Goal: Information Seeking & Learning: Learn about a topic

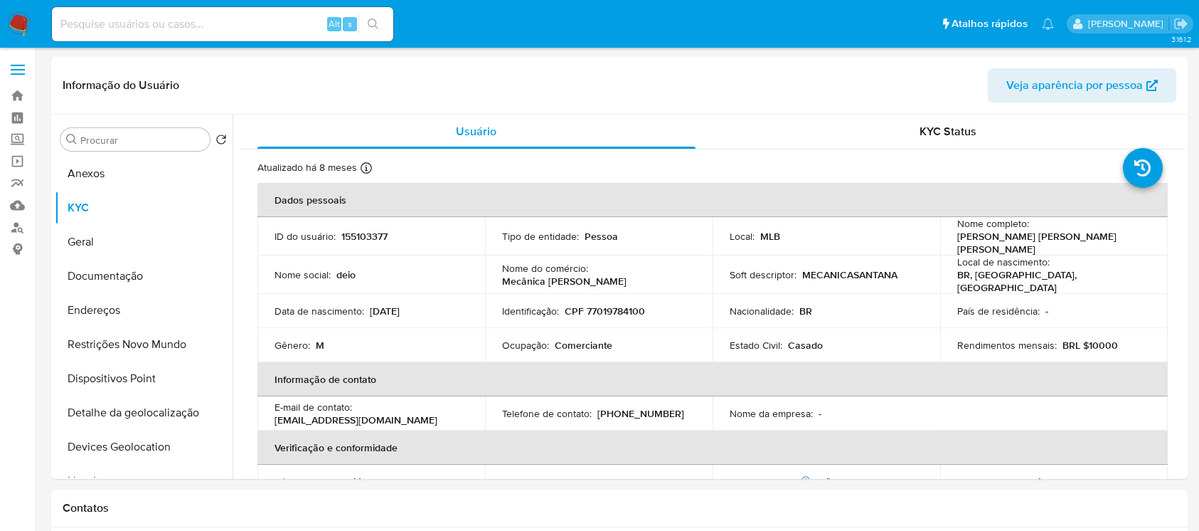
select select "10"
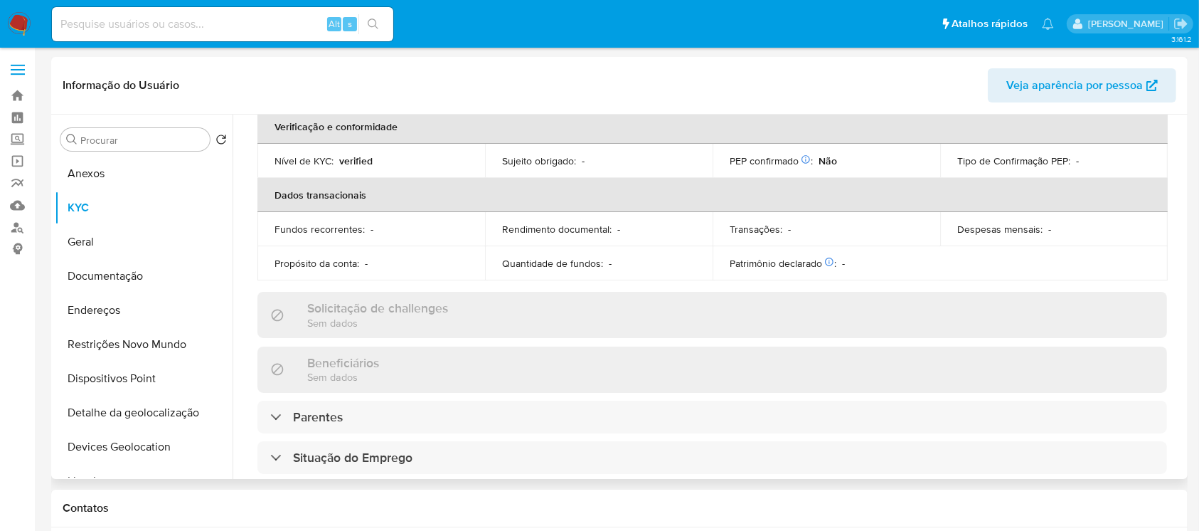
scroll to position [248, 0]
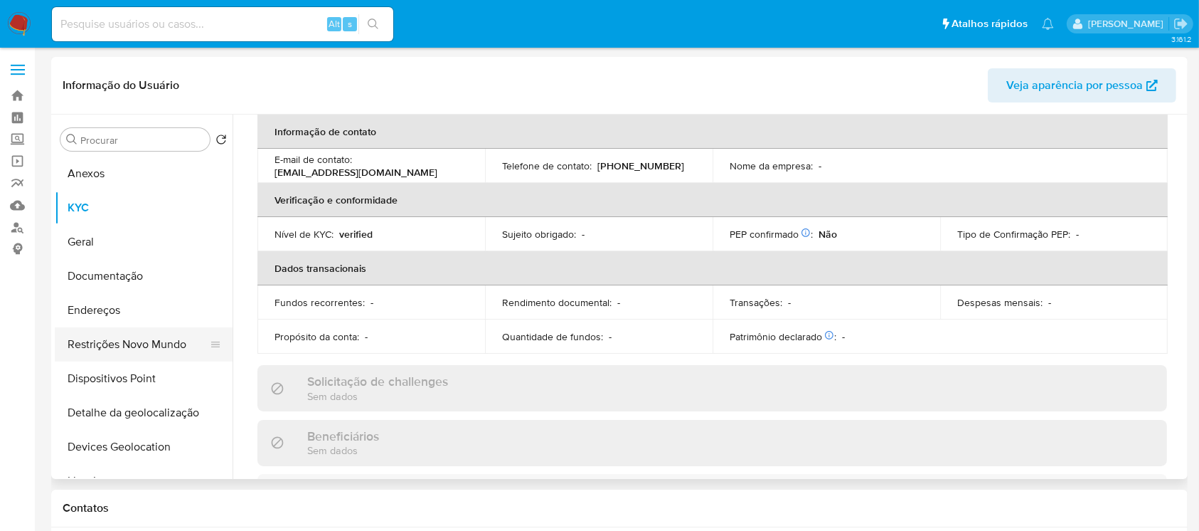
click at [109, 347] on button "Restrições Novo Mundo" at bounding box center [138, 344] width 166 height 34
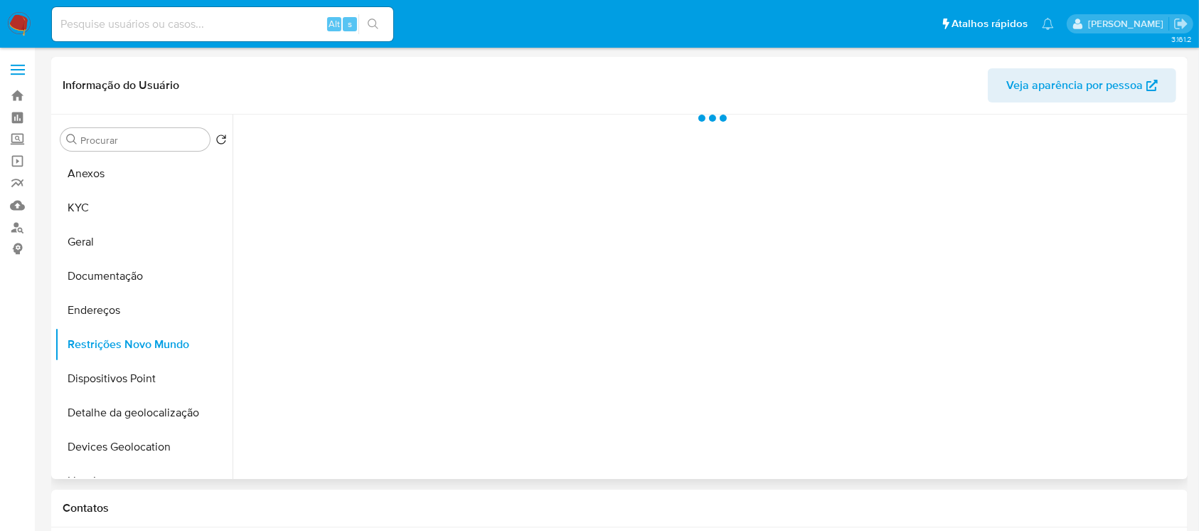
scroll to position [0, 0]
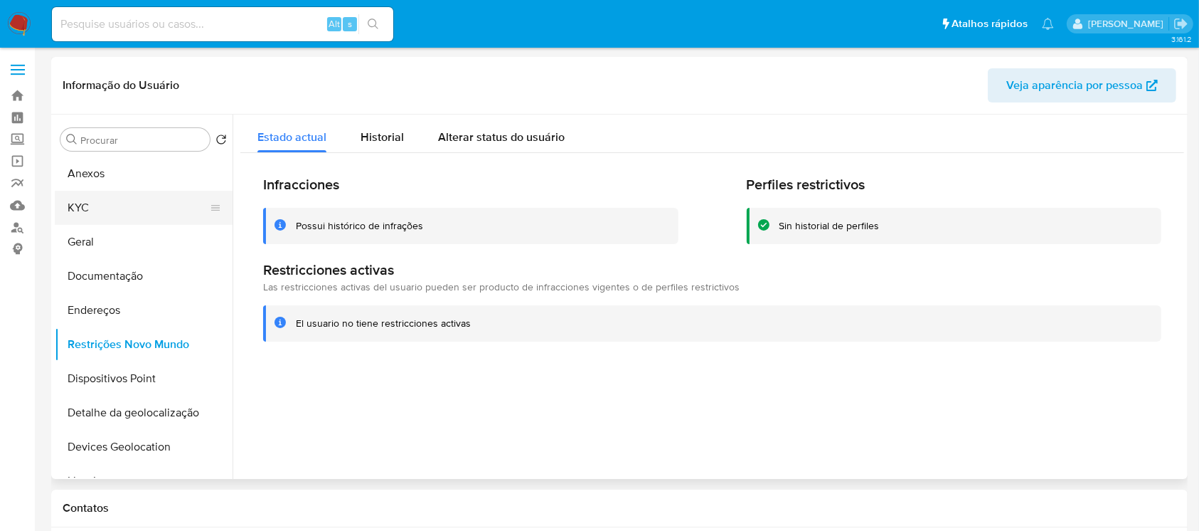
click at [109, 219] on button "KYC" at bounding box center [138, 208] width 166 height 34
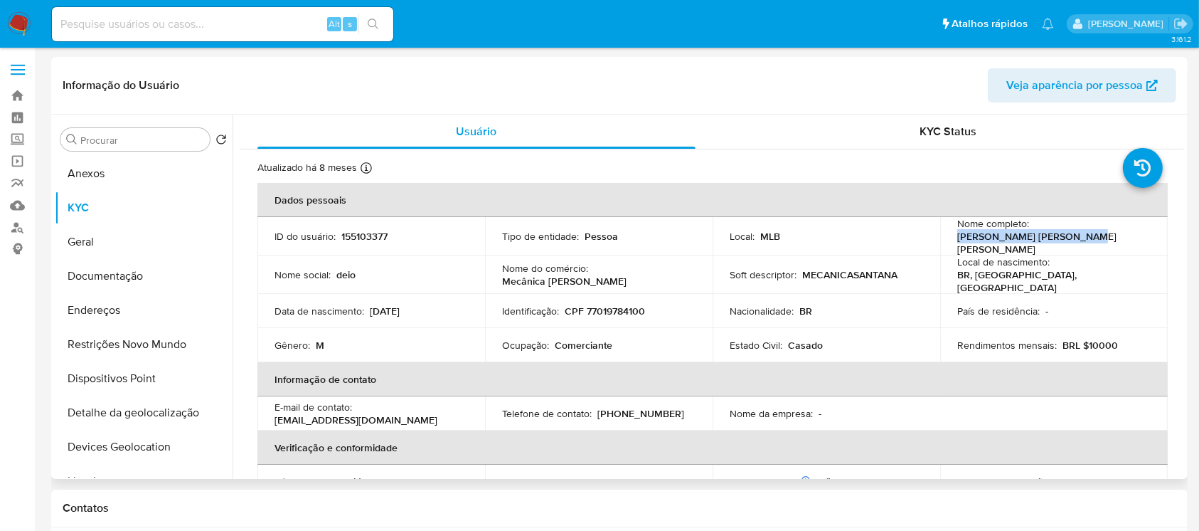
drag, startPoint x: 955, startPoint y: 240, endPoint x: 1068, endPoint y: 240, distance: 113.1
click at [1068, 240] on div "Nome completo : Andreson Lins de Oliveira" at bounding box center [1054, 236] width 193 height 38
copy p "Andreson Lins de Oliveira"
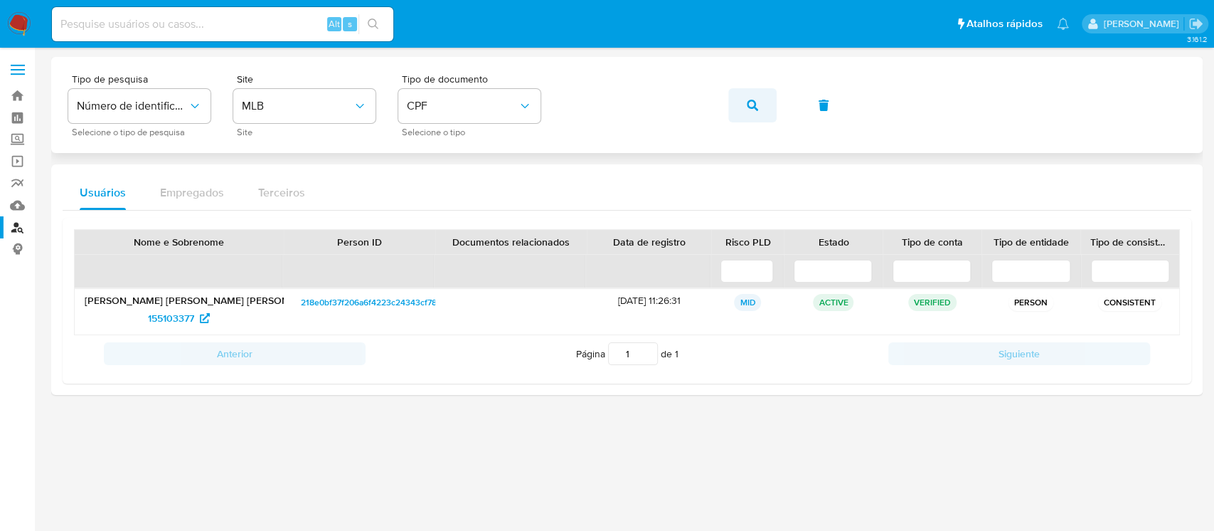
click at [751, 110] on icon "button" at bounding box center [752, 105] width 11 height 11
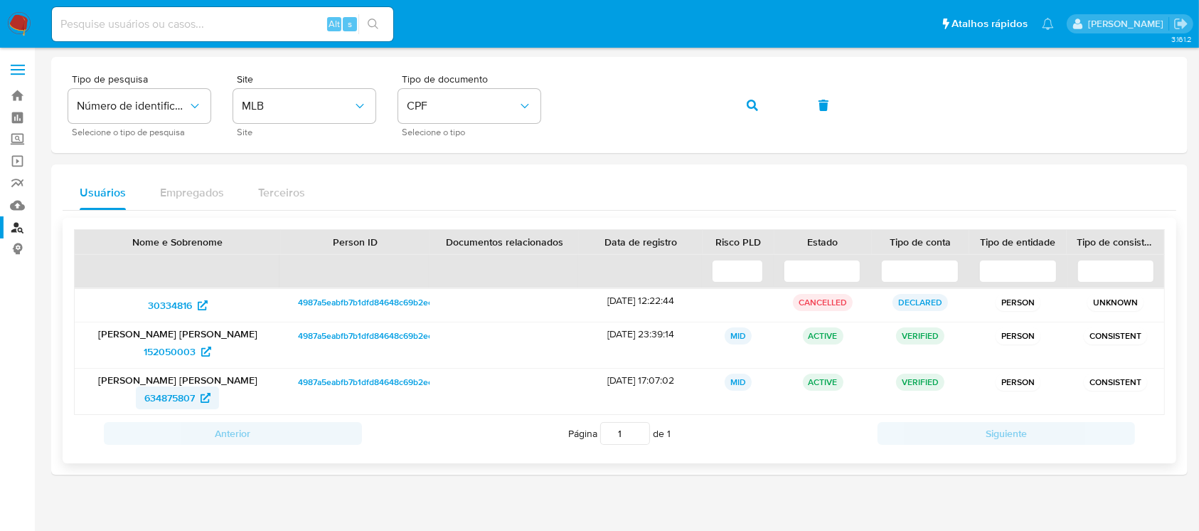
click at [174, 405] on span "634875807" at bounding box center [169, 397] width 51 height 23
click at [15, 22] on img at bounding box center [19, 24] width 24 height 24
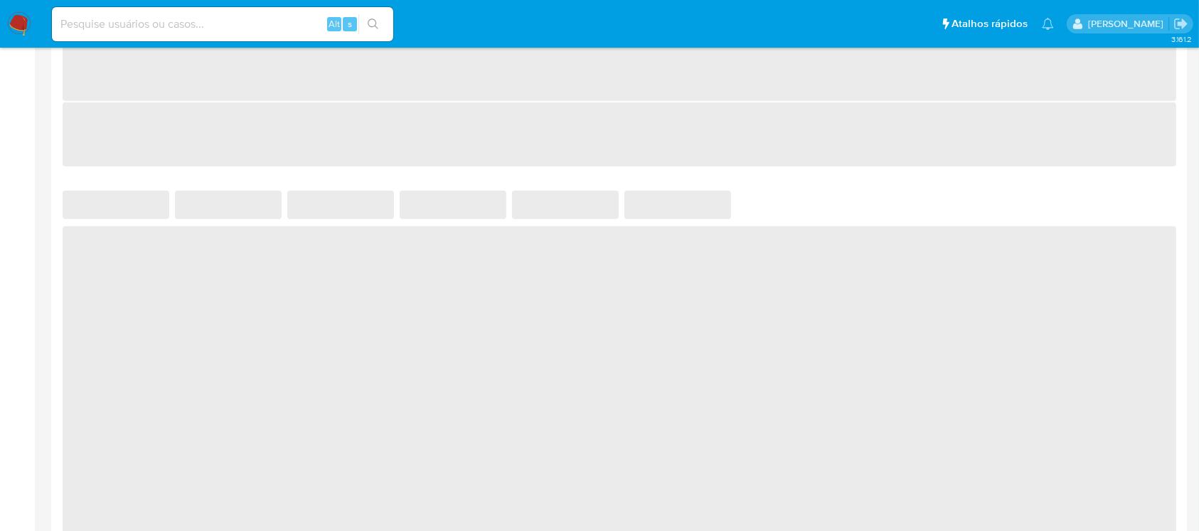
select select "10"
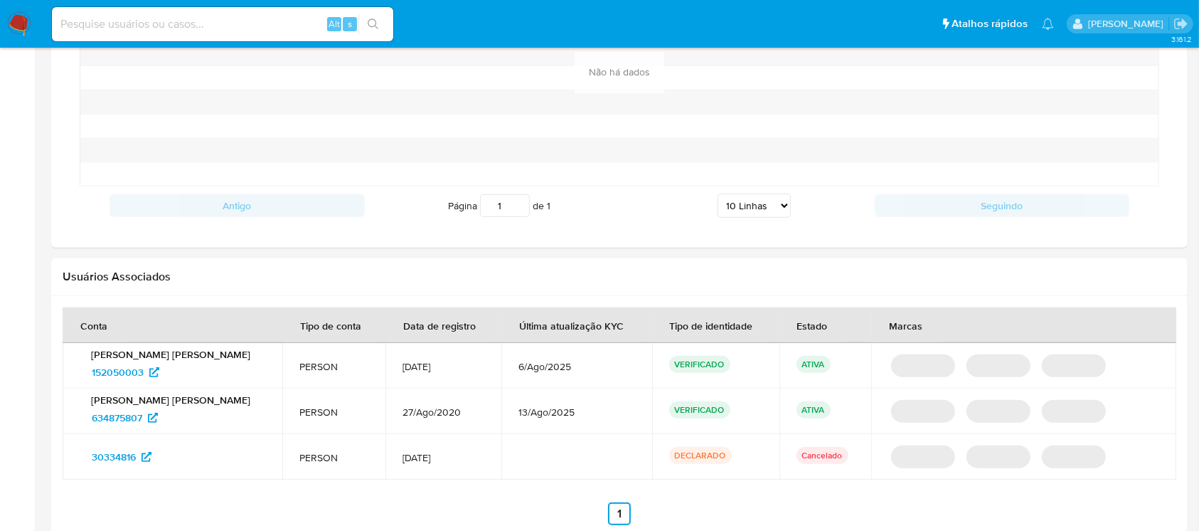
scroll to position [1264, 0]
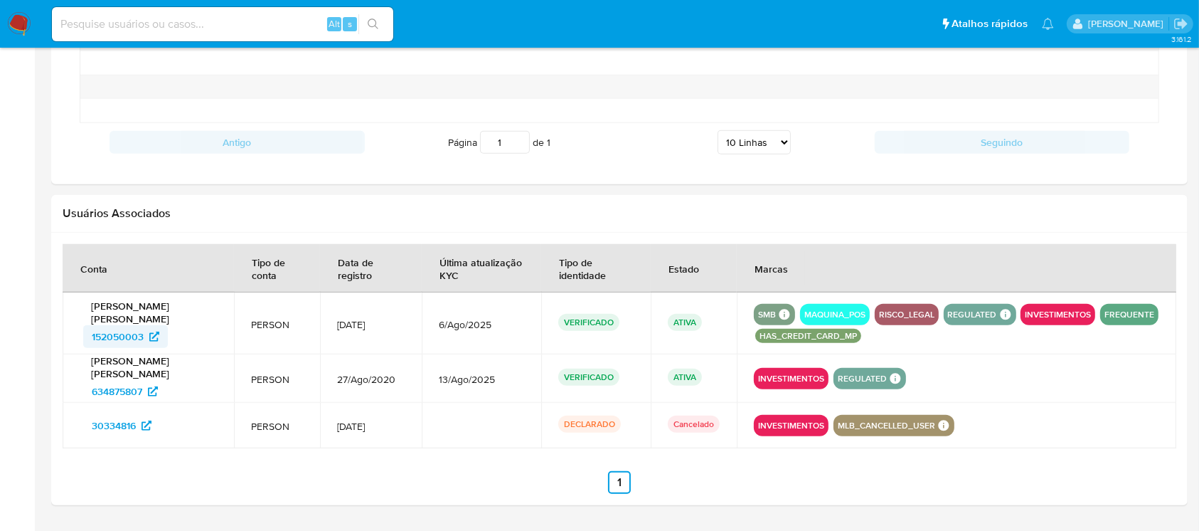
click at [107, 329] on span "152050003" at bounding box center [118, 336] width 52 height 23
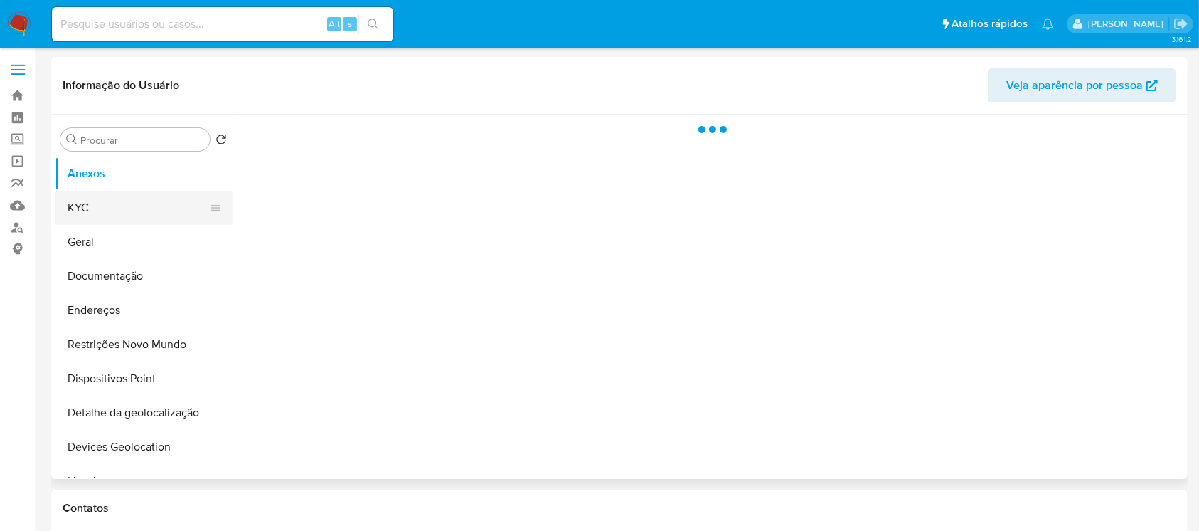
click at [85, 219] on button "KYC" at bounding box center [138, 208] width 166 height 34
select select "10"
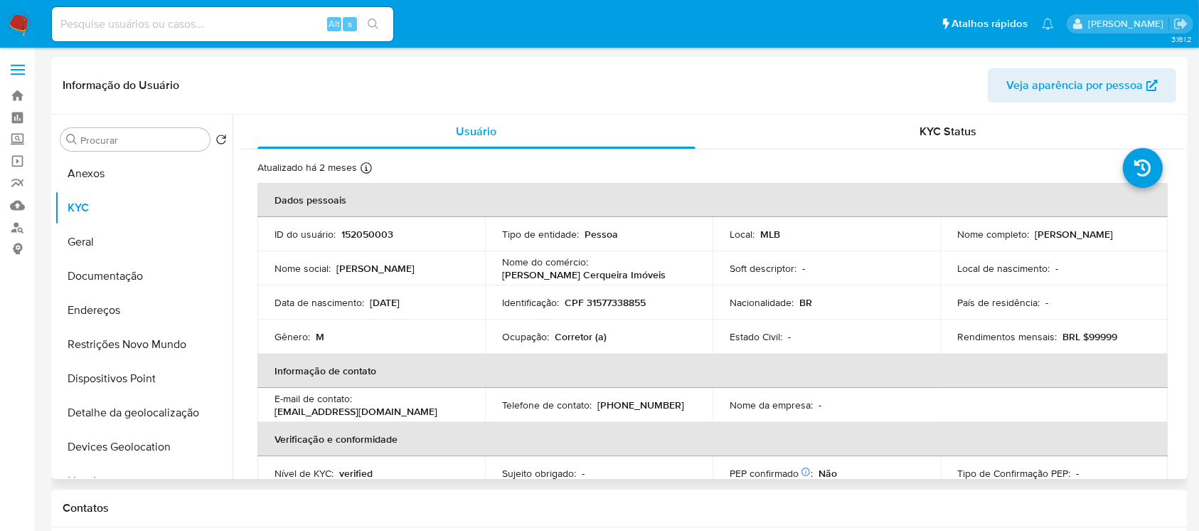
drag, startPoint x: 955, startPoint y: 241, endPoint x: 1067, endPoint y: 245, distance: 112.5
click at [1067, 240] on p "[PERSON_NAME] [PERSON_NAME]" at bounding box center [1074, 234] width 78 height 13
copy p "[PERSON_NAME] [PERSON_NAME]"
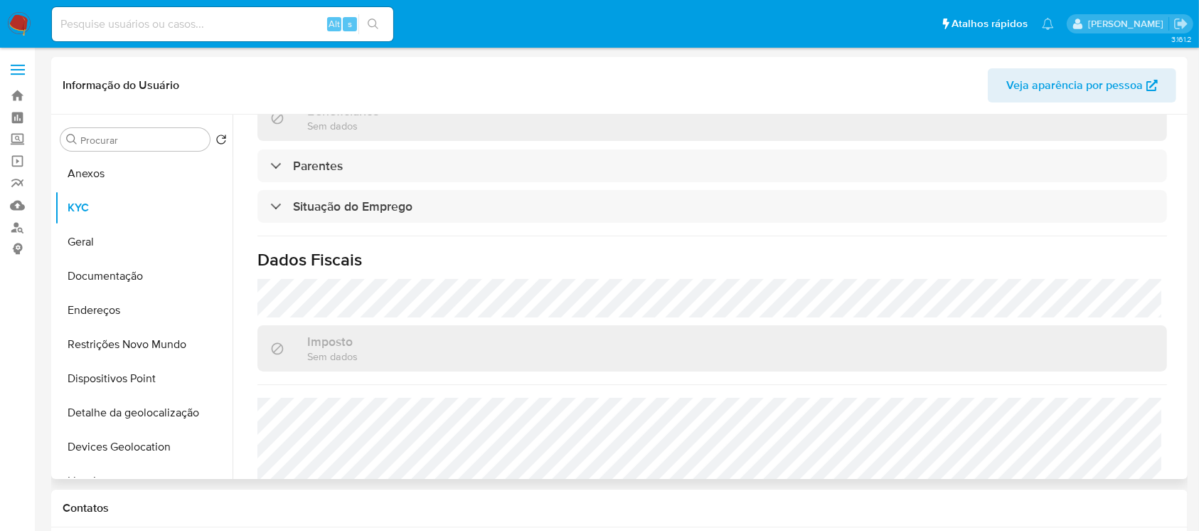
scroll to position [605, 0]
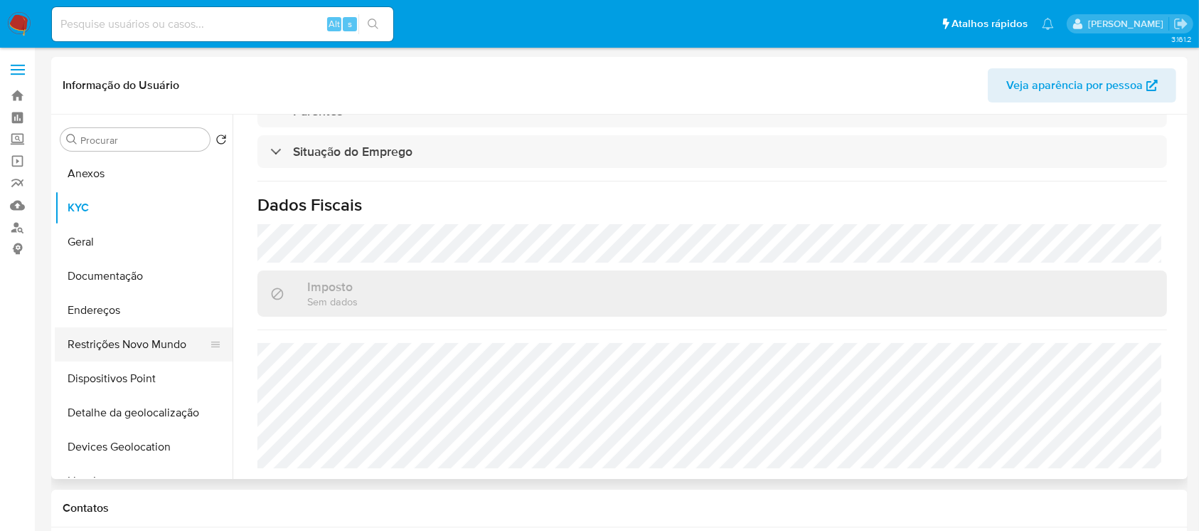
click at [100, 350] on button "Restrições Novo Mundo" at bounding box center [138, 344] width 166 height 34
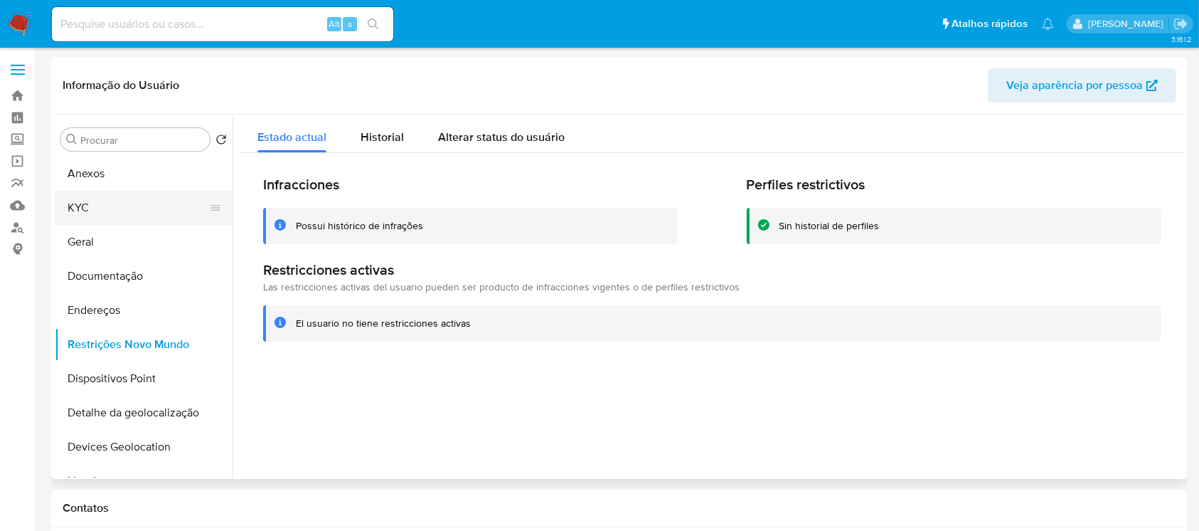
click at [85, 211] on button "KYC" at bounding box center [138, 208] width 166 height 34
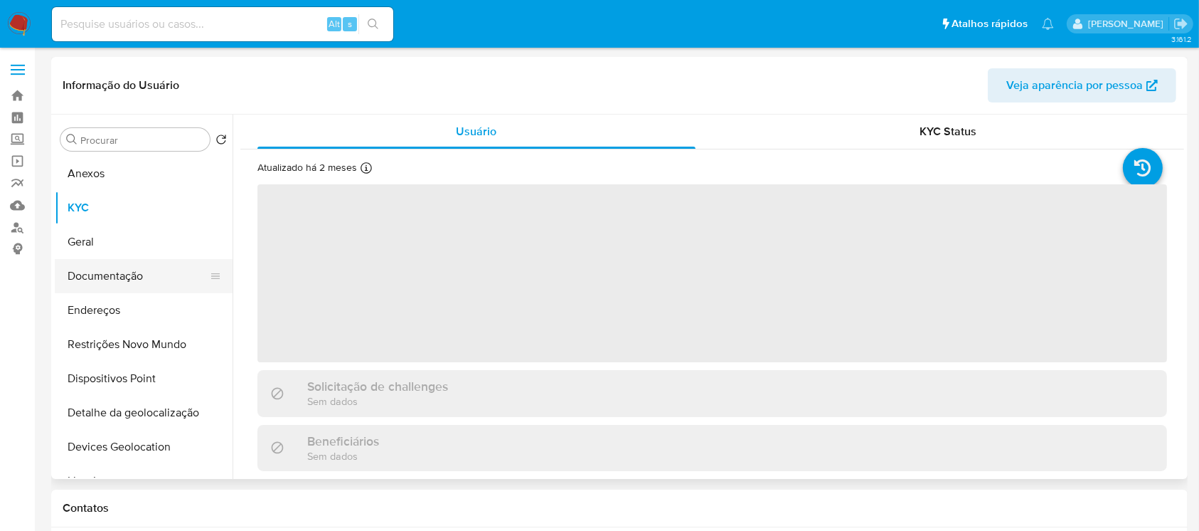
click at [107, 276] on button "Documentação" at bounding box center [138, 276] width 166 height 34
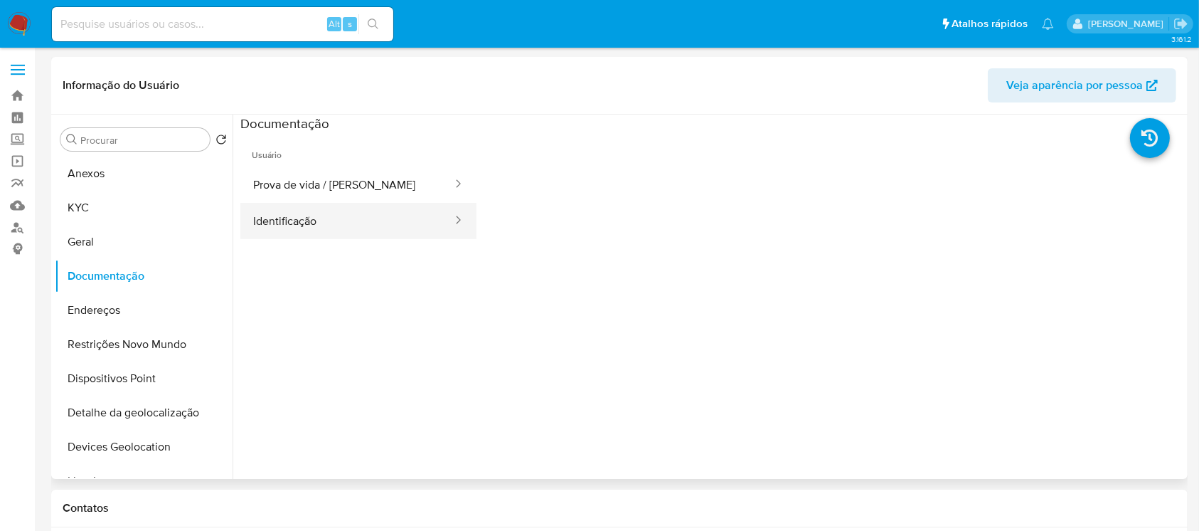
click at [298, 226] on button "Identificação" at bounding box center [346, 221] width 213 height 36
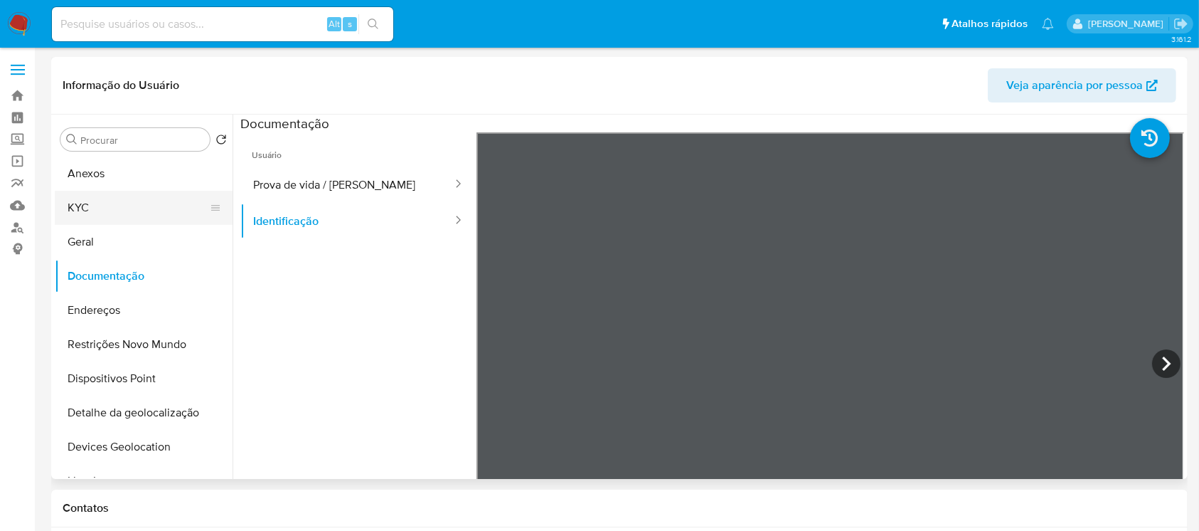
click at [86, 206] on button "KYC" at bounding box center [138, 208] width 166 height 34
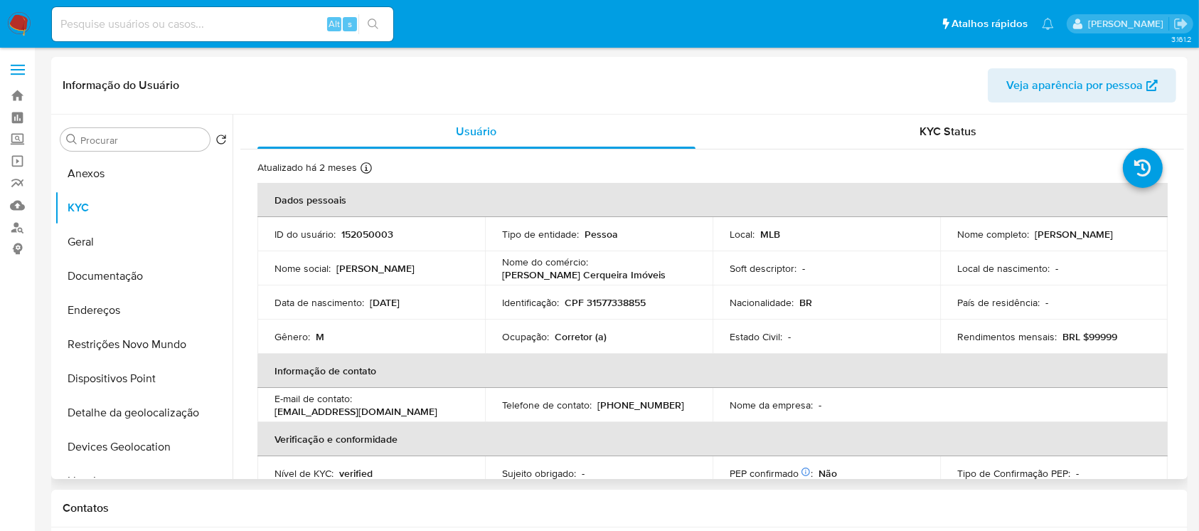
click at [607, 299] on p "CPF 31577338855" at bounding box center [605, 302] width 81 height 13
copy p "31577338855"
click at [623, 314] on td "Identificação : CPF 31577338855" at bounding box center [599, 302] width 228 height 34
click at [604, 301] on p "CPF 31577338855" at bounding box center [605, 302] width 81 height 13
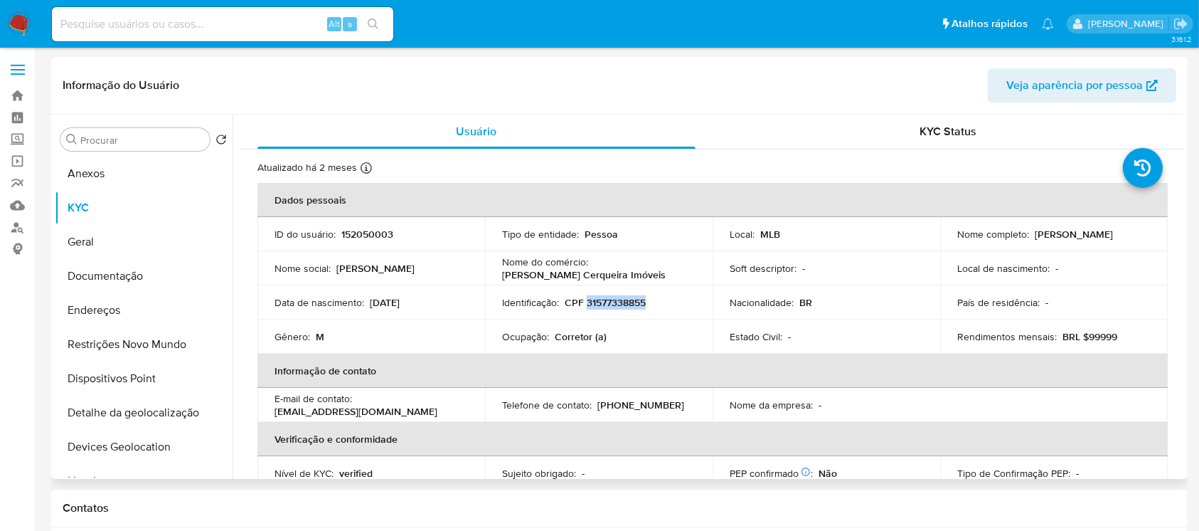
click at [604, 301] on p "CPF 31577338855" at bounding box center [605, 302] width 81 height 13
copy p "31577338855"
drag, startPoint x: 953, startPoint y: 240, endPoint x: 1076, endPoint y: 239, distance: 122.4
click at [1076, 239] on div "Nome completo : Wagner Cerqueira Santos" at bounding box center [1054, 234] width 193 height 13
copy p "Wagner Cerqueira Santos"
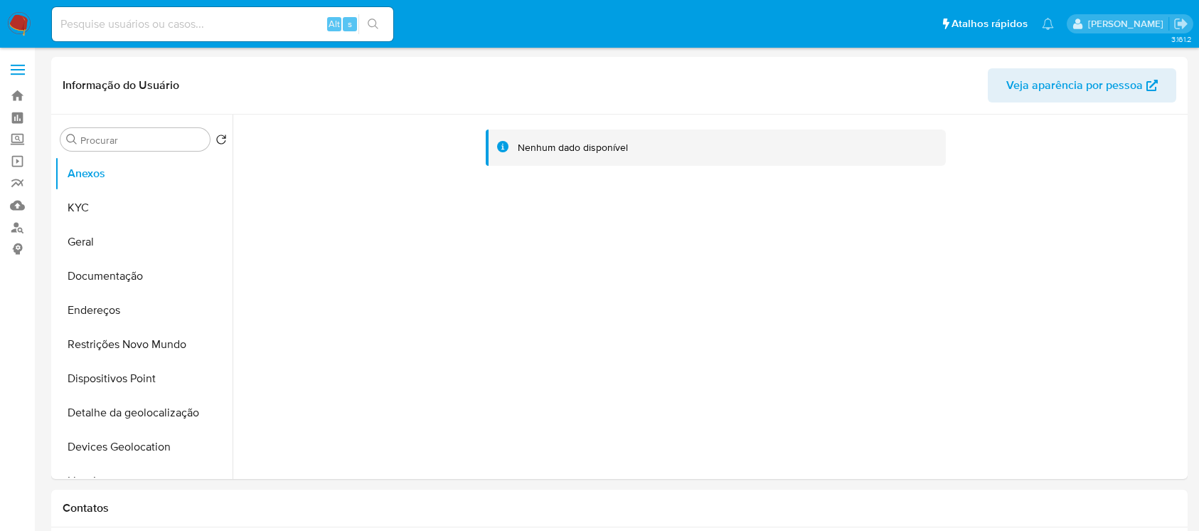
select select "10"
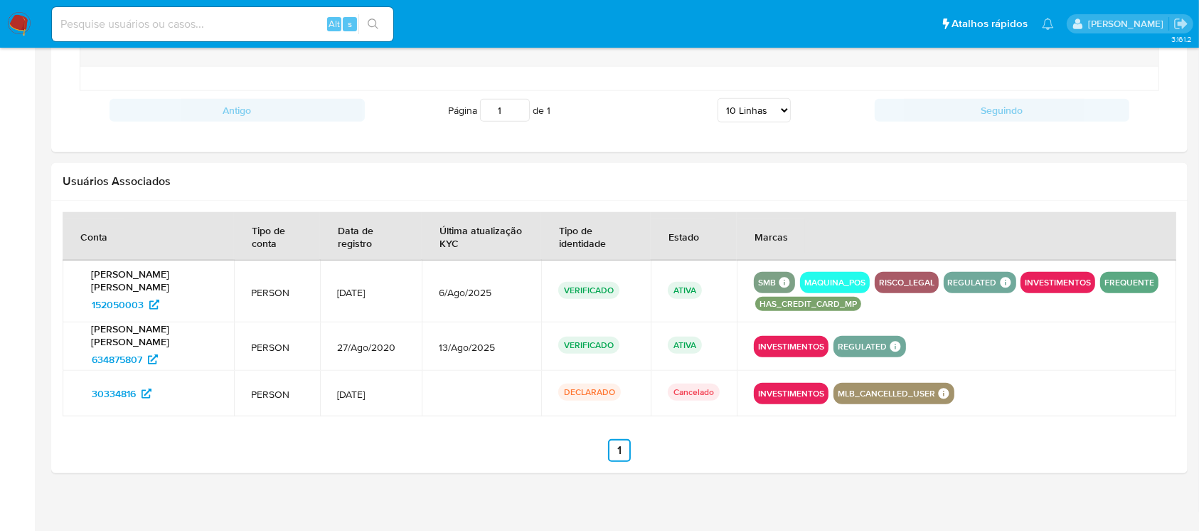
scroll to position [1308, 0]
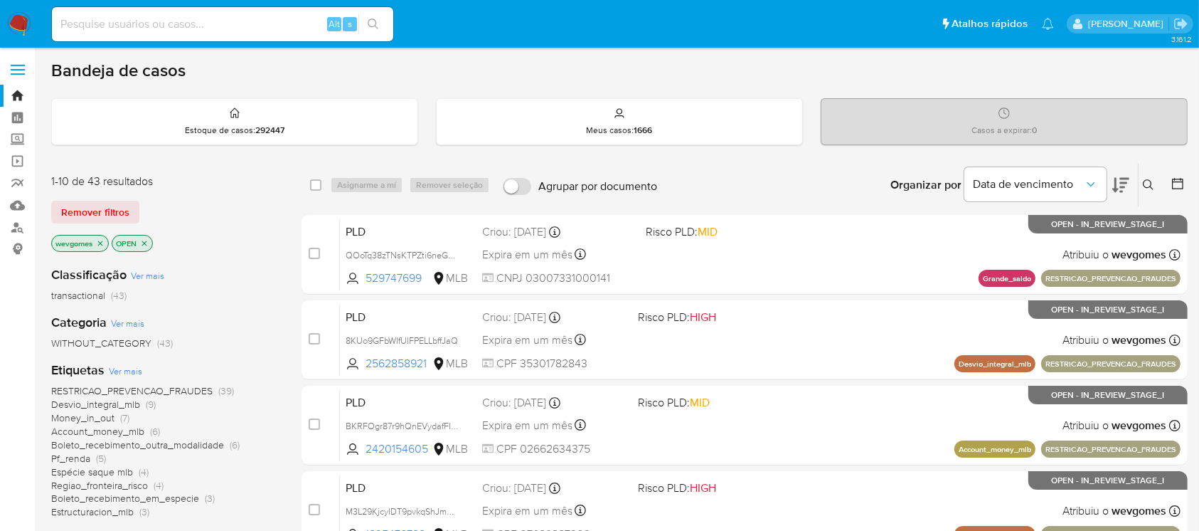
click at [11, 22] on img at bounding box center [19, 24] width 24 height 24
click at [19, 20] on img at bounding box center [19, 24] width 24 height 24
click at [100, 247] on p "wevgomes" at bounding box center [80, 243] width 56 height 16
click at [99, 243] on icon "close-filter" at bounding box center [100, 242] width 5 height 5
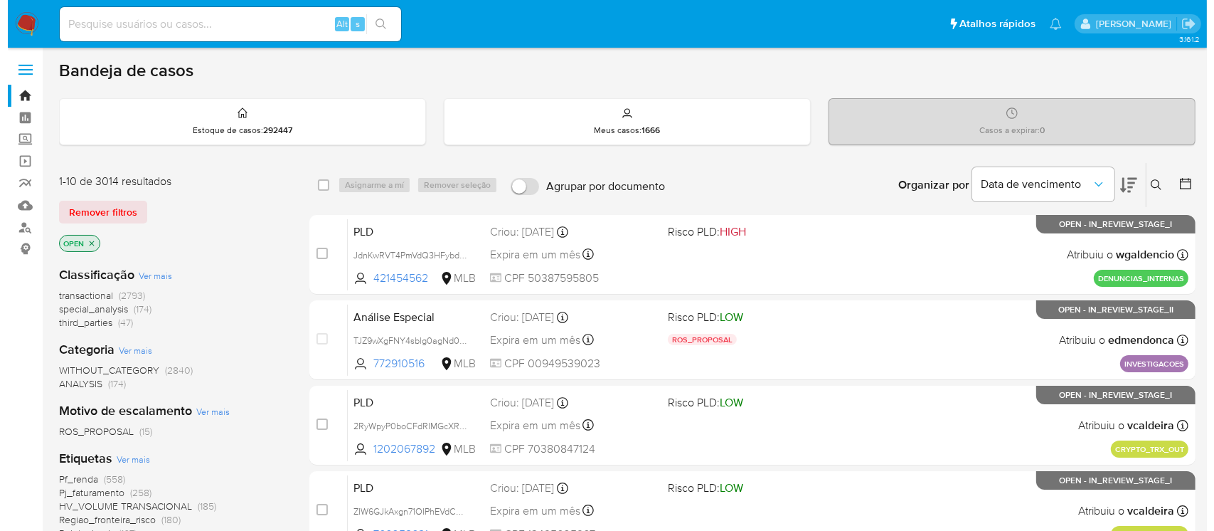
scroll to position [126, 0]
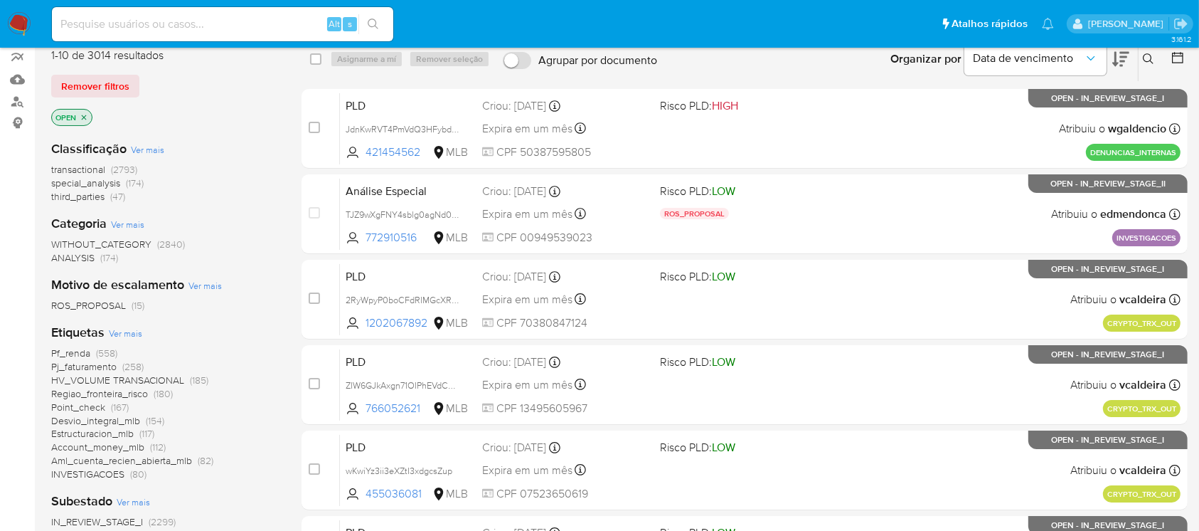
click at [122, 324] on div "Etiquetas Ver mais Pf_renda (558) Pj_faturamento (258) HV_VOLUME TRANSACIONAL (…" at bounding box center [165, 402] width 228 height 157
click at [120, 333] on span "Ver mais" at bounding box center [125, 333] width 33 height 13
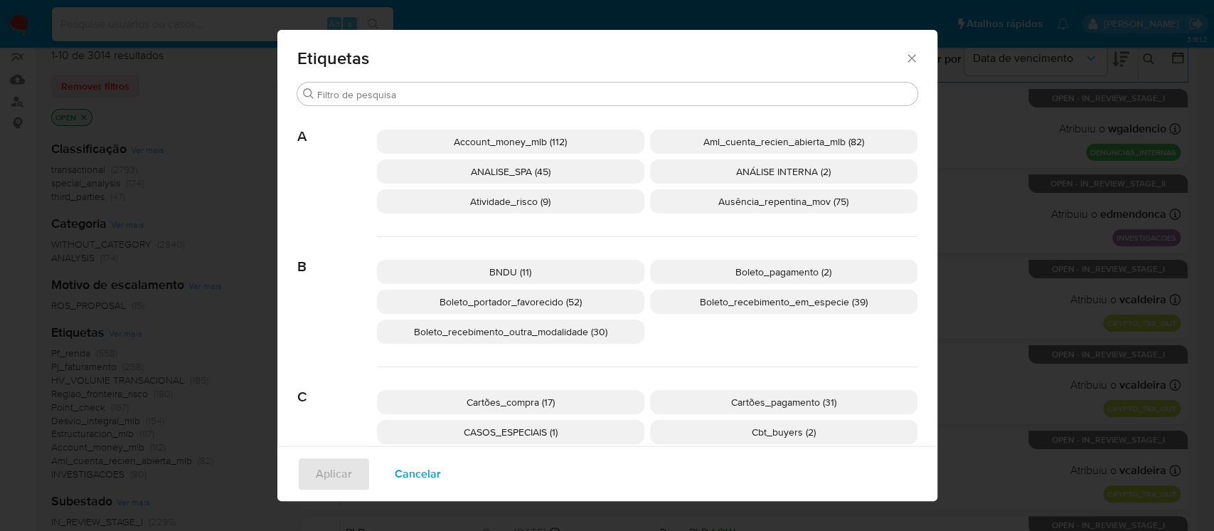
click at [783, 303] on span "Boleto_recebimento_em_especie (39)" at bounding box center [784, 302] width 168 height 14
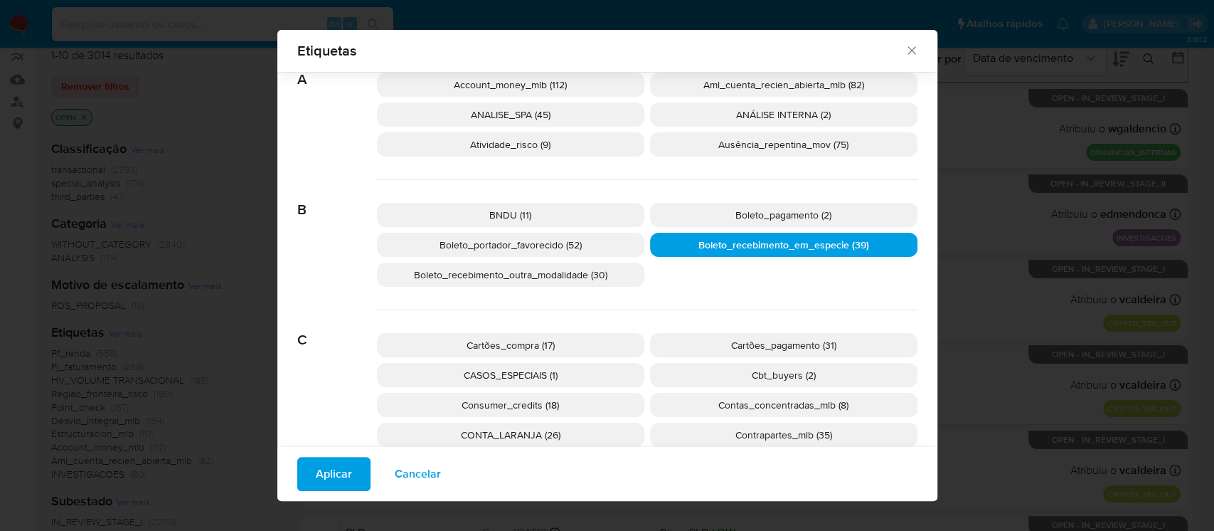
scroll to position [115, 0]
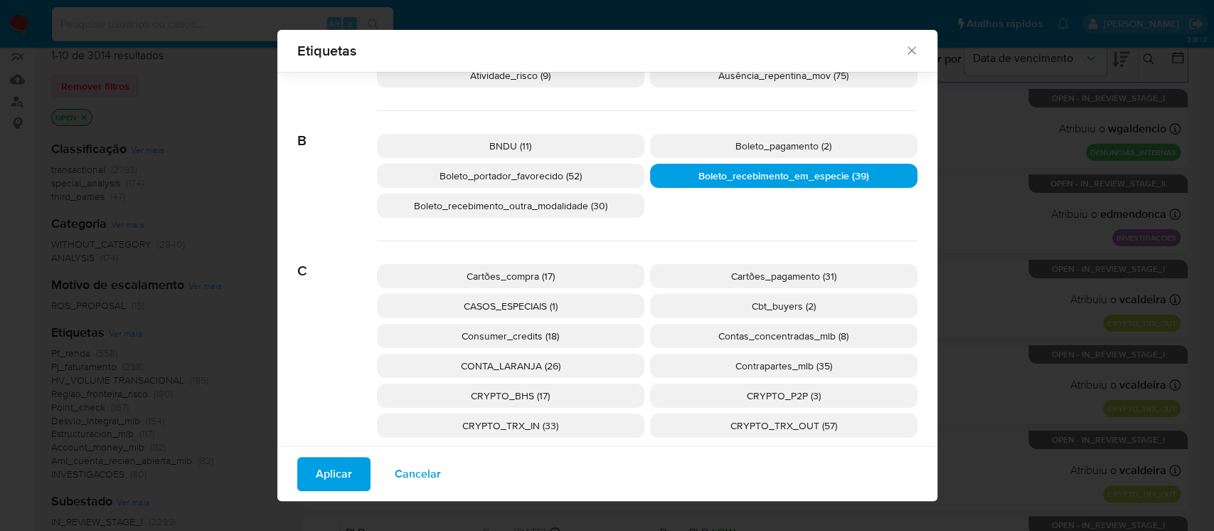
click at [699, 174] on span "Boleto_recebimento_em_especie (39)" at bounding box center [784, 176] width 171 height 14
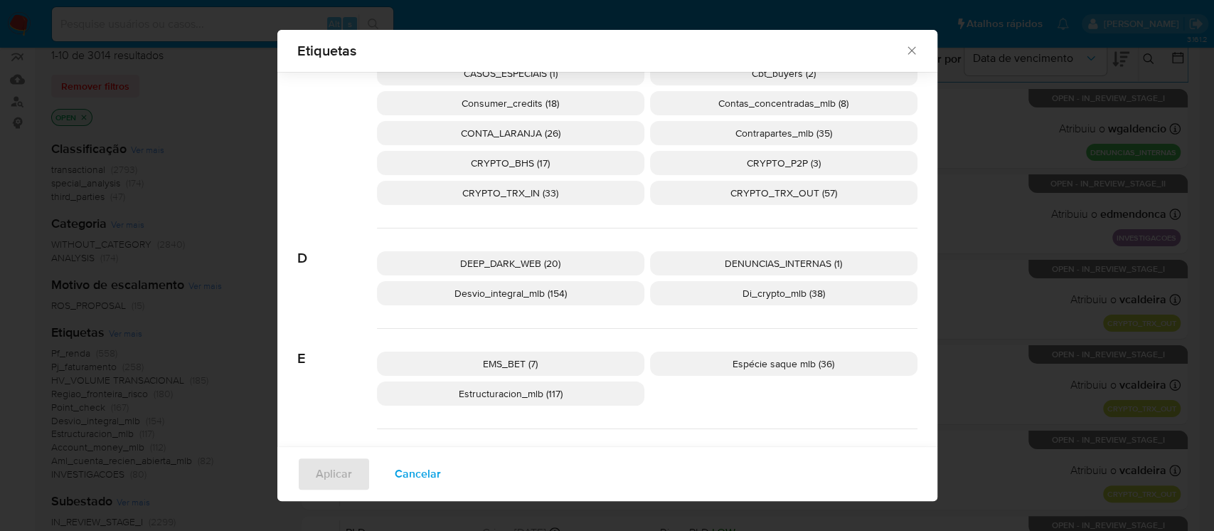
scroll to position [368, 0]
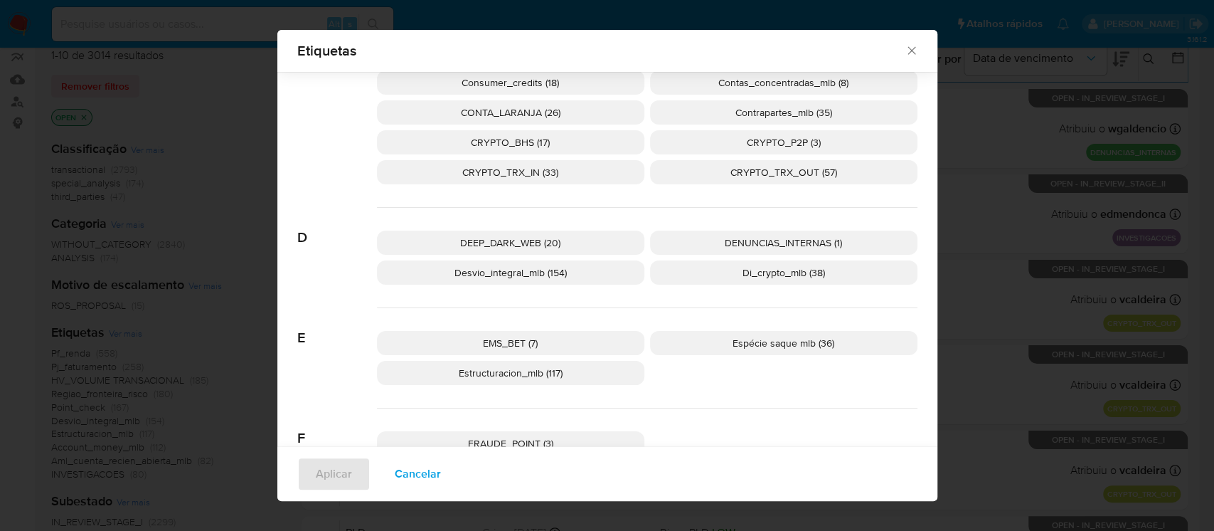
click at [752, 349] on span "Espécie saque mlb (36)" at bounding box center [784, 343] width 102 height 14
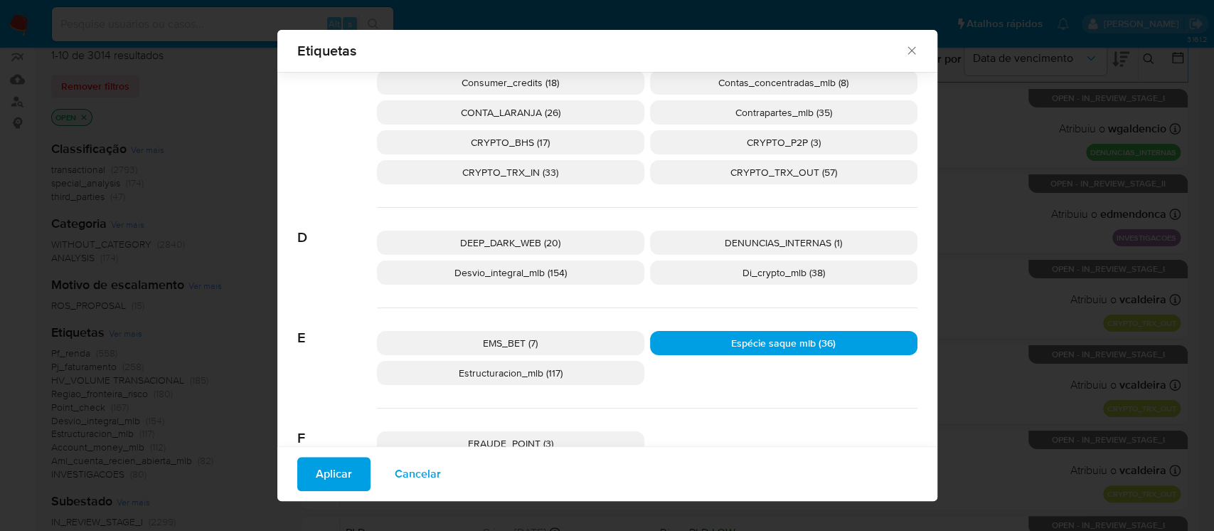
click at [330, 478] on span "Aplicar" at bounding box center [334, 473] width 36 height 31
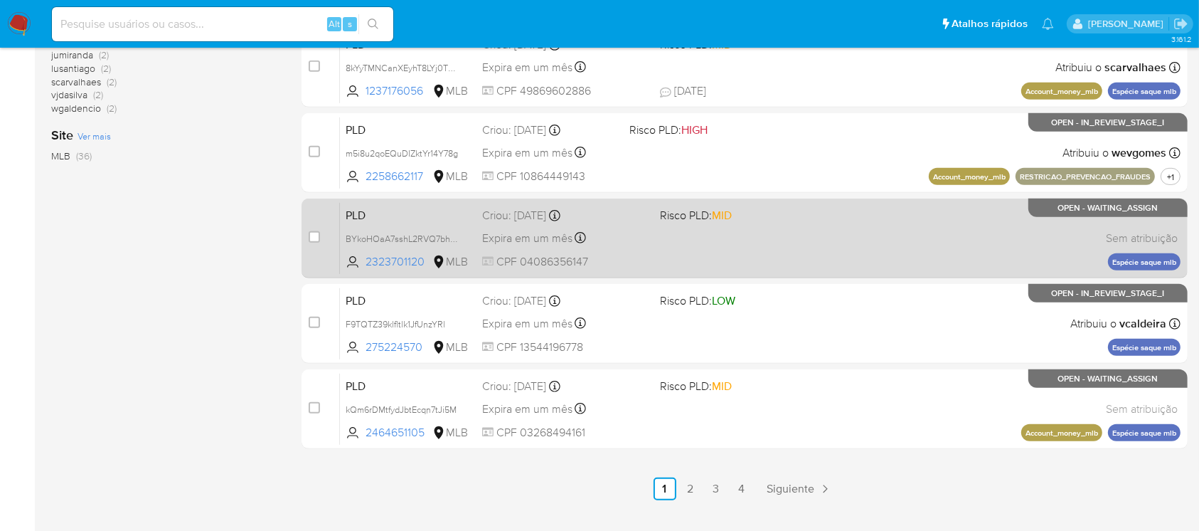
scroll to position [643, 0]
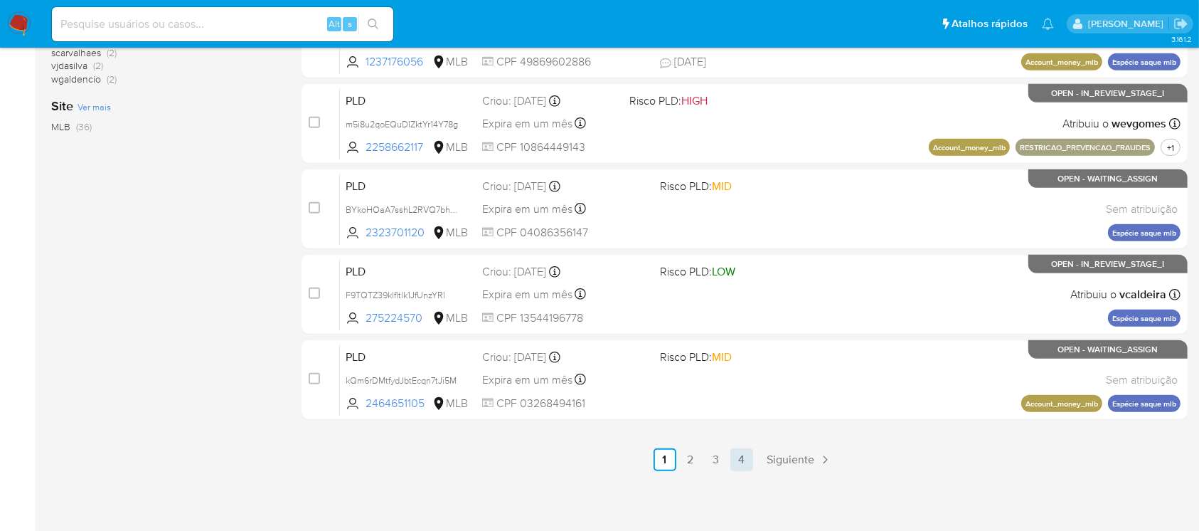
click at [748, 463] on link "4" at bounding box center [742, 459] width 23 height 23
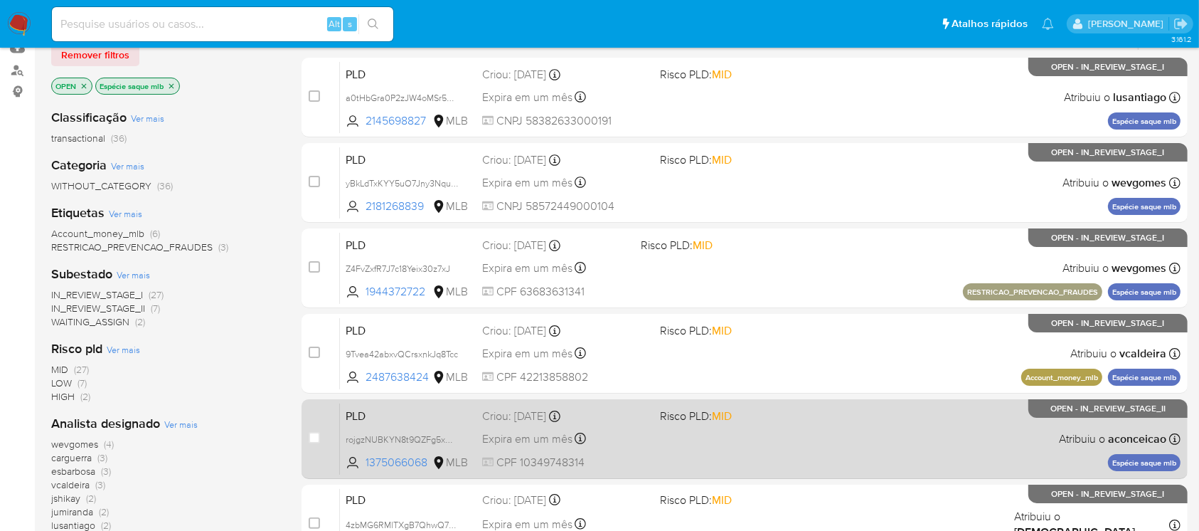
scroll to position [126, 0]
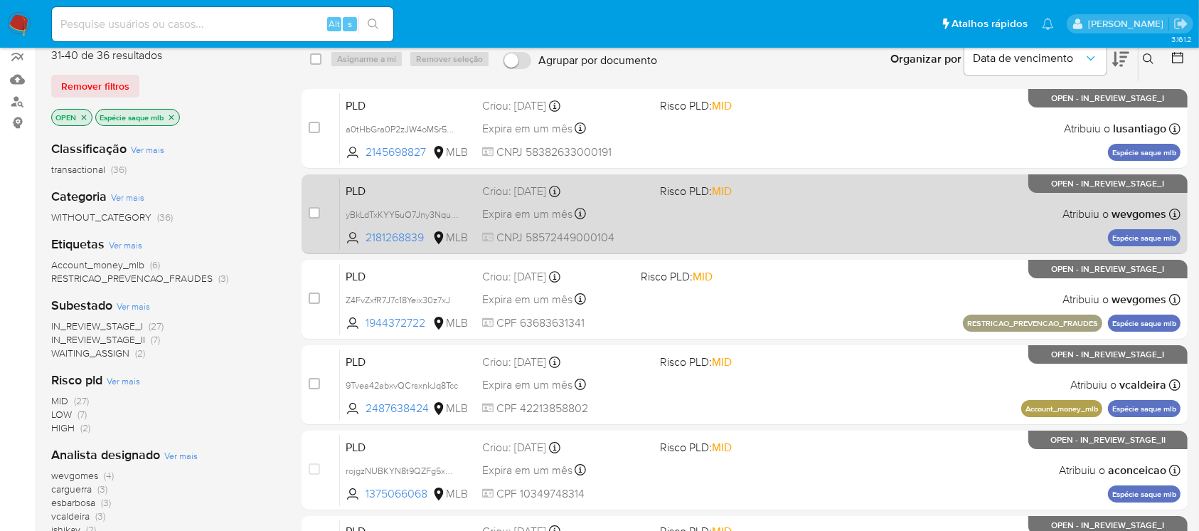
click at [722, 225] on div "PLD yBkLdTxKYY5uO7Jny3NquAyq 2181268839 MLB Risco PLD: MID Criou: 12/09/2025 Cr…" at bounding box center [760, 214] width 841 height 72
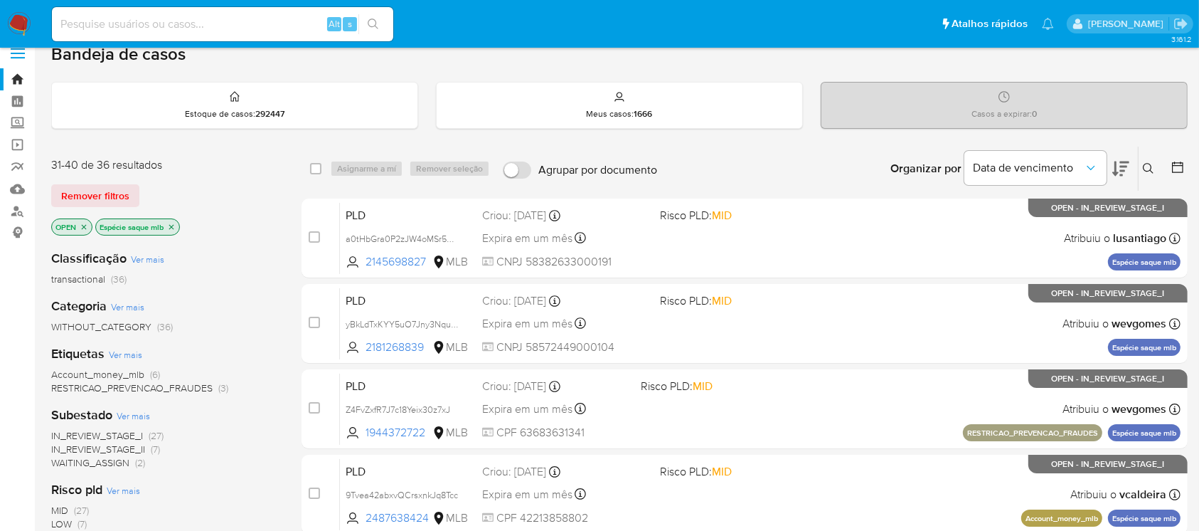
scroll to position [0, 0]
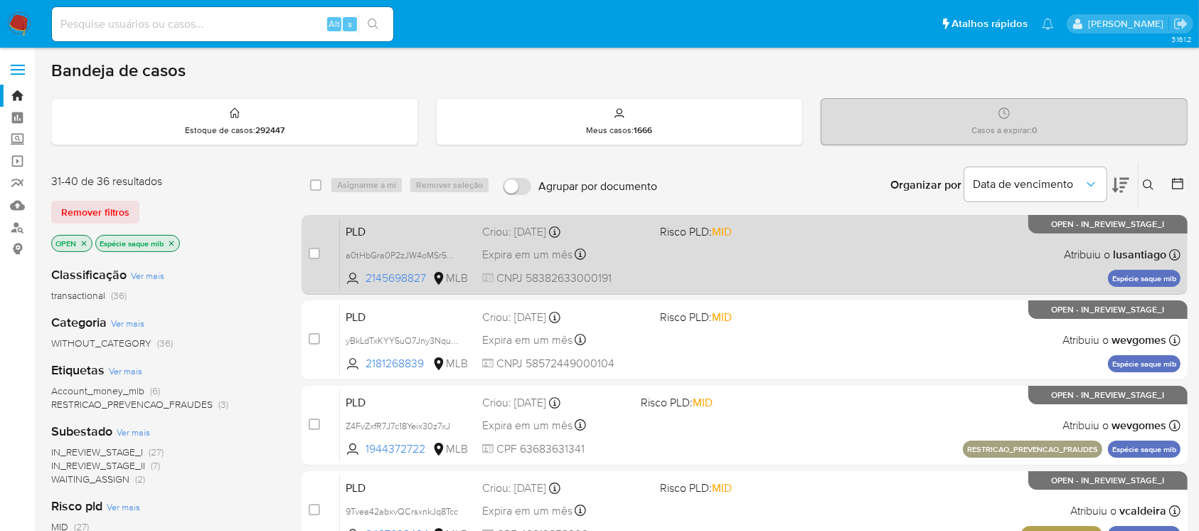
click at [721, 270] on div "PLD a0tHbGra0P2zJW4oMSr5MIdR 2145698827 MLB Risco PLD: MID Criou: 12/09/2025 Cr…" at bounding box center [760, 254] width 841 height 72
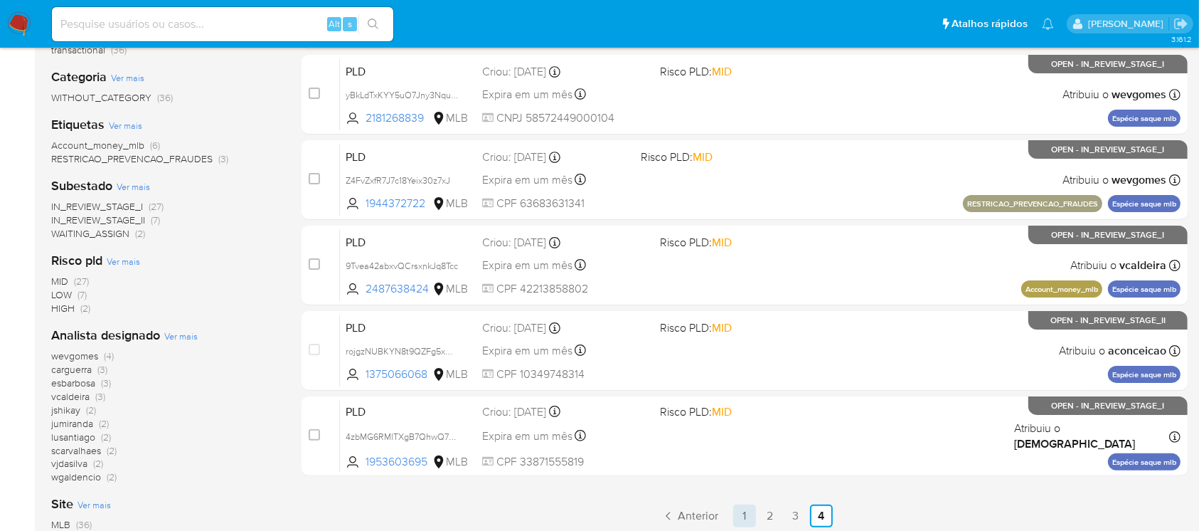
scroll to position [374, 0]
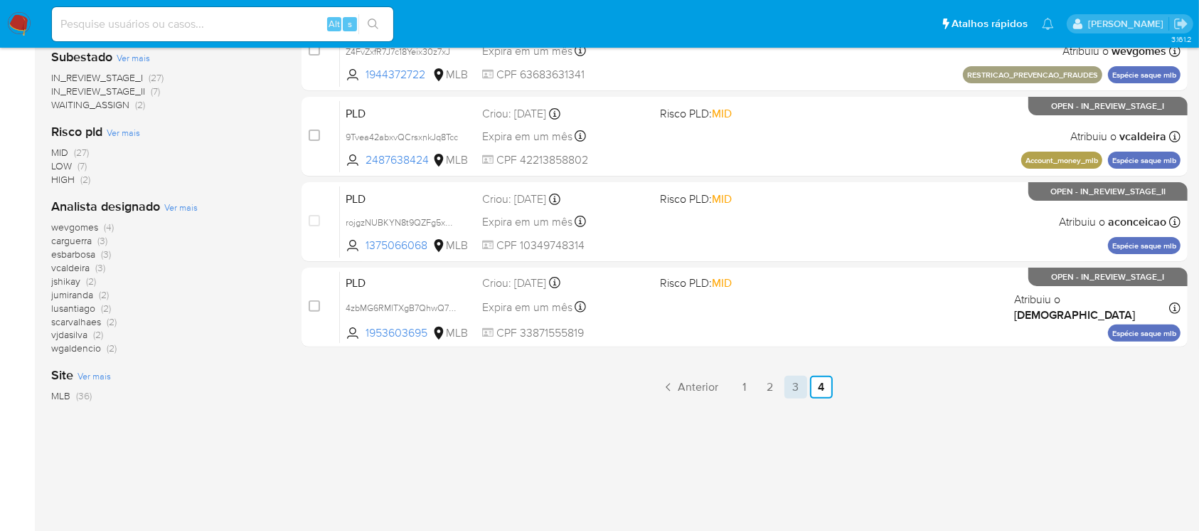
click at [788, 388] on link "3" at bounding box center [796, 387] width 23 height 23
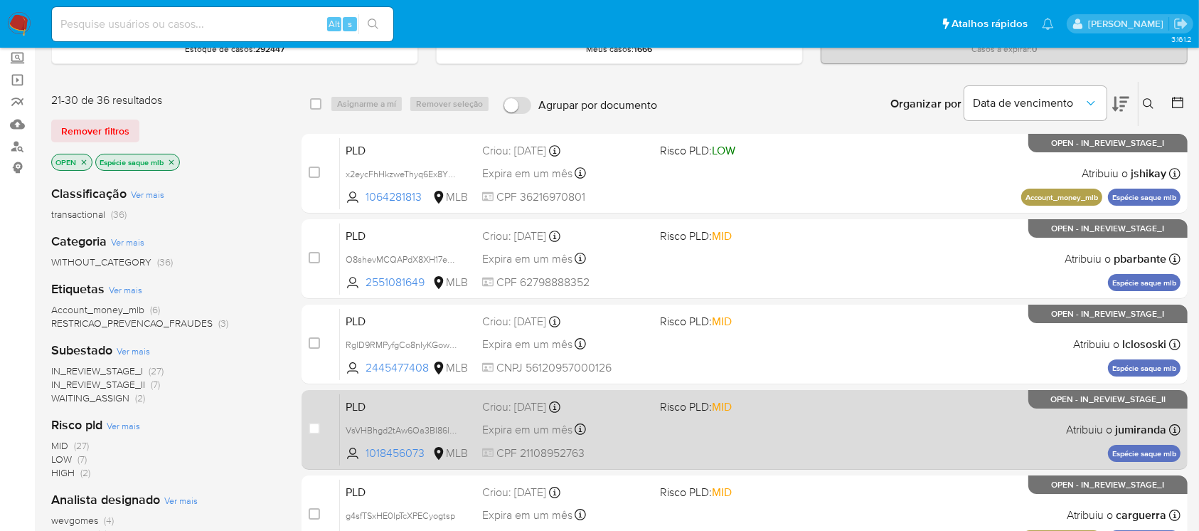
scroll to position [126, 0]
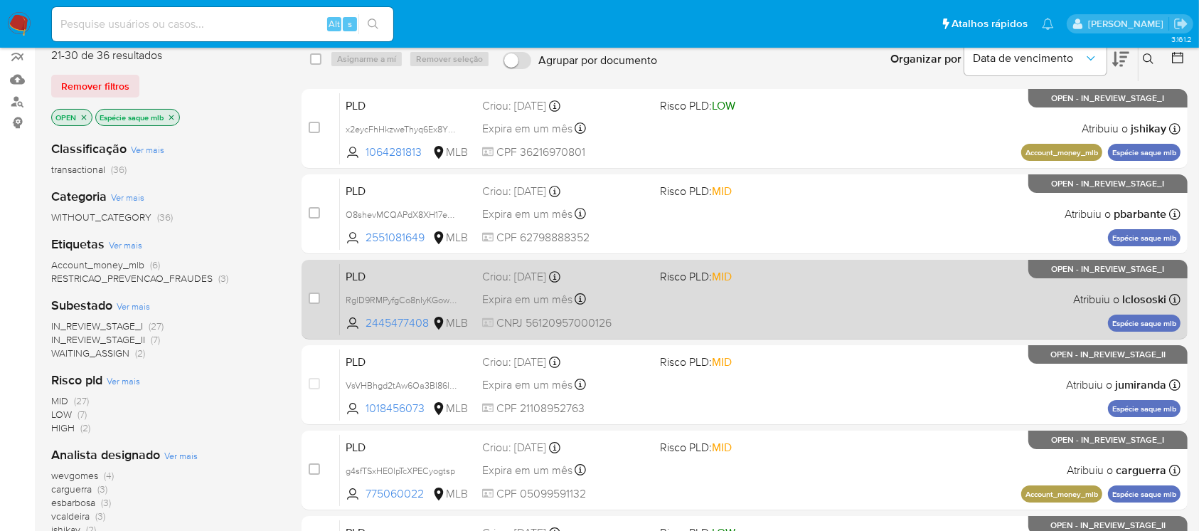
click at [698, 312] on div "PLD RglD9RMPyfgCo8nIyKGow6N0 2445477408 MLB Risco PLD: MID Criou: 12/09/2025 Cr…" at bounding box center [760, 299] width 841 height 72
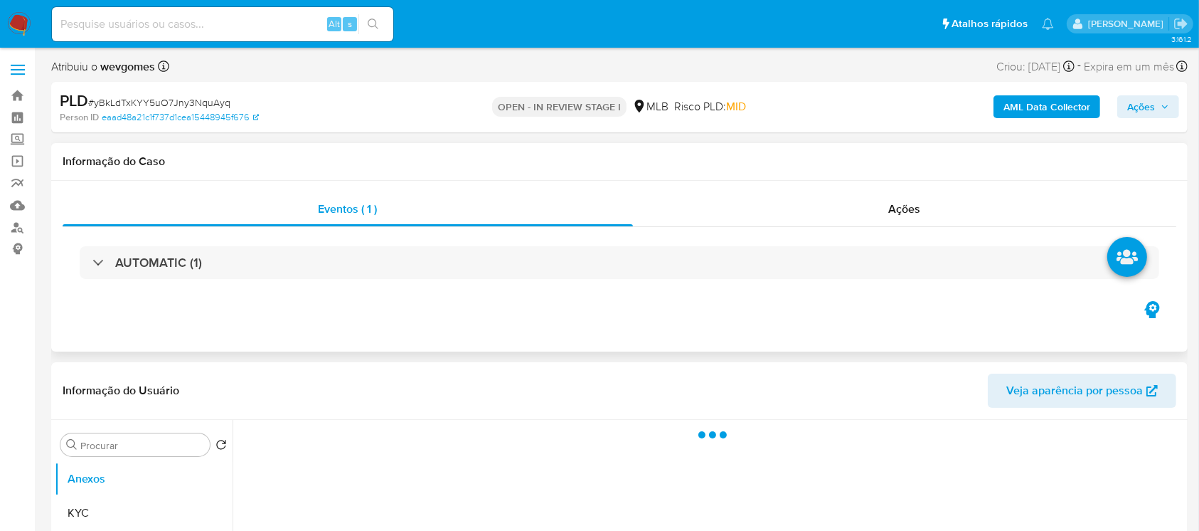
select select "10"
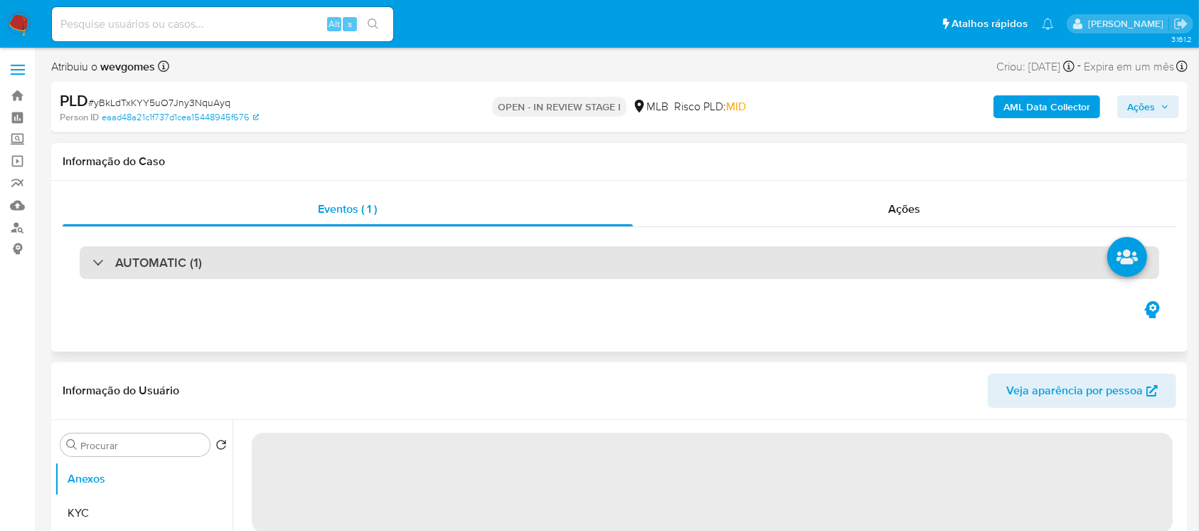
click at [317, 270] on div "AUTOMATIC (1)" at bounding box center [620, 262] width 1080 height 33
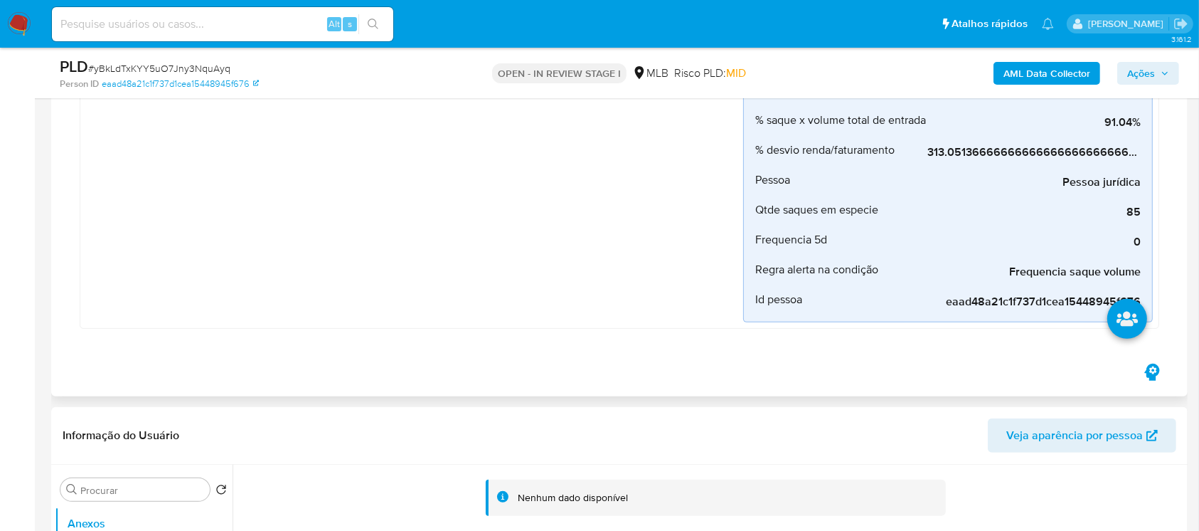
scroll to position [506, 0]
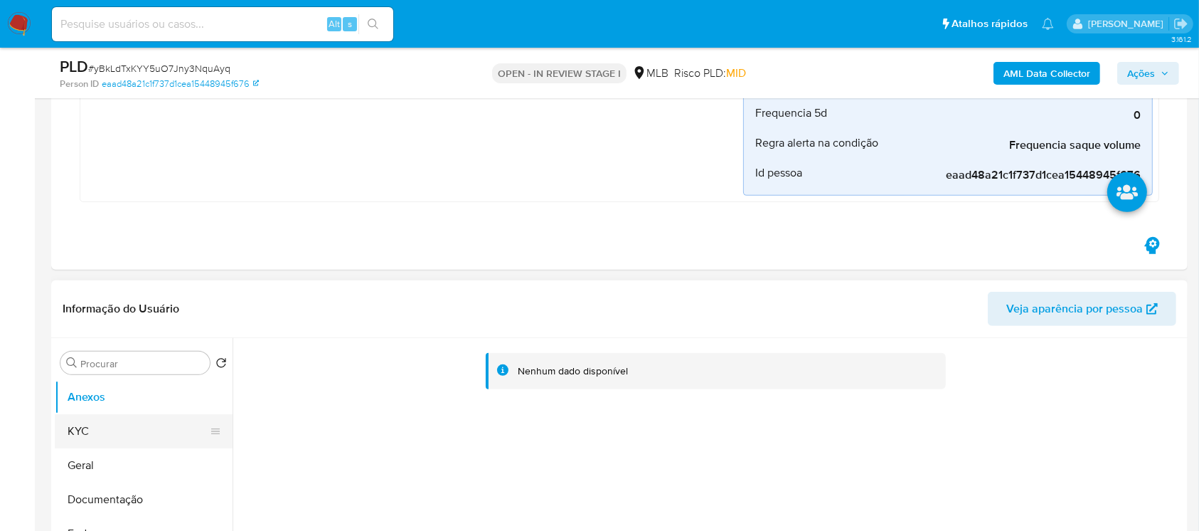
click at [86, 437] on button "KYC" at bounding box center [138, 431] width 166 height 34
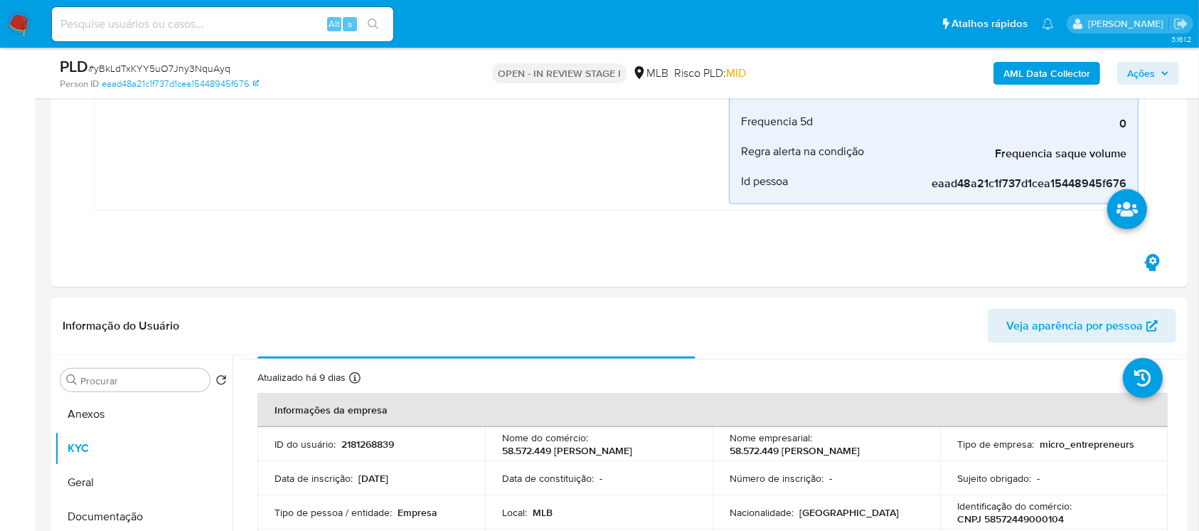
scroll to position [0, 0]
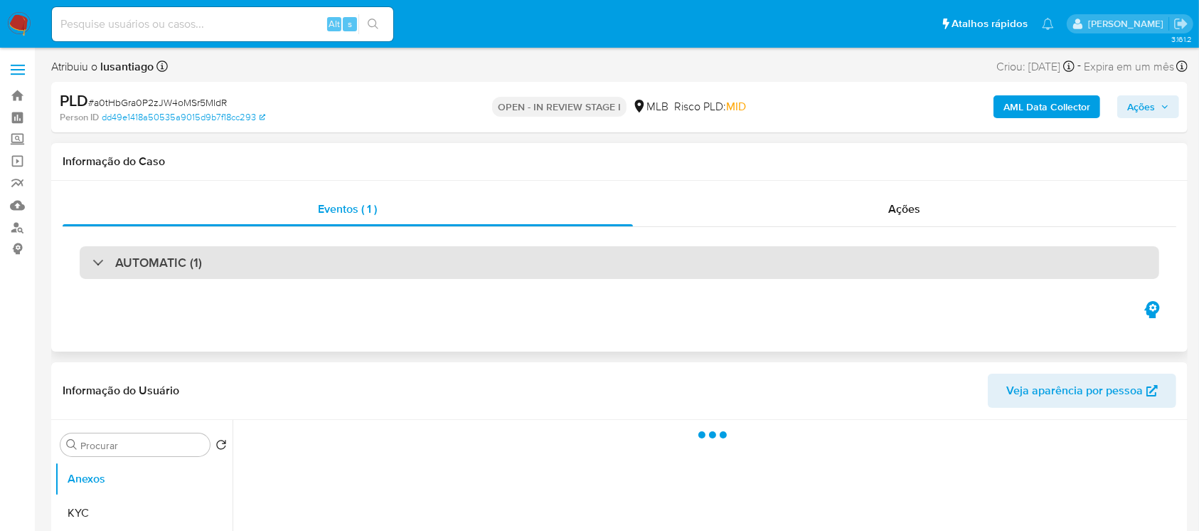
click at [193, 259] on h3 "AUTOMATIC (1)" at bounding box center [158, 263] width 87 height 16
select select "10"
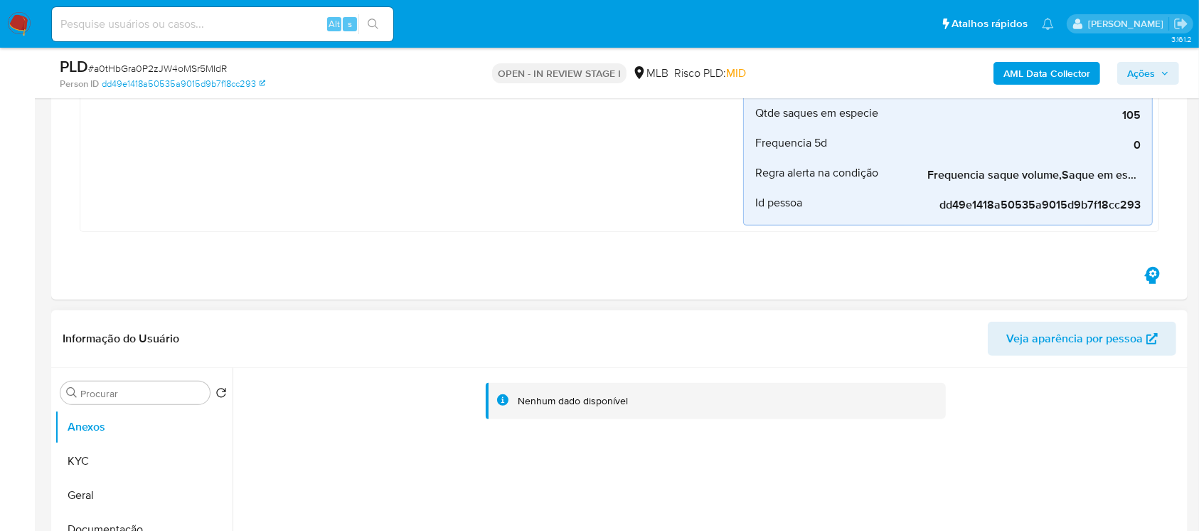
scroll to position [506, 0]
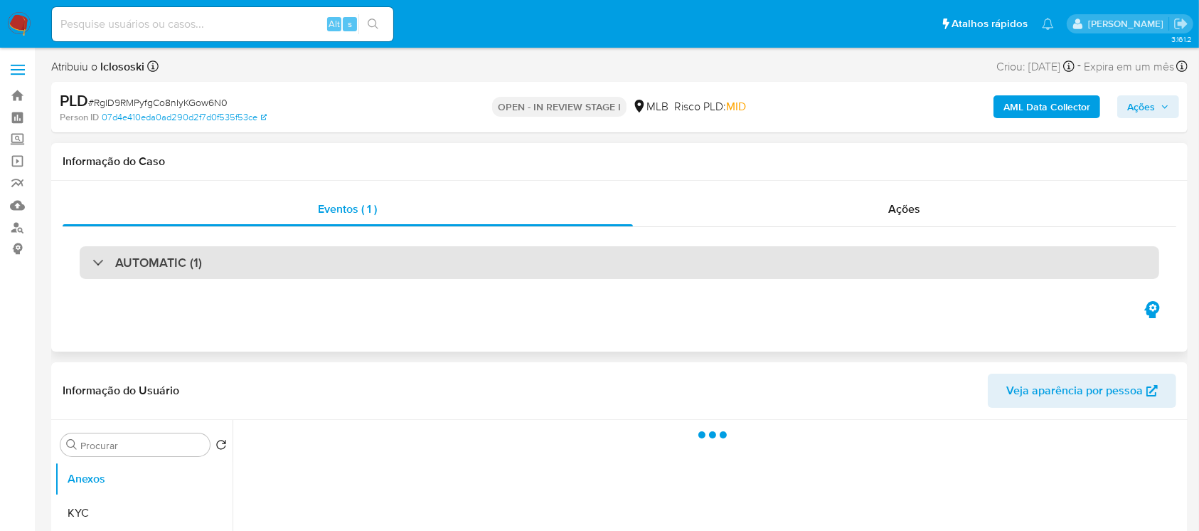
click at [139, 264] on h3 "AUTOMATIC (1)" at bounding box center [158, 263] width 87 height 16
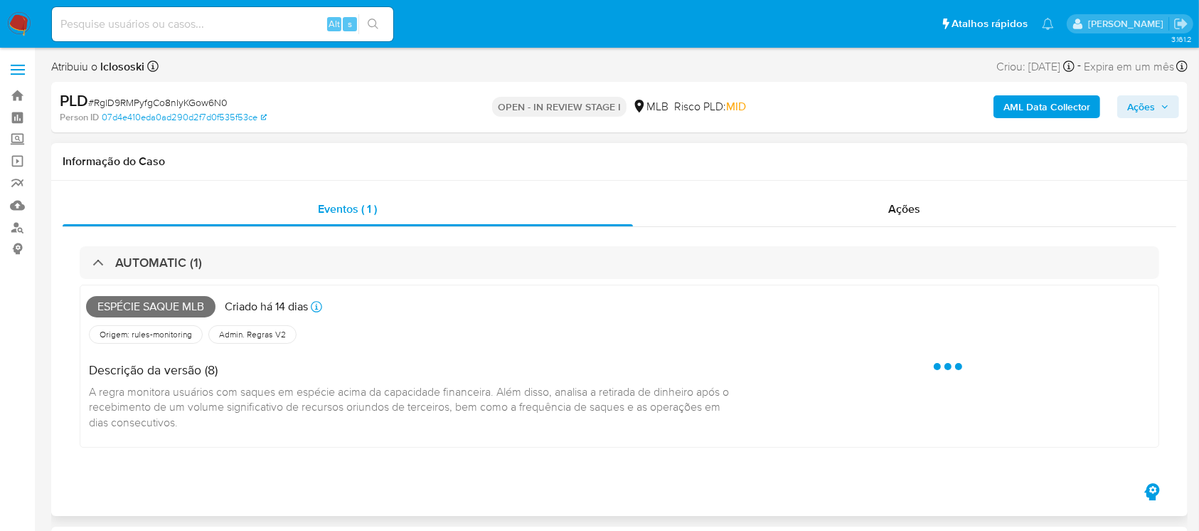
select select "10"
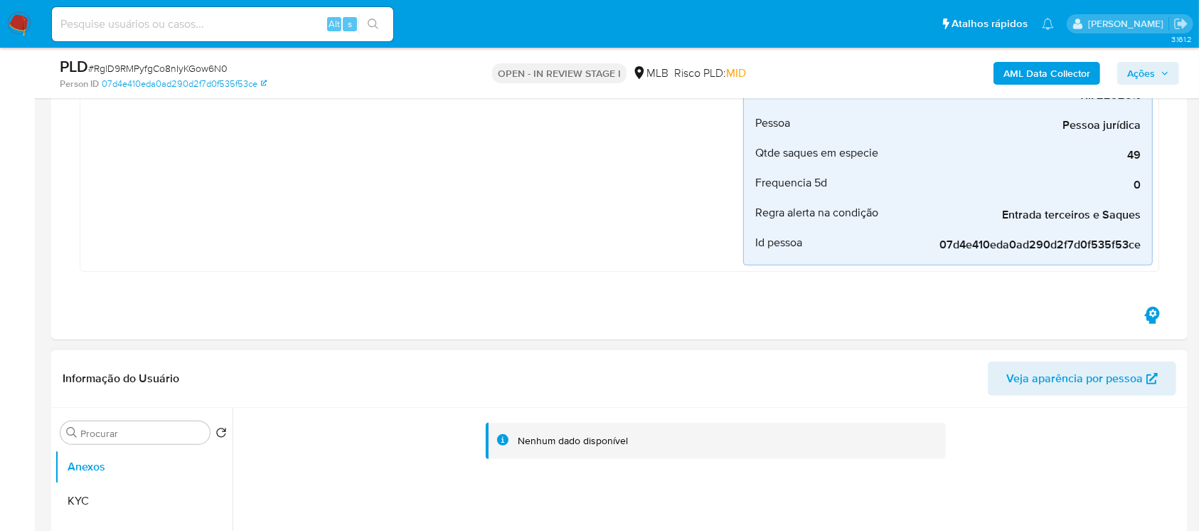
scroll to position [506, 0]
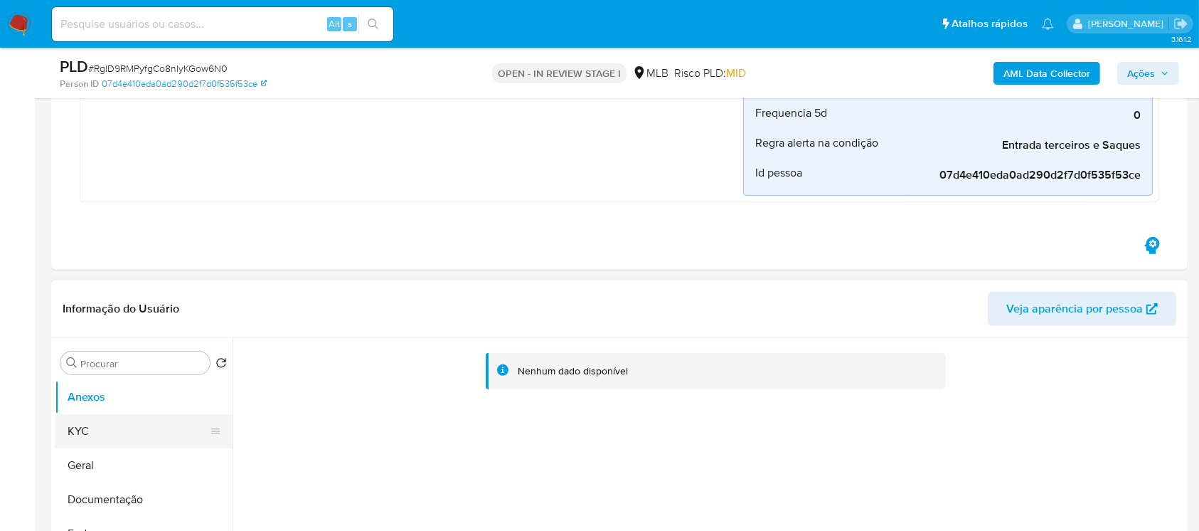
click at [107, 425] on button "KYC" at bounding box center [138, 431] width 166 height 34
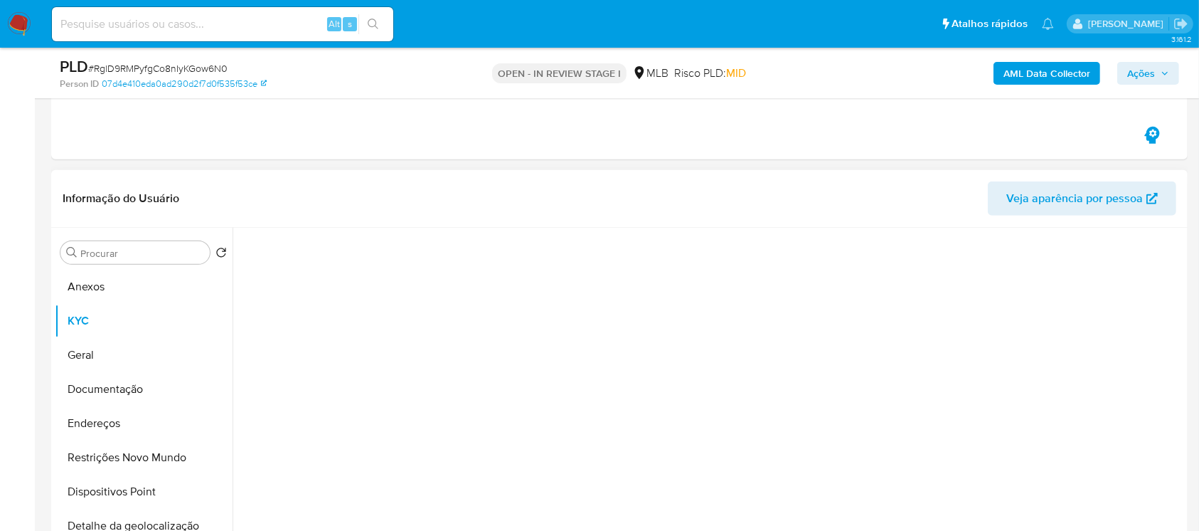
scroll to position [632, 0]
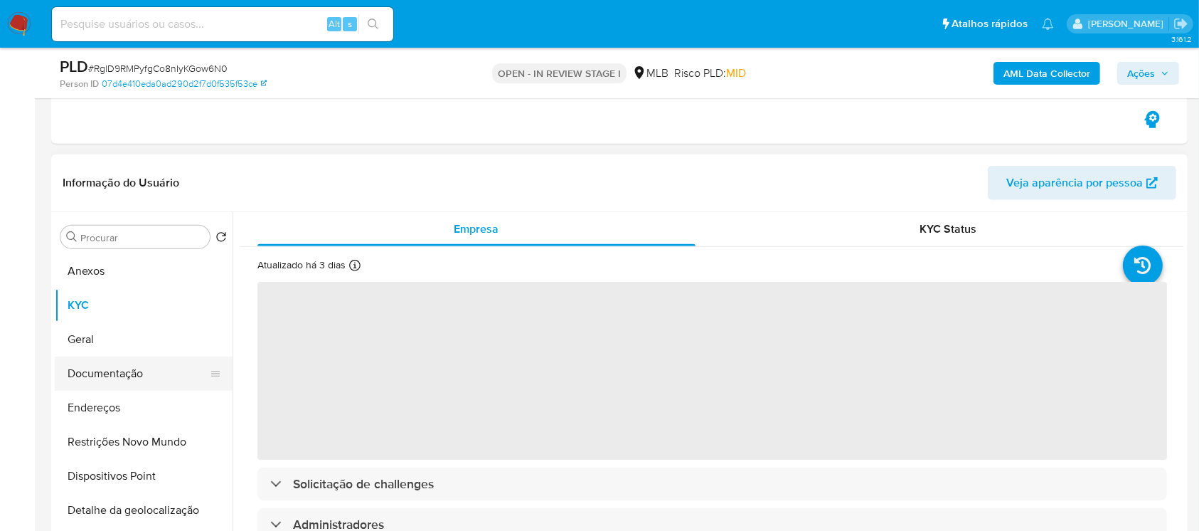
click at [93, 378] on button "Documentação" at bounding box center [138, 373] width 166 height 34
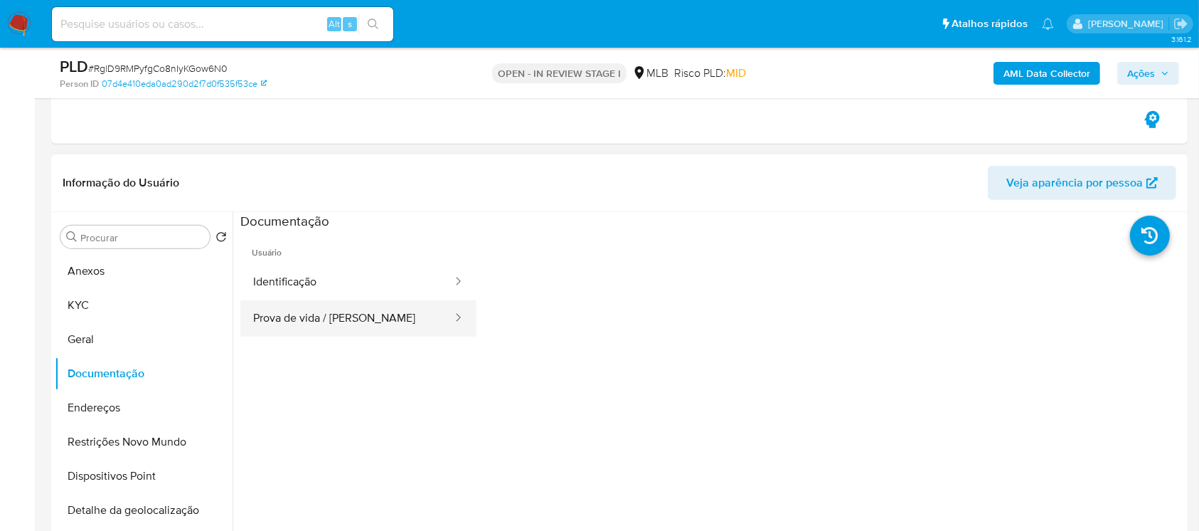
click at [307, 321] on button "Prova de vida / Selfie" at bounding box center [346, 318] width 213 height 36
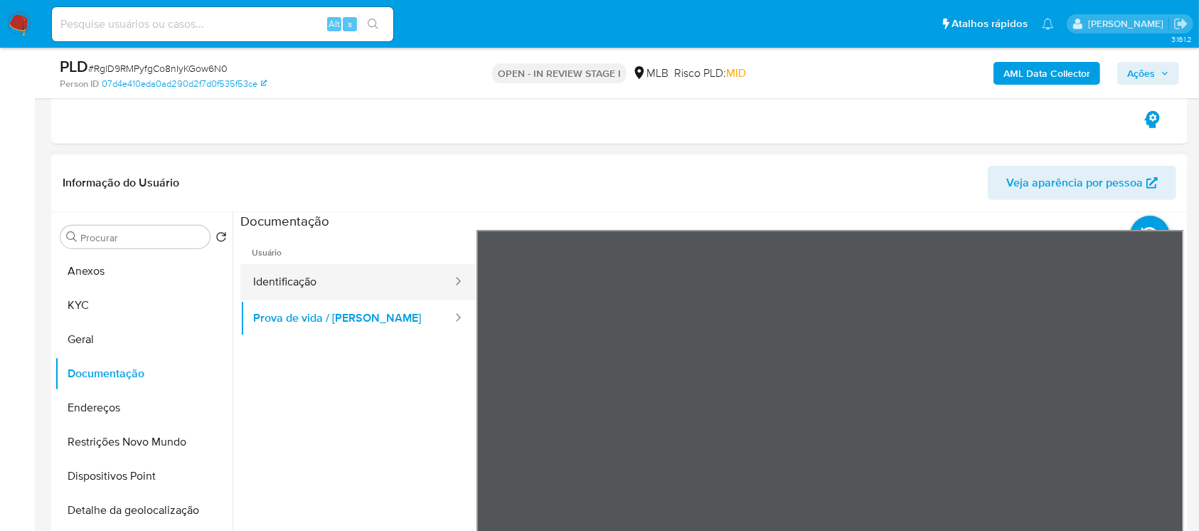
click at [295, 287] on button "Identificação" at bounding box center [346, 282] width 213 height 36
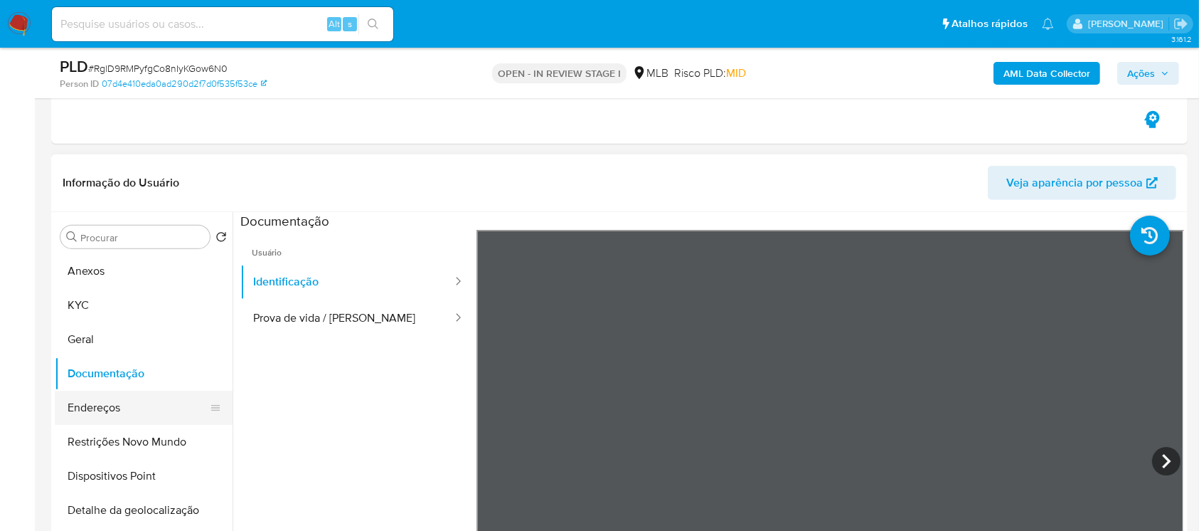
click at [105, 404] on button "Endereços" at bounding box center [138, 408] width 166 height 34
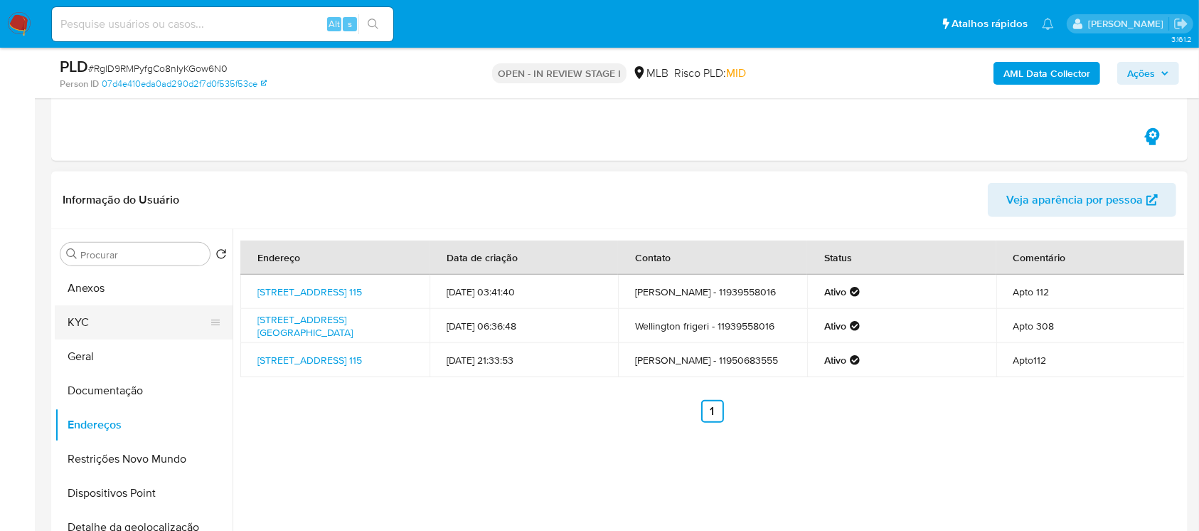
click at [89, 321] on button "KYC" at bounding box center [138, 322] width 166 height 34
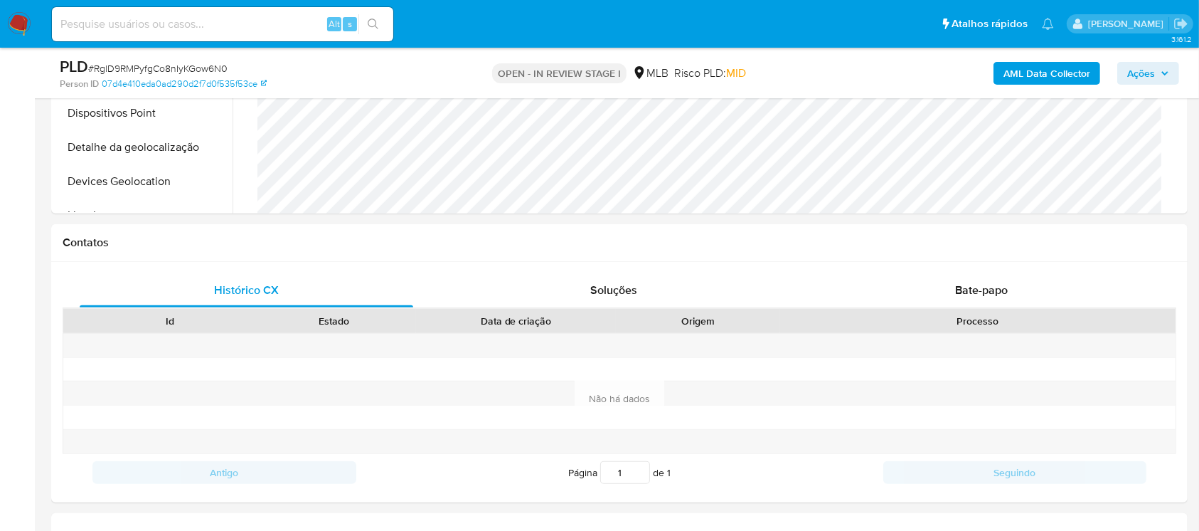
scroll to position [1517, 0]
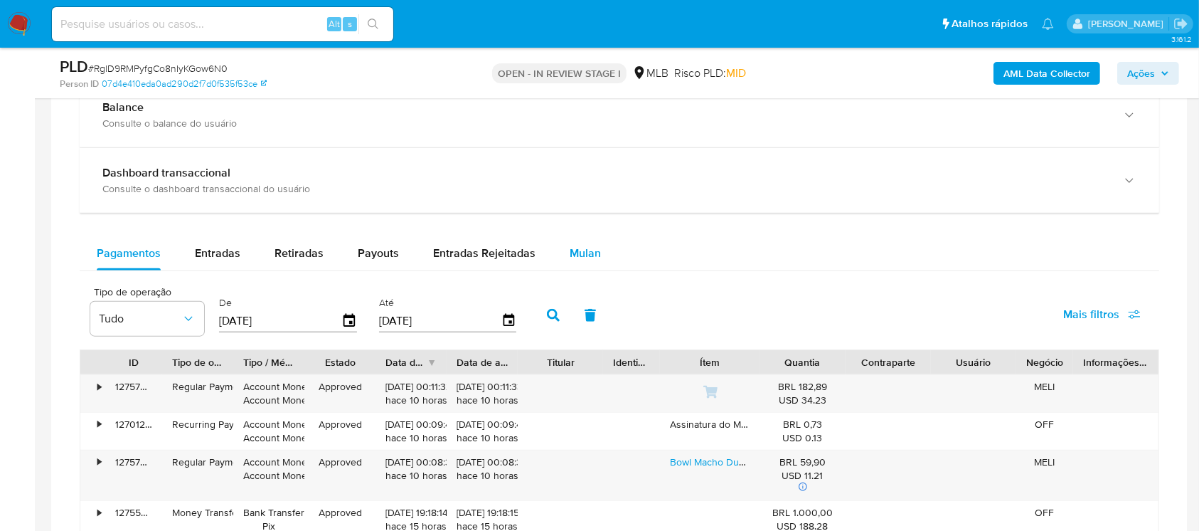
click at [595, 258] on span "Mulan" at bounding box center [585, 253] width 31 height 16
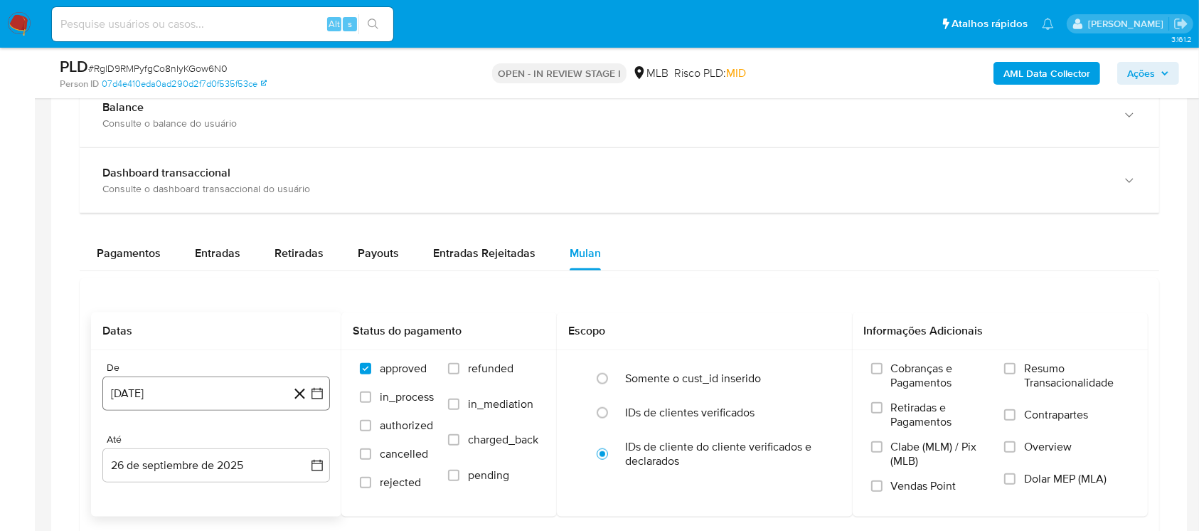
click at [195, 398] on button "26 de agosto de 2024" at bounding box center [216, 393] width 228 height 34
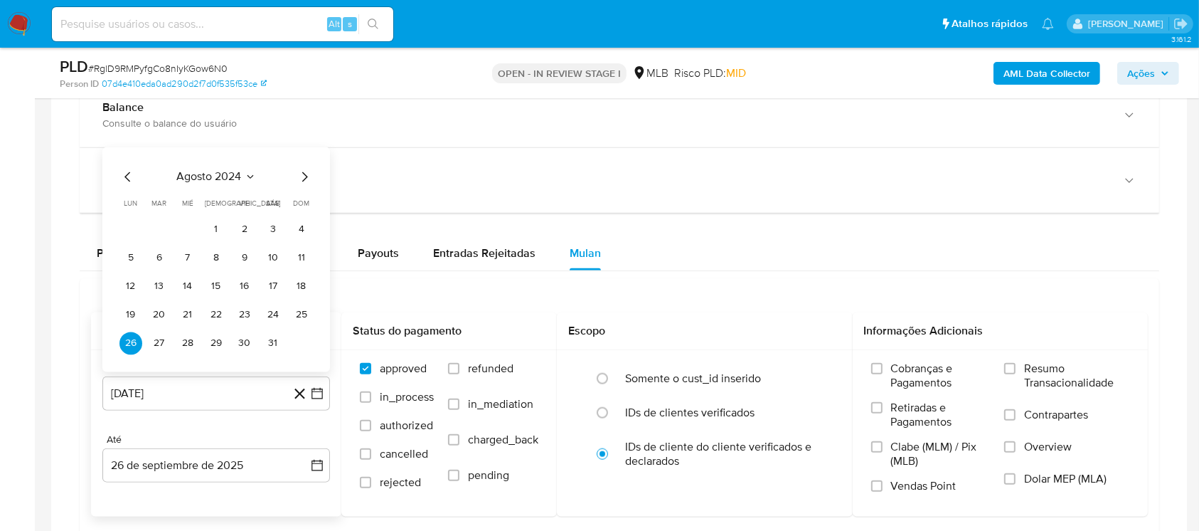
click at [199, 184] on div "agosto 2024" at bounding box center [216, 177] width 193 height 17
click at [245, 174] on icon "Seleccionar mes y año" at bounding box center [250, 176] width 11 height 11
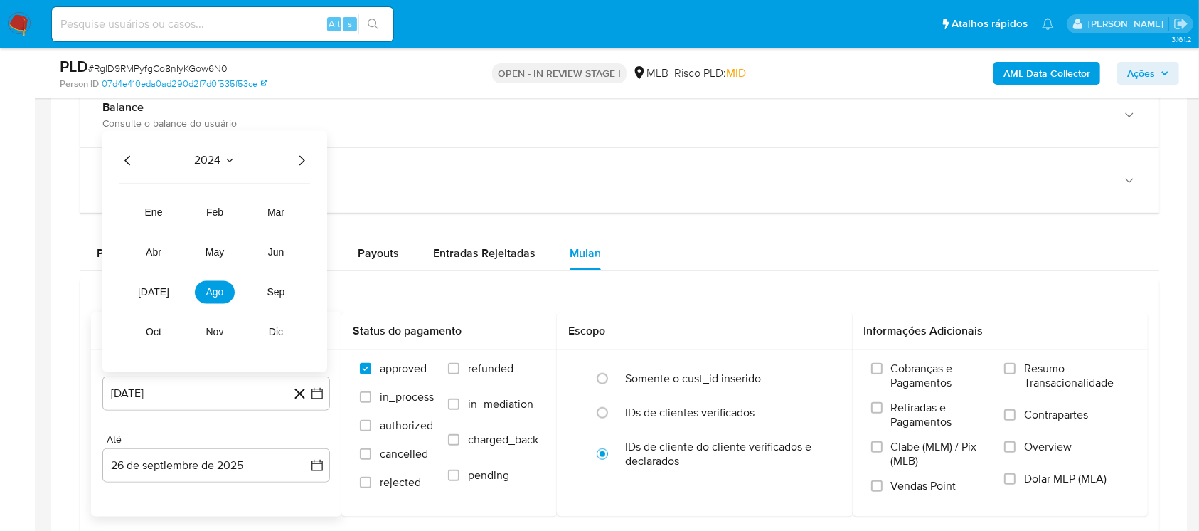
click at [297, 162] on icon "Año siguiente" at bounding box center [301, 160] width 17 height 17
click at [217, 295] on span "ago" at bounding box center [215, 292] width 18 height 11
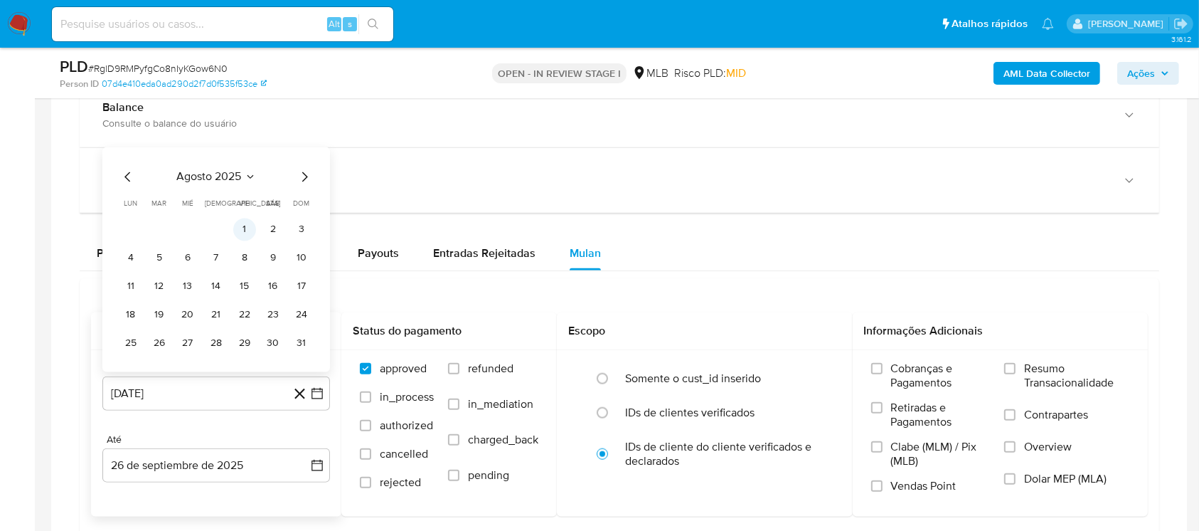
click at [248, 230] on button "1" at bounding box center [244, 229] width 23 height 23
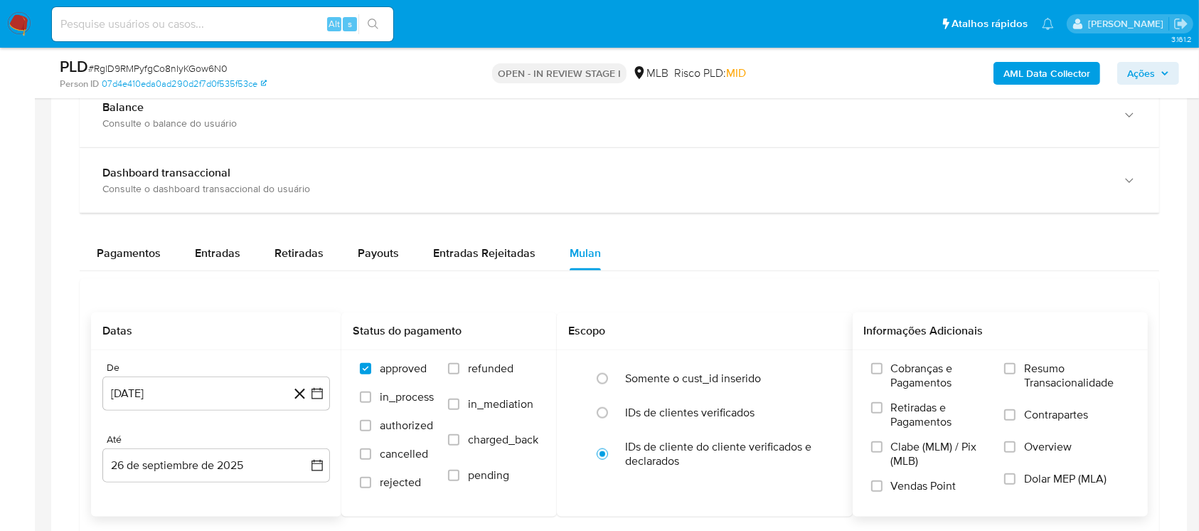
click at [1036, 365] on span "Resumo Transacionalidade" at bounding box center [1076, 375] width 105 height 28
click at [1016, 365] on input "Resumo Transacionalidade" at bounding box center [1009, 368] width 11 height 11
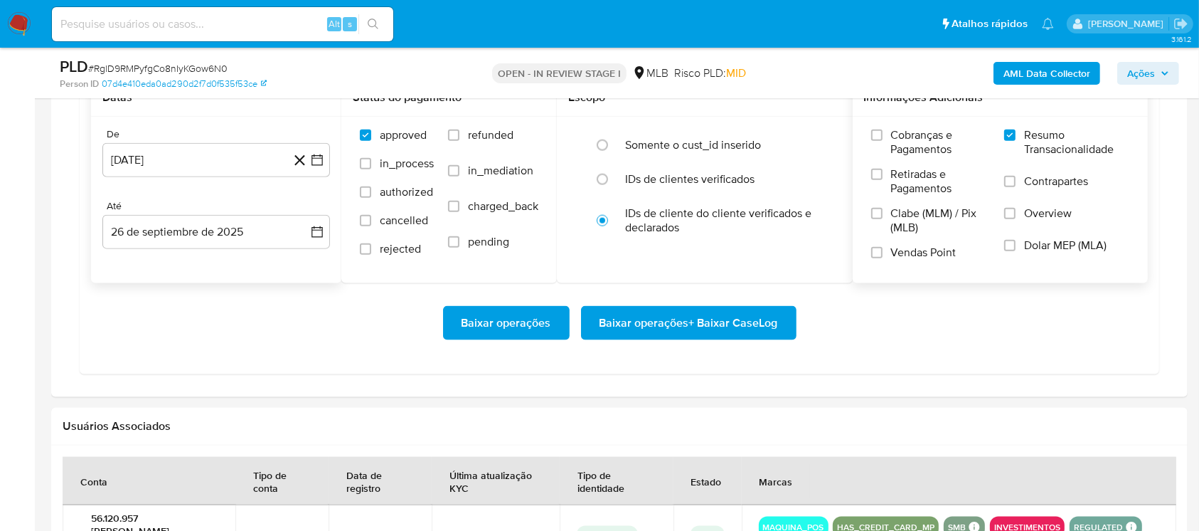
scroll to position [1770, 0]
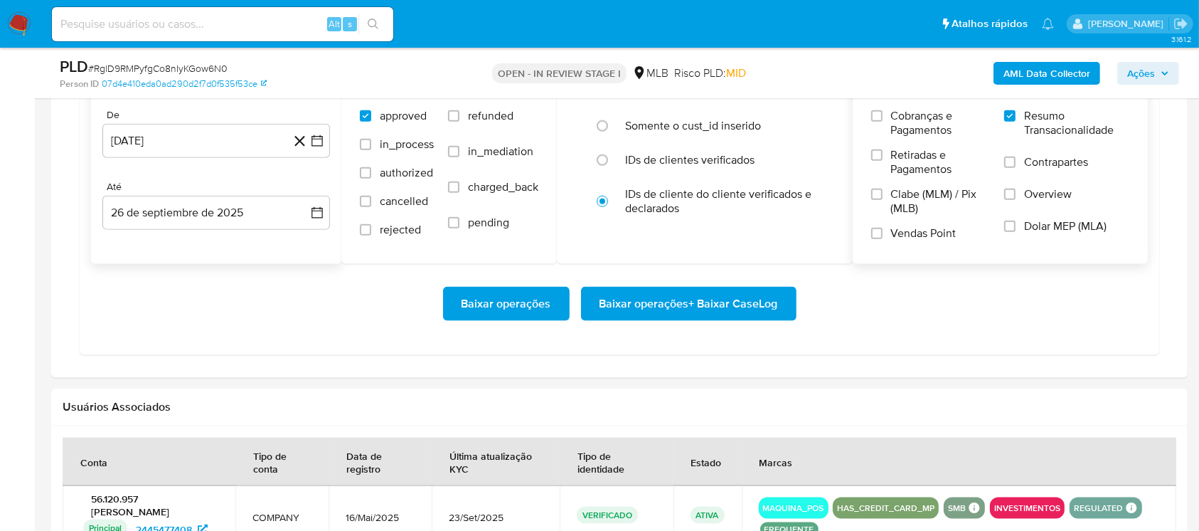
click at [639, 313] on span "Baixar operações + Baixar CaseLog" at bounding box center [689, 303] width 179 height 31
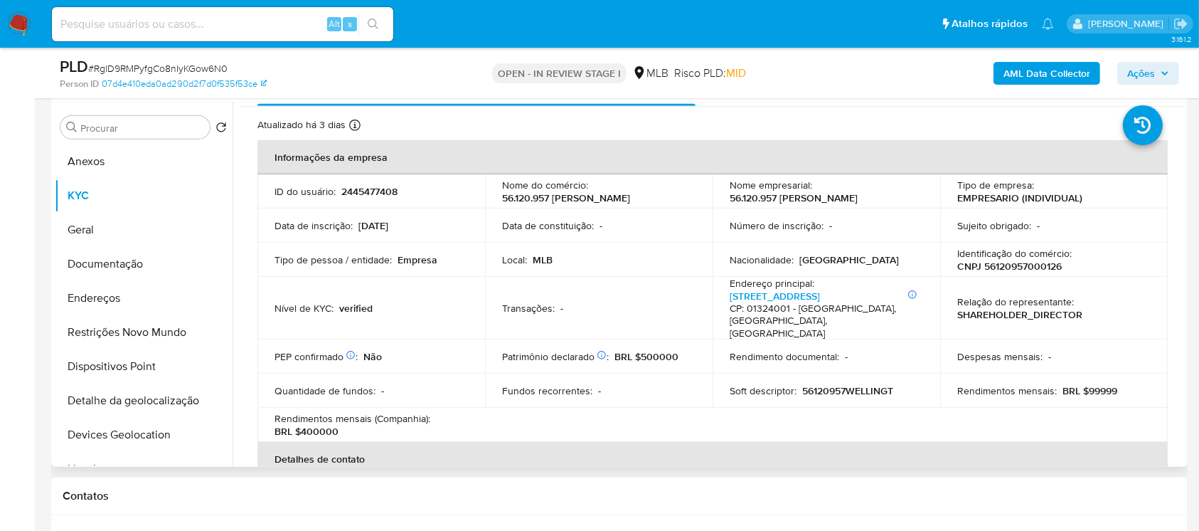
scroll to position [0, 0]
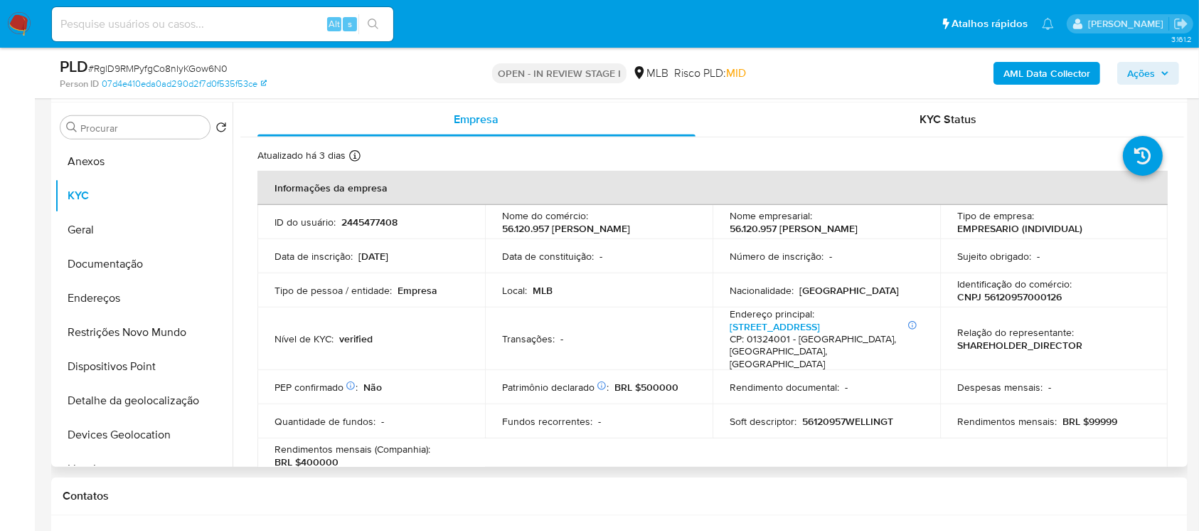
click at [1004, 299] on p "CNPJ 56120957000126" at bounding box center [1010, 296] width 105 height 13
copy p "56120957000126"
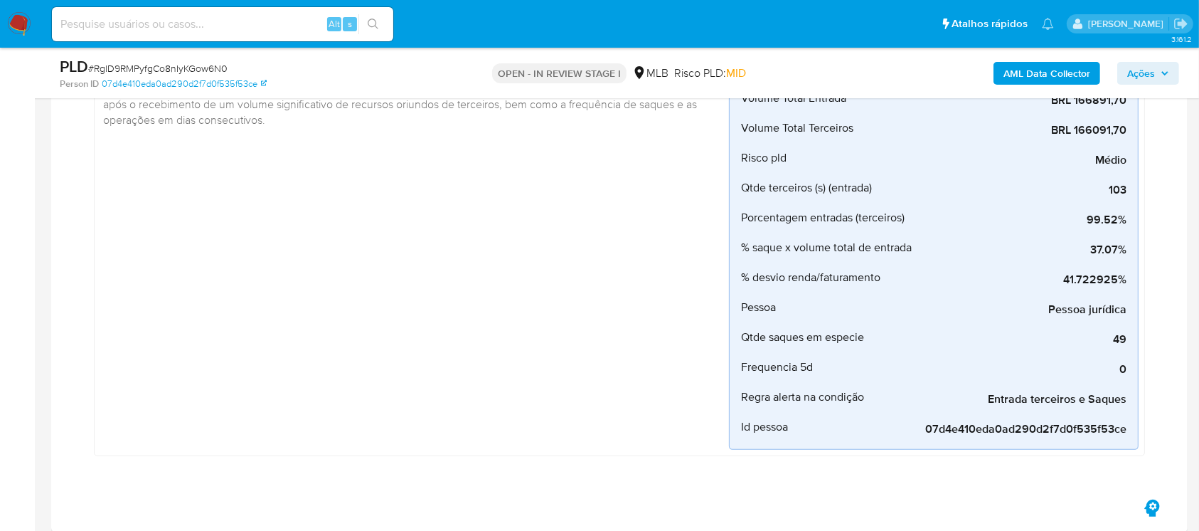
scroll to position [506, 0]
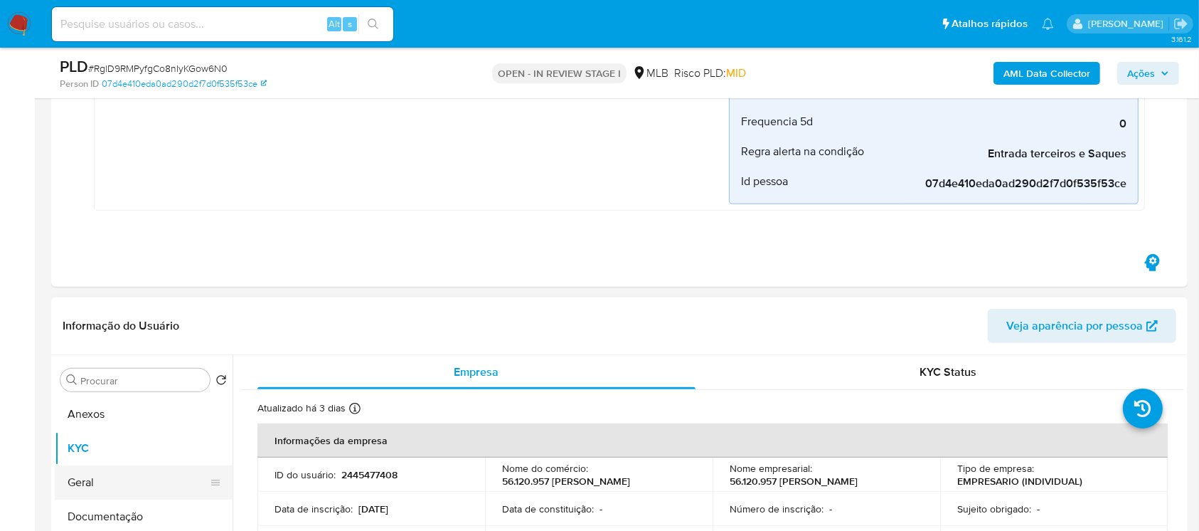
click at [100, 479] on button "Geral" at bounding box center [138, 482] width 166 height 34
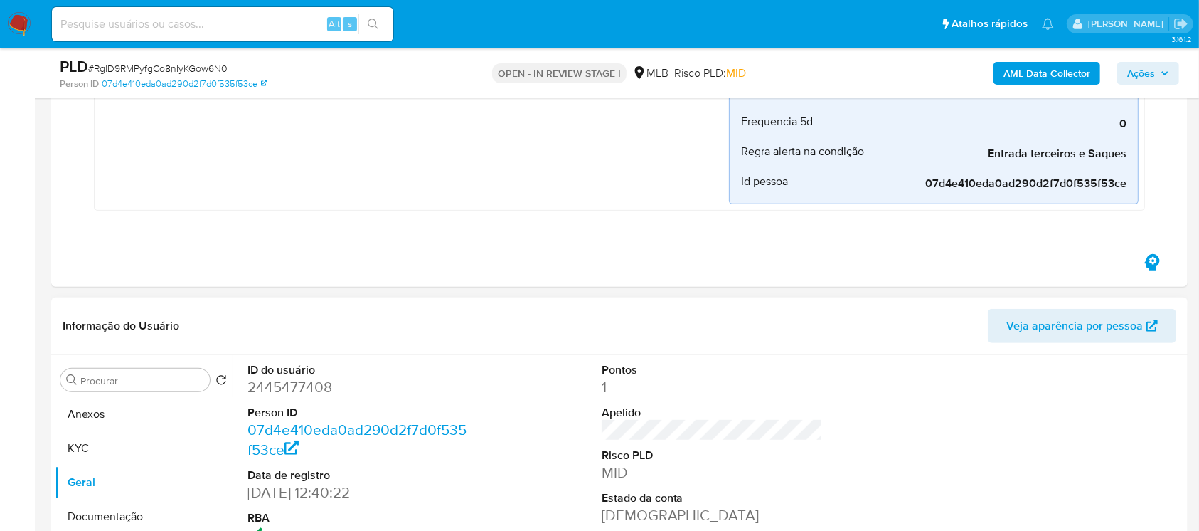
click at [290, 389] on dd "2445477408" at bounding box center [359, 387] width 222 height 20
copy dd "2445477408"
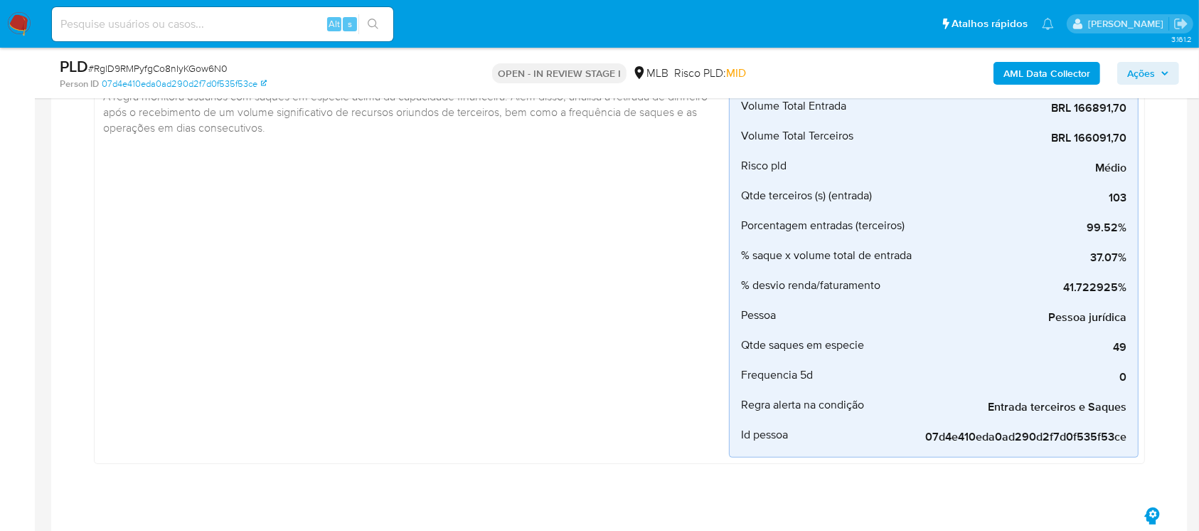
scroll to position [632, 0]
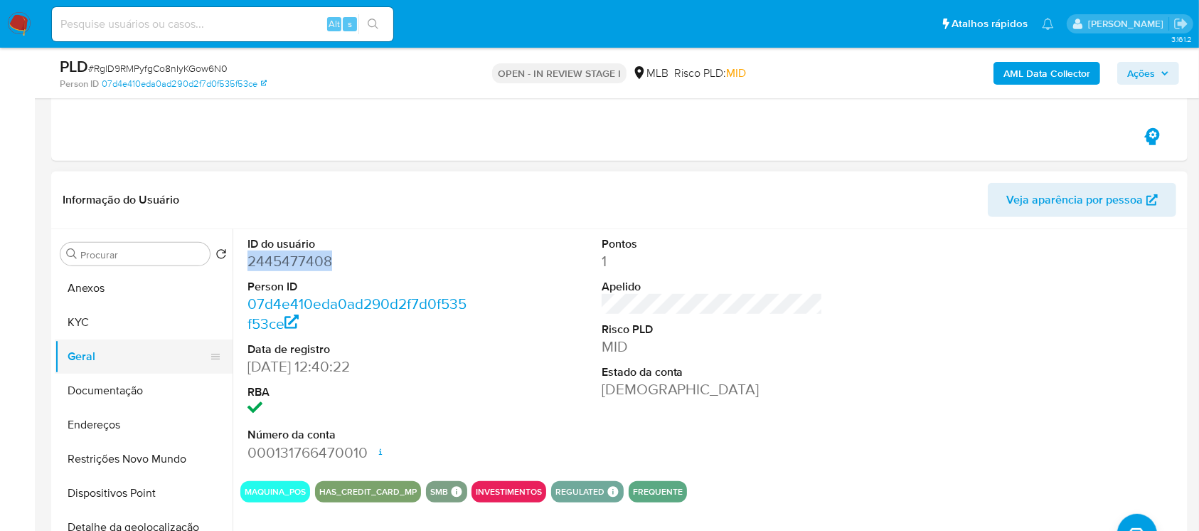
click at [96, 330] on button "KYC" at bounding box center [144, 322] width 178 height 34
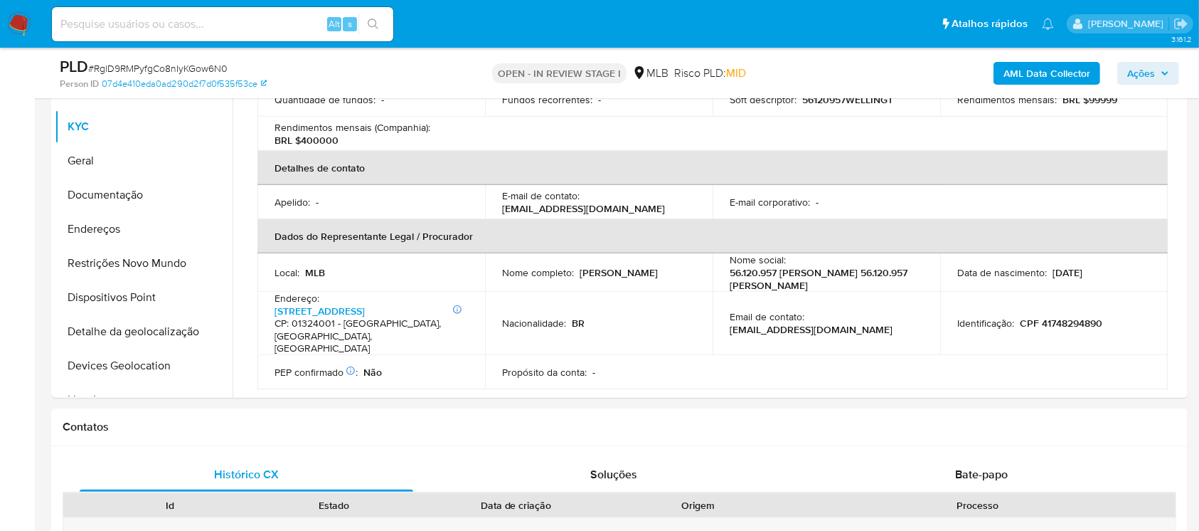
scroll to position [840, 0]
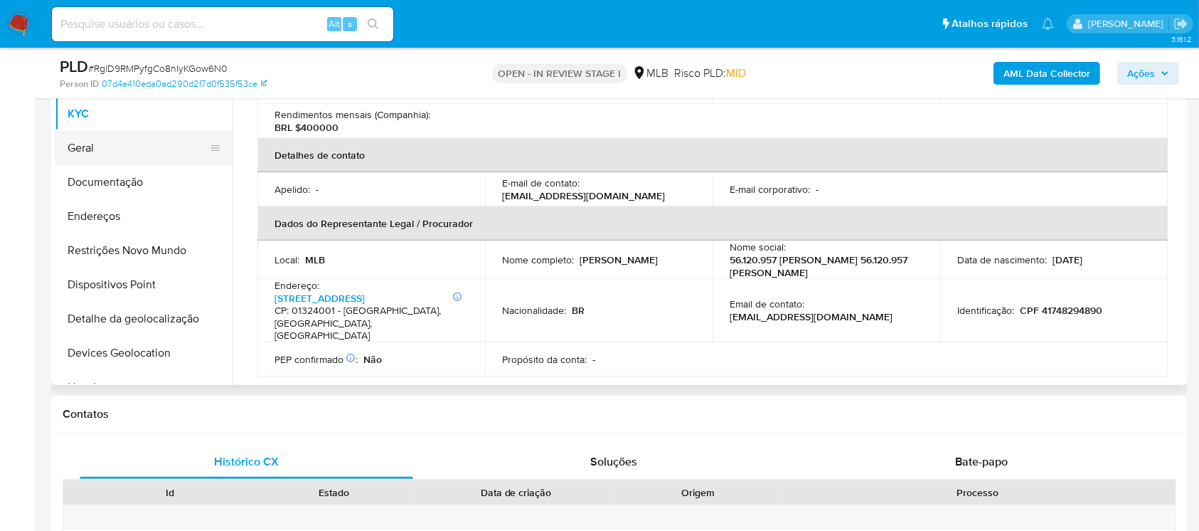
click at [93, 151] on button "Geral" at bounding box center [138, 148] width 166 height 34
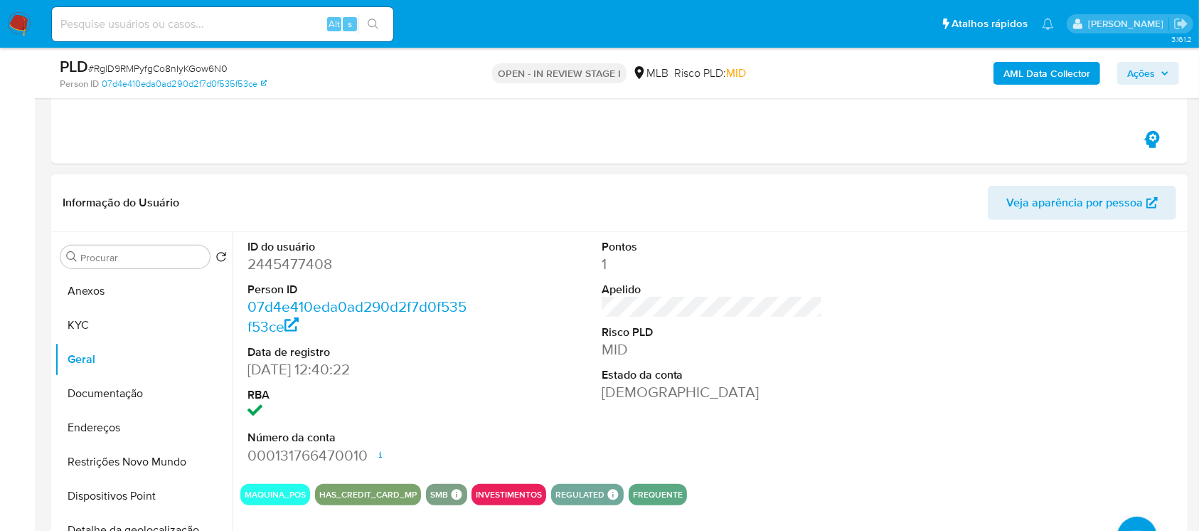
scroll to position [587, 0]
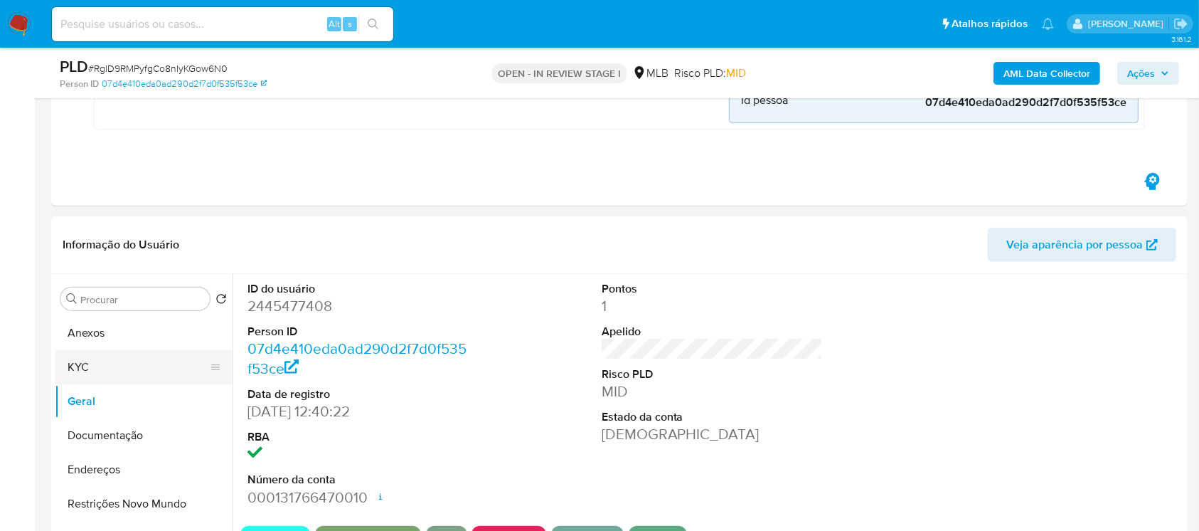
click at [101, 370] on button "KYC" at bounding box center [138, 367] width 166 height 34
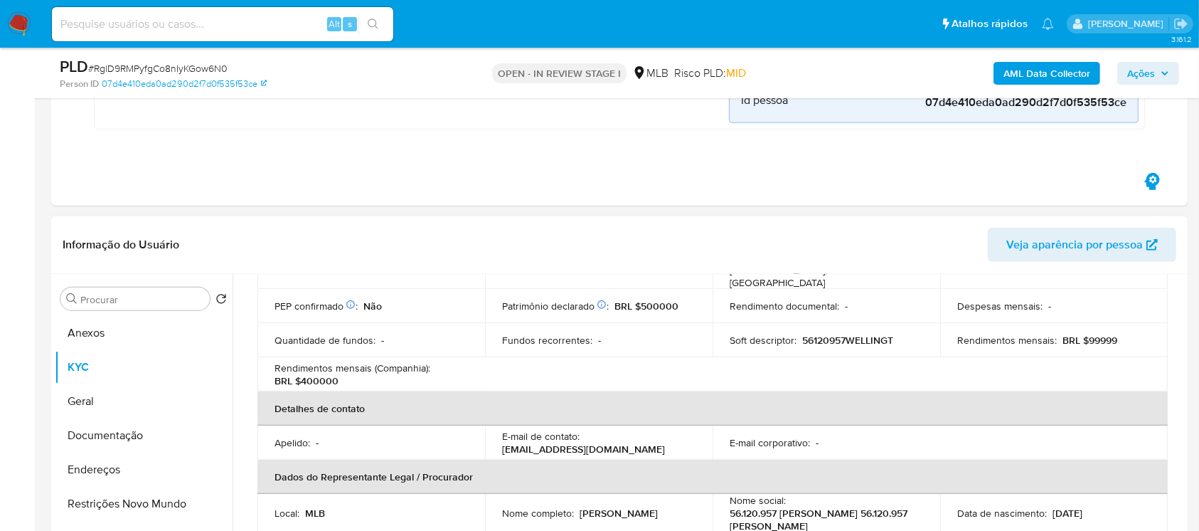
scroll to position [379, 0]
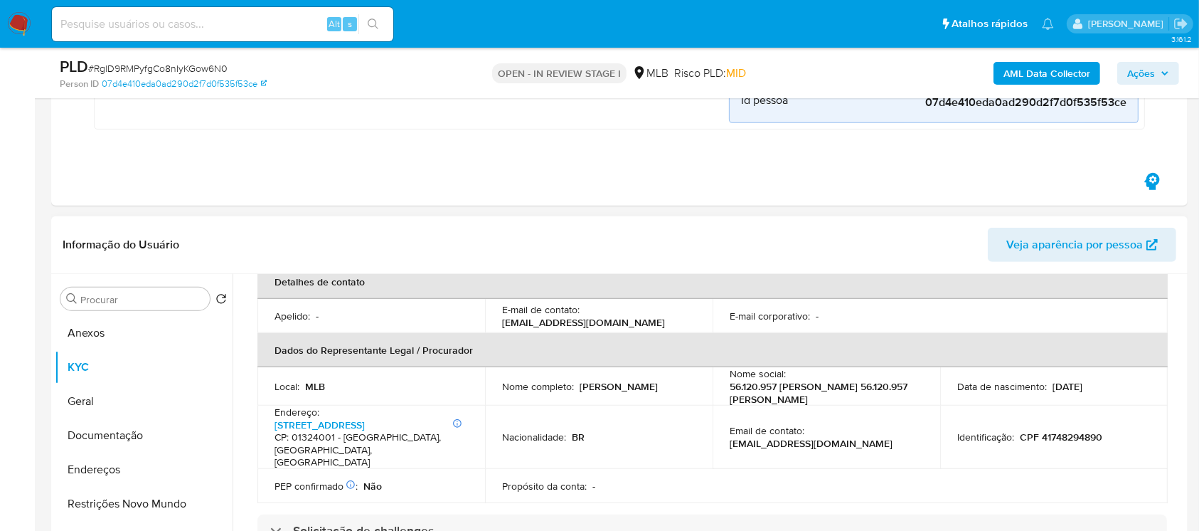
drag, startPoint x: 504, startPoint y: 381, endPoint x: 672, endPoint y: 381, distance: 167.9
click at [672, 381] on div "Nome completo : Wellington Henrique Frigeri Moreira" at bounding box center [598, 386] width 193 height 13
copy p "Wellington Henrique Frigeri Moreira"
click at [1051, 430] on p "CPF 41748294890" at bounding box center [1061, 436] width 83 height 13
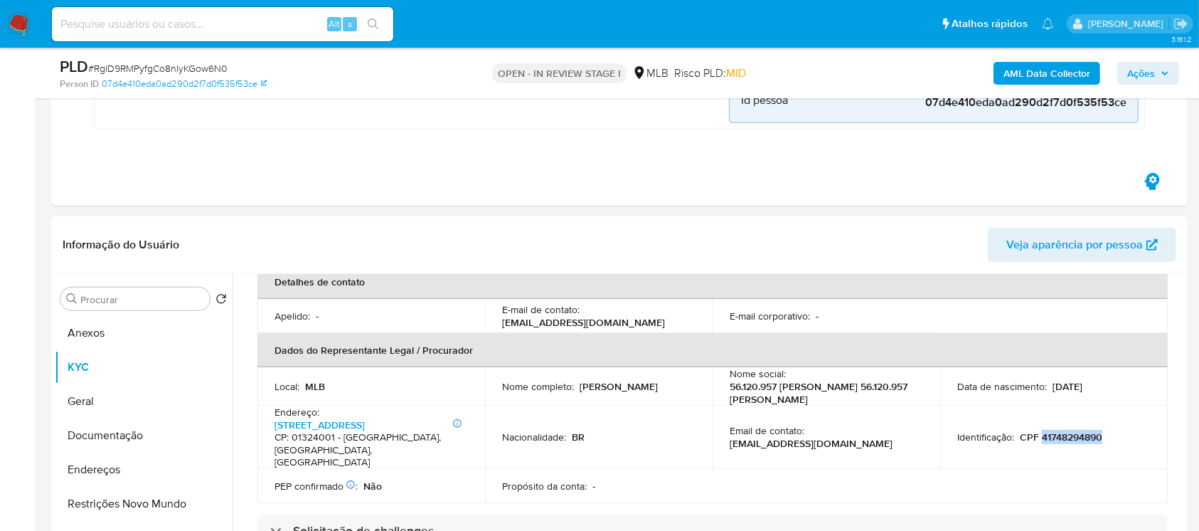
copy p "41748294890"
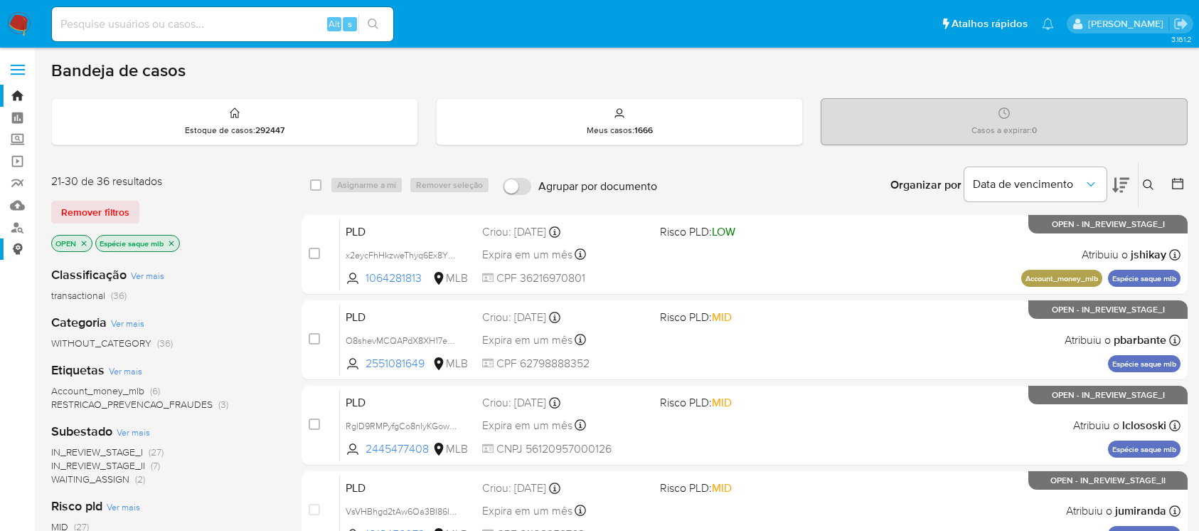
scroll to position [126, 0]
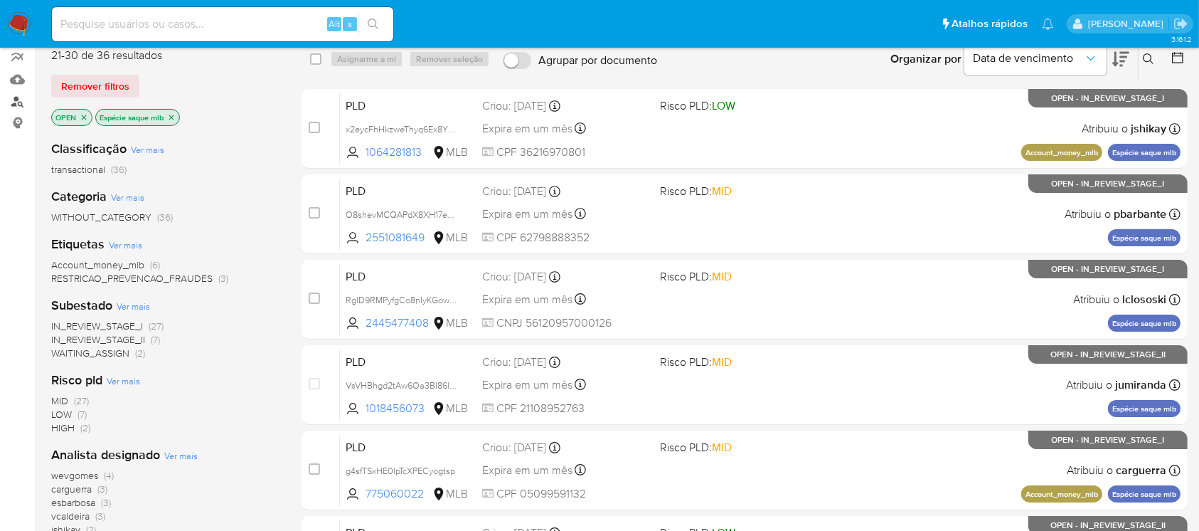
click at [21, 102] on link "Localizador de pessoas" at bounding box center [84, 101] width 169 height 22
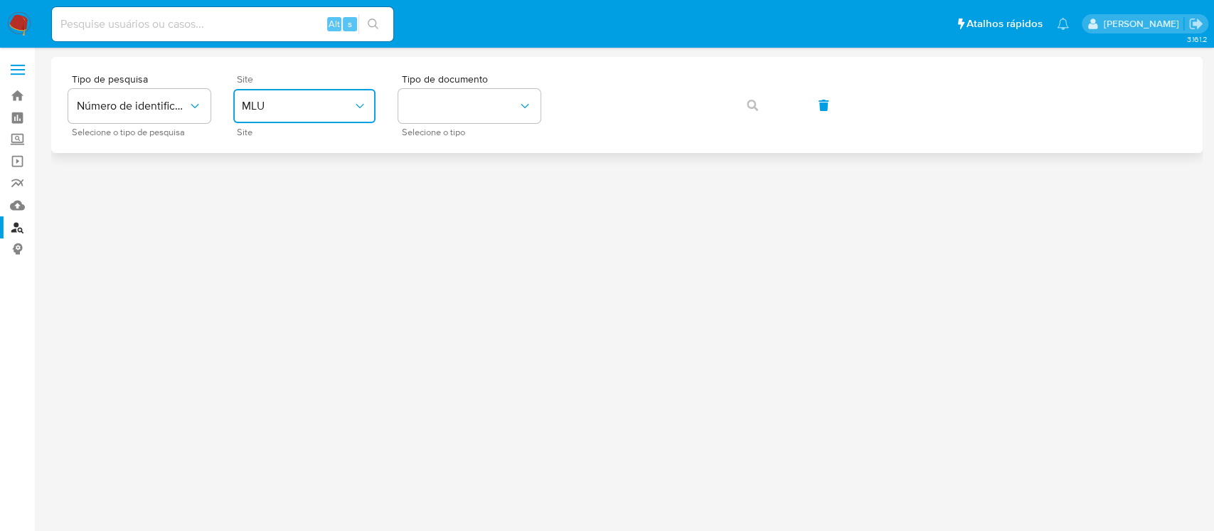
click at [327, 101] on span "MLU" at bounding box center [297, 106] width 111 height 14
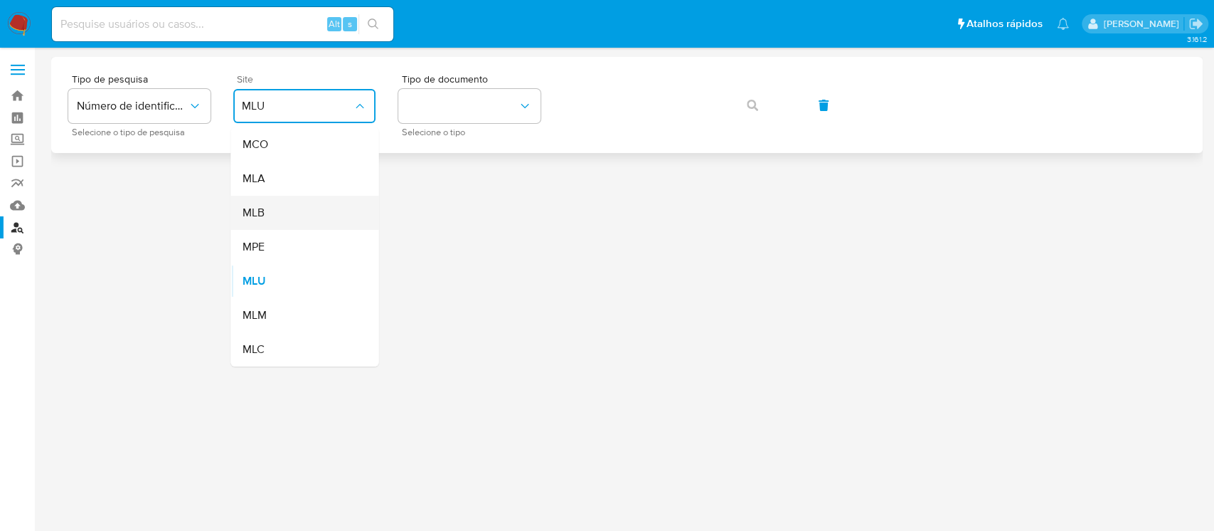
click at [260, 213] on span "MLB" at bounding box center [253, 213] width 22 height 14
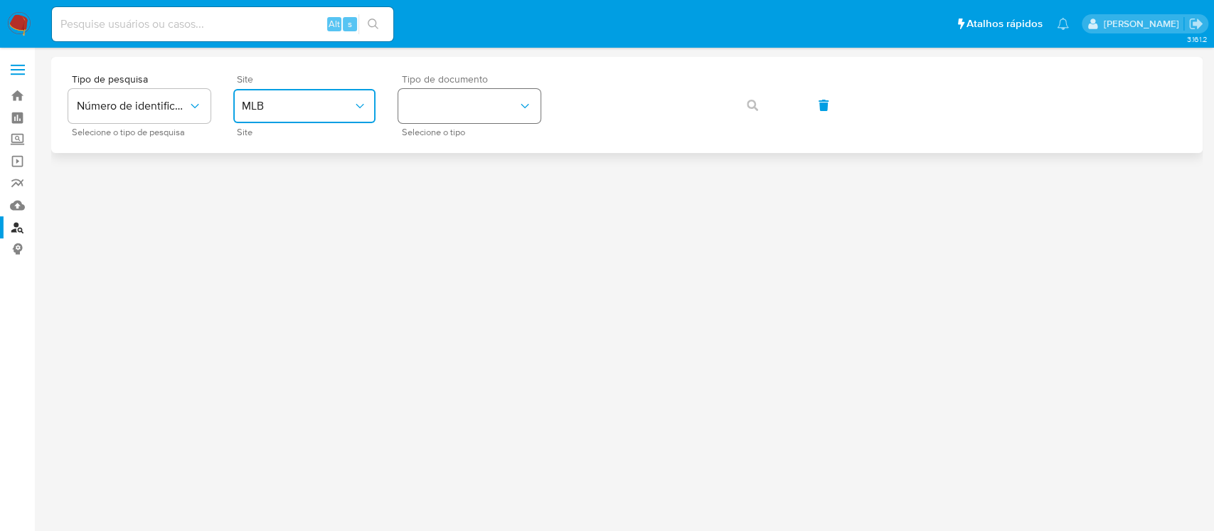
click at [430, 107] on button "identificationType" at bounding box center [469, 106] width 142 height 34
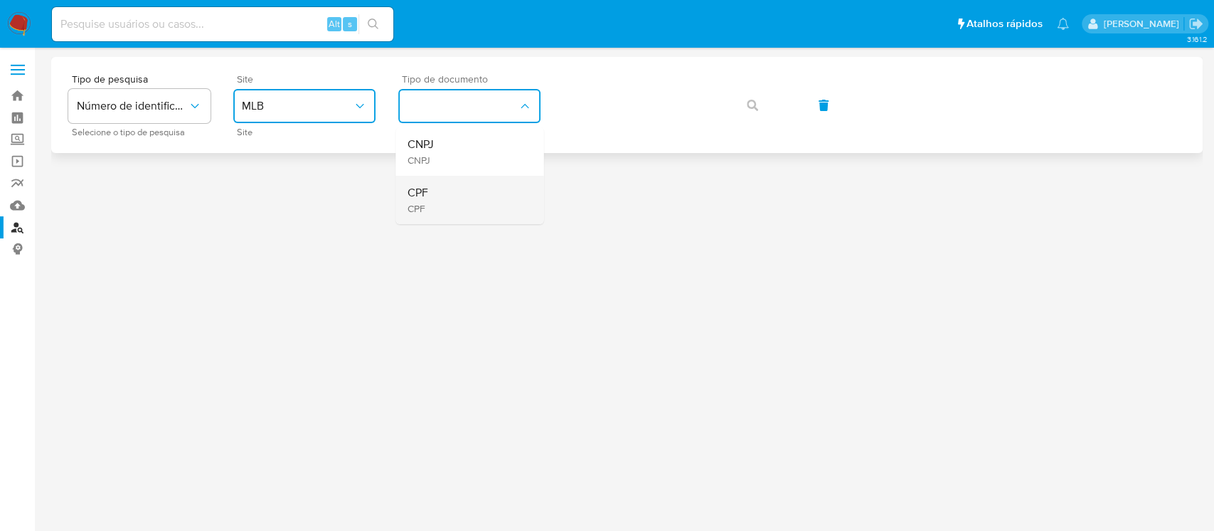
click at [439, 191] on div "CPF CPF" at bounding box center [465, 200] width 117 height 48
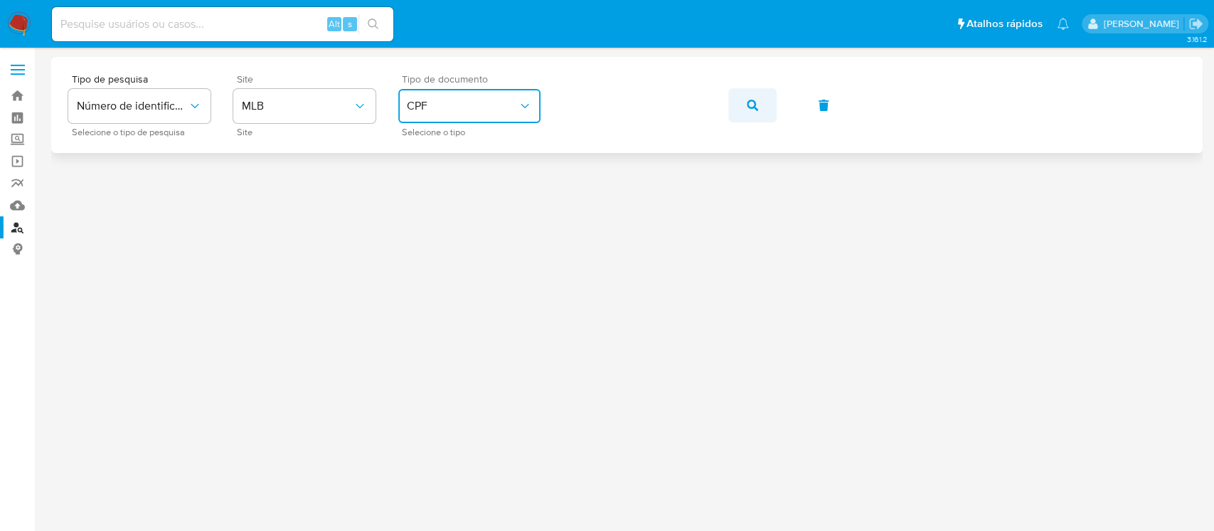
click at [751, 103] on icon "button" at bounding box center [752, 105] width 11 height 11
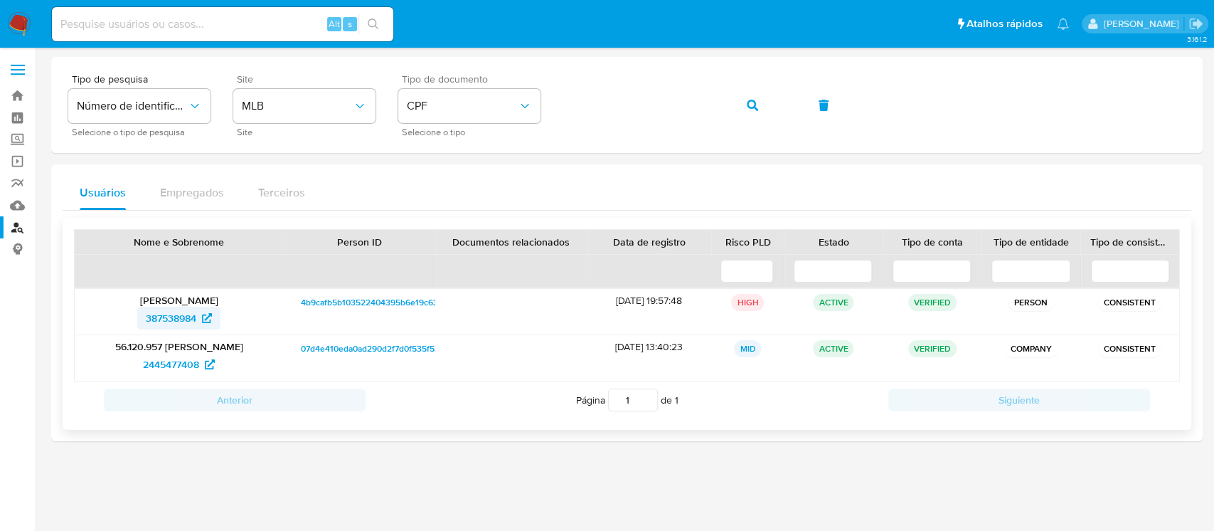
click at [167, 316] on span "387538984" at bounding box center [171, 318] width 51 height 23
click at [14, 26] on img at bounding box center [19, 24] width 24 height 24
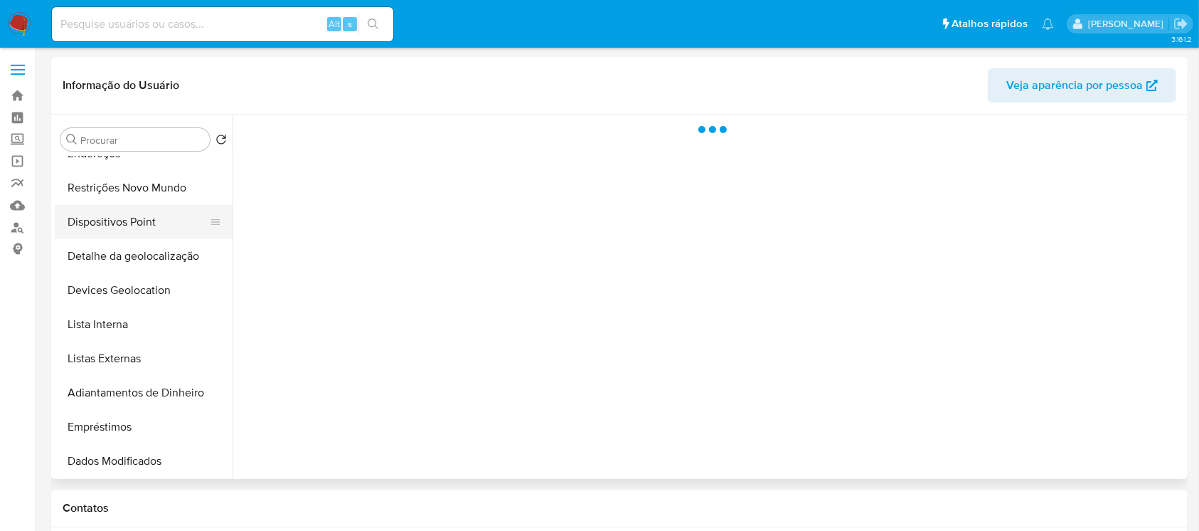
scroll to position [738, 0]
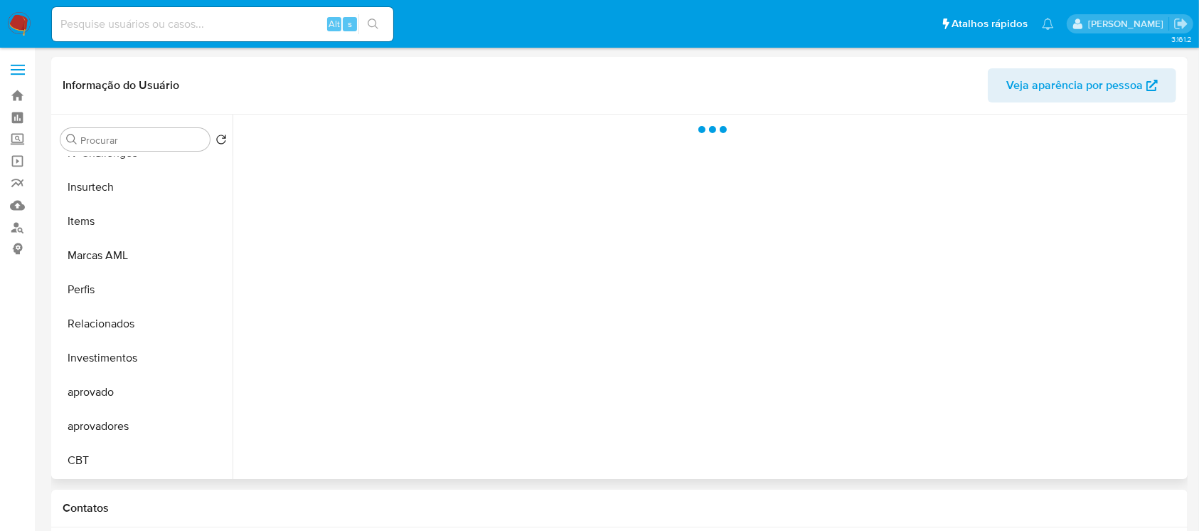
select select "10"
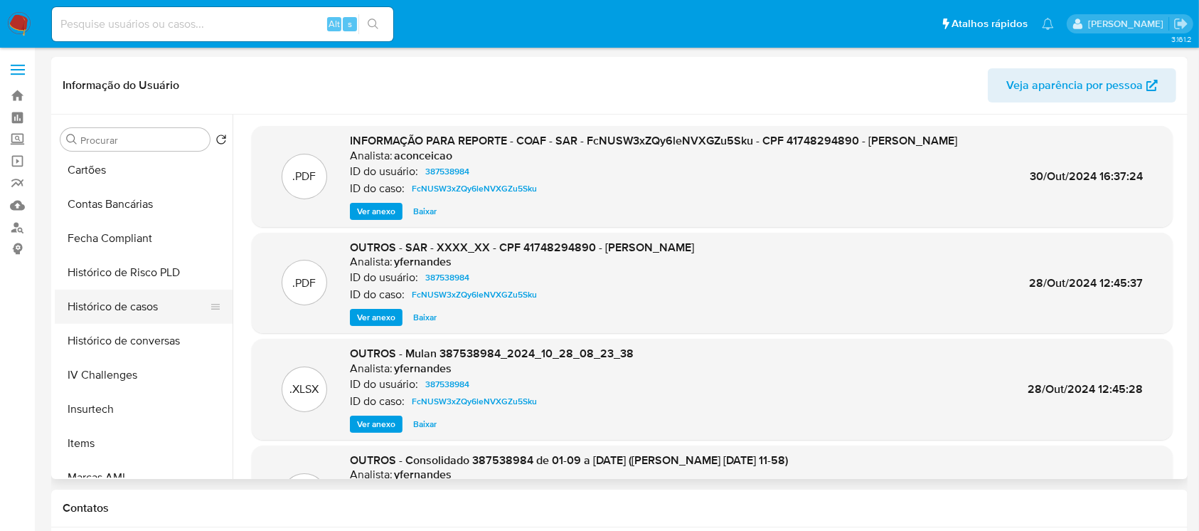
scroll to position [484, 0]
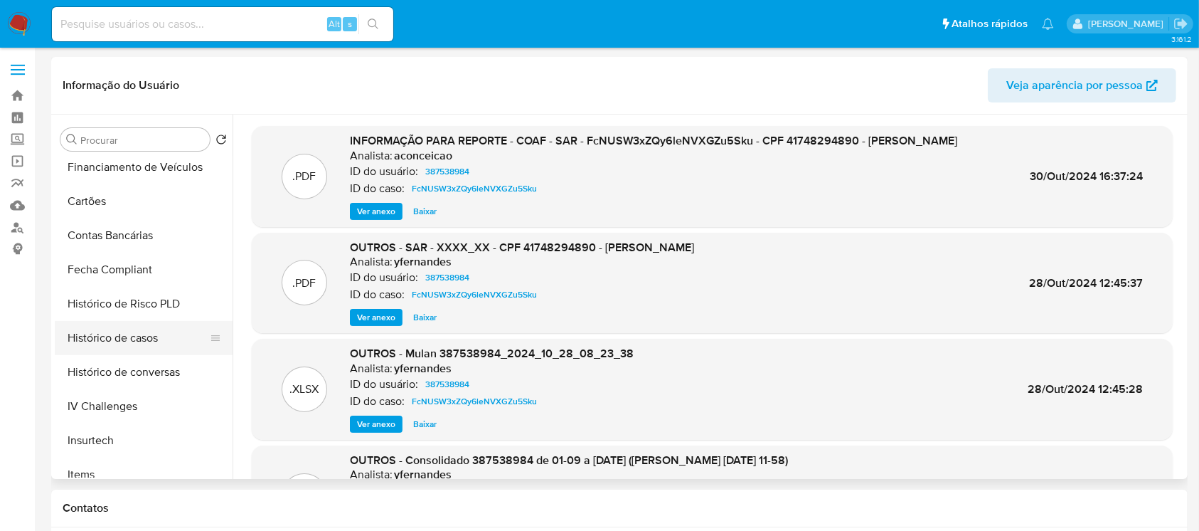
click at [90, 334] on button "Histórico de casos" at bounding box center [138, 338] width 166 height 34
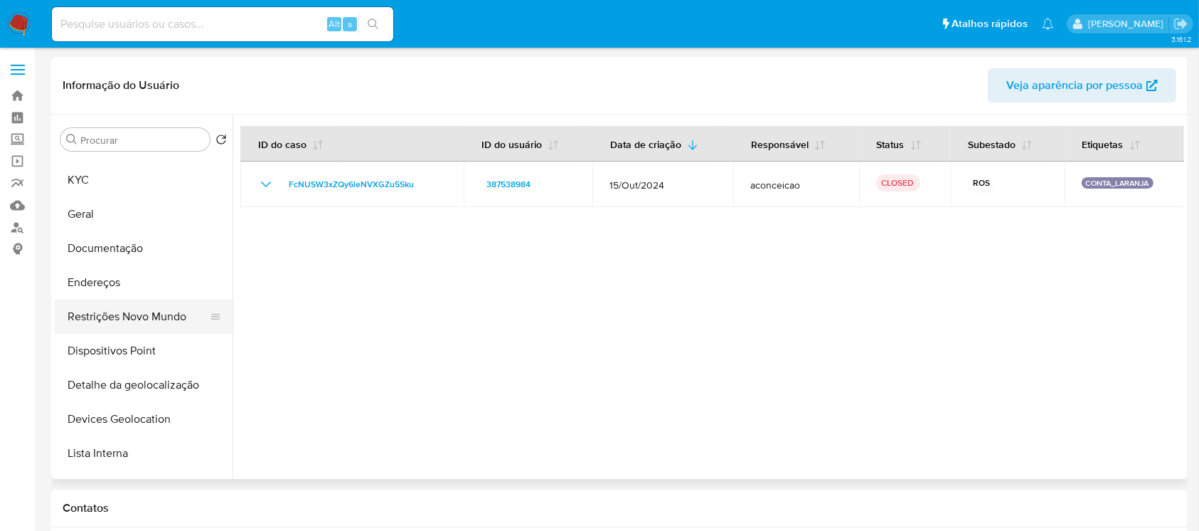
scroll to position [0, 0]
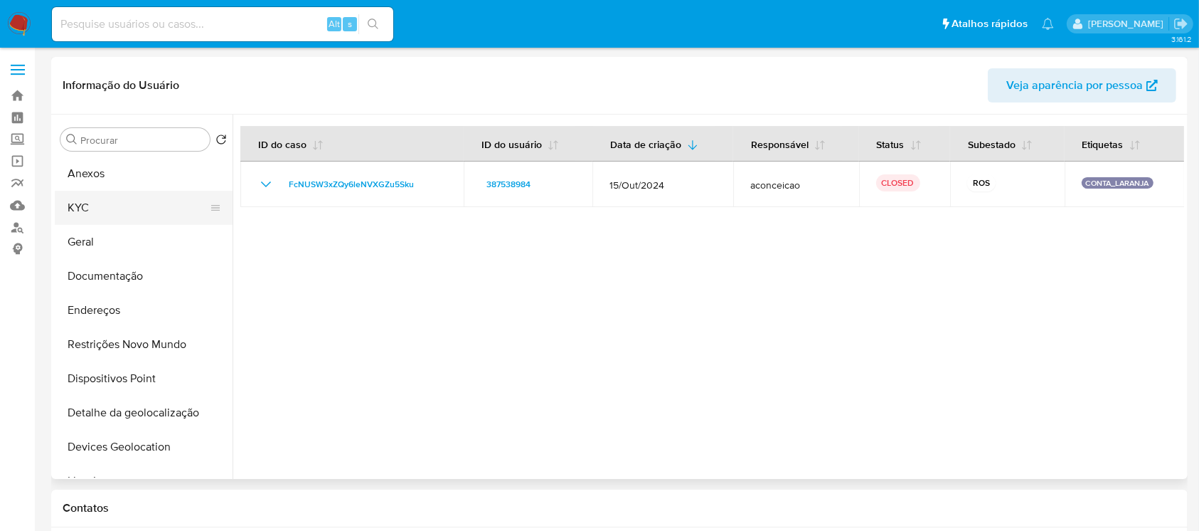
click at [81, 222] on button "KYC" at bounding box center [138, 208] width 166 height 34
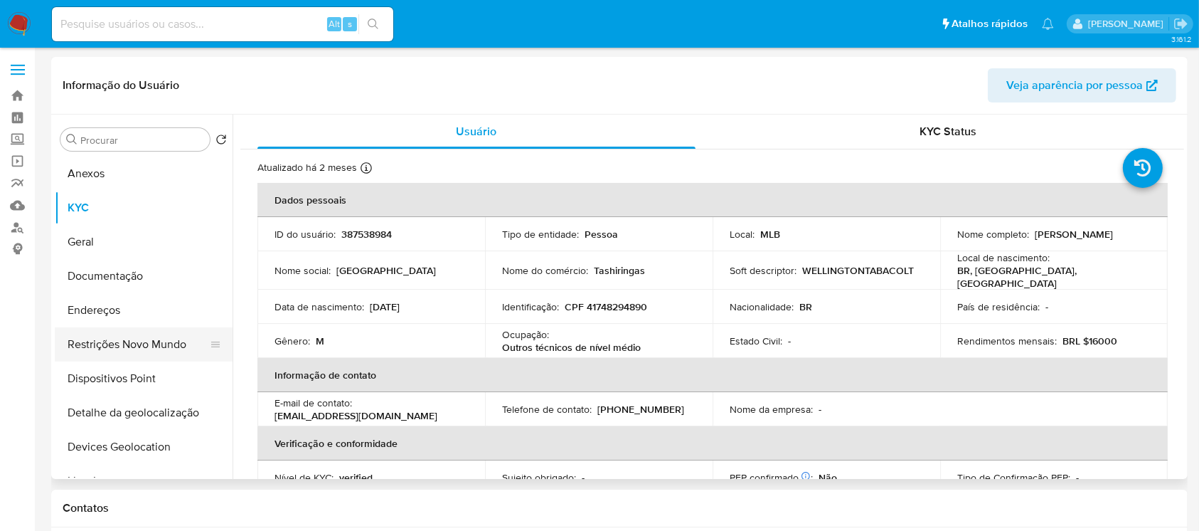
click at [110, 345] on button "Restrições Novo Mundo" at bounding box center [138, 344] width 166 height 34
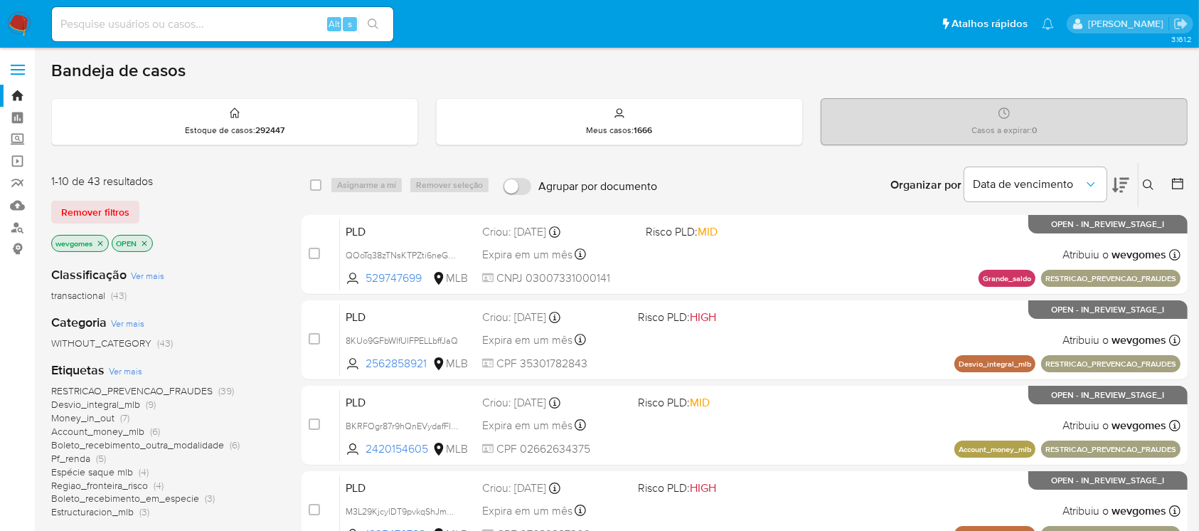
click at [100, 245] on icon "close-filter" at bounding box center [100, 243] width 9 height 9
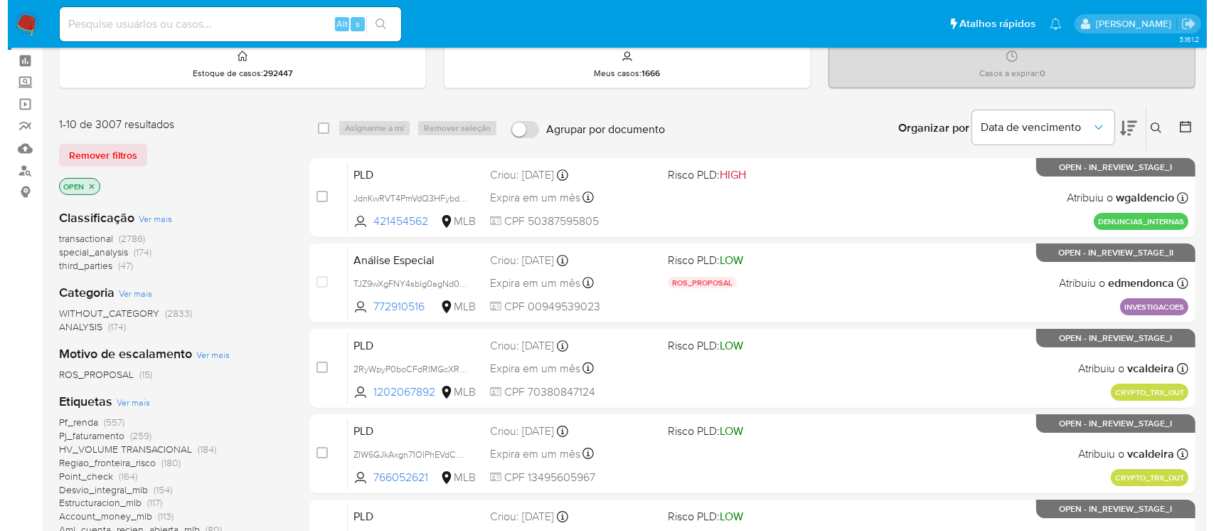
scroll to position [126, 0]
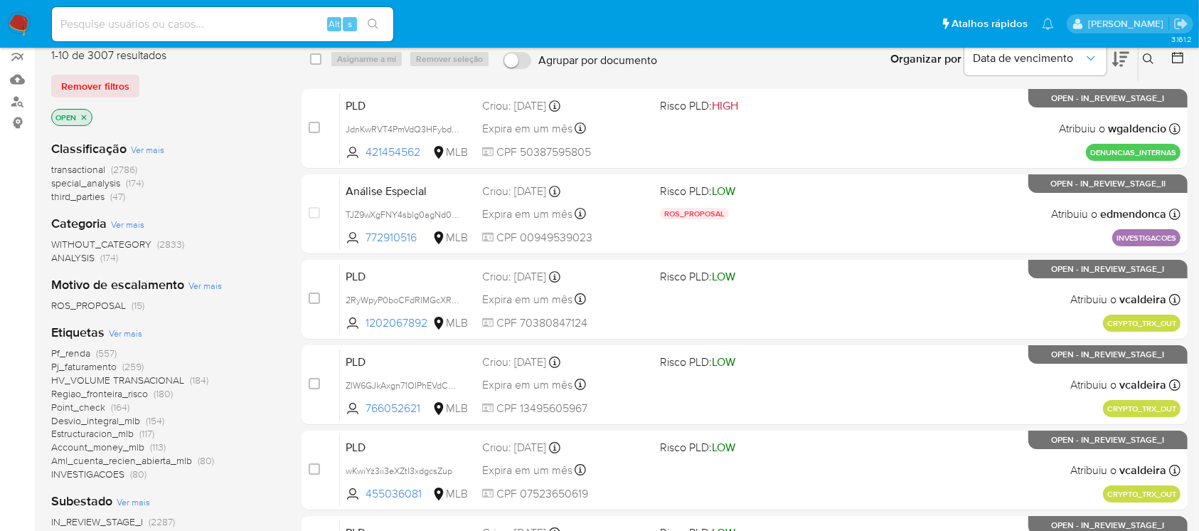
click at [131, 336] on span "Ver mais" at bounding box center [125, 333] width 33 height 13
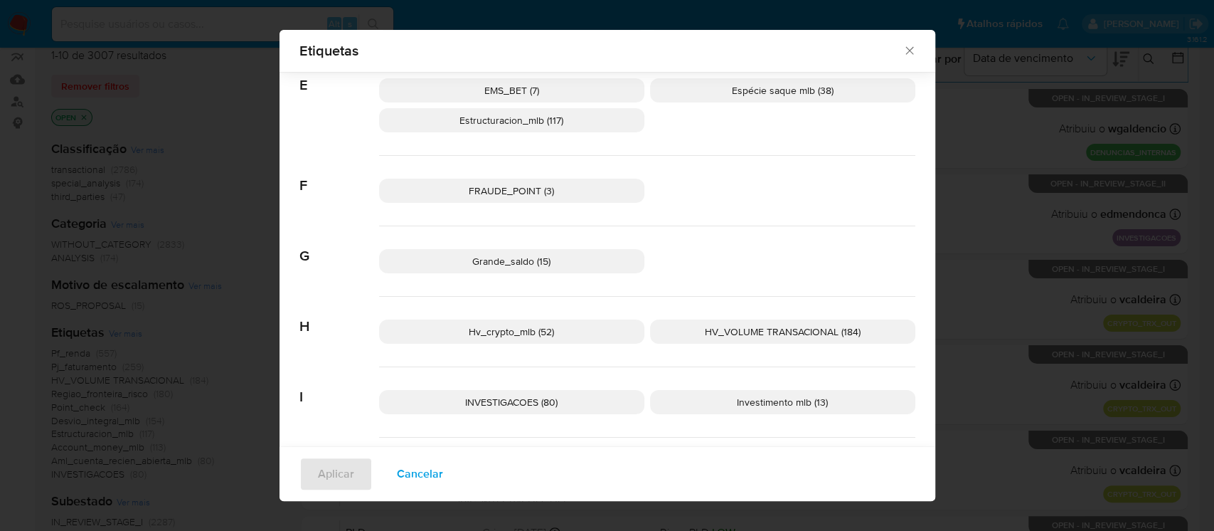
scroll to position [495, 0]
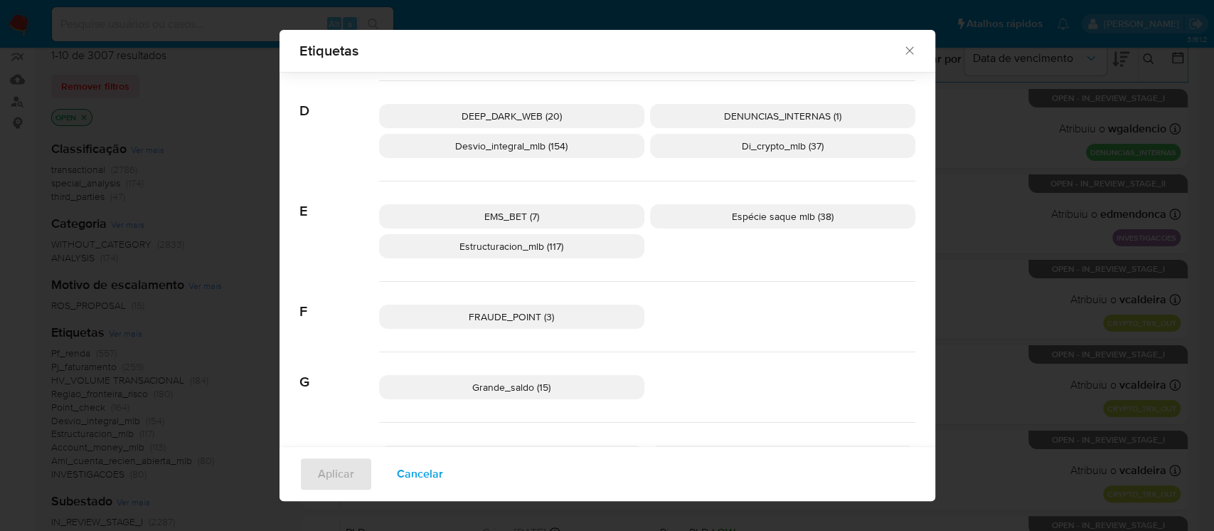
click at [723, 222] on p "Espécie saque mlb (38)" at bounding box center [782, 216] width 265 height 24
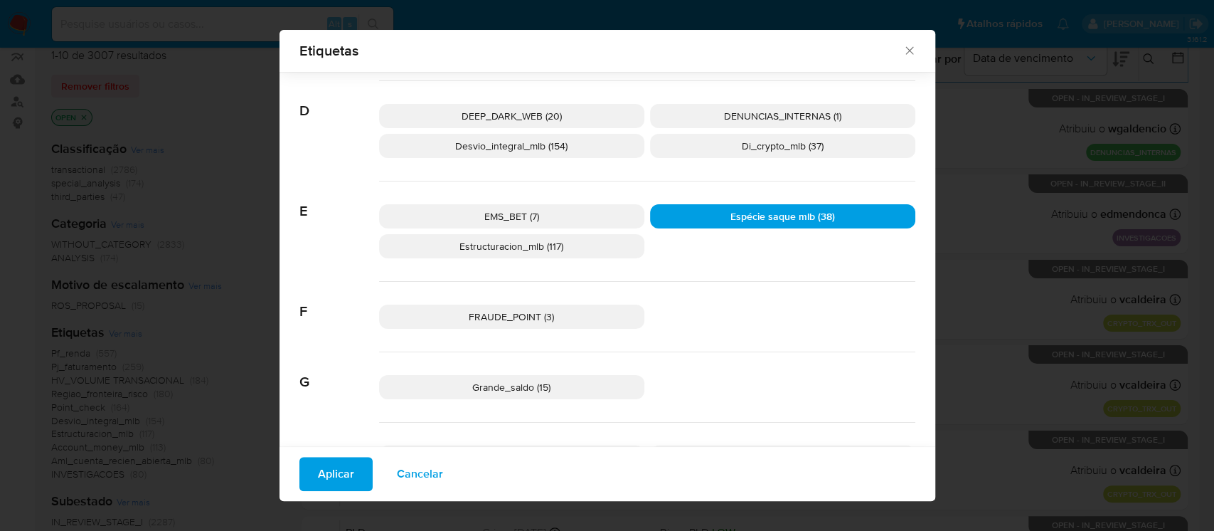
click at [318, 484] on span "Aplicar" at bounding box center [336, 473] width 36 height 31
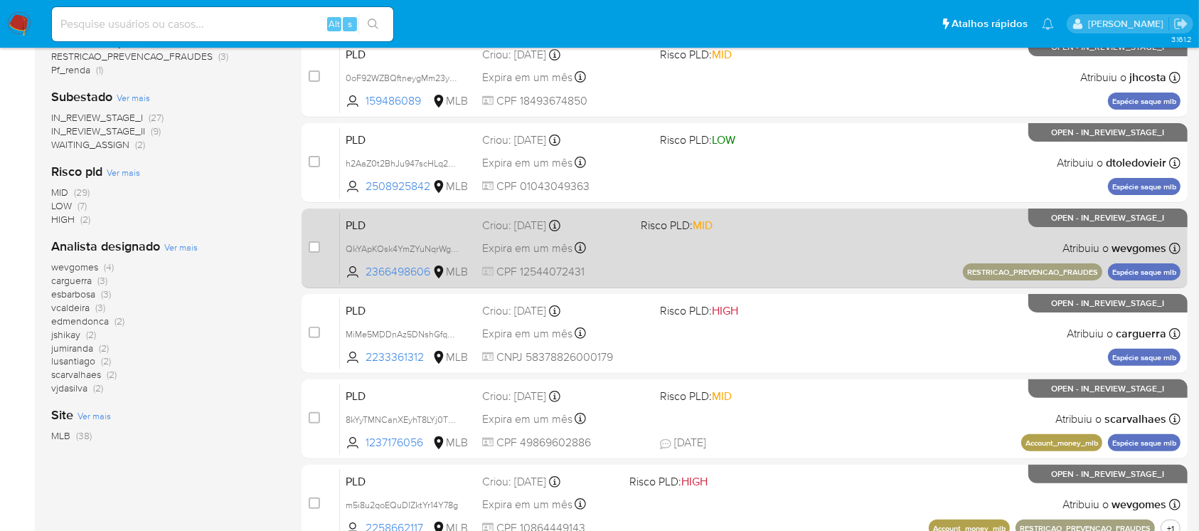
scroll to position [379, 0]
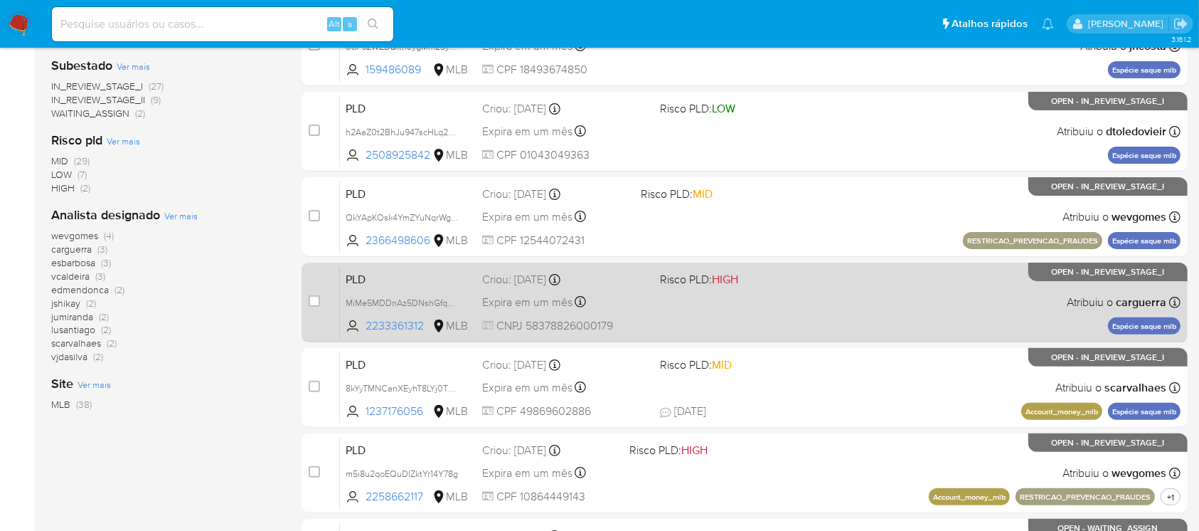
click at [723, 320] on div "PLD MiMe5MDDnAz5DNshGfqH4x0i 2233361312 MLB Risco PLD: HIGH Criou: 12/09/2025 C…" at bounding box center [760, 302] width 841 height 72
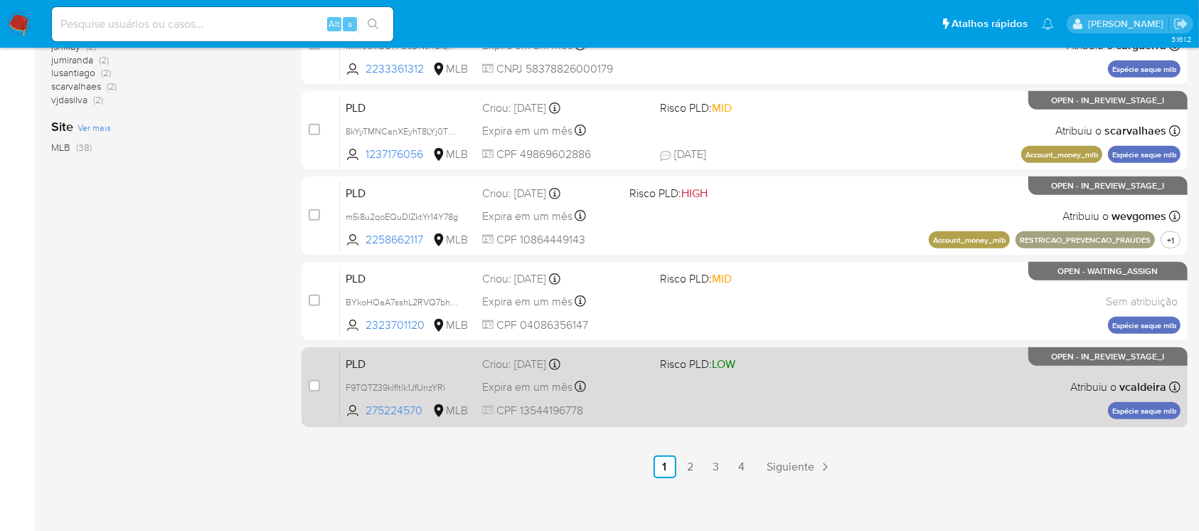
scroll to position [643, 0]
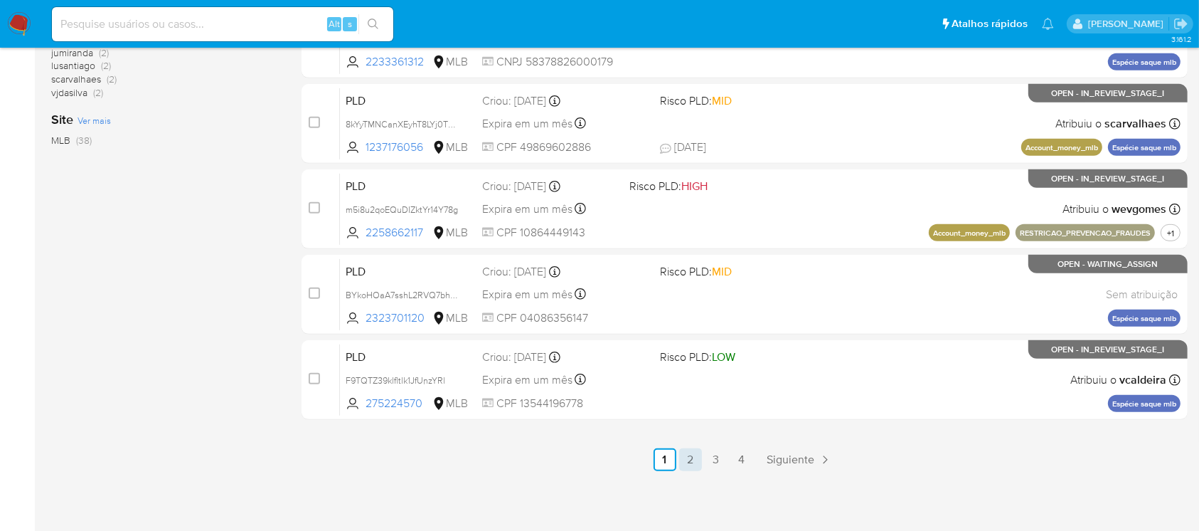
click at [689, 460] on link "2" at bounding box center [690, 459] width 23 height 23
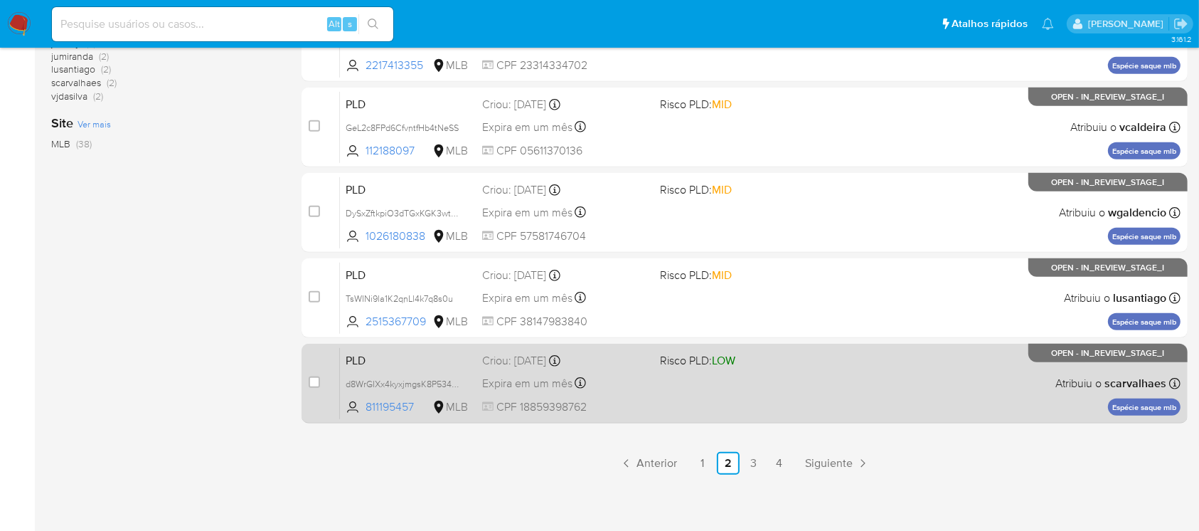
scroll to position [643, 0]
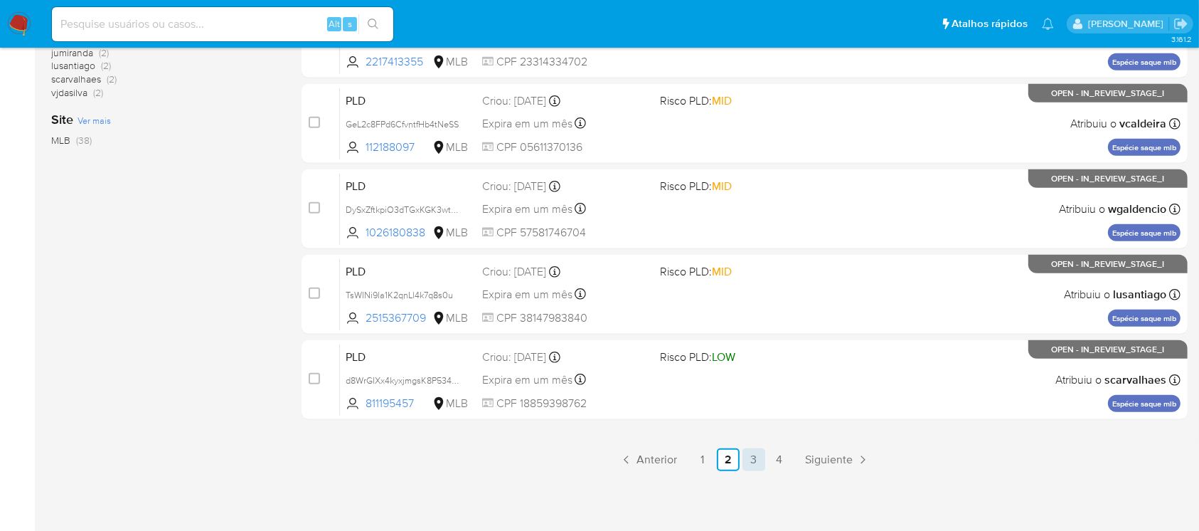
click at [757, 456] on link "3" at bounding box center [754, 459] width 23 height 23
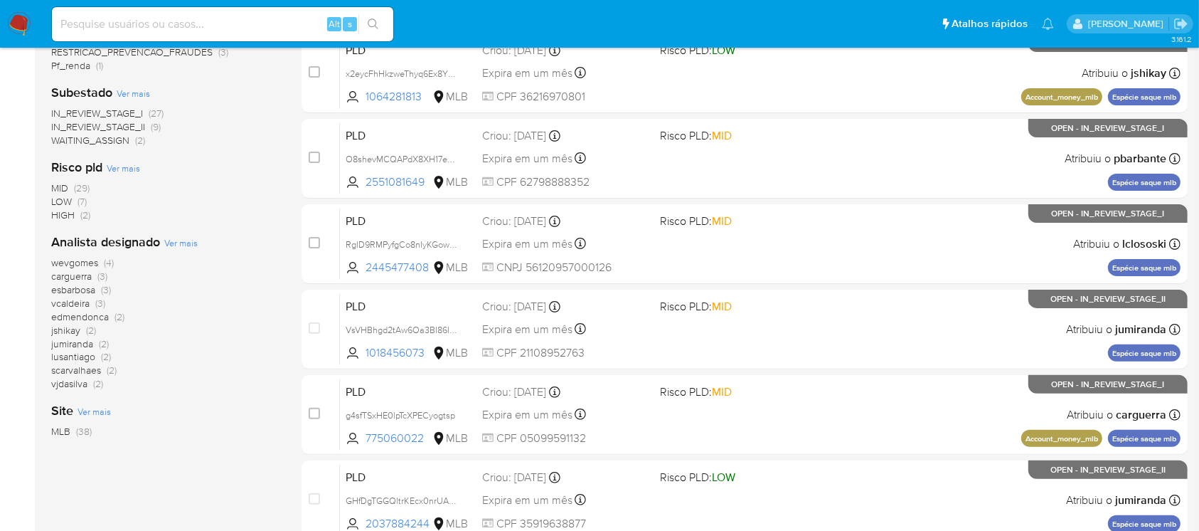
scroll to position [379, 0]
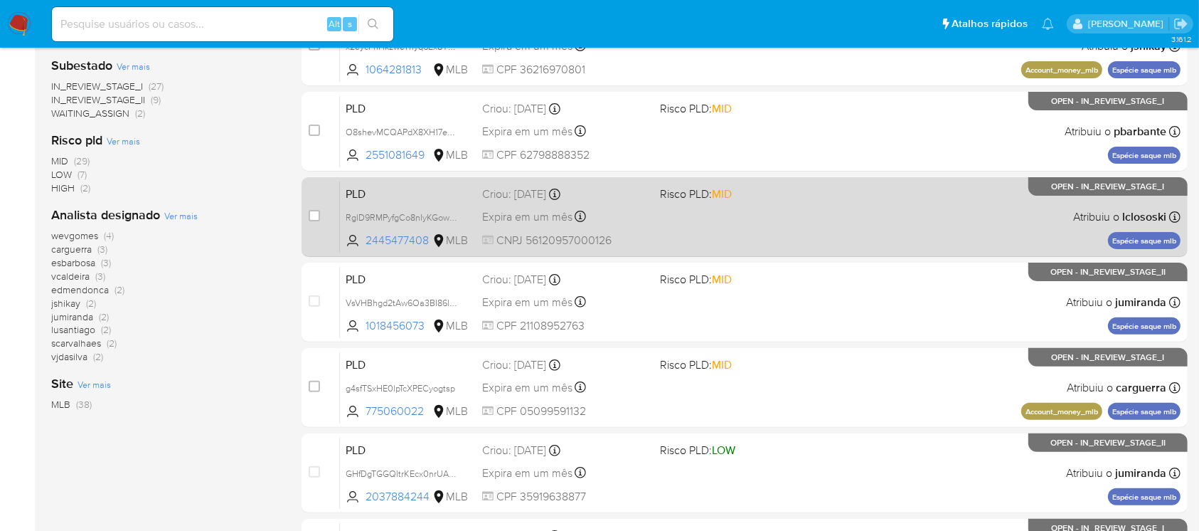
click at [676, 230] on div "PLD RglD9RMPyfgCo8nIyKGow6N0 2445477408 MLB Risco PLD: MID Criou: 12/09/2025 Cr…" at bounding box center [760, 217] width 841 height 72
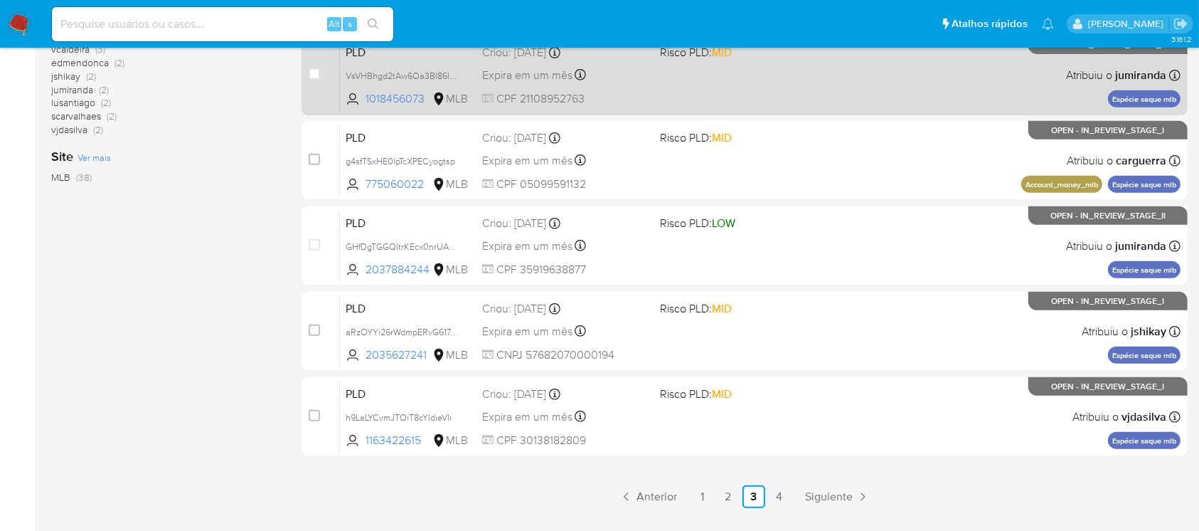
scroll to position [632, 0]
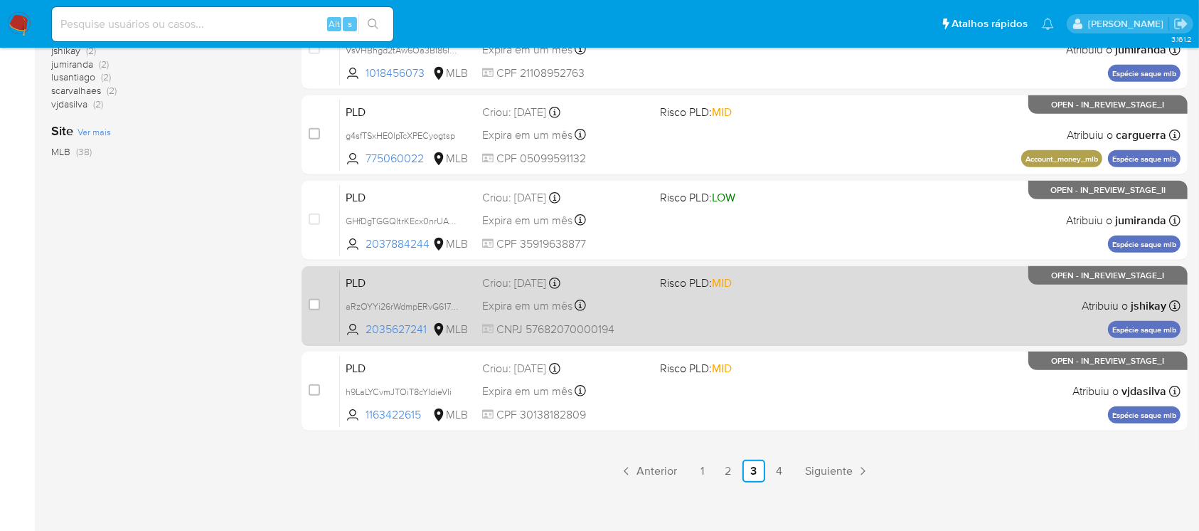
click at [646, 319] on div "PLD aRzOYYi26rWdmpERvG617ia4 2035627241 MLB Risco PLD: MID Criou: 12/09/2025 Cr…" at bounding box center [760, 306] width 841 height 72
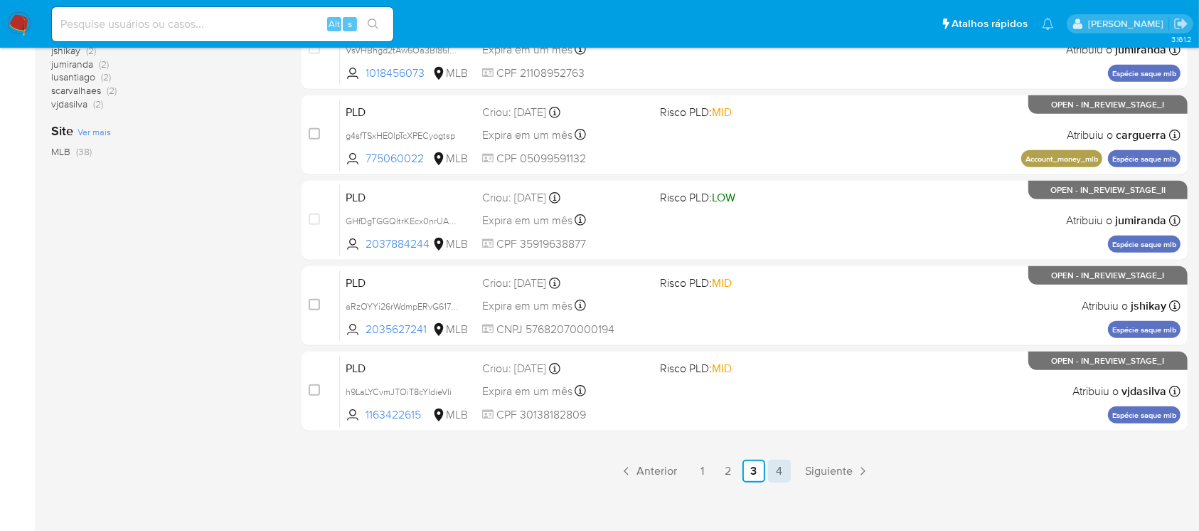
click at [783, 477] on link "4" at bounding box center [779, 471] width 23 height 23
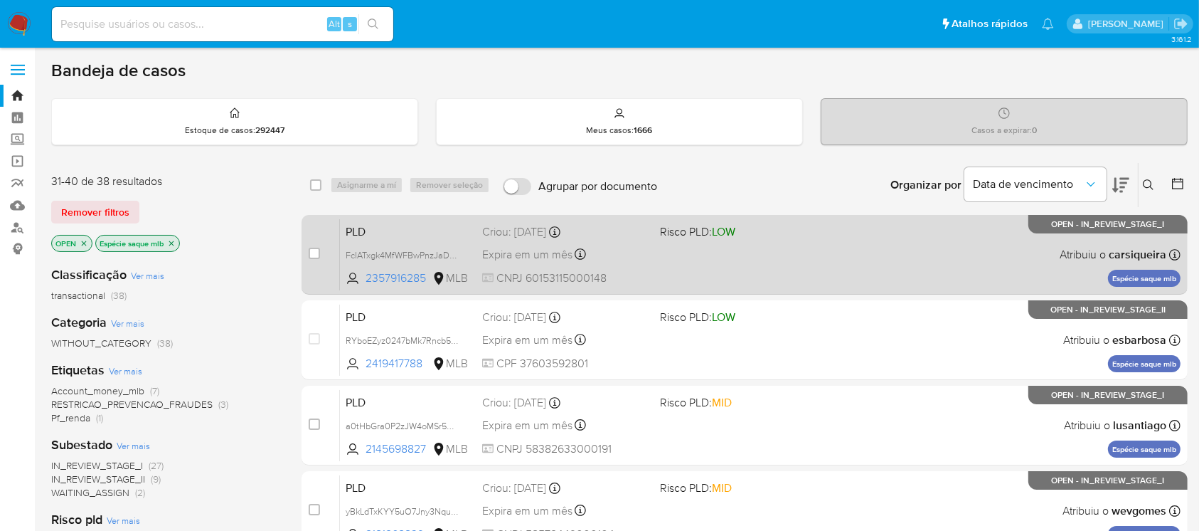
click at [628, 276] on span "CNPJ 60153115000148" at bounding box center [565, 278] width 166 height 16
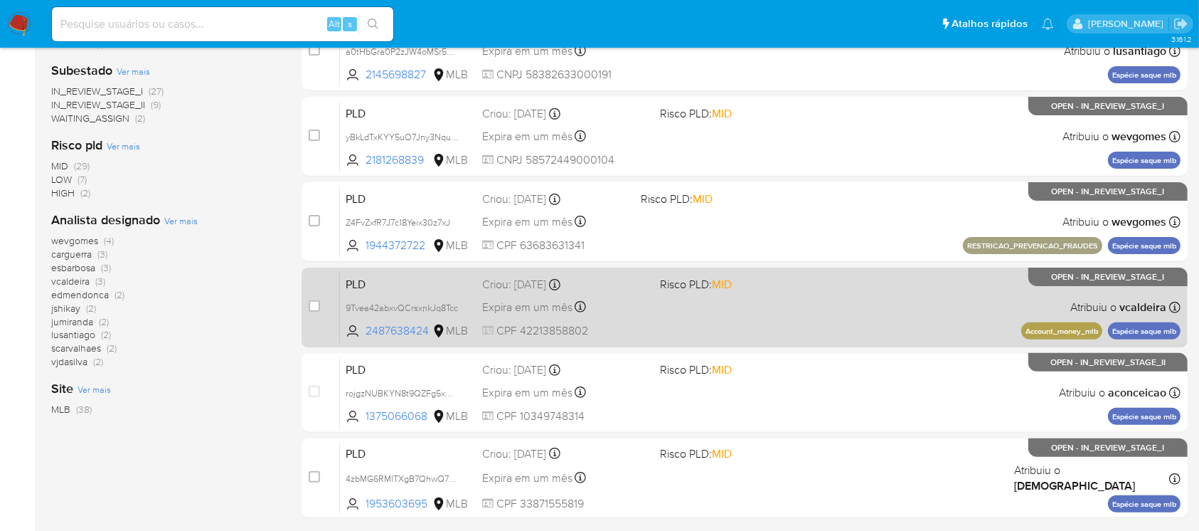
scroll to position [346, 0]
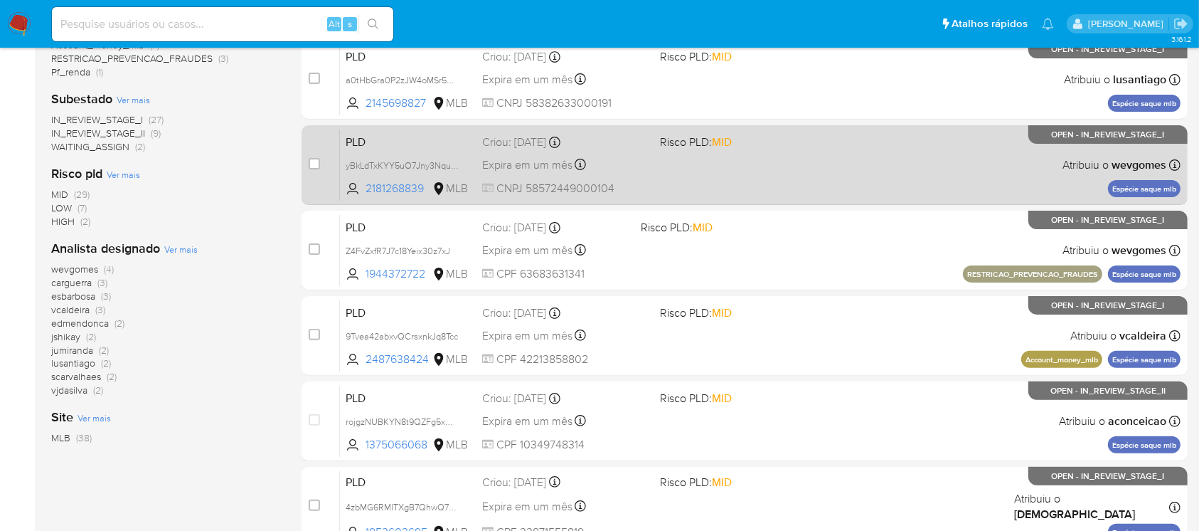
click at [657, 187] on div "PLD yBkLdTxKYY5uO7Jny3NquAyq 2181268839 MLB Risco PLD: MID Criou: 12/09/2025 Cr…" at bounding box center [760, 165] width 841 height 72
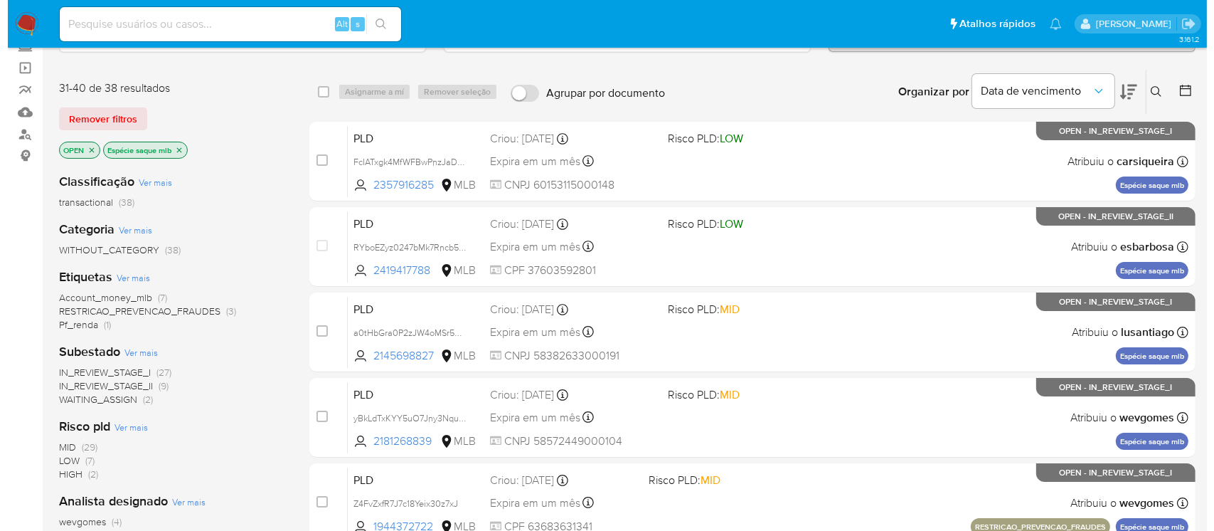
scroll to position [92, 0]
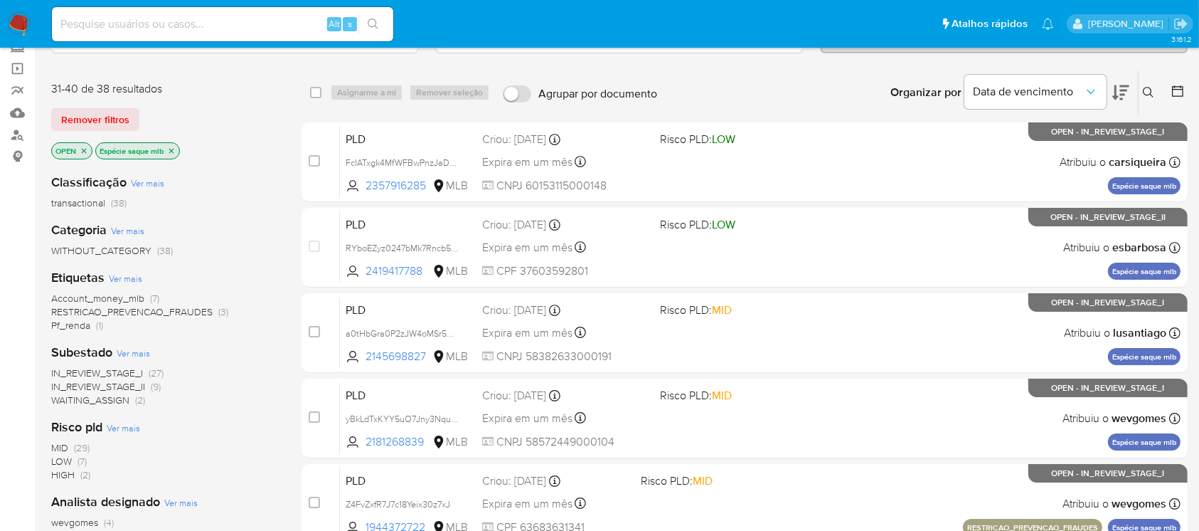
click at [173, 149] on icon "close-filter" at bounding box center [171, 150] width 5 height 5
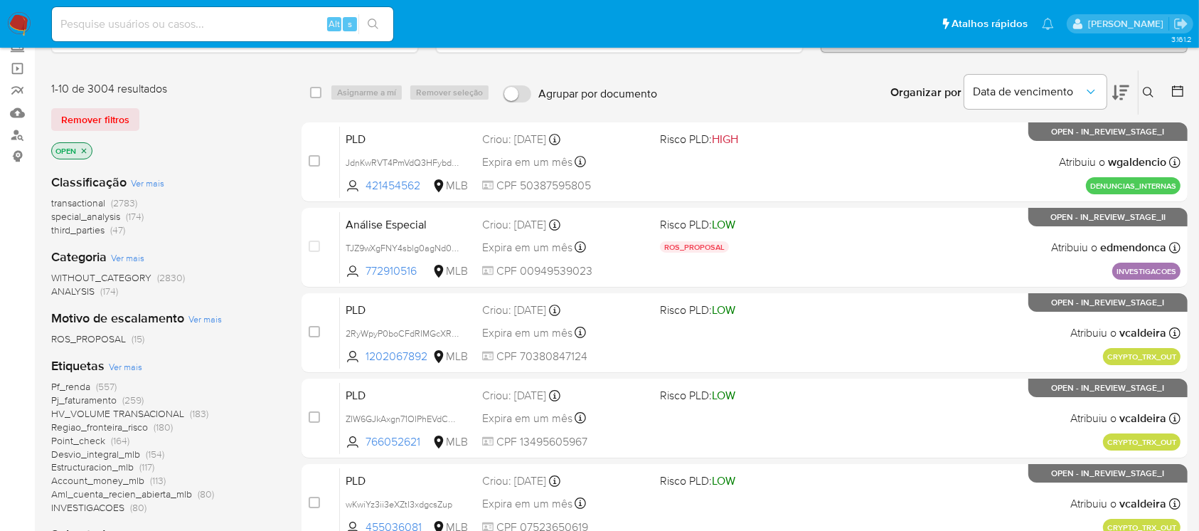
click at [121, 368] on span "Ver mais" at bounding box center [125, 366] width 33 height 13
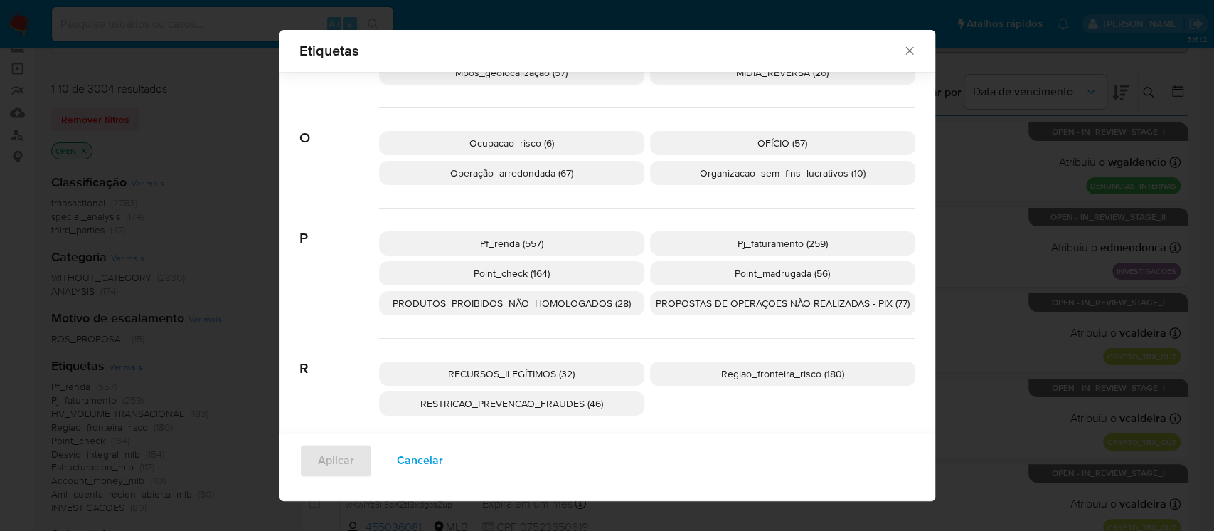
scroll to position [1212, 0]
click at [510, 175] on span "Operação_arredondada (67)" at bounding box center [511, 171] width 123 height 14
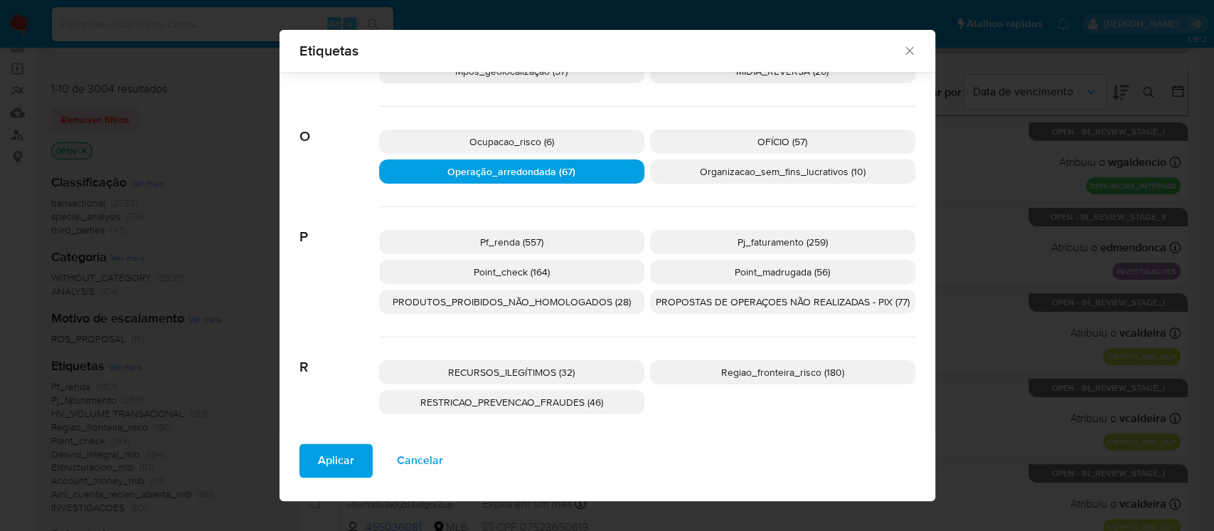
click at [320, 451] on span "Aplicar" at bounding box center [336, 460] width 36 height 31
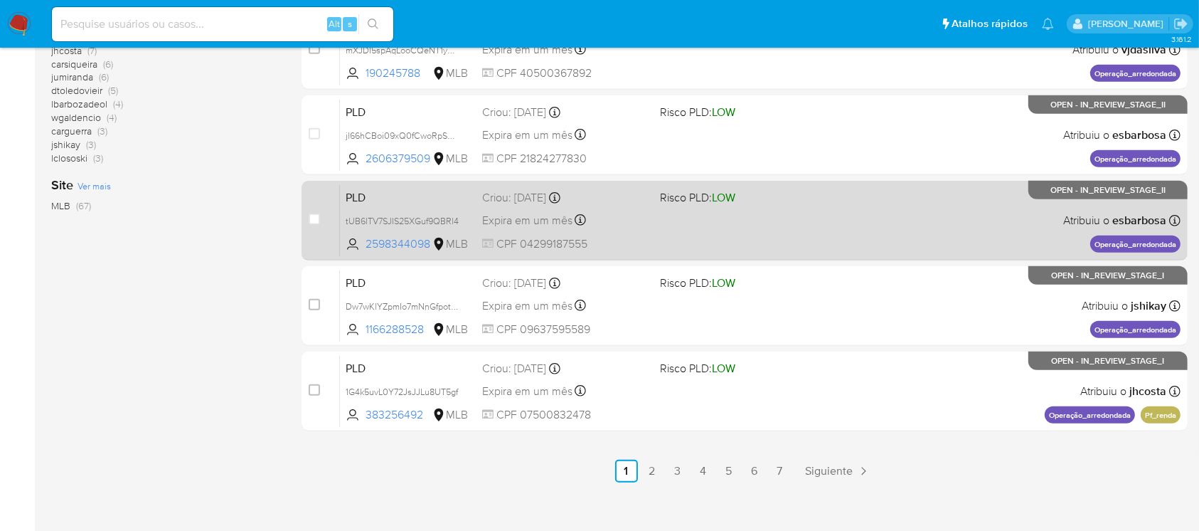
scroll to position [643, 0]
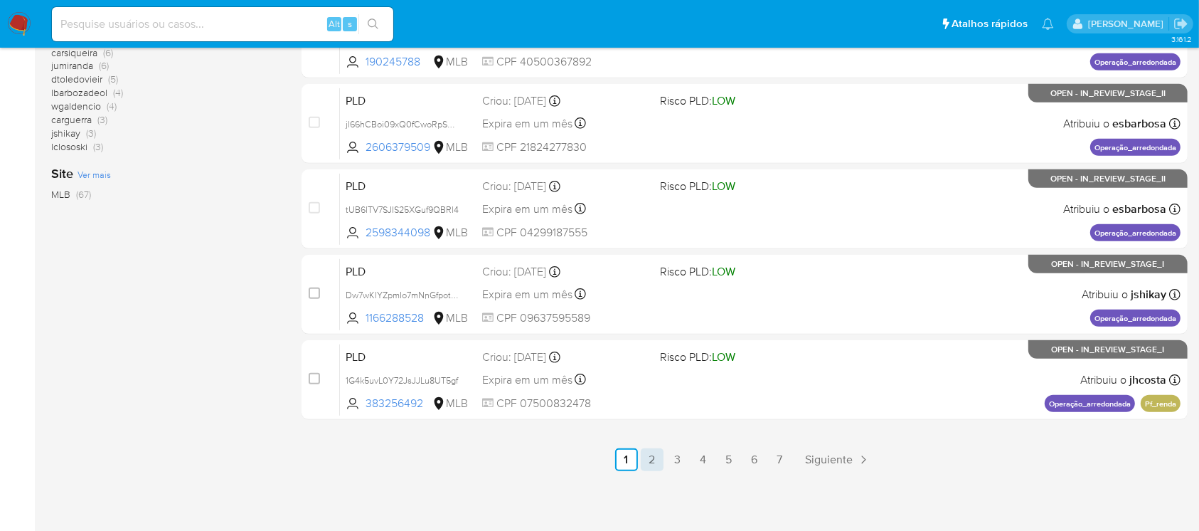
click at [651, 459] on link "2" at bounding box center [652, 459] width 23 height 23
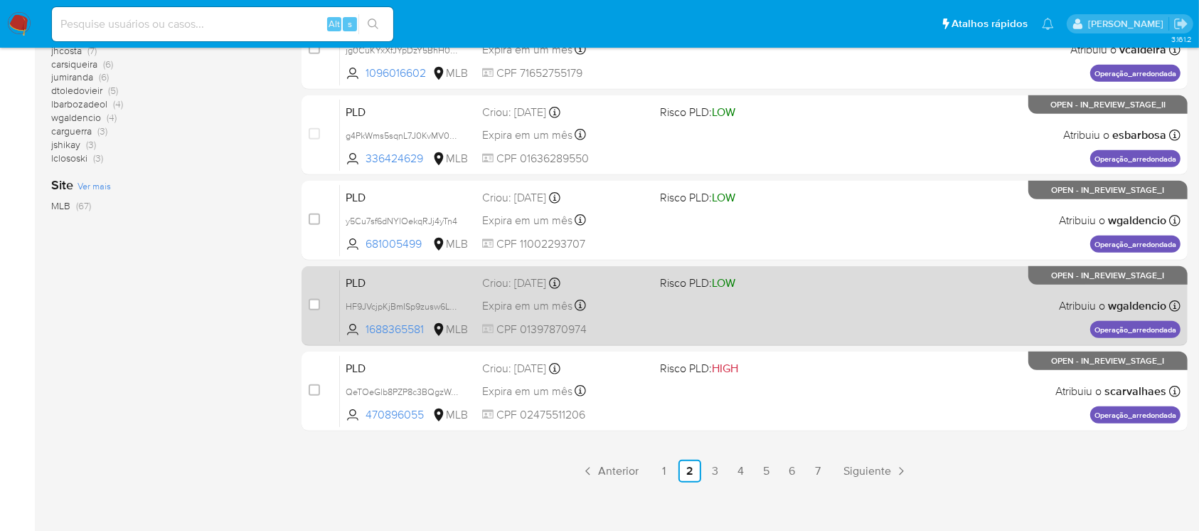
scroll to position [643, 0]
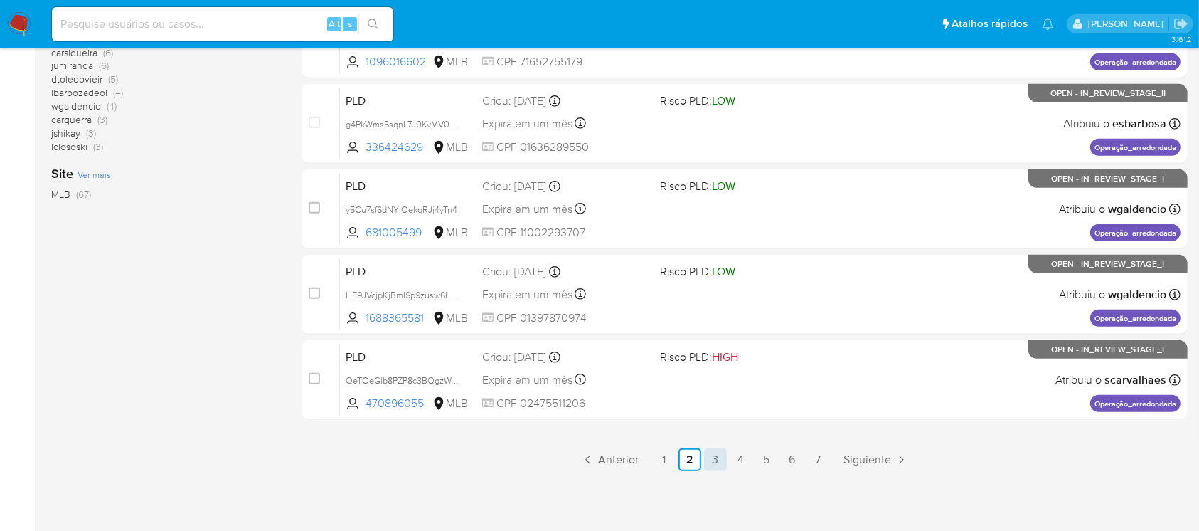
click at [709, 457] on link "3" at bounding box center [715, 459] width 23 height 23
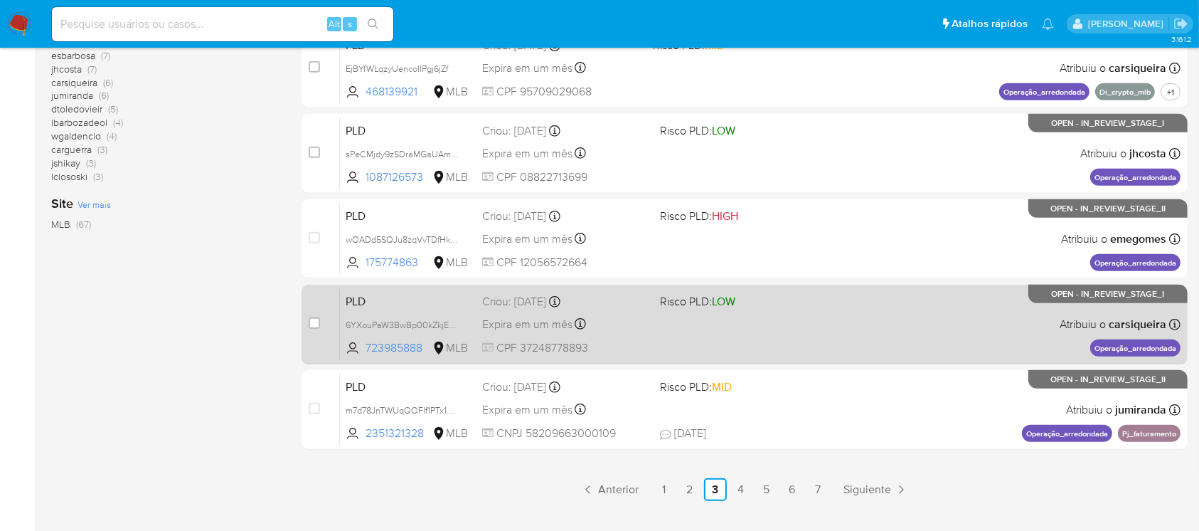
scroll to position [632, 0]
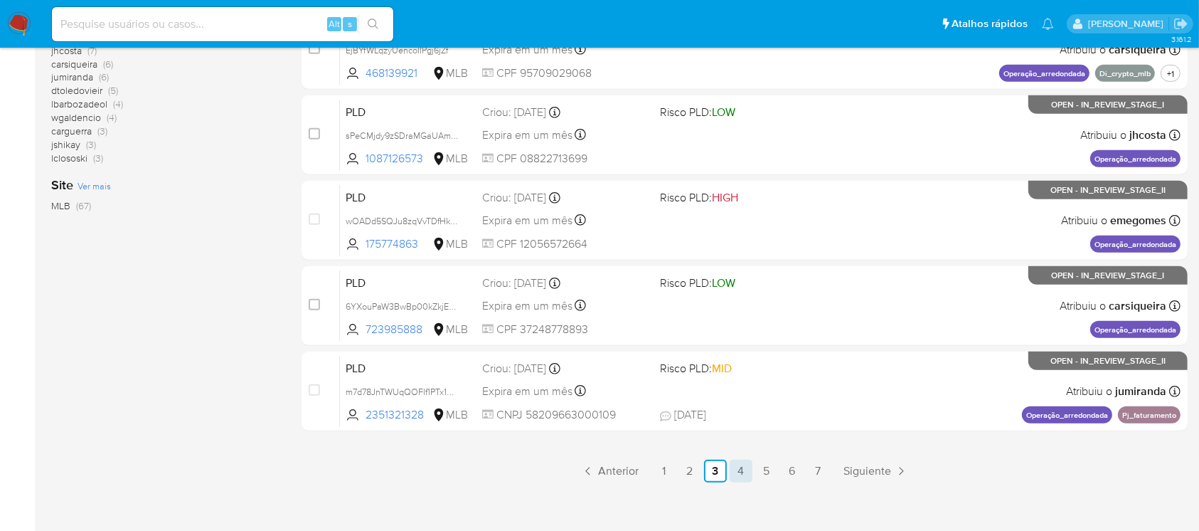
click at [740, 473] on link "4" at bounding box center [741, 471] width 23 height 23
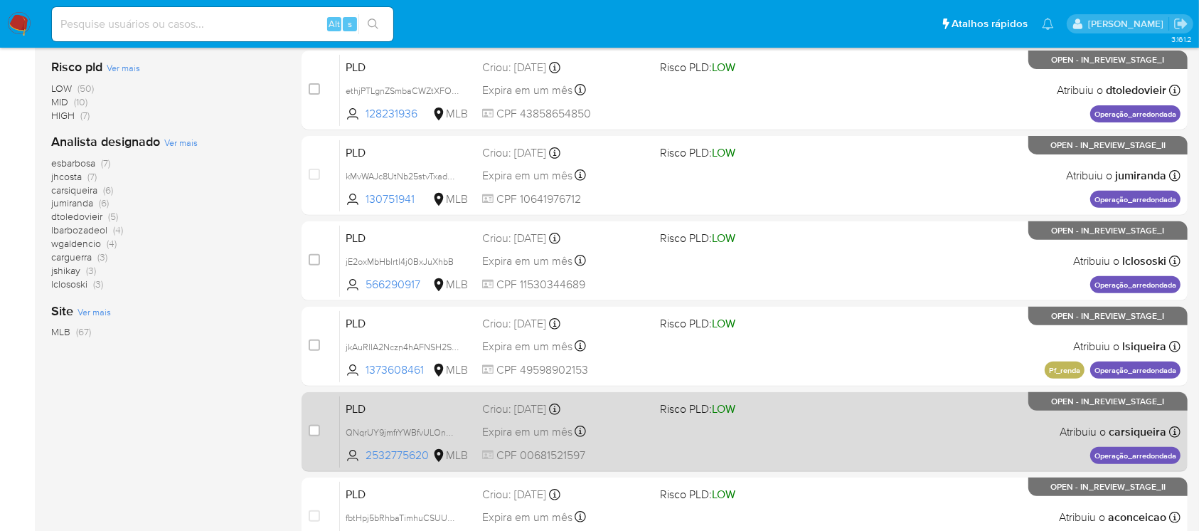
scroll to position [632, 0]
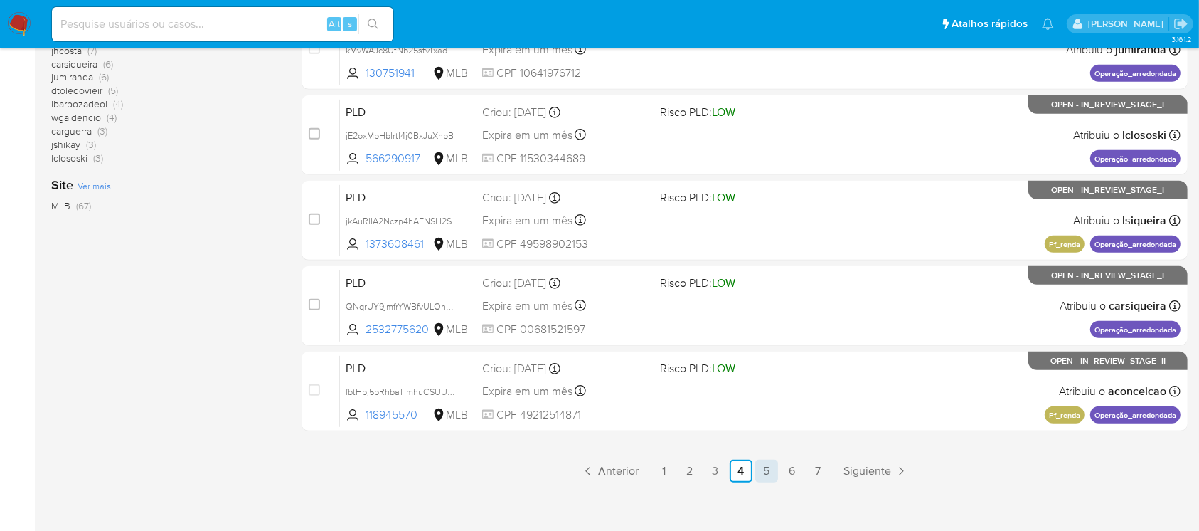
click at [765, 467] on link "5" at bounding box center [766, 471] width 23 height 23
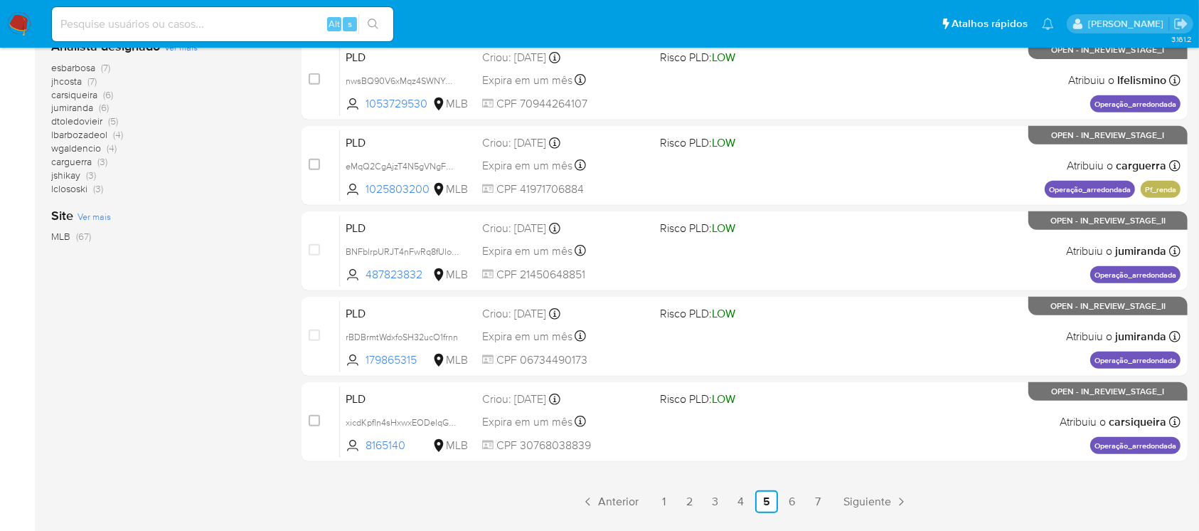
scroll to position [632, 0]
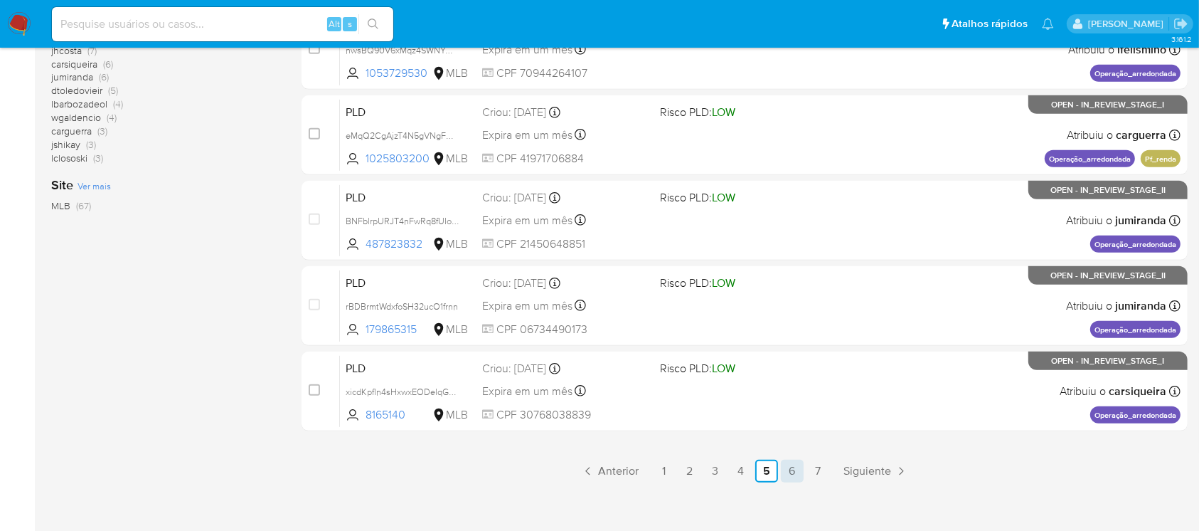
click at [785, 467] on link "6" at bounding box center [792, 471] width 23 height 23
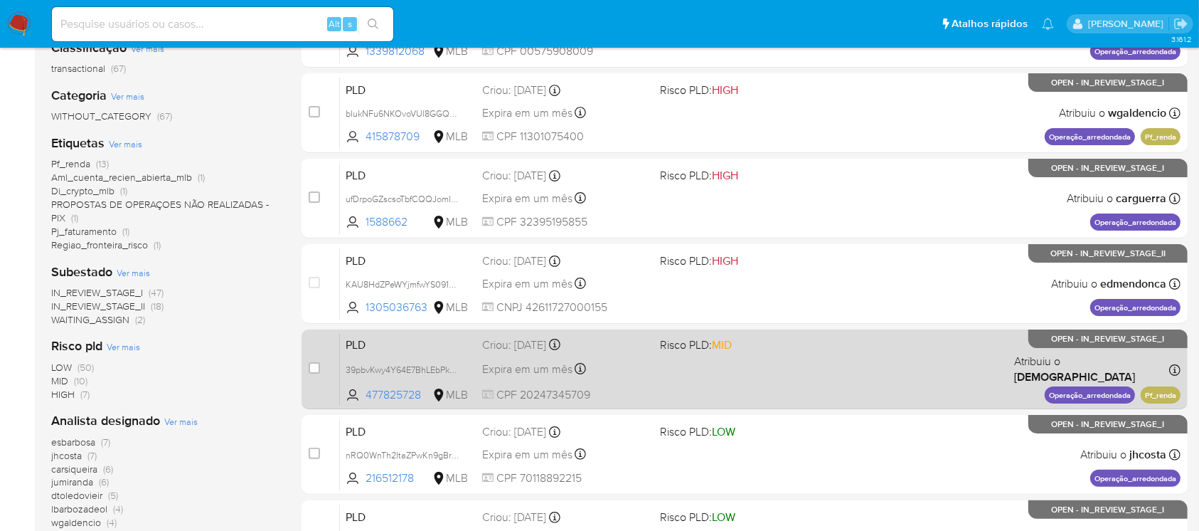
scroll to position [253, 0]
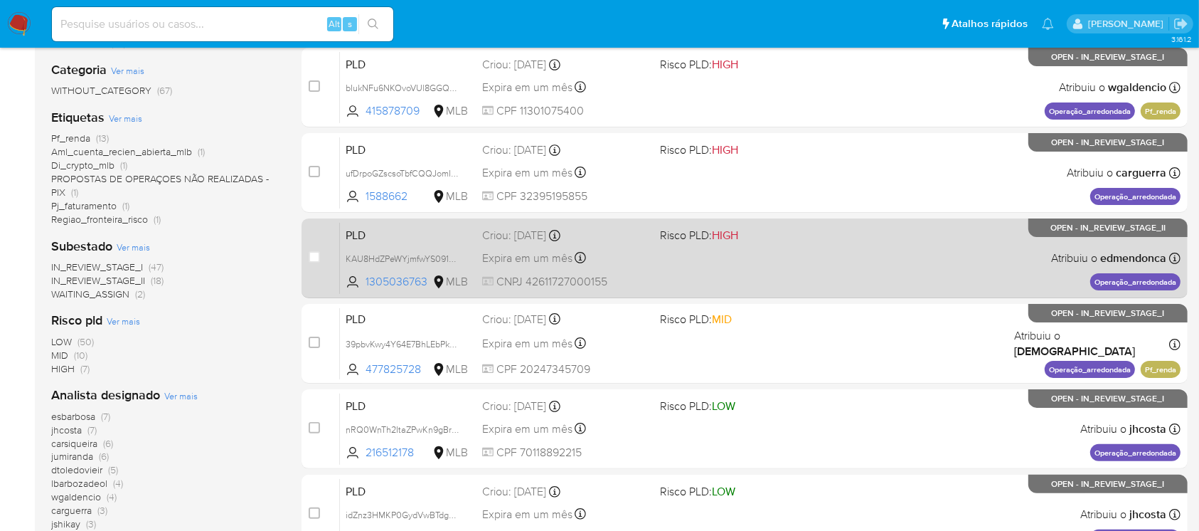
click at [645, 276] on span "CNPJ 42611727000155" at bounding box center [565, 282] width 166 height 16
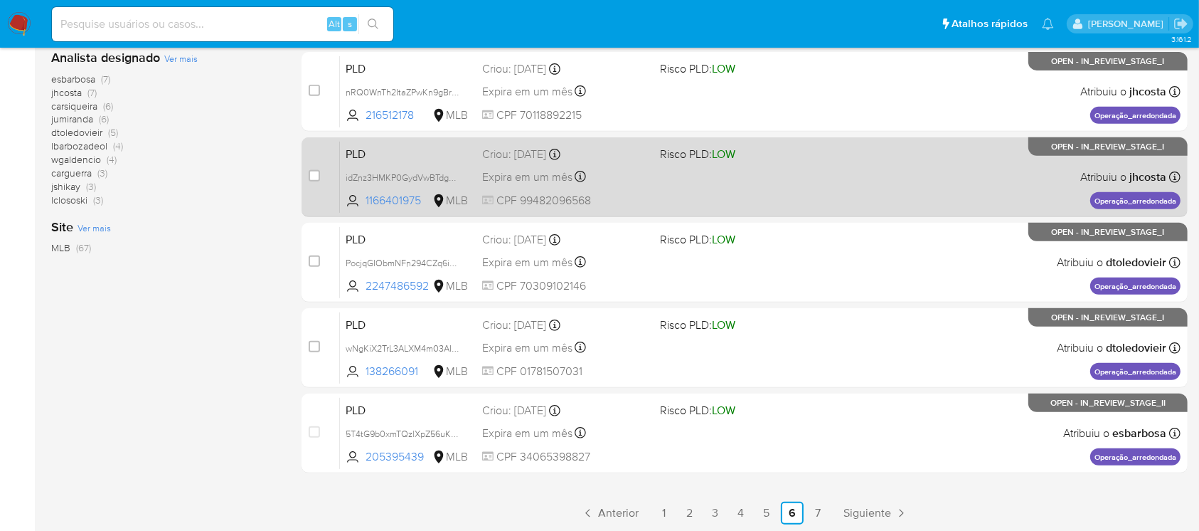
scroll to position [632, 0]
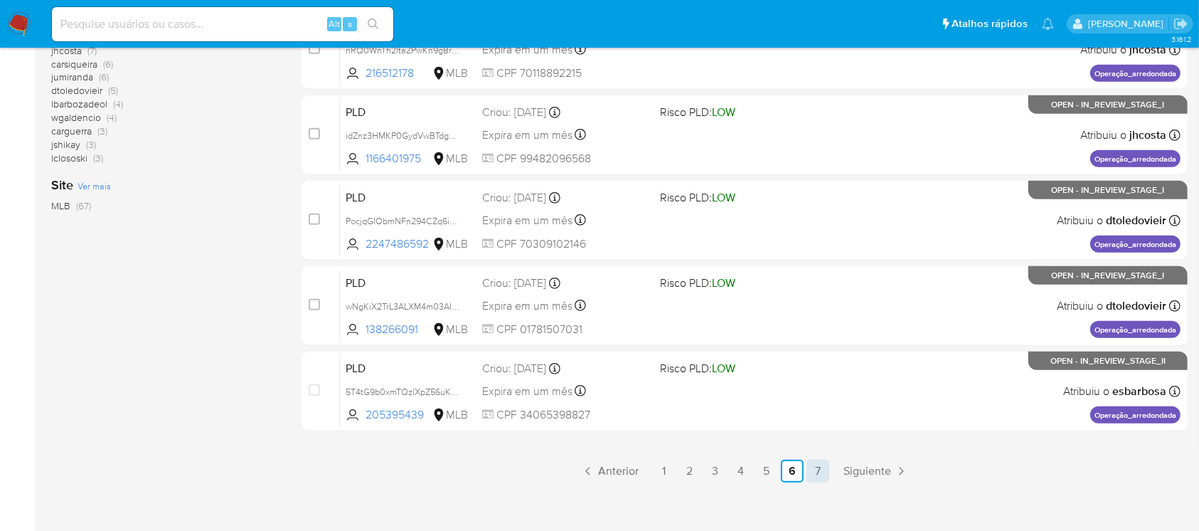
click at [810, 470] on link "7" at bounding box center [818, 471] width 23 height 23
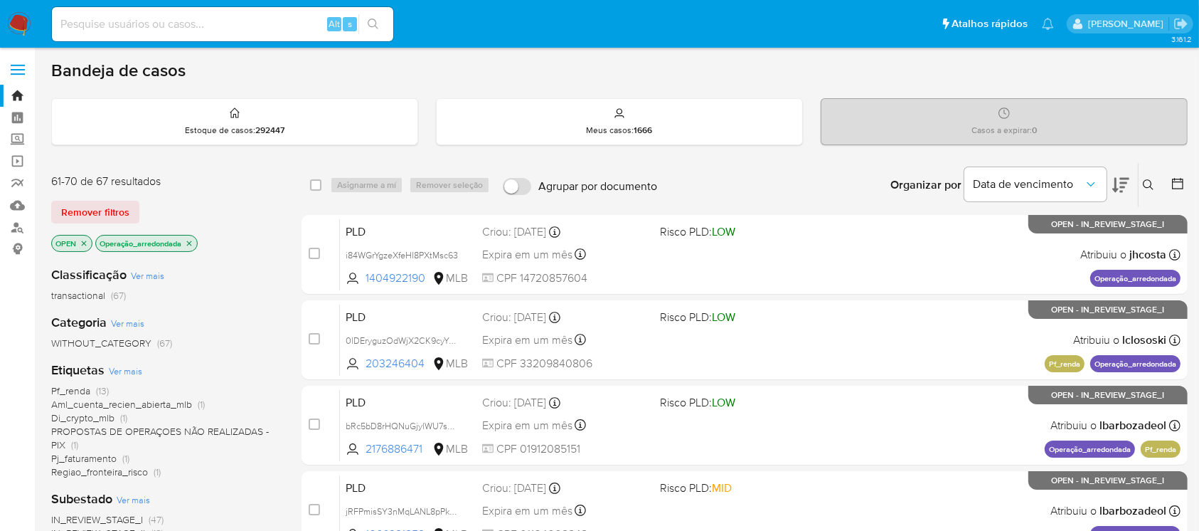
click at [191, 240] on icon "close-filter" at bounding box center [189, 243] width 9 height 9
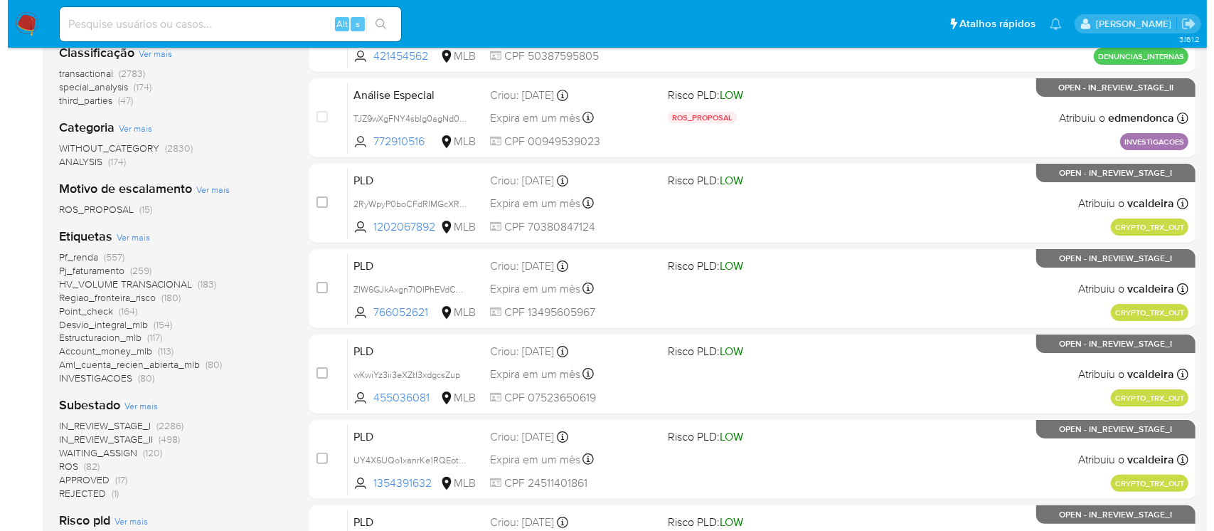
scroll to position [253, 0]
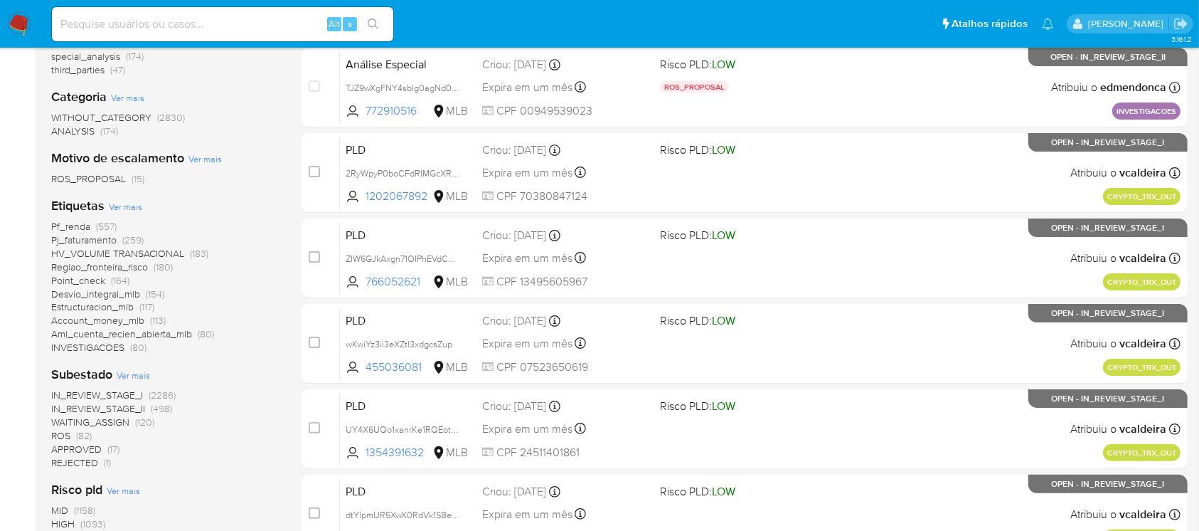
click at [120, 202] on span "Ver mais" at bounding box center [125, 206] width 33 height 13
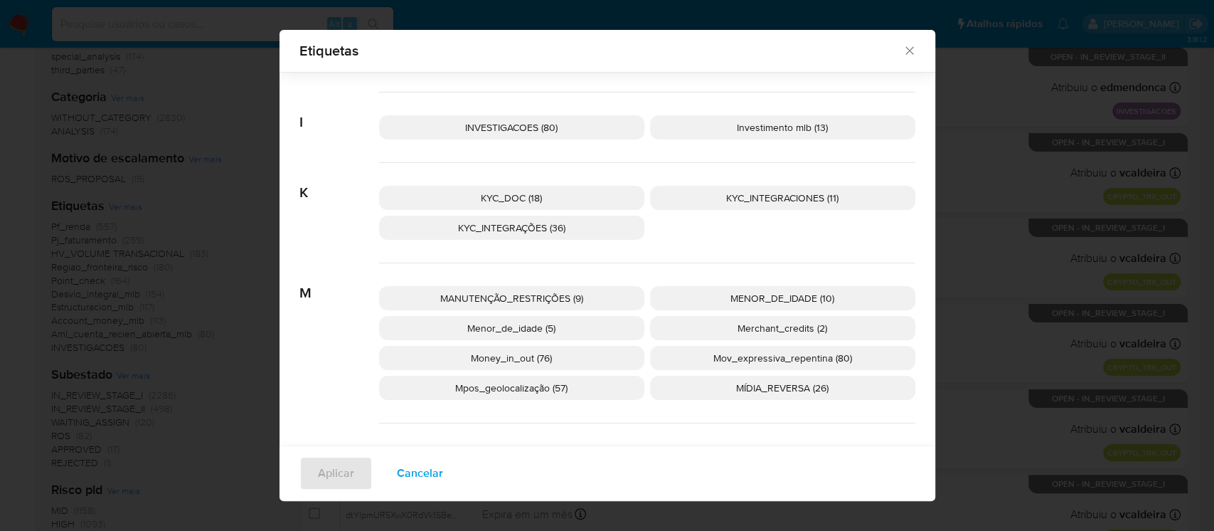
scroll to position [1002, 0]
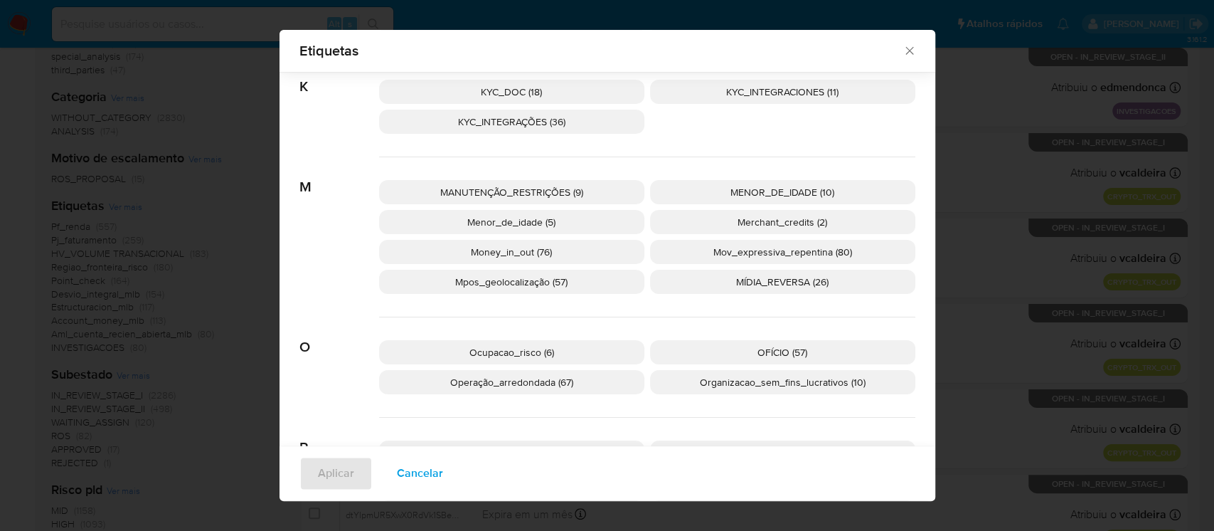
click at [484, 253] on span "Money_in_out (76)" at bounding box center [511, 252] width 81 height 14
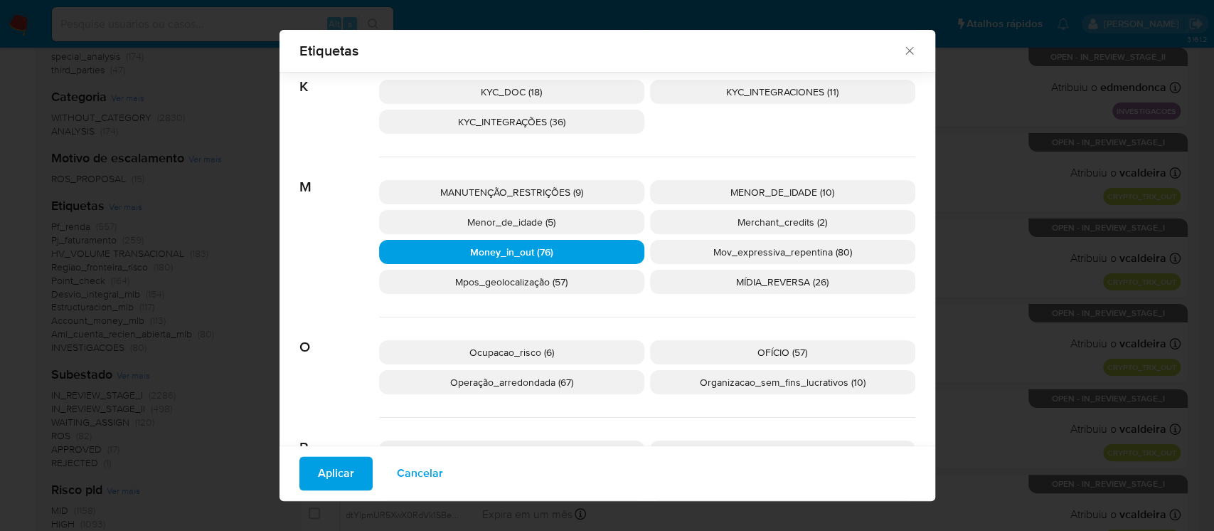
click at [334, 477] on span "Aplicar" at bounding box center [336, 473] width 36 height 31
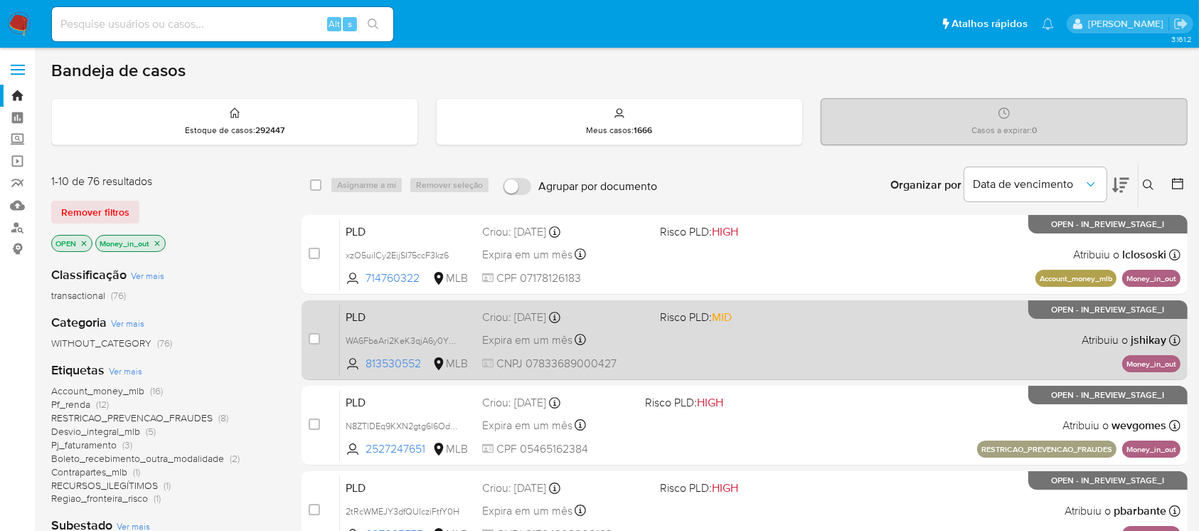
click at [663, 356] on div "PLD WA6FbaAri2KeK3qjA6y0YPWu 813530552 MLB Risco PLD: MID Criou: 12/09/2025 Cri…" at bounding box center [760, 340] width 841 height 72
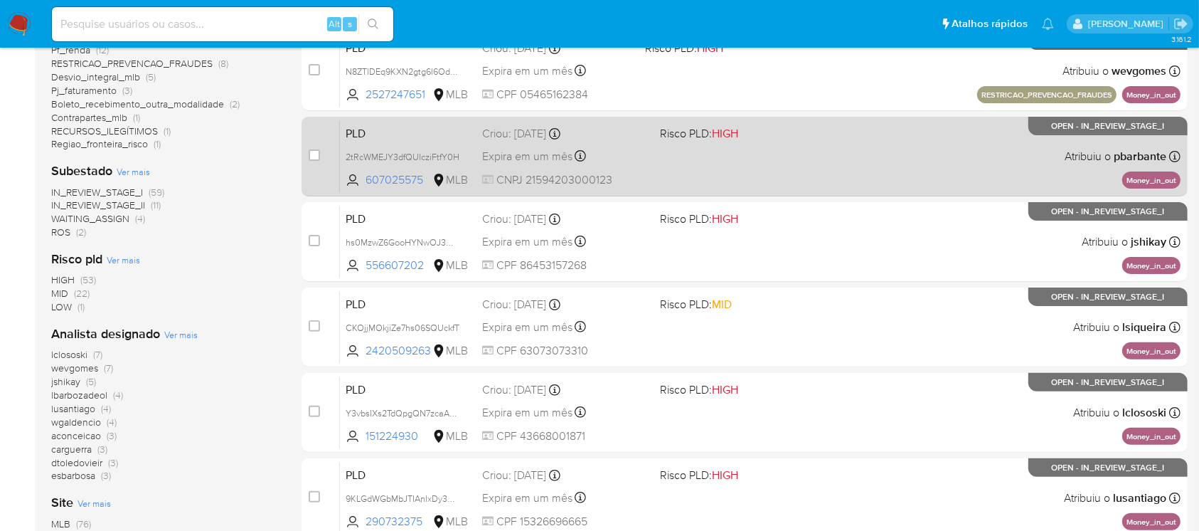
scroll to position [379, 0]
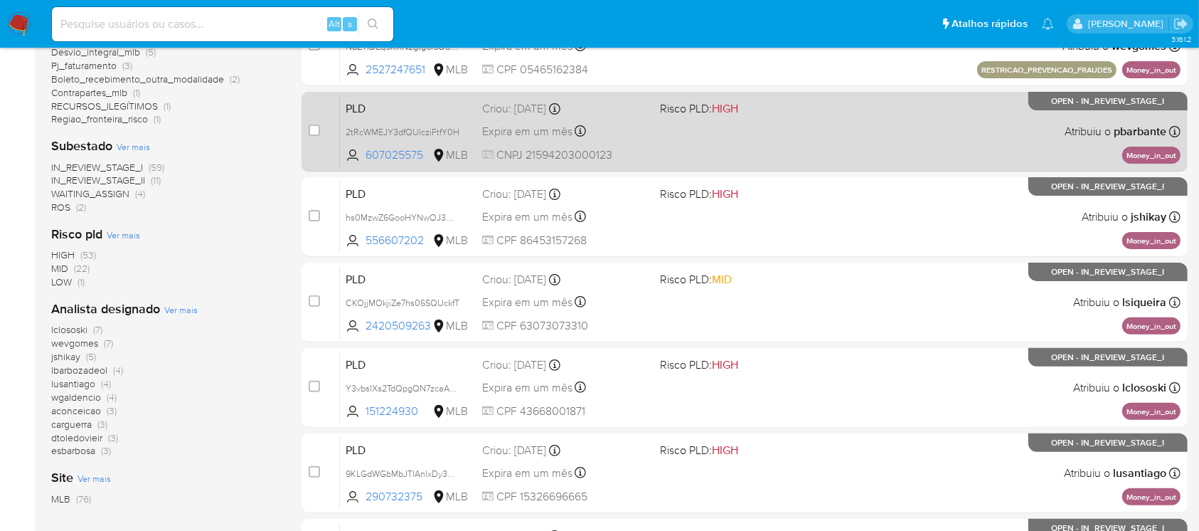
click at [645, 147] on span "CNPJ 21594203000123" at bounding box center [565, 155] width 166 height 16
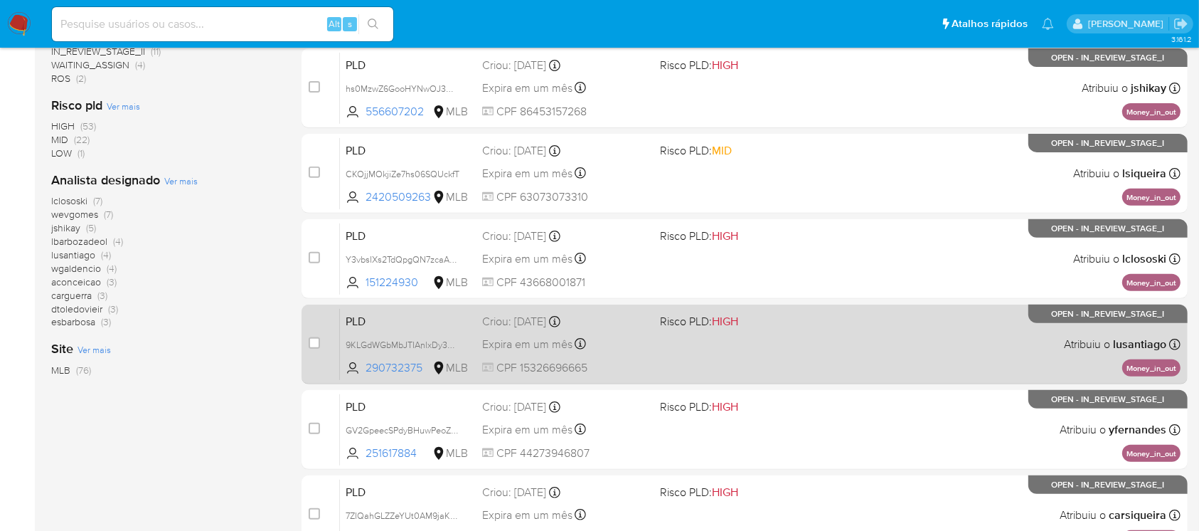
scroll to position [632, 0]
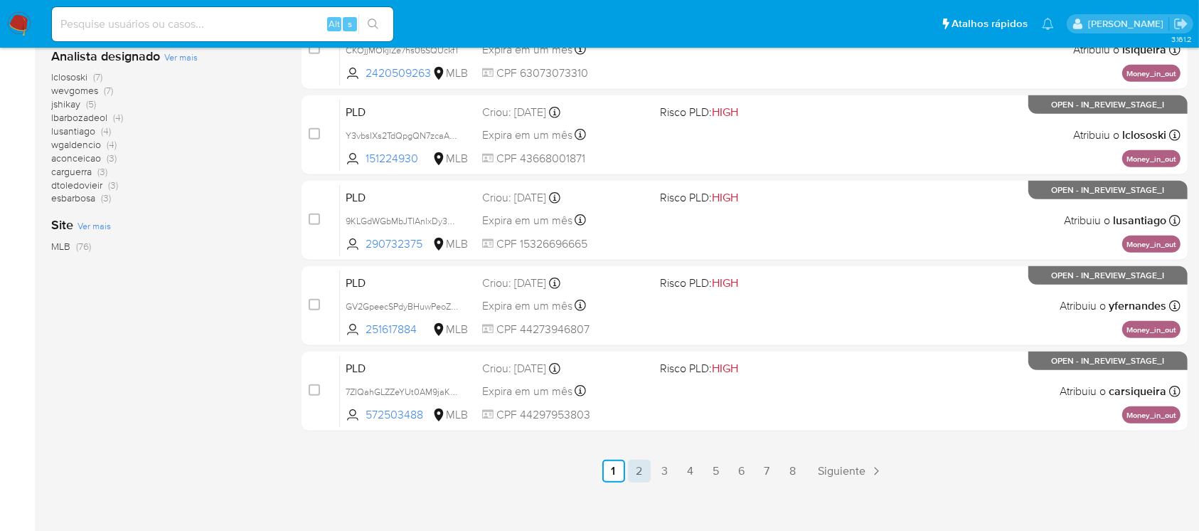
click at [640, 474] on link "2" at bounding box center [639, 471] width 23 height 23
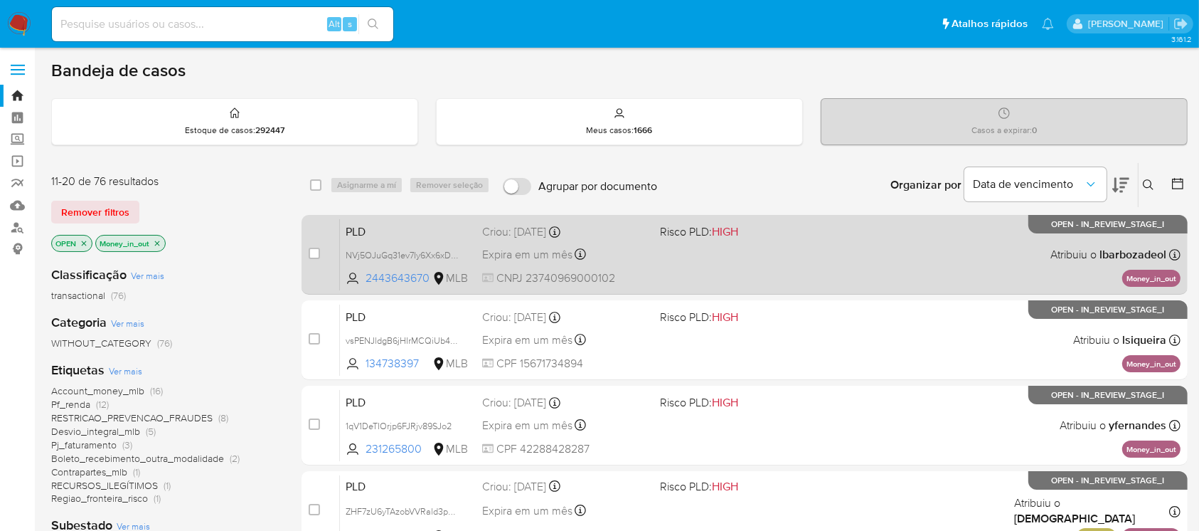
click at [671, 270] on div "PLD NVj5OJuGq31ev7Iy6Xx6xDHJ 2443643670 MLB Risco PLD: HIGH Criou: 12/09/2025 C…" at bounding box center [760, 254] width 841 height 72
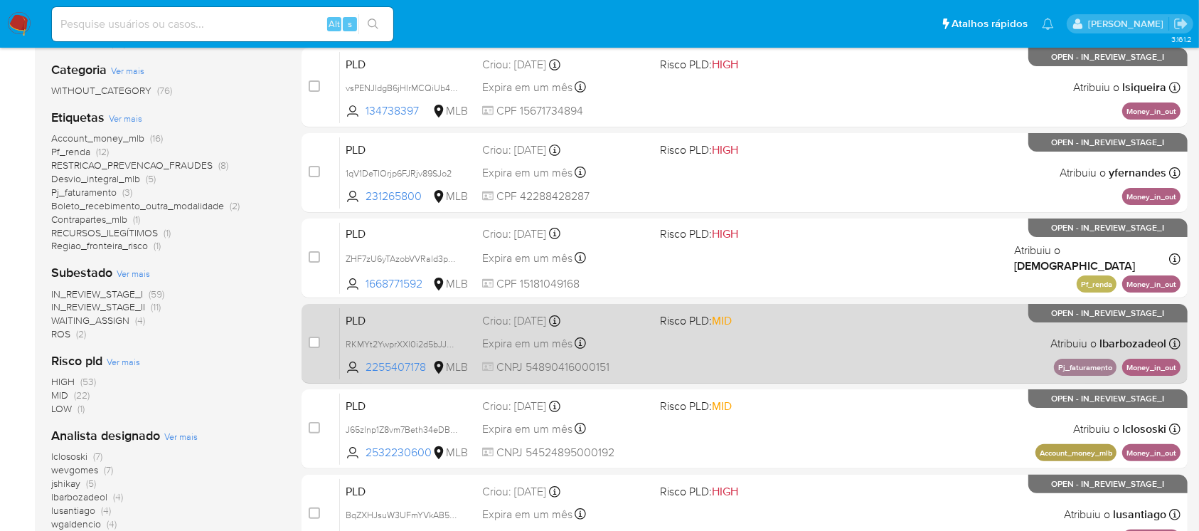
scroll to position [379, 0]
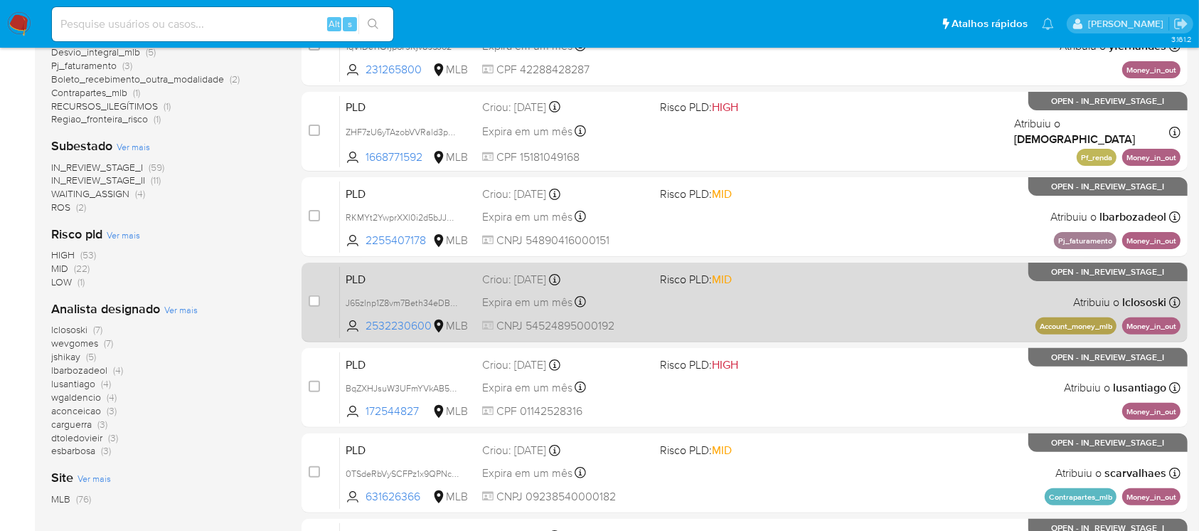
click at [686, 317] on div "PLD J65zlnp1Z8vm7Beth34eDBHv 2532230600 MLB Risco PLD: MID Criou: 12/09/2025 Cr…" at bounding box center [760, 302] width 841 height 72
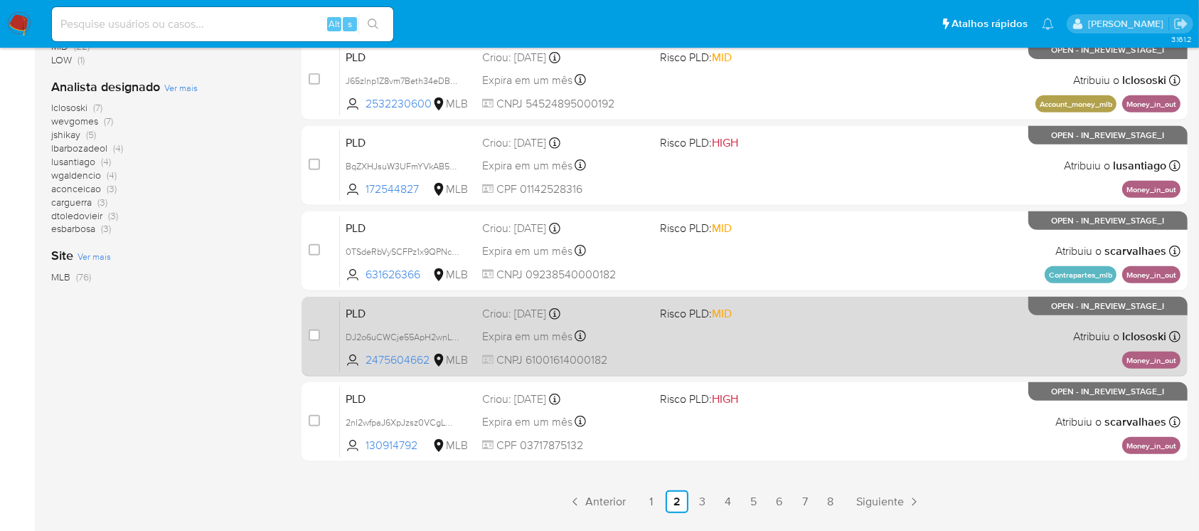
scroll to position [643, 0]
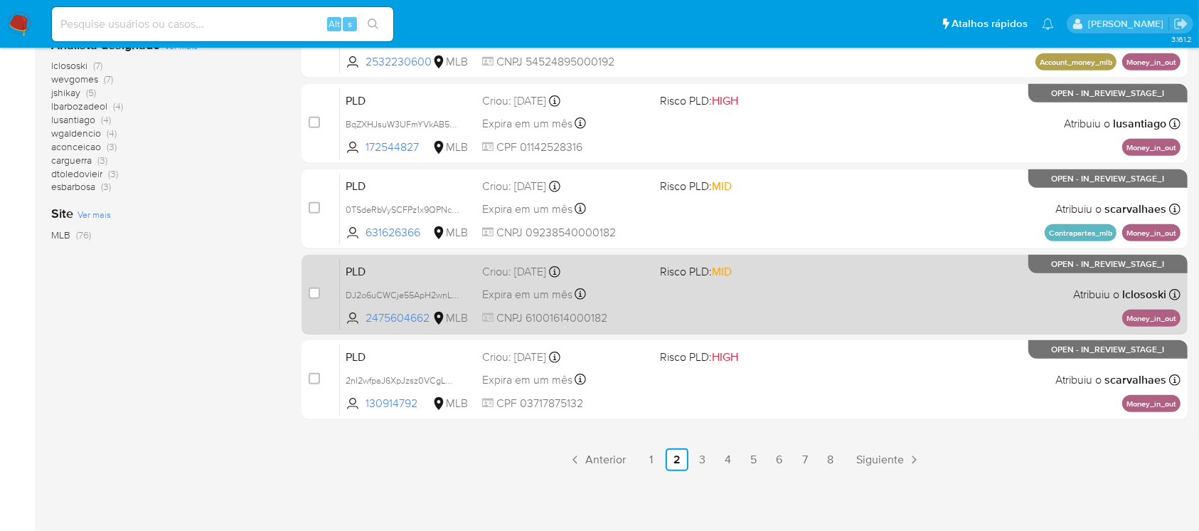
click at [710, 317] on div "PLD DJ2o6uCWCje55ApH2wnLFPct 2475604662 MLB Risco PLD: MID Criou: 12/09/2025 Cr…" at bounding box center [760, 294] width 841 height 72
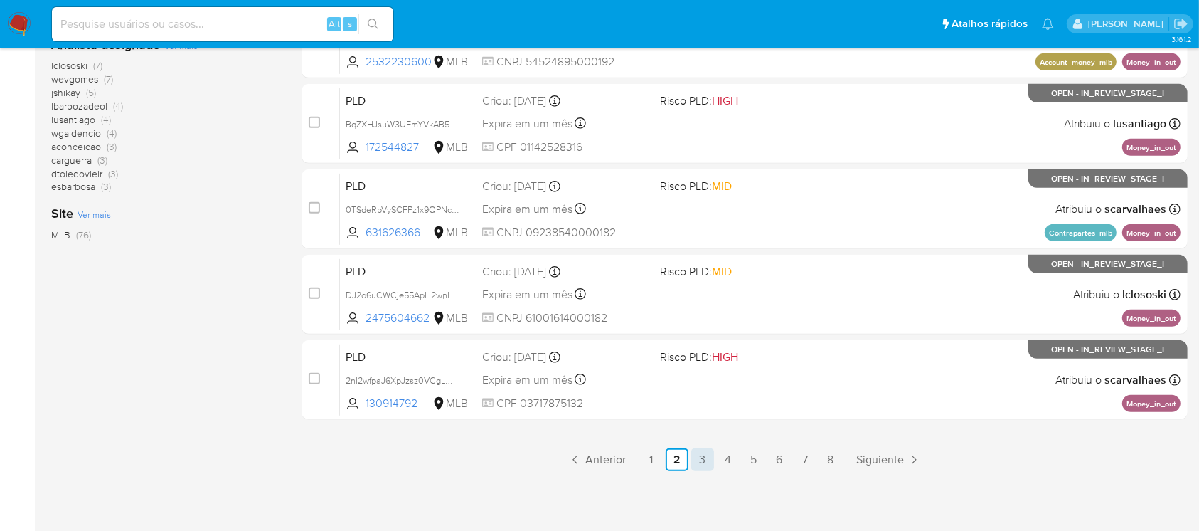
click at [704, 461] on link "3" at bounding box center [702, 459] width 23 height 23
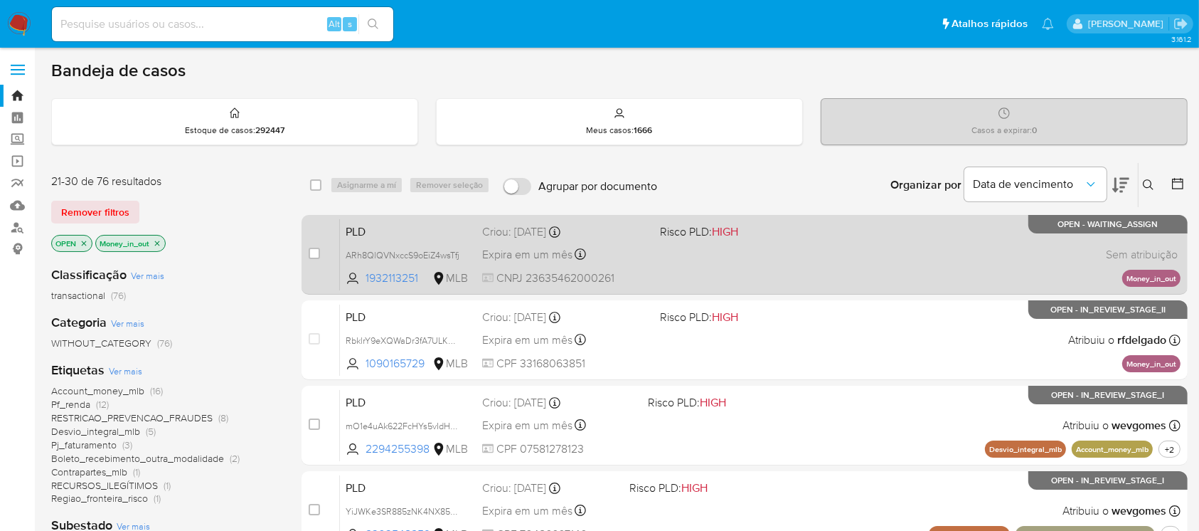
click at [647, 263] on div "PLD ARh8QlQVNxccS9oEiZ4wsTfj 1932113251 MLB Risco PLD: HIGH Criou: 12/09/2025 C…" at bounding box center [760, 254] width 841 height 72
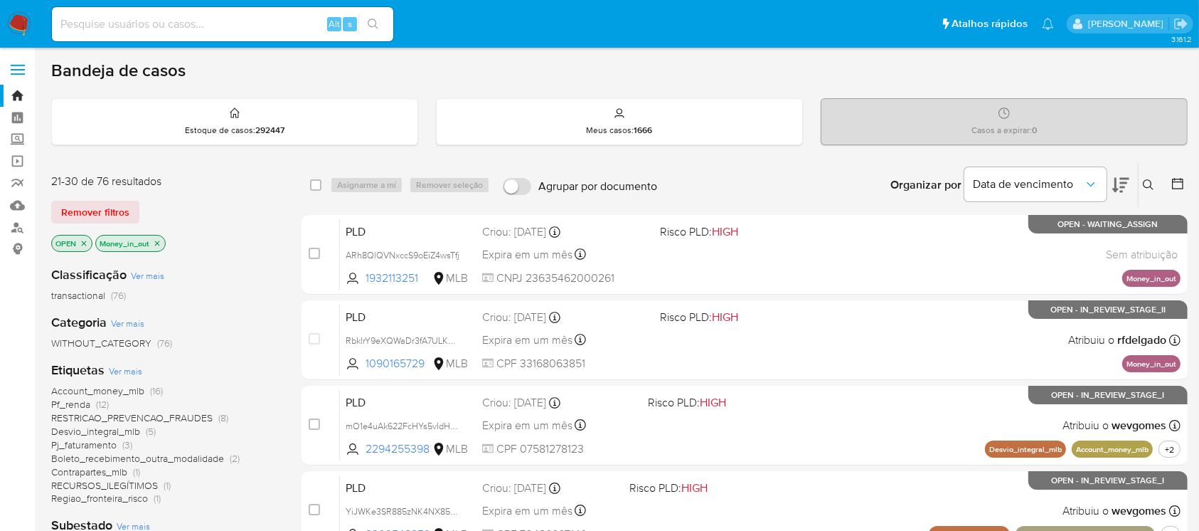
click at [159, 239] on icon "close-filter" at bounding box center [157, 243] width 9 height 9
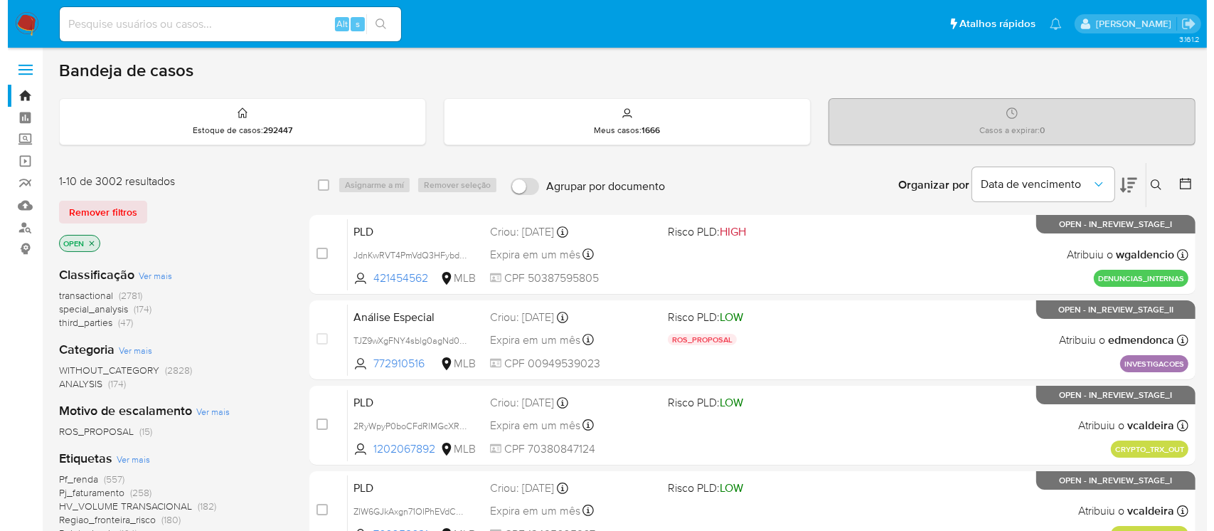
scroll to position [126, 0]
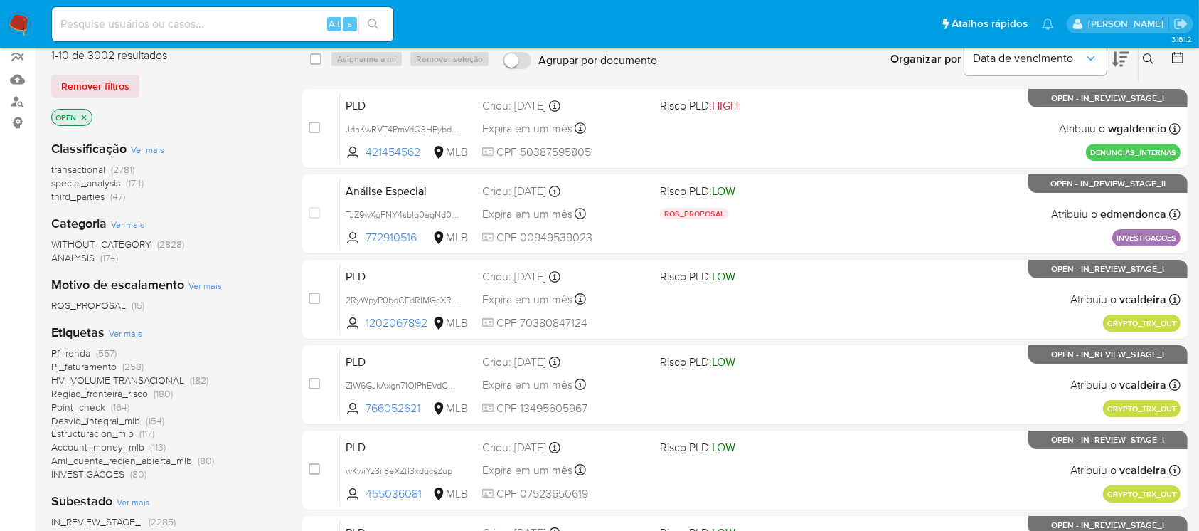
click at [117, 332] on span "Ver mais" at bounding box center [125, 333] width 33 height 13
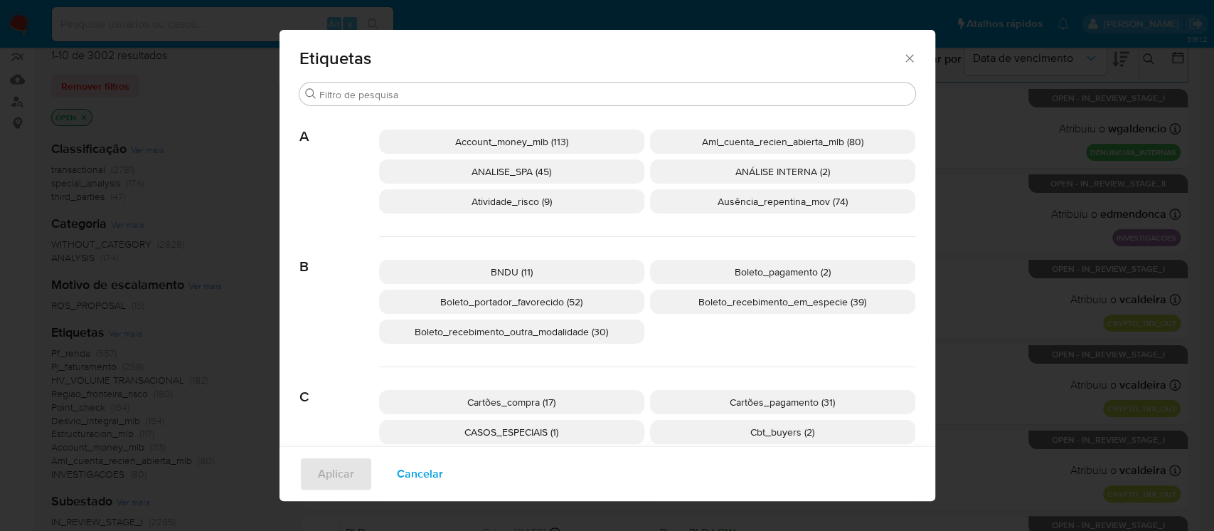
click at [501, 147] on span "Account_money_mlb (113)" at bounding box center [511, 141] width 113 height 14
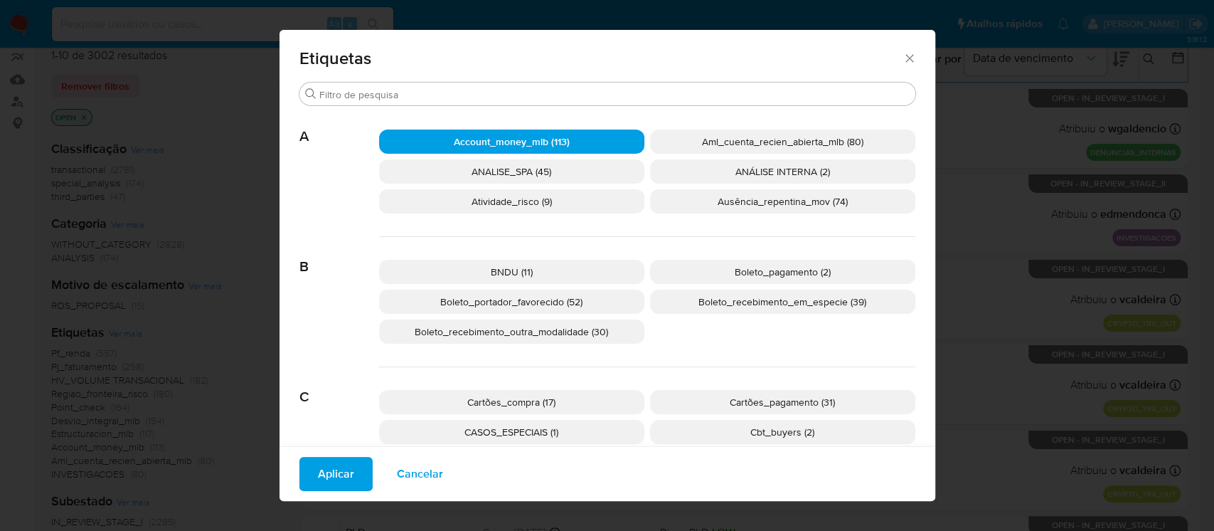
click at [318, 474] on span "Aplicar" at bounding box center [336, 473] width 36 height 31
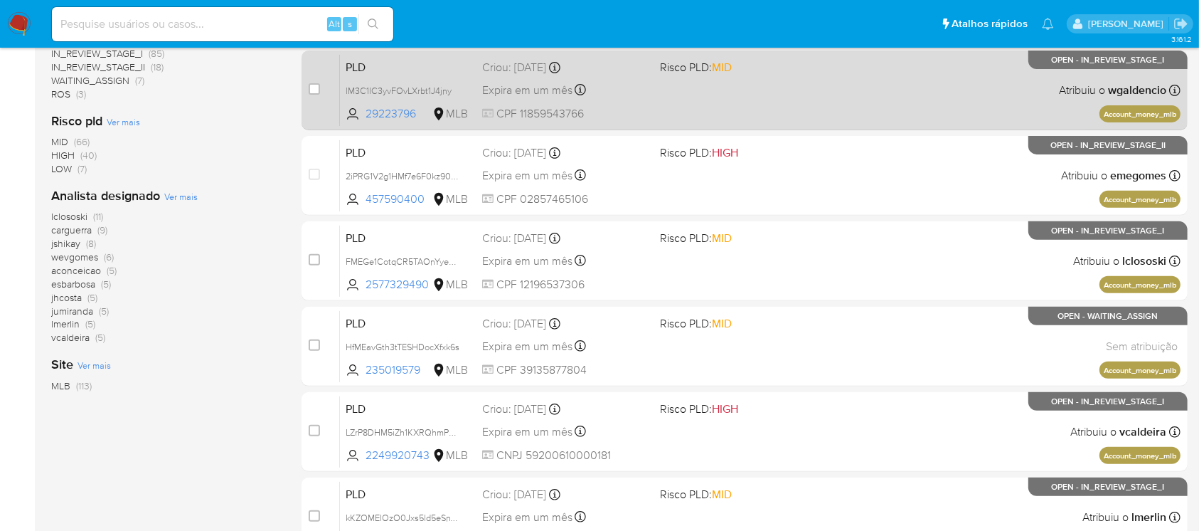
scroll to position [632, 0]
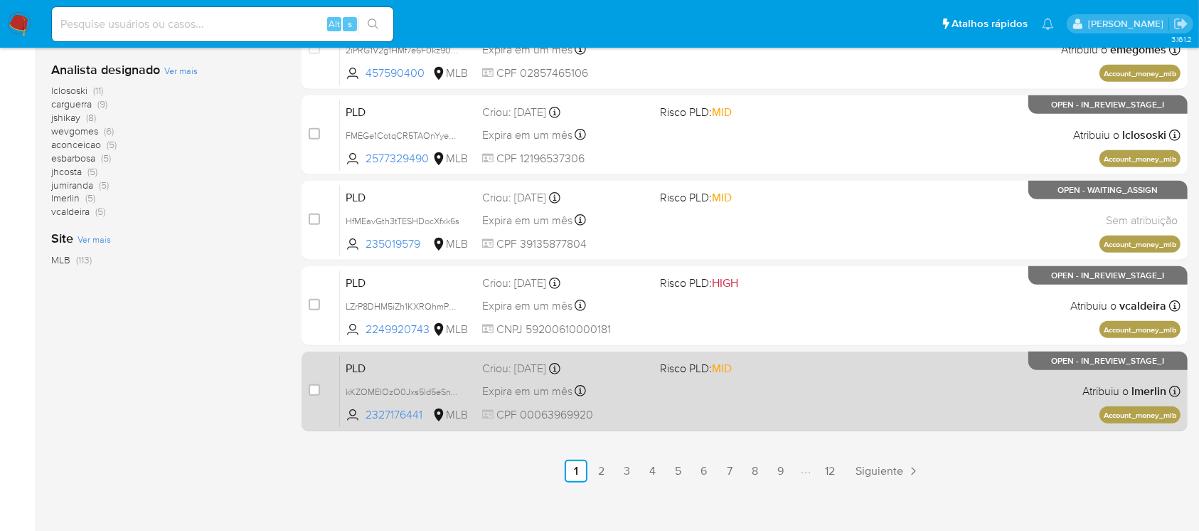
click at [652, 399] on div "PLD kKZOMElOzO0Jxs5ld5eSnTgU 2327176441 MLB Risco PLD: MID Criou: 12/09/2025 Cr…" at bounding box center [760, 391] width 841 height 72
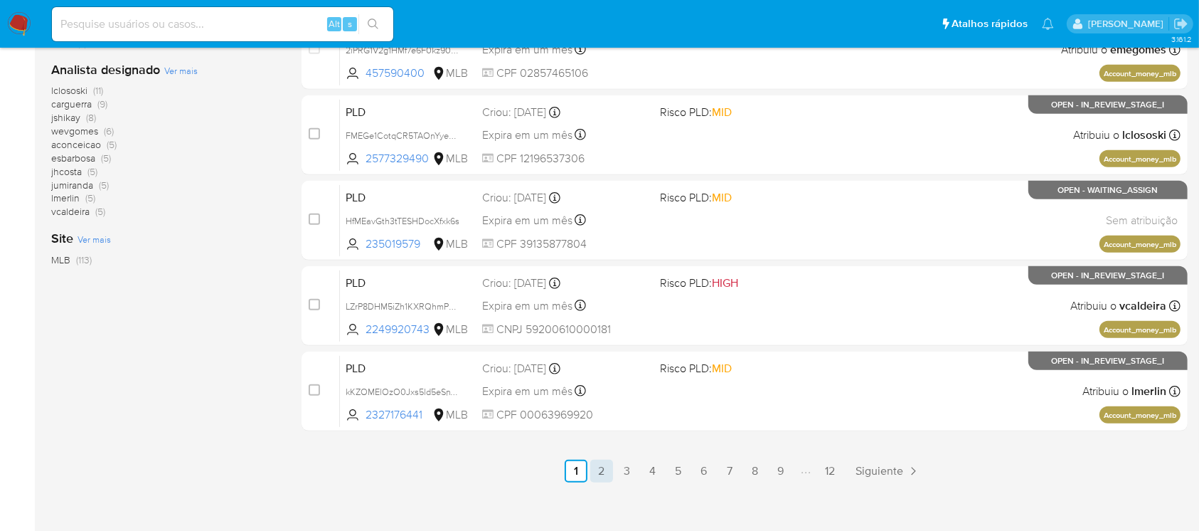
click at [608, 471] on link "2" at bounding box center [601, 471] width 23 height 23
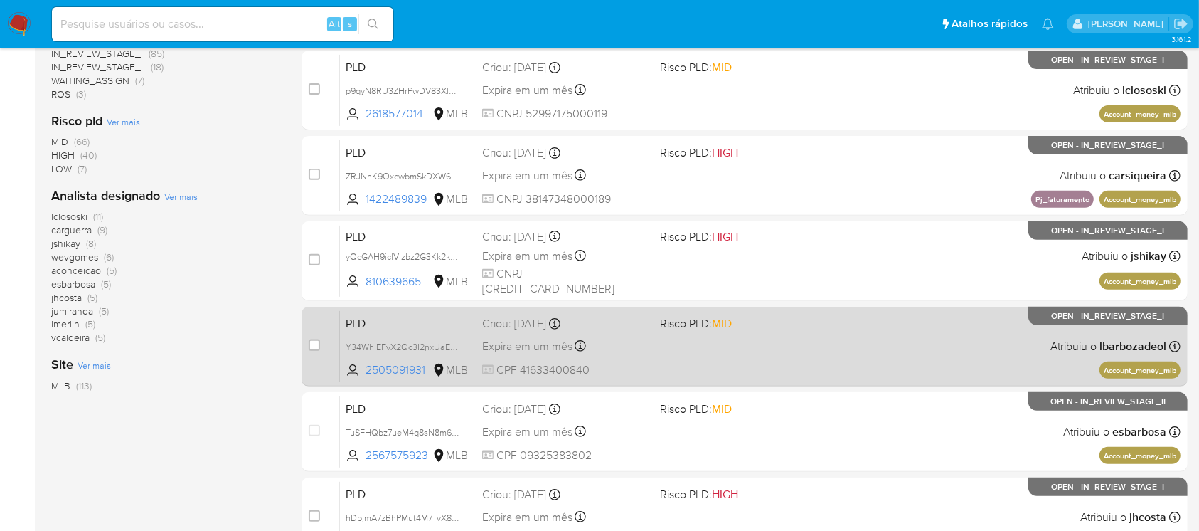
scroll to position [632, 0]
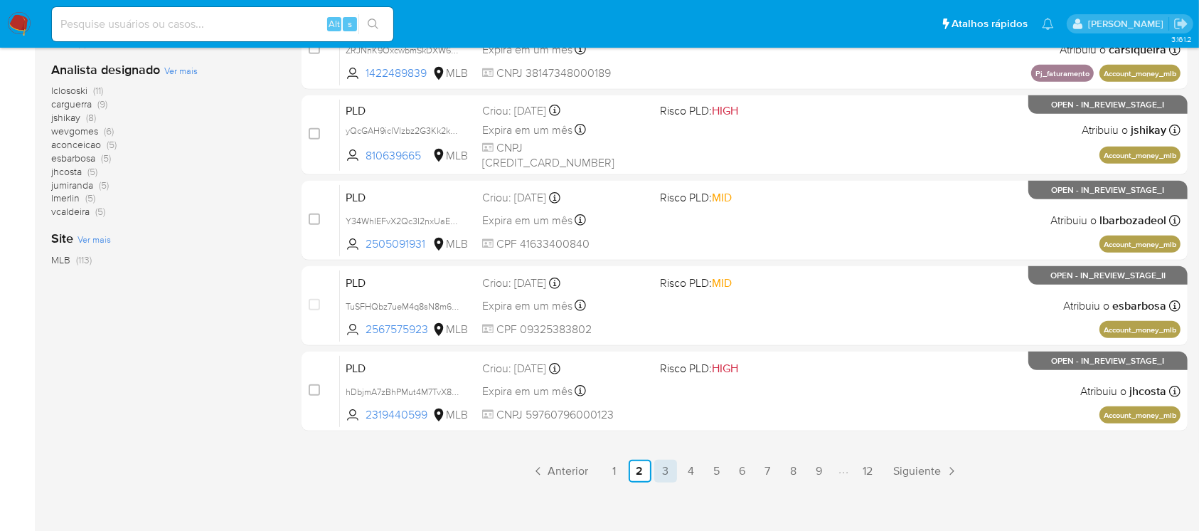
click at [662, 474] on link "3" at bounding box center [665, 471] width 23 height 23
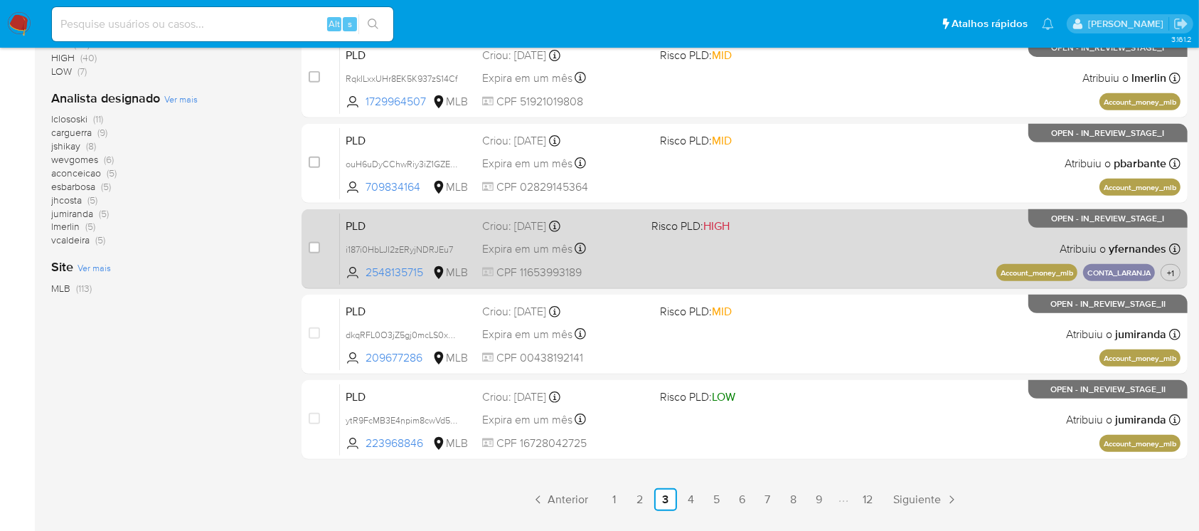
scroll to position [632, 0]
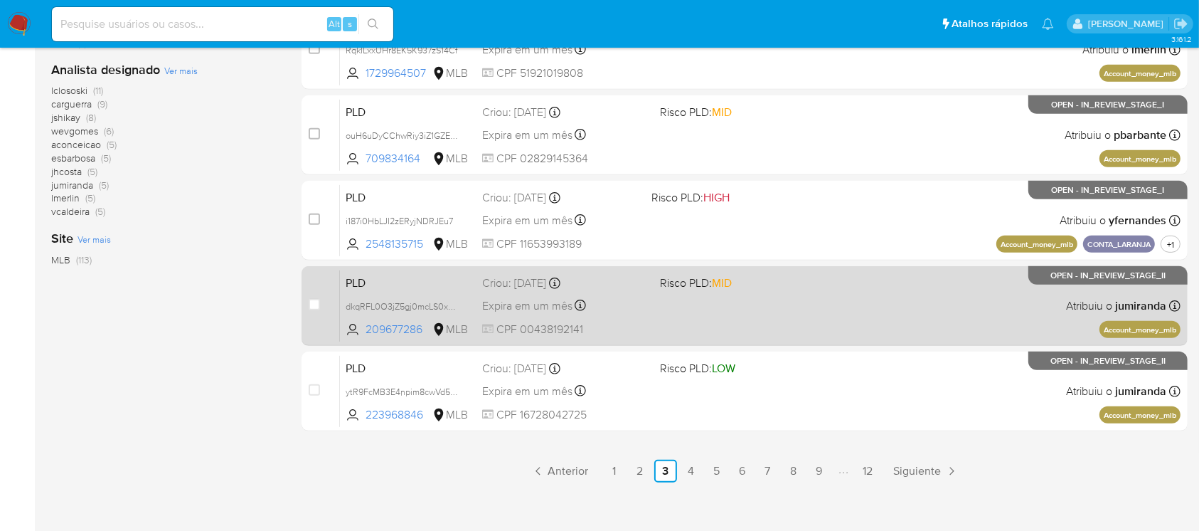
click at [620, 317] on div "PLD dkqRFL0O3jZ5gj0mcLS0x4eR 209677286 MLB Risco PLD: MID Criou: 12/09/2025 Cri…" at bounding box center [760, 306] width 841 height 72
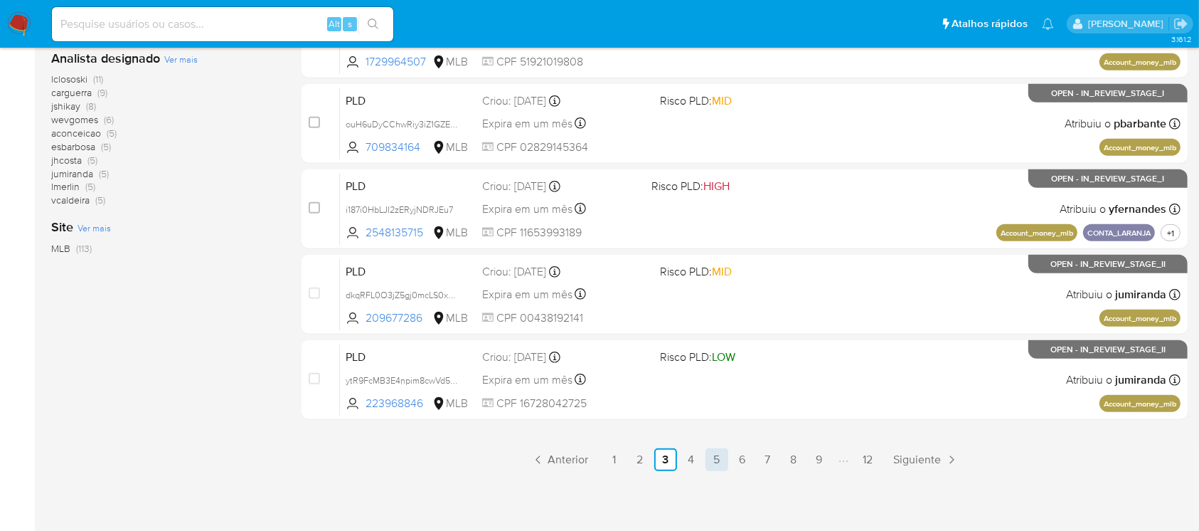
click at [720, 458] on link "5" at bounding box center [717, 459] width 23 height 23
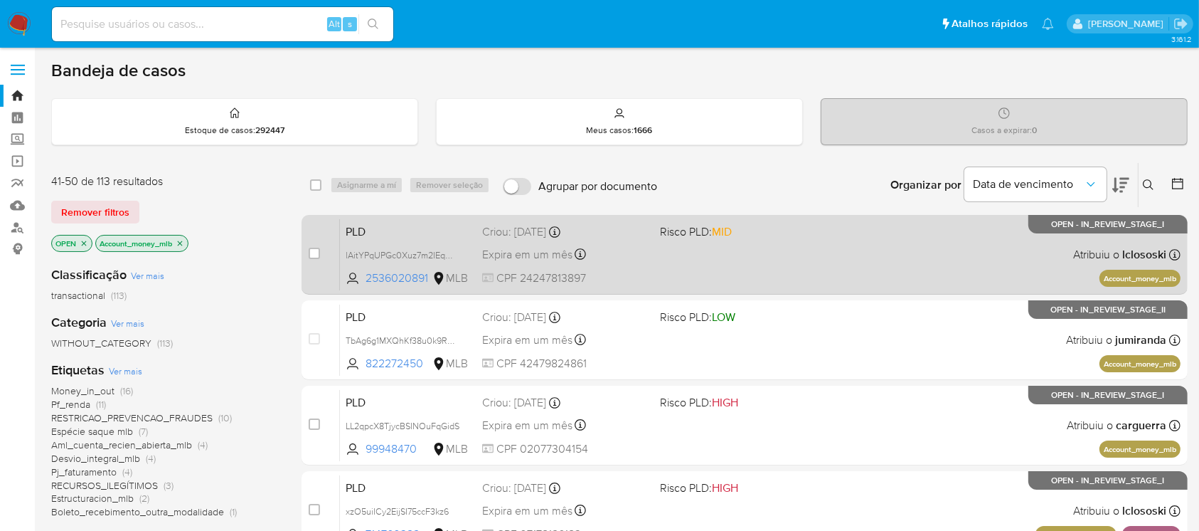
click at [649, 265] on div "PLD lAitYPqUPGc0Xuz7m2IEqWQH 2536020891 MLB Risco PLD: MID Criou: 12/09/2025 Cr…" at bounding box center [760, 254] width 841 height 72
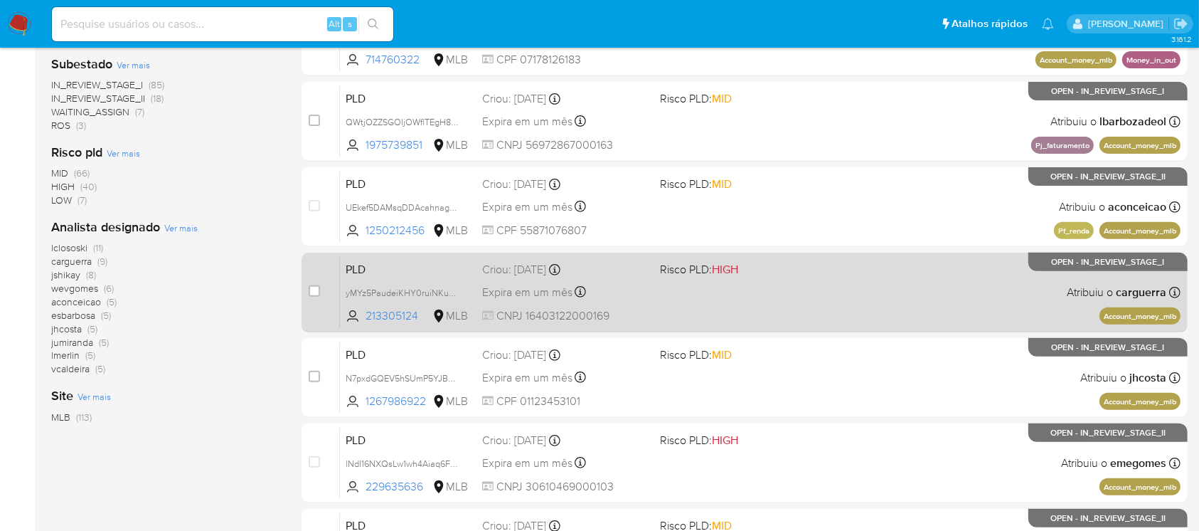
scroll to position [506, 0]
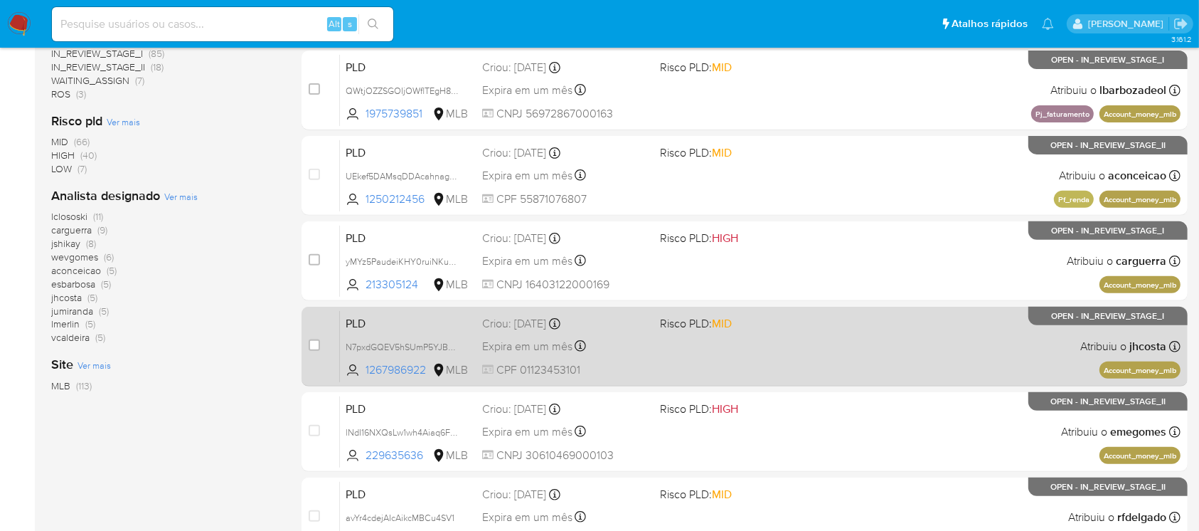
click at [637, 356] on div "PLD N7pxdGQEV5hSUmP5YJBUi7X1 1267986922 MLB Risco PLD: MID Criou: 12/09/2025 Cr…" at bounding box center [760, 346] width 841 height 72
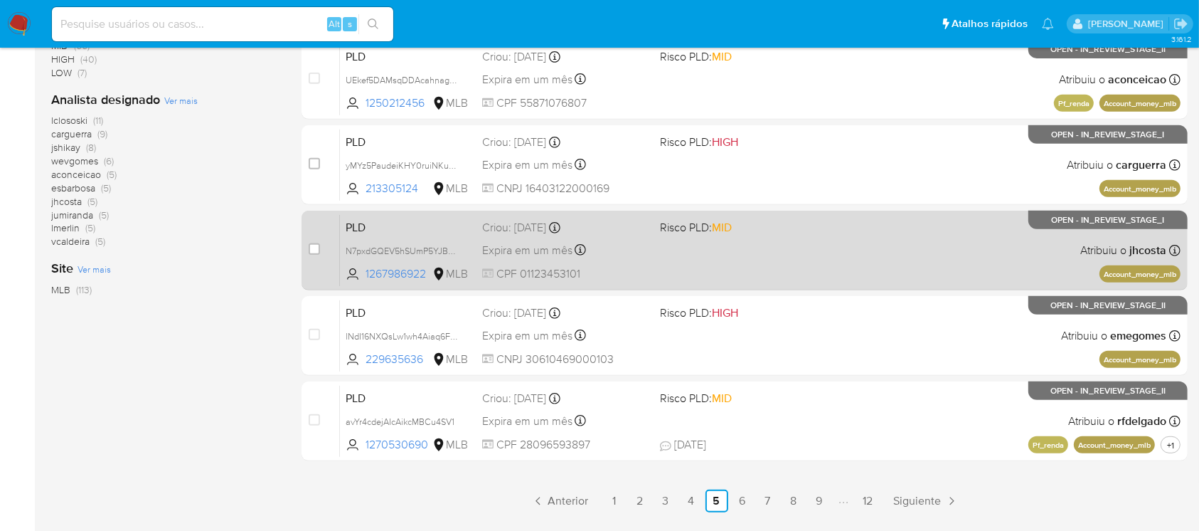
scroll to position [643, 0]
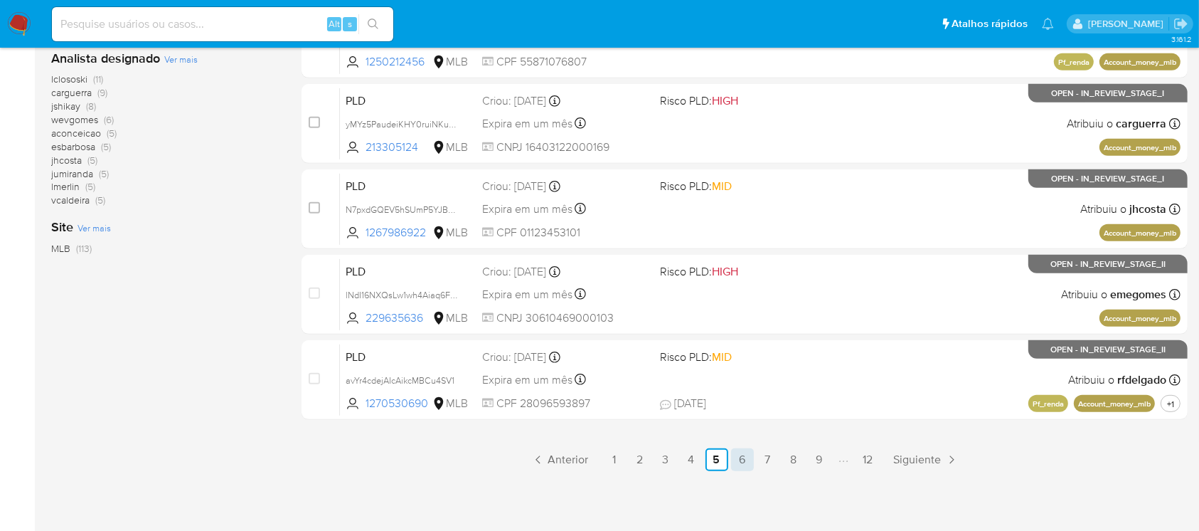
click at [746, 461] on link "6" at bounding box center [742, 459] width 23 height 23
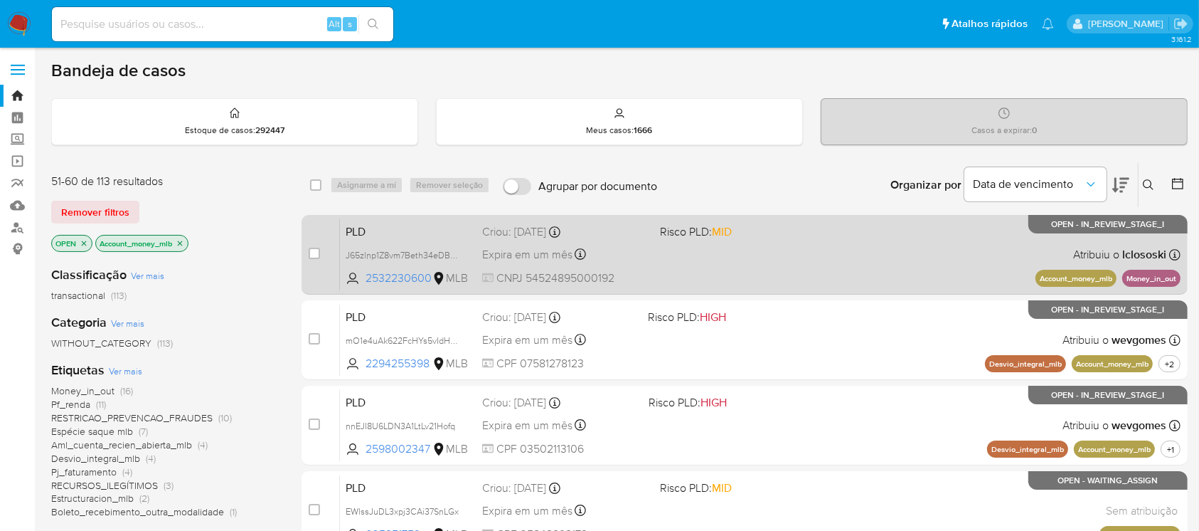
click at [669, 276] on div "PLD J65zlnp1Z8vm7Beth34eDBHv 2532230600 MLB Risco PLD: MID Criou: 12/09/2025 Cr…" at bounding box center [760, 254] width 841 height 72
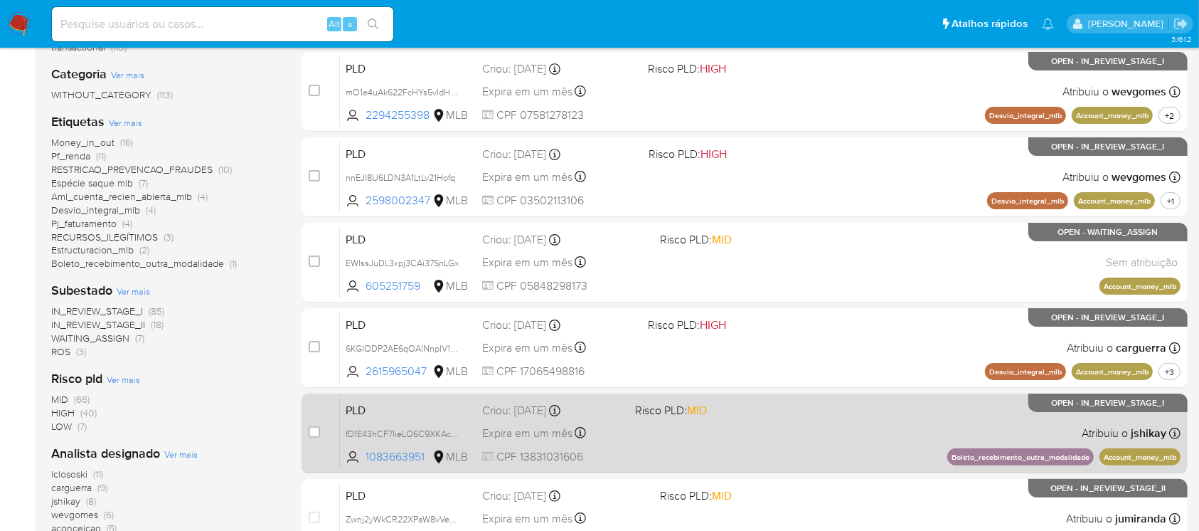
scroll to position [253, 0]
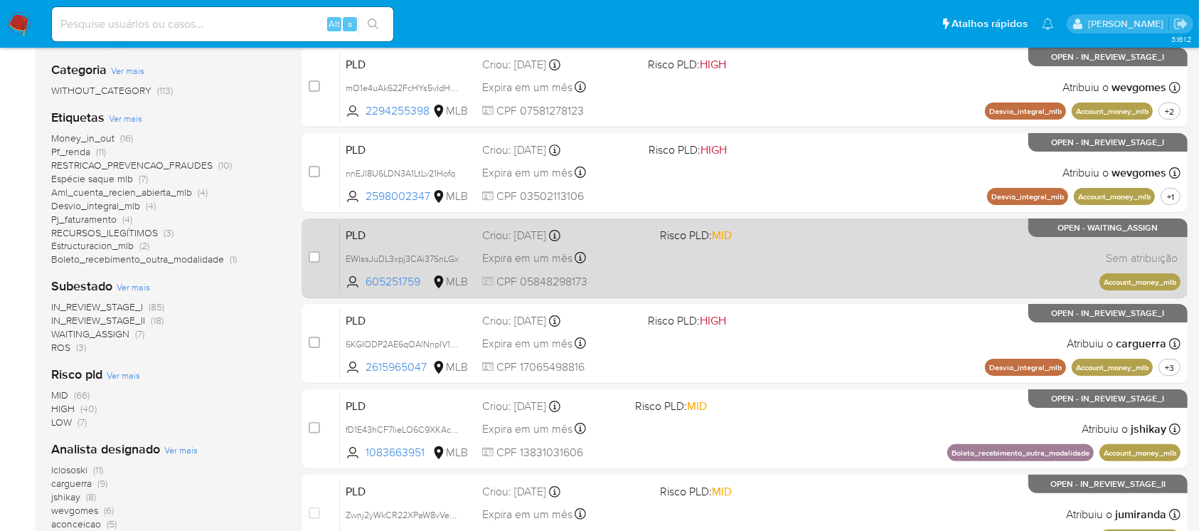
click at [622, 283] on span "CPF 05848298173" at bounding box center [565, 282] width 166 height 16
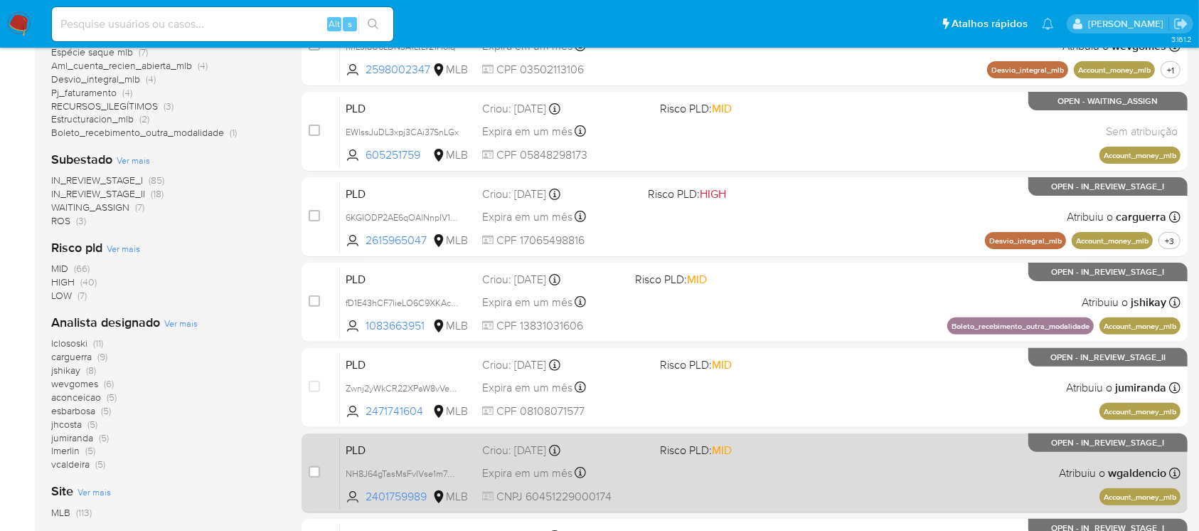
scroll to position [506, 0]
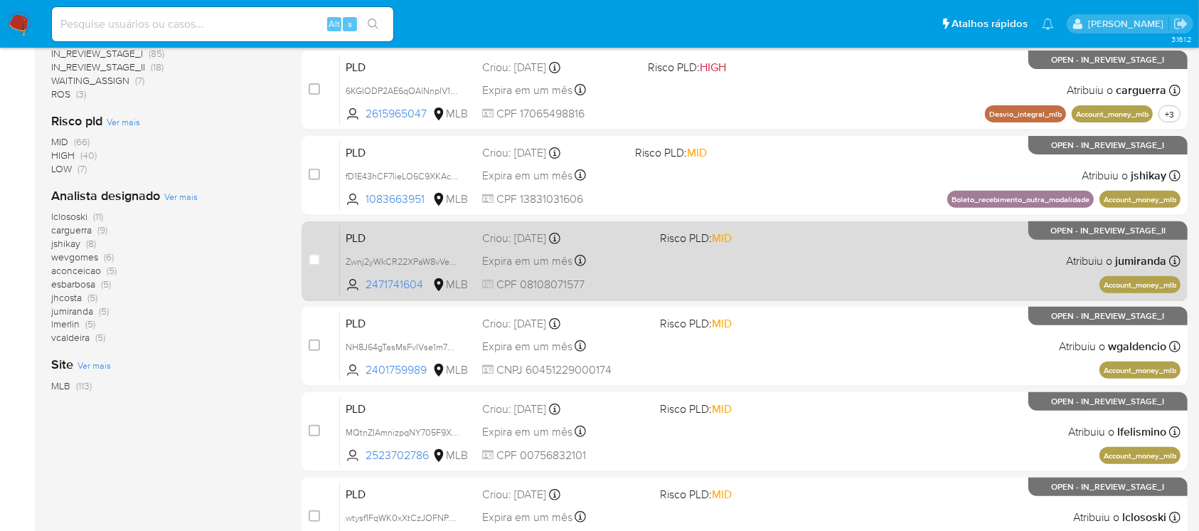
click at [620, 283] on span "CPF 08108071577" at bounding box center [565, 285] width 166 height 16
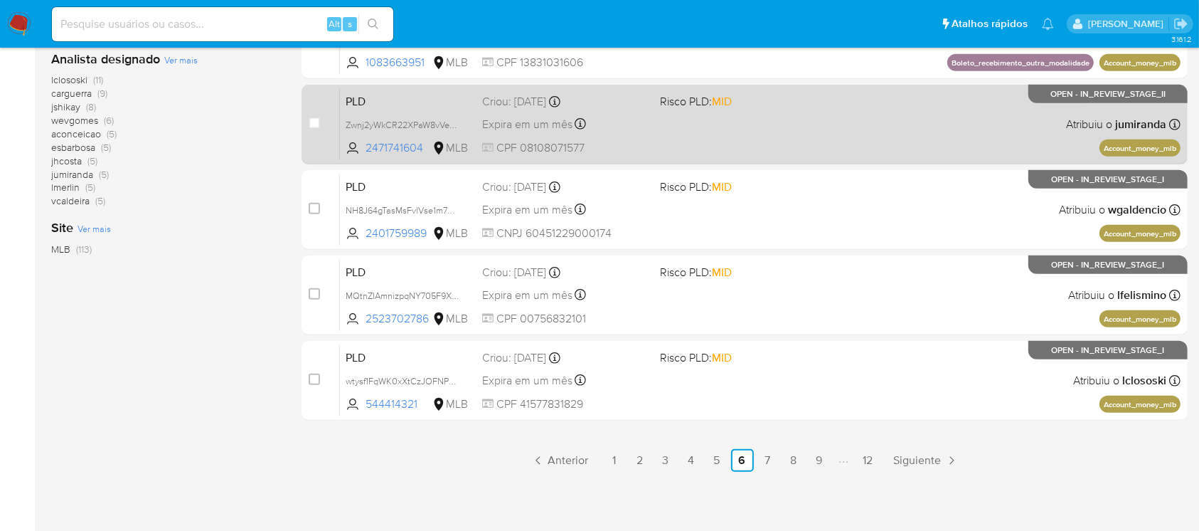
scroll to position [643, 0]
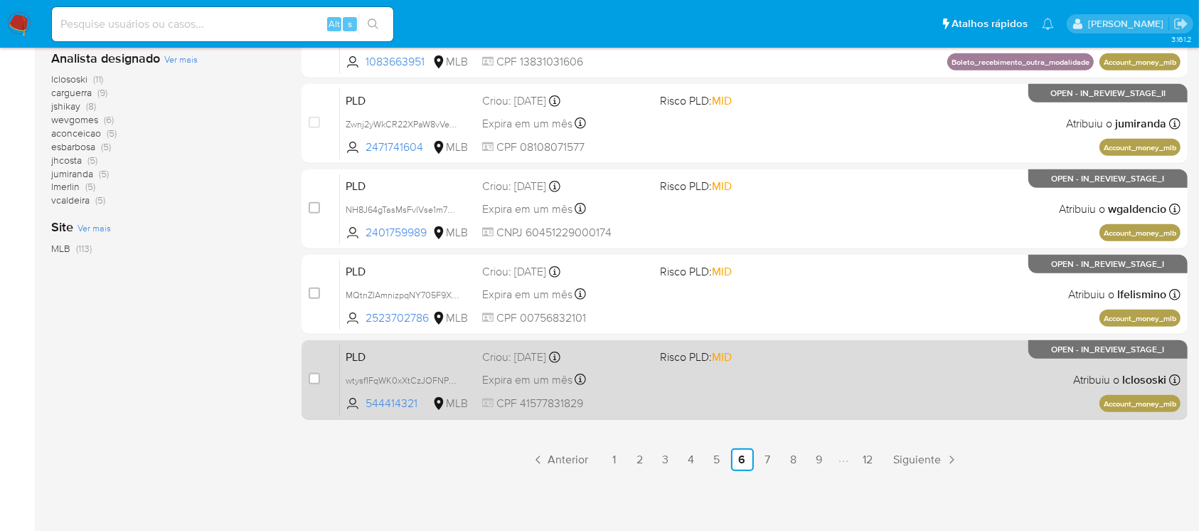
click at [611, 383] on div "Expira em um mês Expira em 27/10/2025 00:22:38" at bounding box center [565, 379] width 166 height 19
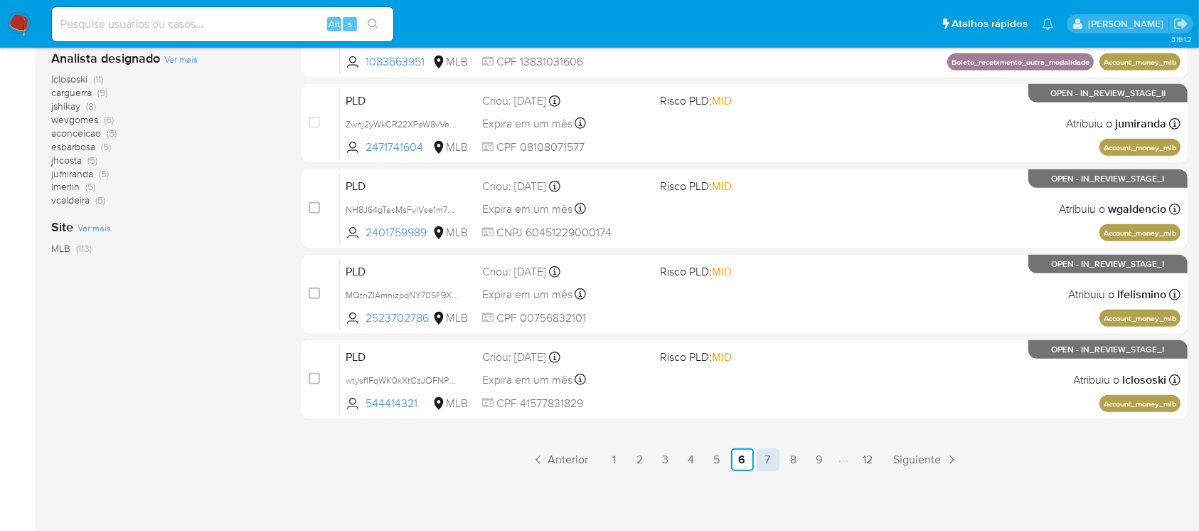
click at [769, 464] on link "7" at bounding box center [768, 459] width 23 height 23
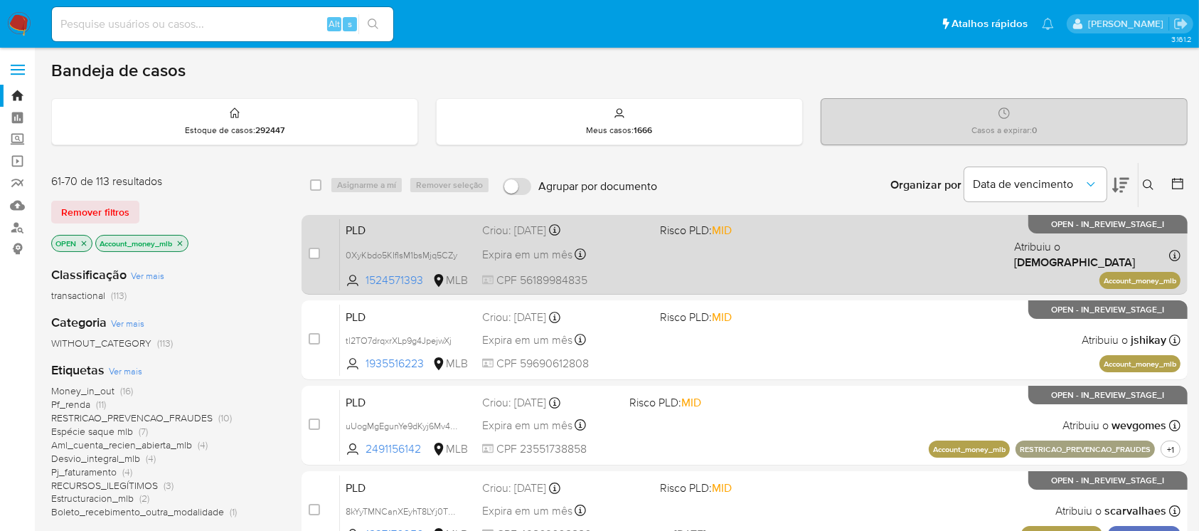
click at [625, 264] on div "PLD 0XyKbdo5KIfIsM1bsMjq5CZy 1524571393 MLB Risco PLD: MID Criou: 12/09/2025 Cr…" at bounding box center [760, 254] width 841 height 72
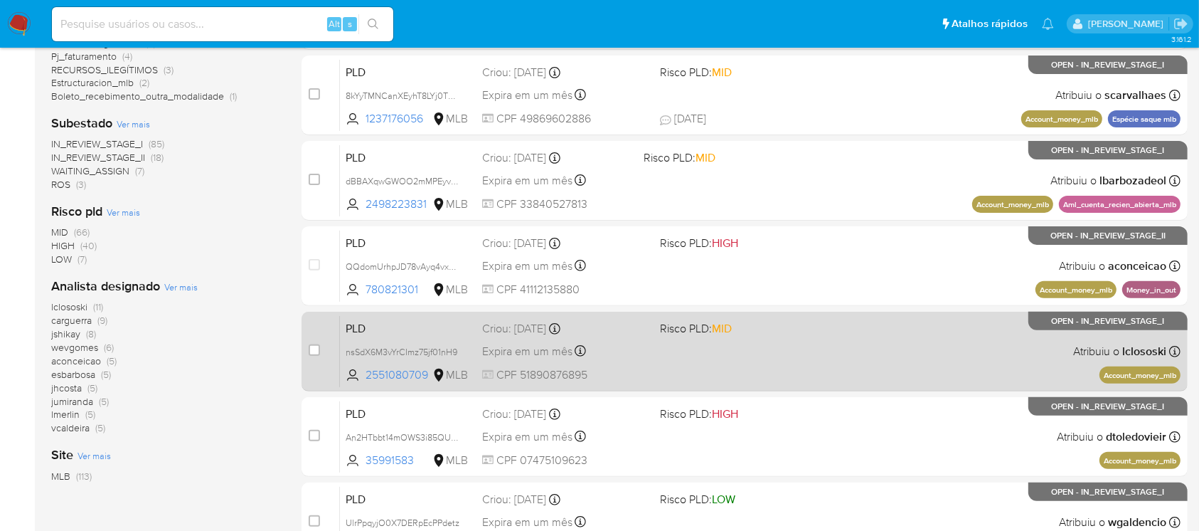
scroll to position [506, 0]
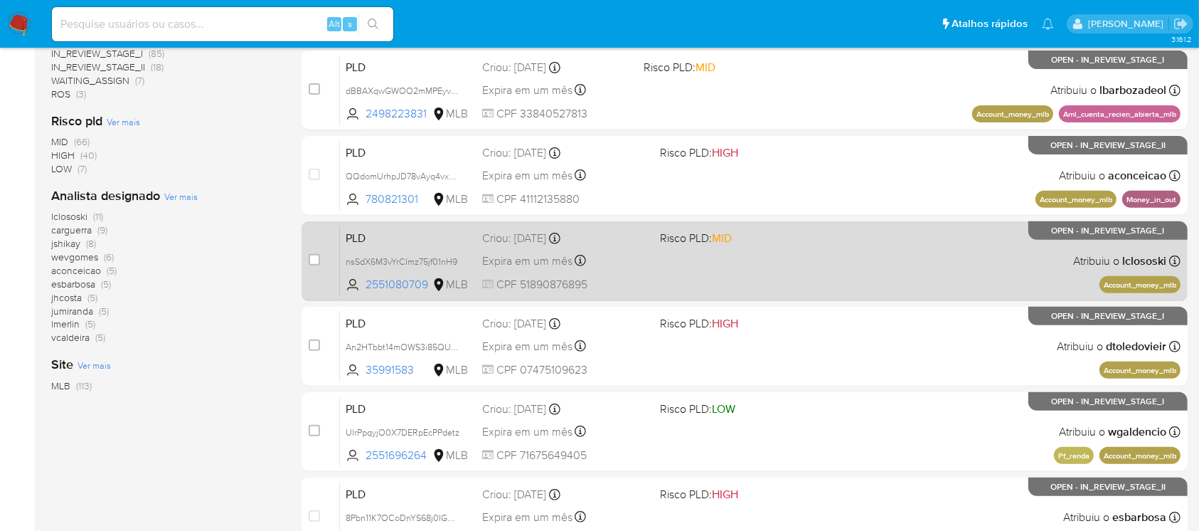
click at [622, 277] on span "CPF 51890876895" at bounding box center [565, 285] width 166 height 16
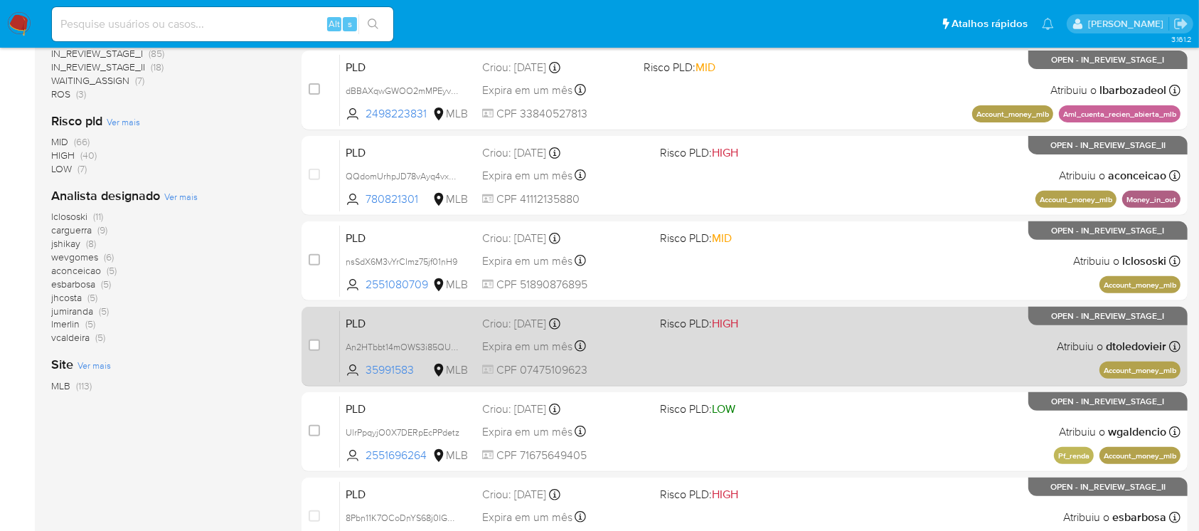
scroll to position [643, 0]
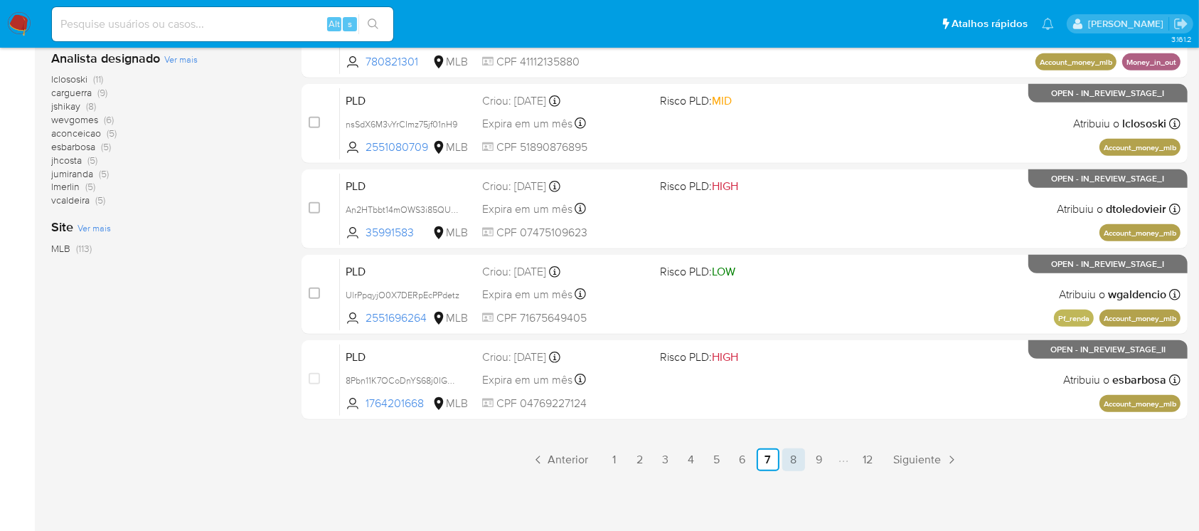
click at [797, 464] on link "8" at bounding box center [794, 459] width 23 height 23
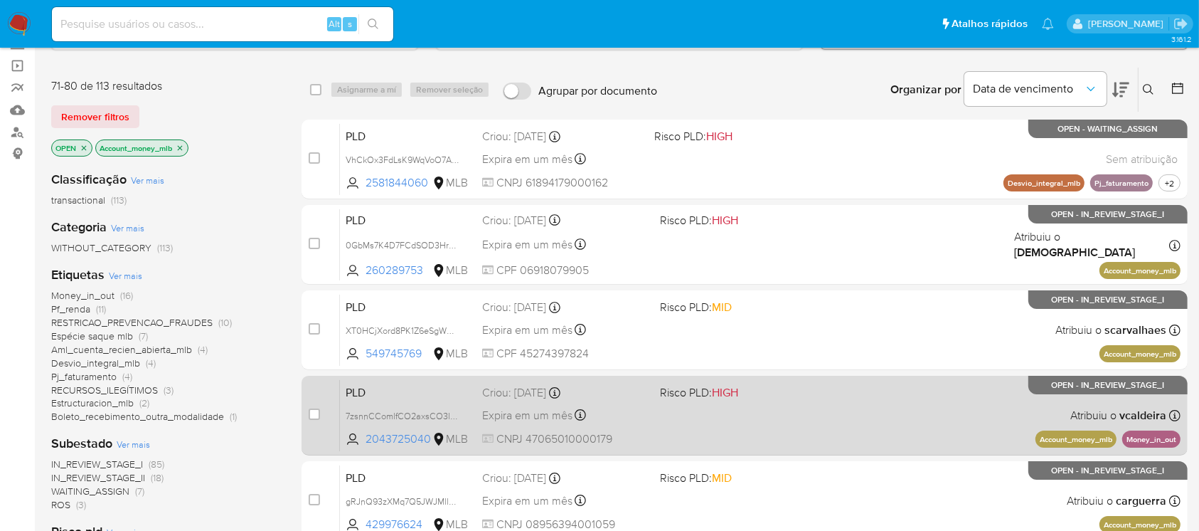
scroll to position [253, 0]
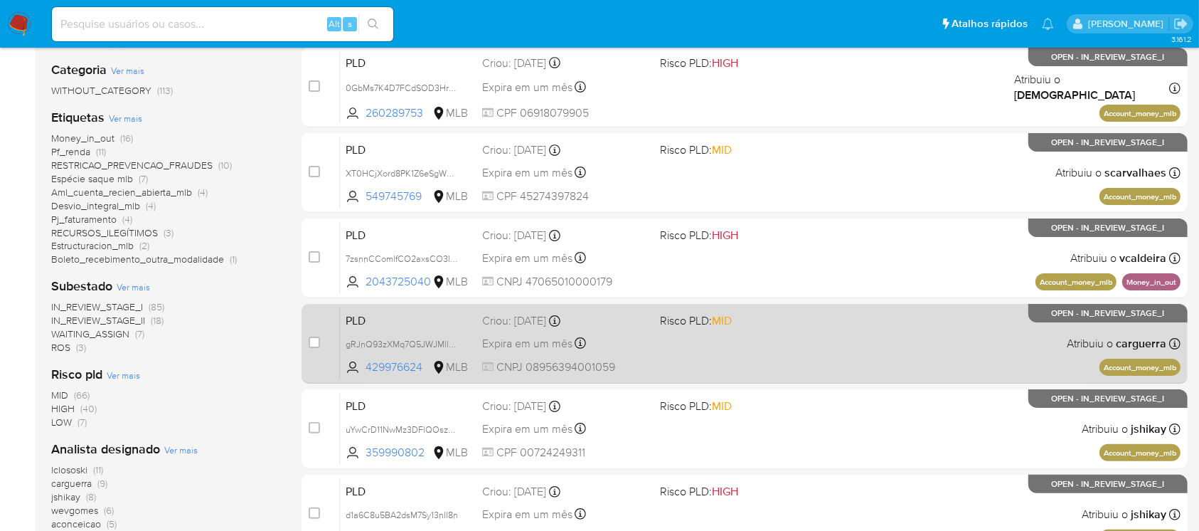
click at [660, 353] on div "PLD gRJnQ93zXMq7Q5JWJMll3HUe 429976624 MLB Risco PLD: MID Criou: 12/09/2025 Cri…" at bounding box center [760, 343] width 841 height 72
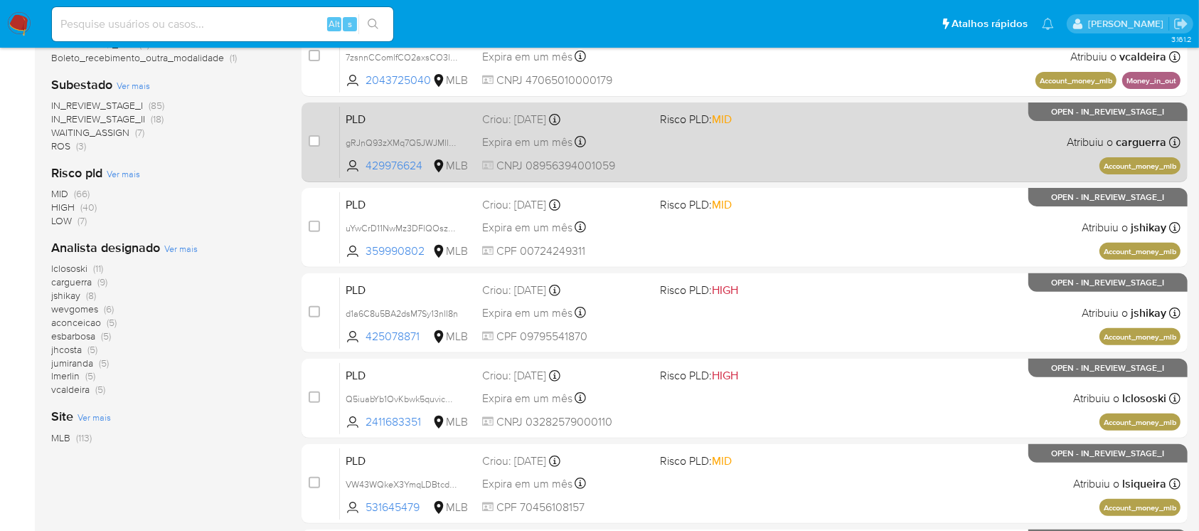
scroll to position [506, 0]
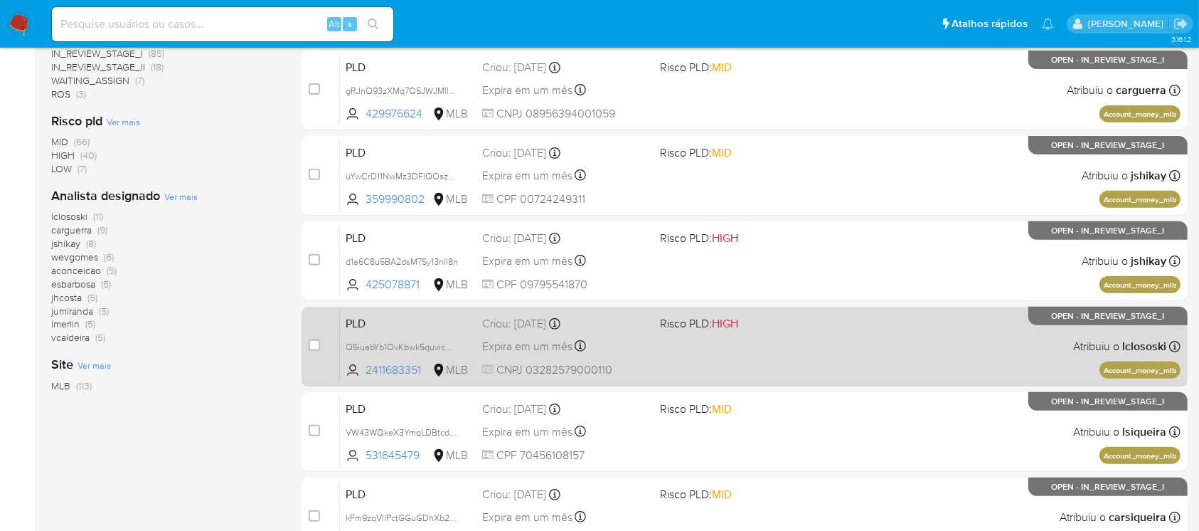
click at [659, 358] on div "PLD Q5iuabYb1OvKbwk5quvicMAO 2411683351 MLB Risco PLD: HIGH Criou: 12/09/2025 C…" at bounding box center [760, 346] width 841 height 72
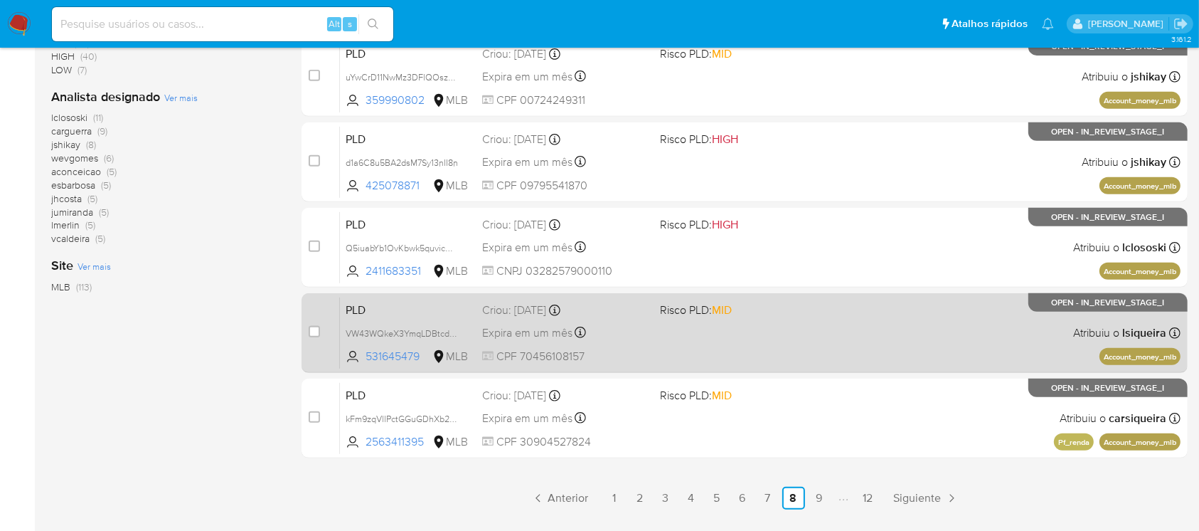
scroll to position [632, 0]
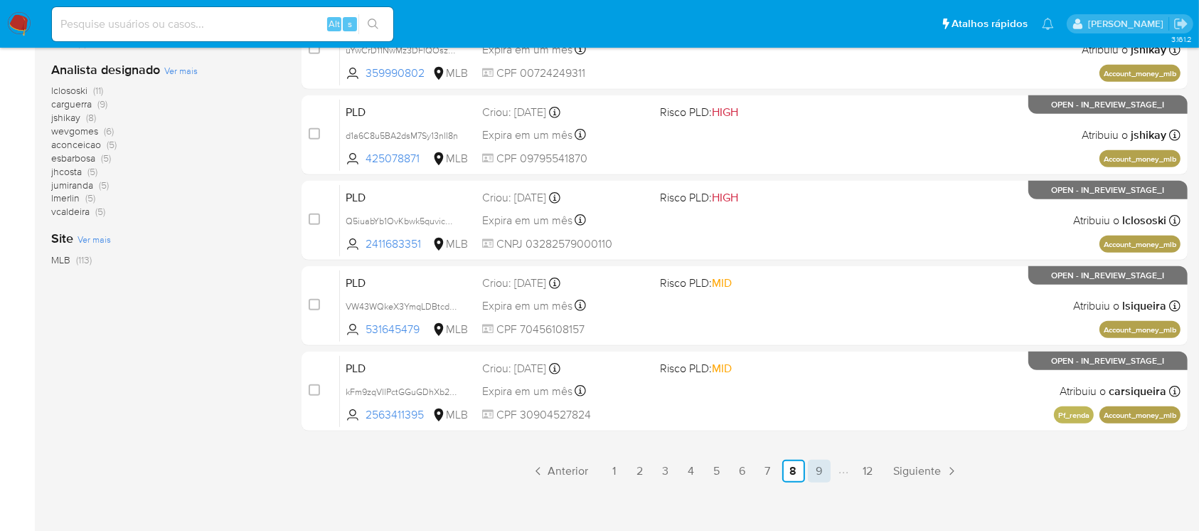
click at [824, 470] on link "9" at bounding box center [819, 471] width 23 height 23
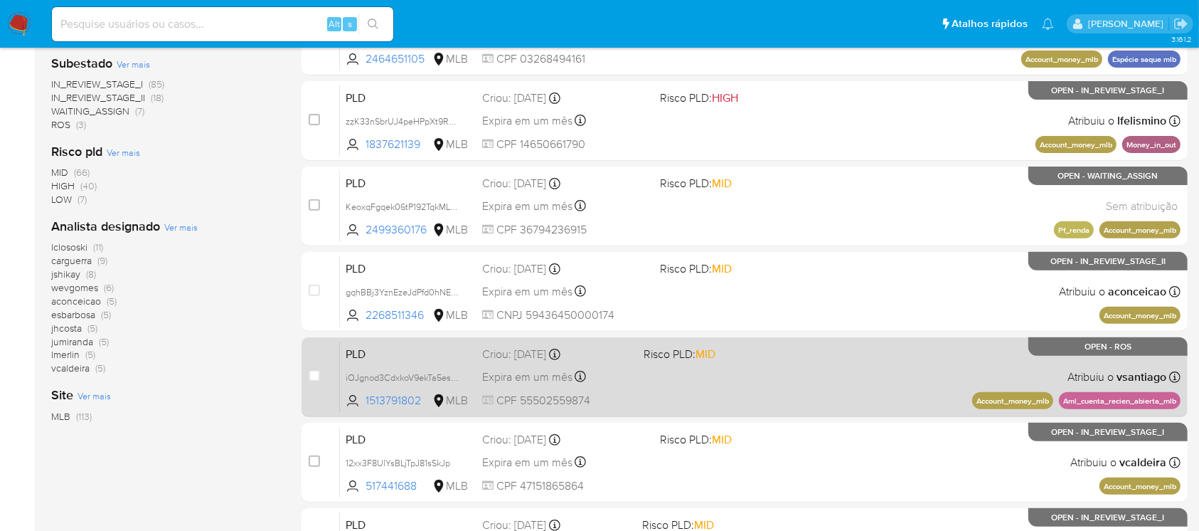
scroll to position [506, 0]
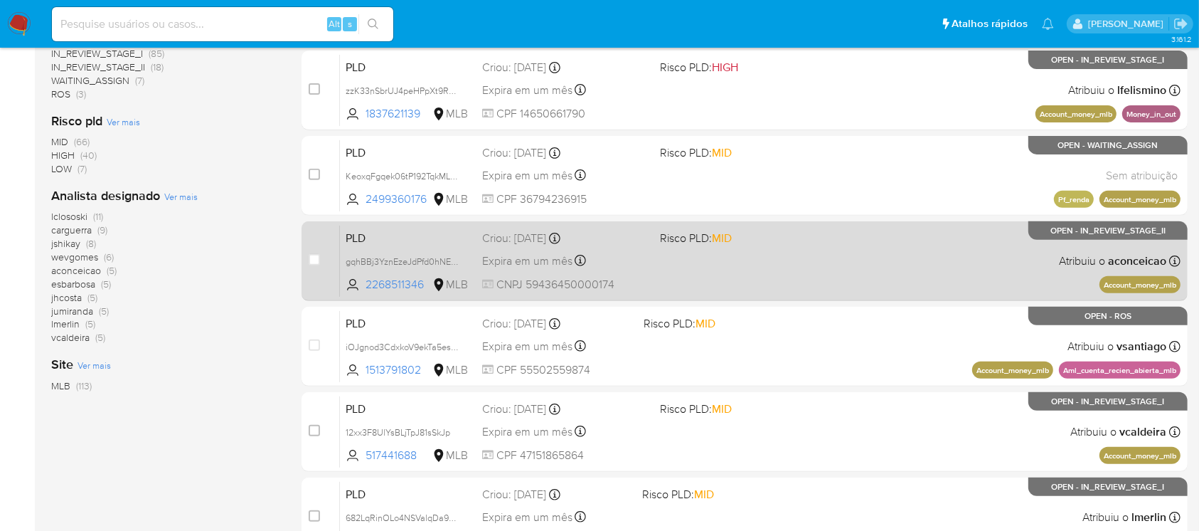
click at [633, 275] on div "PLD gqhBBj3YznEzeJdPfd0hNEwJ 2268511346 MLB Risco PLD: MID Criou: 12/09/2025 Cr…" at bounding box center [760, 261] width 841 height 72
click at [653, 276] on div "PLD gqhBBj3YznEzeJdPfd0hNEwJ 2268511346 MLB Risco PLD: MID Criou: 12/09/2025 Cr…" at bounding box center [760, 261] width 841 height 72
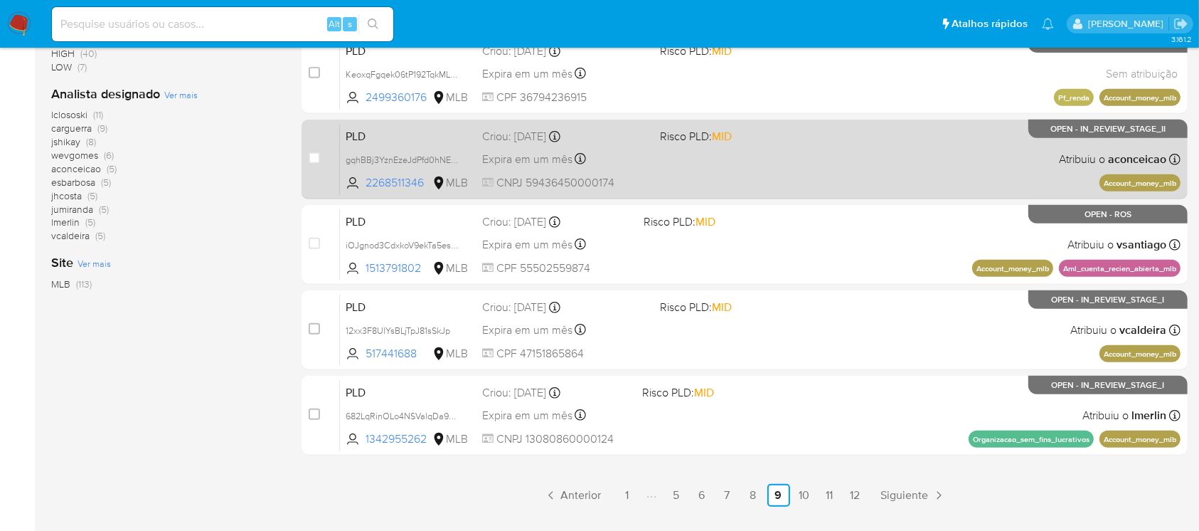
scroll to position [632, 0]
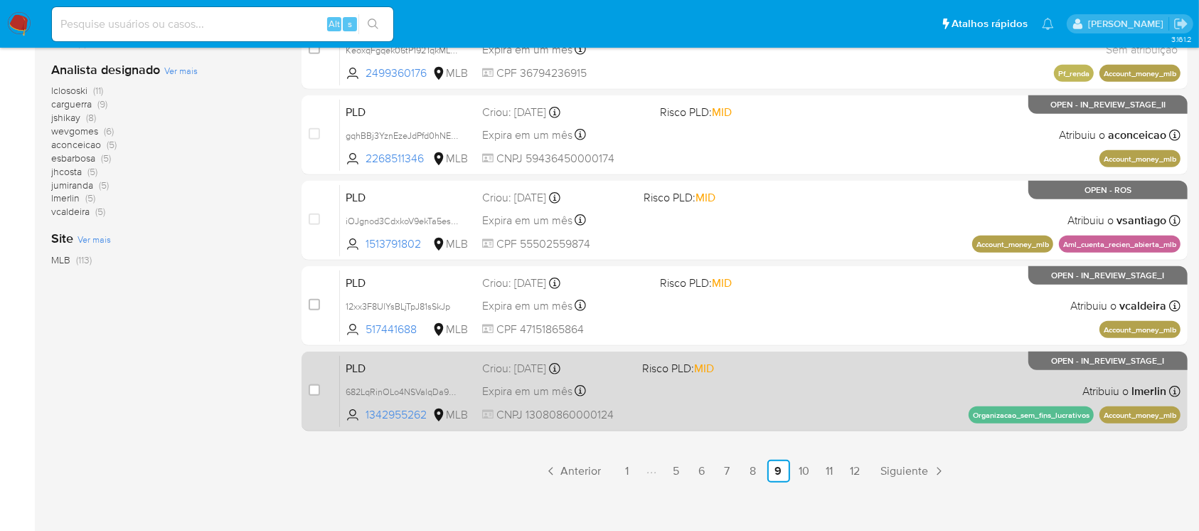
click at [677, 401] on div "PLD 682LqRinOLo4NSValqDa9Xcs 1342955262 MLB Risco PLD: MID Criou: 12/09/2025 Cr…" at bounding box center [760, 391] width 841 height 72
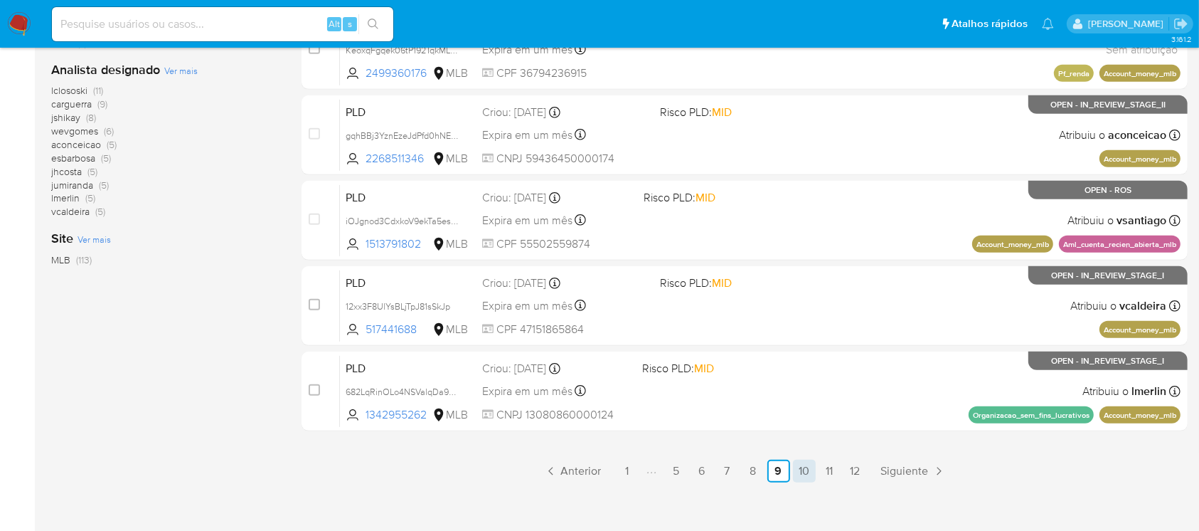
click at [802, 475] on link "10" at bounding box center [804, 471] width 23 height 23
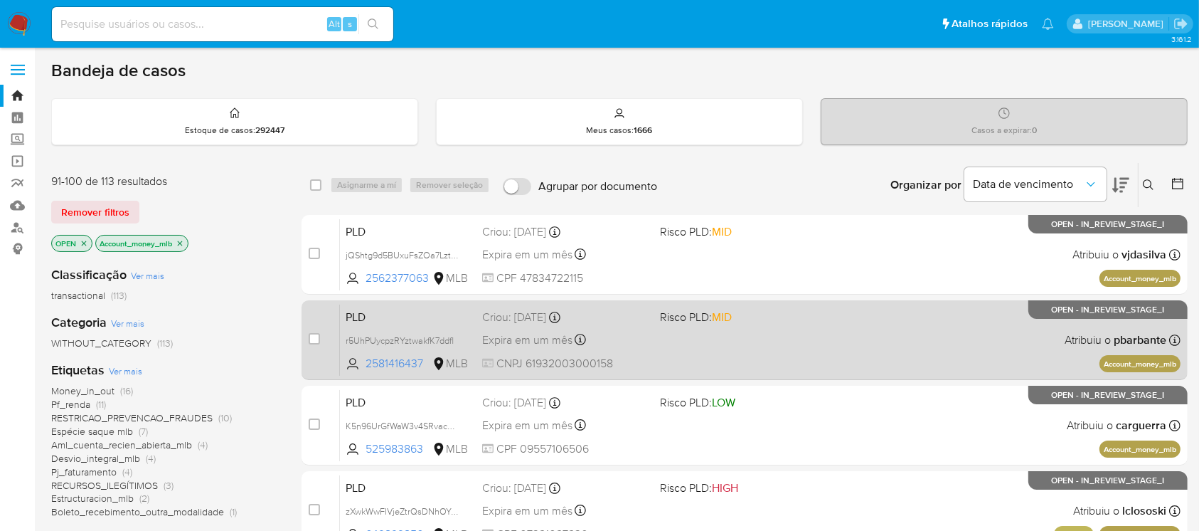
click at [663, 355] on div "PLD r5UhPUycpzRYztwakfK7ddfl 2581416437 MLB Risco PLD: MID Criou: 12/09/2025 Cr…" at bounding box center [760, 340] width 841 height 72
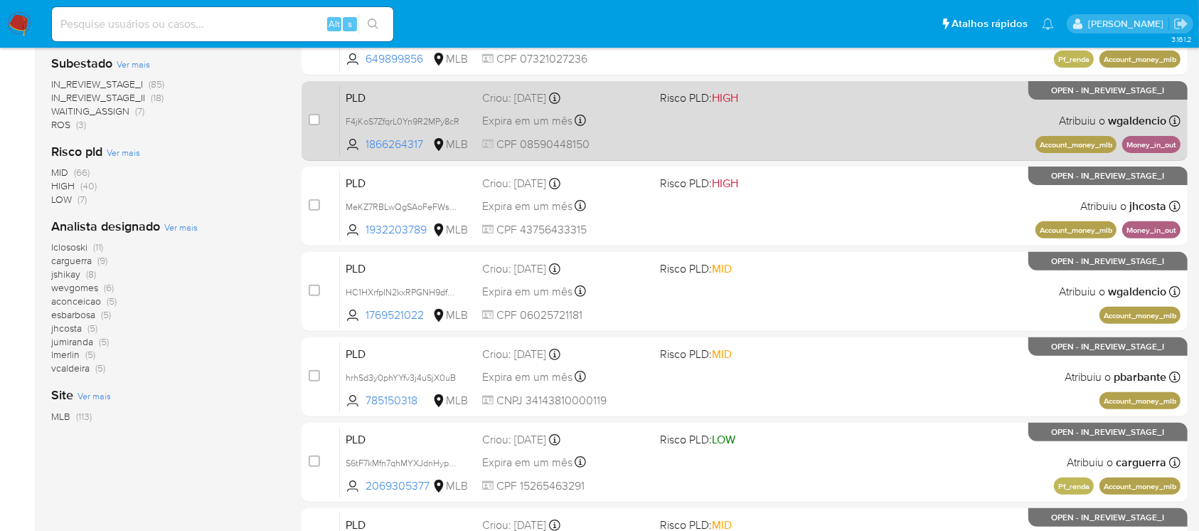
scroll to position [506, 0]
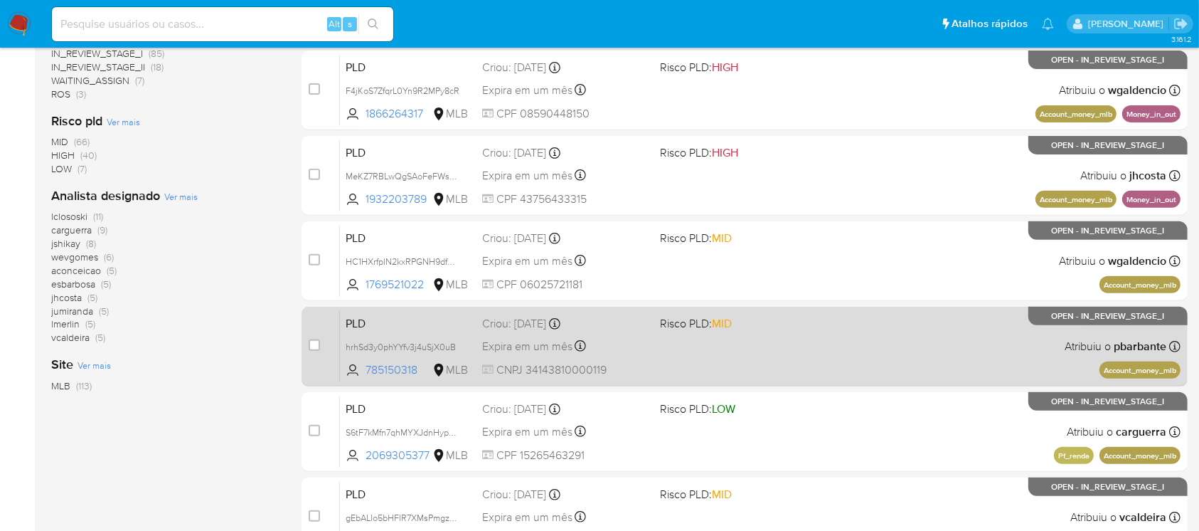
click at [657, 359] on div "PLD hrhSd3y0phYYfv3j4uSjX0uB 785150318 MLB Risco PLD: MID Criou: 12/09/2025 Cri…" at bounding box center [760, 346] width 841 height 72
click at [651, 361] on div "PLD hrhSd3y0phYYfv3j4uSjX0uB 785150318 MLB Risco PLD: MID Criou: 12/09/2025 Cri…" at bounding box center [760, 346] width 841 height 72
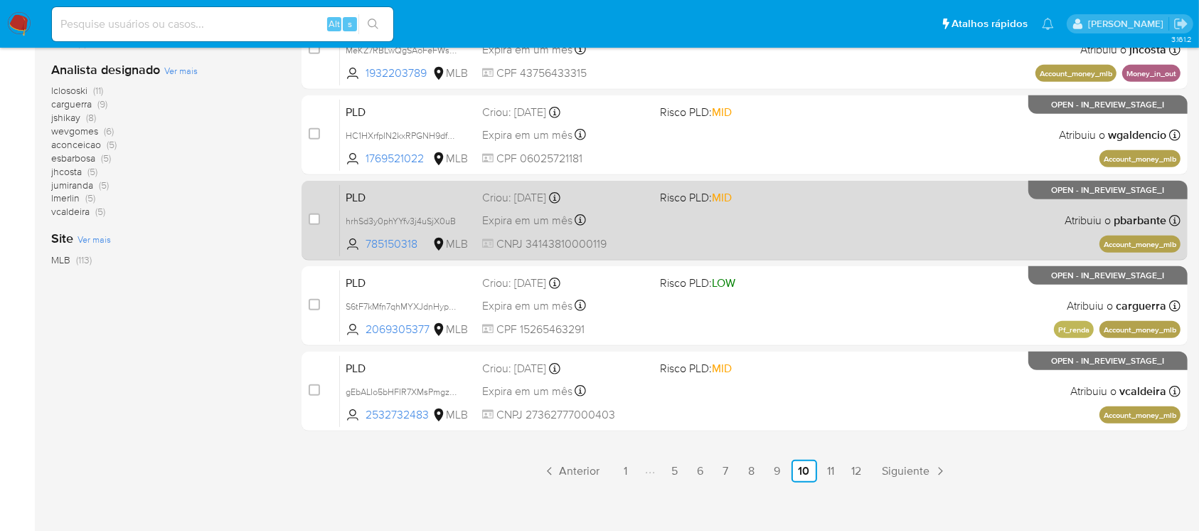
scroll to position [643, 0]
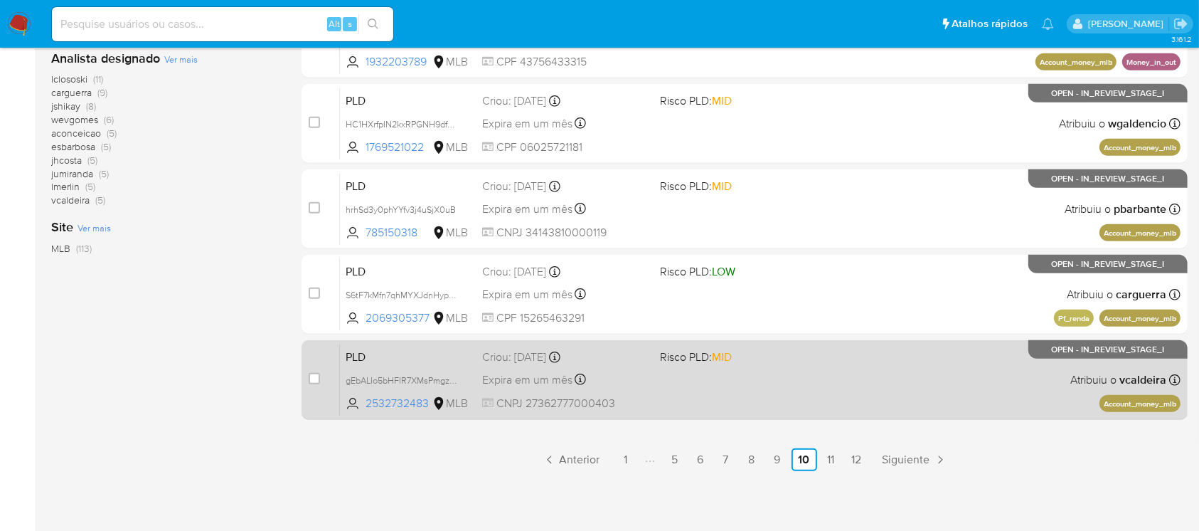
click at [689, 398] on div "PLD gEbALIo5bHFIR7XMsPmgz0Jx 2532732483 MLB Risco PLD: MID Criou: 12/09/2025 Cr…" at bounding box center [760, 380] width 841 height 72
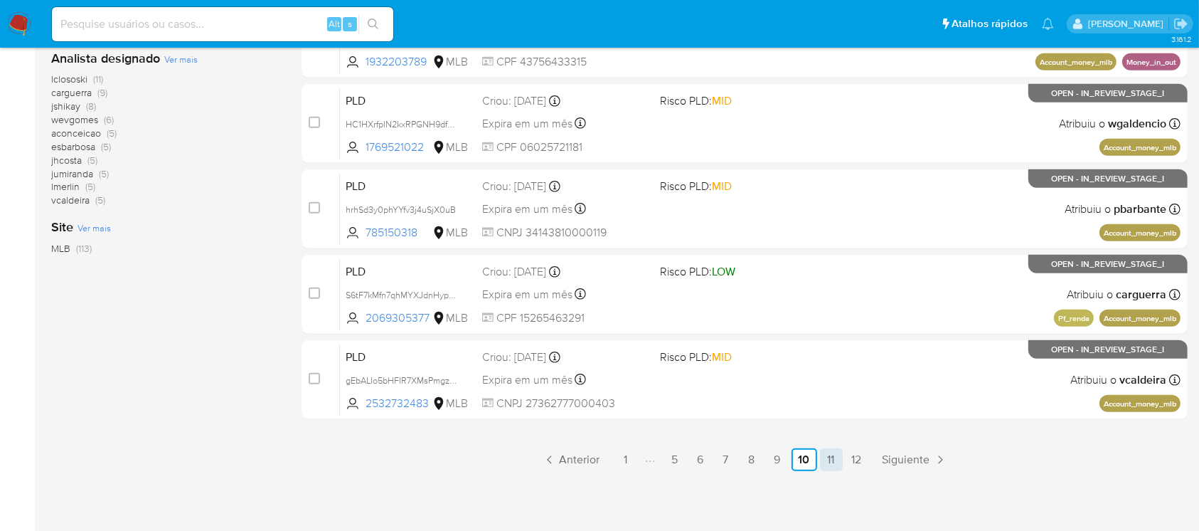
click at [826, 460] on link "11" at bounding box center [831, 459] width 23 height 23
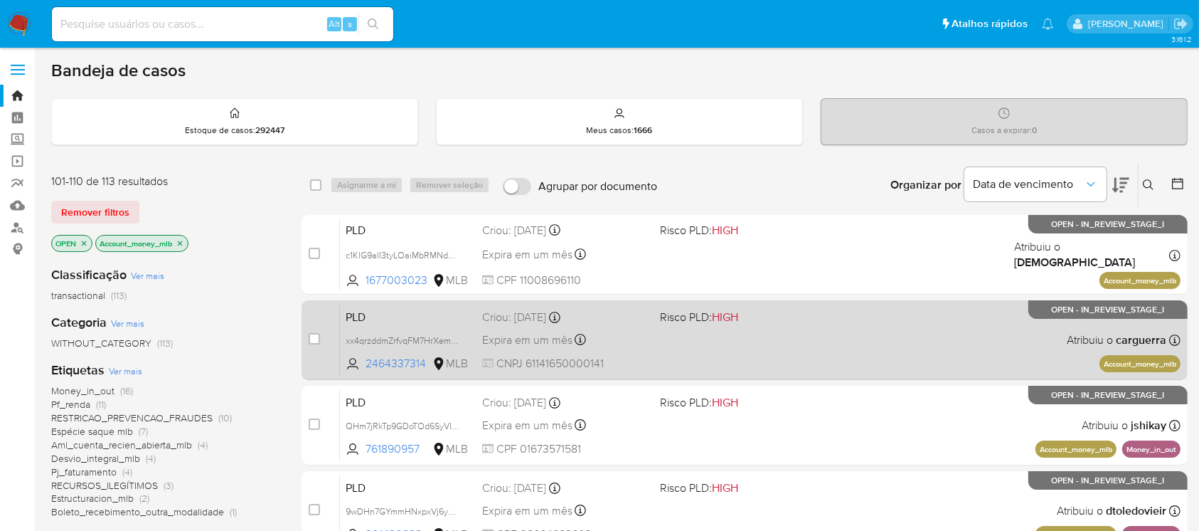
click at [642, 366] on span "CNPJ 61141650000141" at bounding box center [565, 364] width 166 height 16
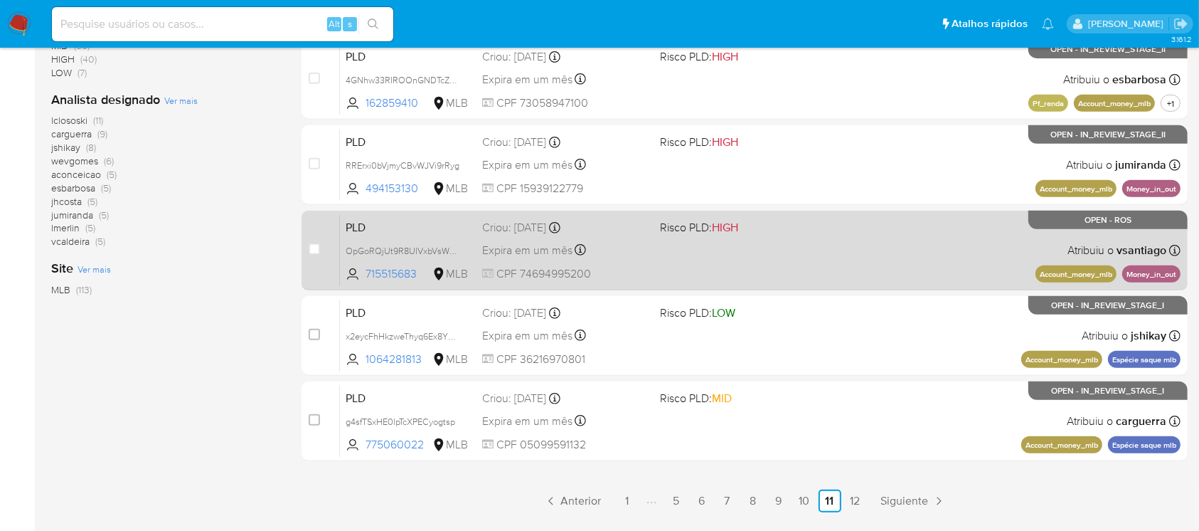
scroll to position [632, 0]
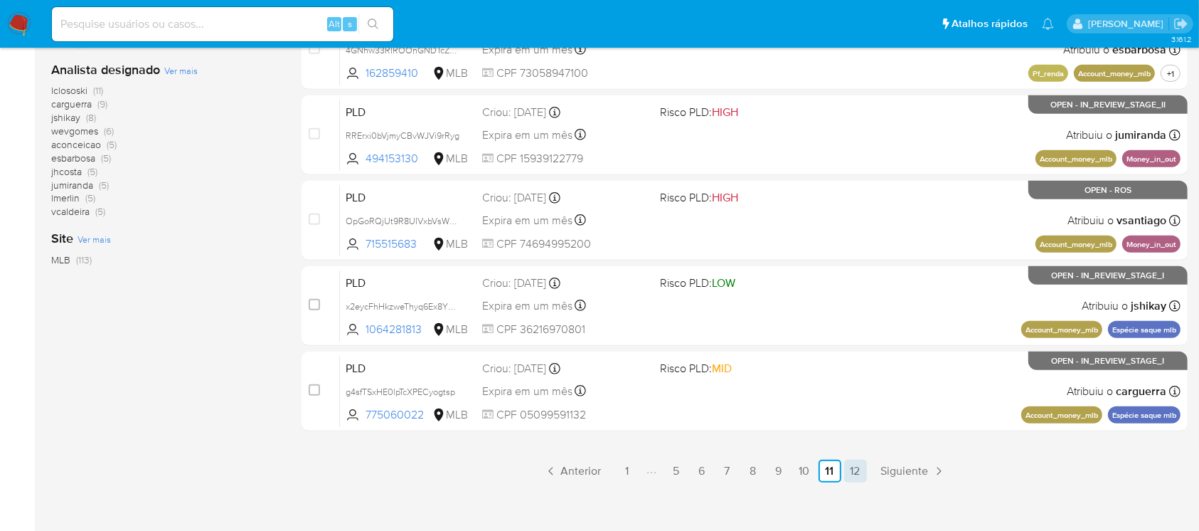
click at [849, 467] on link "12" at bounding box center [855, 471] width 23 height 23
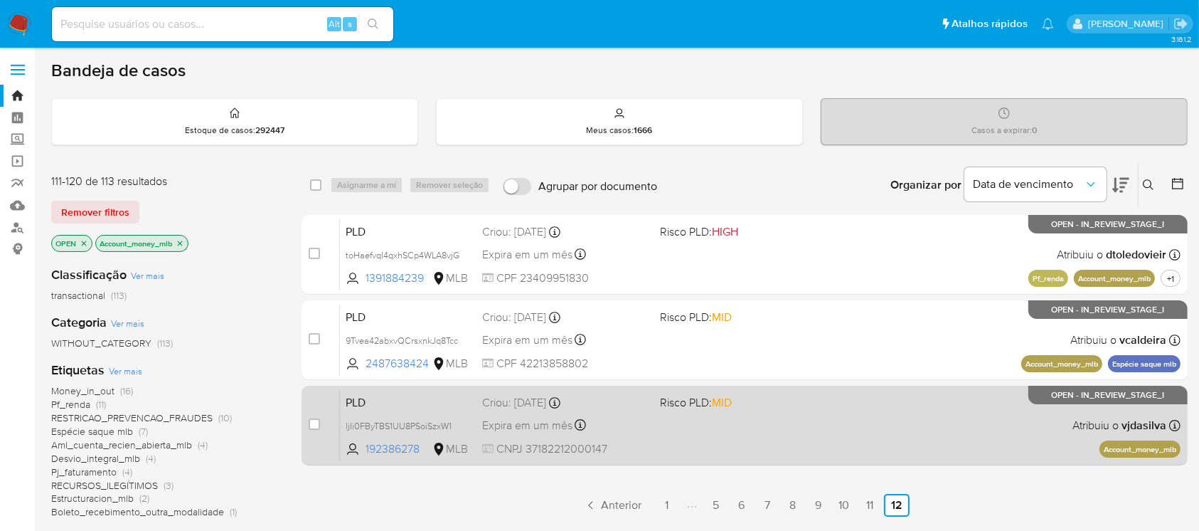
click at [649, 441] on div "PLD ljIi0FByTBS1UU8PSoiSzxW1 192386278 MLB Risco PLD: MID Criou: 12/09/2025 Cri…" at bounding box center [760, 425] width 841 height 72
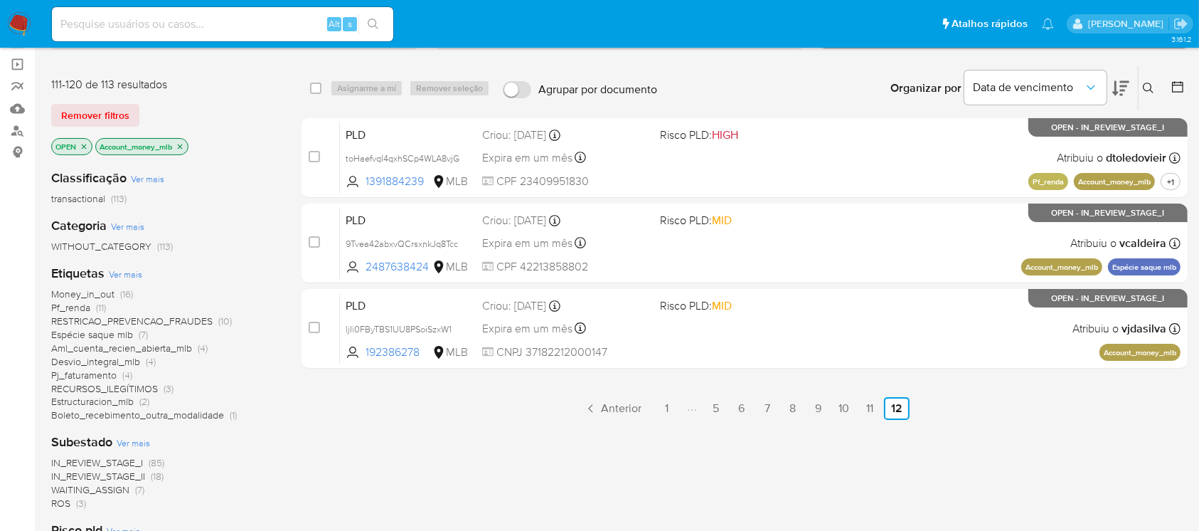
scroll to position [126, 0]
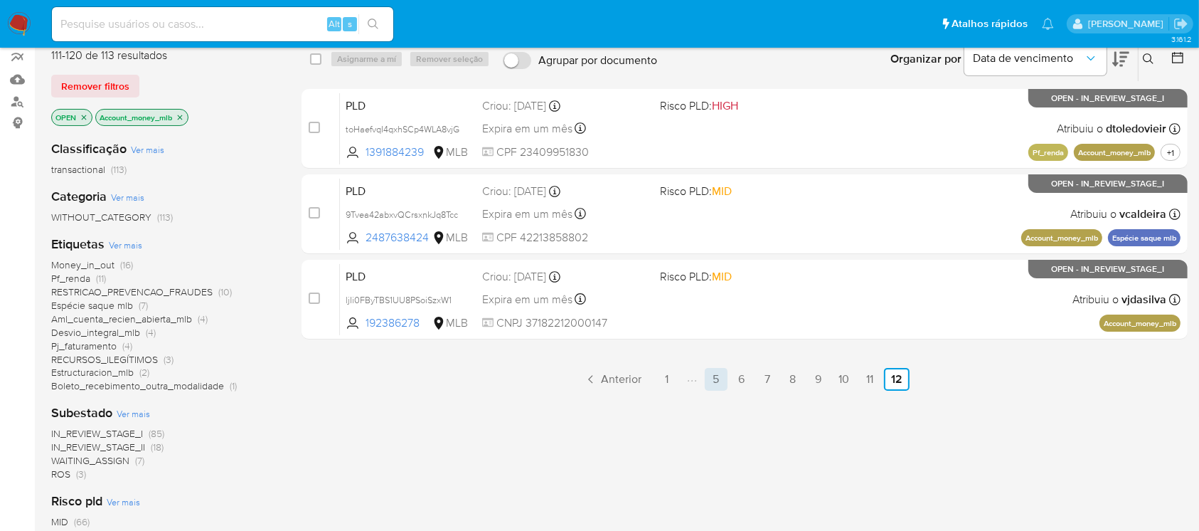
click at [711, 378] on link "5" at bounding box center [716, 379] width 23 height 23
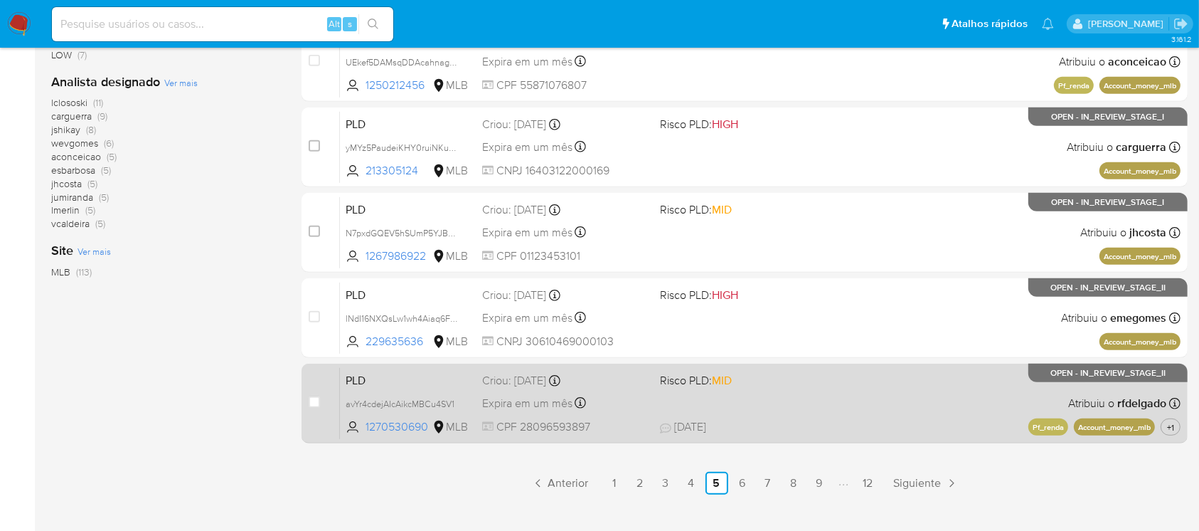
scroll to position [632, 0]
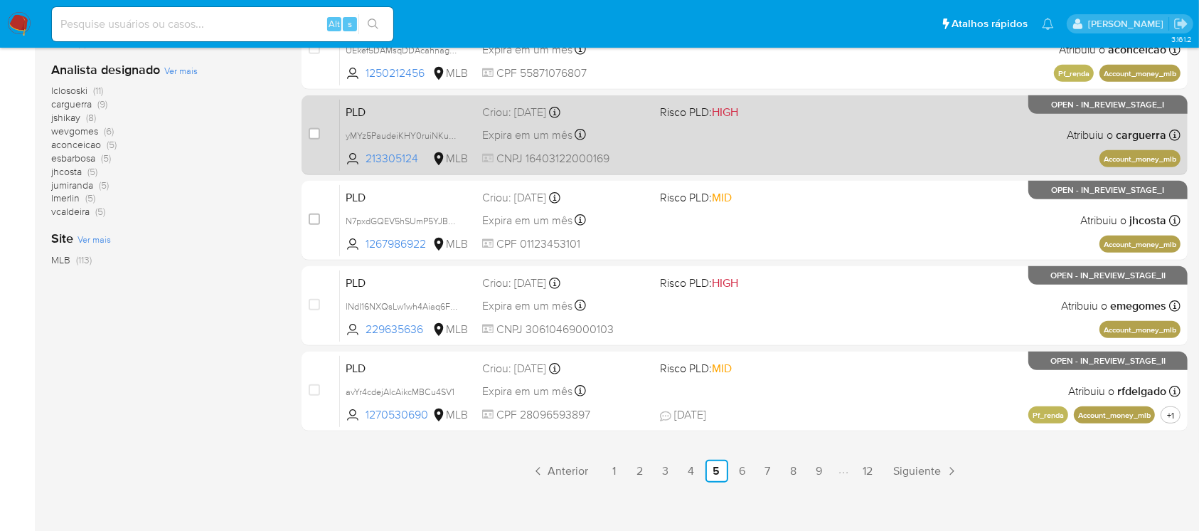
click at [635, 153] on span "CNPJ 16403122000169" at bounding box center [565, 159] width 166 height 16
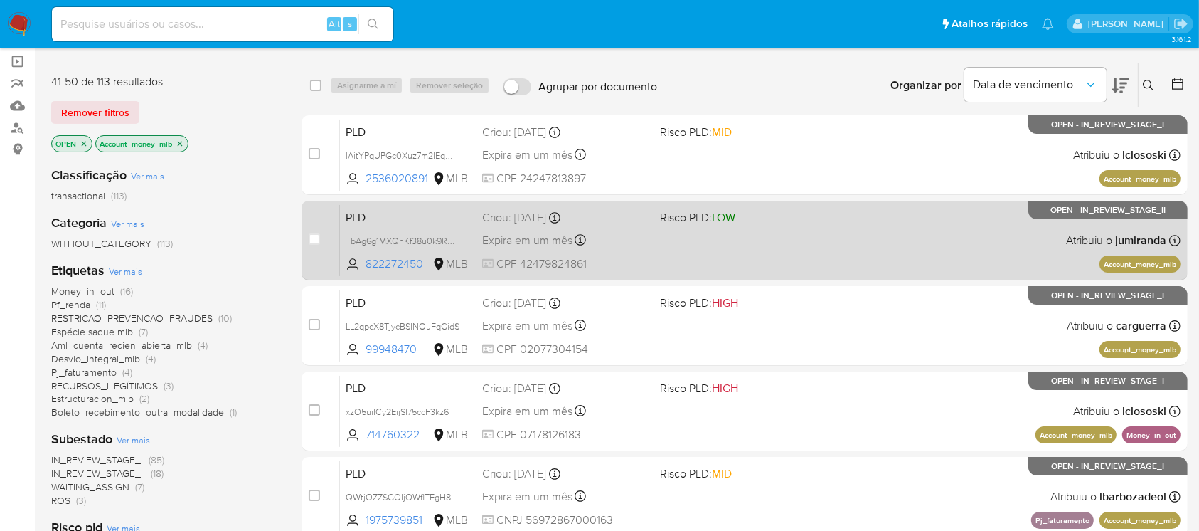
scroll to position [253, 0]
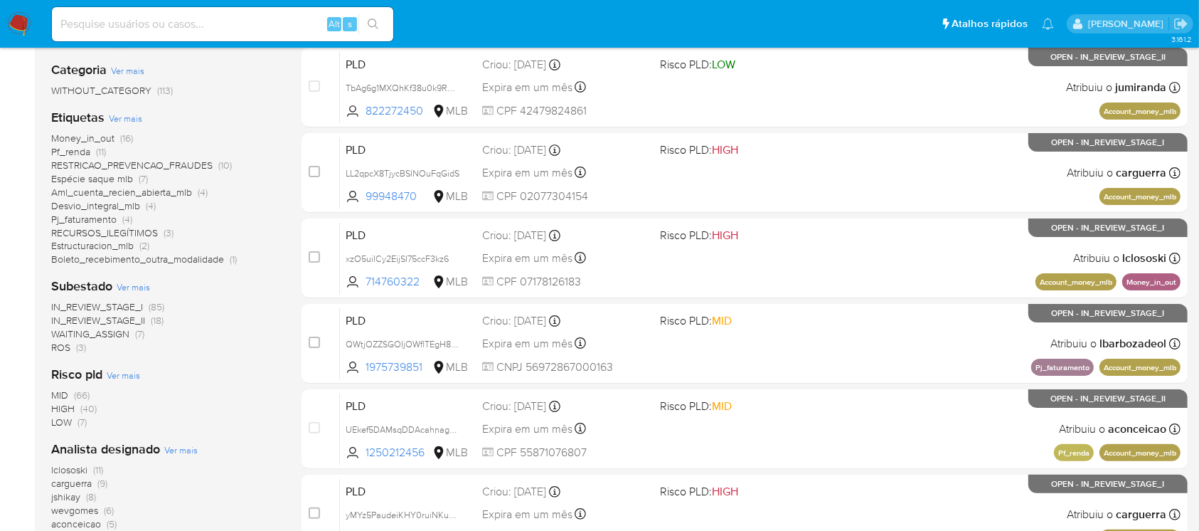
click at [164, 192] on span "Aml_cuenta_recien_abierta_mlb" at bounding box center [121, 192] width 141 height 14
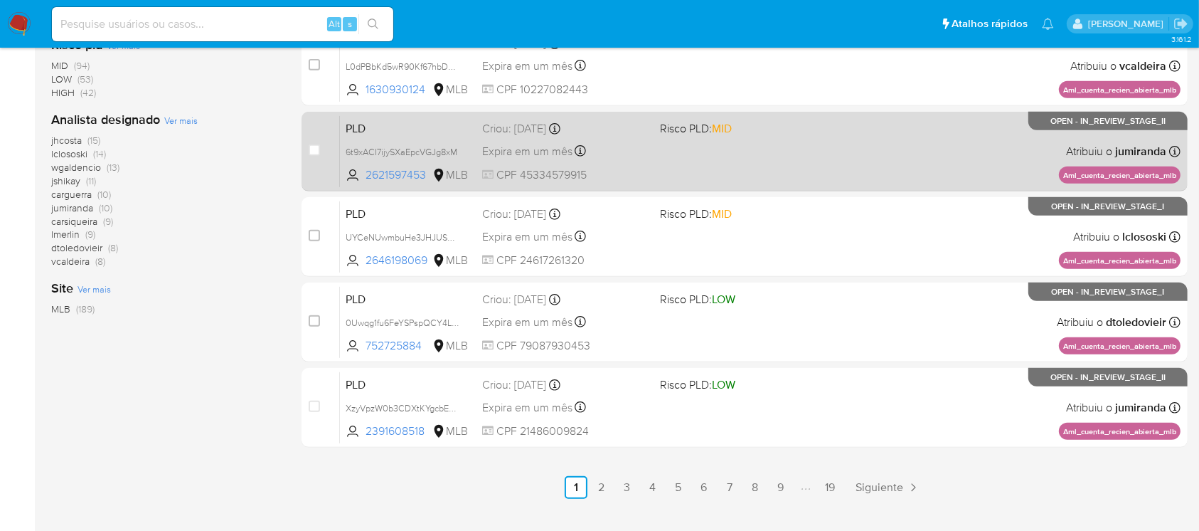
scroll to position [632, 0]
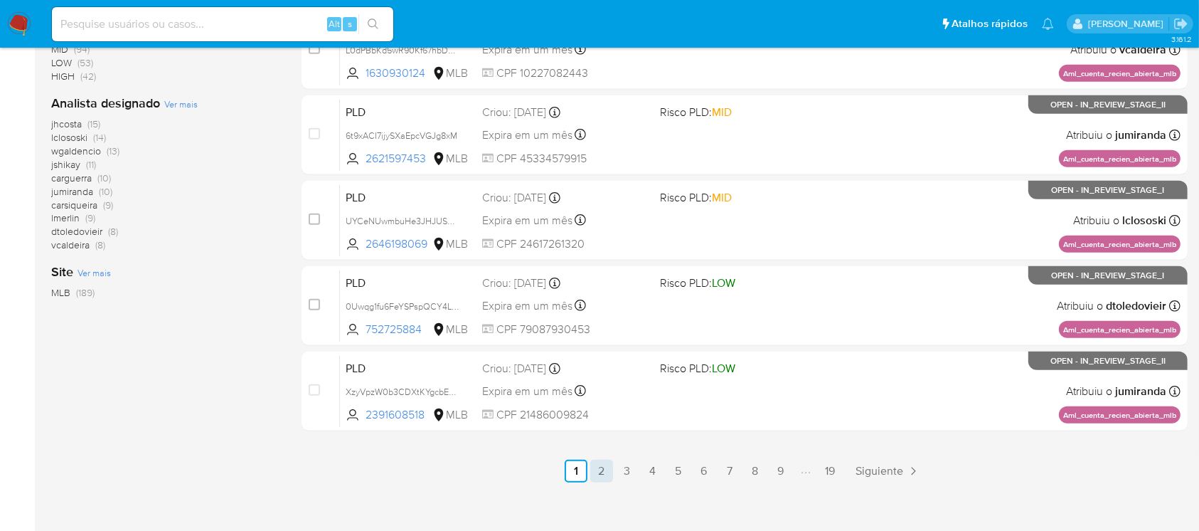
click at [606, 473] on link "2" at bounding box center [601, 471] width 23 height 23
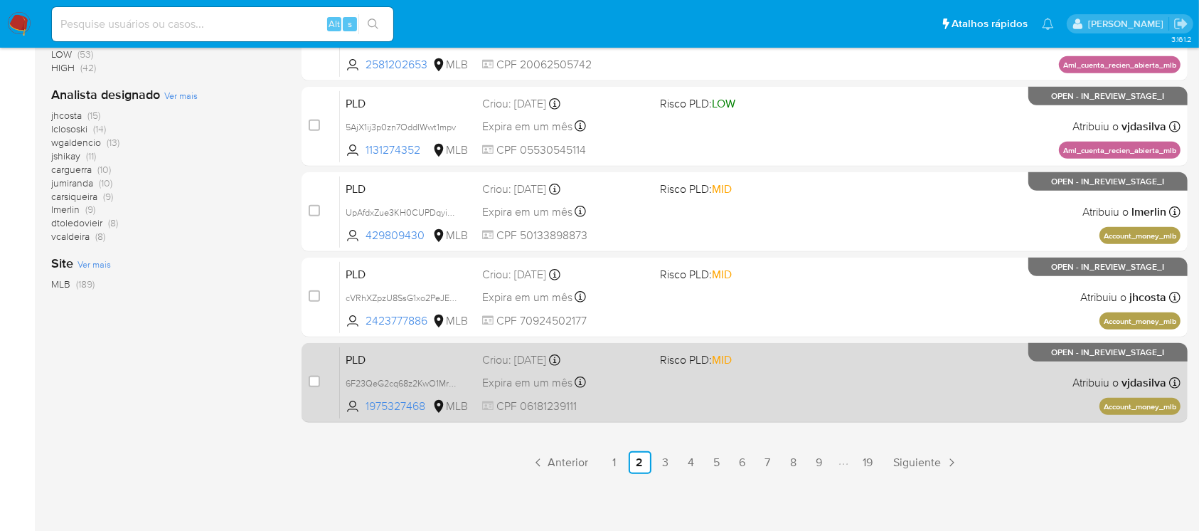
scroll to position [643, 0]
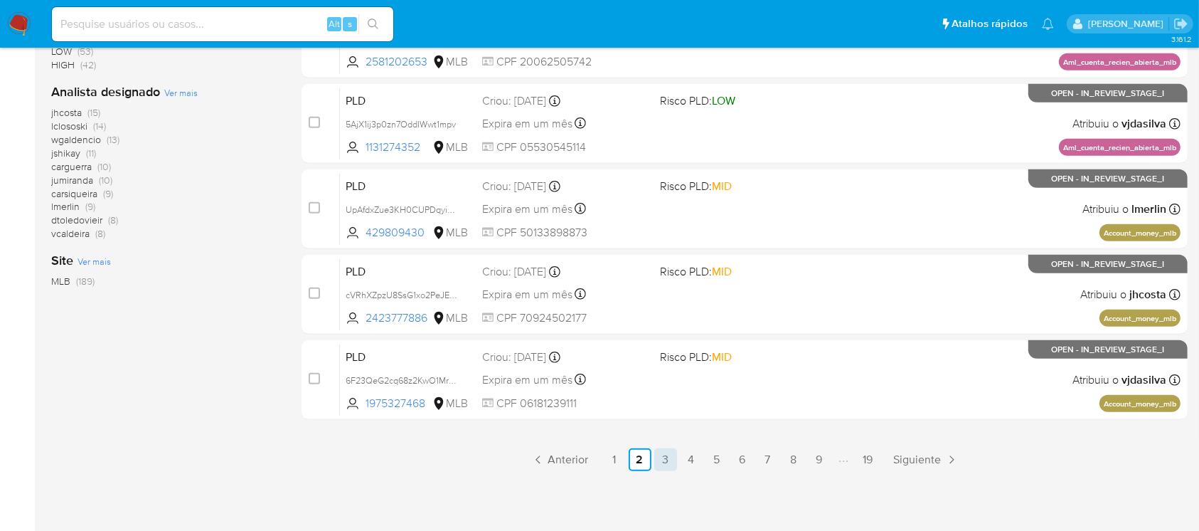
click at [672, 463] on link "3" at bounding box center [665, 459] width 23 height 23
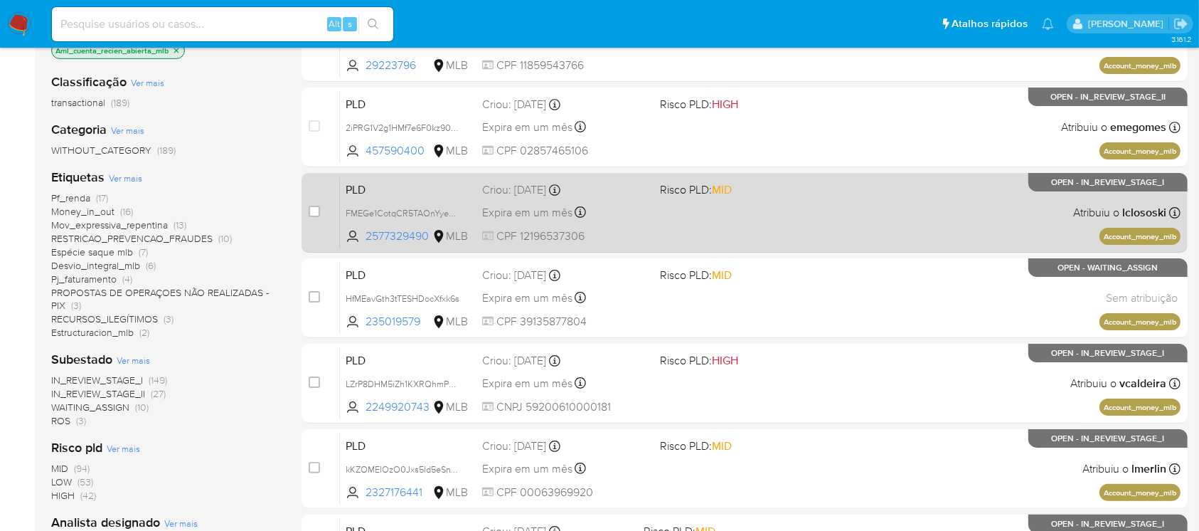
scroll to position [253, 0]
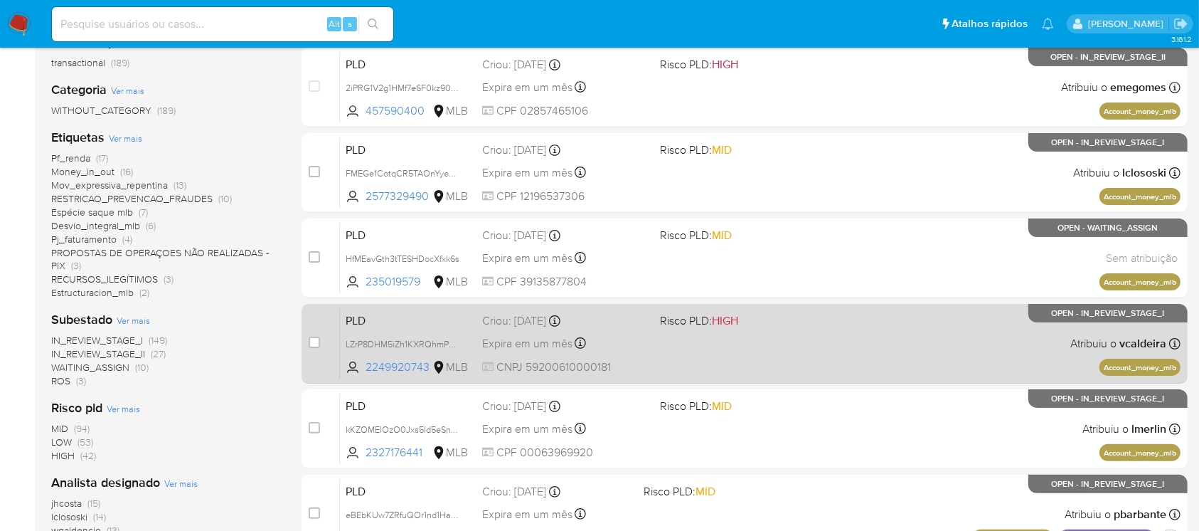
click at [698, 367] on div "PLD LZrP8DHM5iZh1KXRQhmPvb7E 2249920743 MLB Risco PLD: HIGH Criou: 12/09/2025 C…" at bounding box center [760, 343] width 841 height 72
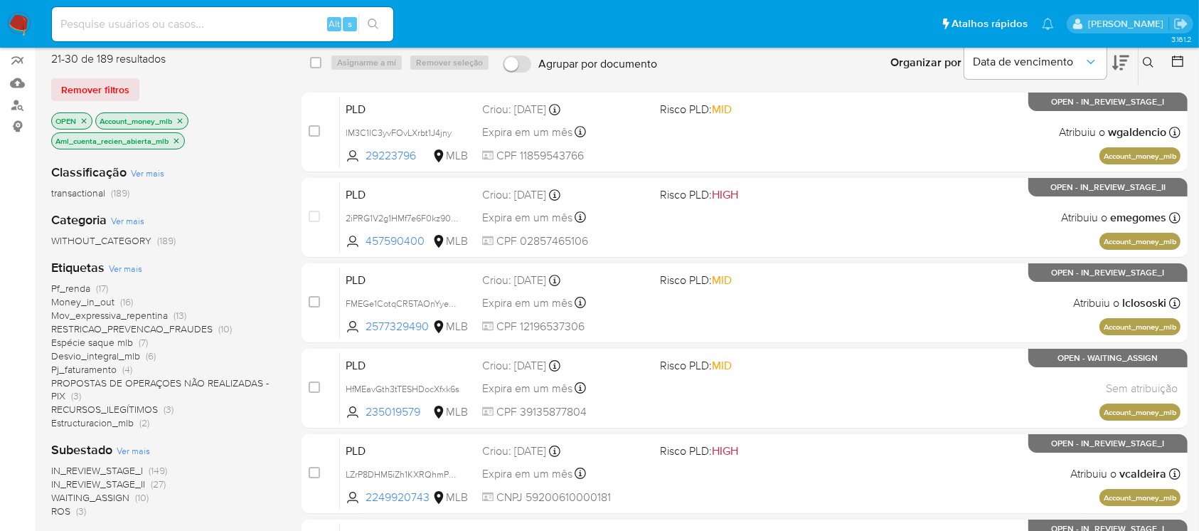
scroll to position [0, 0]
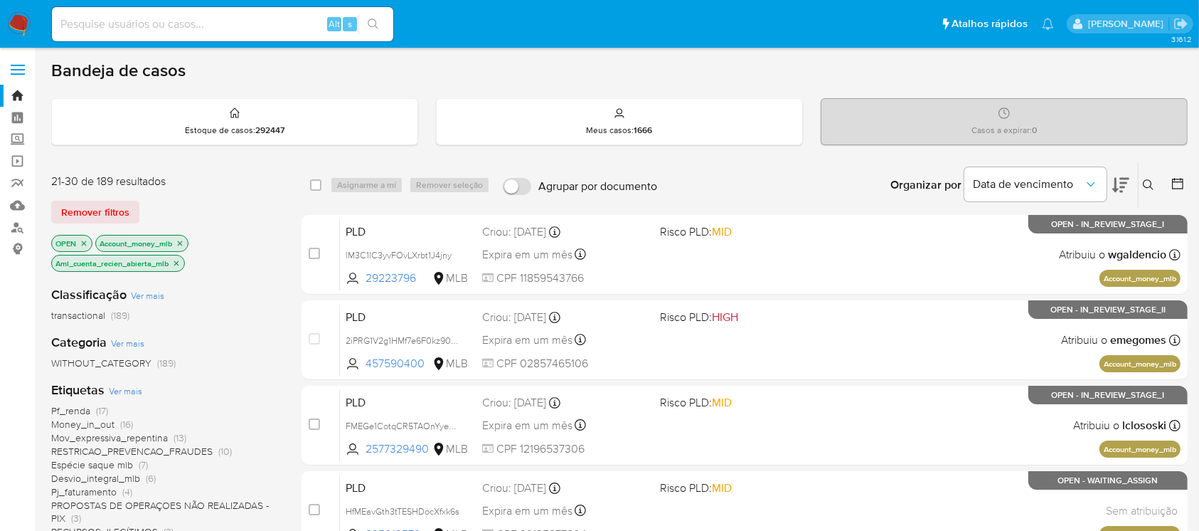
click at [180, 262] on icon "close-filter" at bounding box center [176, 263] width 9 height 9
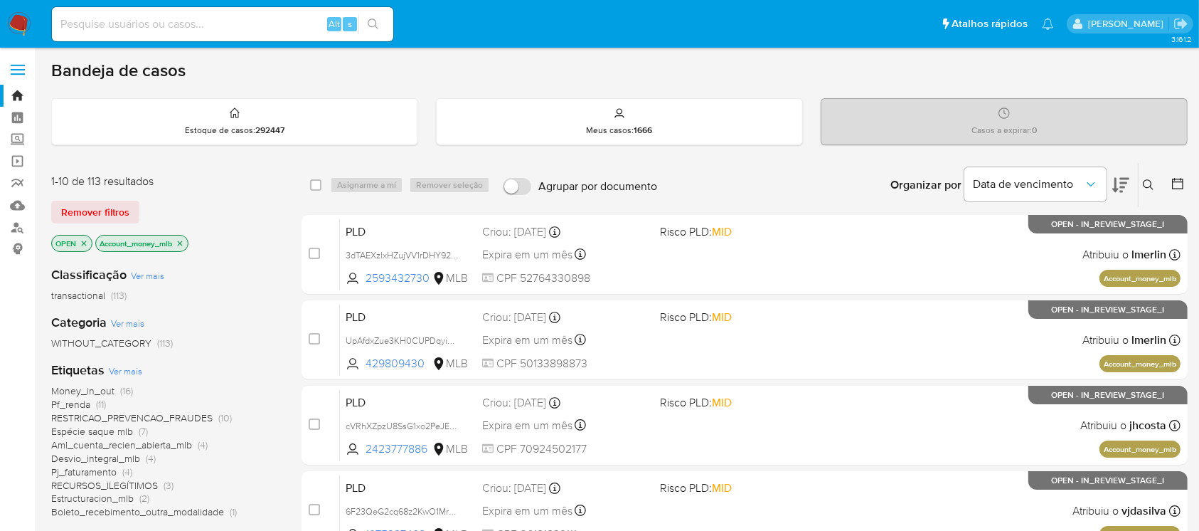
click at [181, 242] on icon "close-filter" at bounding box center [180, 242] width 5 height 5
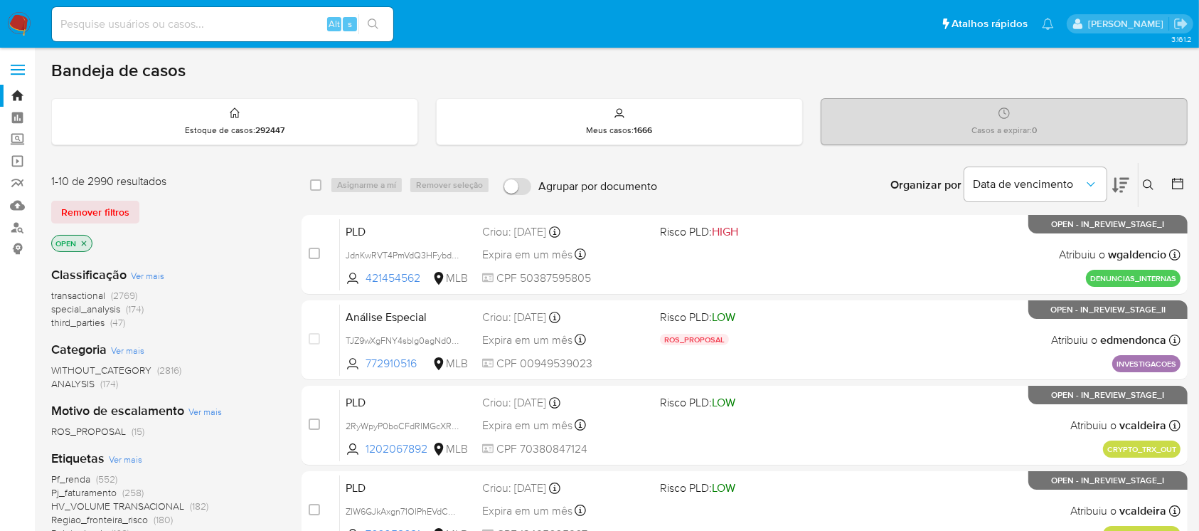
click at [124, 464] on span "Ver mais" at bounding box center [125, 458] width 33 height 13
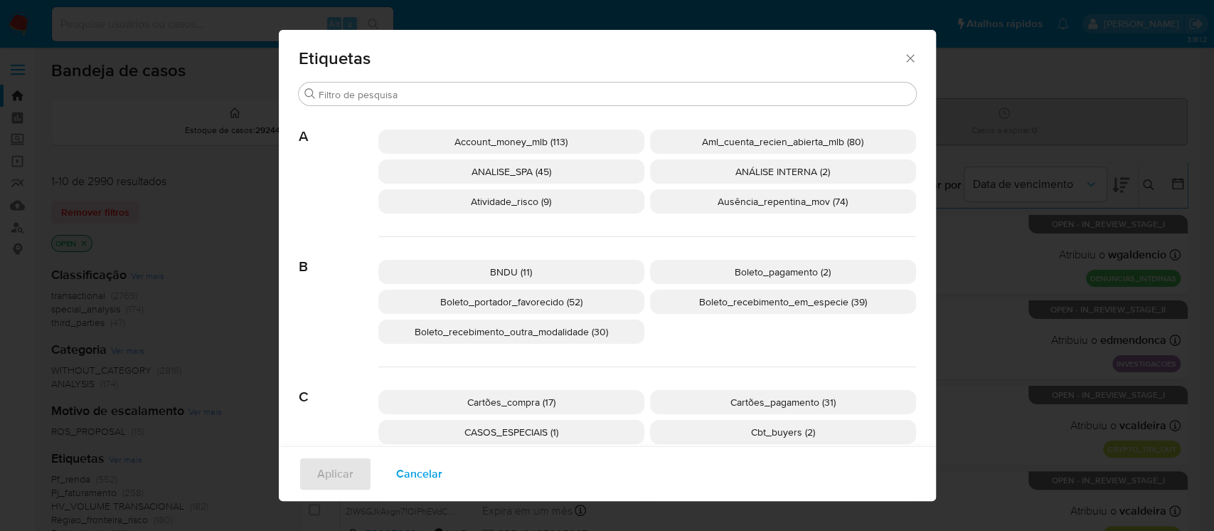
click at [740, 145] on span "Aml_cuenta_recien_abierta_mlb (80)" at bounding box center [782, 141] width 161 height 14
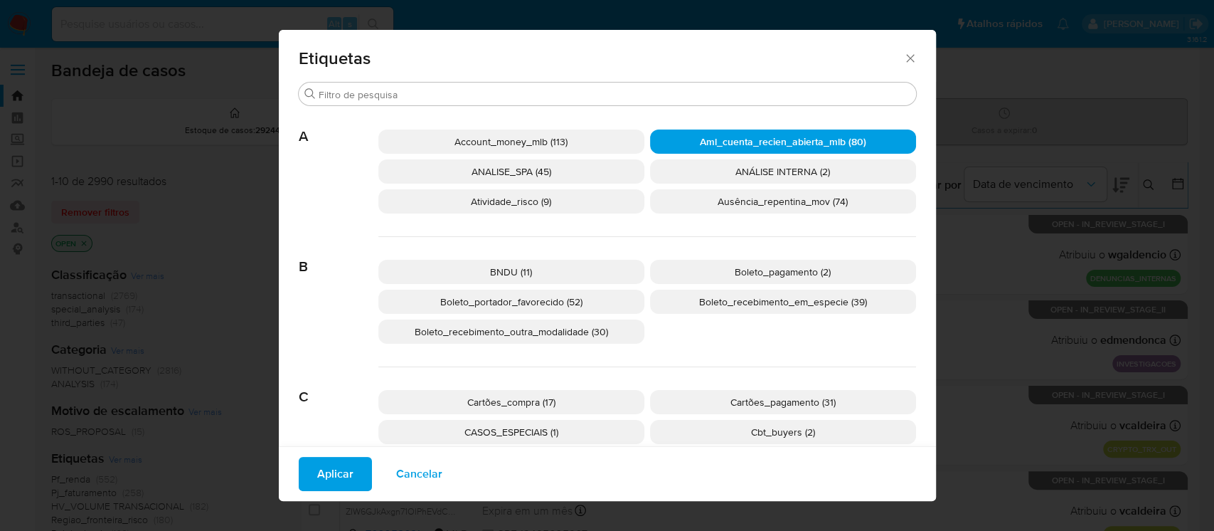
click at [317, 473] on span "Aplicar" at bounding box center [335, 473] width 36 height 31
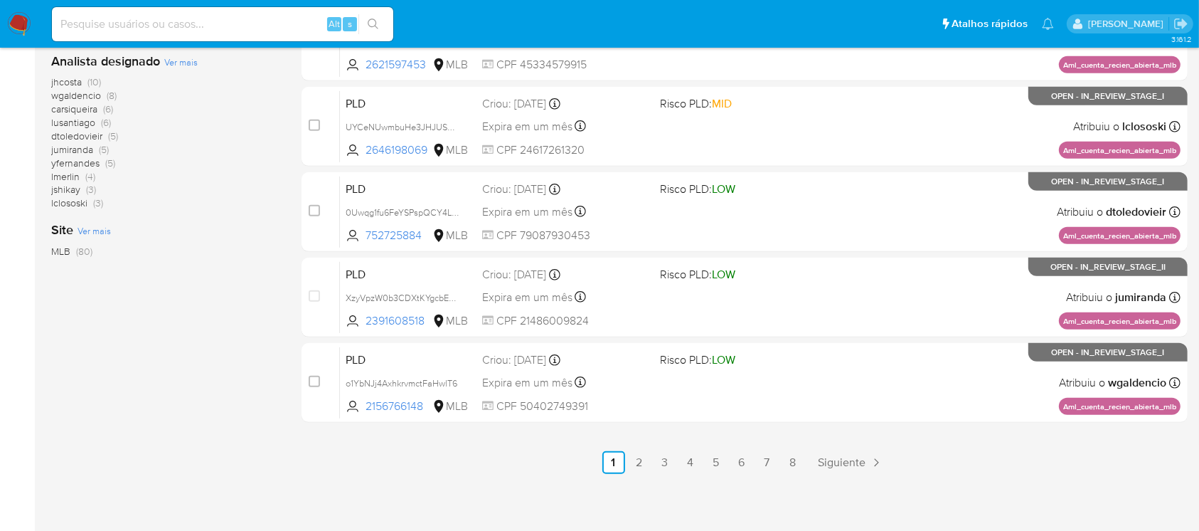
scroll to position [643, 0]
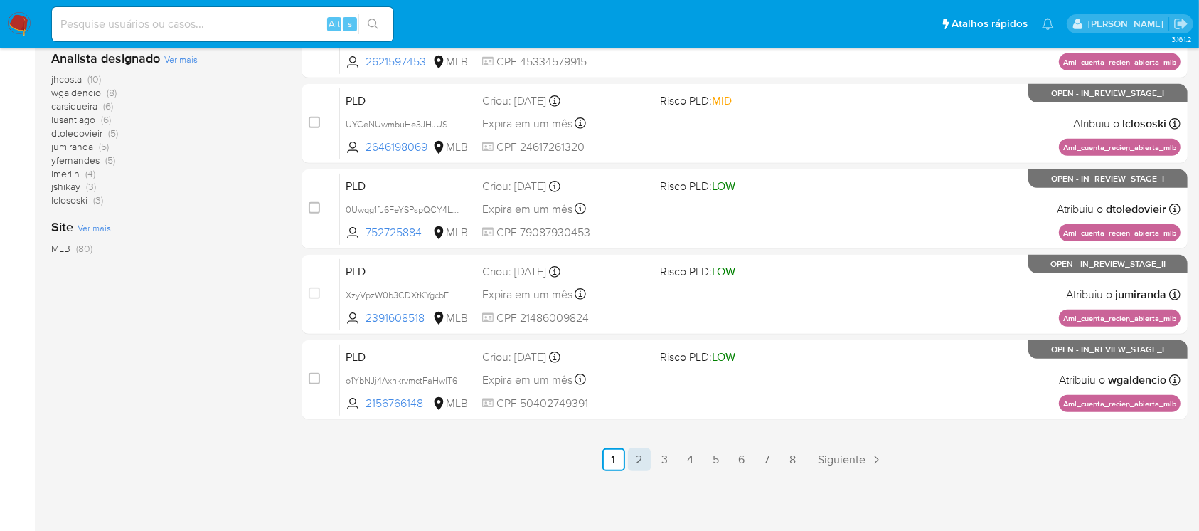
click at [641, 464] on link "2" at bounding box center [639, 459] width 23 height 23
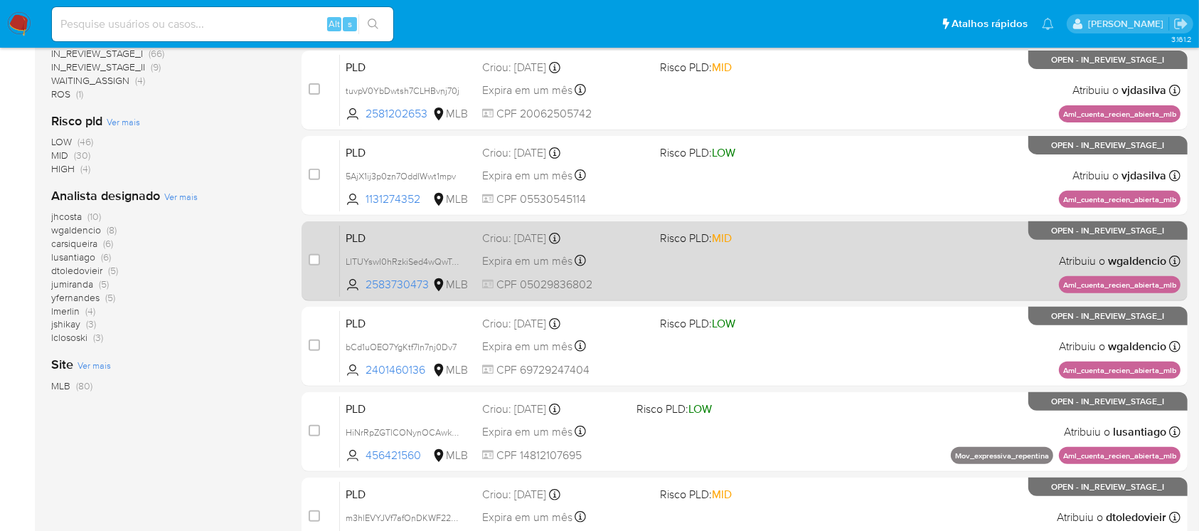
scroll to position [632, 0]
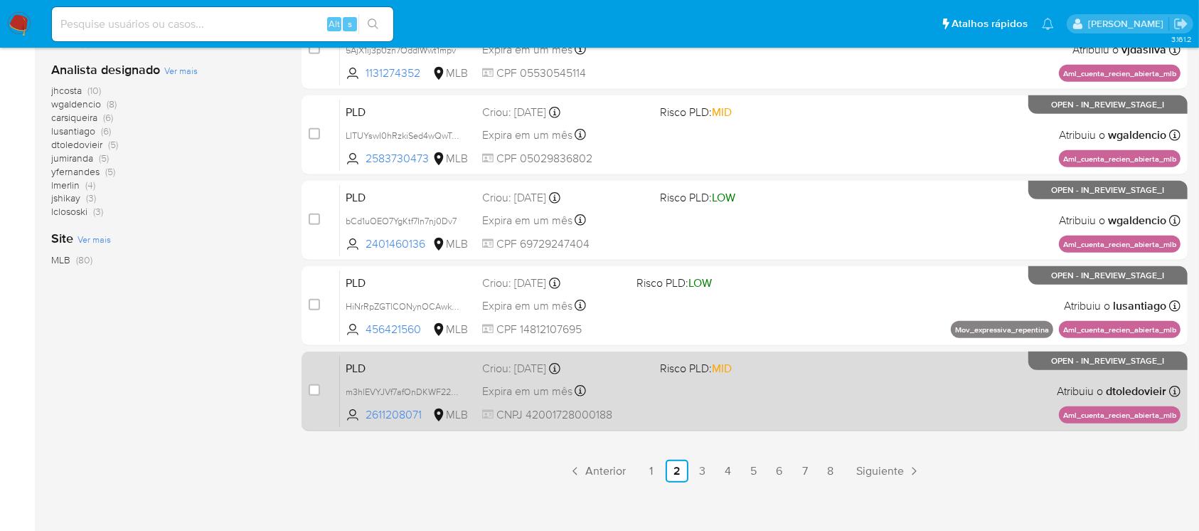
click at [654, 395] on div "PLD m3hlEVYJVf7afOnDKWF220gC 2611208071 MLB Risco PLD: MID Criou: 12/09/2025 Cr…" at bounding box center [760, 391] width 841 height 72
click at [664, 406] on div "PLD m3hlEVYJVf7afOnDKWF220gC 2611208071 MLB Risco PLD: MID Criou: 12/09/2025 Cr…" at bounding box center [760, 391] width 841 height 72
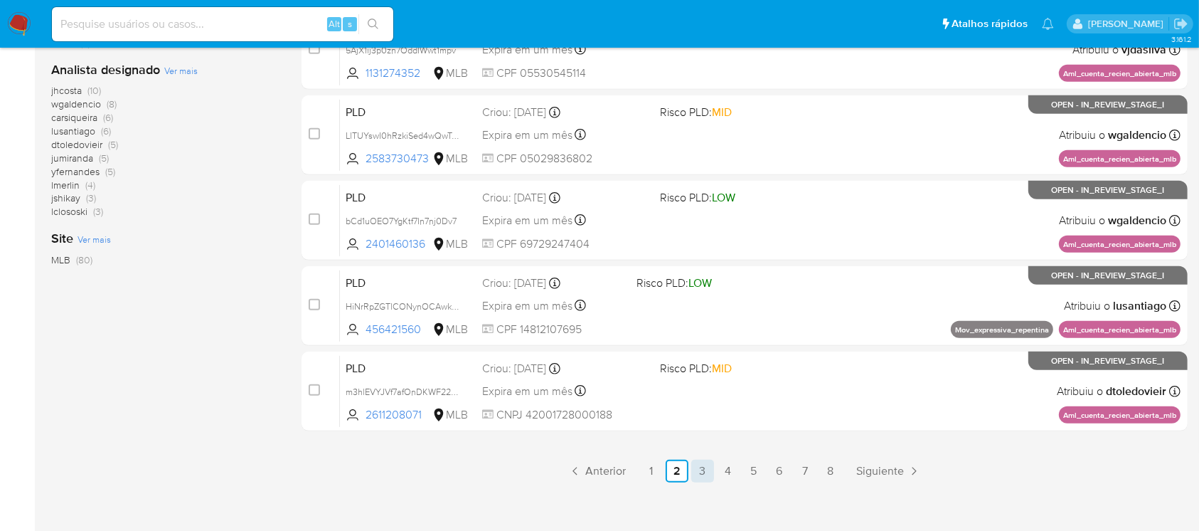
click at [706, 473] on link "3" at bounding box center [702, 471] width 23 height 23
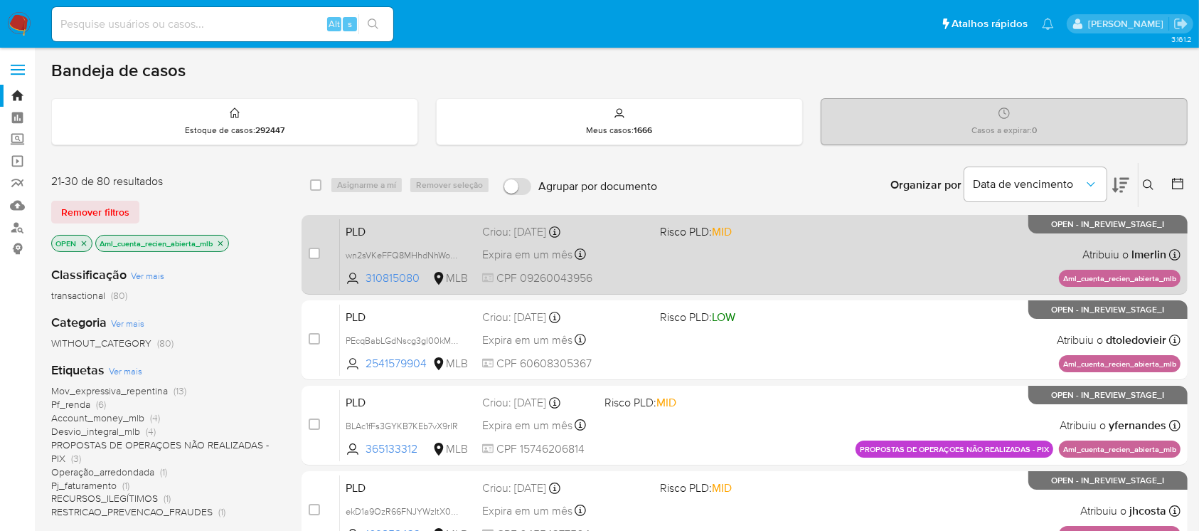
click at [637, 265] on div "PLD wn2sVKeFFQ8MHhdNhWokSpcM 310815080 MLB Risco PLD: MID Criou: 12/09/2025 Cri…" at bounding box center [760, 254] width 841 height 72
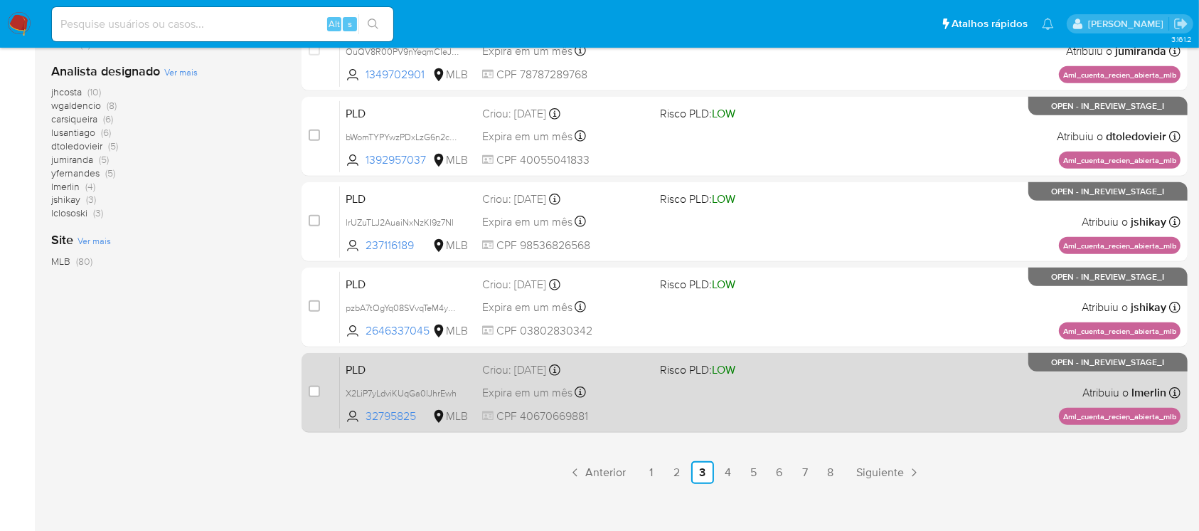
scroll to position [632, 0]
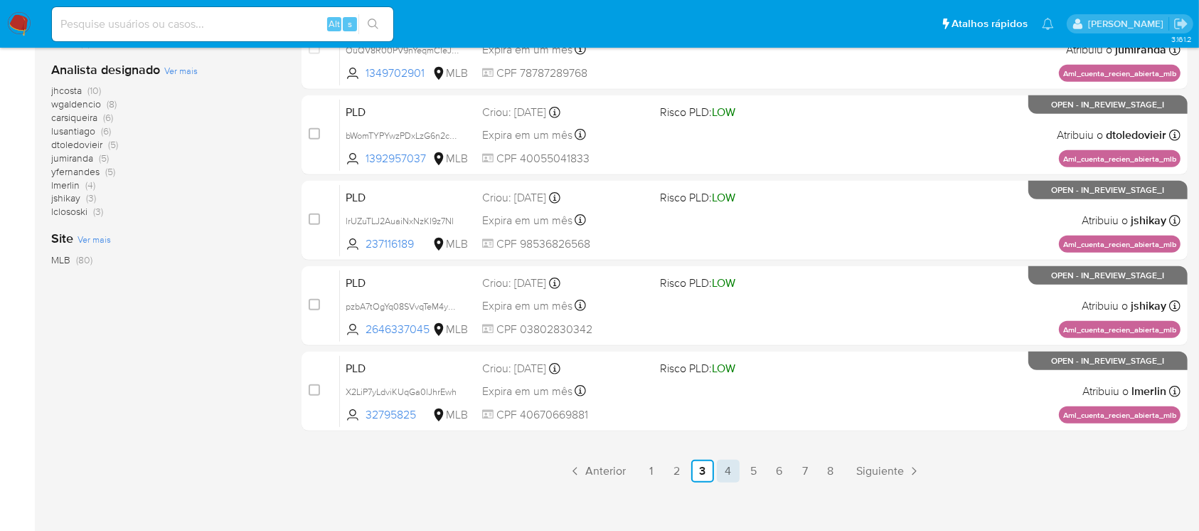
click at [734, 477] on link "4" at bounding box center [728, 471] width 23 height 23
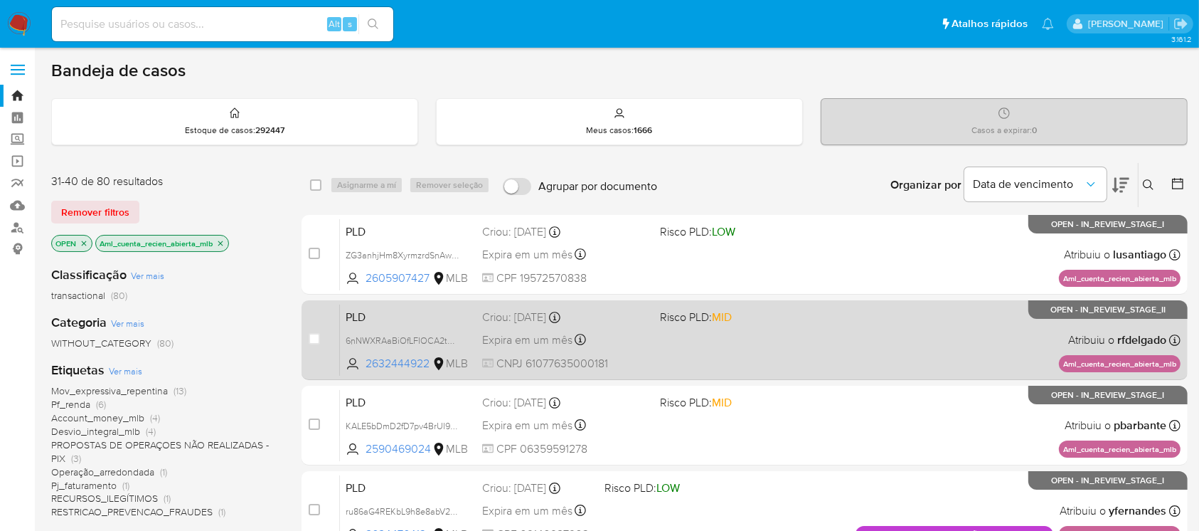
click at [671, 347] on div "PLD 6nNWXRAaBiOfLFIOCA2tUycV 2632444922 MLB Risco PLD: MID Criou: 12/09/2025 Cr…" at bounding box center [760, 340] width 841 height 72
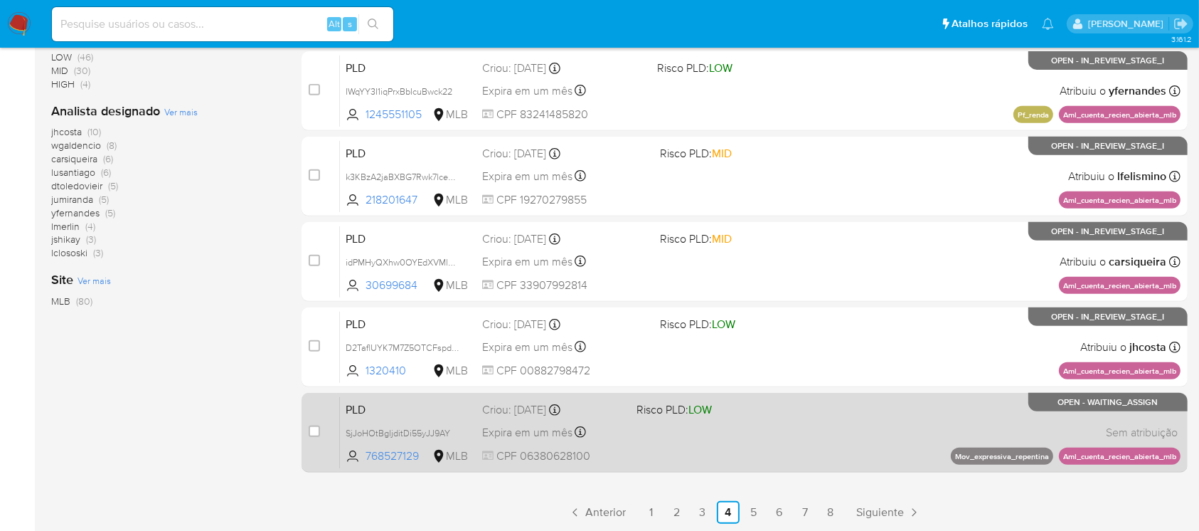
scroll to position [632, 0]
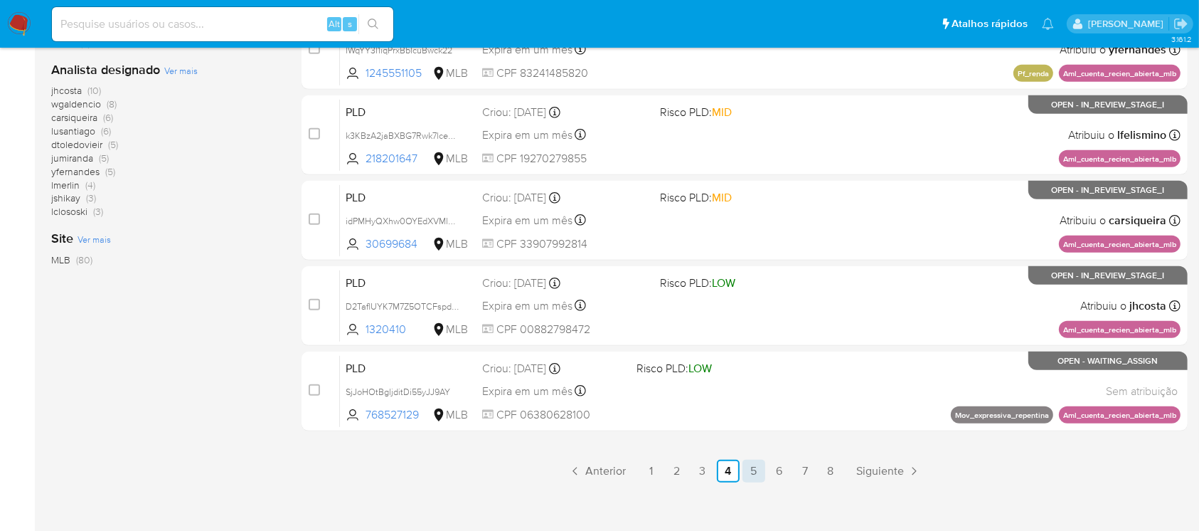
click at [757, 472] on link "5" at bounding box center [754, 471] width 23 height 23
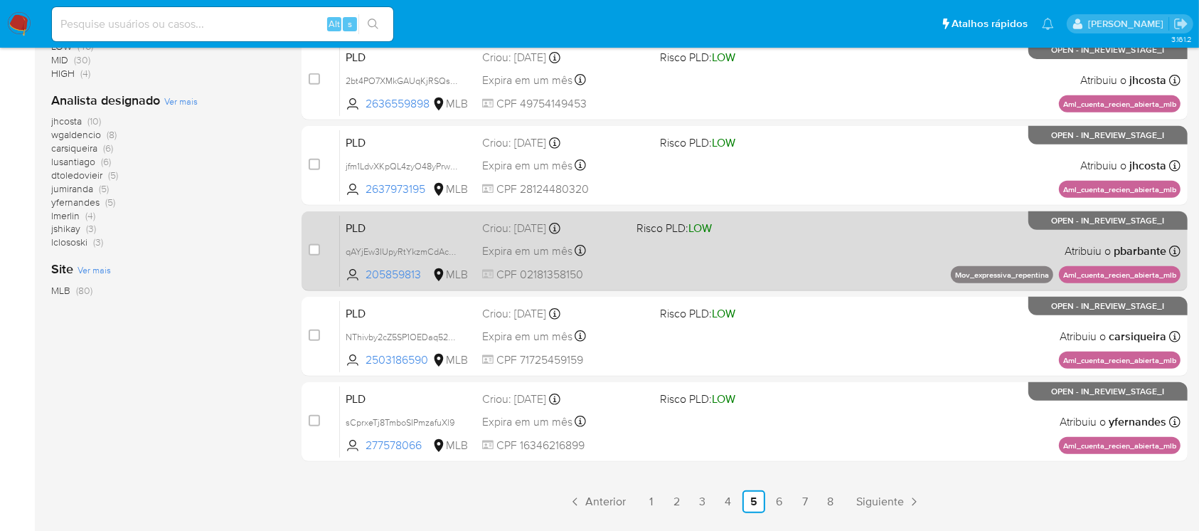
scroll to position [632, 0]
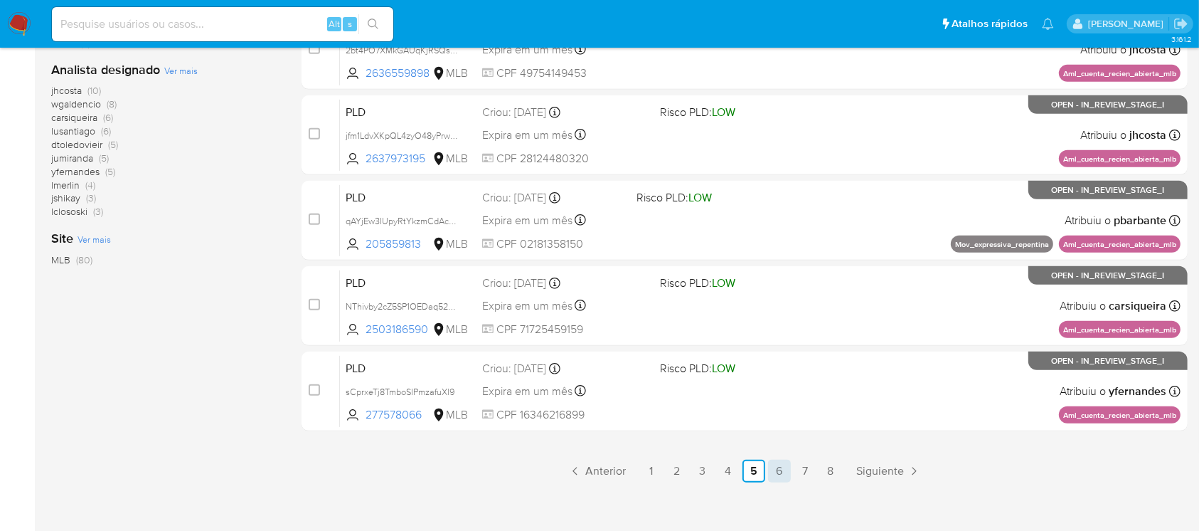
click at [773, 474] on link "6" at bounding box center [779, 471] width 23 height 23
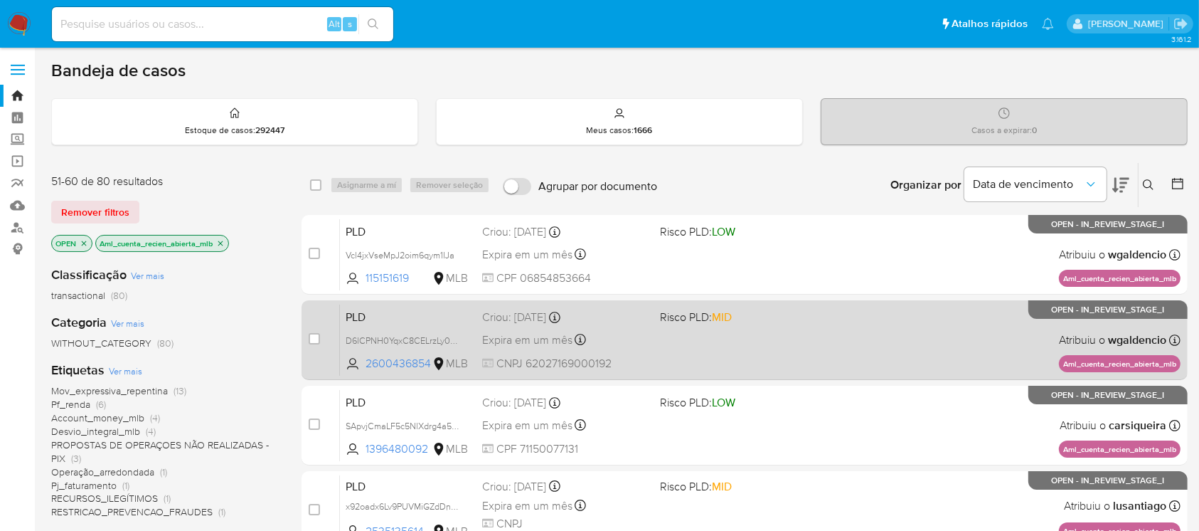
click at [677, 352] on div "PLD D6lCPNH0YqxC8CELrzLy0pVG 2600436854 MLB Risco PLD: MID Criou: 12/09/2025 Cr…" at bounding box center [760, 340] width 841 height 72
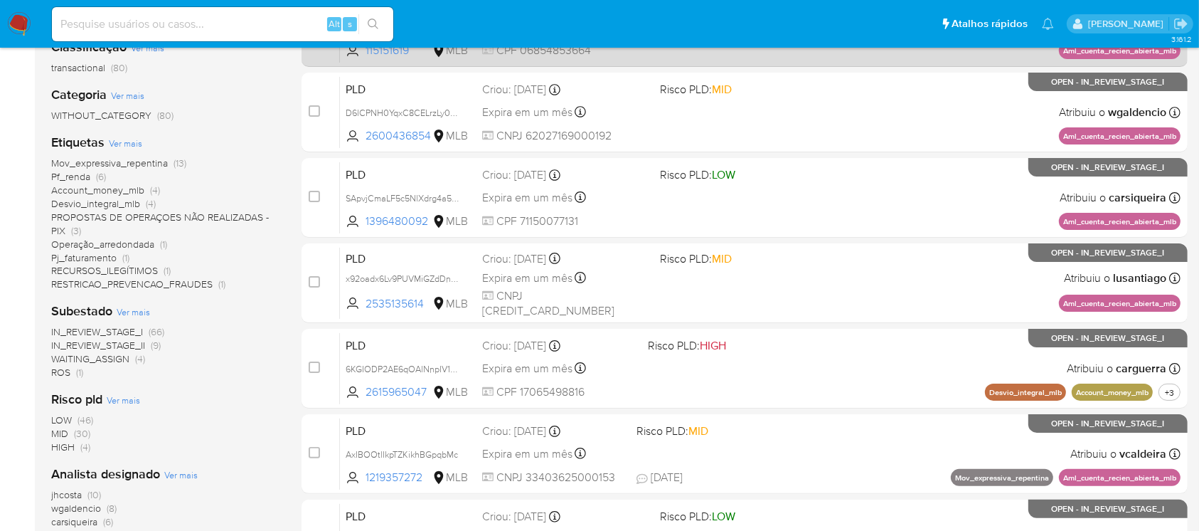
scroll to position [253, 0]
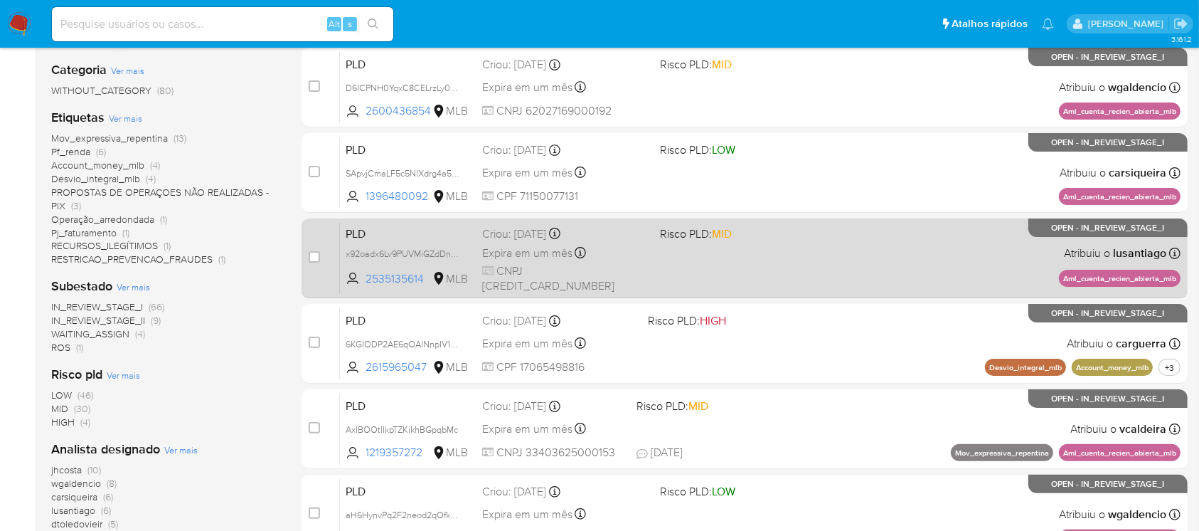
click at [672, 287] on div "PLD x92oadx6Lv9PUVMiGZdDnL6o 2535135614 MLB Risco PLD: MID Criou: 12/09/2025 Cr…" at bounding box center [760, 258] width 841 height 72
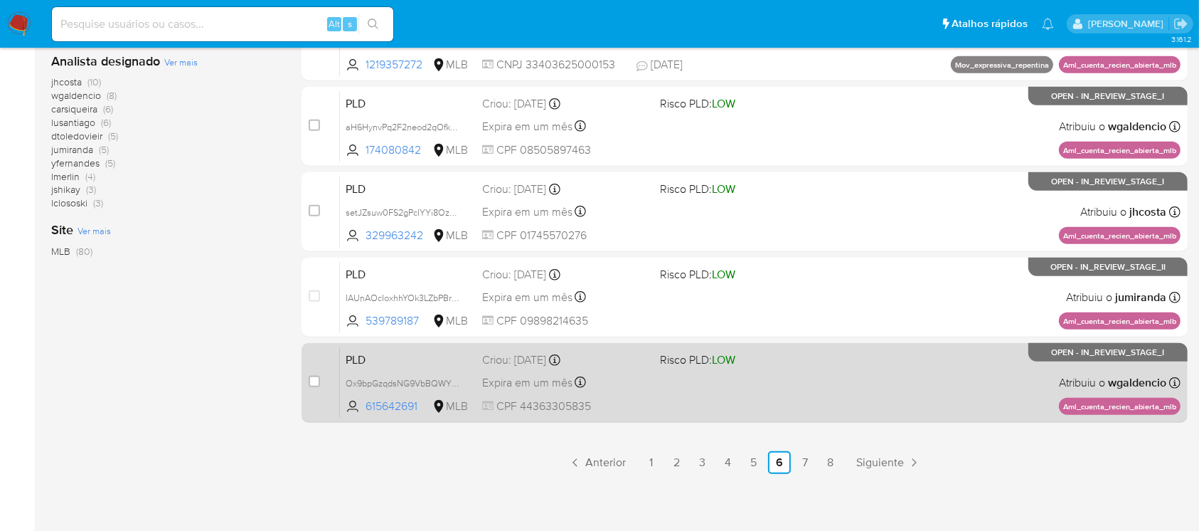
scroll to position [643, 0]
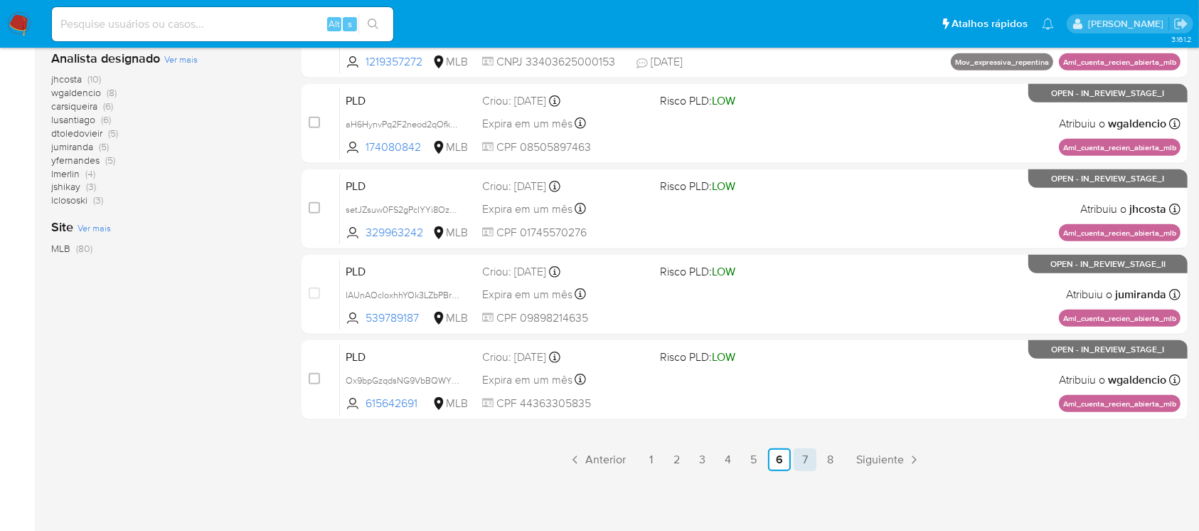
click at [805, 467] on link "7" at bounding box center [805, 459] width 23 height 23
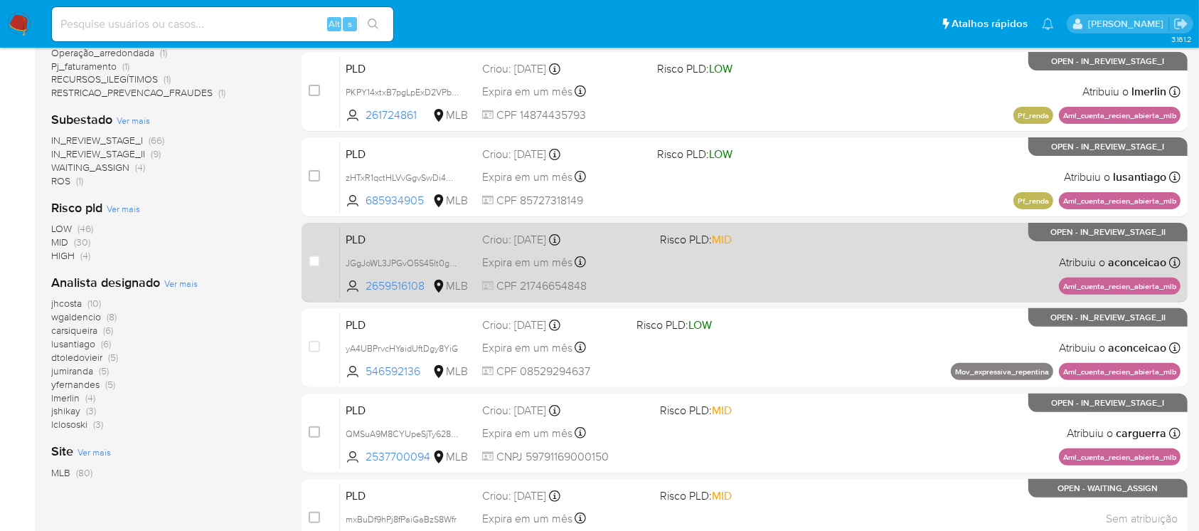
scroll to position [506, 0]
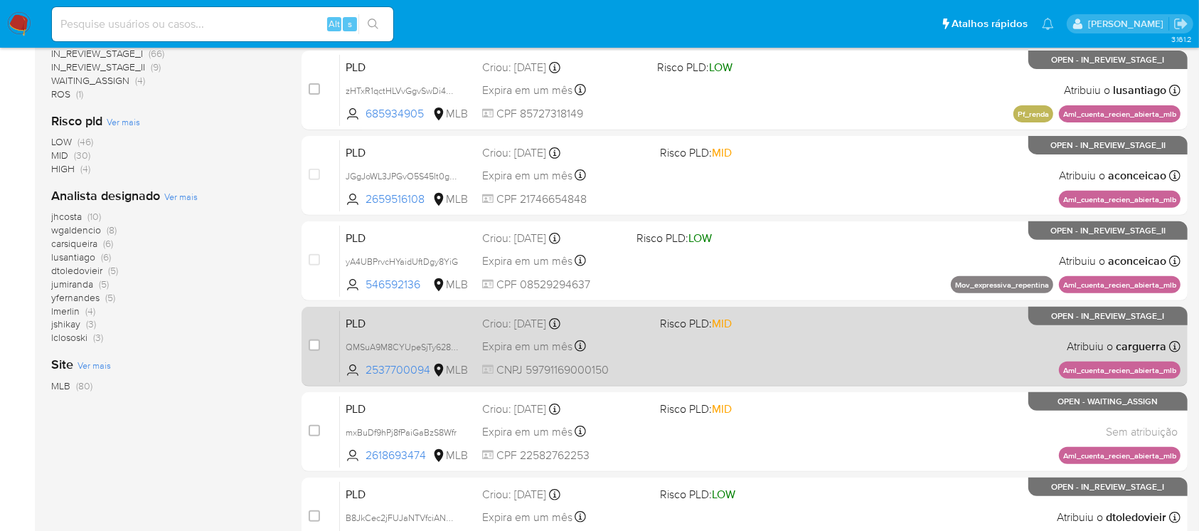
click at [650, 364] on div "PLD QMSuA9M8CYUpeSjTy62875vd 2537700094 MLB Risco PLD: MID Criou: 12/09/2025 Cr…" at bounding box center [760, 346] width 841 height 72
click at [650, 361] on div "PLD QMSuA9M8CYUpeSjTy62875vd 2537700094 MLB Risco PLD: MID Criou: 12/09/2025 Cr…" at bounding box center [760, 346] width 841 height 72
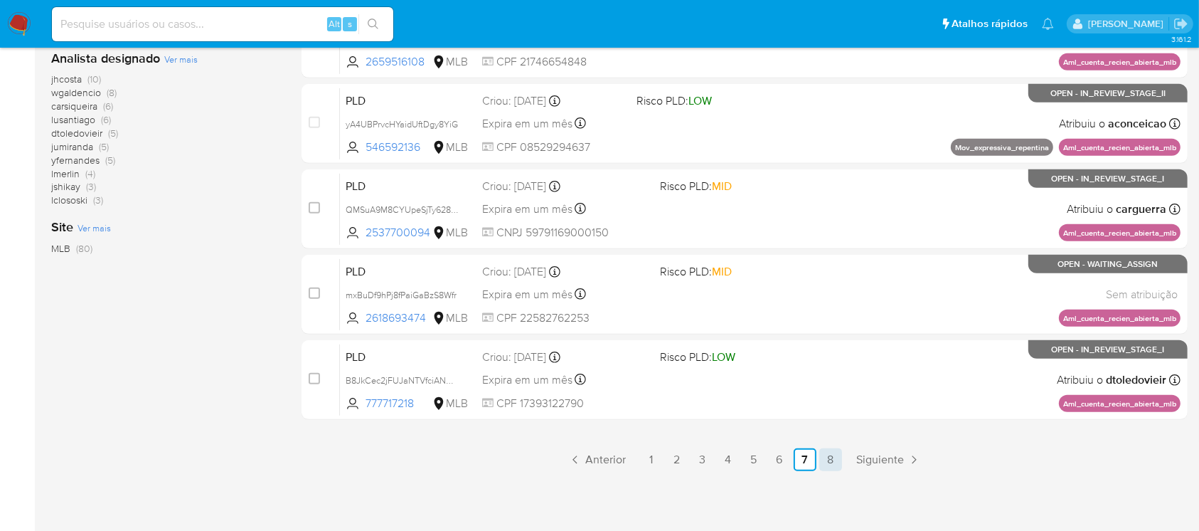
click at [829, 468] on link "8" at bounding box center [831, 459] width 23 height 23
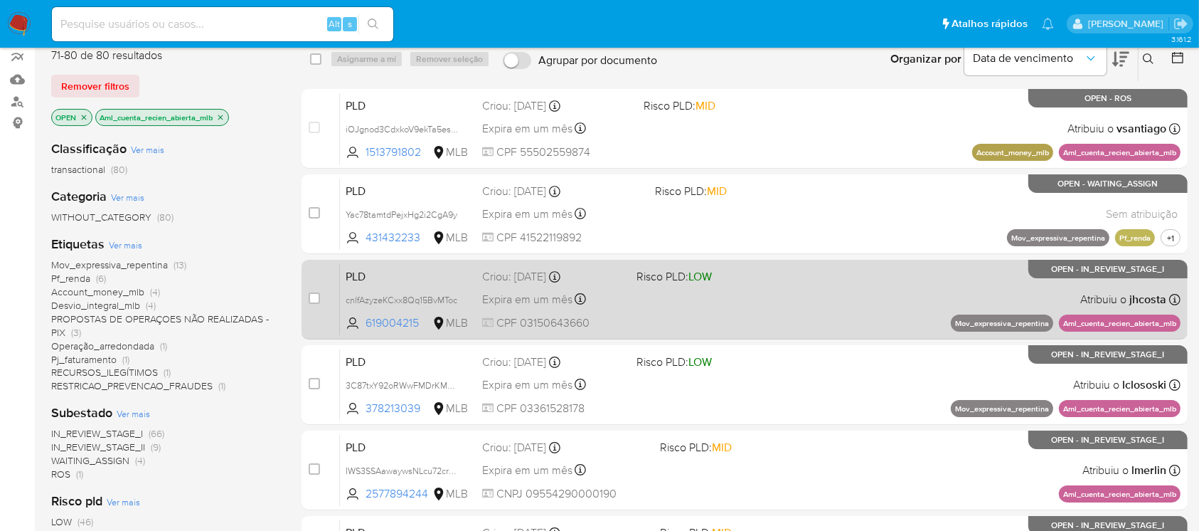
scroll to position [253, 0]
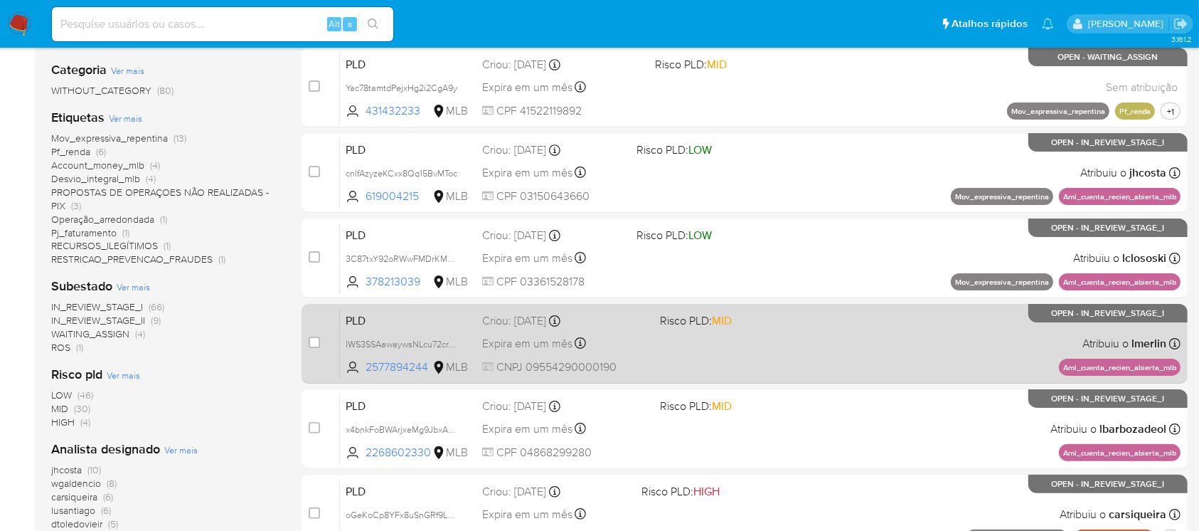
click at [654, 350] on div "PLD IWS3SSAawaywsNLcu72cruqn 2577894244 MLB Risco PLD: MID Criou: 12/09/2025 Cr…" at bounding box center [760, 343] width 841 height 72
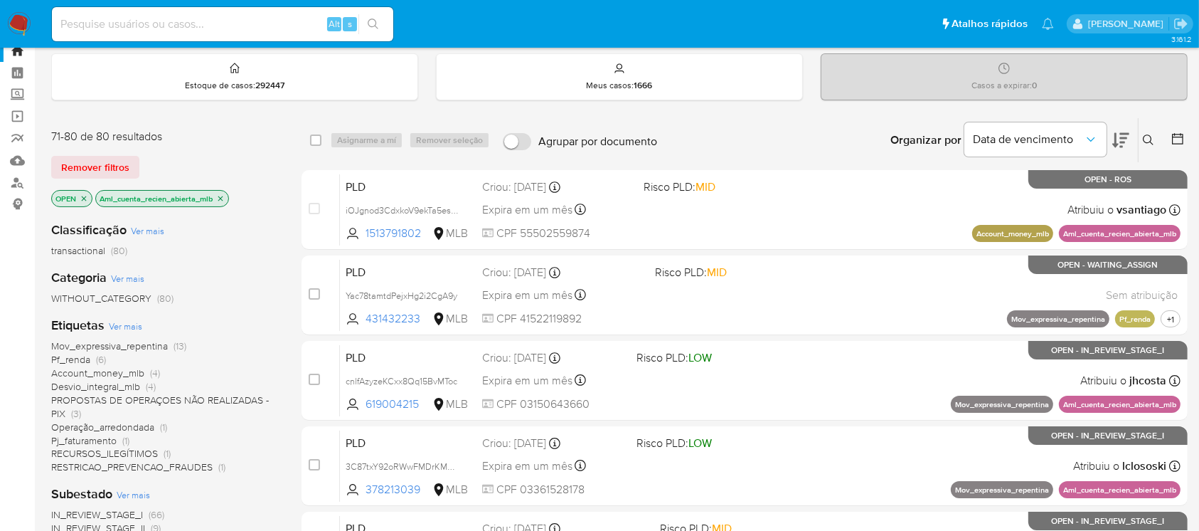
scroll to position [0, 0]
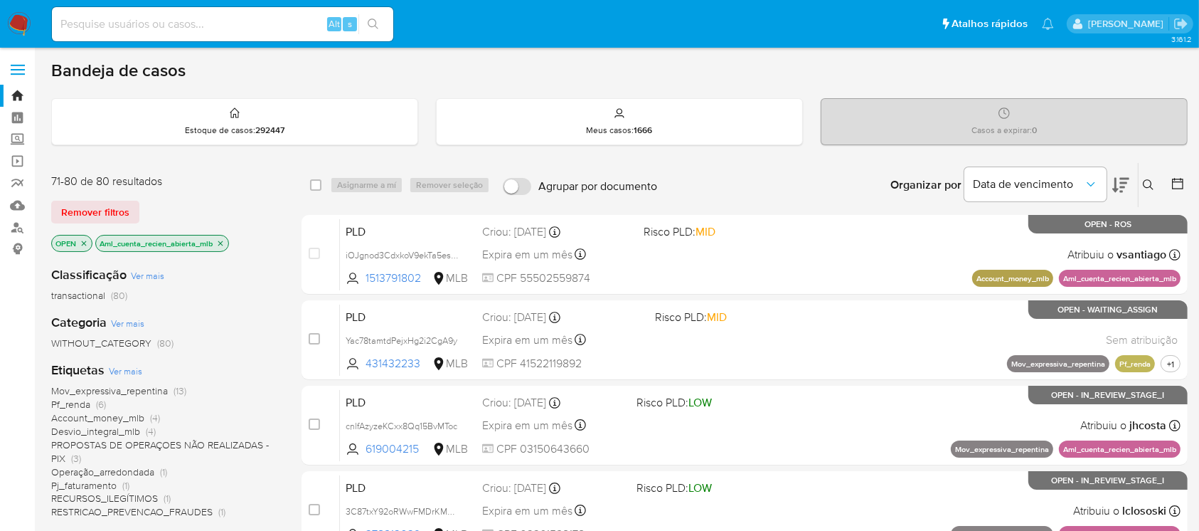
click at [220, 240] on icon "close-filter" at bounding box center [220, 242] width 5 height 5
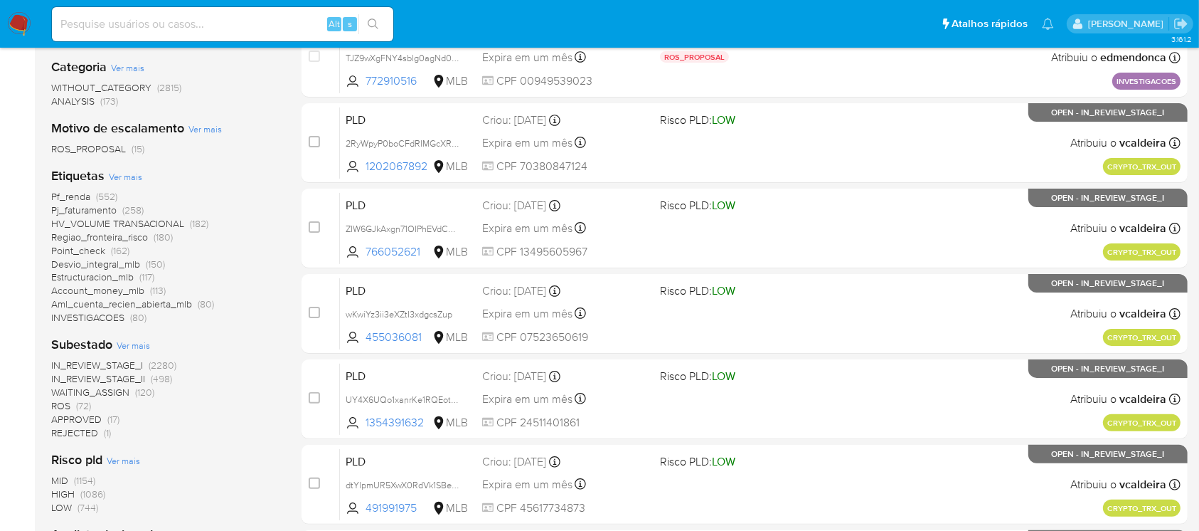
scroll to position [253, 0]
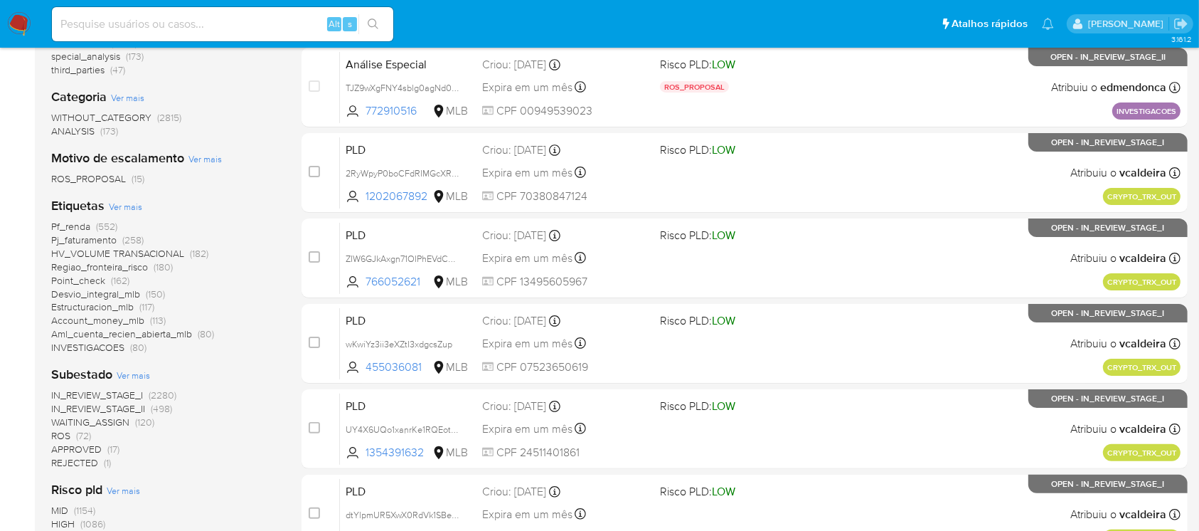
click at [60, 267] on span "Regiao_fronteira_risco" at bounding box center [99, 267] width 97 height 14
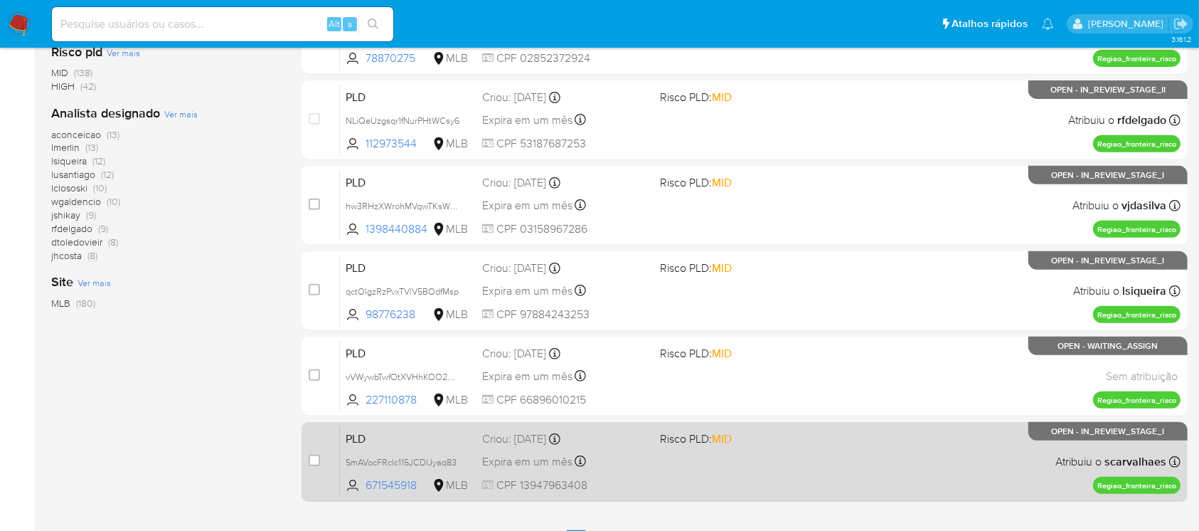
scroll to position [632, 0]
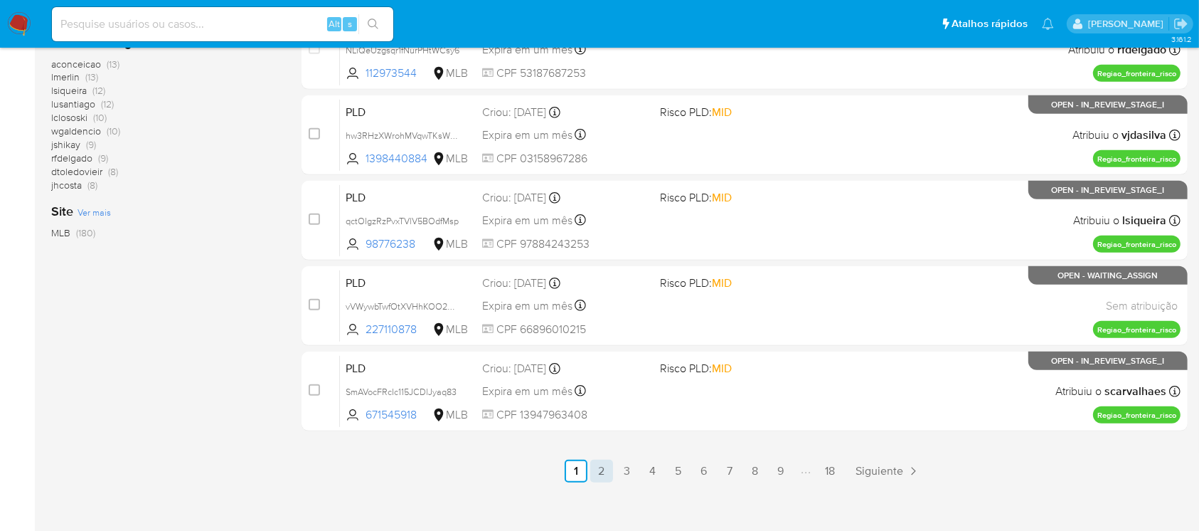
click at [605, 474] on link "2" at bounding box center [601, 471] width 23 height 23
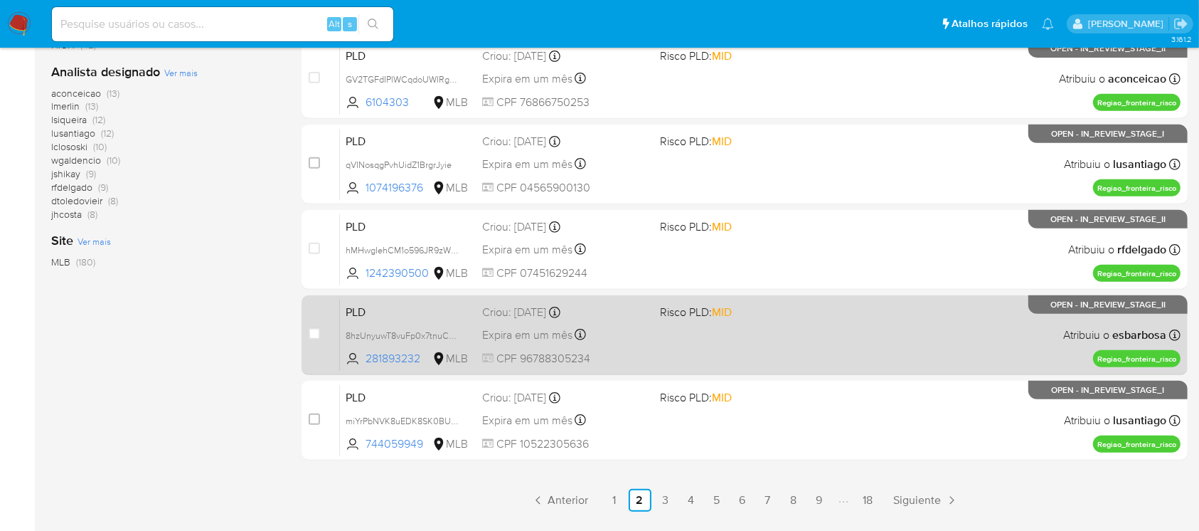
scroll to position [643, 0]
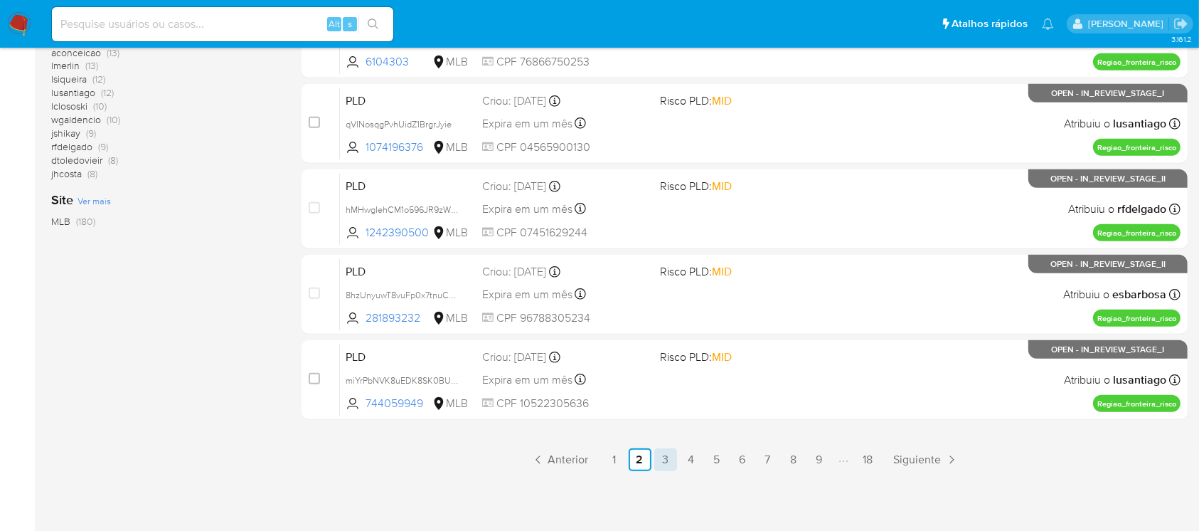
click at [670, 464] on link "3" at bounding box center [665, 459] width 23 height 23
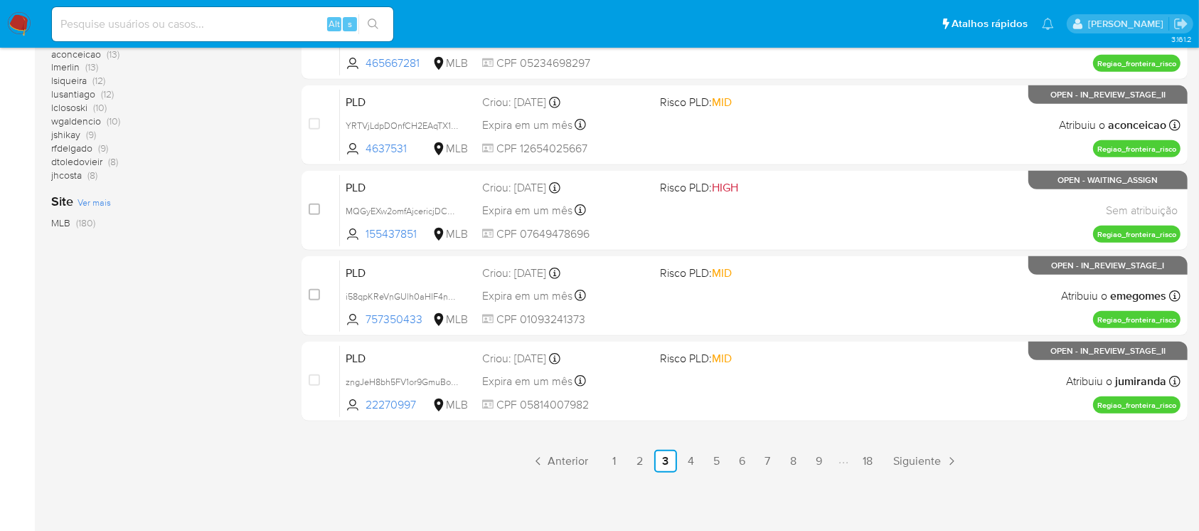
scroll to position [643, 0]
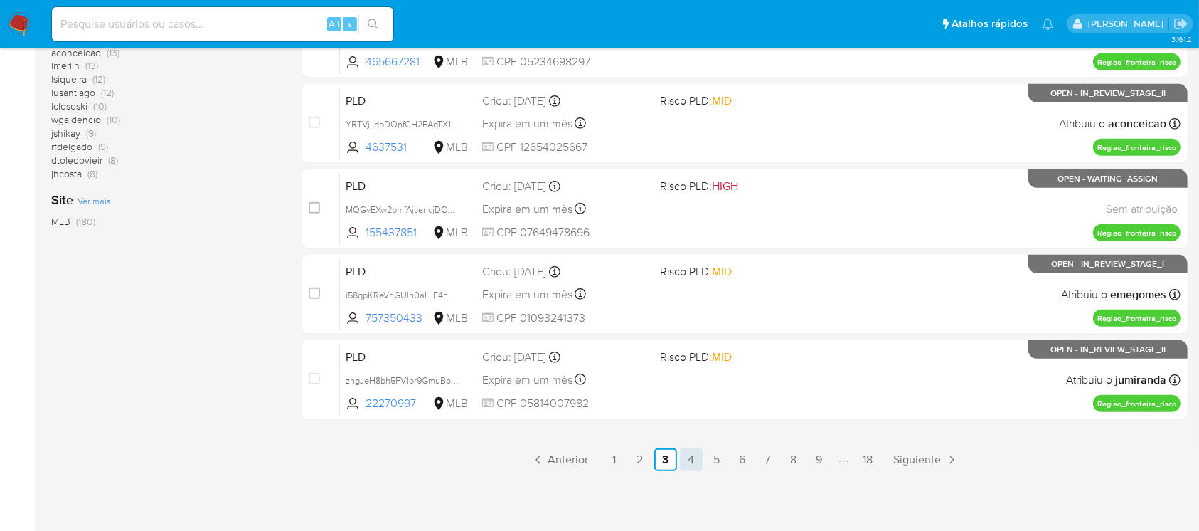
click at [689, 465] on link "4" at bounding box center [691, 459] width 23 height 23
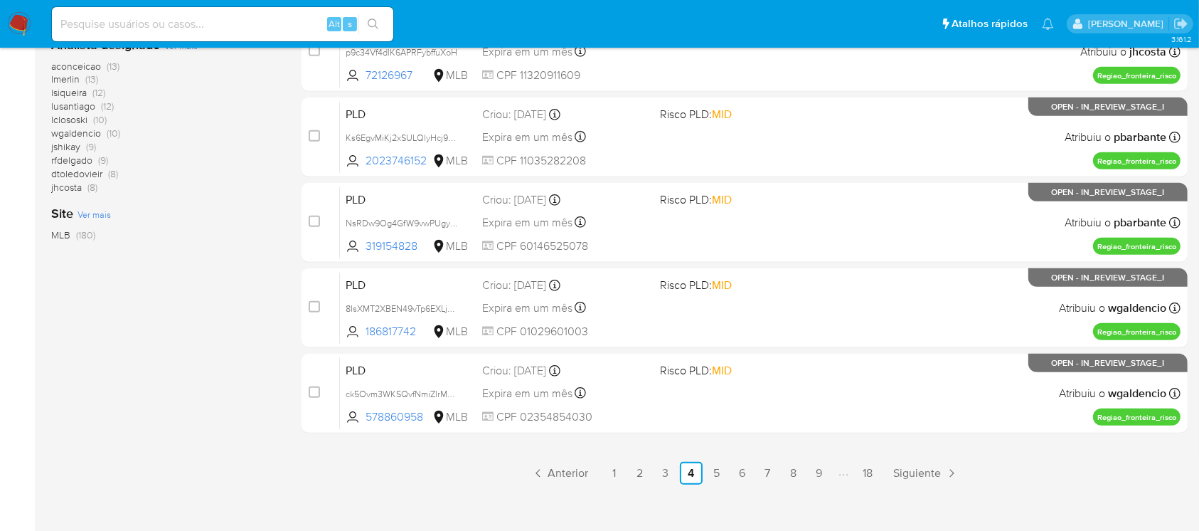
scroll to position [632, 0]
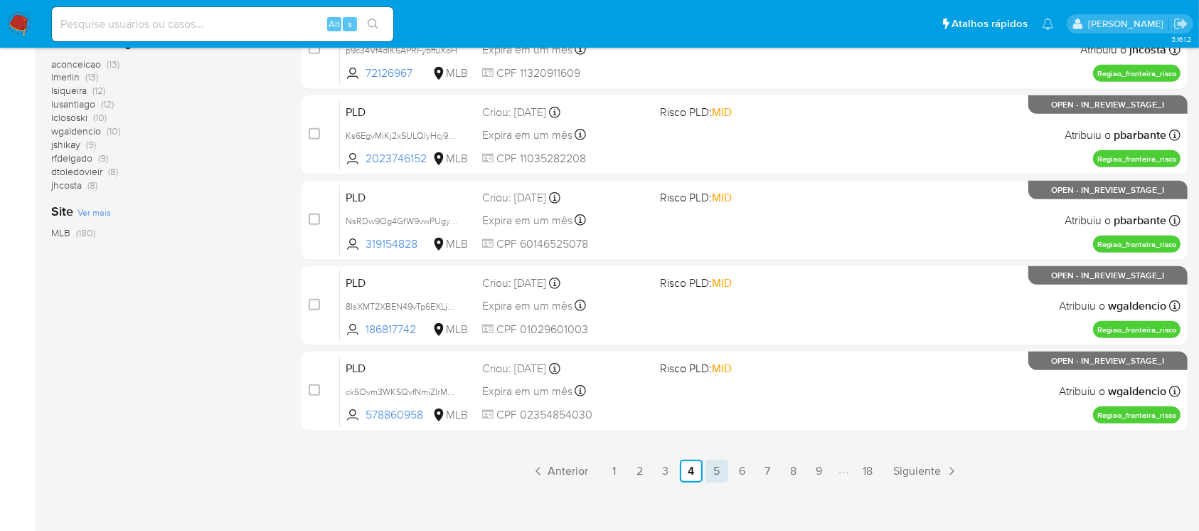
click at [711, 472] on link "5" at bounding box center [717, 471] width 23 height 23
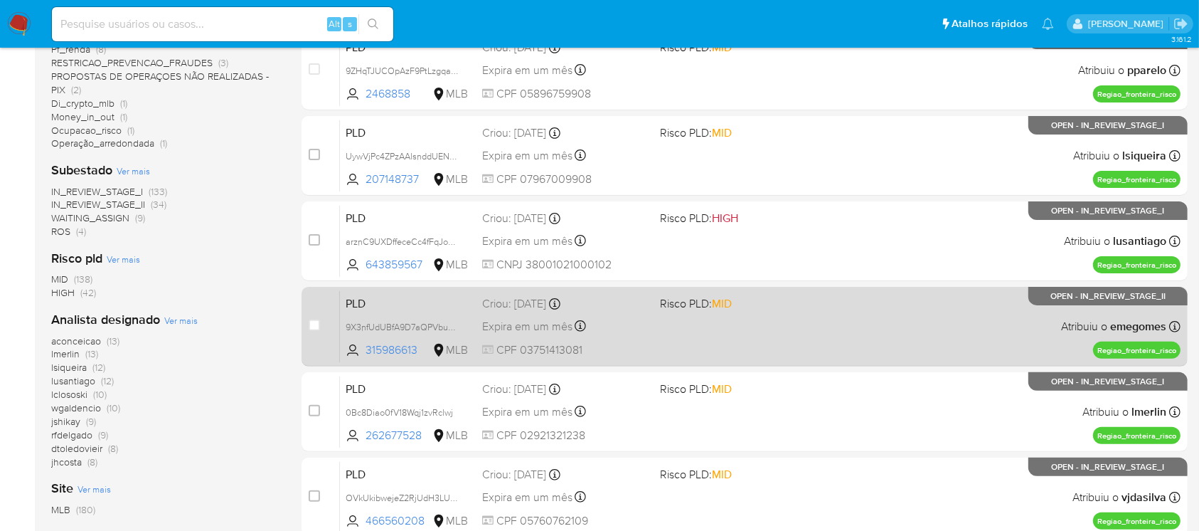
scroll to position [379, 0]
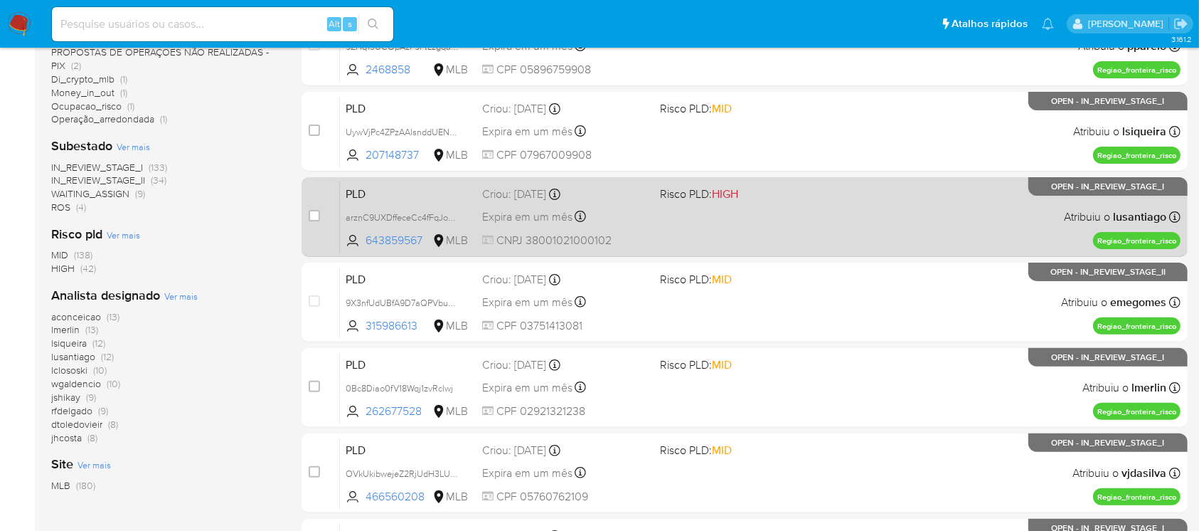
click at [643, 230] on div "PLD arznC9UXDffeceCc4fFqJoO4 643859567 MLB Risco PLD: HIGH Criou: 12/09/2025 Cr…" at bounding box center [760, 217] width 841 height 72
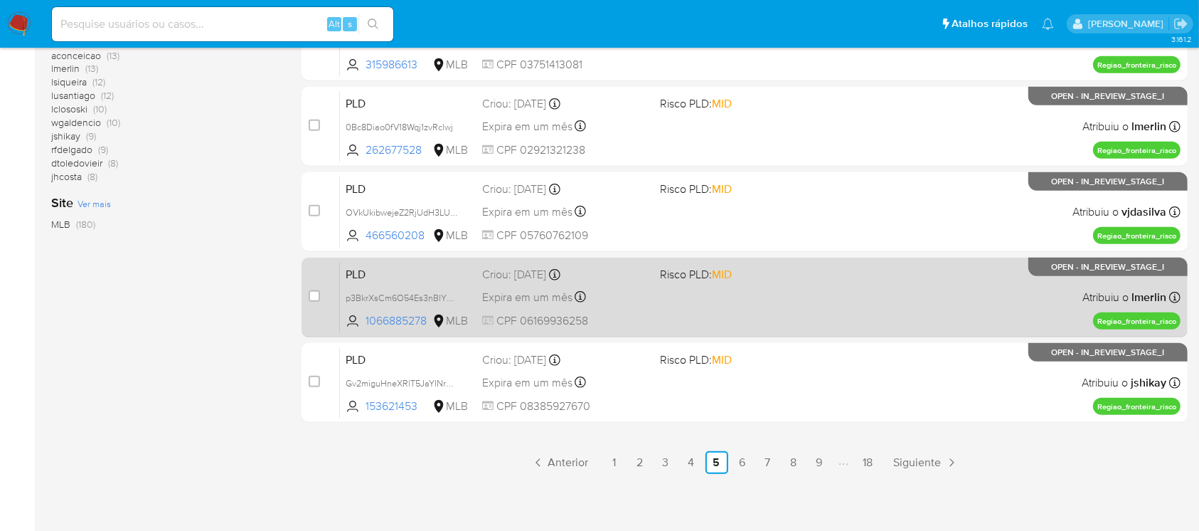
scroll to position [643, 0]
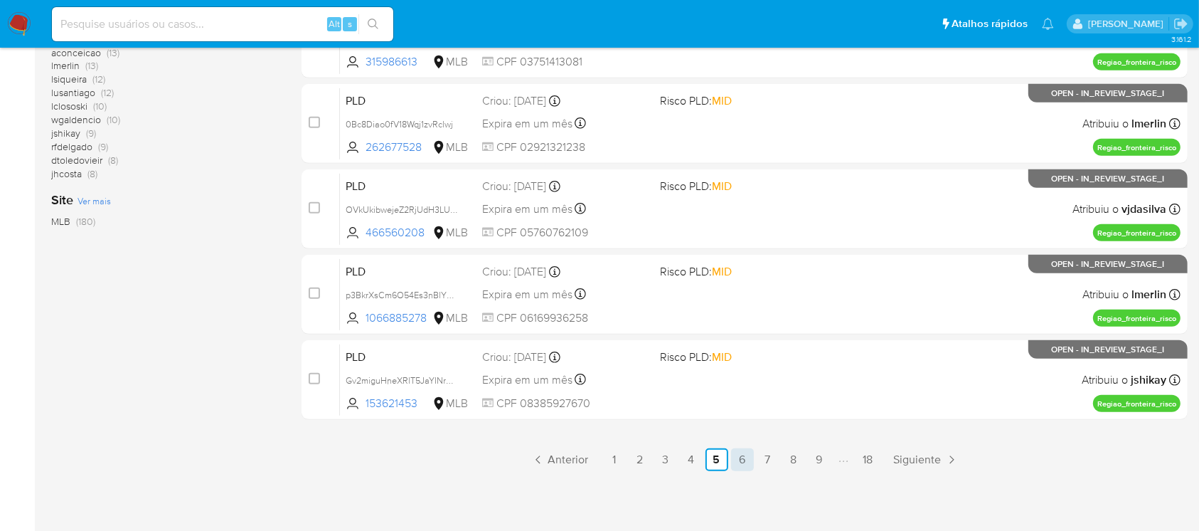
click at [744, 463] on link "6" at bounding box center [742, 459] width 23 height 23
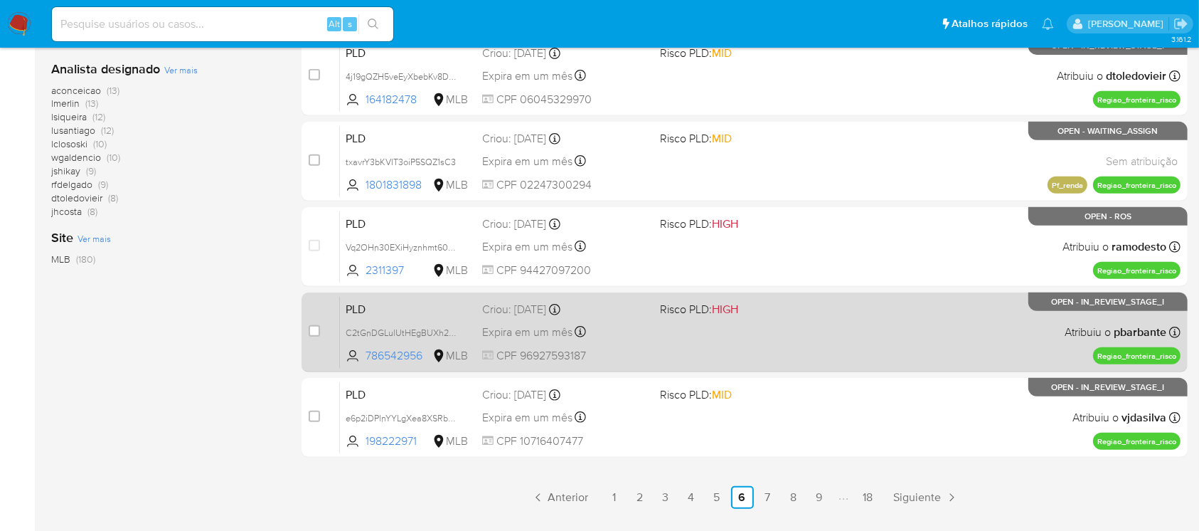
scroll to position [632, 0]
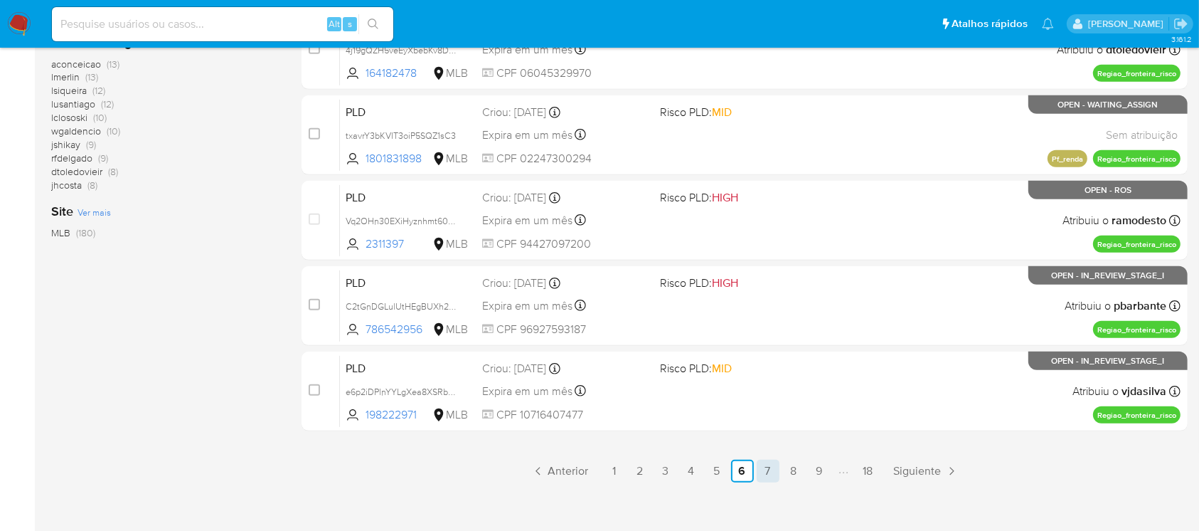
click at [763, 475] on link "7" at bounding box center [768, 471] width 23 height 23
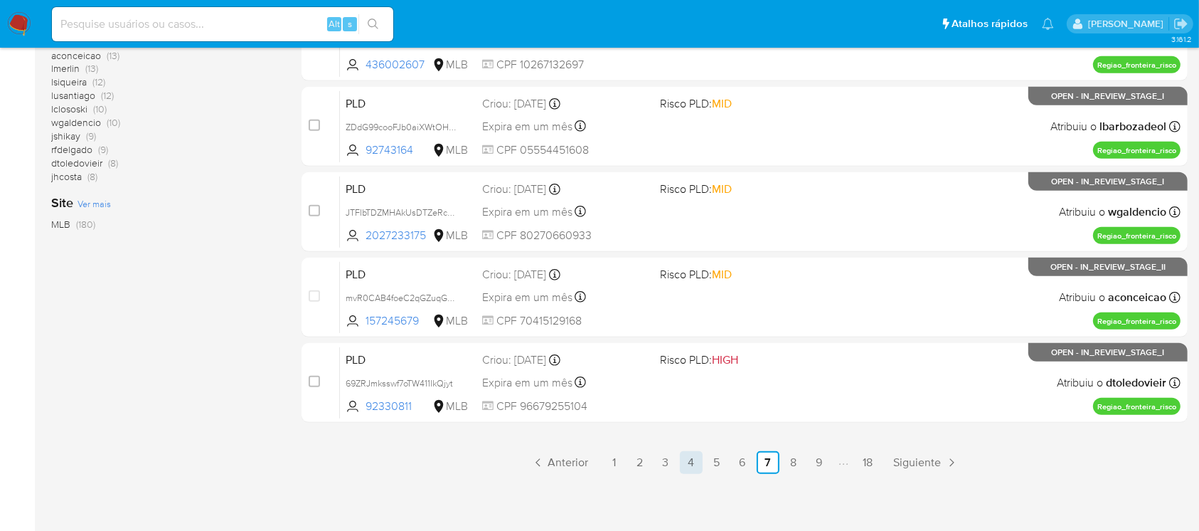
scroll to position [643, 0]
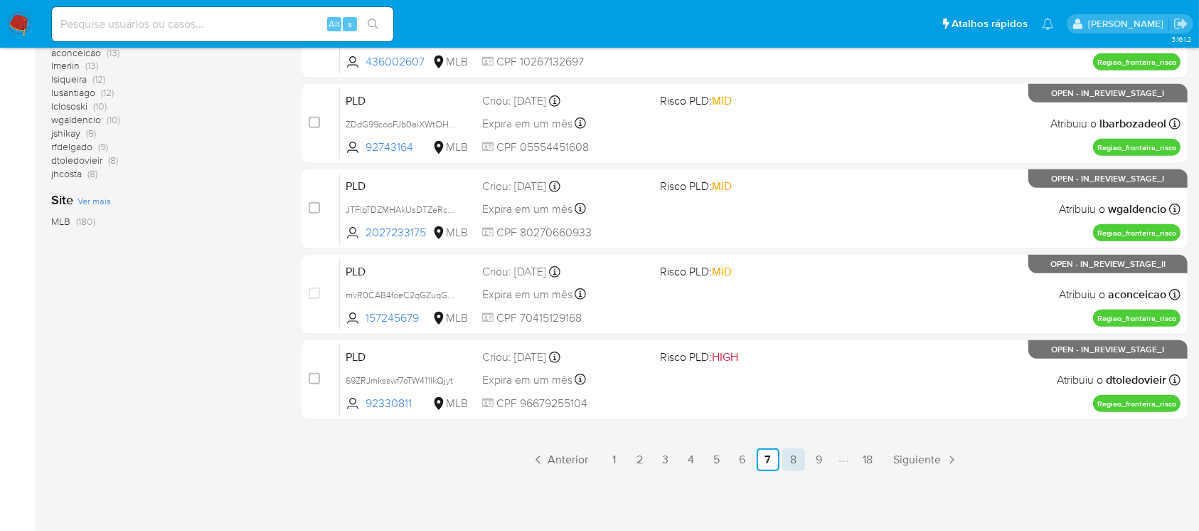
click at [787, 462] on link "8" at bounding box center [794, 459] width 23 height 23
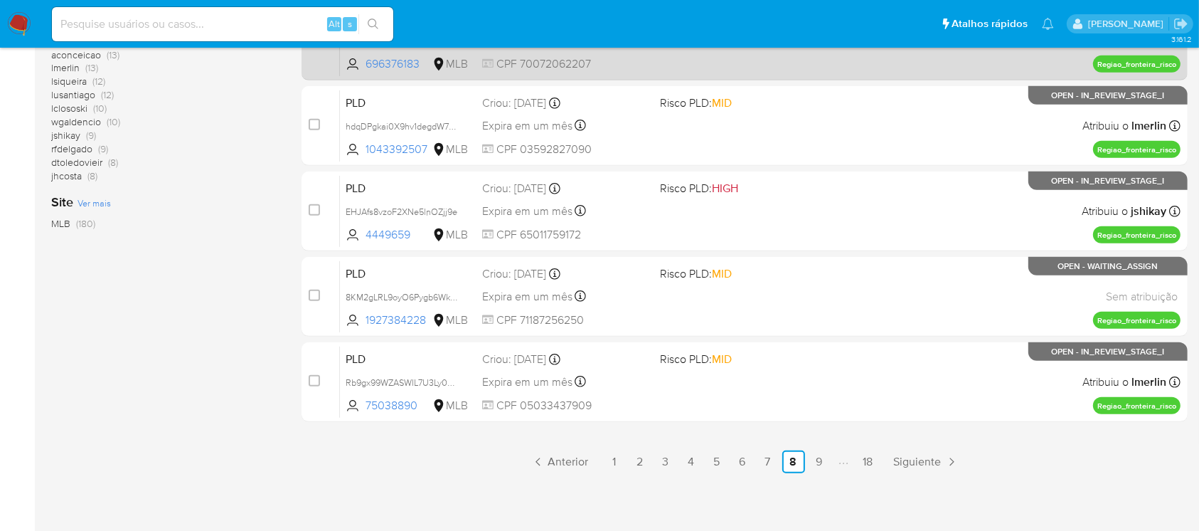
scroll to position [643, 0]
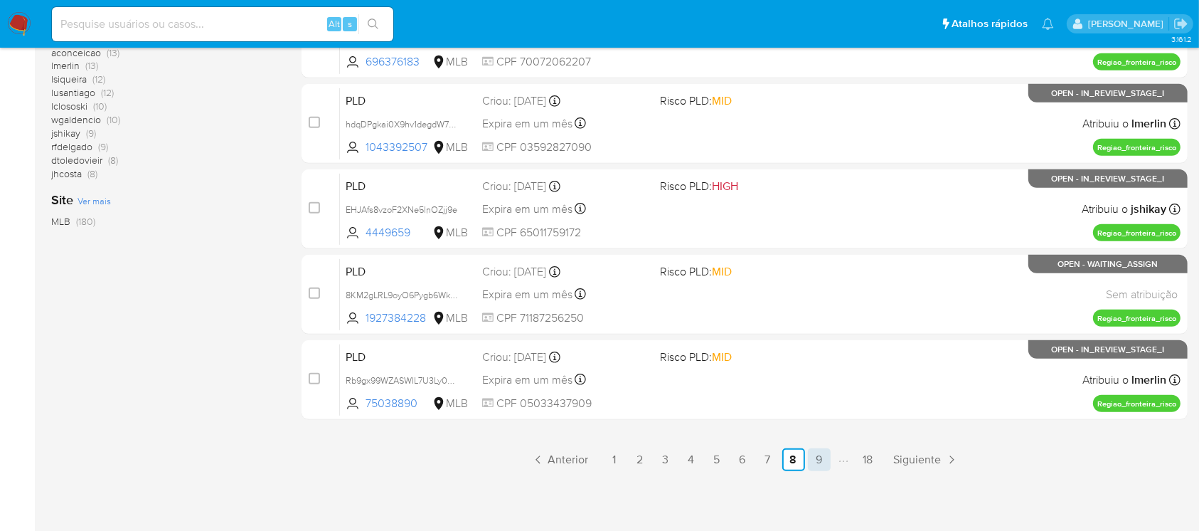
click at [821, 465] on link "9" at bounding box center [819, 459] width 23 height 23
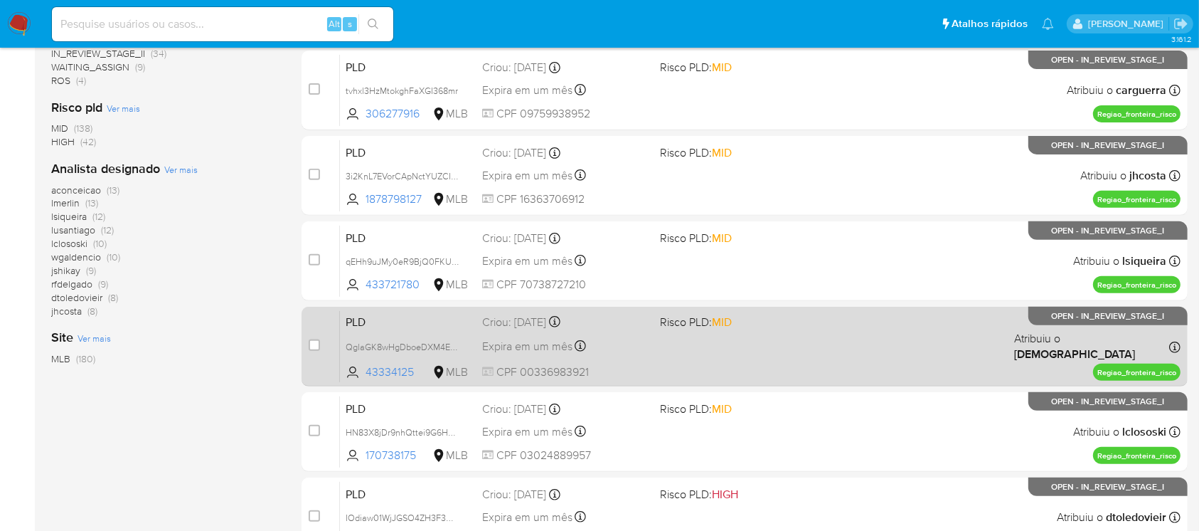
scroll to position [632, 0]
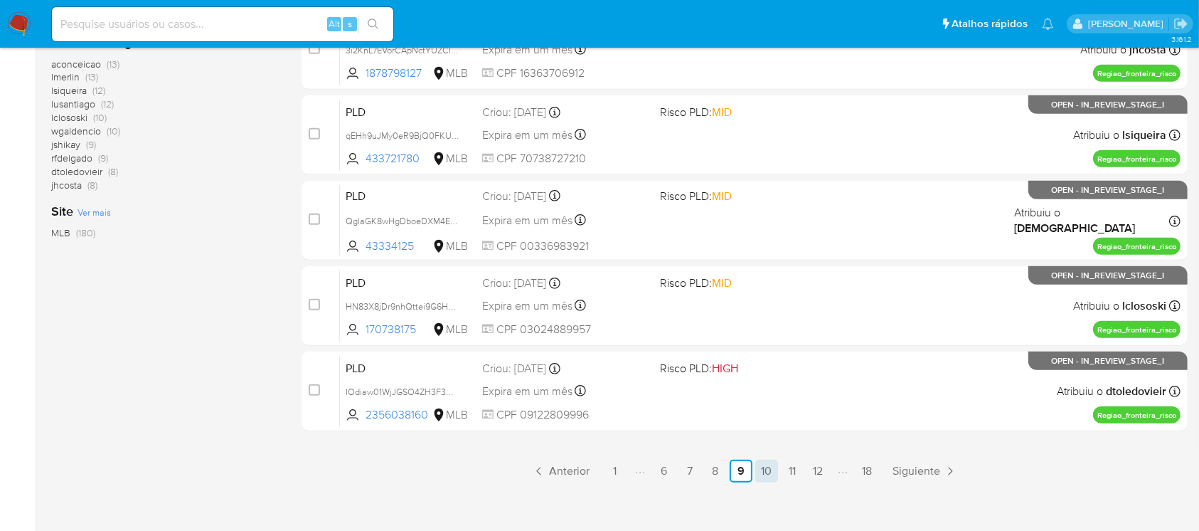
click at [766, 470] on link "10" at bounding box center [766, 471] width 23 height 23
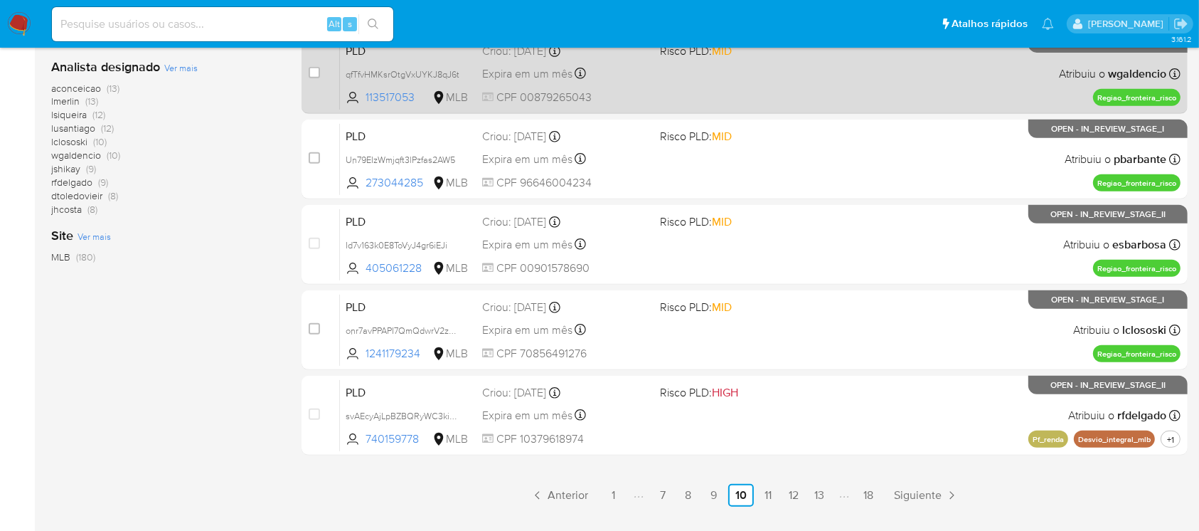
scroll to position [643, 0]
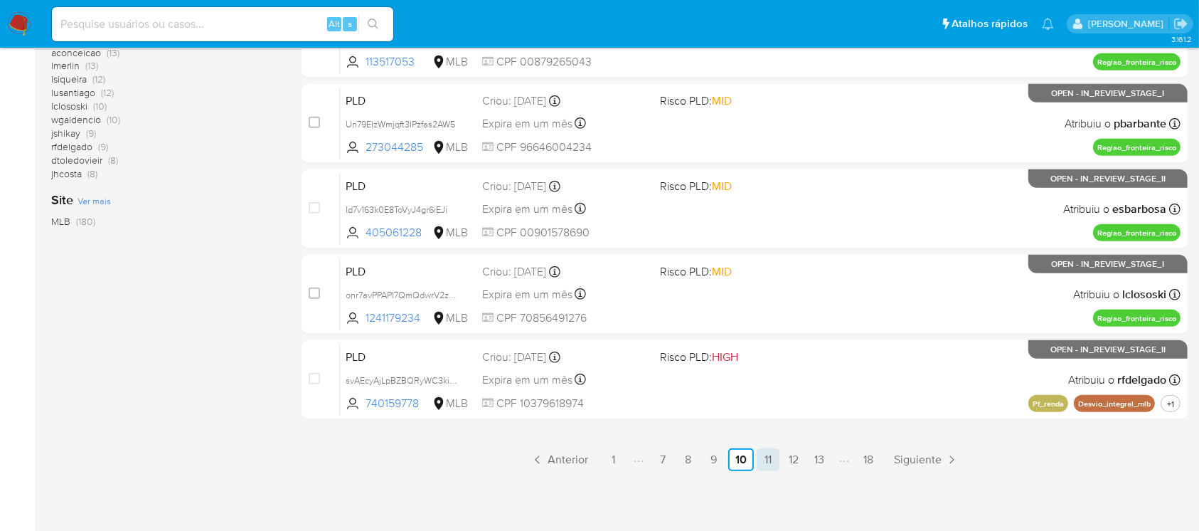
click at [772, 461] on link "11" at bounding box center [768, 459] width 23 height 23
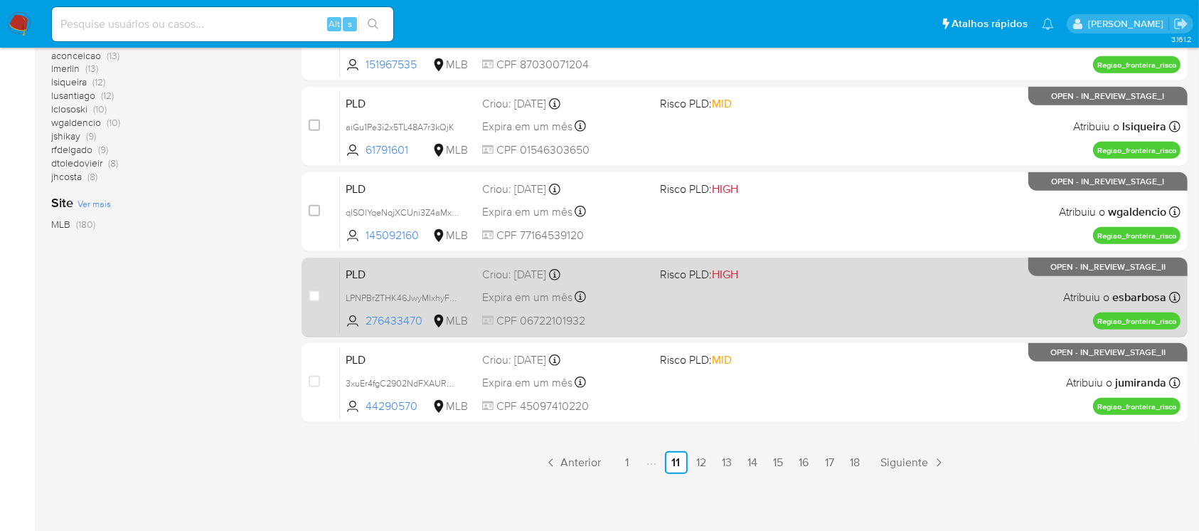
scroll to position [643, 0]
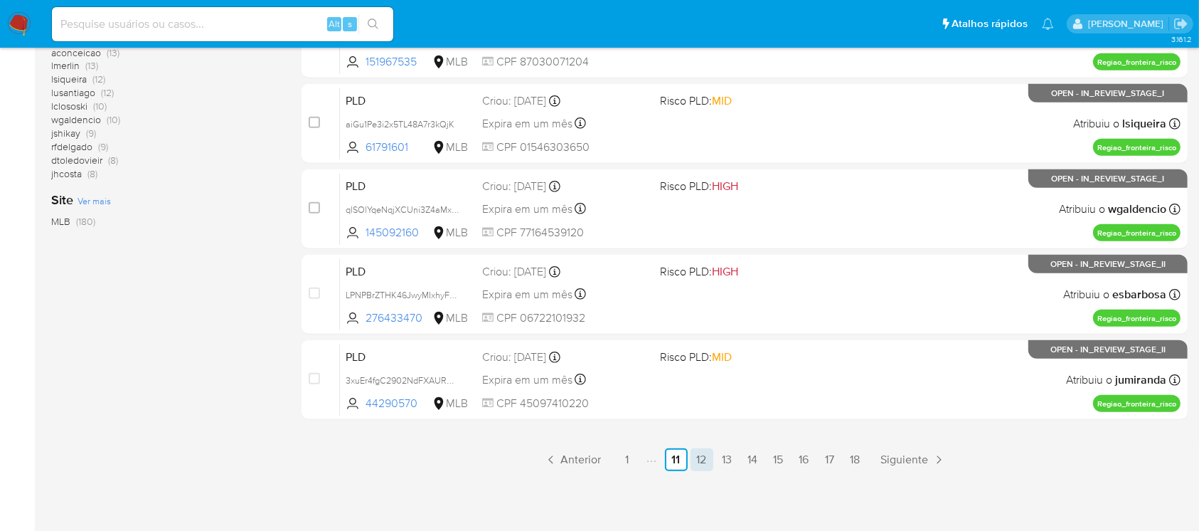
click at [698, 464] on link "12" at bounding box center [702, 459] width 23 height 23
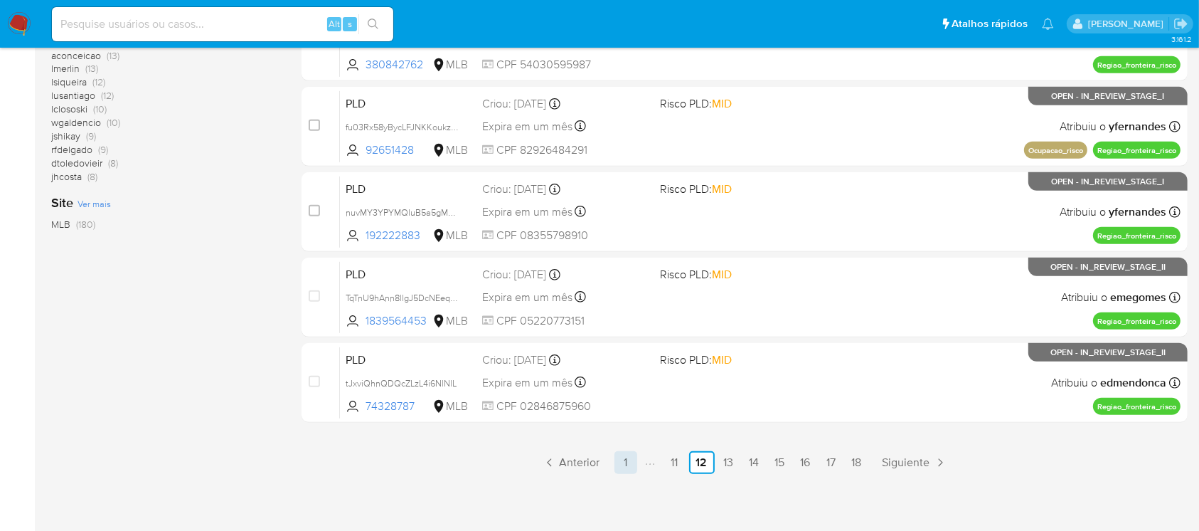
scroll to position [643, 0]
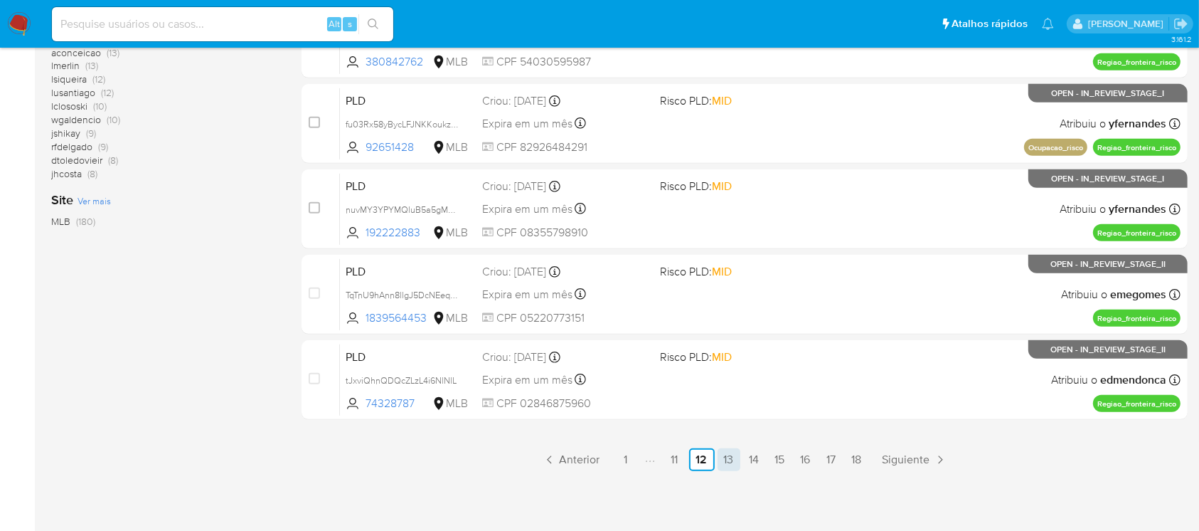
click at [728, 460] on link "13" at bounding box center [729, 459] width 23 height 23
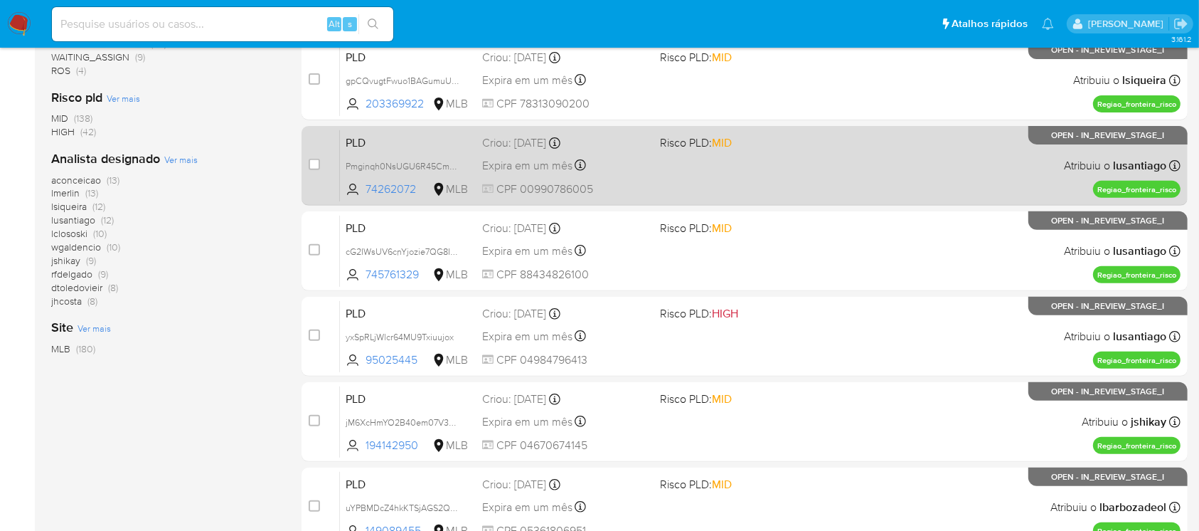
scroll to position [632, 0]
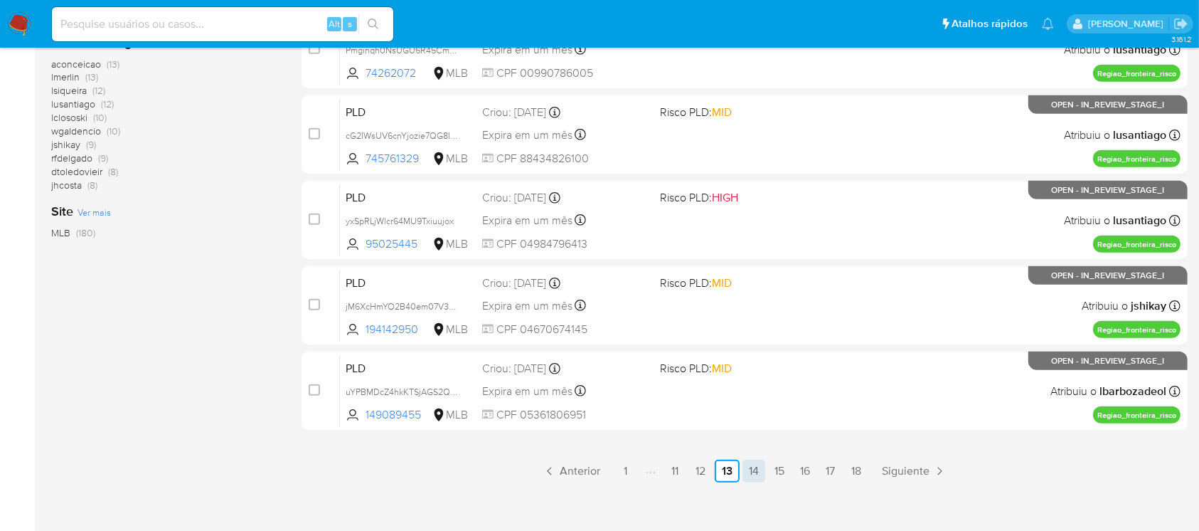
click at [757, 470] on link "14" at bounding box center [754, 471] width 23 height 23
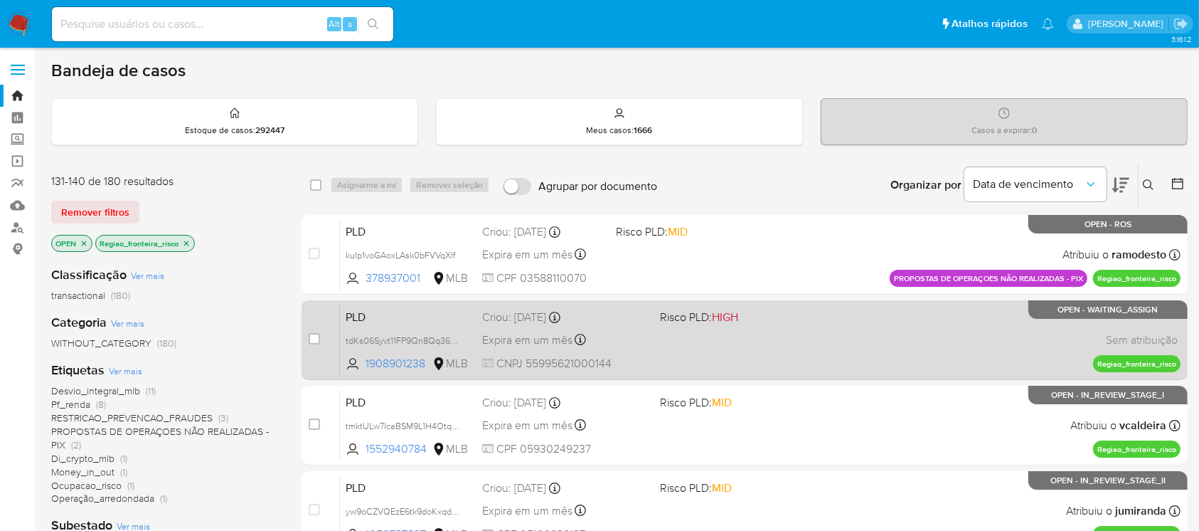
click at [663, 364] on div "PLD tdKs06Syvt11FP9Qn8Qq36Vp 1908901238 MLB Risco PLD: HIGH Criou: 12/09/2025 C…" at bounding box center [760, 340] width 841 height 72
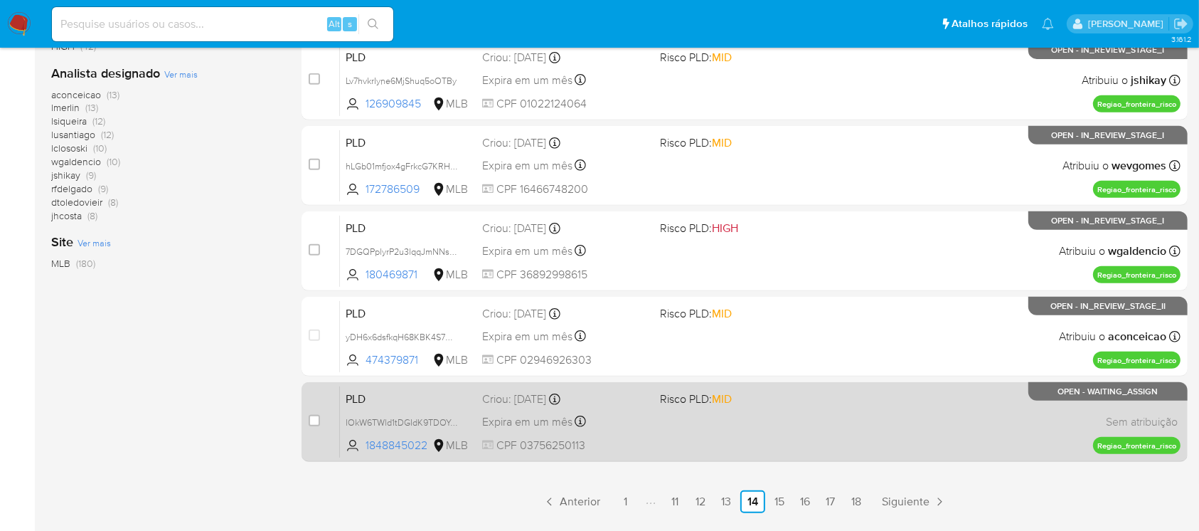
scroll to position [643, 0]
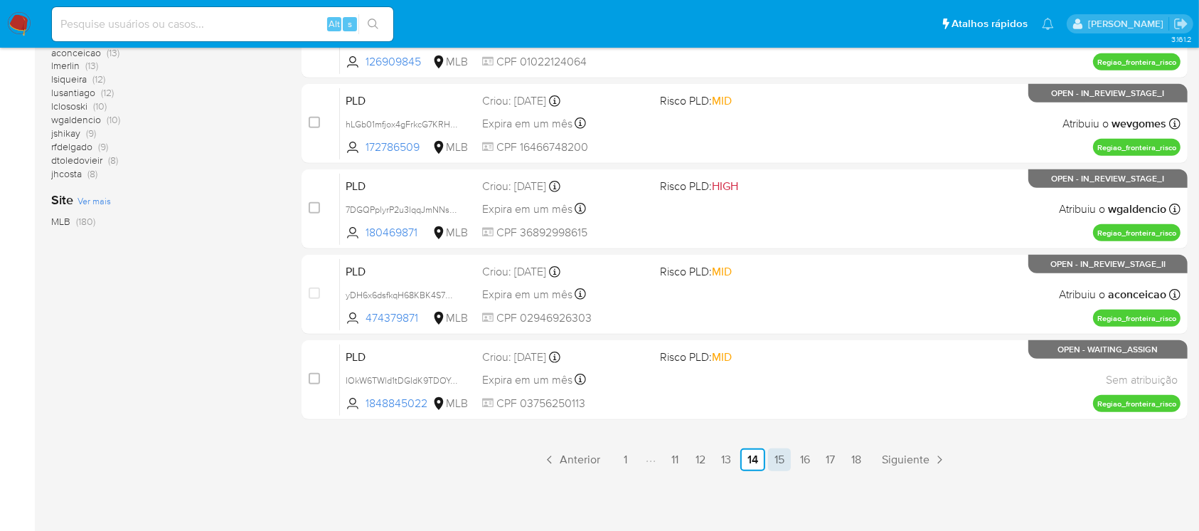
click at [780, 462] on link "15" at bounding box center [779, 459] width 23 height 23
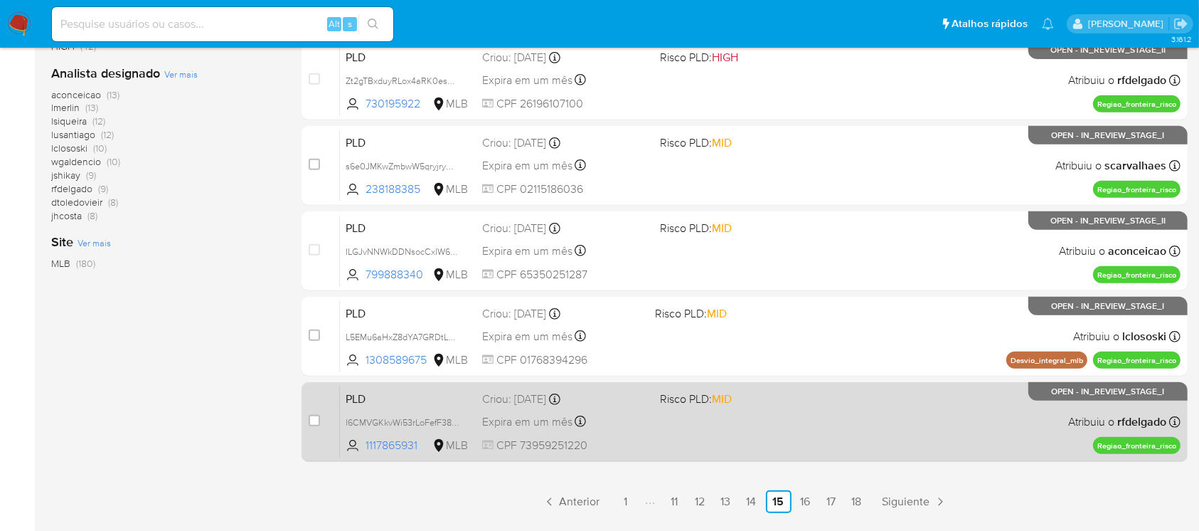
scroll to position [632, 0]
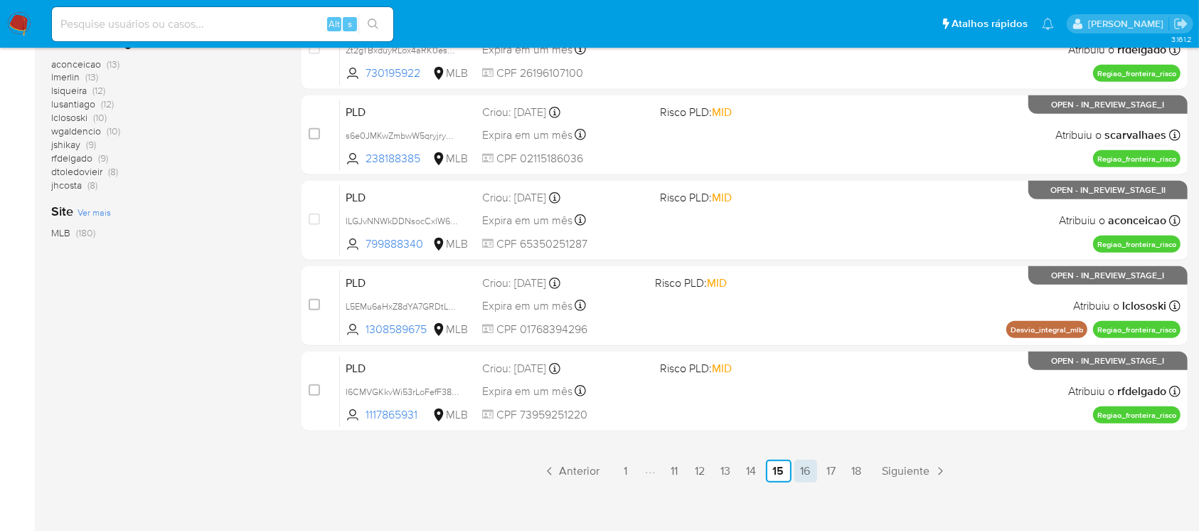
click at [804, 474] on link "16" at bounding box center [806, 471] width 23 height 23
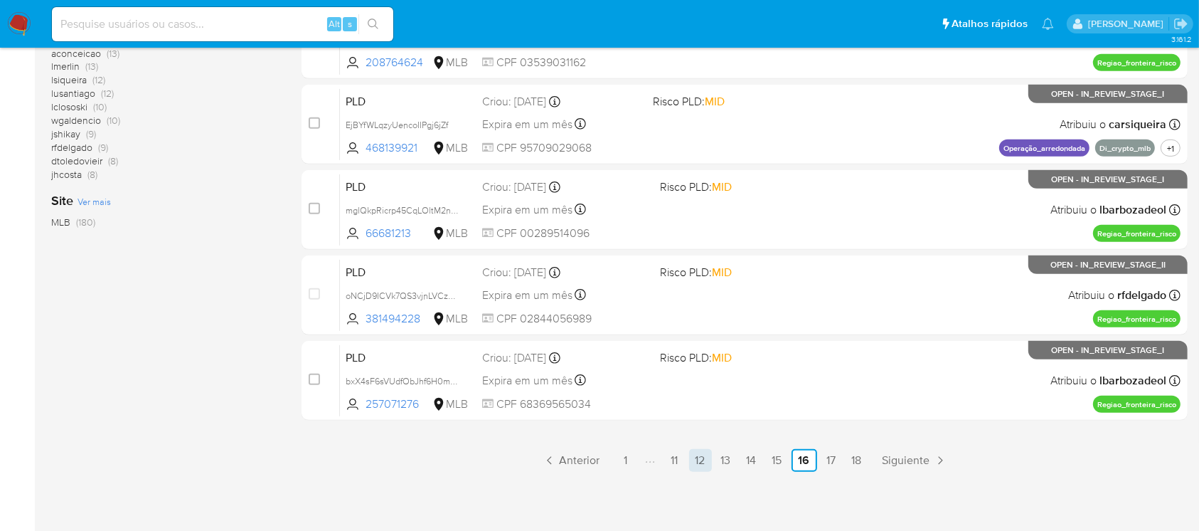
scroll to position [643, 0]
click at [825, 458] on link "17" at bounding box center [831, 459] width 23 height 23
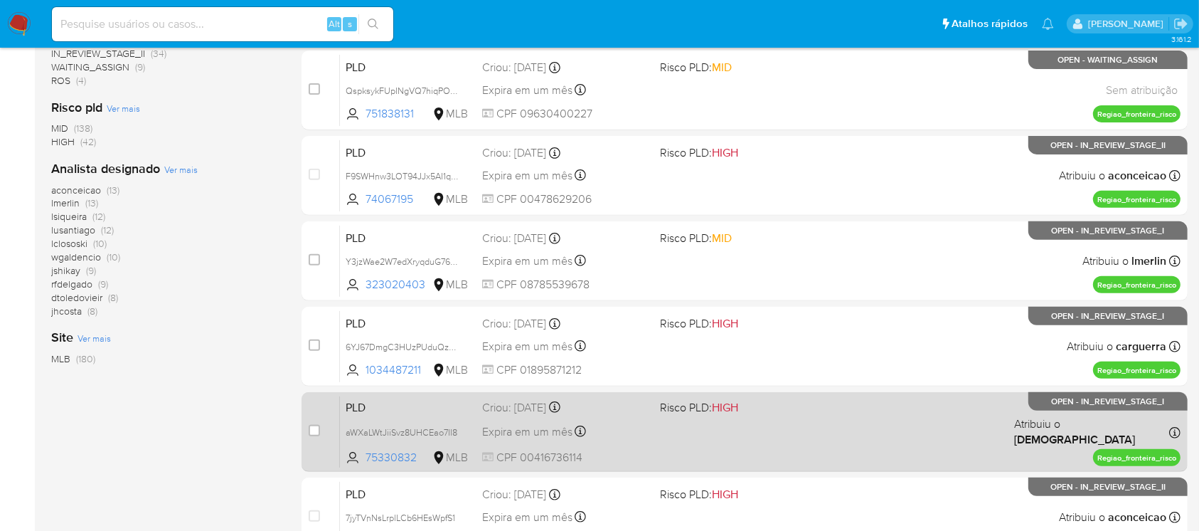
scroll to position [643, 0]
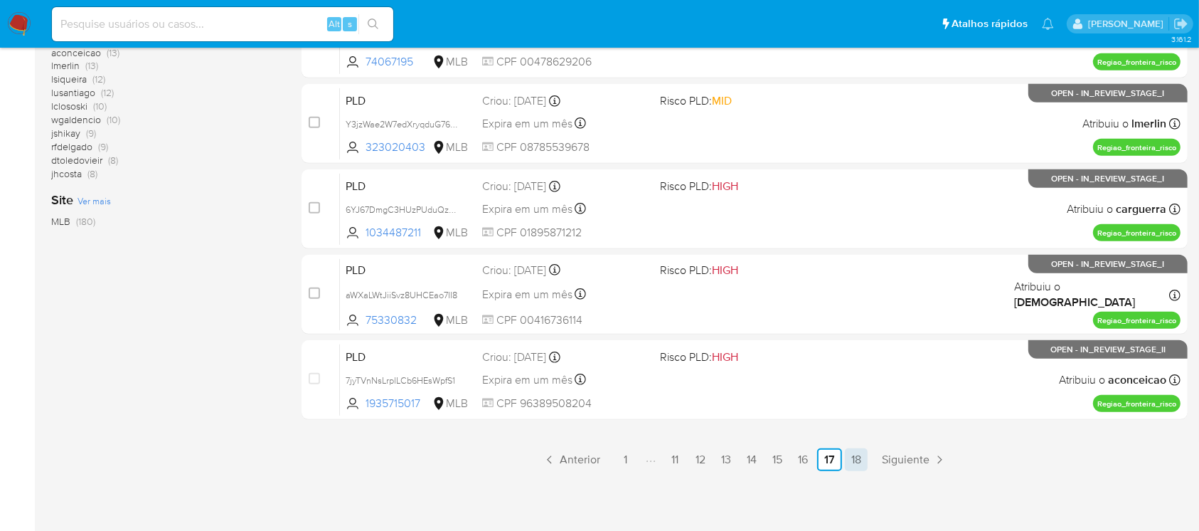
click at [854, 461] on link "18" at bounding box center [856, 459] width 23 height 23
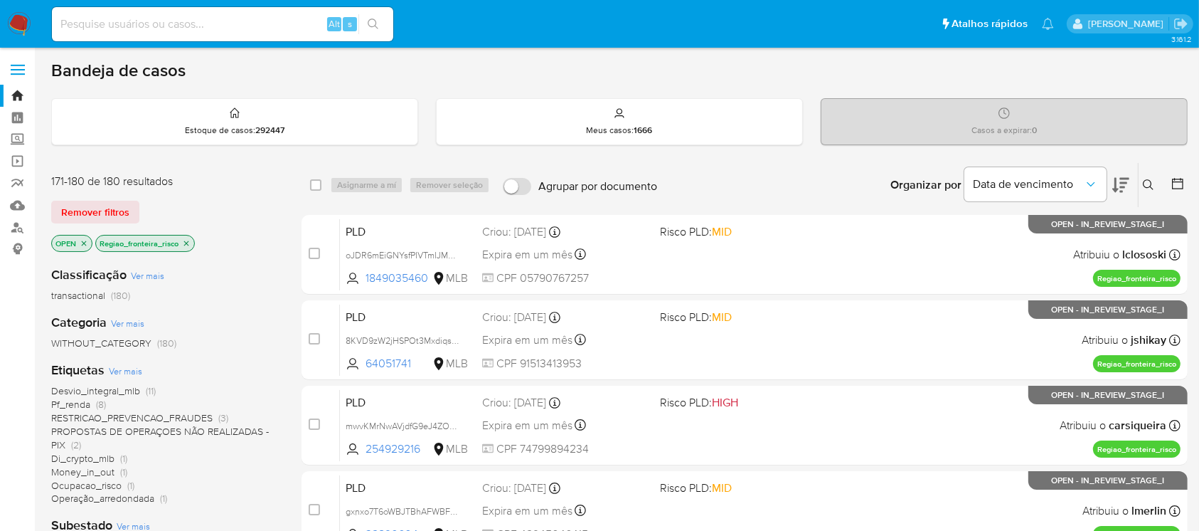
click at [188, 244] on icon "close-filter" at bounding box center [186, 243] width 9 height 9
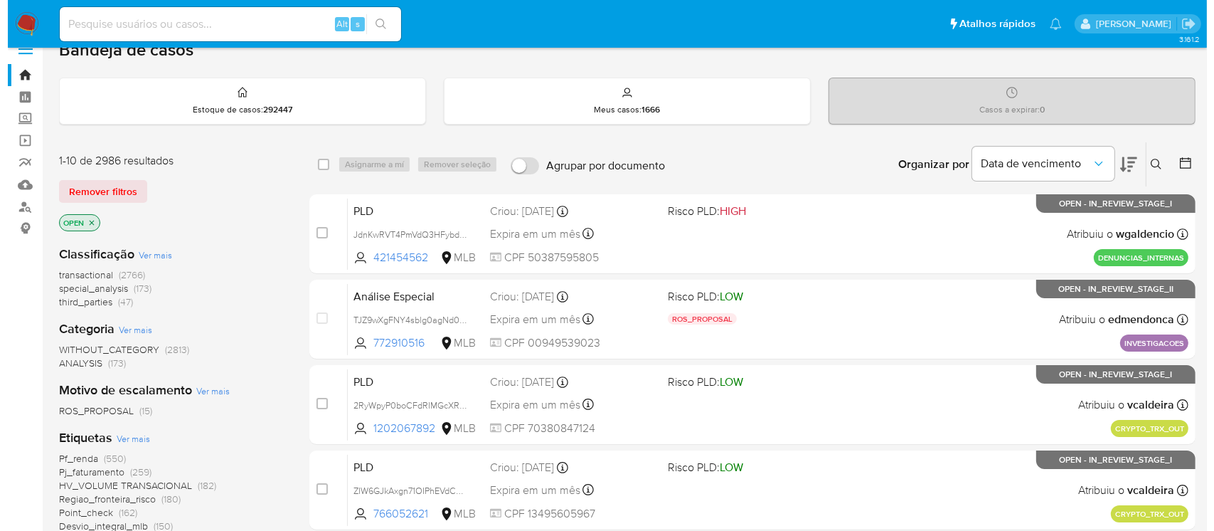
scroll to position [126, 0]
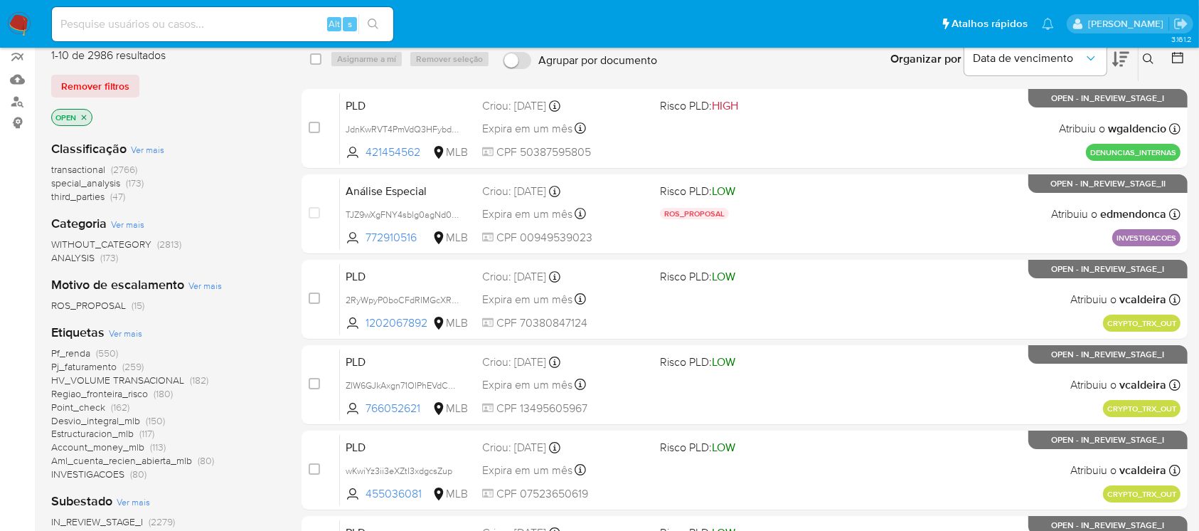
click at [125, 337] on span "Ver mais" at bounding box center [125, 333] width 33 height 13
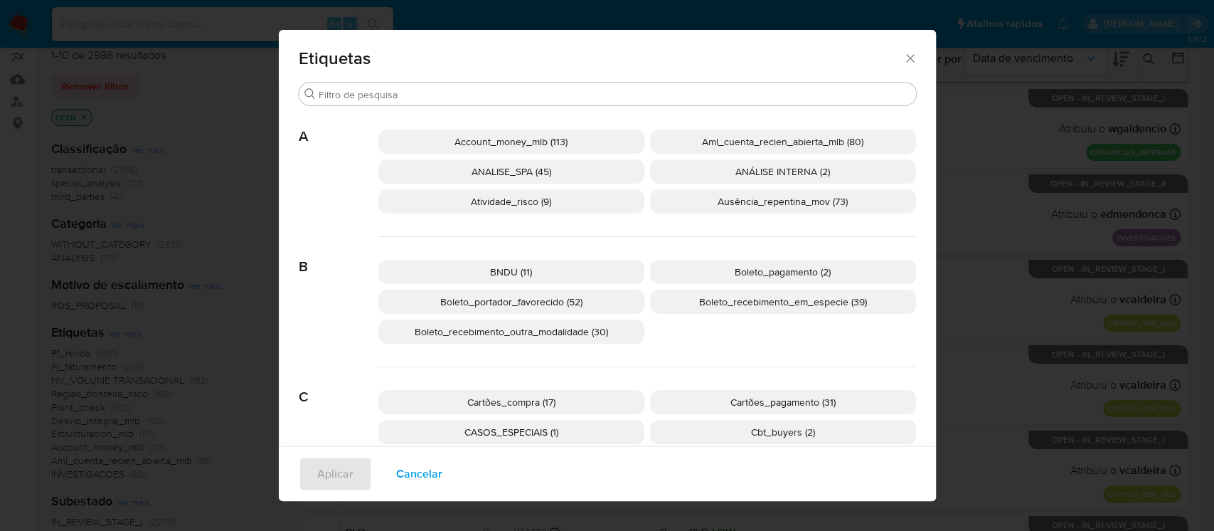
click at [524, 199] on span "Atividade_risco (9)" at bounding box center [511, 201] width 80 height 14
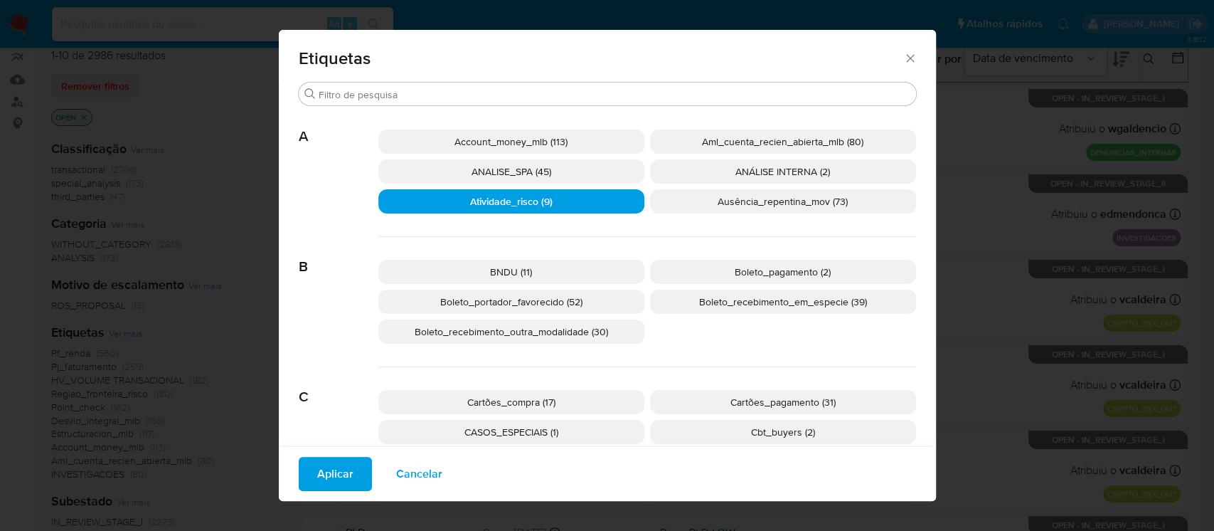
click at [326, 469] on span "Aplicar" at bounding box center [335, 473] width 36 height 31
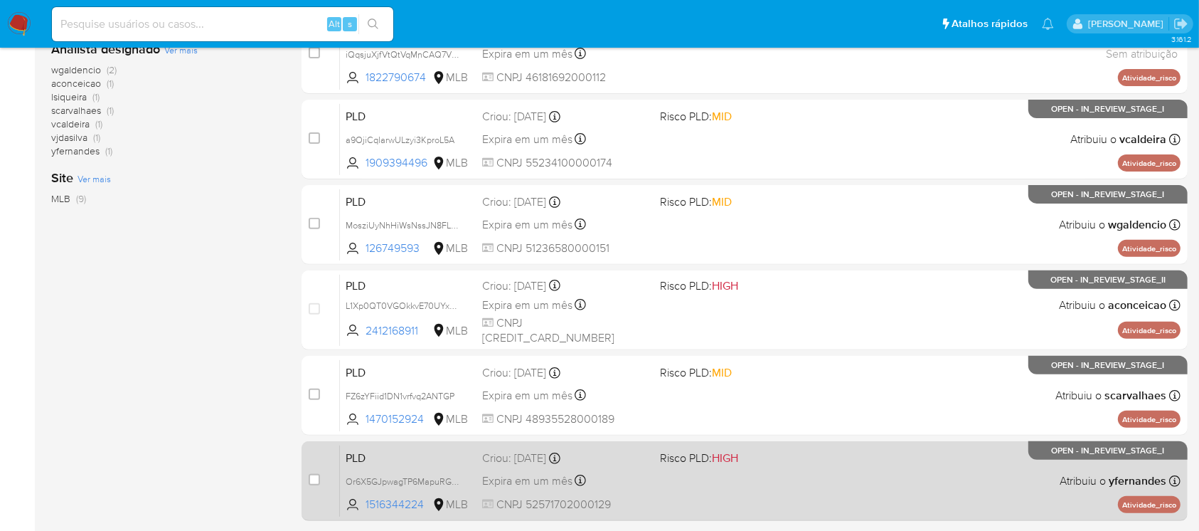
scroll to position [506, 0]
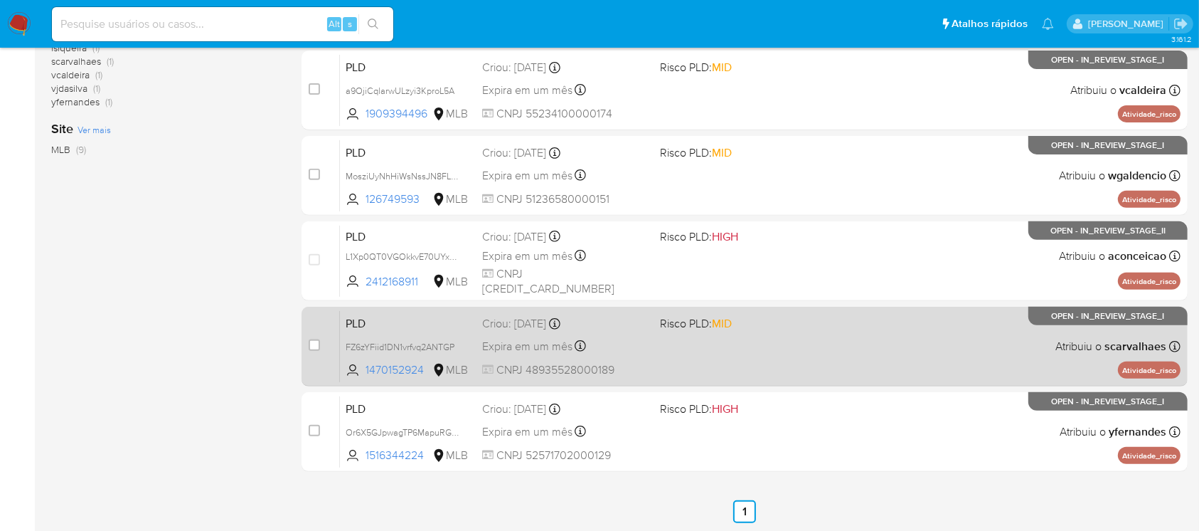
click at [662, 373] on div "PLD FZ6zYFiid1DN1vrfvq2ANTGP 1470152924 MLB Risco PLD: MID Criou: 12/09/2025 Cr…" at bounding box center [760, 346] width 841 height 72
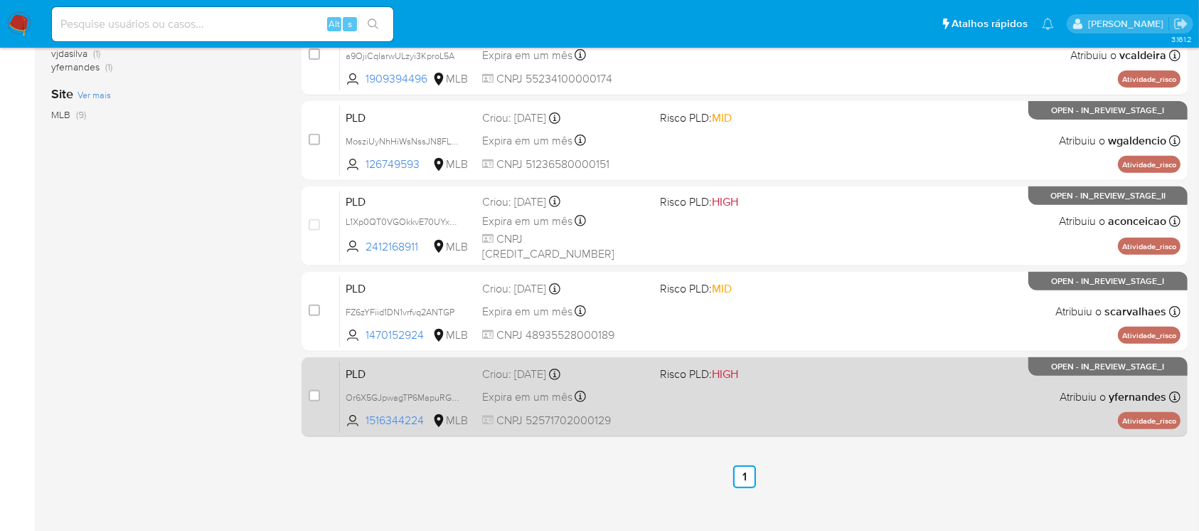
scroll to position [558, 0]
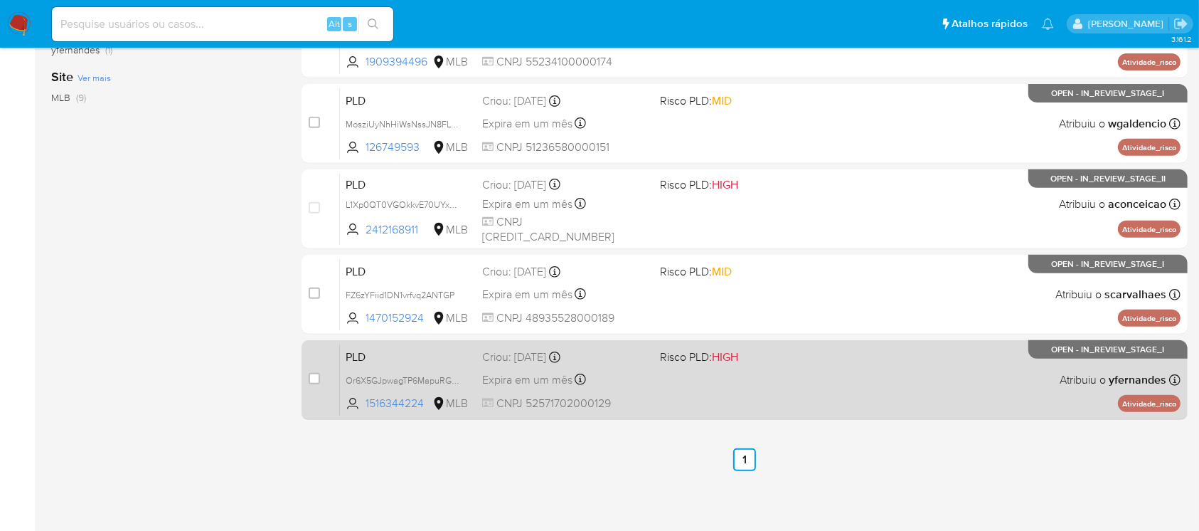
click at [677, 393] on div "PLD Or6X5GJpwagTP6MapuRGz80o 1516344224 MLB Risco PLD: HIGH Criou: 12/09/2025 C…" at bounding box center [760, 380] width 841 height 72
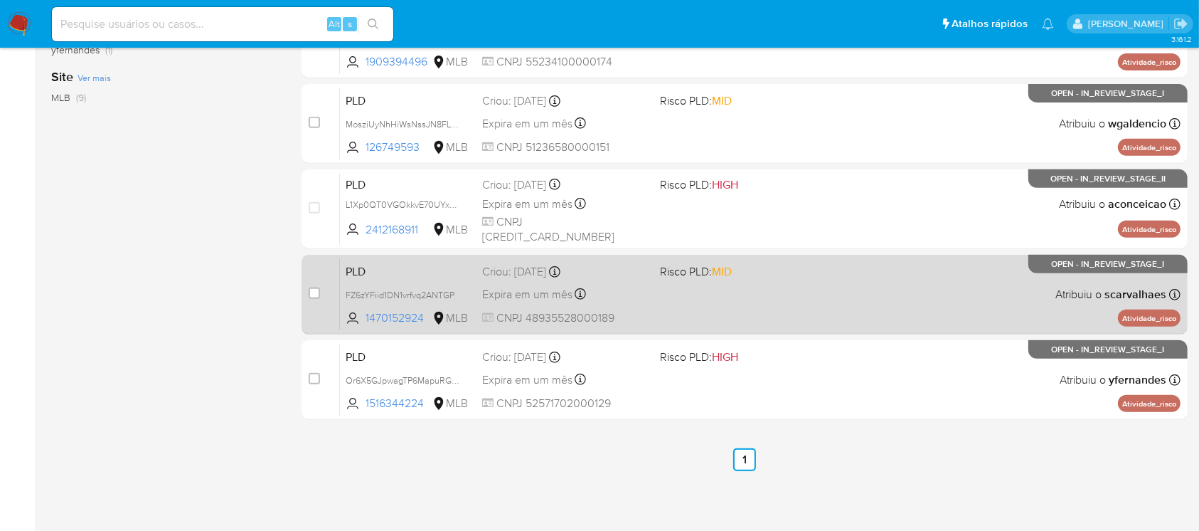
click at [649, 307] on div "PLD FZ6zYFiid1DN1vrfvq2ANTGP 1470152924 MLB Risco PLD: MID Criou: 12/09/2025 Cr…" at bounding box center [760, 294] width 841 height 72
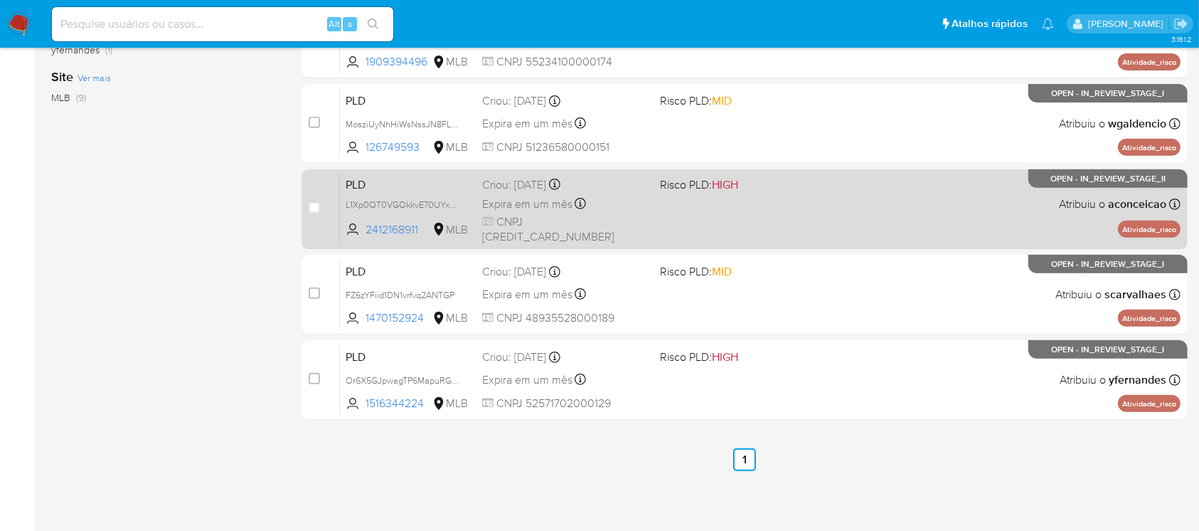
click at [691, 221] on div "PLD L1Xp0QT0VGOkkvE70UYxknoK 2412168911 MLB Risco PLD: HIGH Criou: 12/09/2025 C…" at bounding box center [760, 209] width 841 height 72
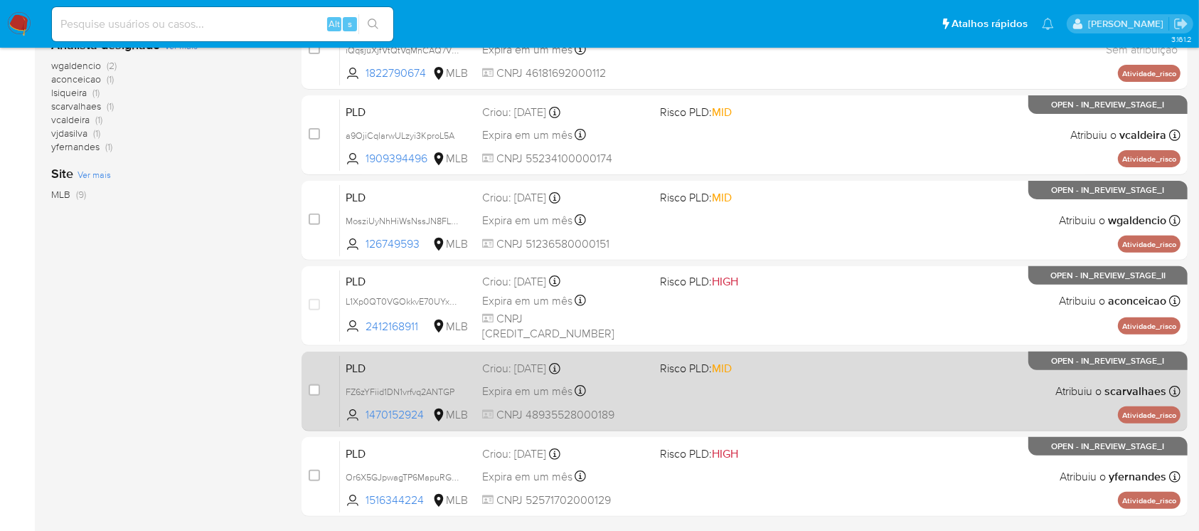
scroll to position [431, 0]
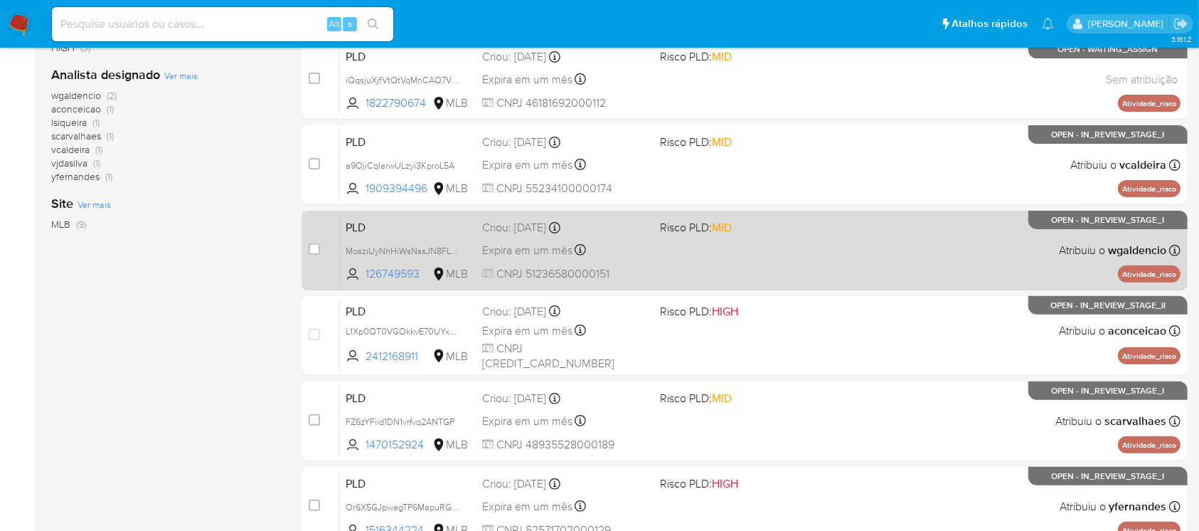
click at [661, 262] on div "PLD MosziUyNhHiWsNssJN8FLGHV 126749593 MLB Risco PLD: MID Criou: 12/09/2025 Cri…" at bounding box center [760, 250] width 841 height 72
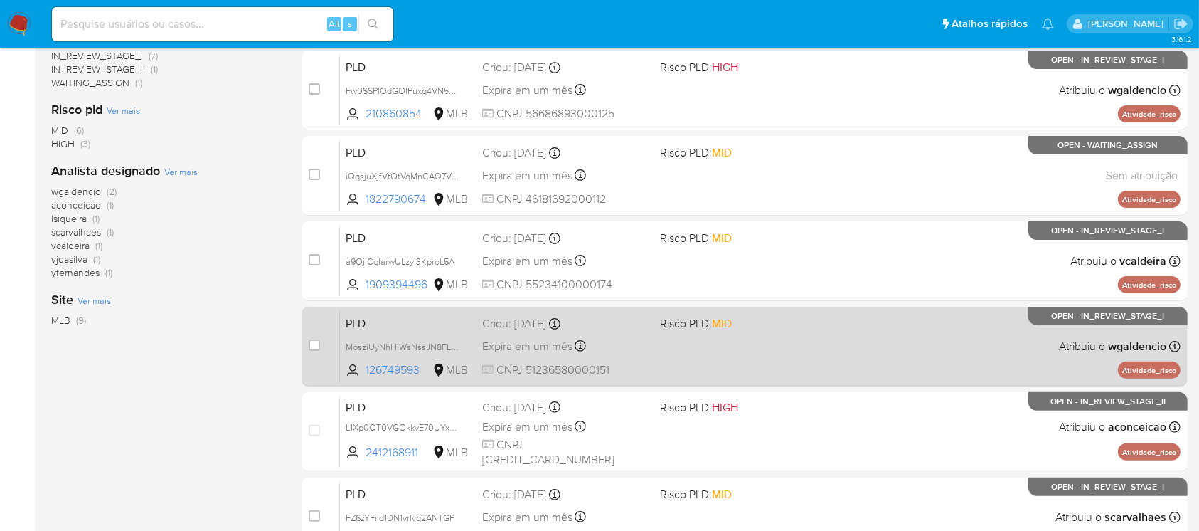
scroll to position [304, 0]
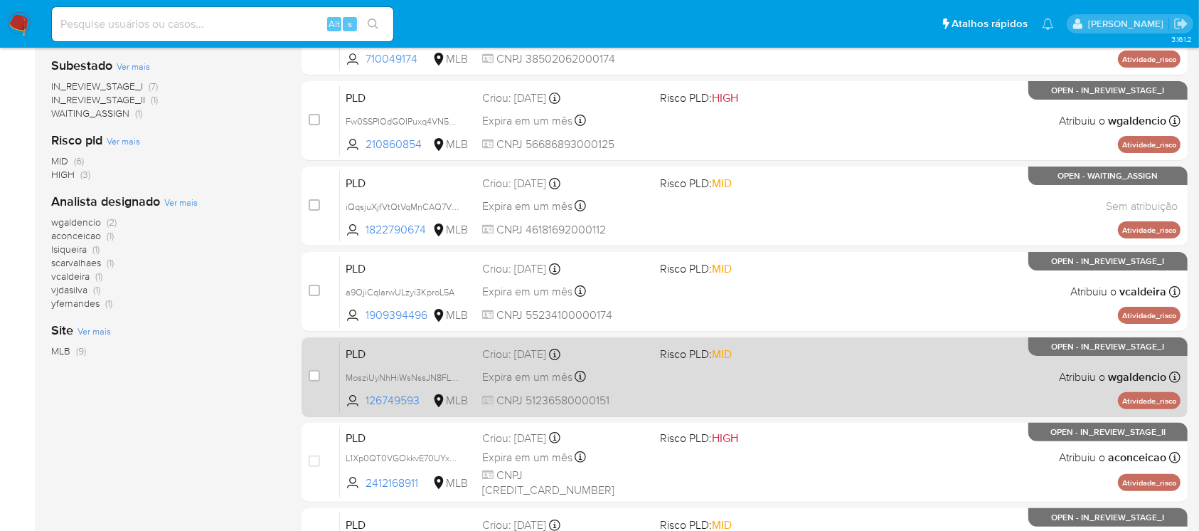
click at [688, 385] on div "PLD MosziUyNhHiWsNssJN8FLGHV 126749593 MLB Risco PLD: MID Criou: 12/09/2025 Cri…" at bounding box center [760, 377] width 841 height 72
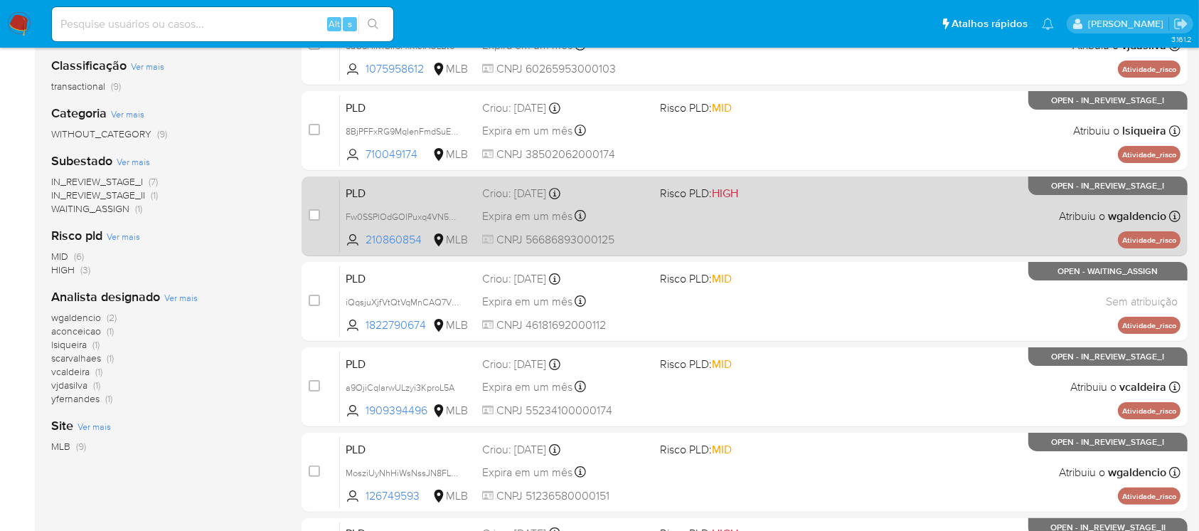
scroll to position [178, 0]
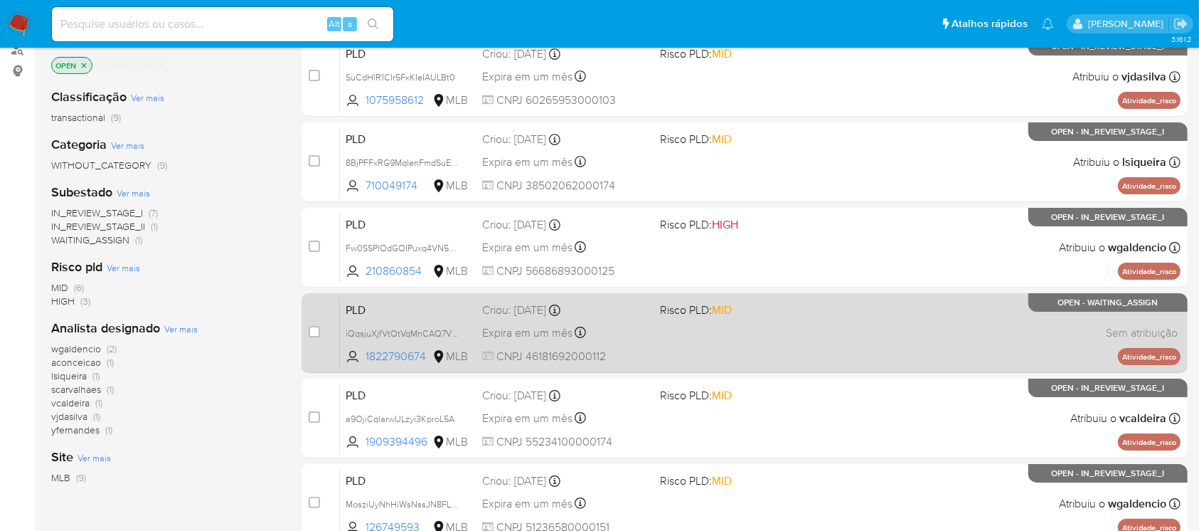
click at [634, 341] on div "PLD iQqsjuXjfVtQtVqMnCAQ7VYk 1822790674 MLB Risco PLD: MID Criou: 12/09/2025 Cr…" at bounding box center [760, 333] width 841 height 72
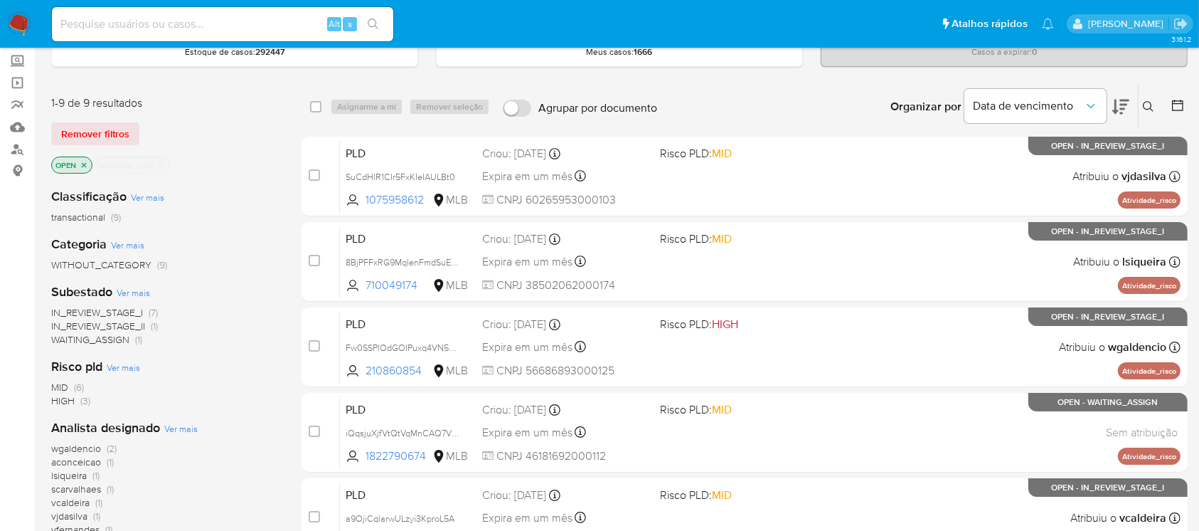
scroll to position [51, 0]
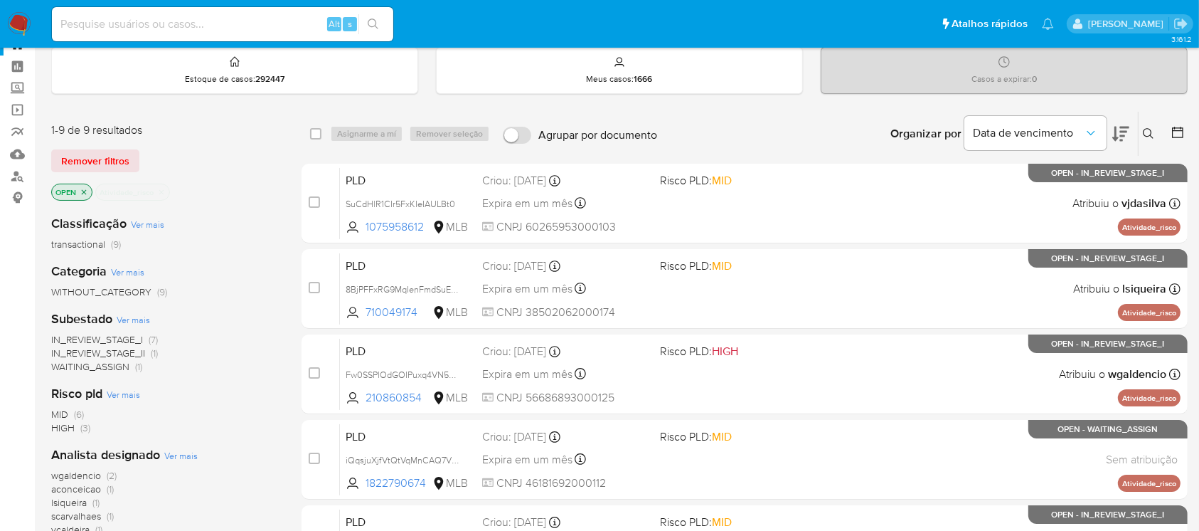
click at [163, 192] on icon "close-filter" at bounding box center [161, 192] width 9 height 9
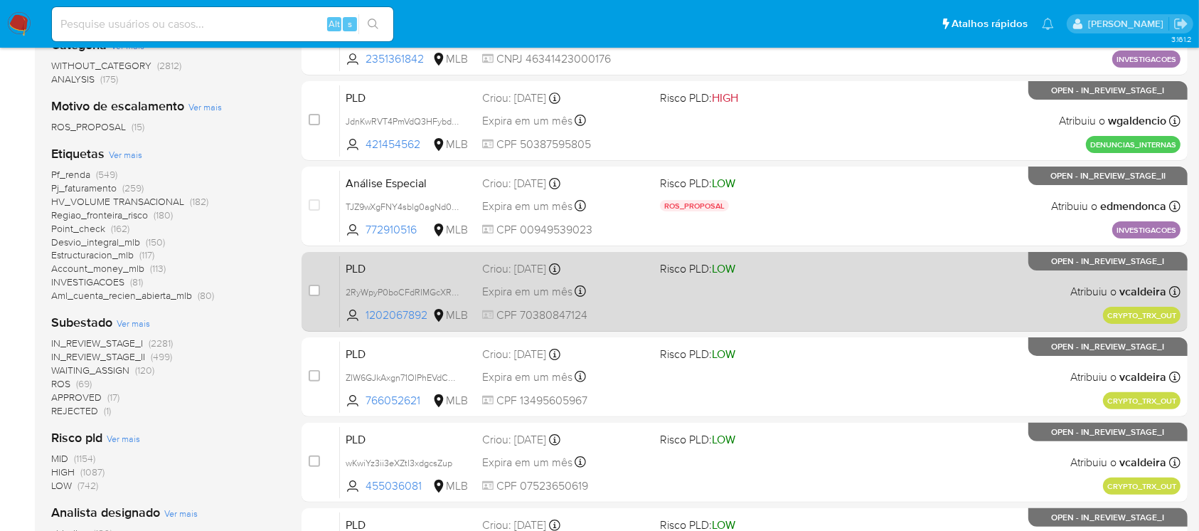
scroll to position [178, 0]
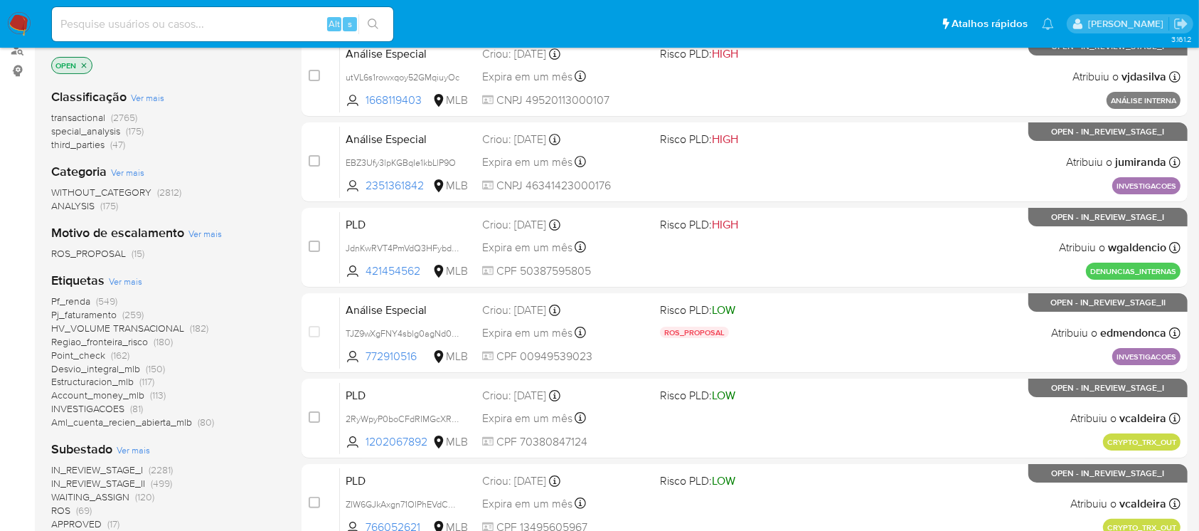
click at [71, 313] on span "Pj_faturamento" at bounding box center [83, 314] width 65 height 14
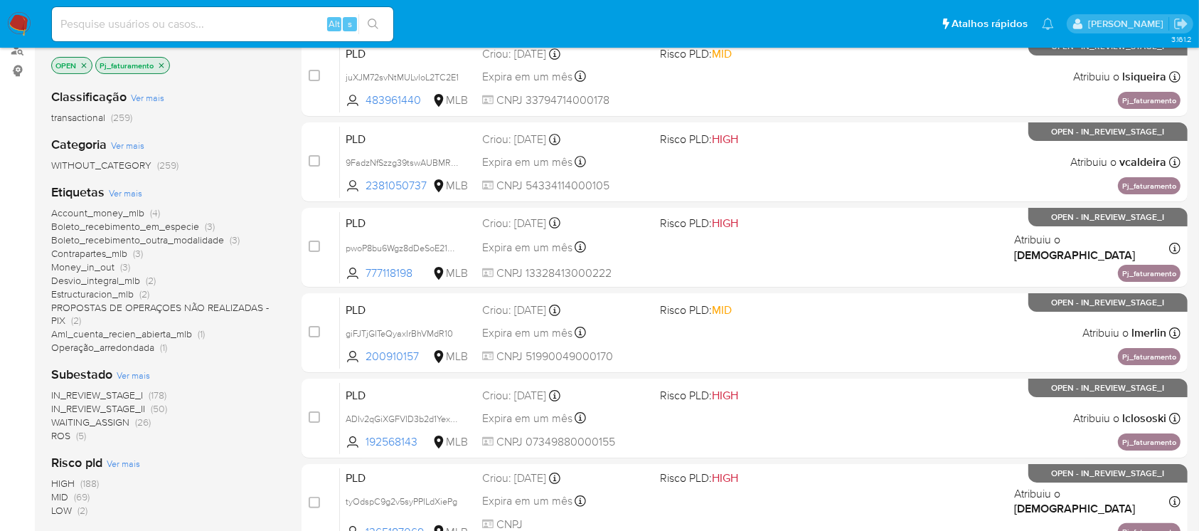
click at [63, 499] on span "MID" at bounding box center [59, 496] width 17 height 14
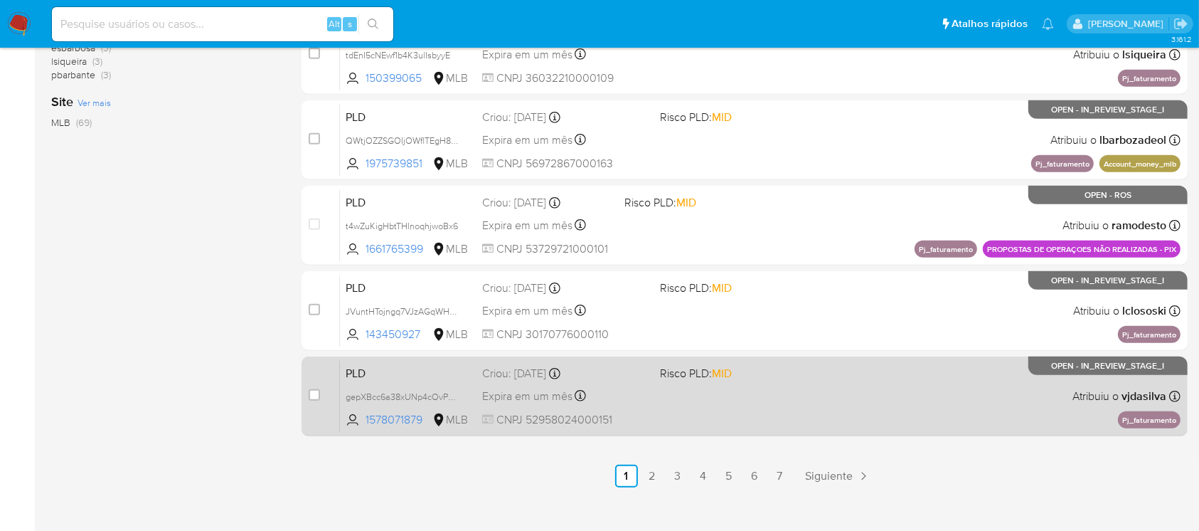
scroll to position [643, 0]
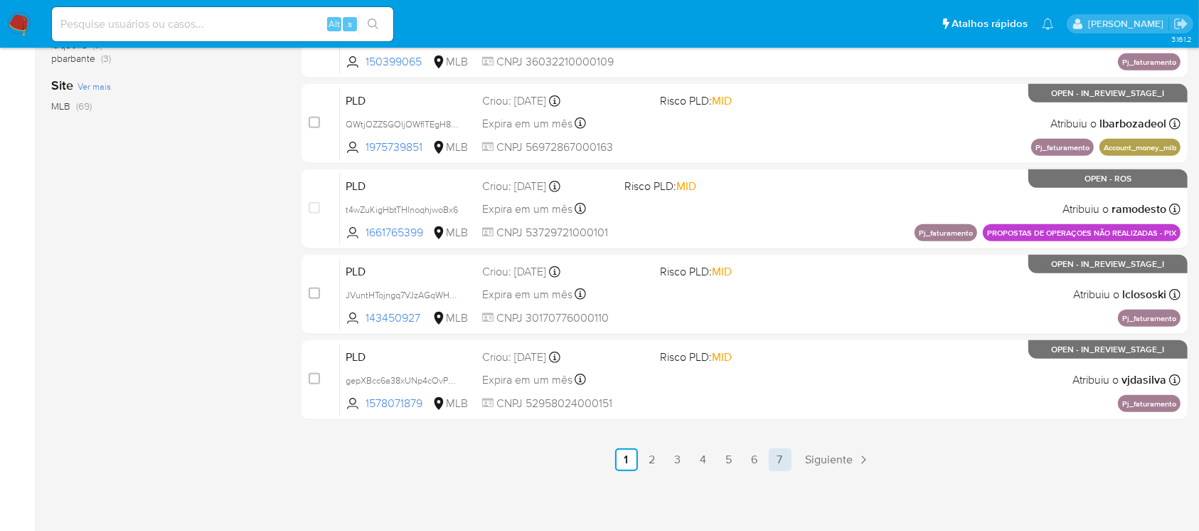
click at [774, 465] on link "7" at bounding box center [780, 459] width 23 height 23
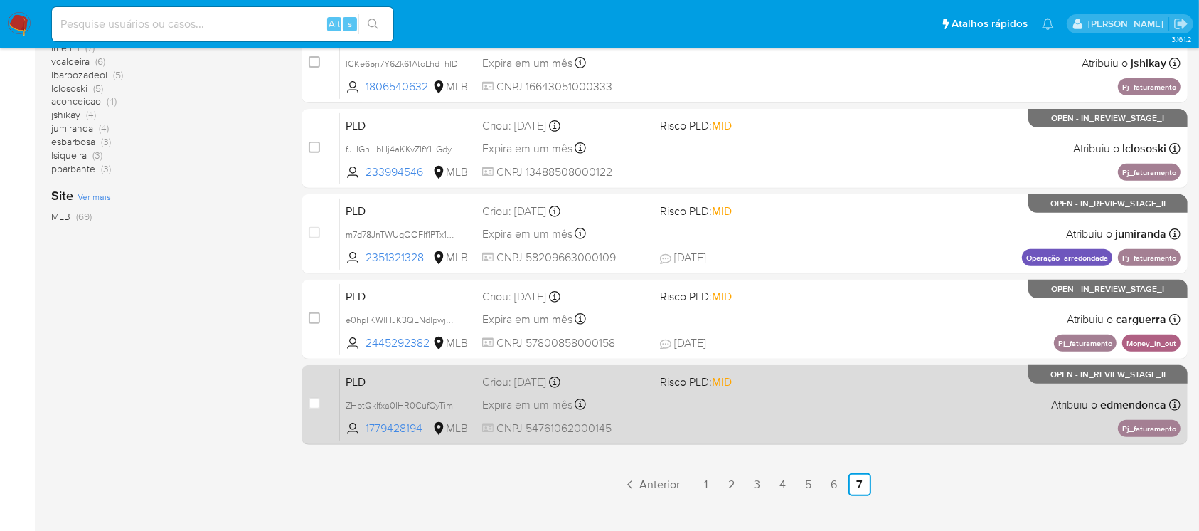
scroll to position [558, 0]
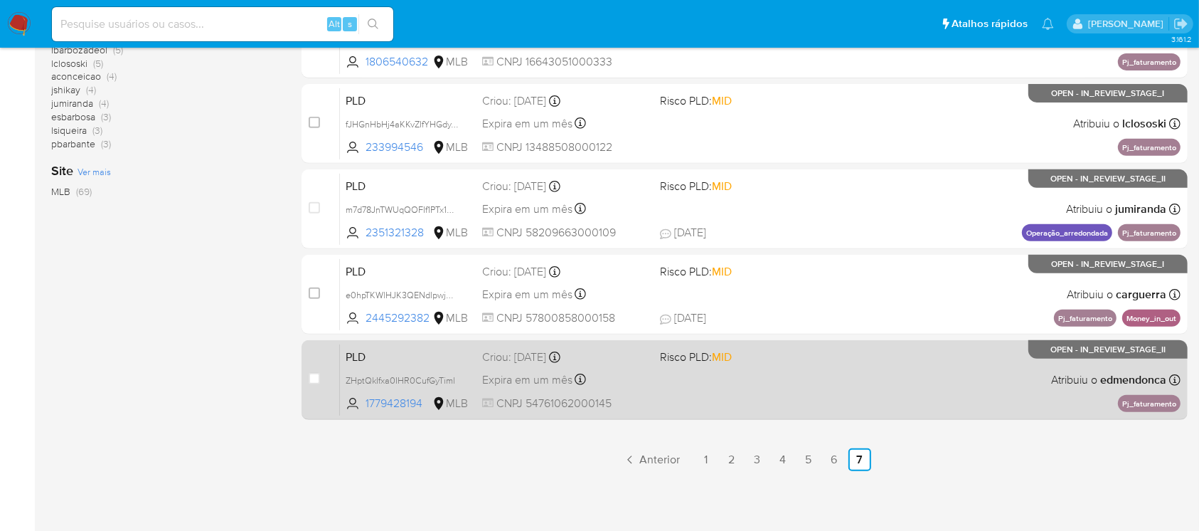
click at [736, 396] on div "PLD ZHptQkIfxa0IHR0CufGyTiml 1779428194 MLB Risco PLD: MID Criou: 12/09/2025 Cr…" at bounding box center [760, 380] width 841 height 72
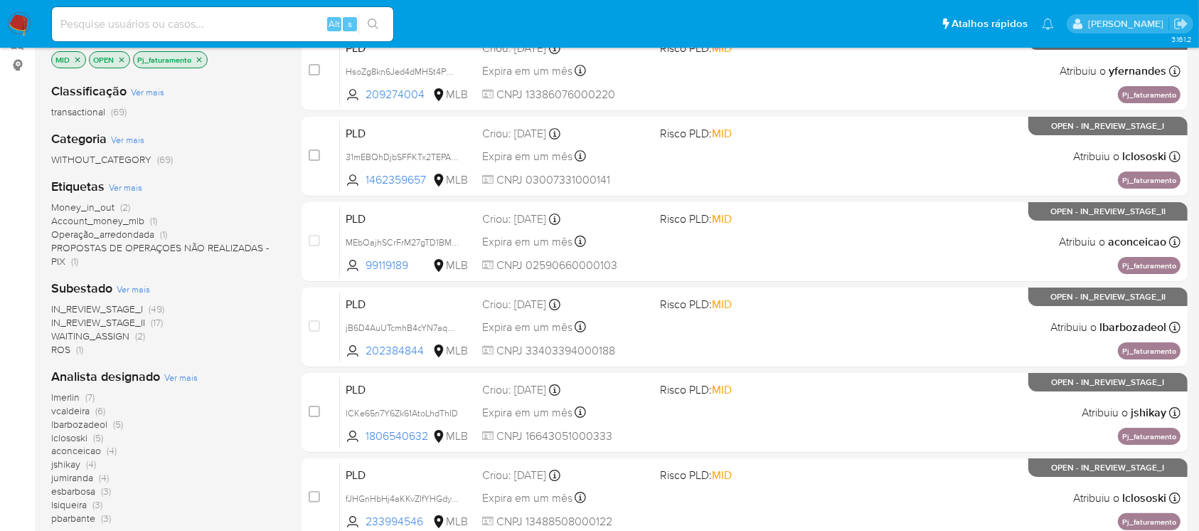
scroll to position [178, 0]
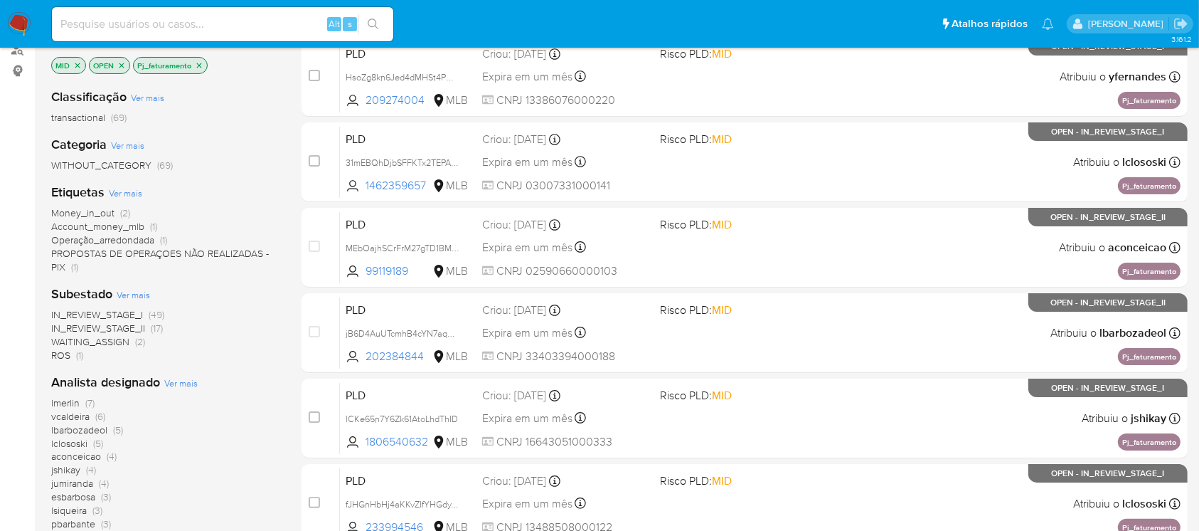
click at [90, 314] on span "IN_REVIEW_STAGE_I" at bounding box center [97, 314] width 92 height 14
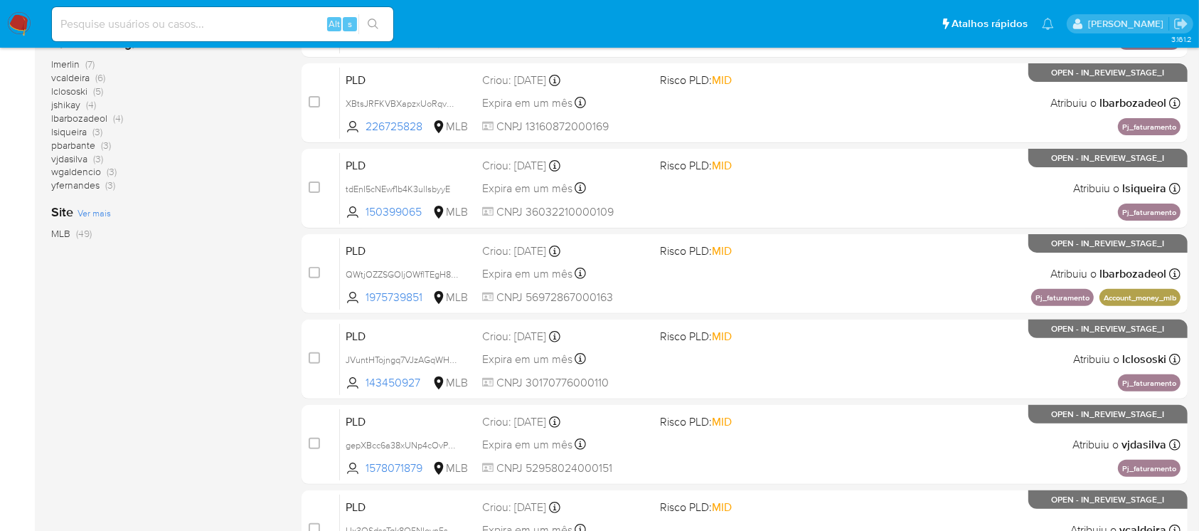
scroll to position [643, 0]
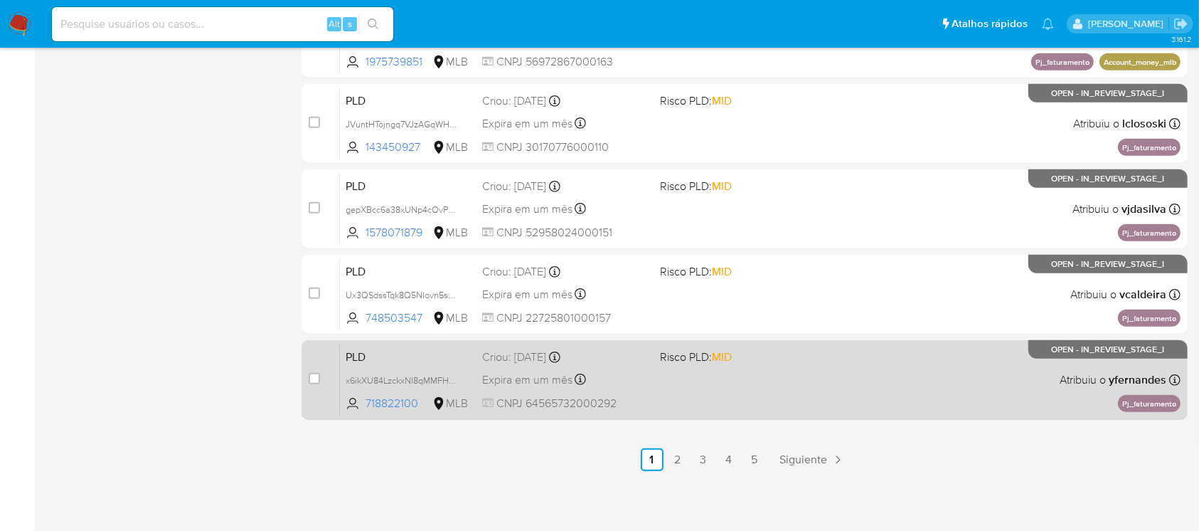
click at [878, 397] on div "PLD x6ikXU84LzckxNI8qMMFHMhJ 718822100 MLB Risco PLD: MID Criou: 12/09/2025 Cri…" at bounding box center [760, 380] width 841 height 72
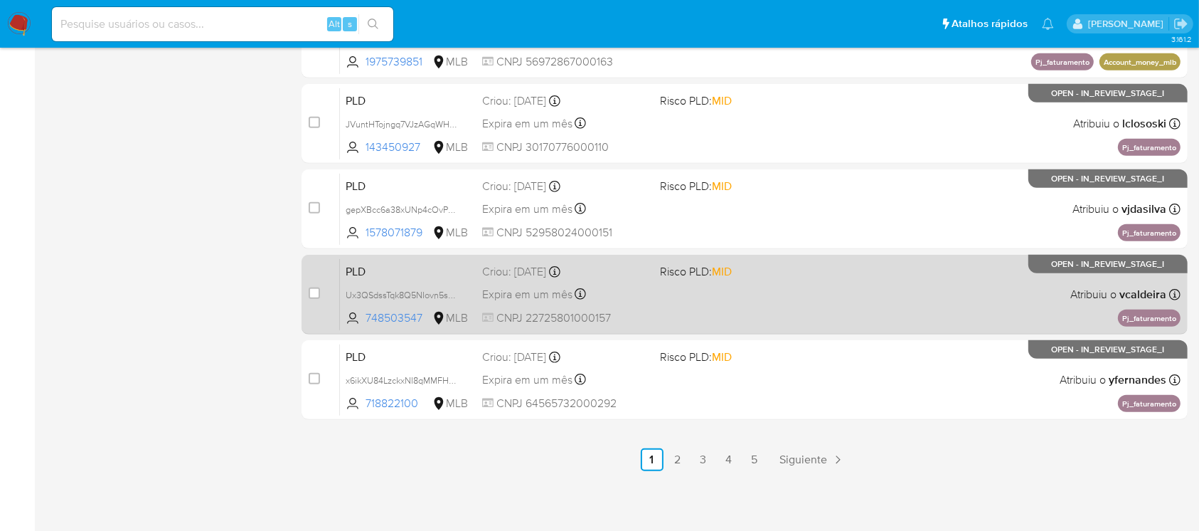
click at [706, 310] on div "PLD Ux3QSdssTqk8Q5NIovn5s7LF 748503547 MLB Risco PLD: MID Criou: 12/09/2025 Cri…" at bounding box center [760, 294] width 841 height 72
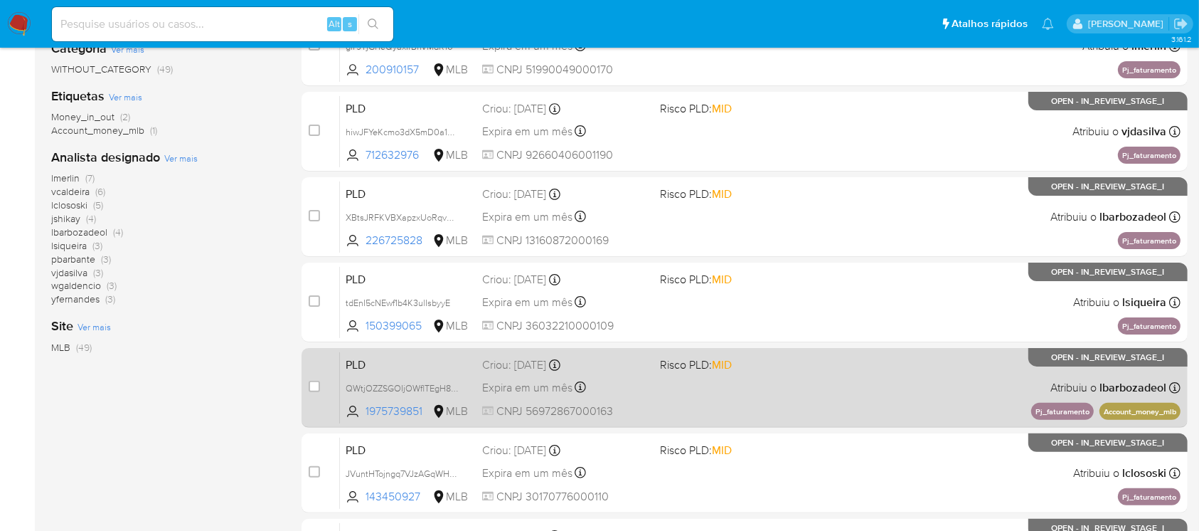
scroll to position [263, 0]
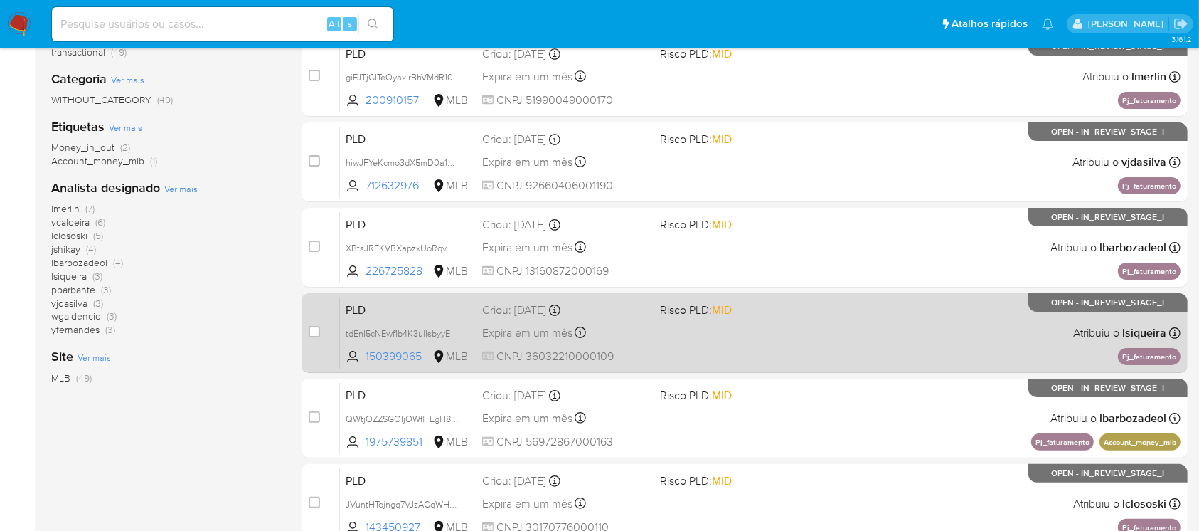
click at [731, 348] on div "PLD tdEnI5cNEwf1b4K3ulIsbyyE 150399065 MLB Risco PLD: MID Criou: 12/09/2025 Cri…" at bounding box center [760, 333] width 841 height 72
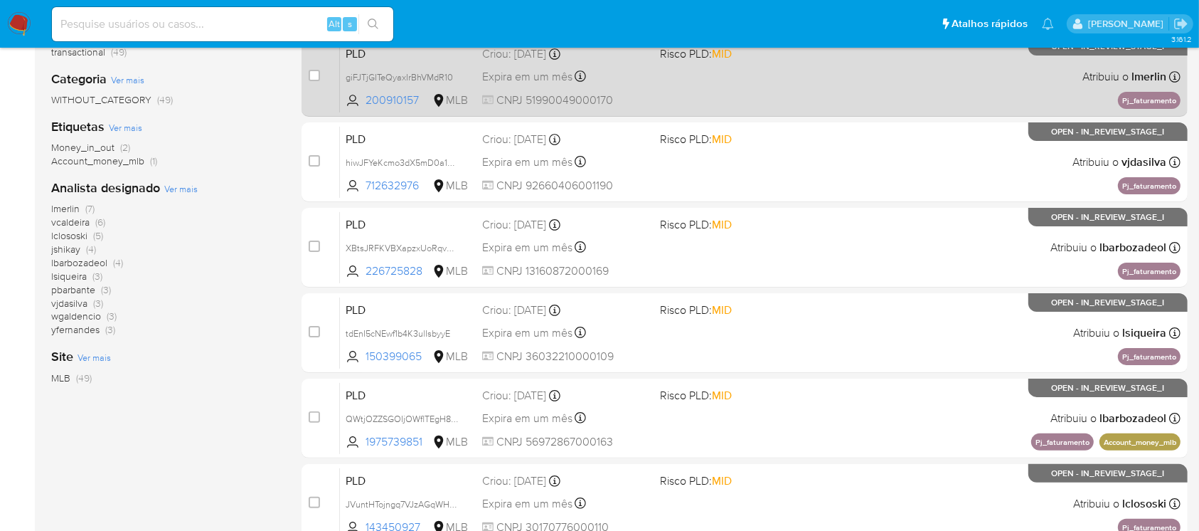
click at [690, 90] on div "PLD giFJTjGITeQyaxIrBhVMdR10 200910157 MLB Risco PLD: MID Criou: 12/09/2025 Cri…" at bounding box center [760, 77] width 841 height 72
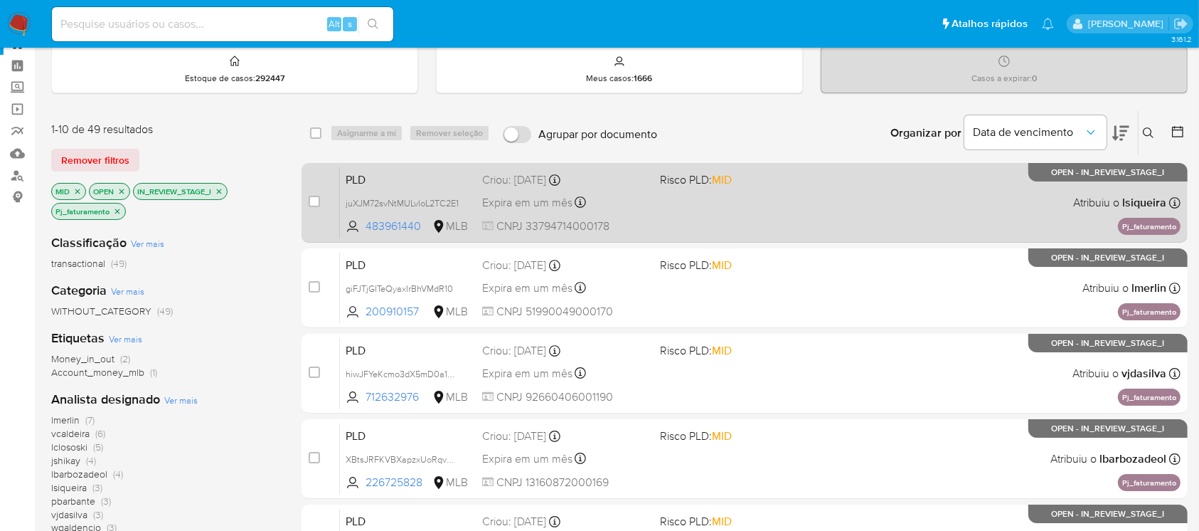
scroll to position [11, 0]
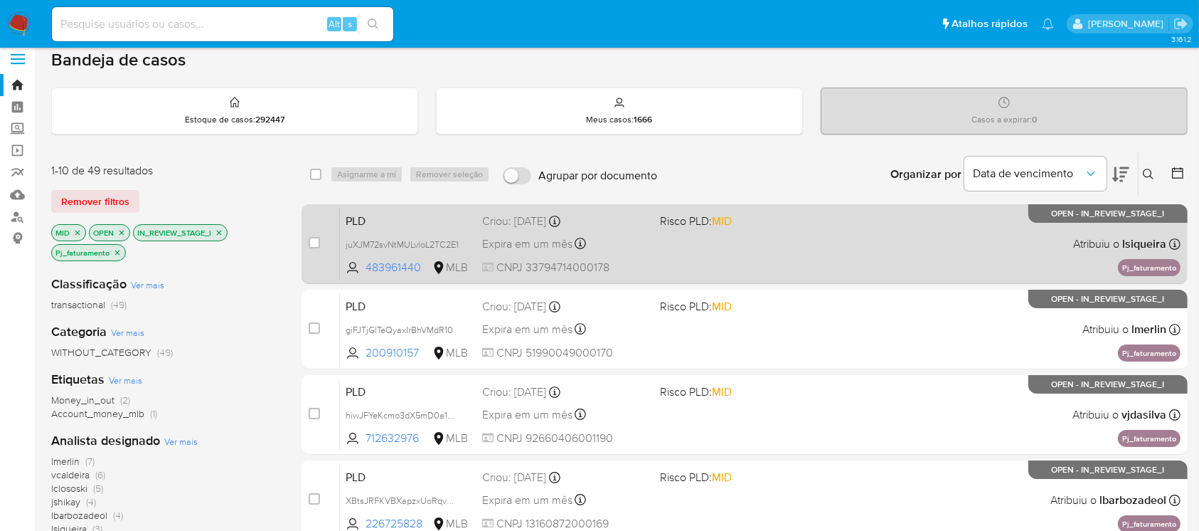
click at [746, 255] on div "PLD juXJM72svNtMULvloL2TC2E1 483961440 MLB Risco PLD: MID Criou: 12/09/2025 Cri…" at bounding box center [760, 244] width 841 height 72
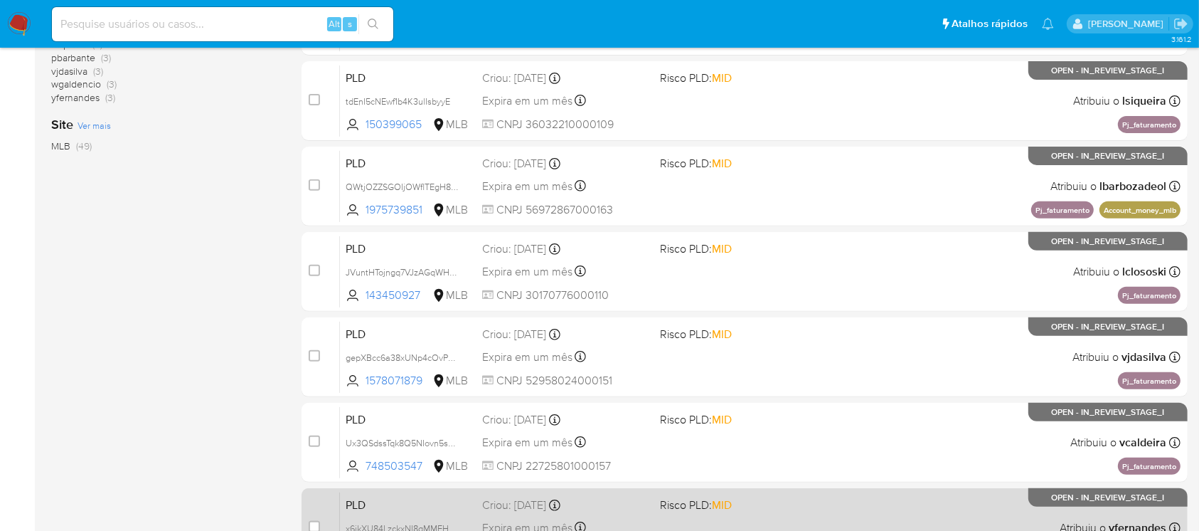
scroll to position [643, 0]
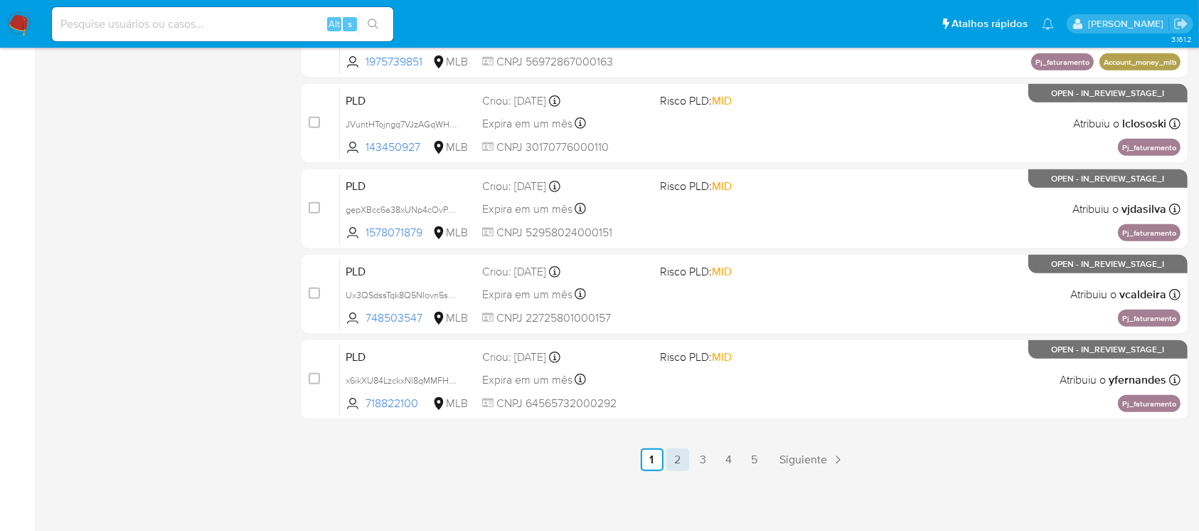
click at [679, 465] on link "2" at bounding box center [678, 459] width 23 height 23
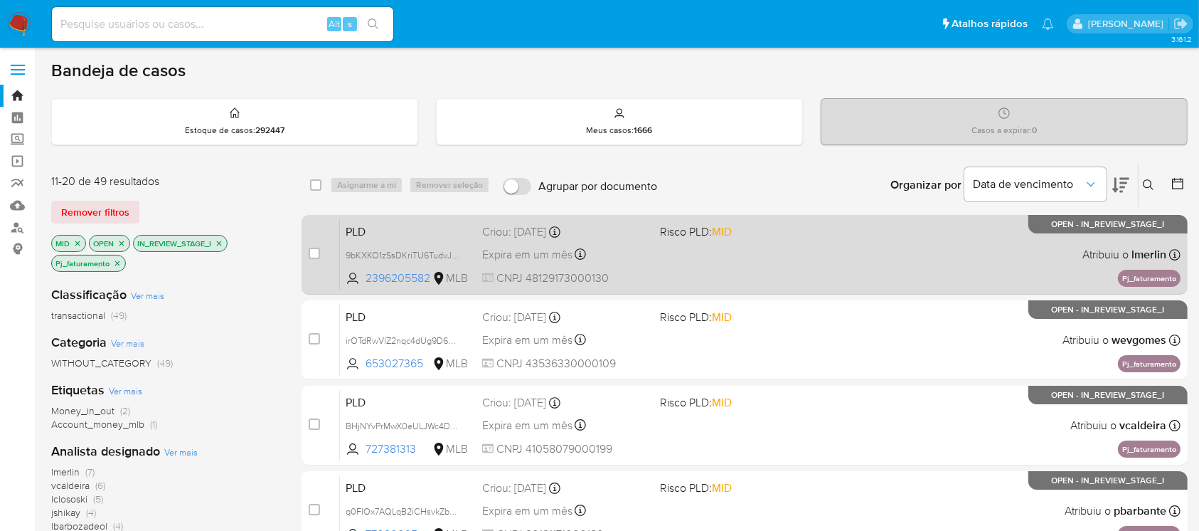
click at [664, 265] on div "PLD 9bKXKO1zSsDKriTU6TudvJP3 2396205582 MLB Risco PLD: MID Criou: 12/09/2025 Cr…" at bounding box center [760, 254] width 841 height 72
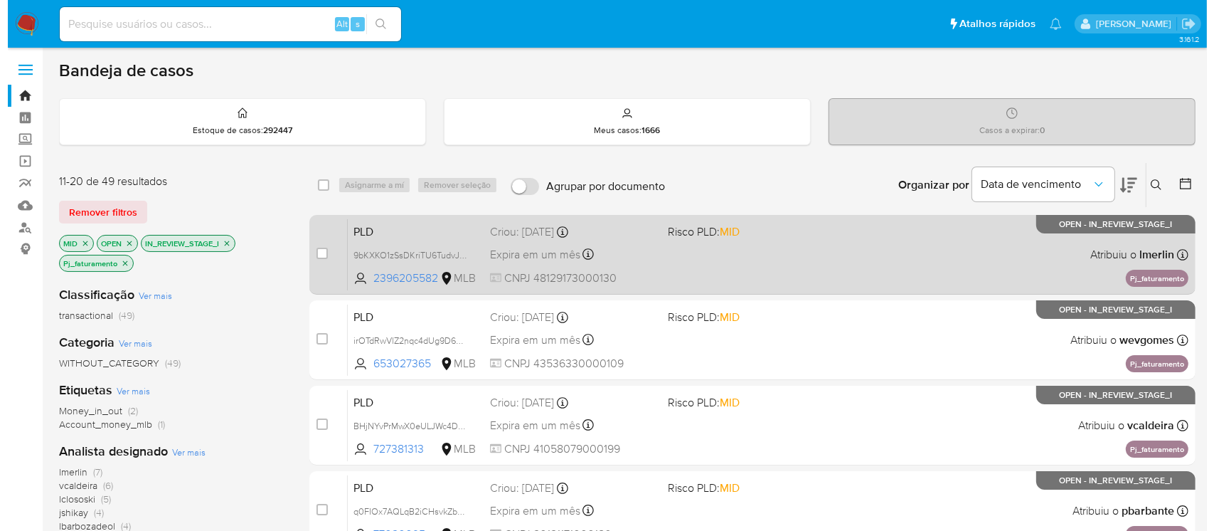
scroll to position [126, 0]
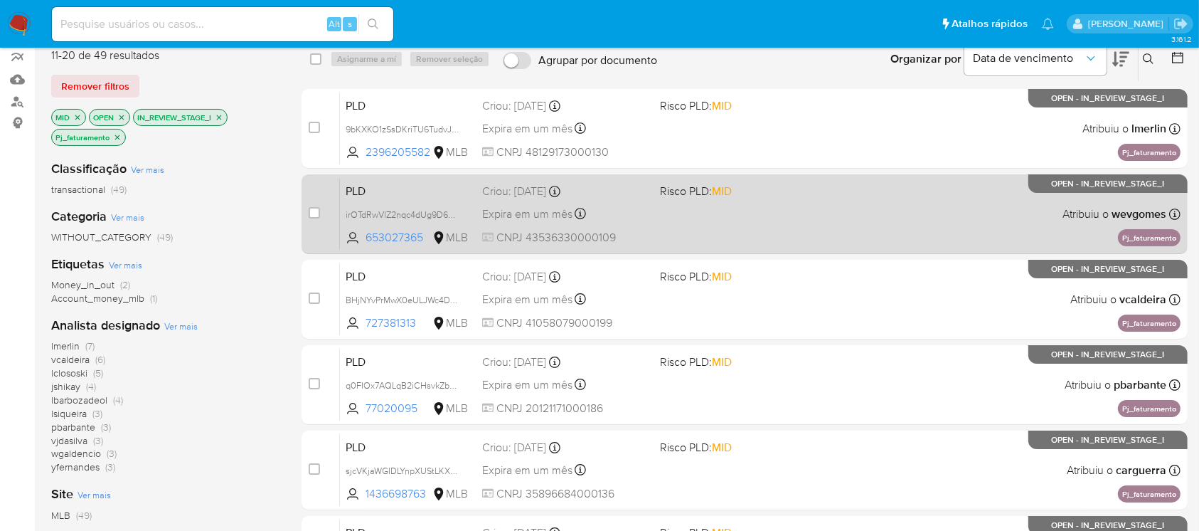
click at [672, 228] on div "PLD irOTdRwVlZ2nqc4dUg9D6Jpx 653027365 MLB Risco PLD: MID Criou: 12/09/2025 Cri…" at bounding box center [760, 214] width 841 height 72
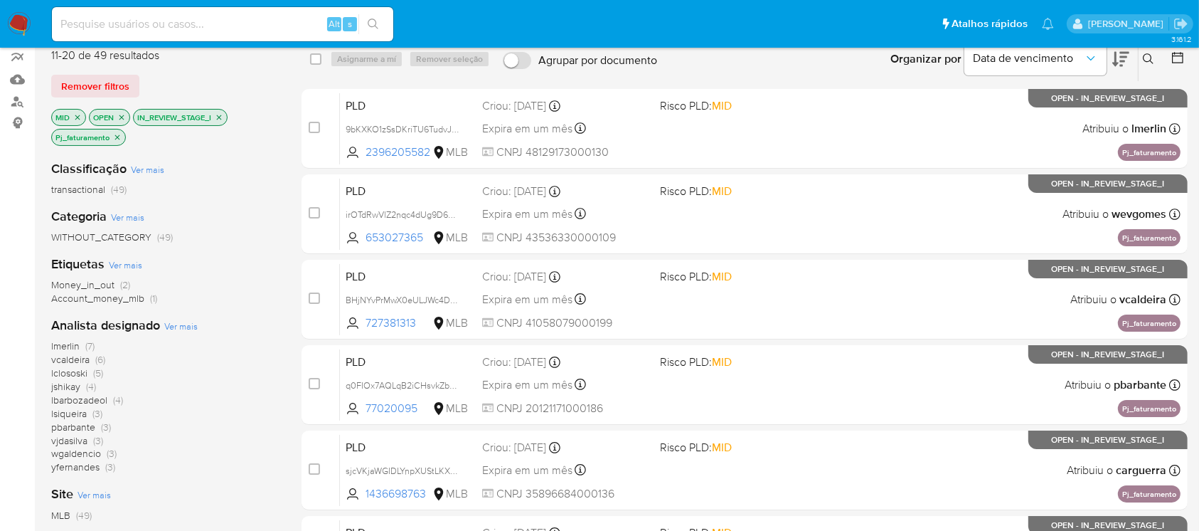
click at [117, 137] on icon "close-filter" at bounding box center [117, 137] width 9 height 9
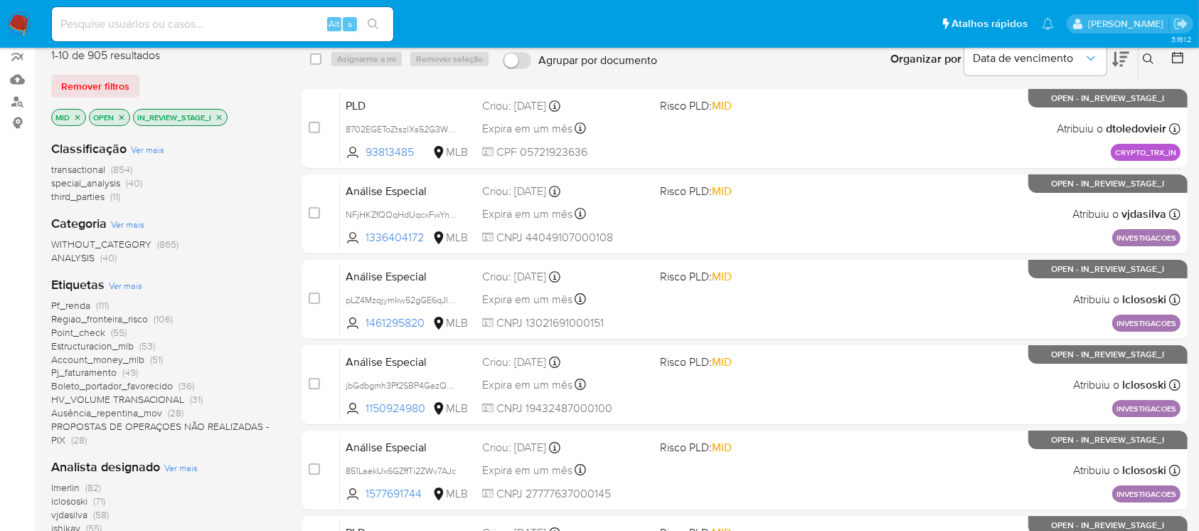
click at [78, 117] on icon "close-filter" at bounding box center [77, 117] width 9 height 9
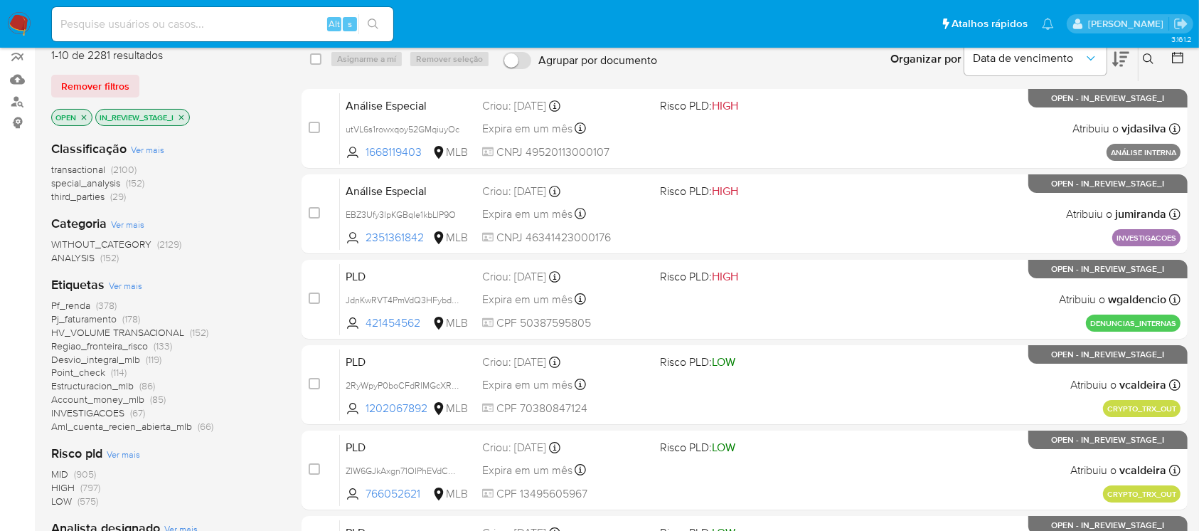
click at [127, 287] on span "Ver mais" at bounding box center [125, 285] width 33 height 13
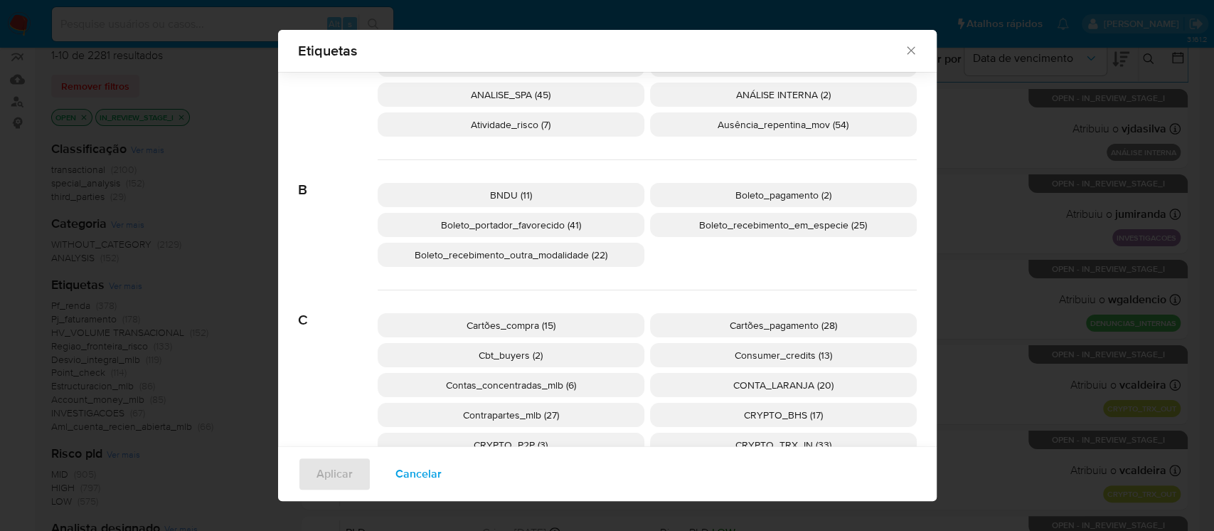
scroll to position [115, 0]
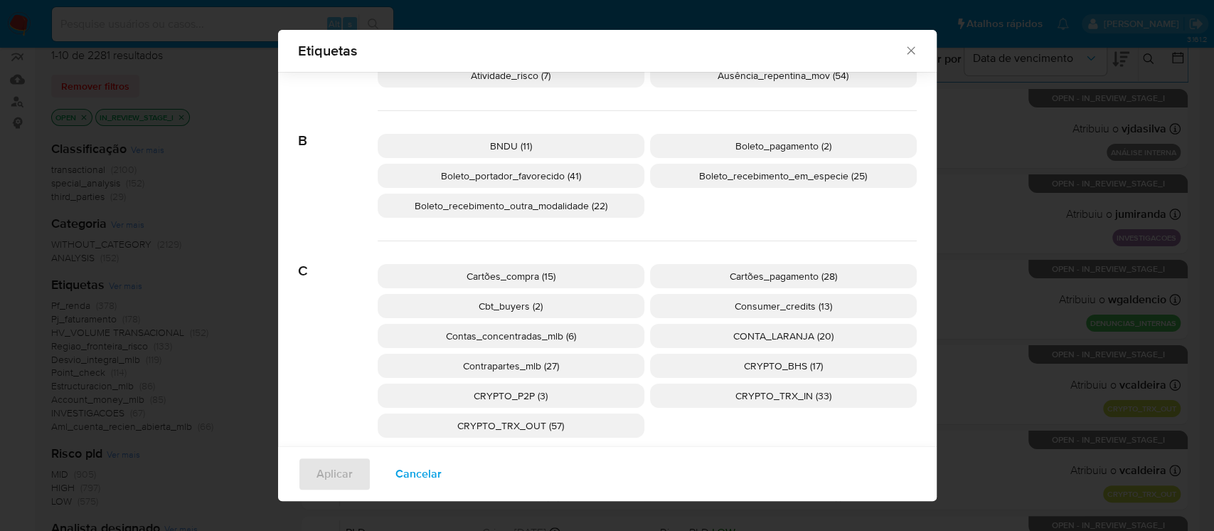
click at [424, 209] on span "Boleto_recebimento_outra_modalidade (22)" at bounding box center [511, 205] width 193 height 14
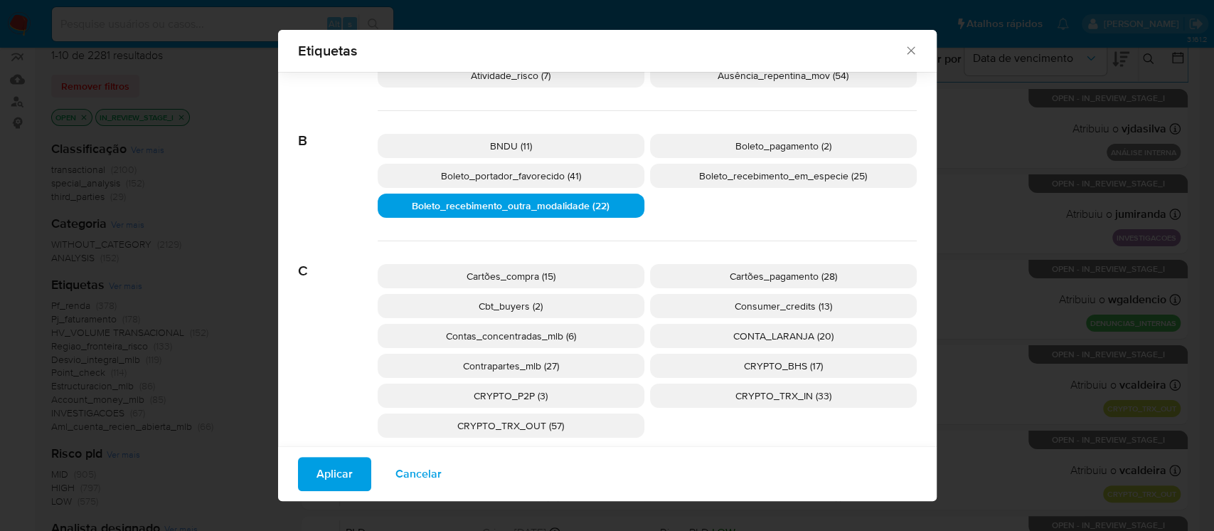
click at [320, 474] on span "Aplicar" at bounding box center [335, 473] width 36 height 31
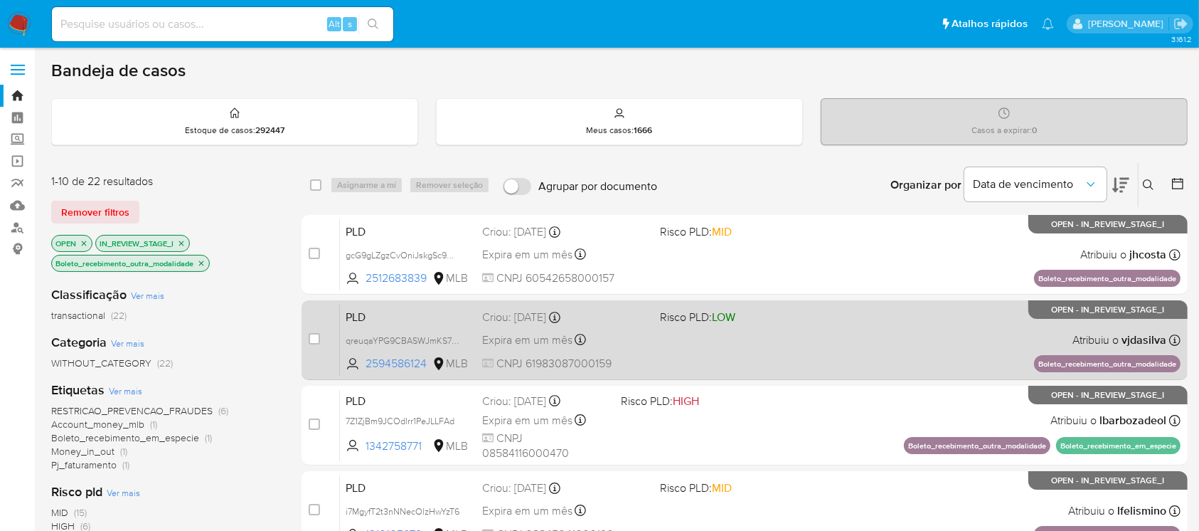
click at [701, 352] on div "PLD qreuqaYPG9CBASWJmKS7p6nn 2594586124 MLB Risco PLD: LOW Criou: 12/09/2025 Cr…" at bounding box center [760, 340] width 841 height 72
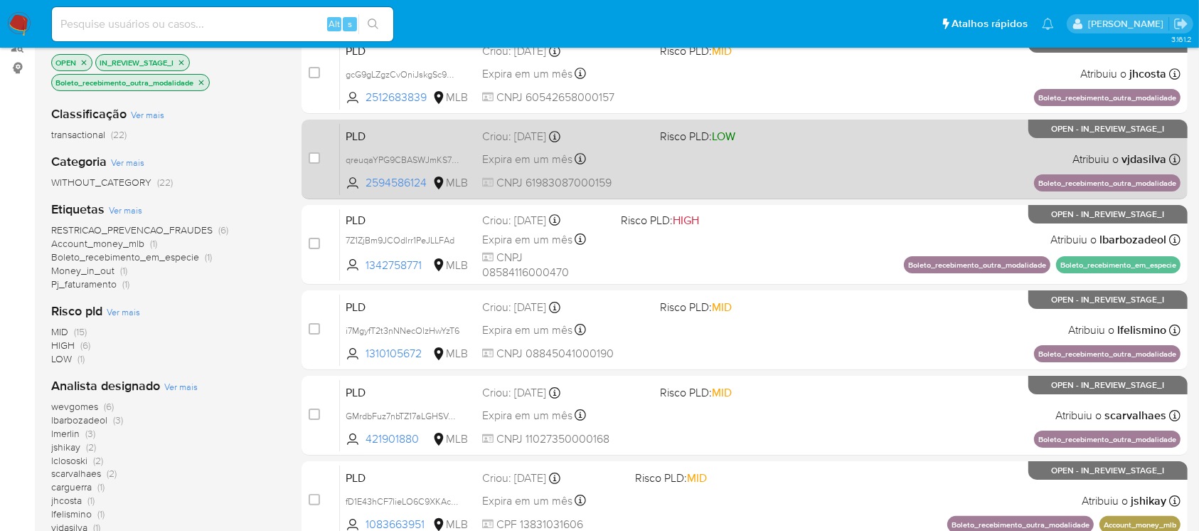
scroll to position [253, 0]
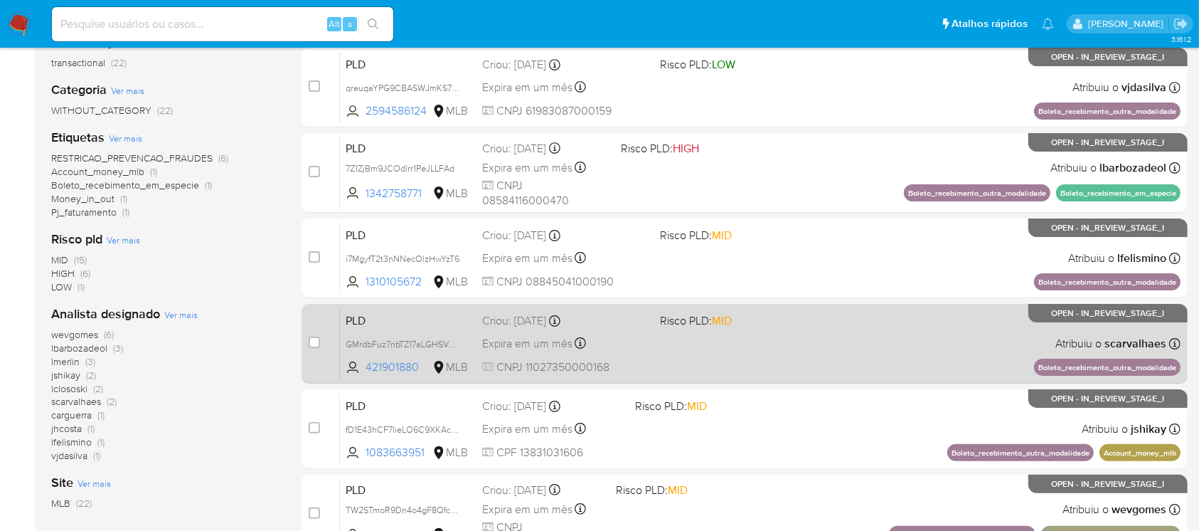
click at [676, 354] on div "PLD GMrdbFuz7nbTZ17aLGHSVAmW 421901880 MLB Risco PLD: MID Criou: 12/09/2025 Cri…" at bounding box center [760, 343] width 841 height 72
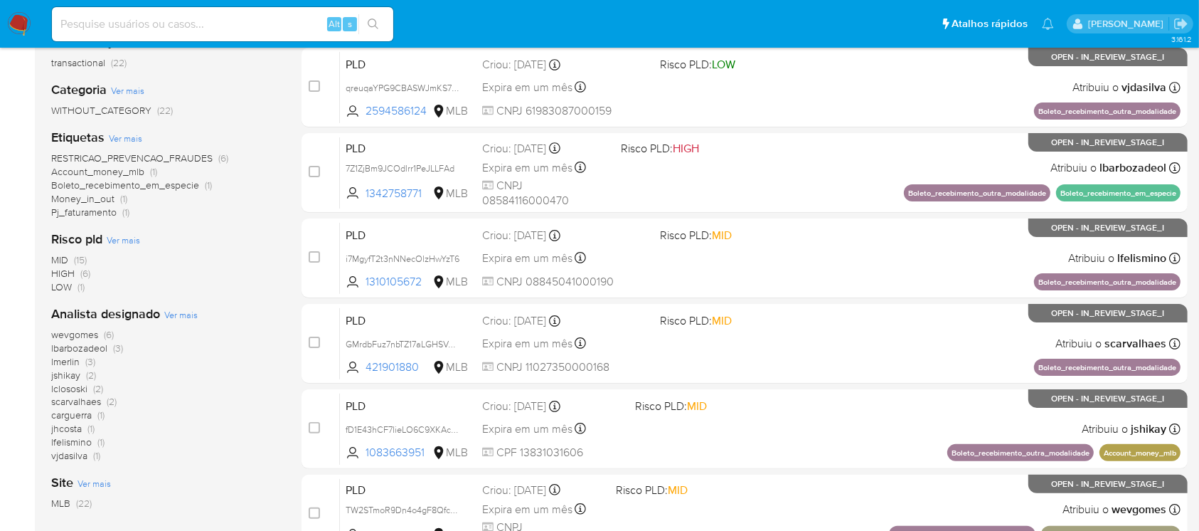
click at [58, 286] on span "LOW" at bounding box center [61, 287] width 21 height 14
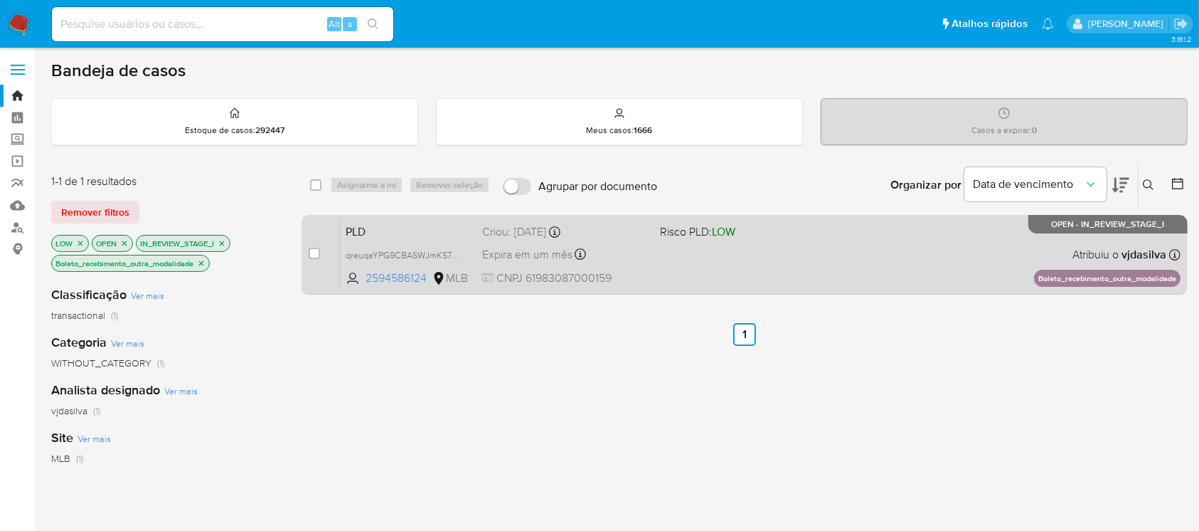
click at [682, 275] on div "PLD qreuqaYPG9CBASWJmKS7p6nn 2594586124 MLB Risco PLD: LOW Criou: 12/09/2025 Cr…" at bounding box center [760, 254] width 841 height 72
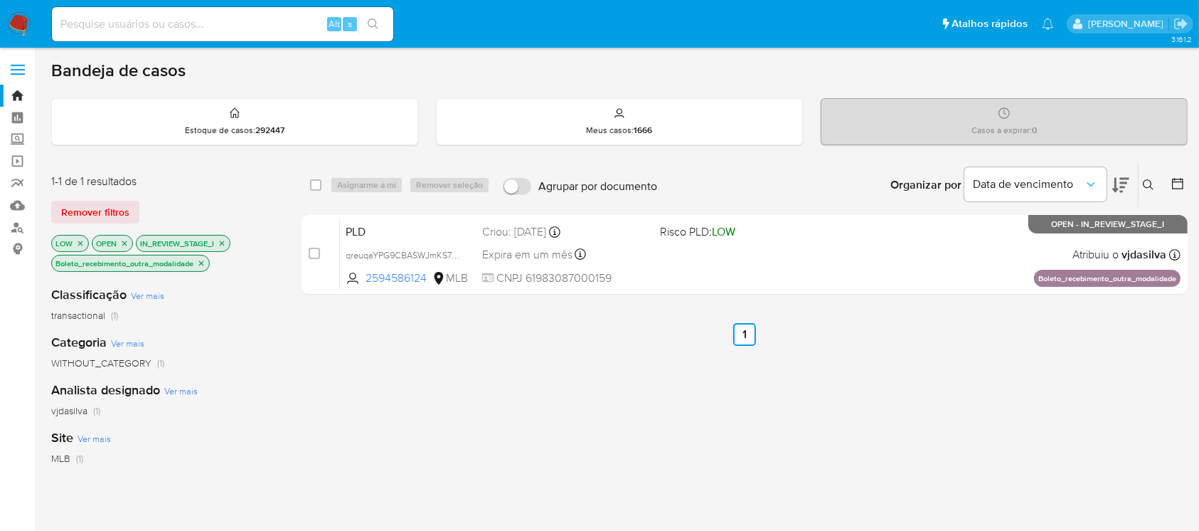
click at [80, 240] on icon "close-filter" at bounding box center [80, 243] width 9 height 9
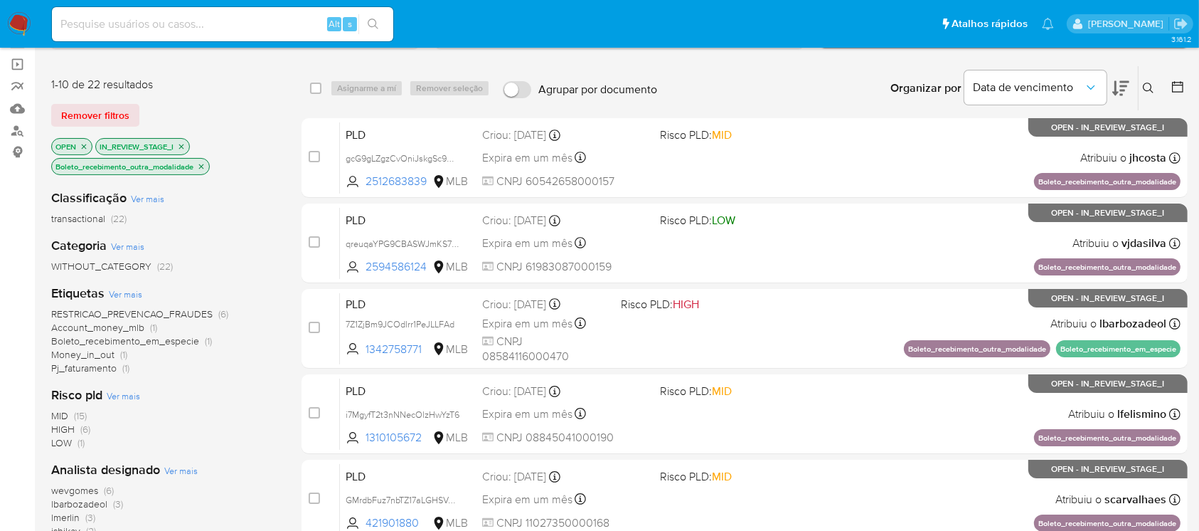
scroll to position [126, 0]
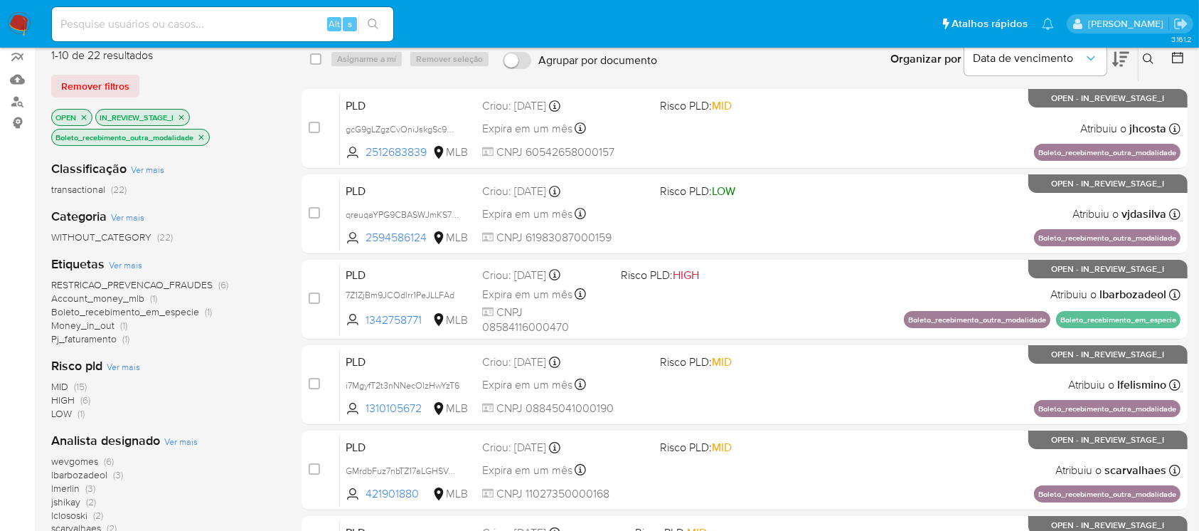
click at [56, 400] on span "HIGH" at bounding box center [62, 400] width 23 height 14
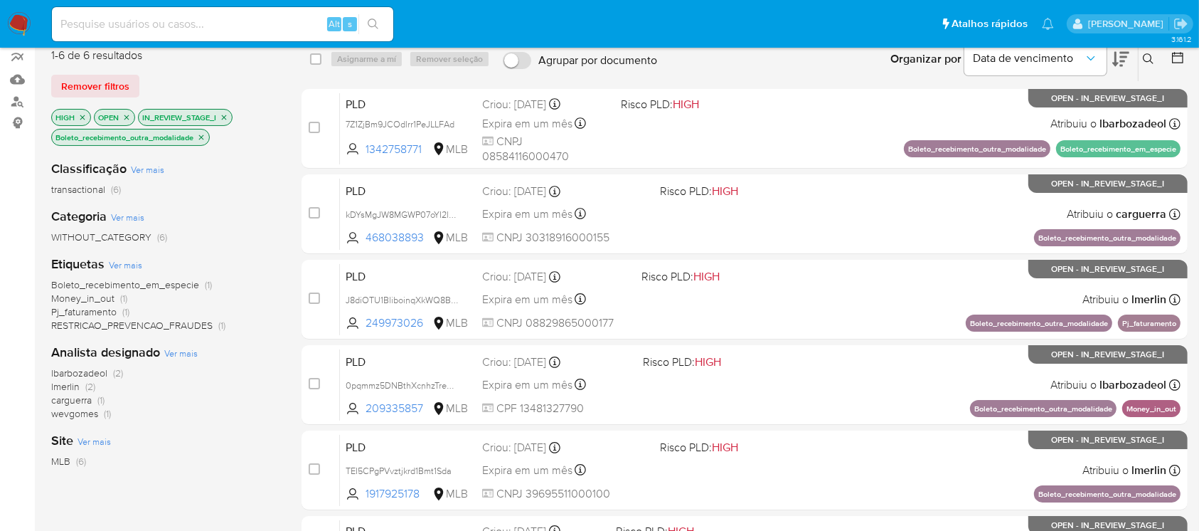
click at [84, 115] on icon "close-filter" at bounding box center [82, 117] width 9 height 9
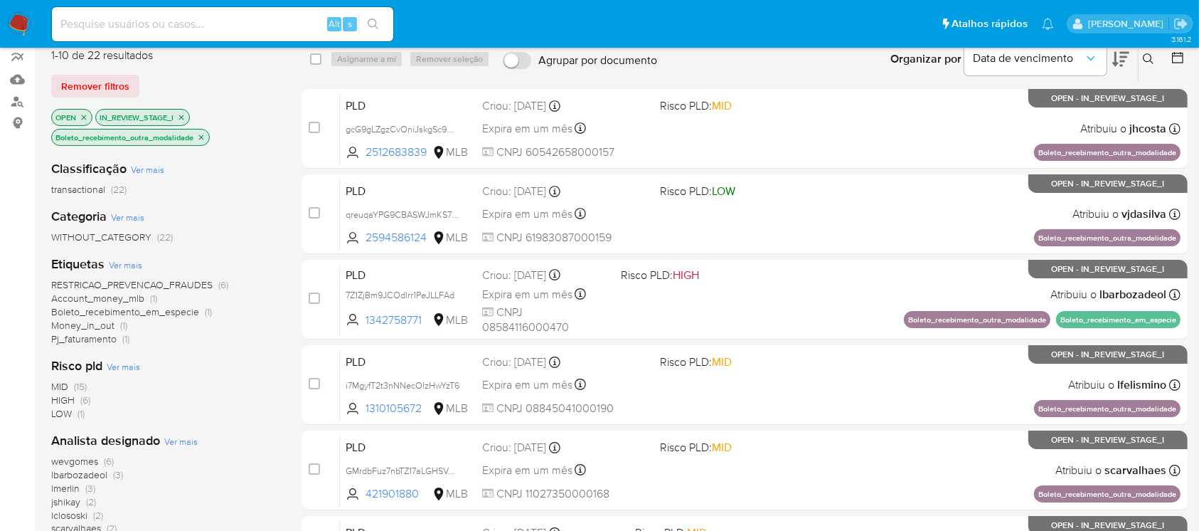
click at [58, 387] on span "MID" at bounding box center [59, 386] width 17 height 14
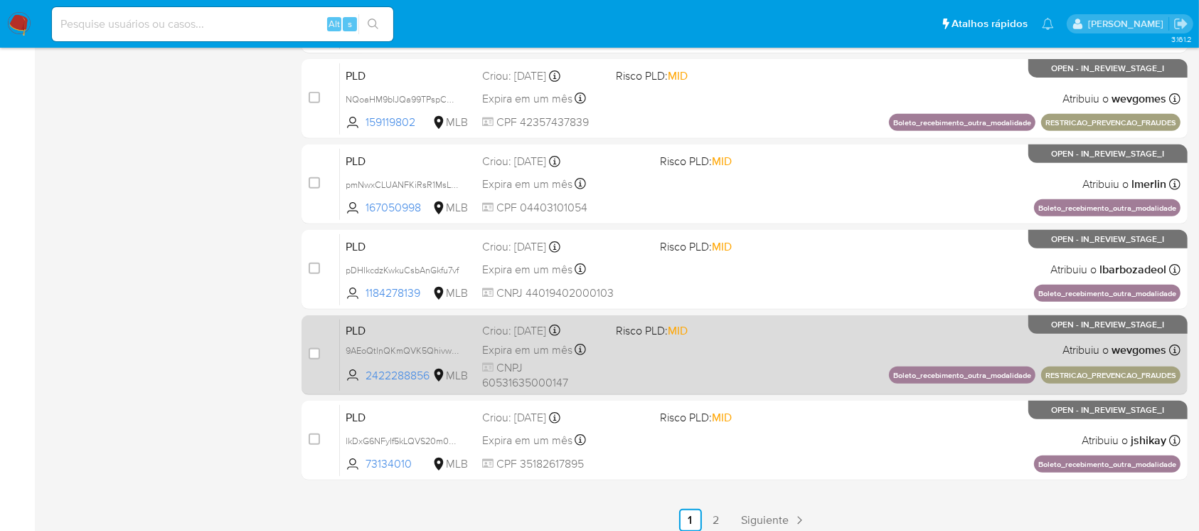
scroll to position [643, 0]
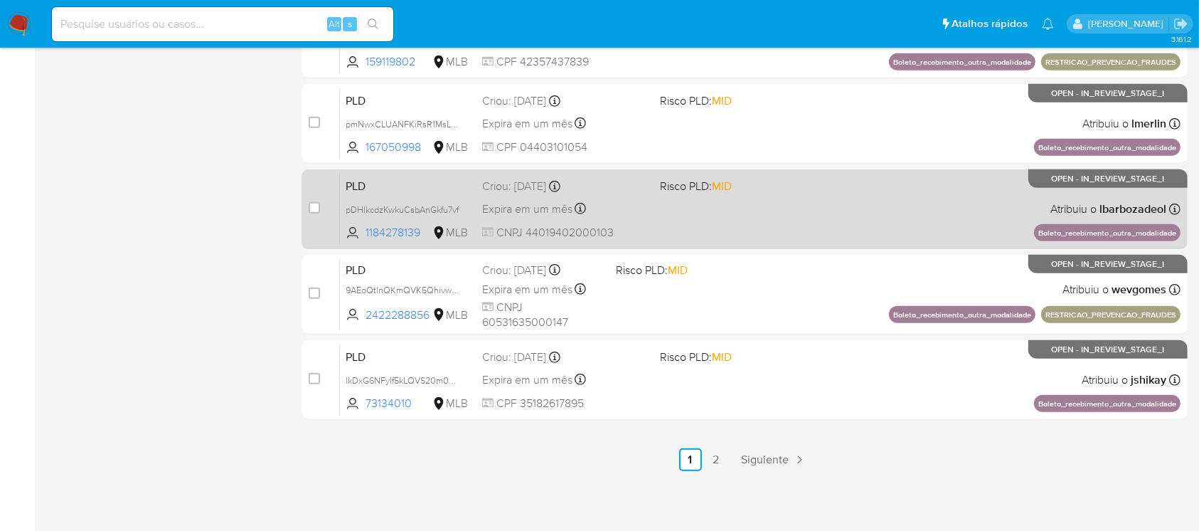
click at [677, 235] on div "PLD pDHIkcdzKwkuCsbAnGkfu7vf 1184278139 MLB Risco PLD: MID Criou: 12/09/2025 Cr…" at bounding box center [760, 209] width 841 height 72
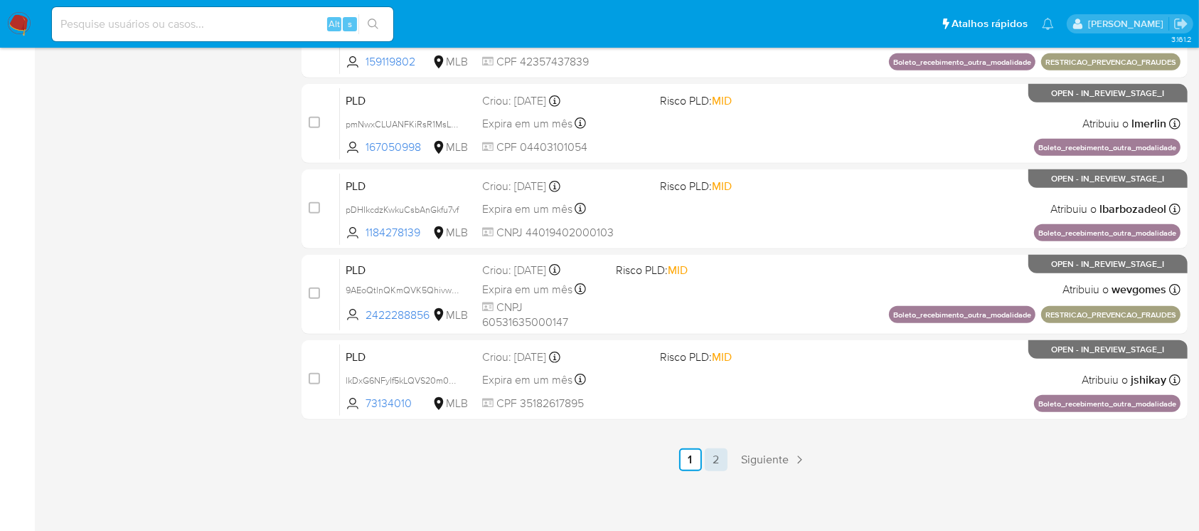
click at [716, 462] on link "2" at bounding box center [716, 459] width 23 height 23
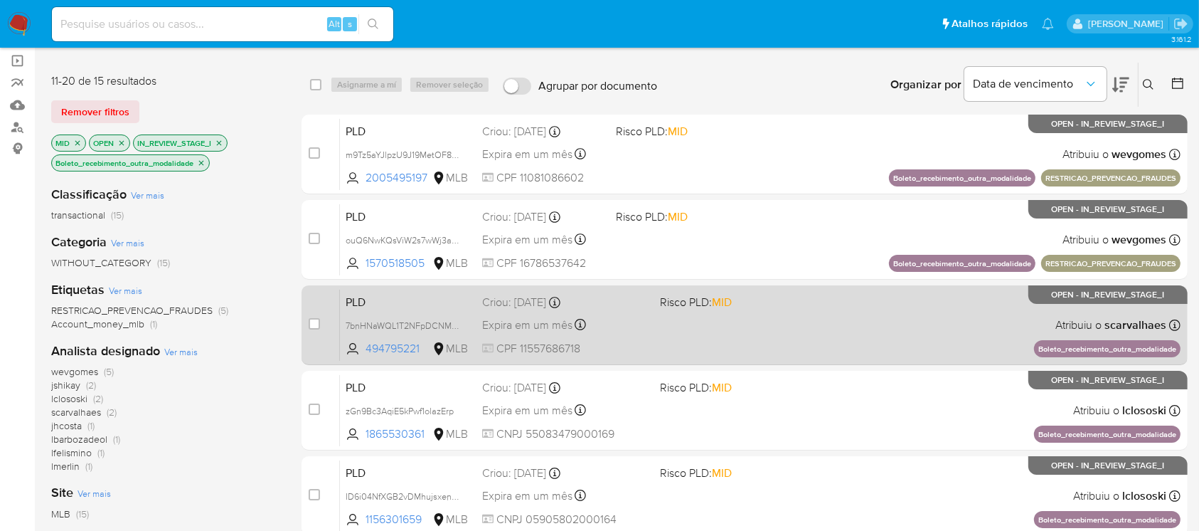
scroll to position [126, 0]
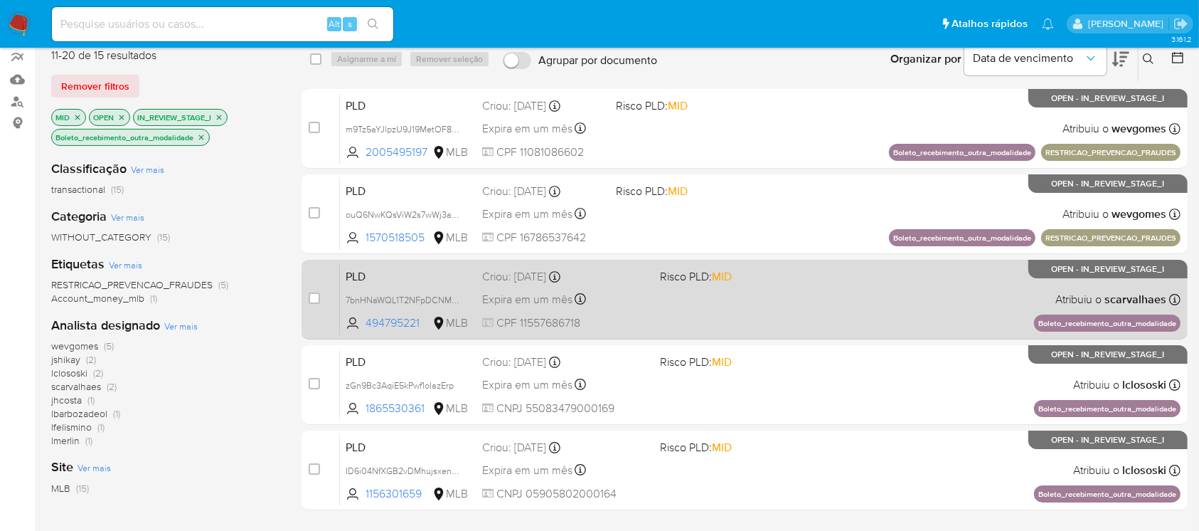
click at [640, 321] on span "CPF 11557686718" at bounding box center [565, 323] width 166 height 16
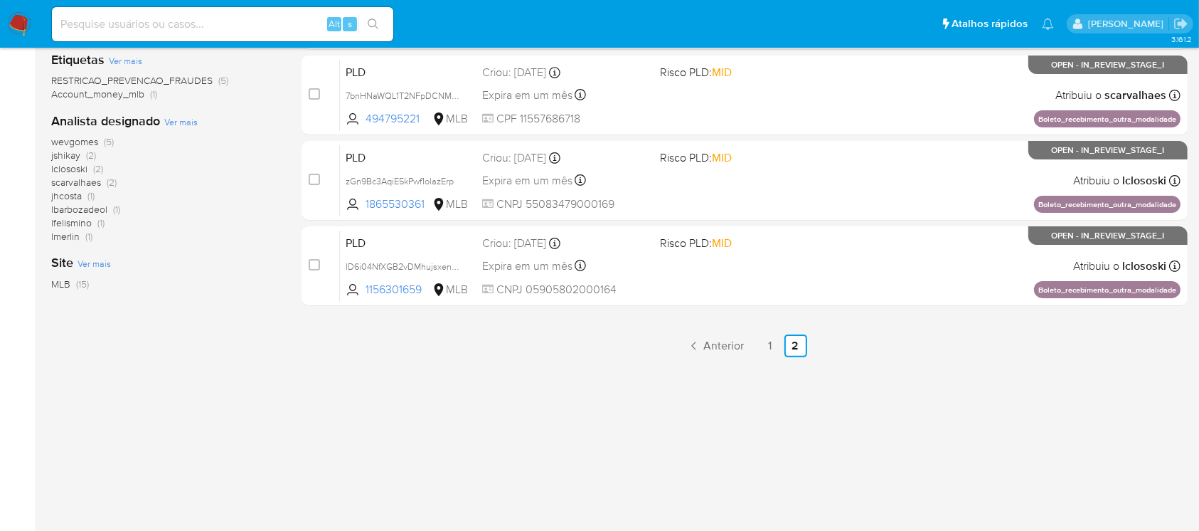
scroll to position [355, 0]
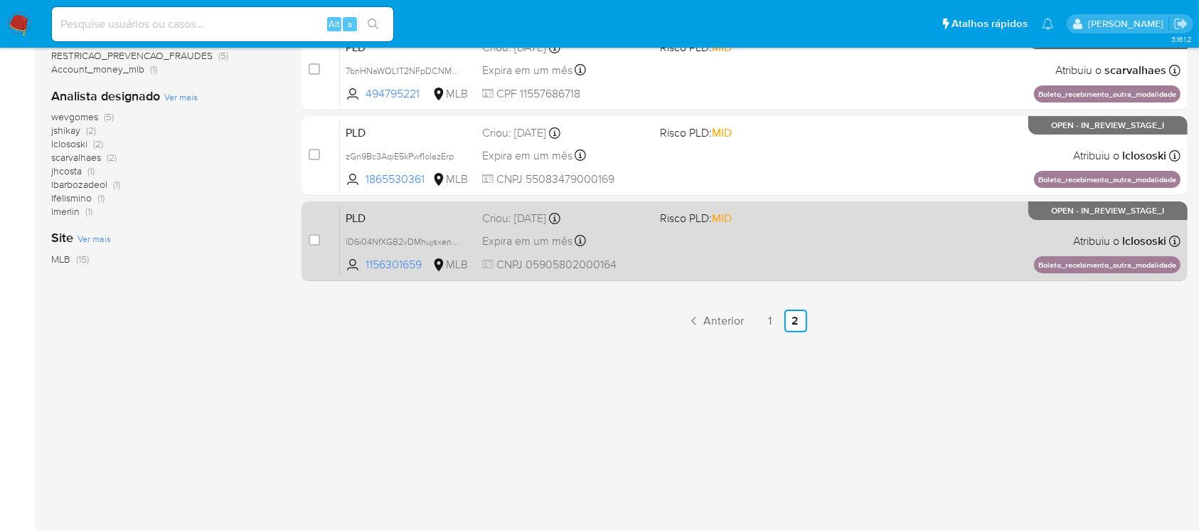
click at [657, 269] on div "PLD ID6i04NfXGB2vDMhujsxenuk 1156301659 MLB Risco PLD: MID Criou: 12/09/2025 Cr…" at bounding box center [760, 241] width 841 height 72
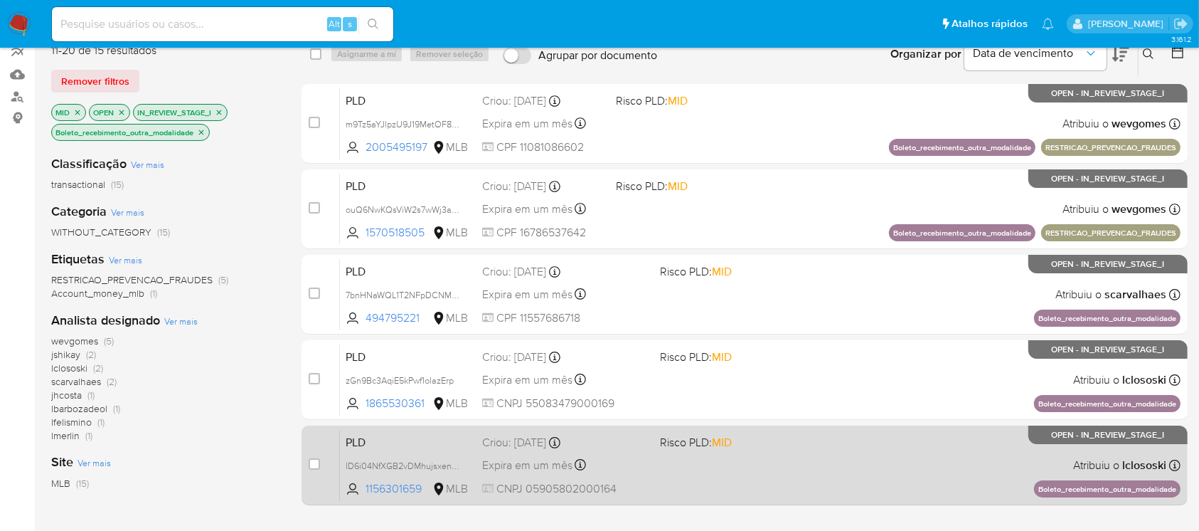
scroll to position [102, 0]
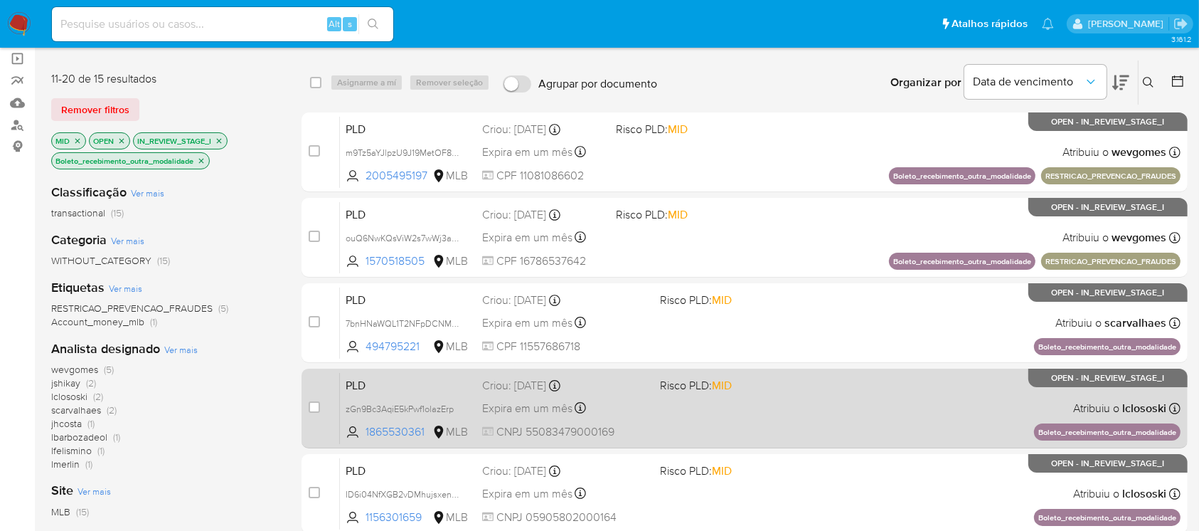
click at [678, 411] on div "PLD zGn9Bc3AqiE5kPwf1olazErp 1865530361 MLB Risco PLD: MID Criou: 12/09/2025 Cr…" at bounding box center [760, 408] width 841 height 72
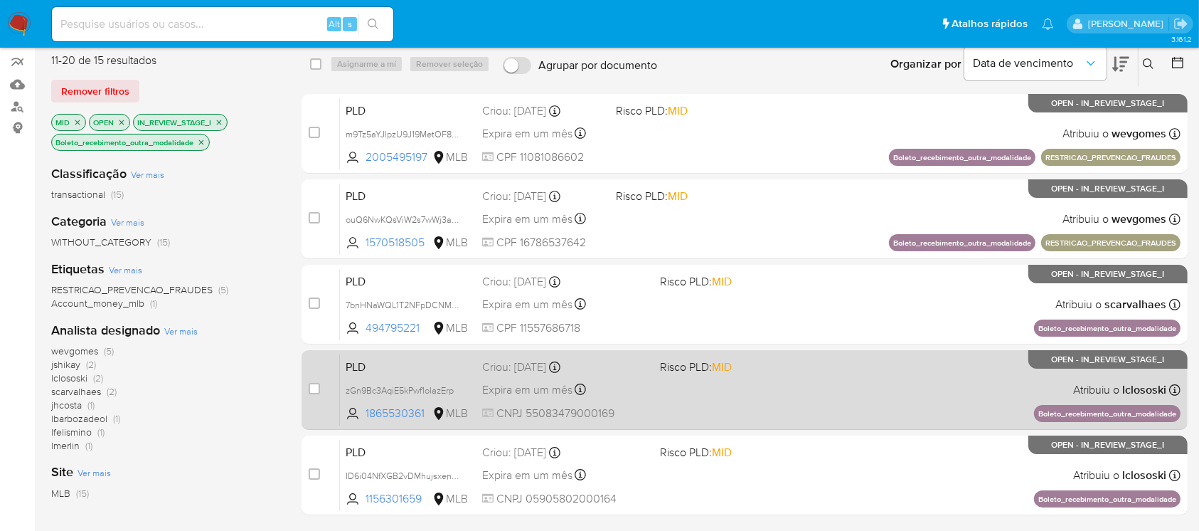
scroll to position [253, 0]
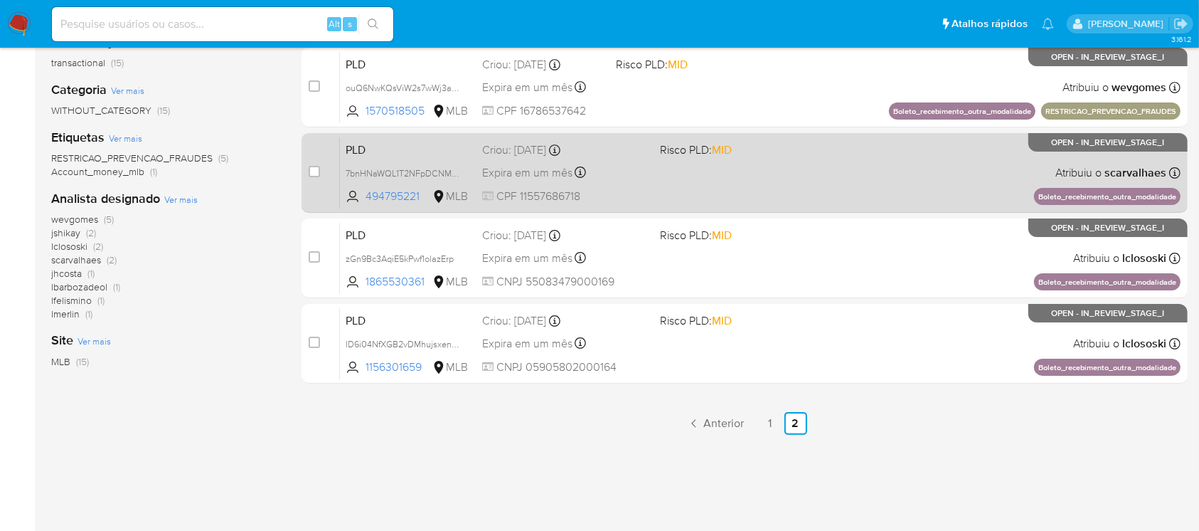
click at [768, 421] on link "1" at bounding box center [770, 423] width 23 height 23
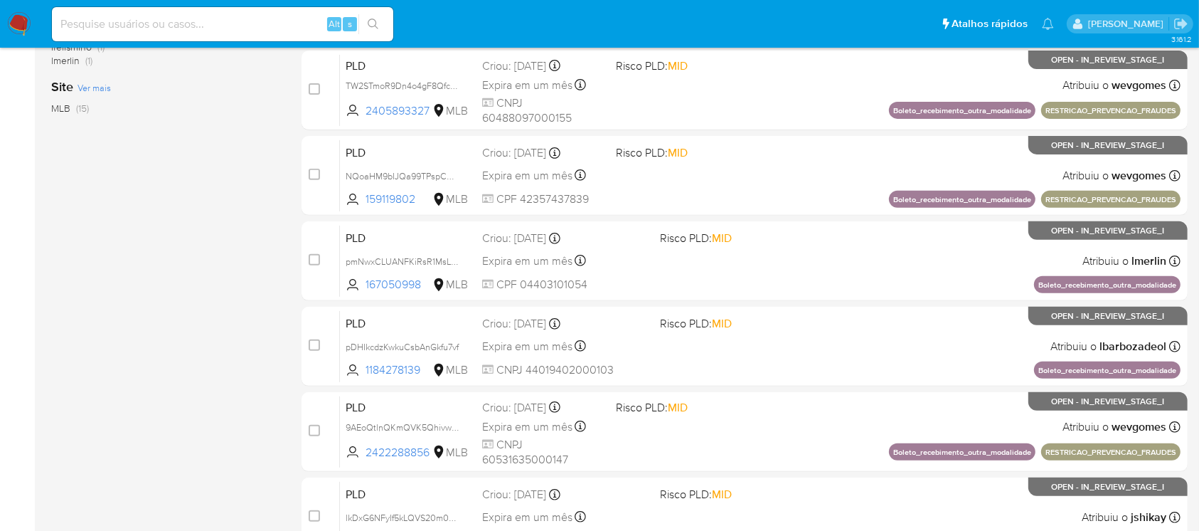
scroll to position [643, 0]
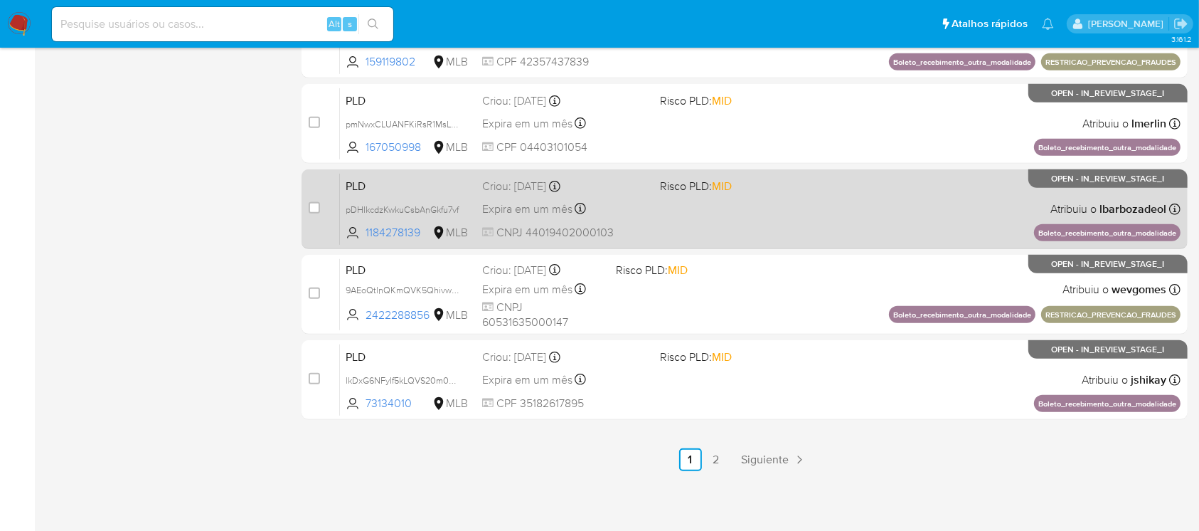
click at [734, 217] on div "PLD pDHIkcdzKwkuCsbAnGkfu7vf 1184278139 MLB Risco PLD: MID Criou: 12/09/2025 Cr…" at bounding box center [760, 209] width 841 height 72
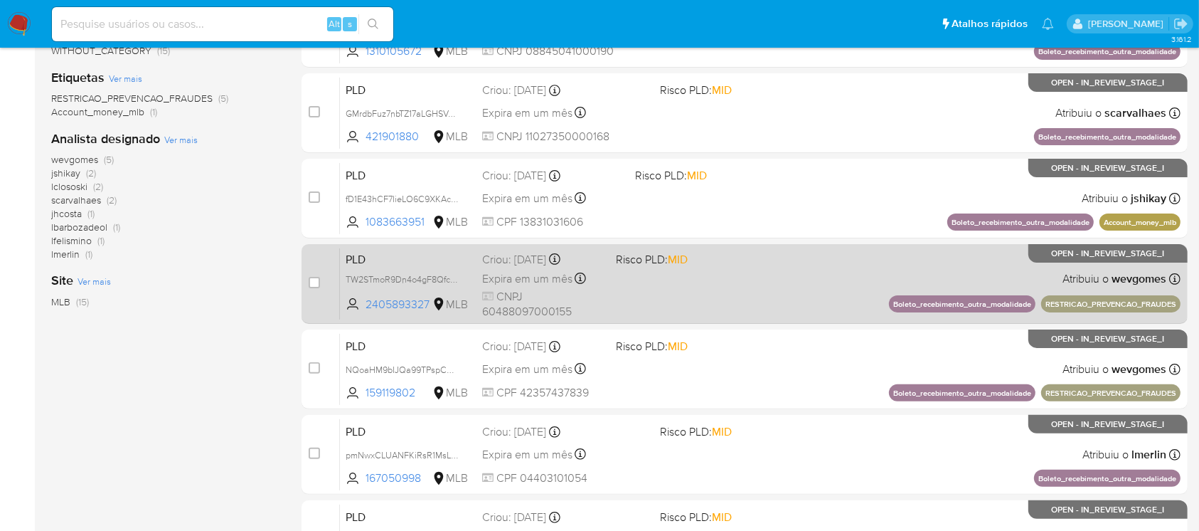
scroll to position [263, 0]
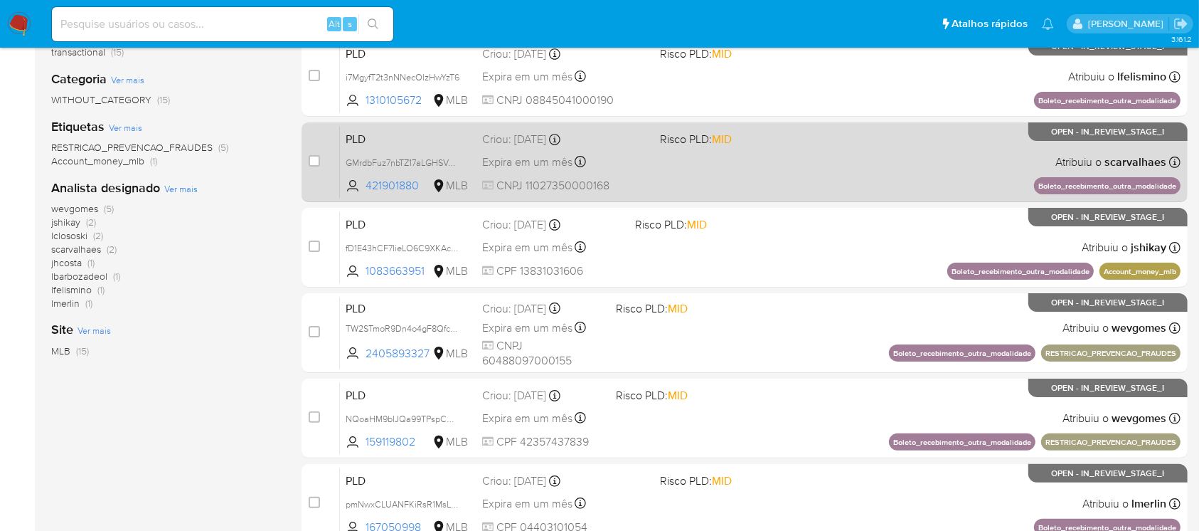
click at [670, 186] on div "PLD GMrdbFuz7nbTZ17aLGHSVAmW 421901880 MLB Risco PLD: MID Criou: 12/09/2025 Cri…" at bounding box center [760, 162] width 841 height 72
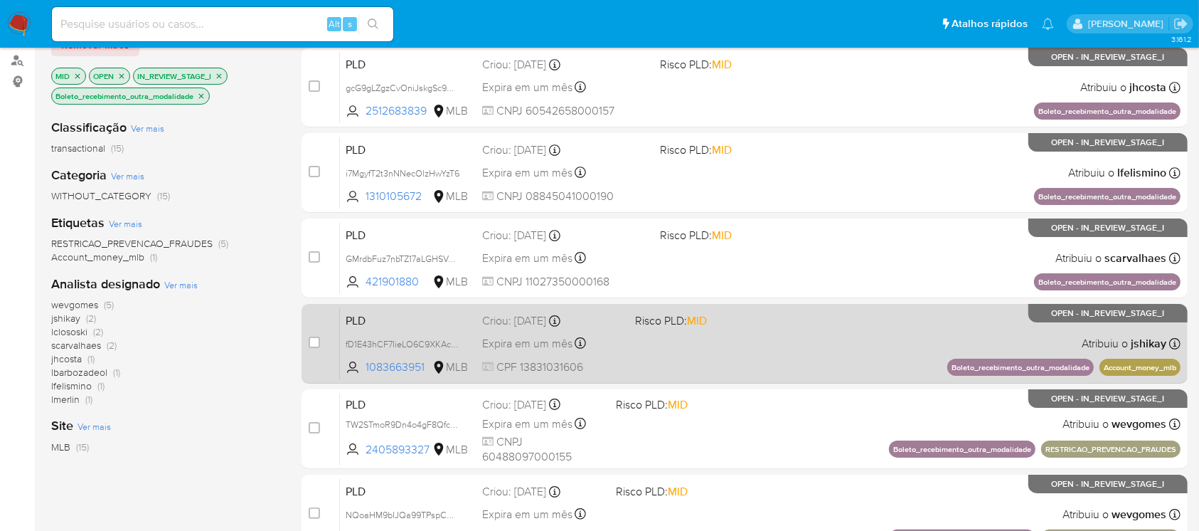
scroll to position [137, 0]
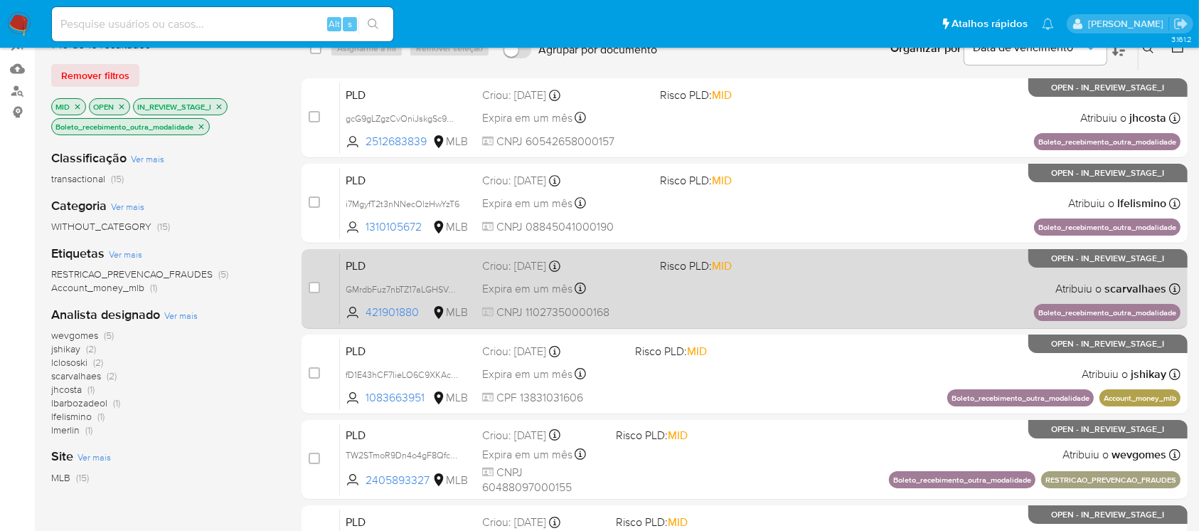
click at [691, 295] on div "PLD GMrdbFuz7nbTZ17aLGHSVAmW 421901880 MLB Risco PLD: MID Criou: 12/09/2025 Cri…" at bounding box center [760, 289] width 841 height 72
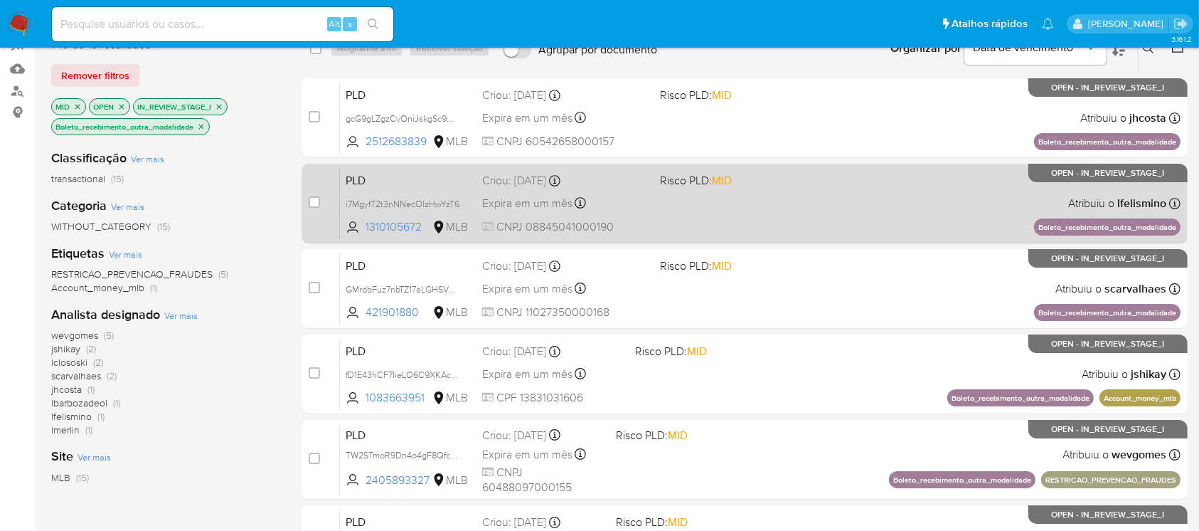
click at [687, 213] on div "PLD i7MgyfT2t3nNNecOlzHwYzT6 1310105672 MLB Risco PLD: MID Criou: 12/09/2025 Cr…" at bounding box center [760, 203] width 841 height 72
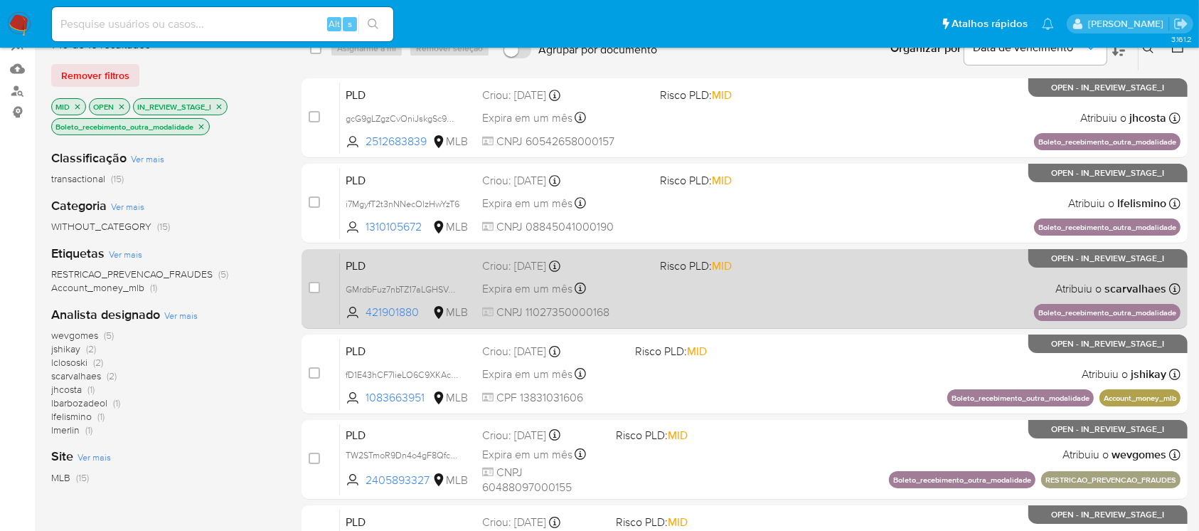
scroll to position [11, 0]
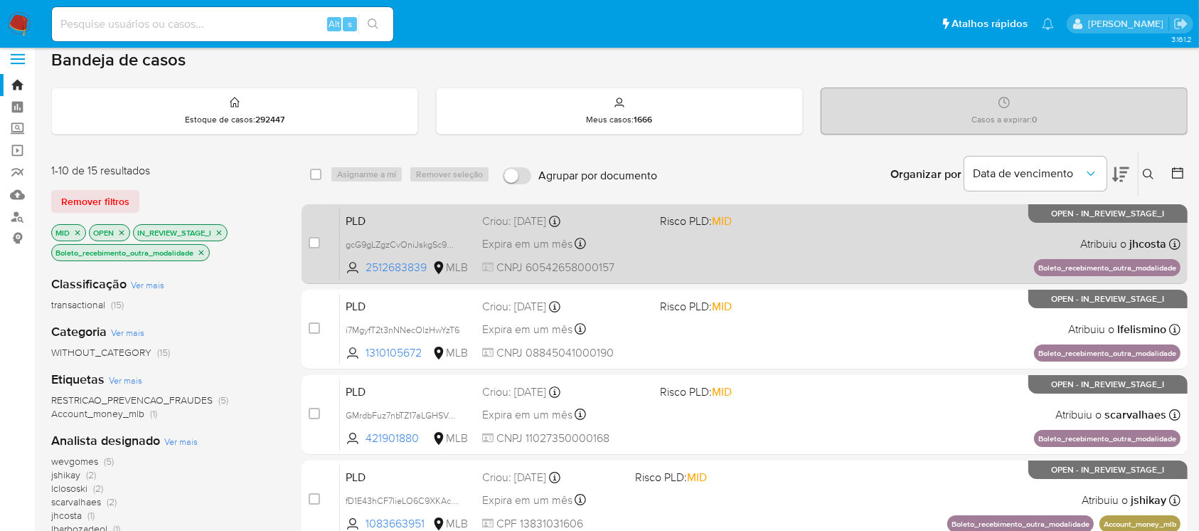
click at [677, 251] on div "PLD gcG9gLZgzCvOniJskgSc9Uuu 2512683839 MLB Risco PLD: MID Criou: 12/09/2025 Cr…" at bounding box center [760, 244] width 841 height 72
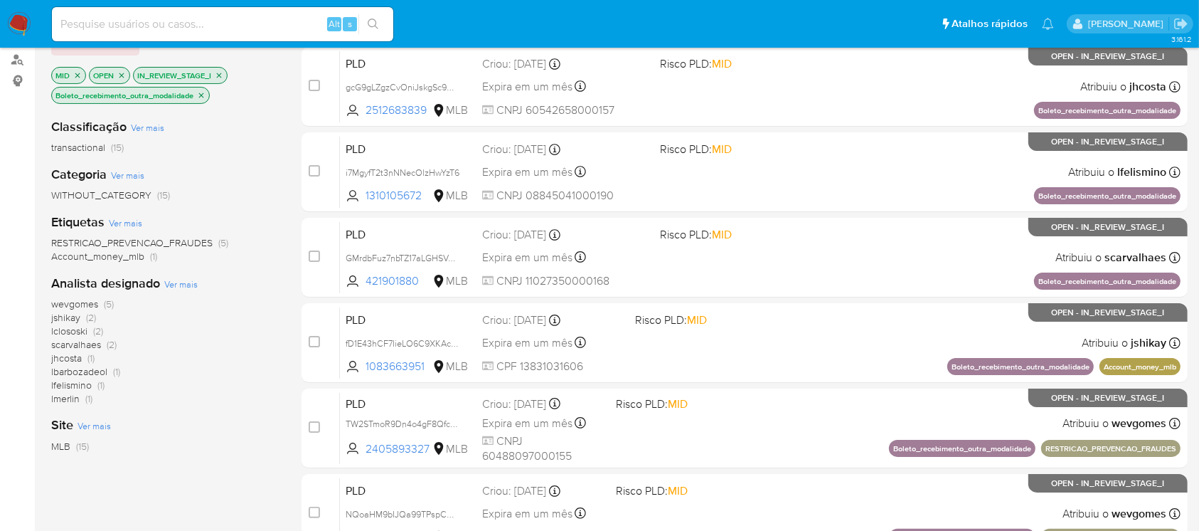
scroll to position [137, 0]
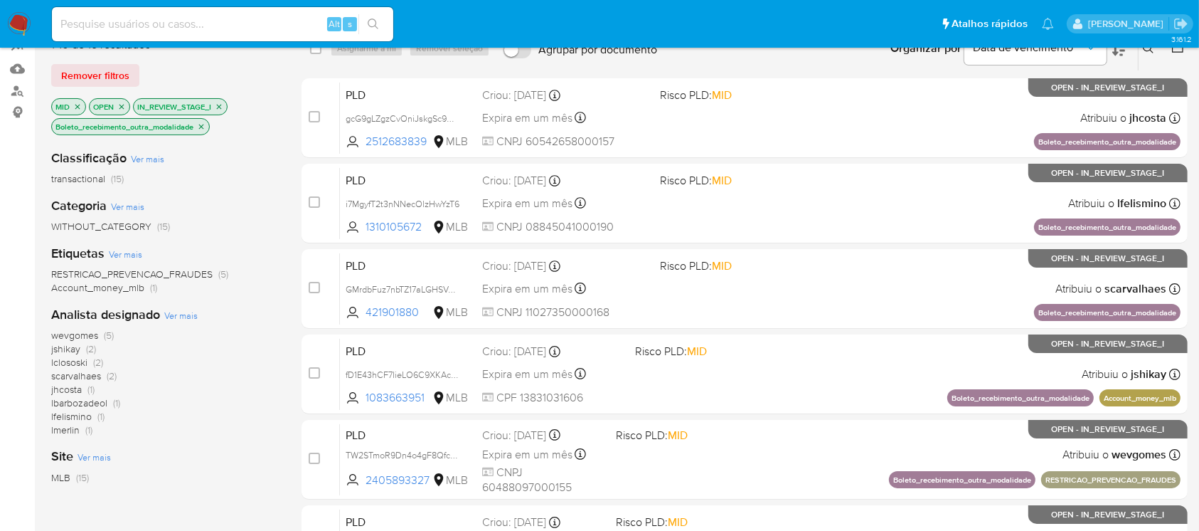
click at [78, 105] on icon "close-filter" at bounding box center [77, 106] width 9 height 9
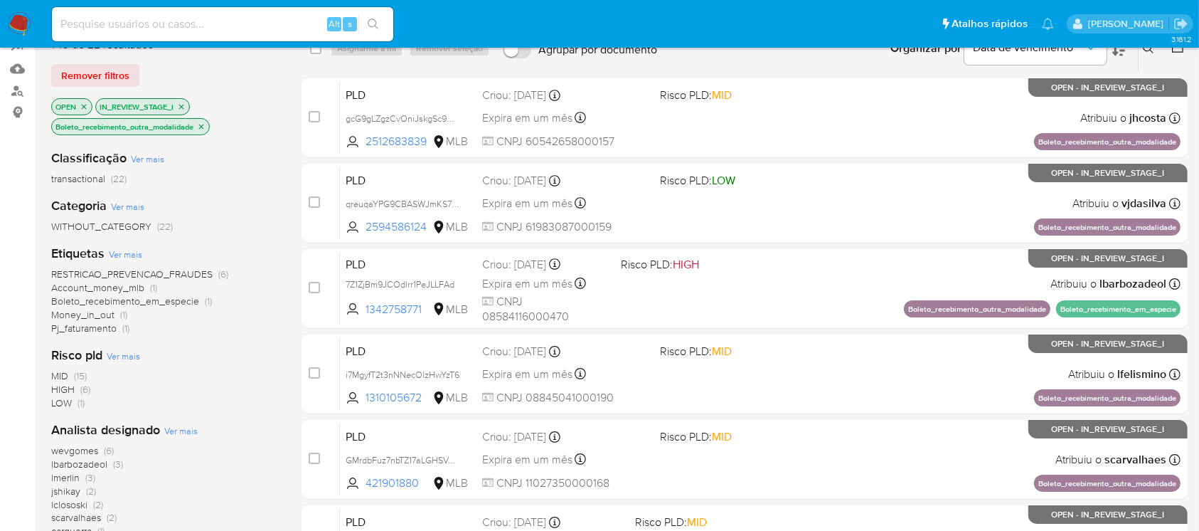
click at [63, 391] on span "HIGH" at bounding box center [62, 389] width 23 height 14
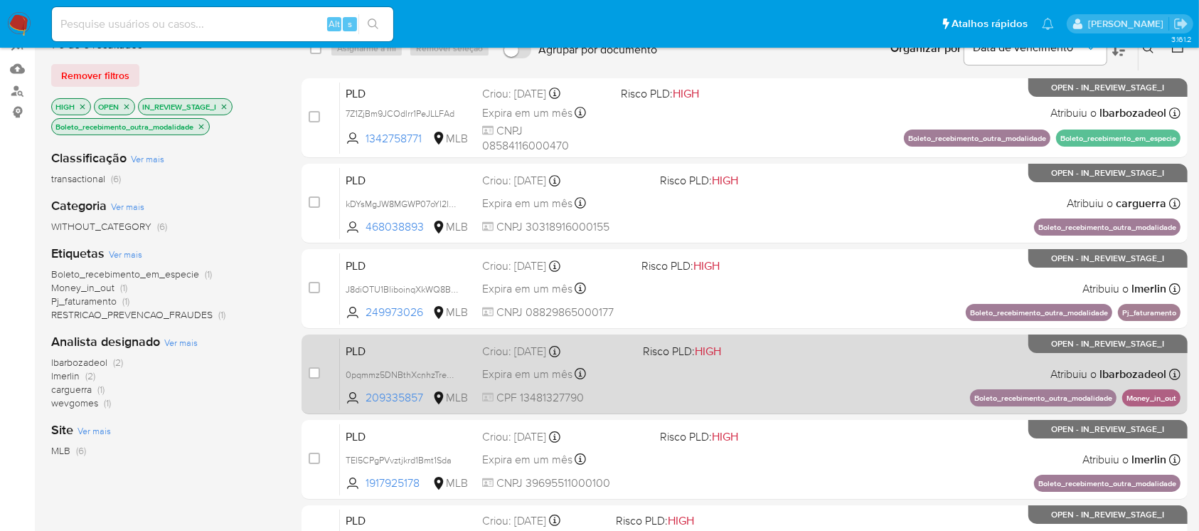
scroll to position [263, 0]
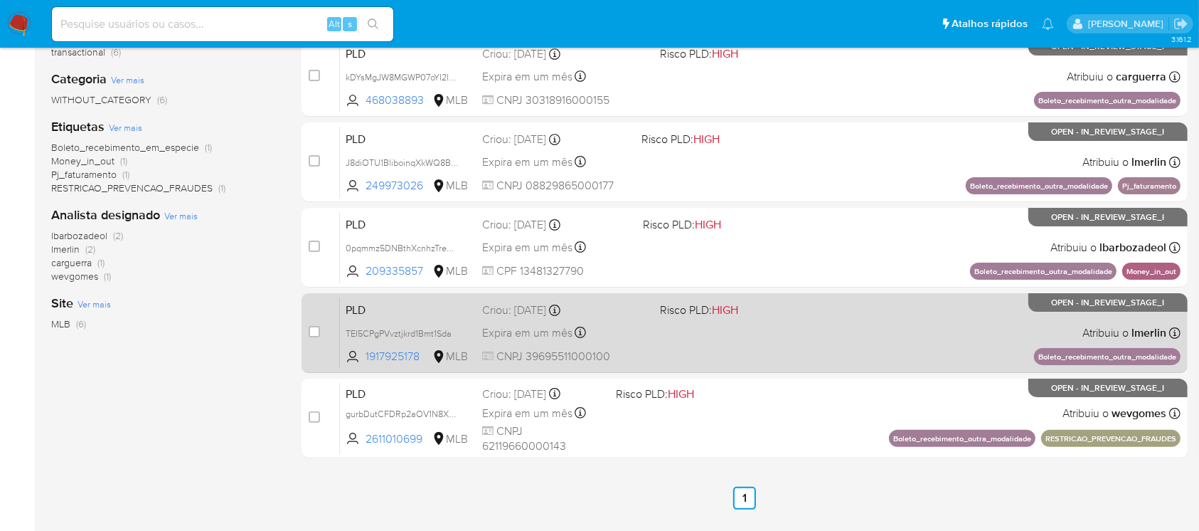
click at [758, 353] on div "PLD TEI5CPgPVvztjkrd1Bmt1Sda 1917925178 MLB Risco PLD: HIGH Criou: 12/09/2025 C…" at bounding box center [760, 333] width 841 height 72
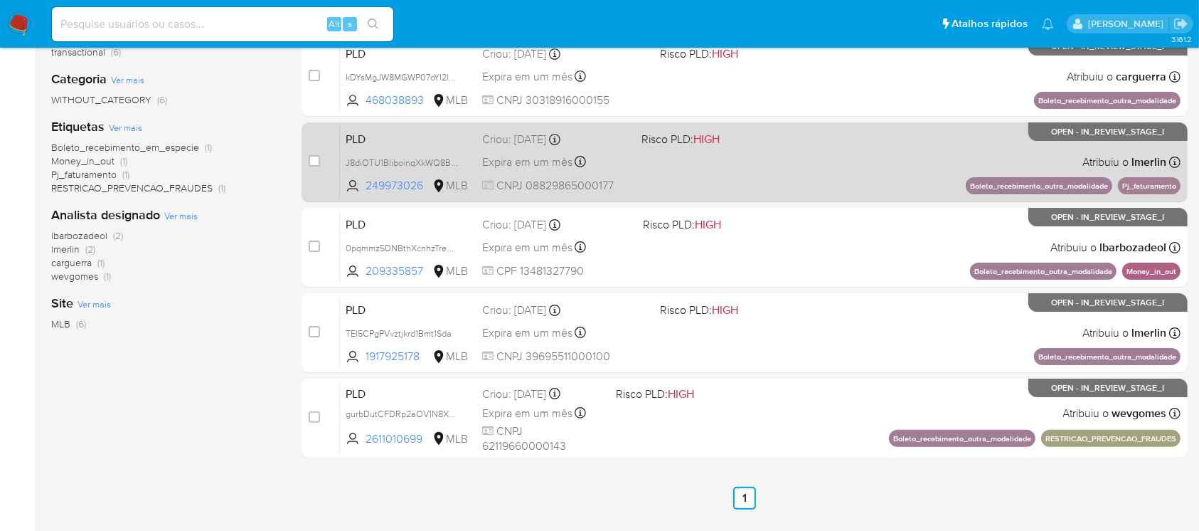
click at [695, 185] on div "PLD J8diOTU1BliboinqXkWQ8Brm 249973026 MLB Risco PLD: HIGH Criou: 12/09/2025 Cr…" at bounding box center [760, 162] width 841 height 72
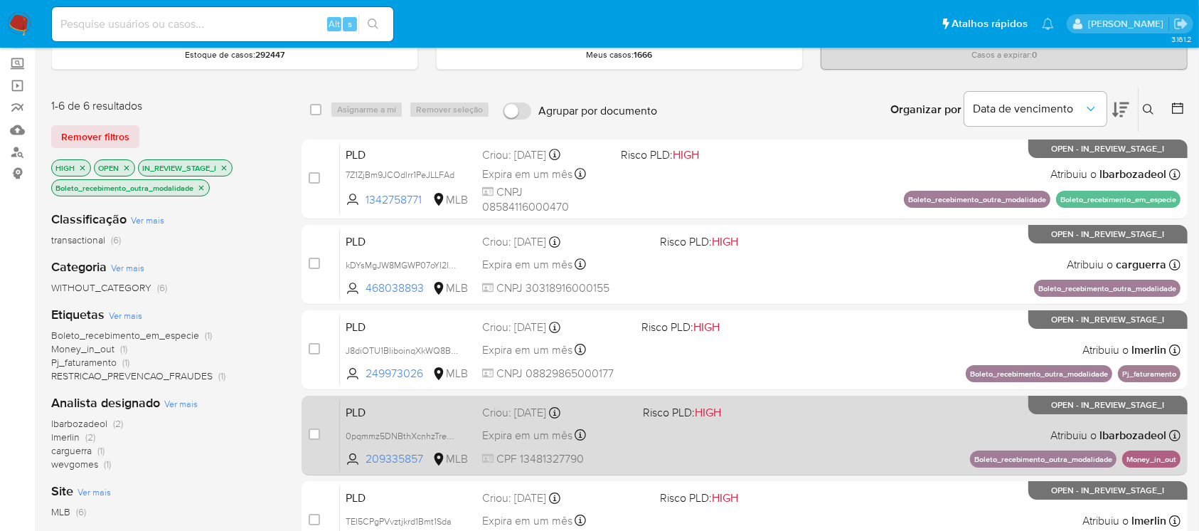
scroll to position [11, 0]
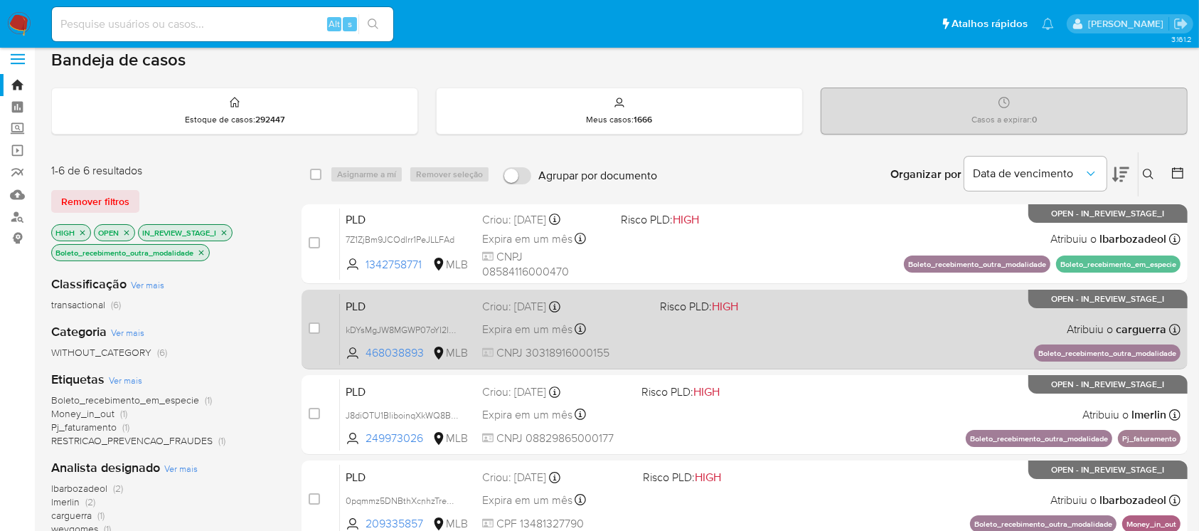
click at [681, 336] on div "PLD kDYsMgJW8MGWP07oYI2lJ1fv 468038893 MLB Risco PLD: HIGH Criou: 12/09/2025 Cr…" at bounding box center [760, 329] width 841 height 72
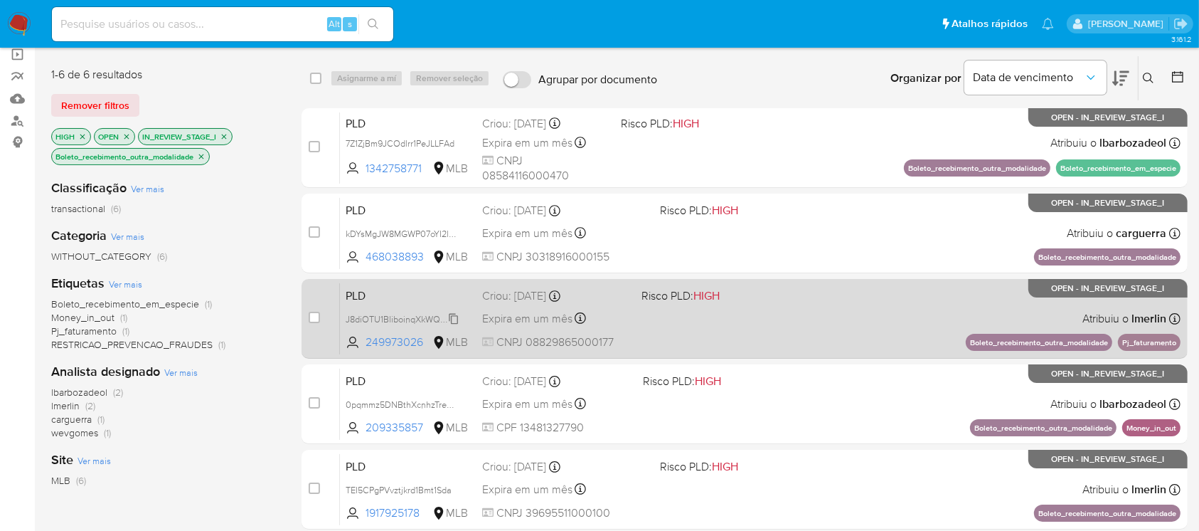
scroll to position [137, 0]
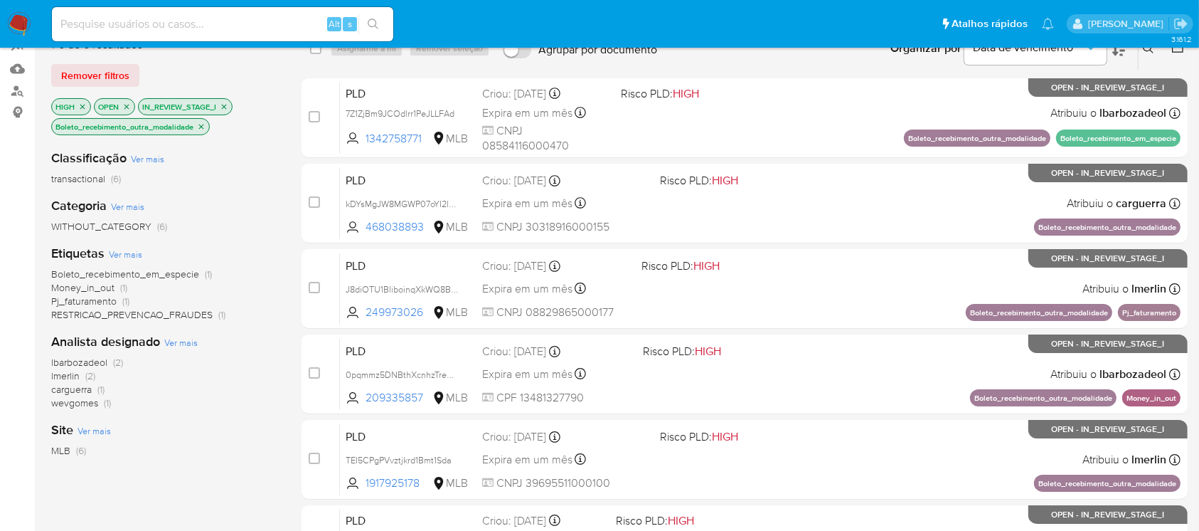
click at [83, 105] on icon "close-filter" at bounding box center [82, 106] width 5 height 5
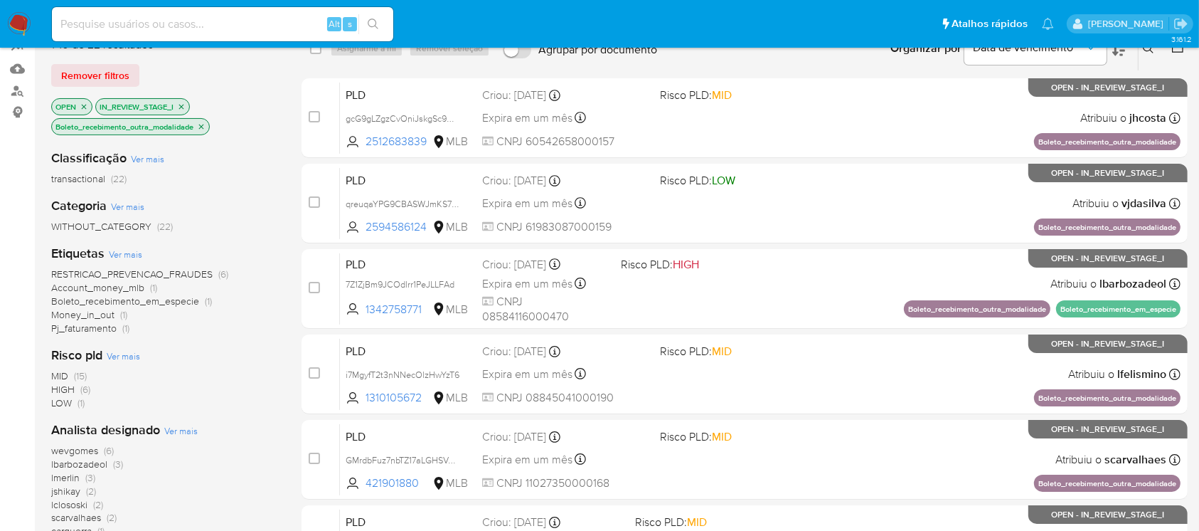
click at [203, 127] on icon "close-filter" at bounding box center [201, 126] width 9 height 9
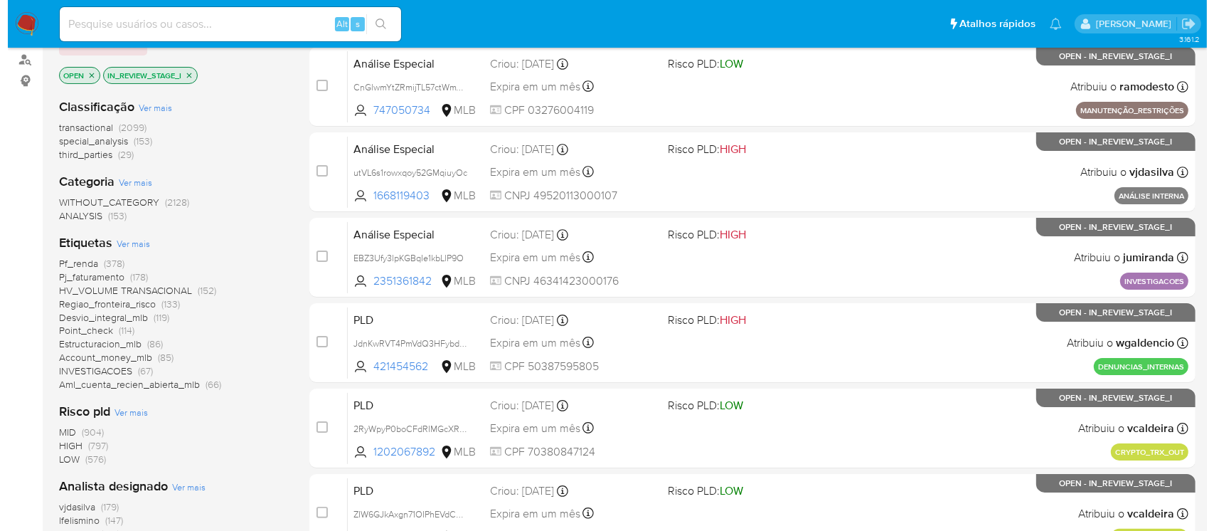
scroll to position [137, 0]
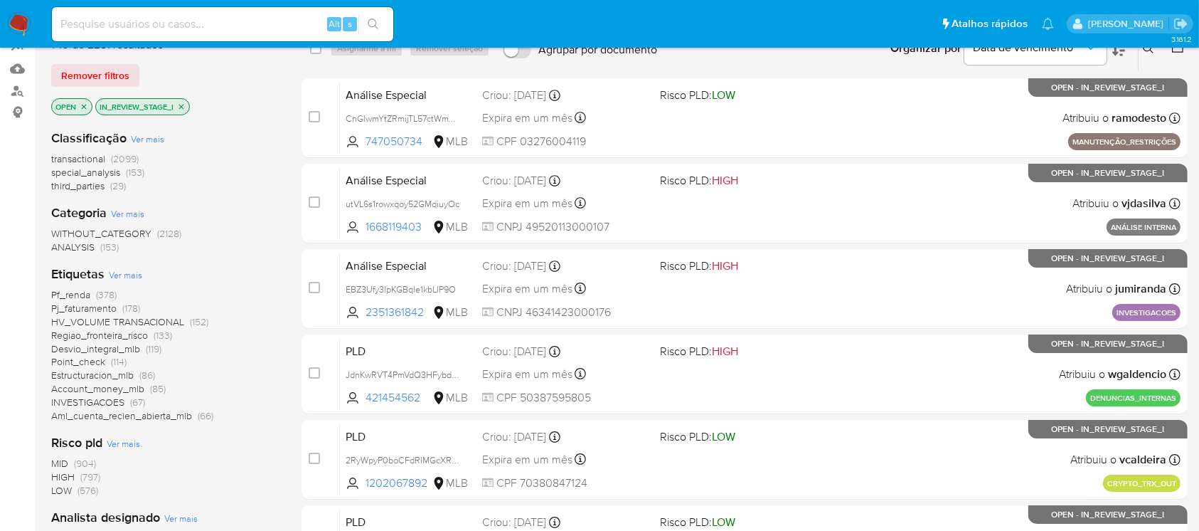
click at [114, 269] on span "Ver mais" at bounding box center [125, 274] width 33 height 13
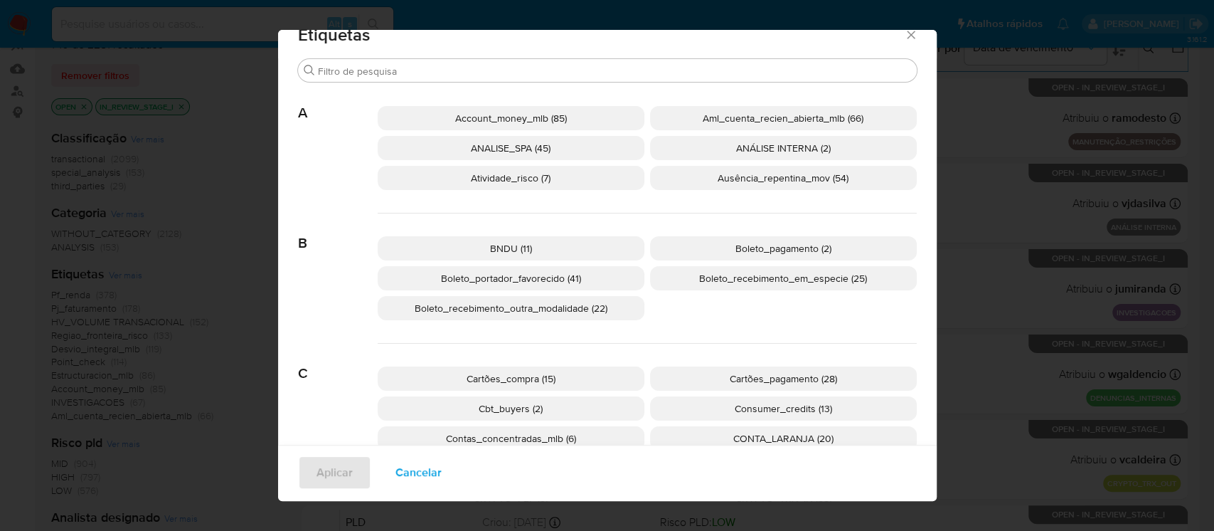
scroll to position [0, 0]
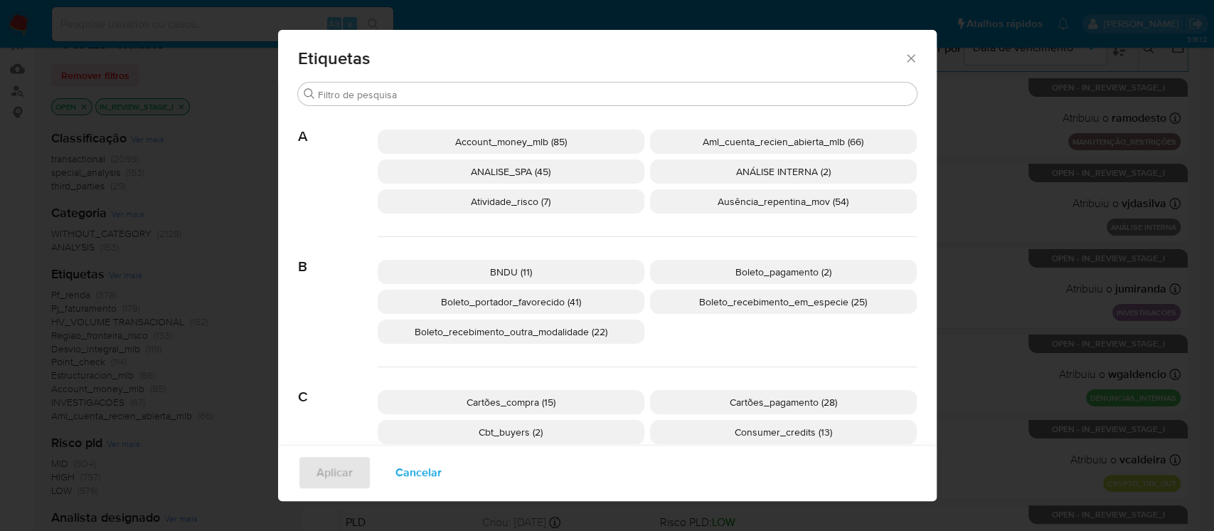
click at [465, 139] on span "Account_money_mlb (85)" at bounding box center [511, 141] width 112 height 14
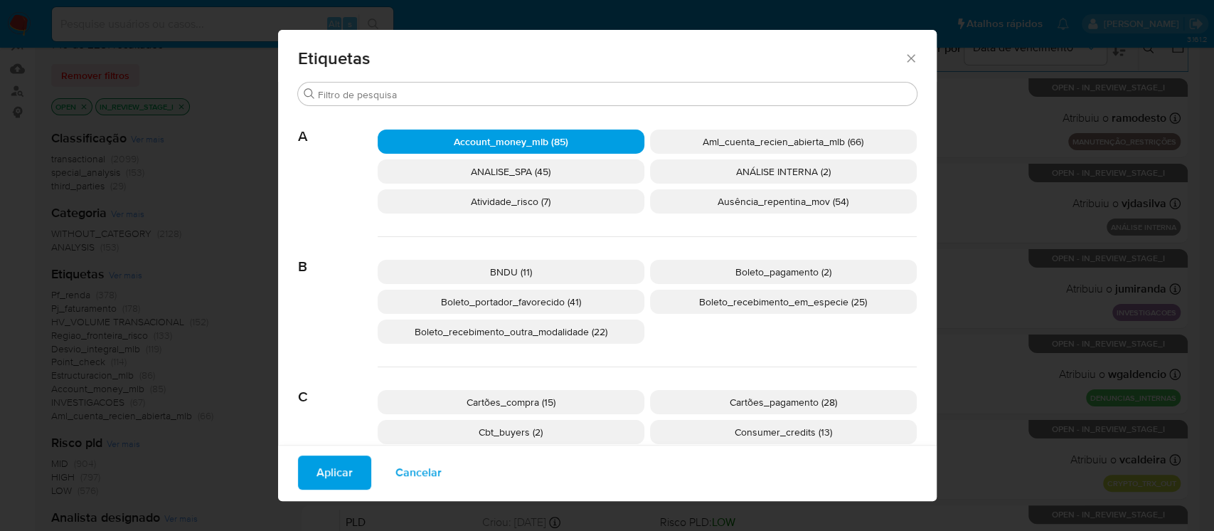
click at [339, 472] on span "Aplicar" at bounding box center [335, 472] width 36 height 31
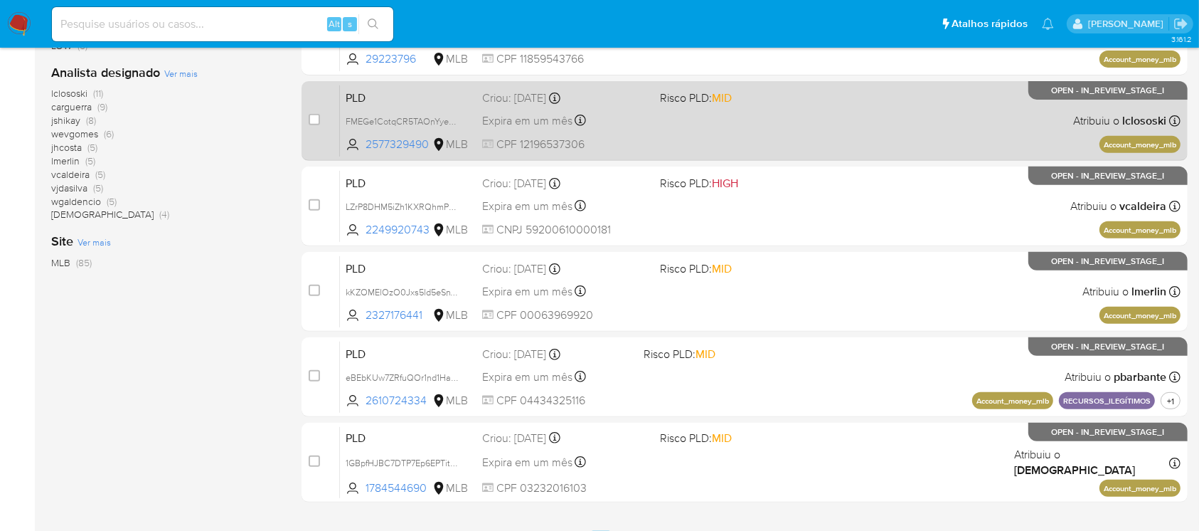
scroll to position [632, 0]
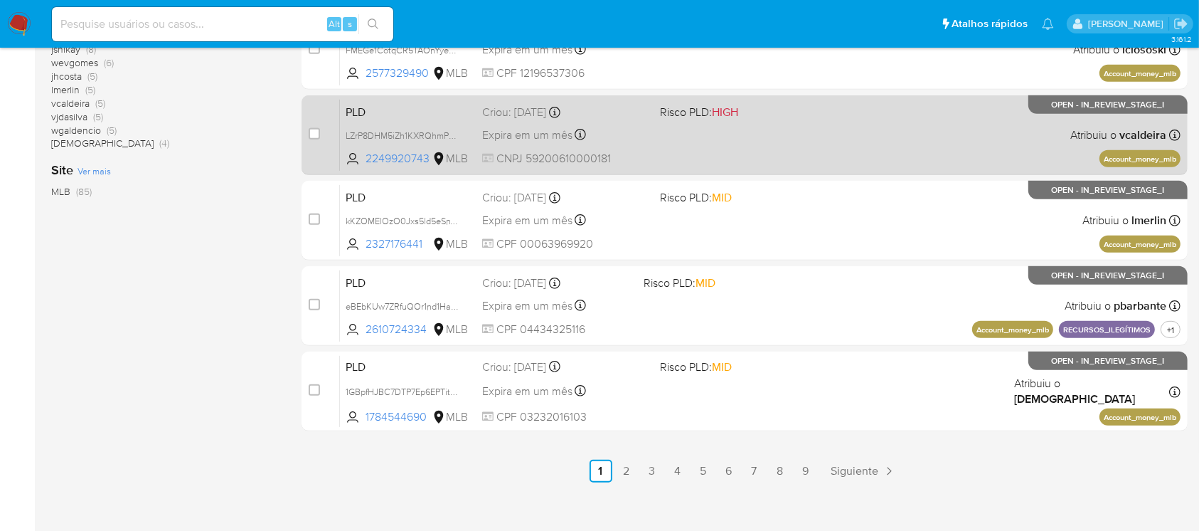
click at [686, 160] on div "PLD LZrP8DHM5iZh1KXRQhmPvb7E 2249920743 MLB Risco PLD: HIGH Criou: 12/09/2025 C…" at bounding box center [760, 135] width 841 height 72
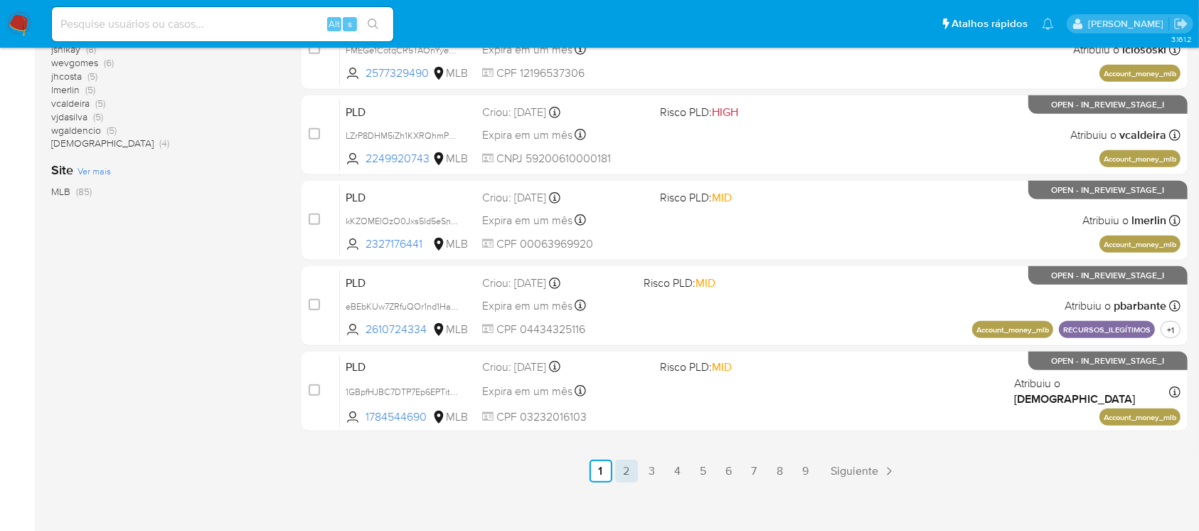
click at [626, 470] on link "2" at bounding box center [626, 471] width 23 height 23
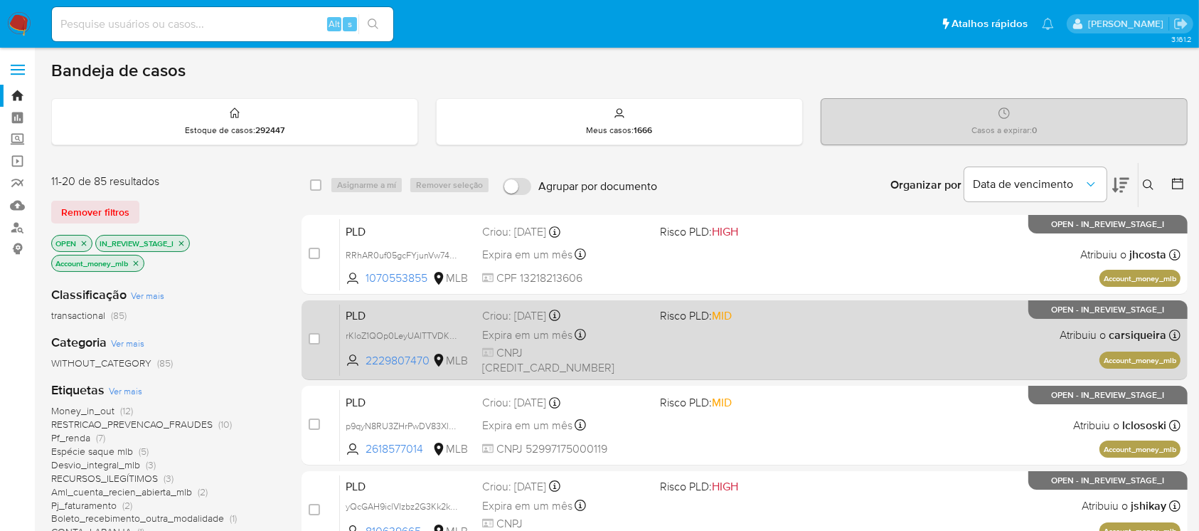
click at [661, 350] on div "PLD rKloZ1QOp0LeyUAlTTVDKWAk 2229807470 MLB Risco PLD: MID Criou: 12/09/2025 Cr…" at bounding box center [760, 340] width 841 height 72
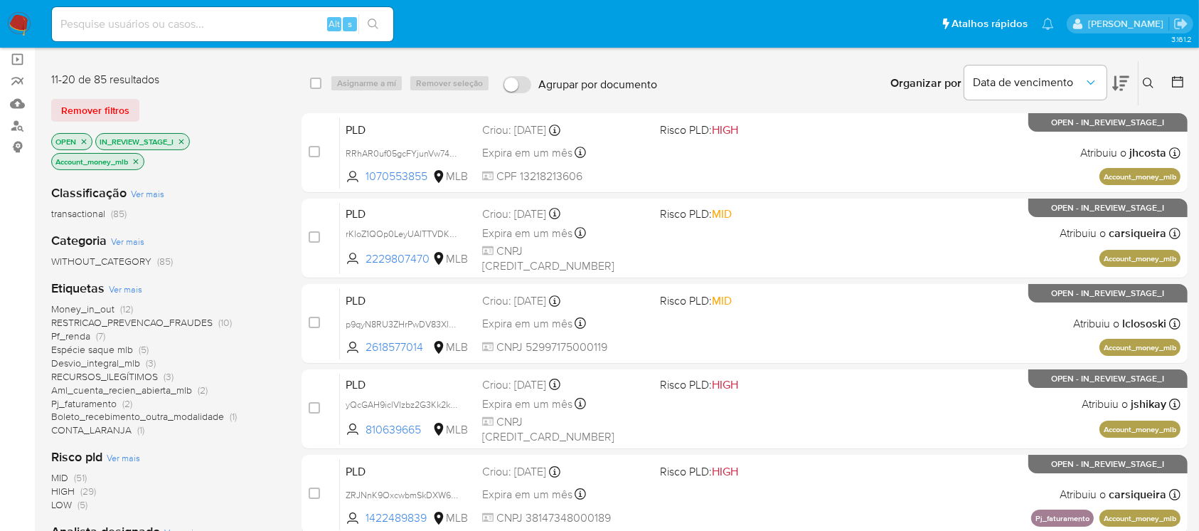
scroll to position [126, 0]
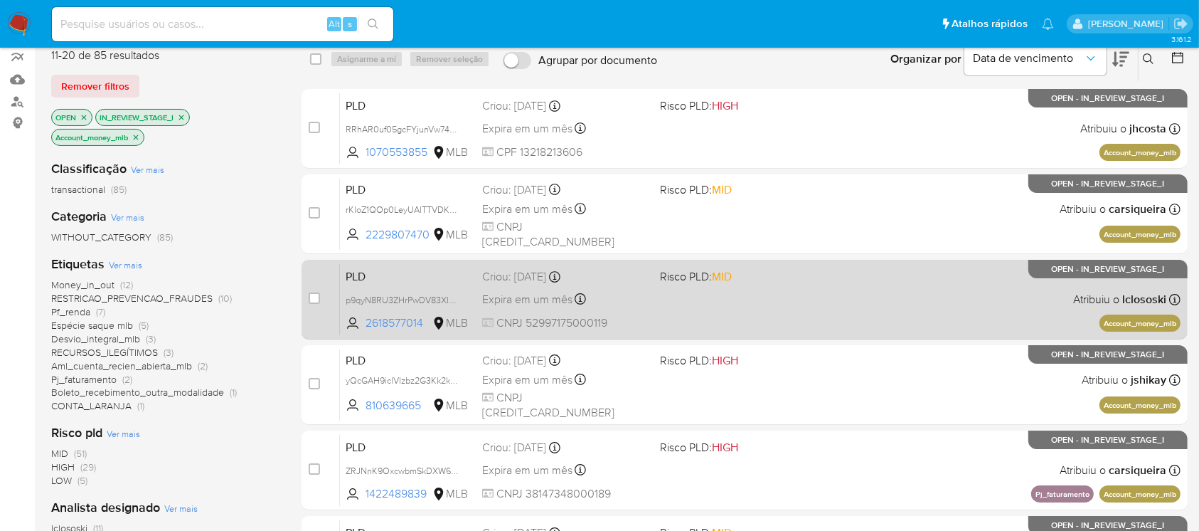
click at [672, 313] on div "PLD p9qyN8RU3ZHrPwDV83Xl6MIM 2618577014 MLB Risco PLD: MID Criou: 12/09/2025 Cr…" at bounding box center [760, 299] width 841 height 72
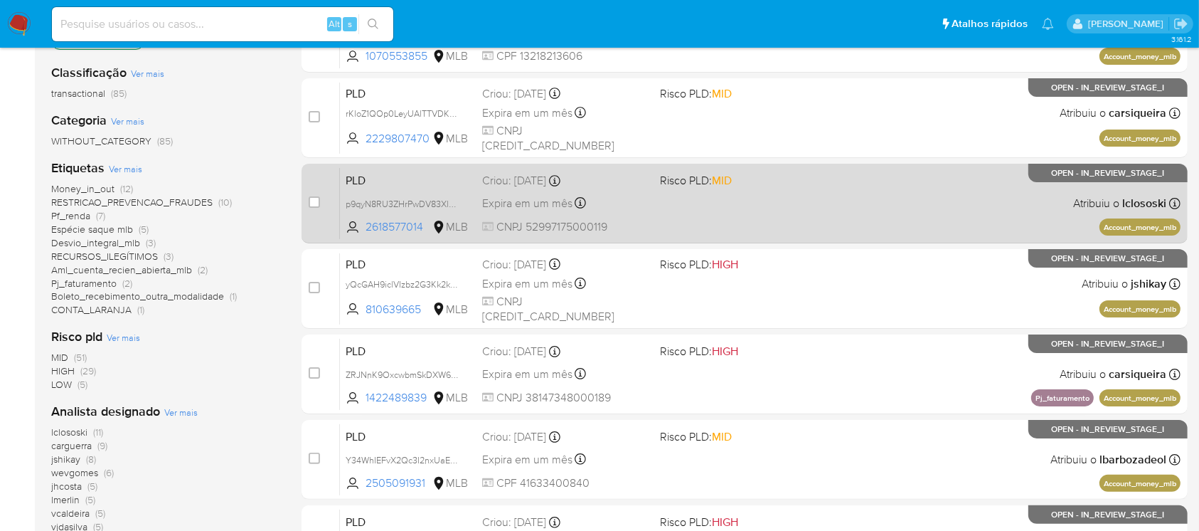
scroll to position [253, 0]
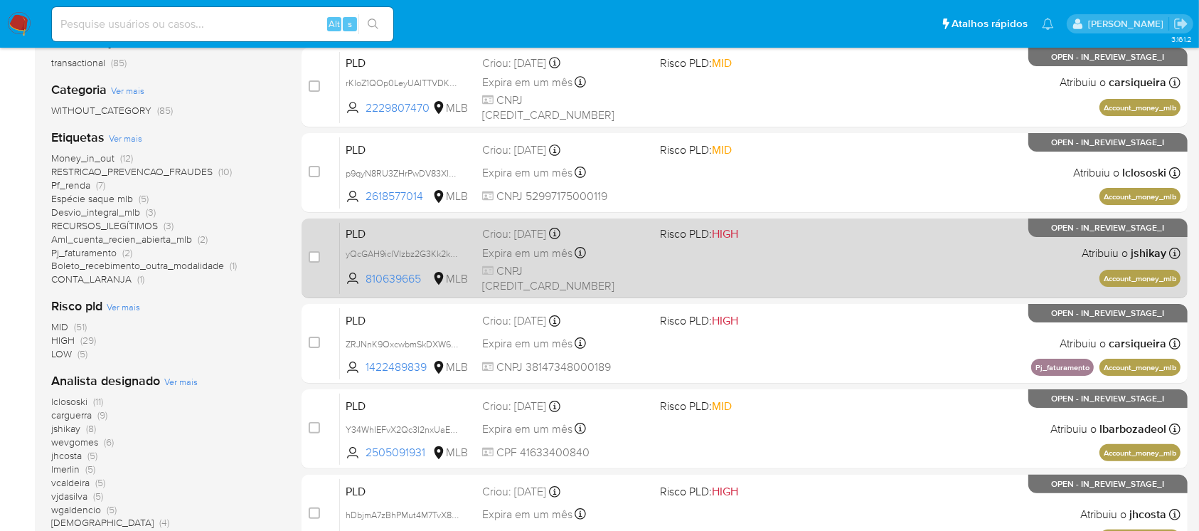
click at [699, 280] on div "PLD yQcGAH9iclVIzbz2G3Kk2kxw 810639665 MLB Risco PLD: HIGH Criou: 12/09/2025 Cr…" at bounding box center [760, 258] width 841 height 72
click at [647, 262] on div "Expira em um mês Expira em 27/10/2025 00:37:56" at bounding box center [565, 252] width 166 height 19
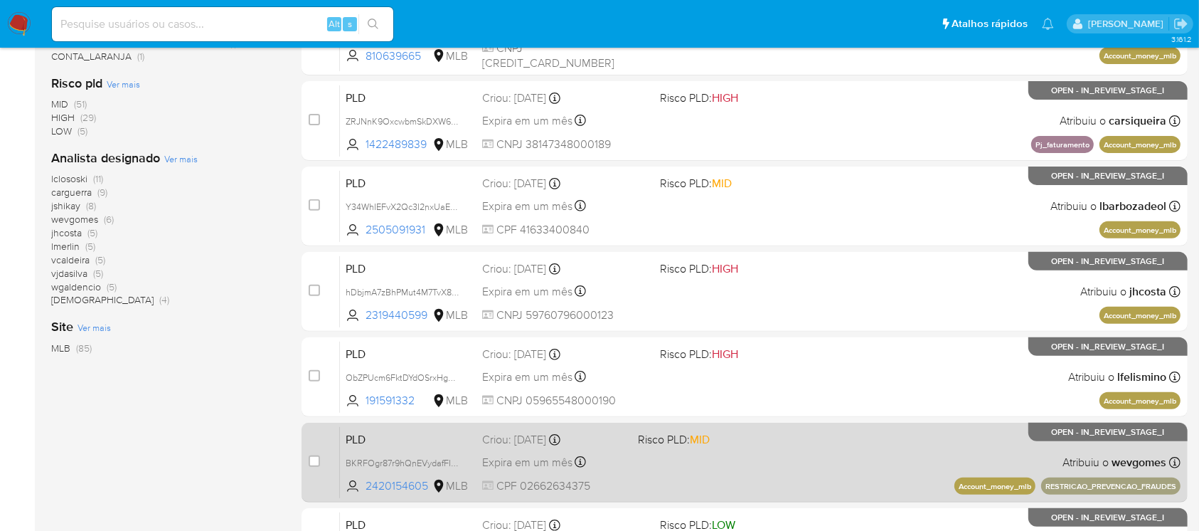
scroll to position [506, 0]
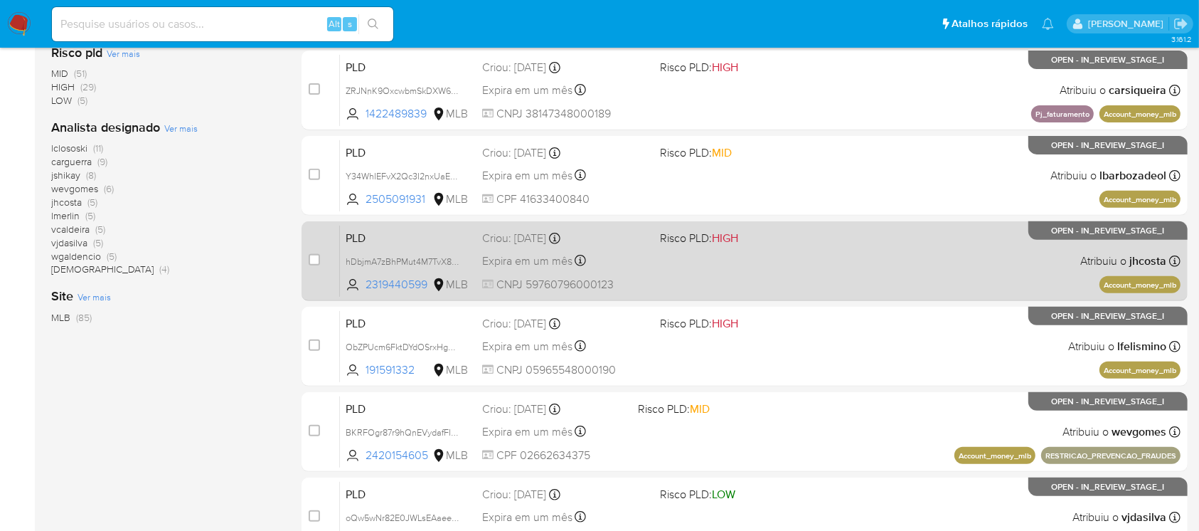
click at [655, 278] on div "PLD hDbjmA7zBhPMut4M7TvX8Qfe 2319440599 MLB Risco PLD: HIGH Criou: 12/09/2025 C…" at bounding box center [760, 261] width 841 height 72
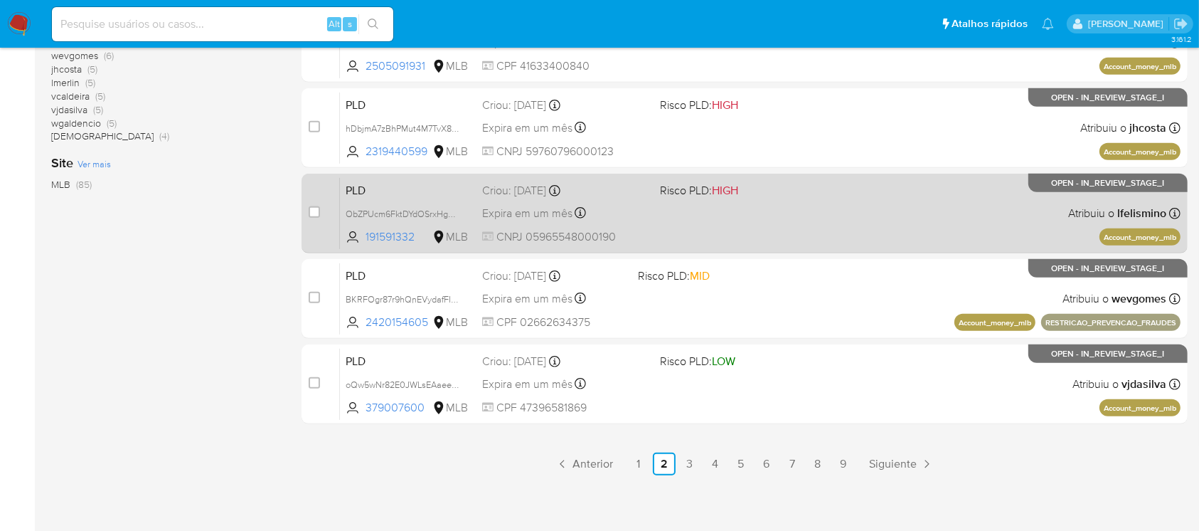
scroll to position [643, 0]
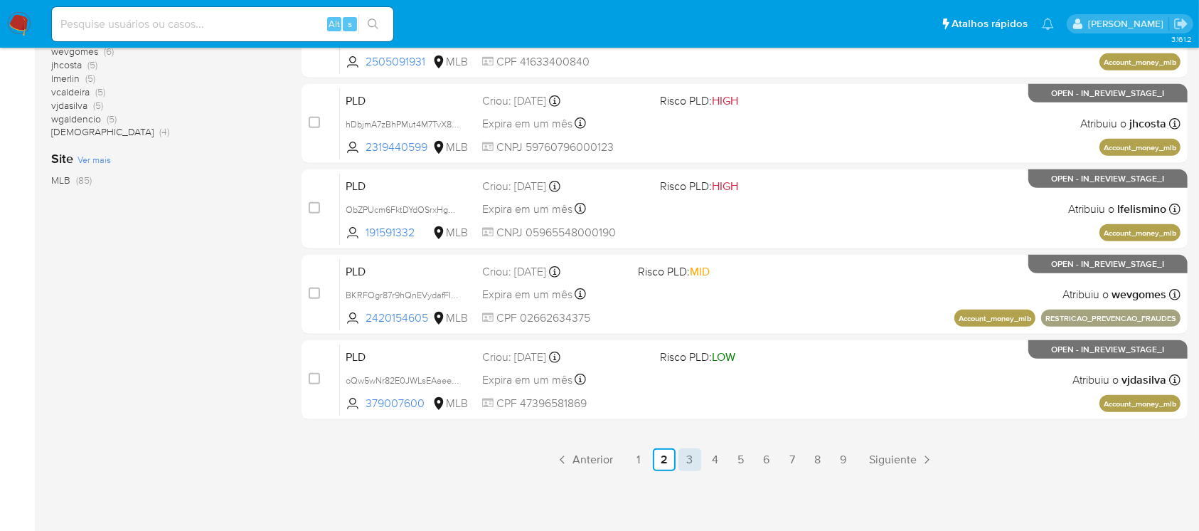
click at [694, 452] on link "3" at bounding box center [690, 459] width 23 height 23
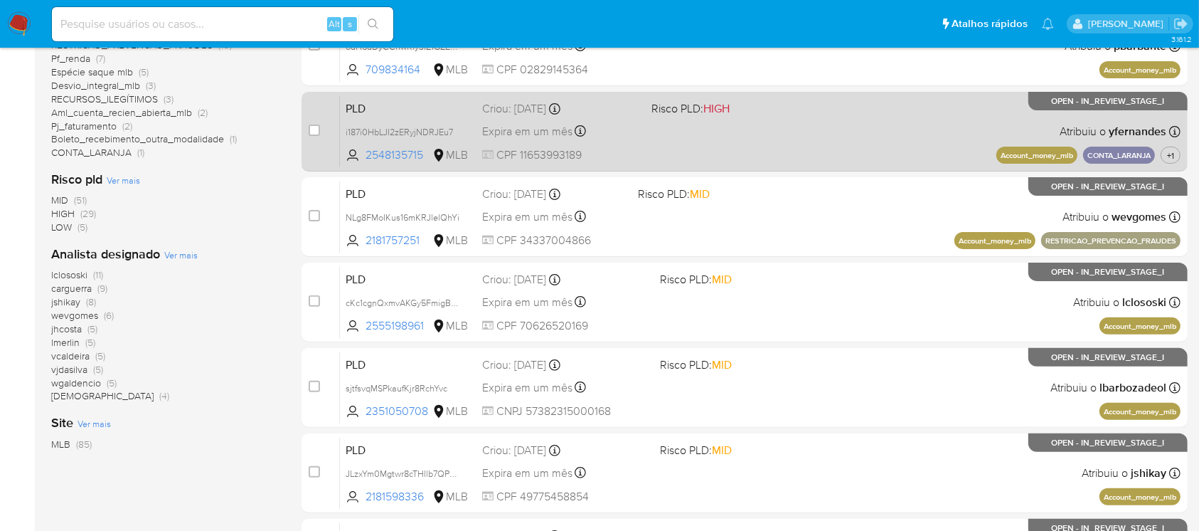
scroll to position [506, 0]
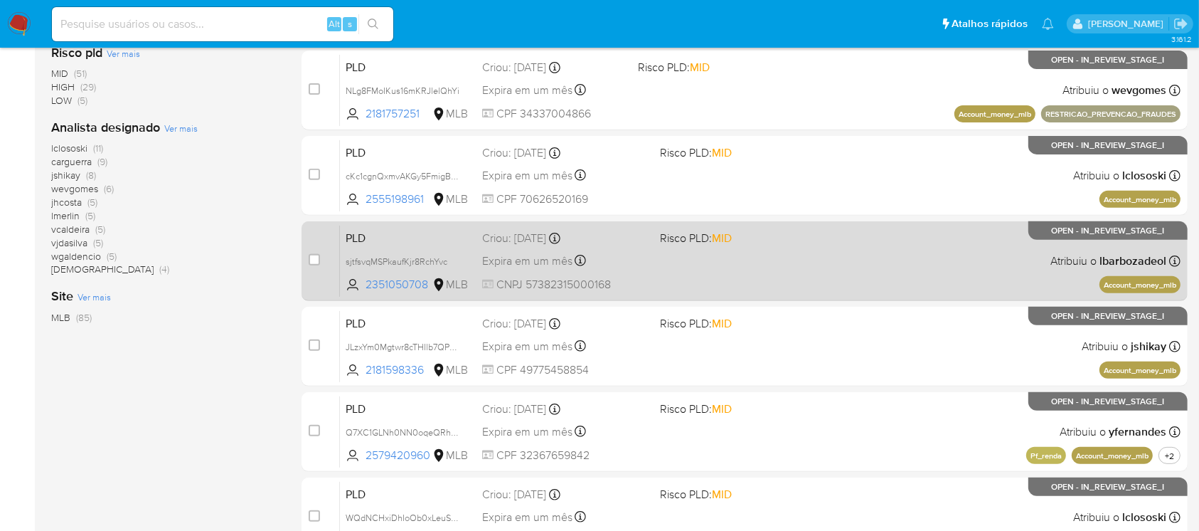
click at [655, 281] on div "PLD sjtfsvqMSPkaufKjr8RchYvc 2351050708 MLB Risco PLD: MID Criou: 12/09/2025 Cr…" at bounding box center [760, 261] width 841 height 72
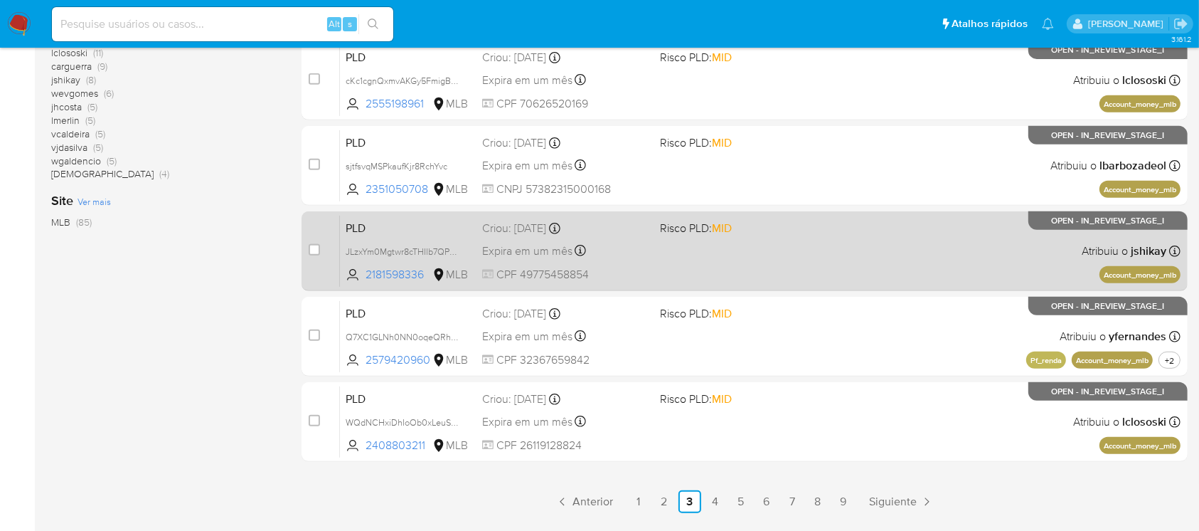
scroll to position [632, 0]
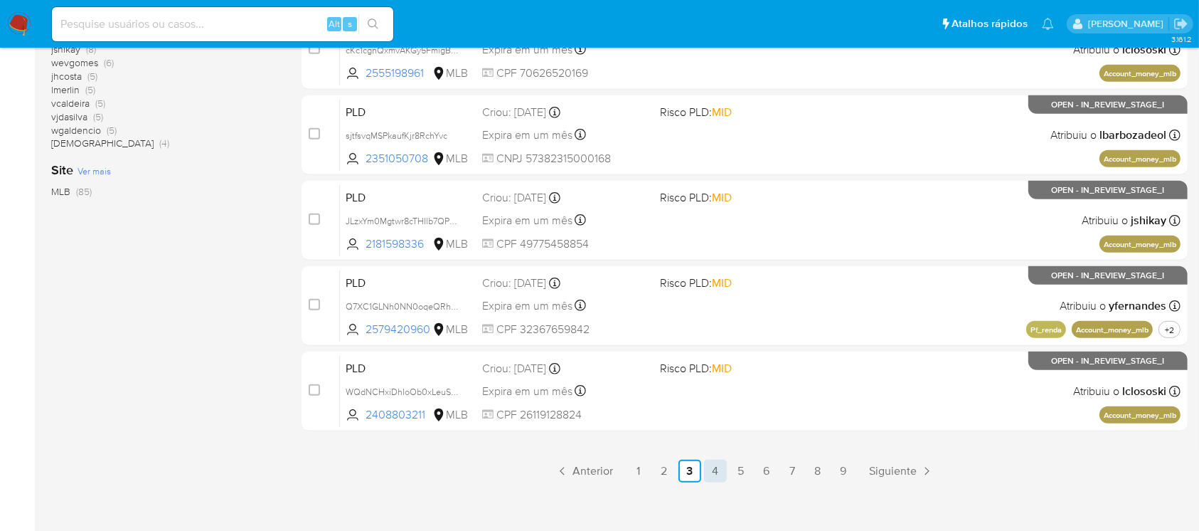
click at [711, 472] on link "4" at bounding box center [715, 471] width 23 height 23
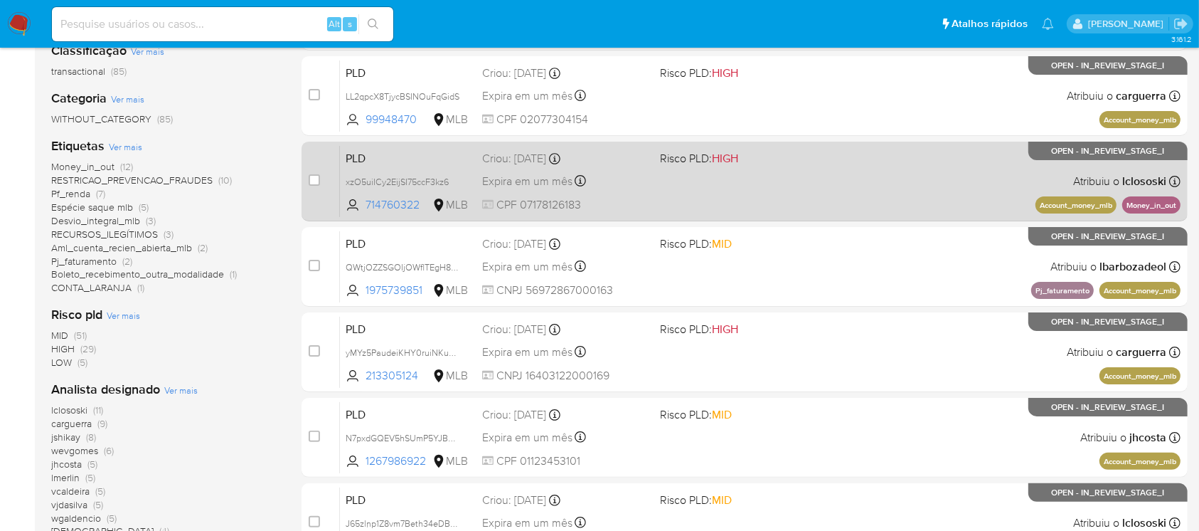
scroll to position [253, 0]
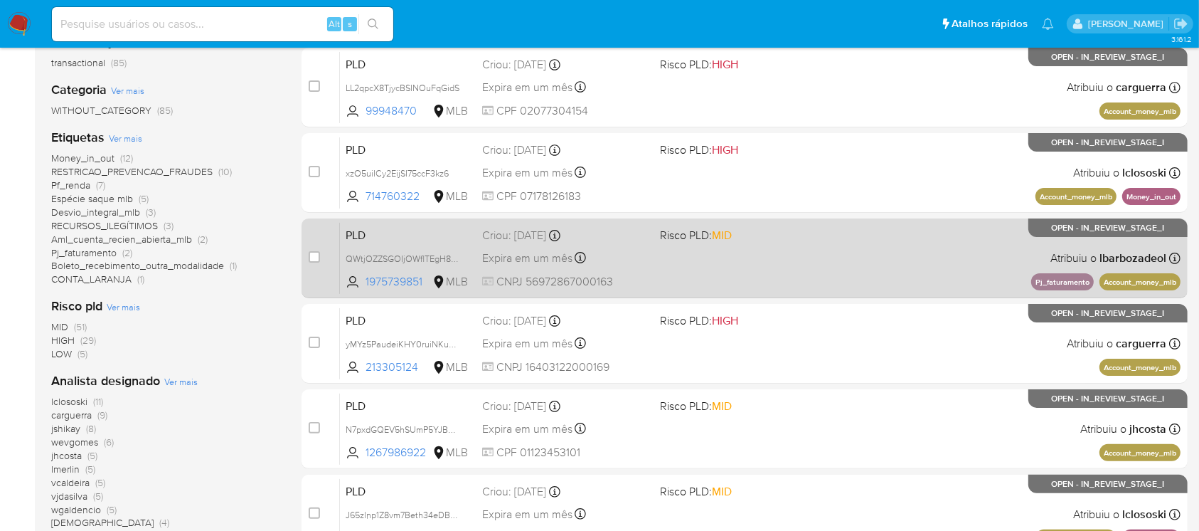
click at [656, 260] on div "PLD QWtjOZZSGOIjOWflTEgH8Duv 1975739851 MLB Risco PLD: MID Criou: 12/09/2025 Cr…" at bounding box center [760, 258] width 841 height 72
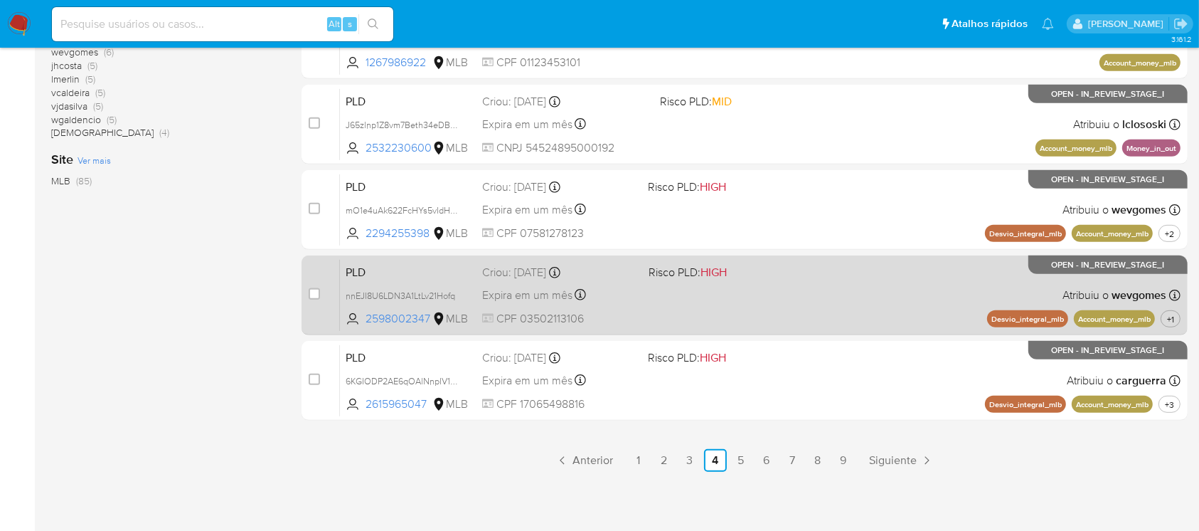
scroll to position [643, 0]
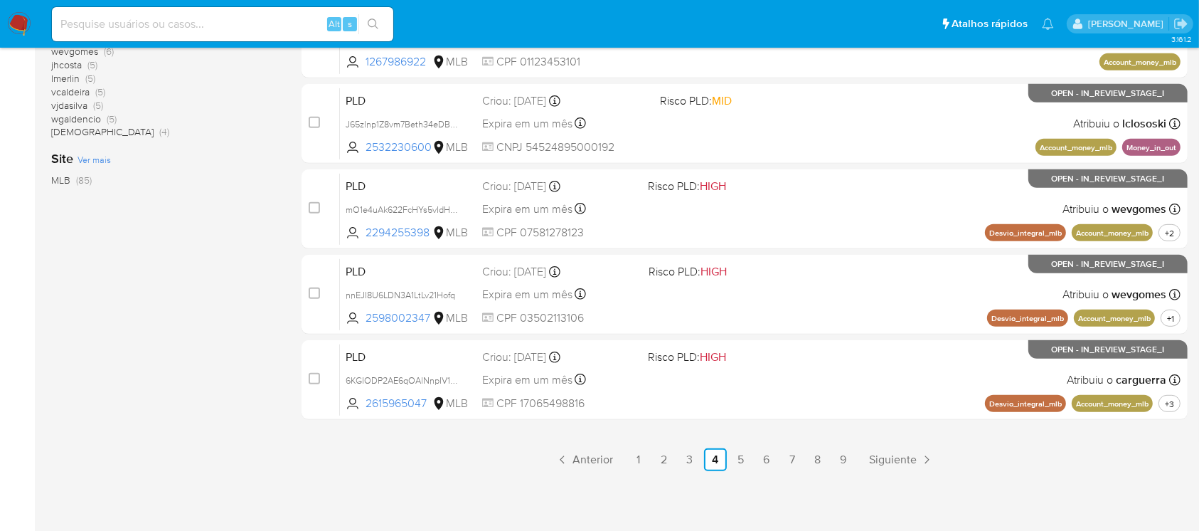
click at [738, 465] on link "5" at bounding box center [741, 459] width 23 height 23
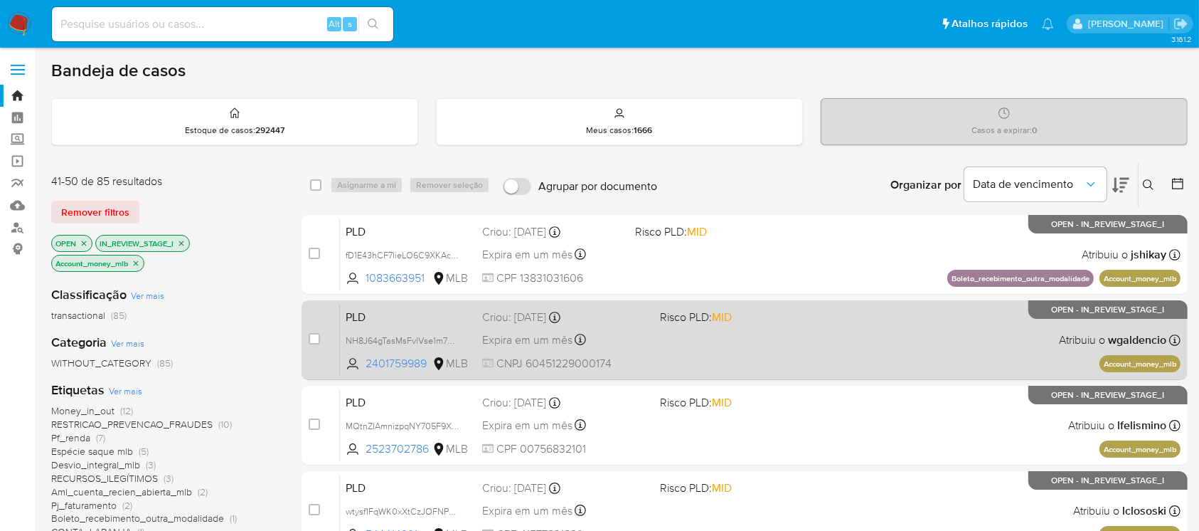
click at [662, 344] on div "PLD NH8J64gTasMsFvlVse1m7C8b 2401759989 MLB Risco PLD: MID Criou: 12/09/2025 Cr…" at bounding box center [760, 340] width 841 height 72
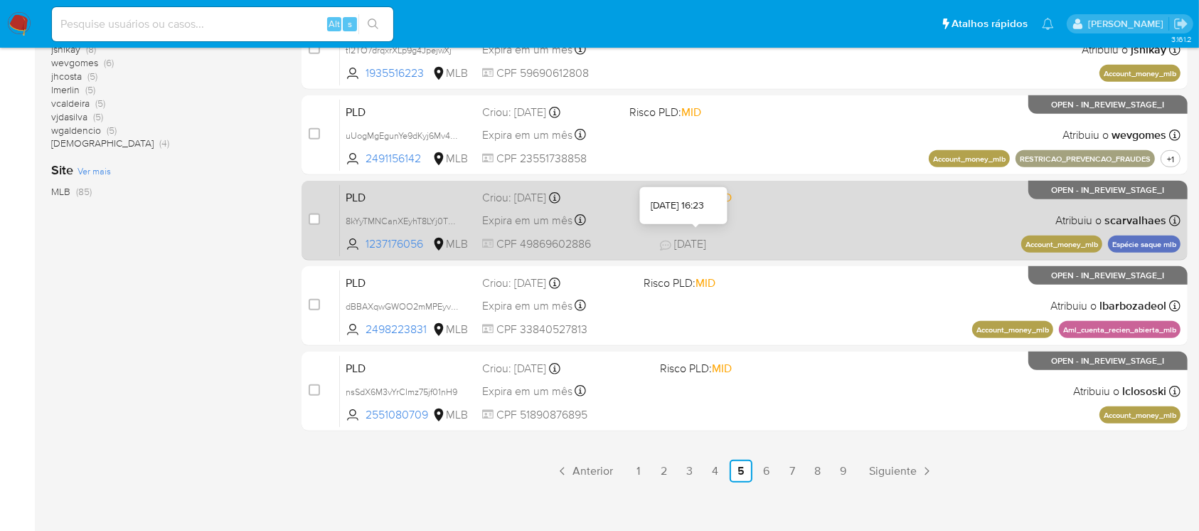
scroll to position [643, 0]
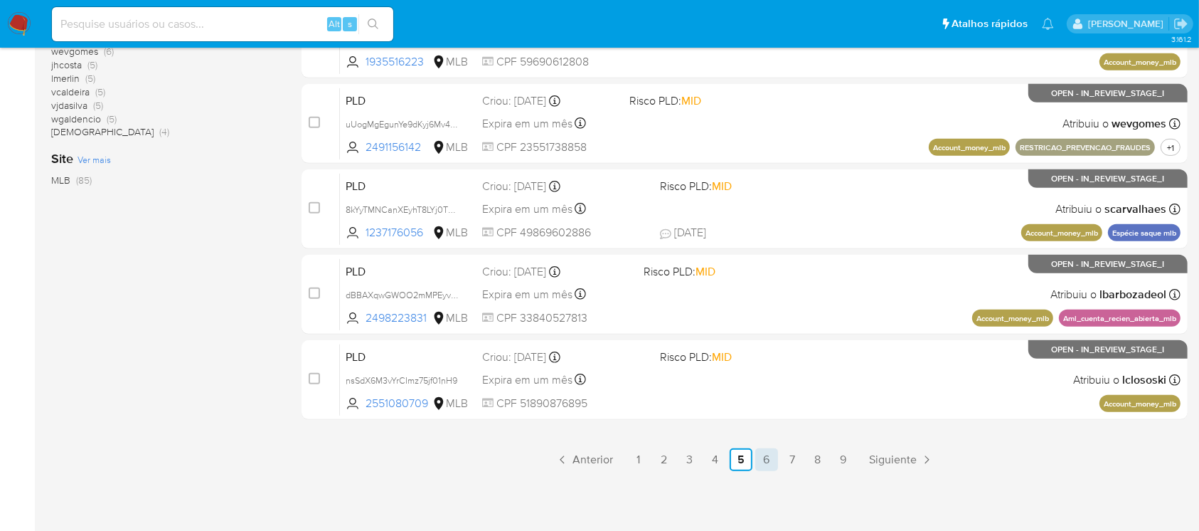
click at [767, 462] on link "6" at bounding box center [766, 459] width 23 height 23
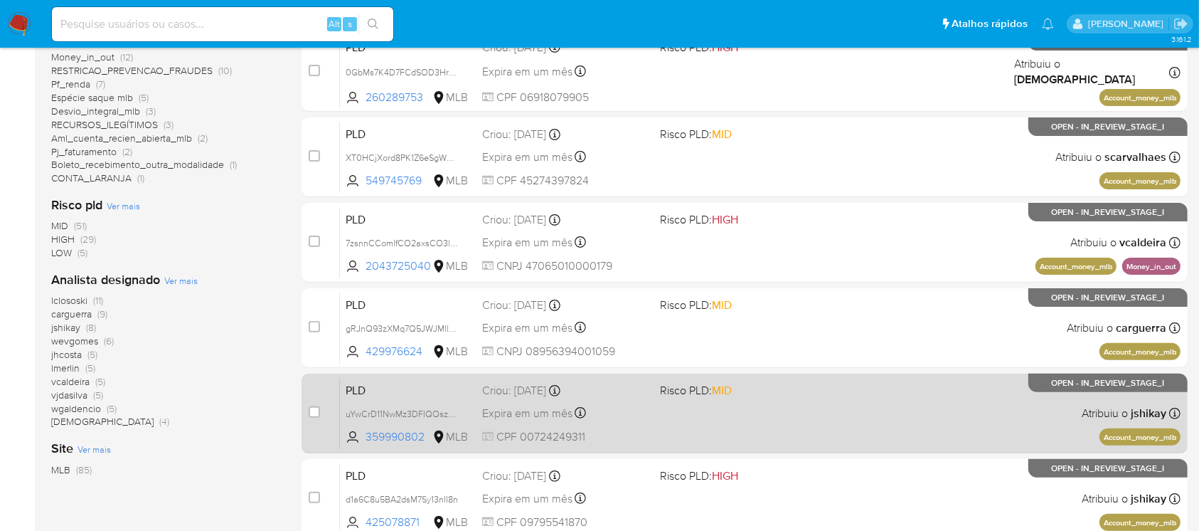
scroll to position [379, 0]
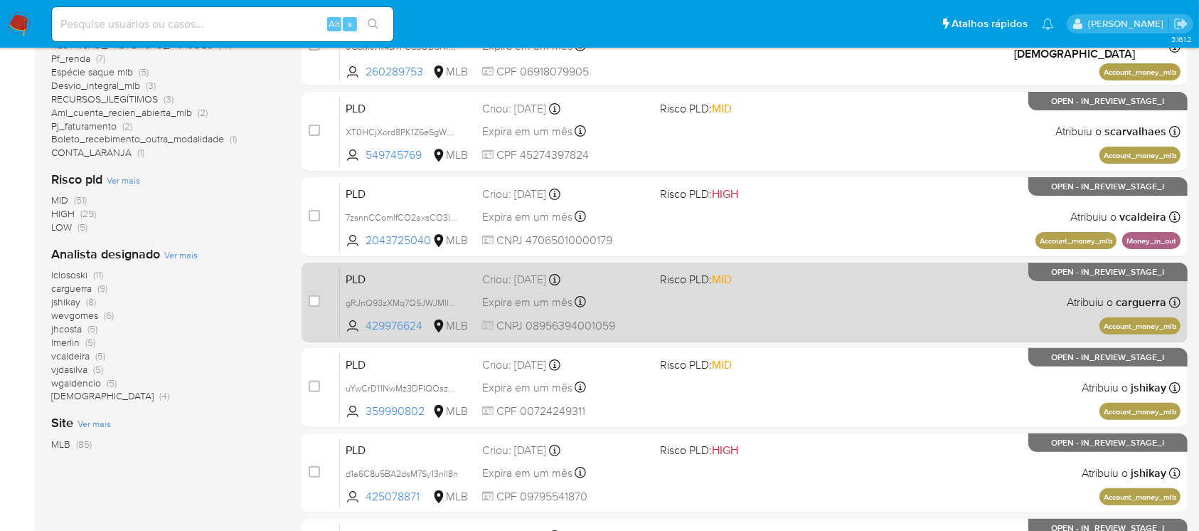
click at [649, 318] on div "PLD gRJnQ93zXMq7Q5JWJMll3HUe 429976624 MLB Risco PLD: MID Criou: 12/09/2025 Cri…" at bounding box center [760, 302] width 841 height 72
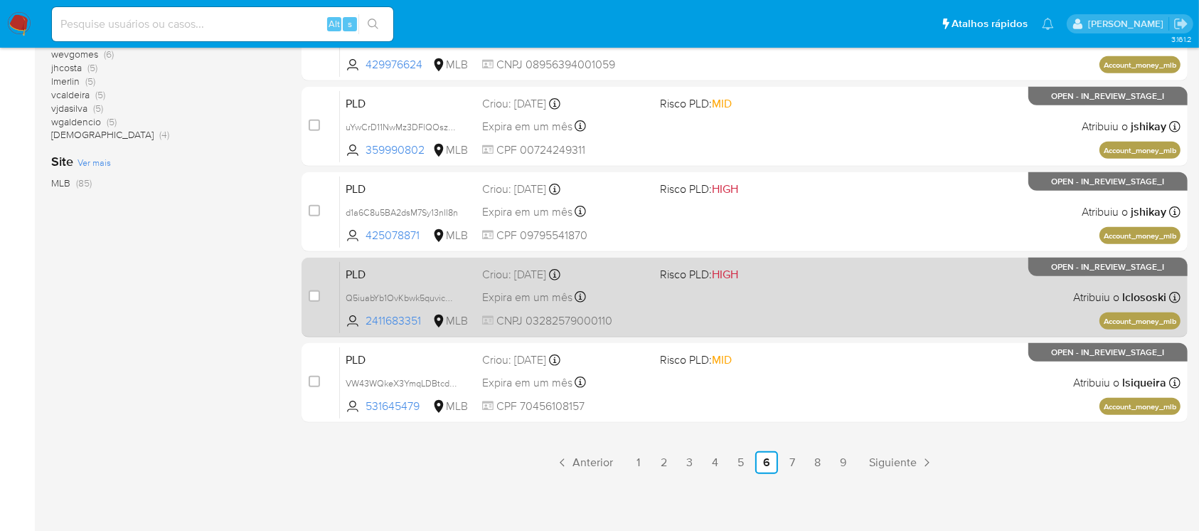
scroll to position [643, 0]
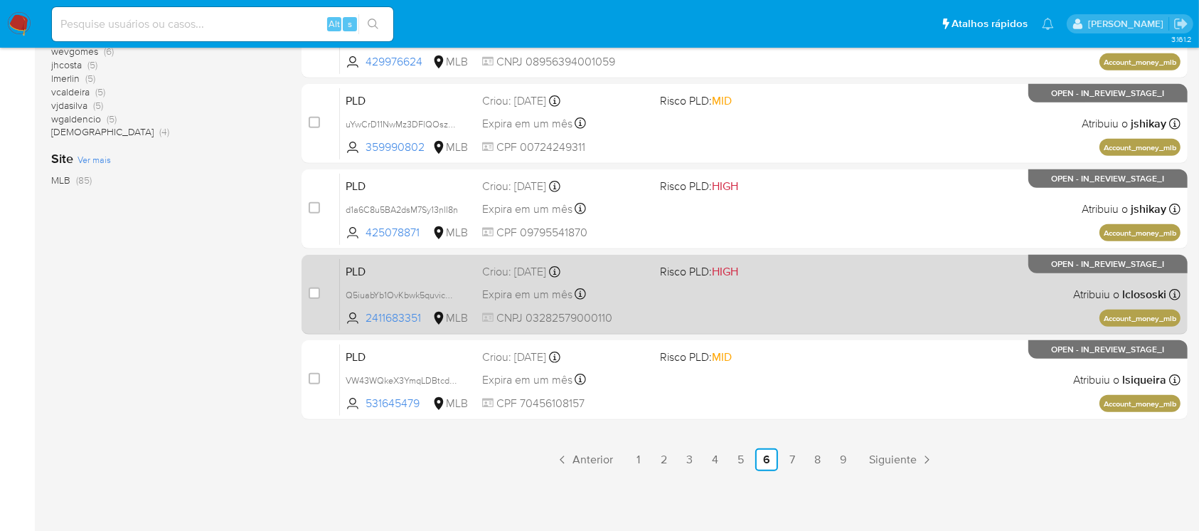
click at [687, 310] on div "PLD Q5iuabYb1OvKbwk5quvicMAO 2411683351 MLB Risco PLD: HIGH Criou: 12/09/2025 C…" at bounding box center [760, 294] width 841 height 72
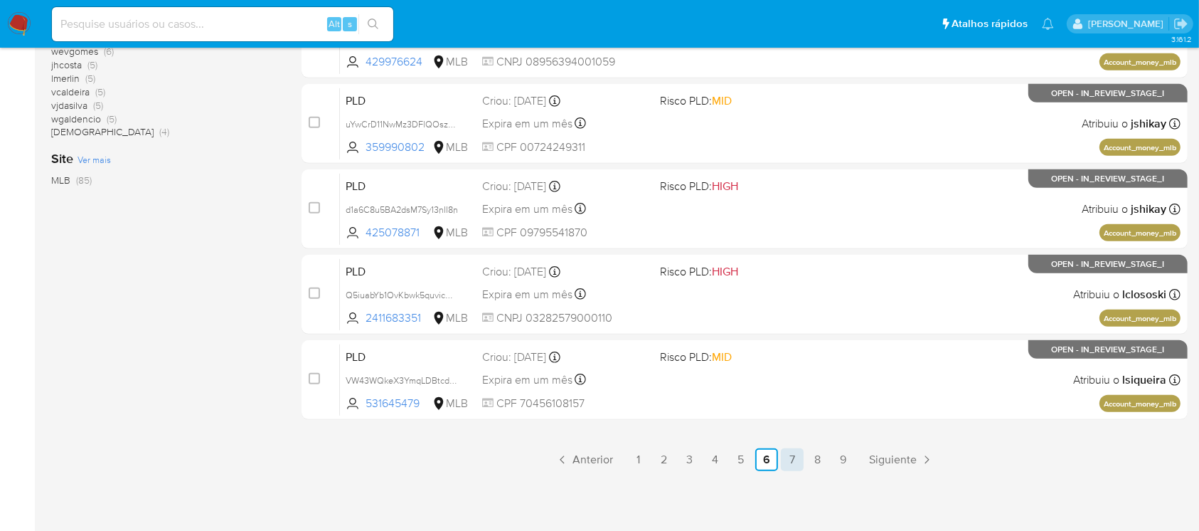
click at [785, 458] on link "7" at bounding box center [792, 459] width 23 height 23
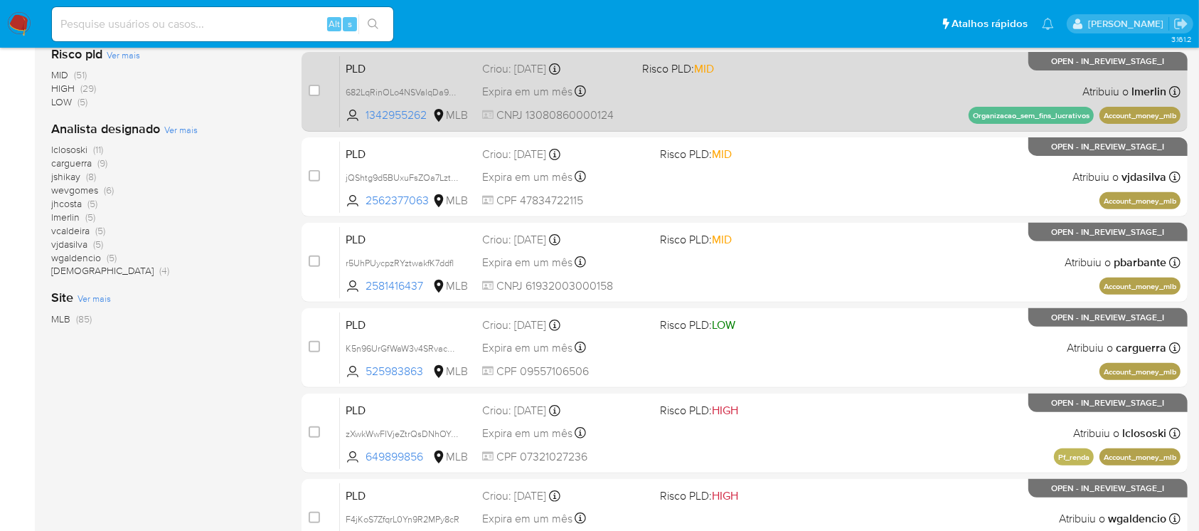
scroll to position [506, 0]
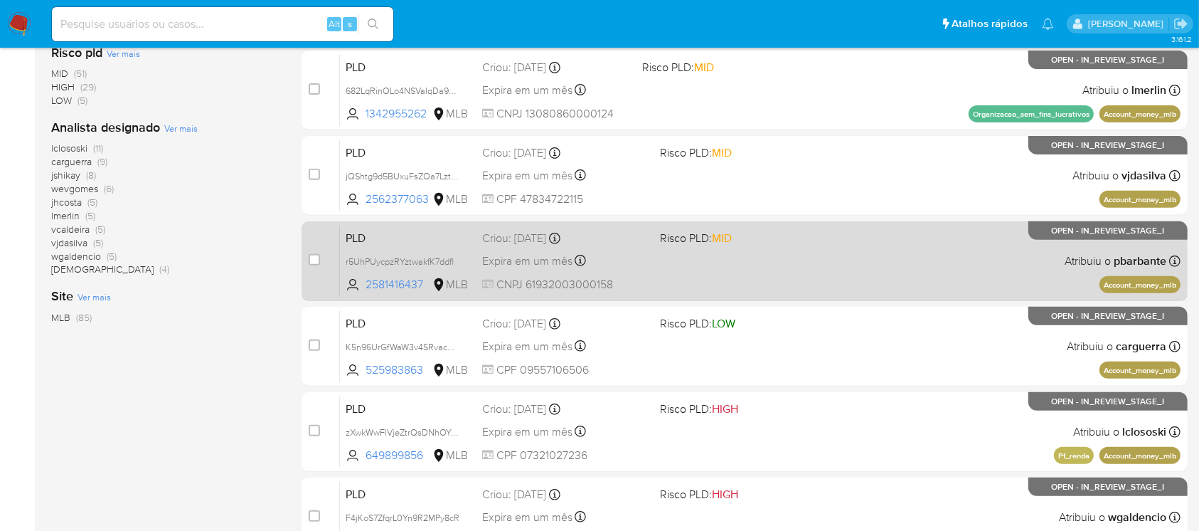
click at [652, 270] on div "PLD r5UhPUycpzRYztwakfK7ddfl 2581416437 MLB Risco PLD: MID Criou: 12/09/2025 Cr…" at bounding box center [760, 261] width 841 height 72
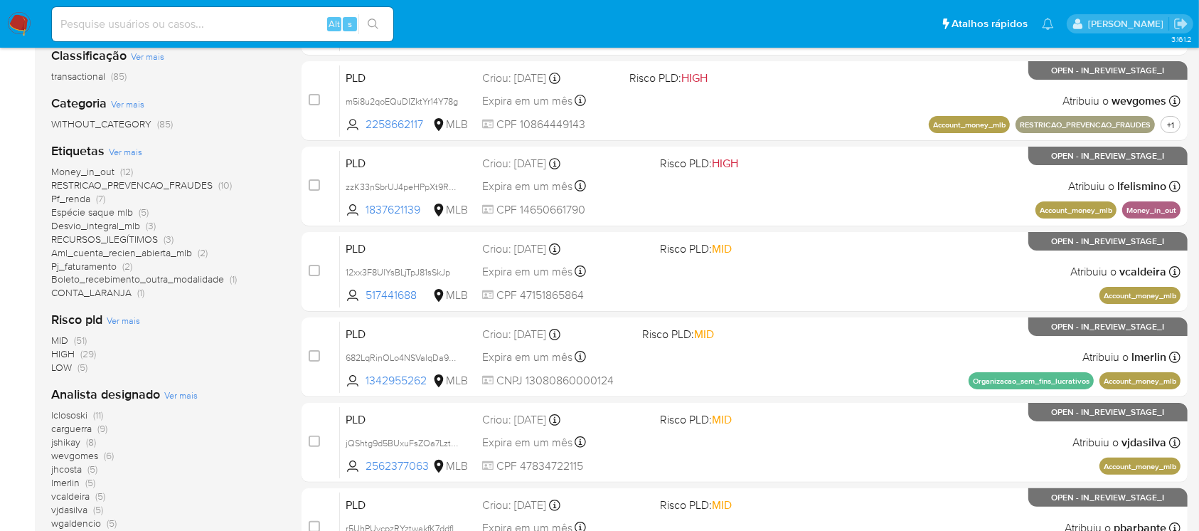
scroll to position [0, 0]
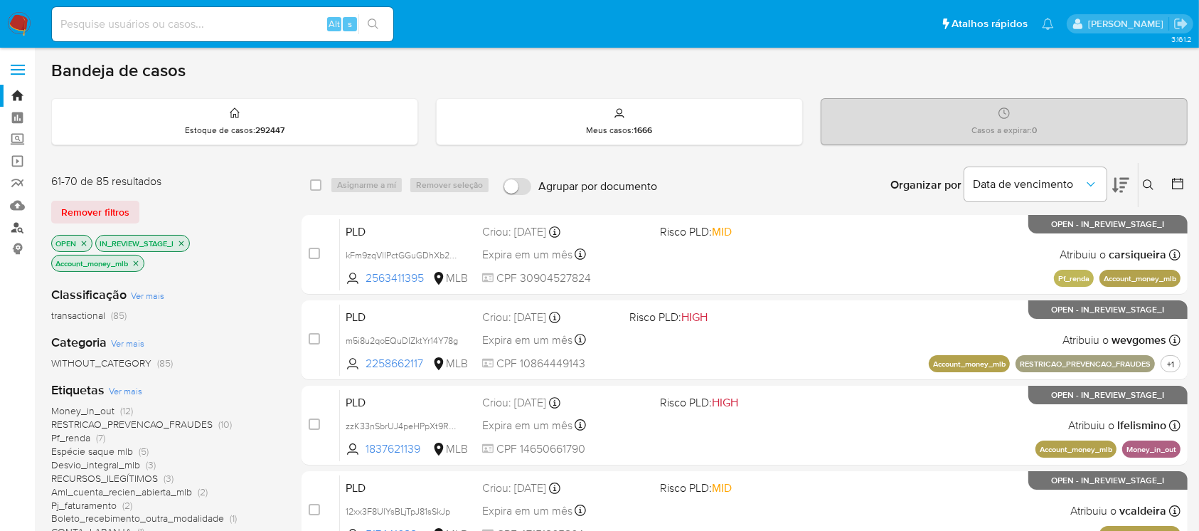
click at [20, 229] on link "Localizador de pessoas" at bounding box center [84, 227] width 169 height 22
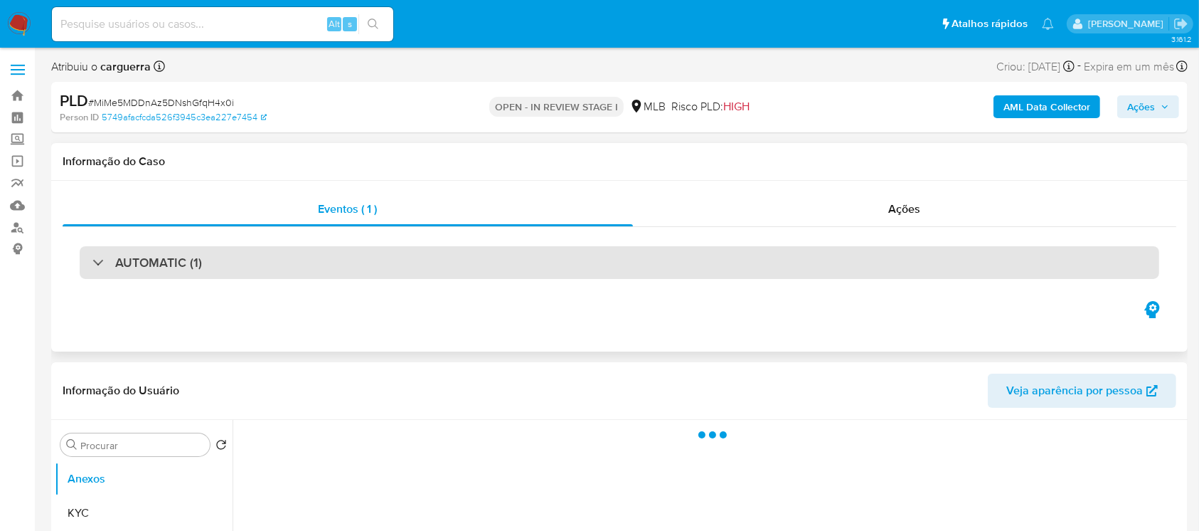
click at [95, 264] on div "AUTOMATIC (1)" at bounding box center [147, 263] width 110 height 16
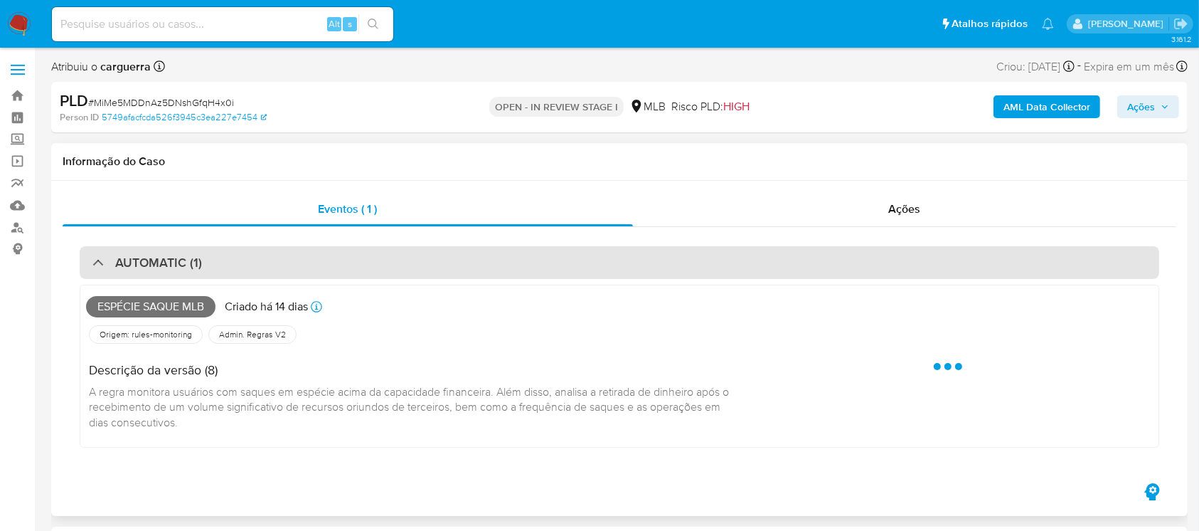
select select "10"
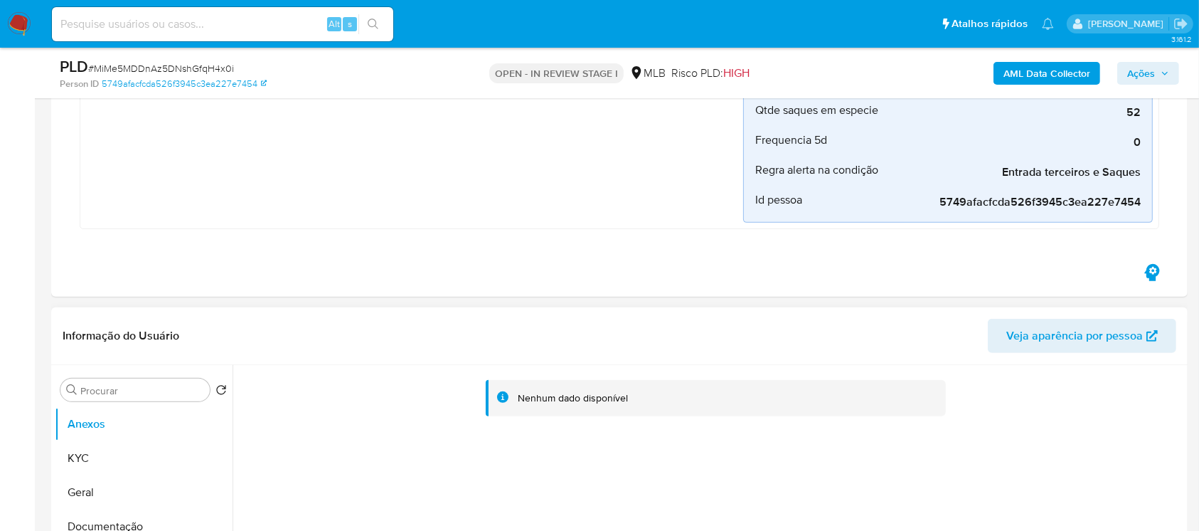
scroll to position [632, 0]
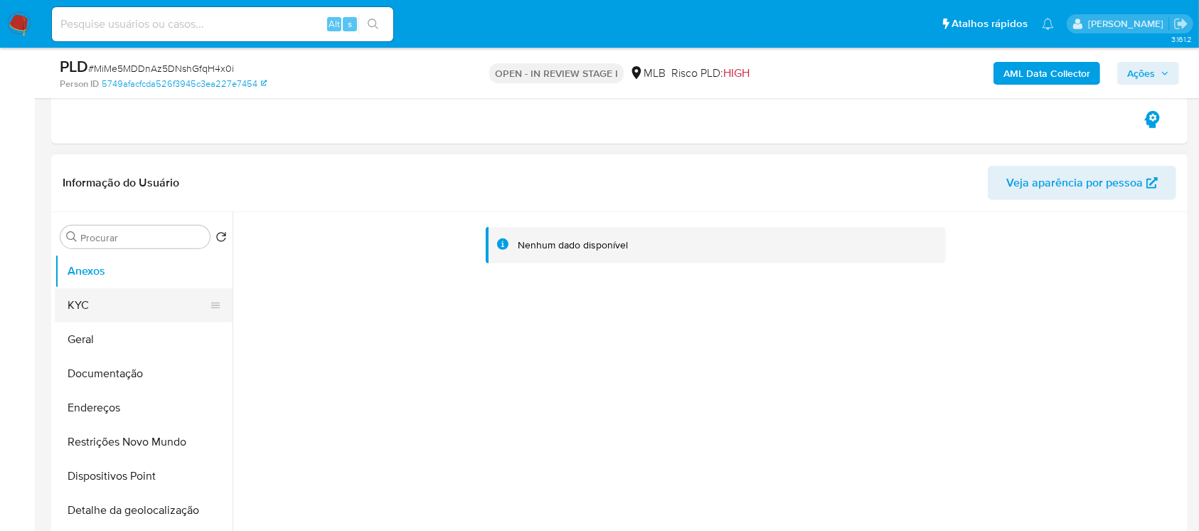
click at [64, 306] on button "KYC" at bounding box center [138, 305] width 166 height 34
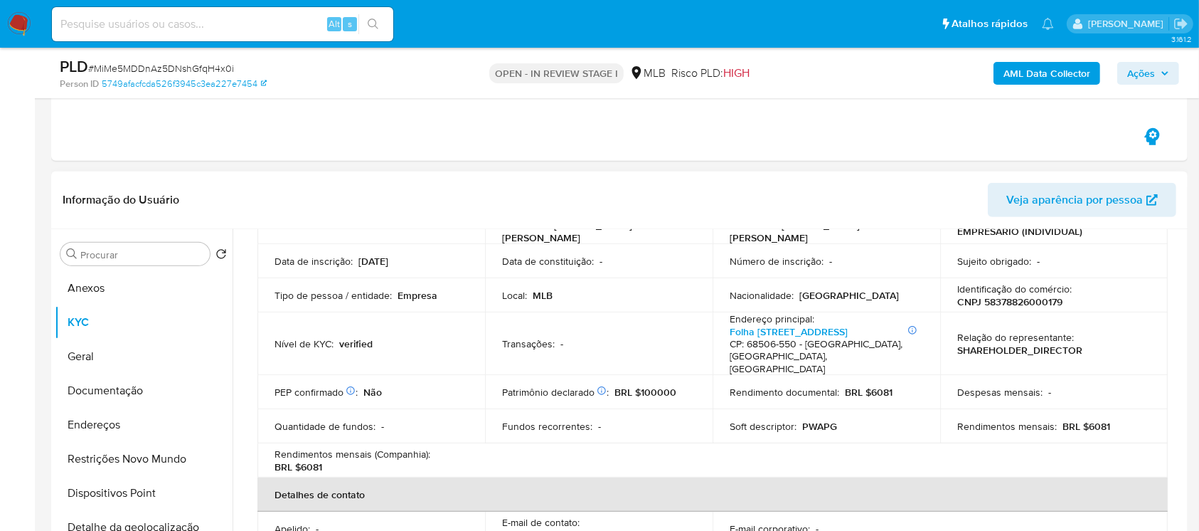
scroll to position [0, 0]
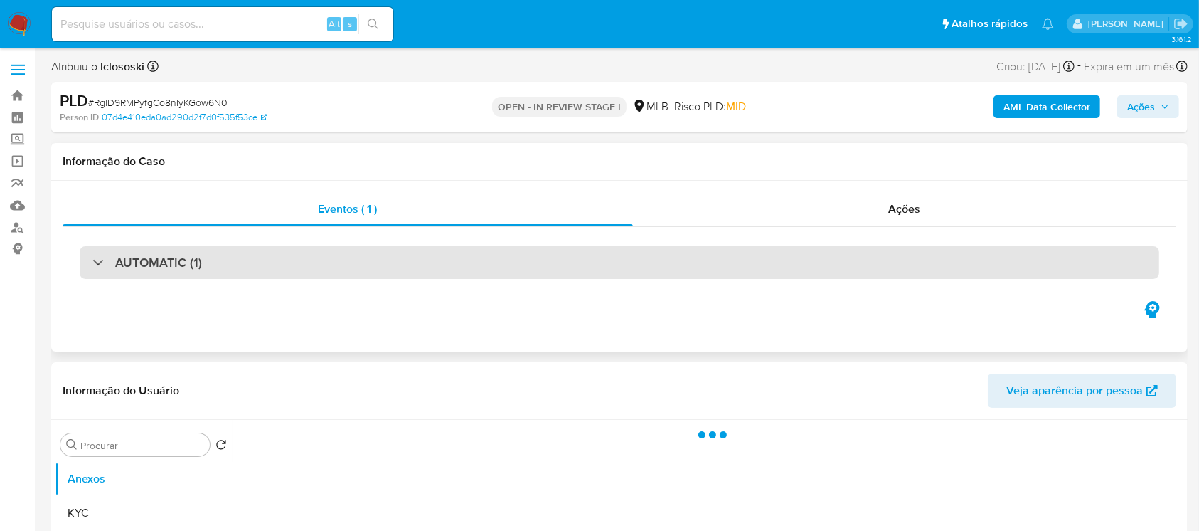
click at [99, 259] on div "AUTOMATIC (1)" at bounding box center [147, 263] width 110 height 16
select select "10"
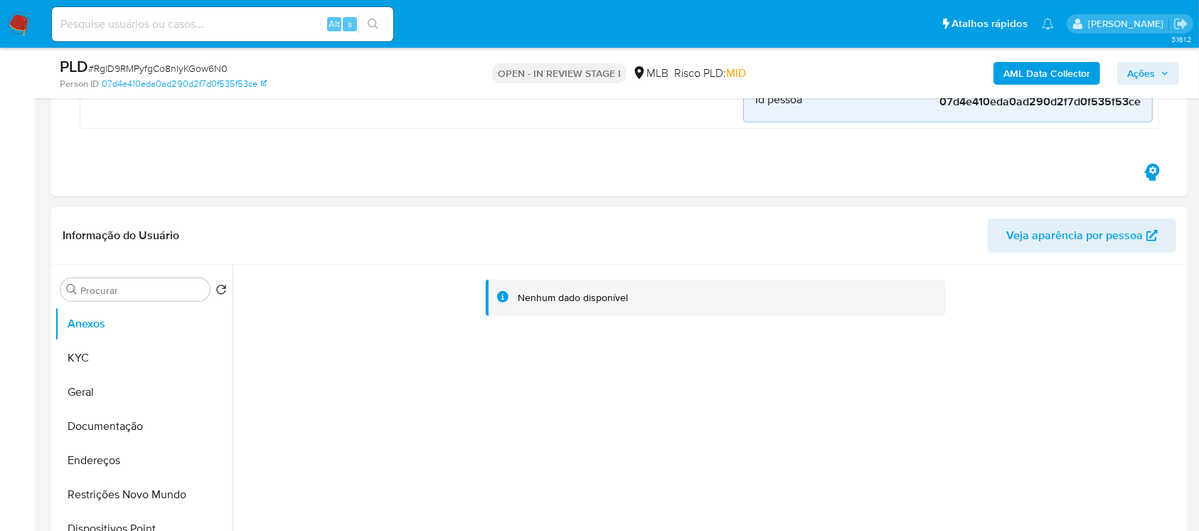
scroll to position [632, 0]
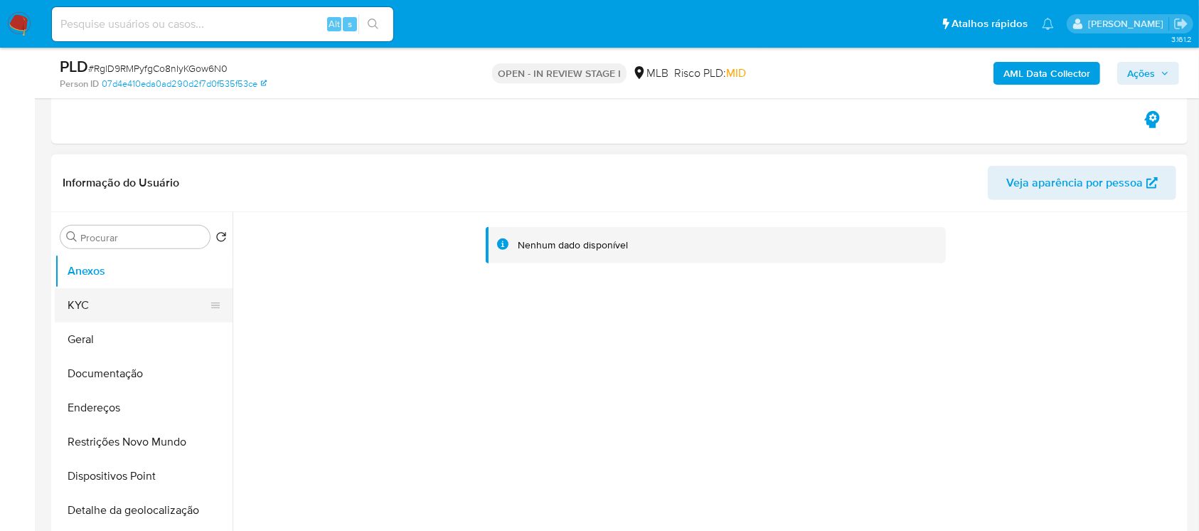
click at [97, 301] on button "KYC" at bounding box center [138, 305] width 166 height 34
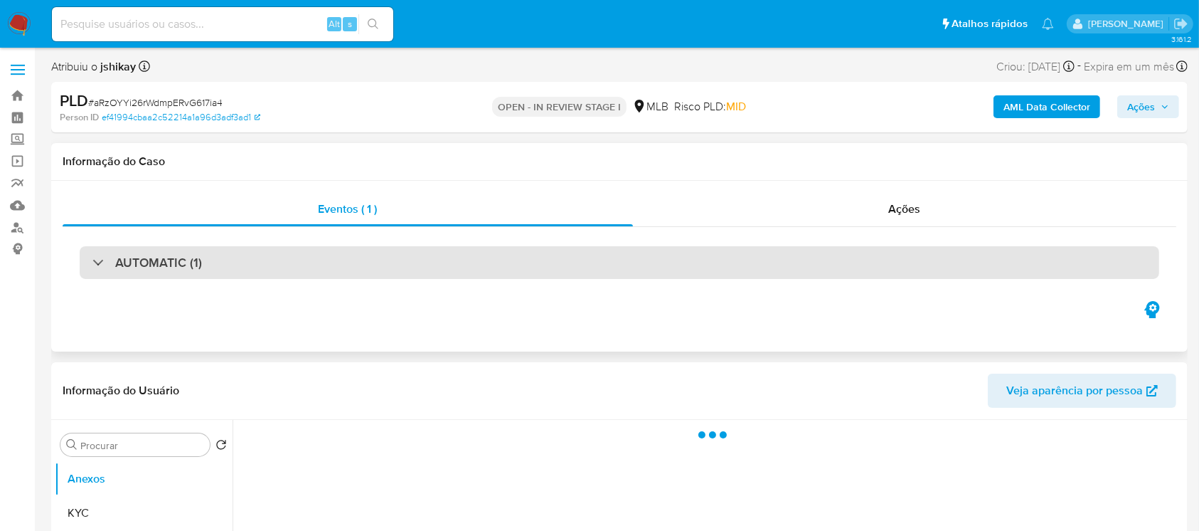
click at [87, 262] on div "AUTOMATIC (1)" at bounding box center [620, 262] width 1080 height 33
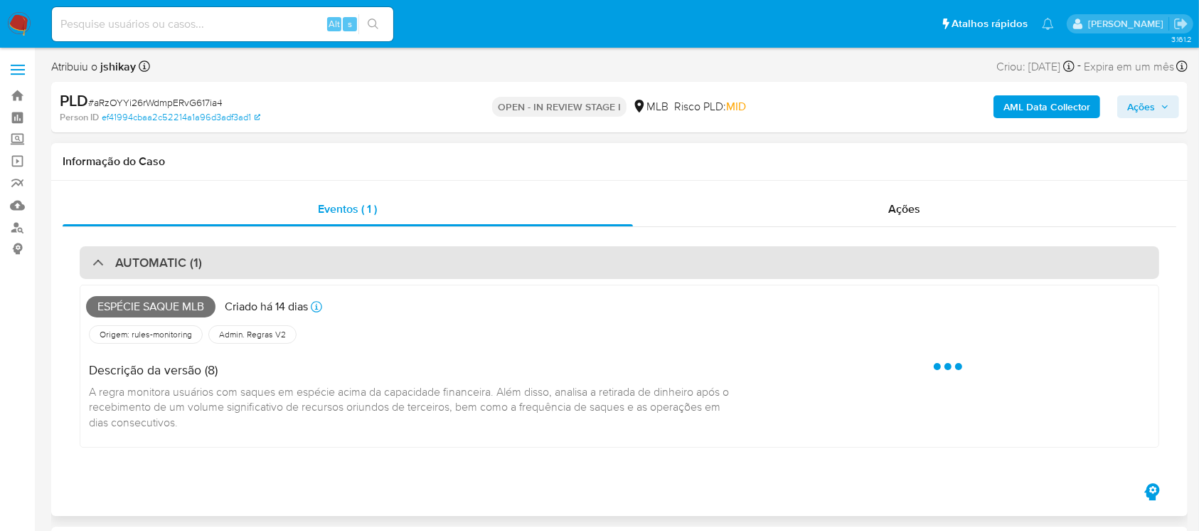
select select "10"
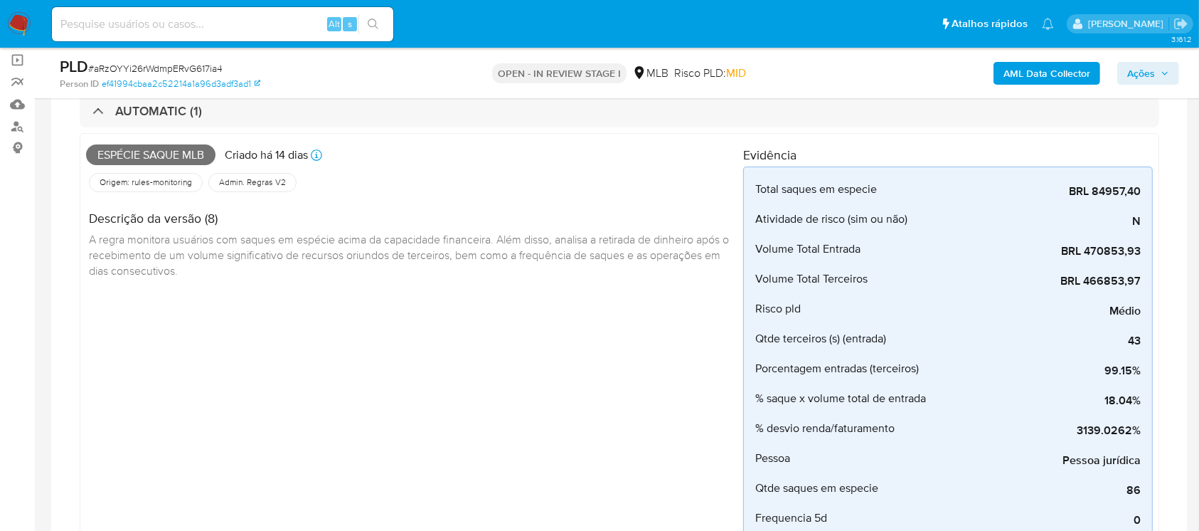
scroll to position [126, 0]
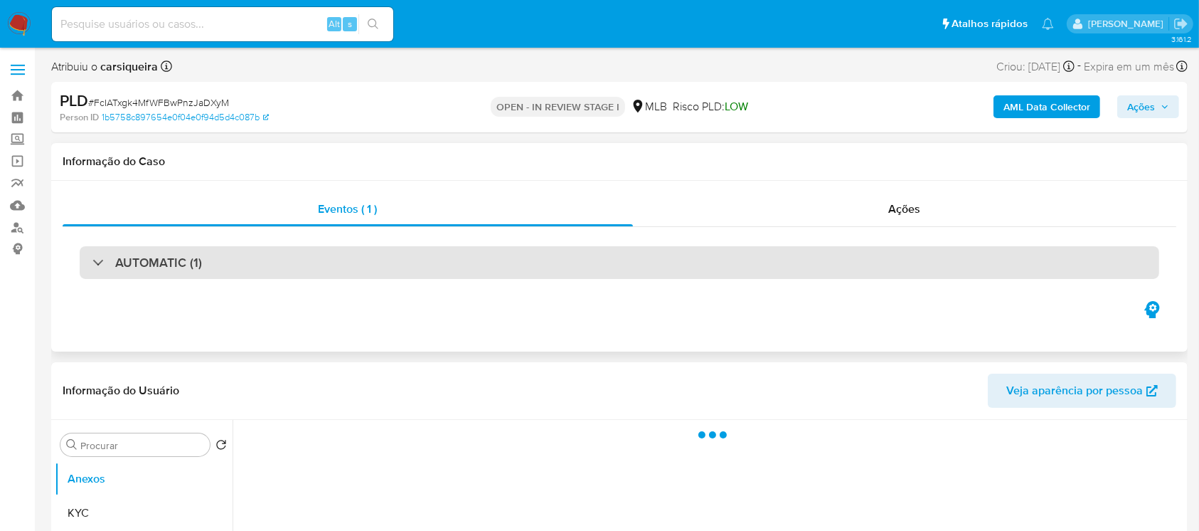
click at [102, 263] on div "AUTOMATIC (1)" at bounding box center [147, 263] width 110 height 16
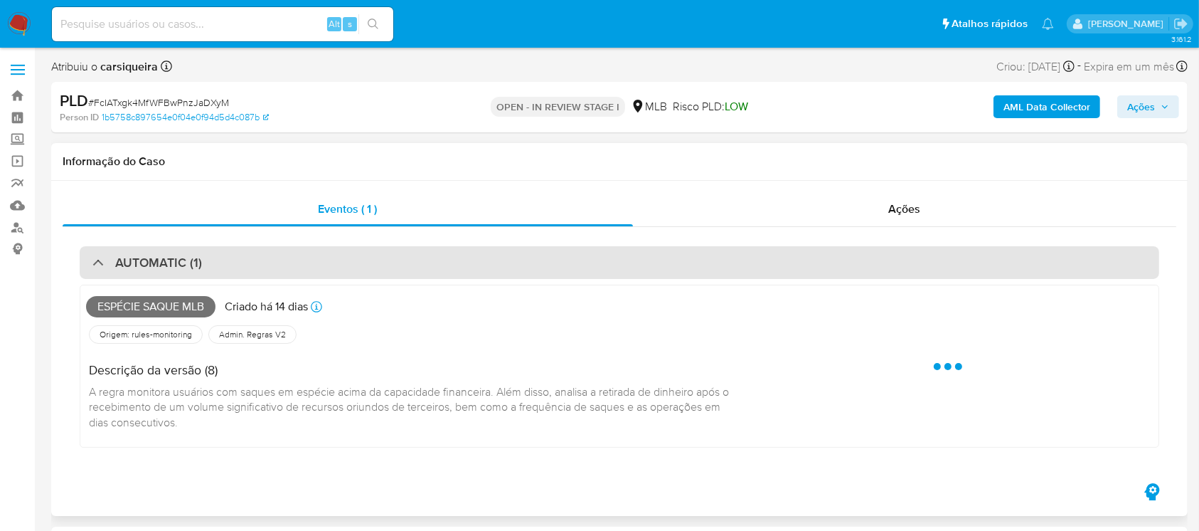
select select "10"
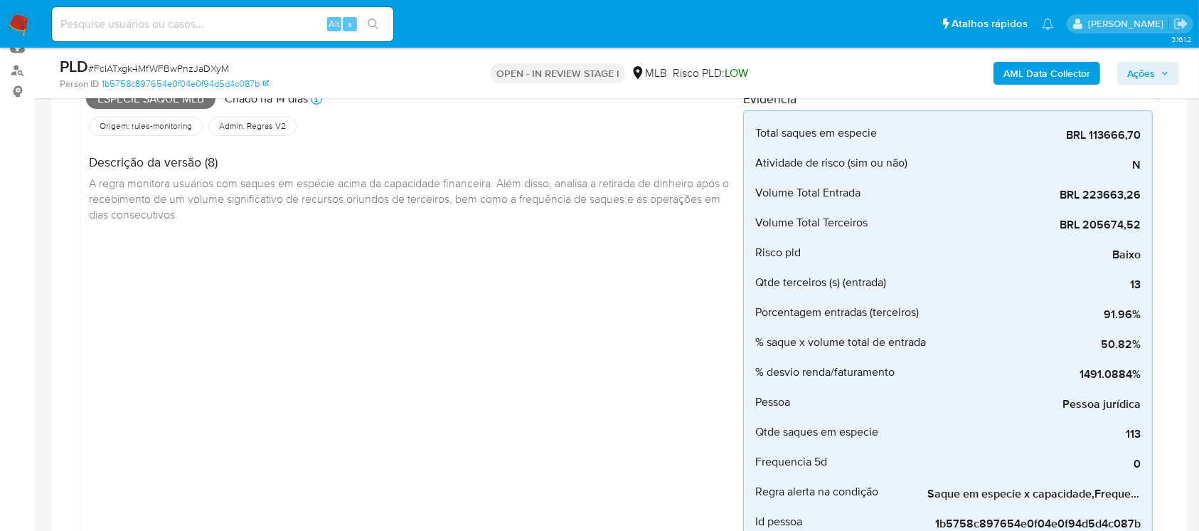
scroll to position [126, 0]
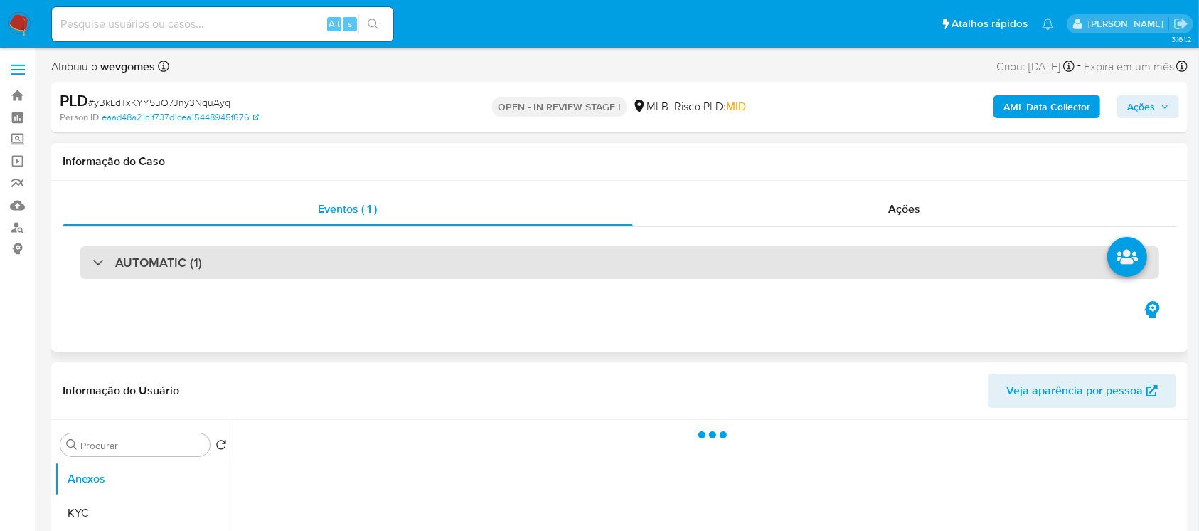
click at [92, 262] on div at bounding box center [92, 262] width 0 height 0
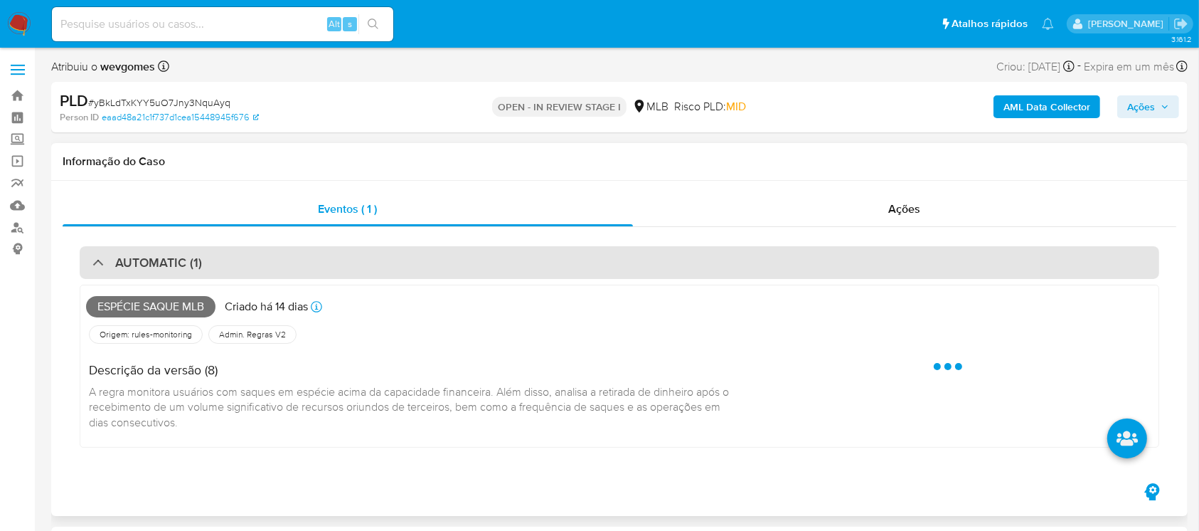
select select "10"
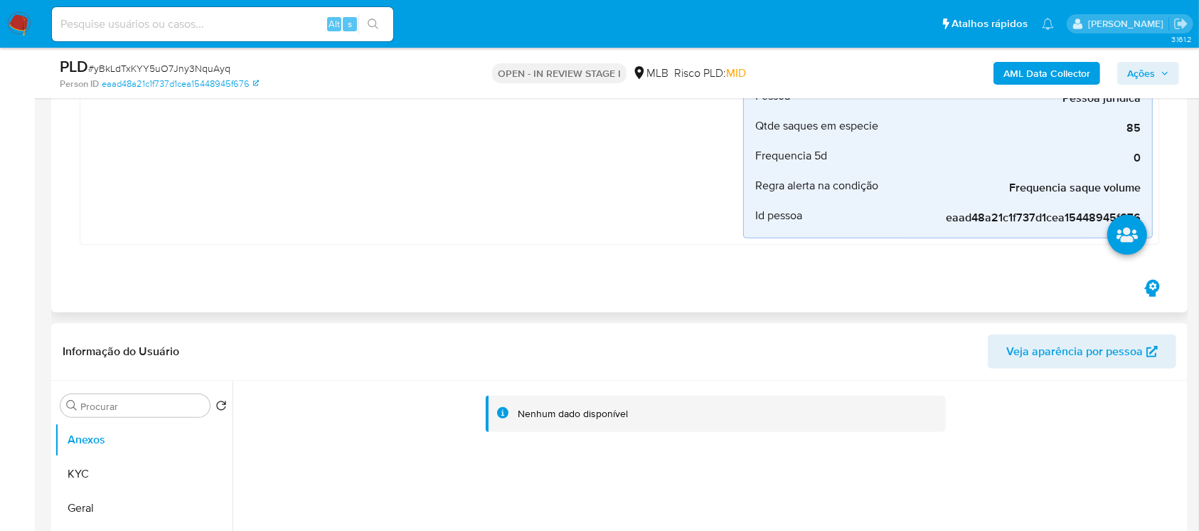
scroll to position [506, 0]
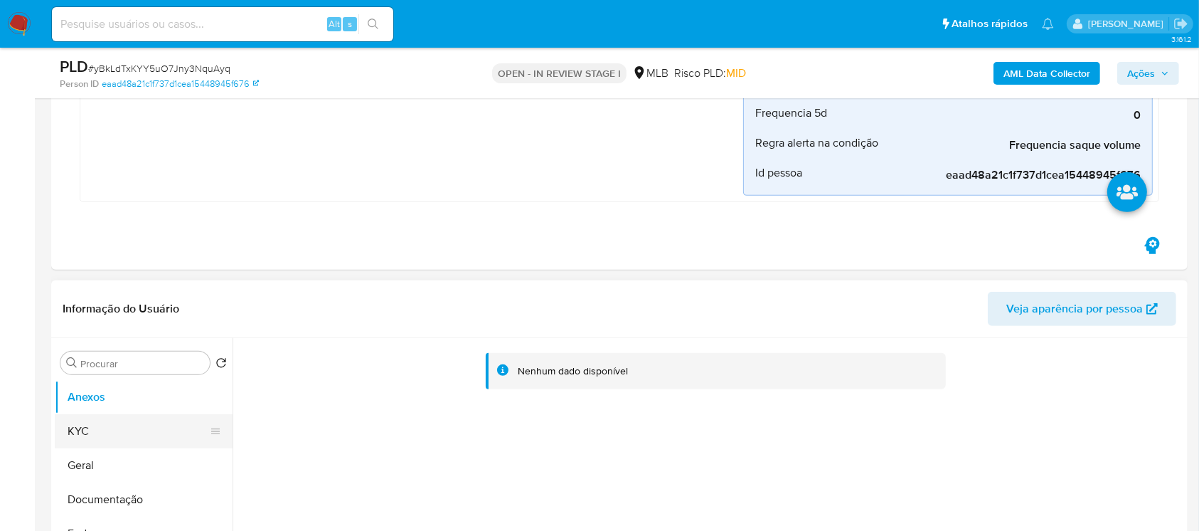
click at [87, 437] on button "KYC" at bounding box center [138, 431] width 166 height 34
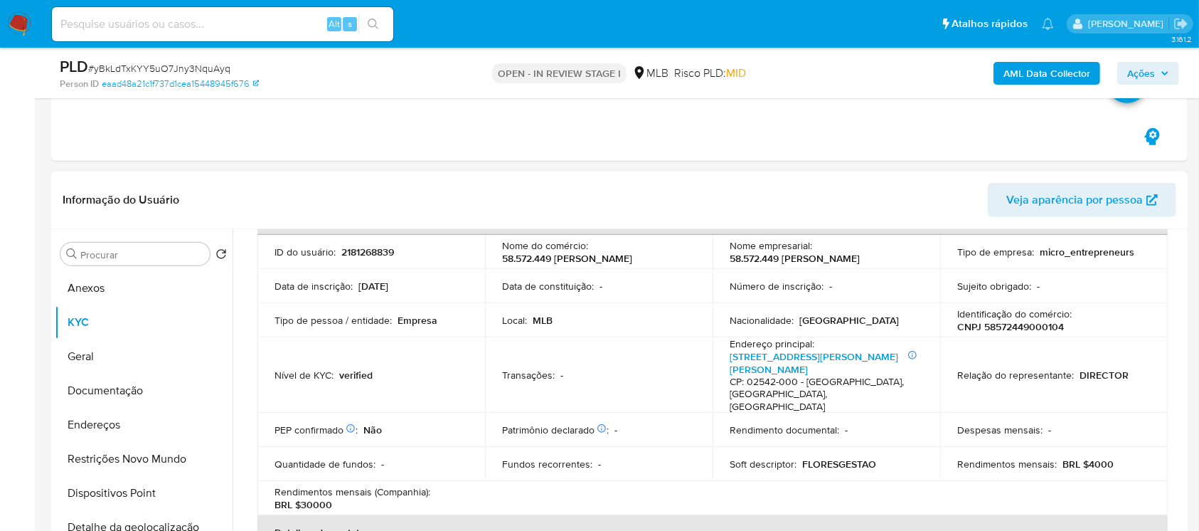
scroll to position [126, 0]
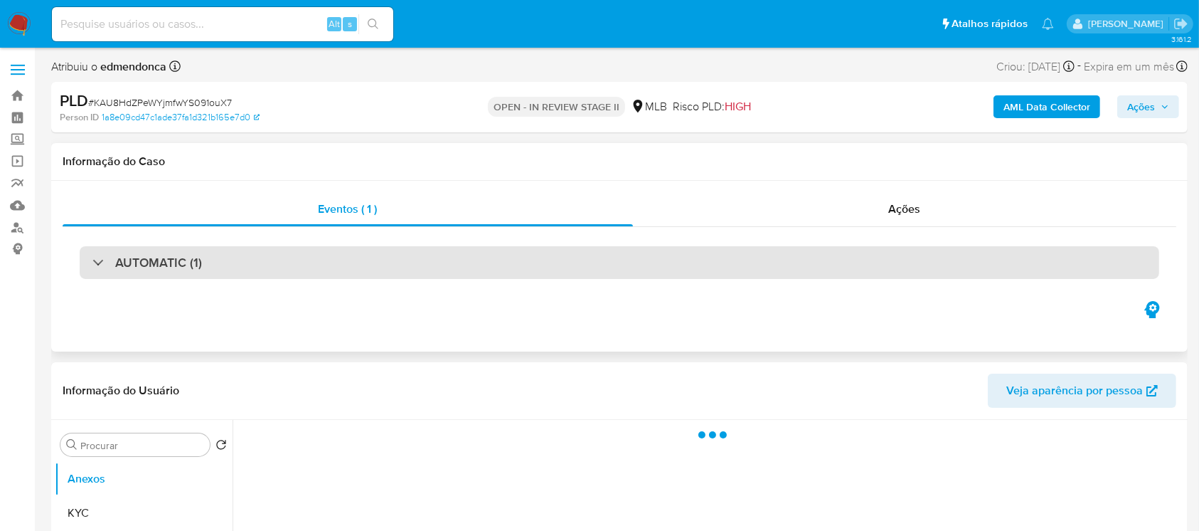
click at [110, 260] on div "AUTOMATIC (1)" at bounding box center [147, 263] width 110 height 16
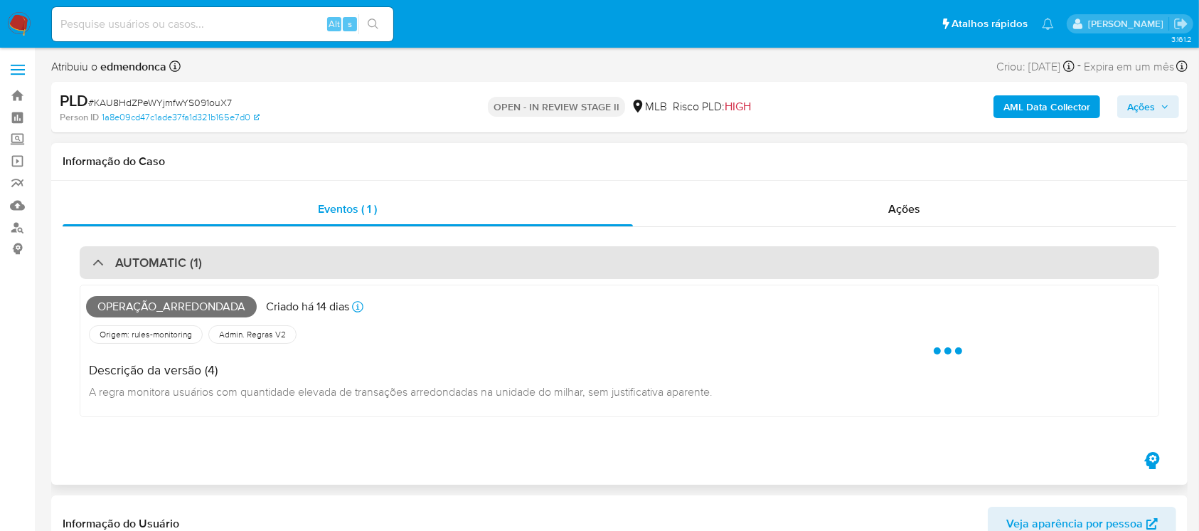
select select "10"
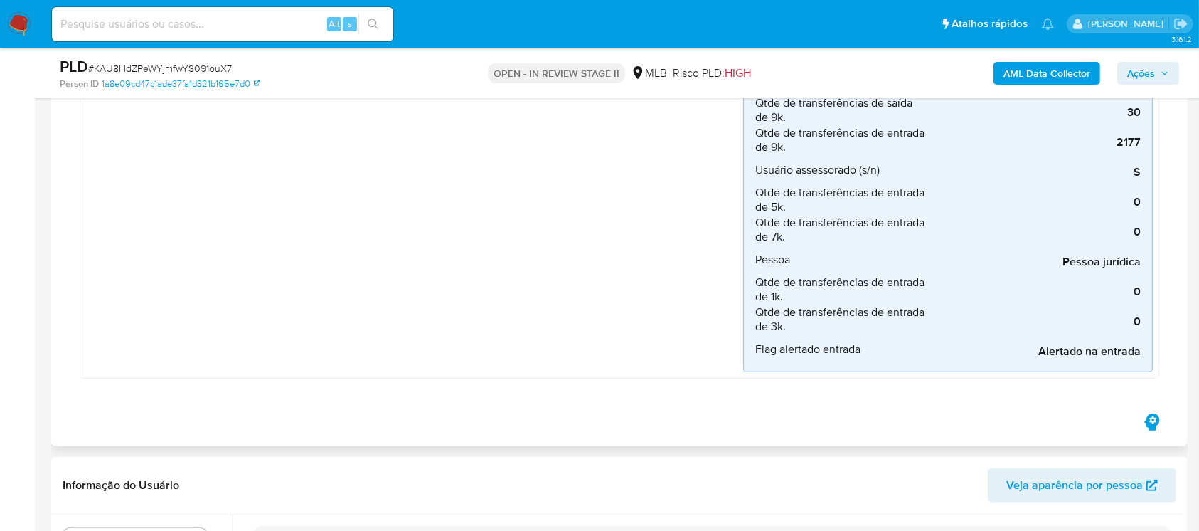
scroll to position [885, 0]
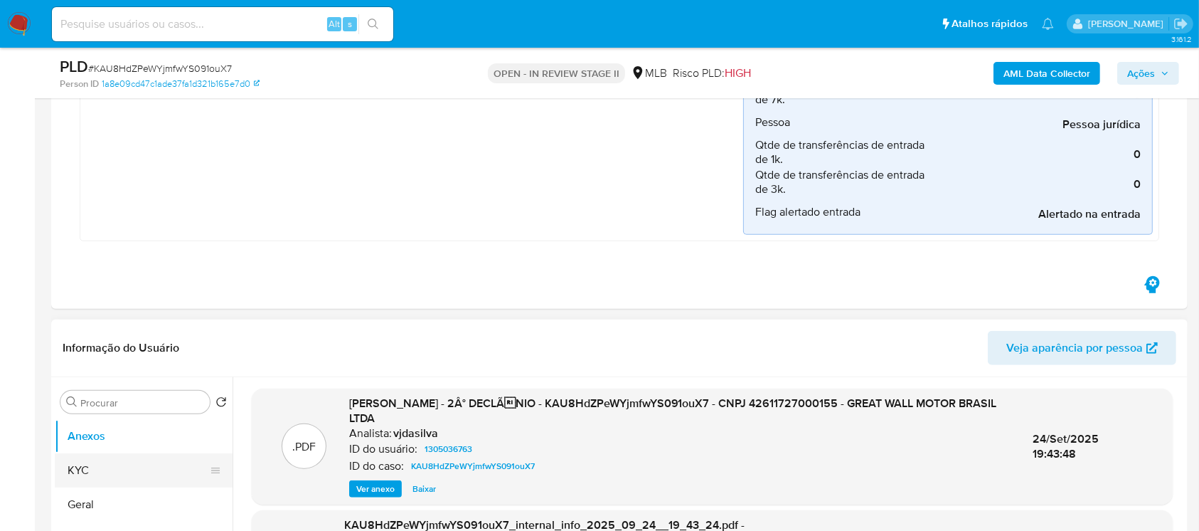
click at [88, 467] on button "KYC" at bounding box center [138, 470] width 166 height 34
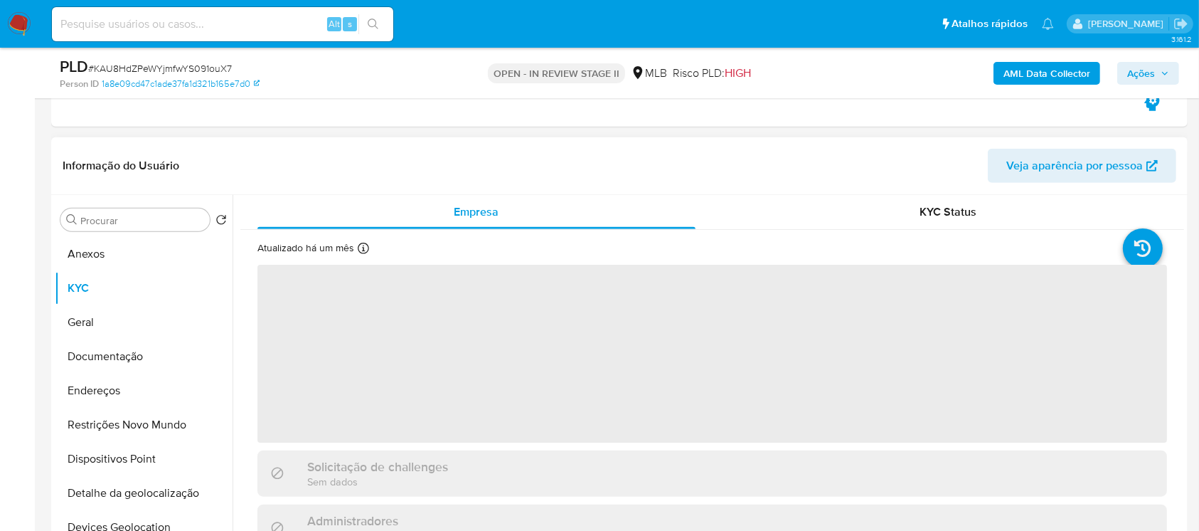
scroll to position [1138, 0]
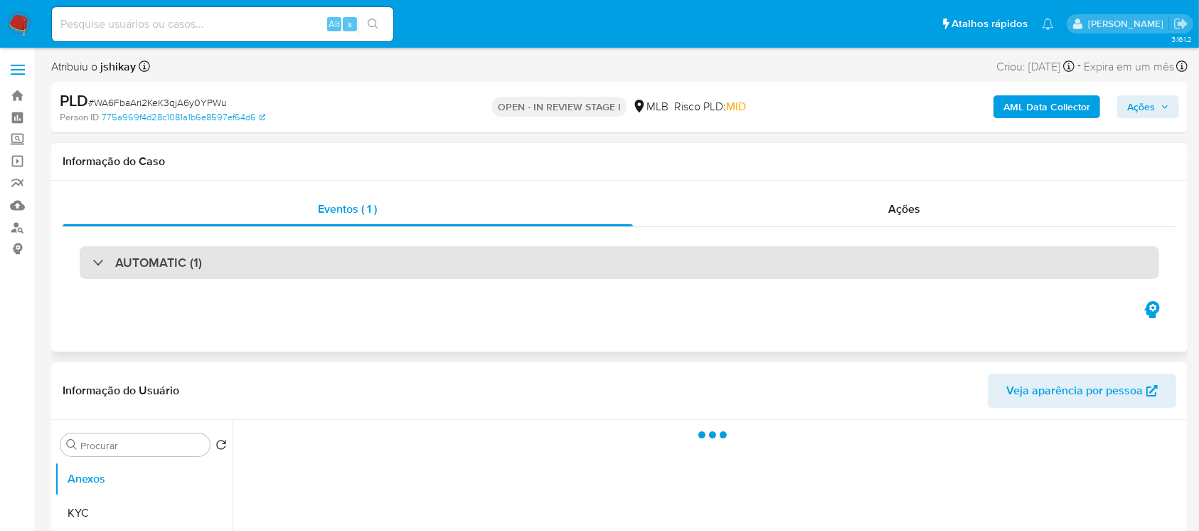
click at [90, 265] on div "AUTOMATIC (1)" at bounding box center [620, 262] width 1080 height 33
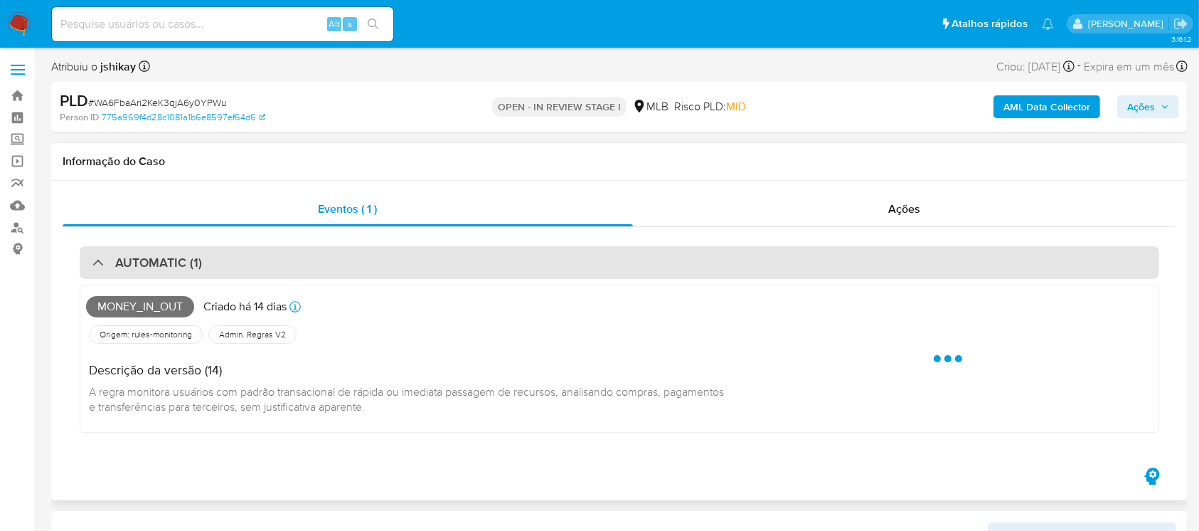
select select "10"
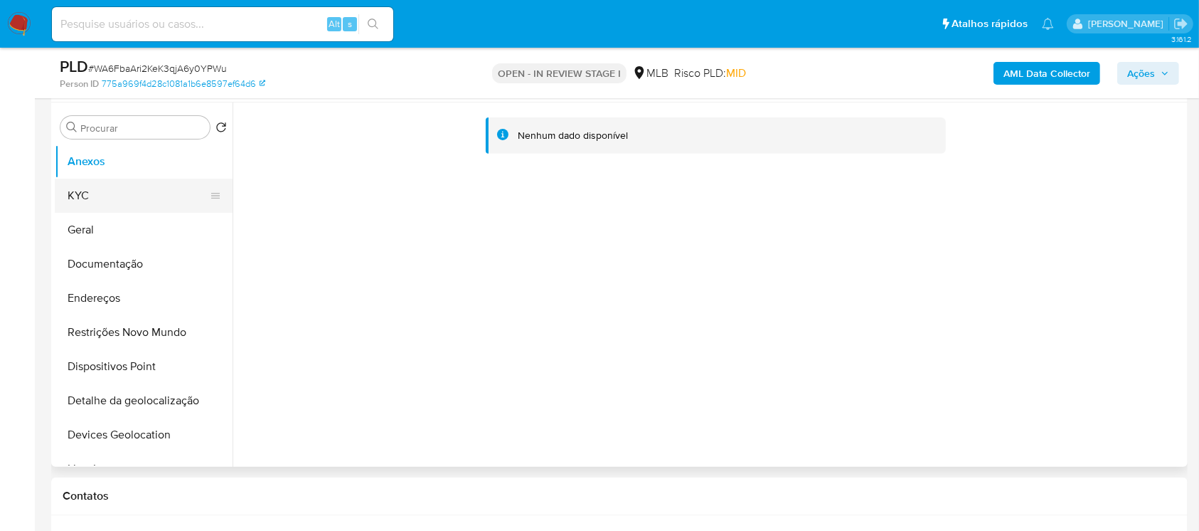
scroll to position [506, 0]
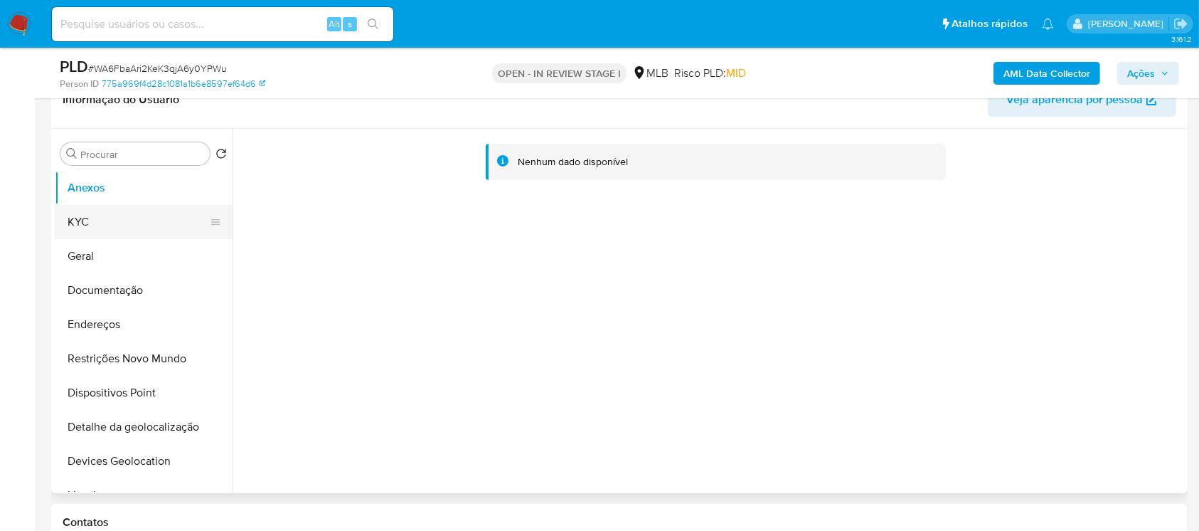
click at [100, 223] on button "KYC" at bounding box center [138, 222] width 166 height 34
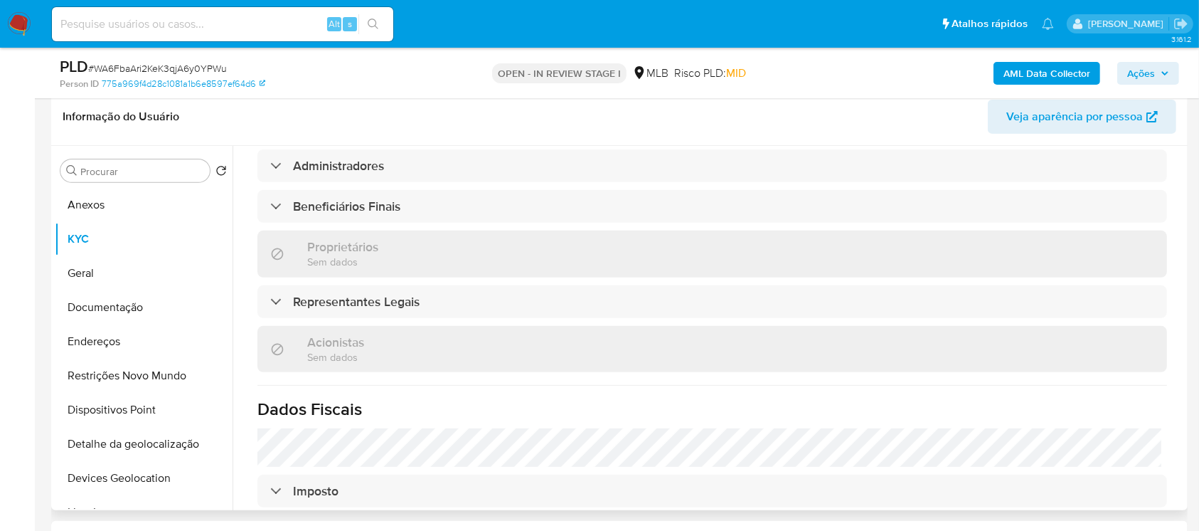
scroll to position [837, 0]
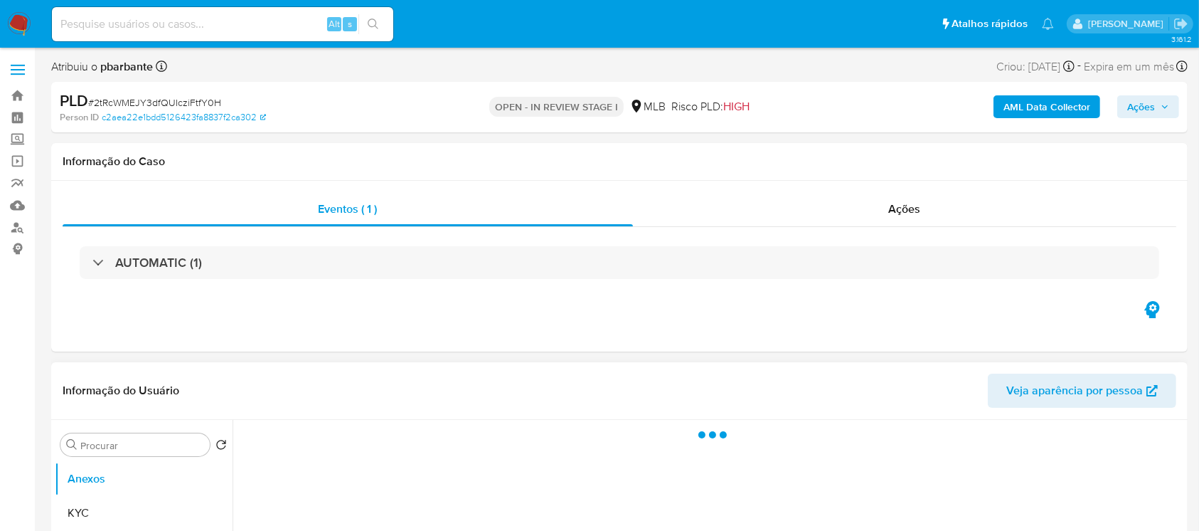
select select "10"
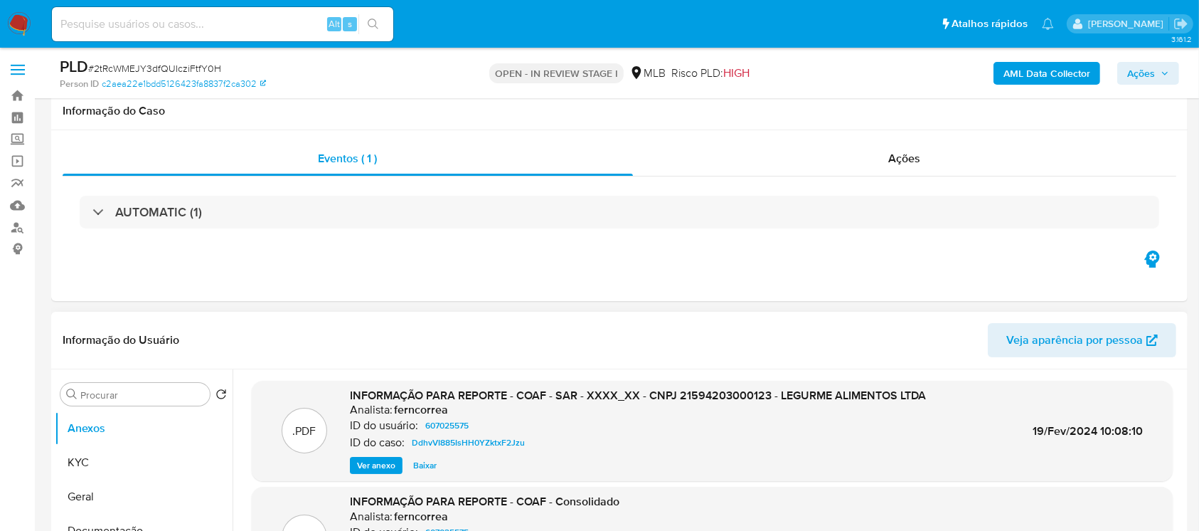
scroll to position [126, 0]
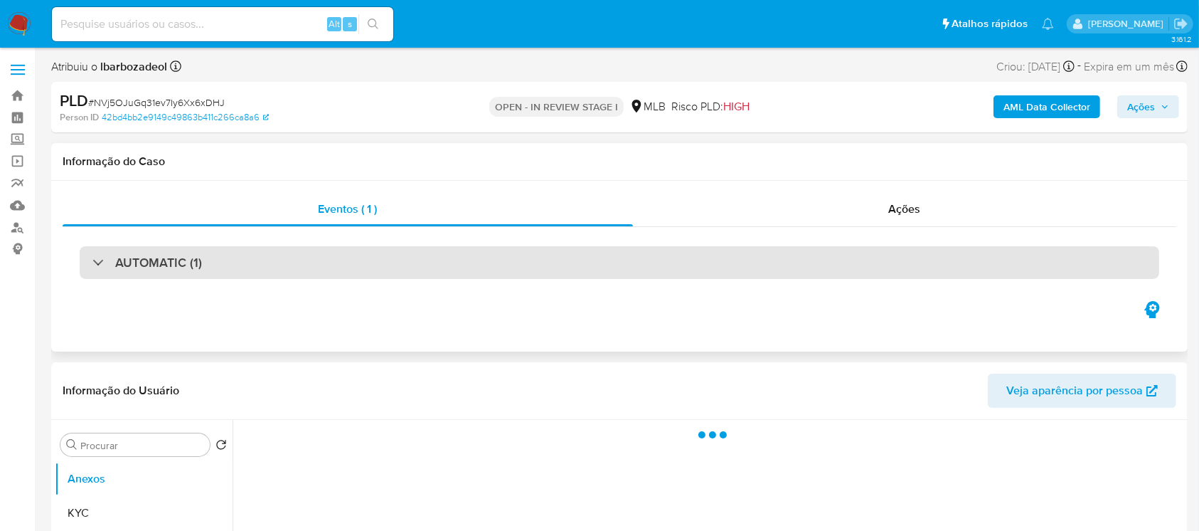
click at [126, 265] on h3 "AUTOMATIC (1)" at bounding box center [158, 263] width 87 height 16
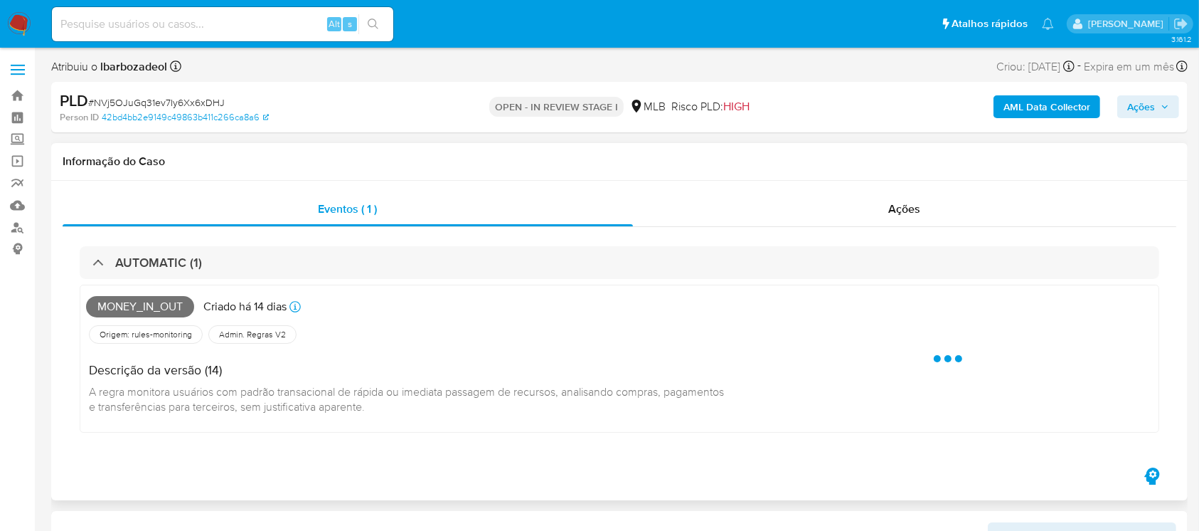
select select "10"
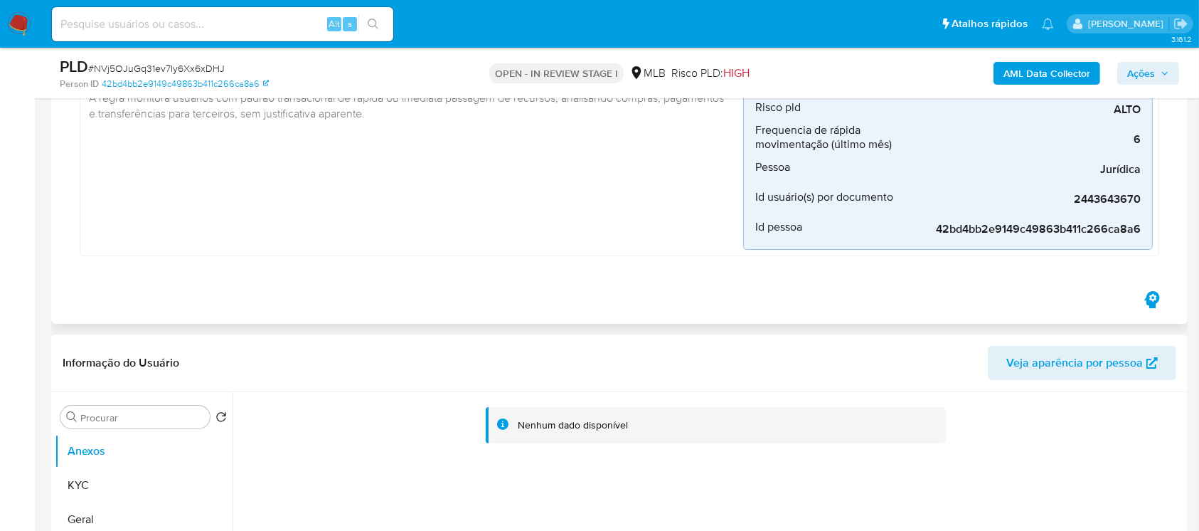
scroll to position [253, 0]
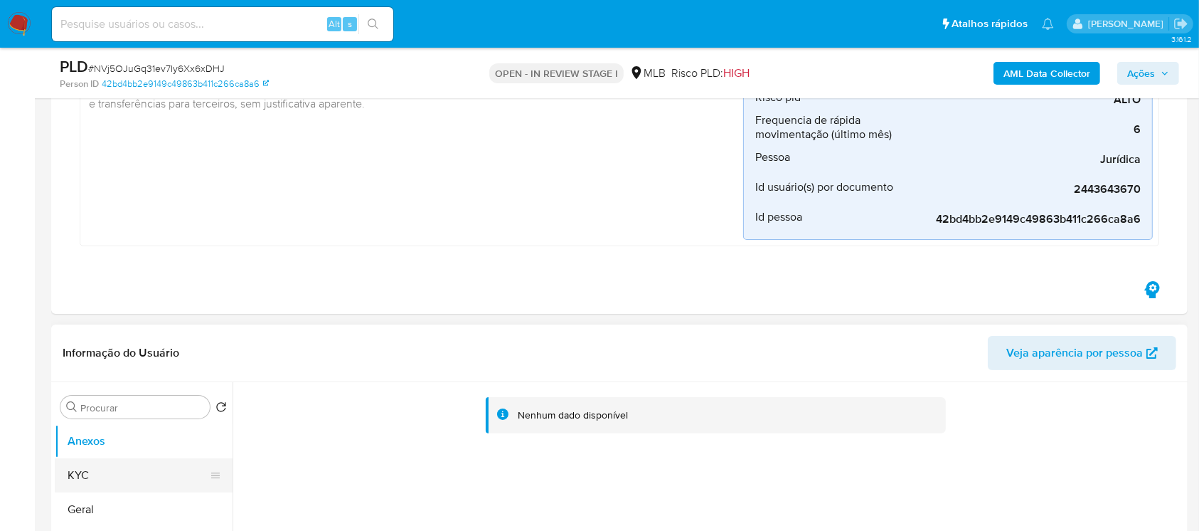
click at [112, 475] on button "KYC" at bounding box center [138, 475] width 166 height 34
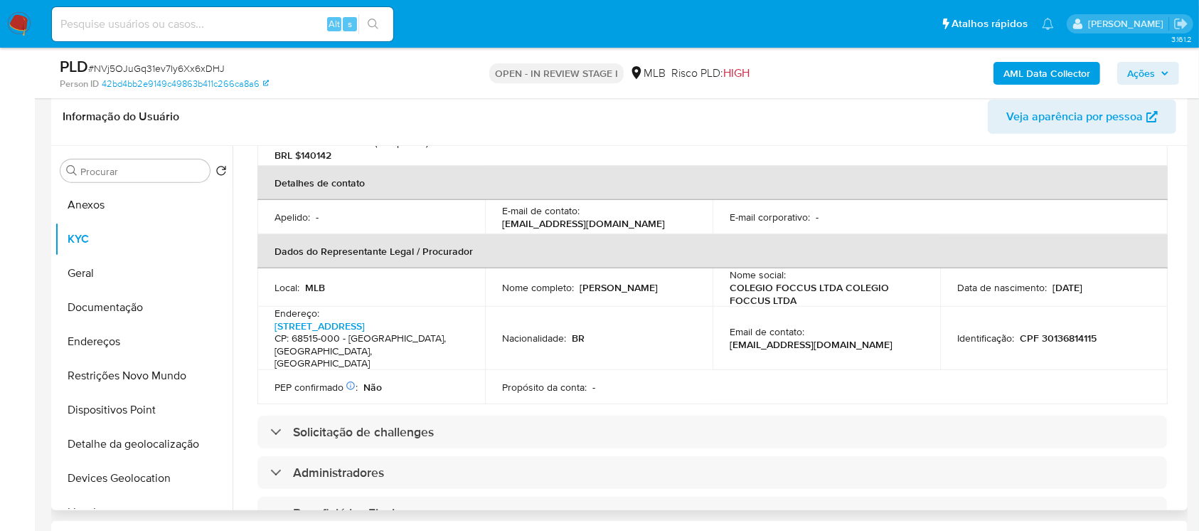
scroll to position [379, 0]
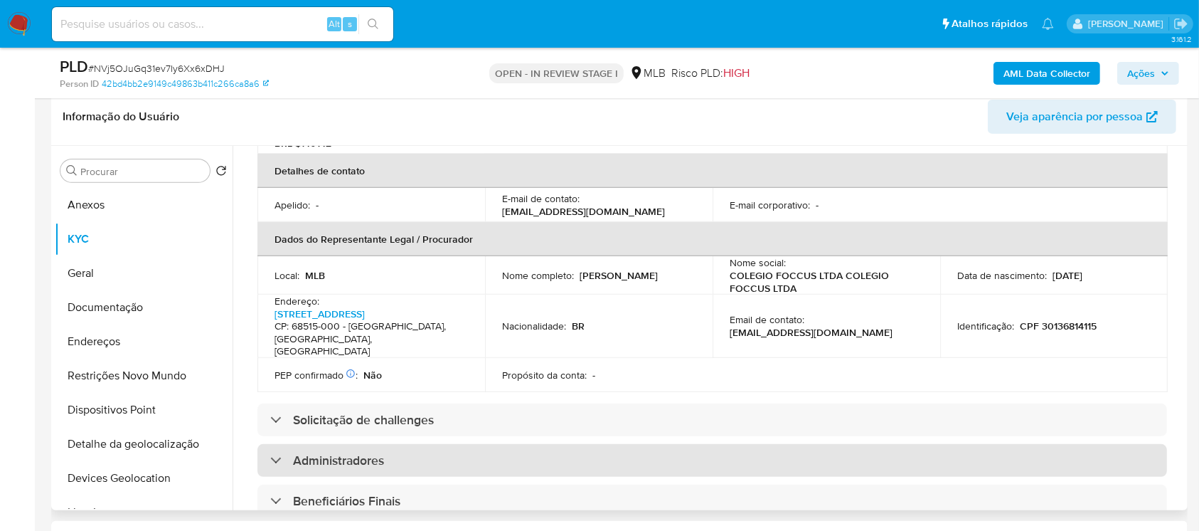
click at [411, 444] on div "Administradores" at bounding box center [713, 460] width 910 height 33
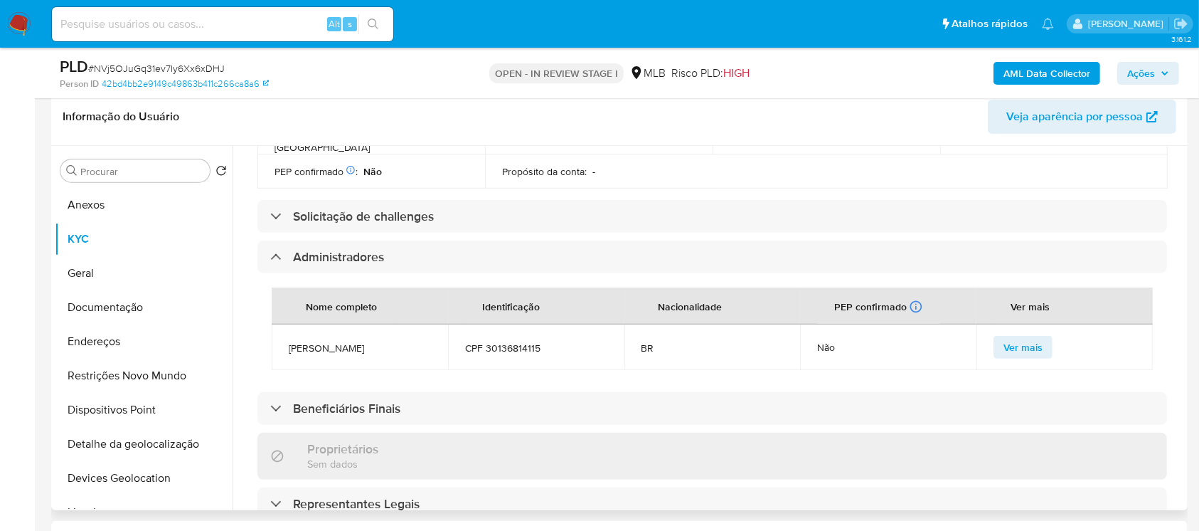
scroll to position [632, 0]
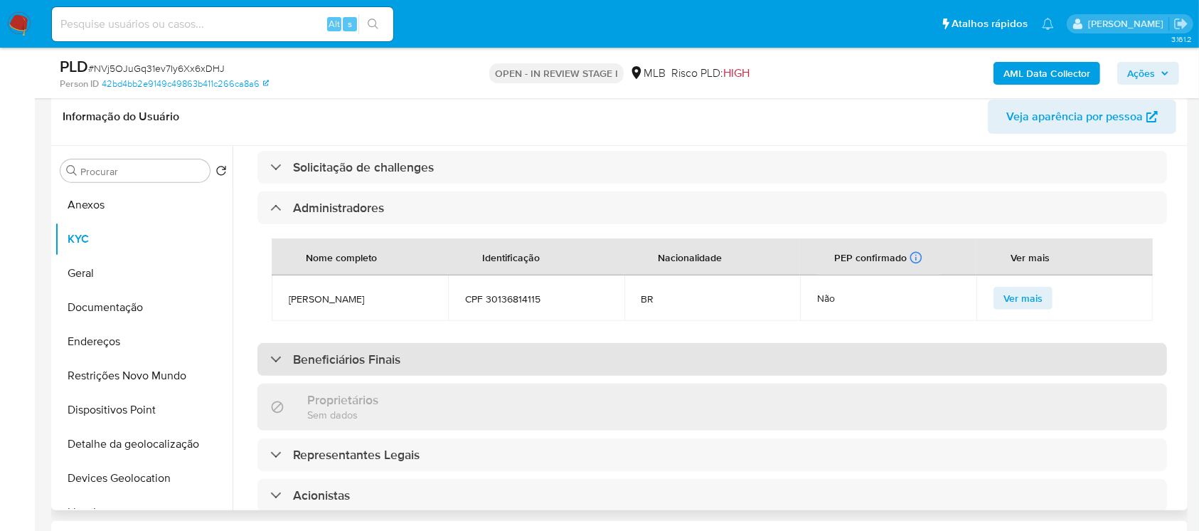
click at [425, 343] on div "Beneficiários Finais" at bounding box center [713, 359] width 910 height 33
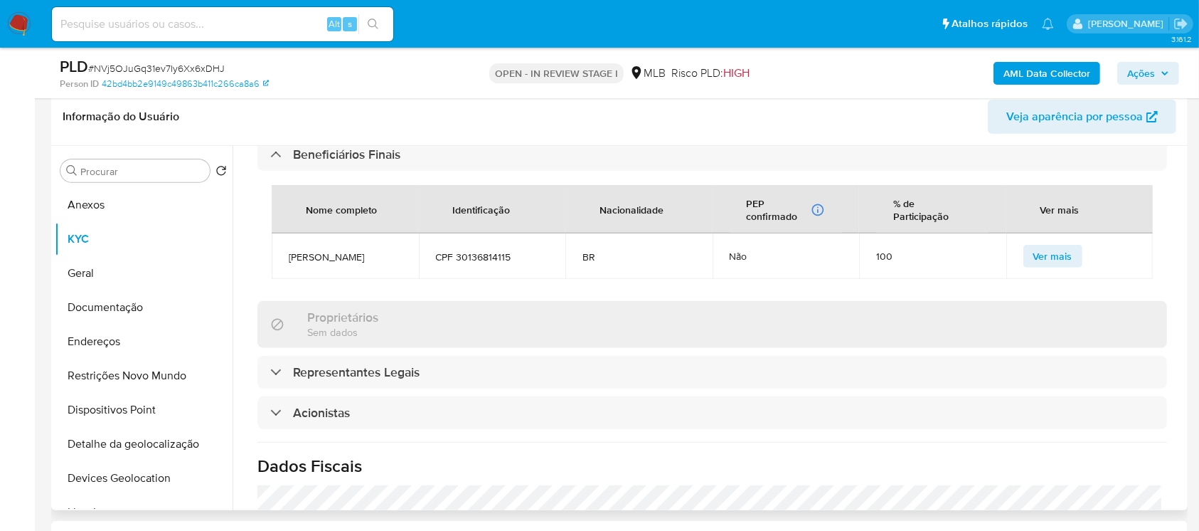
scroll to position [885, 0]
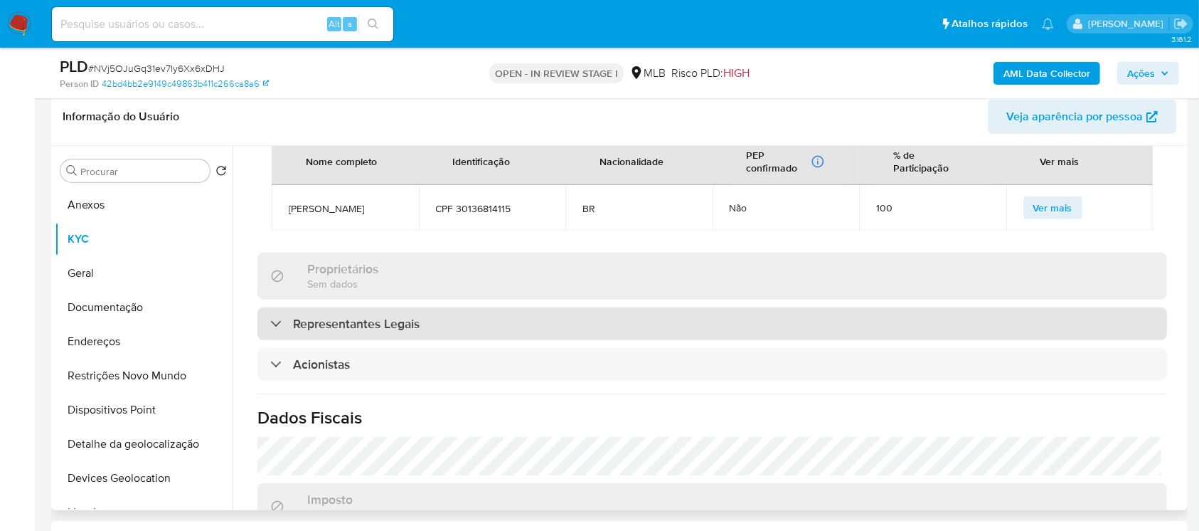
click at [395, 316] on h3 "Representantes Legais" at bounding box center [356, 324] width 127 height 16
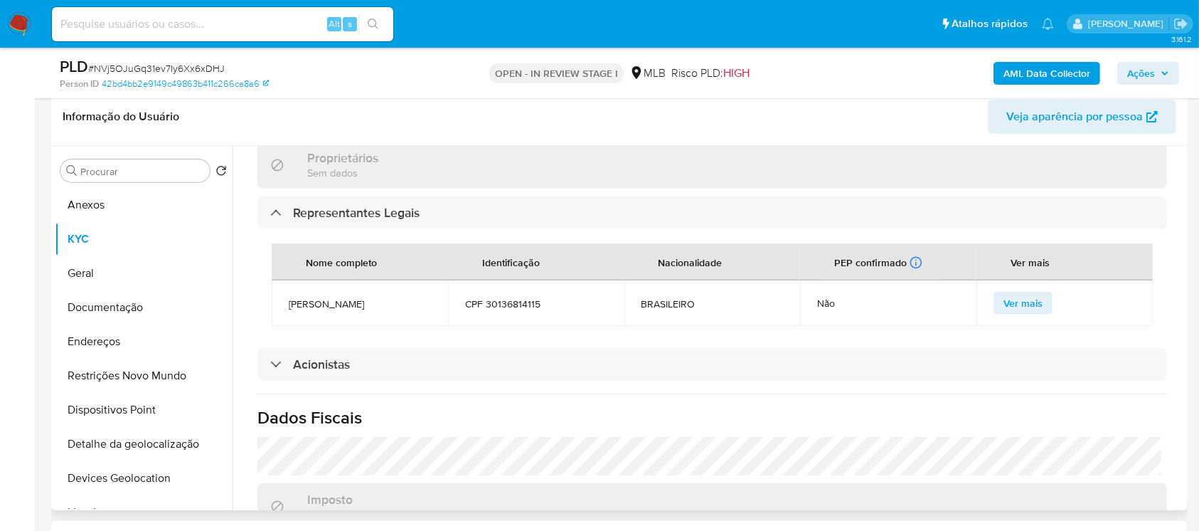
scroll to position [1012, 0]
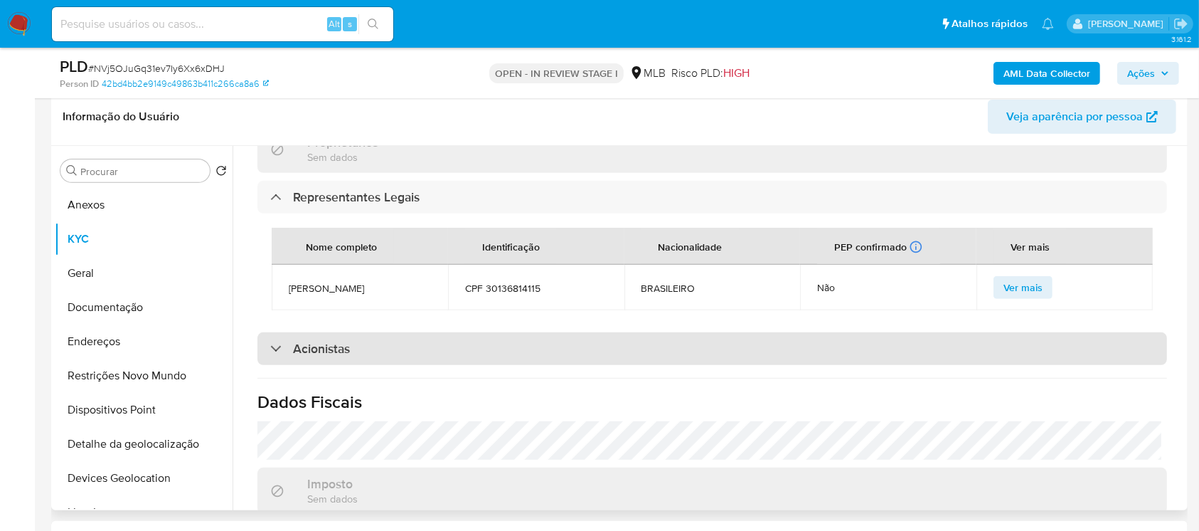
click at [383, 332] on div "Acionistas" at bounding box center [713, 348] width 910 height 33
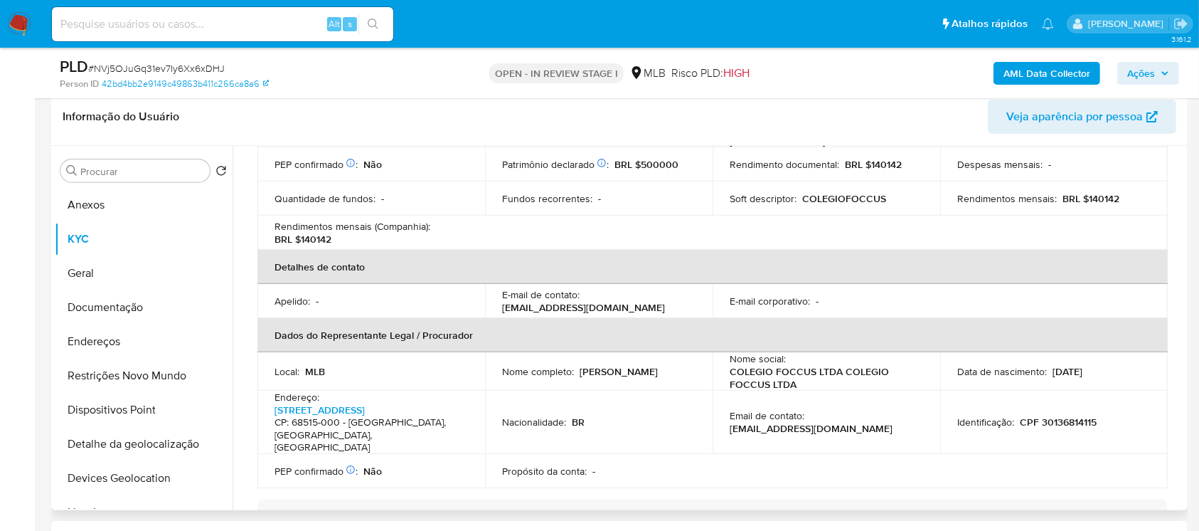
scroll to position [253, 0]
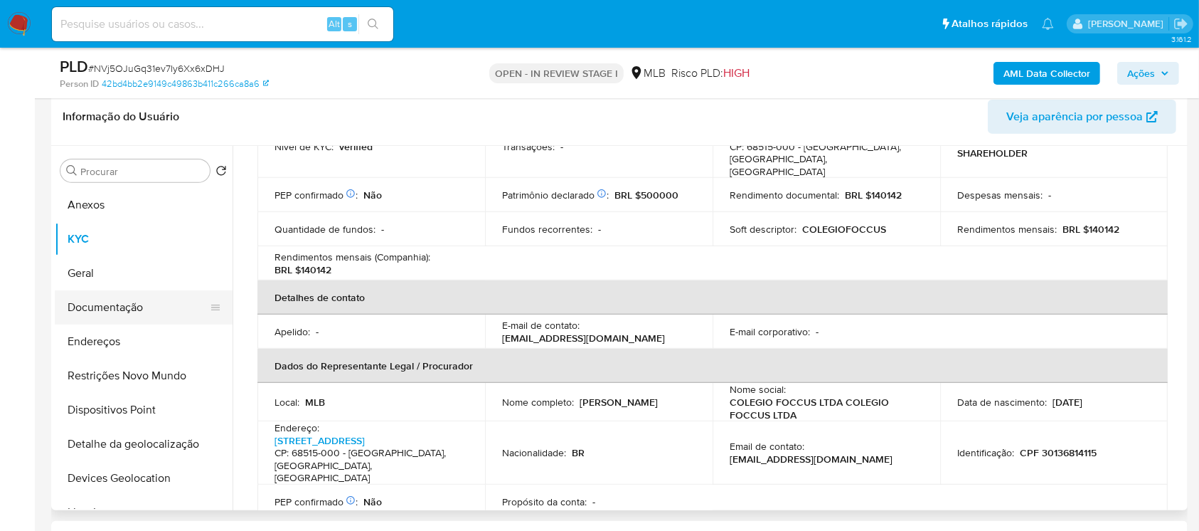
click at [87, 312] on button "Documentação" at bounding box center [138, 307] width 166 height 34
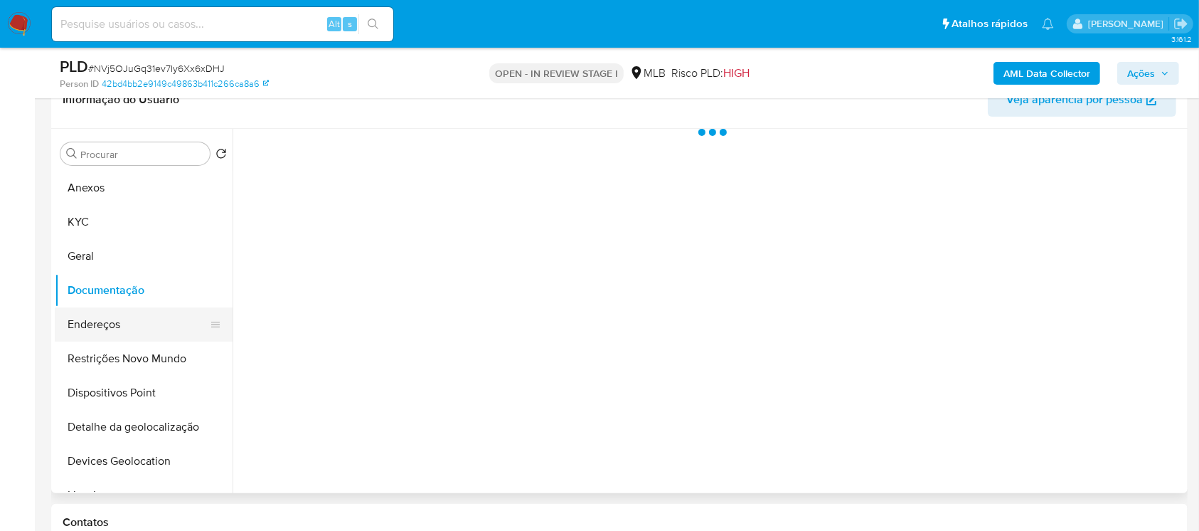
scroll to position [0, 0]
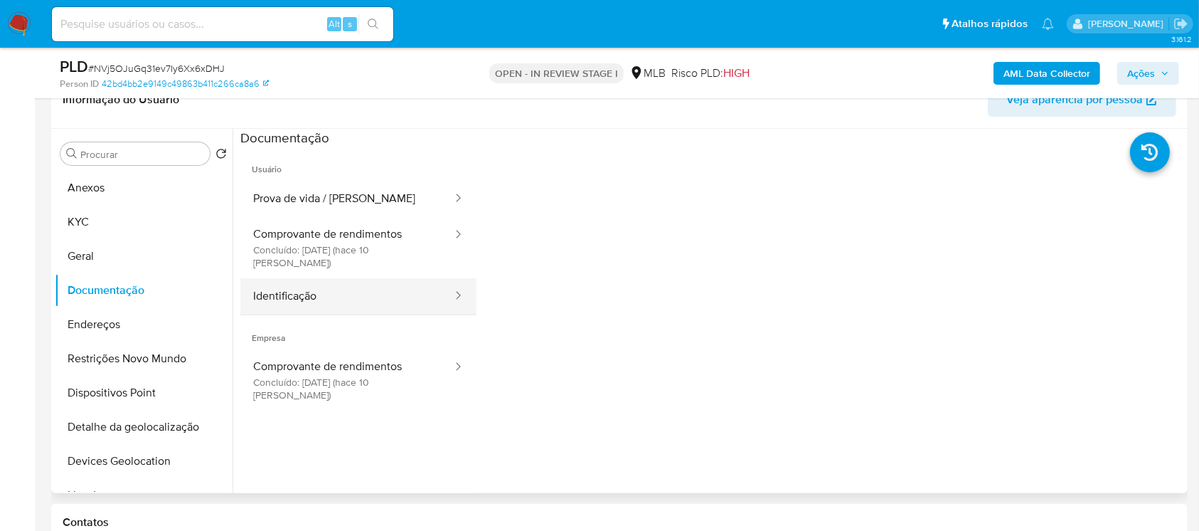
click at [302, 290] on button "Identificação" at bounding box center [346, 296] width 213 height 36
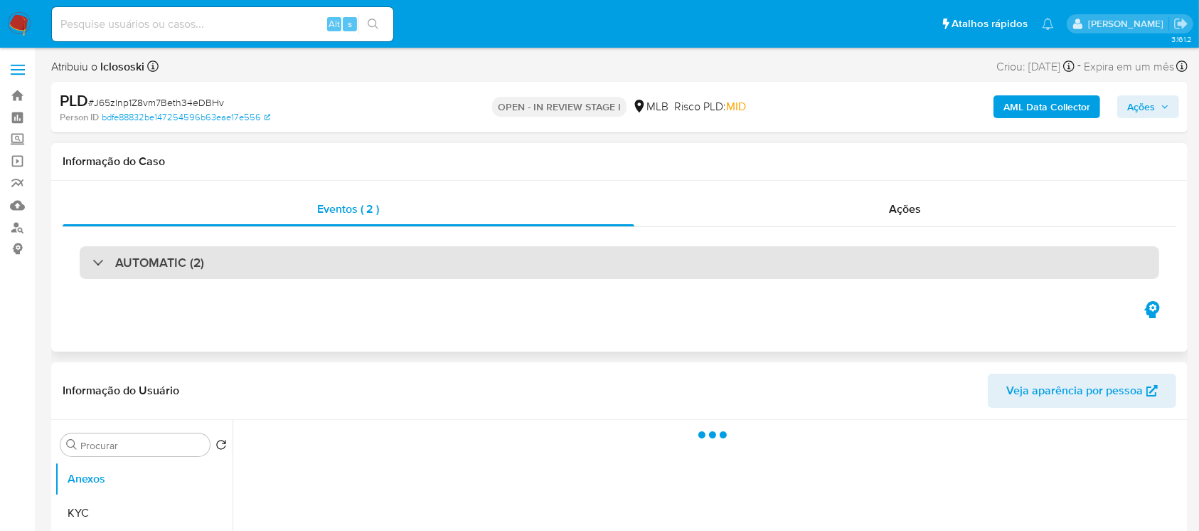
click at [90, 265] on div "AUTOMATIC (2)" at bounding box center [620, 262] width 1080 height 33
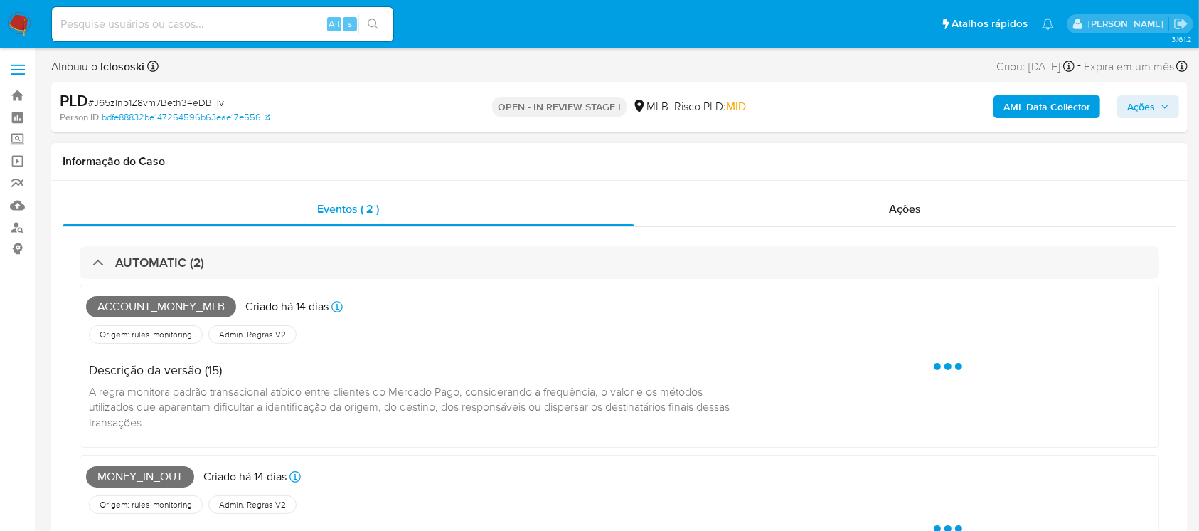
select select "10"
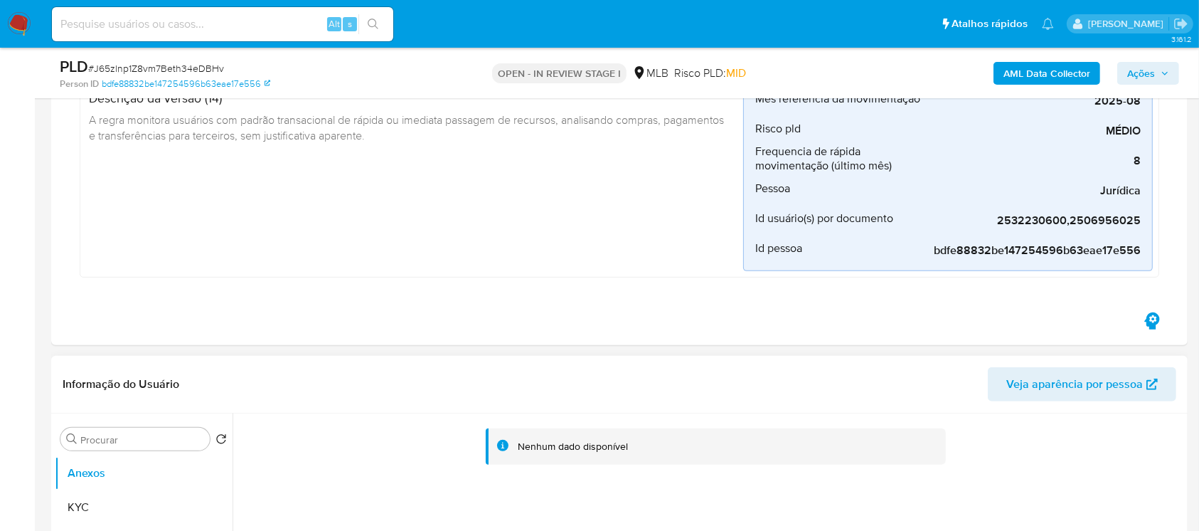
scroll to position [632, 0]
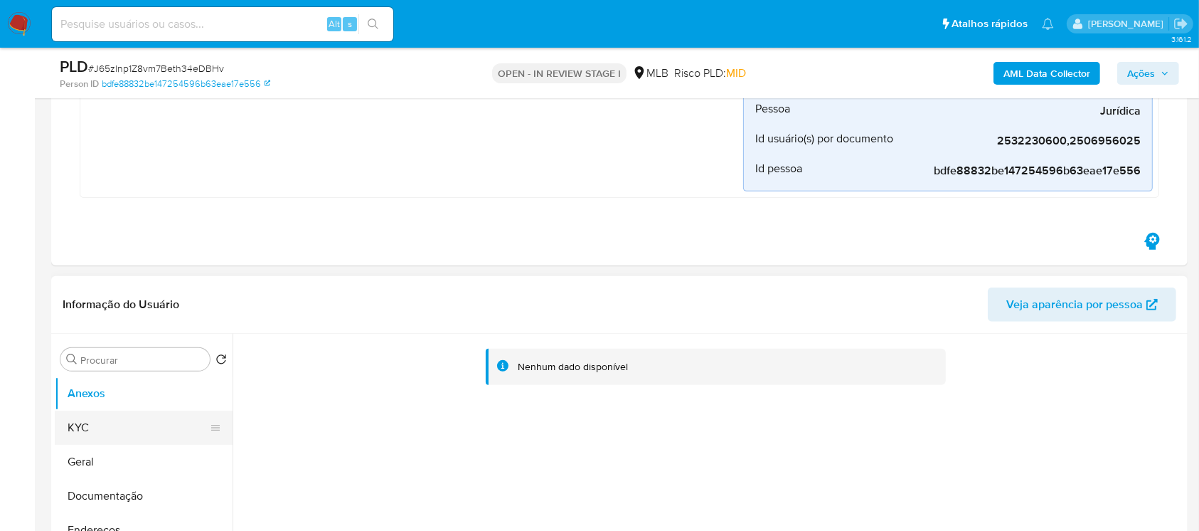
click at [127, 427] on button "KYC" at bounding box center [138, 427] width 166 height 34
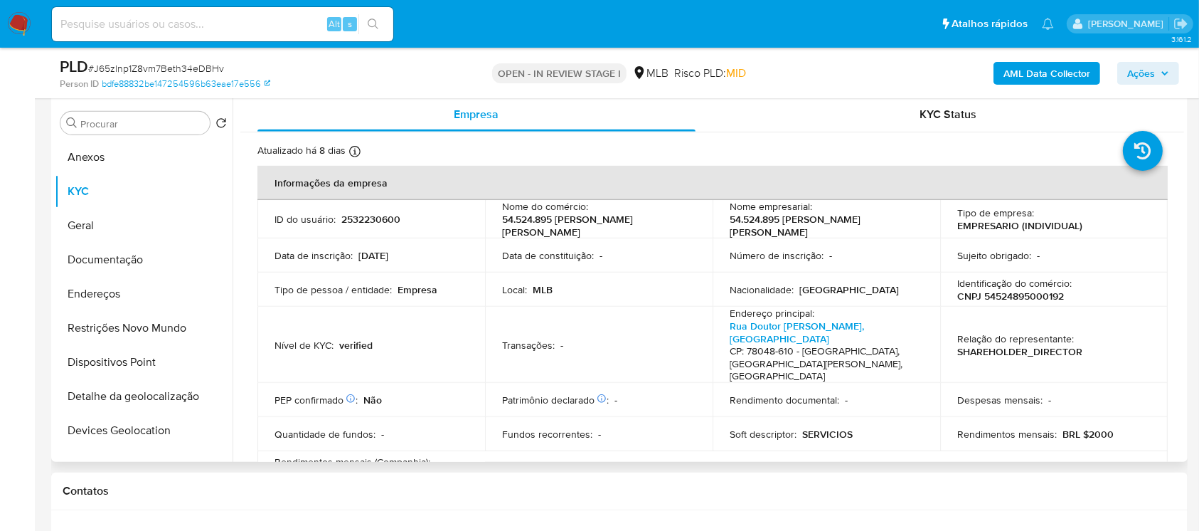
scroll to position [126, 0]
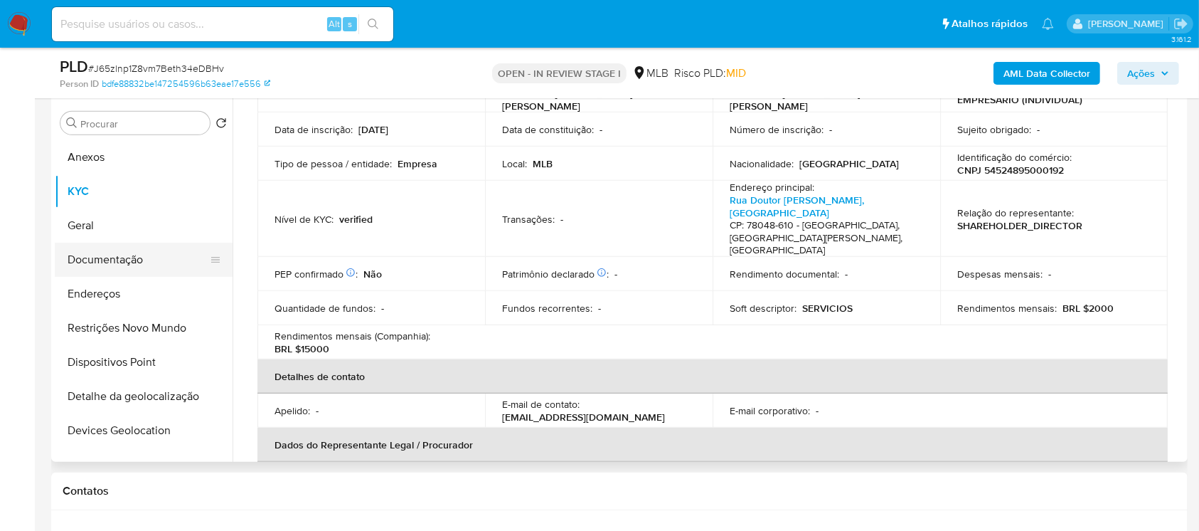
click at [119, 260] on button "Documentação" at bounding box center [138, 260] width 166 height 34
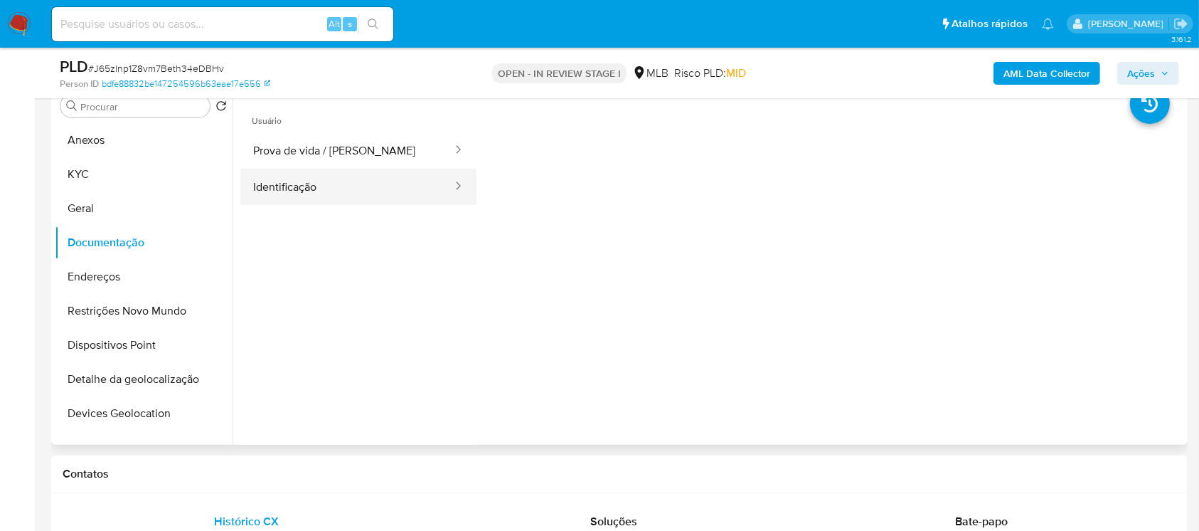
click at [306, 190] on button "Identificação" at bounding box center [346, 187] width 213 height 36
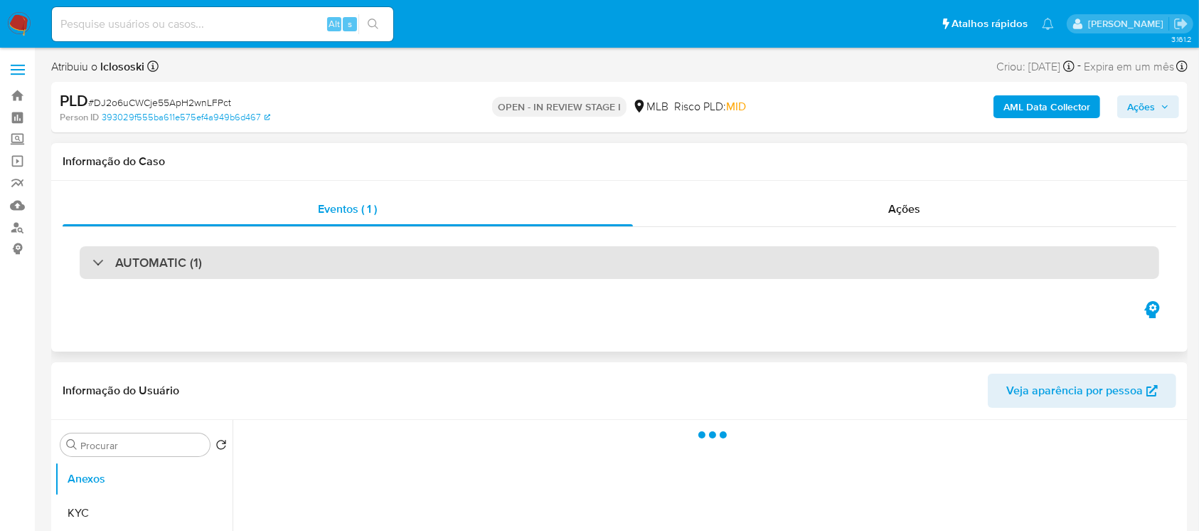
click at [114, 262] on div "AUTOMATIC (1)" at bounding box center [147, 263] width 110 height 16
select select "10"
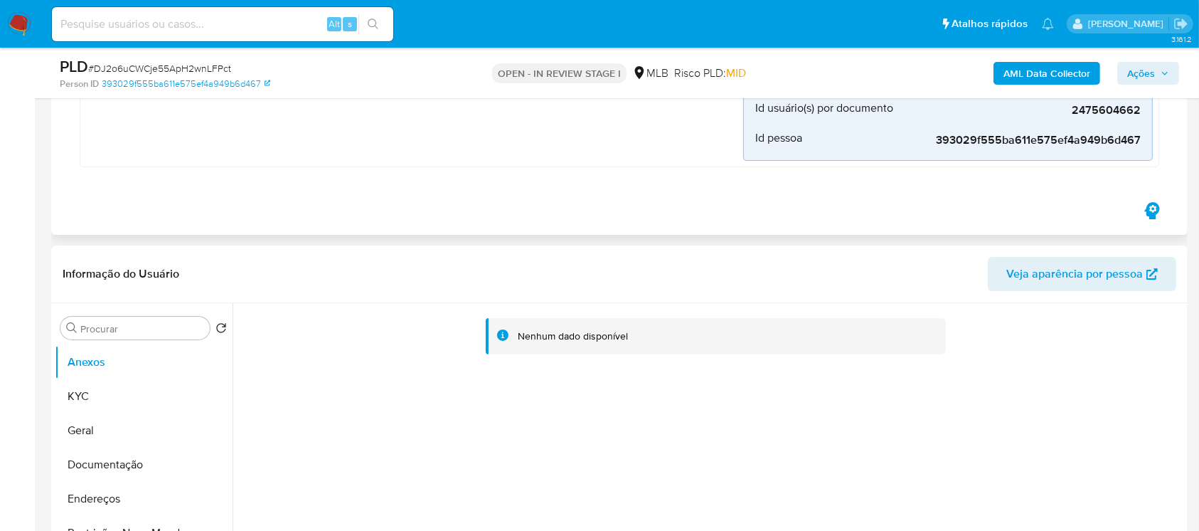
scroll to position [379, 0]
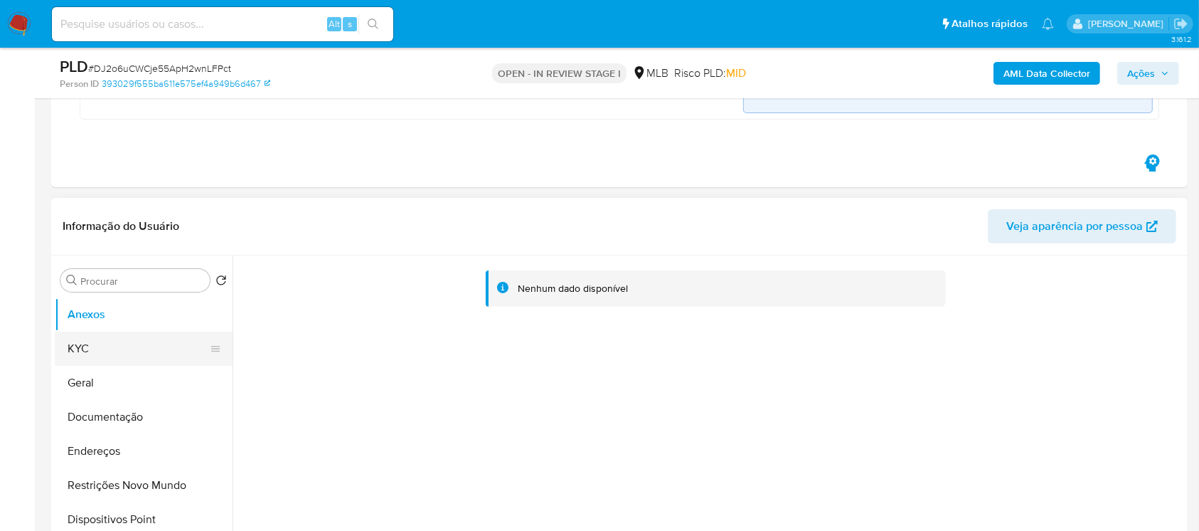
click at [102, 348] on button "KYC" at bounding box center [138, 349] width 166 height 34
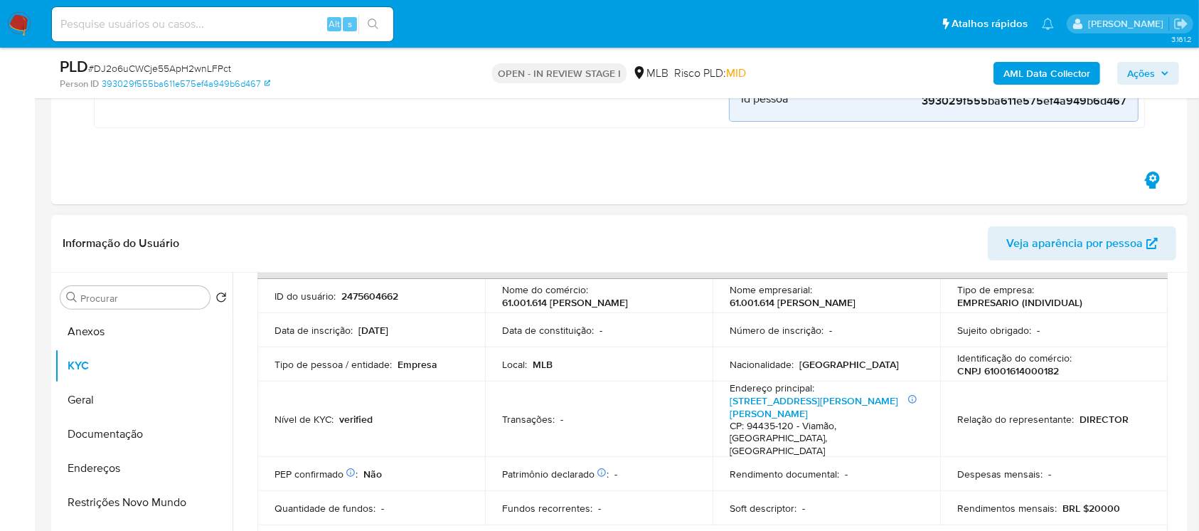
scroll to position [126, 0]
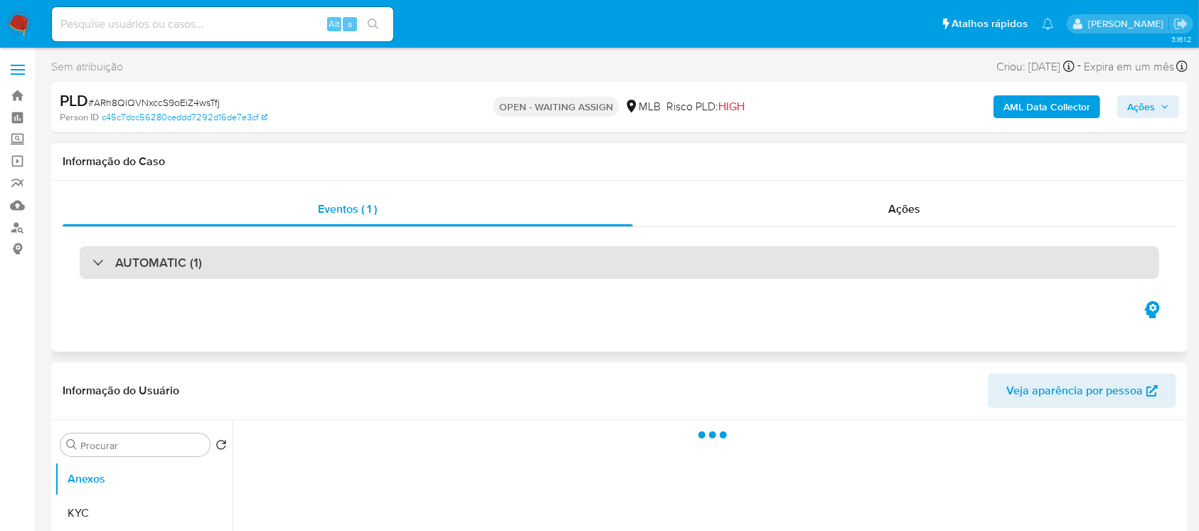
click at [97, 265] on div "AUTOMATIC (1)" at bounding box center [147, 263] width 110 height 16
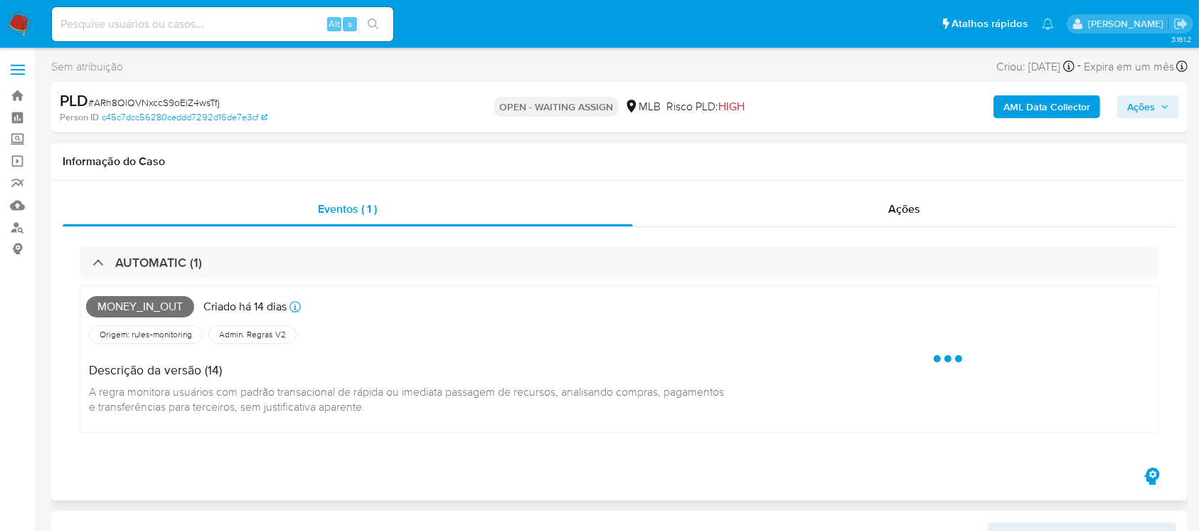
select select "10"
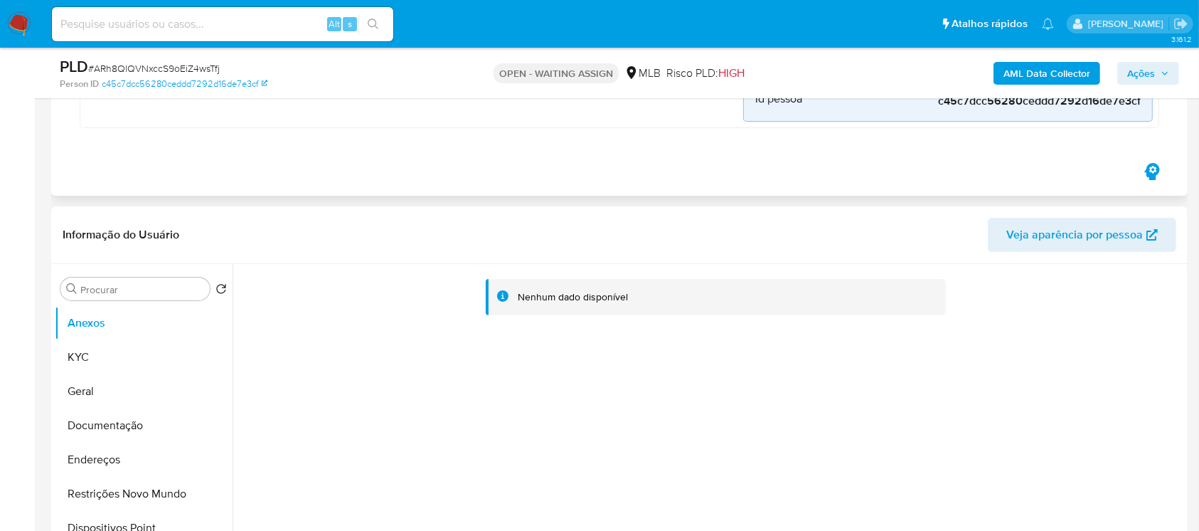
scroll to position [379, 0]
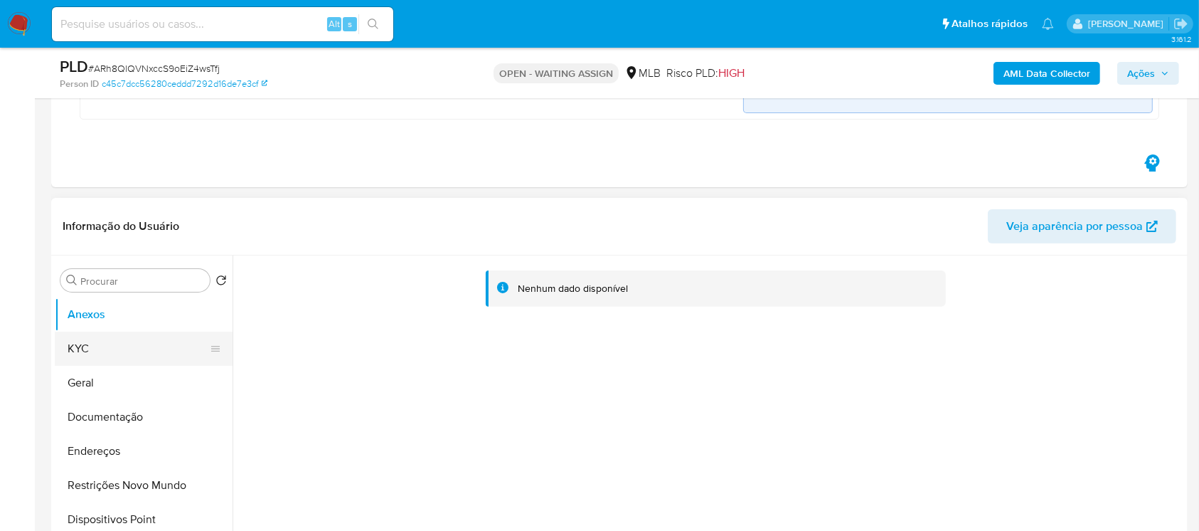
click at [102, 351] on button "KYC" at bounding box center [138, 349] width 166 height 34
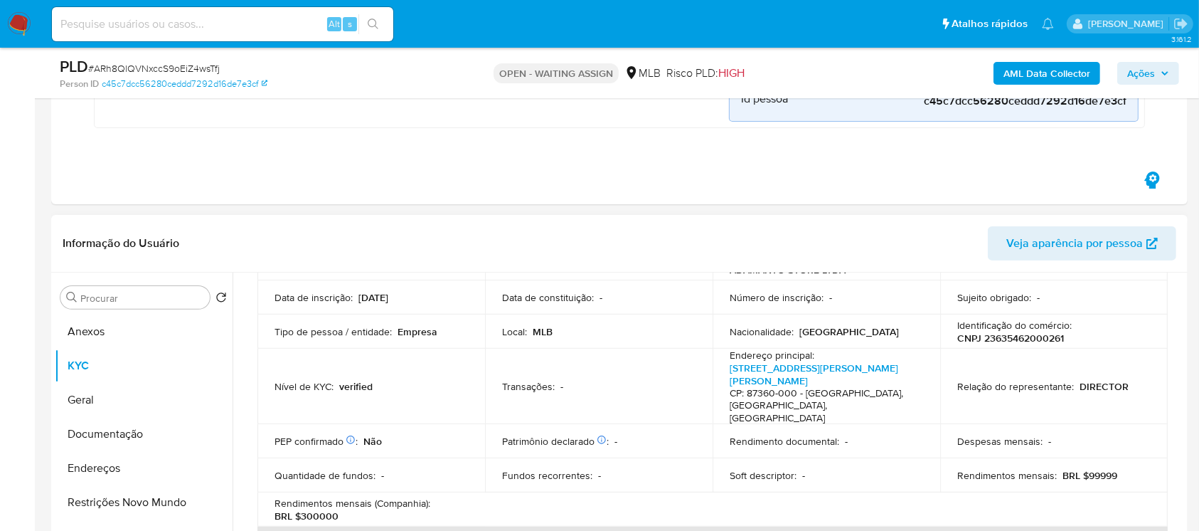
scroll to position [253, 0]
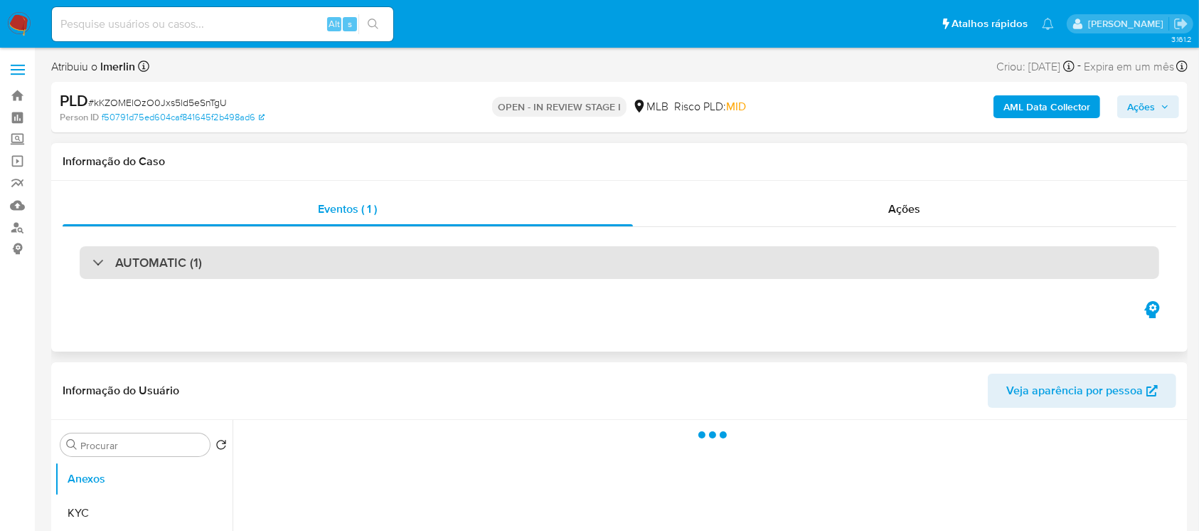
click at [94, 258] on div "AUTOMATIC (1)" at bounding box center [147, 263] width 110 height 16
select select "10"
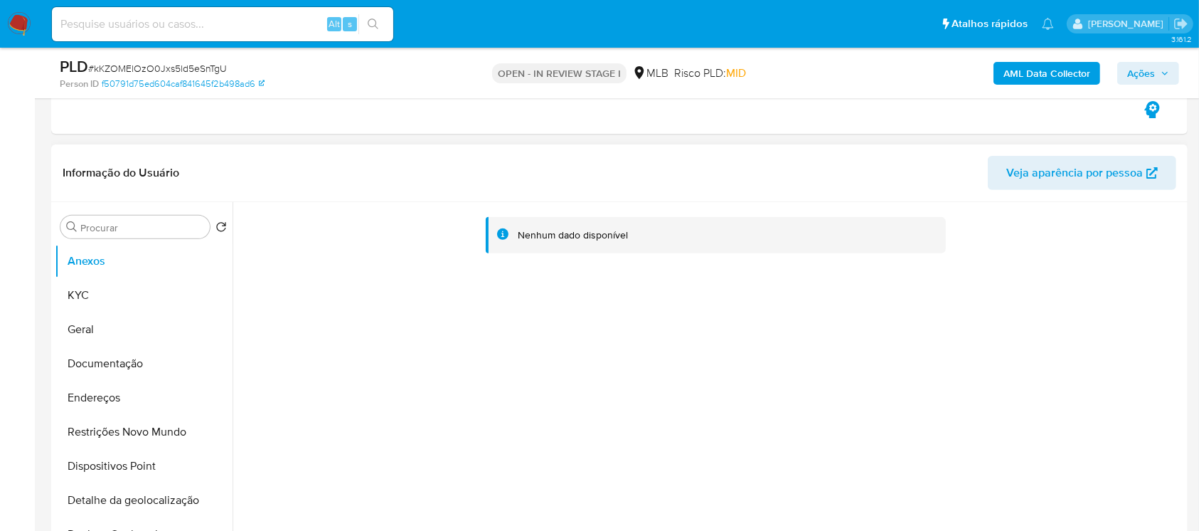
scroll to position [506, 0]
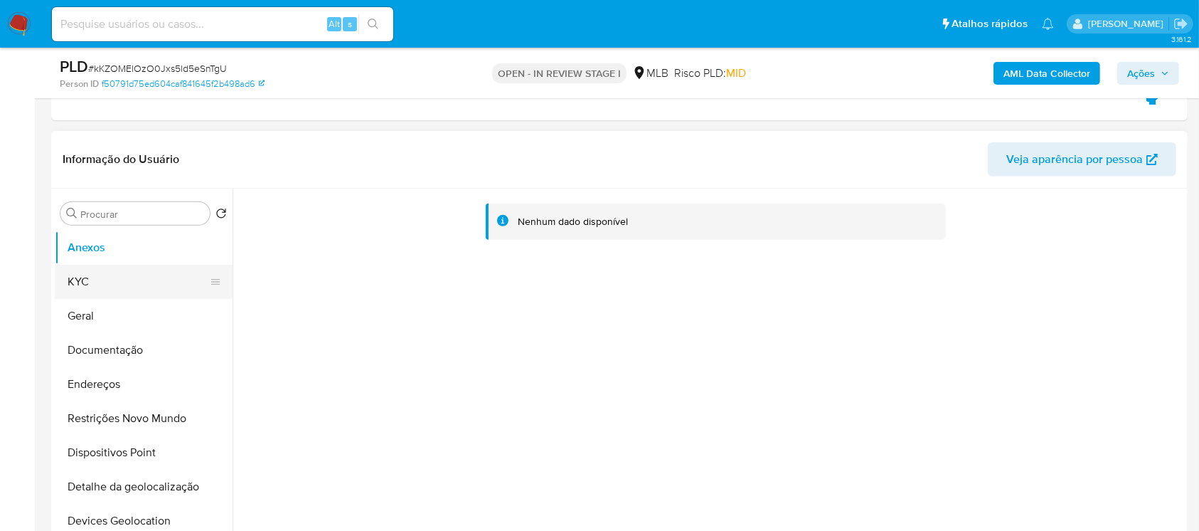
click at [97, 282] on button "KYC" at bounding box center [138, 282] width 166 height 34
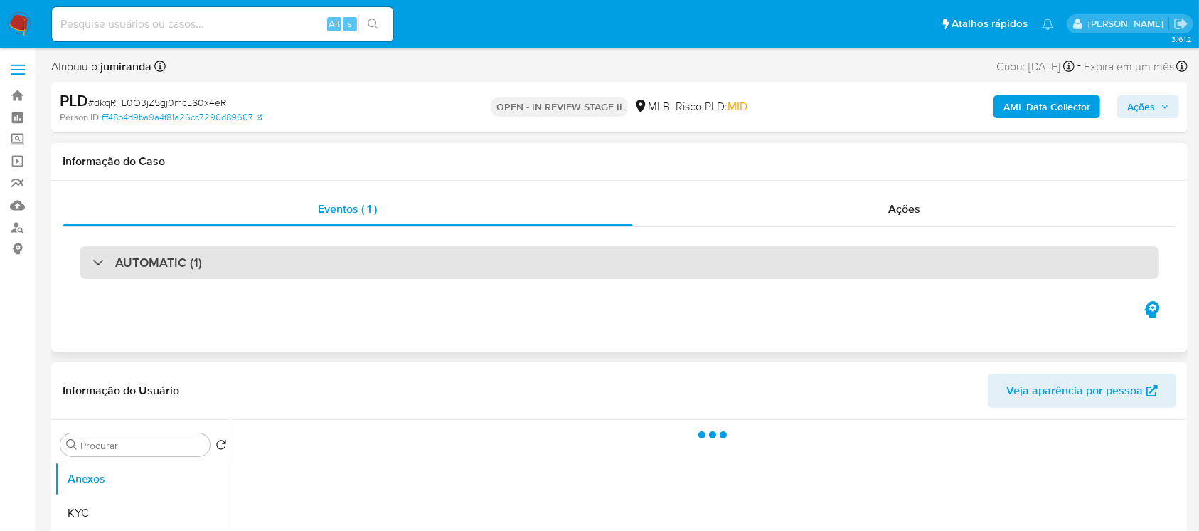
click at [92, 262] on div at bounding box center [92, 262] width 0 height 0
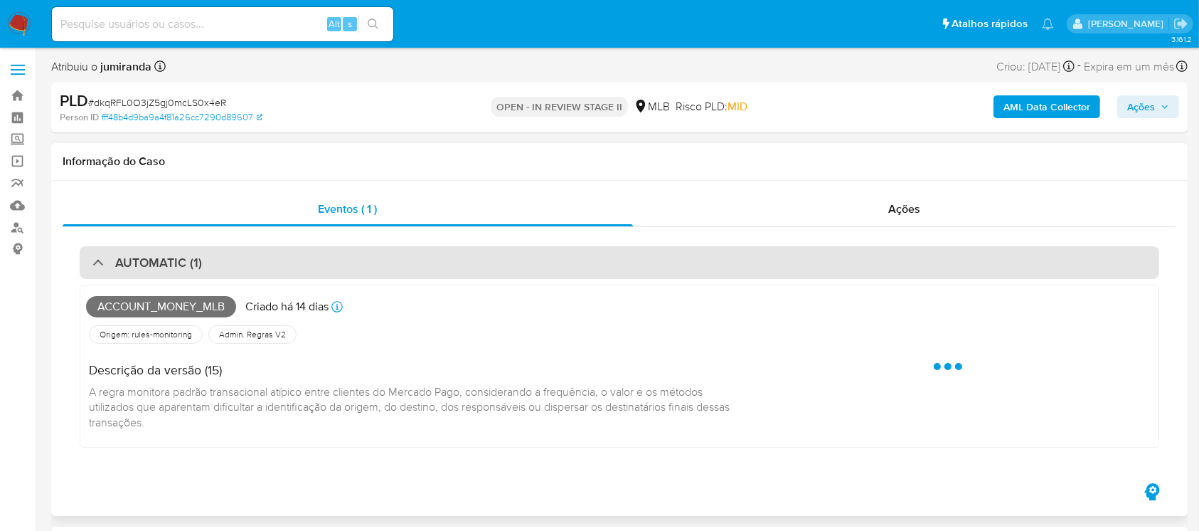
select select "10"
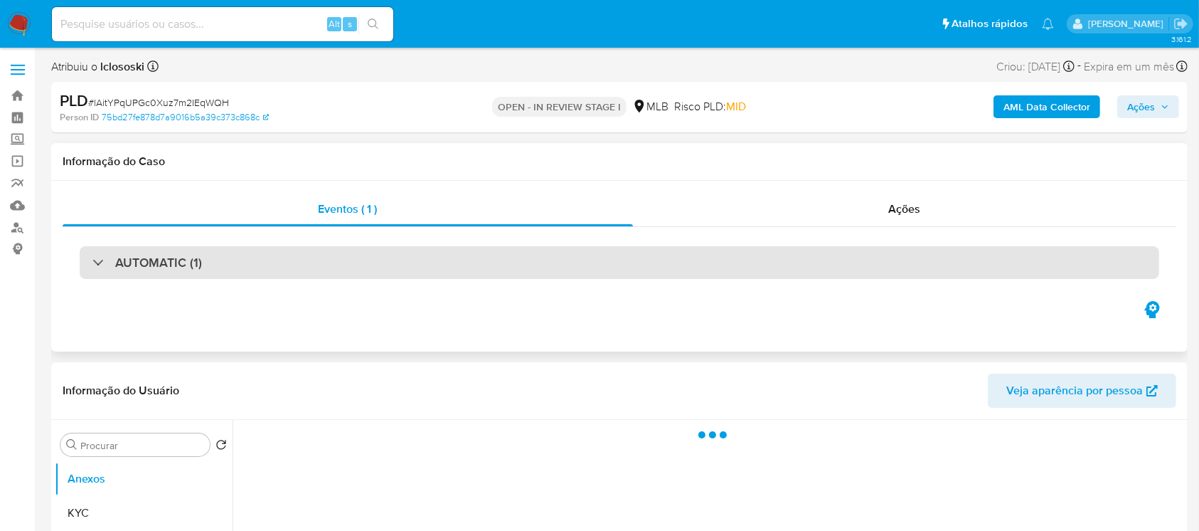
click at [101, 258] on div "AUTOMATIC (1)" at bounding box center [147, 263] width 110 height 16
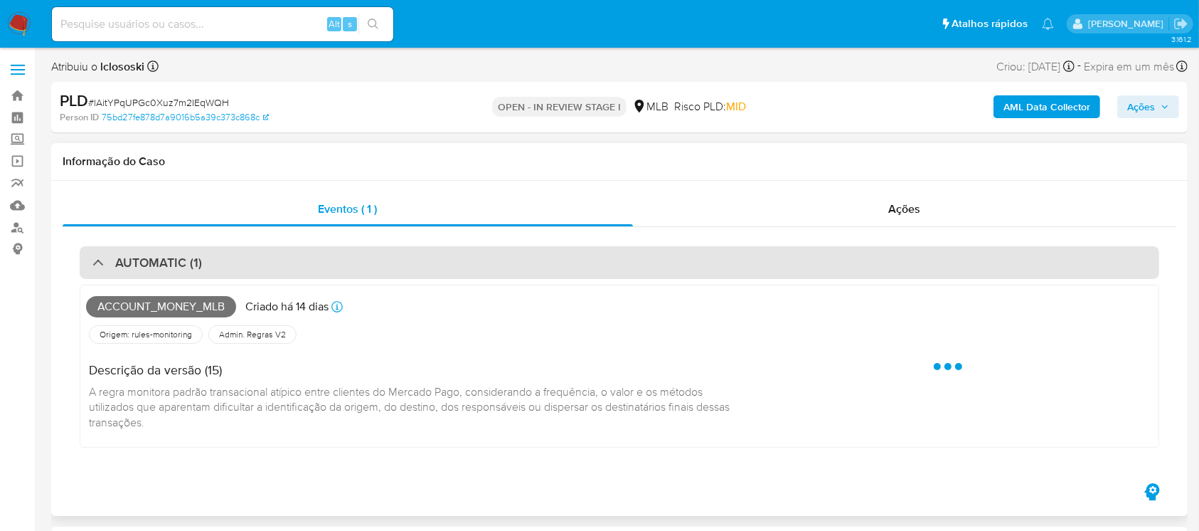
select select "10"
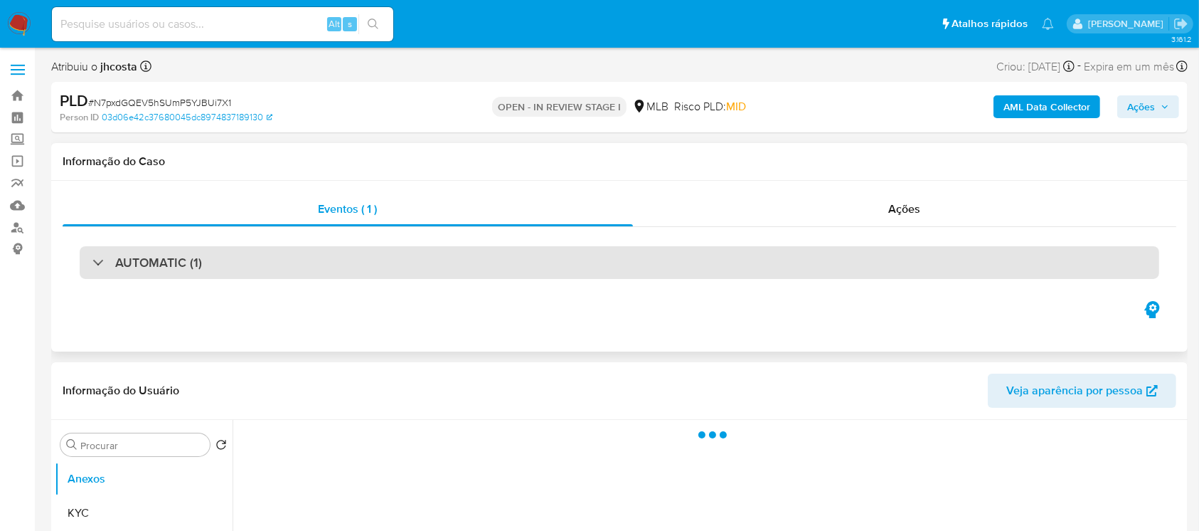
select select "10"
click at [87, 265] on div "AUTOMATIC (1)" at bounding box center [620, 262] width 1080 height 33
click at [90, 253] on div "AUTOMATIC (1)" at bounding box center [620, 262] width 1080 height 33
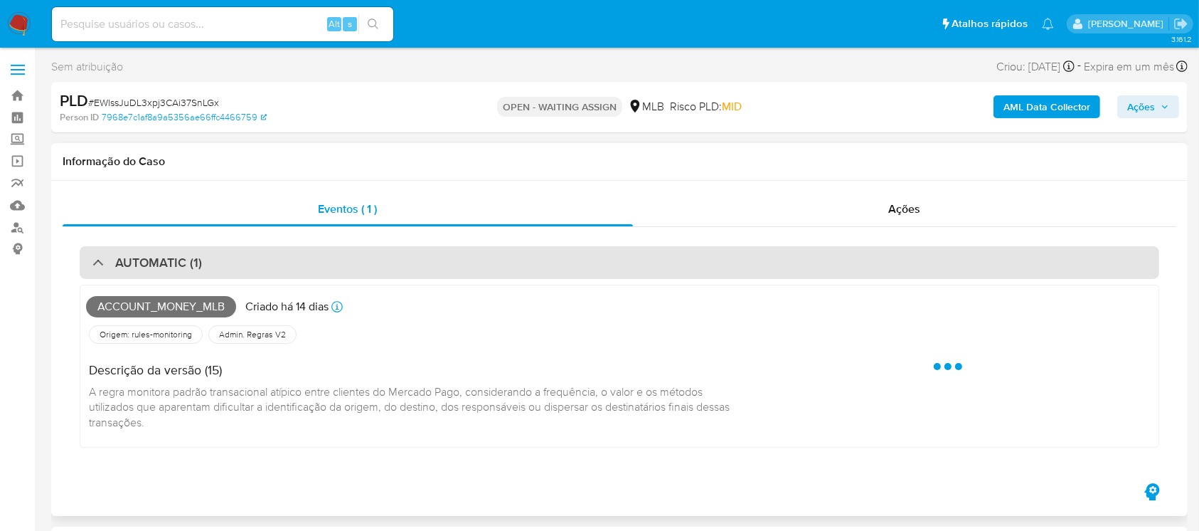
select select "10"
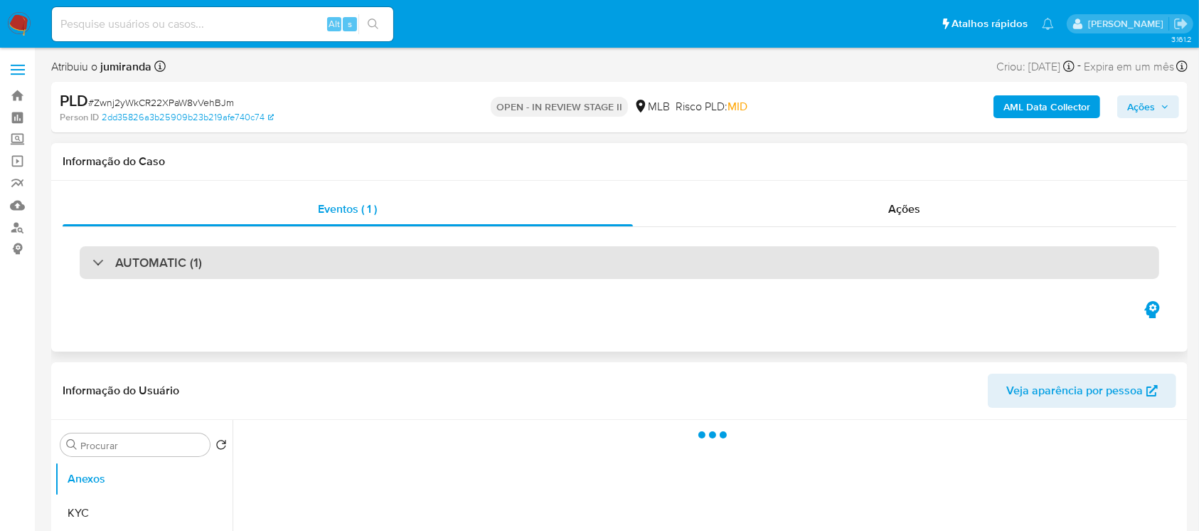
click at [93, 262] on div "AUTOMATIC (1)" at bounding box center [147, 263] width 110 height 16
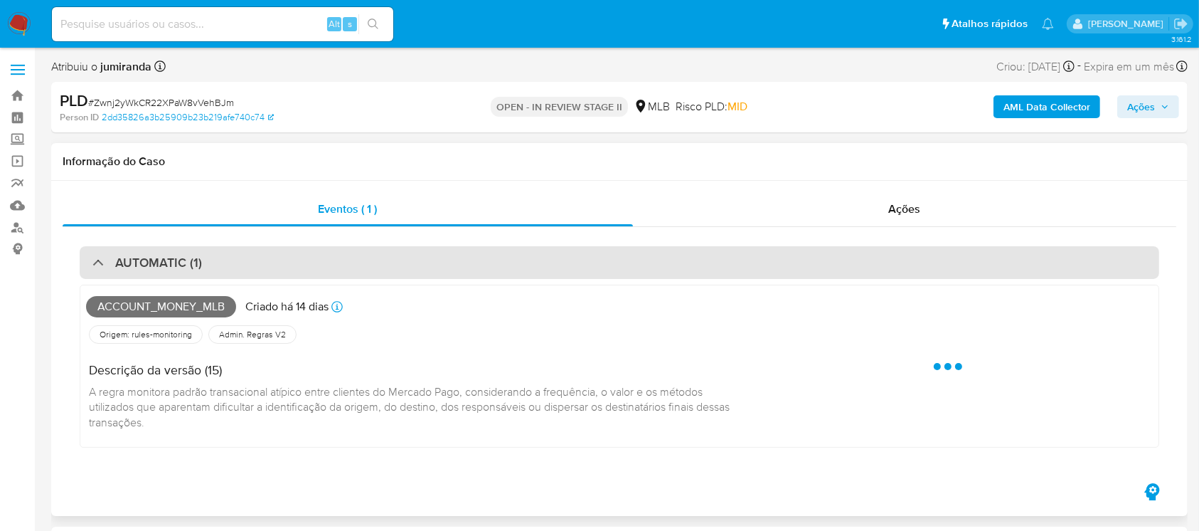
select select "10"
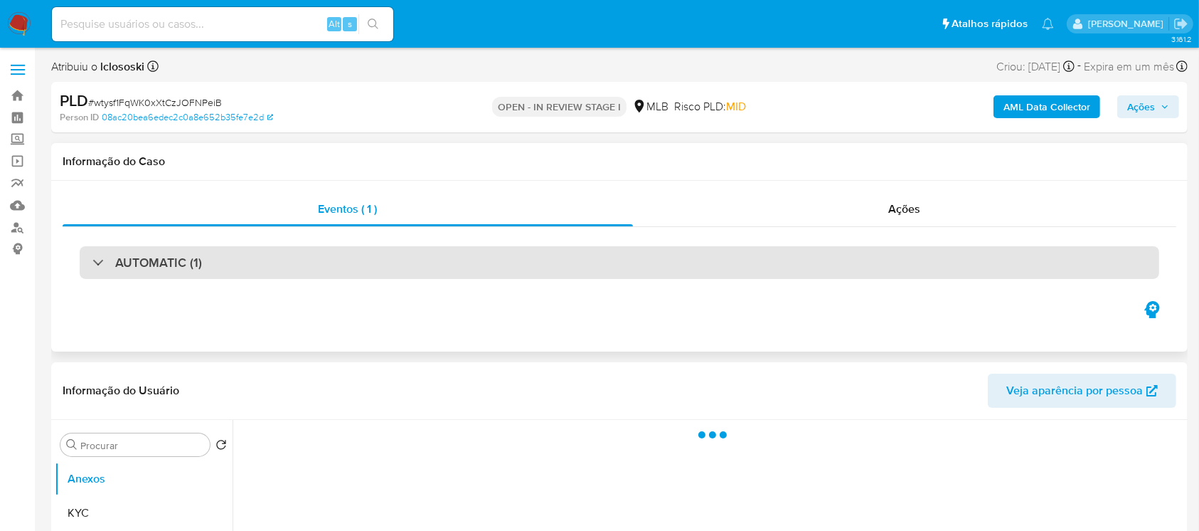
click at [90, 257] on div "AUTOMATIC (1)" at bounding box center [620, 262] width 1080 height 33
select select "10"
click at [88, 256] on div "AUTOMATIC (1)" at bounding box center [620, 262] width 1080 height 33
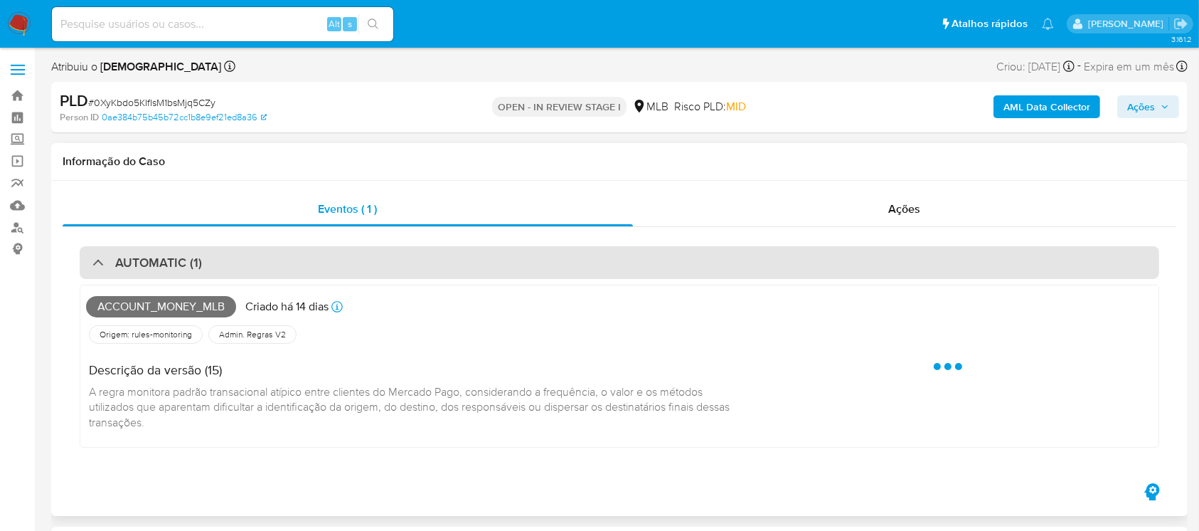
select select "10"
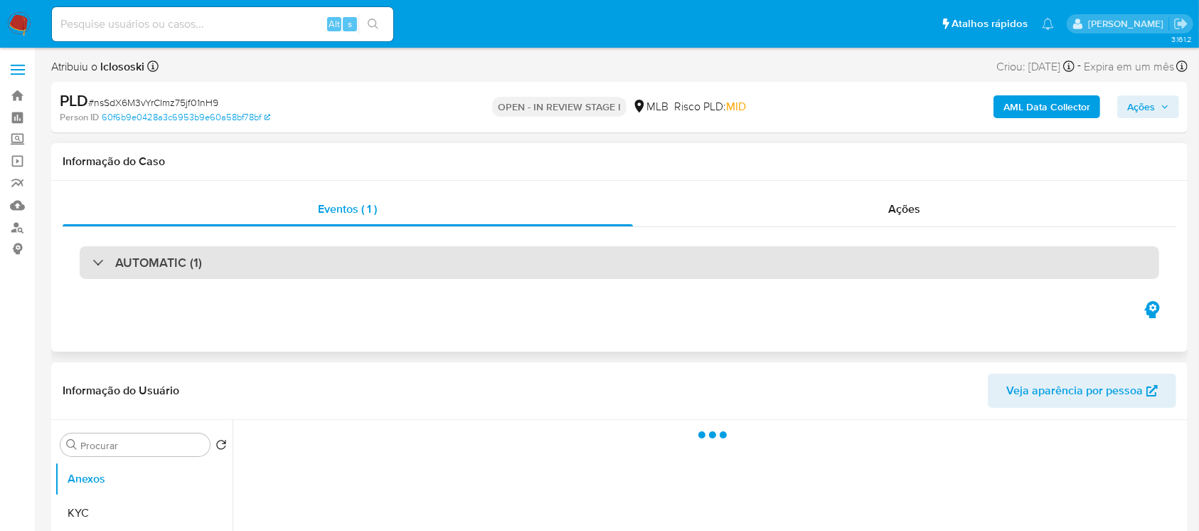
click at [87, 258] on div "AUTOMATIC (1)" at bounding box center [620, 262] width 1080 height 33
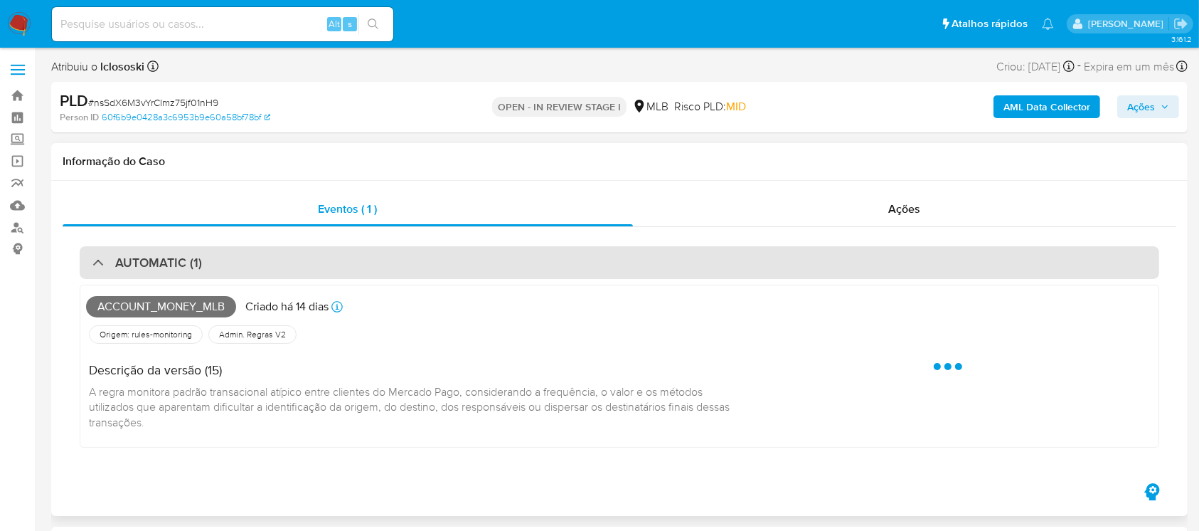
select select "10"
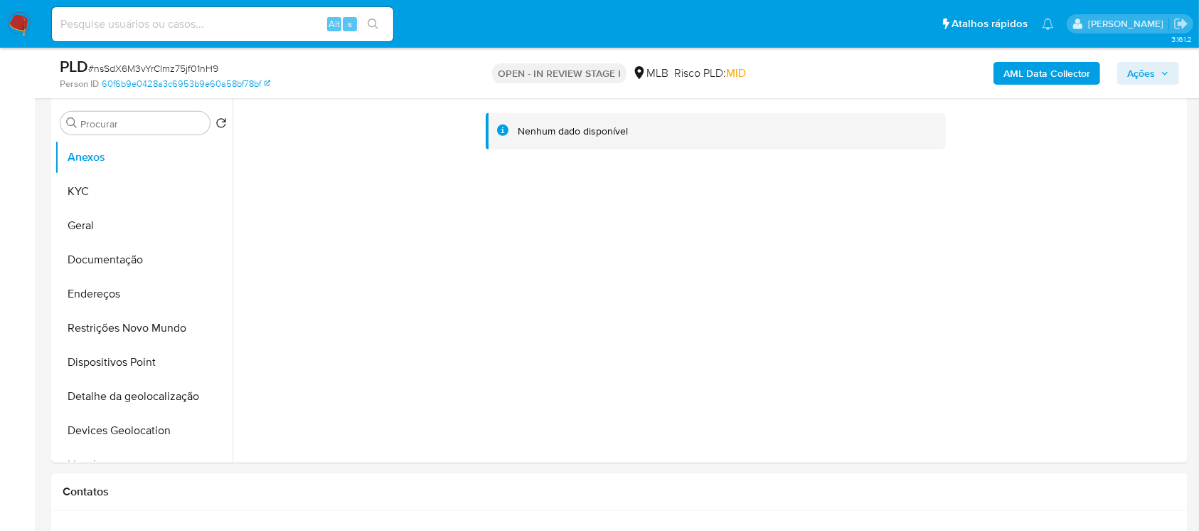
scroll to position [632, 0]
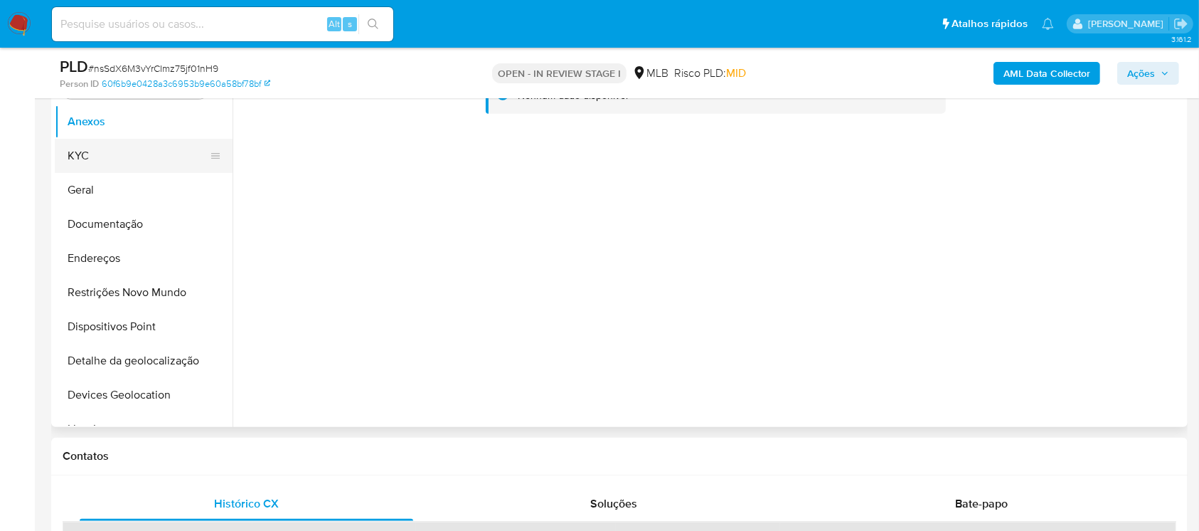
click at [107, 166] on button "KYC" at bounding box center [138, 156] width 166 height 34
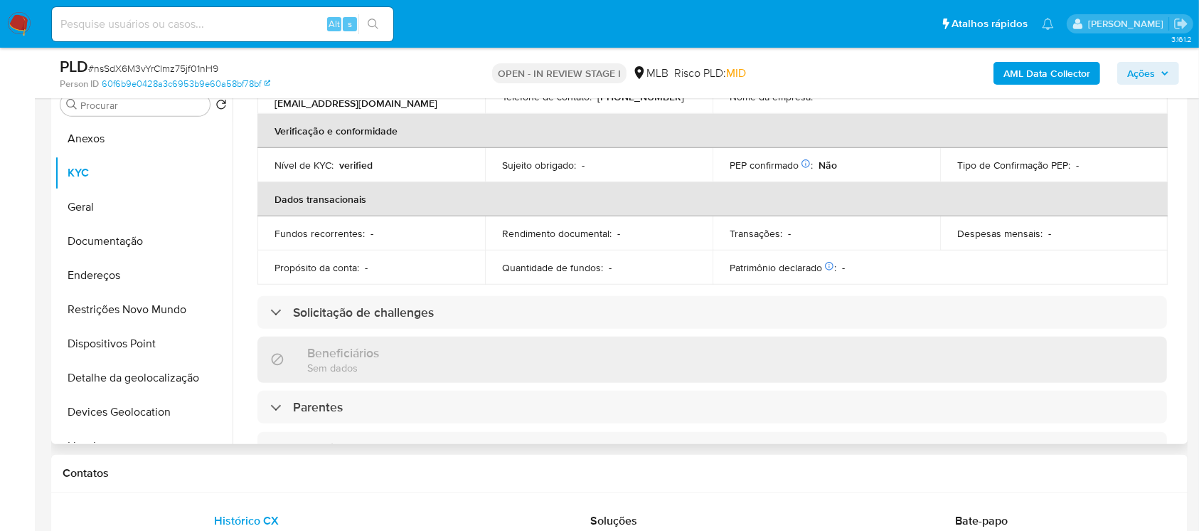
scroll to position [226, 0]
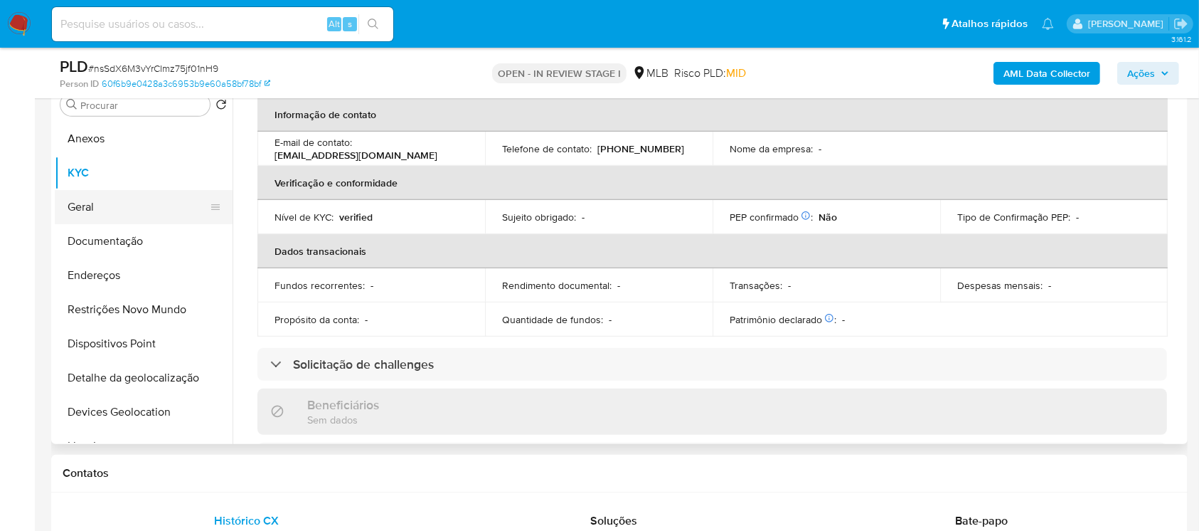
click at [98, 205] on button "Geral" at bounding box center [138, 207] width 166 height 34
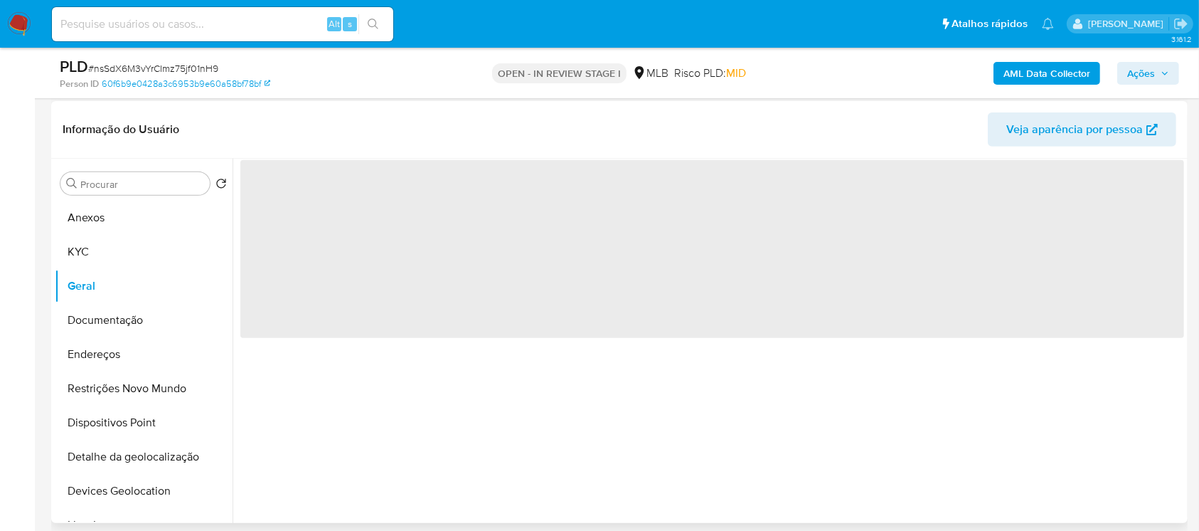
scroll to position [506, 0]
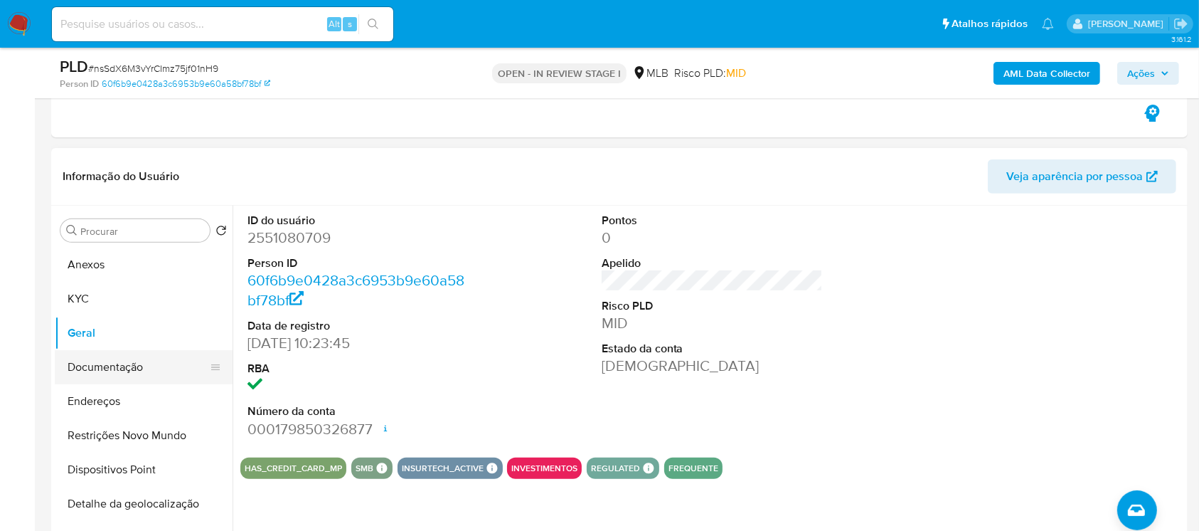
click at [78, 364] on button "Documentação" at bounding box center [138, 367] width 166 height 34
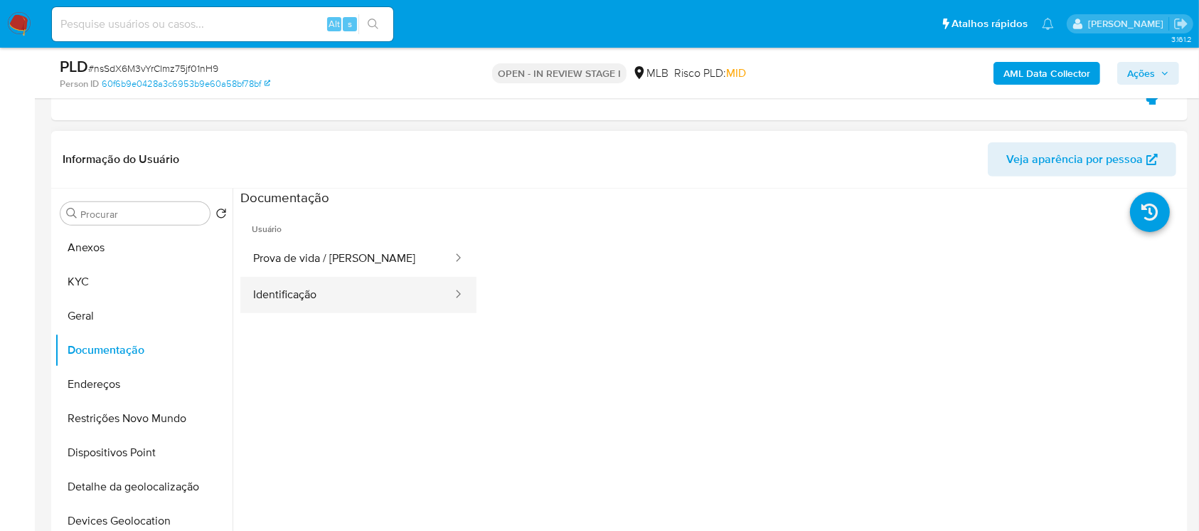
click at [302, 301] on button "Identificação" at bounding box center [346, 295] width 213 height 36
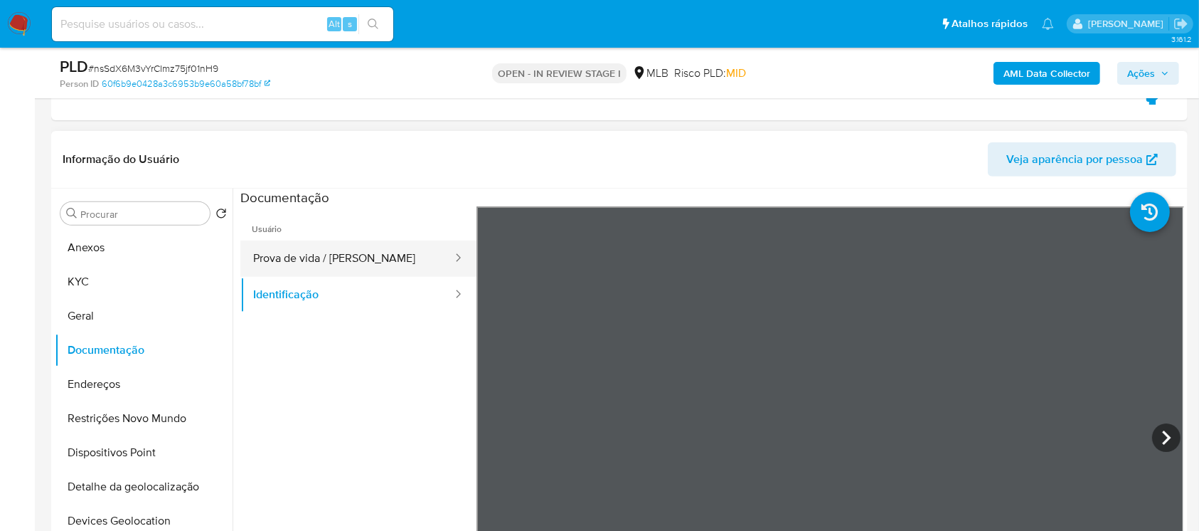
click at [292, 265] on button "Prova de vida / Selfie" at bounding box center [346, 258] width 213 height 36
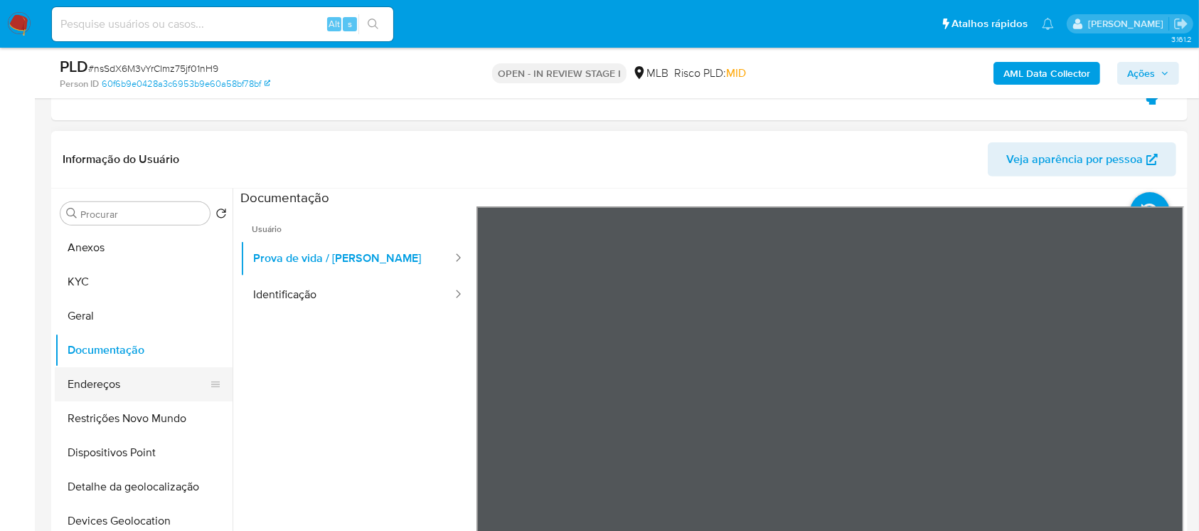
click at [76, 384] on button "Endereços" at bounding box center [138, 384] width 166 height 34
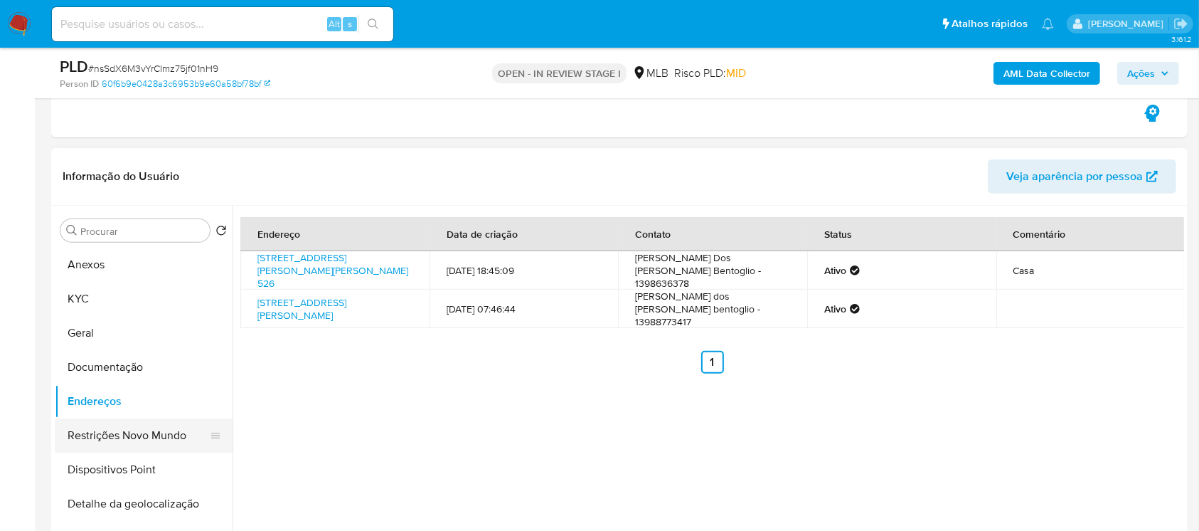
click at [89, 435] on button "Restrições Novo Mundo" at bounding box center [138, 435] width 166 height 34
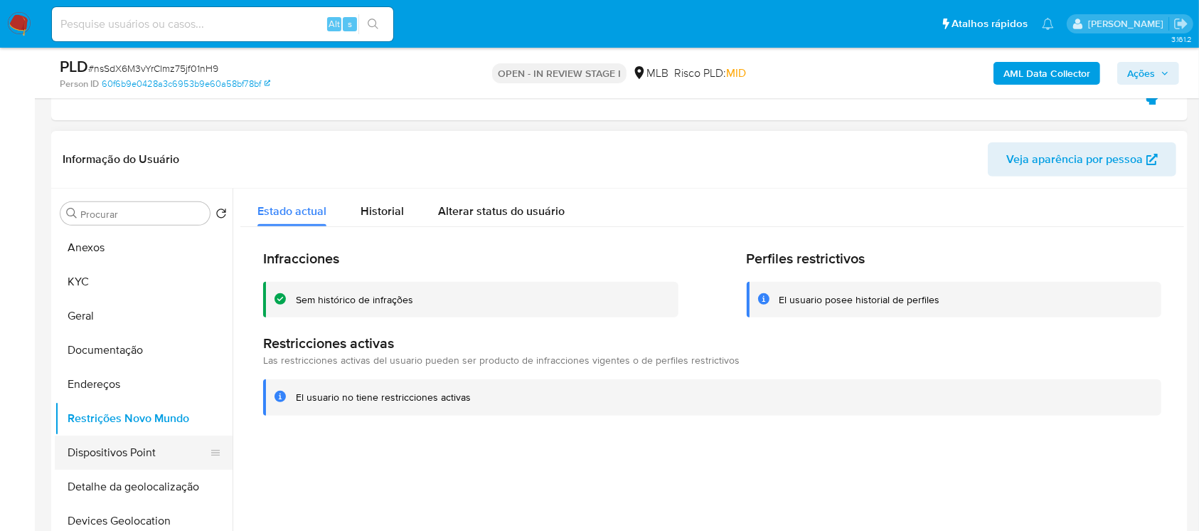
click at [88, 458] on button "Dispositivos Point" at bounding box center [138, 452] width 166 height 34
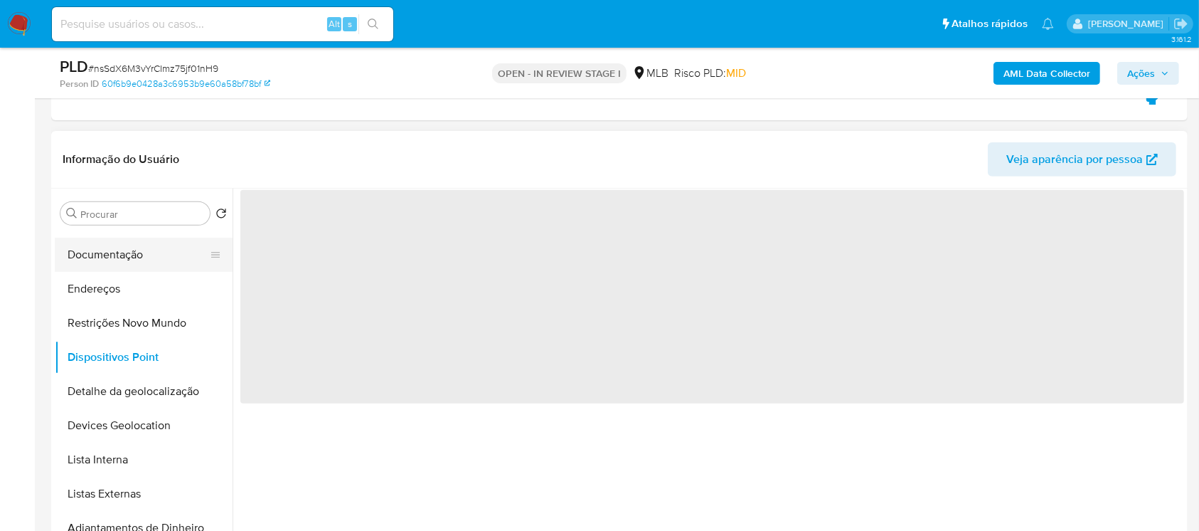
scroll to position [126, 0]
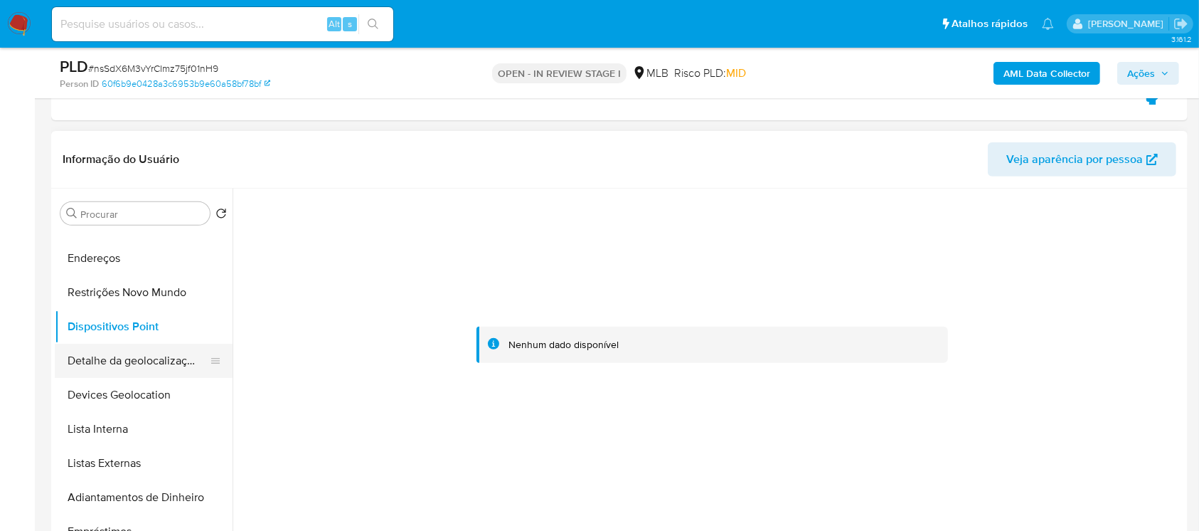
click at [98, 356] on button "Detalhe da geolocalização" at bounding box center [138, 361] width 166 height 34
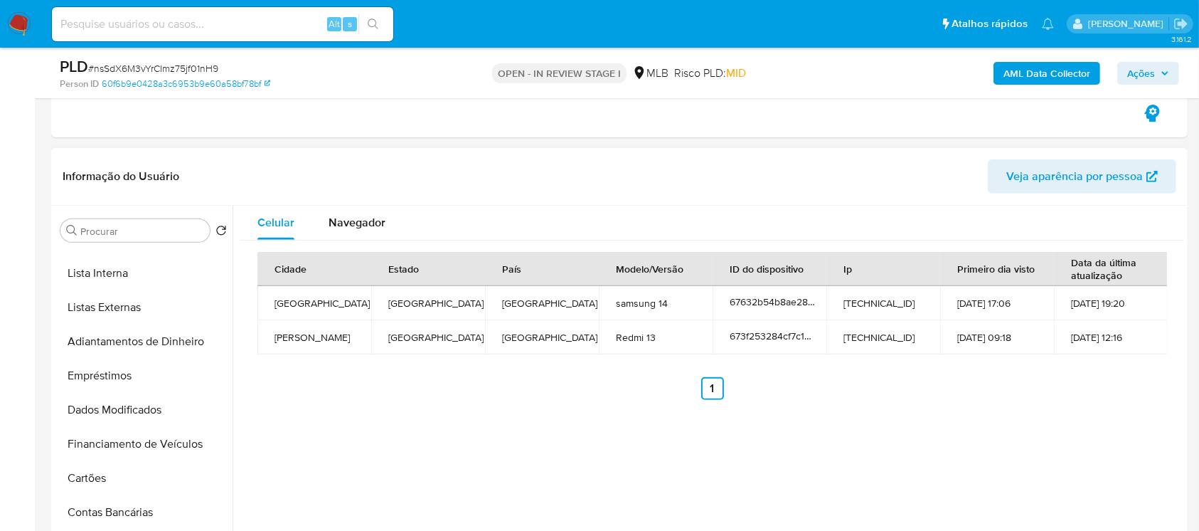
scroll to position [253, 0]
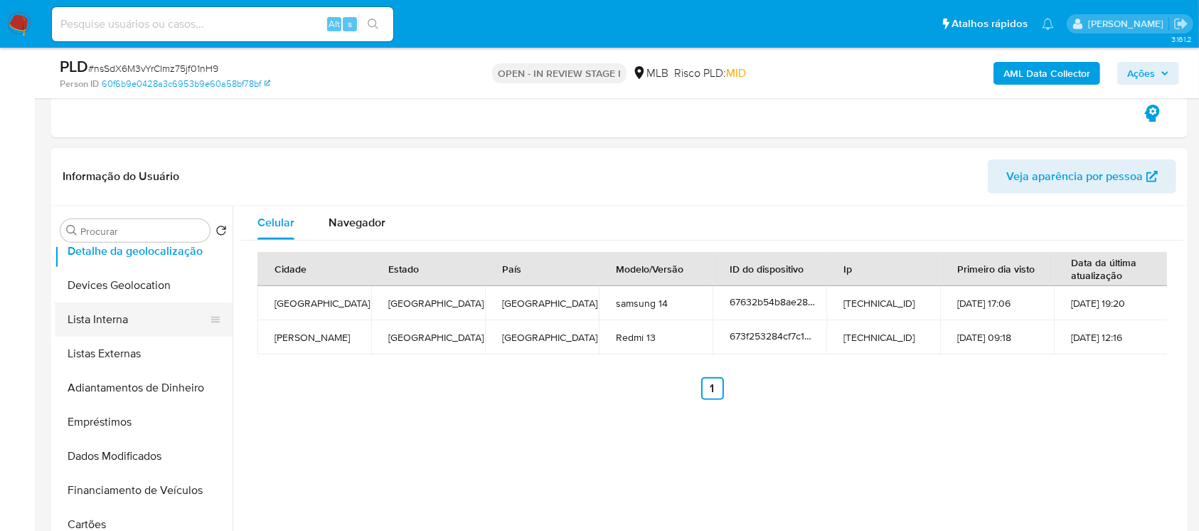
click at [87, 324] on button "Lista Interna" at bounding box center [138, 319] width 166 height 34
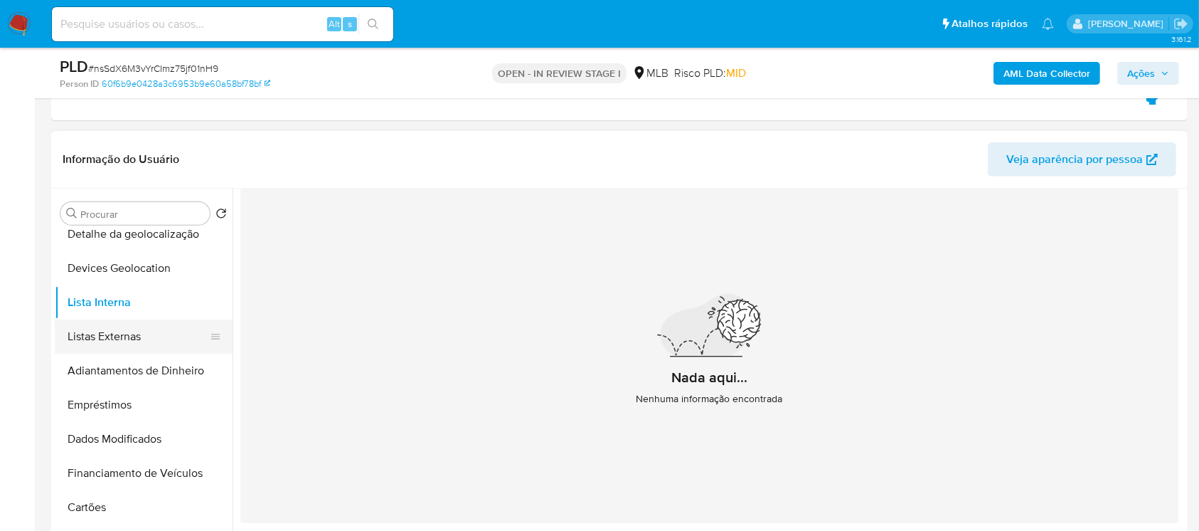
click at [85, 339] on button "Listas Externas" at bounding box center [138, 336] width 166 height 34
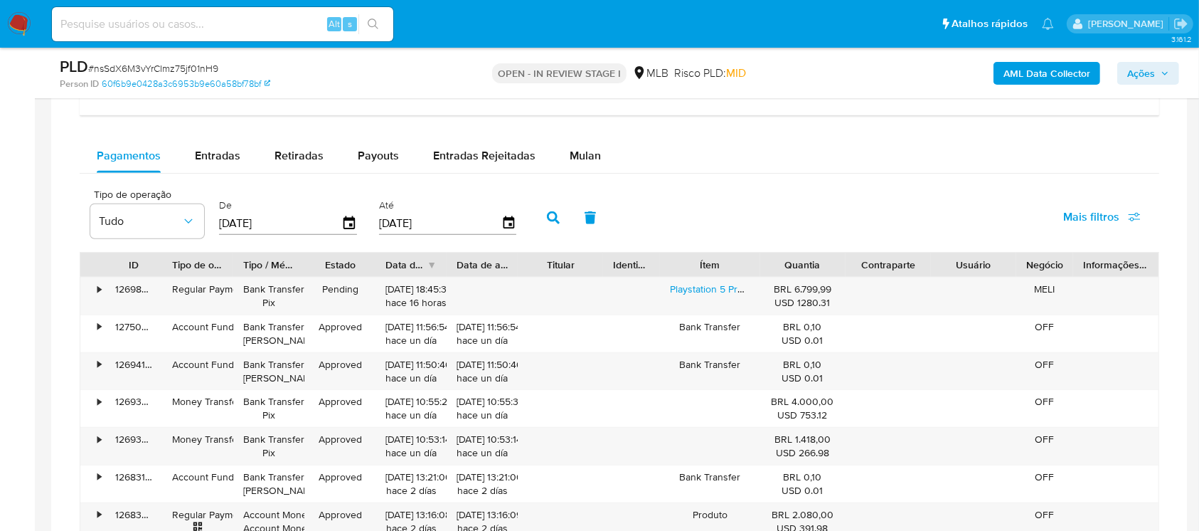
scroll to position [1422, 0]
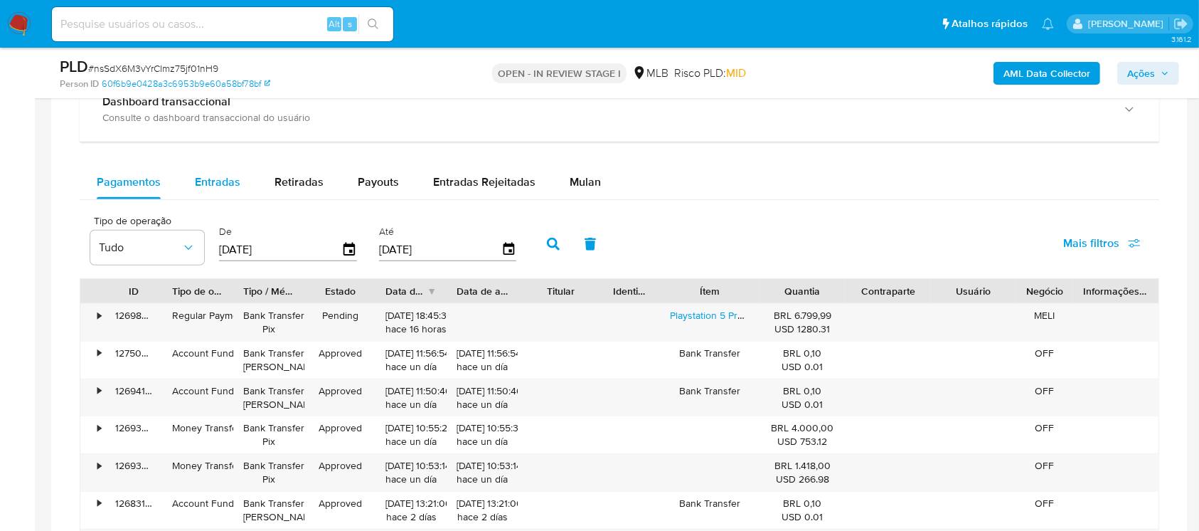
click at [200, 191] on div "Entradas" at bounding box center [218, 182] width 46 height 34
select select "10"
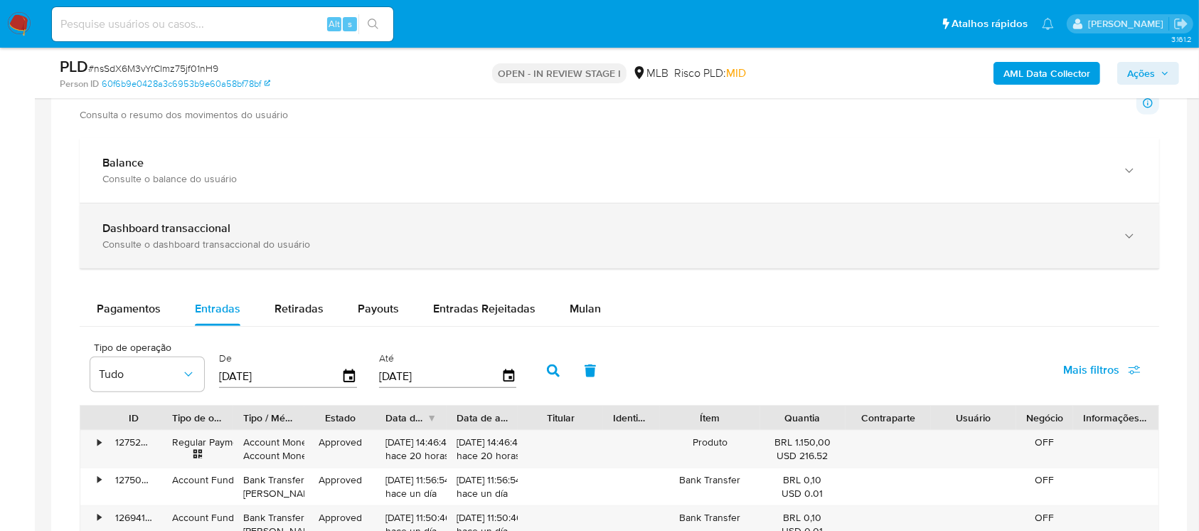
scroll to position [1169, 0]
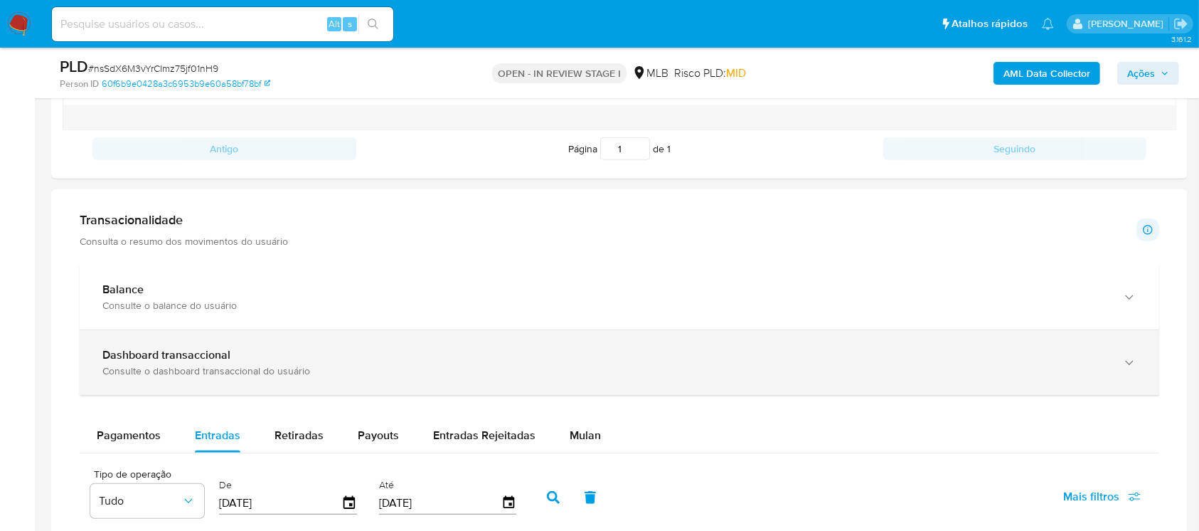
click at [348, 352] on div "Dashboard transaccional" at bounding box center [605, 355] width 1006 height 14
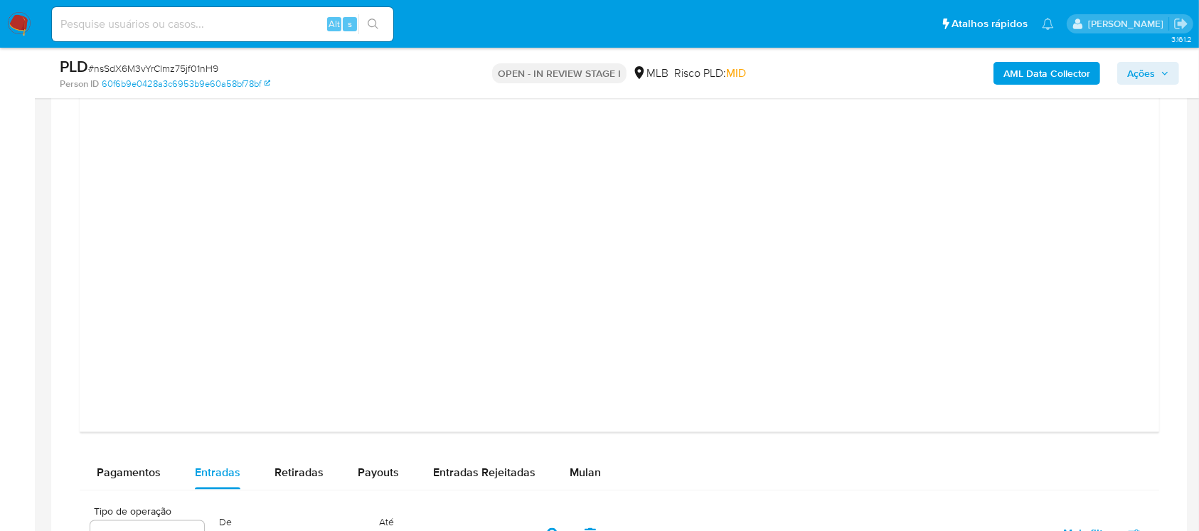
scroll to position [1801, 0]
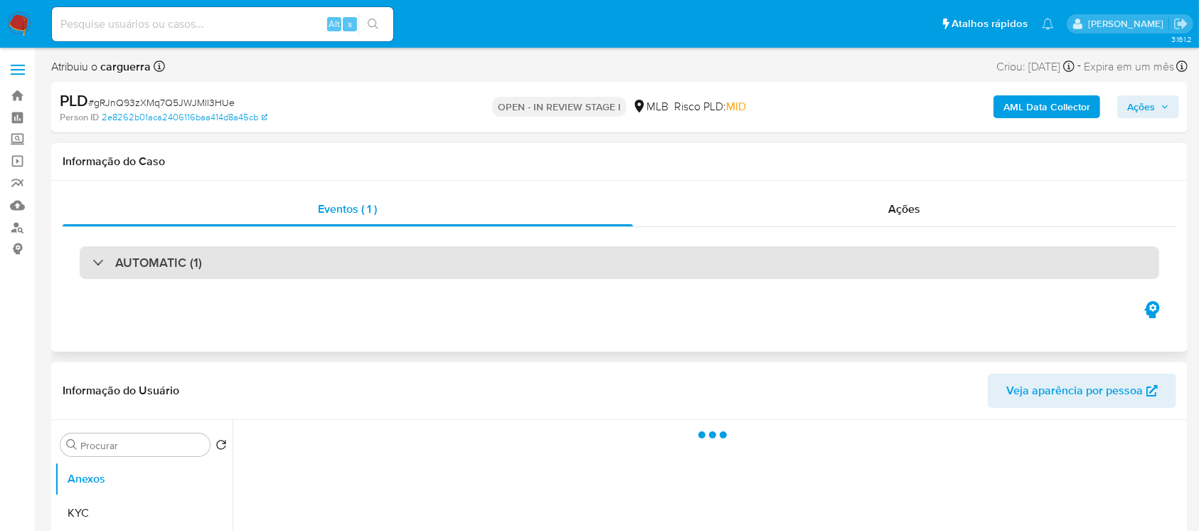
click at [95, 265] on div "AUTOMATIC (1)" at bounding box center [147, 263] width 110 height 16
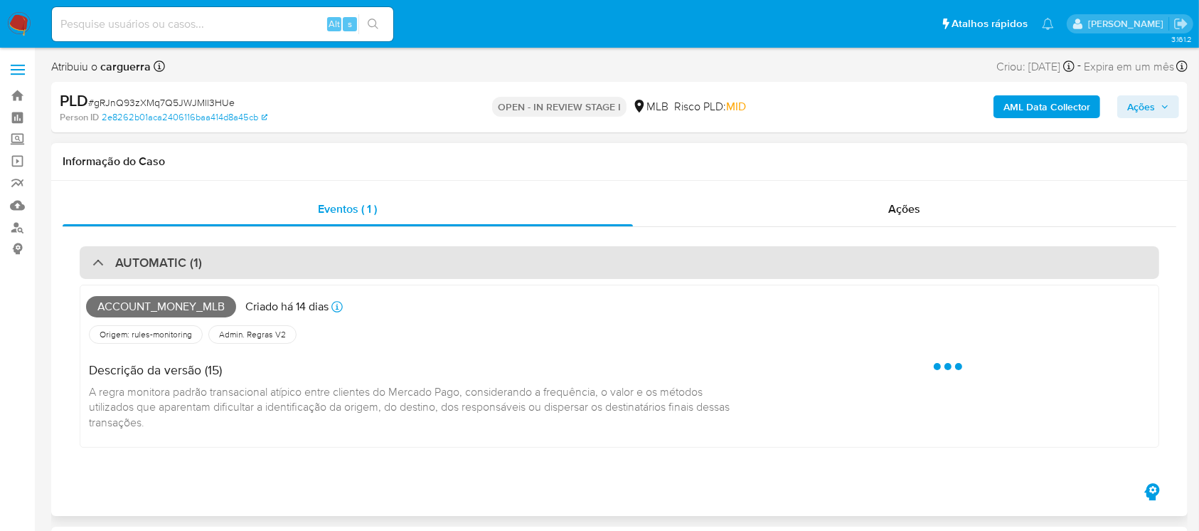
select select "10"
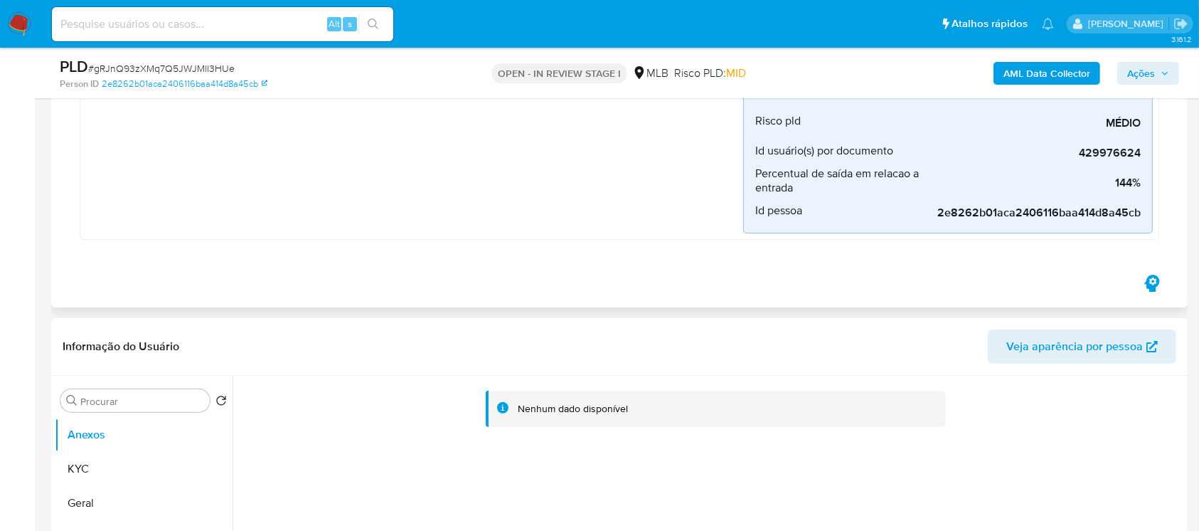
scroll to position [379, 0]
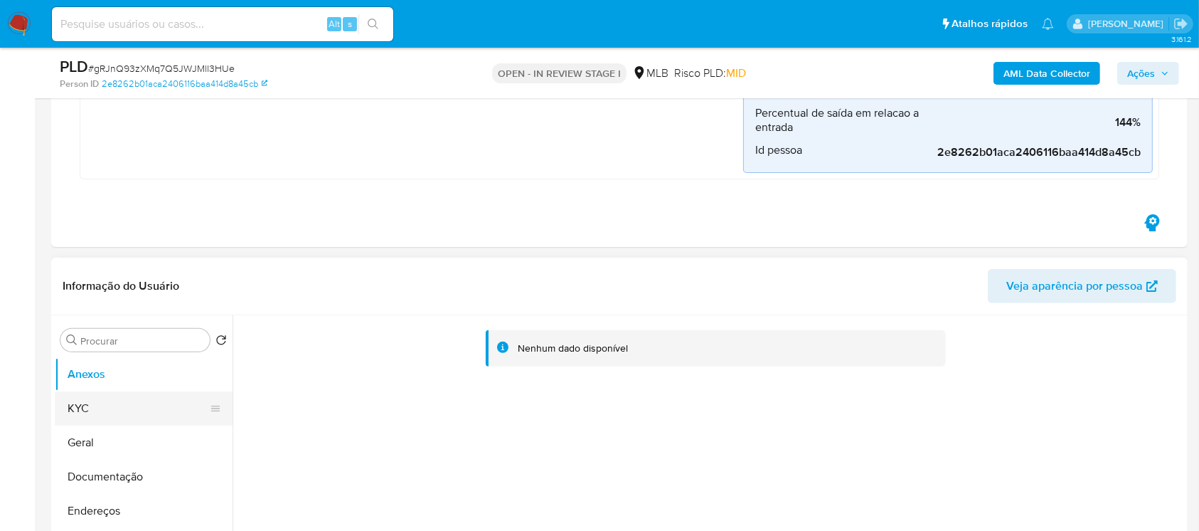
click at [100, 409] on button "KYC" at bounding box center [138, 408] width 166 height 34
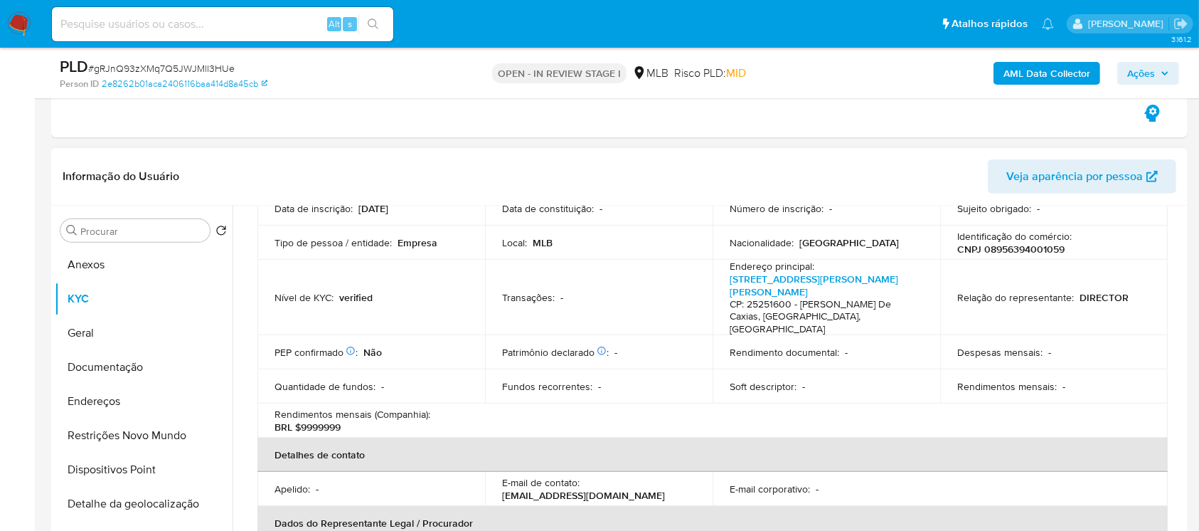
scroll to position [126, 0]
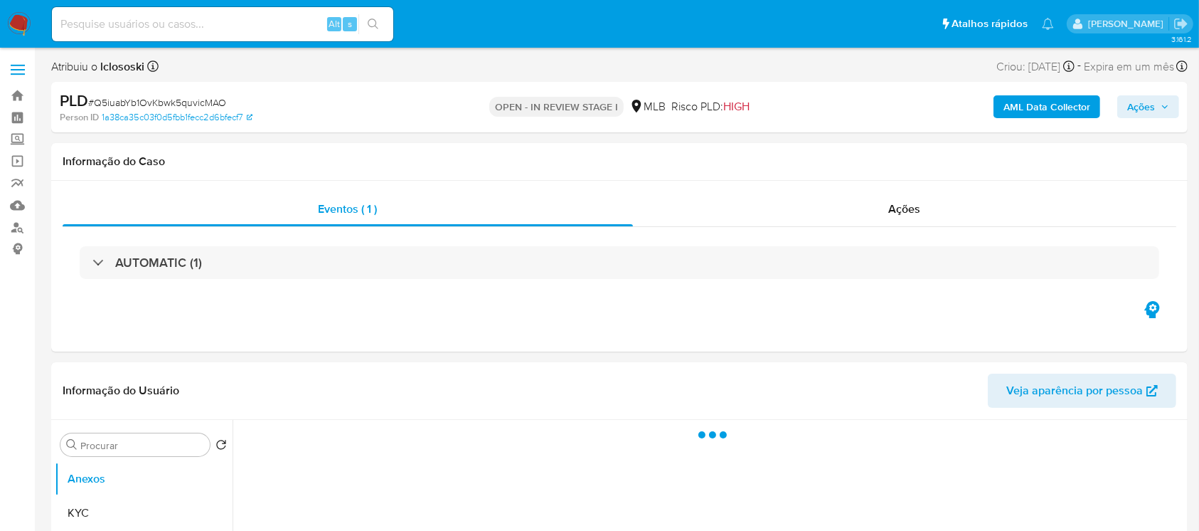
select select "10"
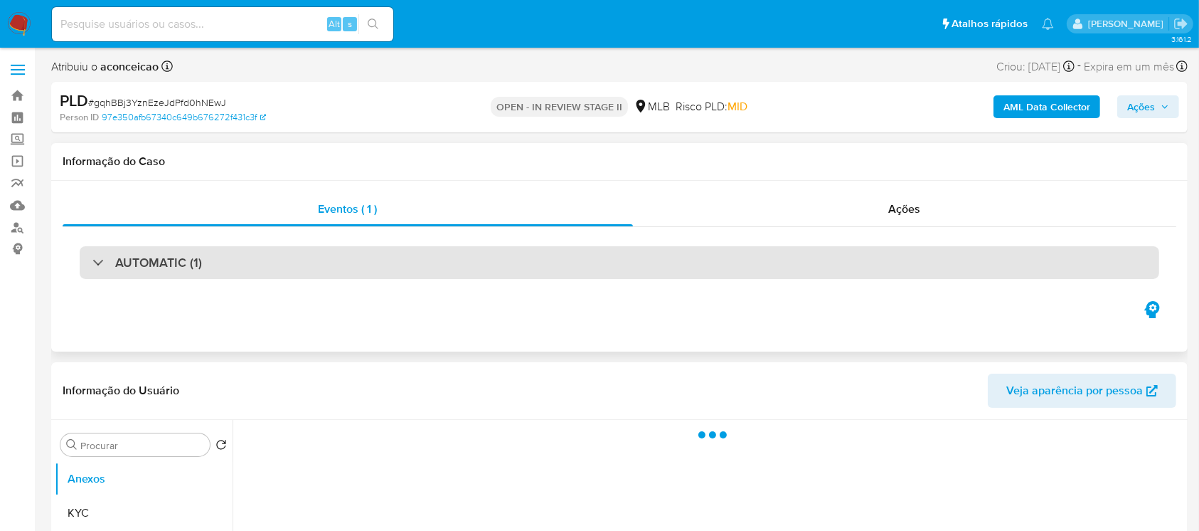
click at [94, 265] on div "AUTOMATIC (1)" at bounding box center [147, 263] width 110 height 16
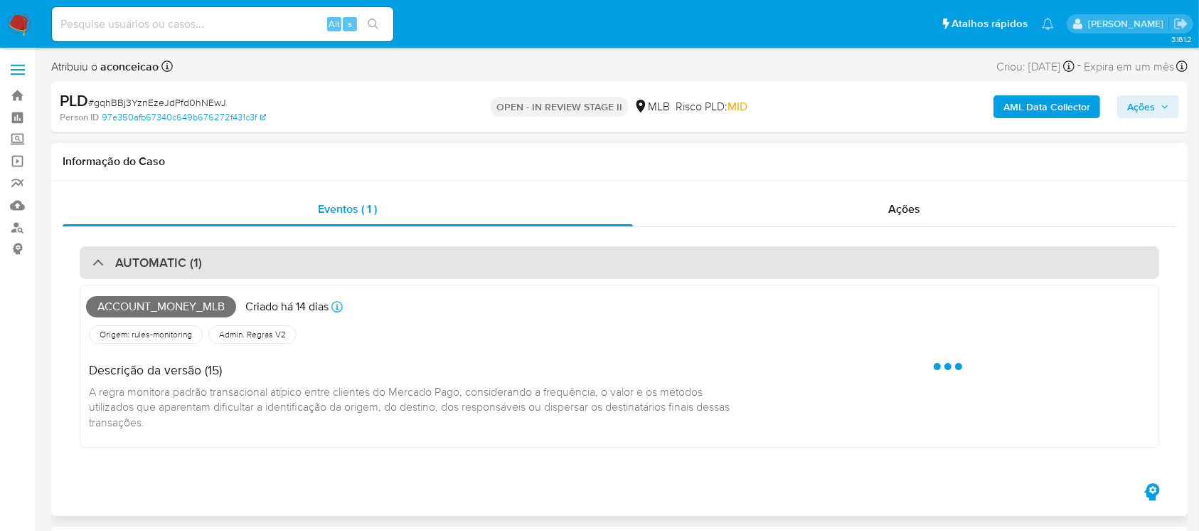
select select "10"
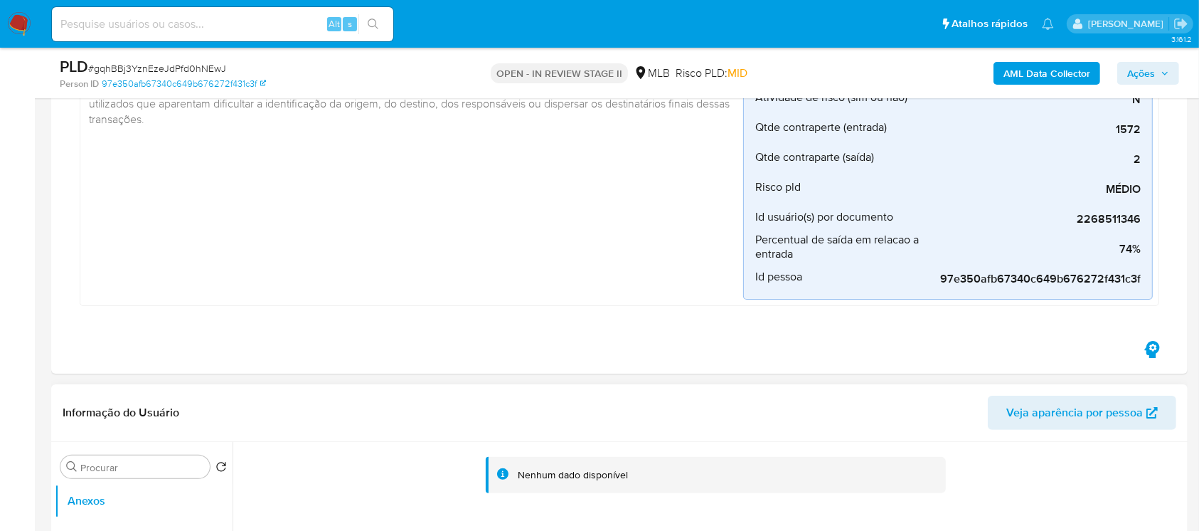
scroll to position [379, 0]
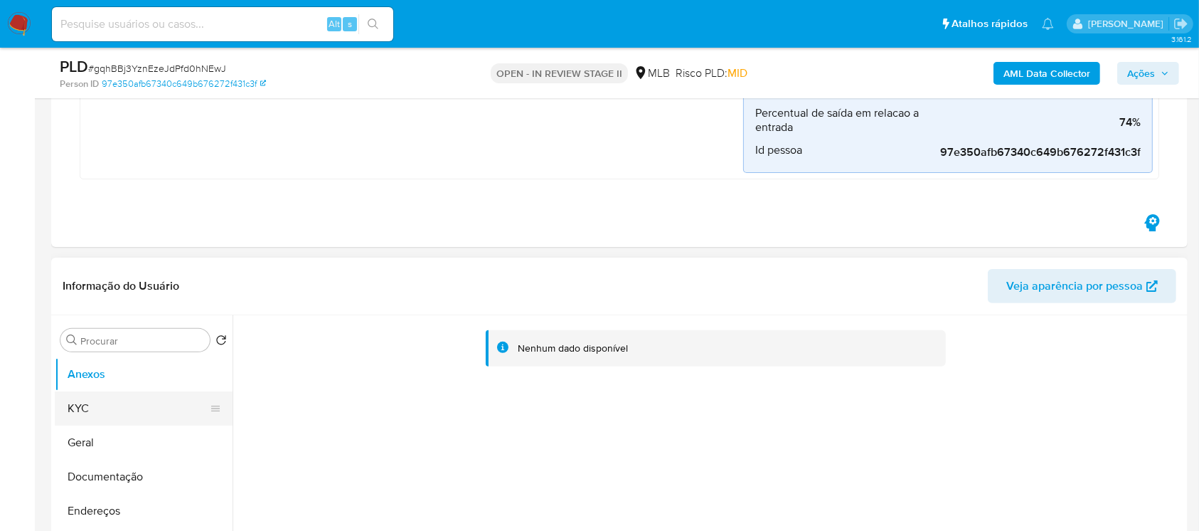
click at [96, 409] on button "KYC" at bounding box center [138, 408] width 166 height 34
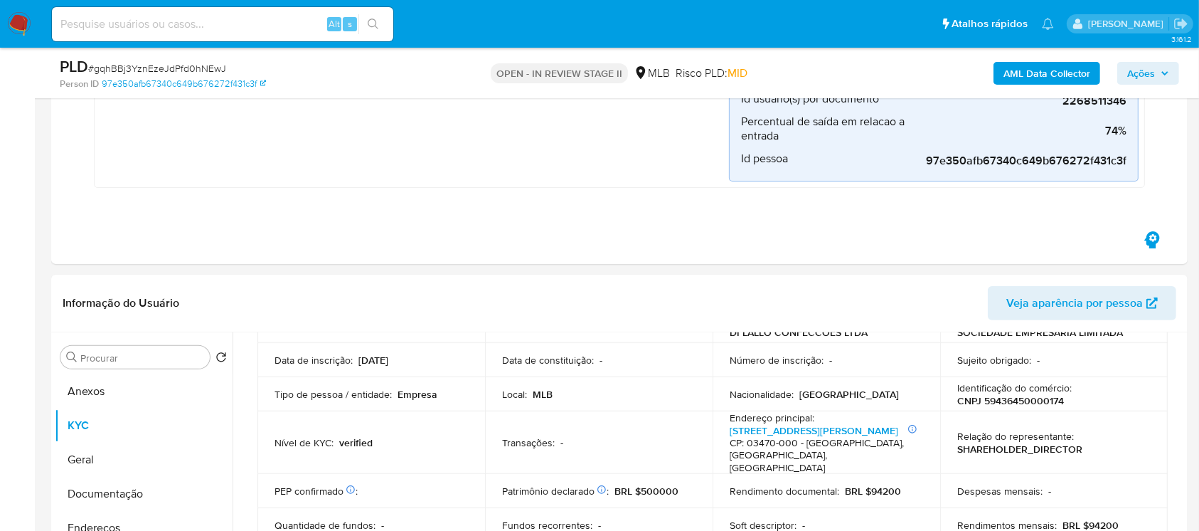
scroll to position [0, 0]
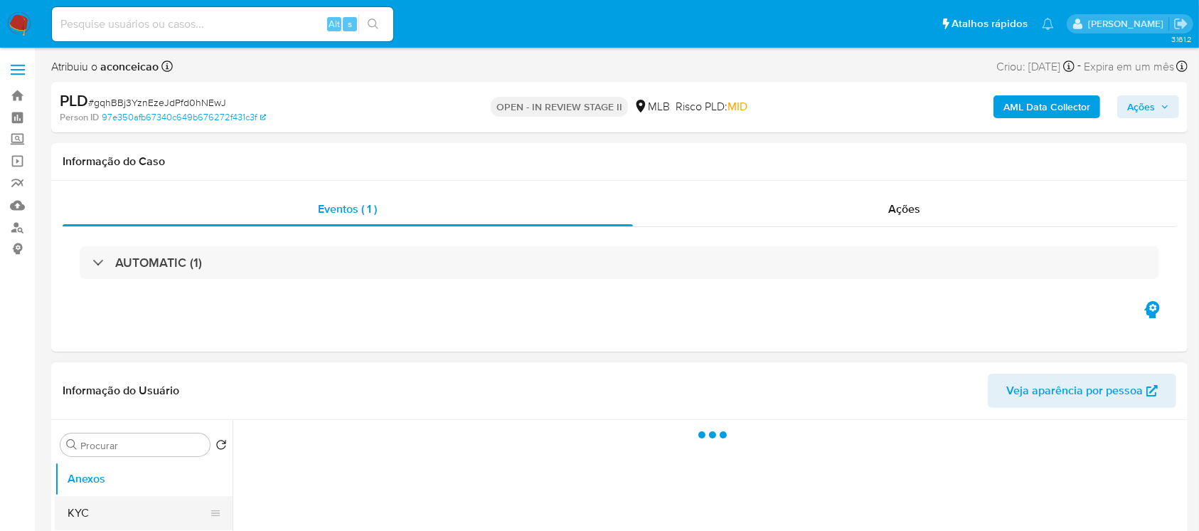
select select "10"
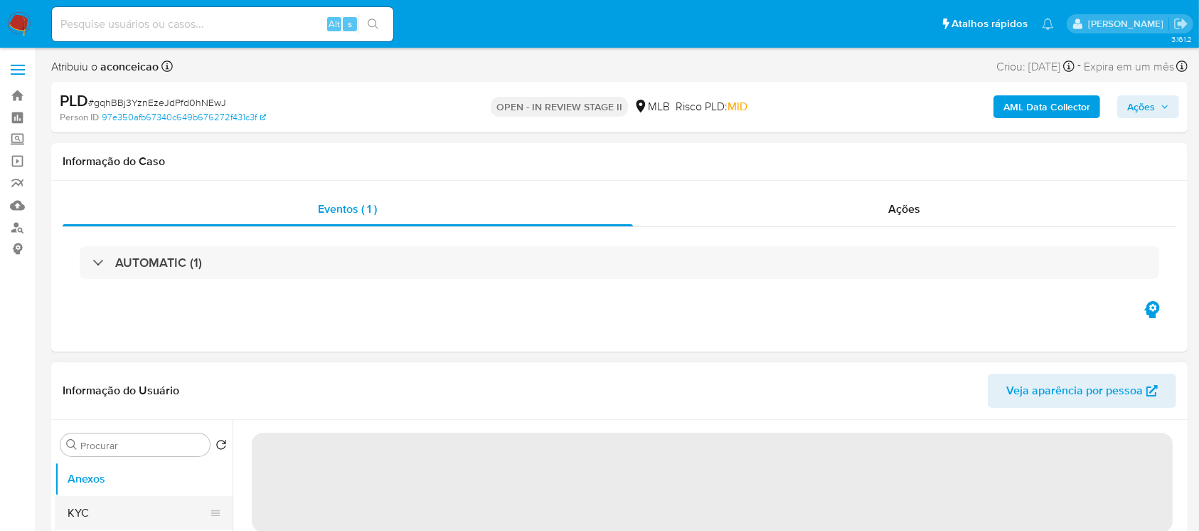
click at [88, 506] on button "KYC" at bounding box center [138, 513] width 166 height 34
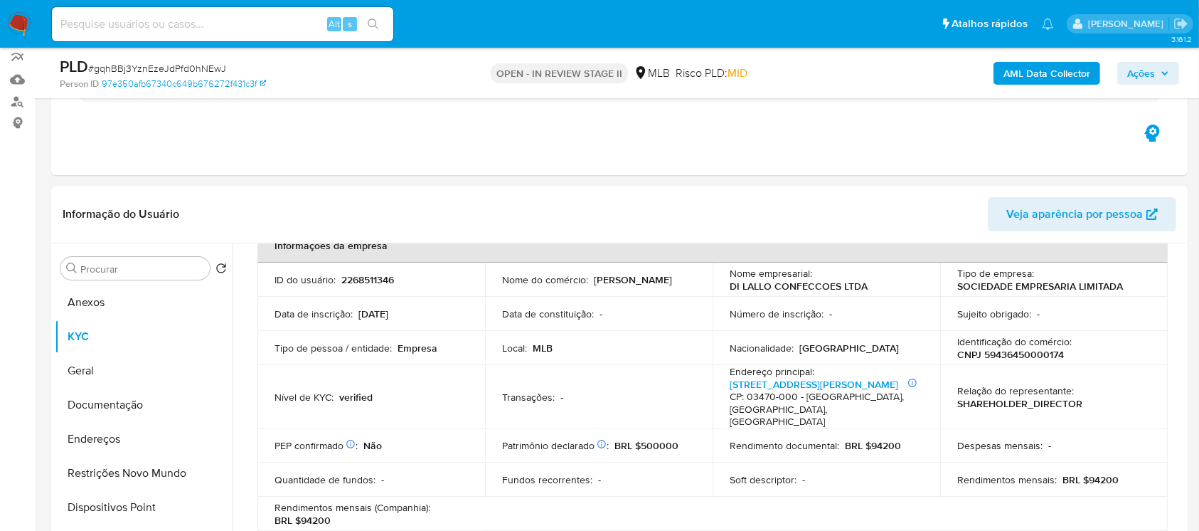
scroll to position [126, 0]
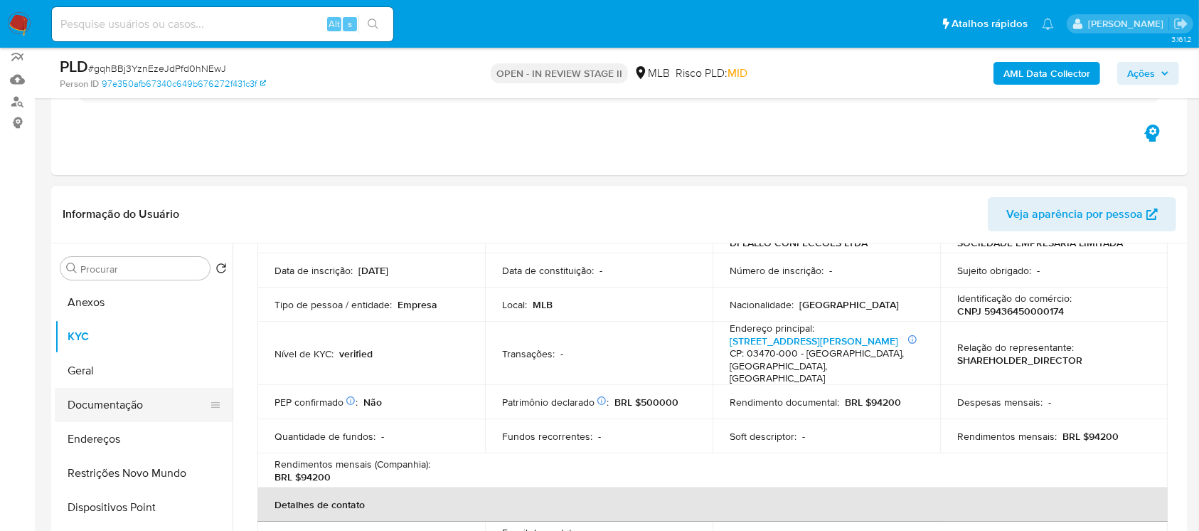
click at [99, 401] on button "Documentação" at bounding box center [138, 405] width 166 height 34
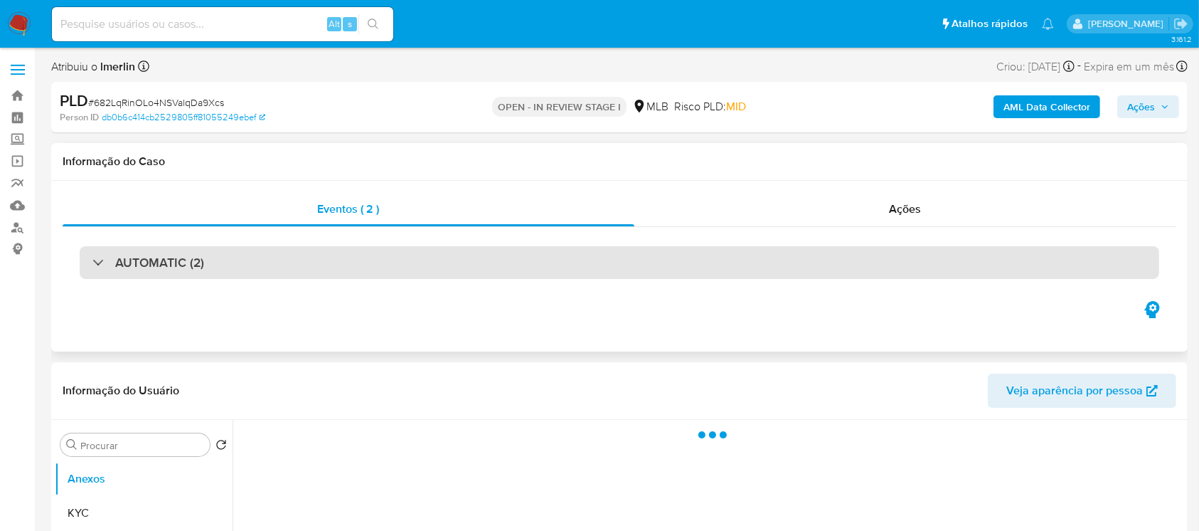
click at [92, 262] on div at bounding box center [92, 262] width 0 height 0
select select "10"
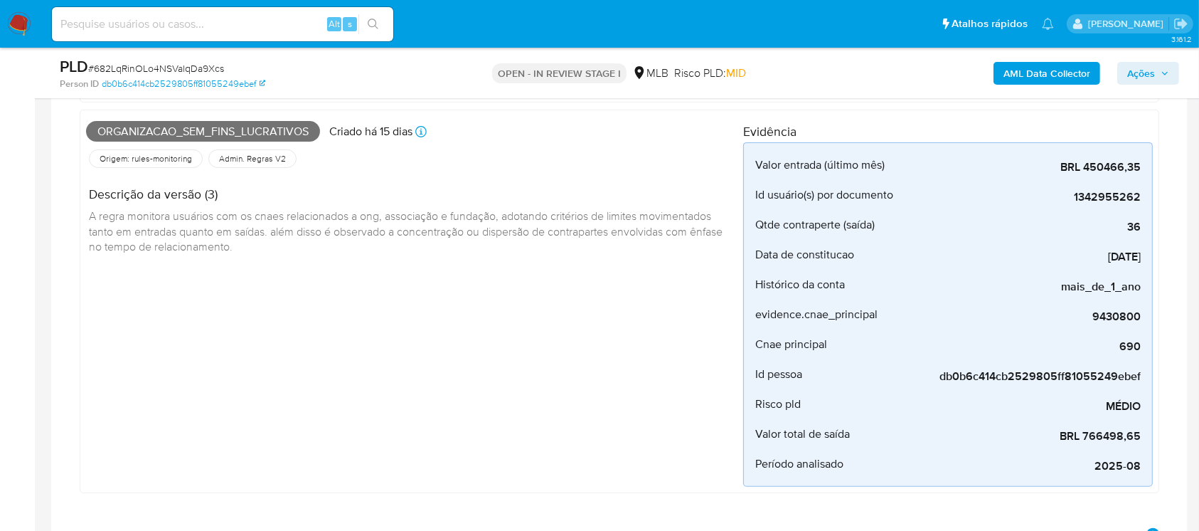
scroll to position [506, 0]
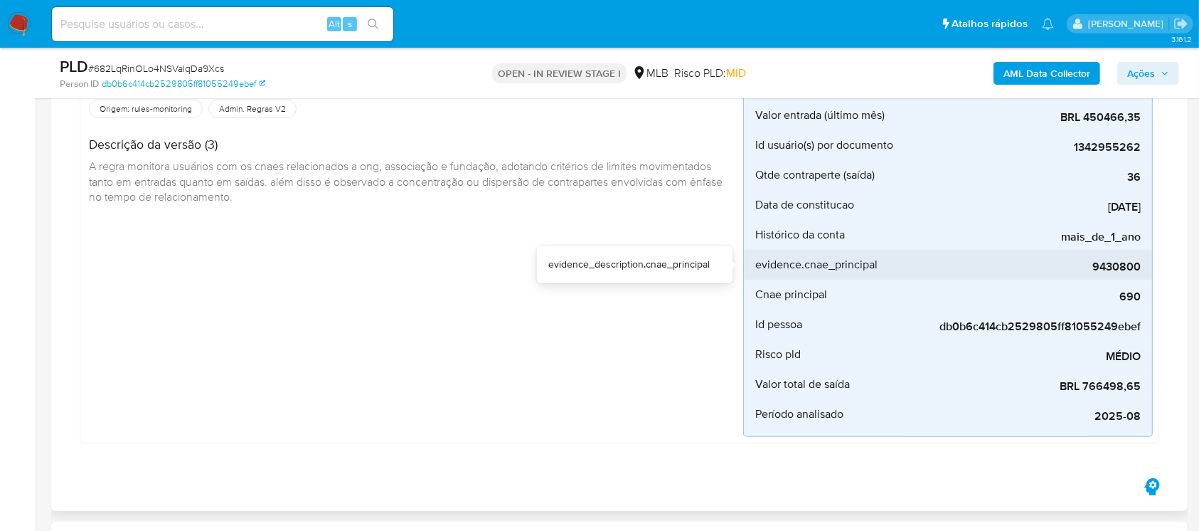
click at [1118, 266] on span "9430800" at bounding box center [1034, 267] width 213 height 14
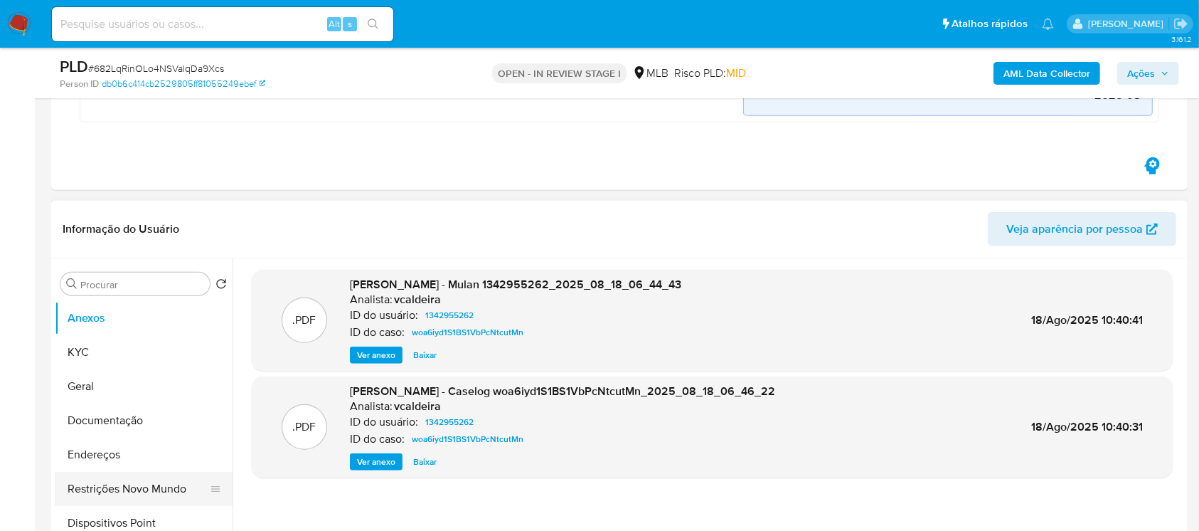
scroll to position [885, 0]
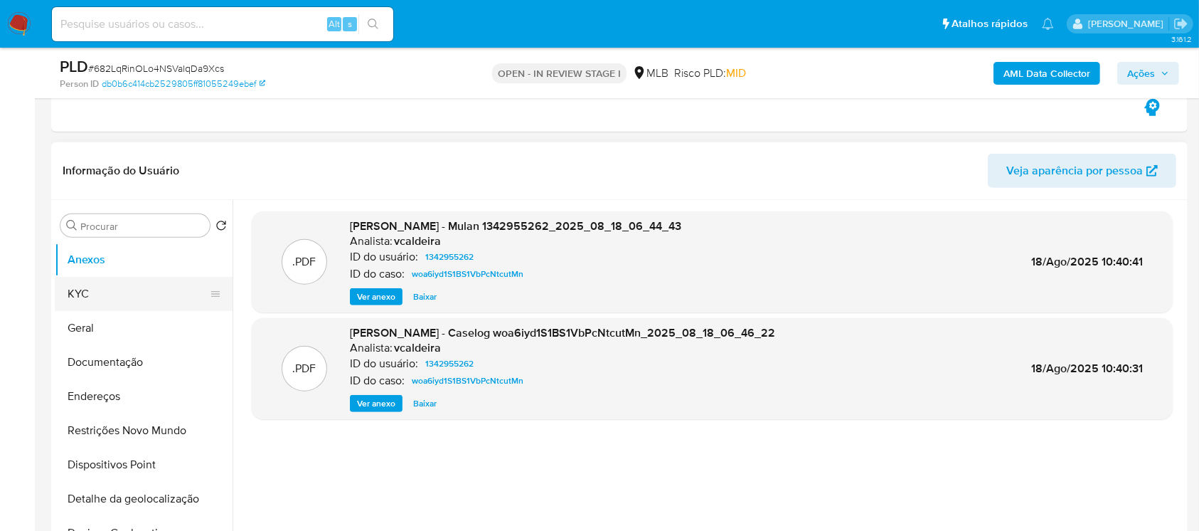
click at [75, 304] on button "KYC" at bounding box center [138, 294] width 166 height 34
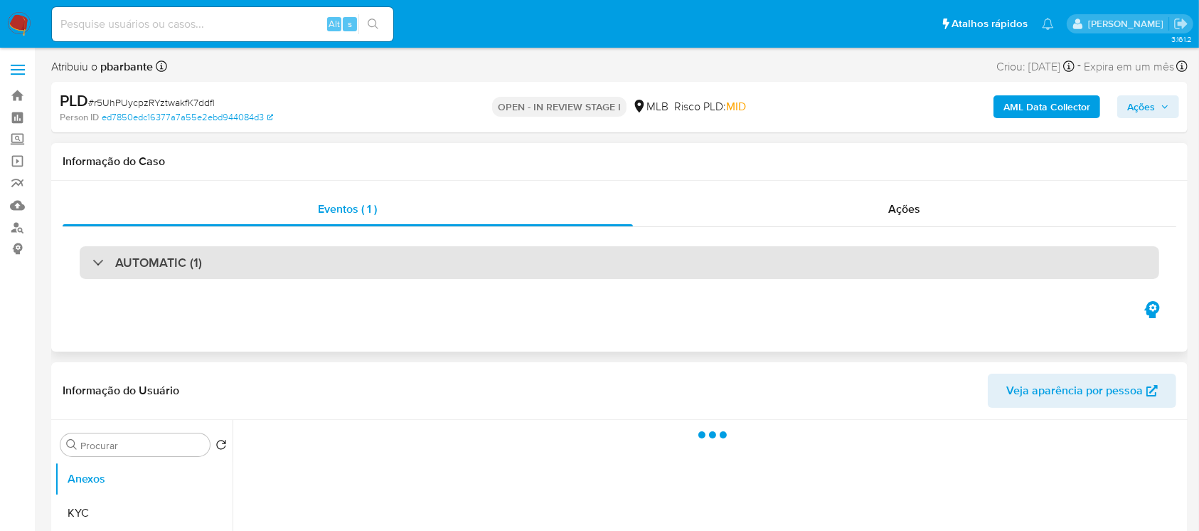
click at [93, 264] on div "AUTOMATIC (1)" at bounding box center [147, 263] width 110 height 16
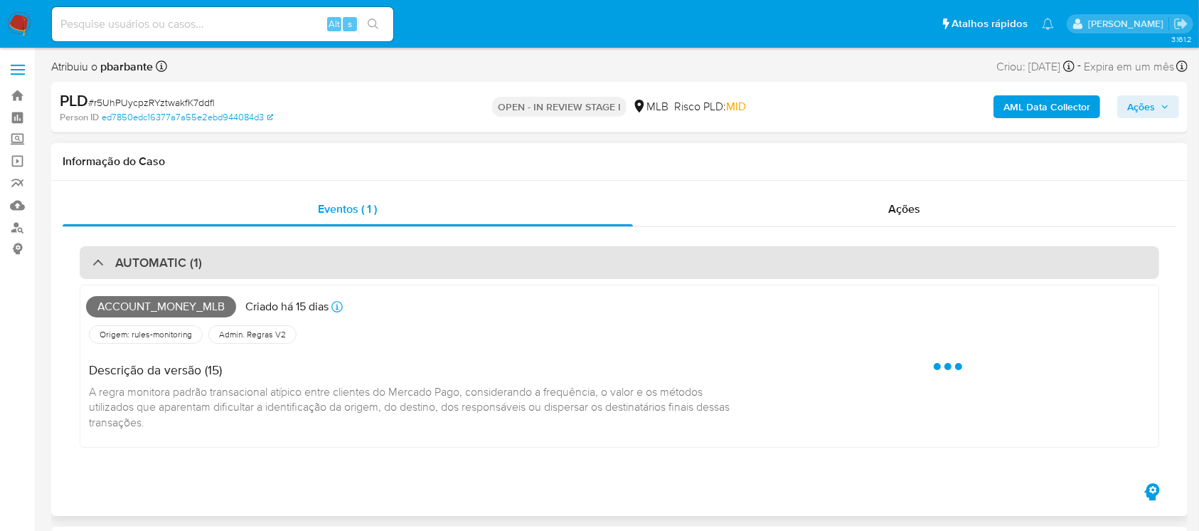
select select "10"
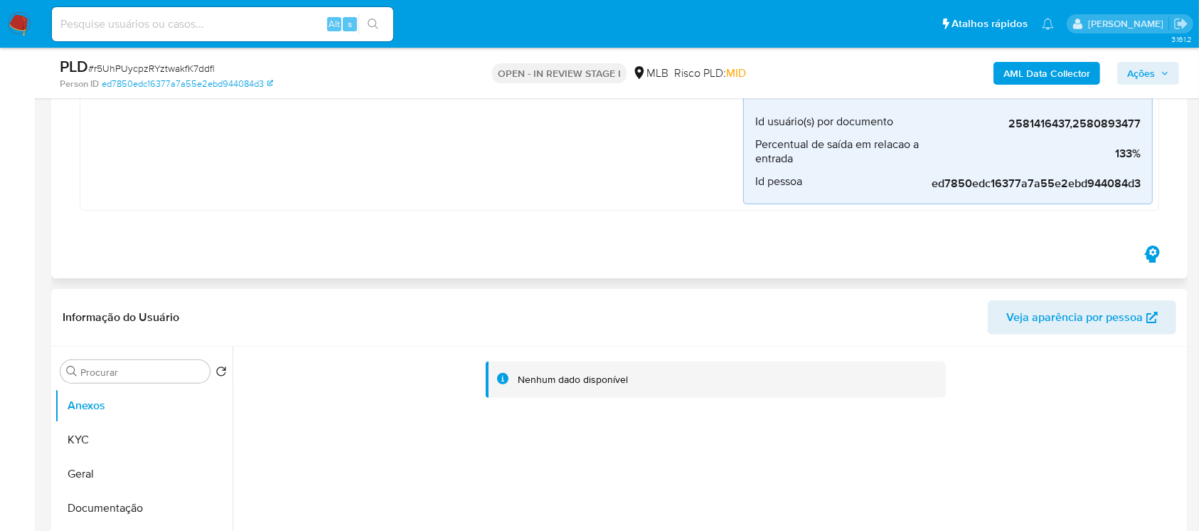
scroll to position [379, 0]
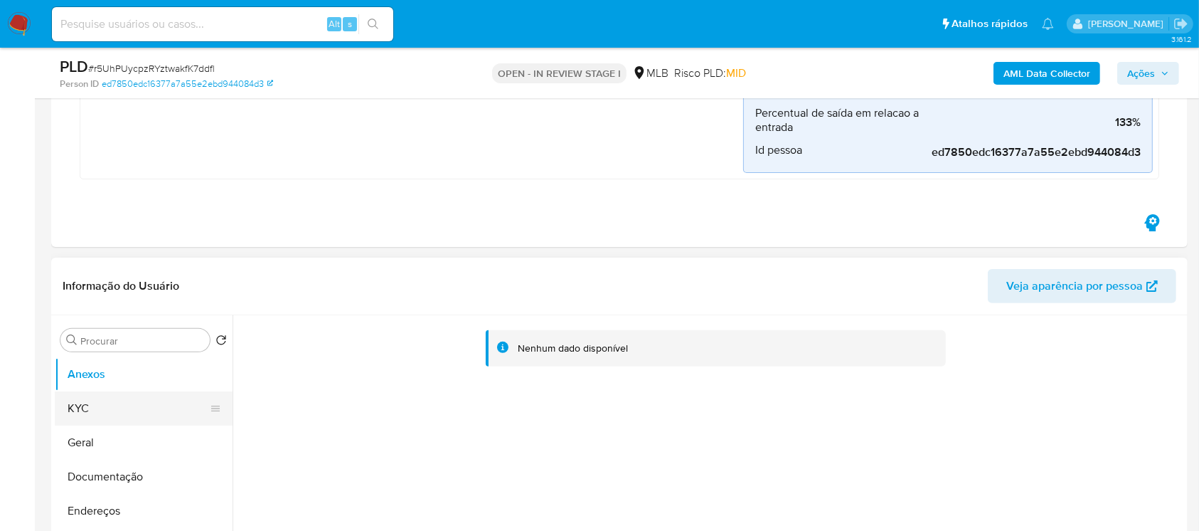
click at [95, 408] on button "KYC" at bounding box center [138, 408] width 166 height 34
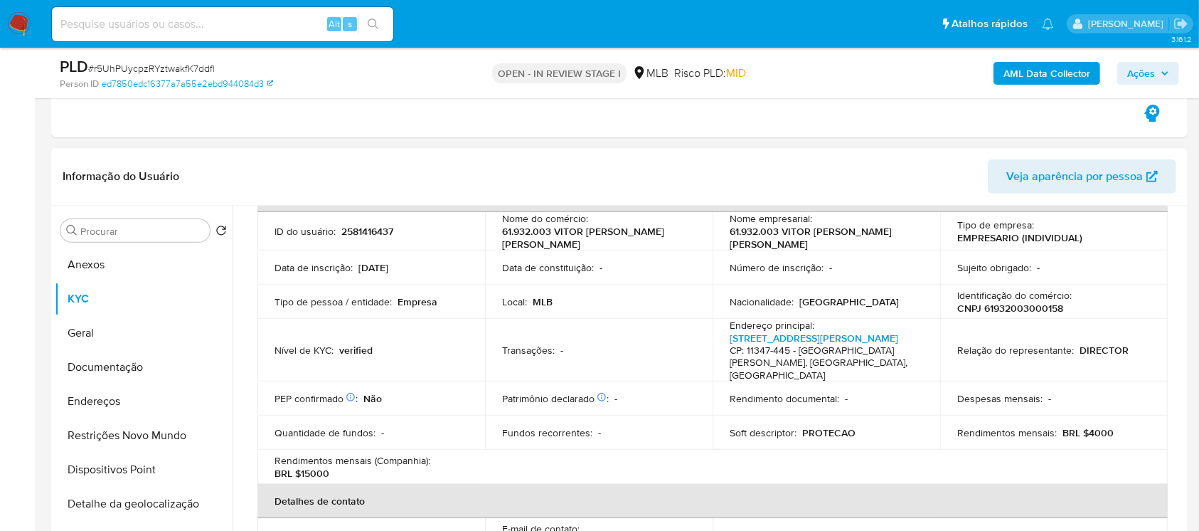
scroll to position [126, 0]
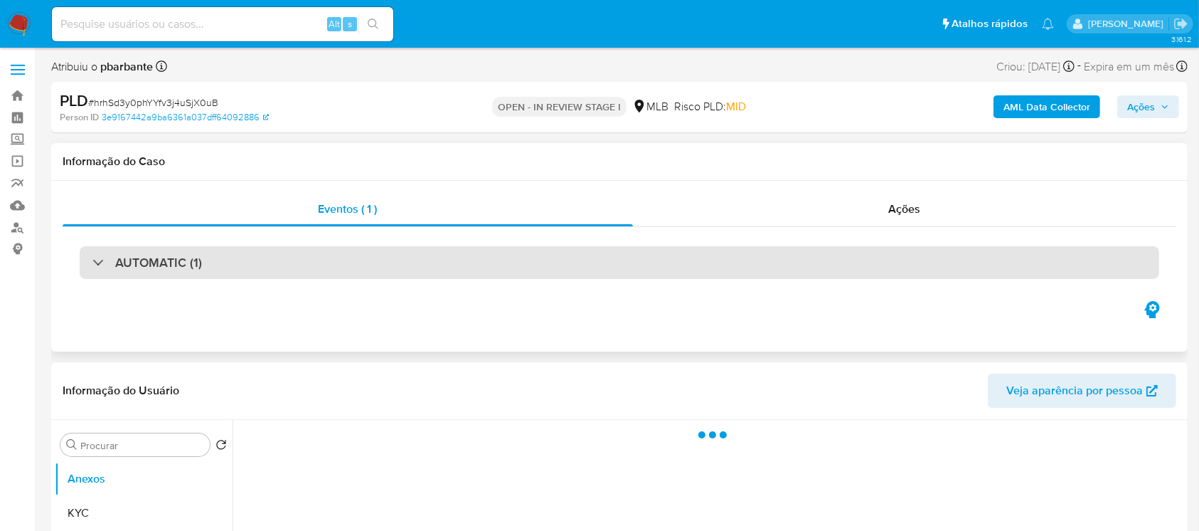
click at [89, 262] on div "AUTOMATIC (1)" at bounding box center [620, 262] width 1080 height 33
select select "10"
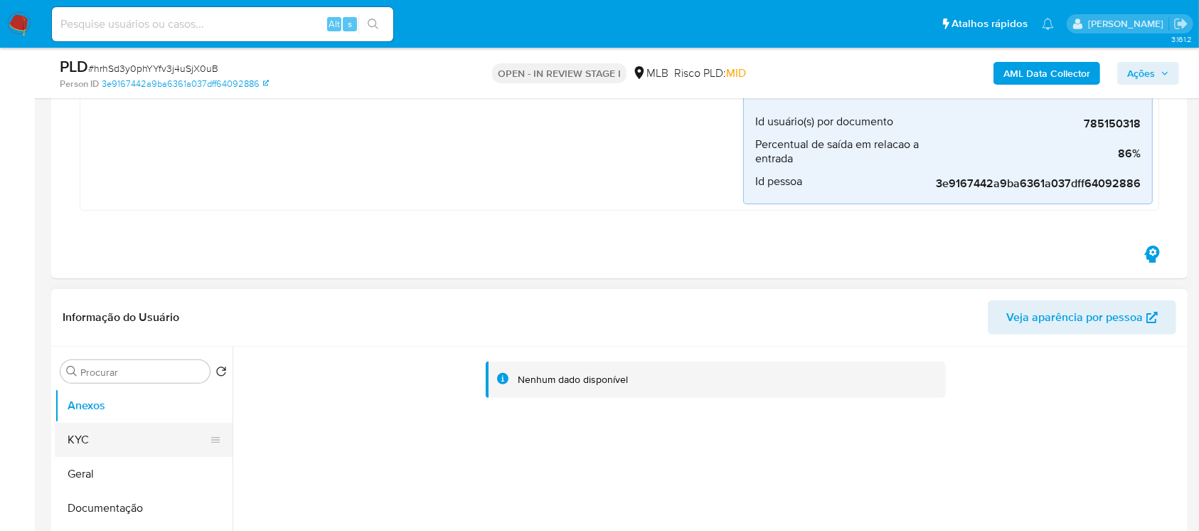
scroll to position [379, 0]
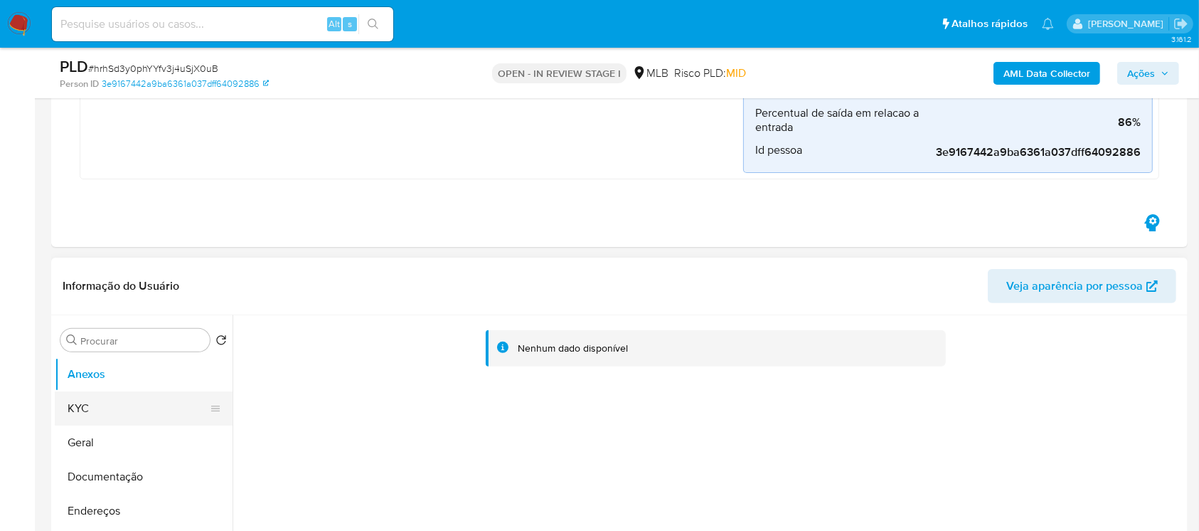
click at [96, 415] on button "KYC" at bounding box center [138, 408] width 166 height 34
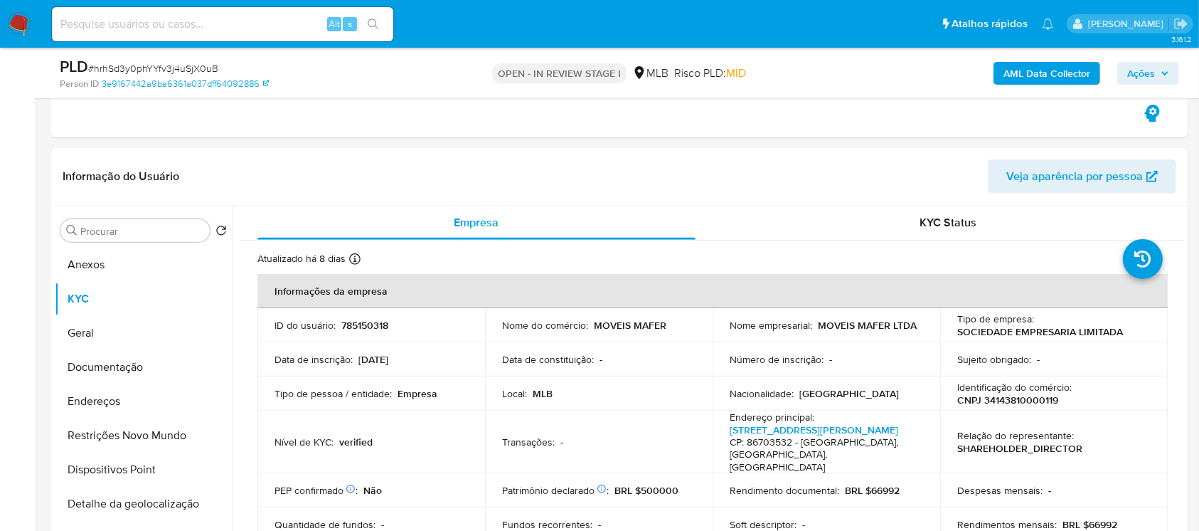
scroll to position [126, 0]
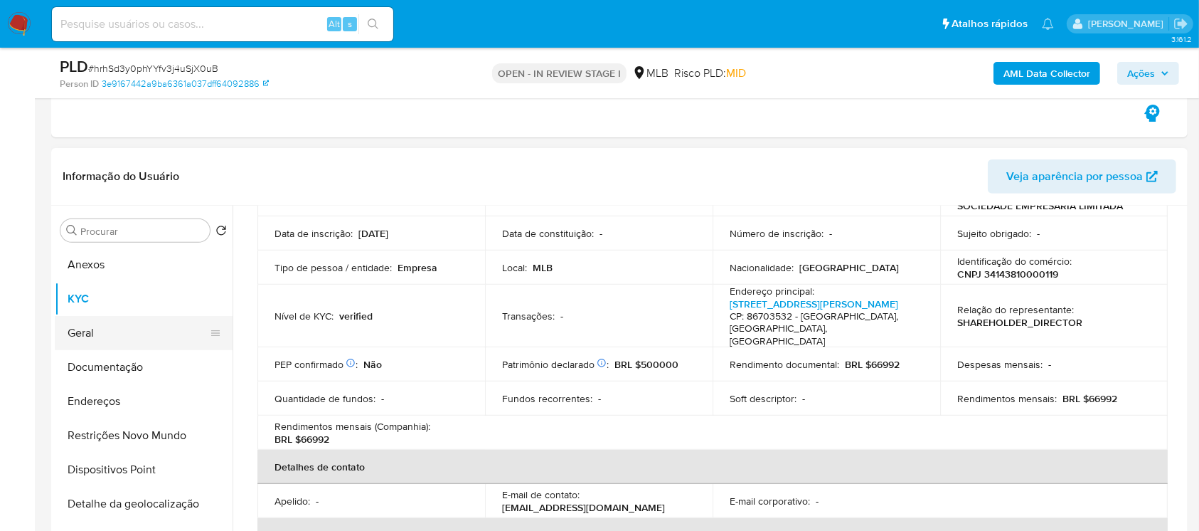
click at [98, 333] on button "Geral" at bounding box center [138, 333] width 166 height 34
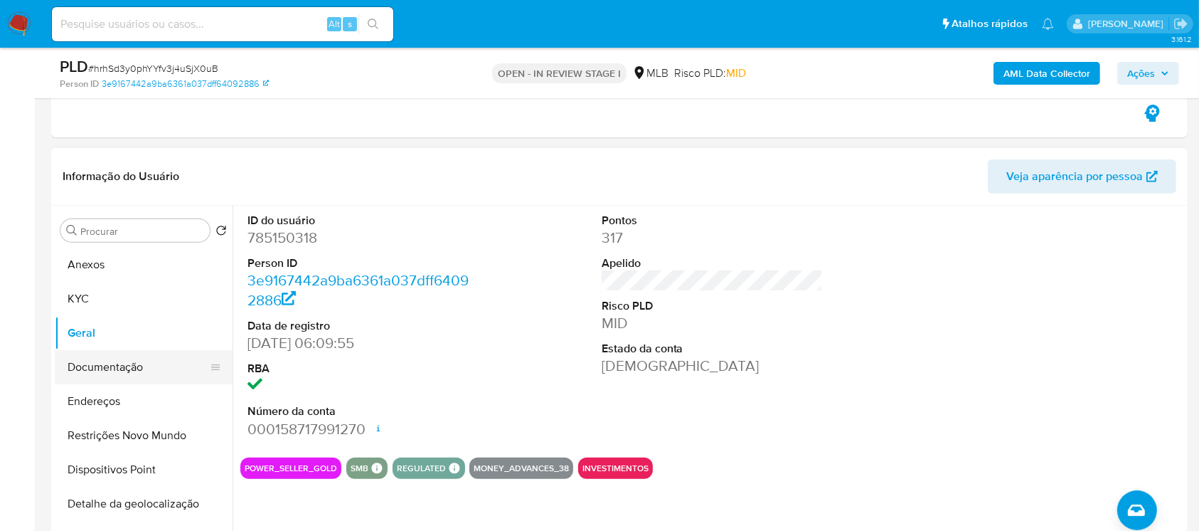
click at [92, 367] on button "Documentação" at bounding box center [138, 367] width 166 height 34
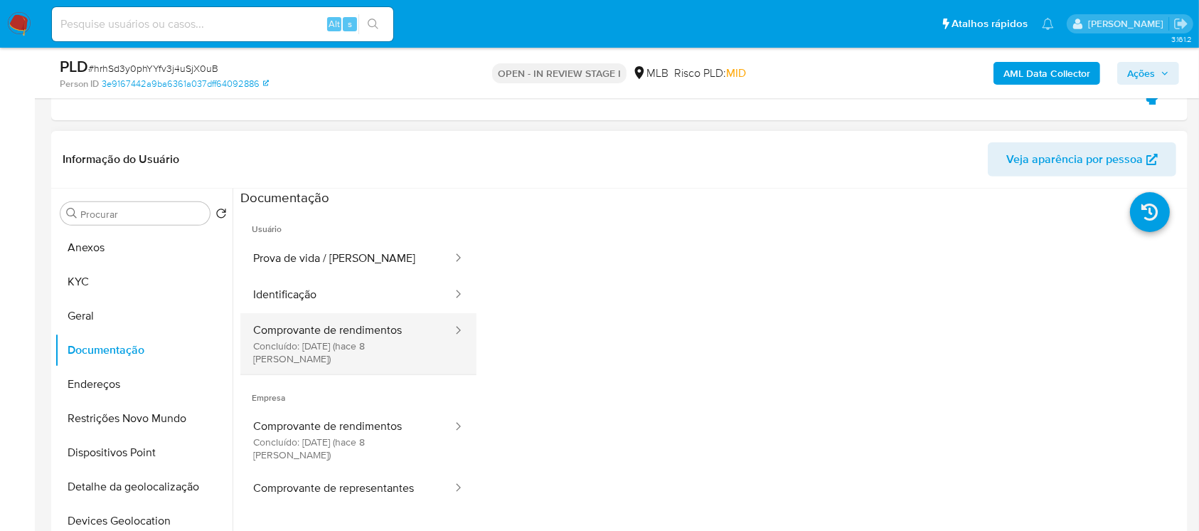
click at [300, 344] on button "Comprovante de rendimentos Concluído: [DATE] (hace 8 [PERSON_NAME])" at bounding box center [346, 343] width 213 height 61
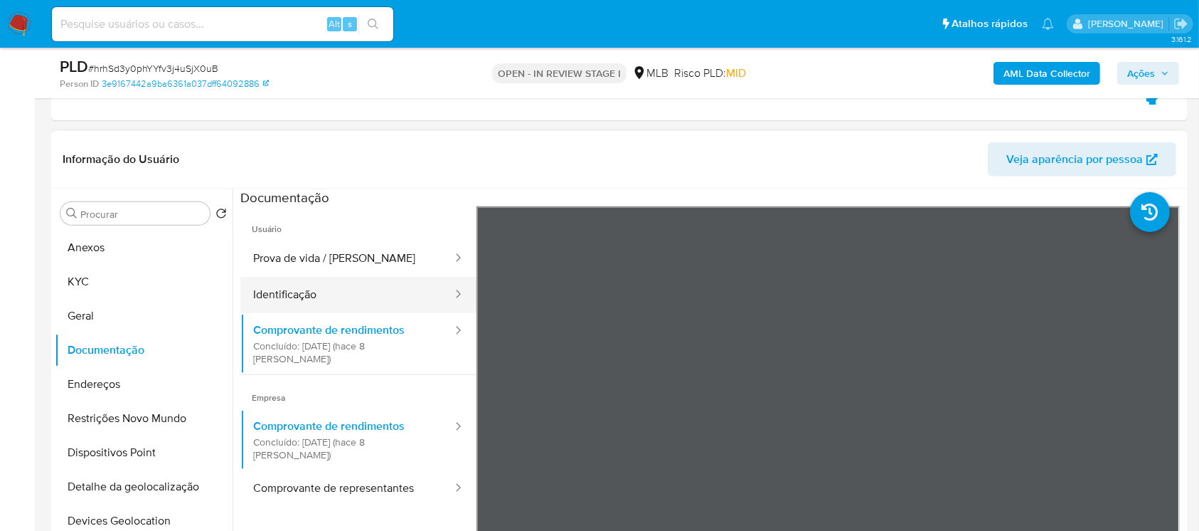
click at [291, 282] on button "Identificação" at bounding box center [346, 295] width 213 height 36
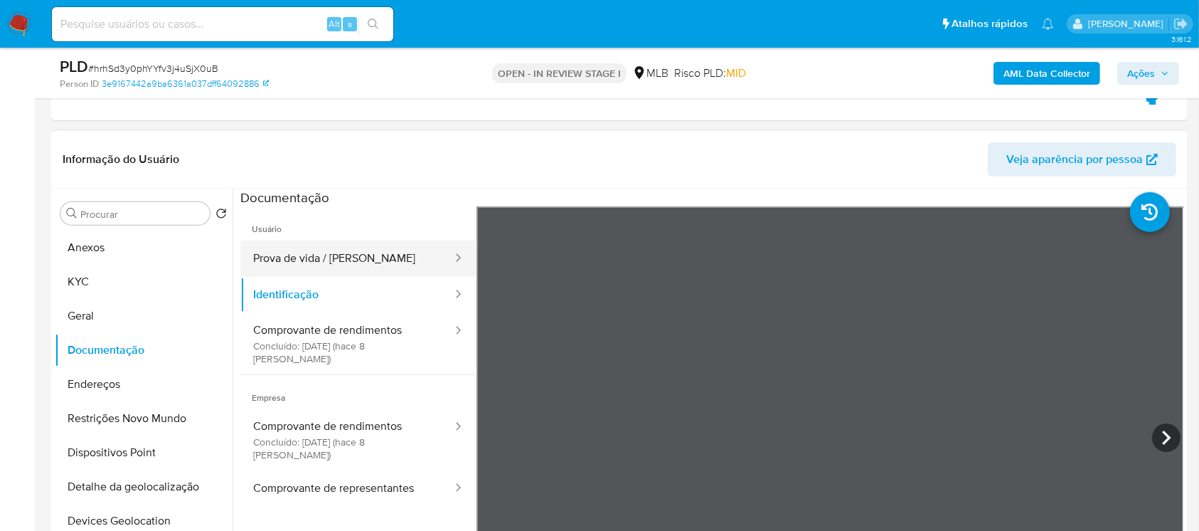
click at [290, 258] on button "Prova de vida / Selfie" at bounding box center [346, 258] width 213 height 36
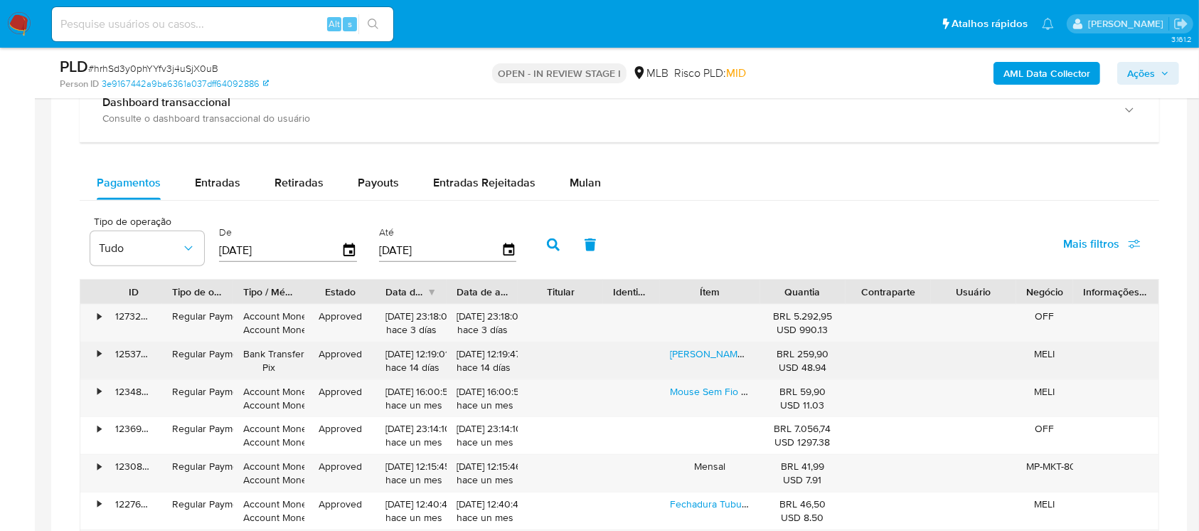
scroll to position [1391, 0]
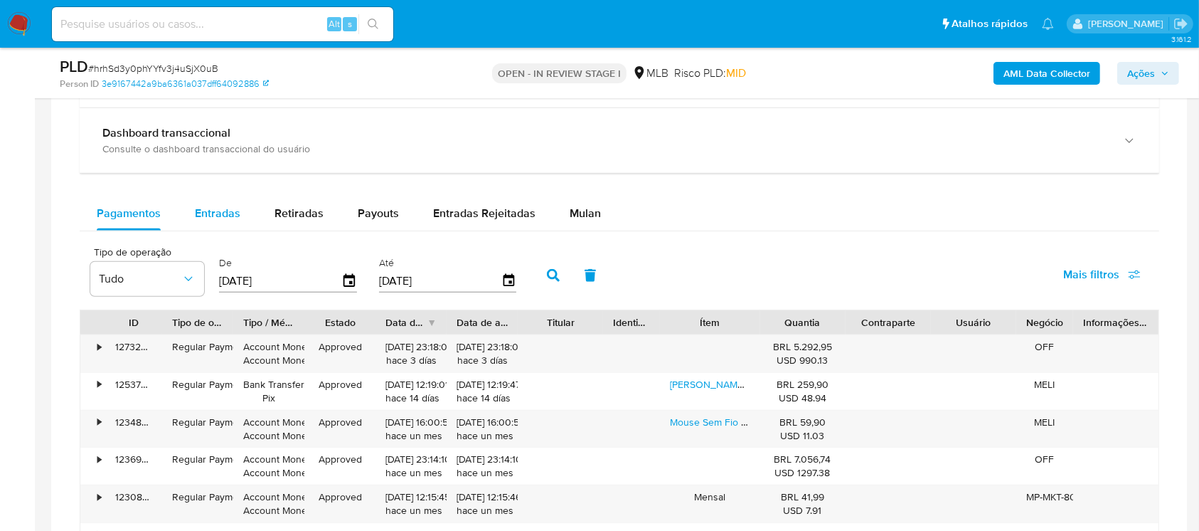
click at [214, 219] on span "Entradas" at bounding box center [218, 213] width 46 height 16
select select "10"
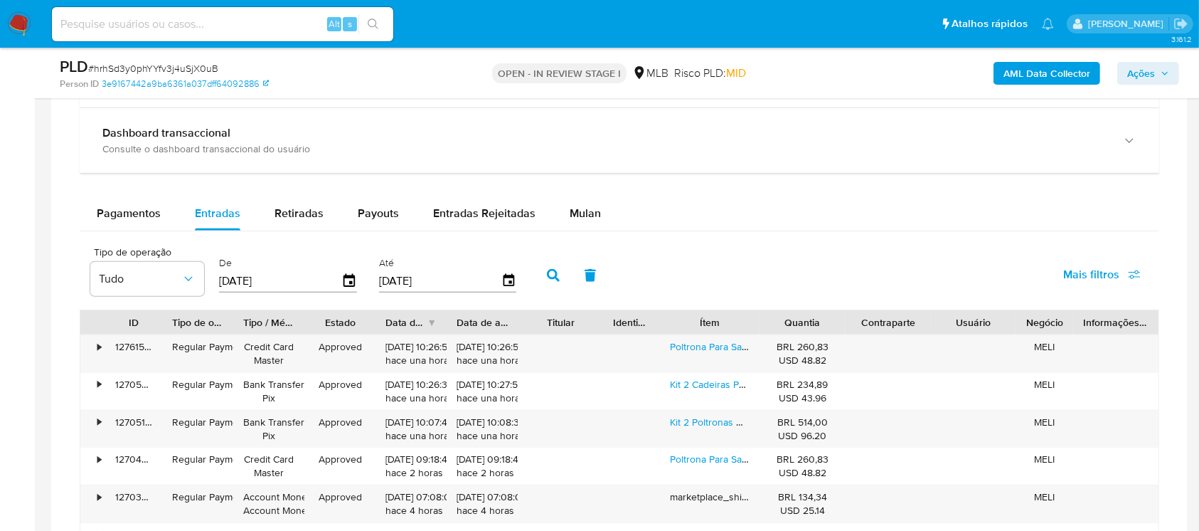
scroll to position [1264, 0]
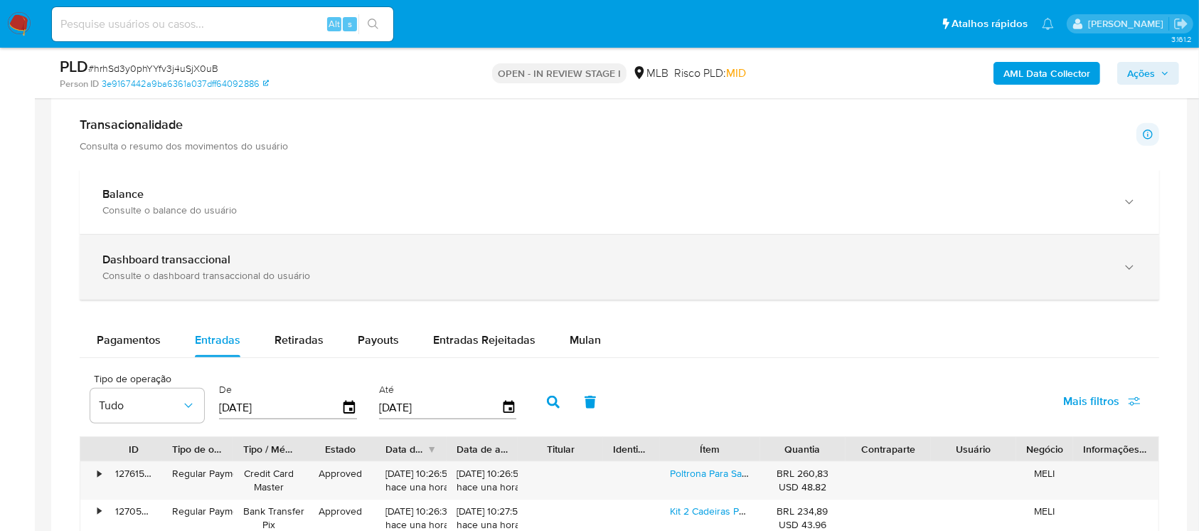
click at [214, 276] on div "Consulte o dashboard transaccional do usuário" at bounding box center [605, 275] width 1006 height 13
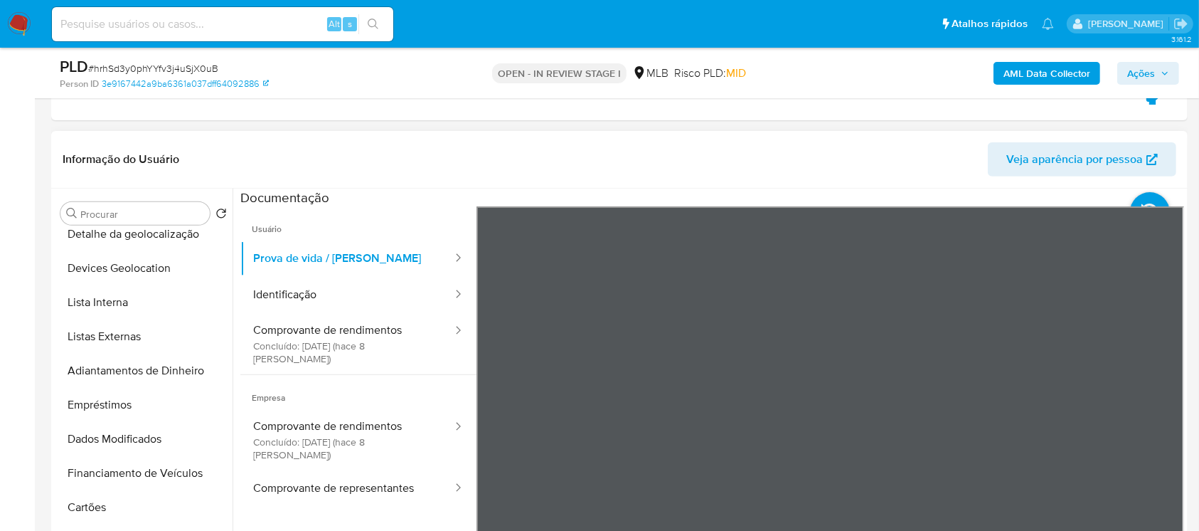
scroll to position [0, 0]
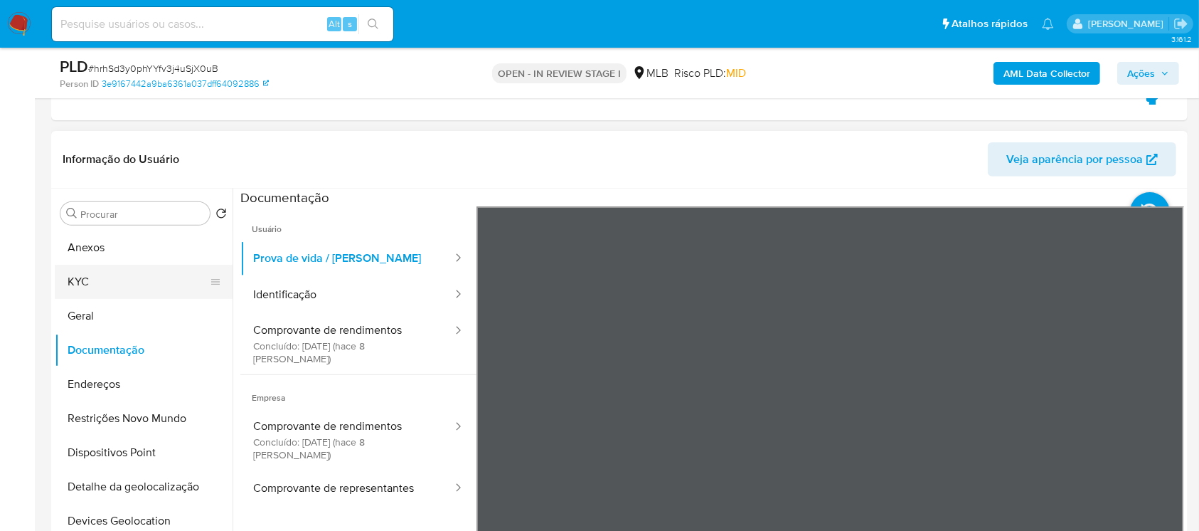
click at [80, 287] on button "KYC" at bounding box center [138, 282] width 166 height 34
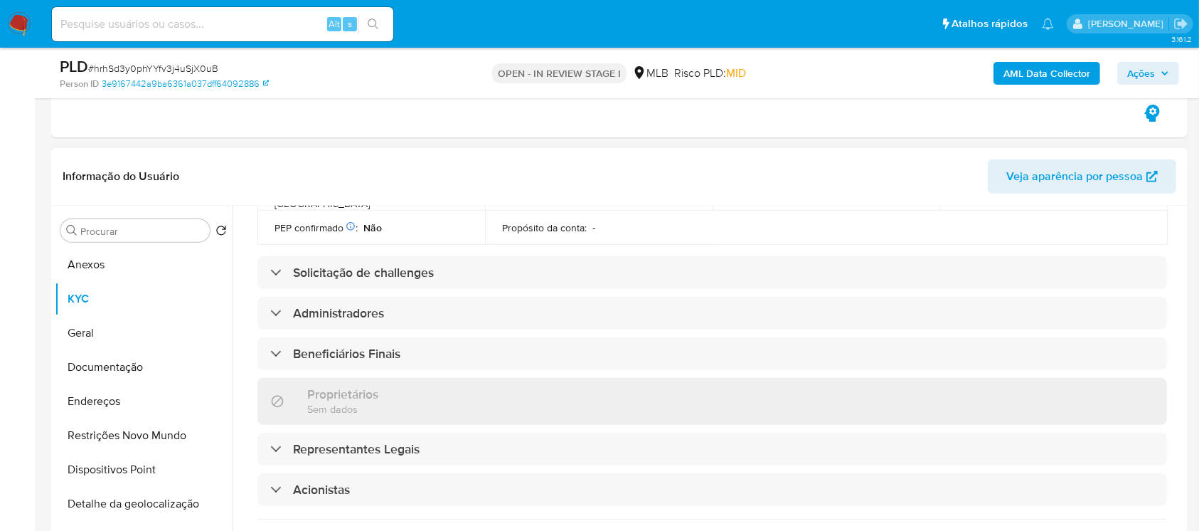
scroll to position [452, 0]
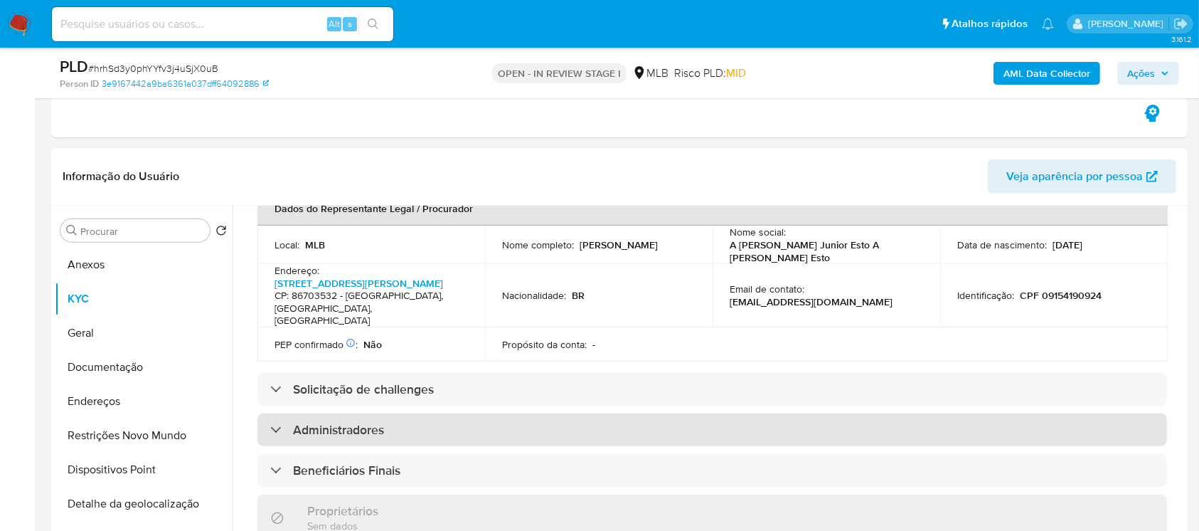
click at [401, 413] on div "Administradores" at bounding box center [713, 429] width 910 height 33
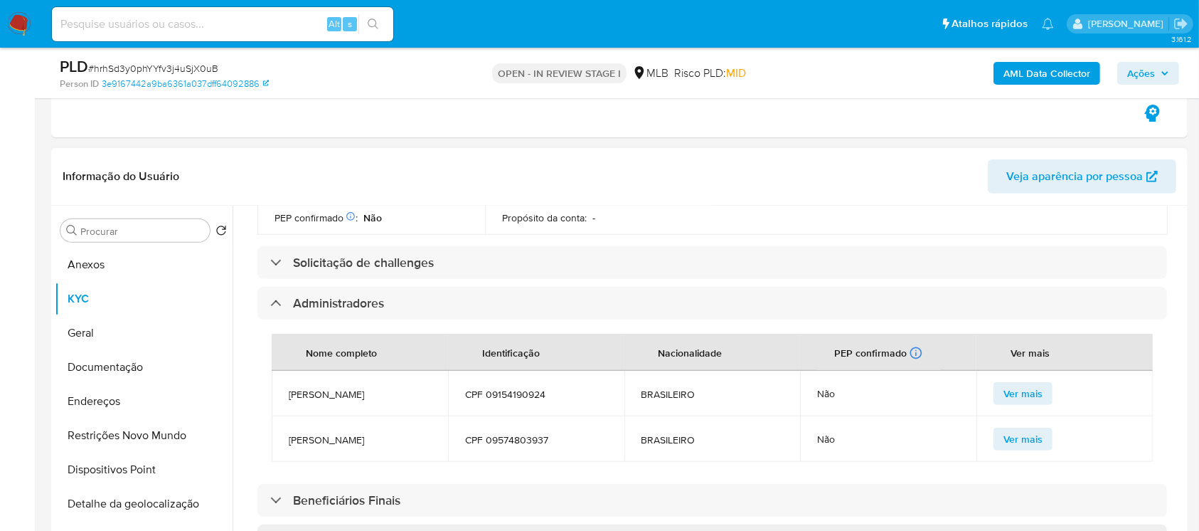
scroll to position [706, 0]
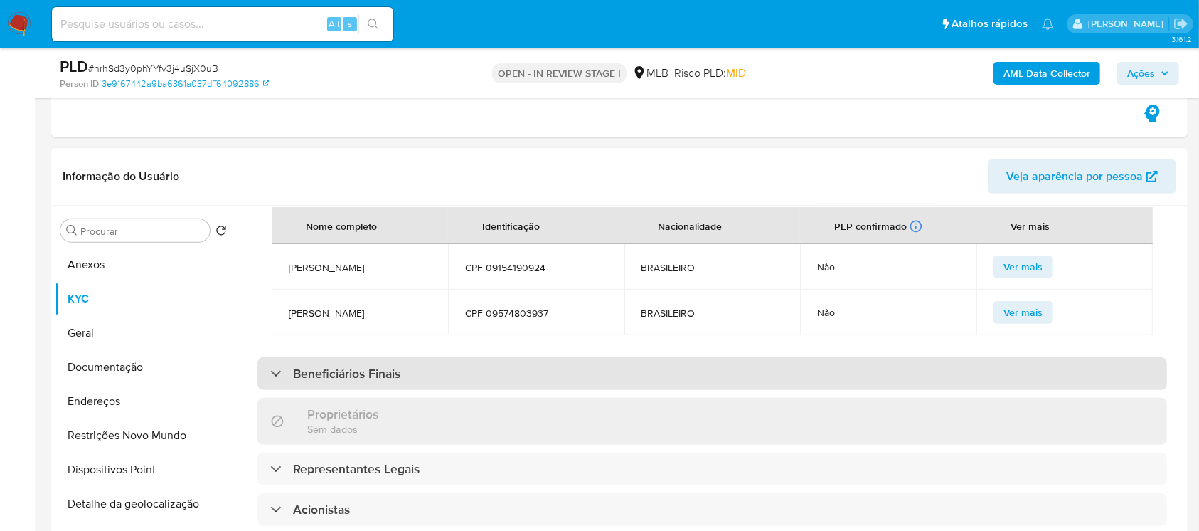
click at [377, 357] on div "Beneficiários Finais" at bounding box center [713, 373] width 910 height 33
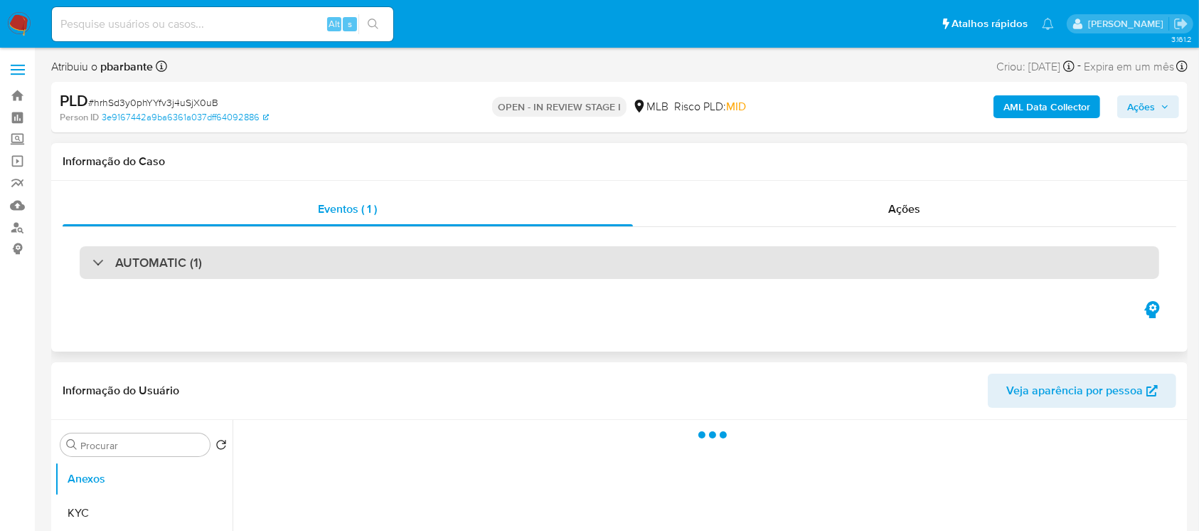
click at [95, 266] on div "AUTOMATIC (1)" at bounding box center [147, 263] width 110 height 16
select select "10"
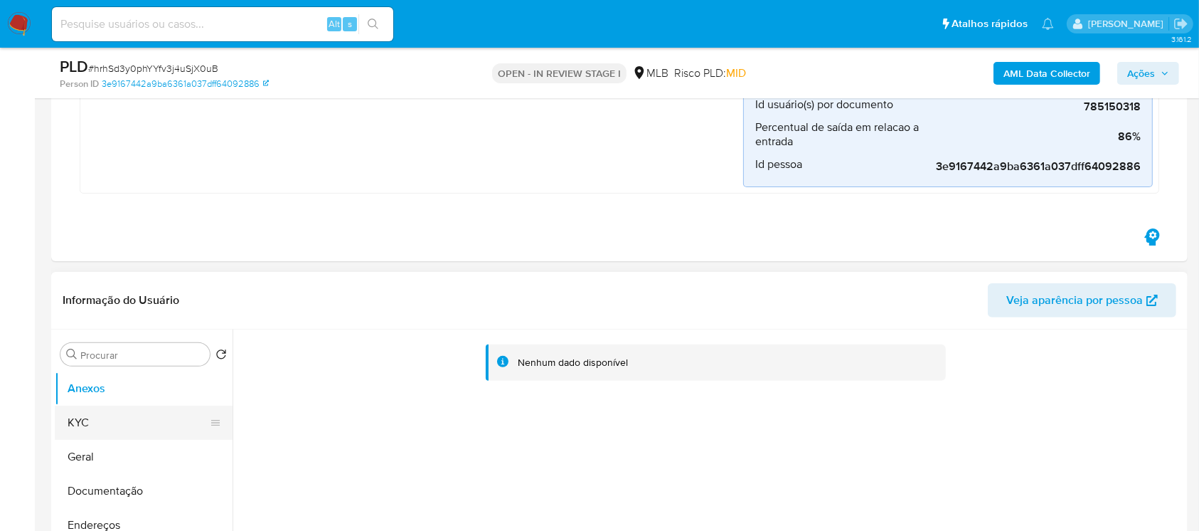
scroll to position [379, 0]
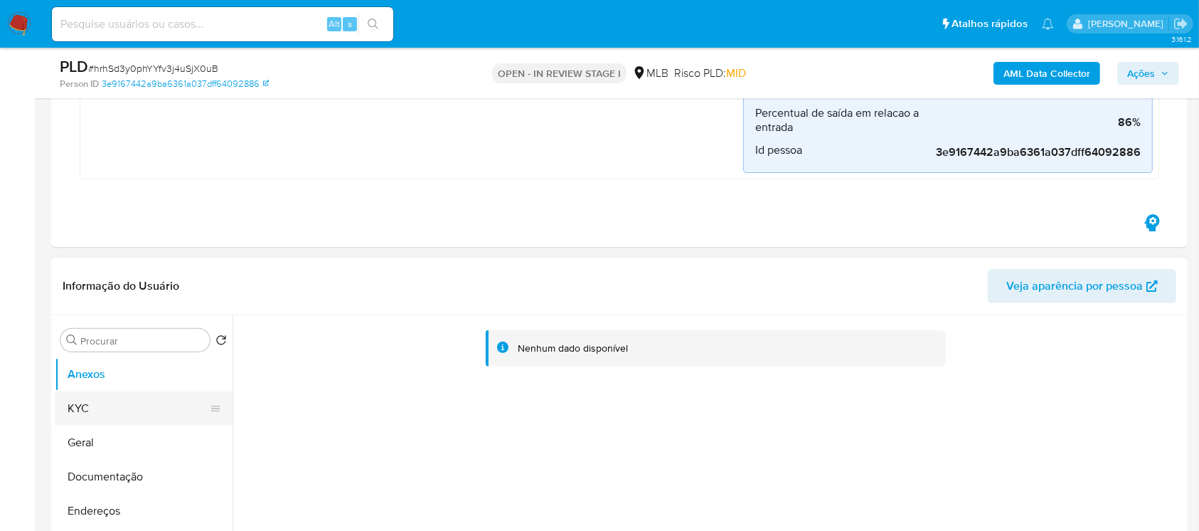
click at [68, 403] on button "KYC" at bounding box center [138, 408] width 166 height 34
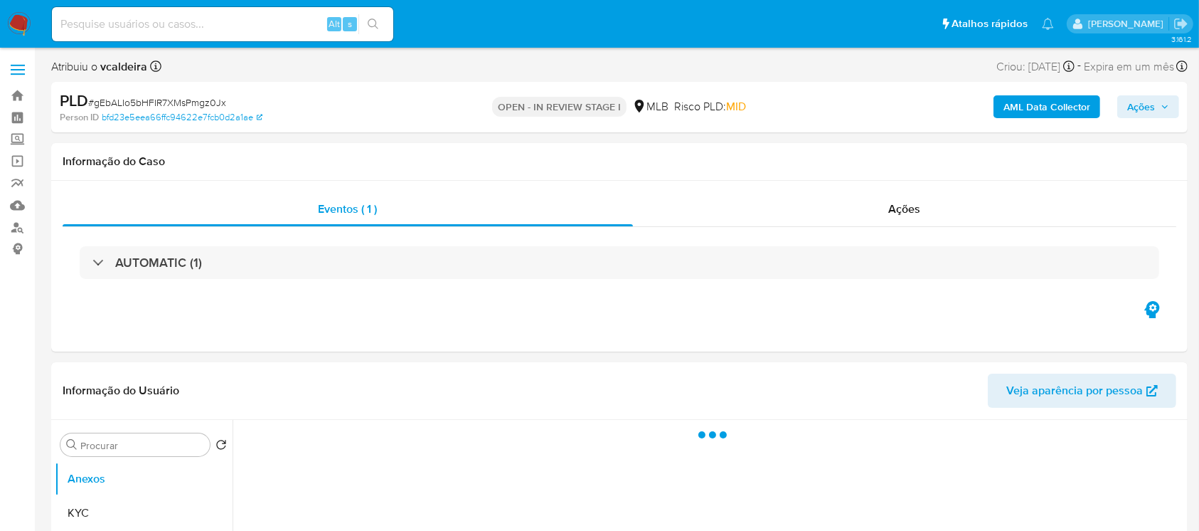
click at [97, 260] on div "AUTOMATIC (1)" at bounding box center [147, 263] width 110 height 16
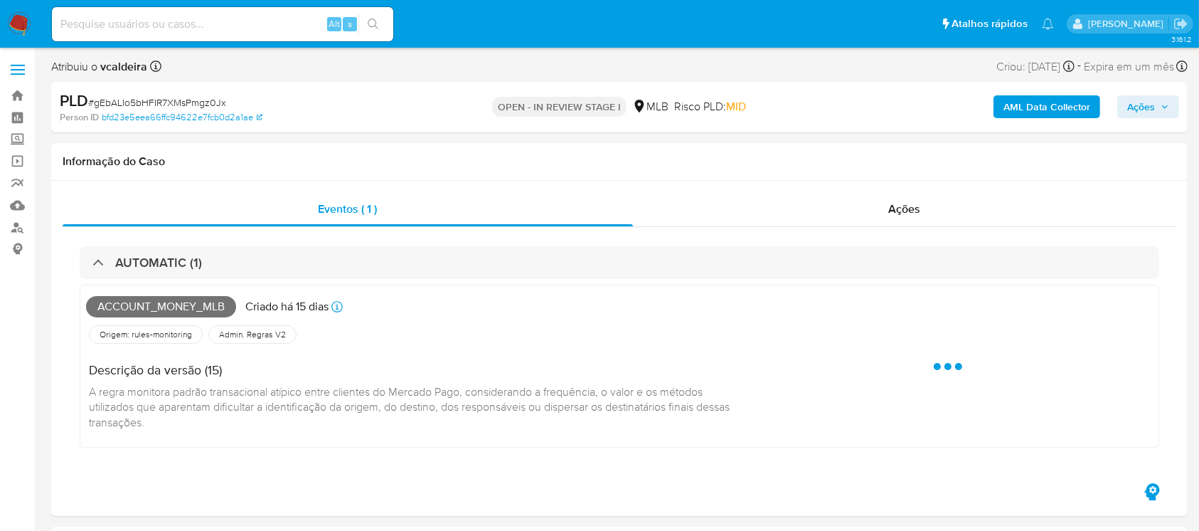
select select "10"
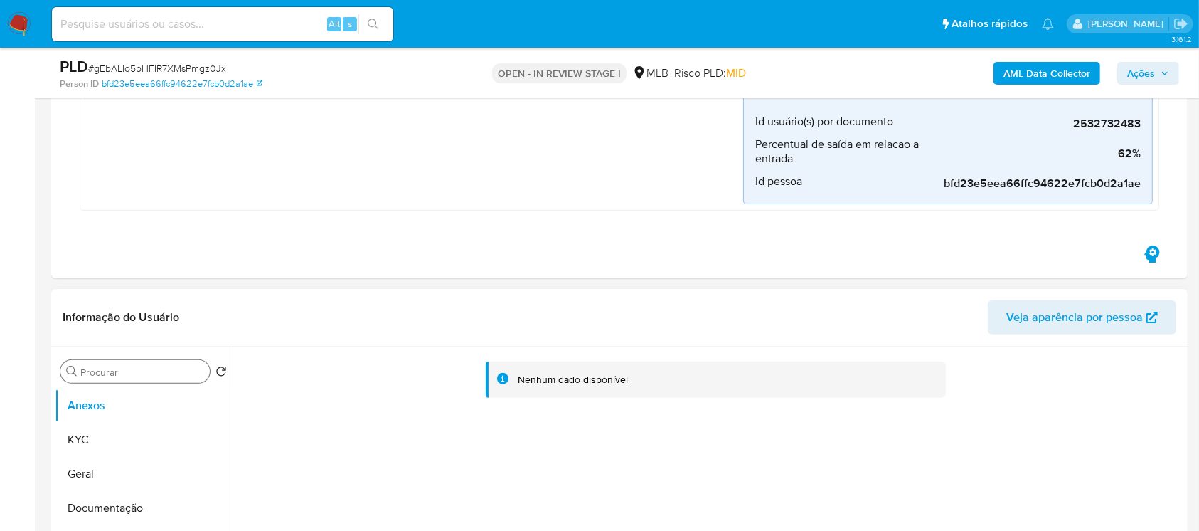
scroll to position [379, 0]
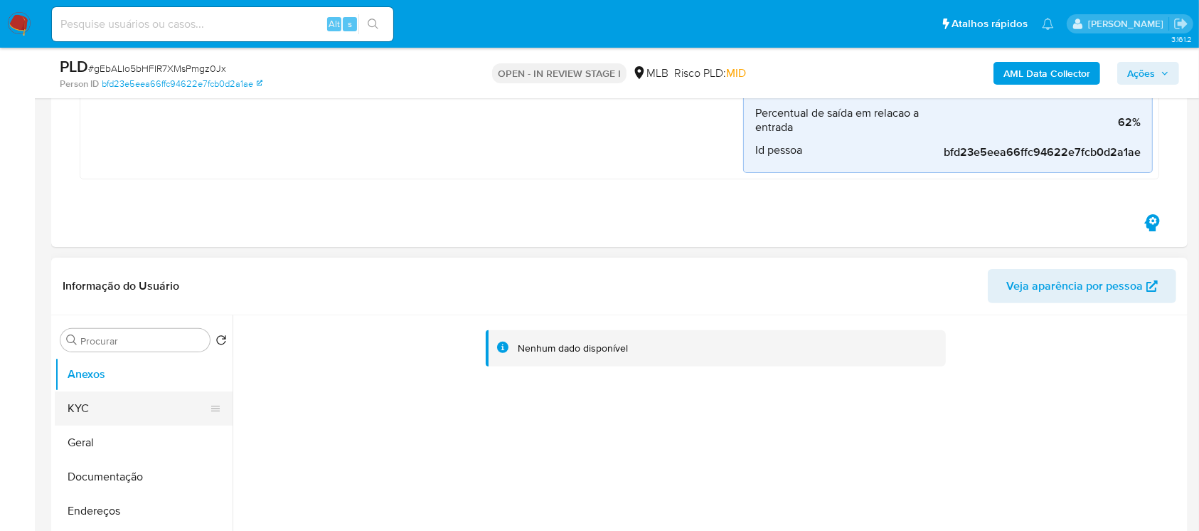
click at [91, 408] on button "KYC" at bounding box center [138, 408] width 166 height 34
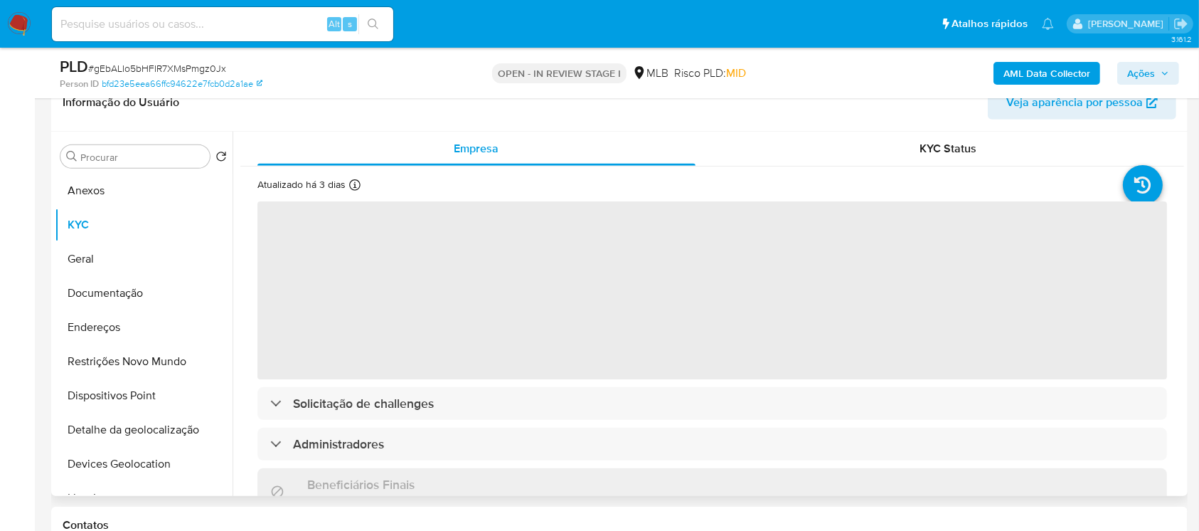
scroll to position [632, 0]
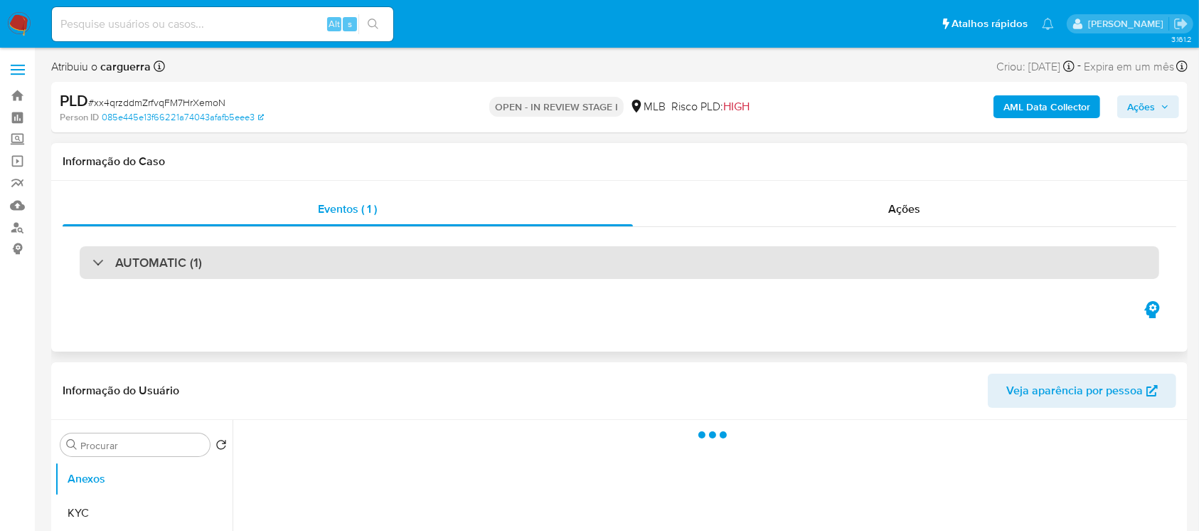
click at [92, 262] on div at bounding box center [92, 262] width 0 height 0
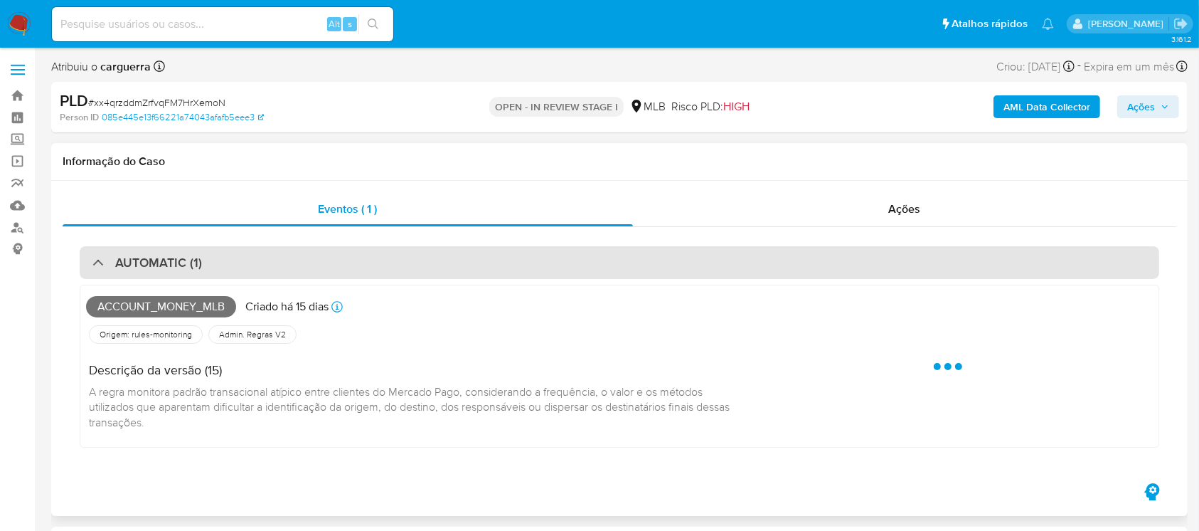
select select "10"
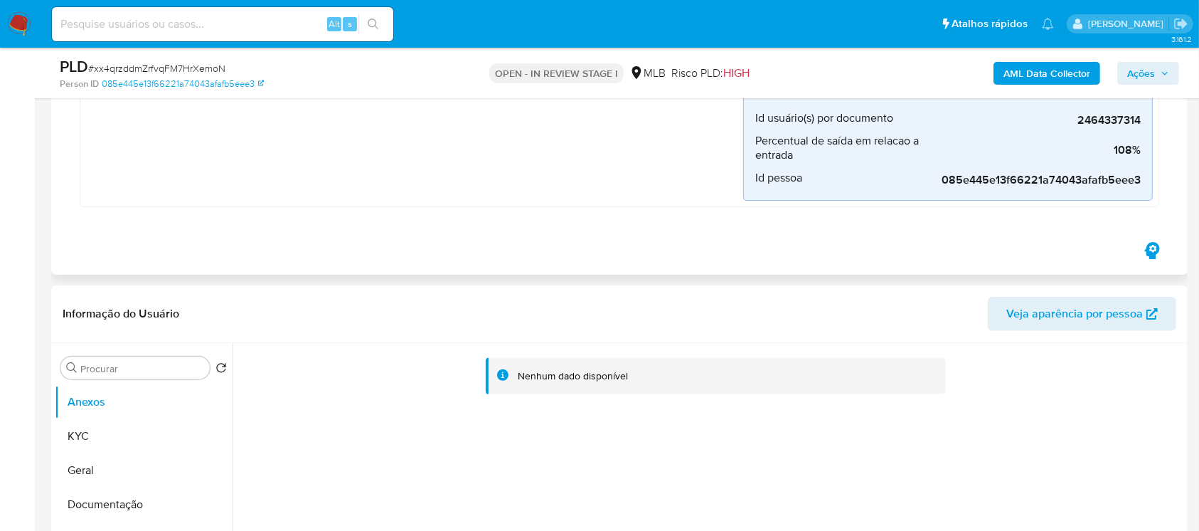
scroll to position [379, 0]
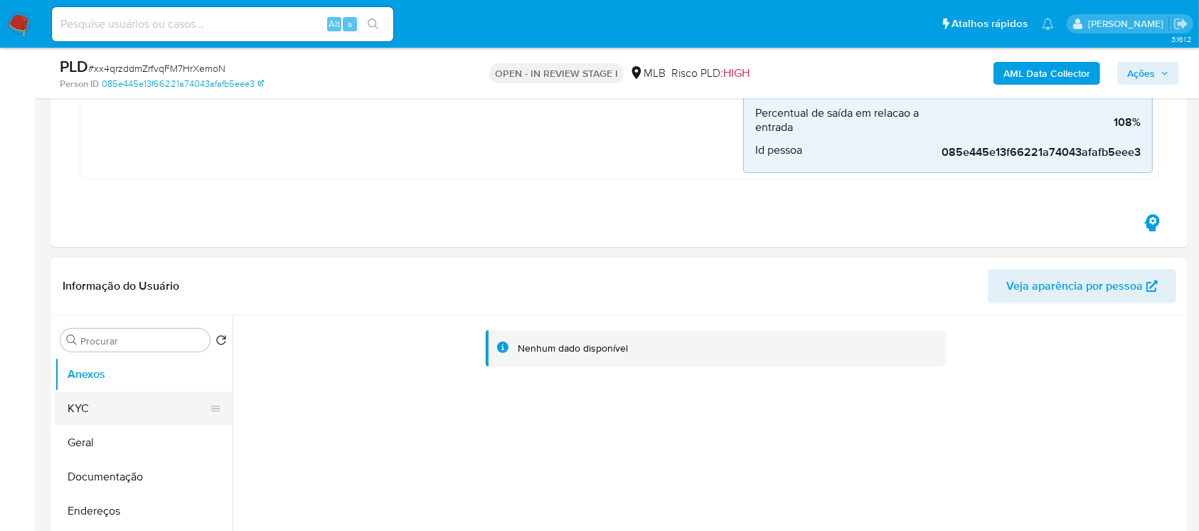
click at [79, 402] on button "KYC" at bounding box center [138, 408] width 166 height 34
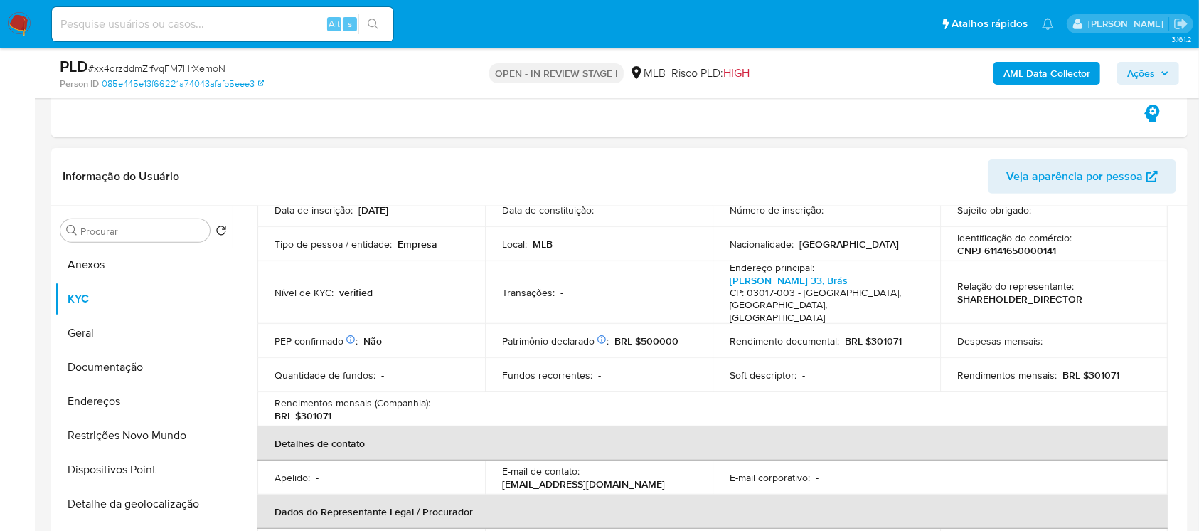
scroll to position [253, 0]
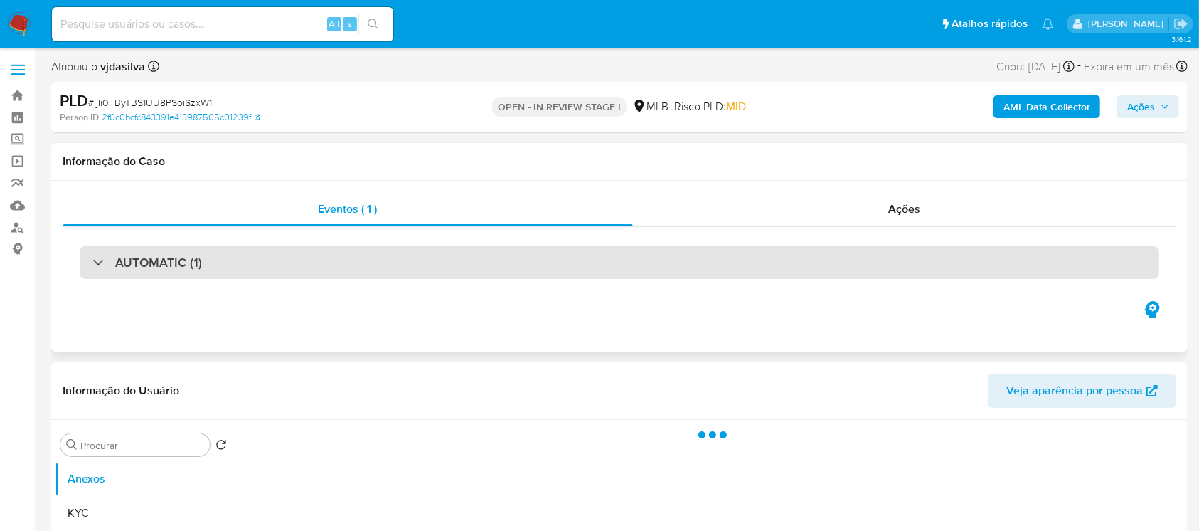
click at [97, 269] on div "AUTOMATIC (1)" at bounding box center [147, 263] width 110 height 16
select select "10"
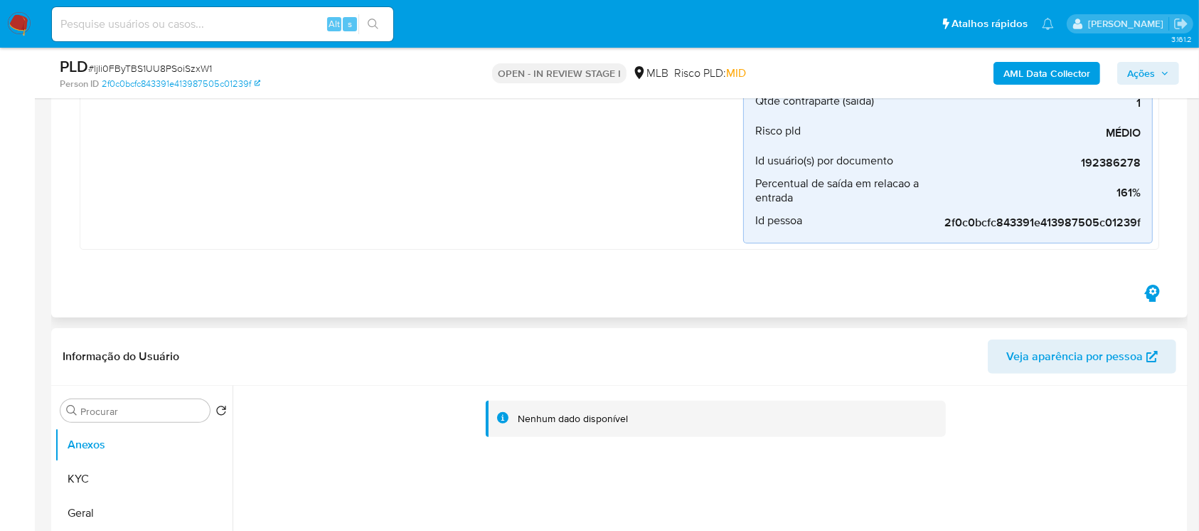
scroll to position [379, 0]
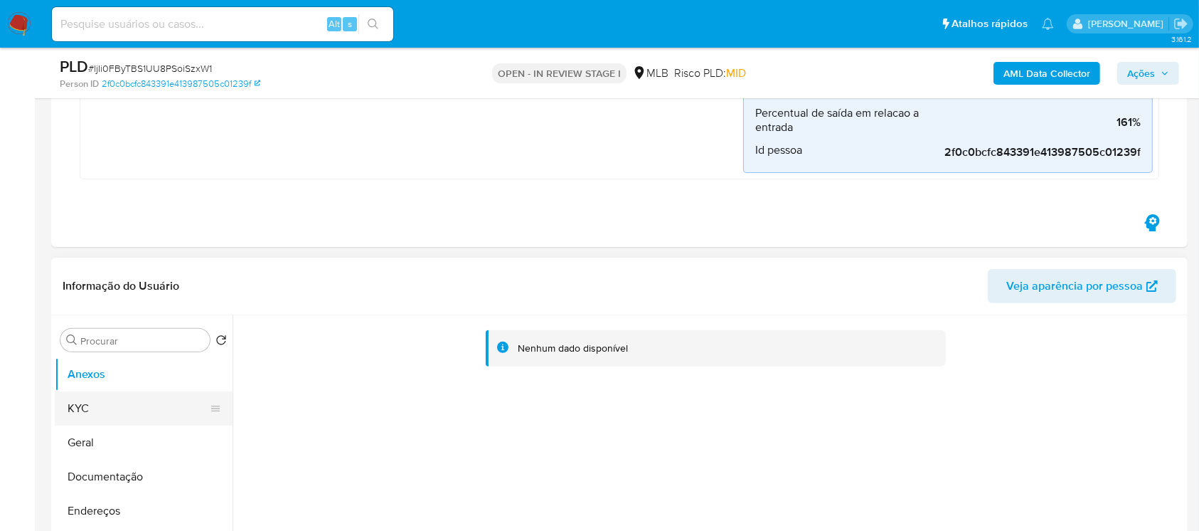
click at [108, 407] on button "KYC" at bounding box center [138, 408] width 166 height 34
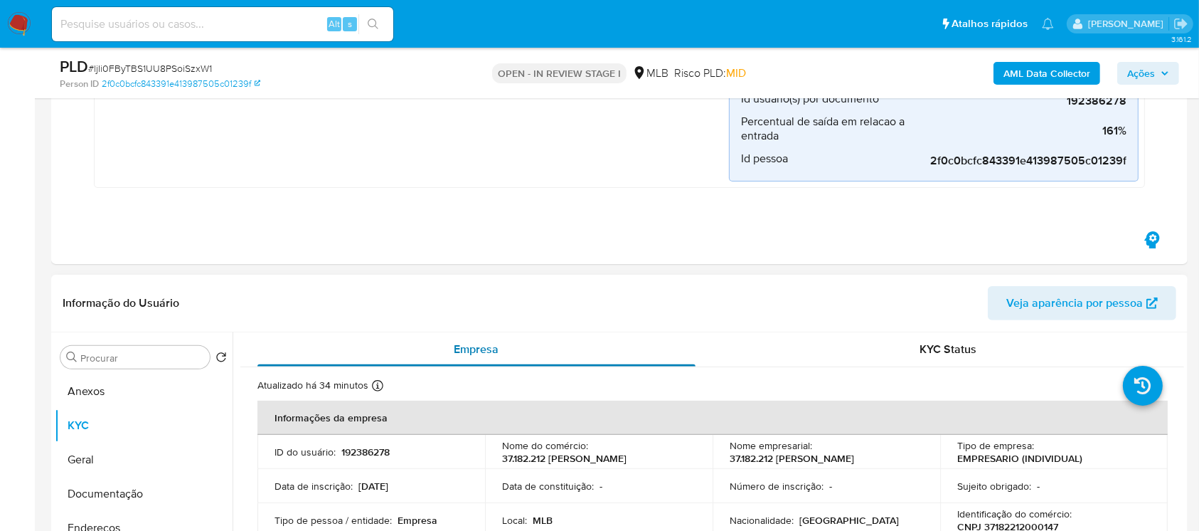
scroll to position [126, 0]
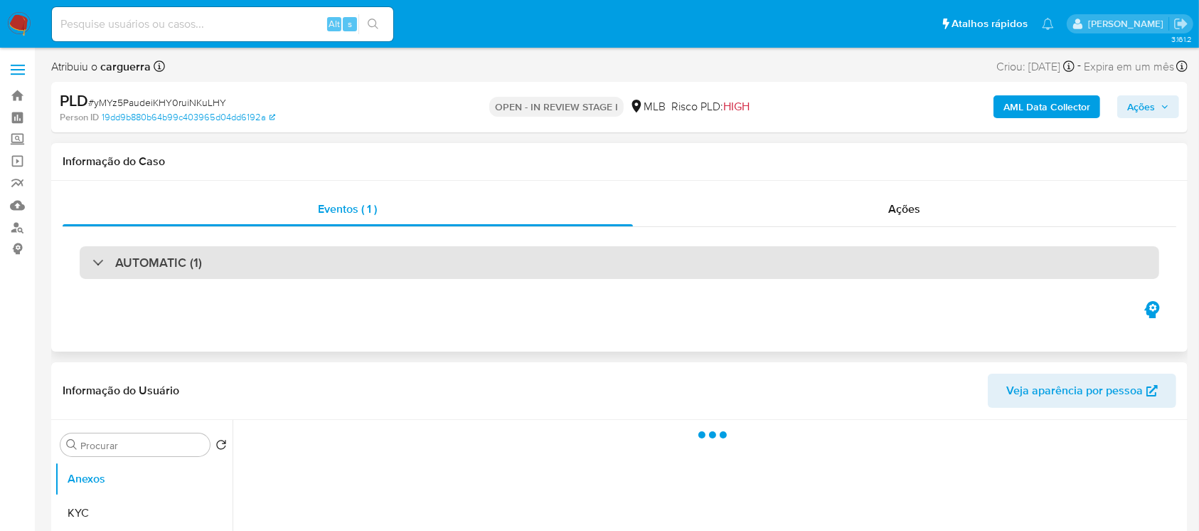
click at [92, 262] on div at bounding box center [92, 262] width 0 height 0
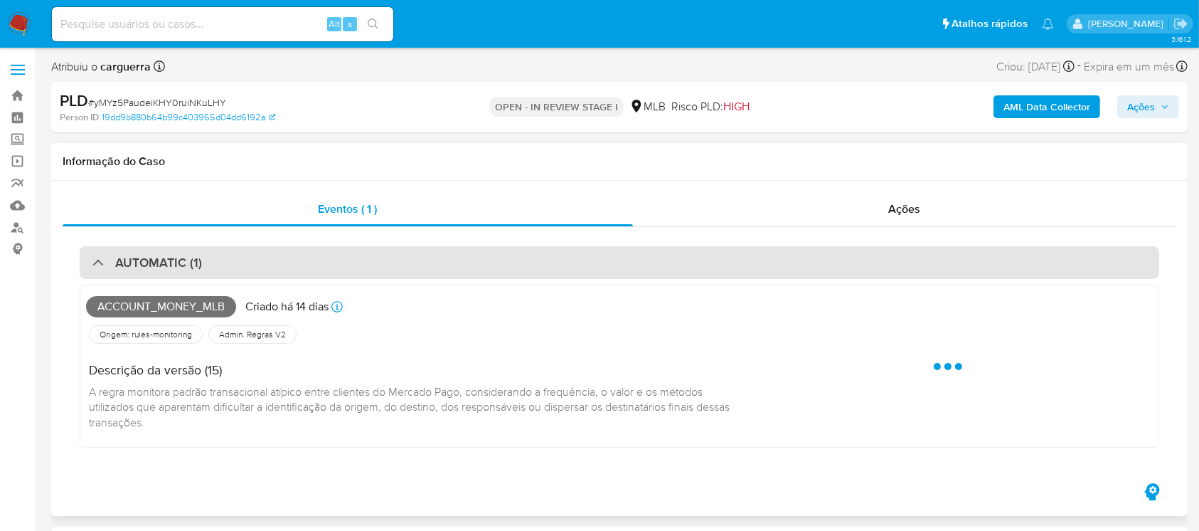
select select "10"
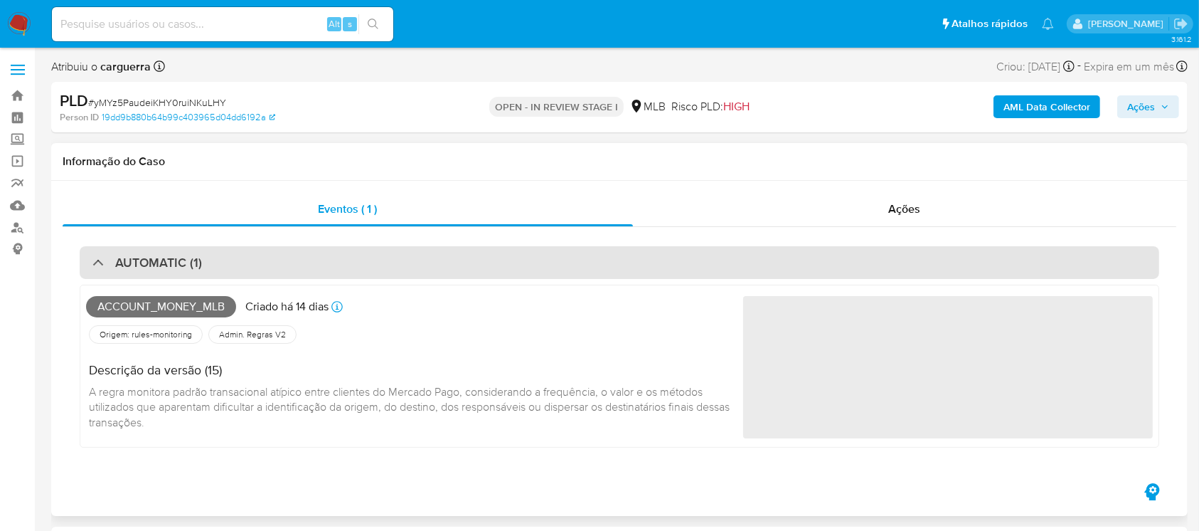
scroll to position [126, 0]
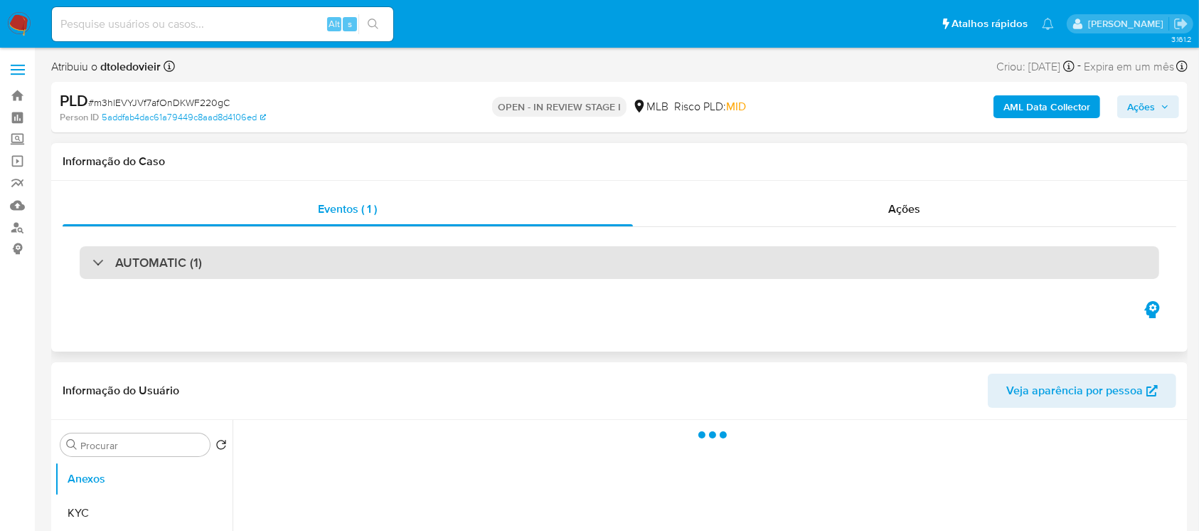
click at [98, 267] on div "AUTOMATIC (1)" at bounding box center [147, 263] width 110 height 16
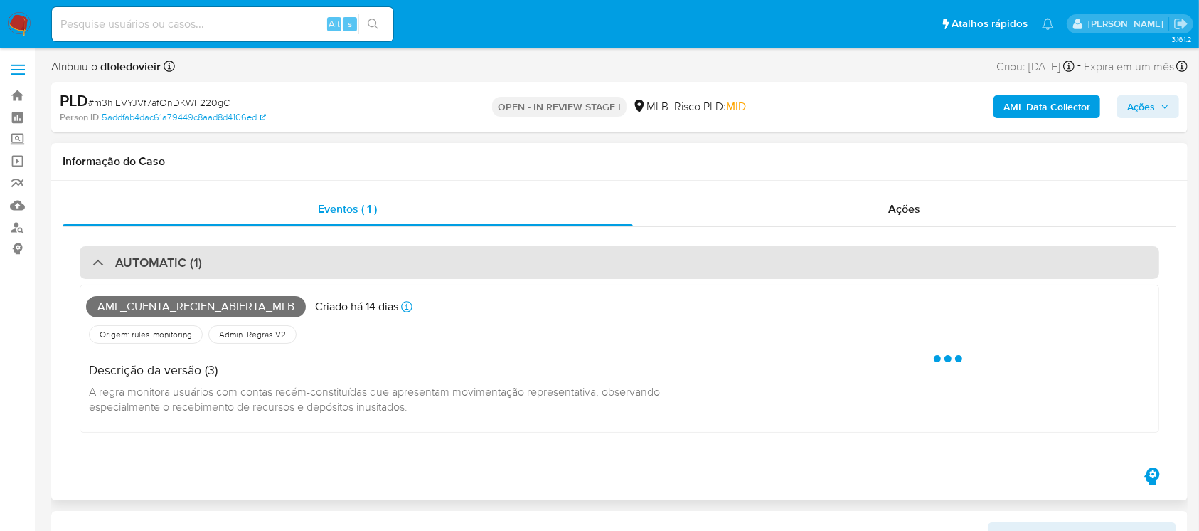
select select "10"
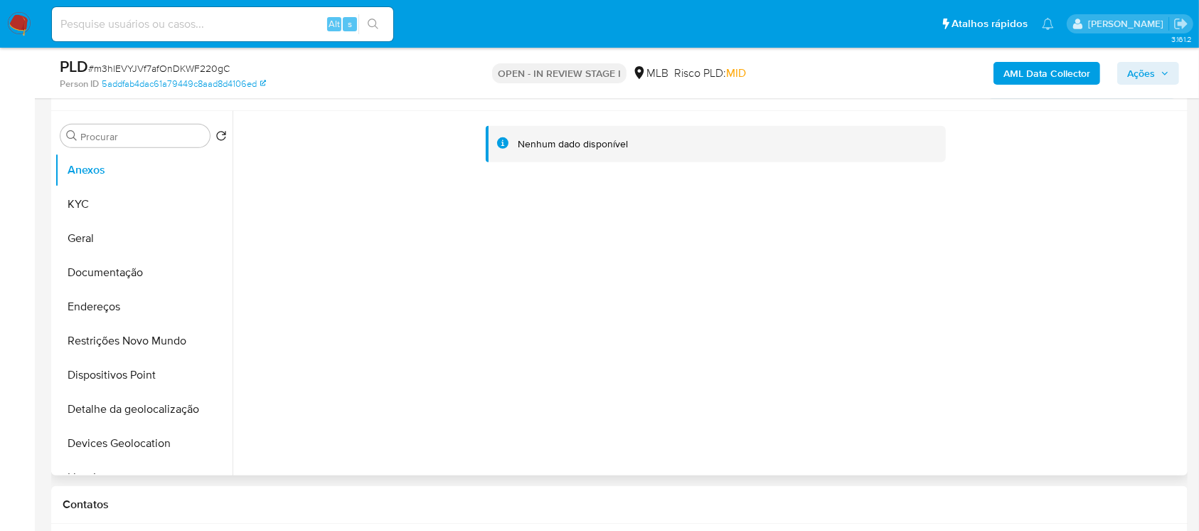
scroll to position [632, 0]
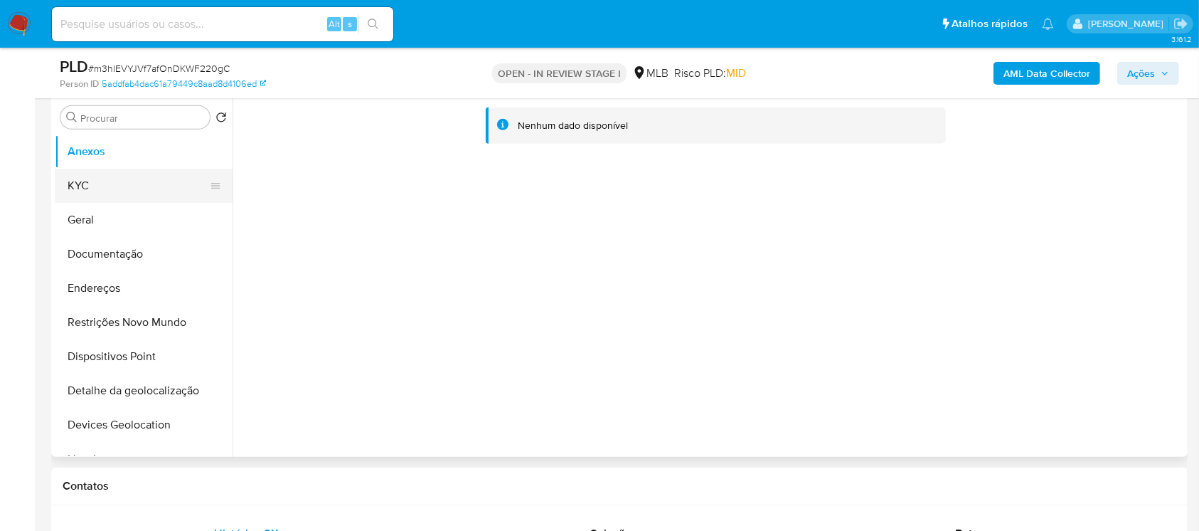
click at [65, 186] on button "KYC" at bounding box center [138, 186] width 166 height 34
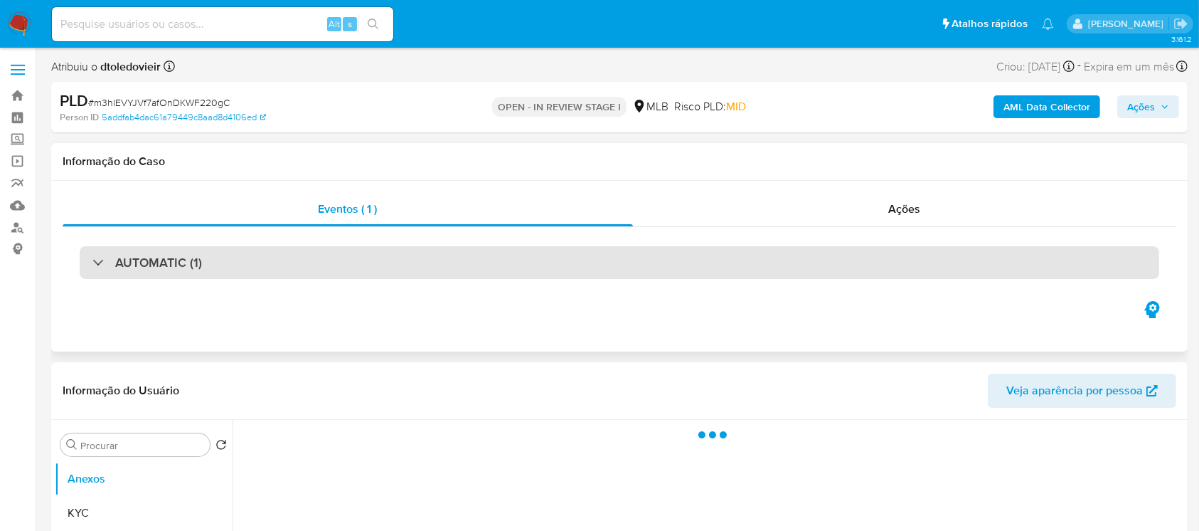
click at [85, 268] on div "AUTOMATIC (1)" at bounding box center [620, 262] width 1080 height 33
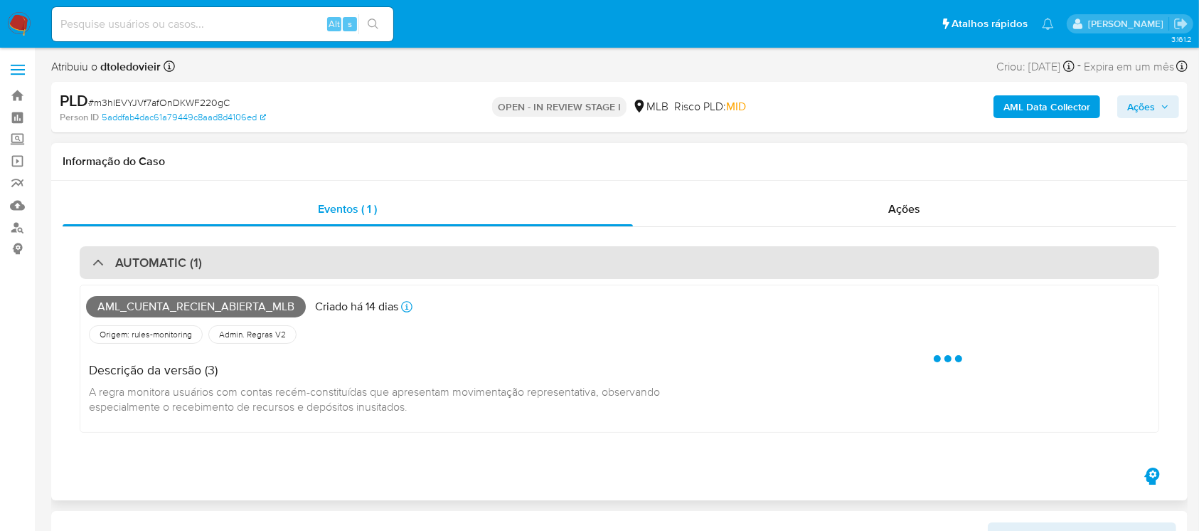
select select "10"
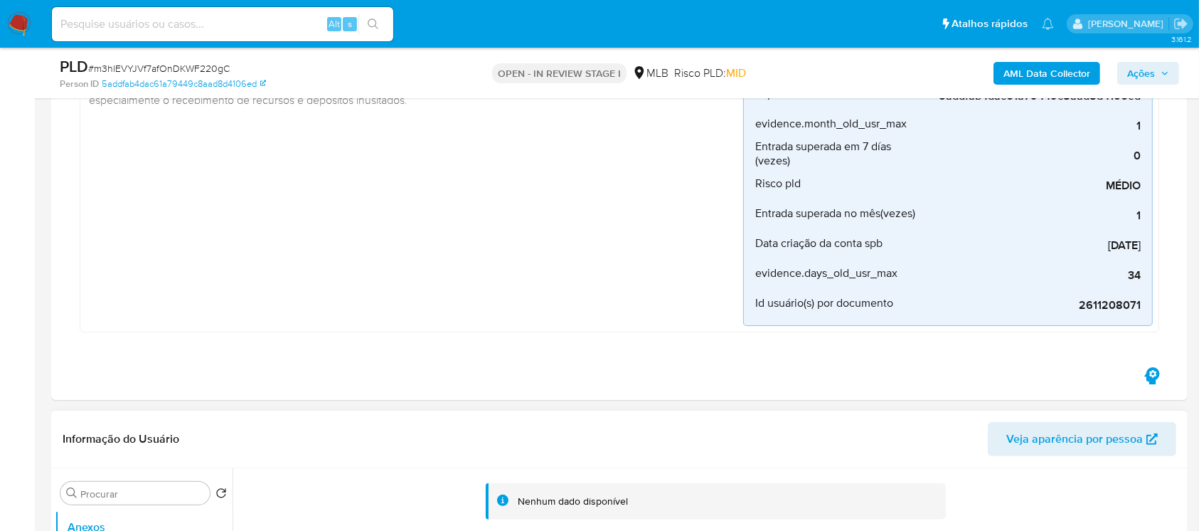
scroll to position [379, 0]
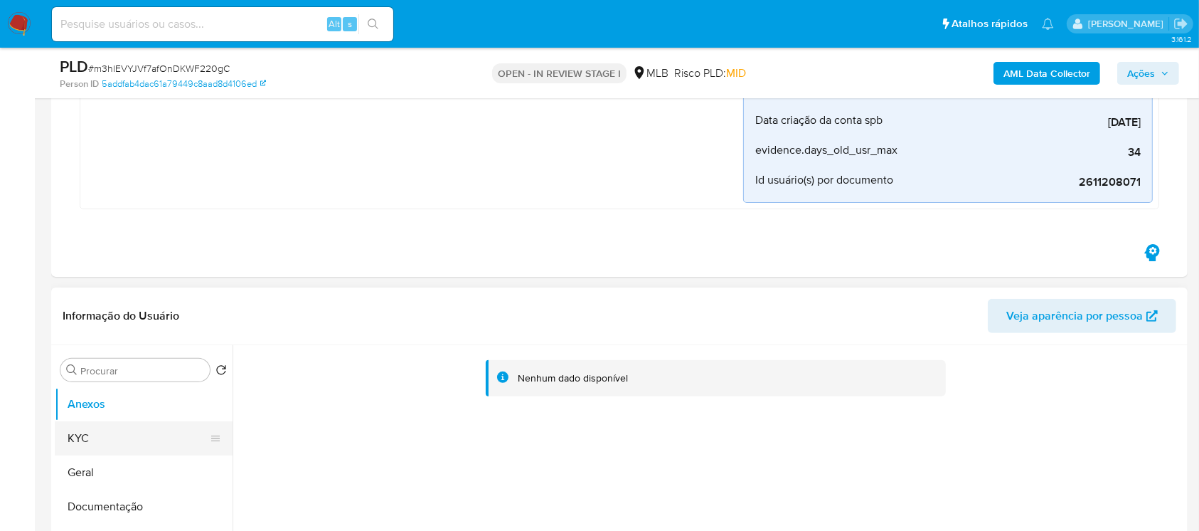
click at [97, 433] on button "KYC" at bounding box center [138, 438] width 166 height 34
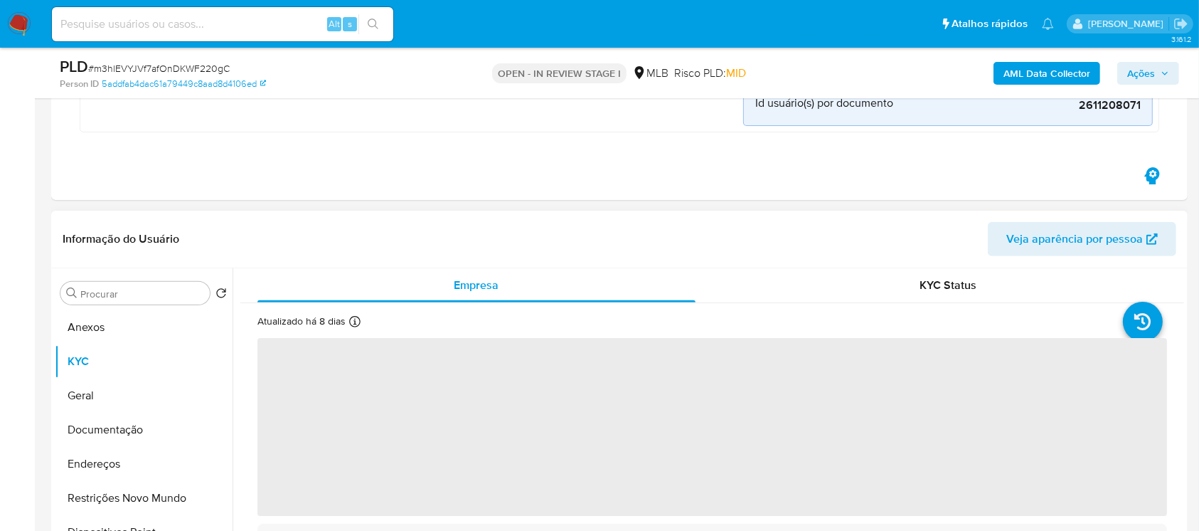
scroll to position [506, 0]
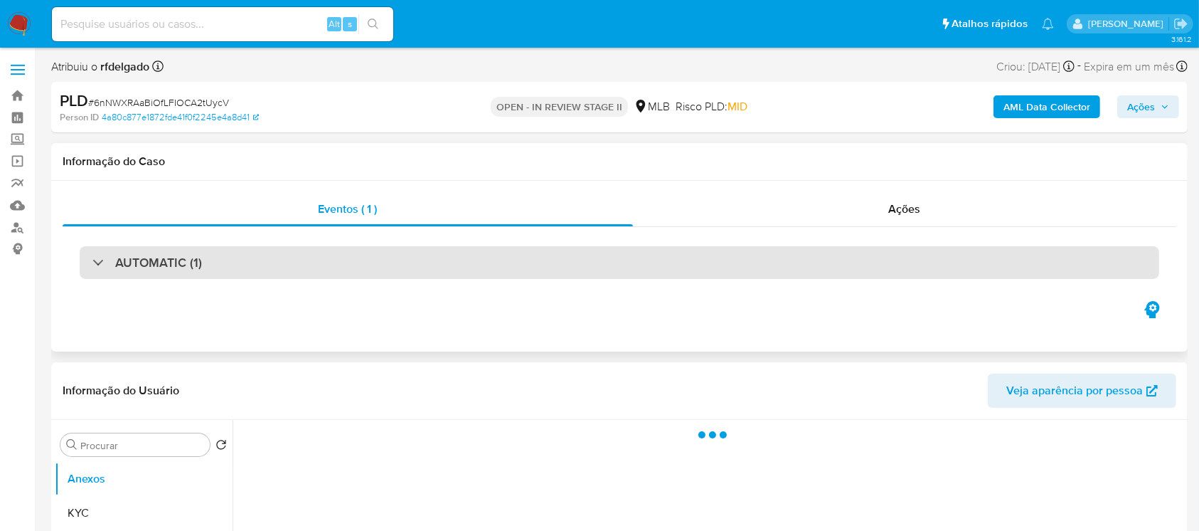
click at [97, 256] on div "AUTOMATIC (1)" at bounding box center [147, 263] width 110 height 16
select select "10"
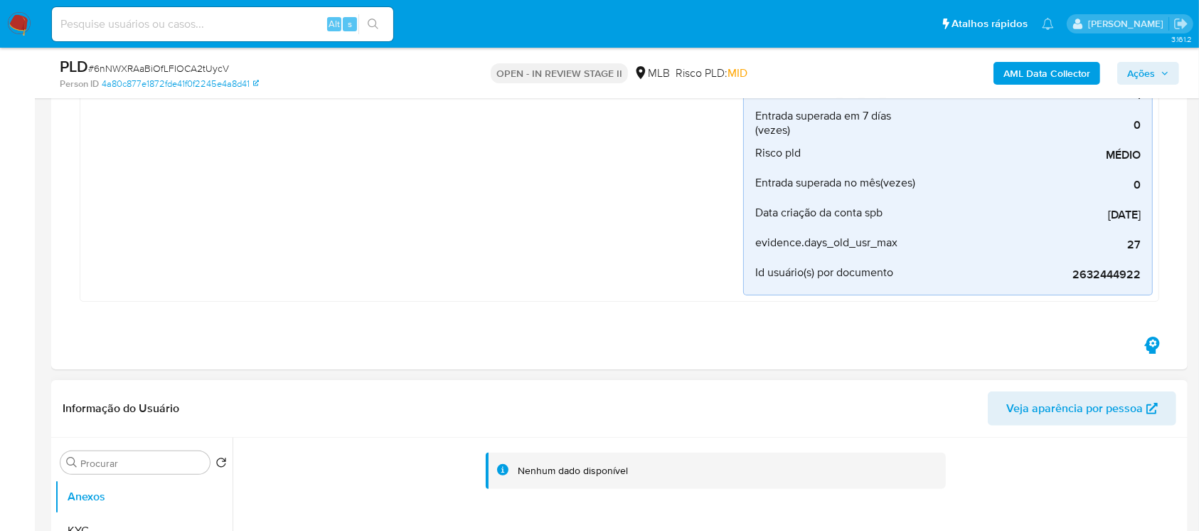
scroll to position [379, 0]
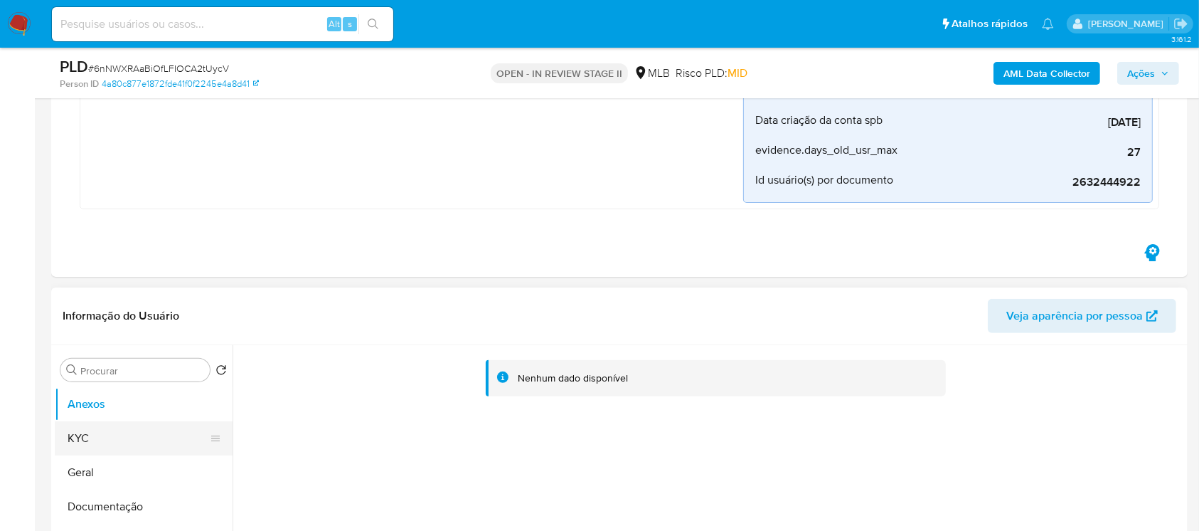
click at [90, 430] on button "KYC" at bounding box center [138, 438] width 166 height 34
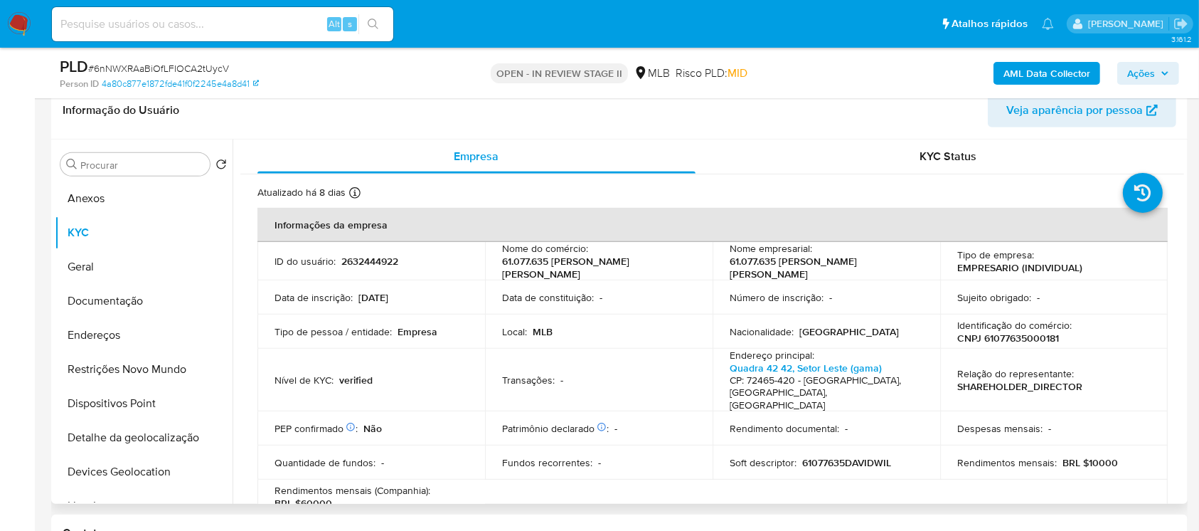
scroll to position [632, 0]
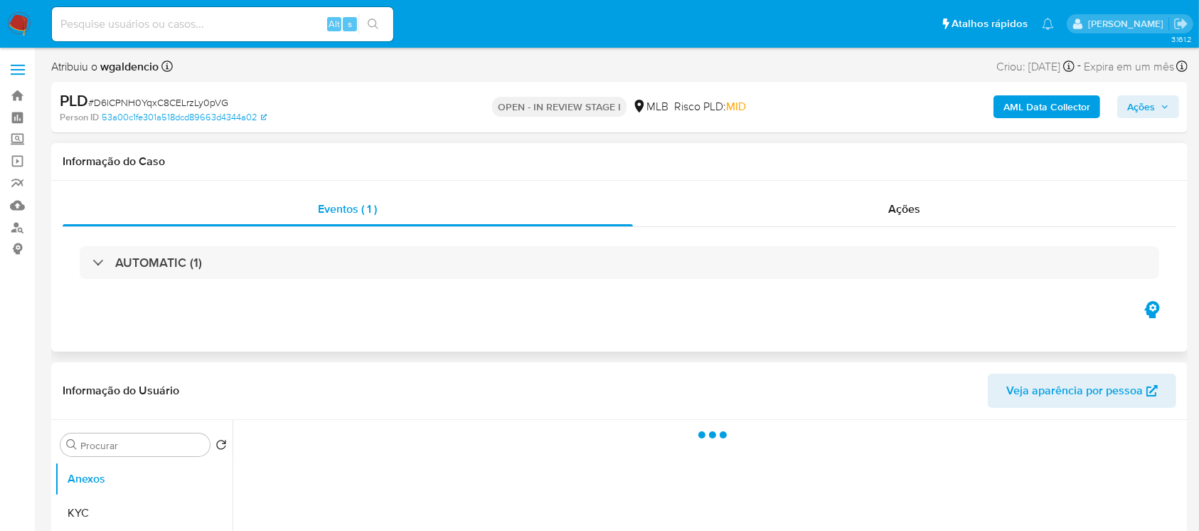
select select "10"
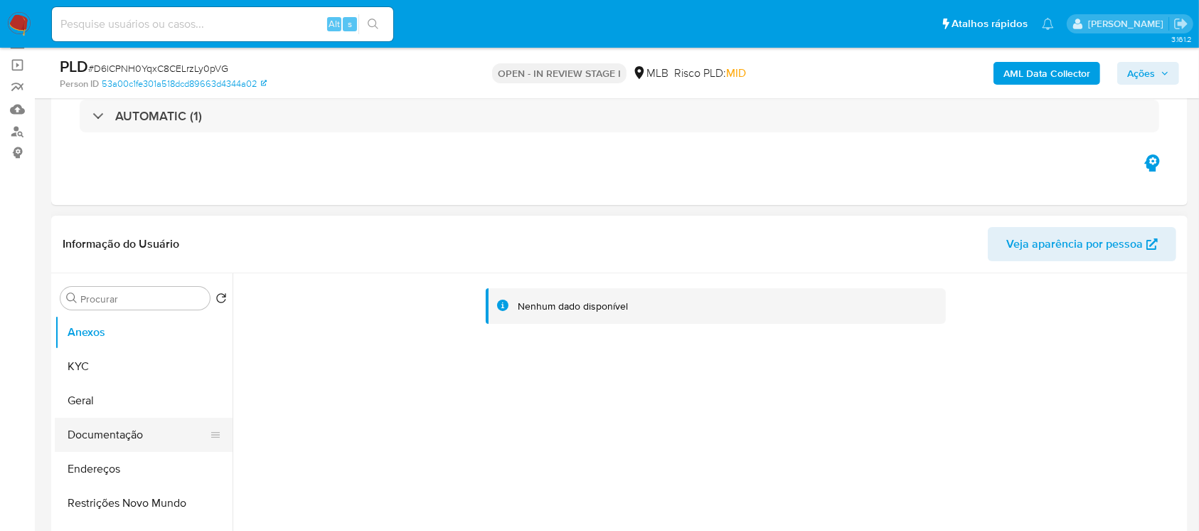
scroll to position [126, 0]
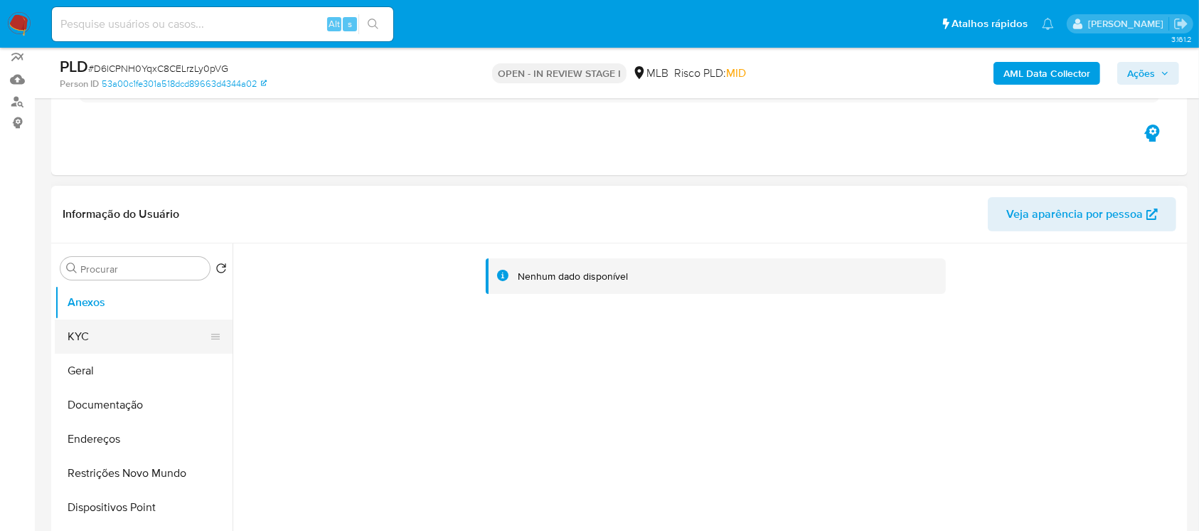
click at [57, 337] on button "KYC" at bounding box center [138, 336] width 166 height 34
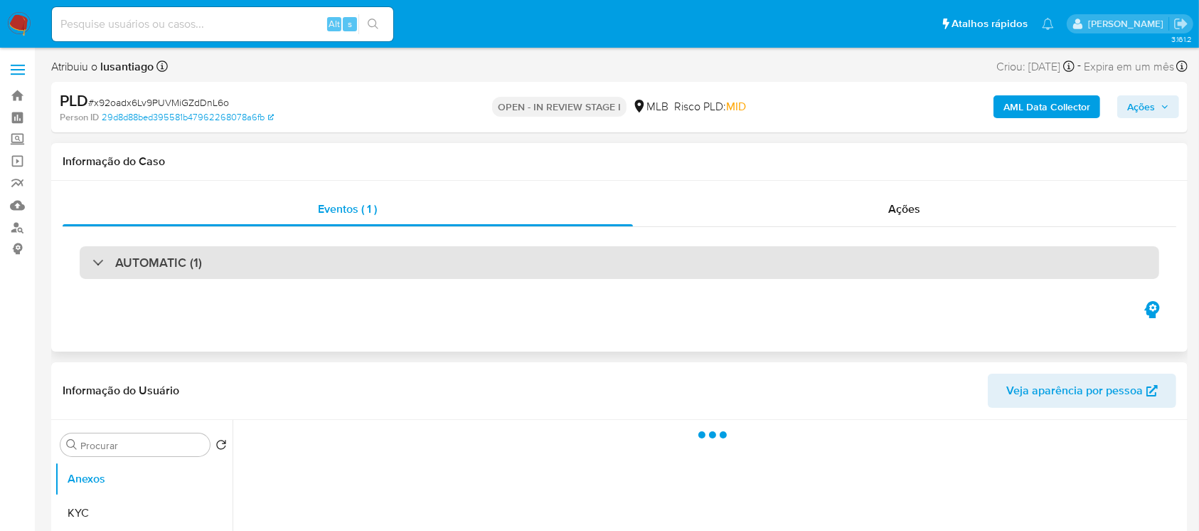
click at [93, 269] on div "AUTOMATIC (1)" at bounding box center [147, 263] width 110 height 16
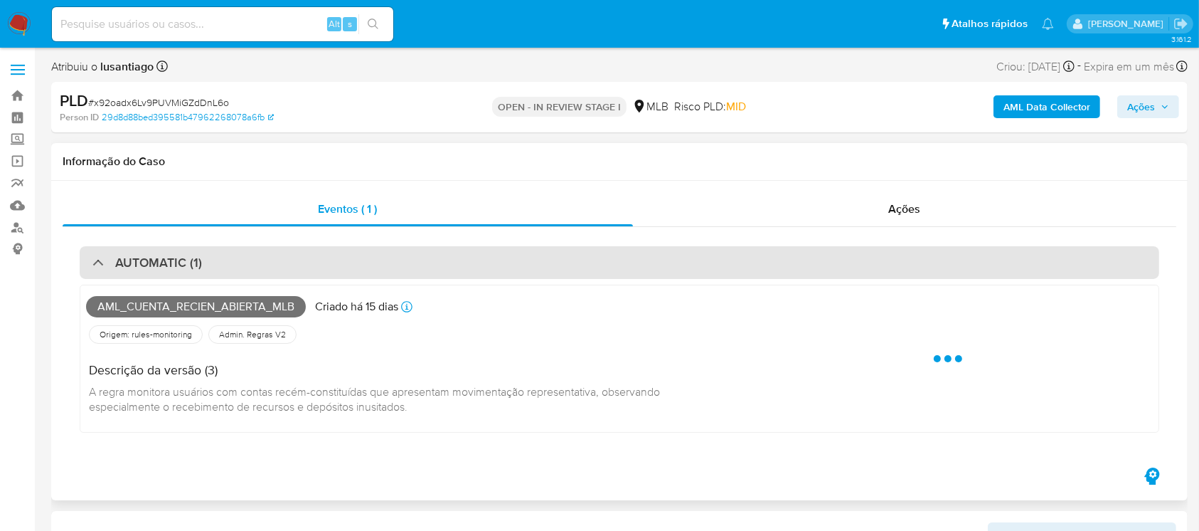
select select "10"
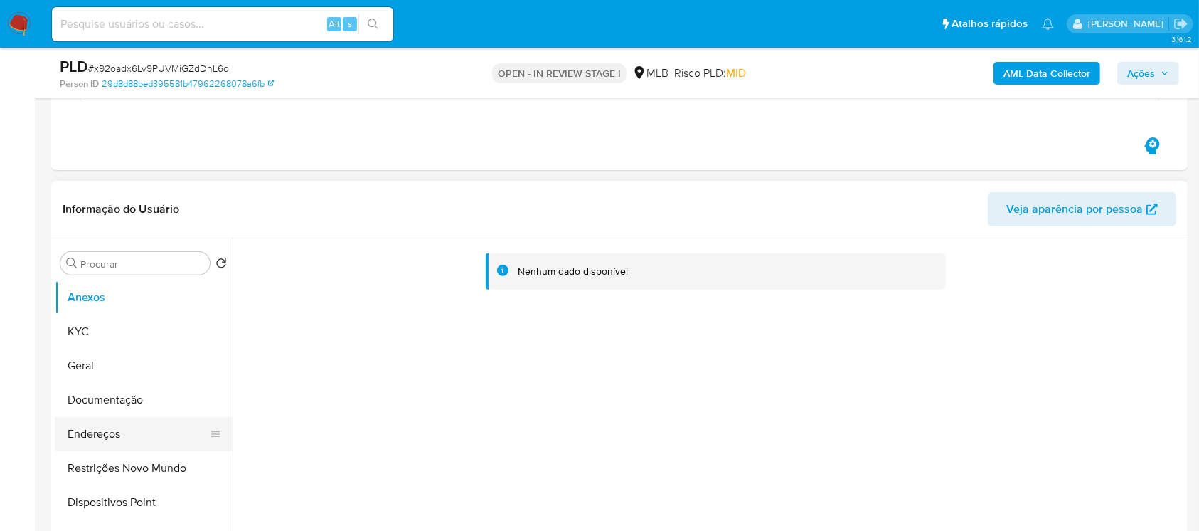
scroll to position [506, 0]
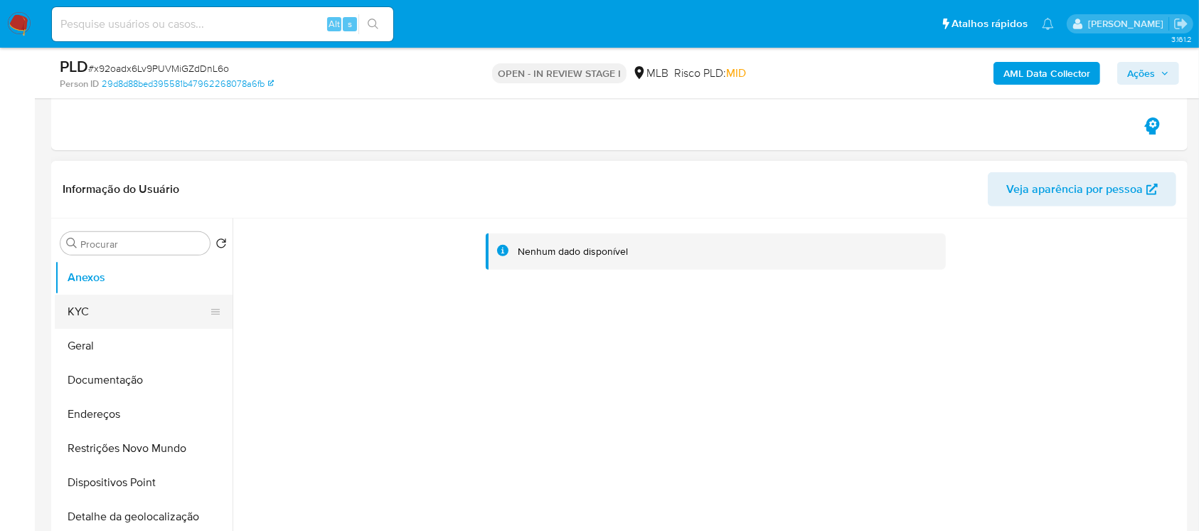
click at [77, 316] on button "KYC" at bounding box center [138, 312] width 166 height 34
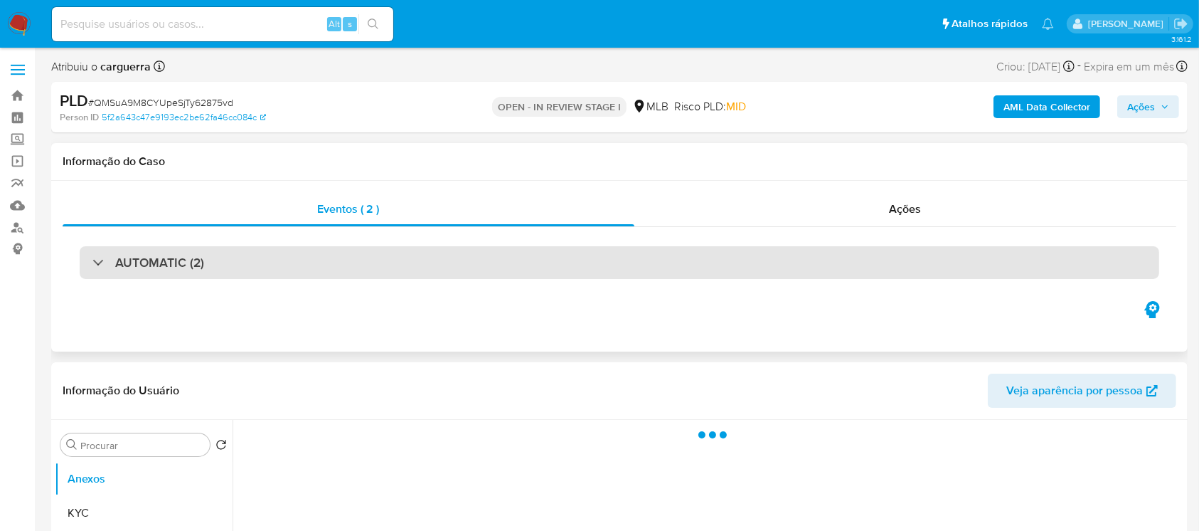
select select "10"
click at [92, 262] on div at bounding box center [92, 262] width 0 height 0
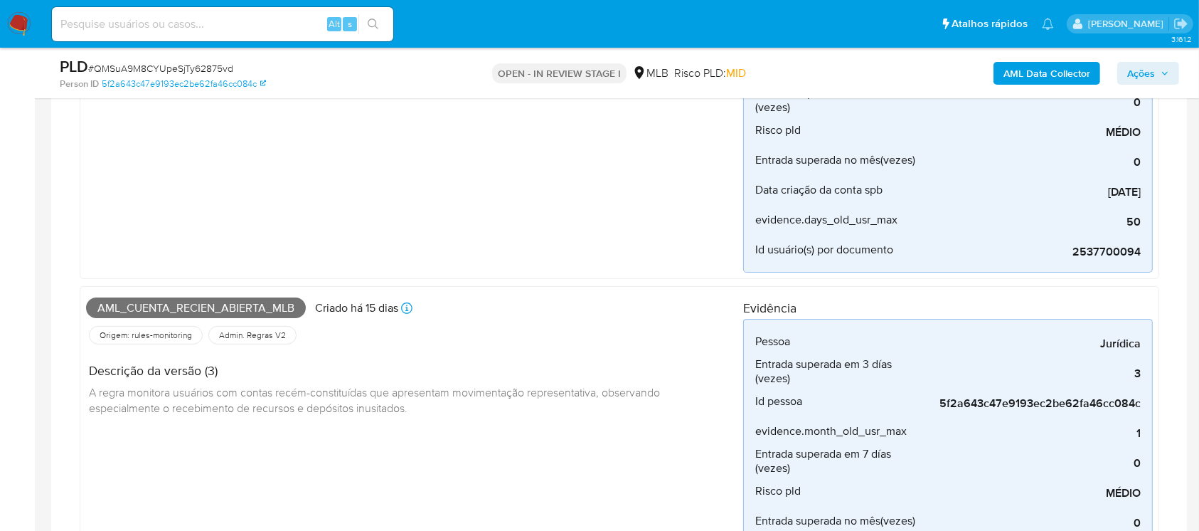
scroll to position [379, 0]
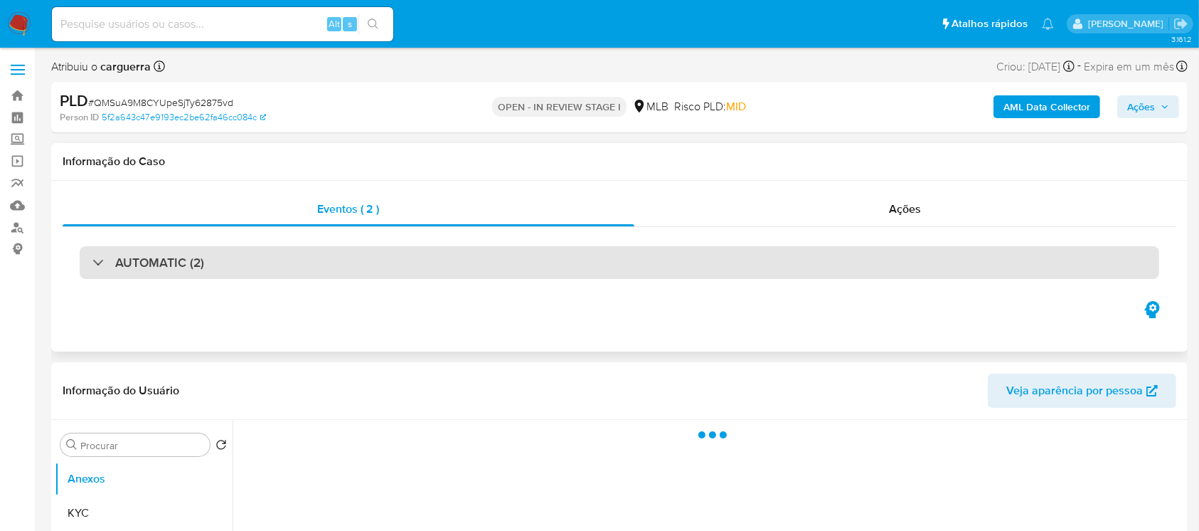
select select "10"
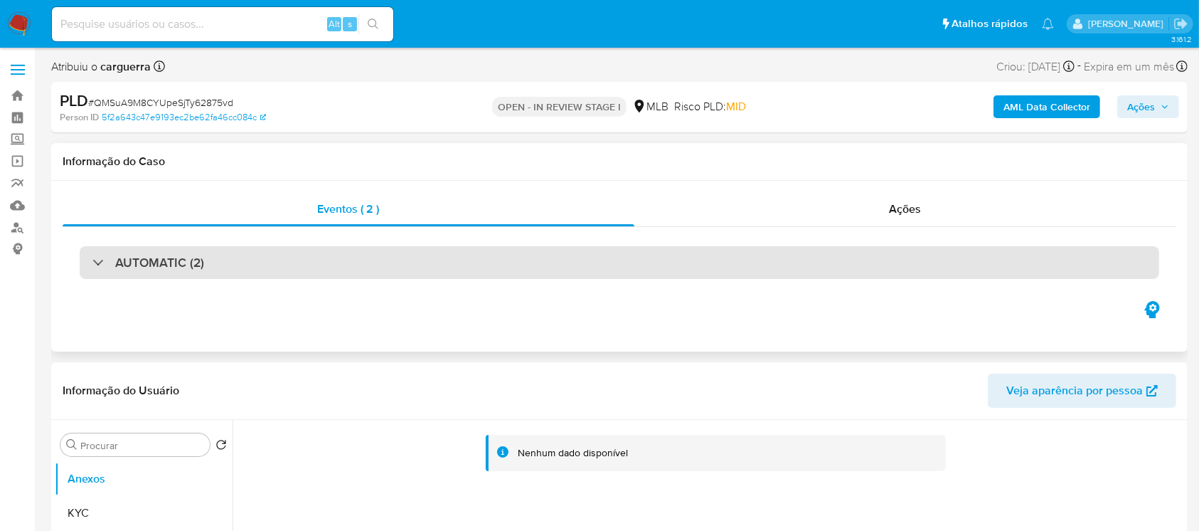
click at [92, 262] on div at bounding box center [92, 262] width 0 height 0
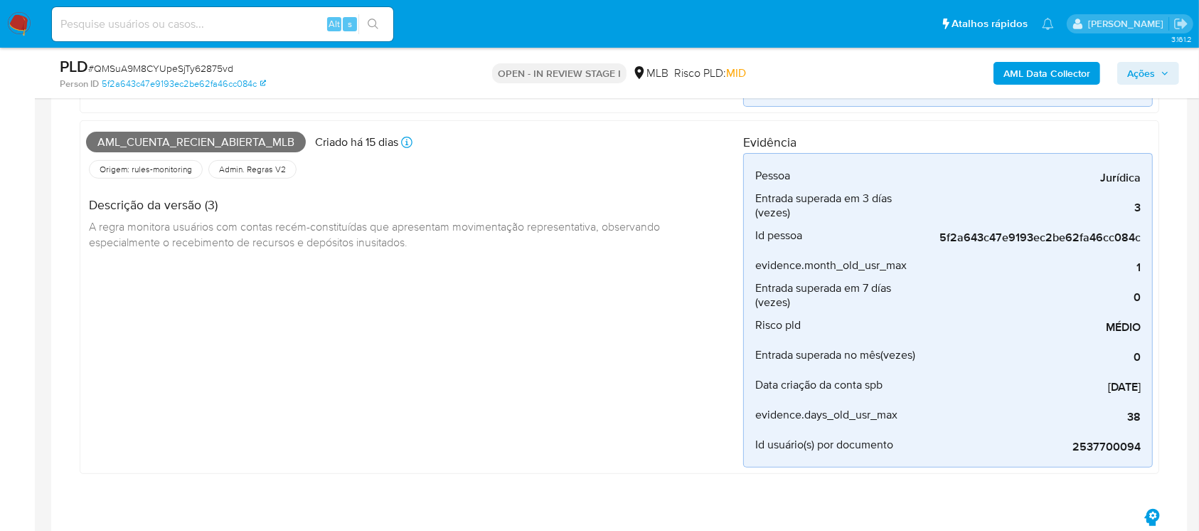
scroll to position [506, 0]
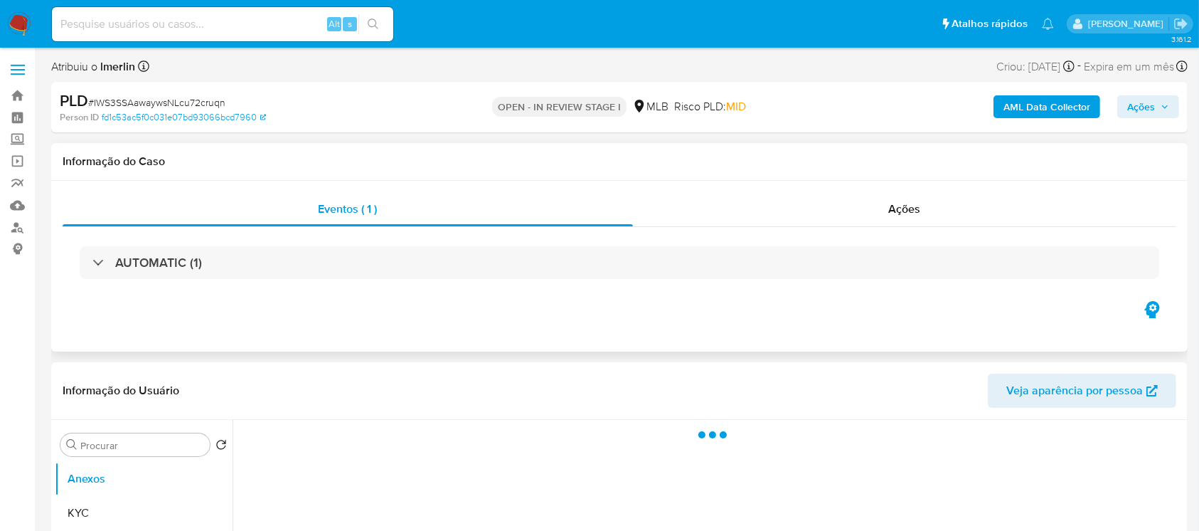
select select "10"
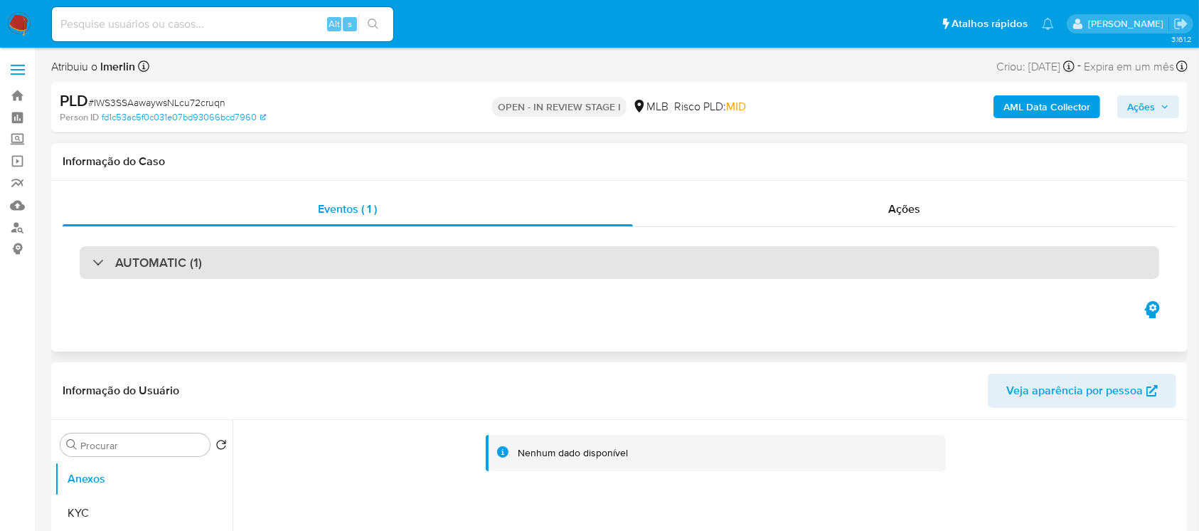
click at [98, 267] on div "AUTOMATIC (1)" at bounding box center [147, 263] width 110 height 16
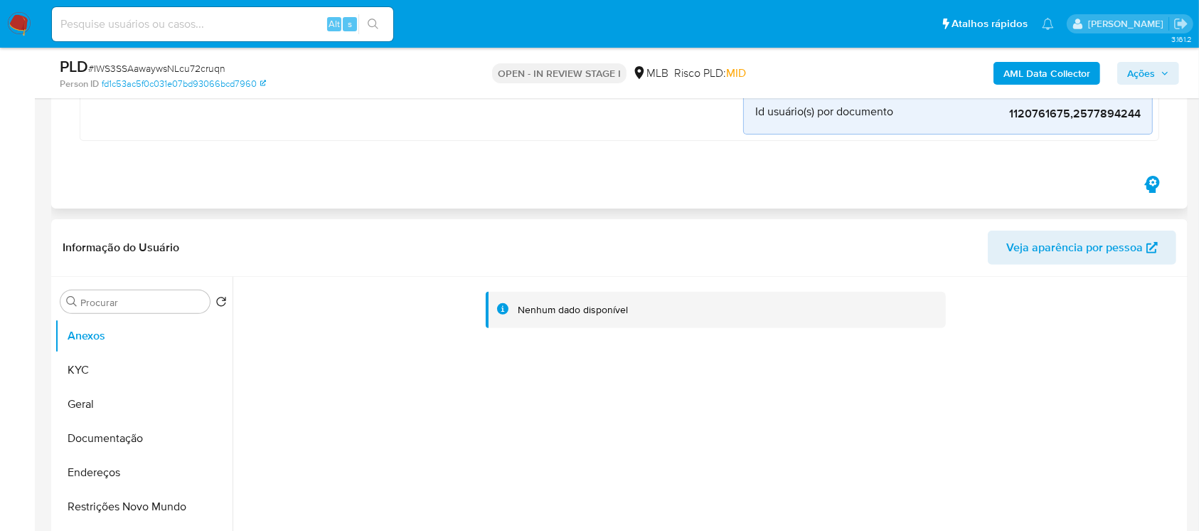
scroll to position [506, 0]
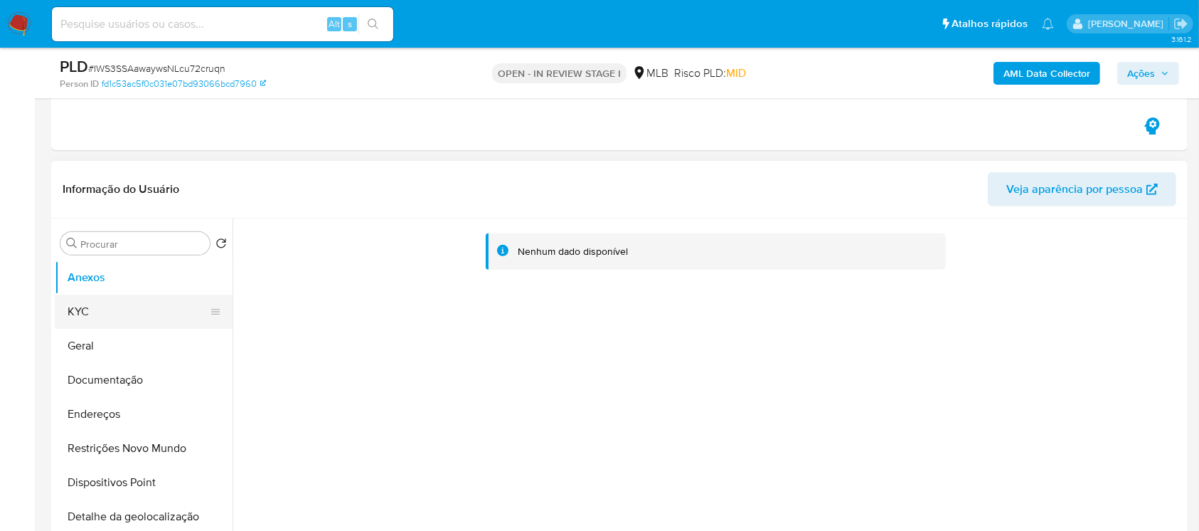
click at [86, 312] on button "KYC" at bounding box center [138, 312] width 166 height 34
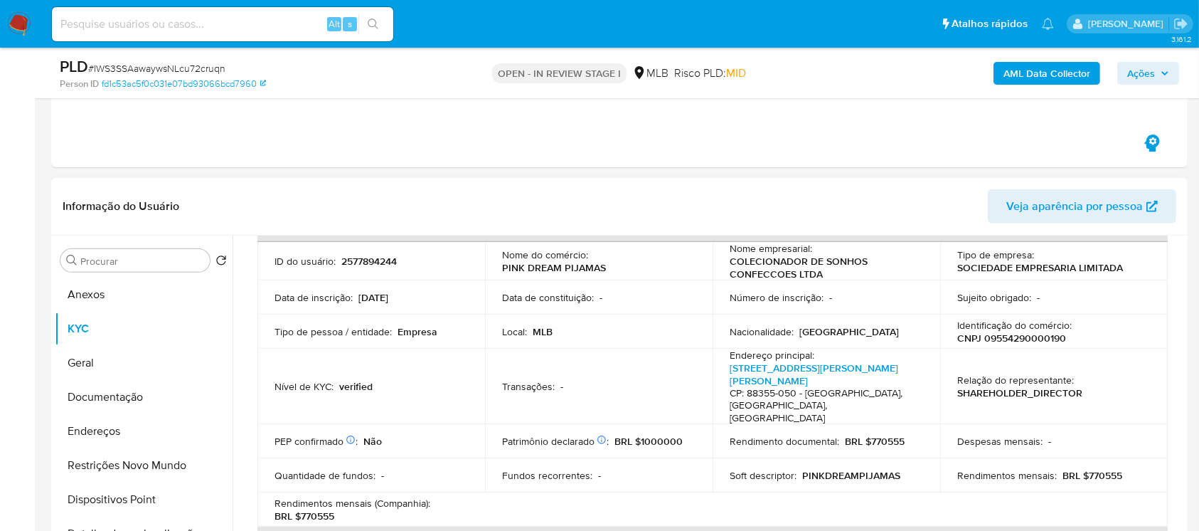
scroll to position [126, 0]
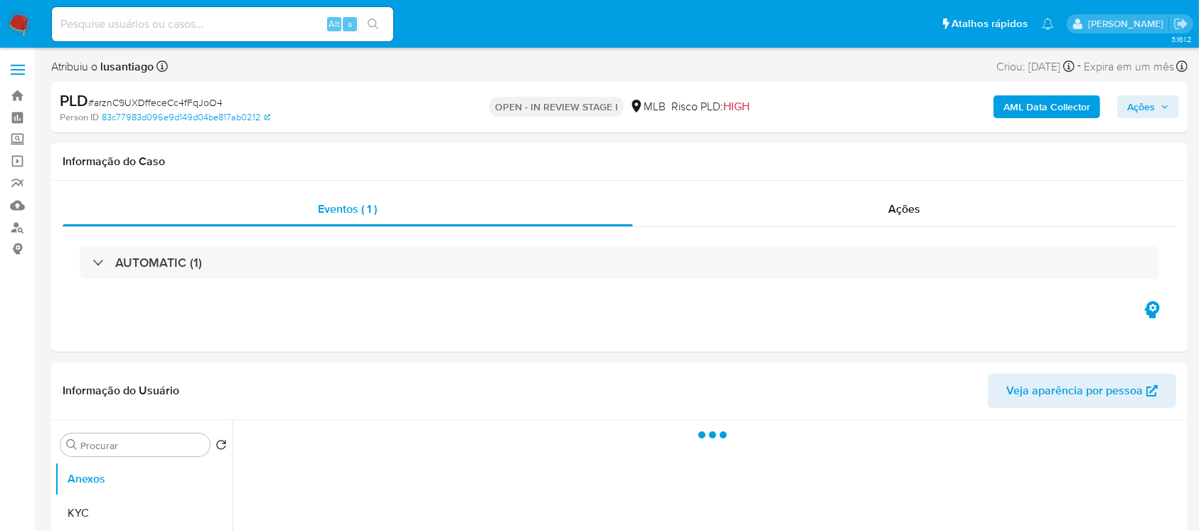
select select "10"
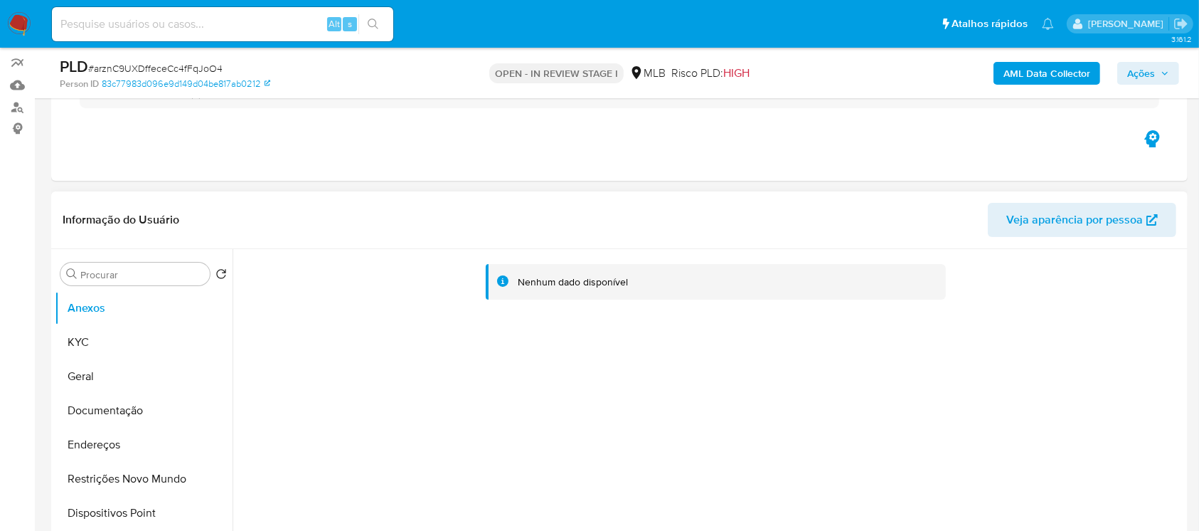
scroll to position [126, 0]
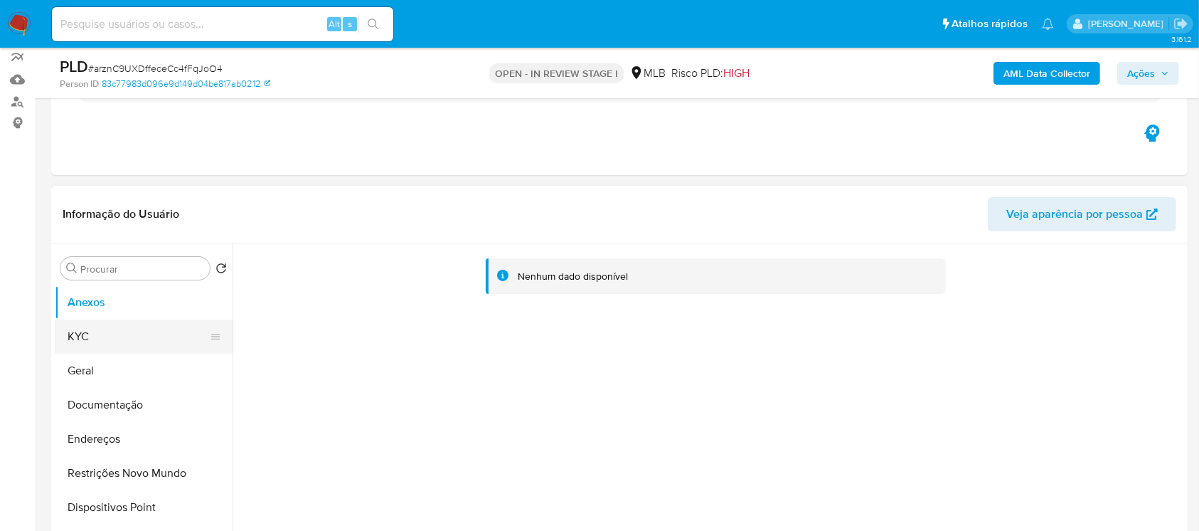
click at [88, 333] on button "KYC" at bounding box center [138, 336] width 166 height 34
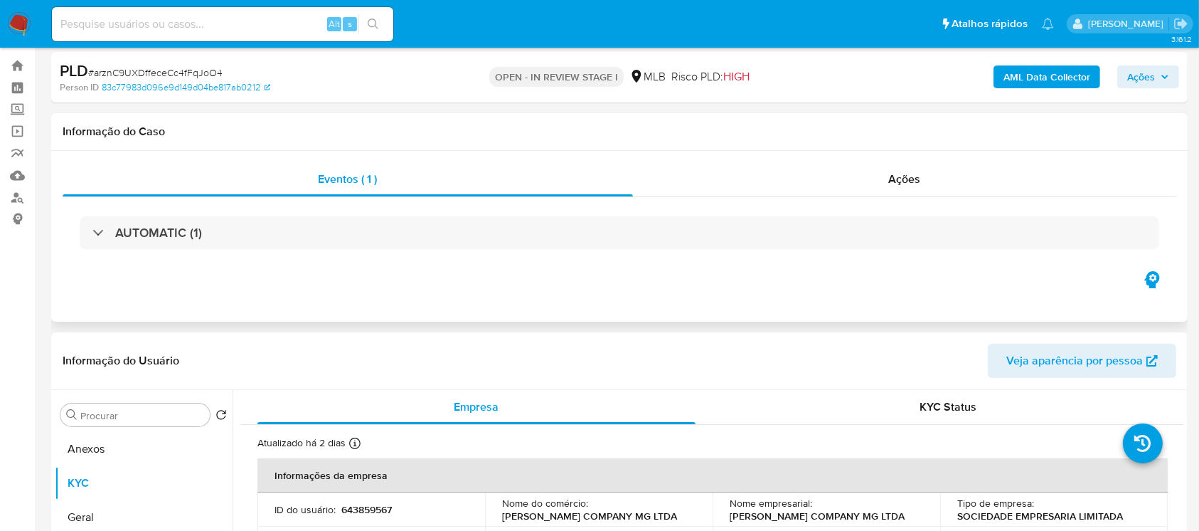
scroll to position [0, 0]
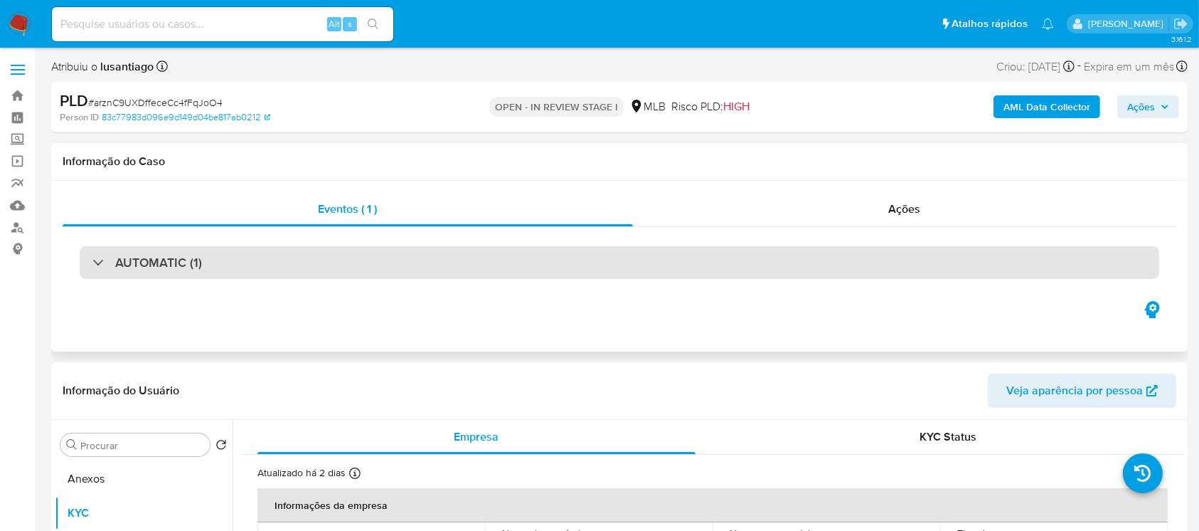
click at [299, 263] on div "AUTOMATIC (1)" at bounding box center [620, 262] width 1080 height 33
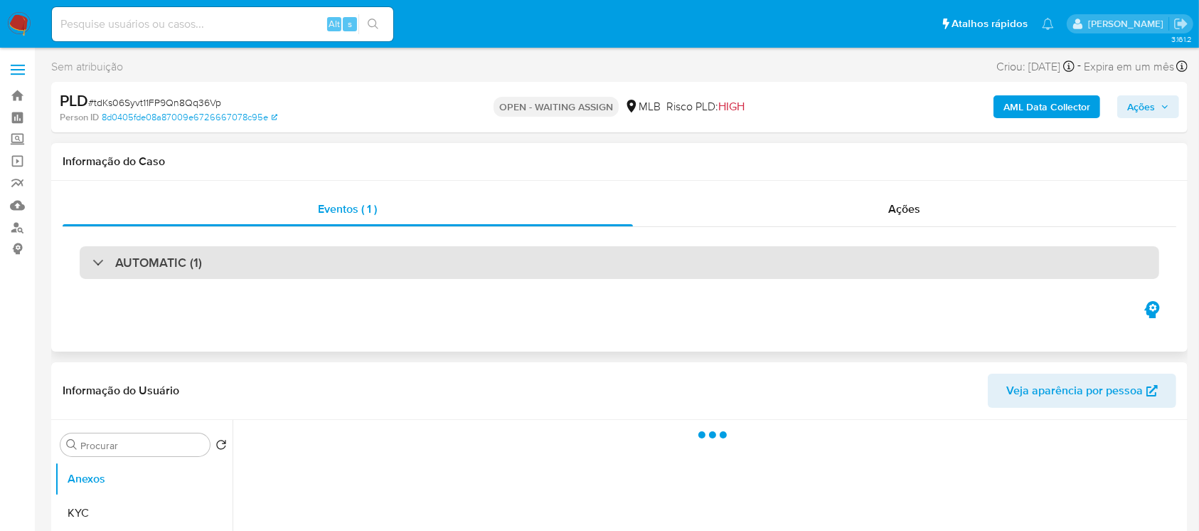
click at [92, 262] on div "AUTOMATIC (1)" at bounding box center [147, 263] width 110 height 16
select select "10"
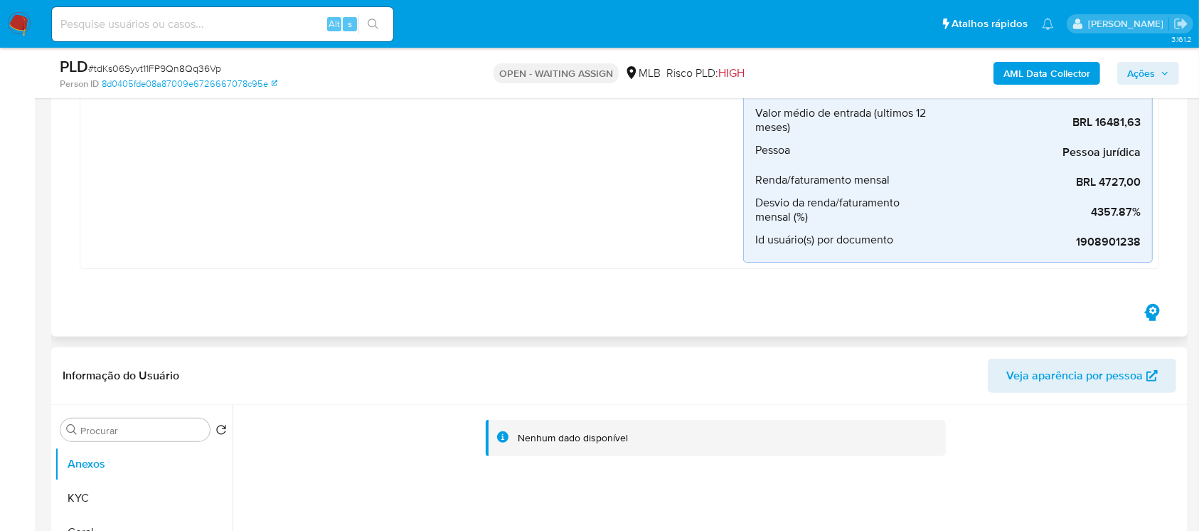
scroll to position [506, 0]
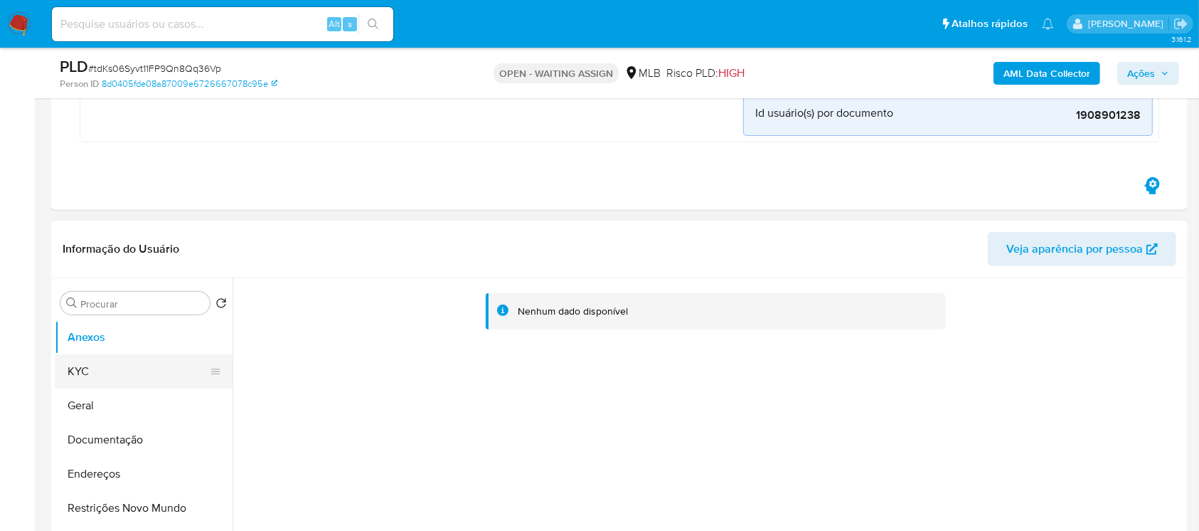
click at [100, 371] on button "KYC" at bounding box center [138, 371] width 166 height 34
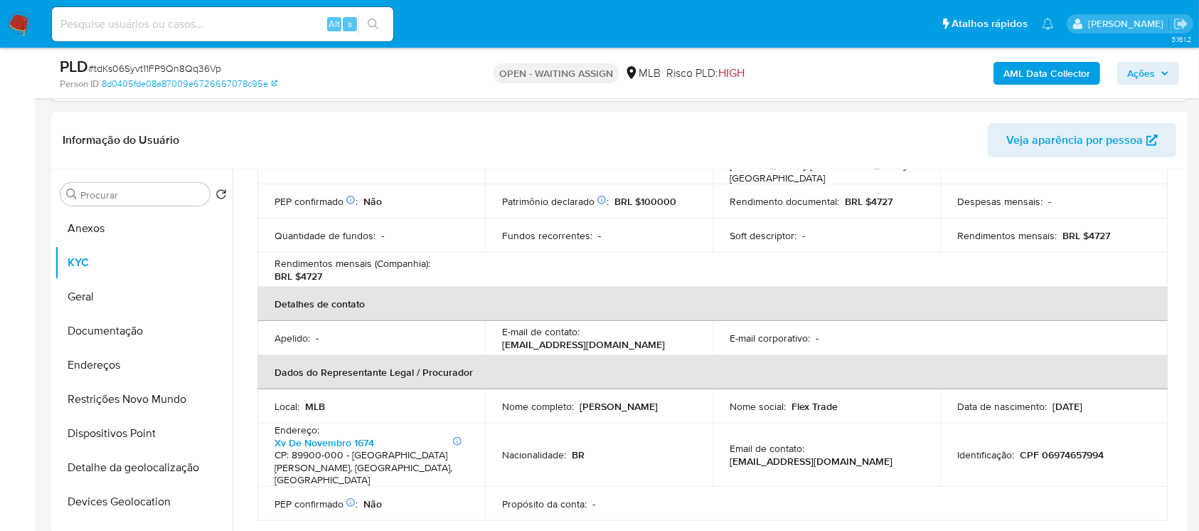
scroll to position [126, 0]
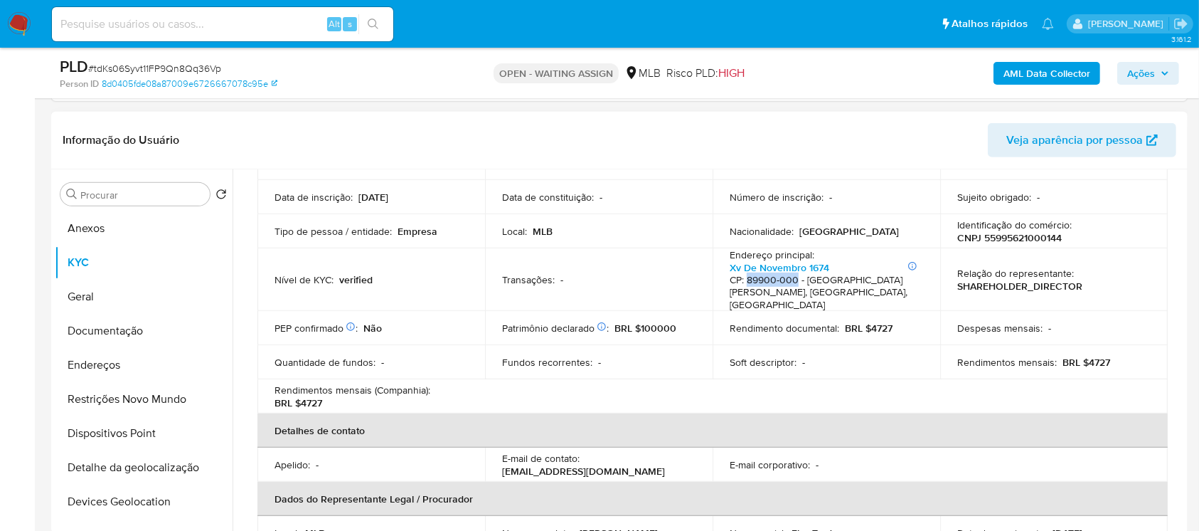
drag, startPoint x: 748, startPoint y: 280, endPoint x: 793, endPoint y: 279, distance: 45.6
click at [793, 279] on h4 "CP: 89900-000 - São Miguel Do Oeste, Santa Catarina, Brasil" at bounding box center [824, 293] width 188 height 38
copy h4 "89900-000"
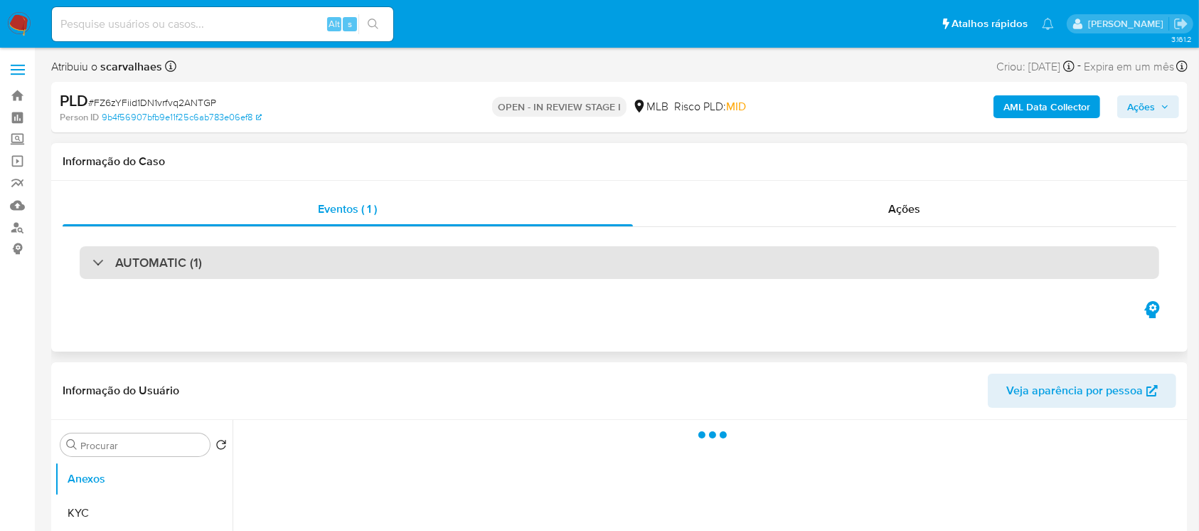
click at [92, 262] on div at bounding box center [92, 262] width 0 height 0
select select "10"
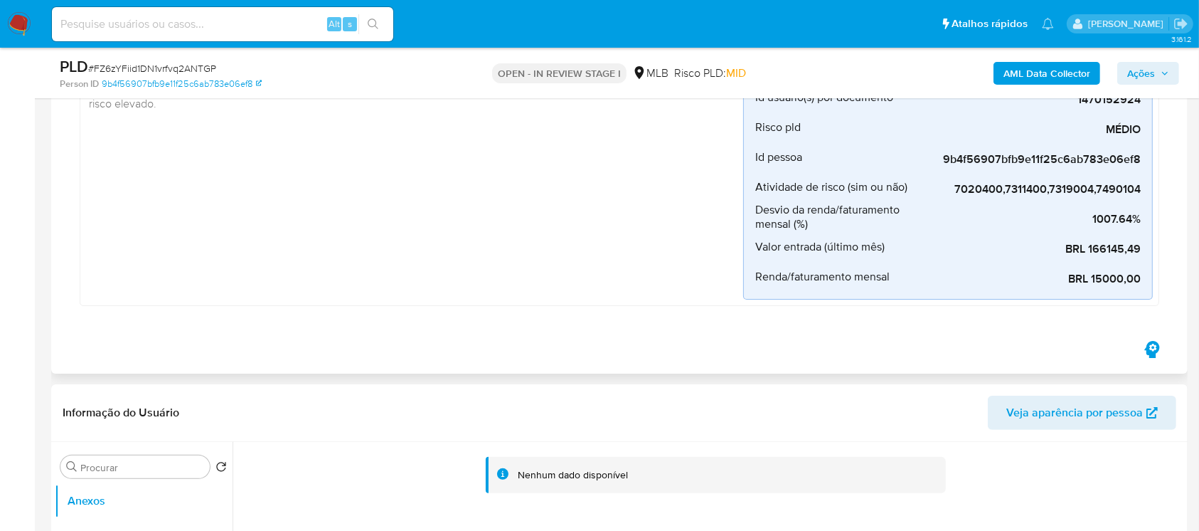
scroll to position [379, 0]
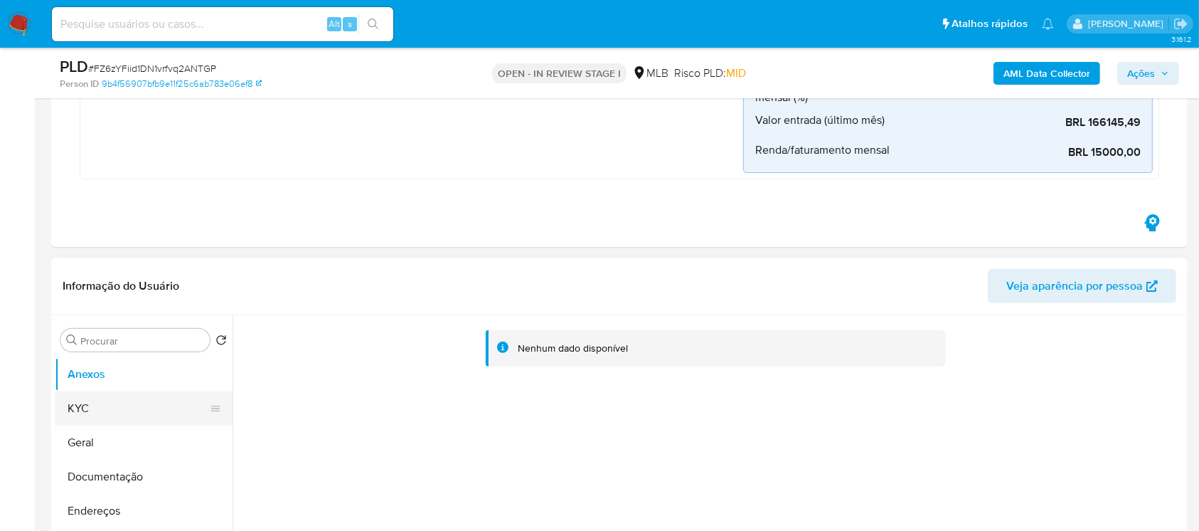
click at [86, 410] on button "KYC" at bounding box center [138, 408] width 166 height 34
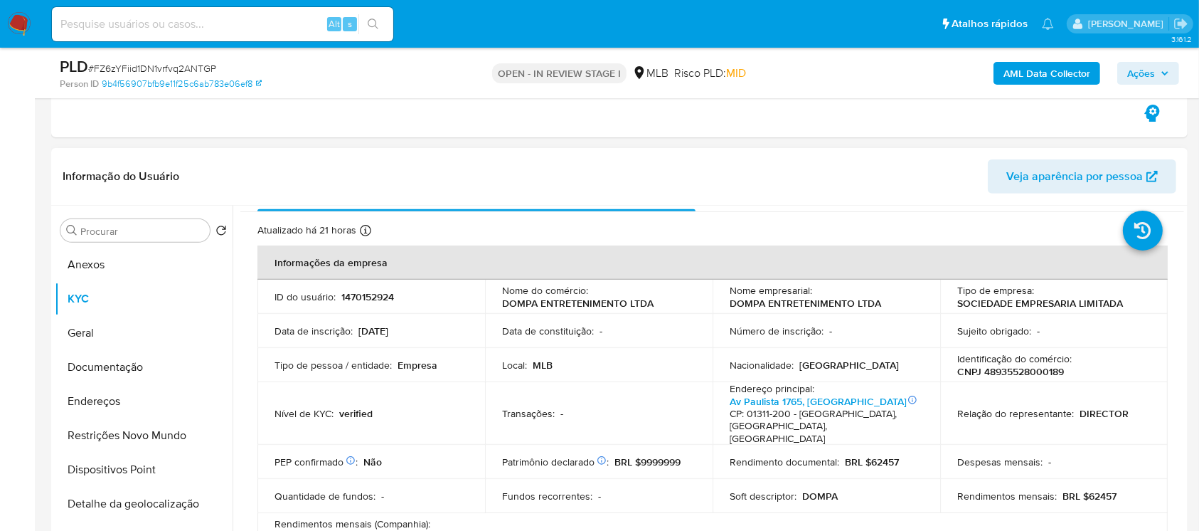
scroll to position [0, 0]
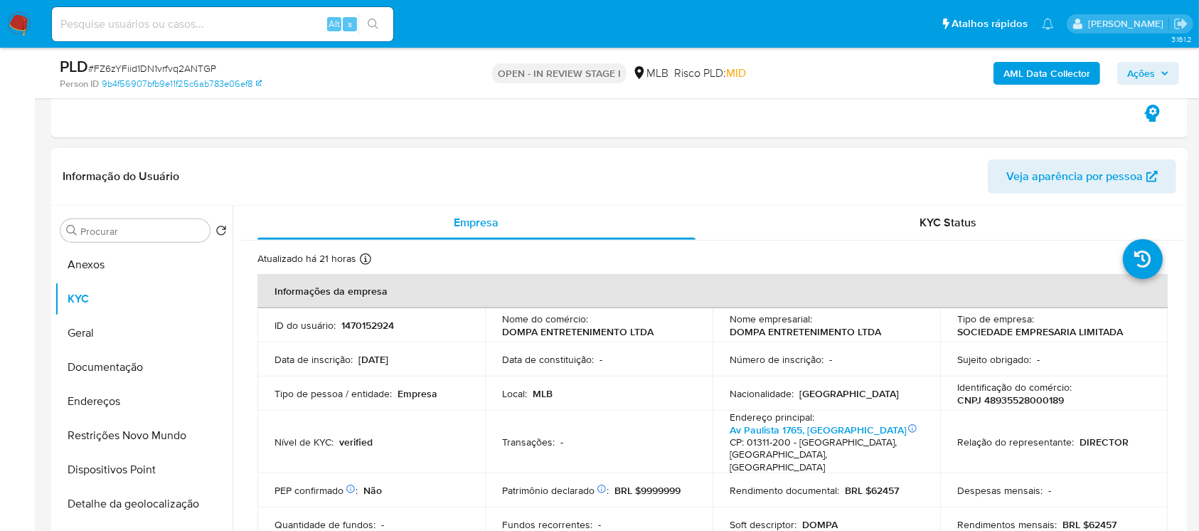
click at [1004, 397] on p "CNPJ 48935528000189" at bounding box center [1011, 399] width 107 height 13
copy p "48935528000189"
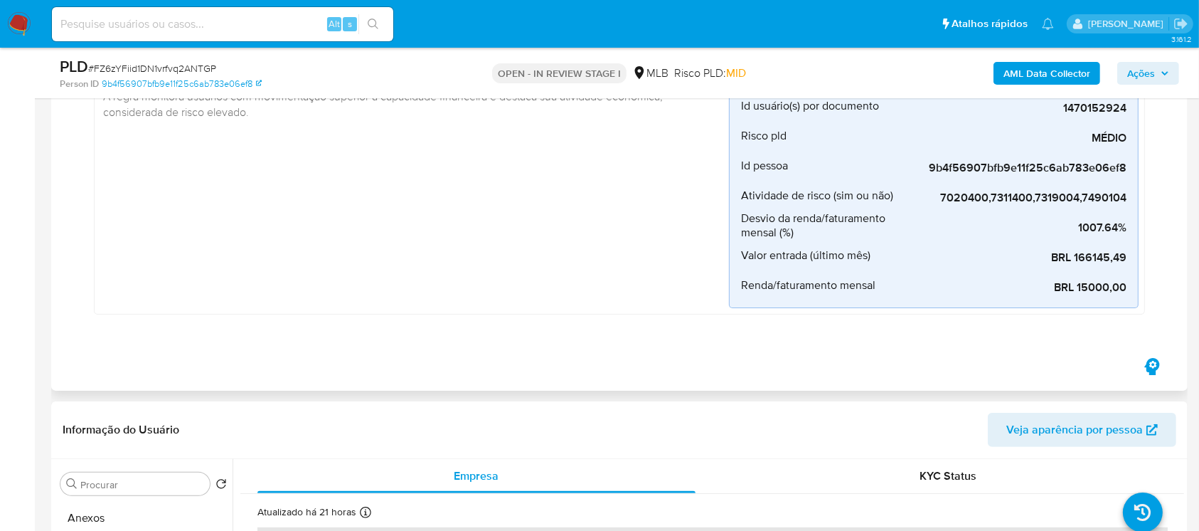
scroll to position [126, 0]
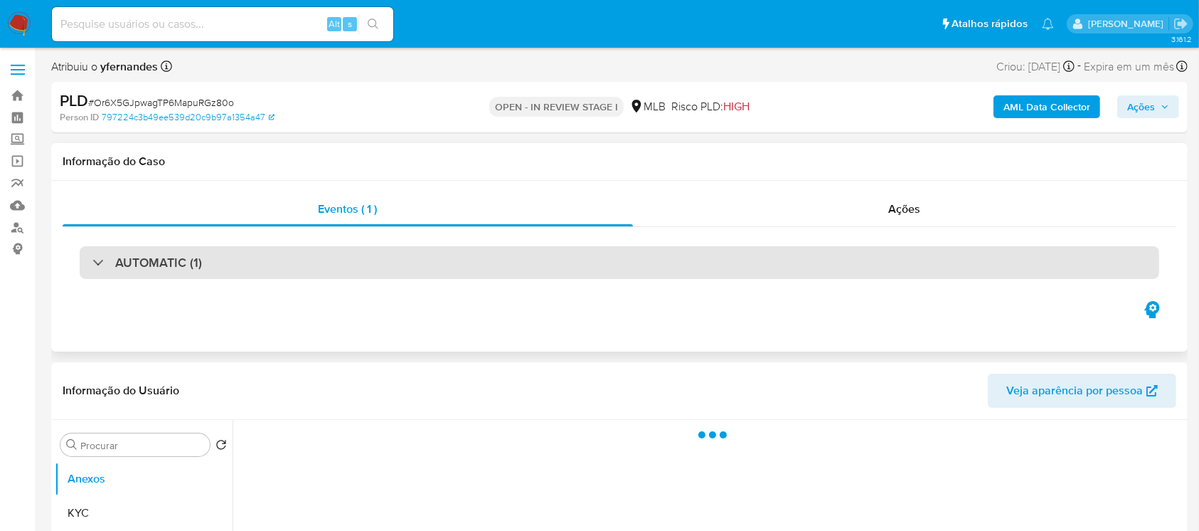
click at [85, 259] on div "AUTOMATIC (1)" at bounding box center [620, 262] width 1080 height 33
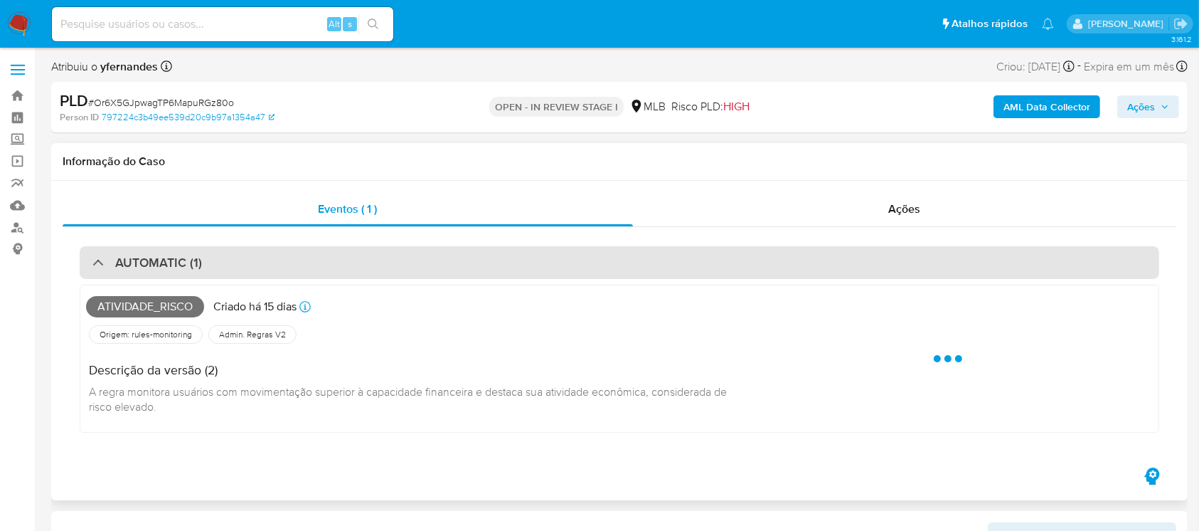
select select "10"
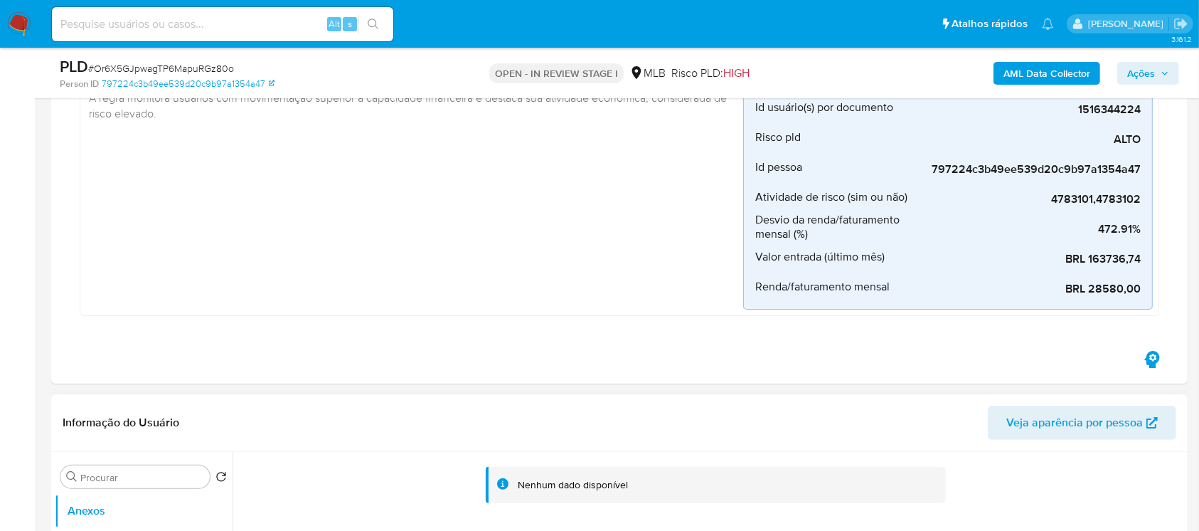
scroll to position [379, 0]
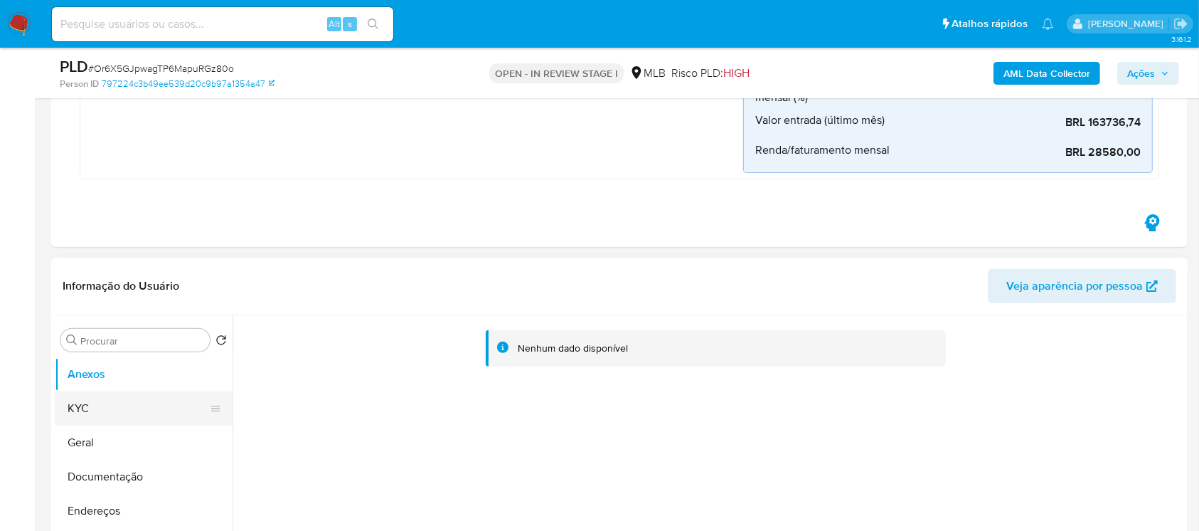
click at [89, 411] on button "KYC" at bounding box center [138, 408] width 166 height 34
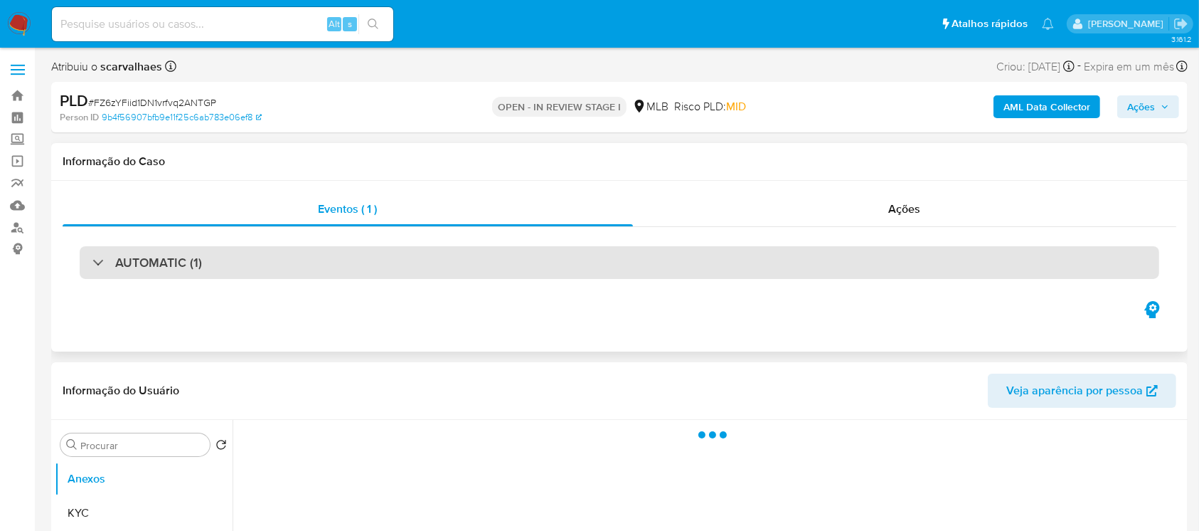
click at [102, 265] on div "AUTOMATIC (1)" at bounding box center [147, 263] width 110 height 16
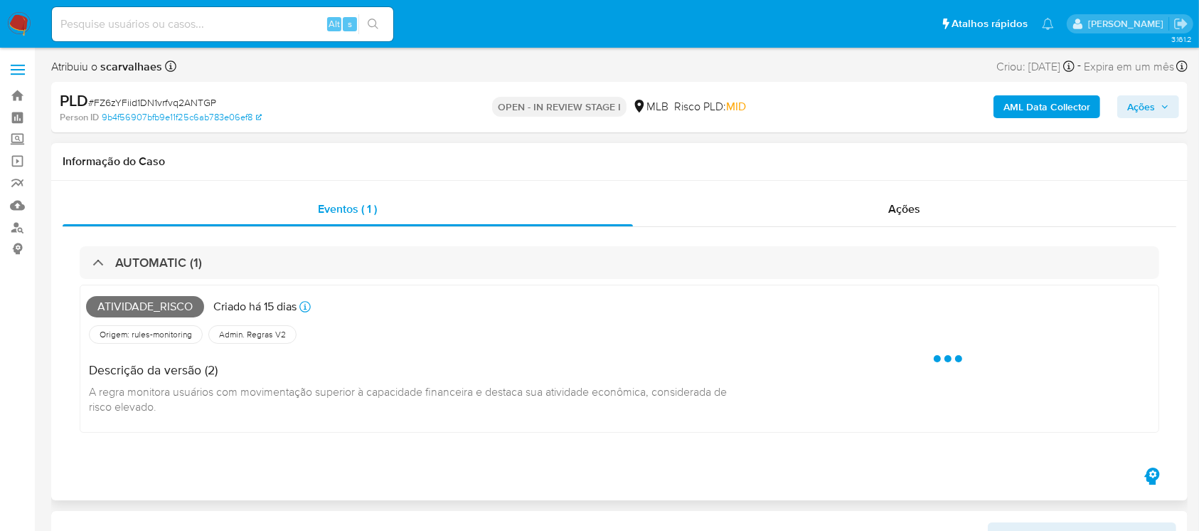
select select "10"
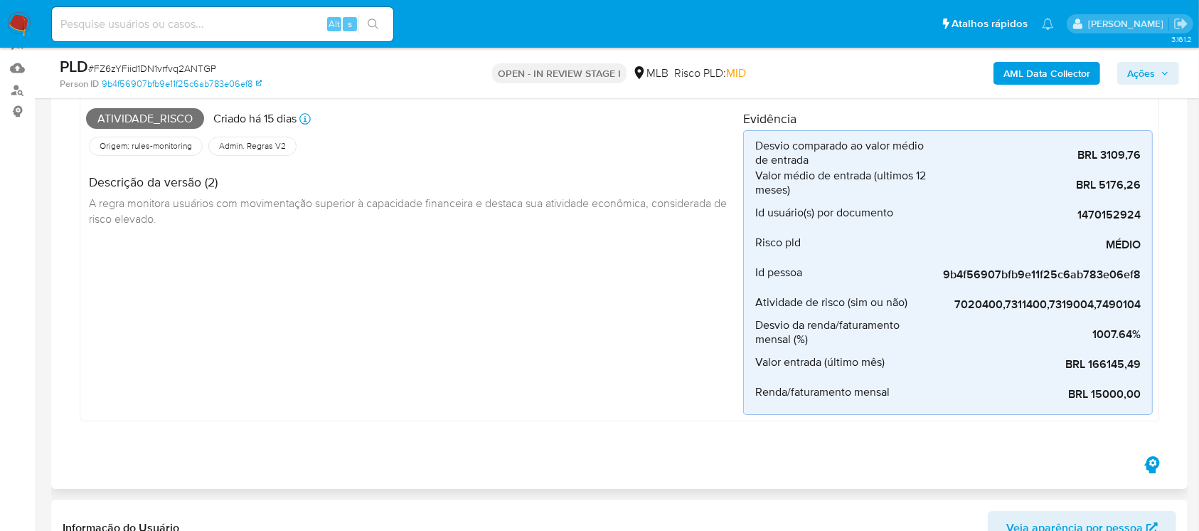
scroll to position [253, 0]
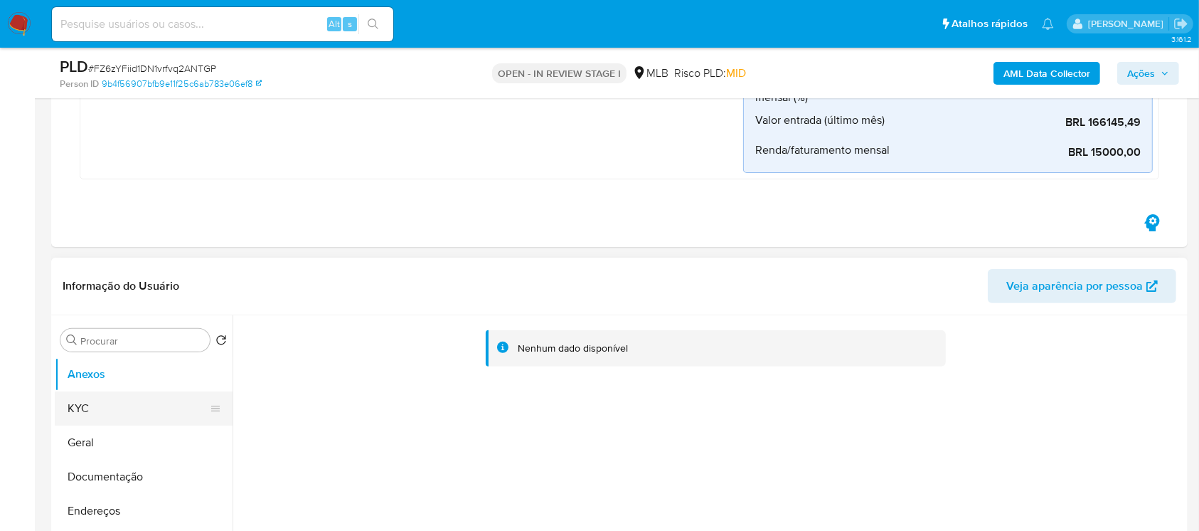
click at [76, 405] on button "KYC" at bounding box center [138, 408] width 166 height 34
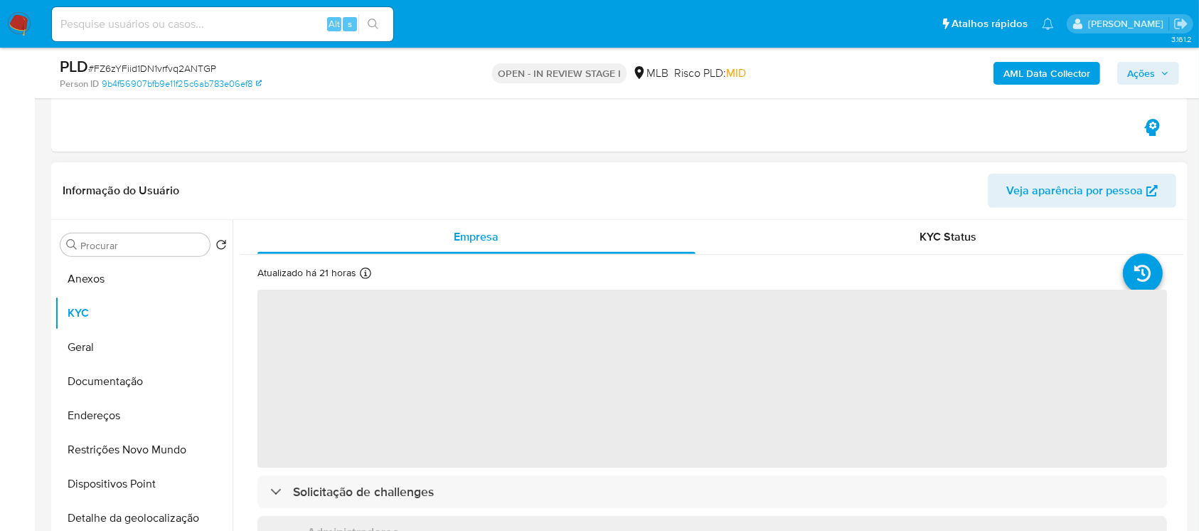
scroll to position [506, 0]
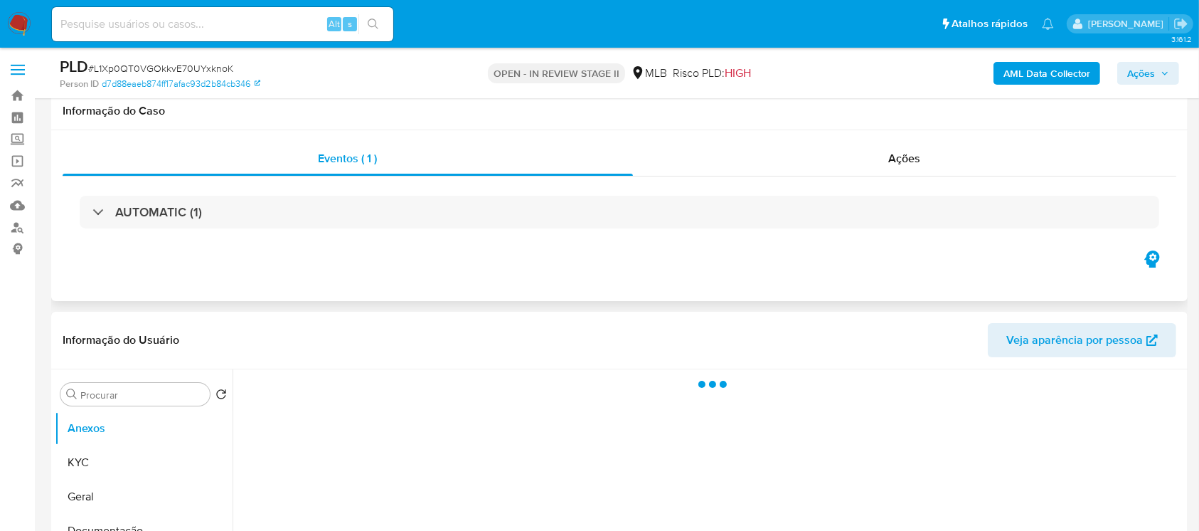
scroll to position [126, 0]
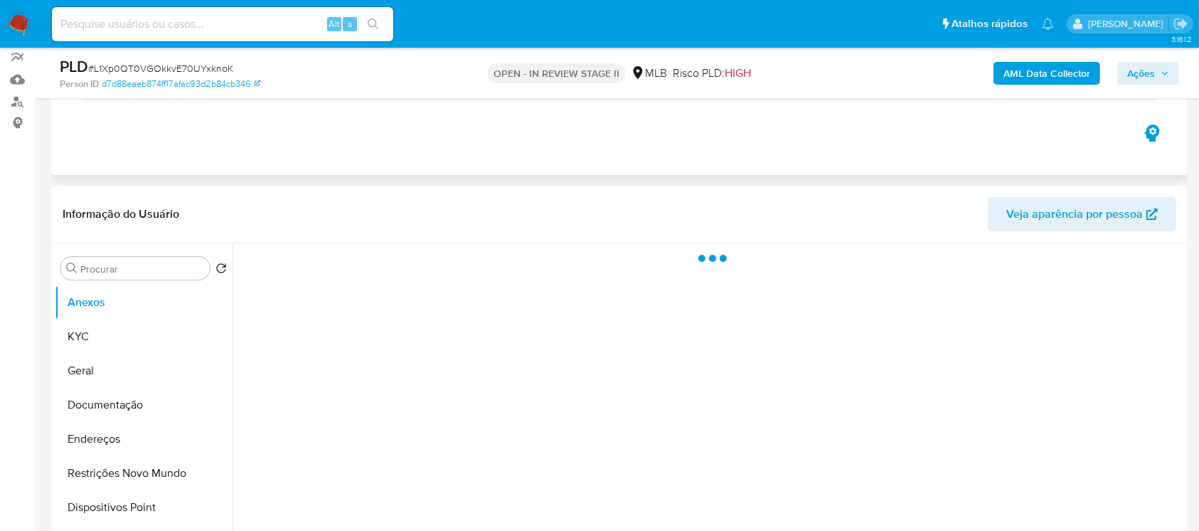
select select "10"
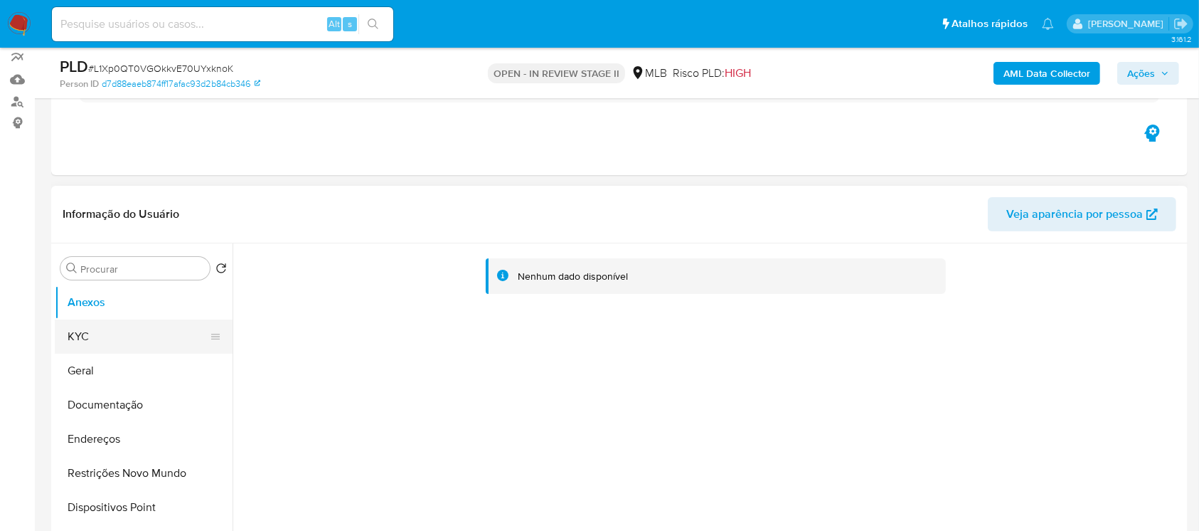
click at [99, 332] on button "KYC" at bounding box center [138, 336] width 166 height 34
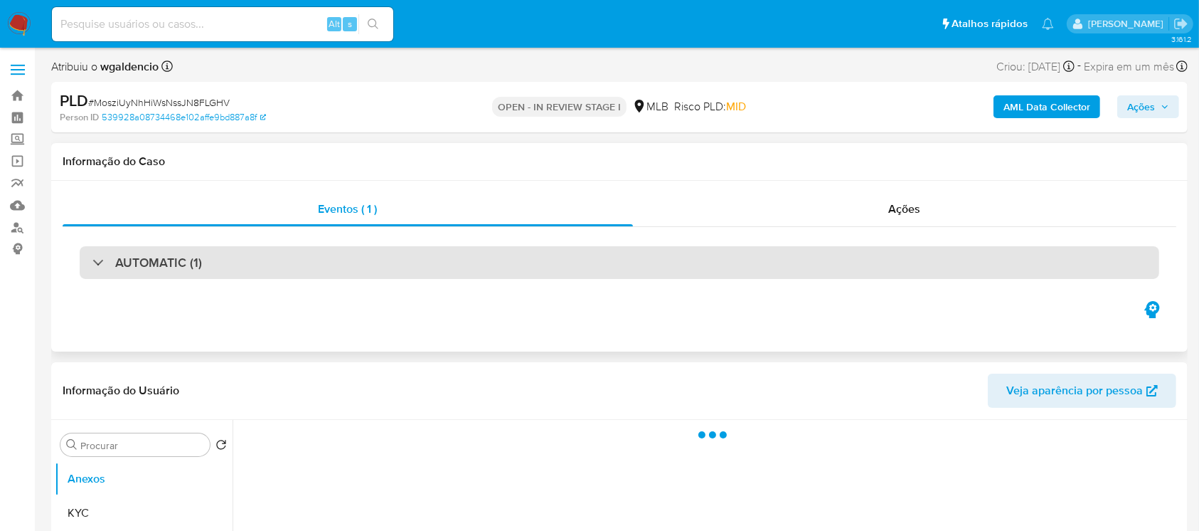
click at [96, 260] on div "AUTOMATIC (1)" at bounding box center [147, 263] width 110 height 16
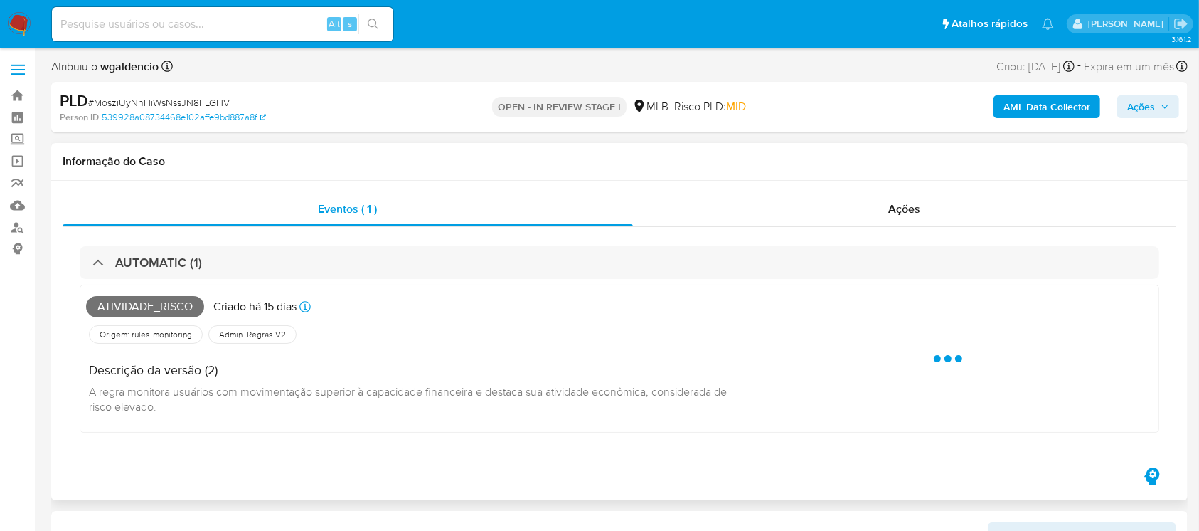
select select "10"
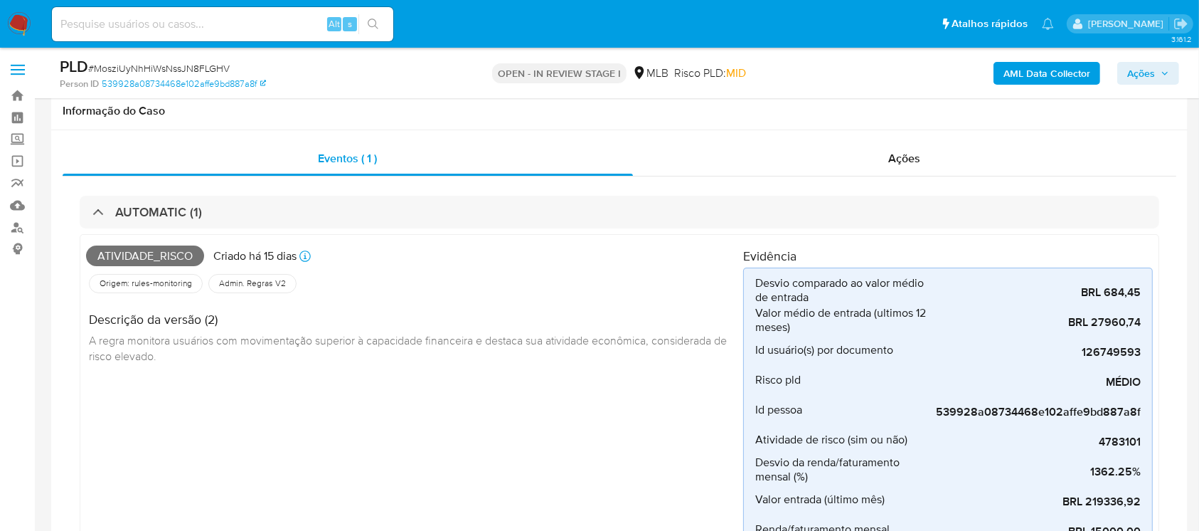
scroll to position [126, 0]
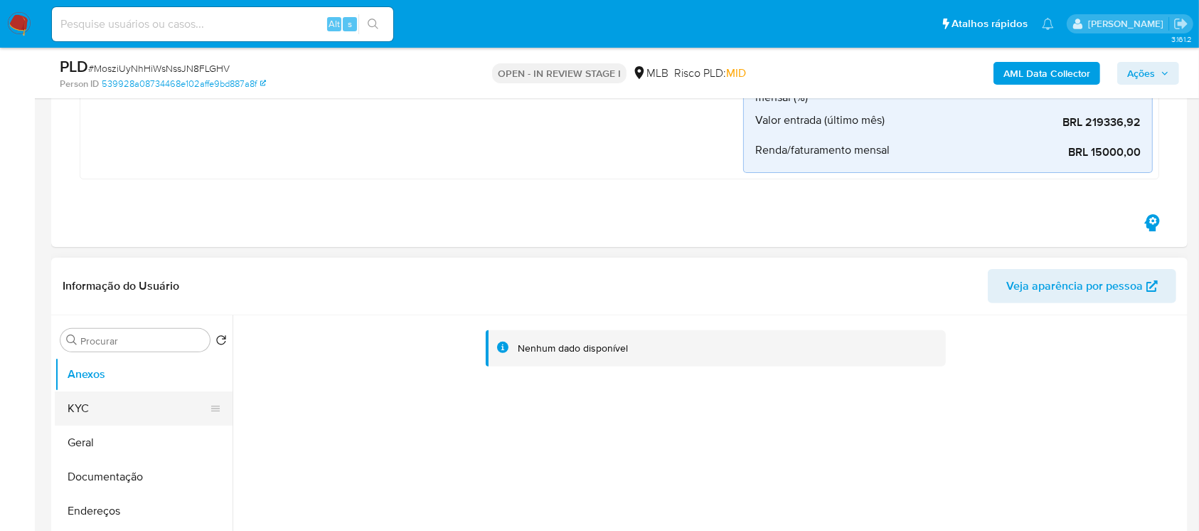
click at [95, 413] on button "KYC" at bounding box center [138, 408] width 166 height 34
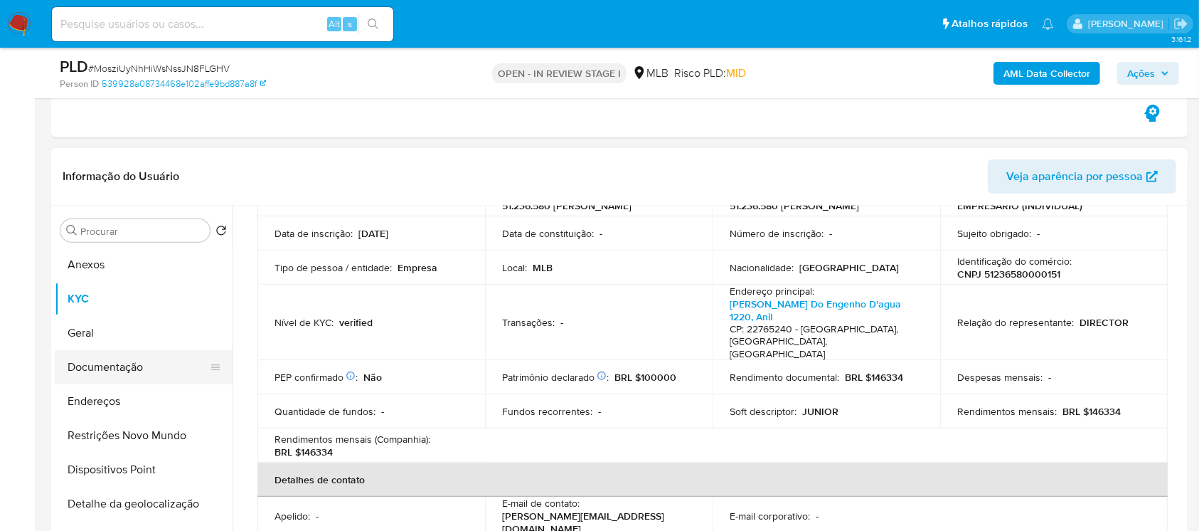
click at [105, 371] on button "Documentação" at bounding box center [138, 367] width 166 height 34
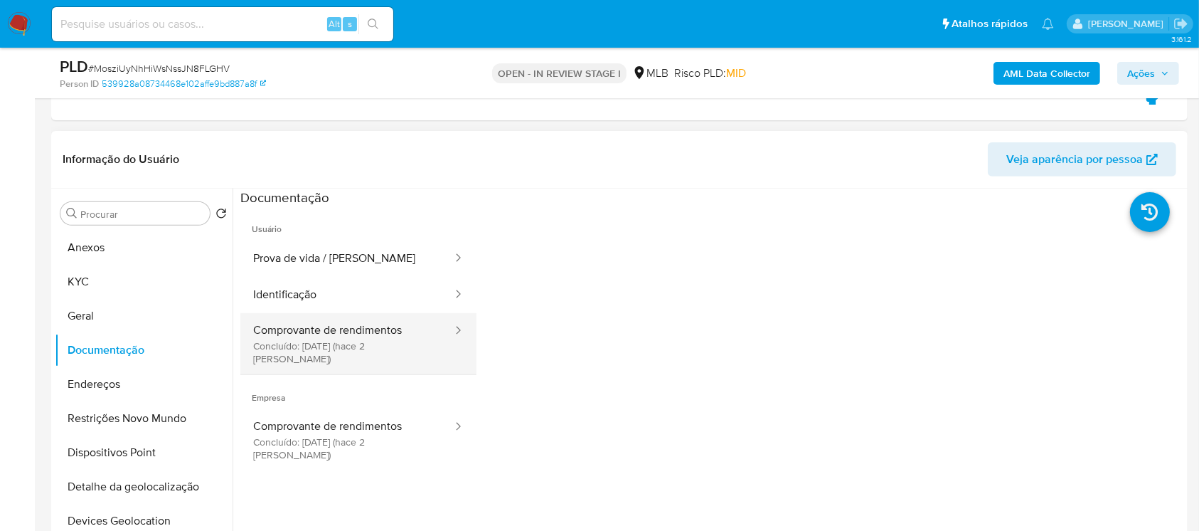
click at [308, 339] on button "Comprovante de rendimentos Concluído: [DATE] (hace 2 [PERSON_NAME])" at bounding box center [346, 343] width 213 height 61
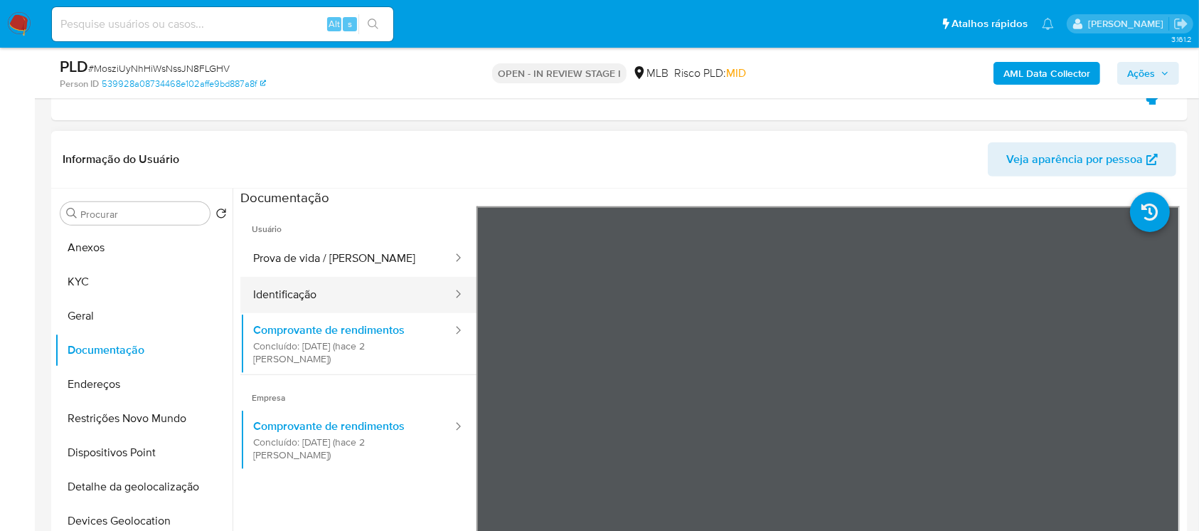
click at [290, 298] on button "Identificação" at bounding box center [346, 295] width 213 height 36
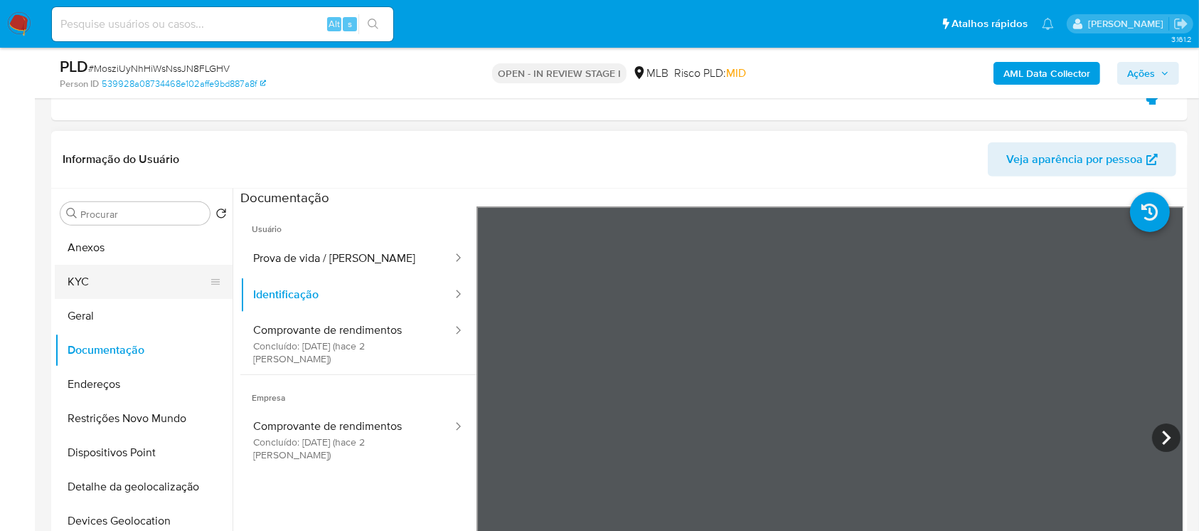
click at [85, 287] on button "KYC" at bounding box center [138, 282] width 166 height 34
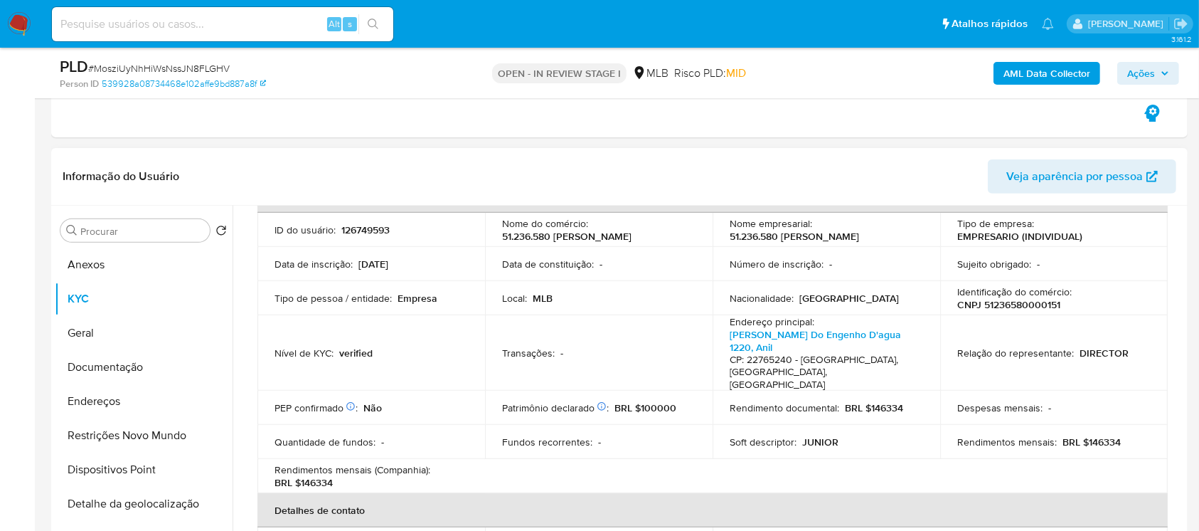
scroll to position [126, 0]
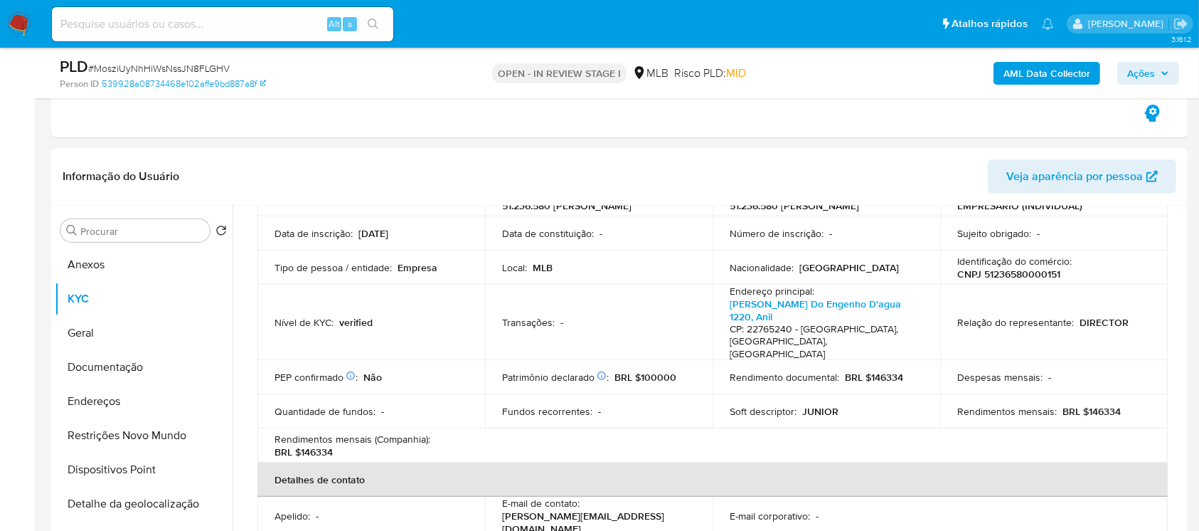
click at [992, 280] on p "CNPJ 51236580000151" at bounding box center [1009, 273] width 103 height 13
copy p "51236580000151"
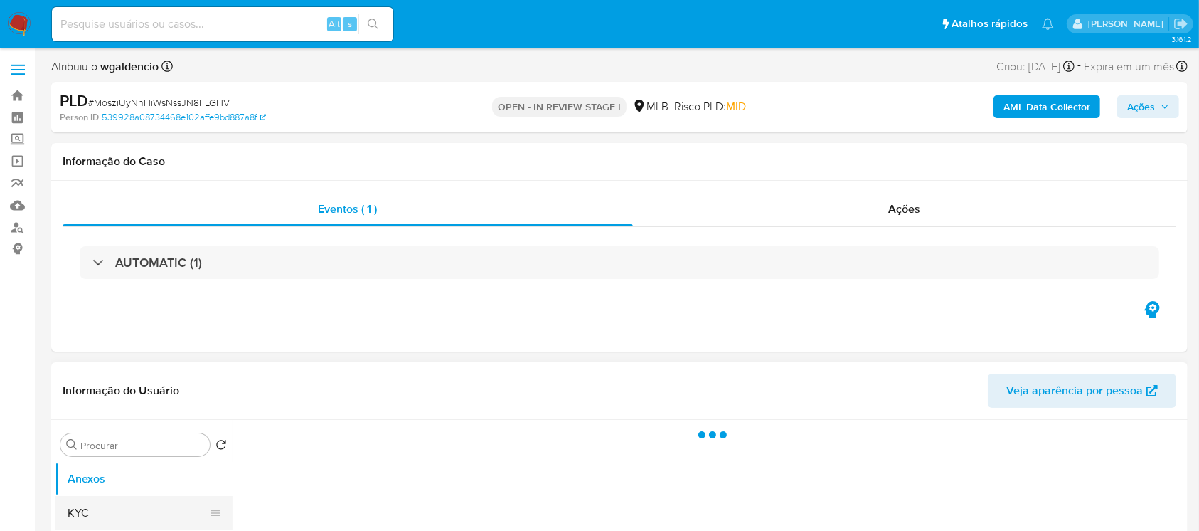
select select "10"
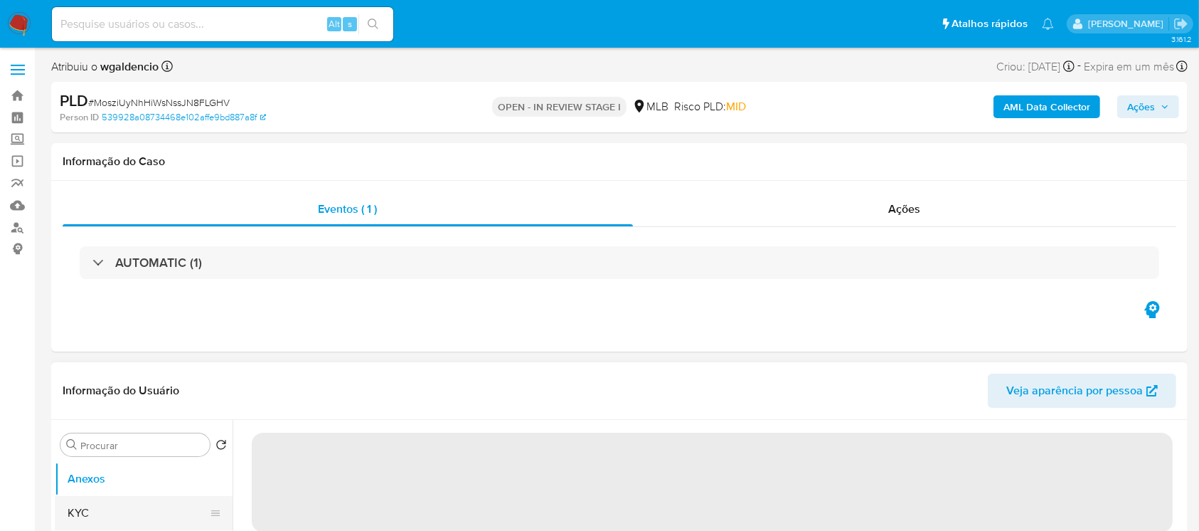
click at [92, 512] on button "KYC" at bounding box center [138, 513] width 166 height 34
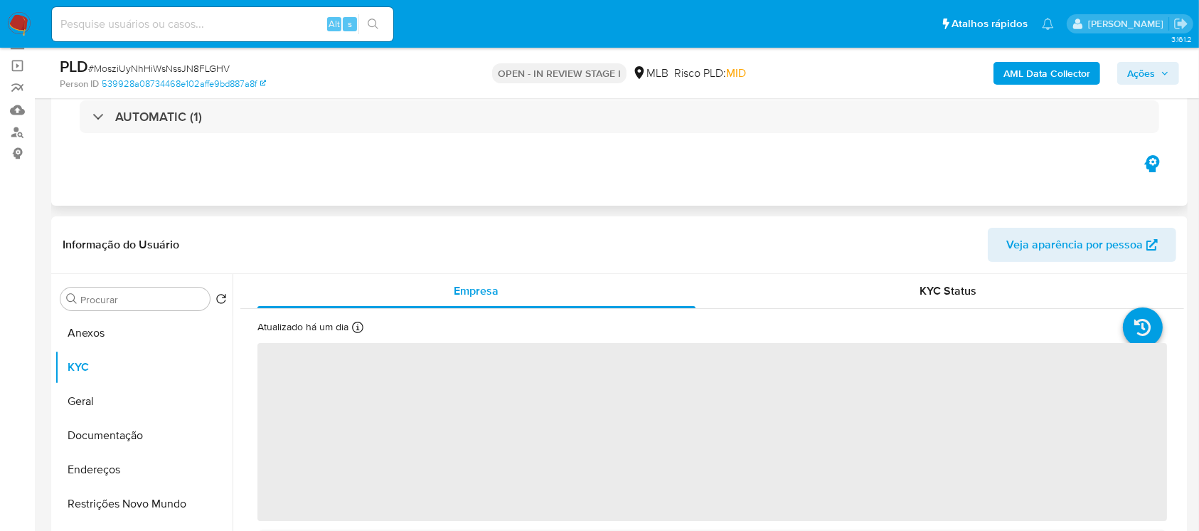
scroll to position [126, 0]
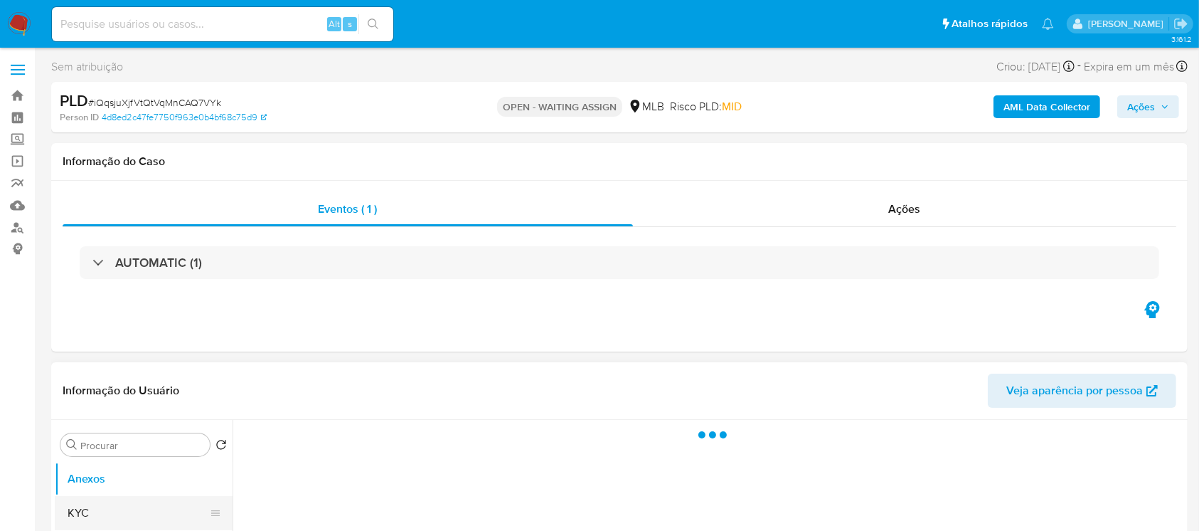
select select "10"
click at [93, 515] on button "KYC" at bounding box center [138, 513] width 166 height 34
select select "10"
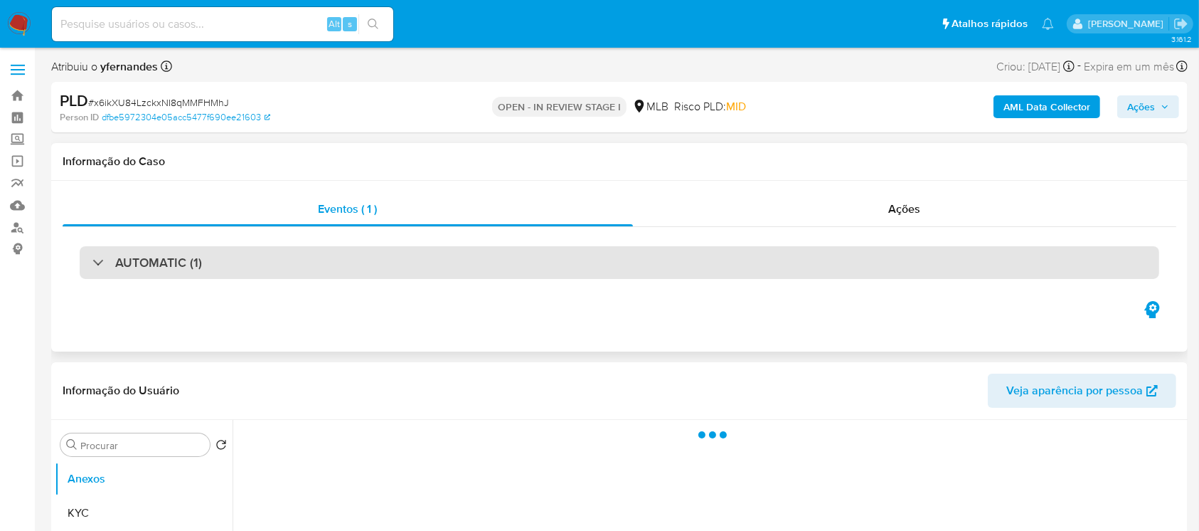
click at [90, 265] on div "AUTOMATIC (1)" at bounding box center [620, 262] width 1080 height 33
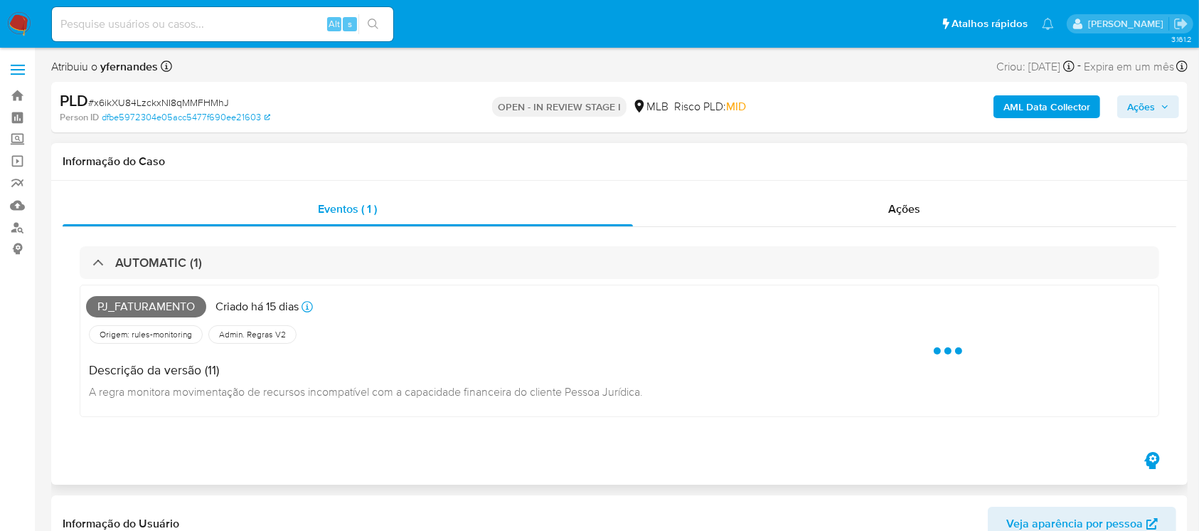
select select "10"
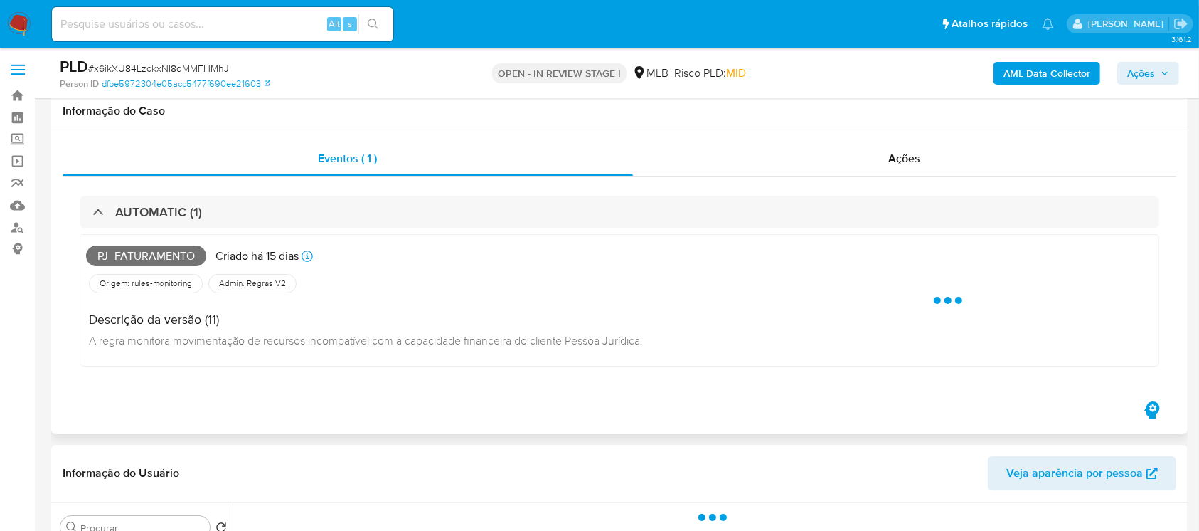
scroll to position [126, 0]
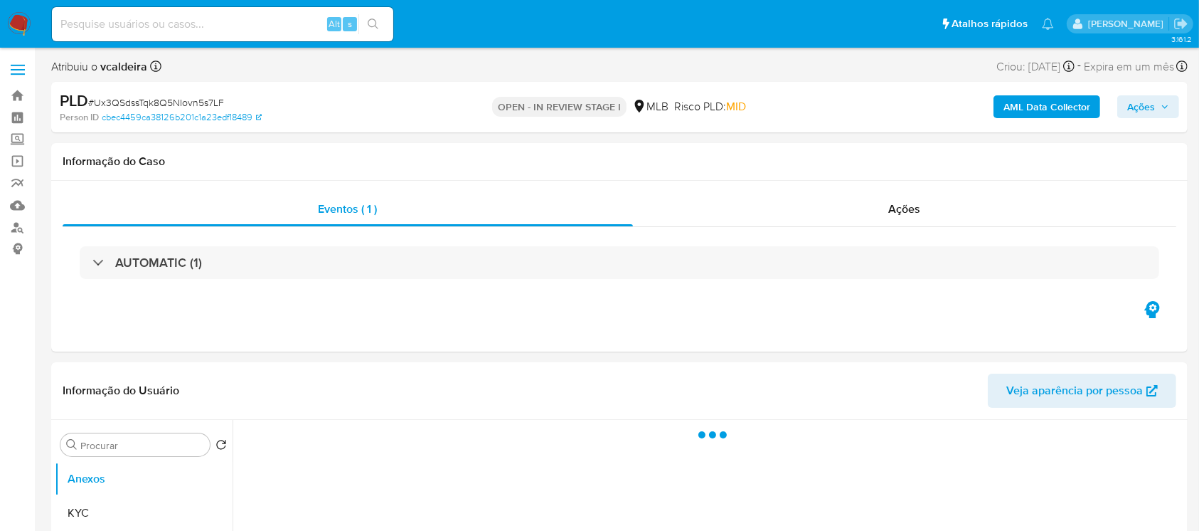
click at [99, 270] on div "AUTOMATIC (1)" at bounding box center [620, 262] width 1080 height 33
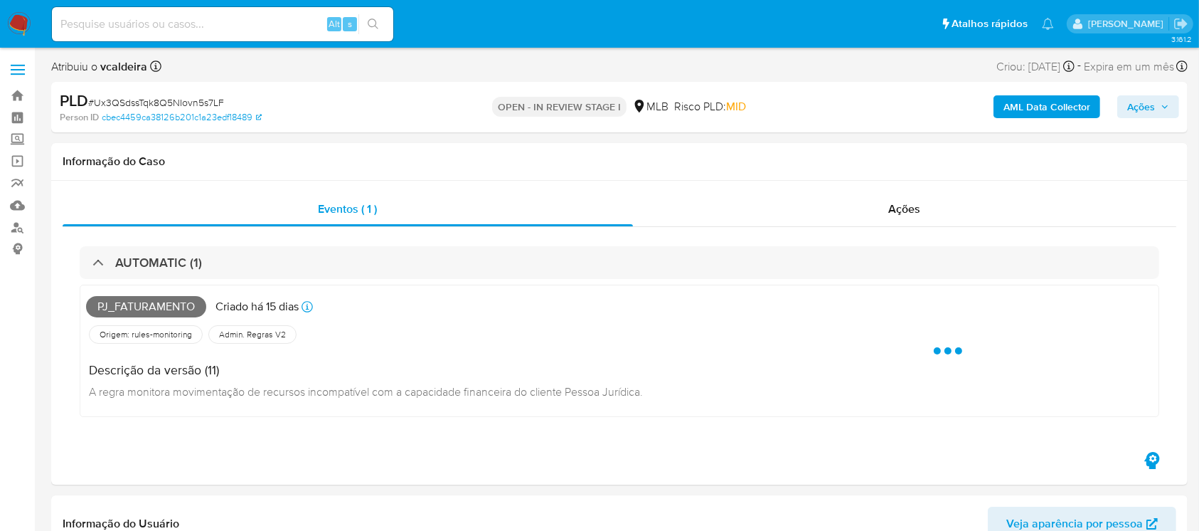
select select "10"
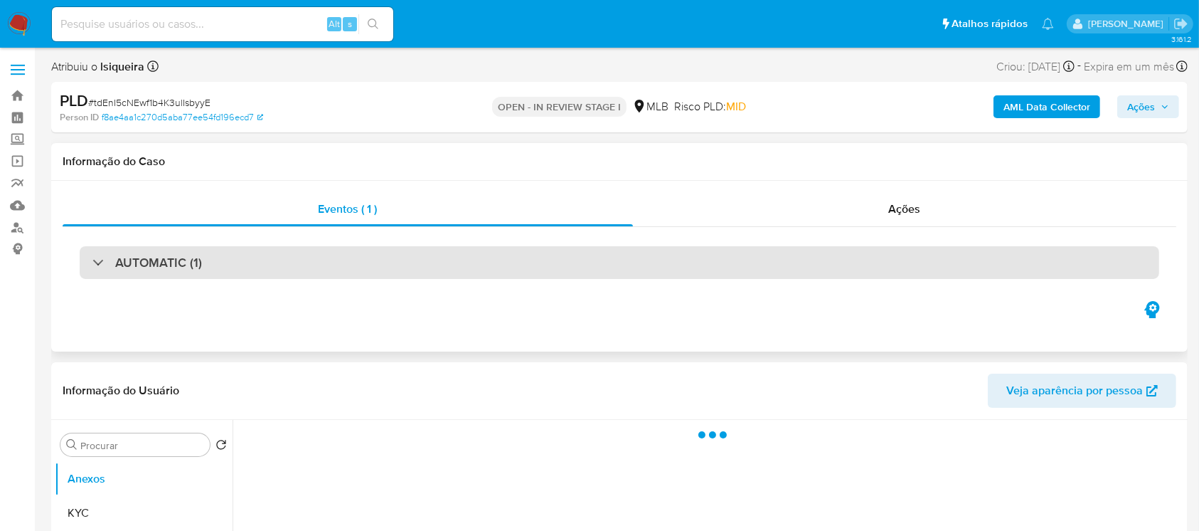
click at [96, 258] on div "AUTOMATIC (1)" at bounding box center [147, 263] width 110 height 16
select select "10"
click at [96, 258] on div "AUTOMATIC (1)" at bounding box center [147, 263] width 110 height 16
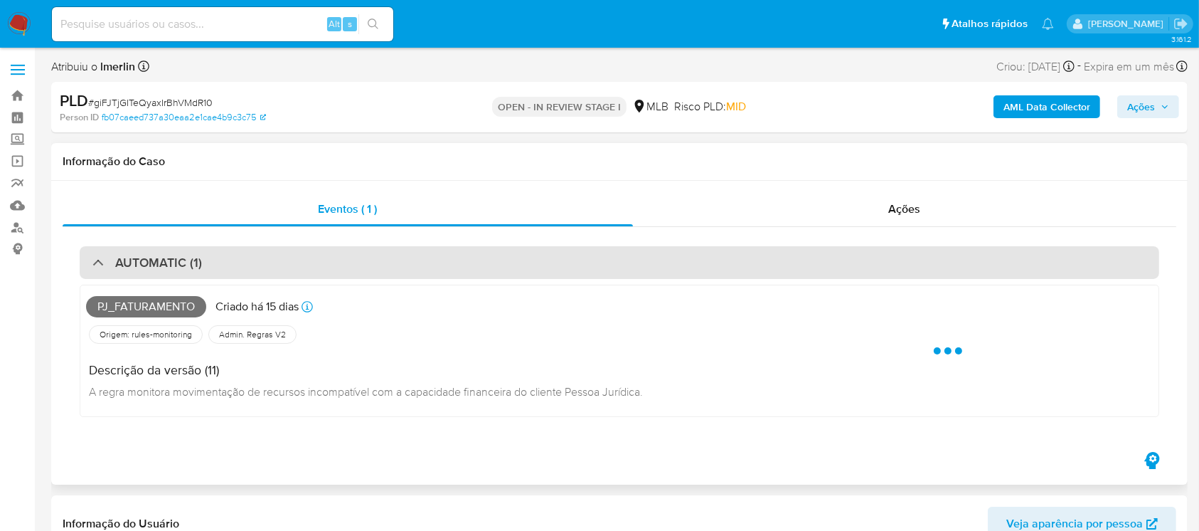
select select "10"
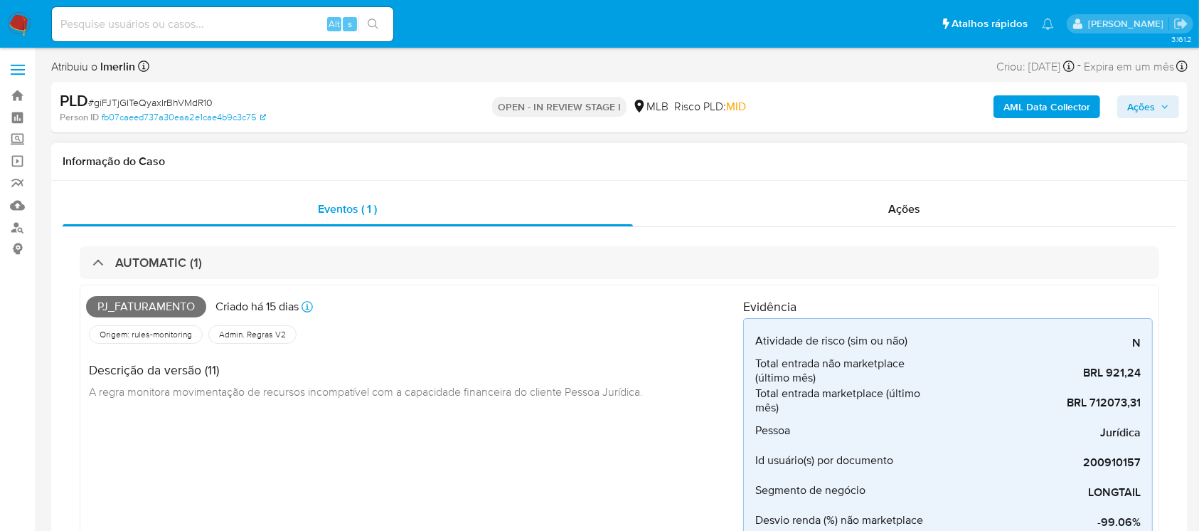
scroll to position [126, 0]
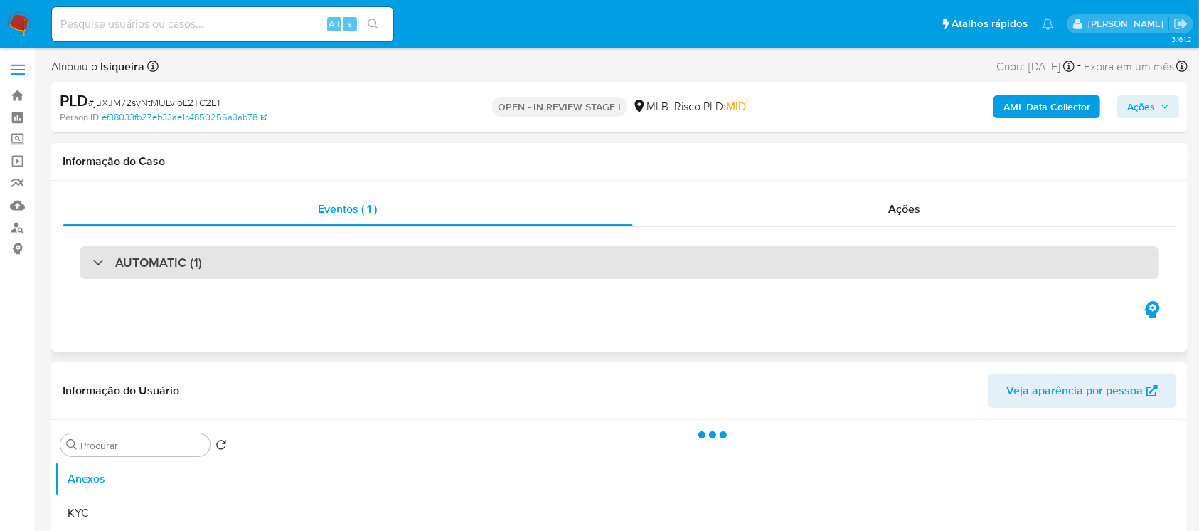
click at [100, 265] on div "AUTOMATIC (1)" at bounding box center [147, 263] width 110 height 16
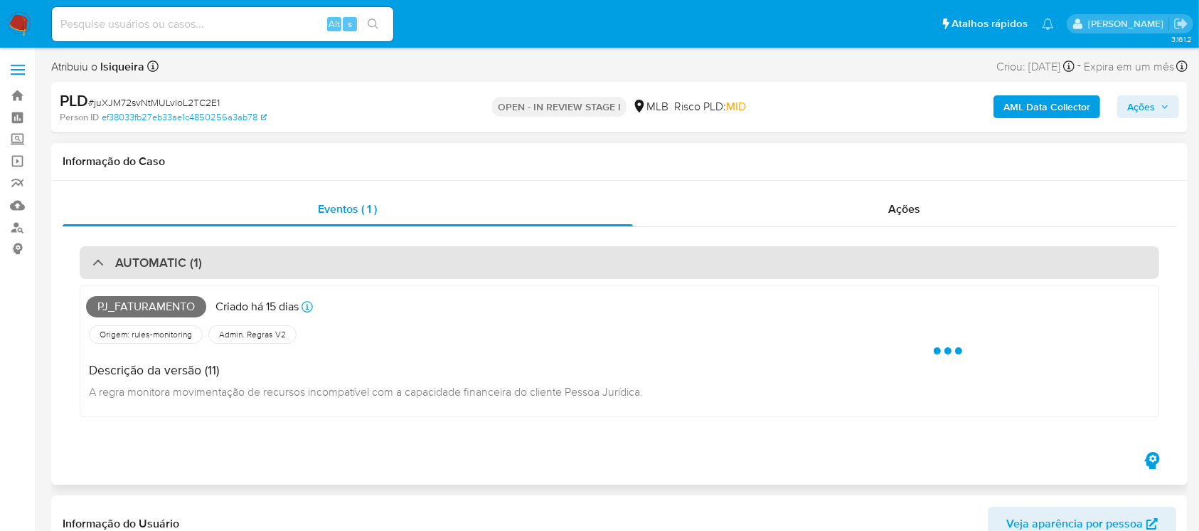
select select "10"
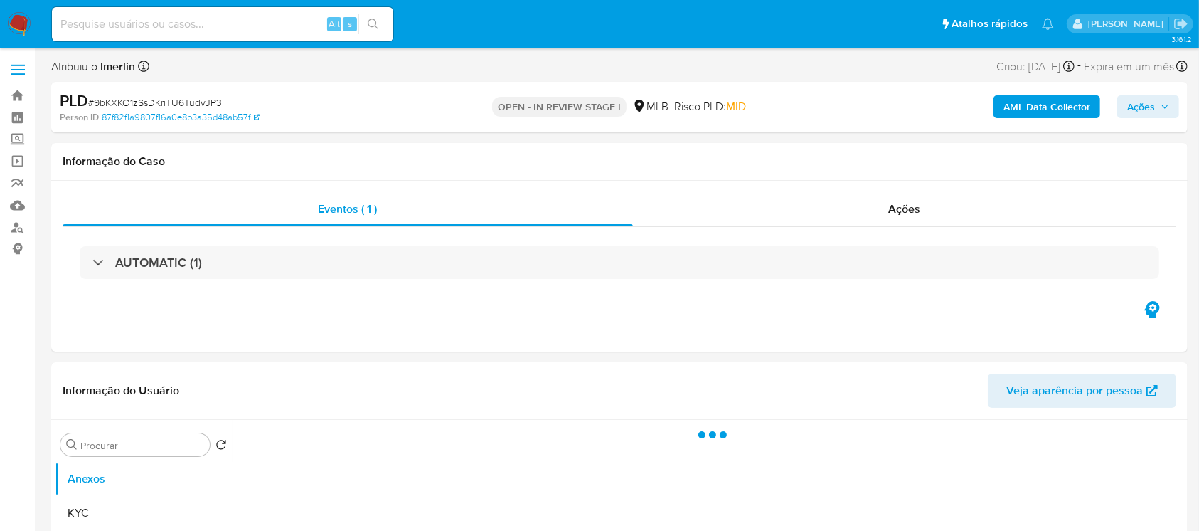
click at [102, 261] on div "AUTOMATIC (1)" at bounding box center [147, 263] width 110 height 16
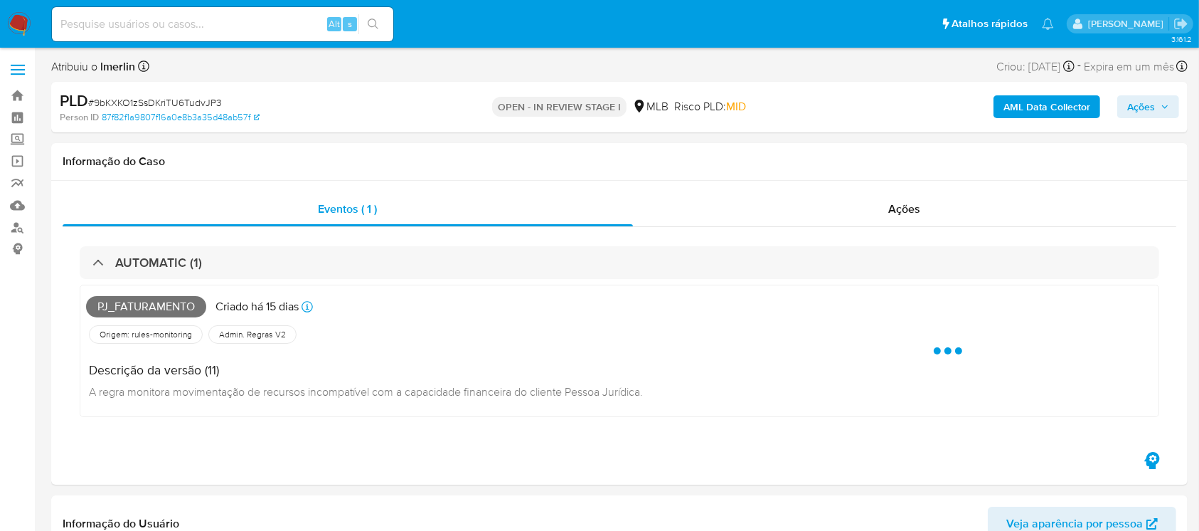
select select "10"
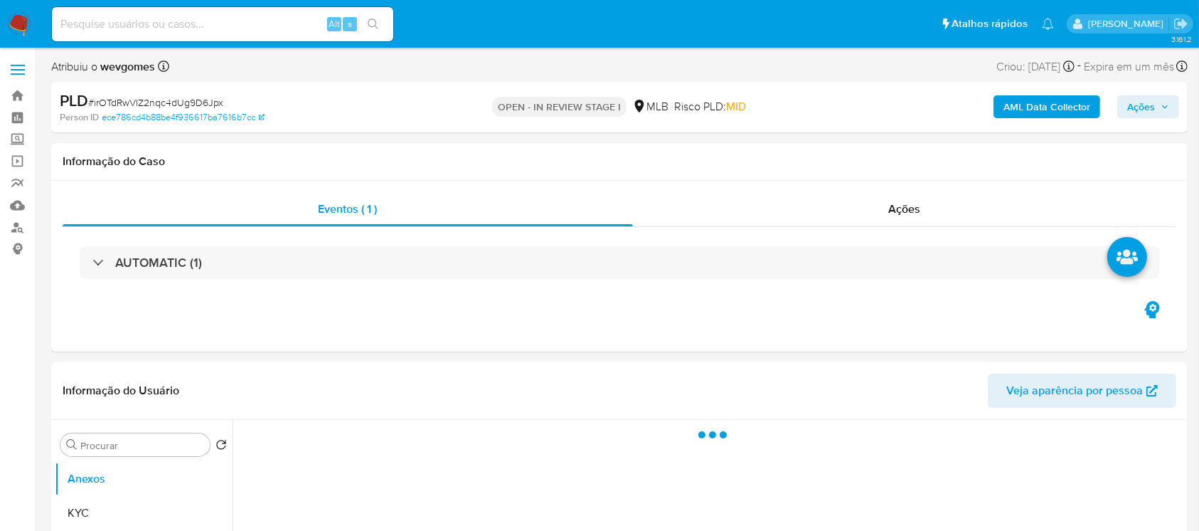
select select "10"
click at [92, 259] on div "AUTOMATIC (1)" at bounding box center [147, 263] width 110 height 16
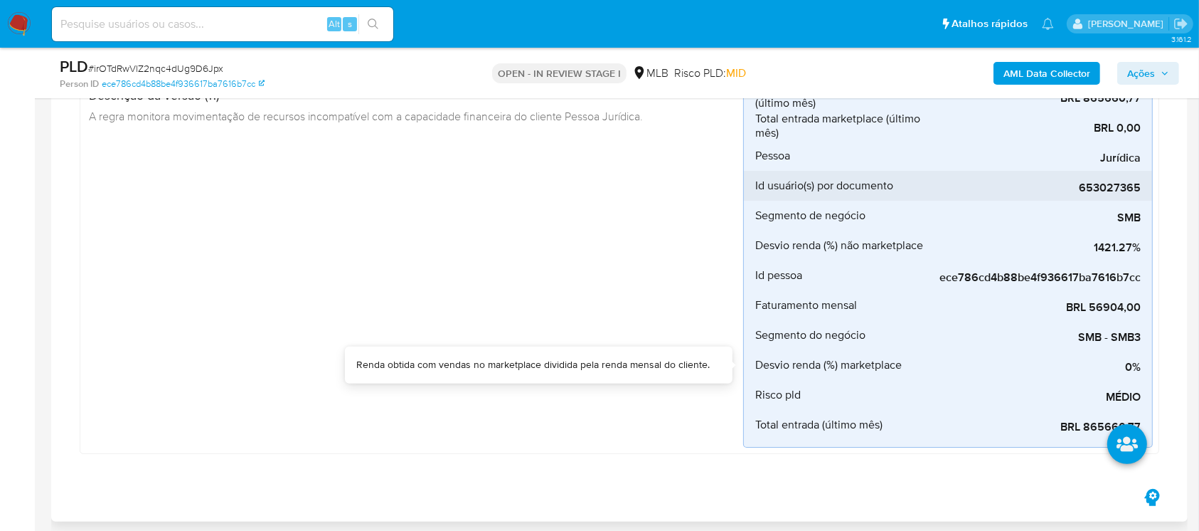
scroll to position [253, 0]
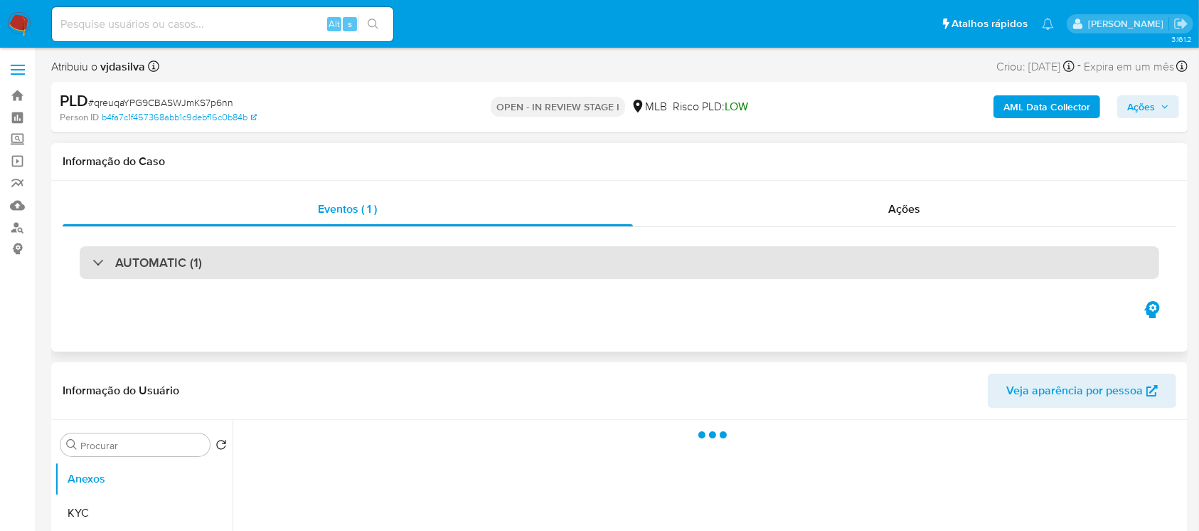
click at [97, 265] on div "AUTOMATIC (1)" at bounding box center [147, 263] width 110 height 16
select select "10"
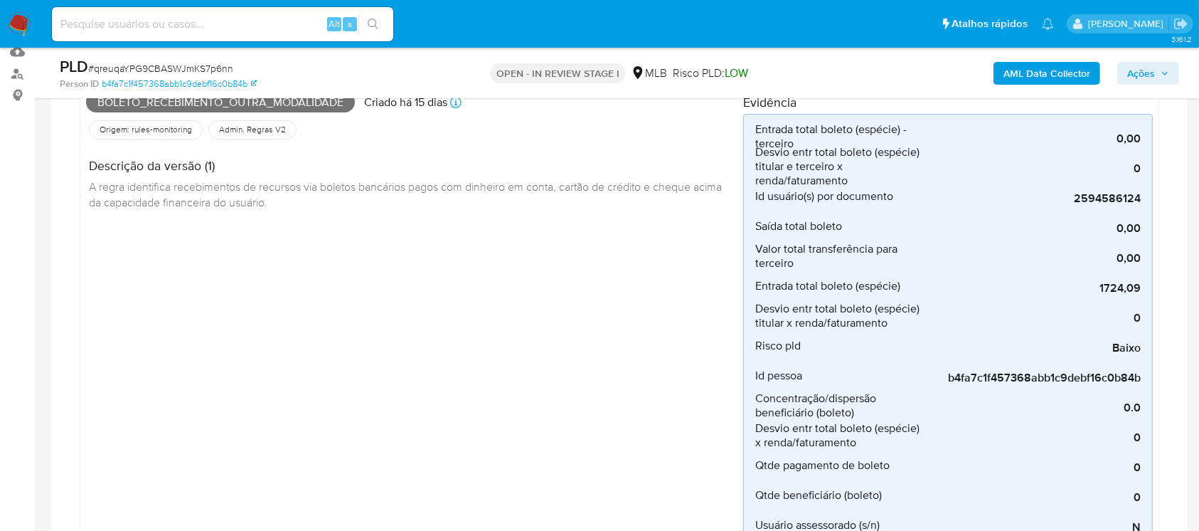
scroll to position [126, 0]
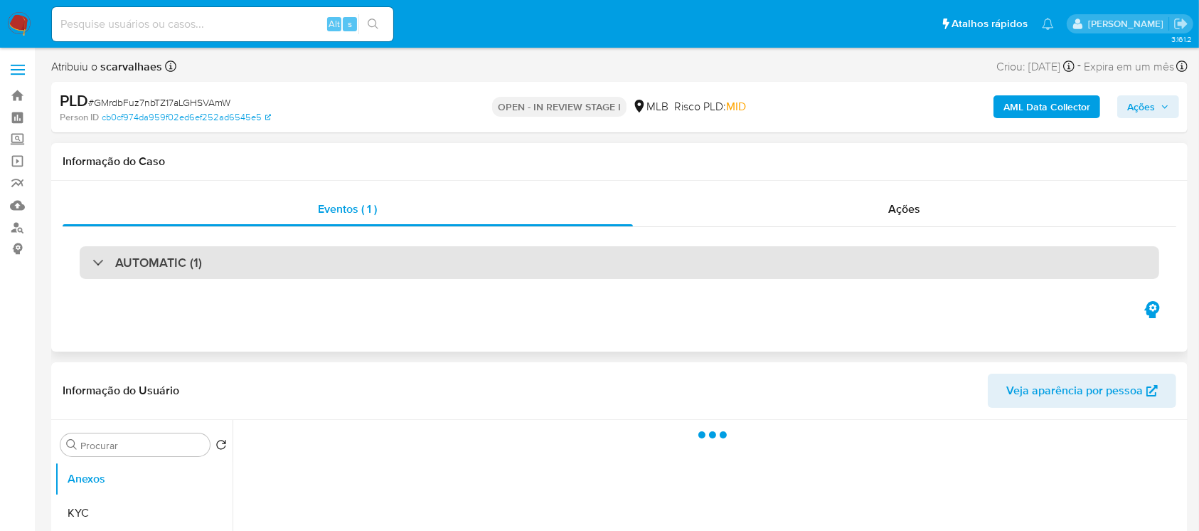
click at [100, 258] on div "AUTOMATIC (1)" at bounding box center [147, 263] width 110 height 16
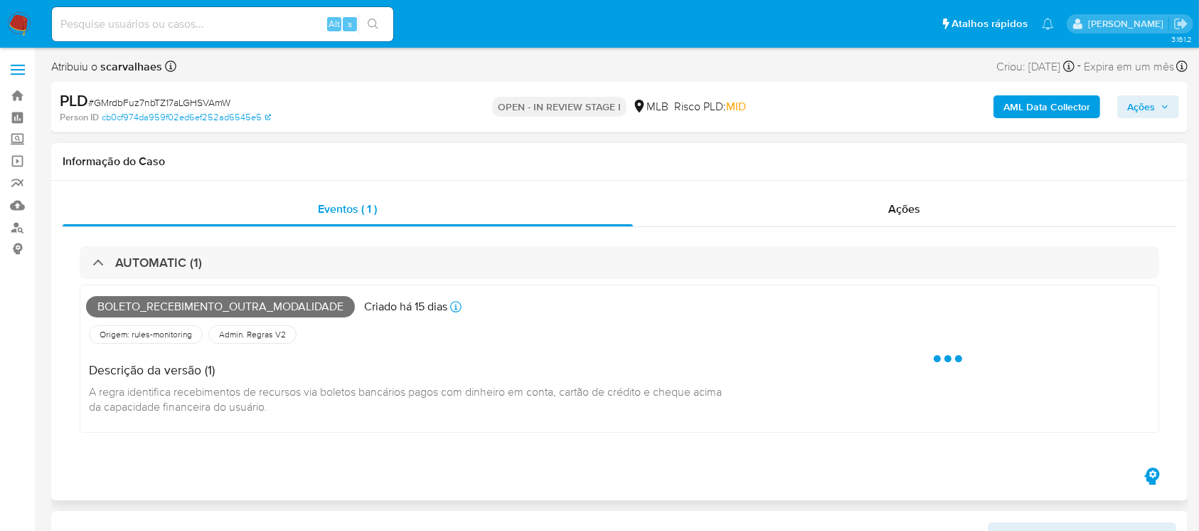
select select "10"
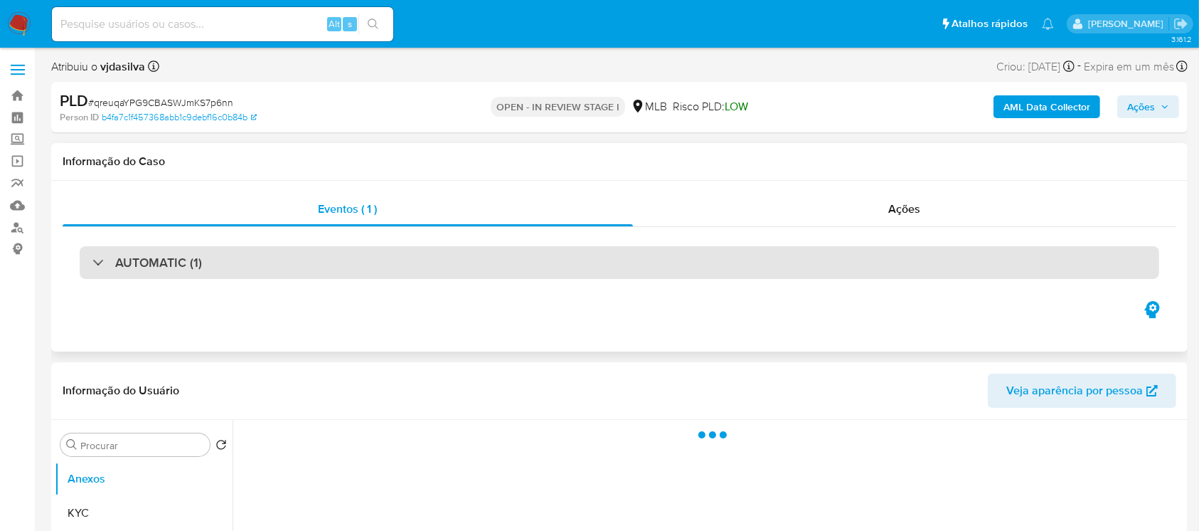
click at [114, 267] on div "AUTOMATIC (1)" at bounding box center [147, 263] width 110 height 16
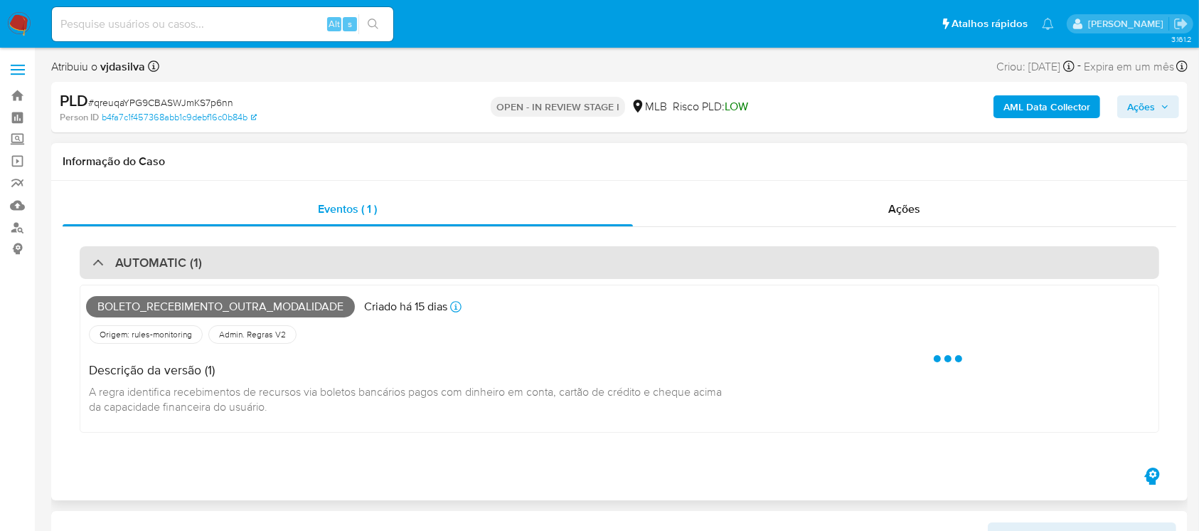
select select "10"
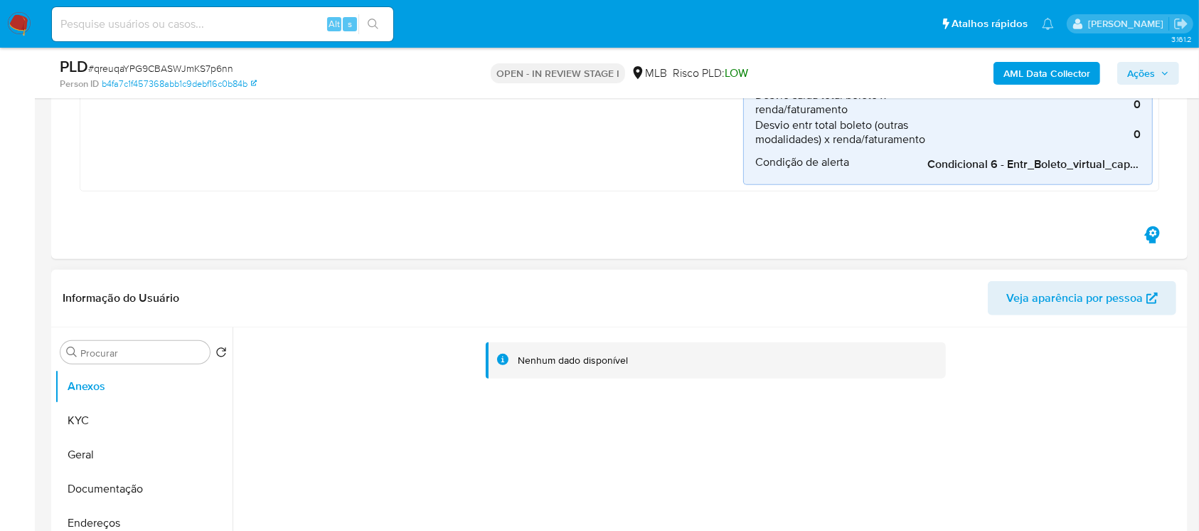
scroll to position [885, 0]
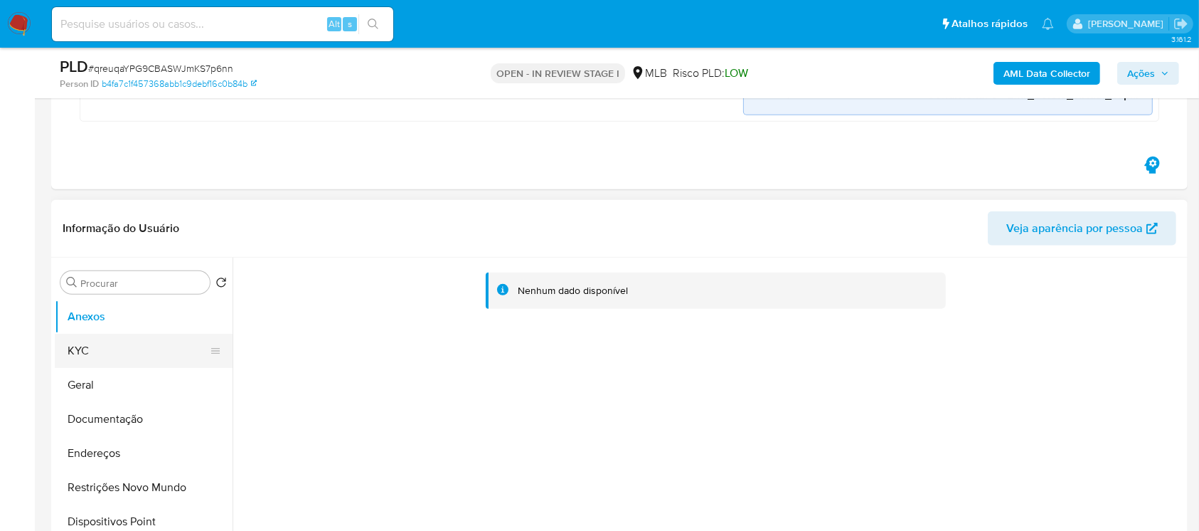
click at [91, 356] on button "KYC" at bounding box center [138, 351] width 166 height 34
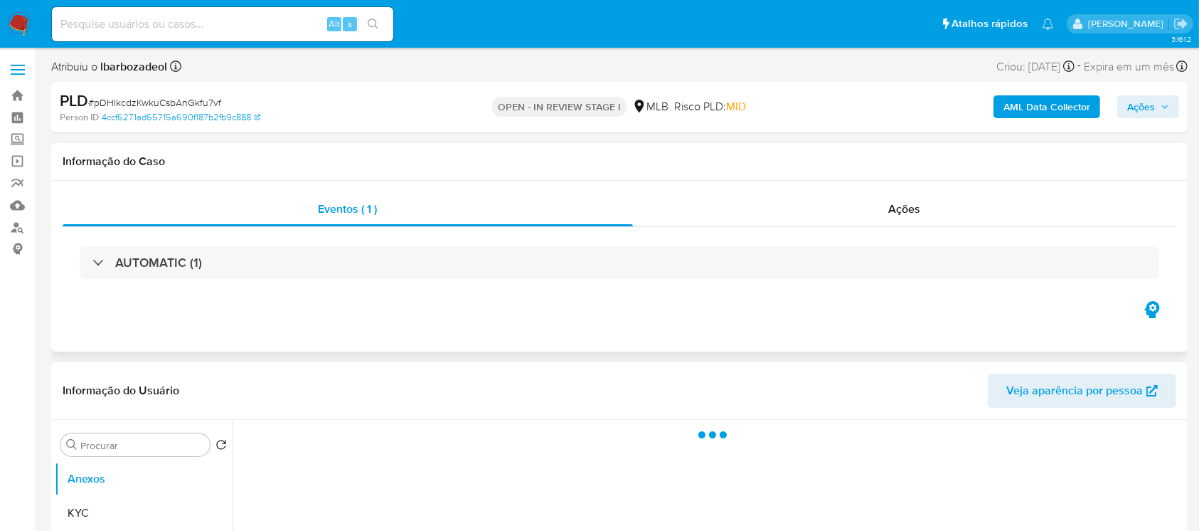
select select "10"
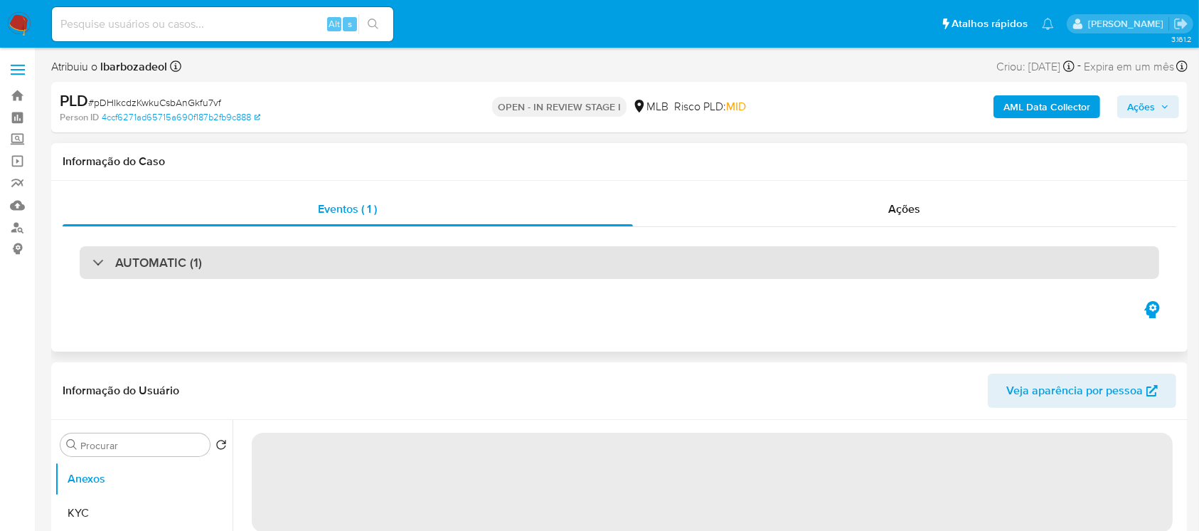
click at [105, 265] on div "AUTOMATIC (1)" at bounding box center [147, 263] width 110 height 16
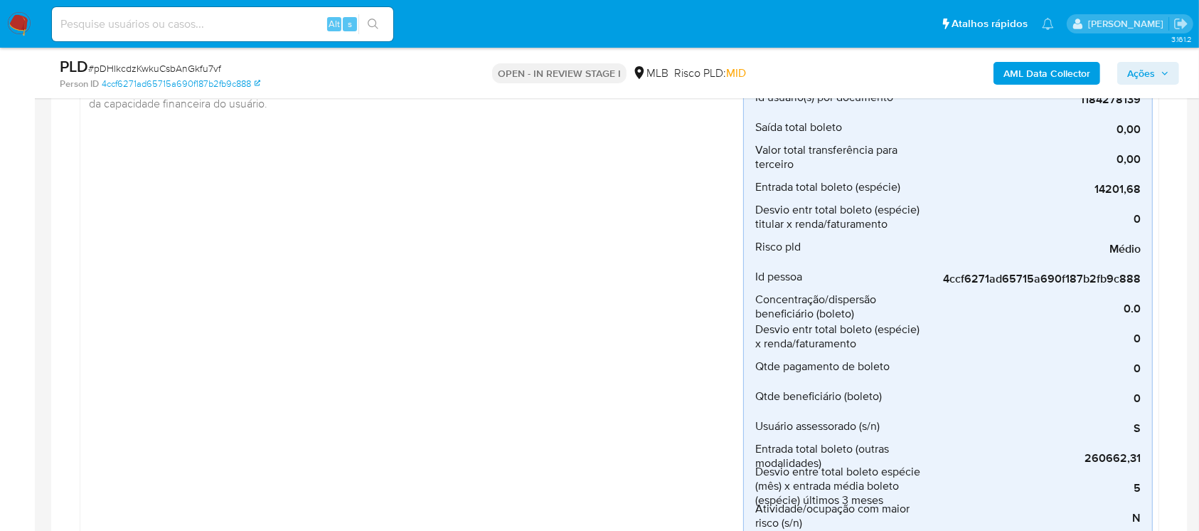
scroll to position [379, 0]
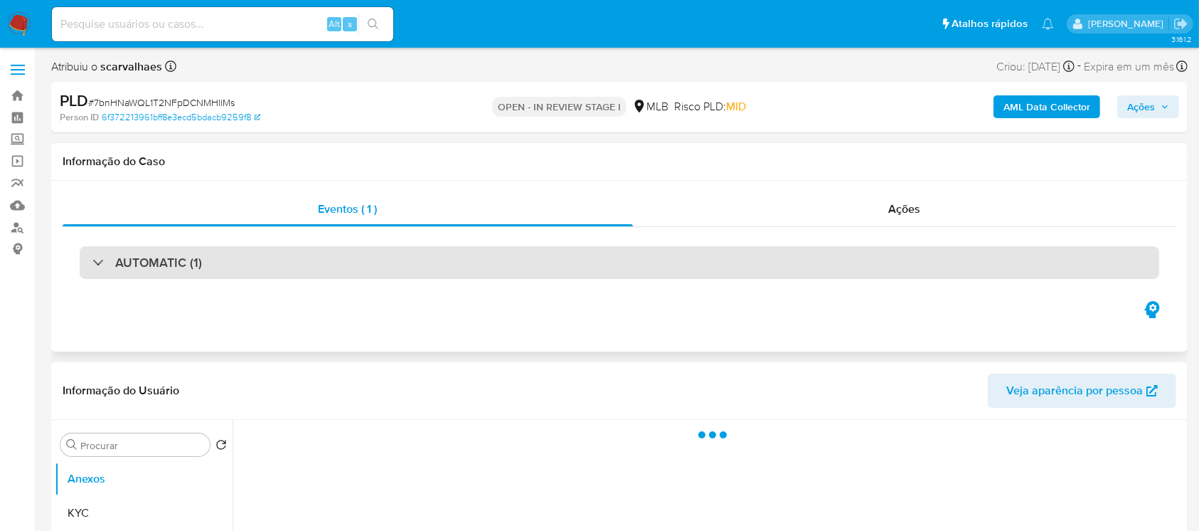
click at [92, 262] on div at bounding box center [92, 262] width 0 height 0
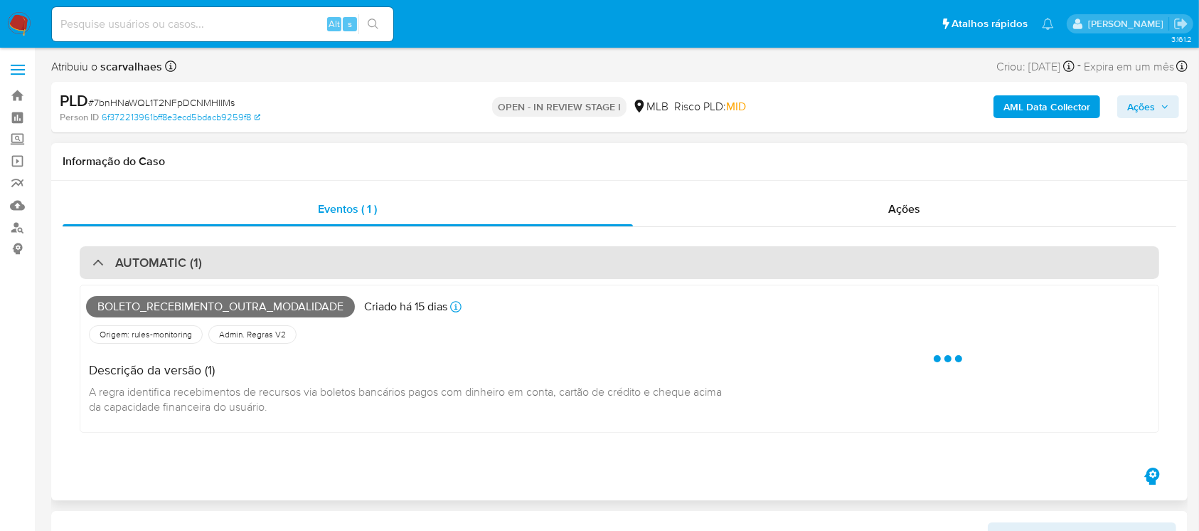
select select "10"
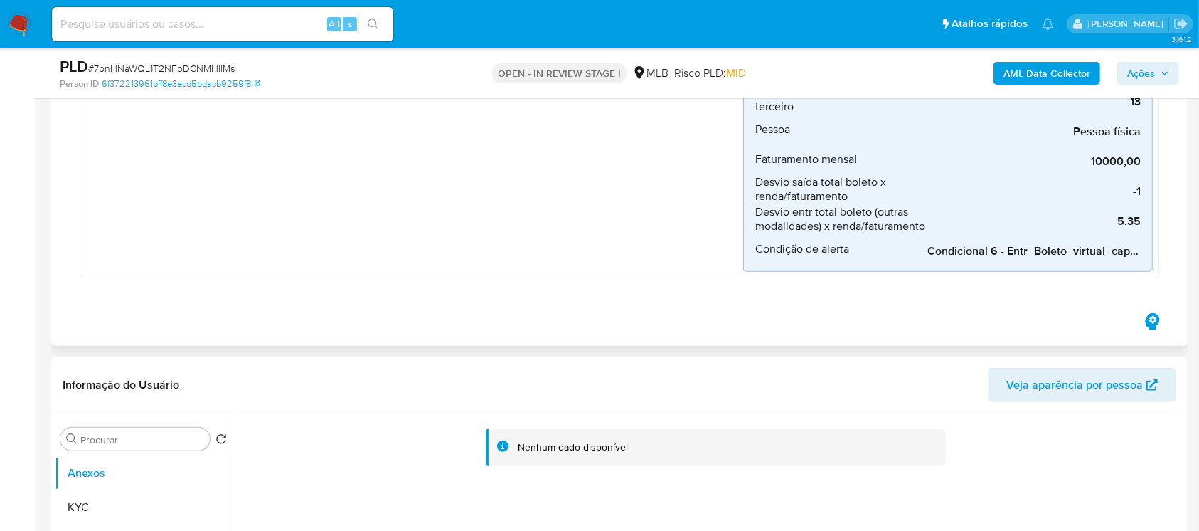
scroll to position [758, 0]
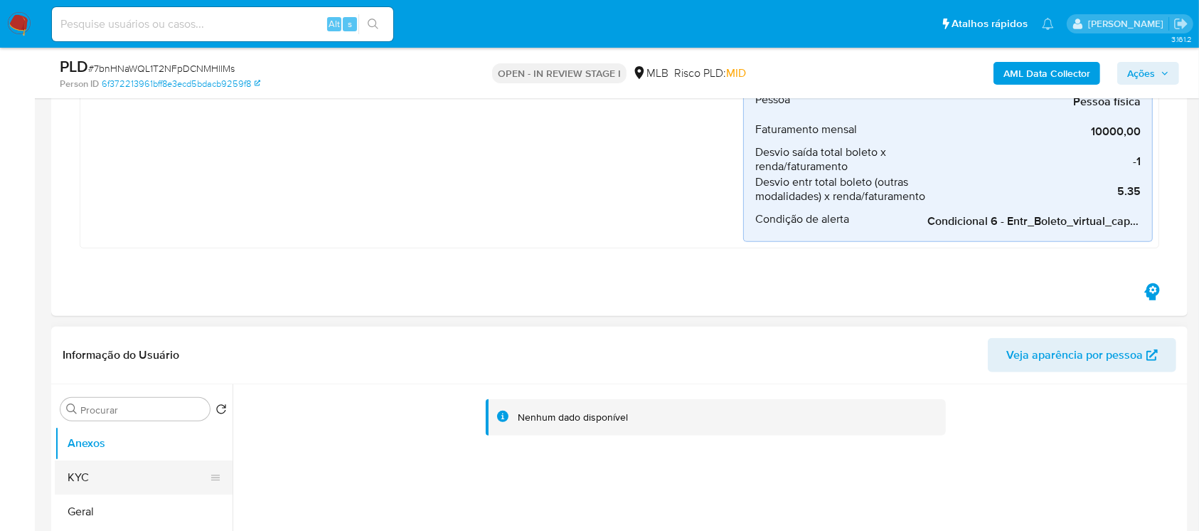
click at [83, 477] on button "KYC" at bounding box center [138, 477] width 166 height 34
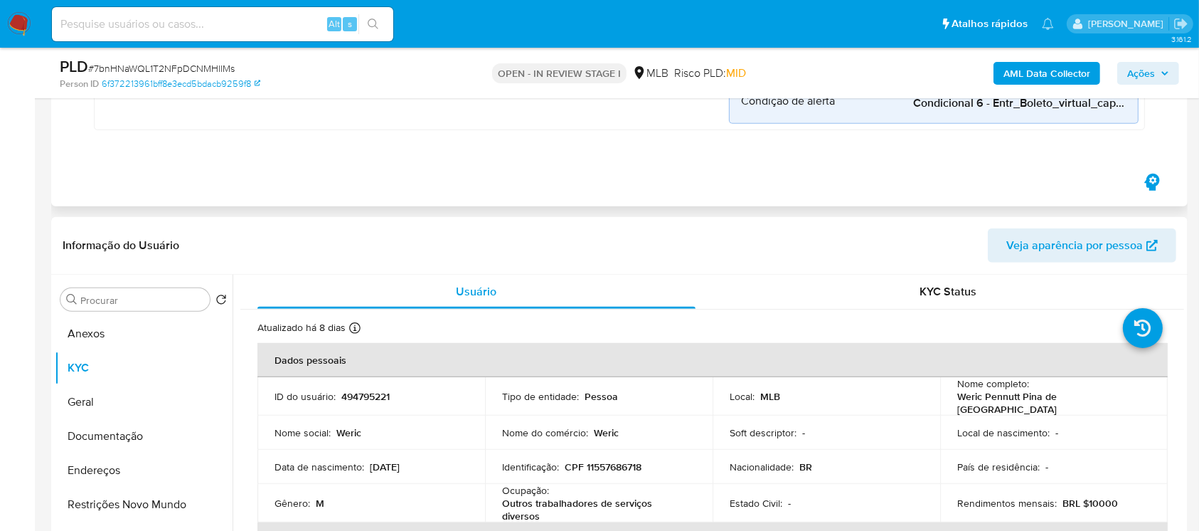
scroll to position [1012, 0]
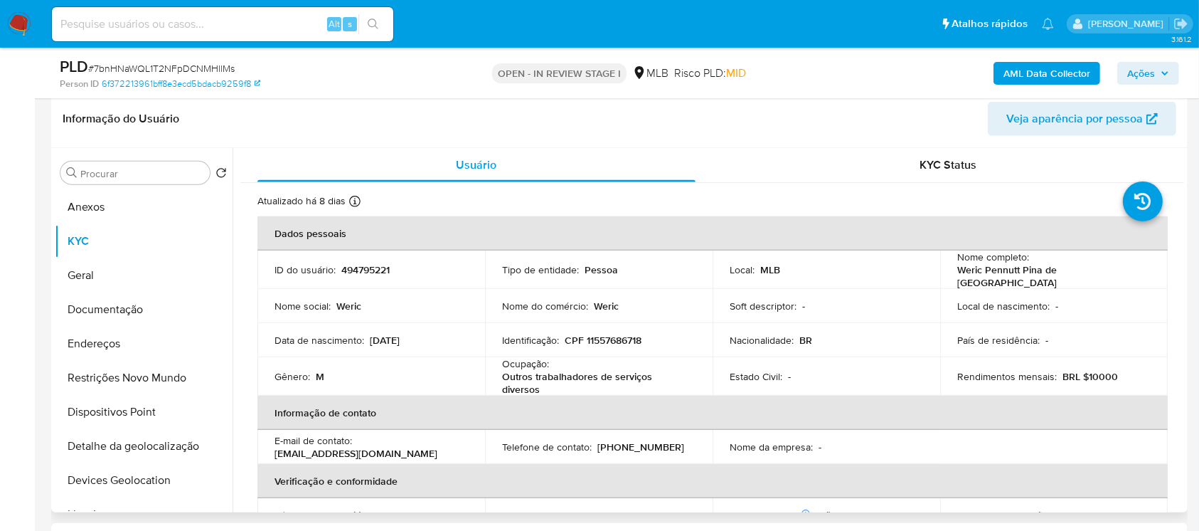
click at [354, 265] on p "494795221" at bounding box center [365, 269] width 48 height 13
copy p "494795221"
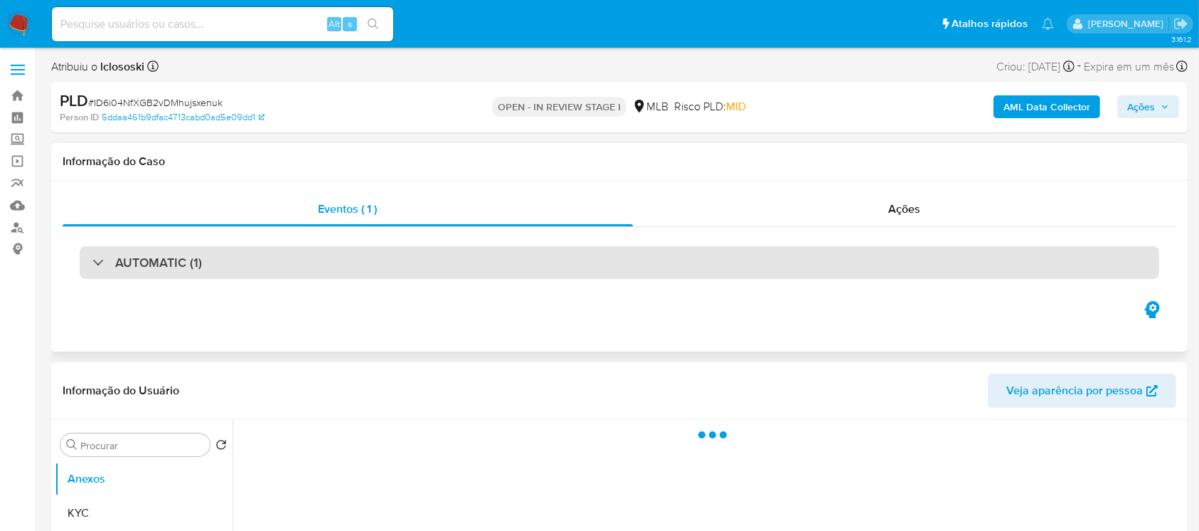
click at [121, 269] on h3 "AUTOMATIC (1)" at bounding box center [158, 263] width 87 height 16
select select "10"
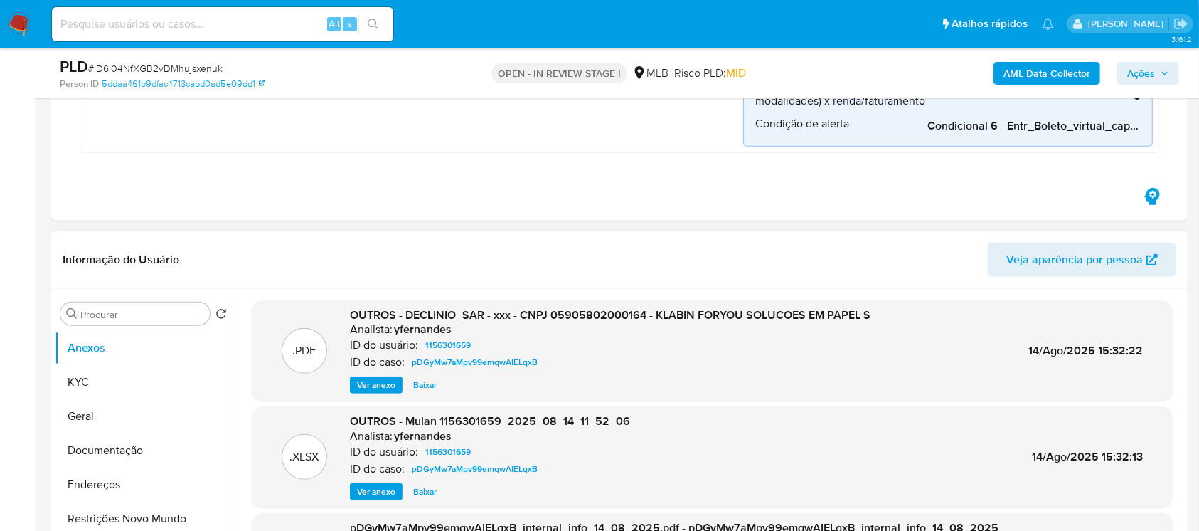
scroll to position [885, 0]
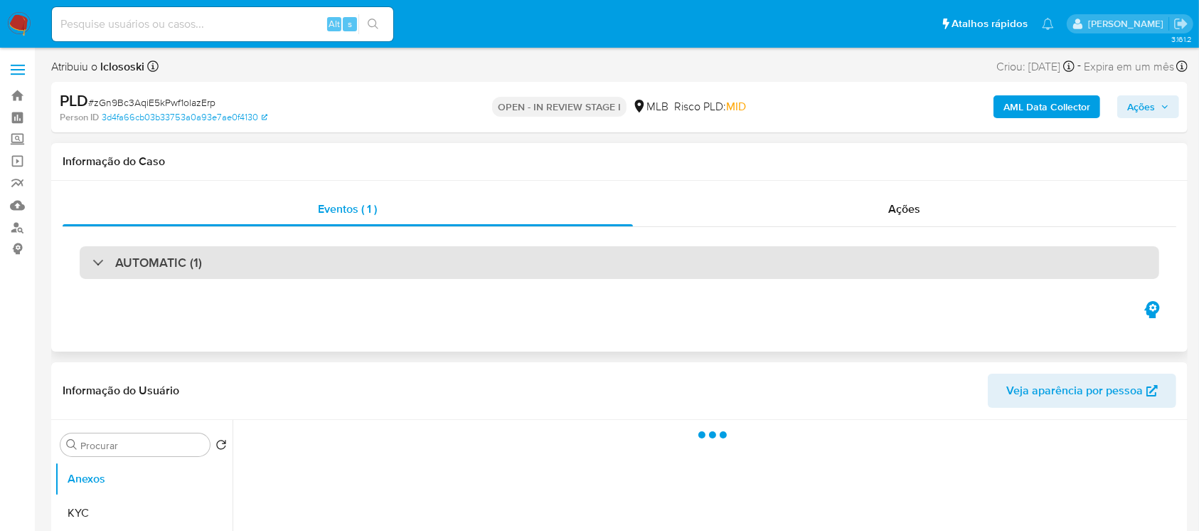
click at [107, 259] on div "AUTOMATIC (1)" at bounding box center [147, 263] width 110 height 16
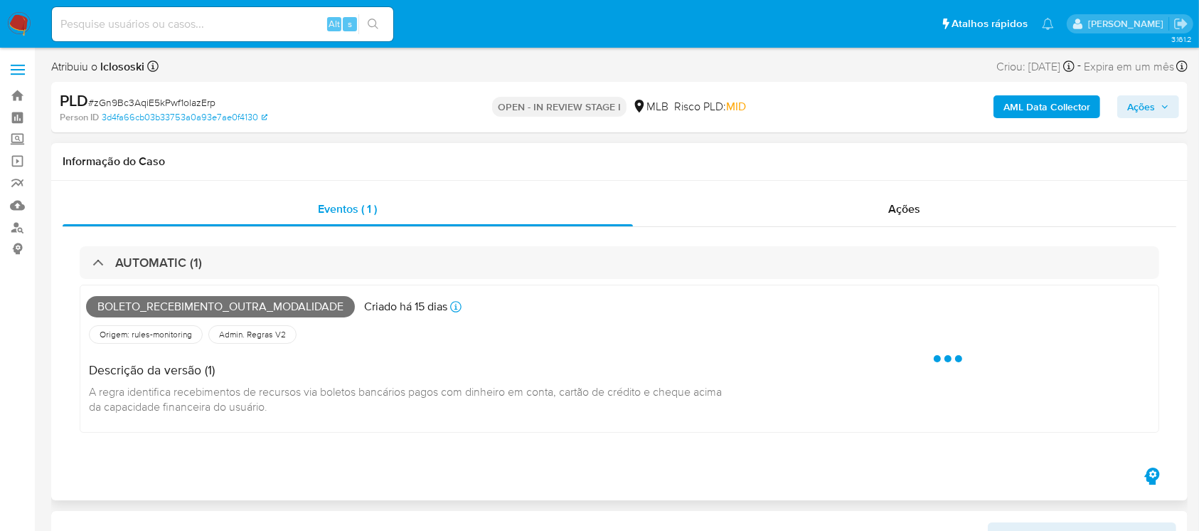
select select "10"
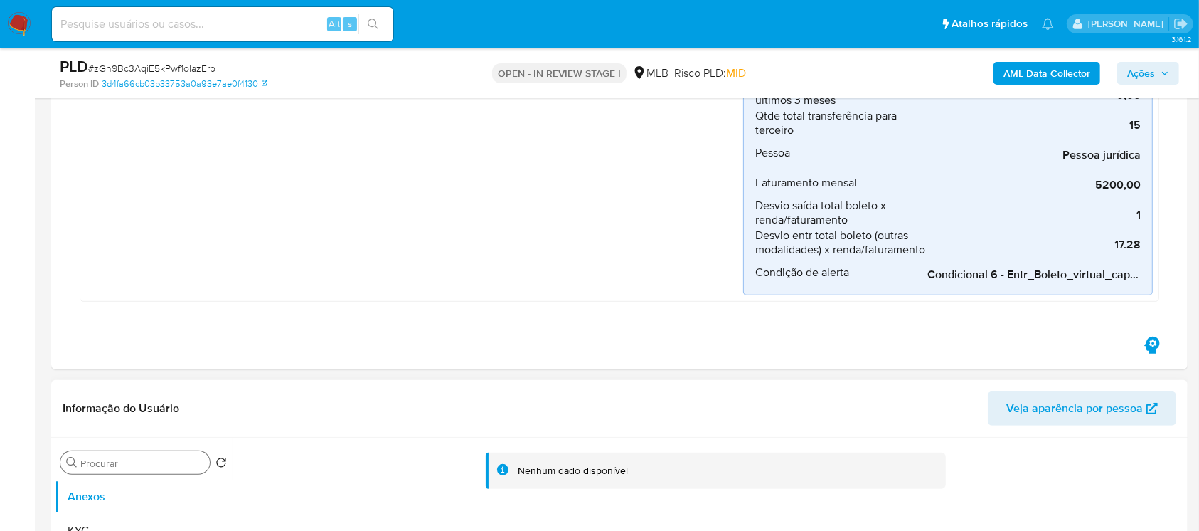
scroll to position [758, 0]
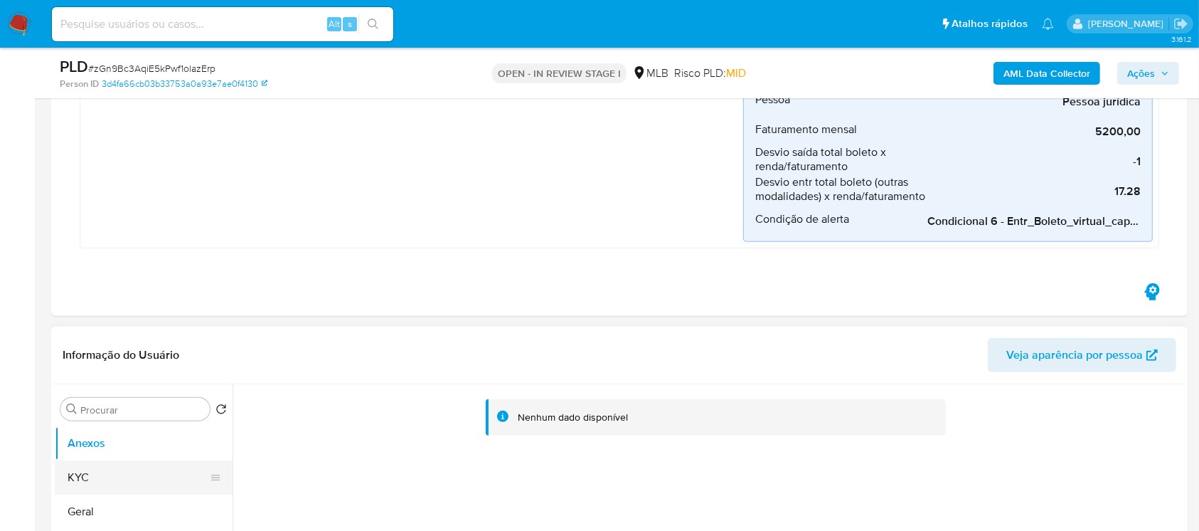
click at [75, 471] on button "KYC" at bounding box center [138, 477] width 166 height 34
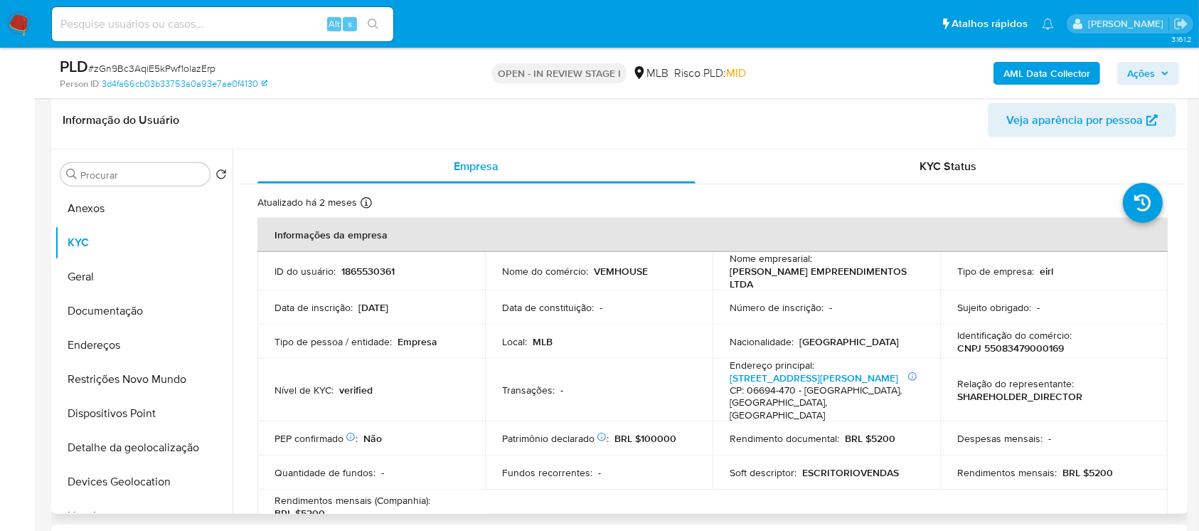
scroll to position [1012, 0]
click at [83, 276] on button "Geral" at bounding box center [138, 275] width 166 height 34
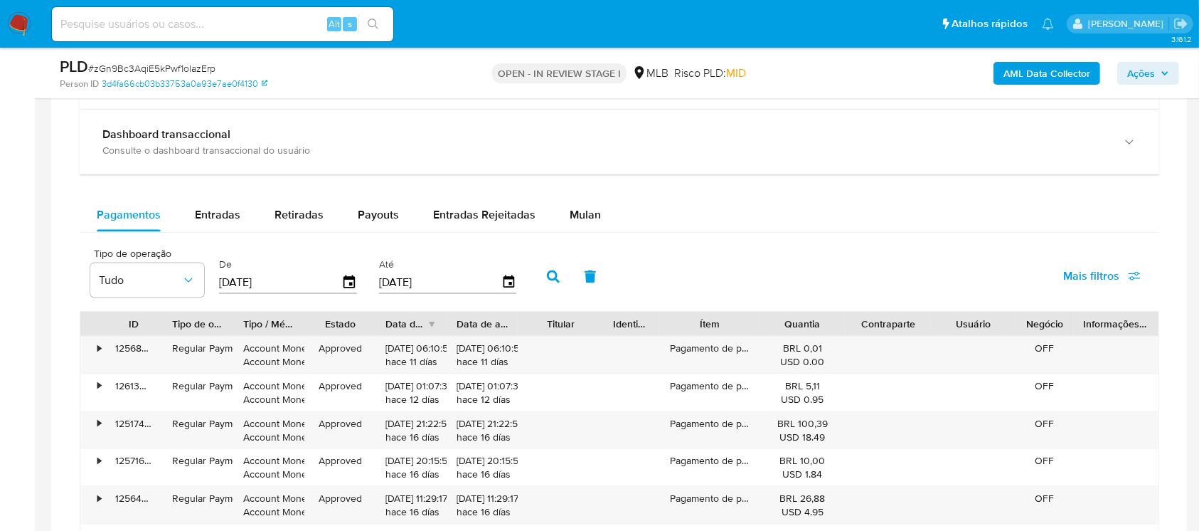
scroll to position [1770, 0]
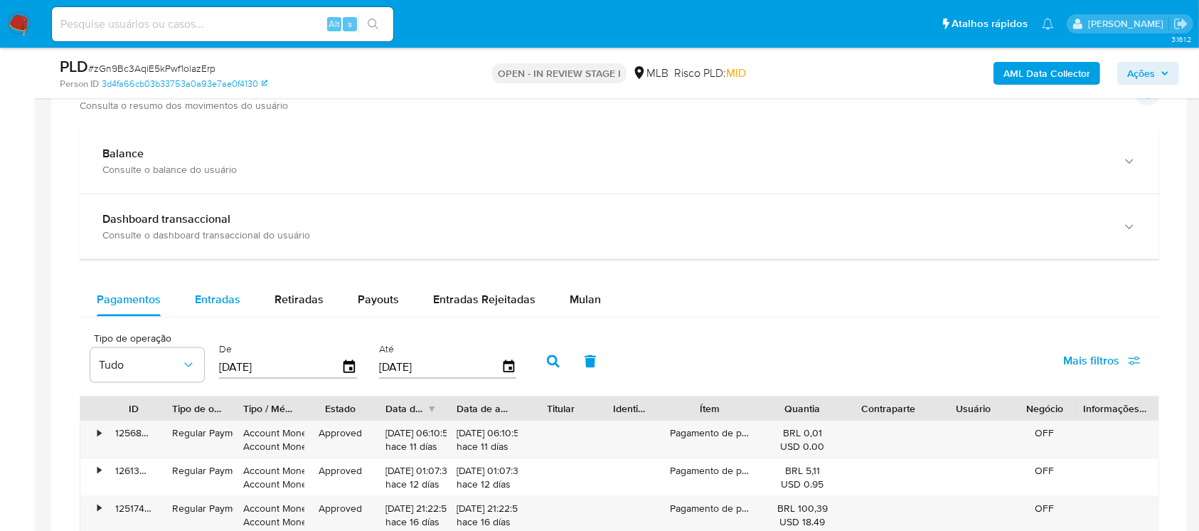
click at [214, 307] on div "Entradas" at bounding box center [218, 299] width 46 height 34
select select "10"
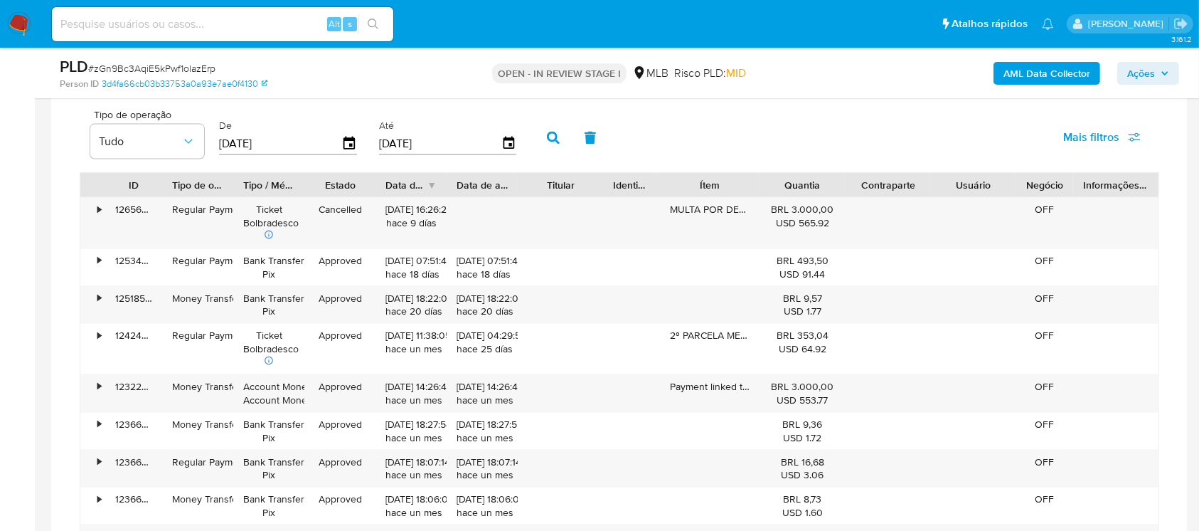
scroll to position [2023, 0]
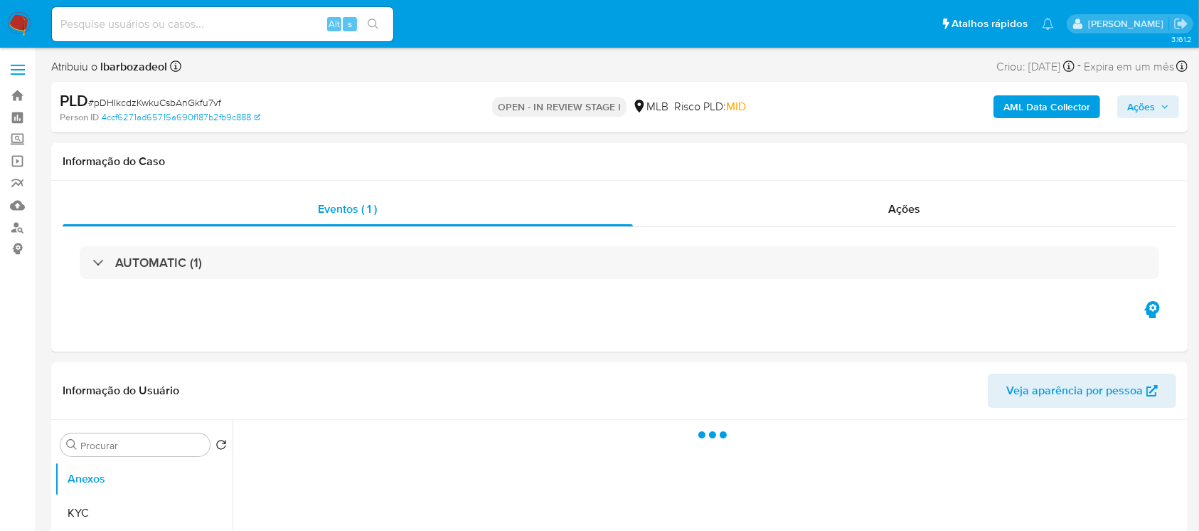
click at [97, 260] on div "AUTOMATIC (1)" at bounding box center [147, 263] width 110 height 16
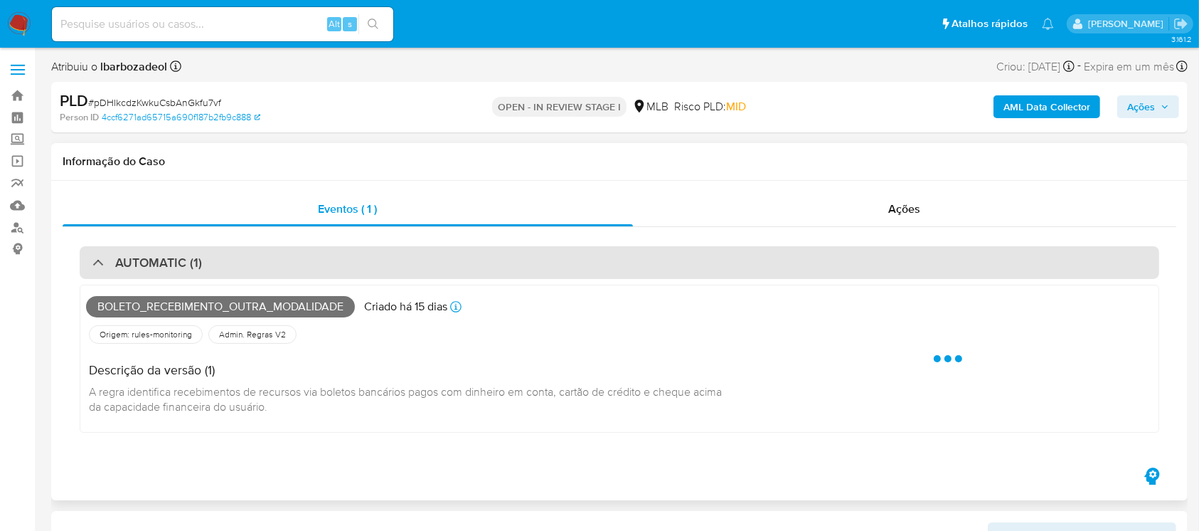
select select "10"
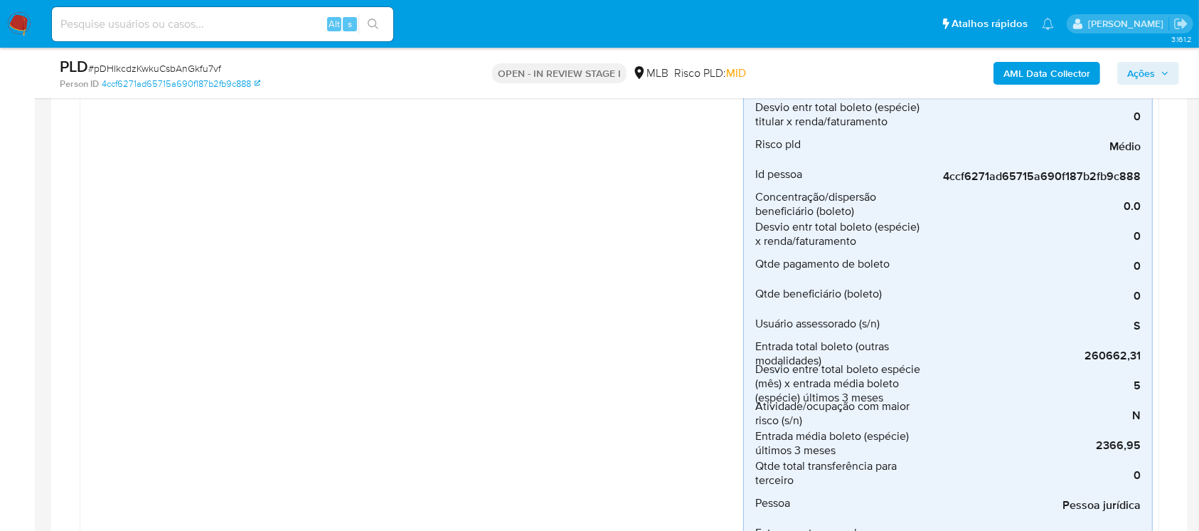
scroll to position [379, 0]
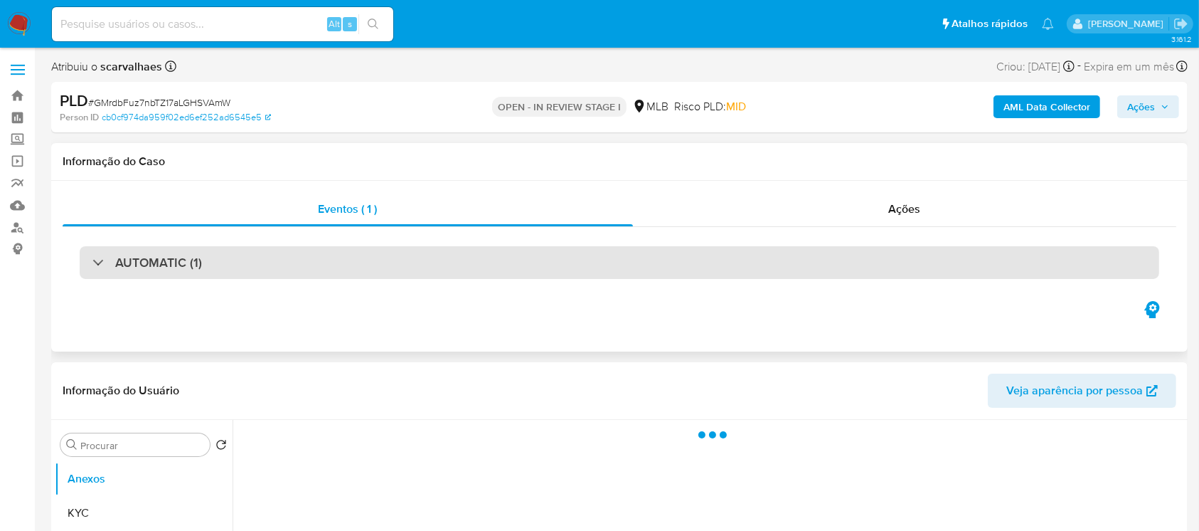
click at [93, 256] on div "AUTOMATIC (1)" at bounding box center [147, 263] width 110 height 16
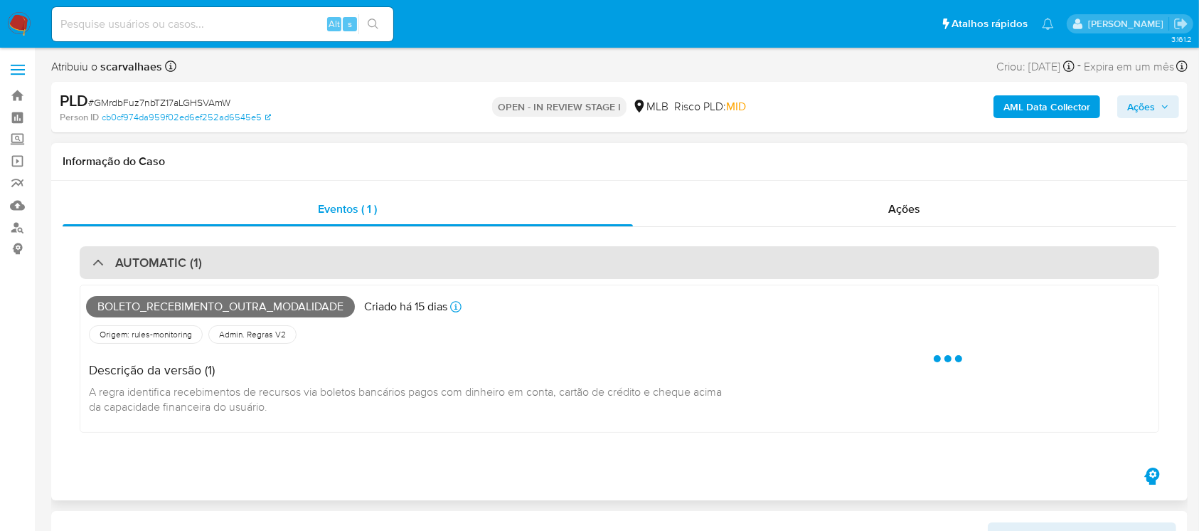
select select "10"
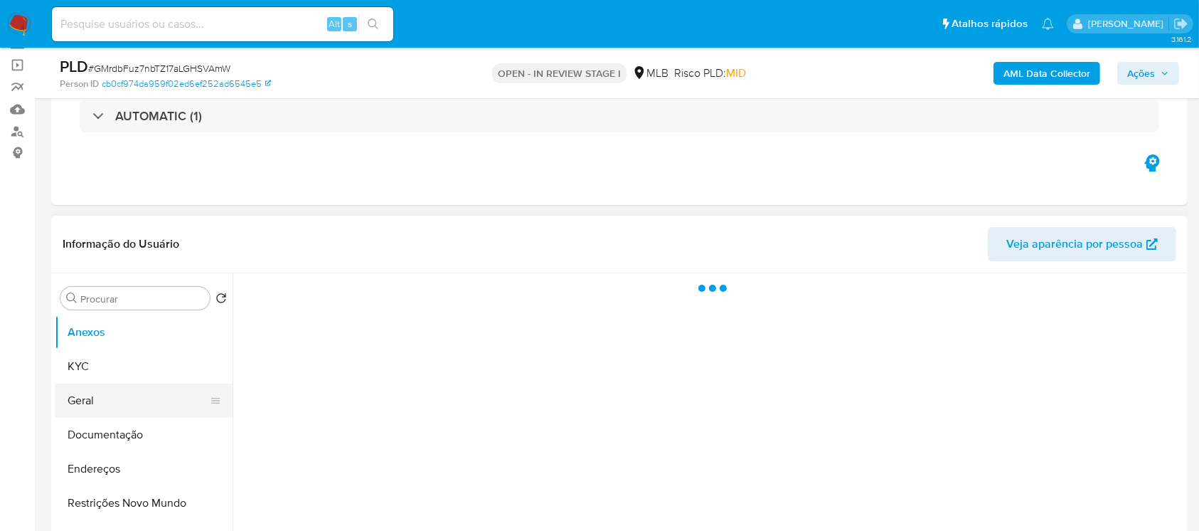
scroll to position [126, 0]
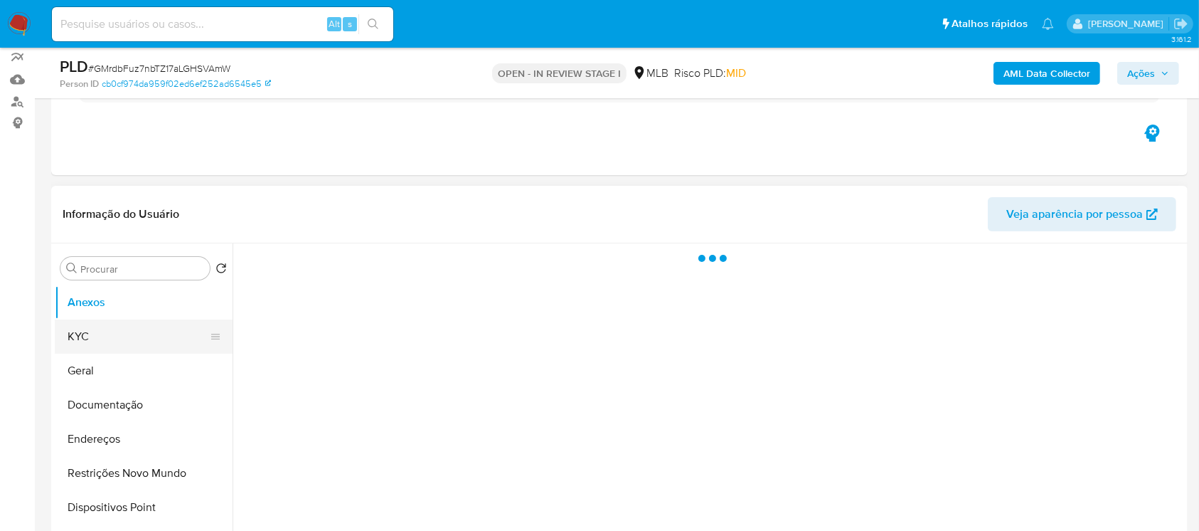
click at [85, 326] on button "KYC" at bounding box center [138, 336] width 166 height 34
select select "10"
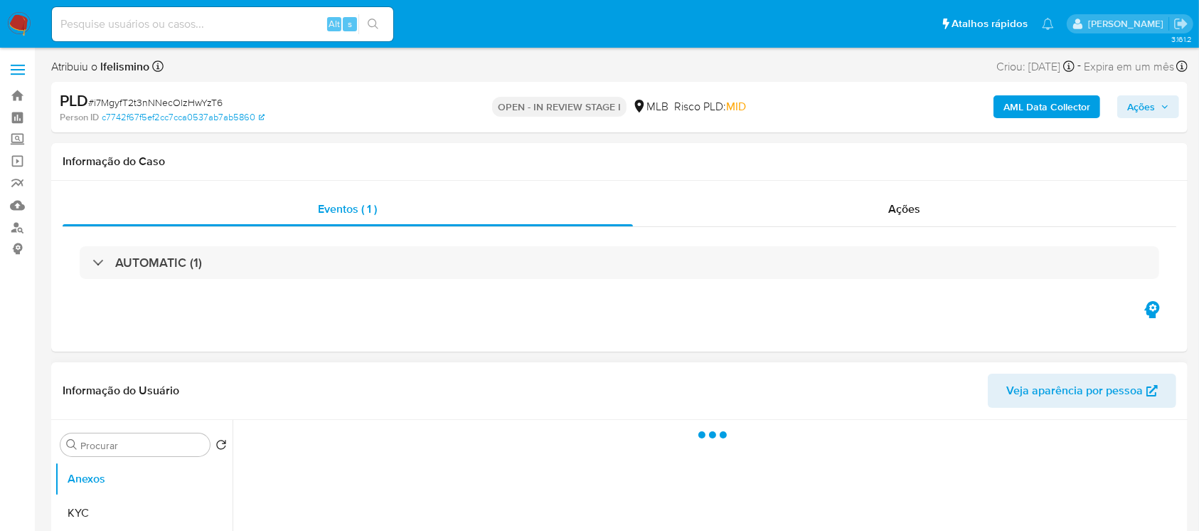
scroll to position [126, 0]
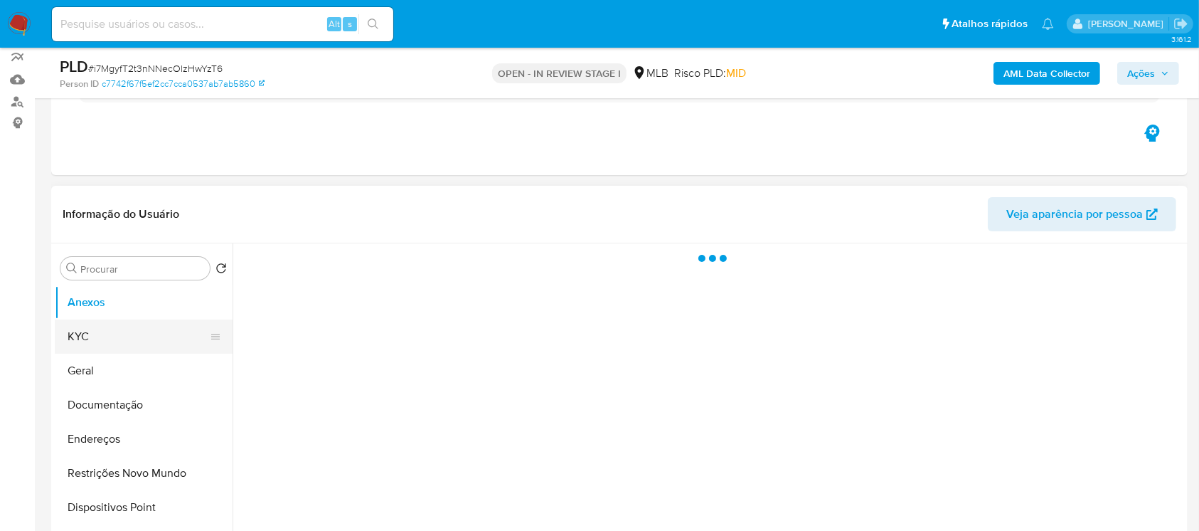
select select "10"
click at [108, 345] on button "KYC" at bounding box center [138, 336] width 166 height 34
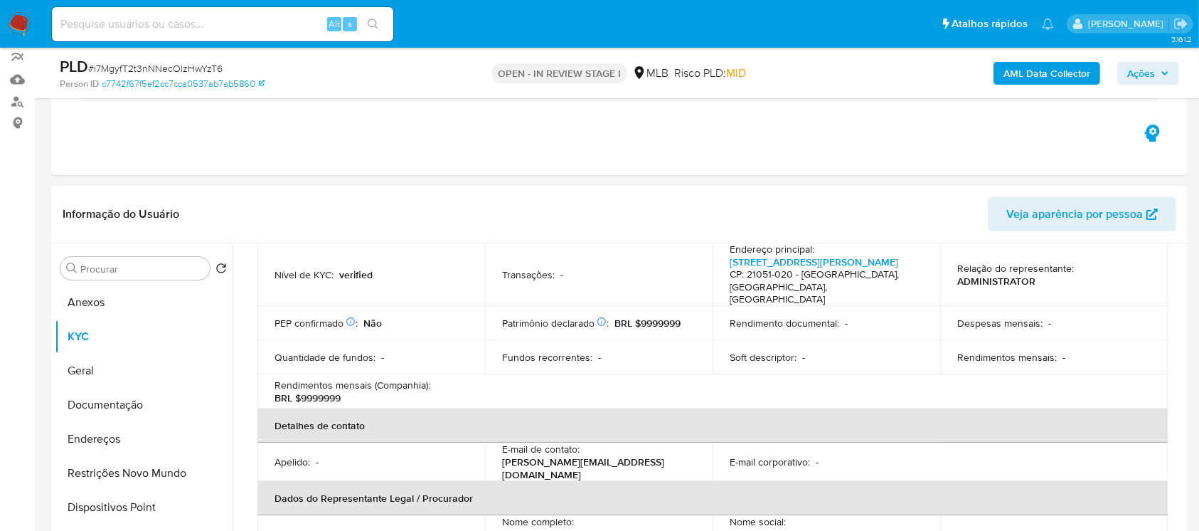
scroll to position [253, 0]
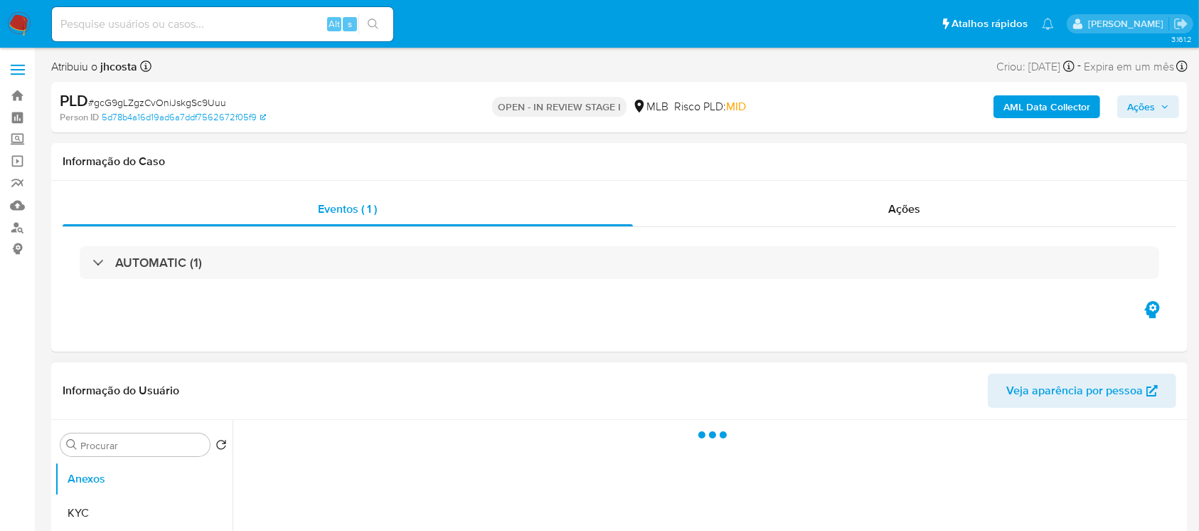
select select "10"
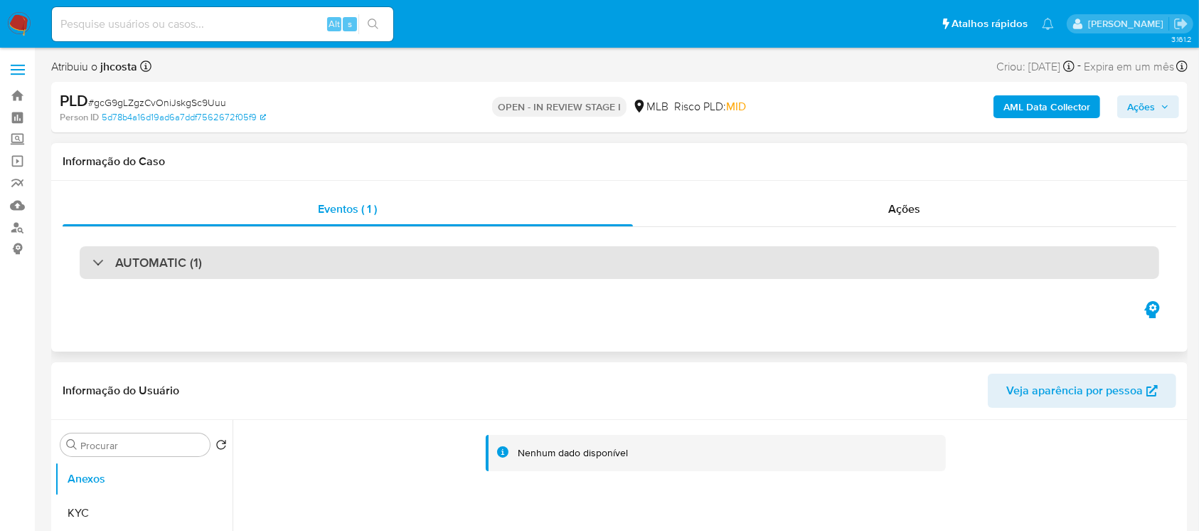
click at [103, 270] on div "AUTOMATIC (1)" at bounding box center [147, 263] width 110 height 16
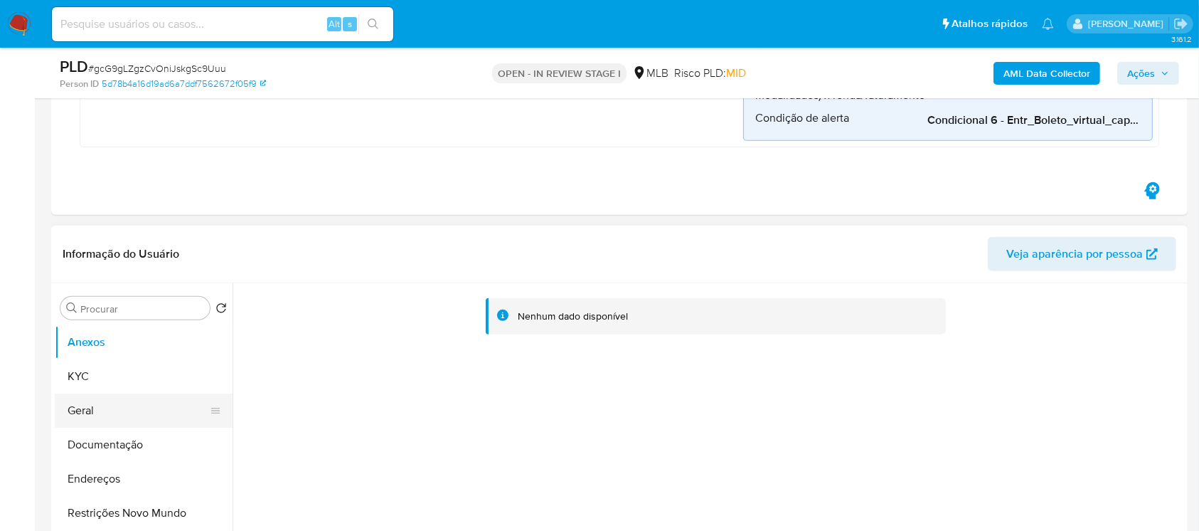
scroll to position [885, 0]
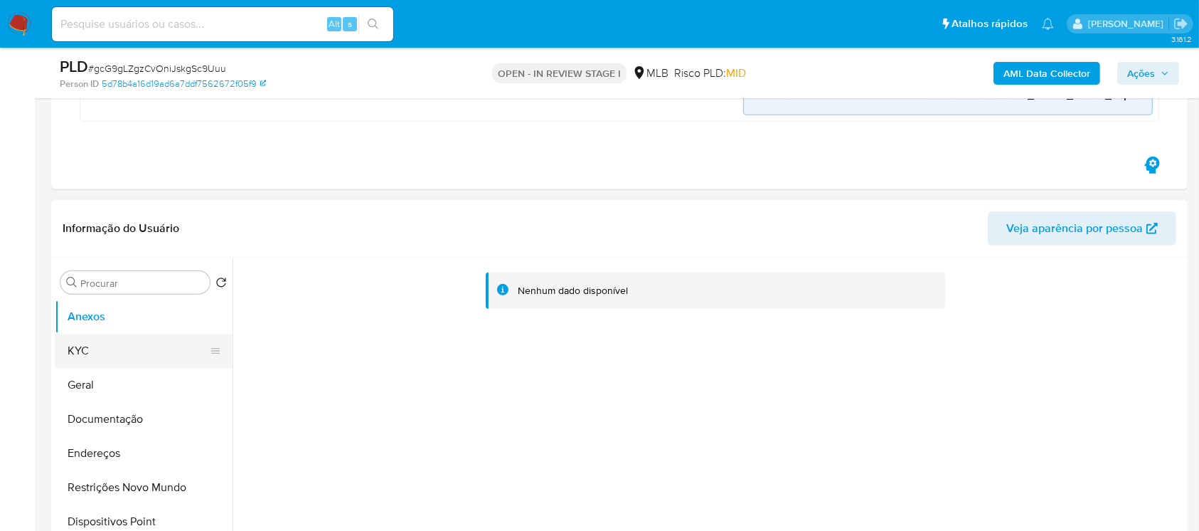
click at [88, 344] on button "KYC" at bounding box center [138, 351] width 166 height 34
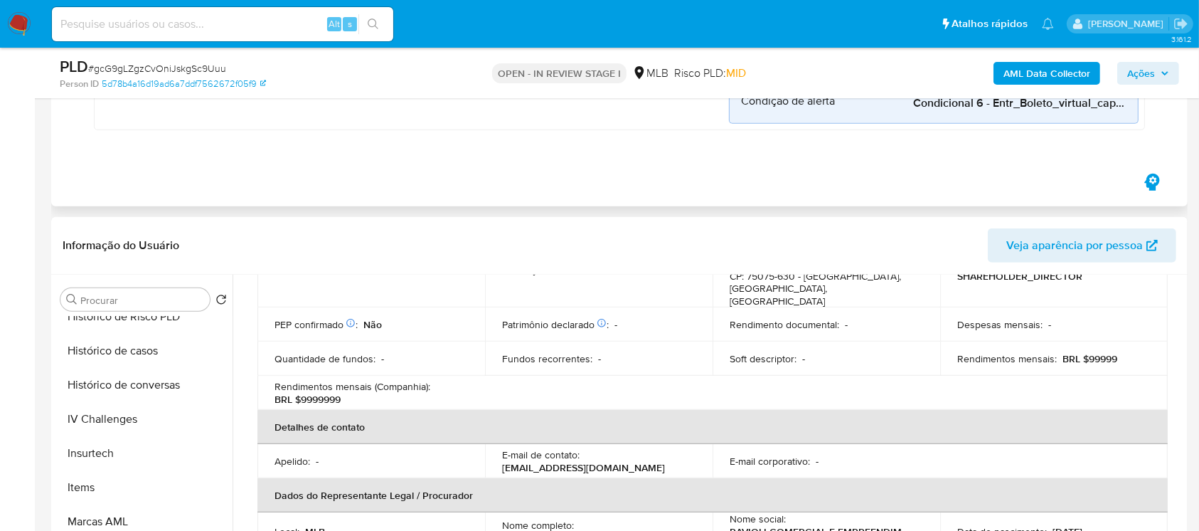
scroll to position [506, 0]
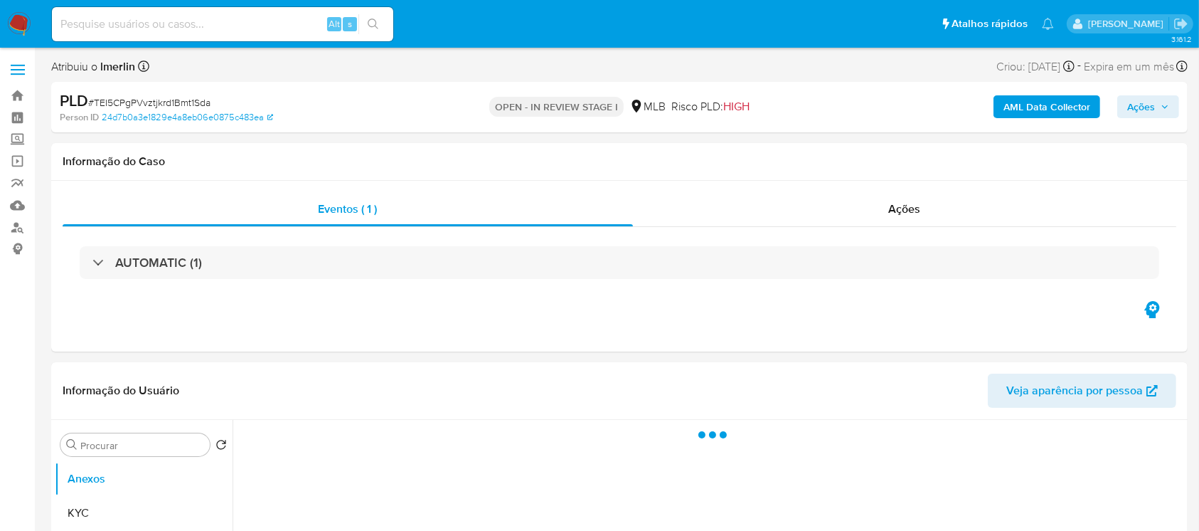
select select "10"
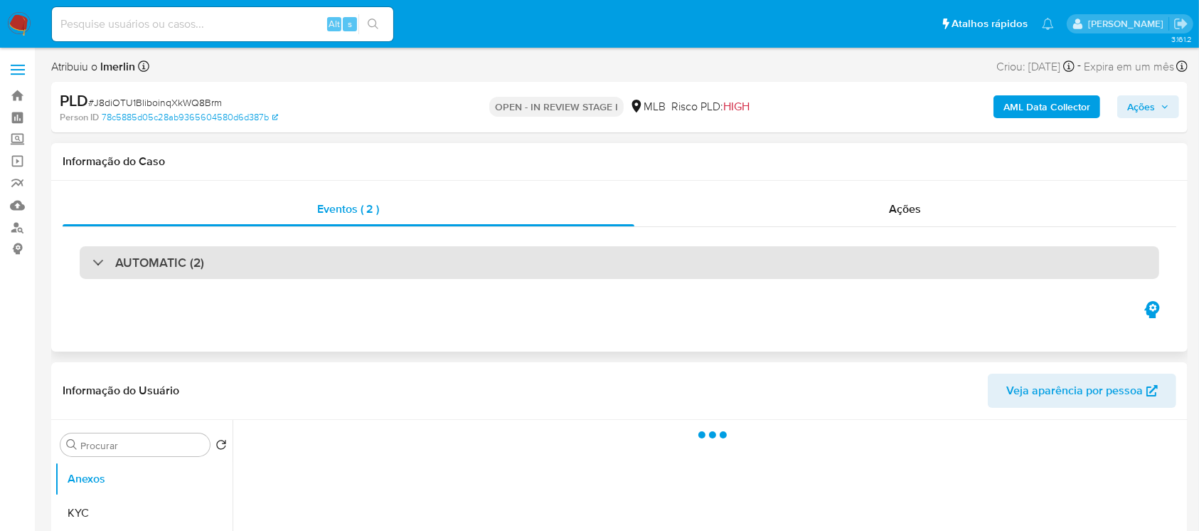
click at [411, 273] on div "AUTOMATIC (2)" at bounding box center [620, 262] width 1080 height 33
select select "10"
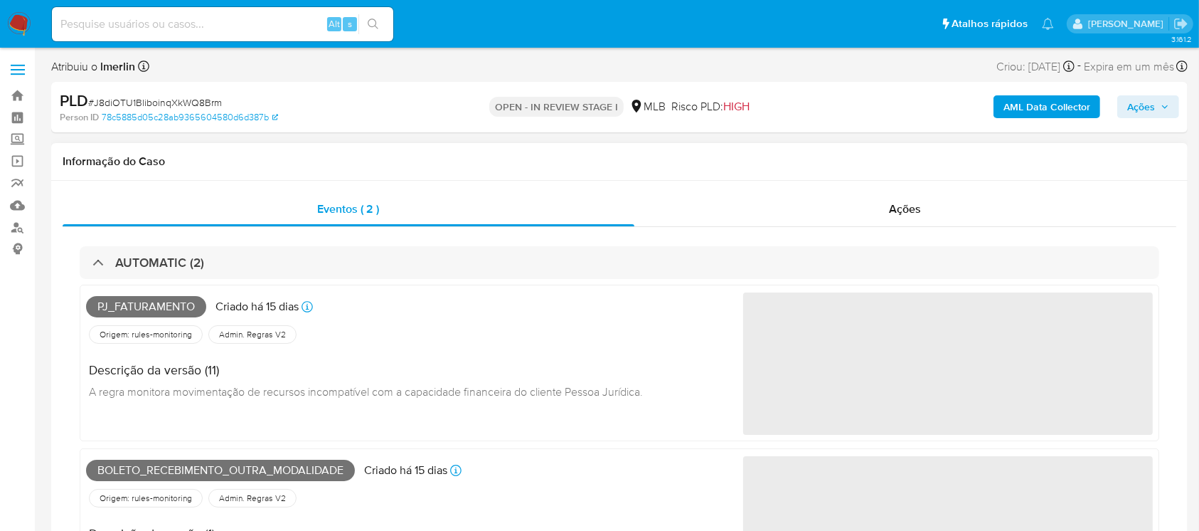
scroll to position [126, 0]
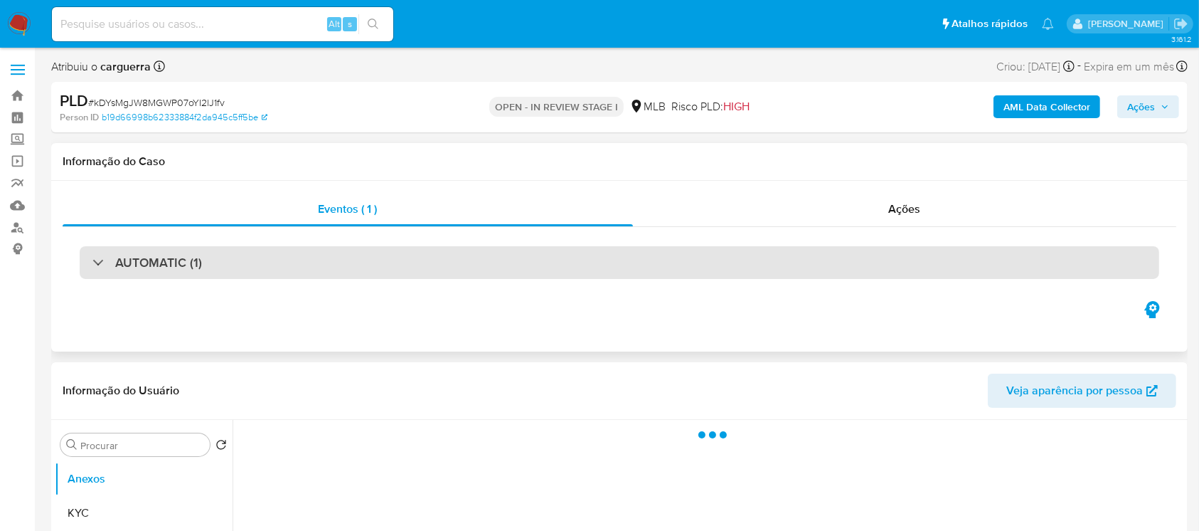
click at [92, 261] on div "AUTOMATIC (1)" at bounding box center [147, 263] width 110 height 16
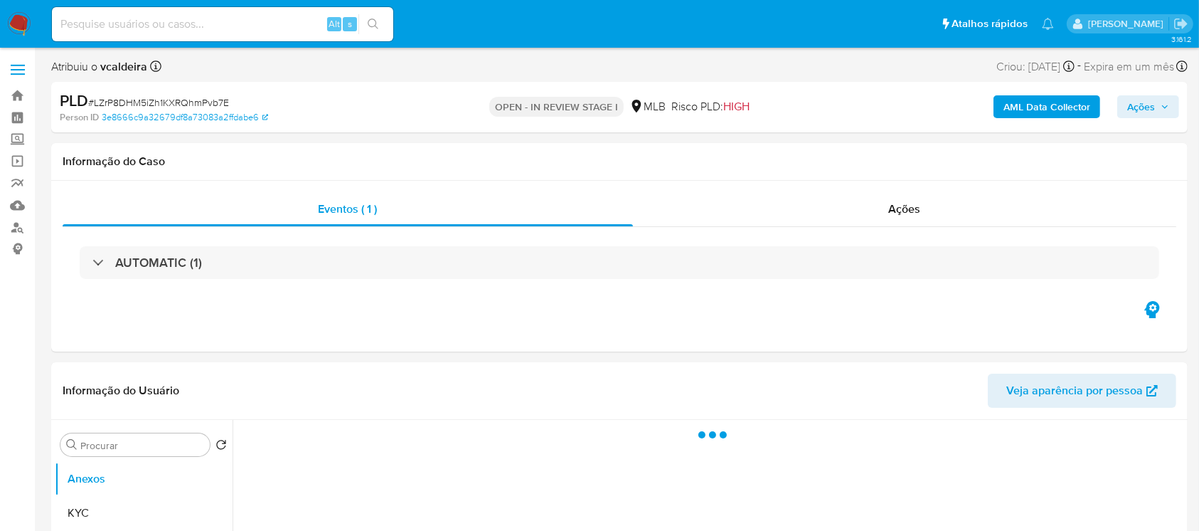
select select "10"
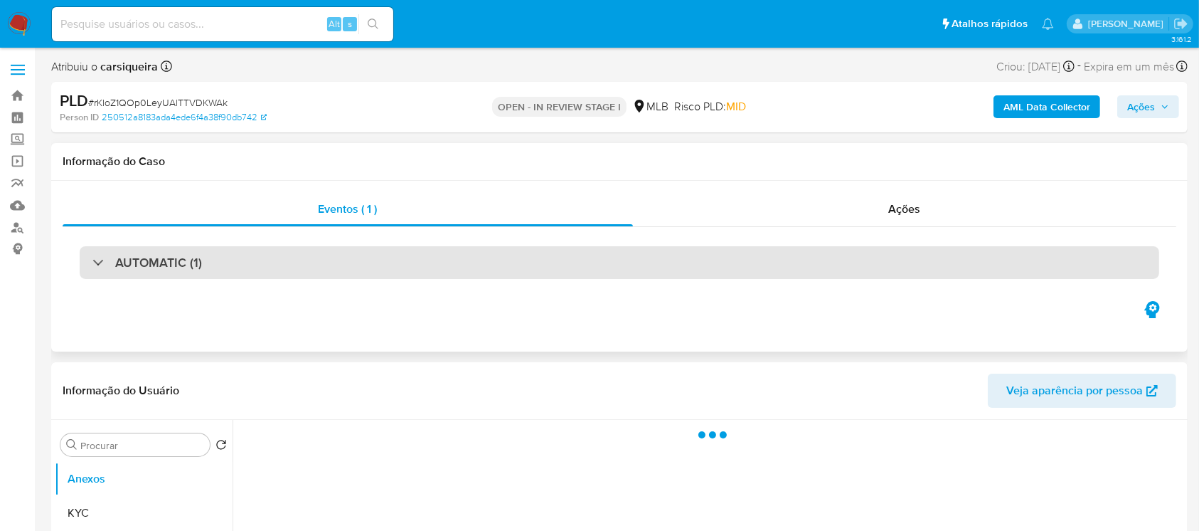
click at [102, 264] on div "AUTOMATIC (1)" at bounding box center [147, 263] width 110 height 16
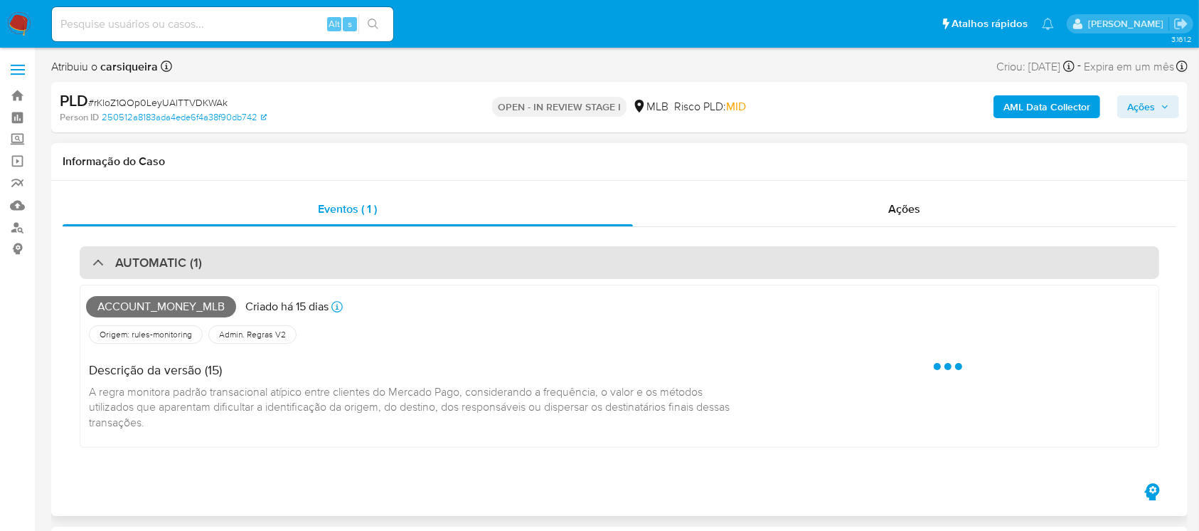
select select "10"
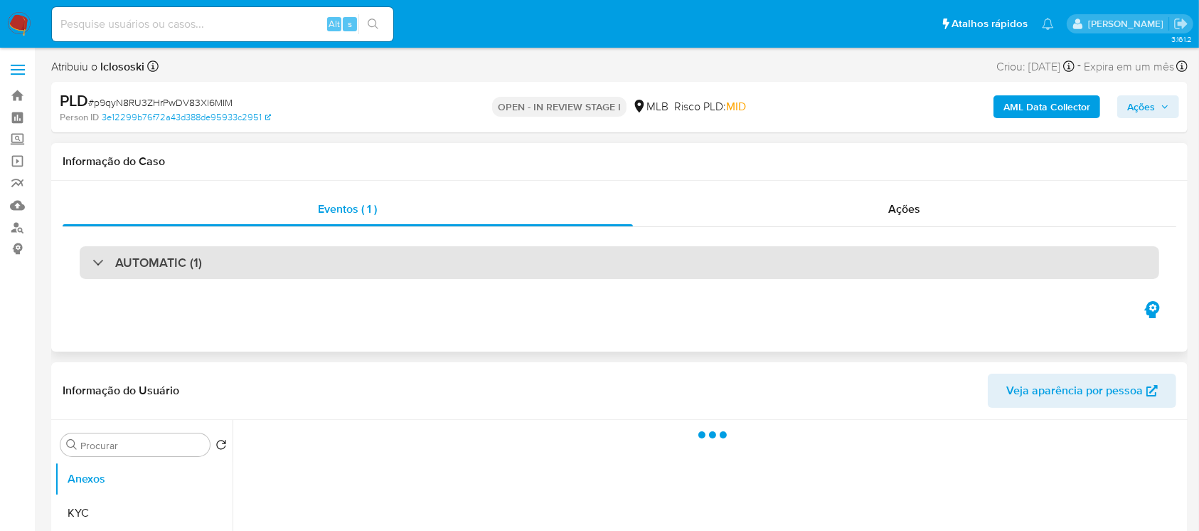
click at [103, 259] on div "AUTOMATIC (1)" at bounding box center [147, 263] width 110 height 16
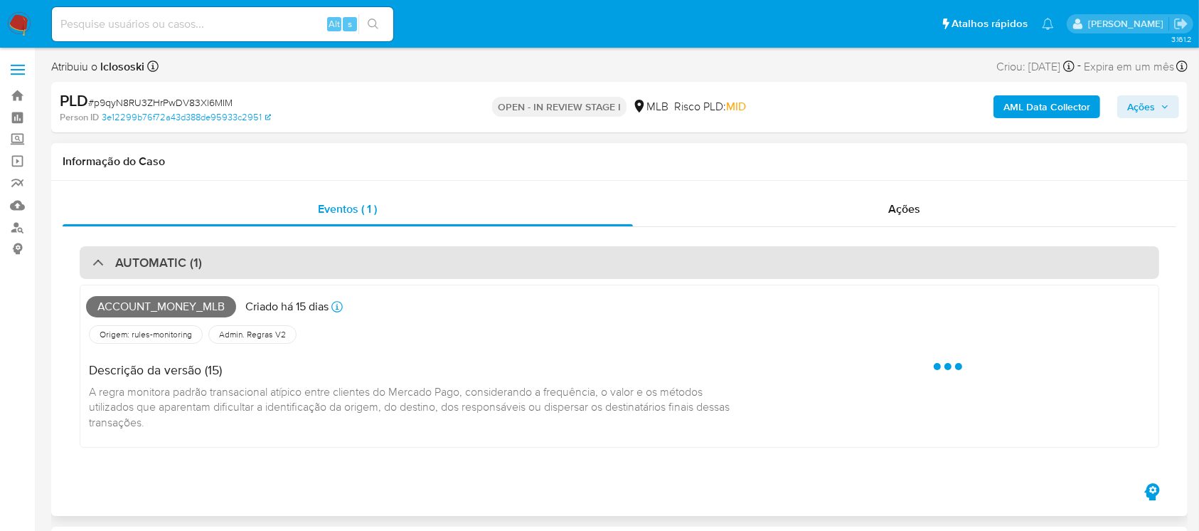
select select "10"
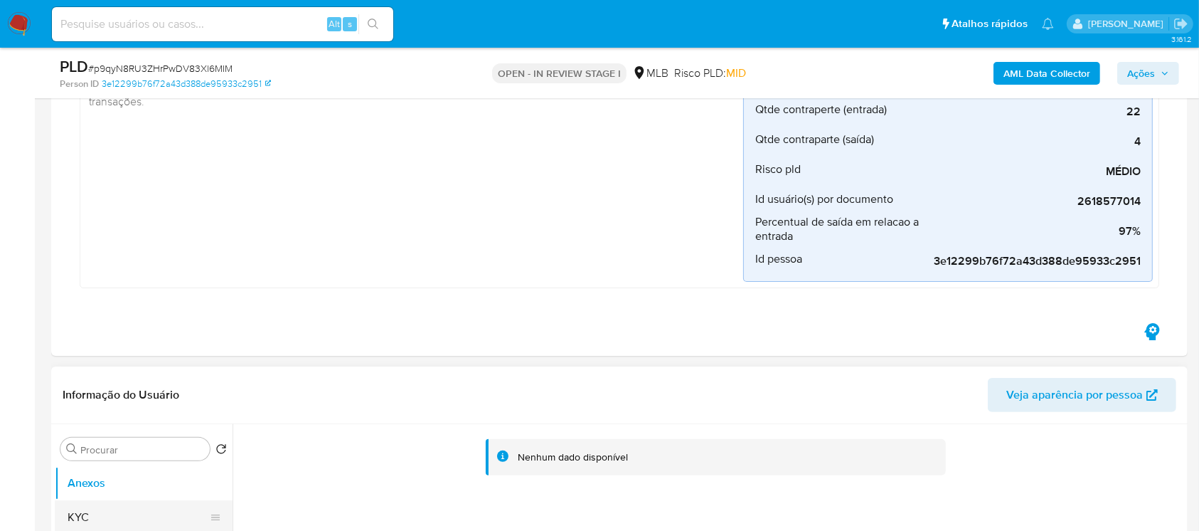
scroll to position [379, 0]
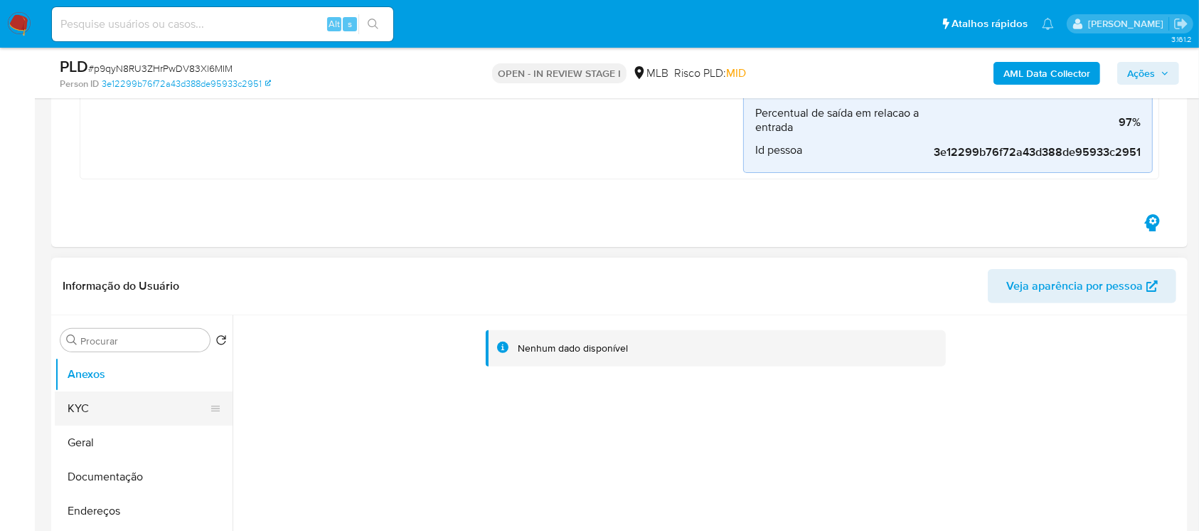
click at [80, 407] on button "KYC" at bounding box center [138, 408] width 166 height 34
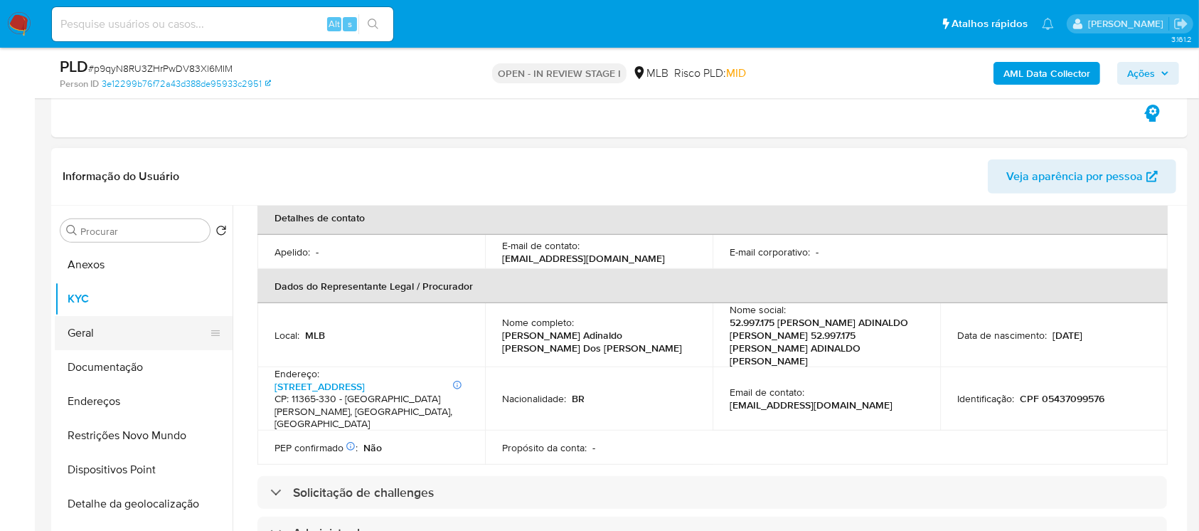
click at [95, 341] on button "Geral" at bounding box center [138, 333] width 166 height 34
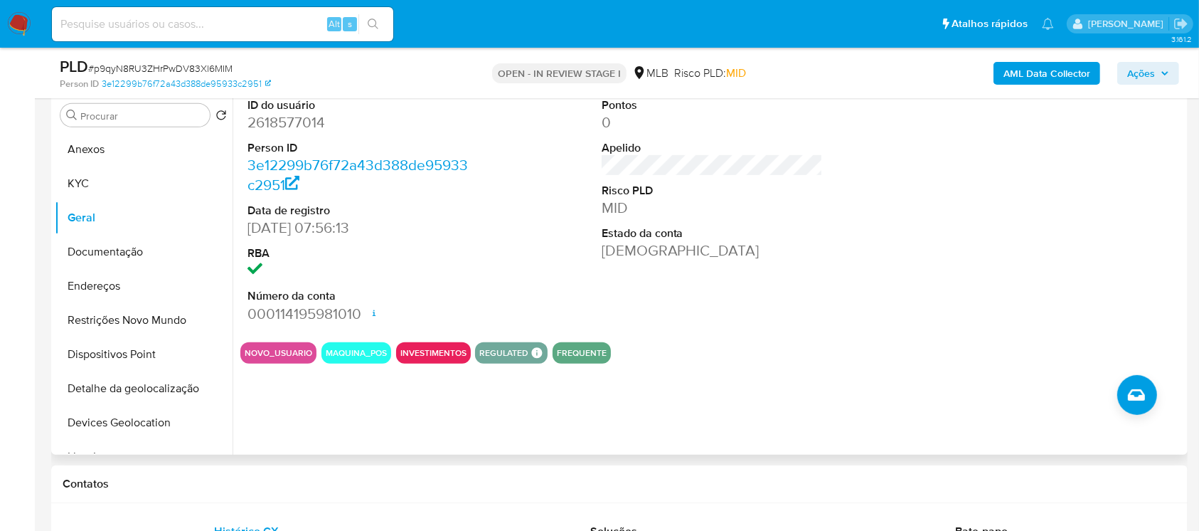
scroll to position [506, 0]
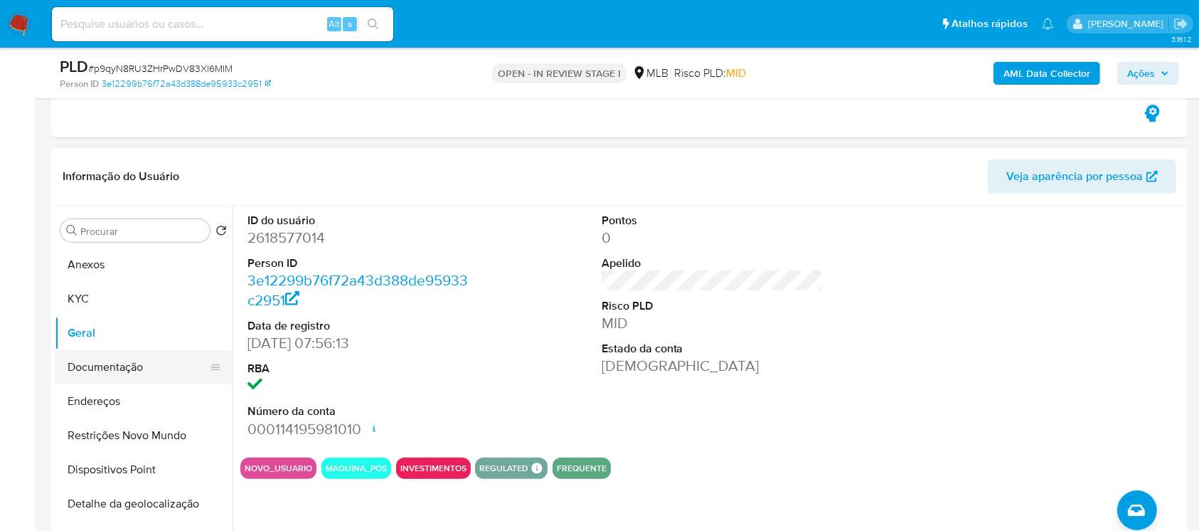
click at [112, 373] on button "Documentação" at bounding box center [138, 367] width 166 height 34
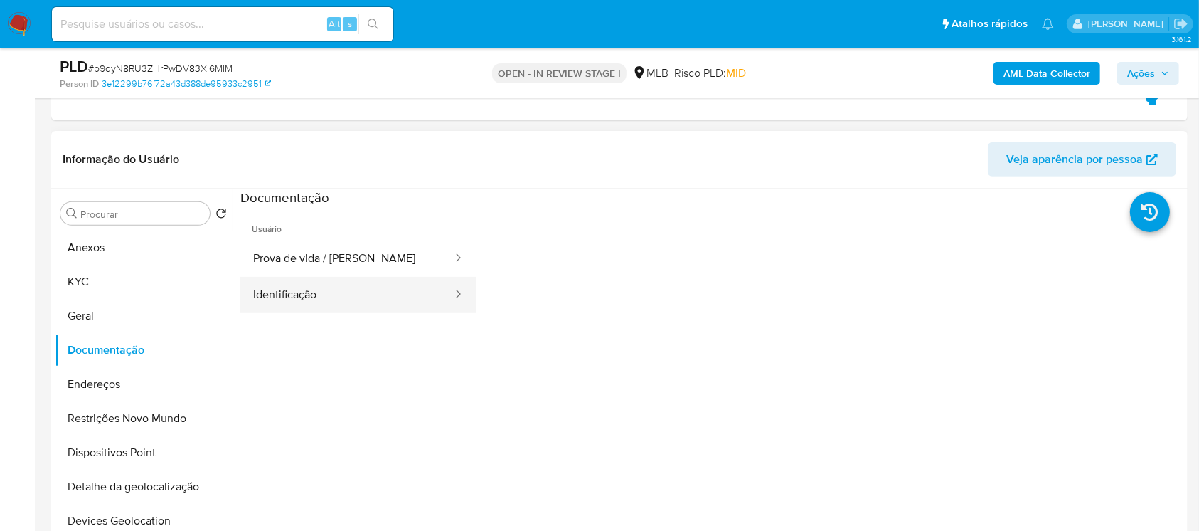
click at [287, 304] on button "Identificação" at bounding box center [346, 295] width 213 height 36
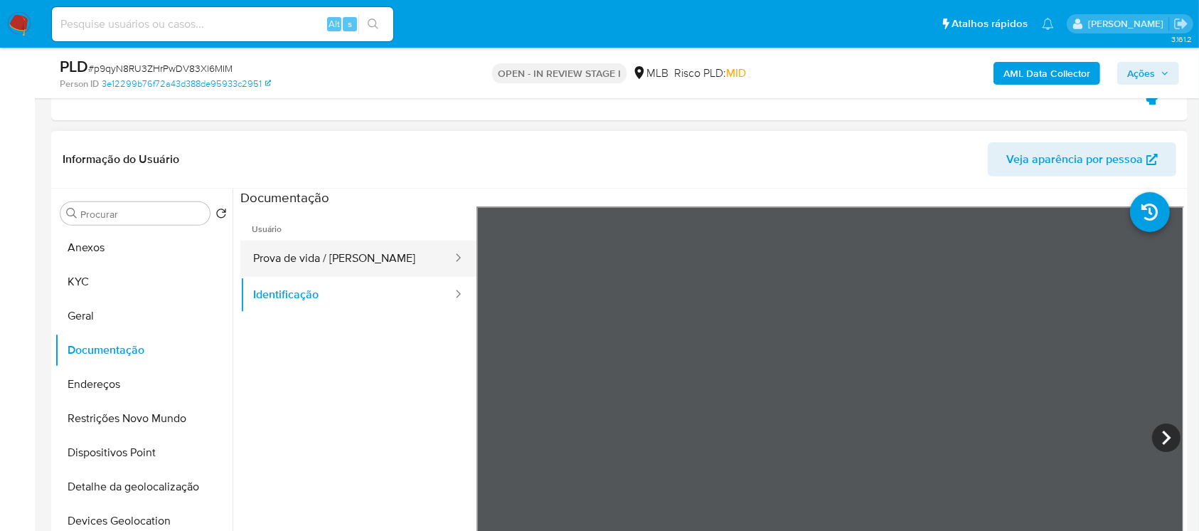
click at [285, 265] on button "Prova de vida / Selfie" at bounding box center [346, 258] width 213 height 36
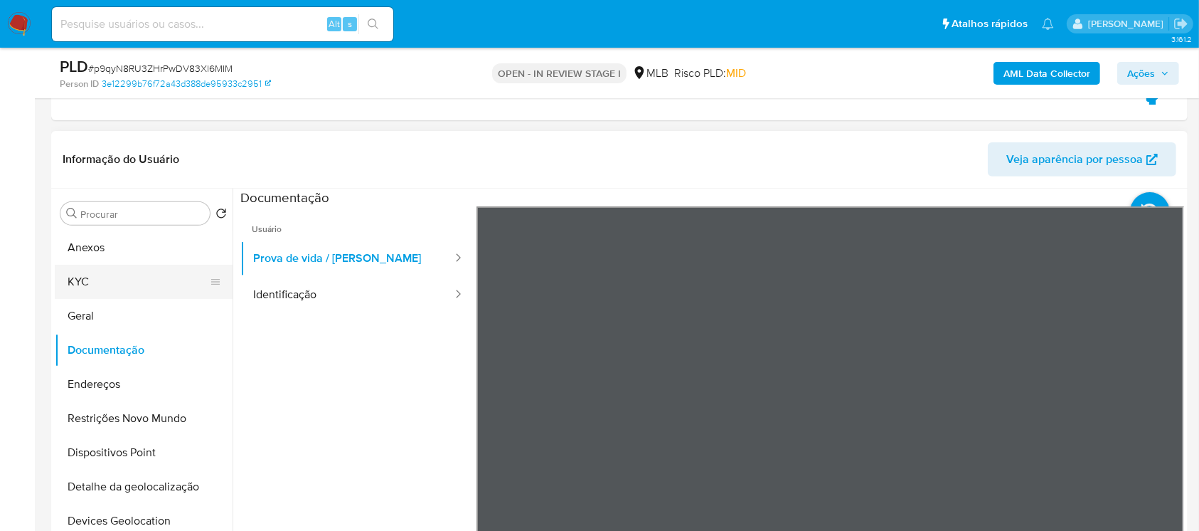
click at [79, 285] on button "KYC" at bounding box center [138, 282] width 166 height 34
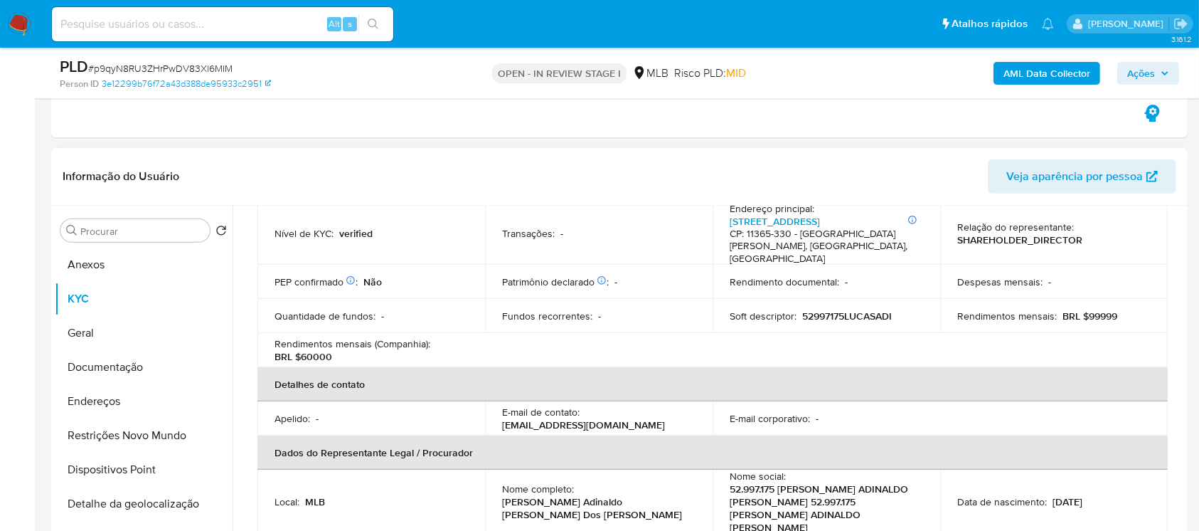
scroll to position [253, 0]
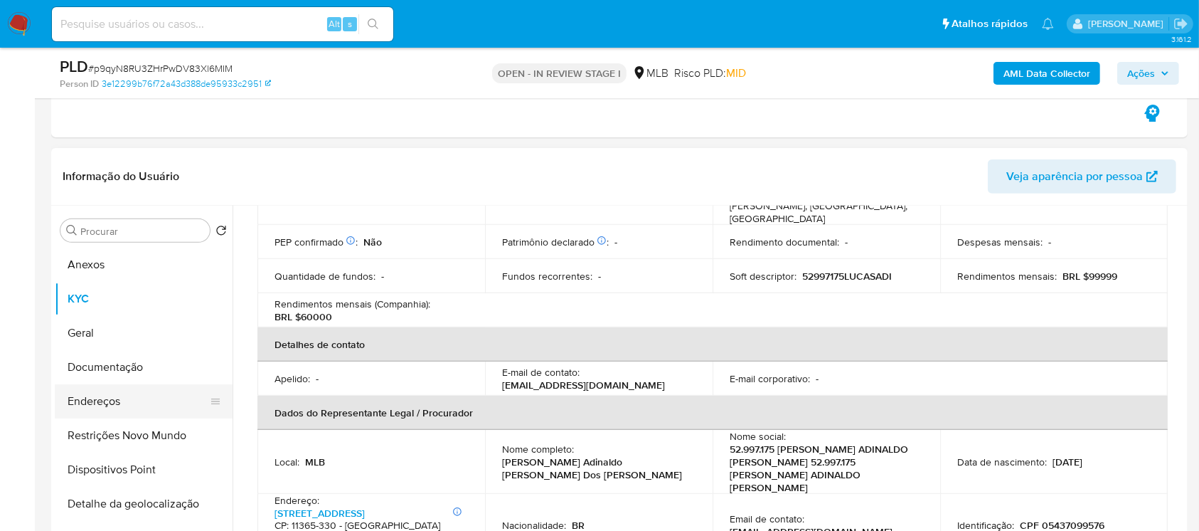
click at [97, 410] on button "Endereços" at bounding box center [138, 401] width 166 height 34
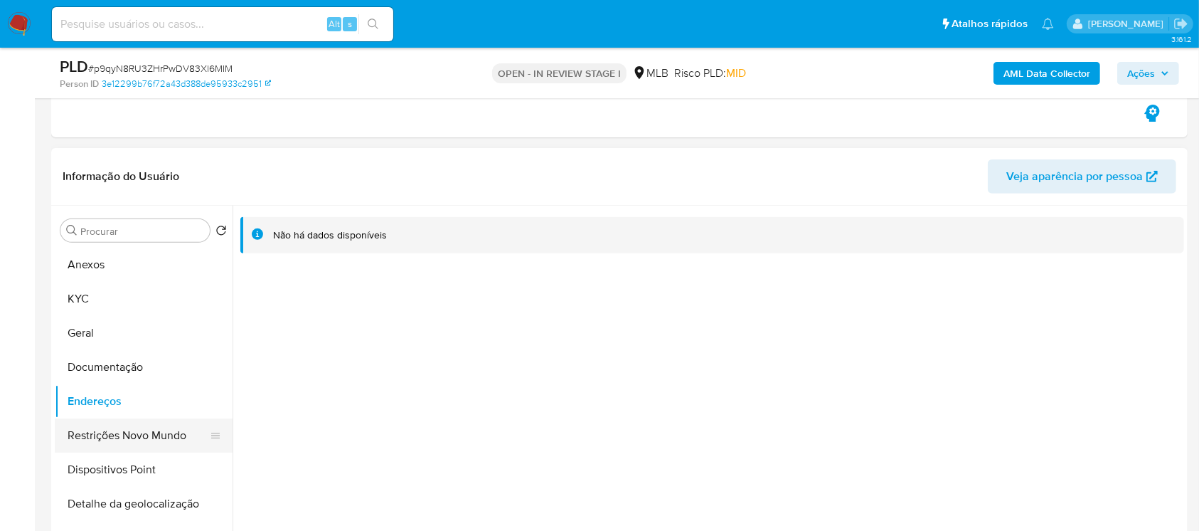
click at [87, 437] on button "Restrições Novo Mundo" at bounding box center [138, 435] width 166 height 34
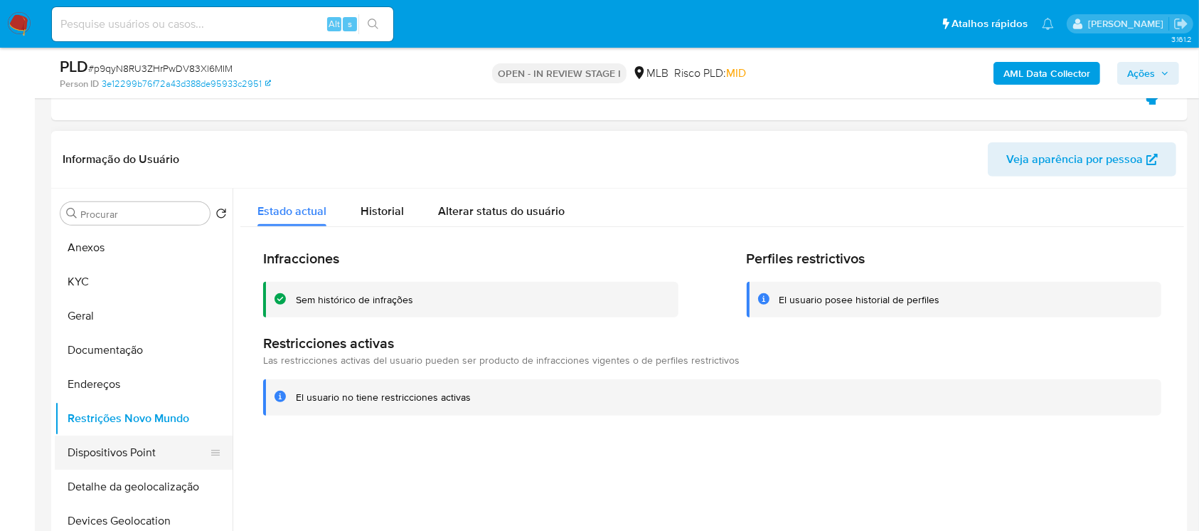
click at [102, 458] on button "Dispositivos Point" at bounding box center [138, 452] width 166 height 34
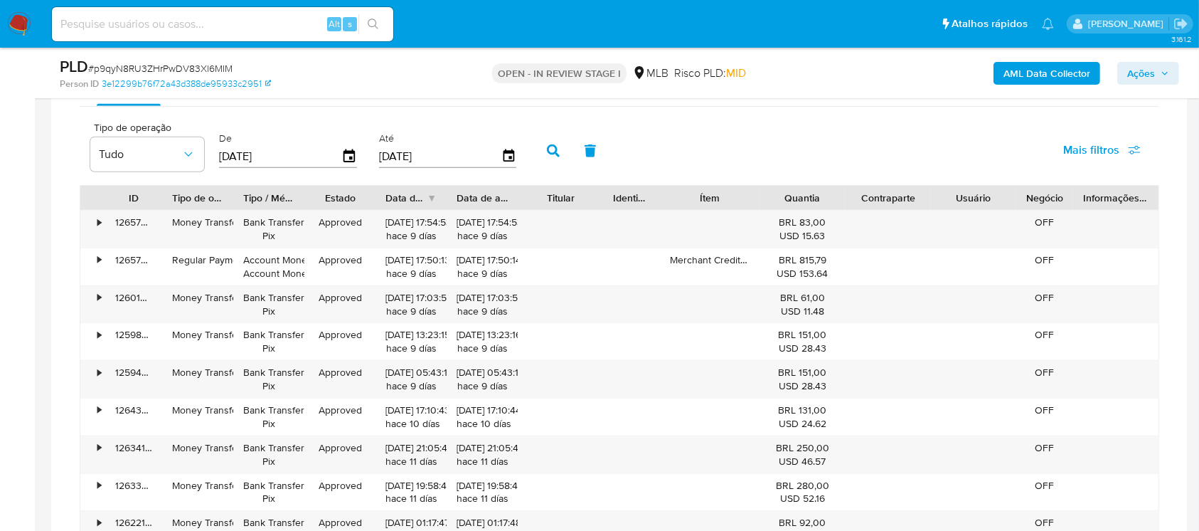
scroll to position [1517, 0]
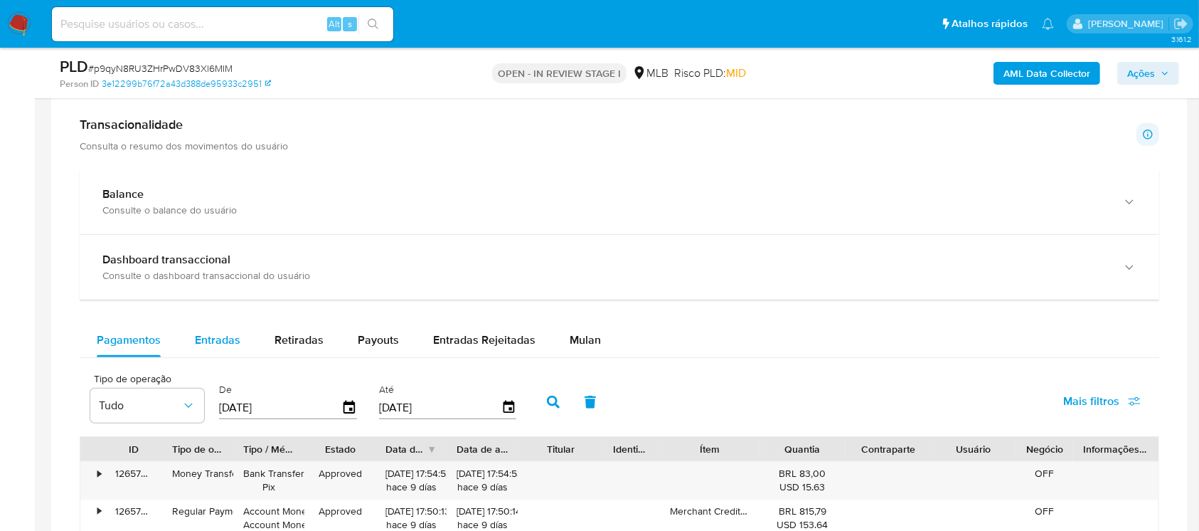
click at [216, 344] on span "Entradas" at bounding box center [218, 340] width 46 height 16
select select "10"
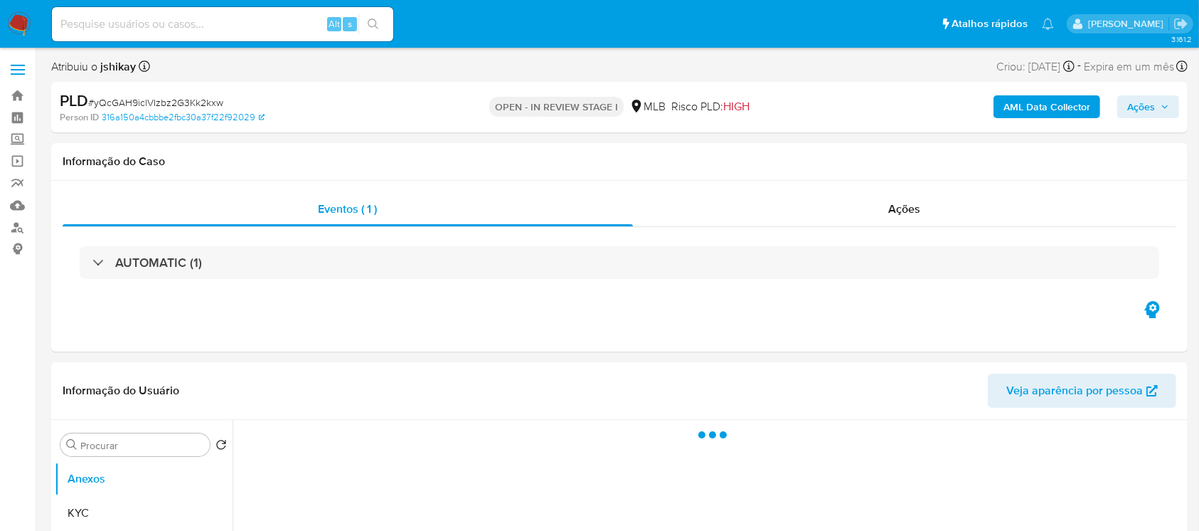
select select "10"
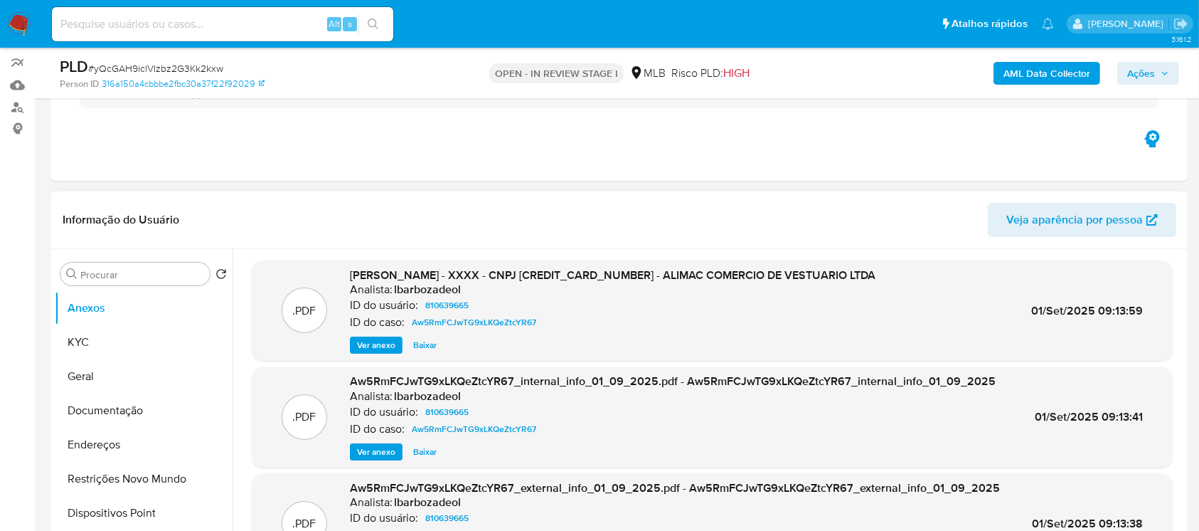
scroll to position [126, 0]
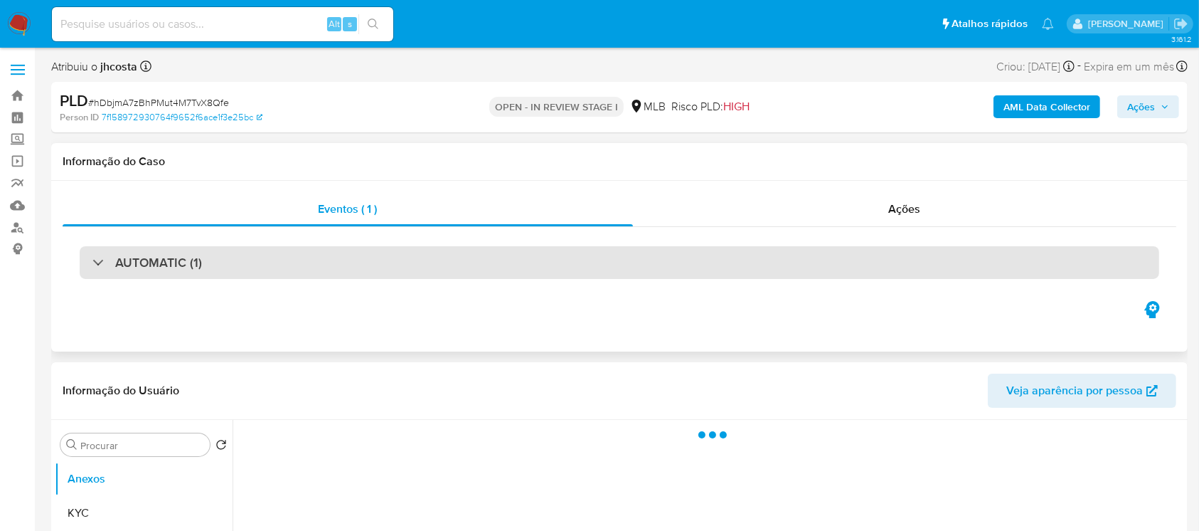
click at [95, 267] on div "AUTOMATIC (1)" at bounding box center [147, 263] width 110 height 16
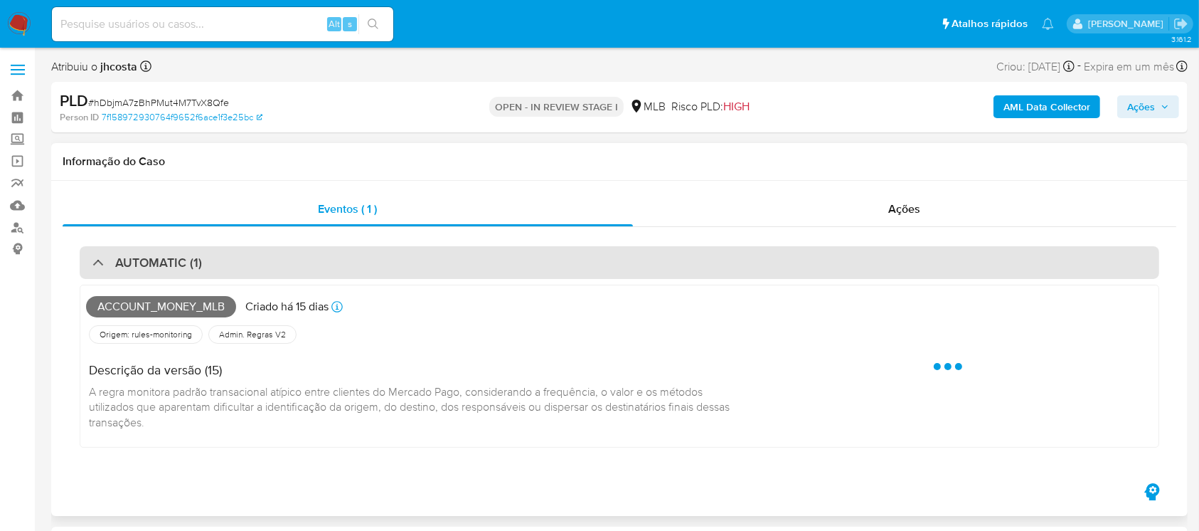
select select "10"
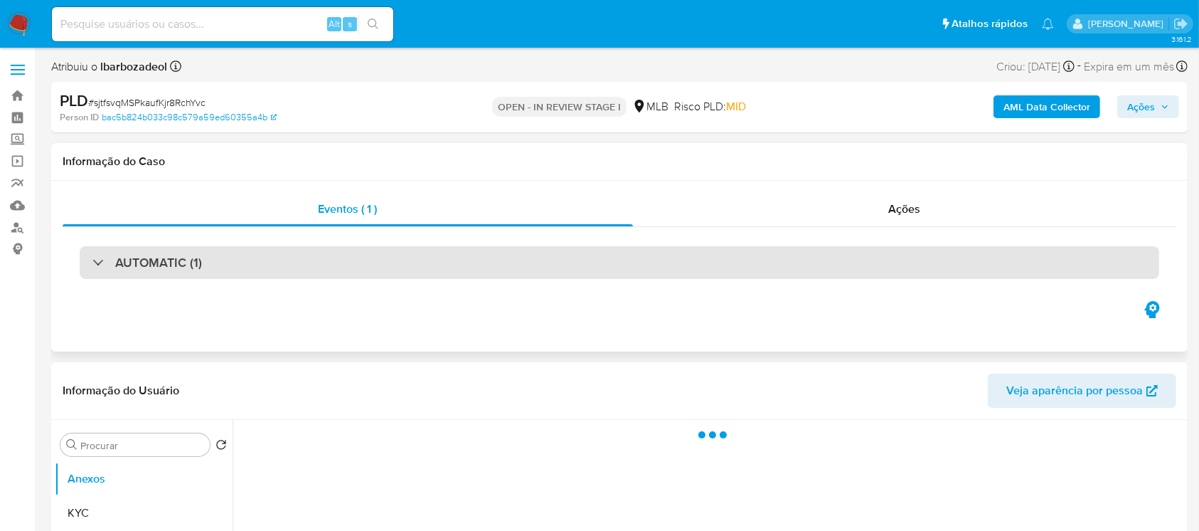
click at [97, 266] on div "AUTOMATIC (1)" at bounding box center [147, 263] width 110 height 16
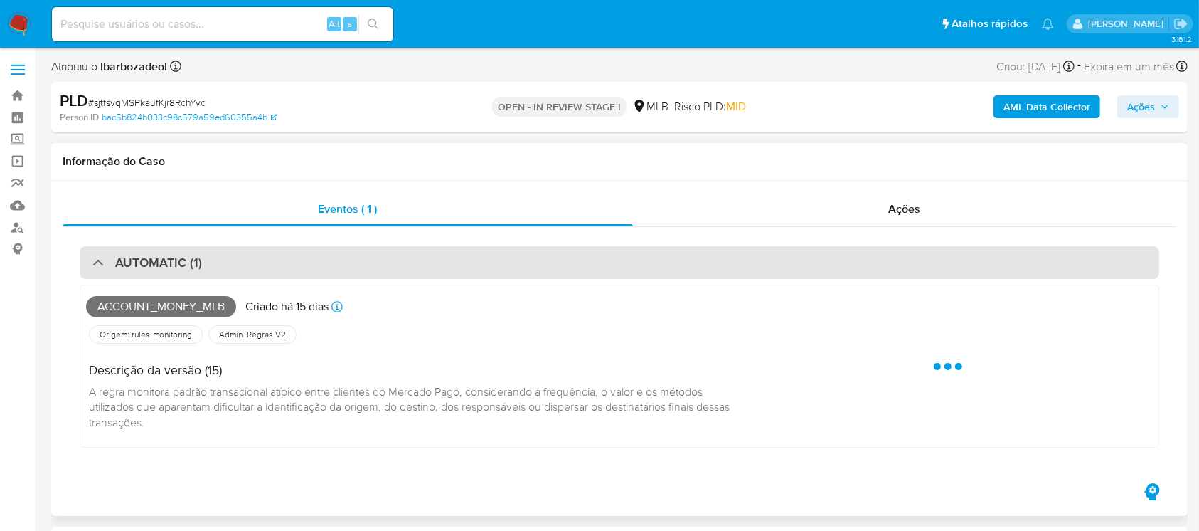
select select "10"
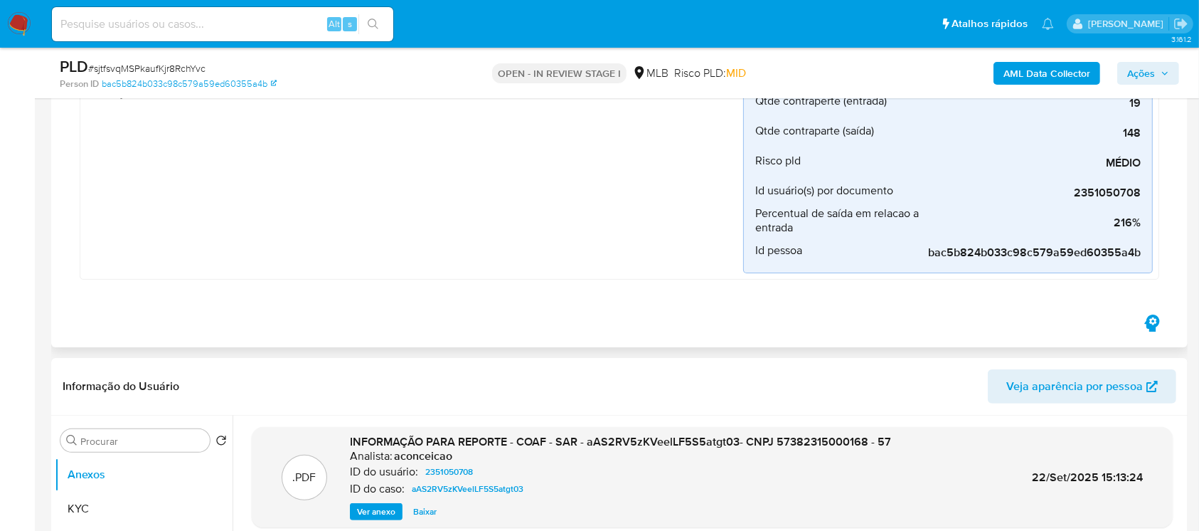
scroll to position [379, 0]
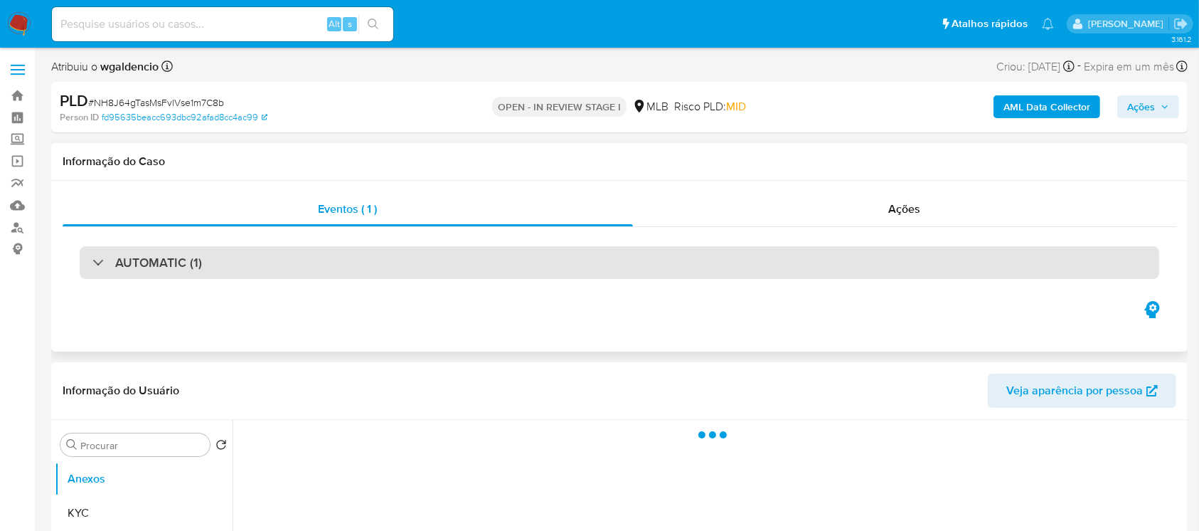
click at [98, 267] on div "AUTOMATIC (1)" at bounding box center [147, 263] width 110 height 16
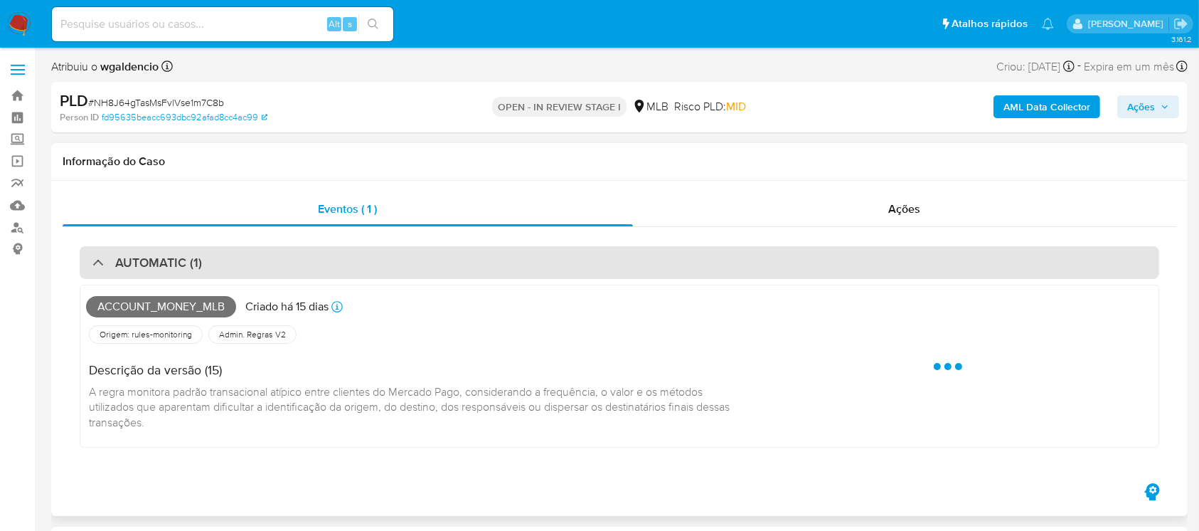
select select "10"
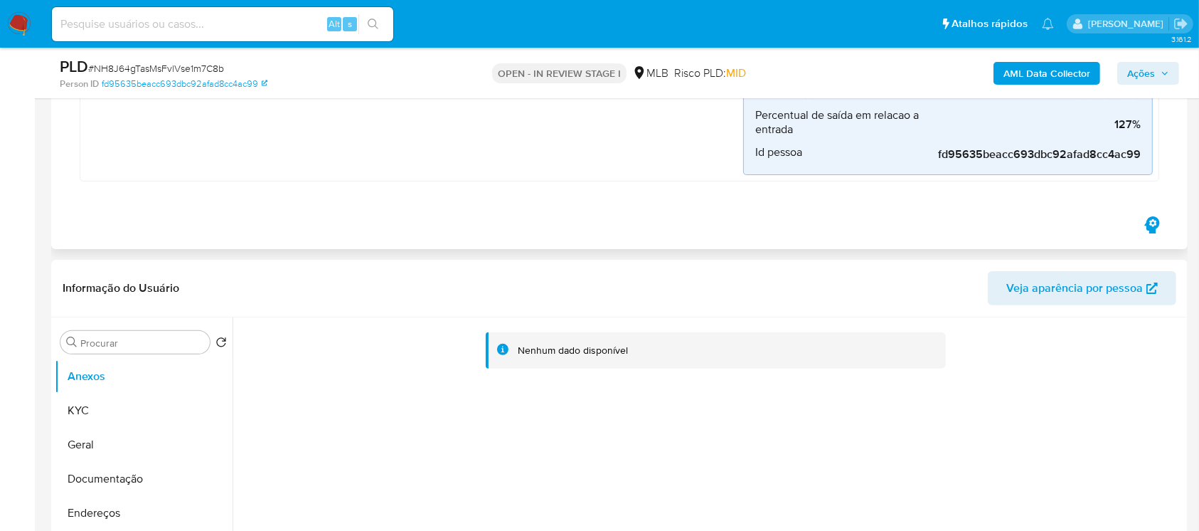
scroll to position [379, 0]
click at [105, 405] on button "KYC" at bounding box center [138, 408] width 166 height 34
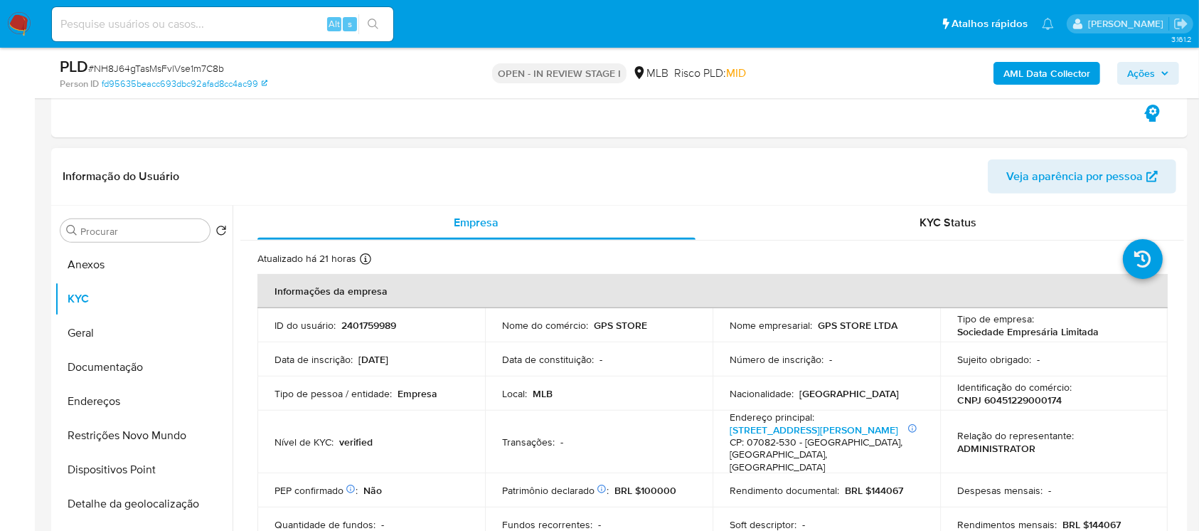
scroll to position [126, 0]
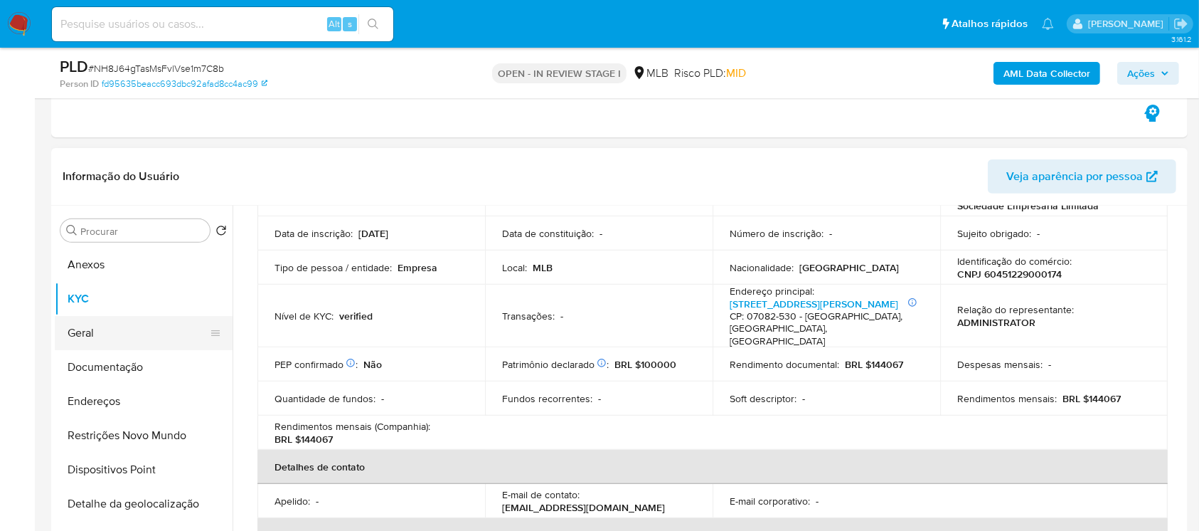
click at [99, 338] on button "Geral" at bounding box center [138, 333] width 166 height 34
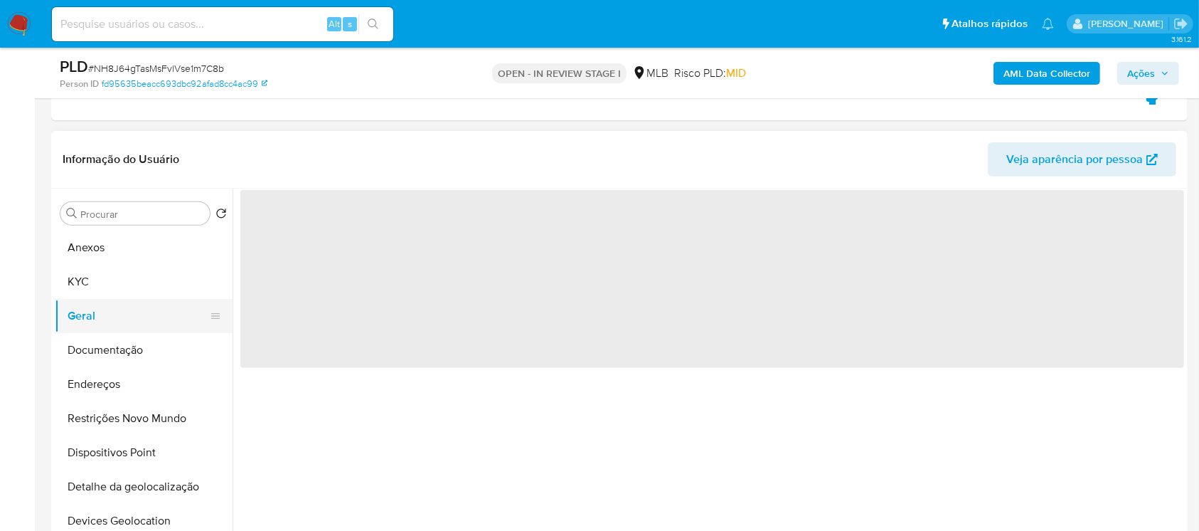
scroll to position [0, 0]
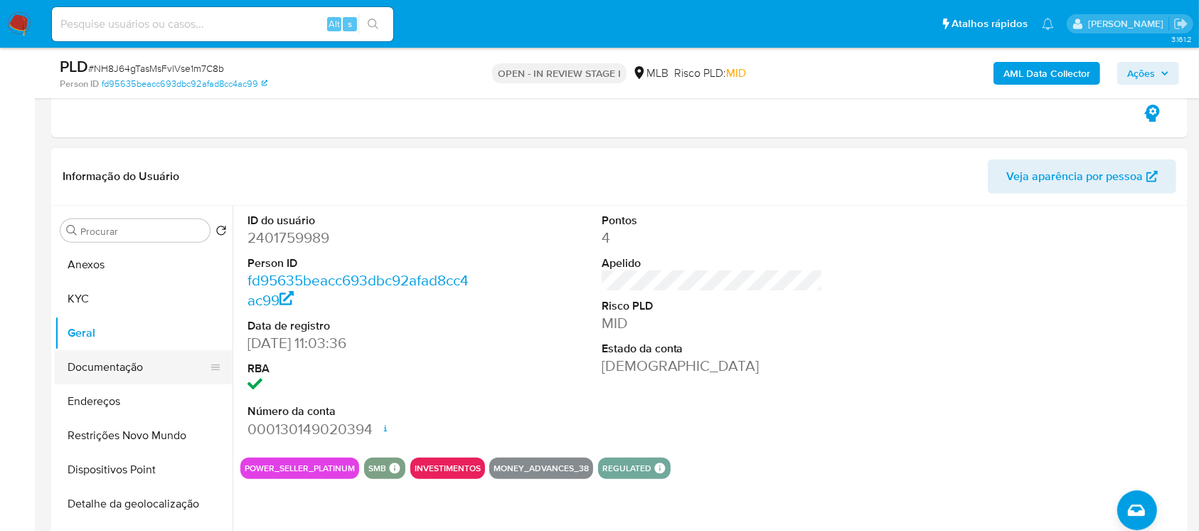
click at [97, 370] on button "Documentação" at bounding box center [138, 367] width 166 height 34
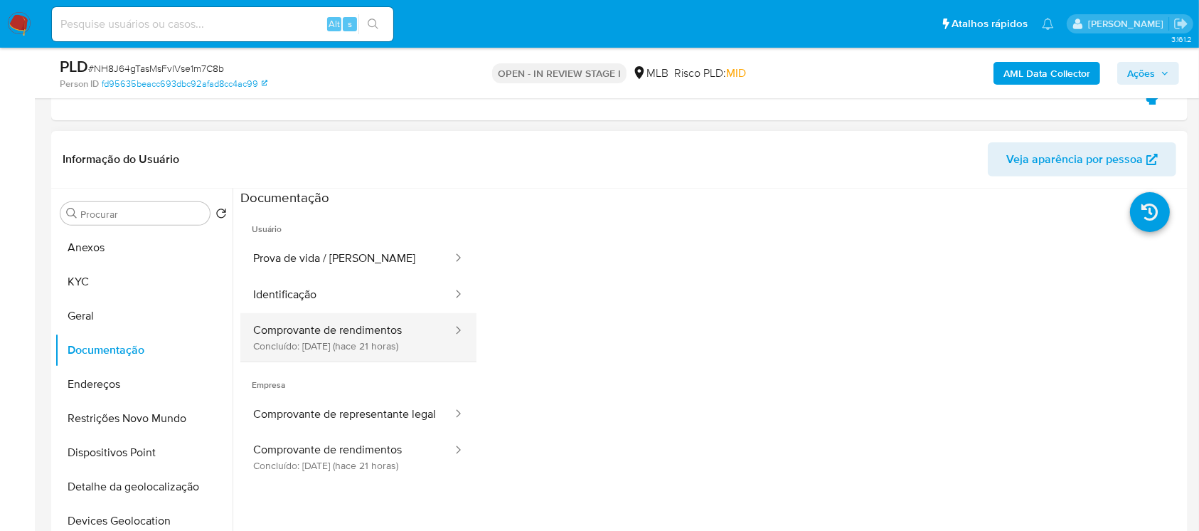
click at [307, 331] on button "Comprovante de rendimentos Concluído: 25/09/2025 (hace 21 horas)" at bounding box center [346, 337] width 213 height 48
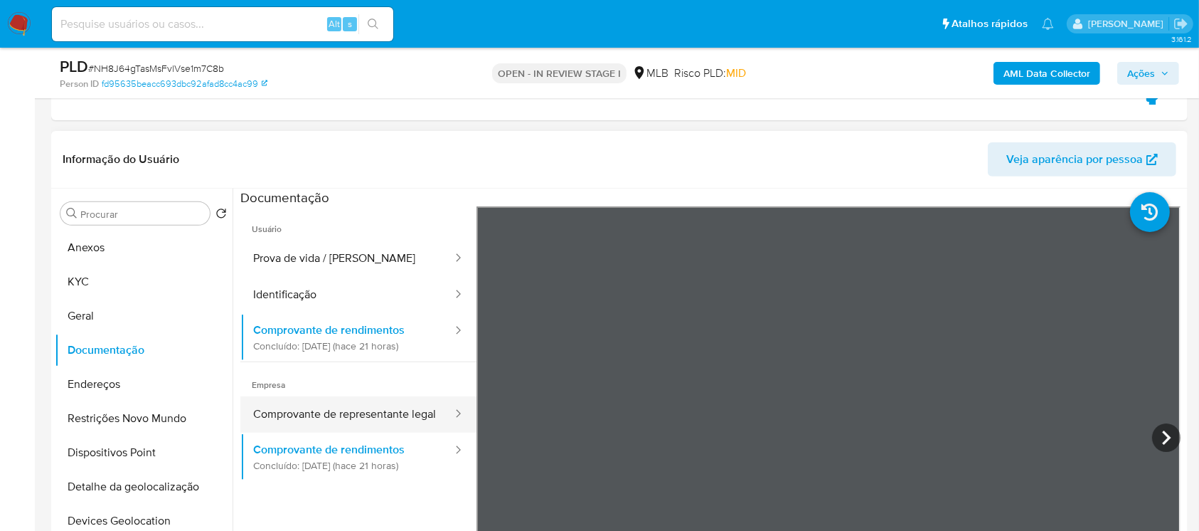
click at [330, 424] on button "Comprovante de representante legal" at bounding box center [346, 414] width 213 height 36
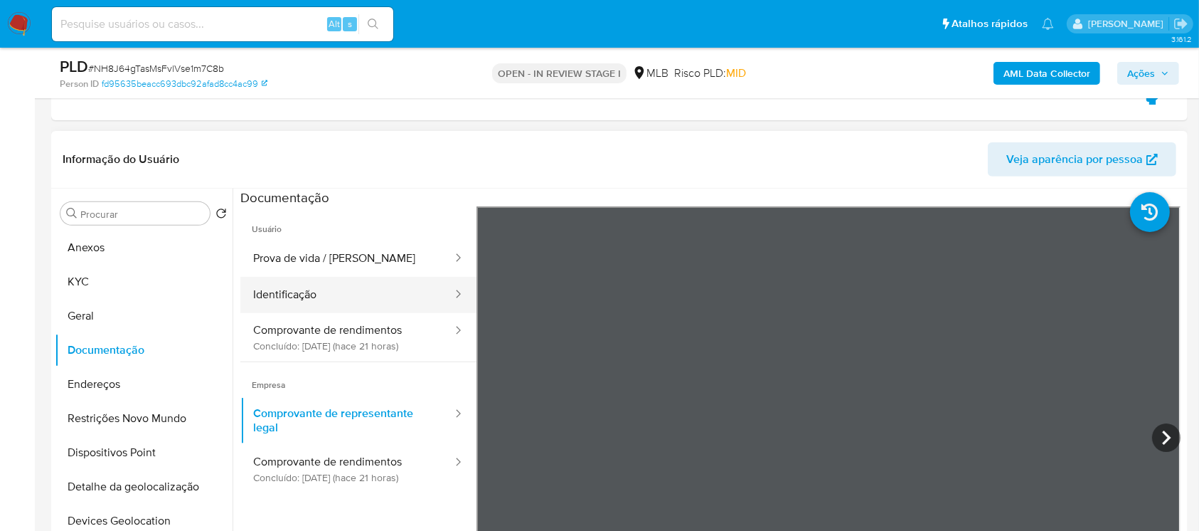
click at [294, 302] on button "Identificação" at bounding box center [346, 295] width 213 height 36
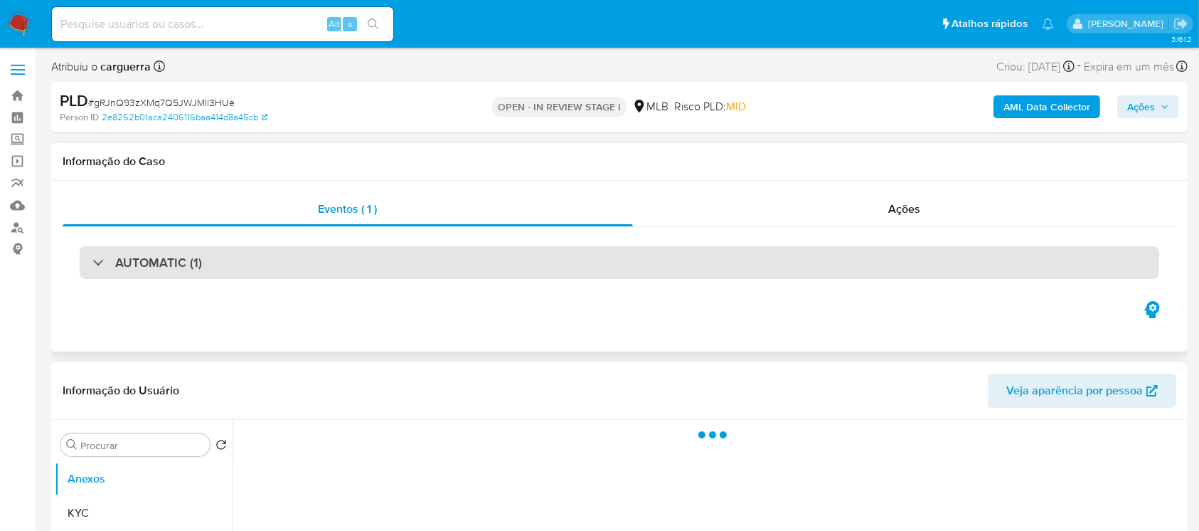
click at [88, 259] on div "AUTOMATIC (1)" at bounding box center [620, 262] width 1080 height 33
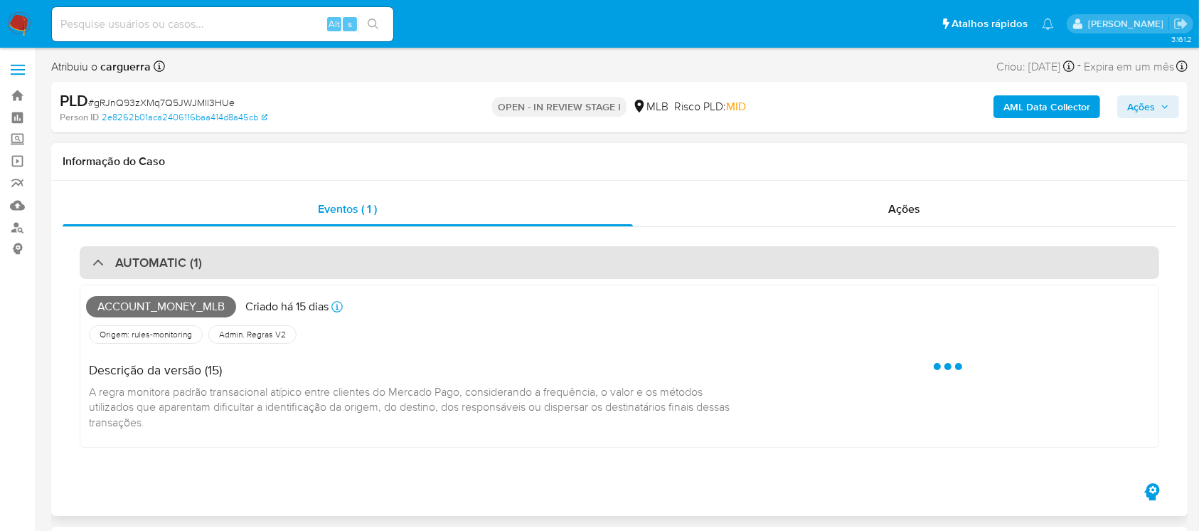
select select "10"
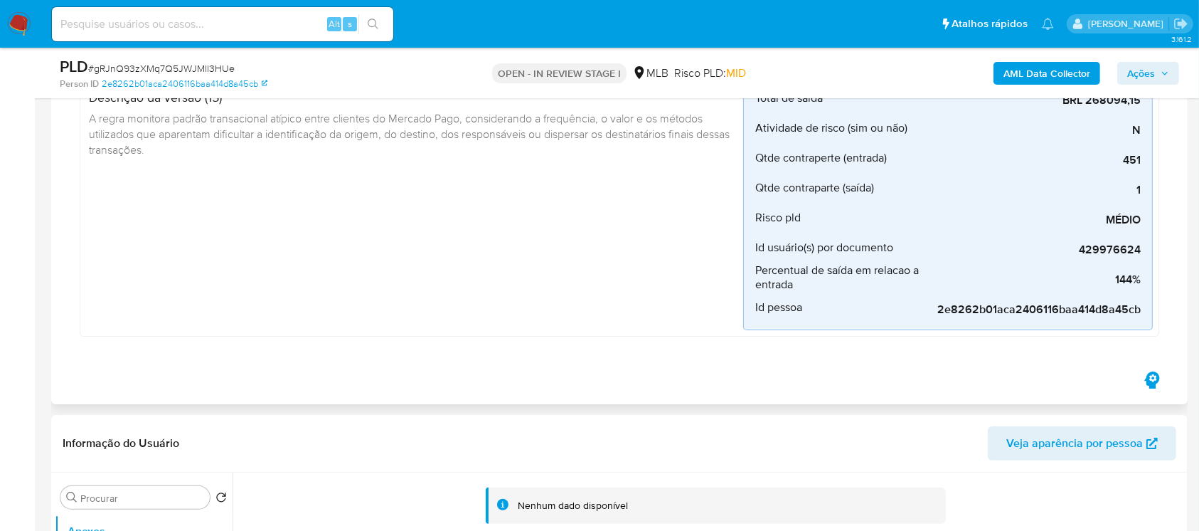
scroll to position [379, 0]
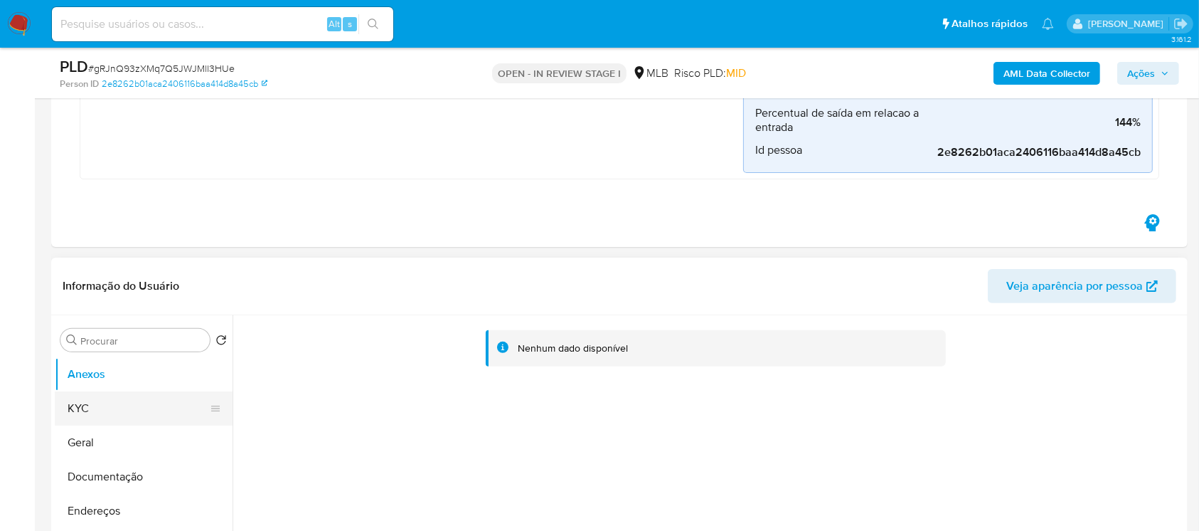
click at [76, 418] on button "KYC" at bounding box center [138, 408] width 166 height 34
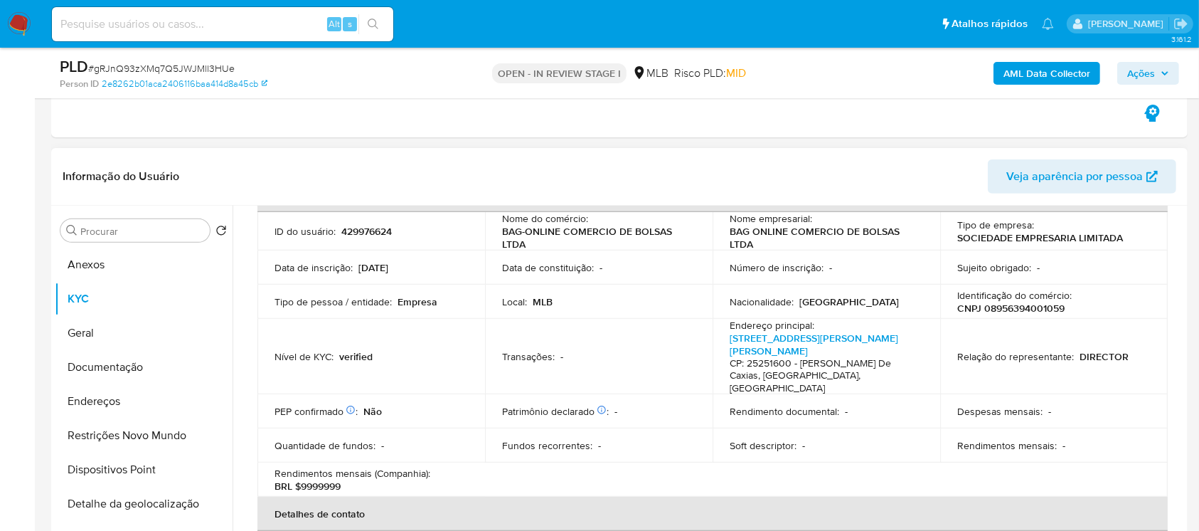
scroll to position [126, 0]
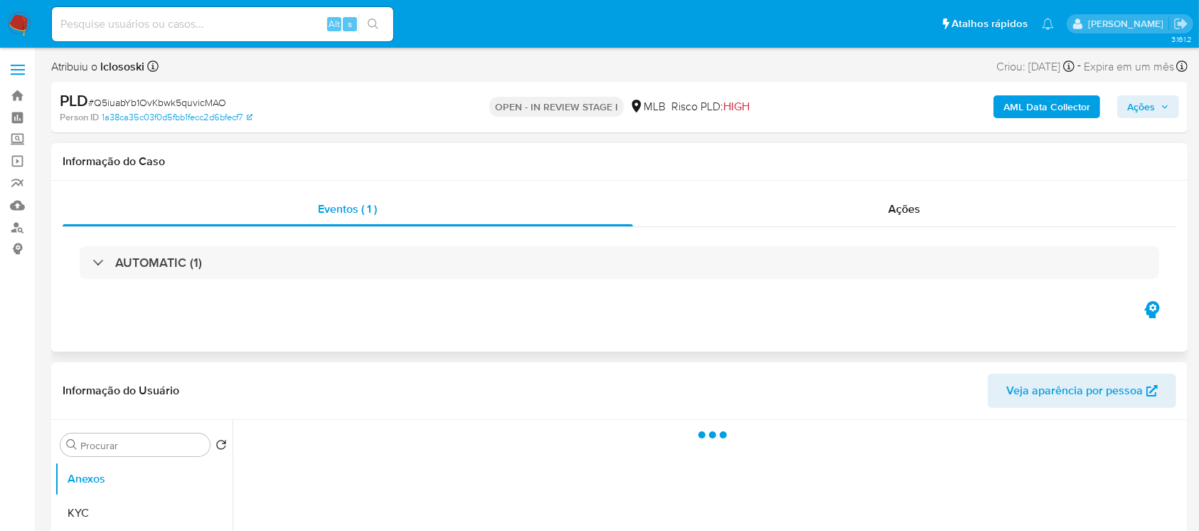
select select "10"
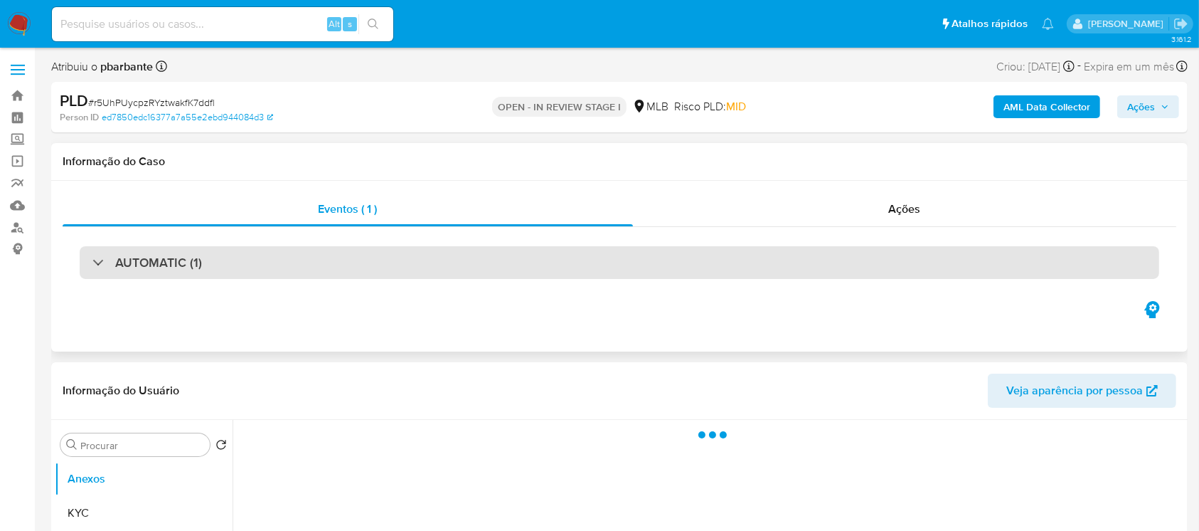
select select "10"
click at [85, 266] on div "AUTOMATIC (1)" at bounding box center [620, 262] width 1080 height 33
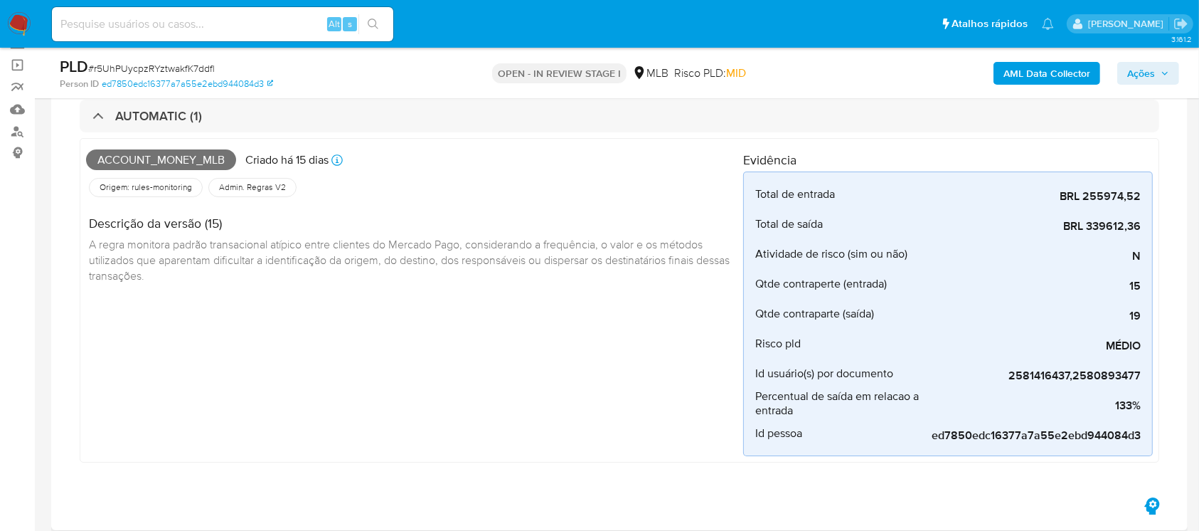
scroll to position [126, 0]
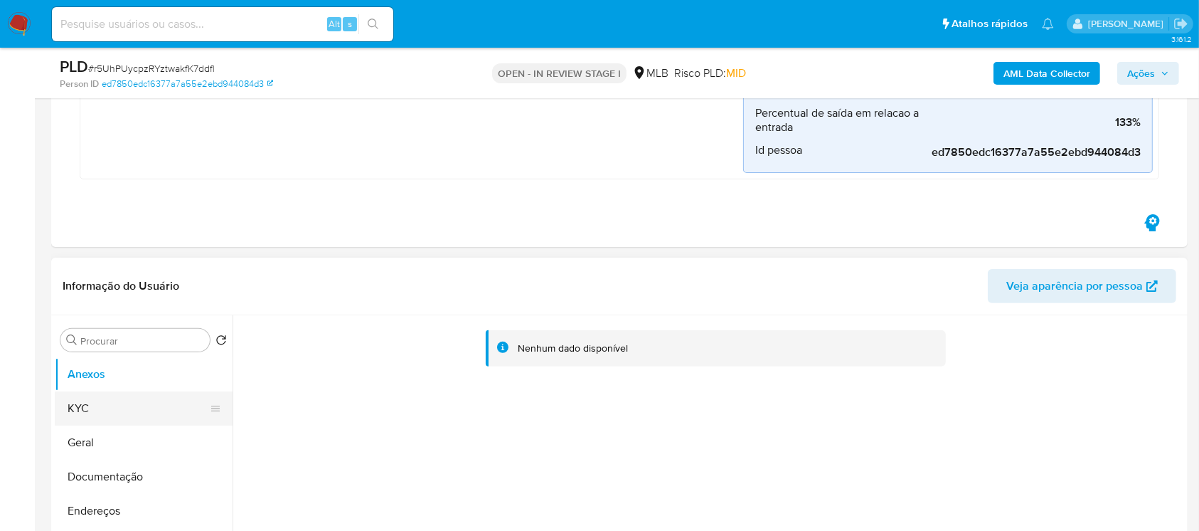
click at [108, 407] on button "KYC" at bounding box center [138, 408] width 166 height 34
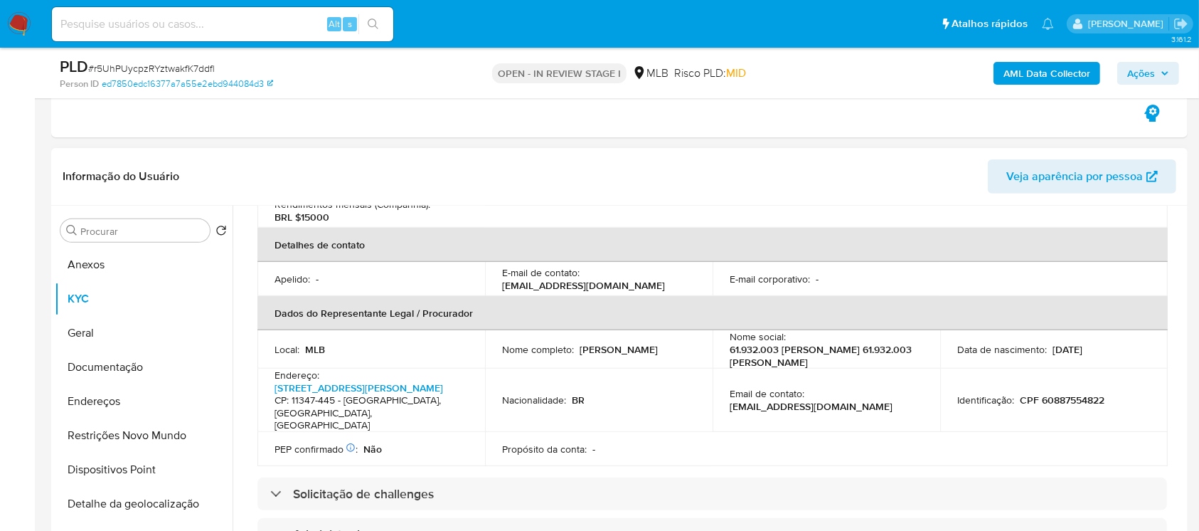
scroll to position [379, 0]
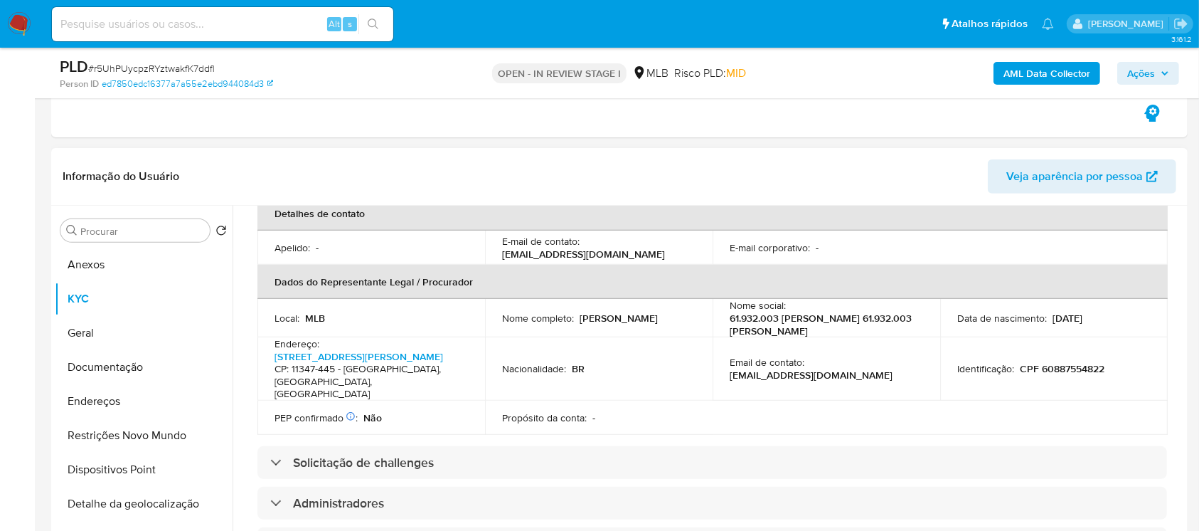
click at [1065, 362] on p "CPF 60887554822" at bounding box center [1062, 368] width 85 height 13
copy p "60887554822"
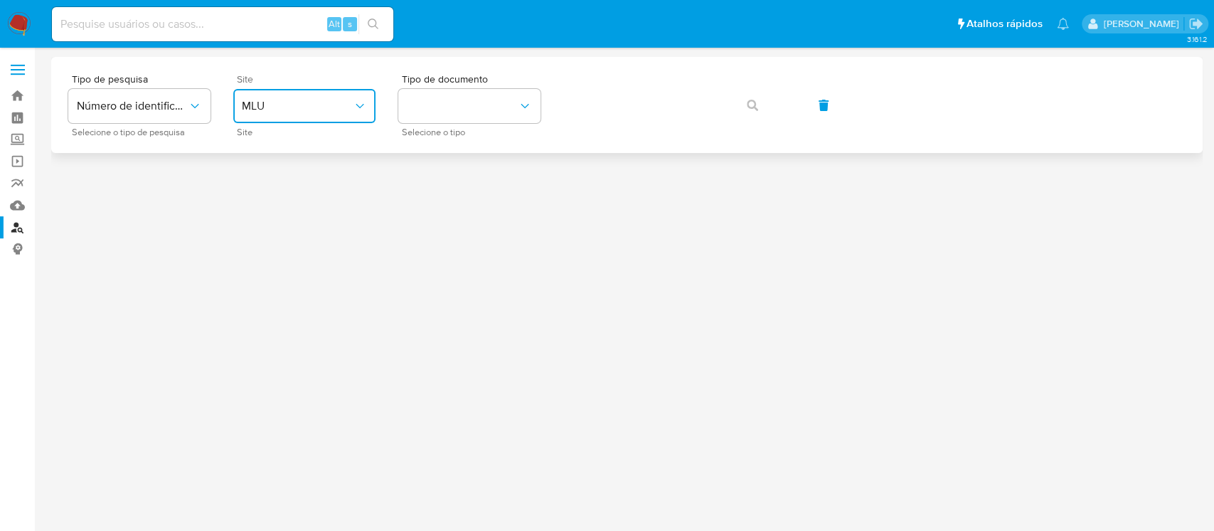
click at [358, 104] on icon "site_id" at bounding box center [360, 106] width 14 height 14
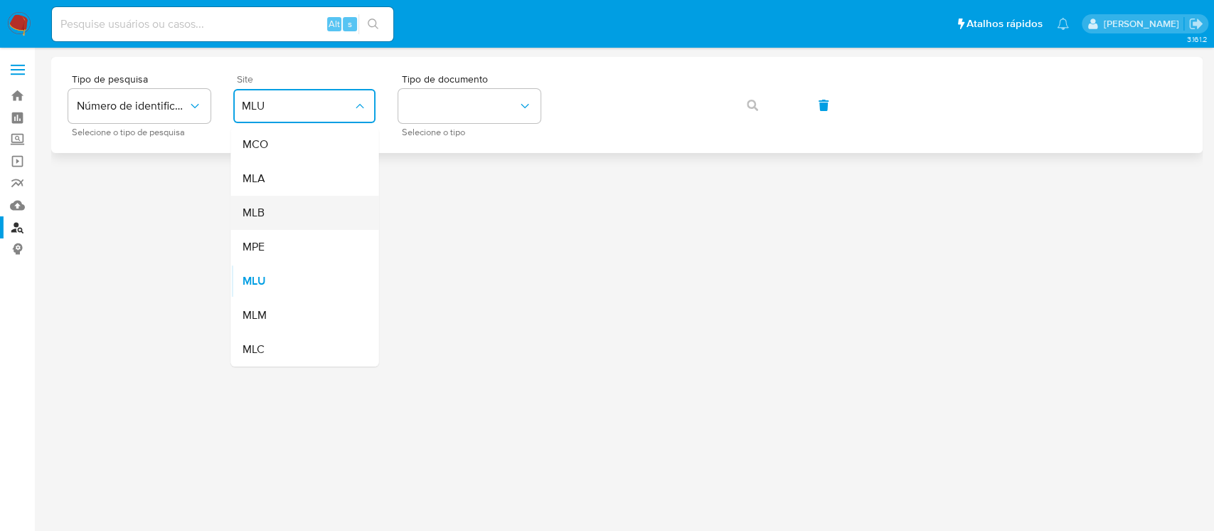
click at [272, 210] on div "MLB" at bounding box center [300, 213] width 117 height 34
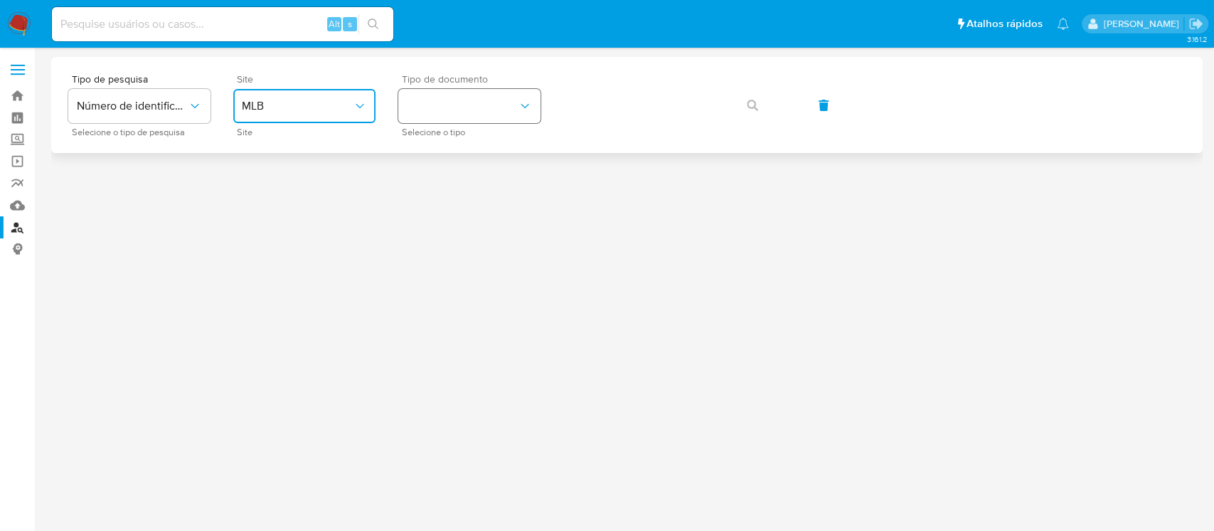
click at [454, 117] on button "identificationType" at bounding box center [469, 106] width 142 height 34
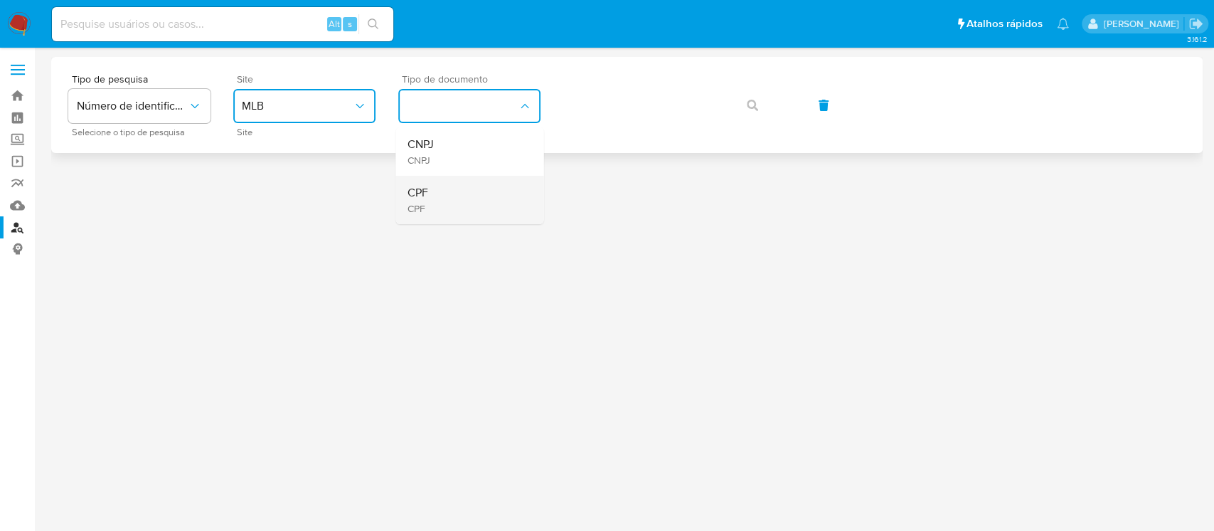
click at [437, 205] on div "CPF CPF" at bounding box center [465, 200] width 117 height 48
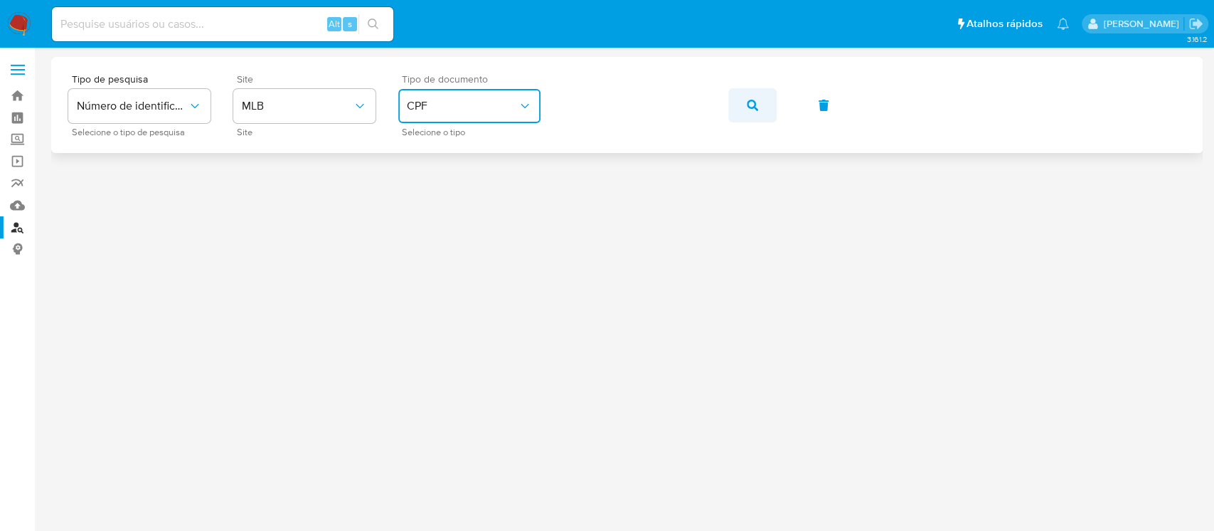
click at [747, 98] on span "button" at bounding box center [752, 105] width 11 height 31
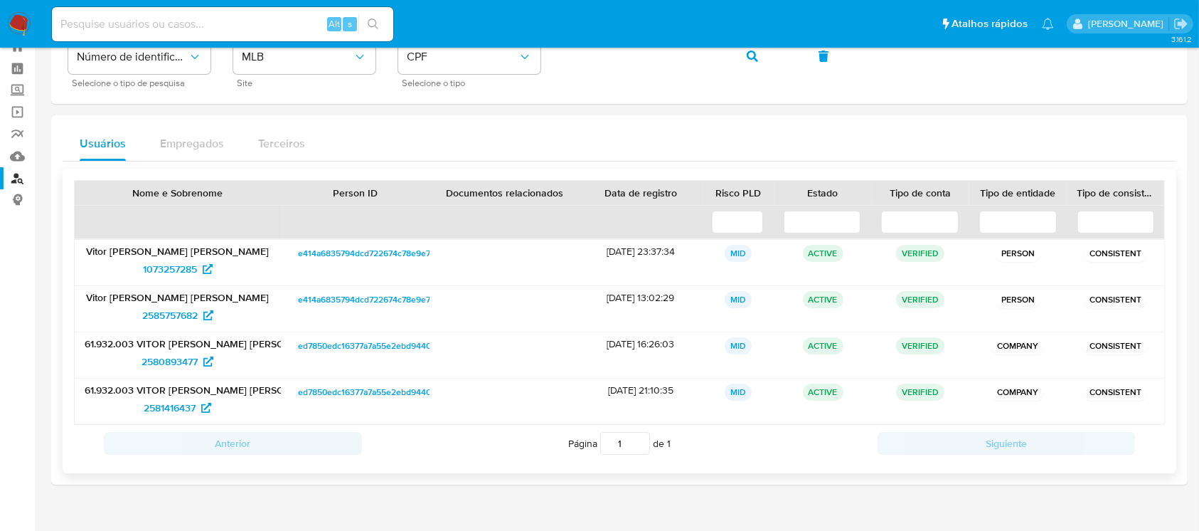
scroll to position [74, 0]
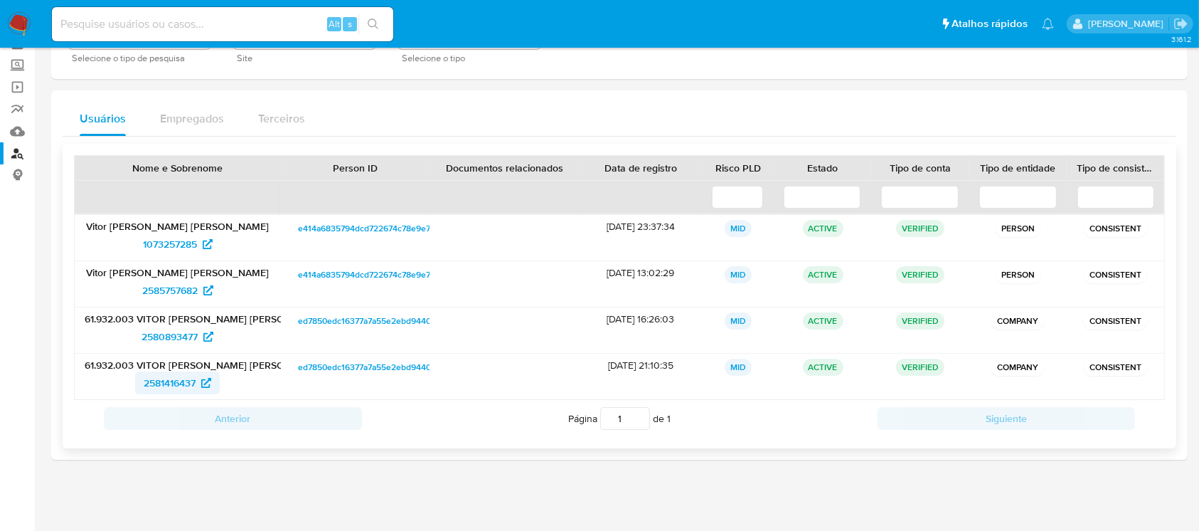
click at [157, 380] on span "2581416437" at bounding box center [170, 382] width 52 height 23
click at [159, 244] on span "1073257285" at bounding box center [170, 244] width 54 height 23
click at [165, 297] on span "2585757682" at bounding box center [169, 290] width 55 height 23
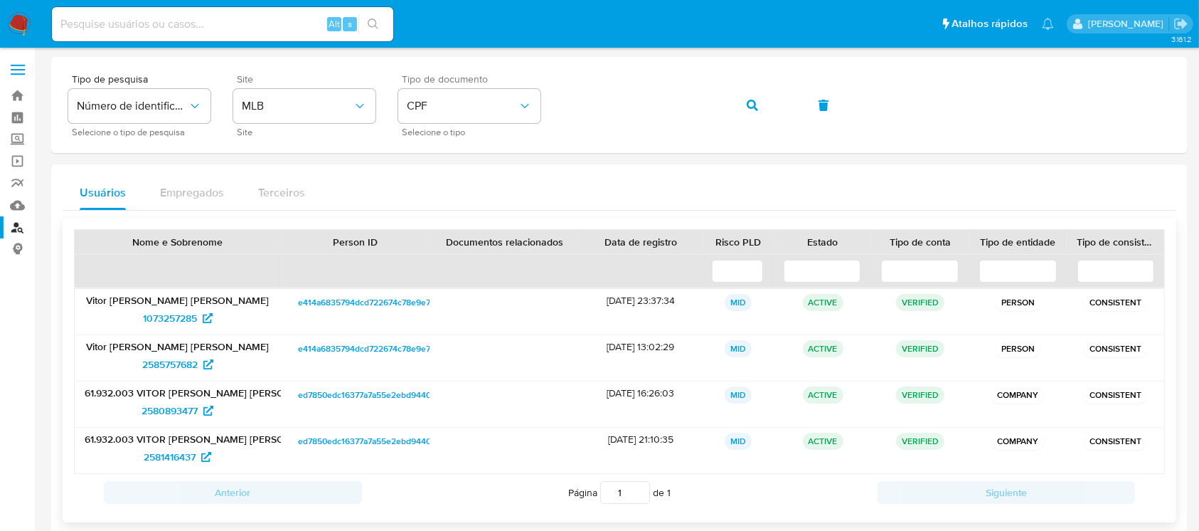
scroll to position [0, 0]
click at [157, 413] on span "2580893477" at bounding box center [170, 410] width 56 height 23
click at [159, 460] on span "2581416437" at bounding box center [170, 456] width 52 height 23
click at [161, 458] on span "2581416437" at bounding box center [170, 456] width 52 height 23
click at [14, 20] on img at bounding box center [19, 24] width 24 height 24
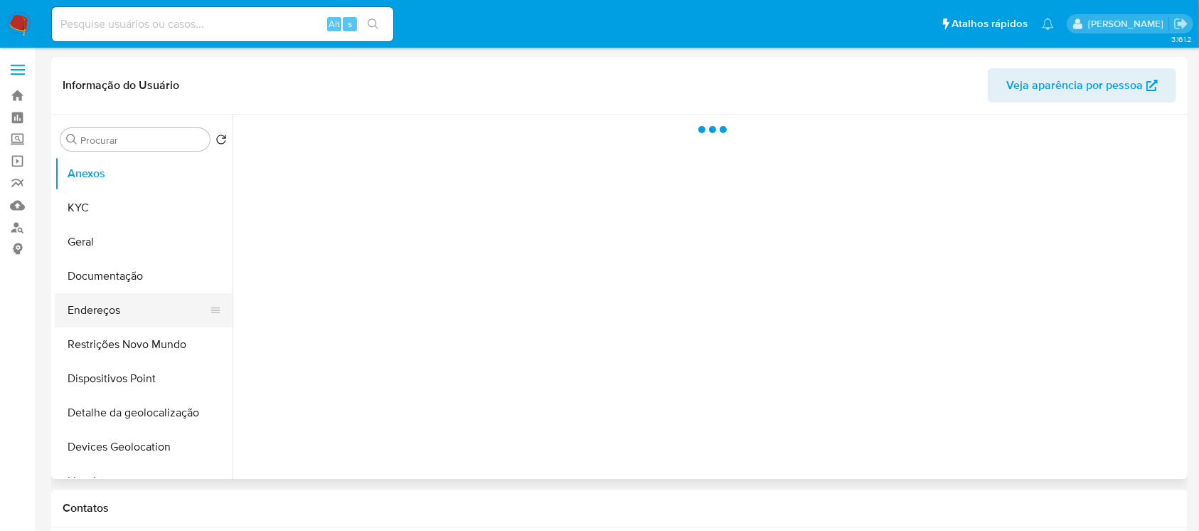
select select "10"
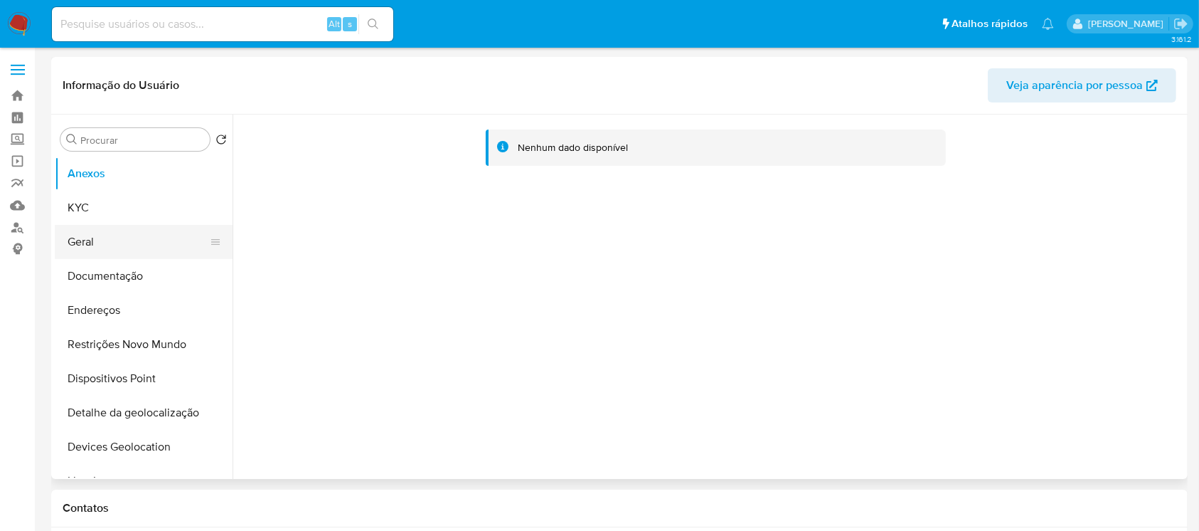
click at [92, 248] on button "Geral" at bounding box center [138, 242] width 166 height 34
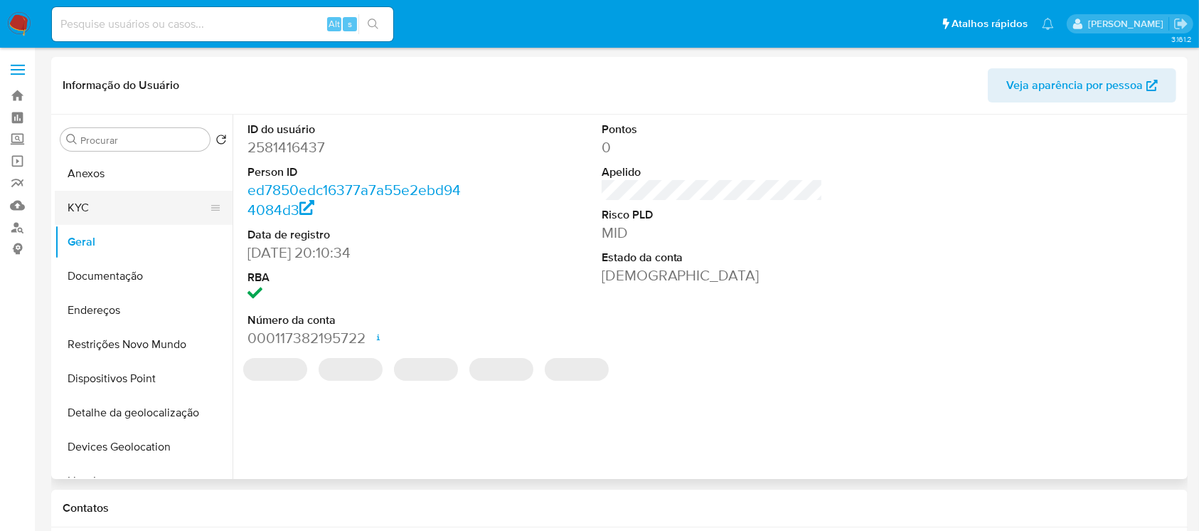
click at [86, 201] on button "KYC" at bounding box center [138, 208] width 166 height 34
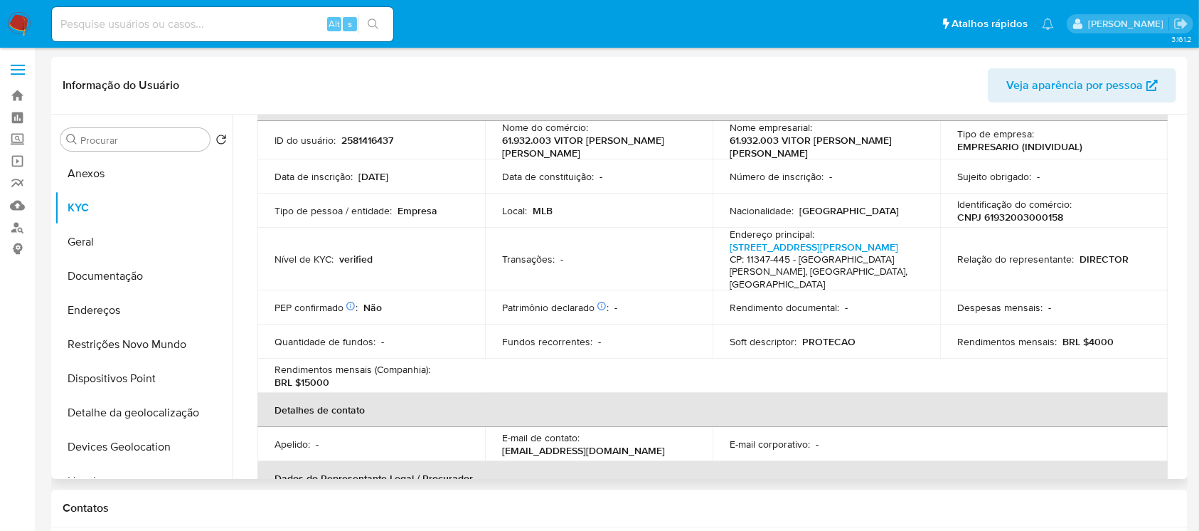
scroll to position [126, 0]
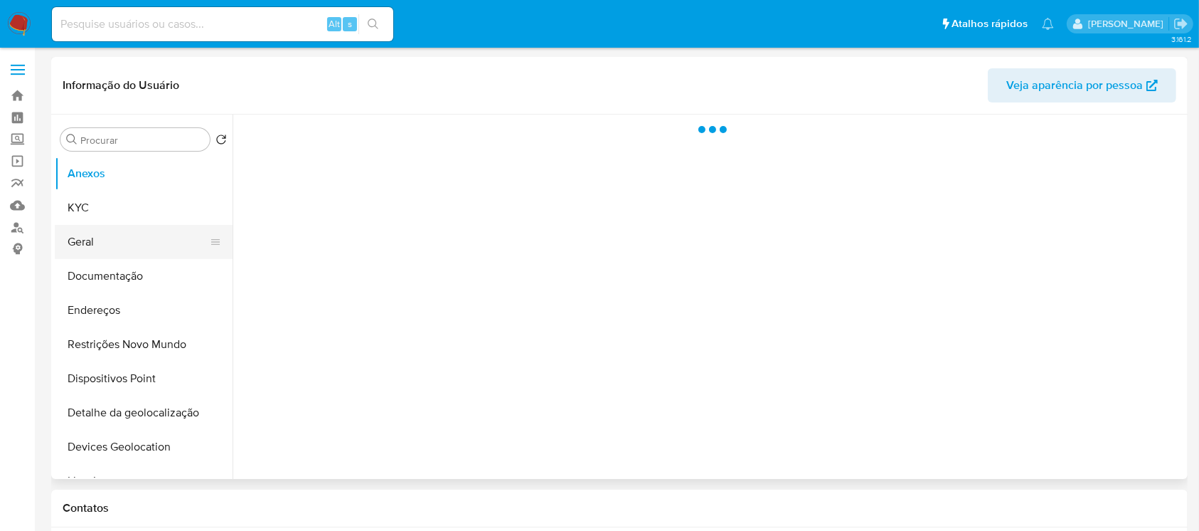
select select "10"
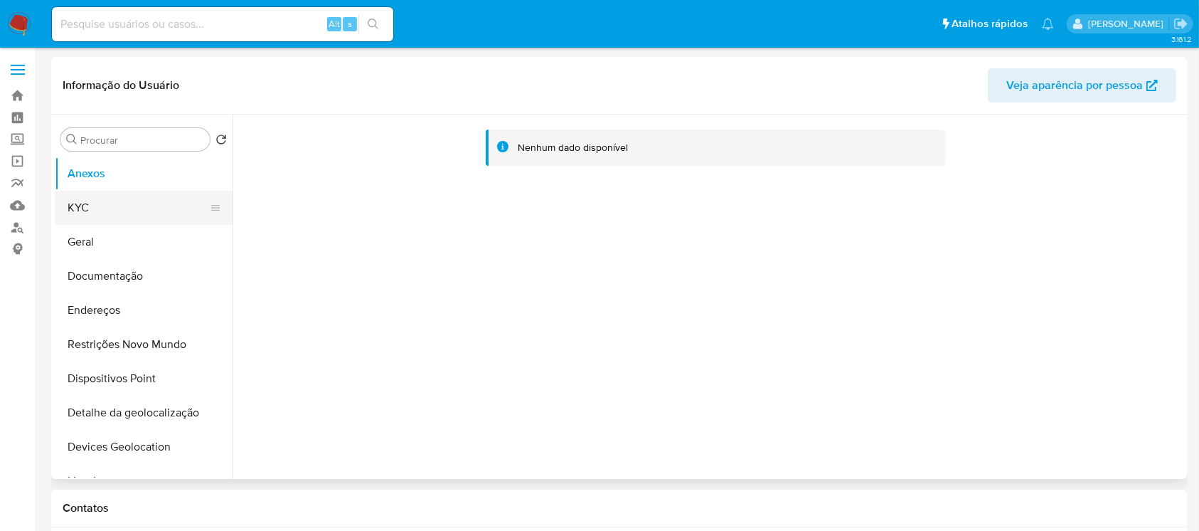
click at [78, 209] on button "KYC" at bounding box center [138, 208] width 166 height 34
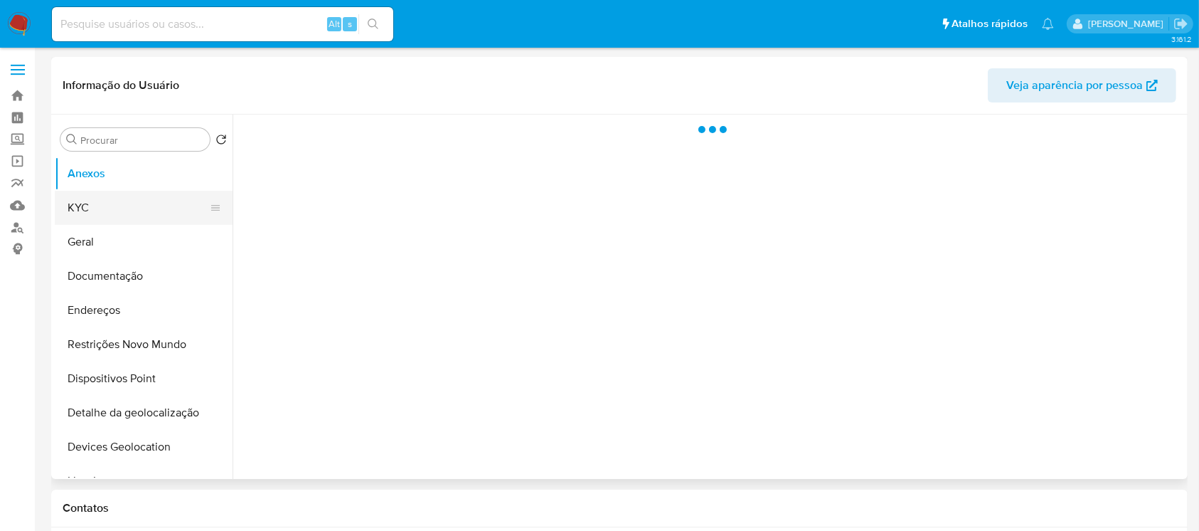
click at [92, 214] on button "KYC" at bounding box center [138, 208] width 166 height 34
select select "10"
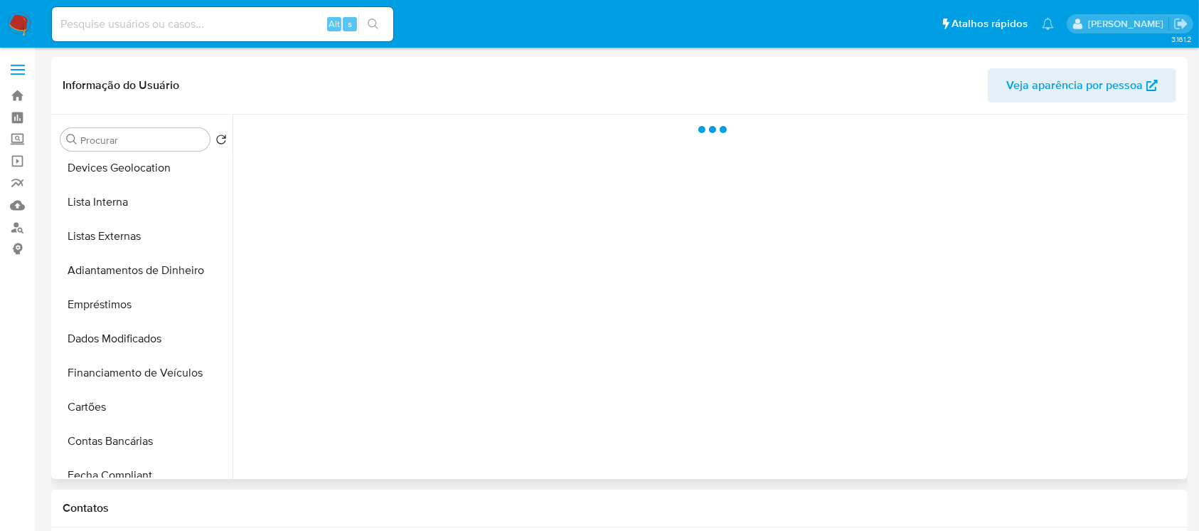
select select "10"
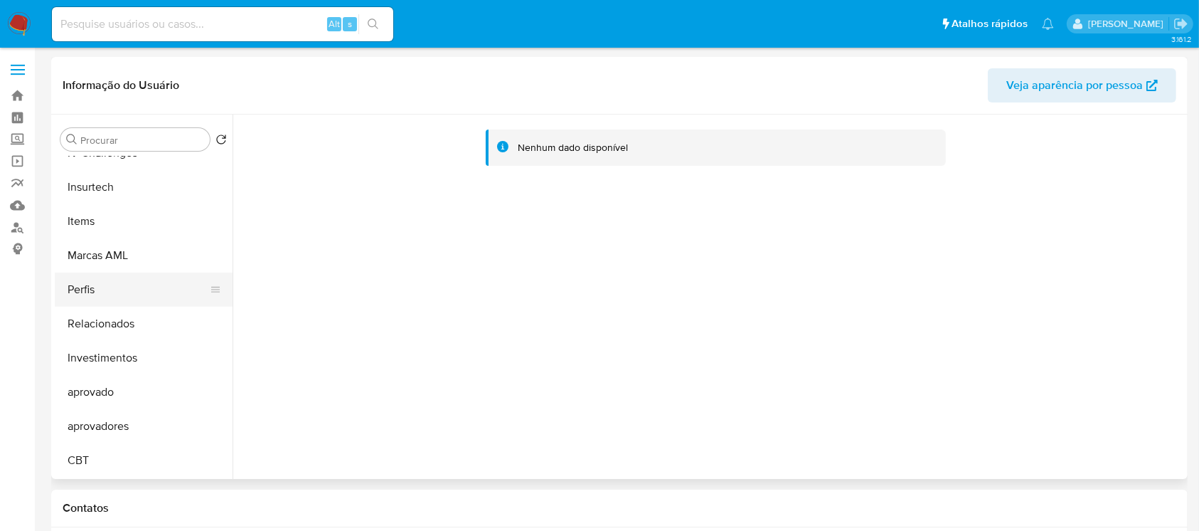
scroll to position [611, 0]
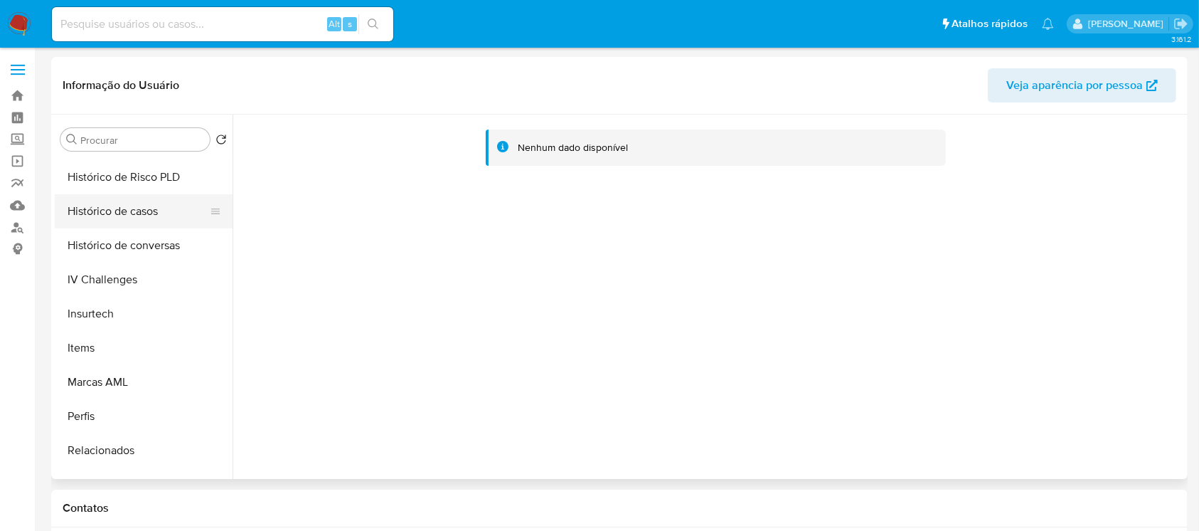
click at [98, 218] on button "Histórico de casos" at bounding box center [138, 211] width 166 height 34
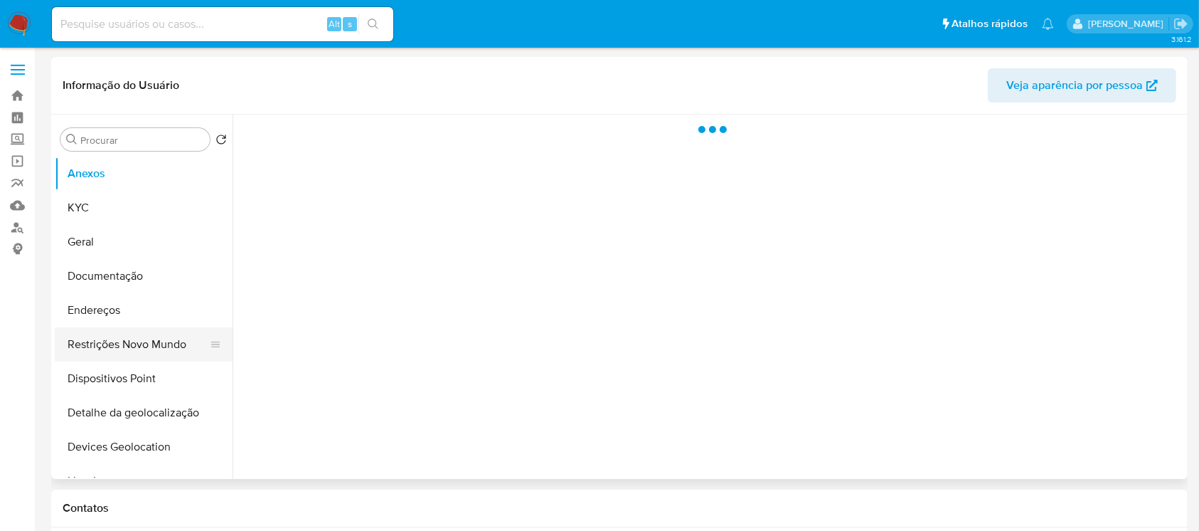
select select "10"
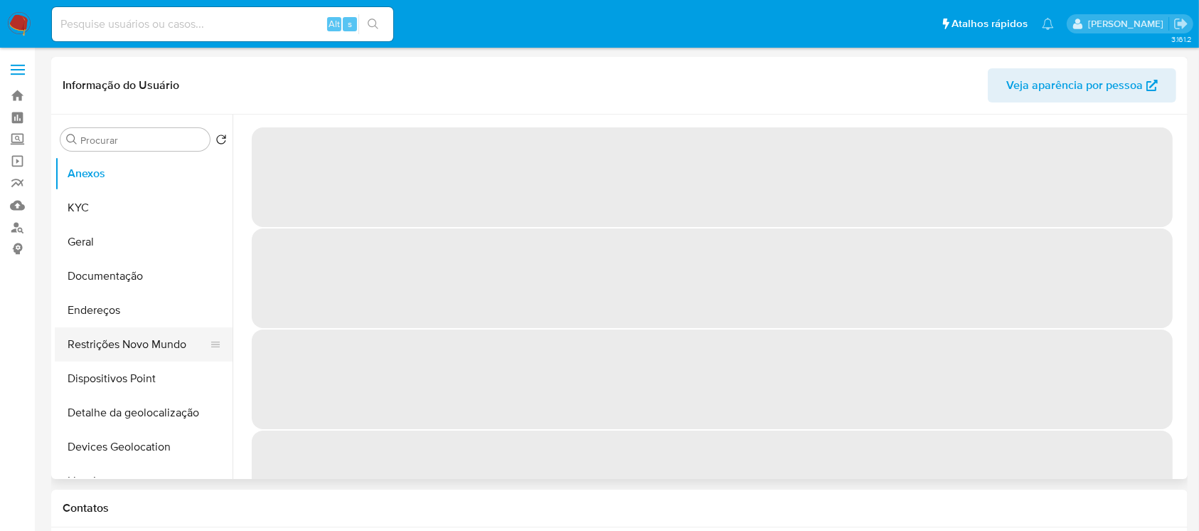
click at [108, 354] on button "Restrições Novo Mundo" at bounding box center [138, 344] width 166 height 34
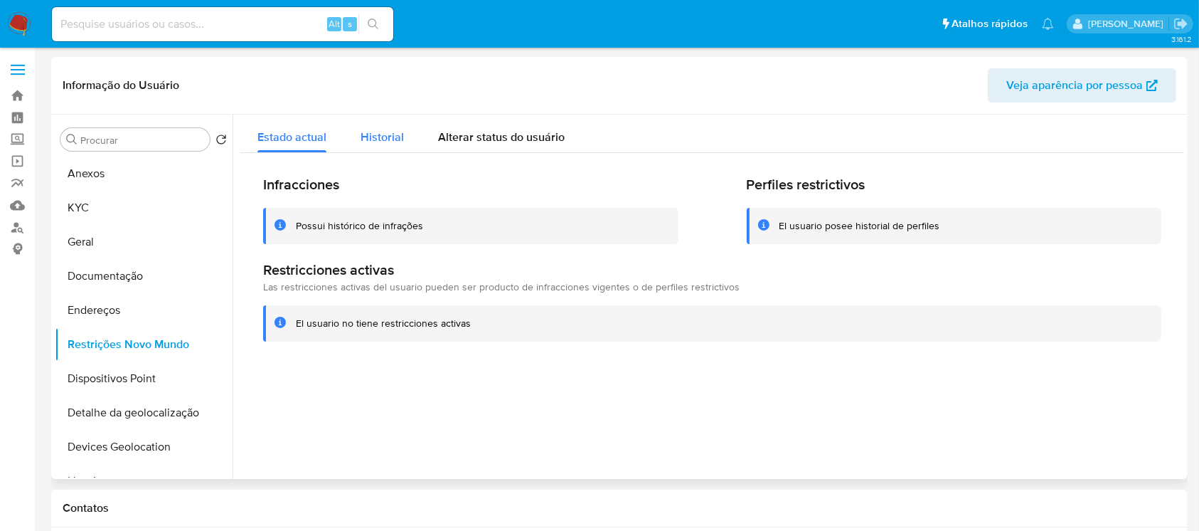
click at [366, 134] on span "Historial" at bounding box center [382, 137] width 43 height 16
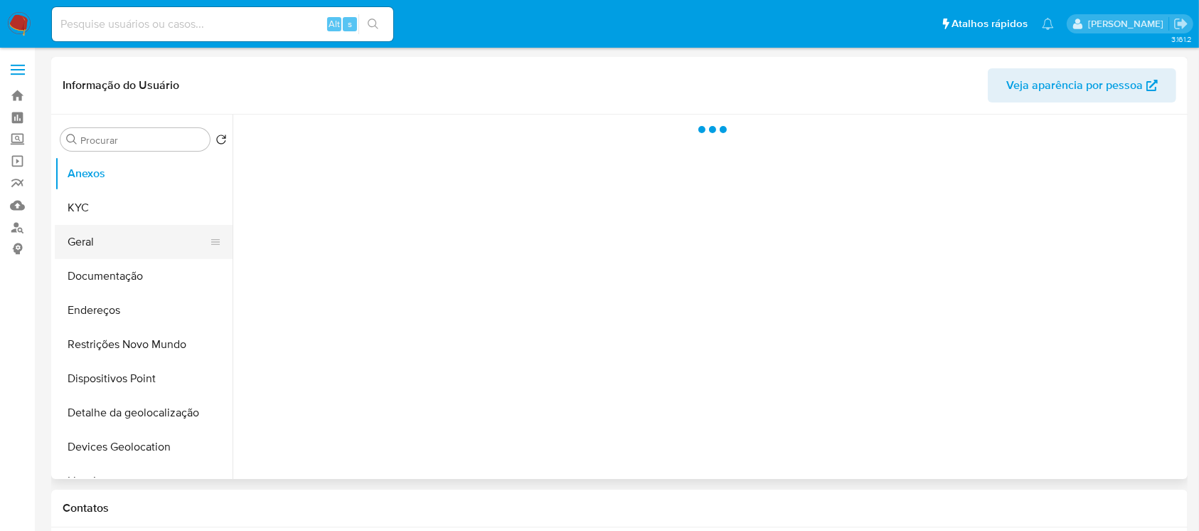
click at [109, 248] on button "Geral" at bounding box center [138, 242] width 166 height 34
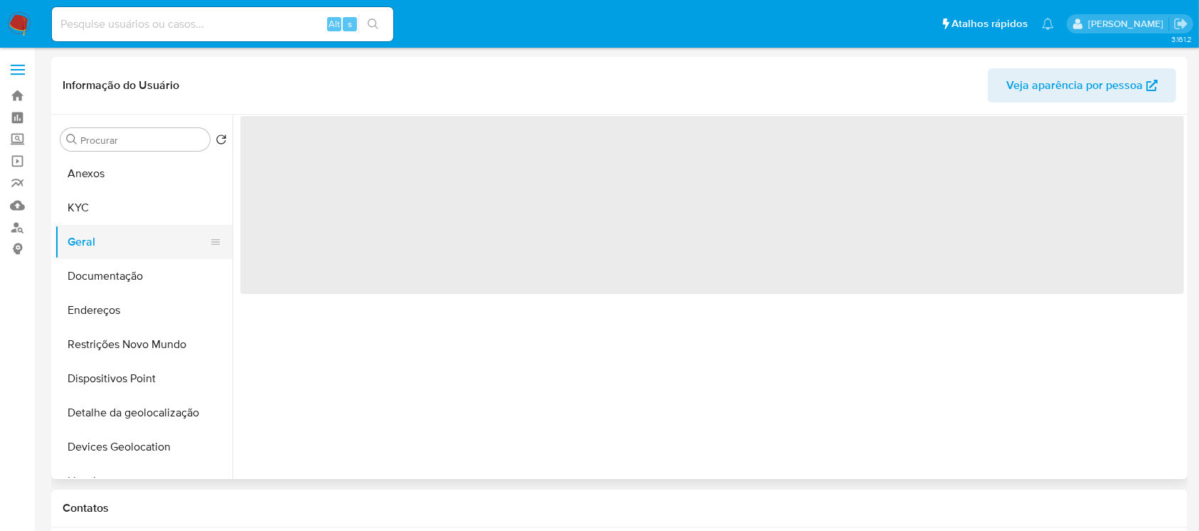
select select "10"
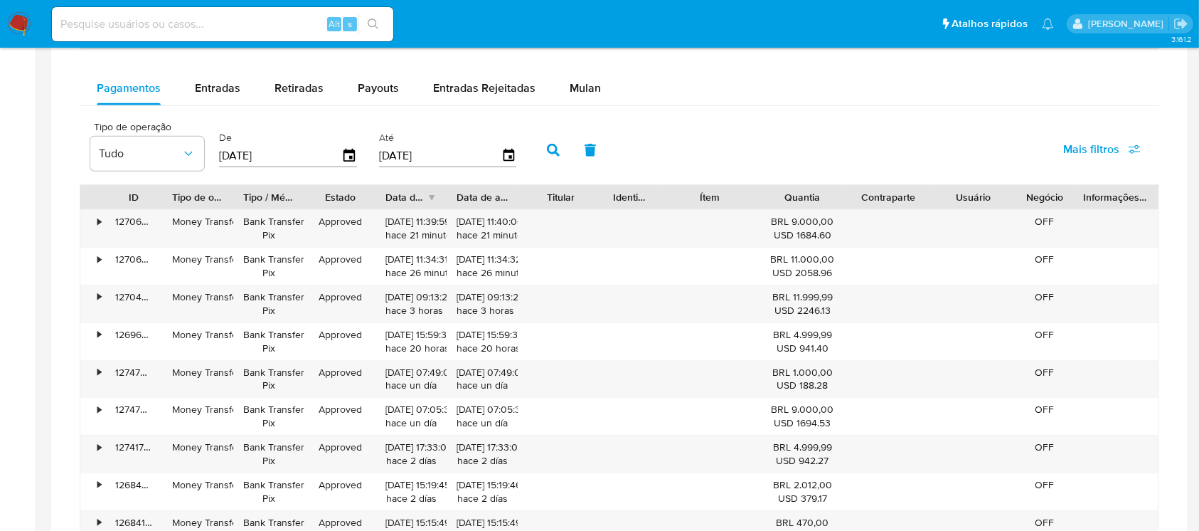
scroll to position [885, 0]
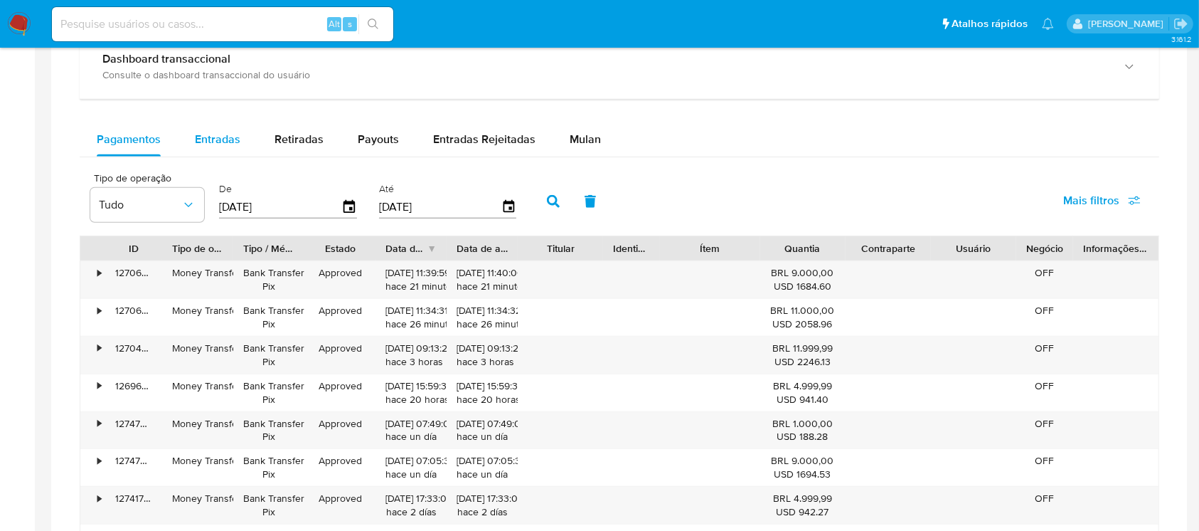
click at [208, 145] on span "Entradas" at bounding box center [218, 139] width 46 height 16
select select "10"
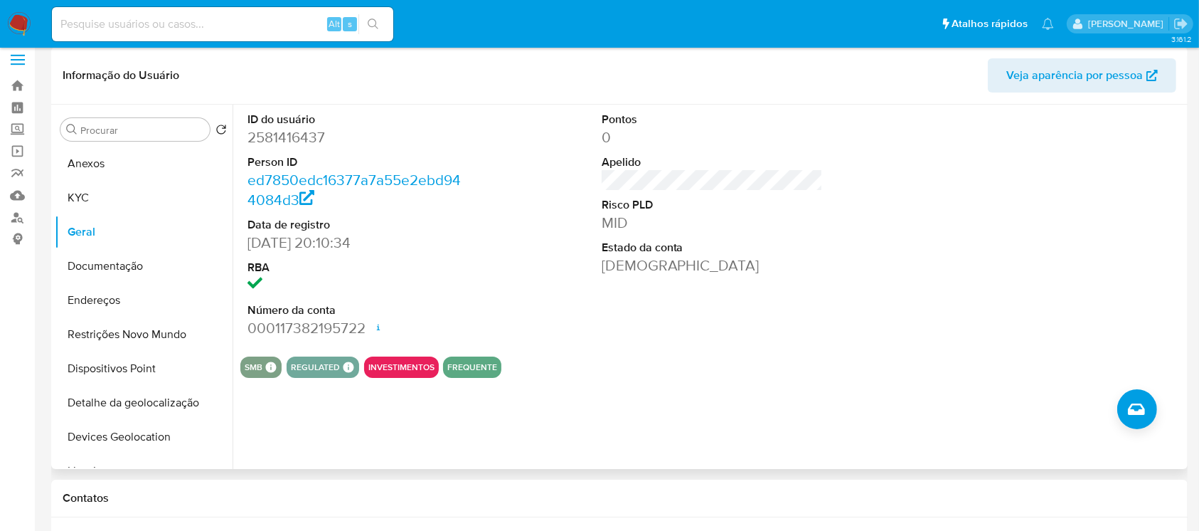
scroll to position [0, 0]
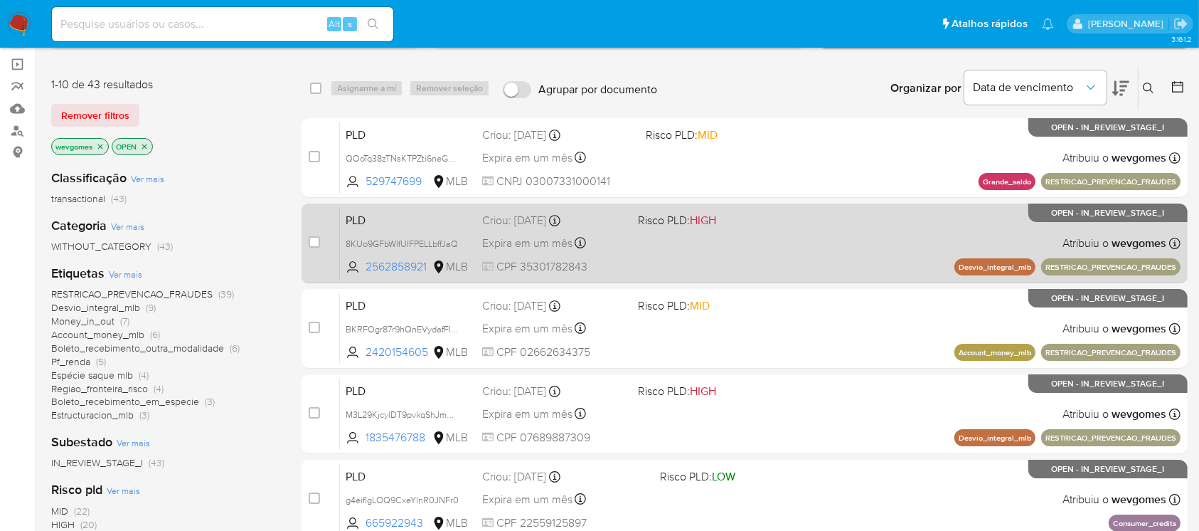
scroll to position [126, 0]
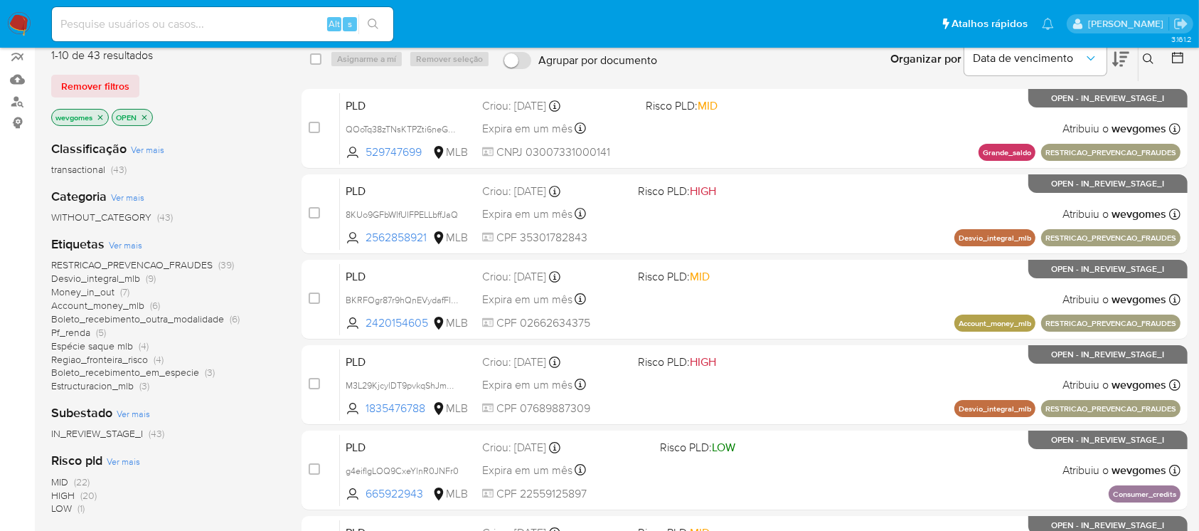
click at [98, 347] on span "Espécie saque mlb" at bounding box center [92, 346] width 82 height 14
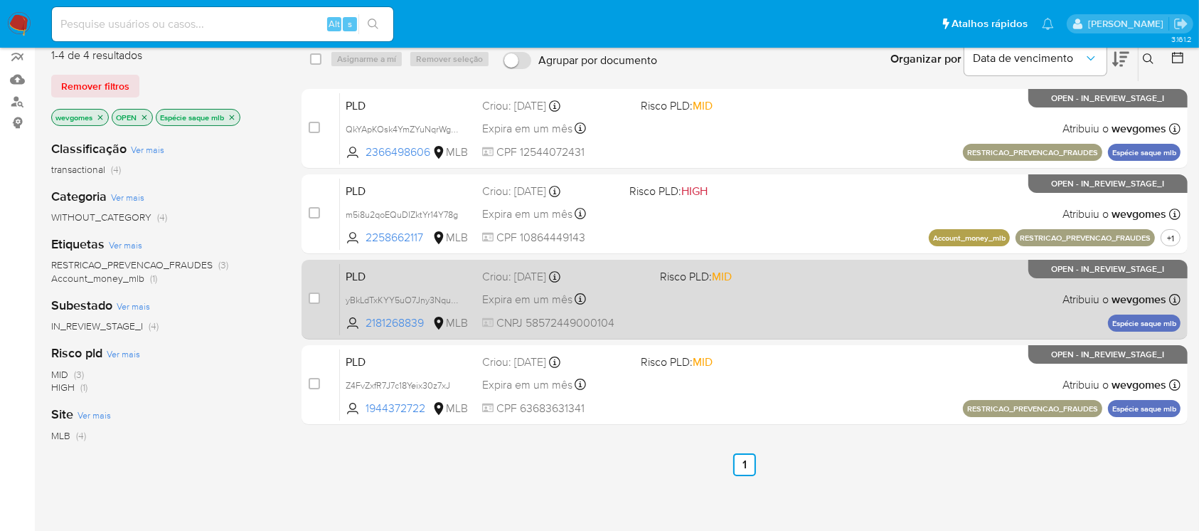
click at [705, 317] on div "PLD yBkLdTxKYY5uO7Jny3NquAyq 2181268839 MLB Risco PLD: MID Criou: [DATE] Criou:…" at bounding box center [760, 299] width 841 height 72
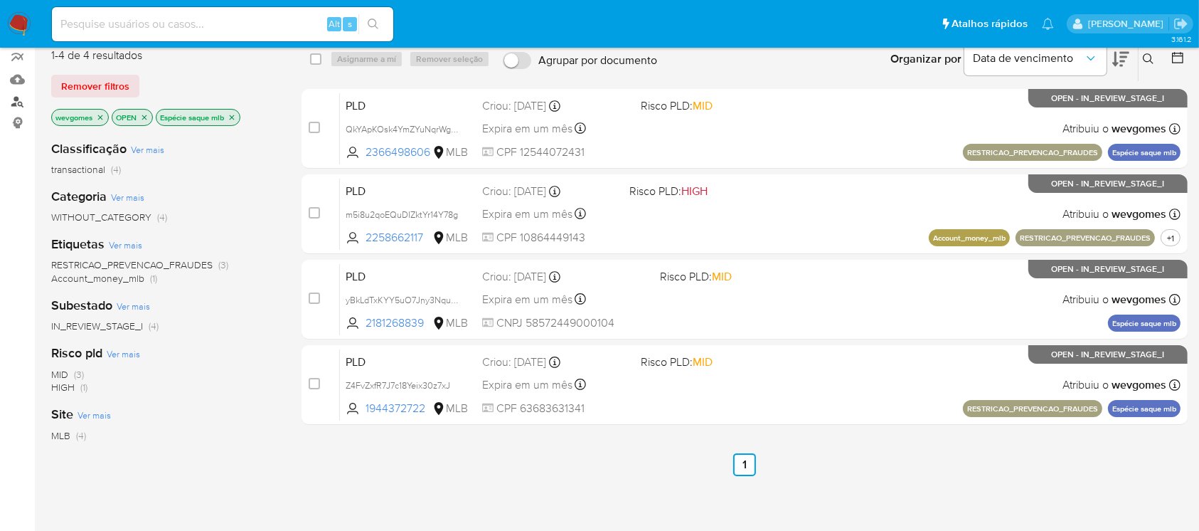
click at [18, 100] on link "Localizador de pessoas" at bounding box center [84, 101] width 169 height 22
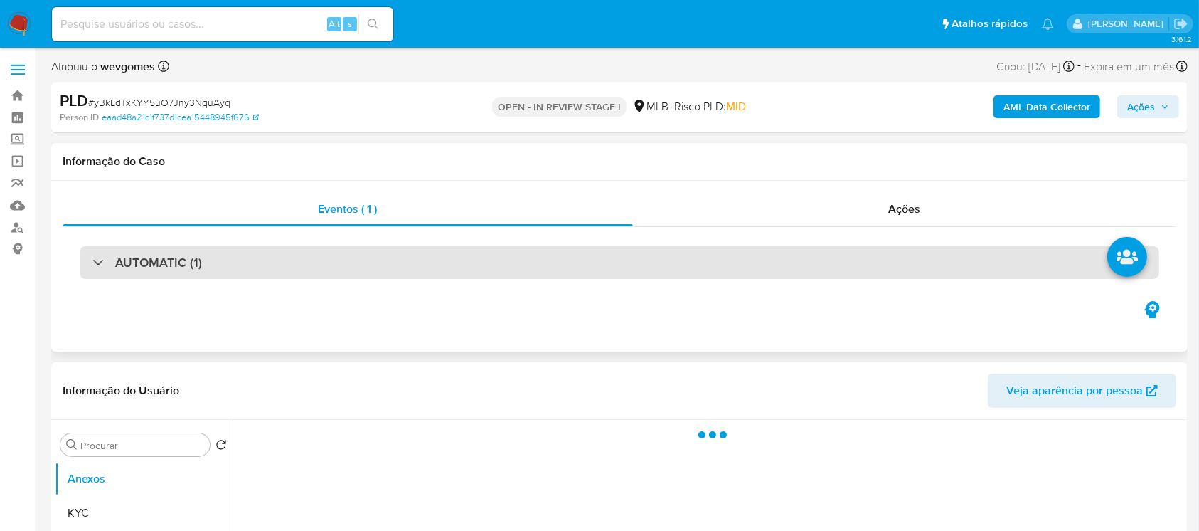
select select "10"
click at [100, 264] on div "AUTOMATIC (1)" at bounding box center [147, 263] width 110 height 16
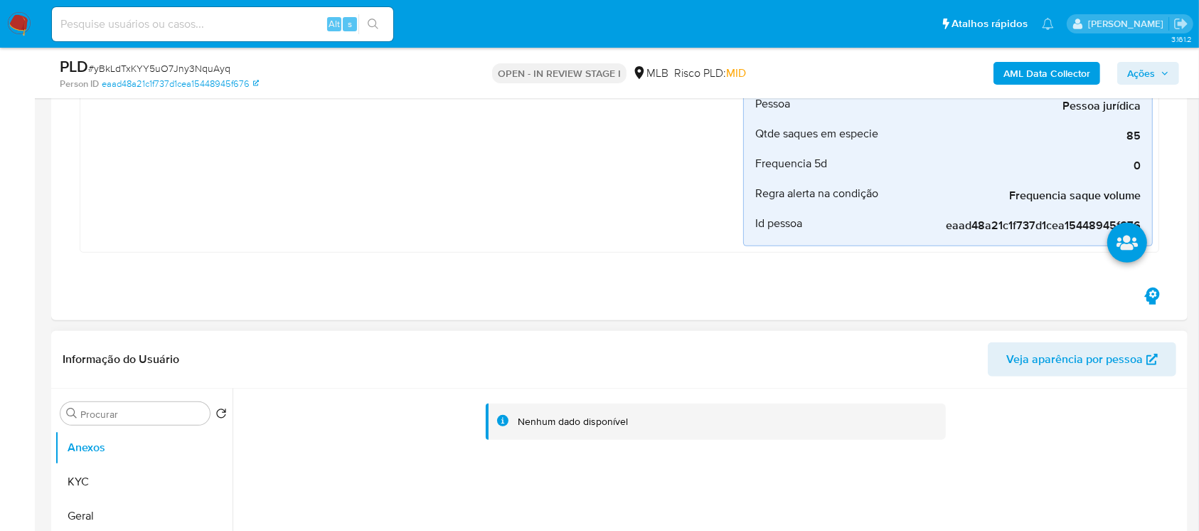
scroll to position [506, 0]
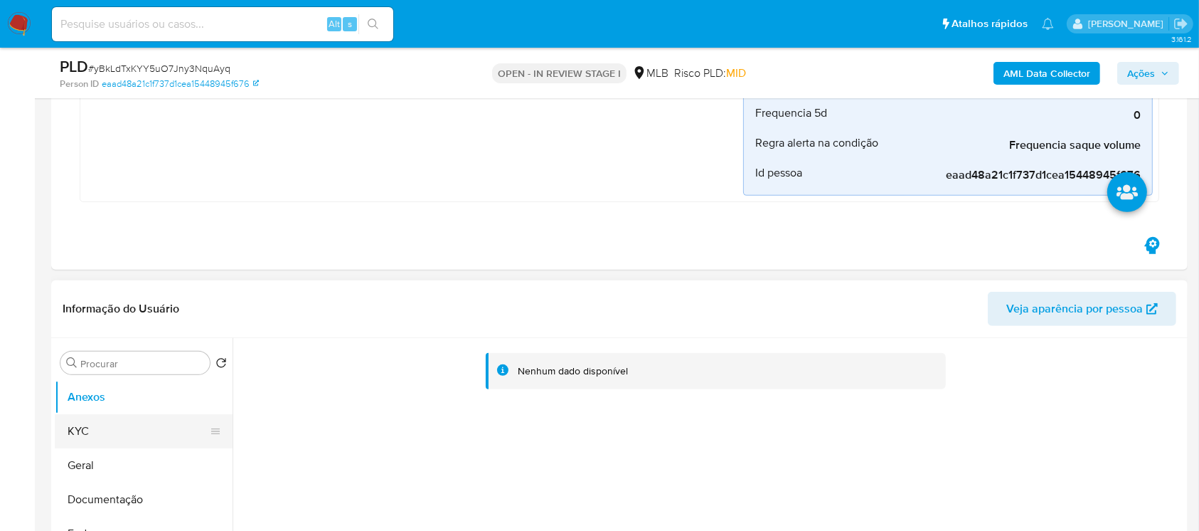
click at [69, 435] on button "KYC" at bounding box center [138, 431] width 166 height 34
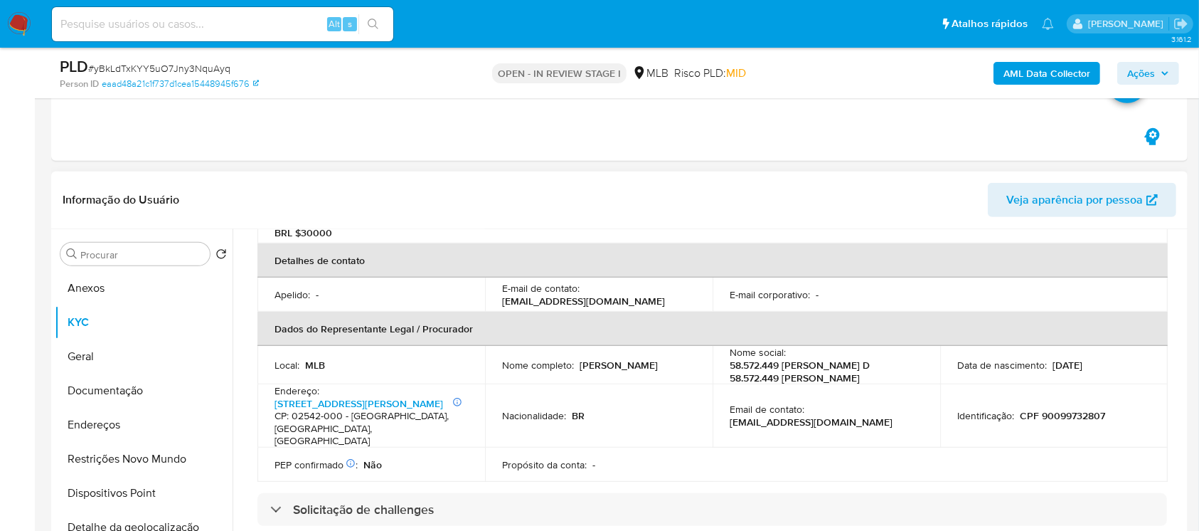
scroll to position [379, 0]
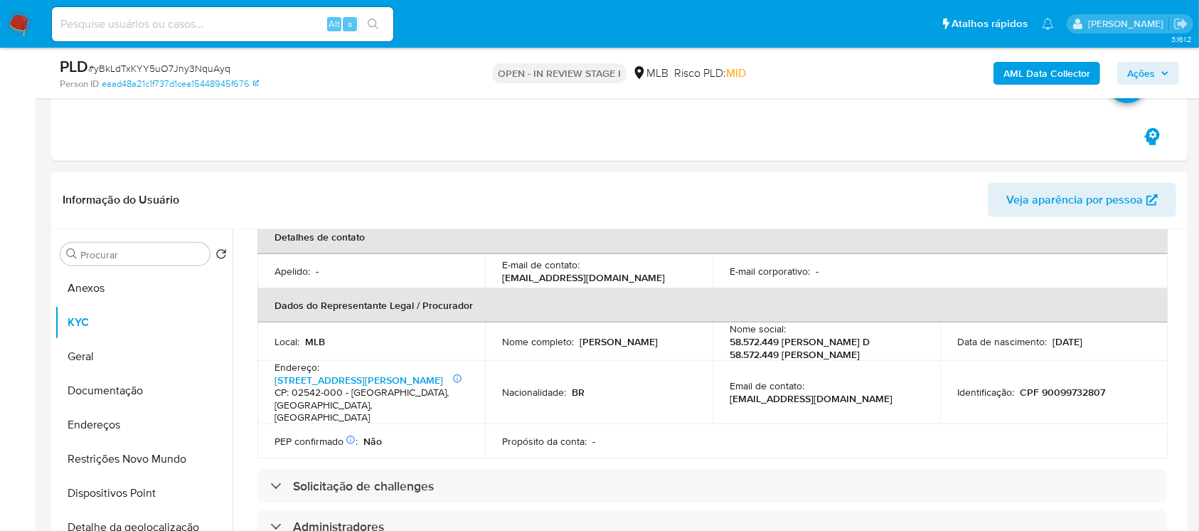
click at [1070, 398] on p "CPF 90099732807" at bounding box center [1062, 392] width 85 height 13
copy p "90099732807"
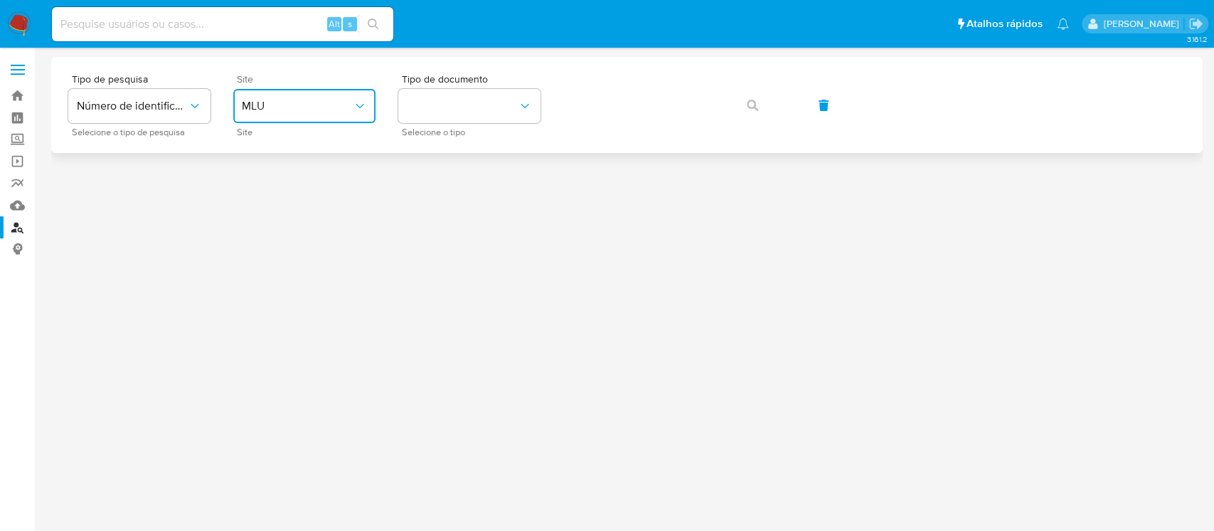
click at [336, 112] on span "MLU" at bounding box center [297, 106] width 111 height 14
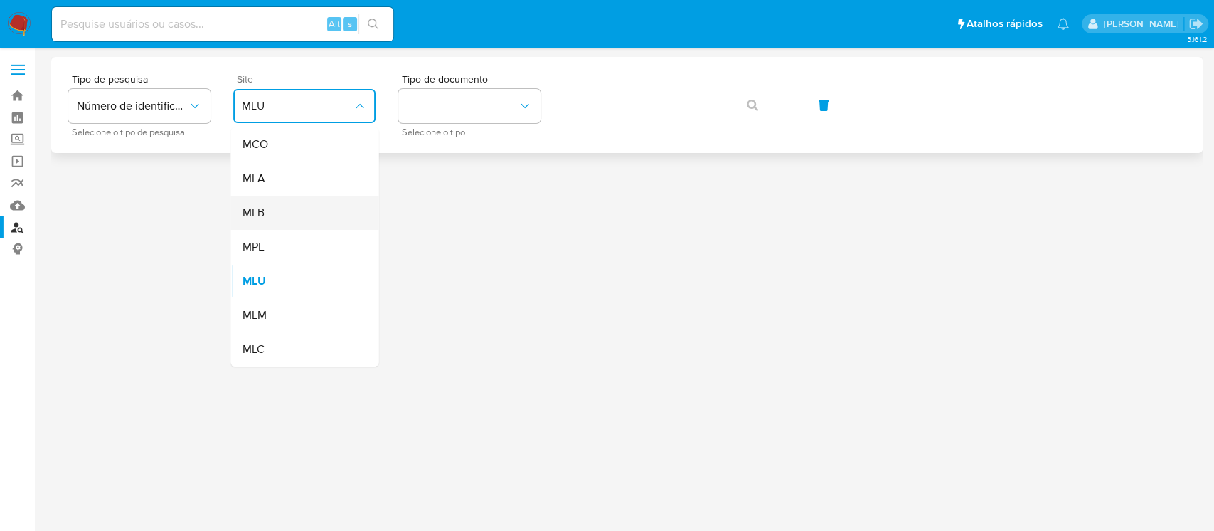
click at [265, 212] on div "MLB" at bounding box center [300, 213] width 117 height 34
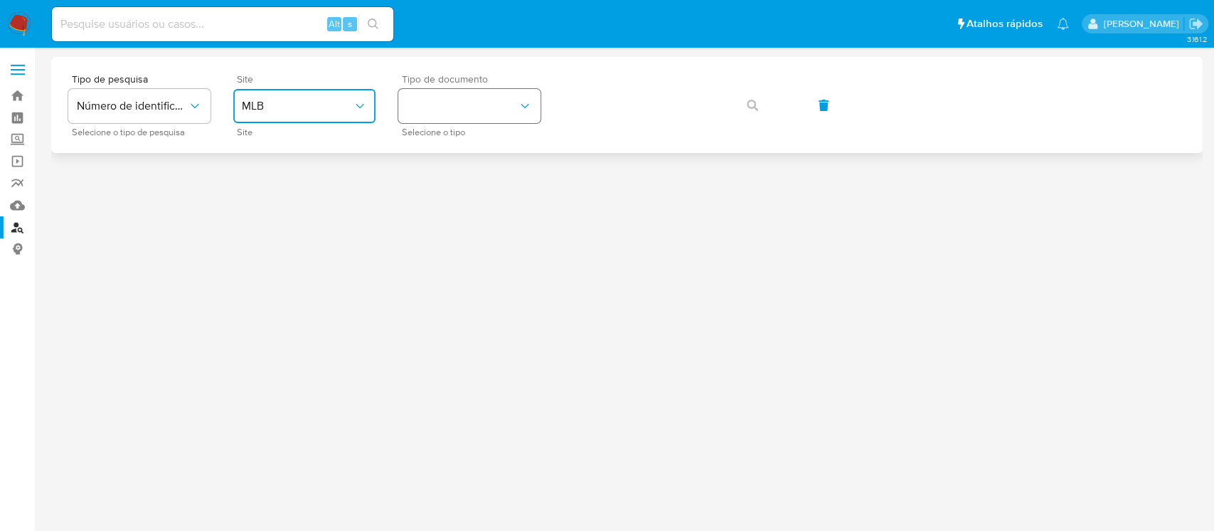
click at [494, 106] on button "identificationType" at bounding box center [469, 106] width 142 height 34
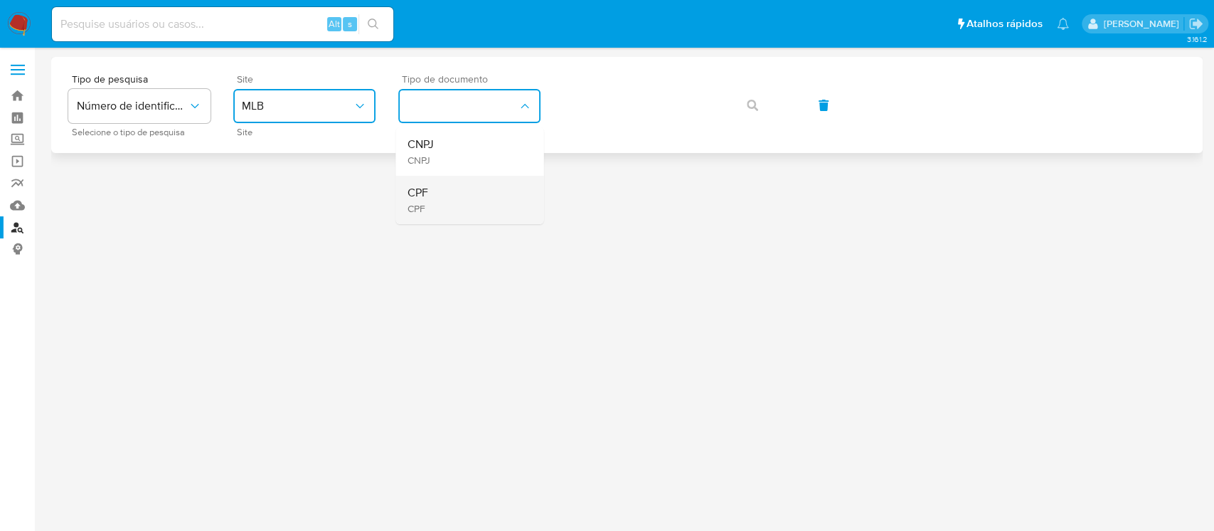
click at [428, 191] on div "CPF CPF" at bounding box center [465, 200] width 117 height 48
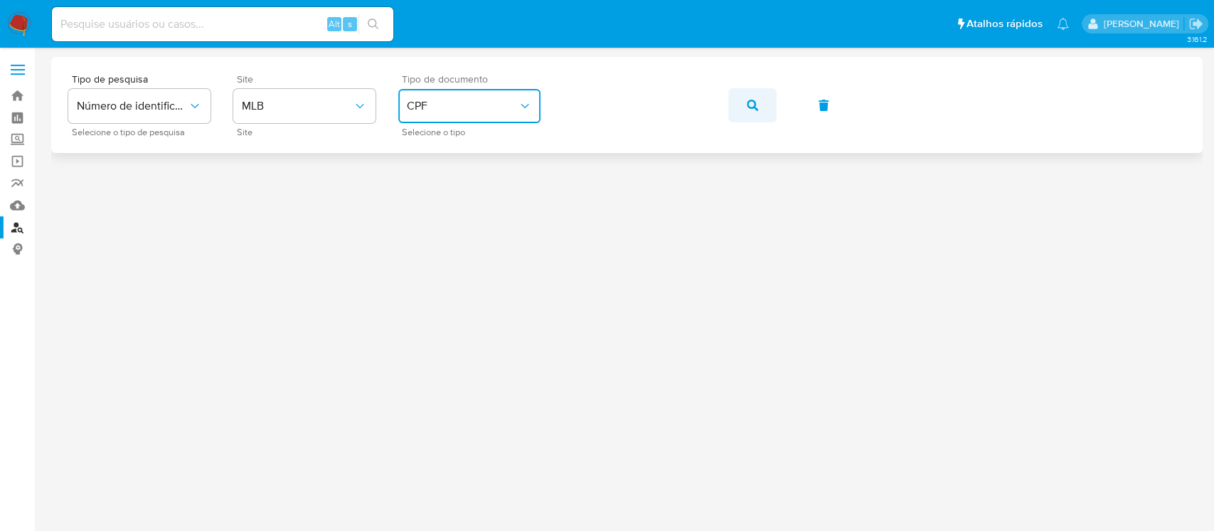
click at [758, 103] on button "button" at bounding box center [752, 105] width 48 height 34
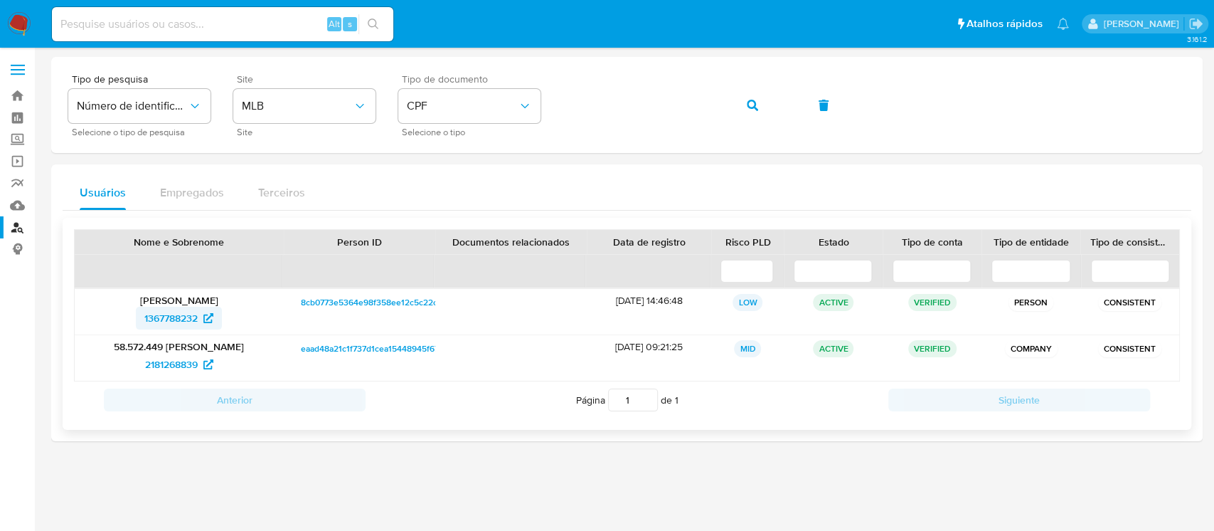
click at [160, 318] on span "1367788232" at bounding box center [170, 318] width 53 height 23
click at [23, 26] on img at bounding box center [19, 24] width 24 height 24
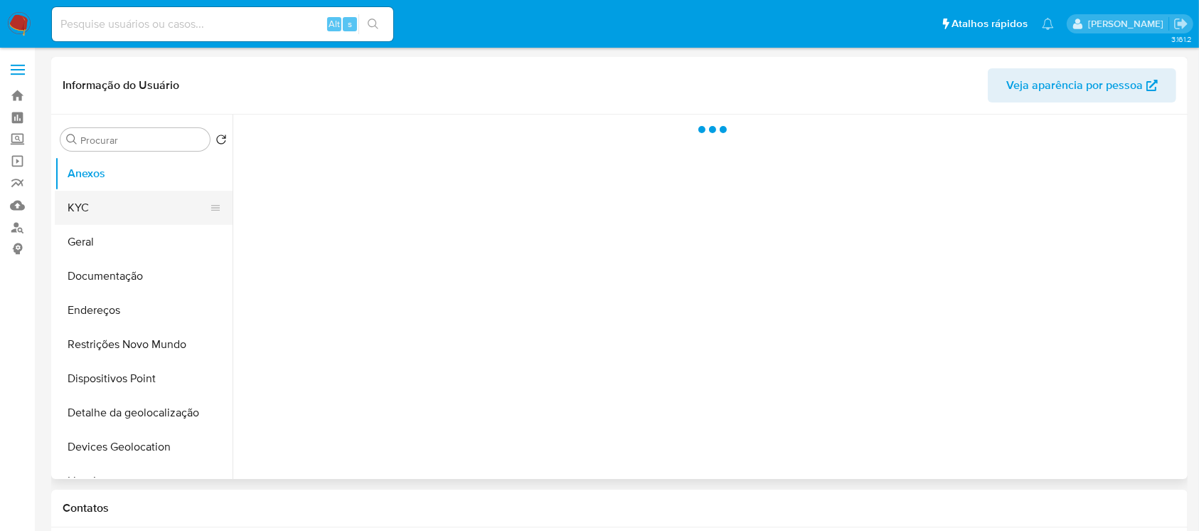
click at [83, 213] on button "KYC" at bounding box center [138, 208] width 166 height 34
select select "10"
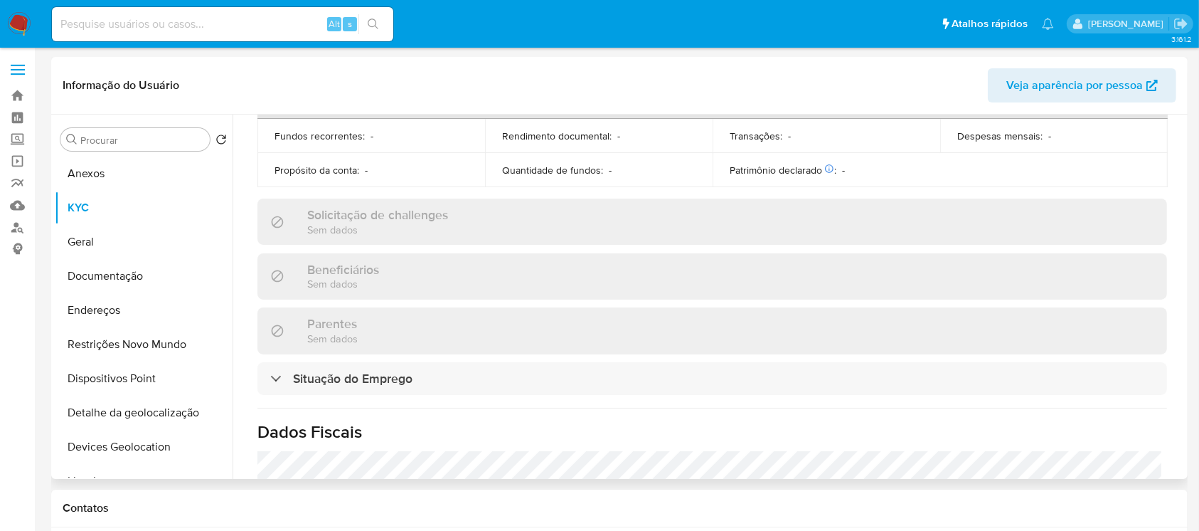
scroll to position [506, 0]
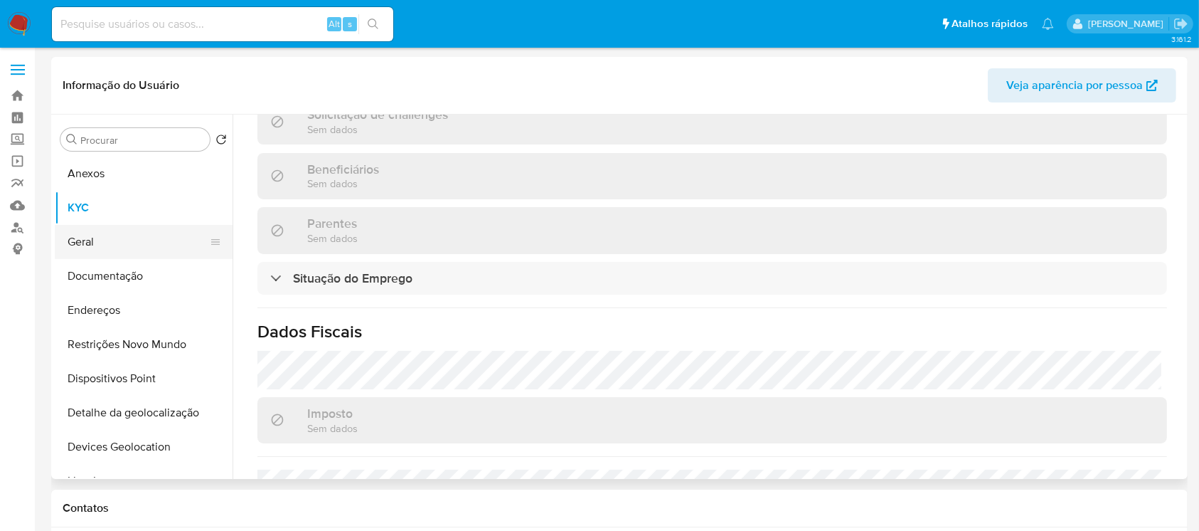
click at [98, 242] on button "Geral" at bounding box center [138, 242] width 166 height 34
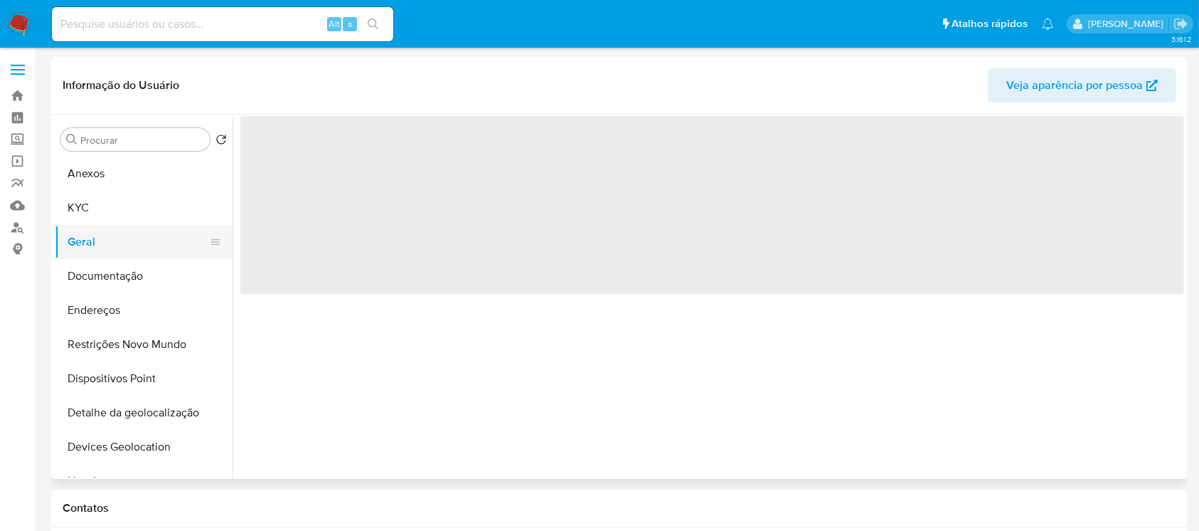
scroll to position [0, 0]
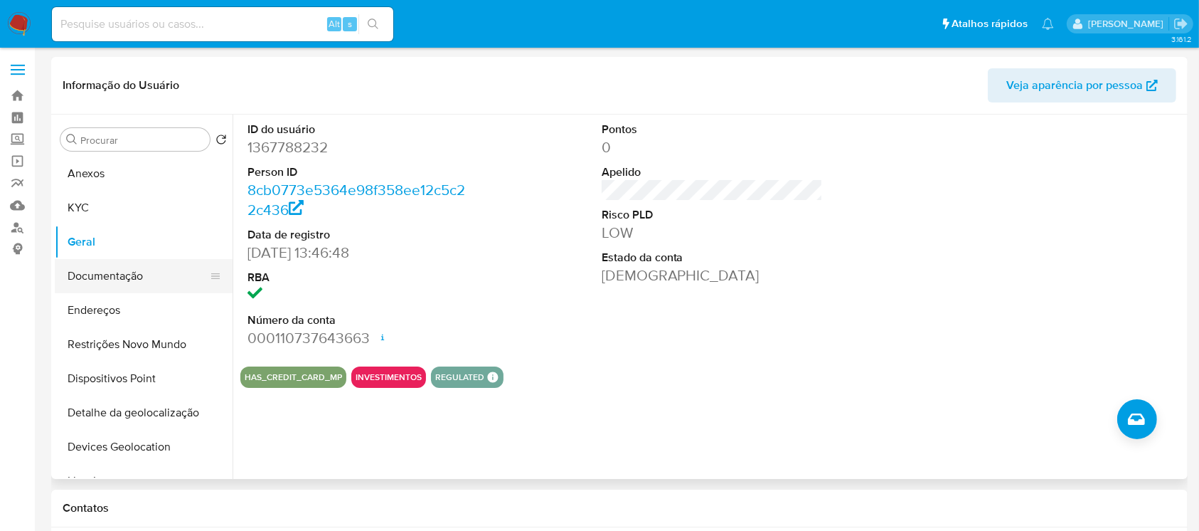
click at [93, 282] on button "Documentação" at bounding box center [138, 276] width 166 height 34
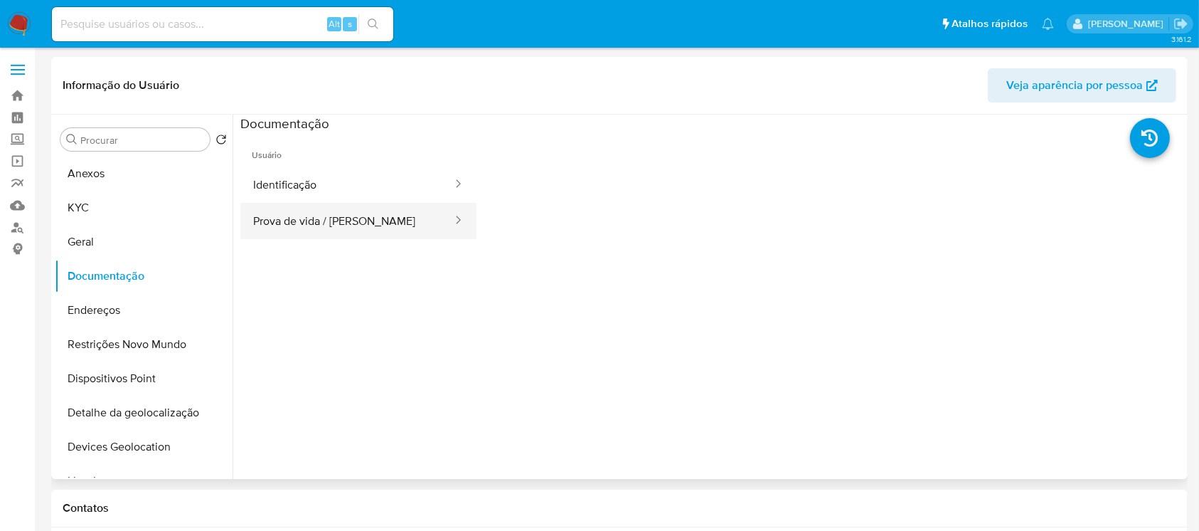
click at [295, 226] on button "Prova de vida / [PERSON_NAME]" at bounding box center [346, 221] width 213 height 36
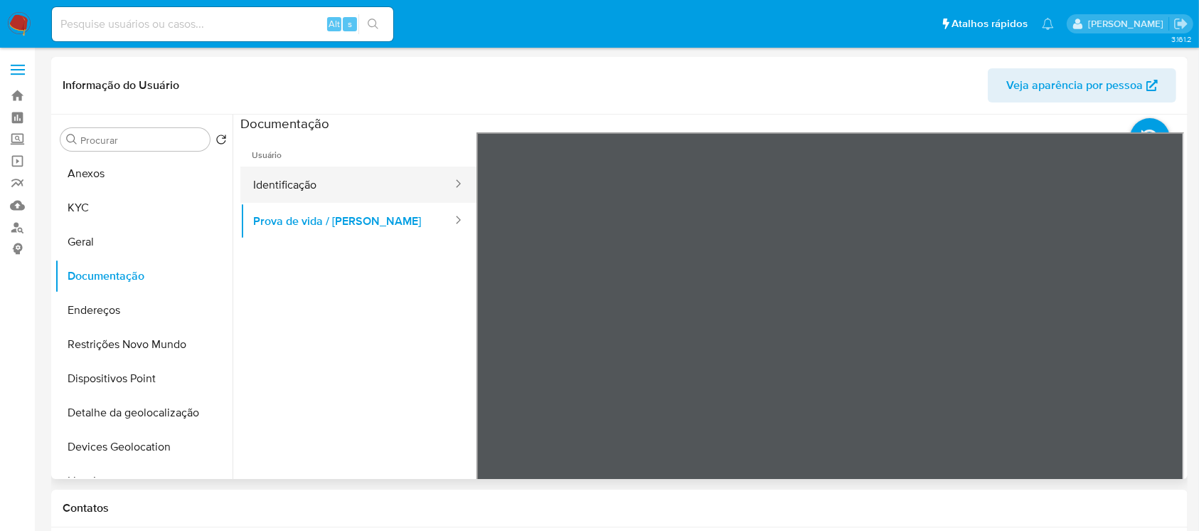
click at [285, 187] on button "Identificação" at bounding box center [346, 184] width 213 height 36
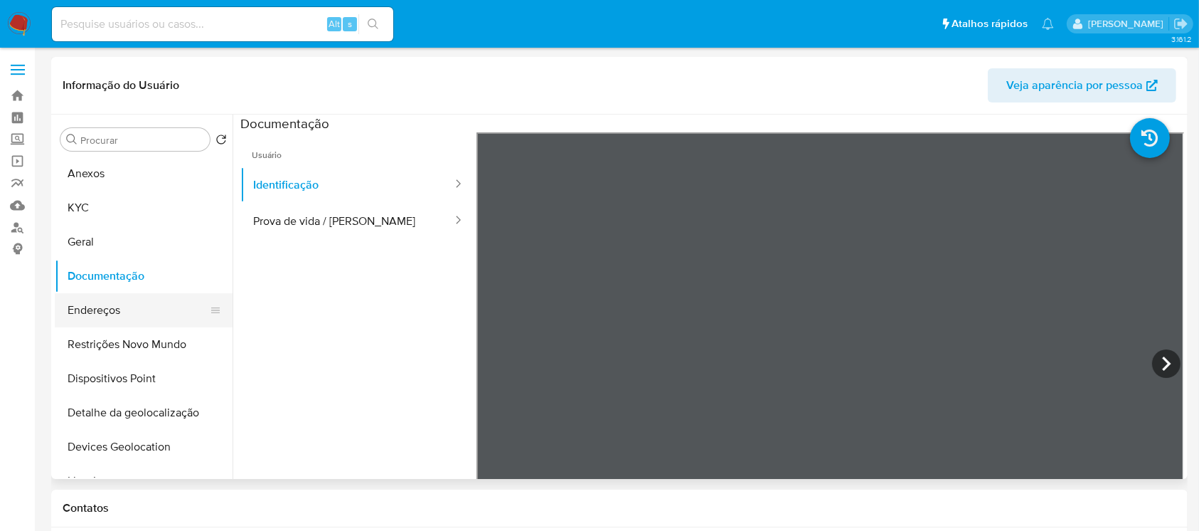
click at [117, 316] on button "Endereços" at bounding box center [138, 310] width 166 height 34
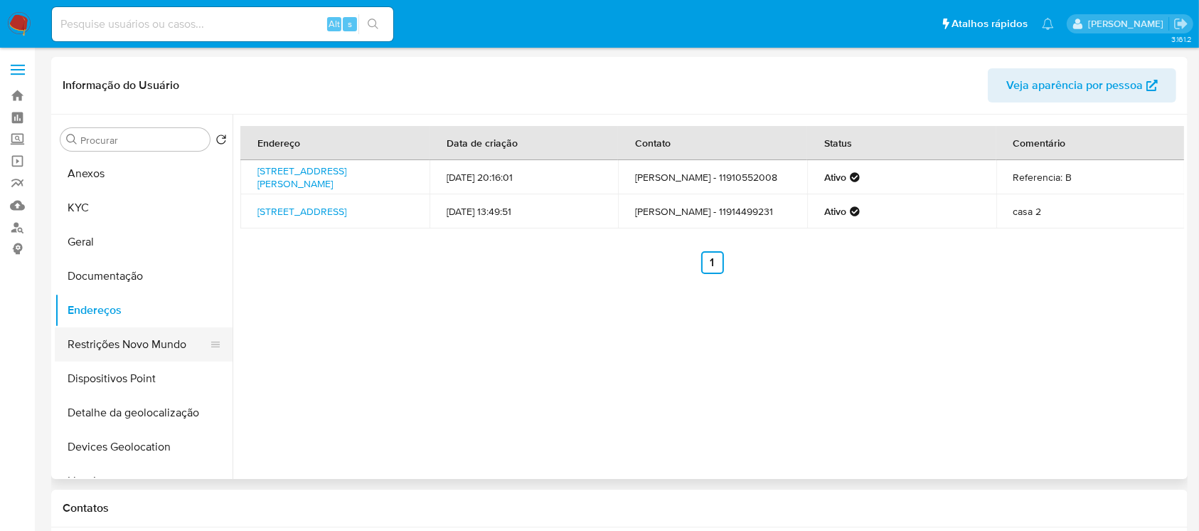
click at [105, 347] on button "Restrições Novo Mundo" at bounding box center [138, 344] width 166 height 34
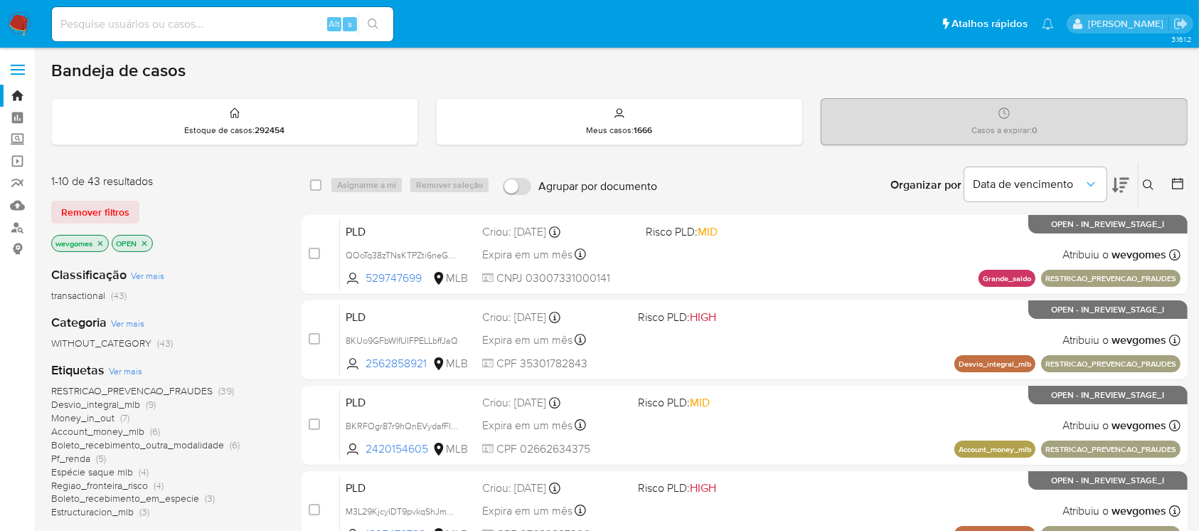
click at [102, 245] on icon "close-filter" at bounding box center [100, 243] width 9 height 9
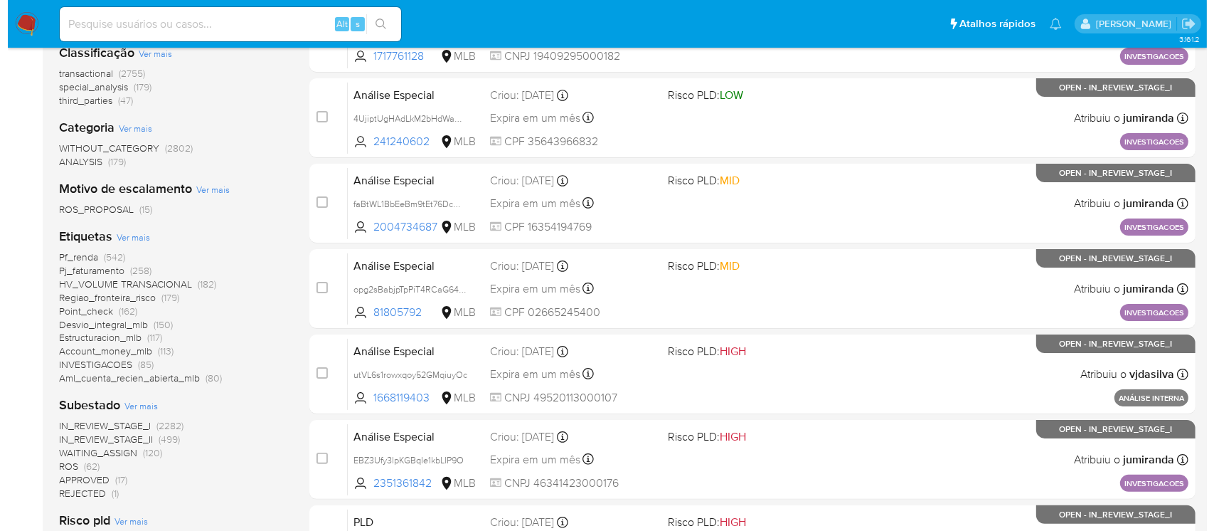
scroll to position [253, 0]
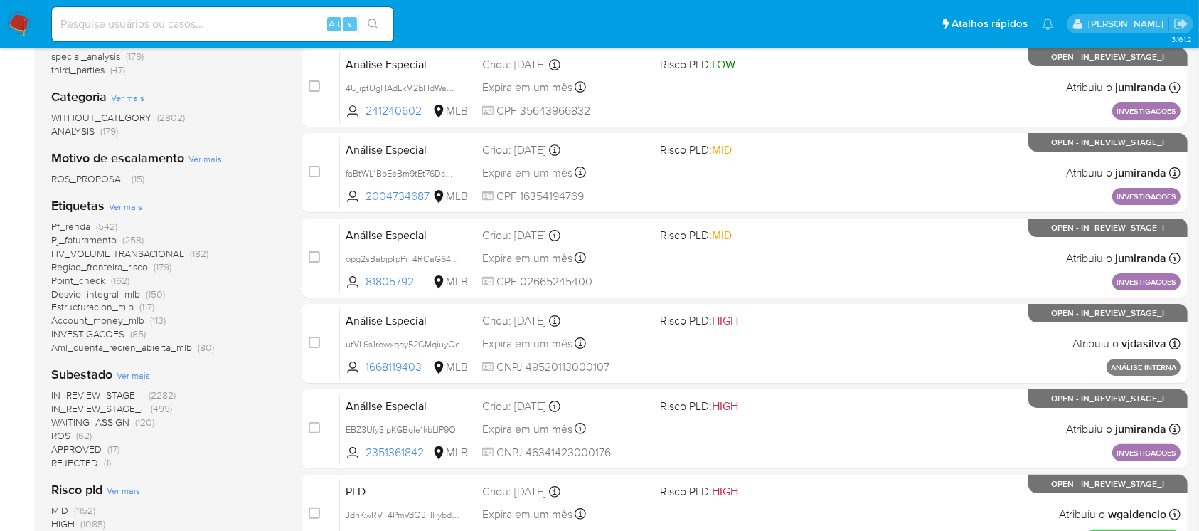
click at [120, 205] on span "Ver mais" at bounding box center [125, 206] width 33 height 13
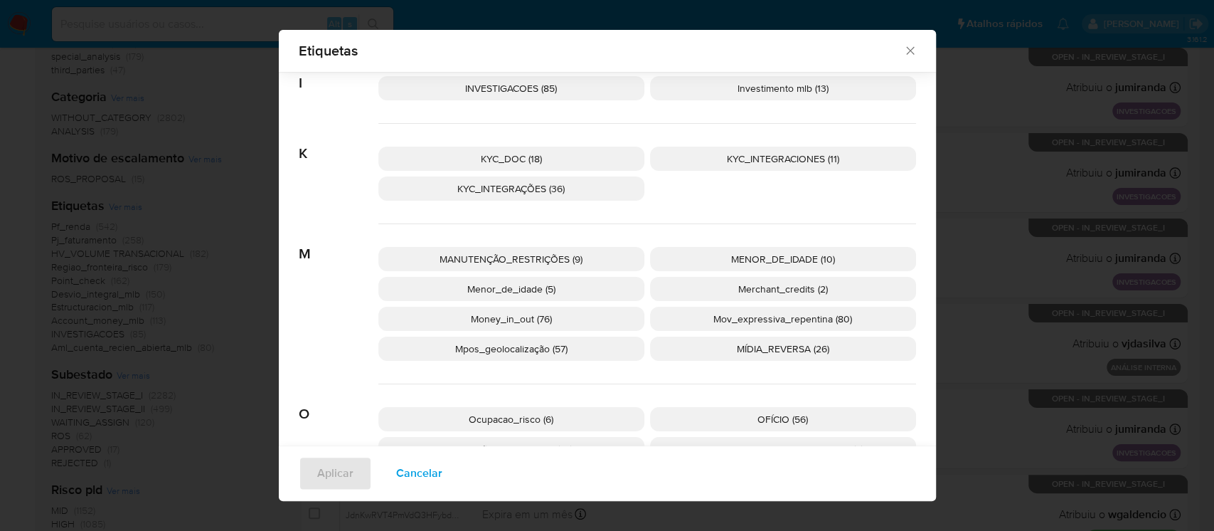
scroll to position [1002, 0]
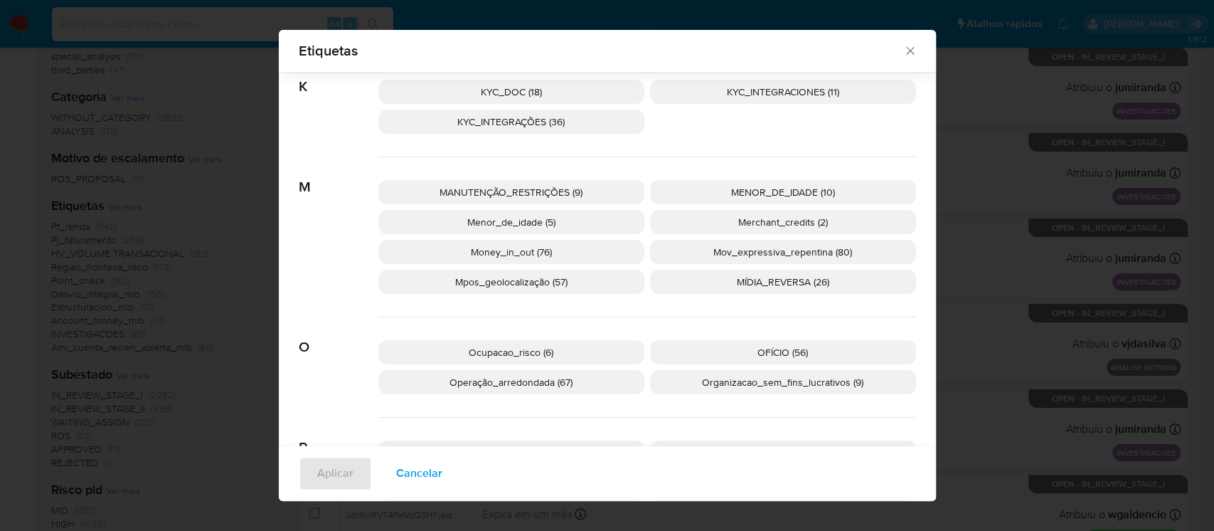
click at [489, 248] on span "Money_in_out (76)" at bounding box center [511, 252] width 81 height 14
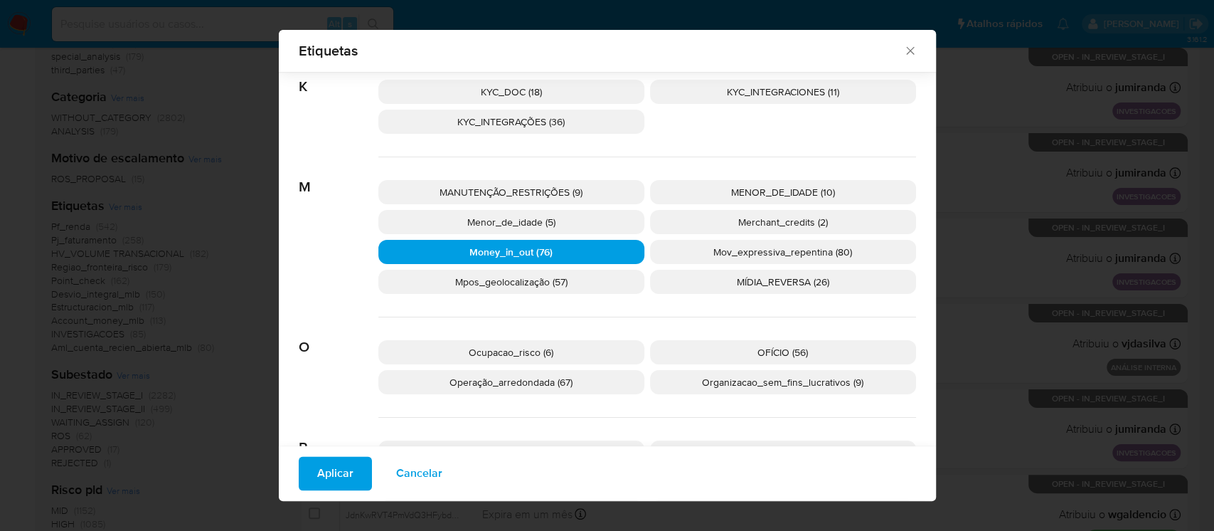
click at [319, 470] on span "Aplicar" at bounding box center [335, 473] width 36 height 31
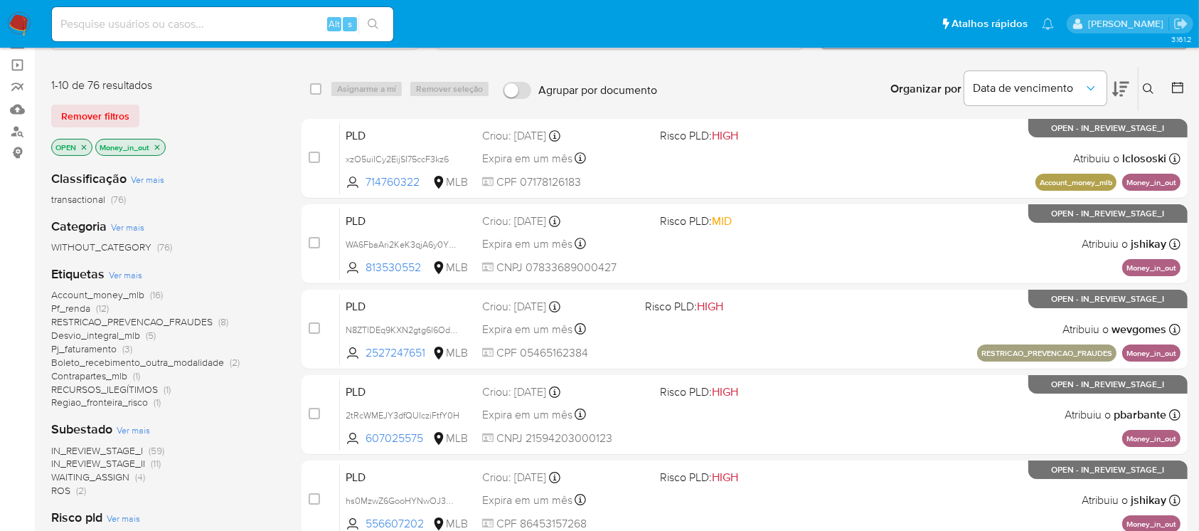
scroll to position [379, 0]
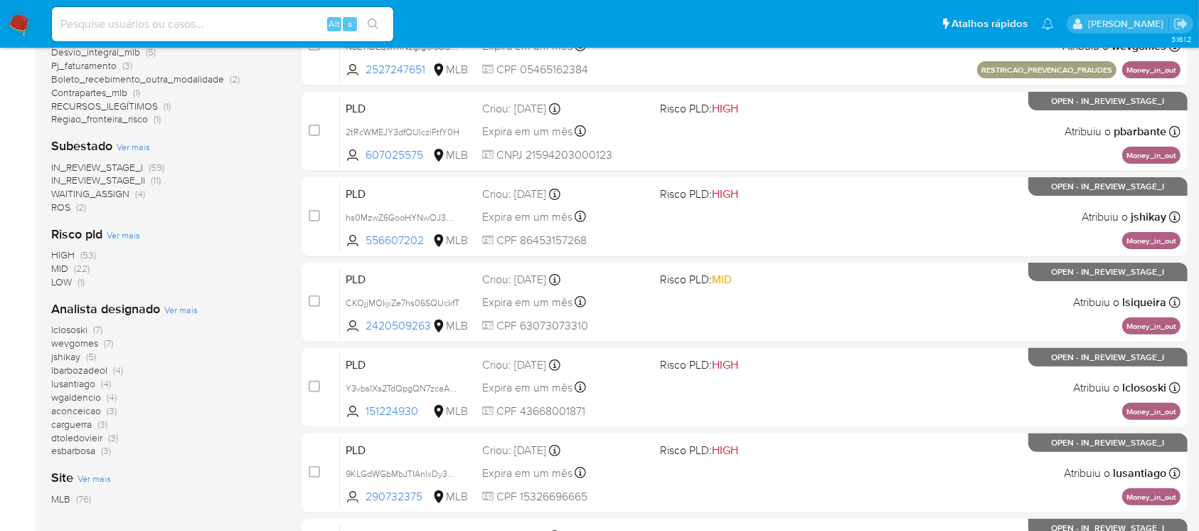
click at [117, 166] on span "IN_REVIEW_STAGE_I" at bounding box center [97, 167] width 92 height 14
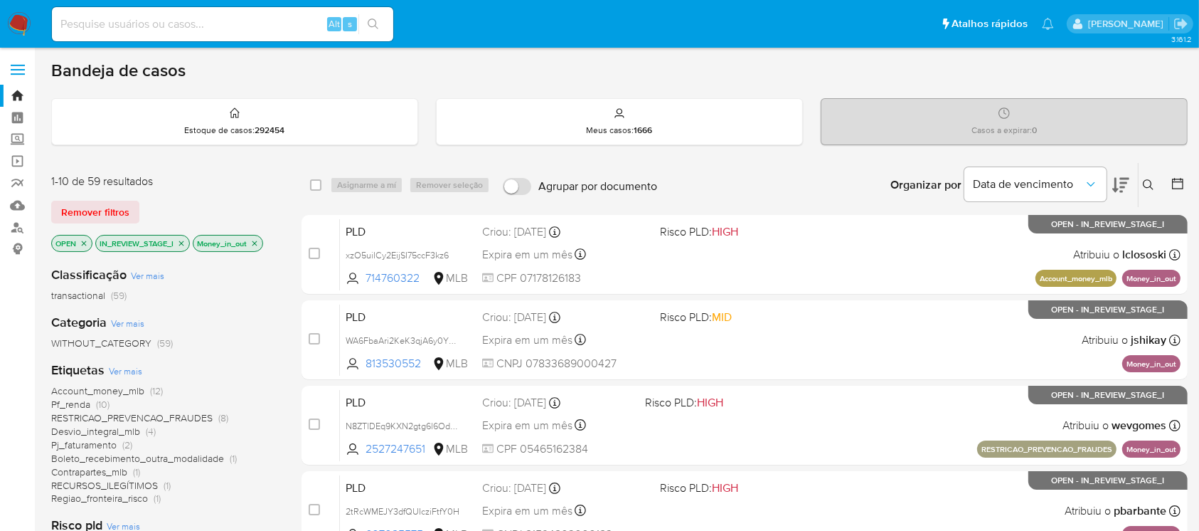
scroll to position [126, 0]
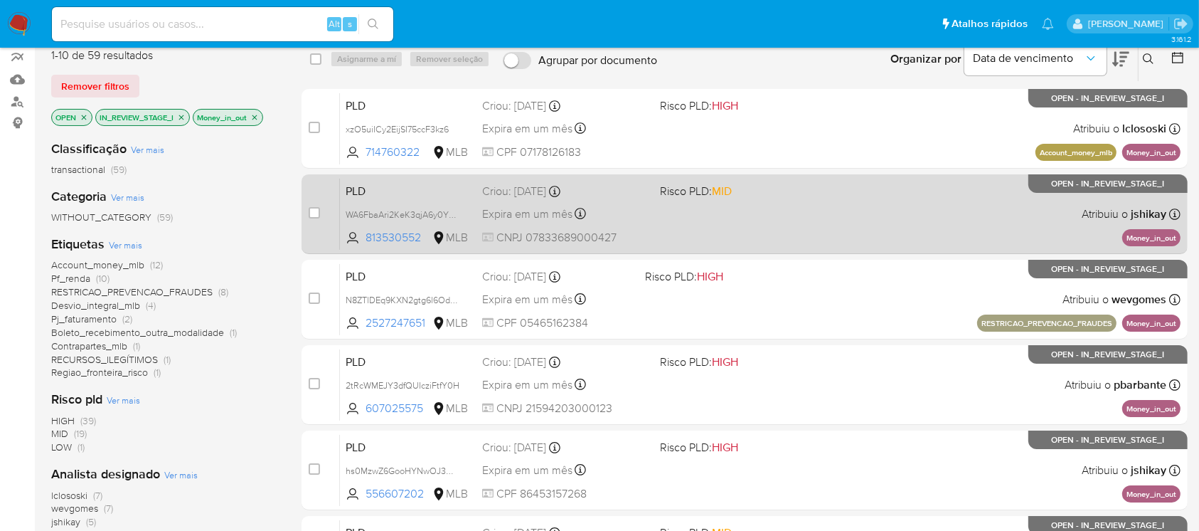
click at [729, 237] on div "PLD WA6FbaAri2KeK3qjA6y0YPWu 813530552 MLB Risco PLD: MID Criou: 12/09/2025 Cri…" at bounding box center [760, 214] width 841 height 72
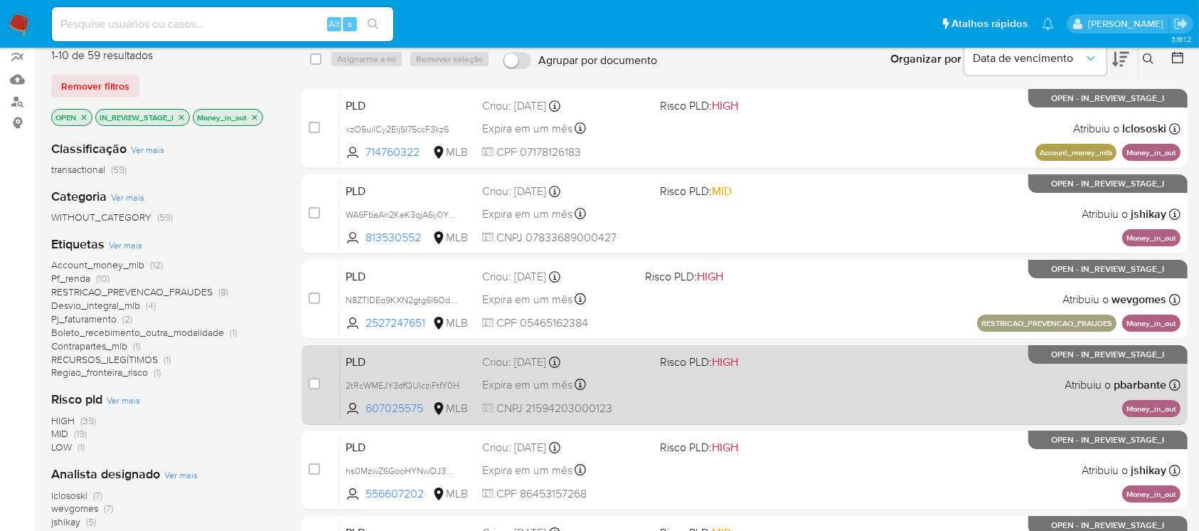
scroll to position [253, 0]
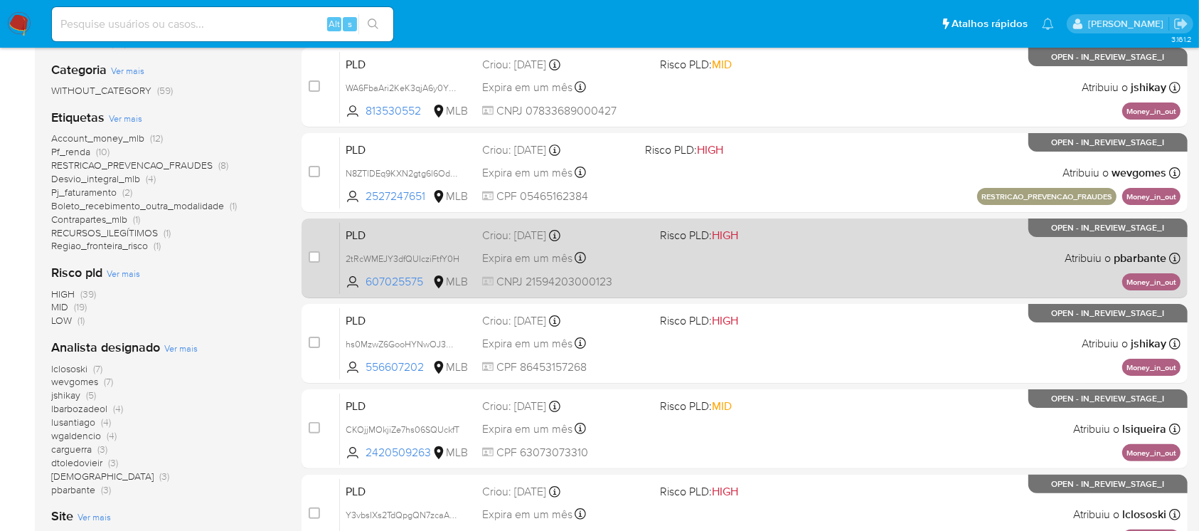
click at [659, 285] on div "PLD 2tRcWMEJY3dfQUIcziFtfY0H 607025575 MLB Risco PLD: HIGH Criou: 12/09/2025 Cr…" at bounding box center [760, 258] width 841 height 72
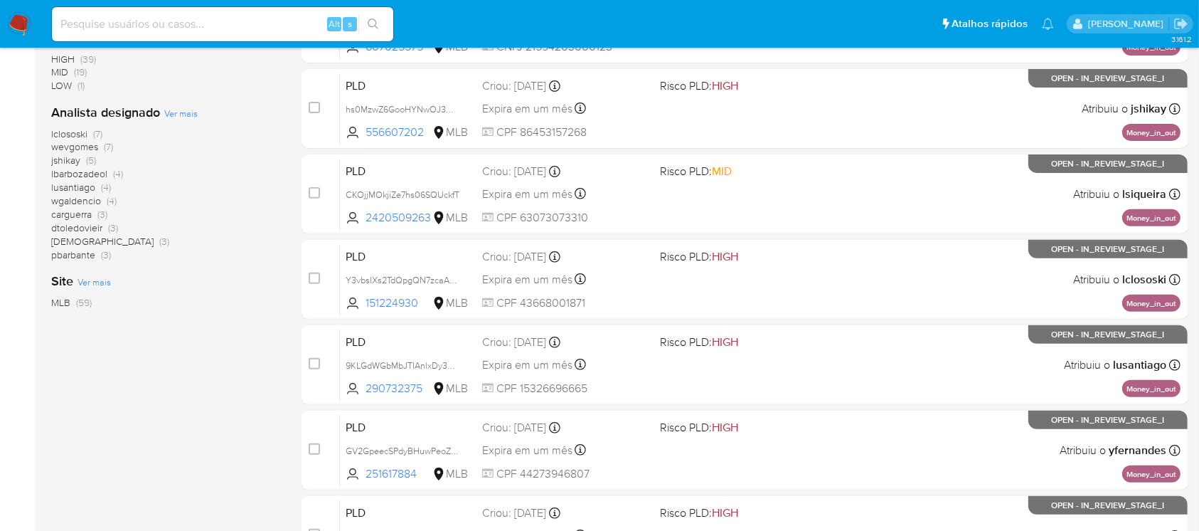
scroll to position [390, 0]
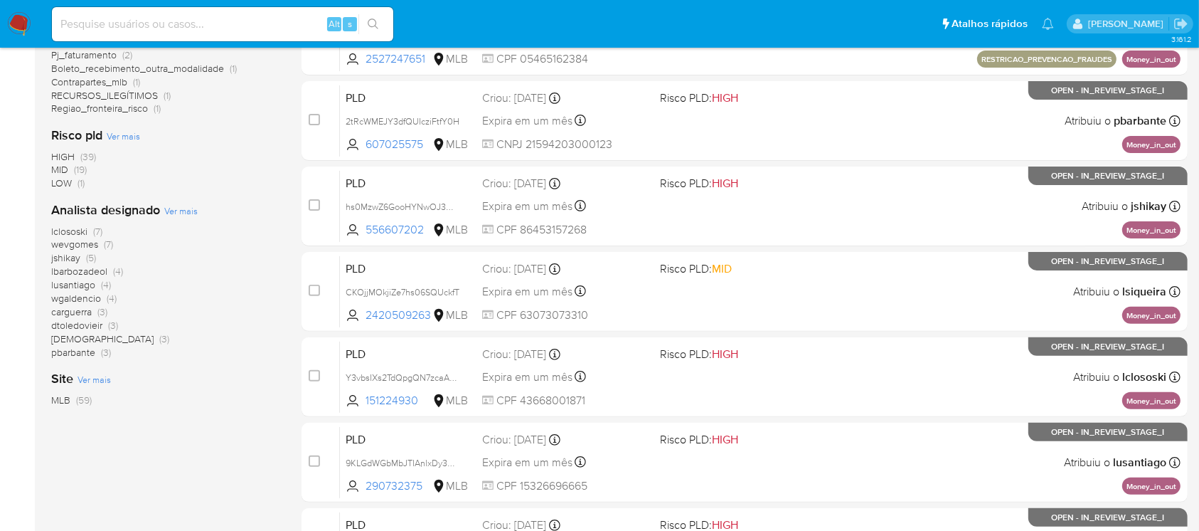
click at [58, 169] on span "MID" at bounding box center [59, 169] width 17 height 14
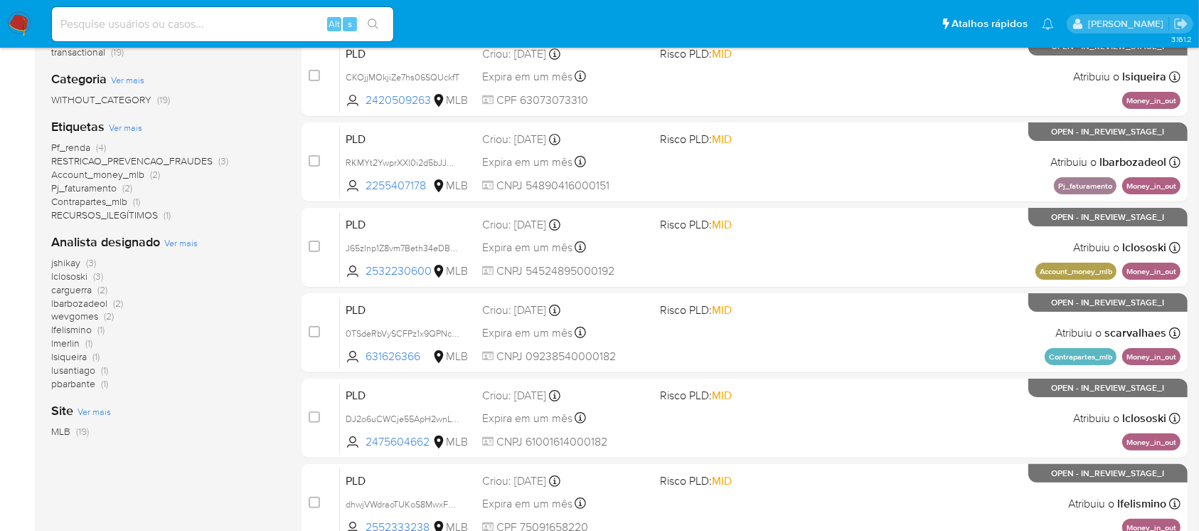
scroll to position [137, 0]
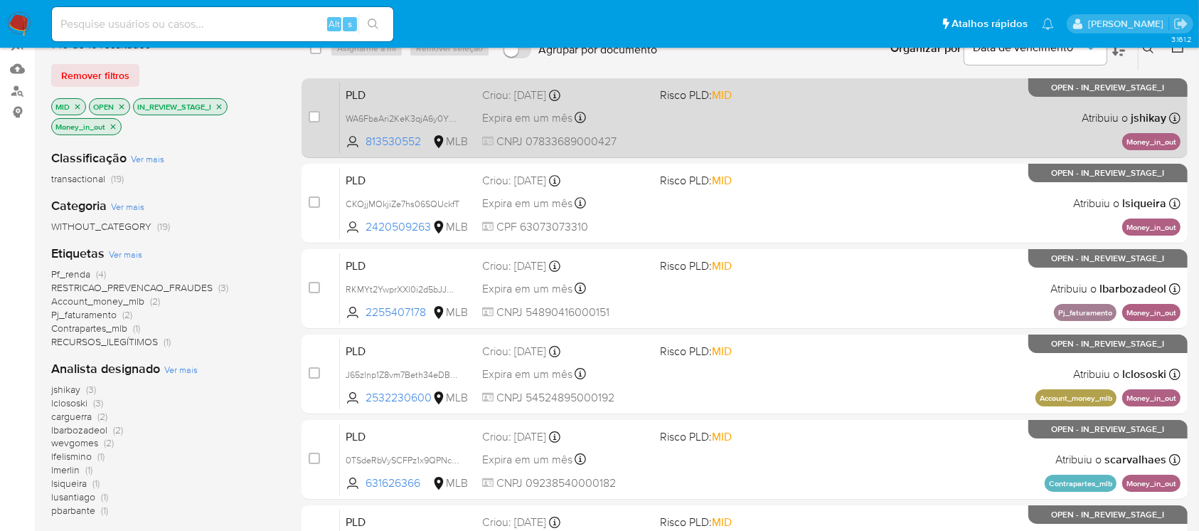
click at [741, 145] on div "PLD WA6FbaAri2KeK3qjA6y0YPWu 813530552 MLB Risco PLD: MID Criou: 12/09/2025 Cri…" at bounding box center [760, 118] width 841 height 72
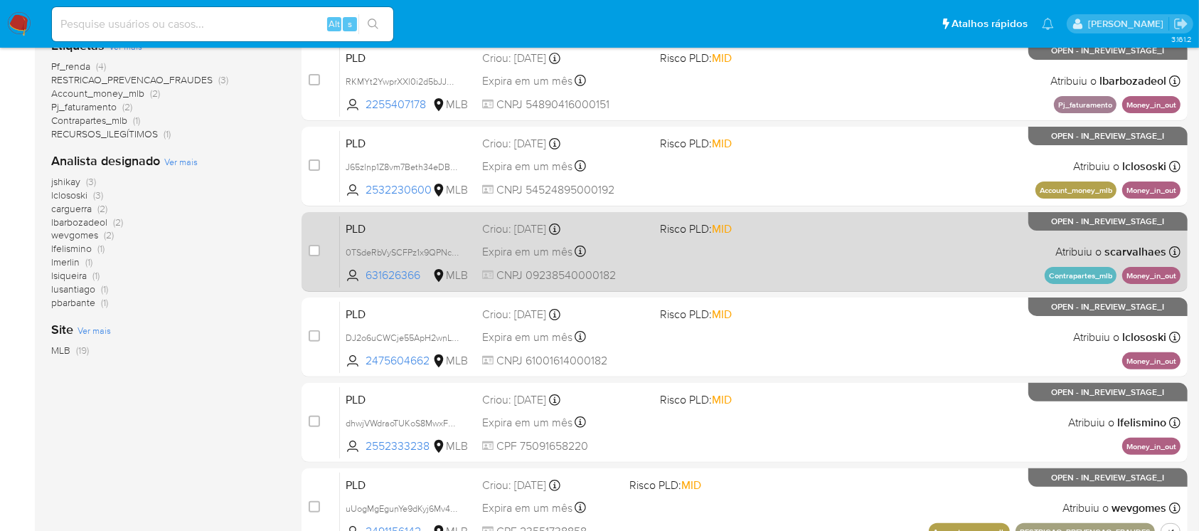
scroll to position [390, 0]
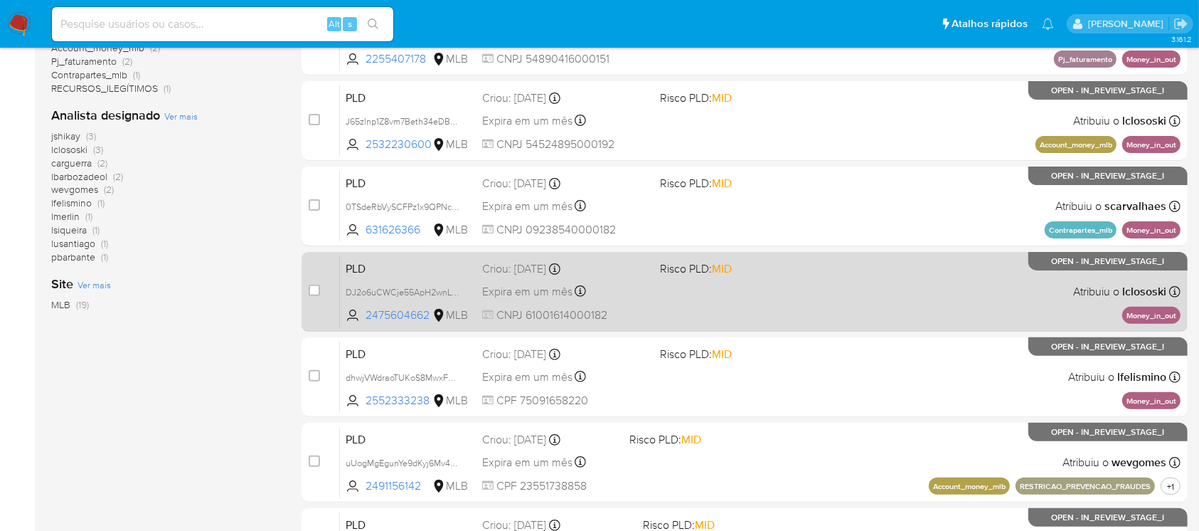
click at [684, 310] on div "PLD DJ2o6uCWCje55ApH2wnLFPct 2475604662 MLB Risco PLD: MID Criou: 12/09/2025 Cr…" at bounding box center [760, 291] width 841 height 72
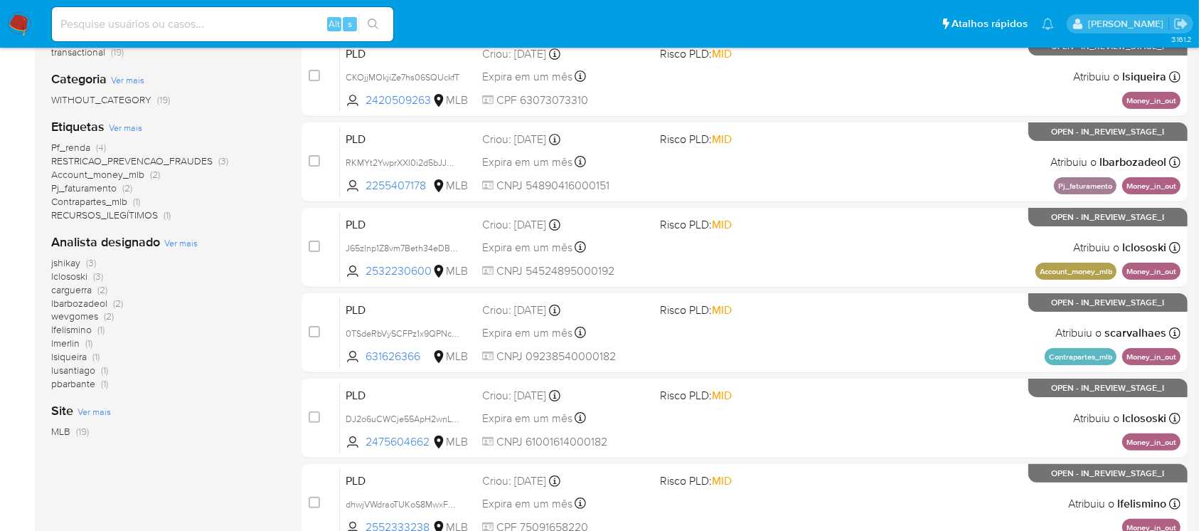
scroll to position [11, 0]
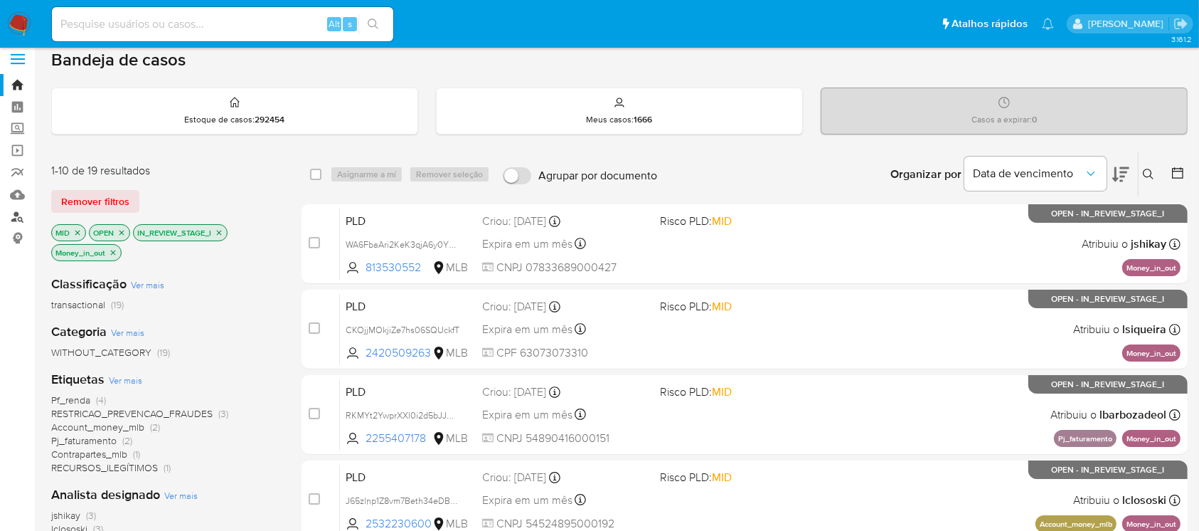
click at [18, 219] on link "Localizador de pessoas" at bounding box center [84, 217] width 169 height 22
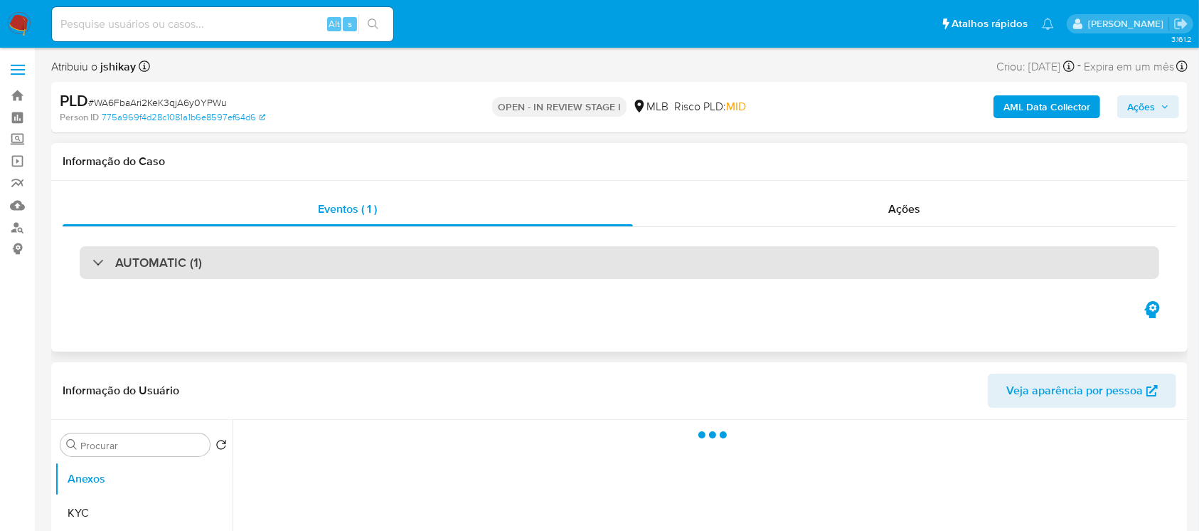
click at [92, 262] on div at bounding box center [92, 262] width 0 height 0
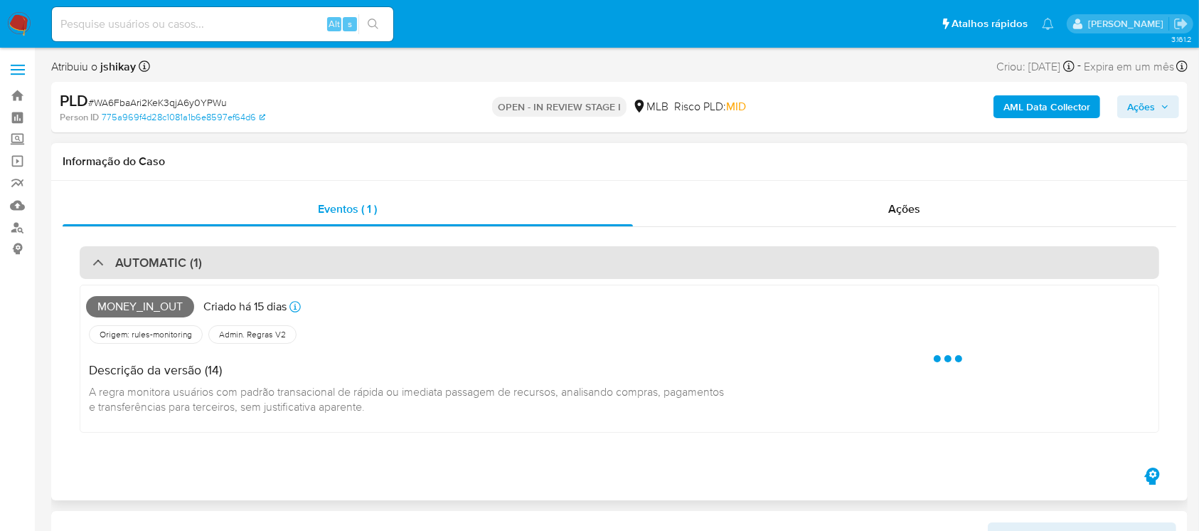
select select "10"
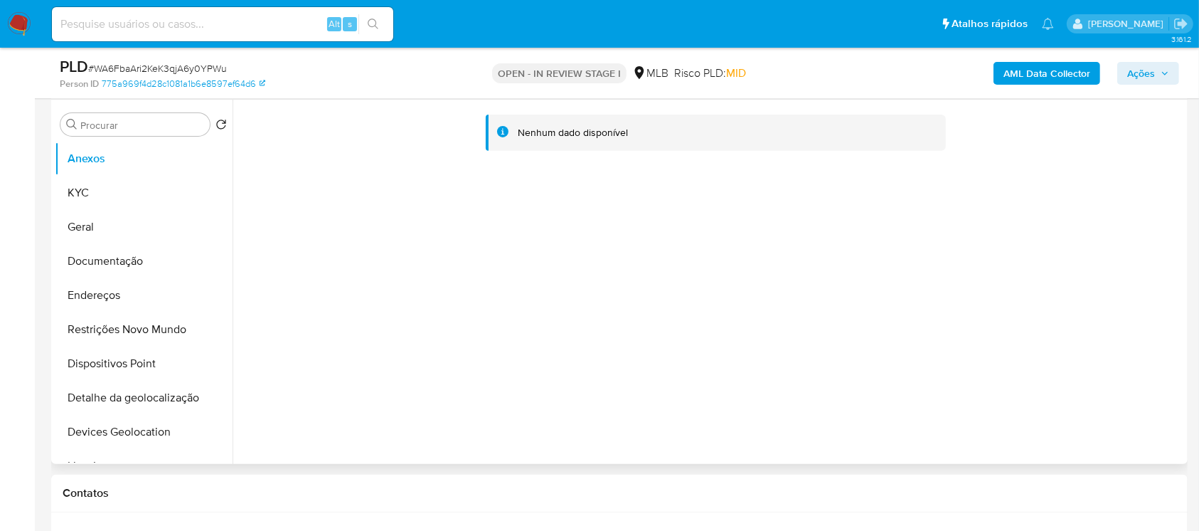
scroll to position [632, 0]
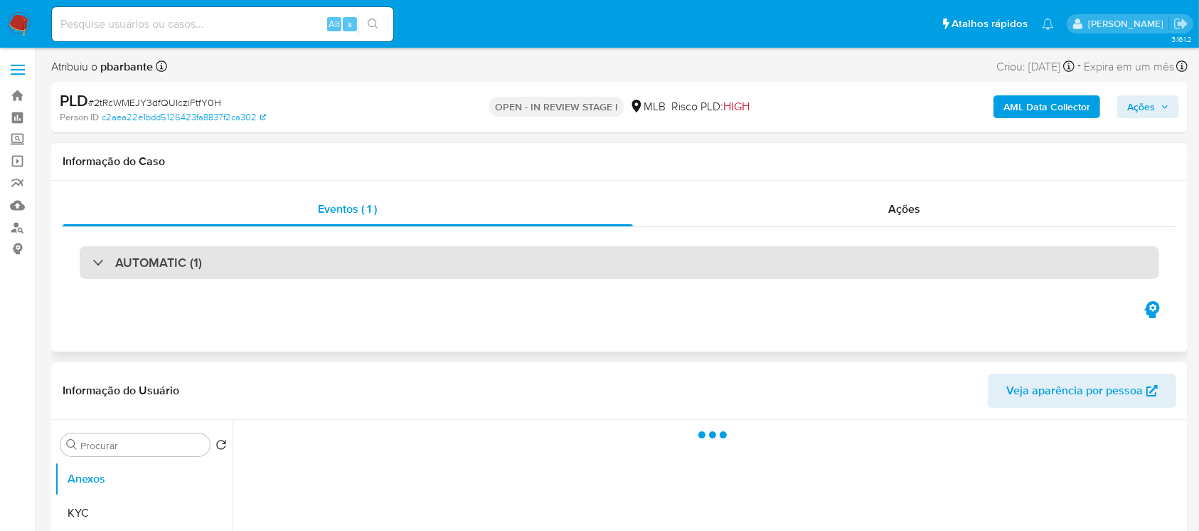
click at [92, 262] on div at bounding box center [92, 262] width 0 height 0
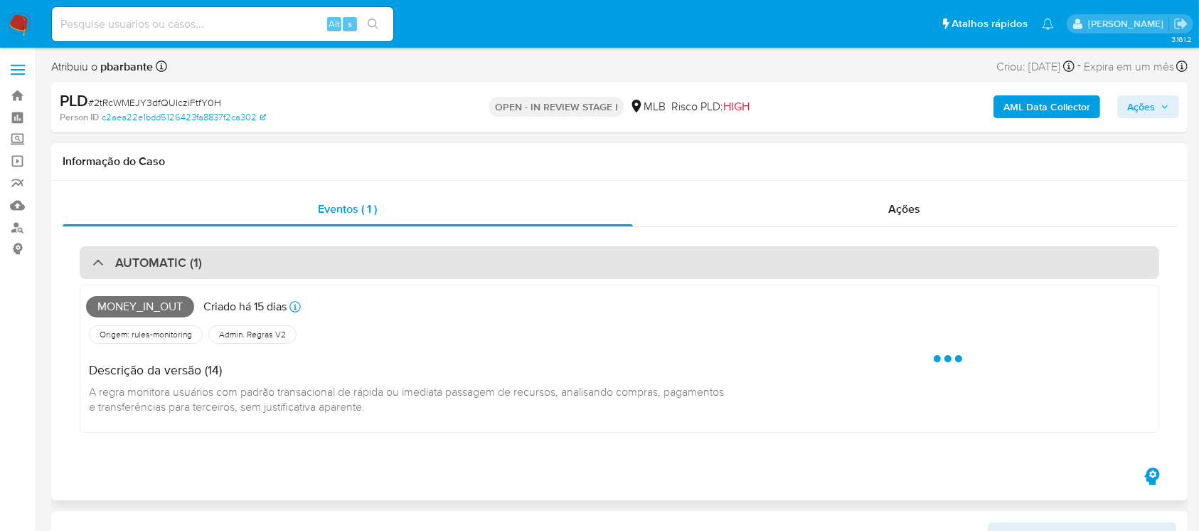
select select "10"
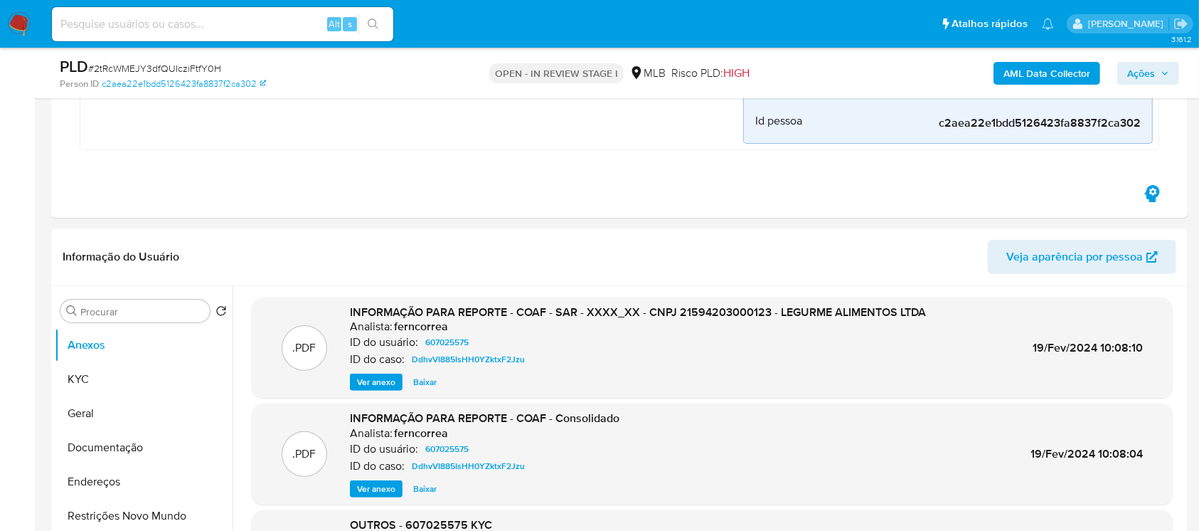
scroll to position [379, 0]
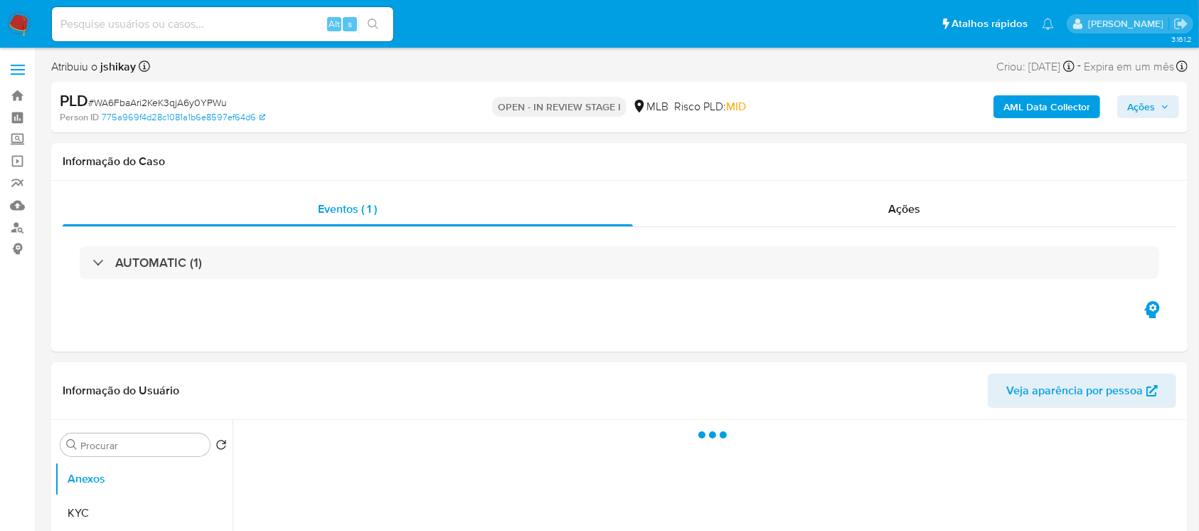
select select "10"
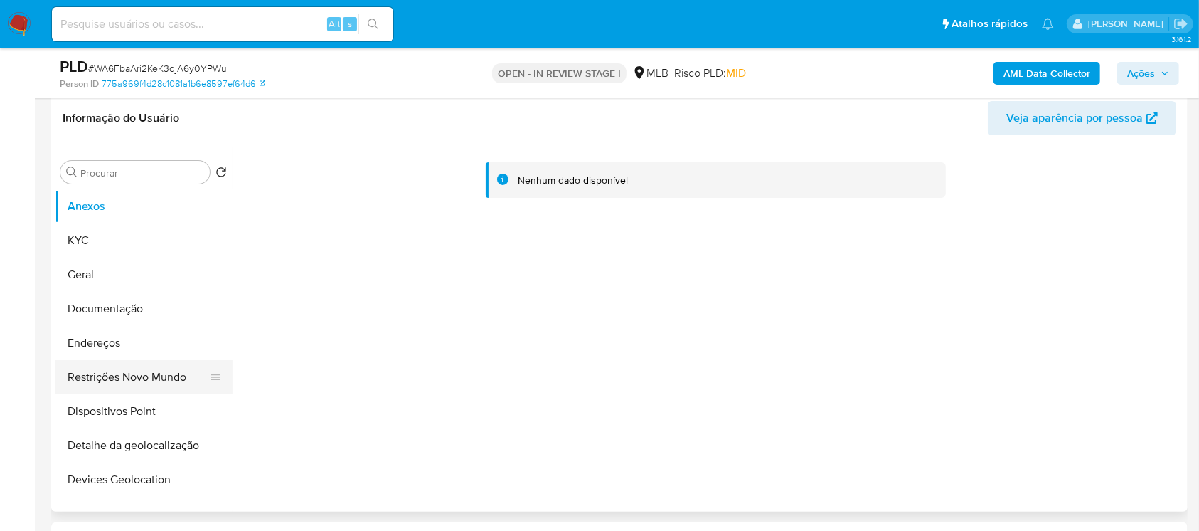
scroll to position [253, 0]
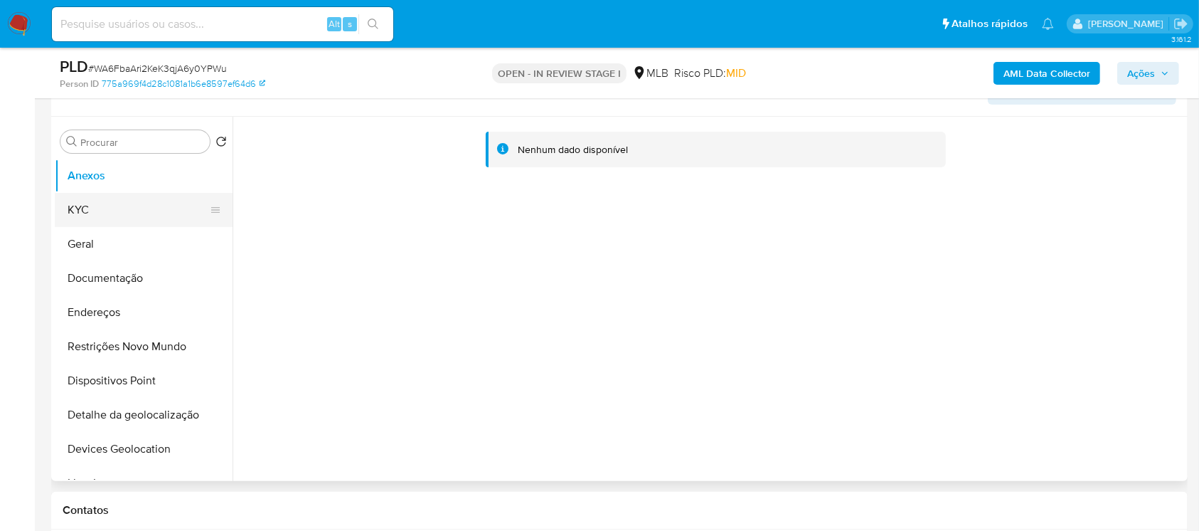
click at [87, 217] on button "KYC" at bounding box center [138, 210] width 166 height 34
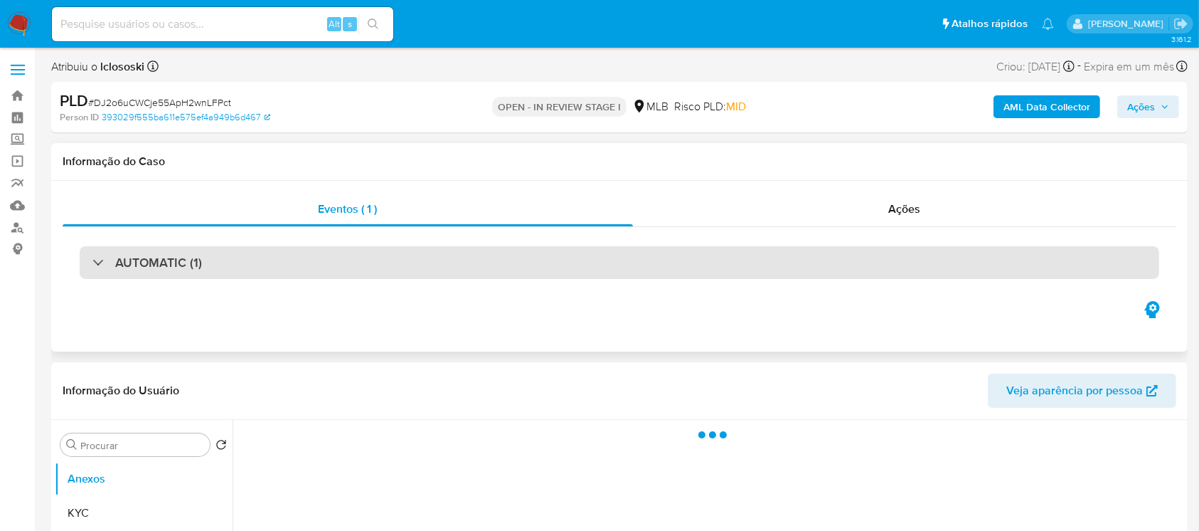
click at [96, 270] on div "AUTOMATIC (1)" at bounding box center [620, 262] width 1080 height 33
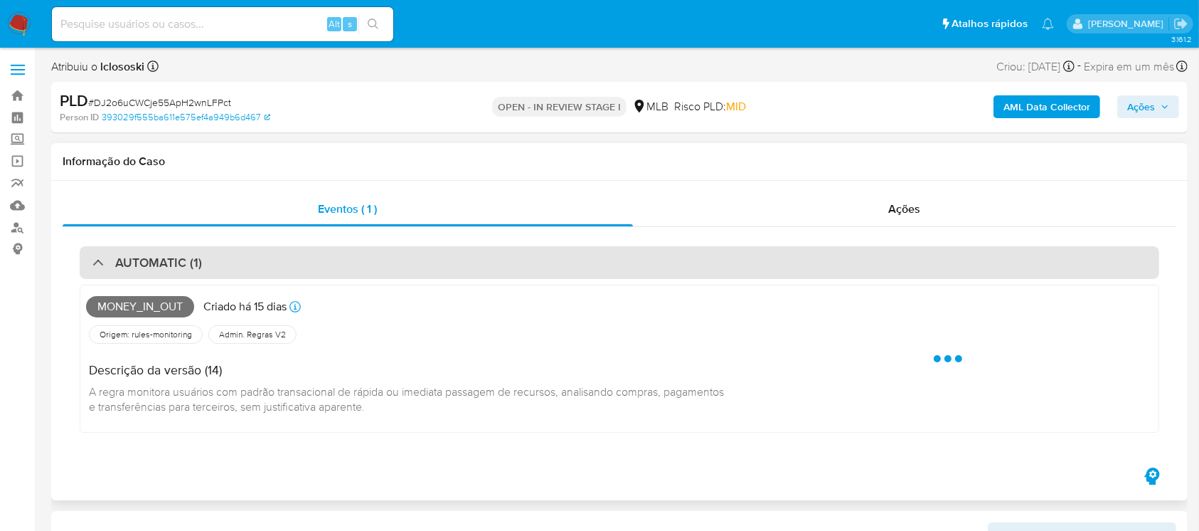
select select "10"
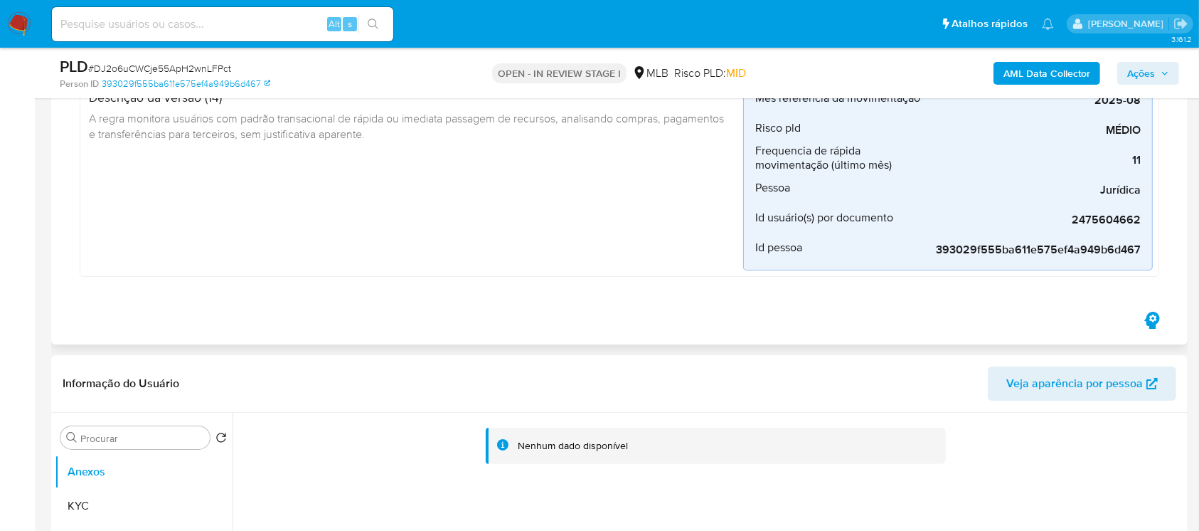
scroll to position [253, 0]
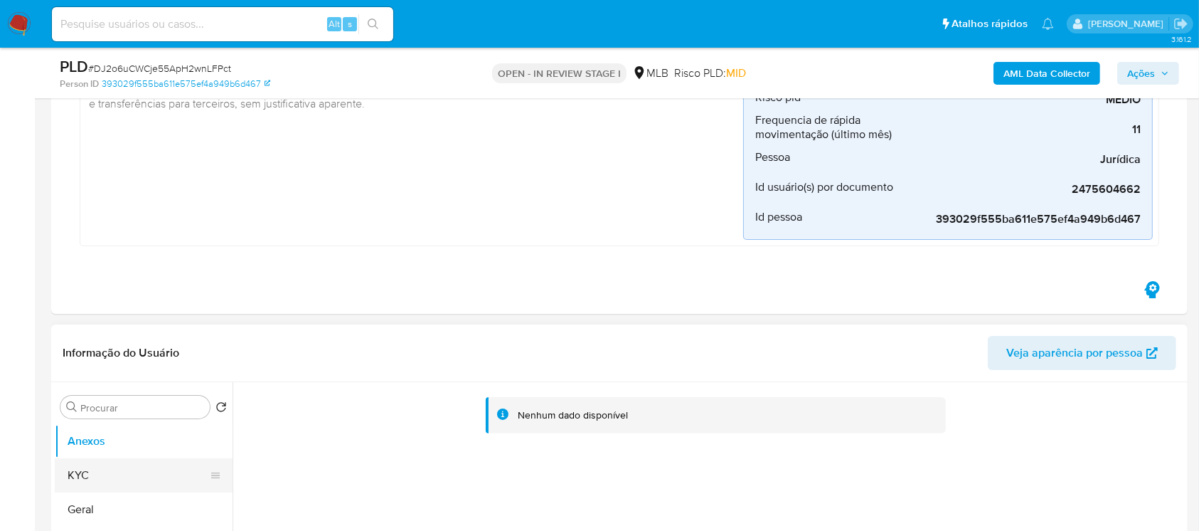
click at [92, 476] on button "KYC" at bounding box center [138, 475] width 166 height 34
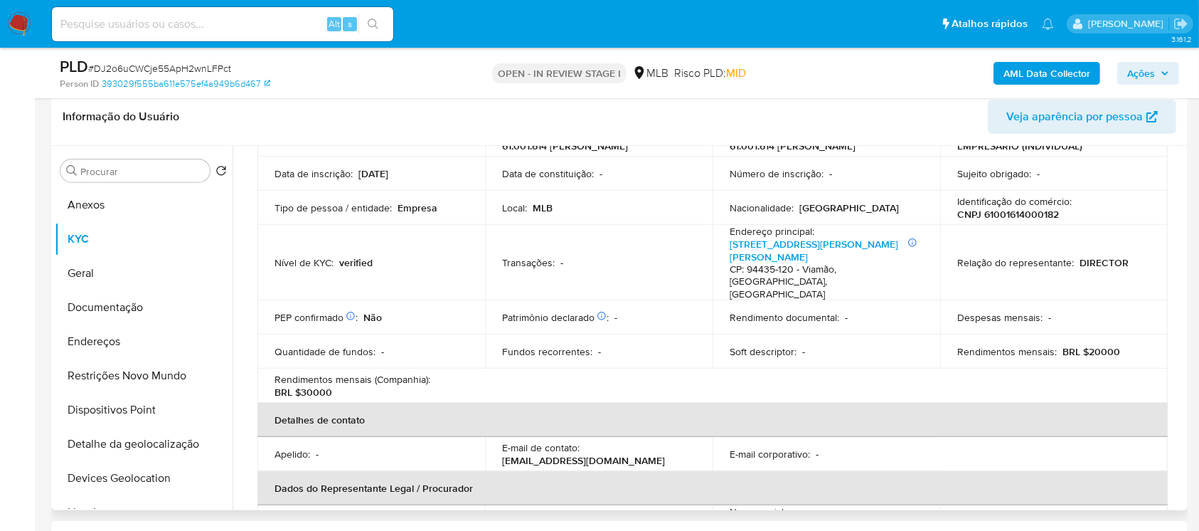
scroll to position [379, 0]
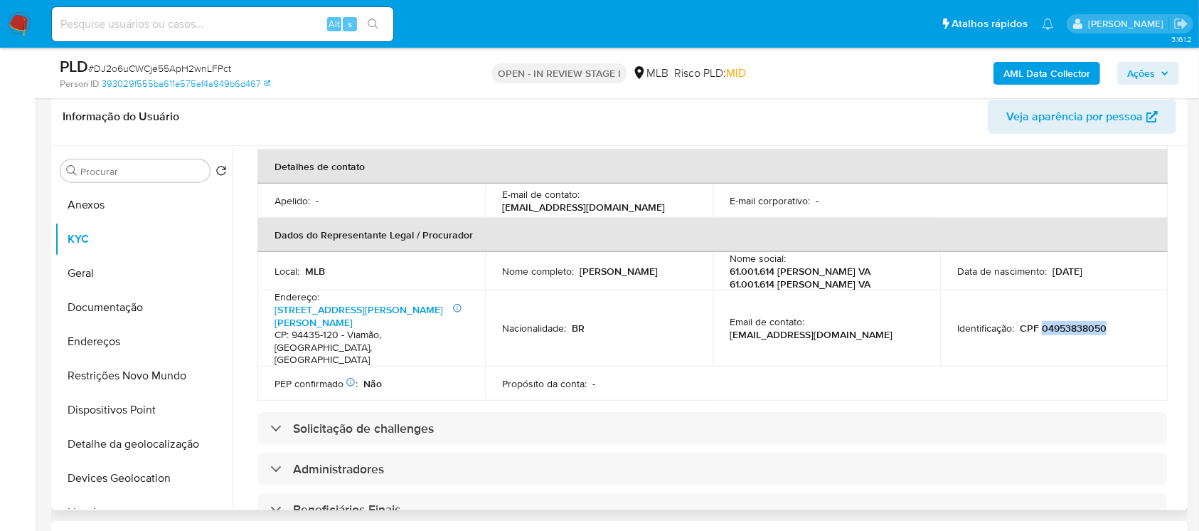
drag, startPoint x: 1040, startPoint y: 291, endPoint x: 1107, endPoint y: 291, distance: 66.9
click at [1107, 322] on div "Identificação : CPF 04953838050" at bounding box center [1054, 328] width 193 height 13
copy p "04953838050"
click at [96, 372] on button "Restrições Novo Mundo" at bounding box center [138, 376] width 166 height 34
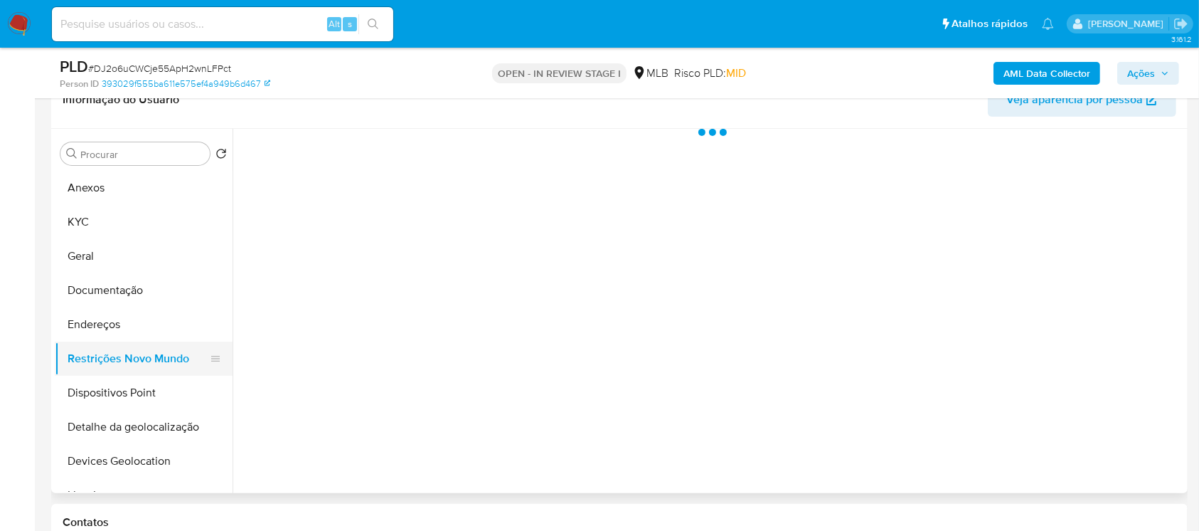
scroll to position [0, 0]
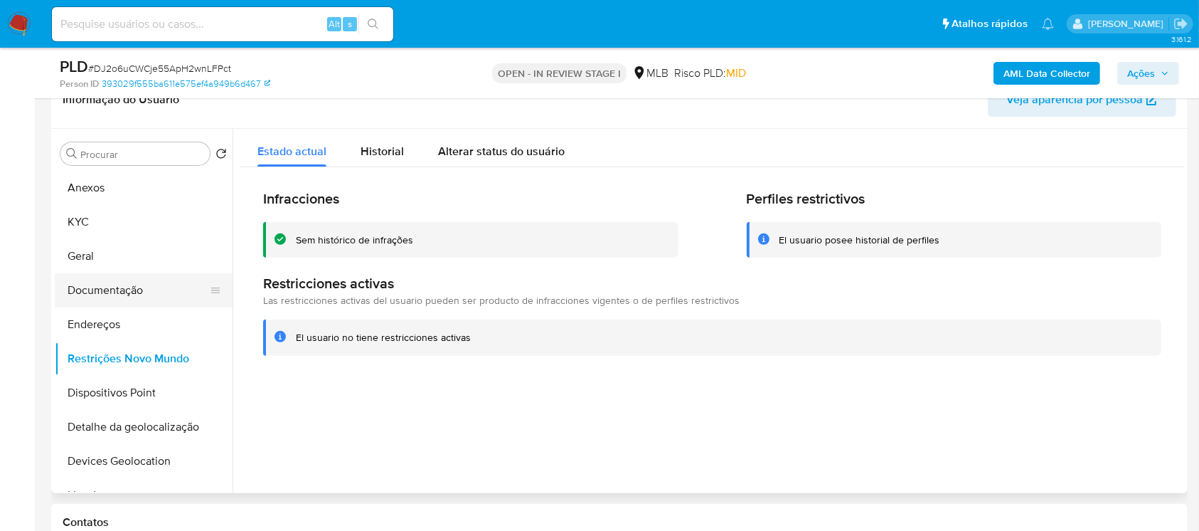
click at [97, 295] on button "Documentação" at bounding box center [138, 290] width 166 height 34
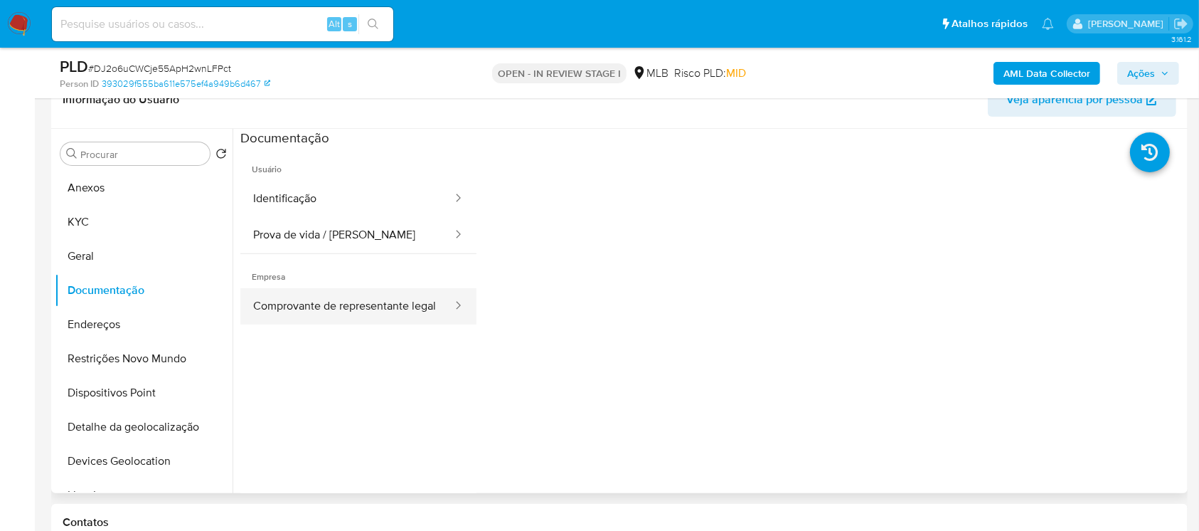
click at [285, 310] on button "Comprovante de representante legal" at bounding box center [346, 306] width 213 height 36
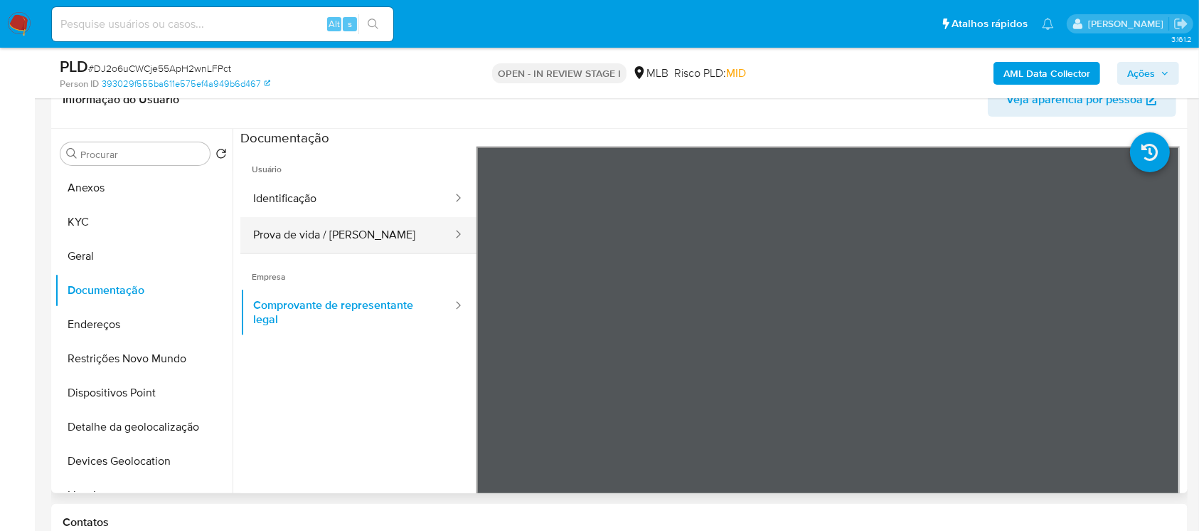
click at [298, 238] on button "Prova de vida / Selfie" at bounding box center [346, 235] width 213 height 36
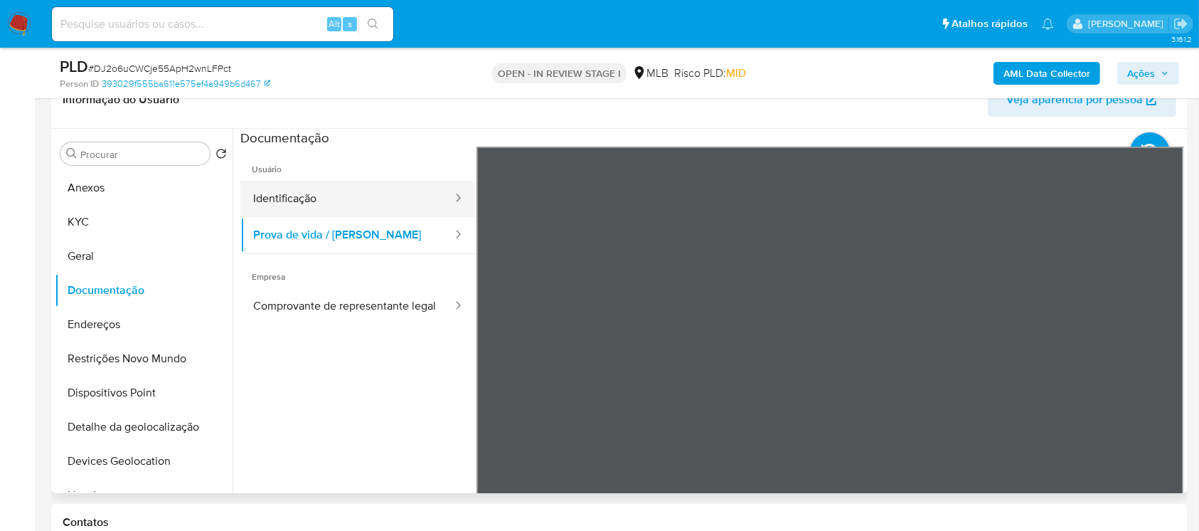
click at [306, 207] on button "Identificação" at bounding box center [346, 199] width 213 height 36
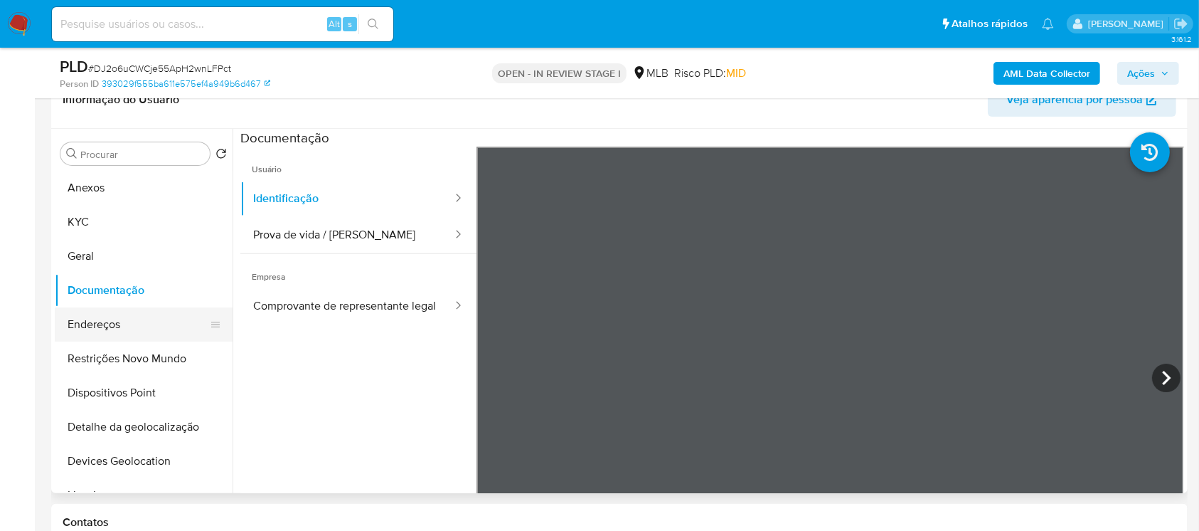
click at [106, 333] on button "Endereços" at bounding box center [138, 324] width 166 height 34
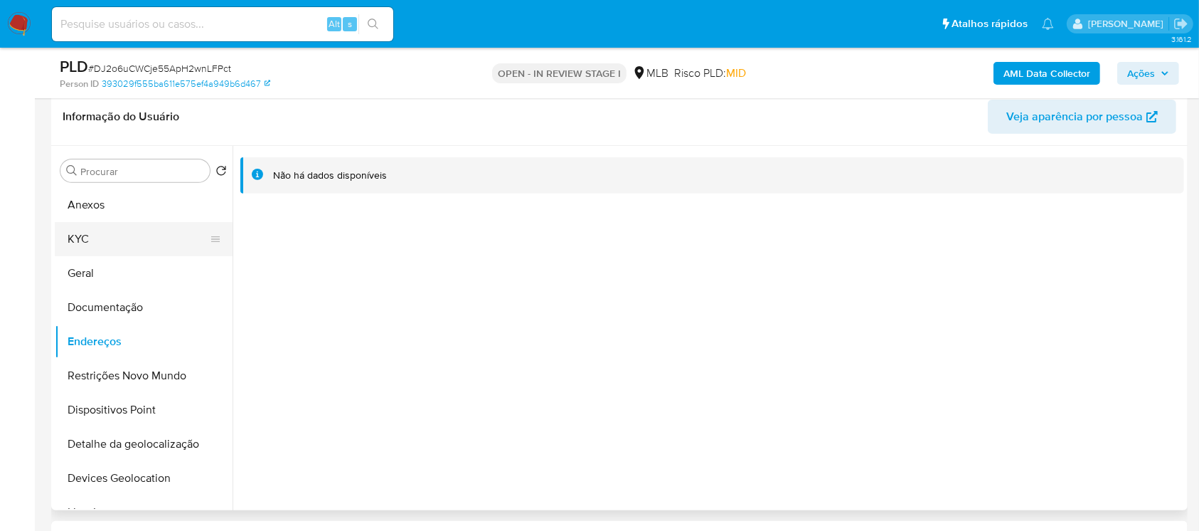
click at [91, 249] on button "KYC" at bounding box center [138, 239] width 166 height 34
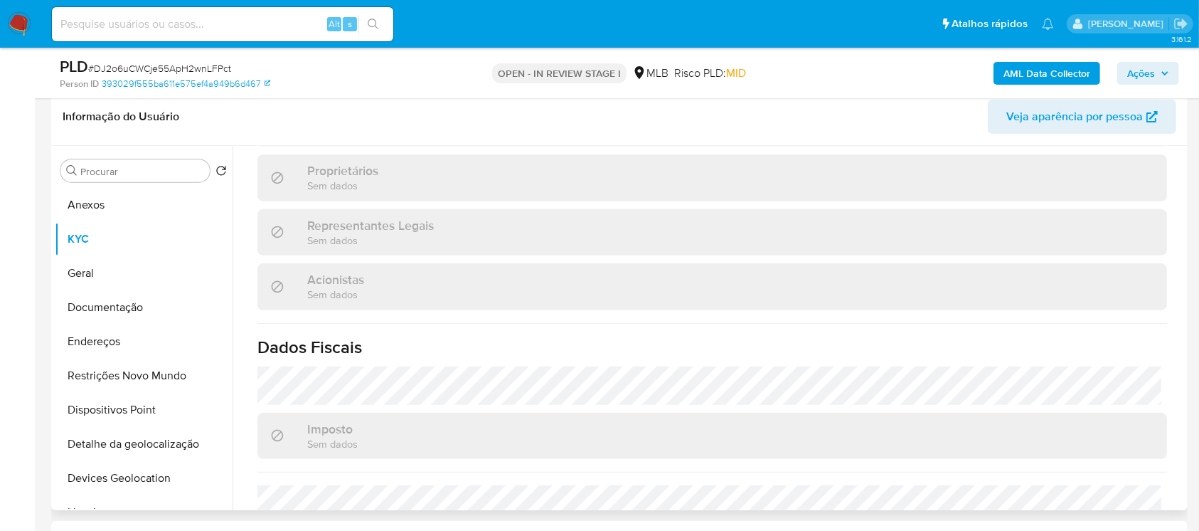
scroll to position [785, 0]
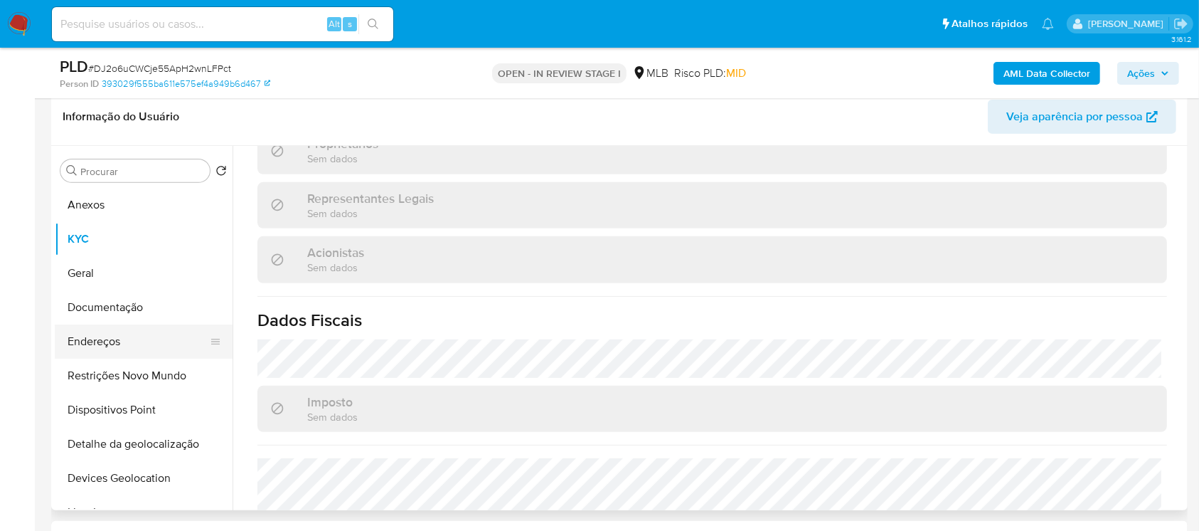
click at [87, 344] on button "Endereços" at bounding box center [138, 341] width 166 height 34
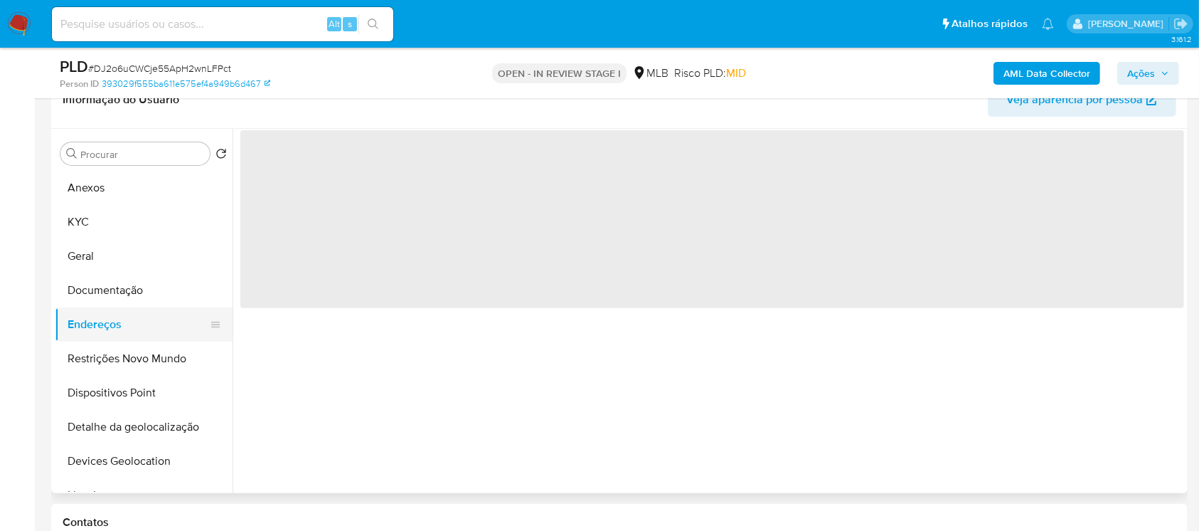
scroll to position [0, 0]
click at [85, 361] on button "Restrições Novo Mundo" at bounding box center [138, 358] width 166 height 34
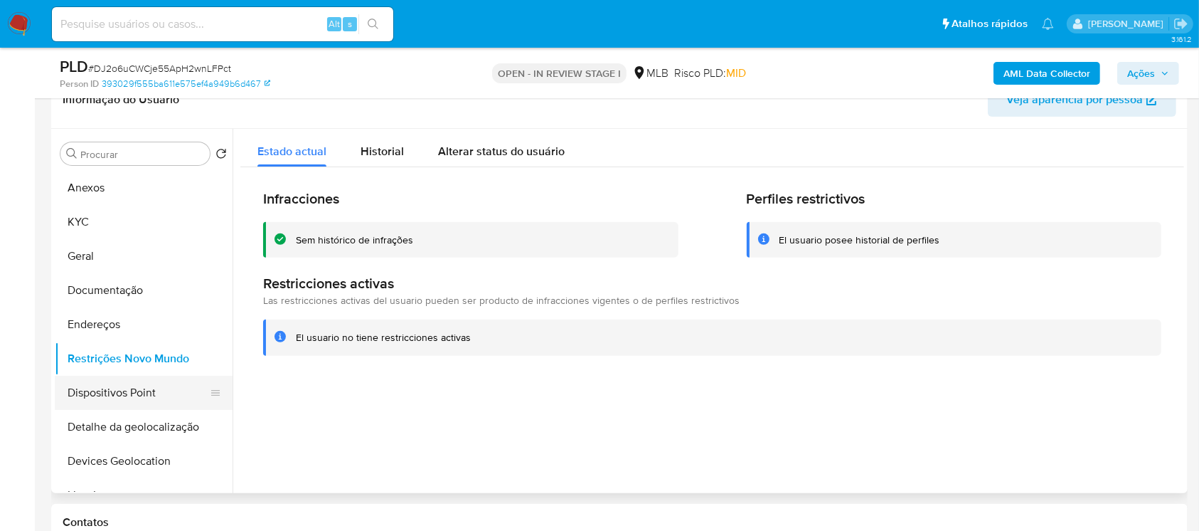
click at [83, 404] on button "Dispositivos Point" at bounding box center [138, 393] width 166 height 34
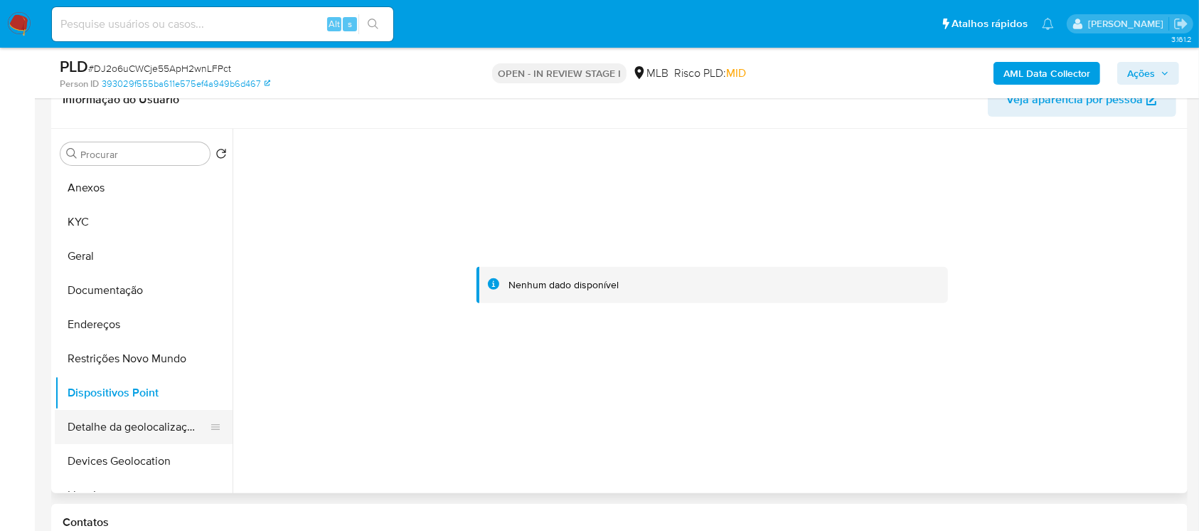
click at [87, 433] on button "Detalhe da geolocalização" at bounding box center [138, 427] width 166 height 34
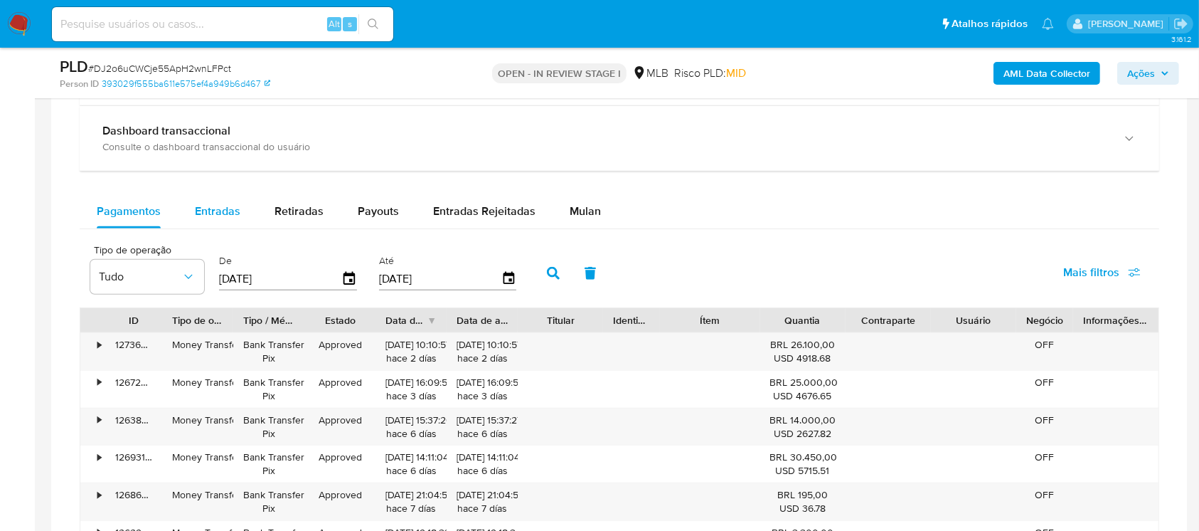
scroll to position [1224, 0]
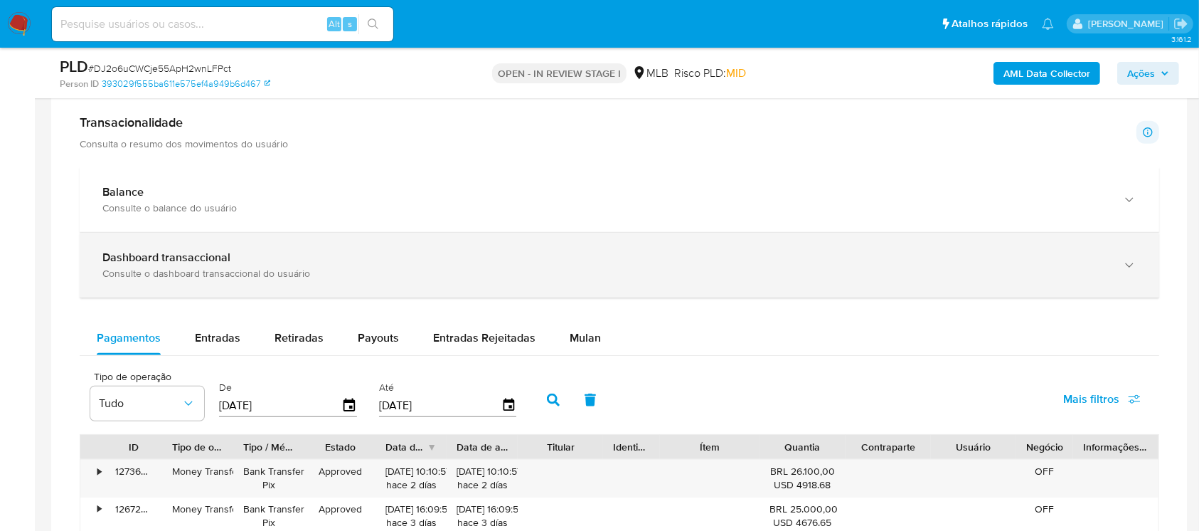
click at [279, 267] on div "Consulte o dashboard transaccional do usuário" at bounding box center [605, 273] width 1006 height 13
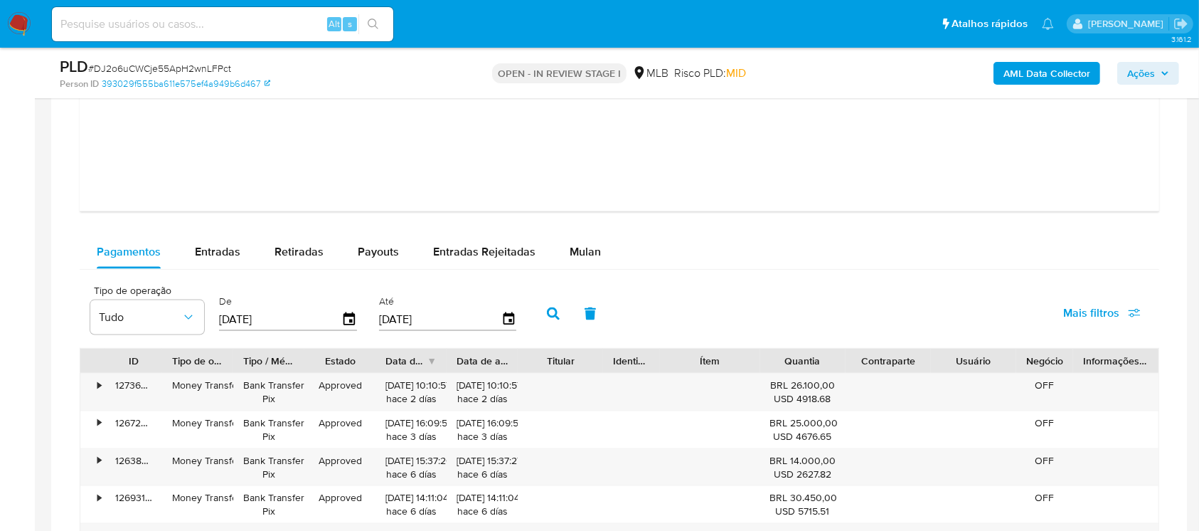
scroll to position [1983, 0]
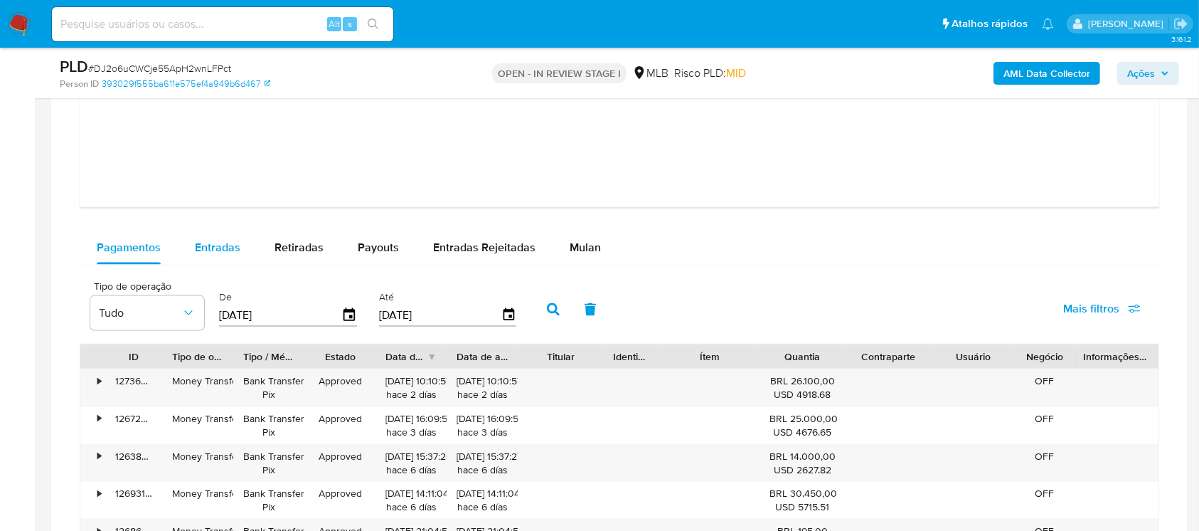
click at [218, 240] on span "Entradas" at bounding box center [218, 247] width 46 height 16
select select "10"
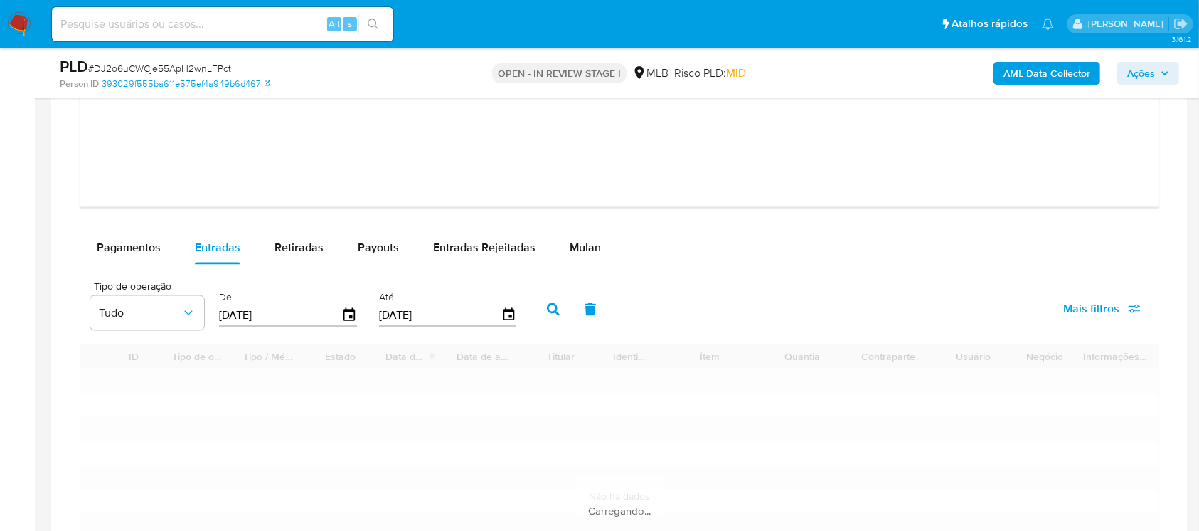
click at [295, 307] on input "[DATE]5" at bounding box center [280, 314] width 122 height 23
click at [295, 307] on input "[DATE]" at bounding box center [280, 314] width 122 height 23
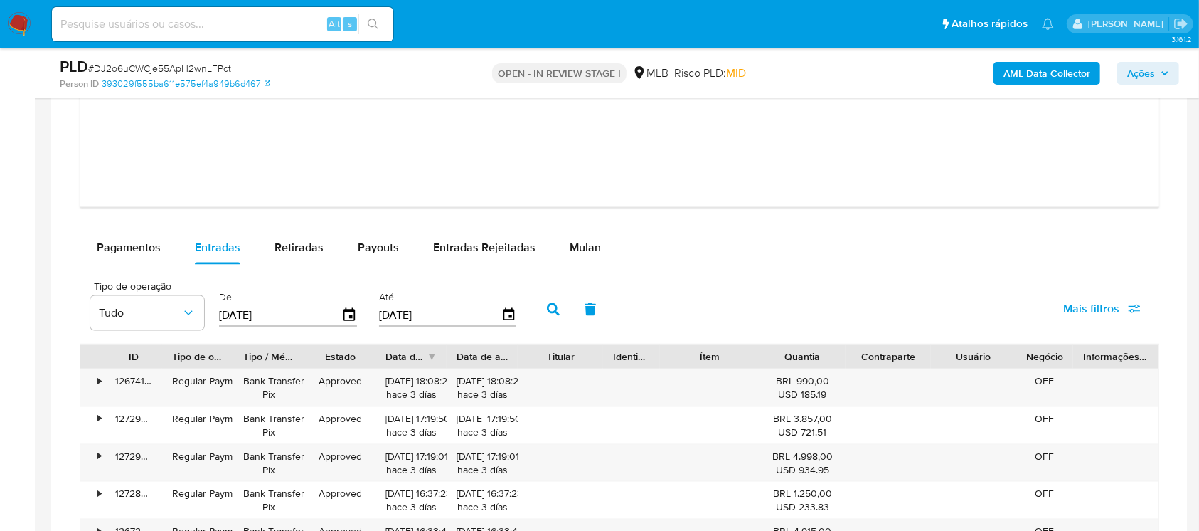
click at [295, 307] on input "[DATE]" at bounding box center [280, 314] width 122 height 23
type input "0_/__/____"
type input "01/08/2025"
click at [548, 310] on icon "button" at bounding box center [553, 309] width 13 height 13
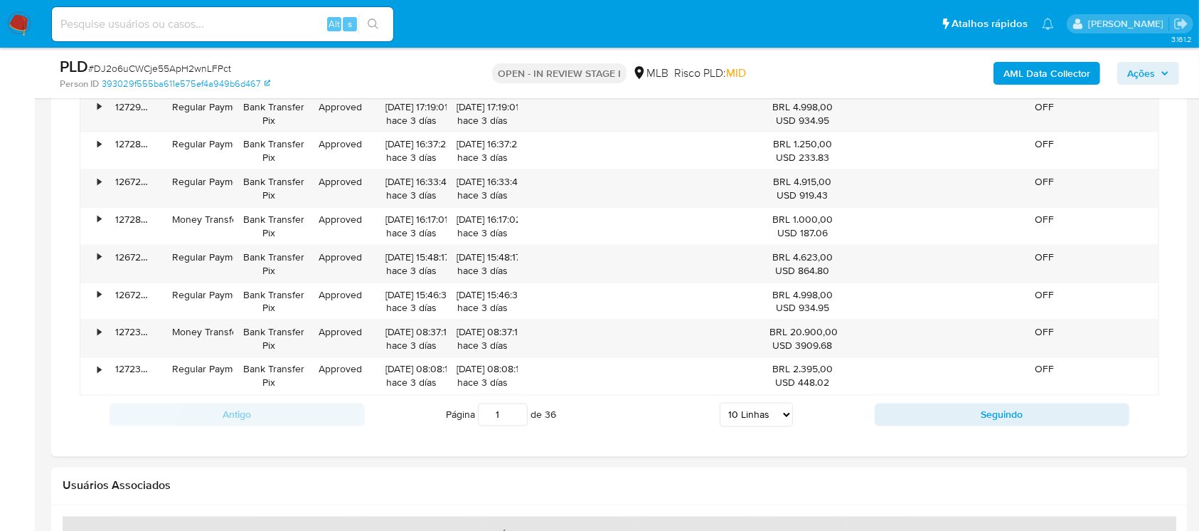
scroll to position [2362, 0]
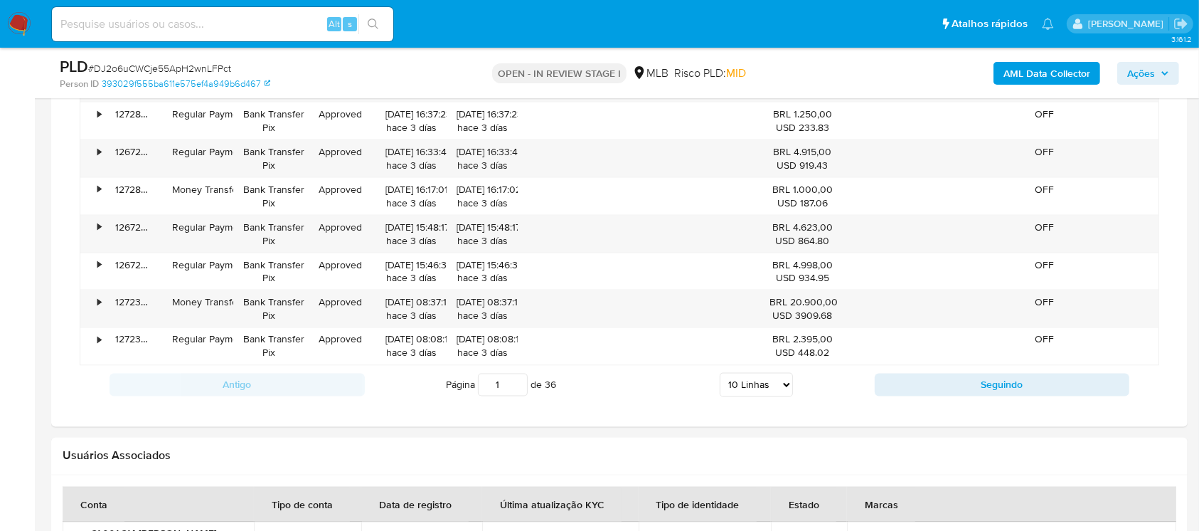
click at [783, 391] on select "5 Linhas 10 Linhas 20 Linhas 25 Linhas 50 Linhas 100 Linhas" at bounding box center [756, 385] width 73 height 24
select select "100"
click at [720, 373] on select "5 Linhas 10 Linhas 20 Linhas 25 Linhas 50 Linhas 100 Linhas" at bounding box center [756, 385] width 73 height 24
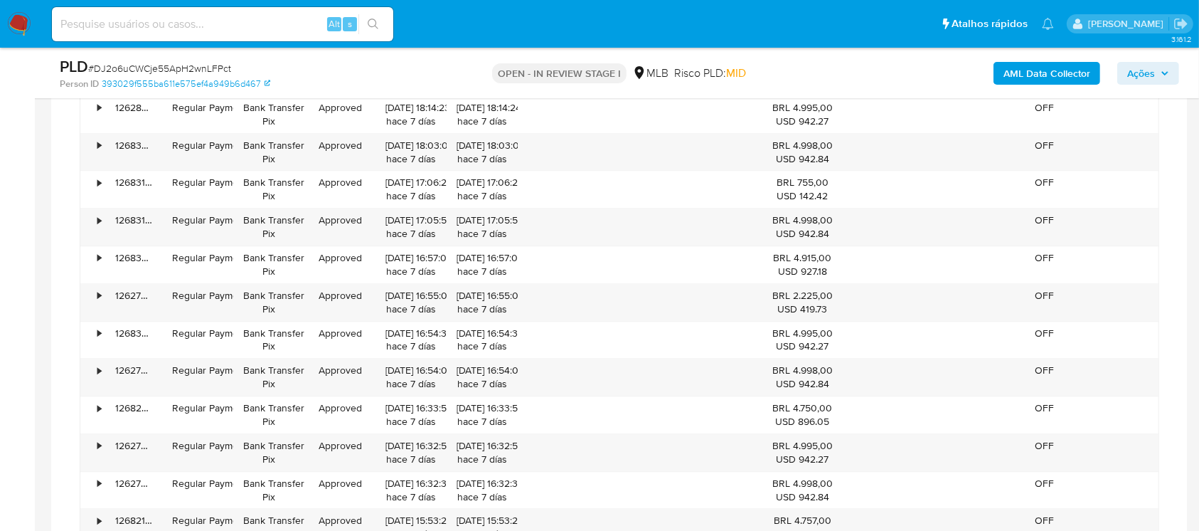
scroll to position [3494, 0]
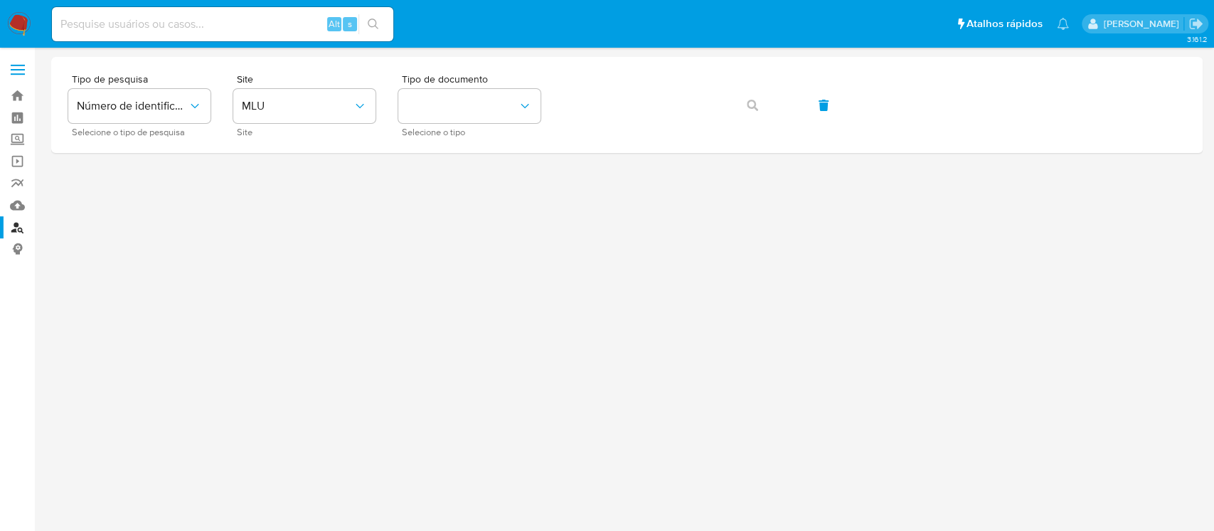
click at [17, 29] on img at bounding box center [19, 24] width 24 height 24
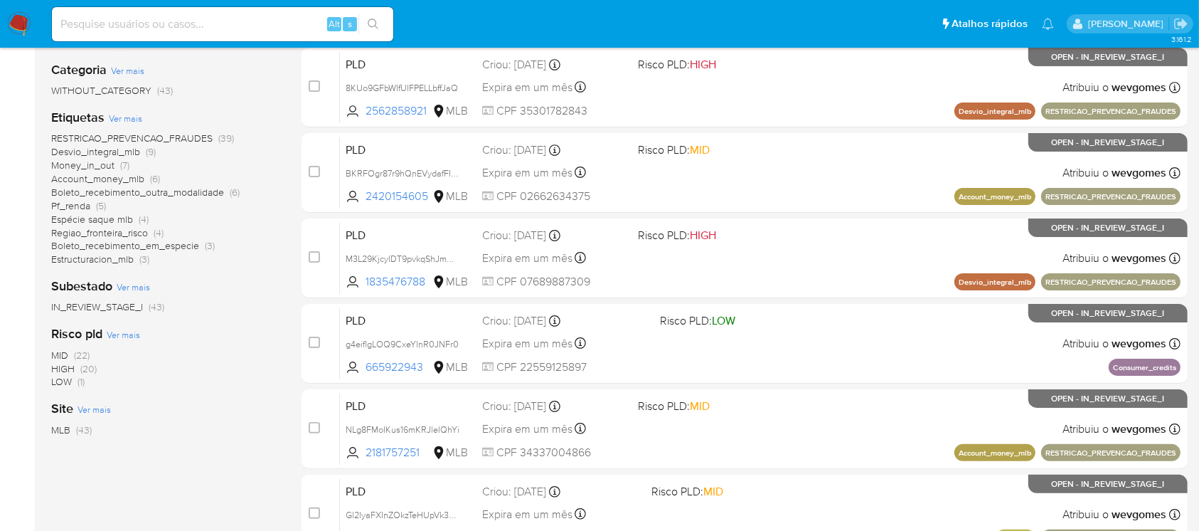
scroll to position [126, 0]
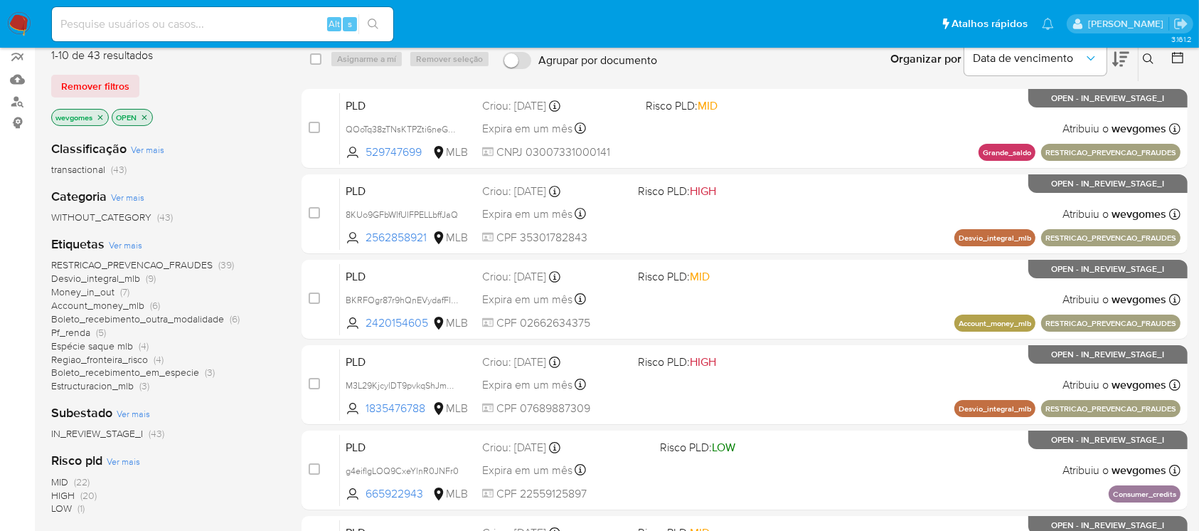
click at [100, 115] on icon "close-filter" at bounding box center [100, 117] width 5 height 5
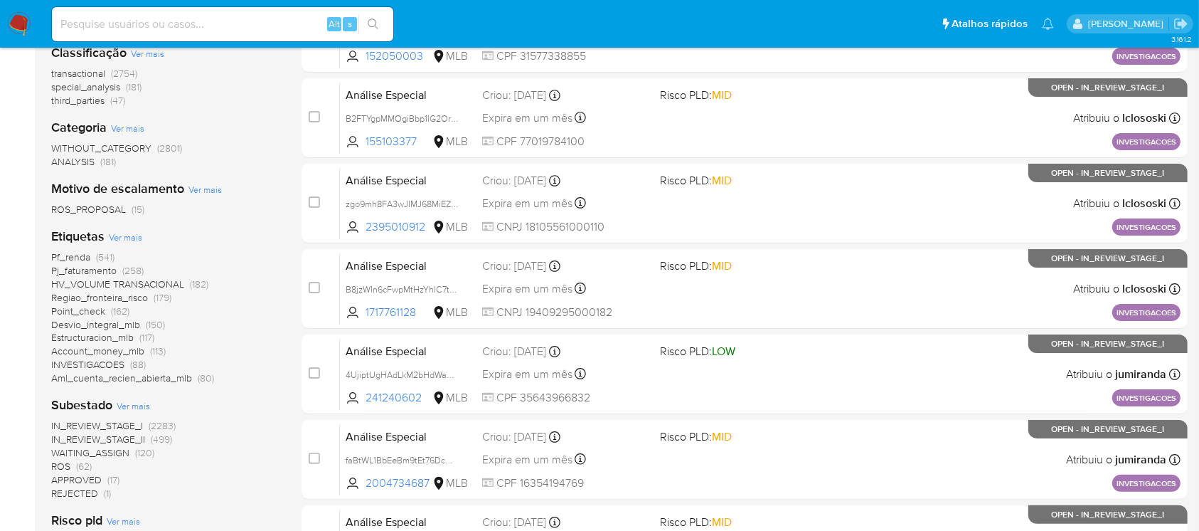
scroll to position [253, 0]
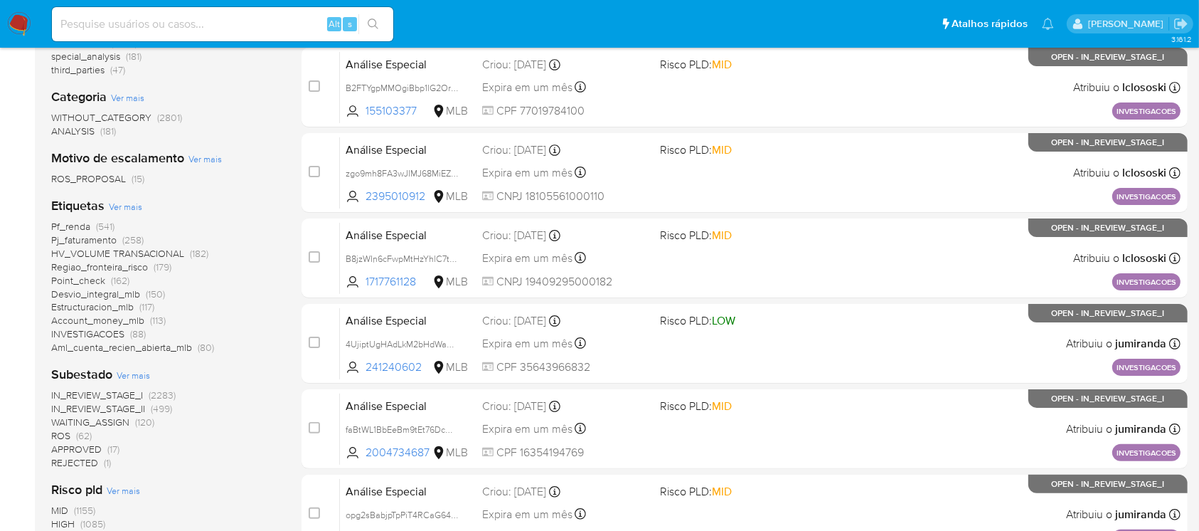
click at [114, 391] on span "IN_REVIEW_STAGE_I" at bounding box center [97, 395] width 92 height 14
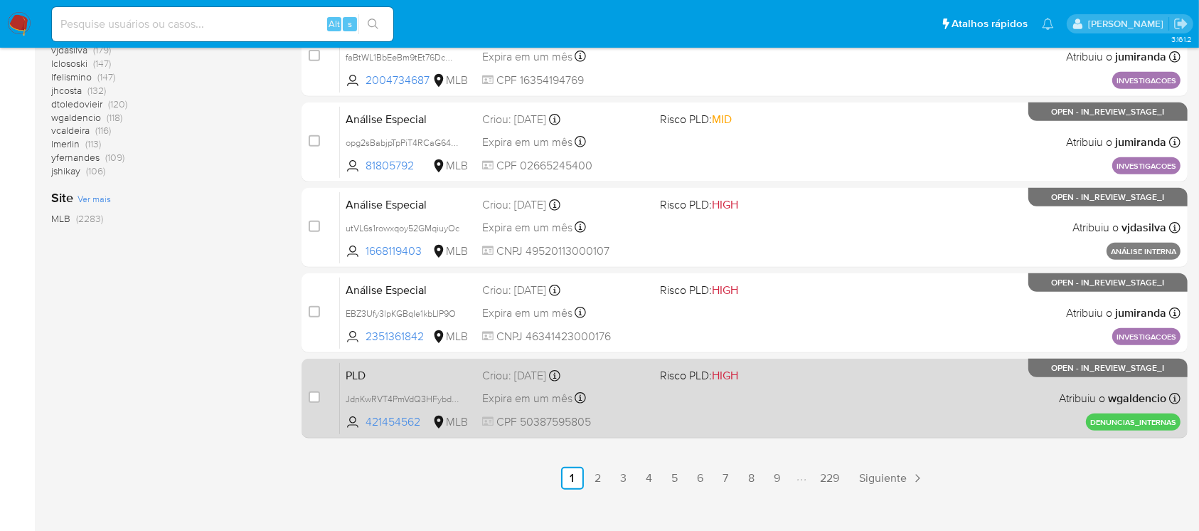
scroll to position [643, 0]
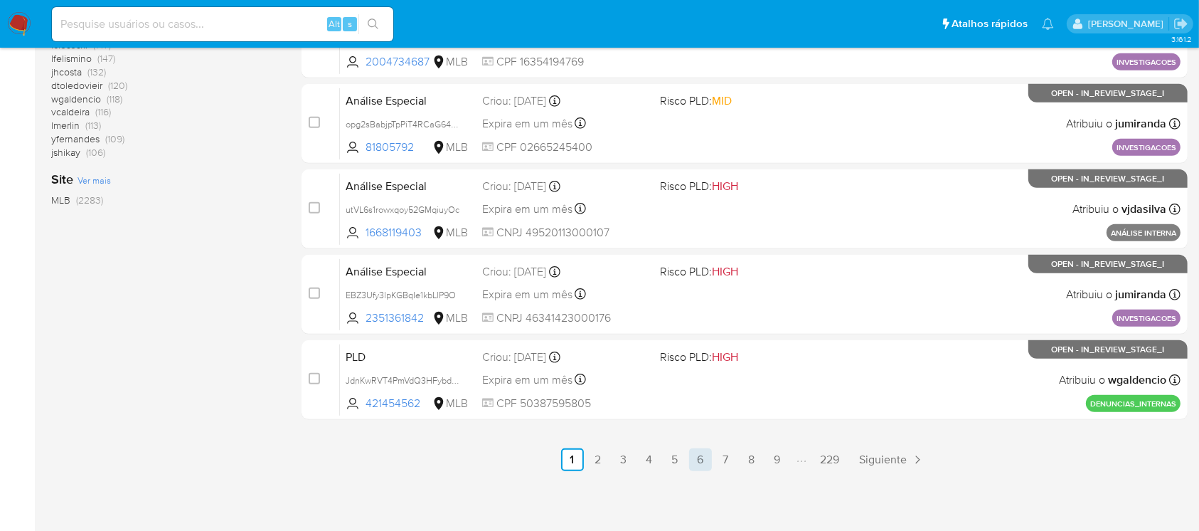
click at [697, 467] on link "6" at bounding box center [700, 459] width 23 height 23
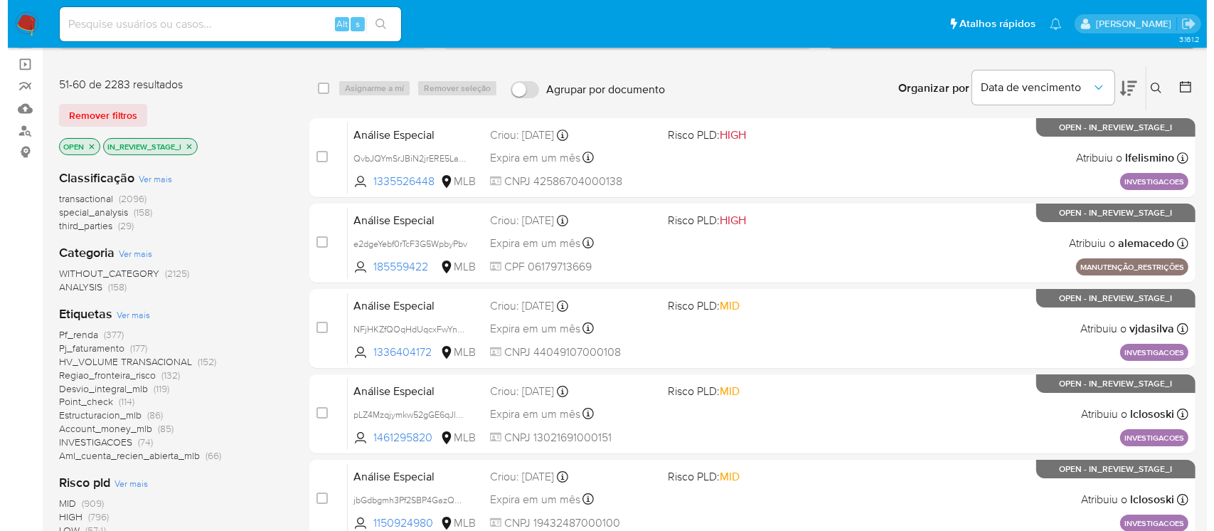
scroll to position [126, 0]
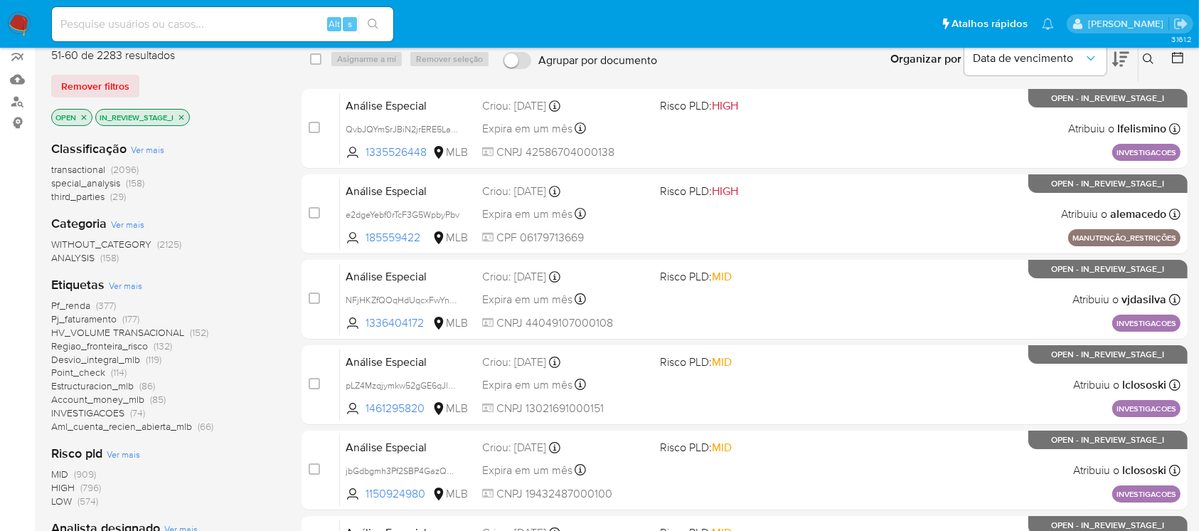
click at [120, 286] on span "Ver mais" at bounding box center [125, 285] width 33 height 13
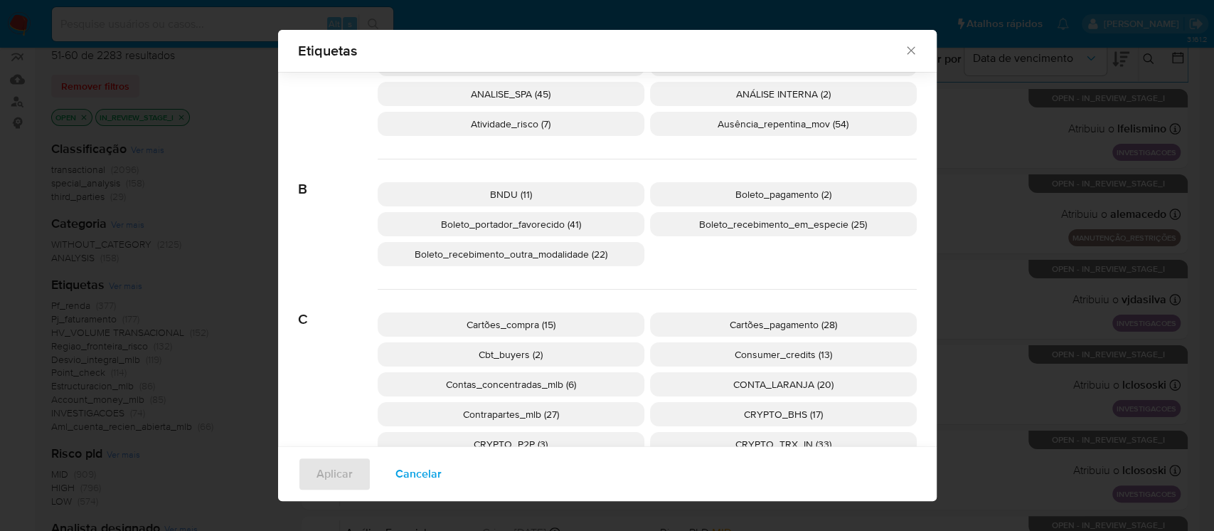
scroll to position [115, 0]
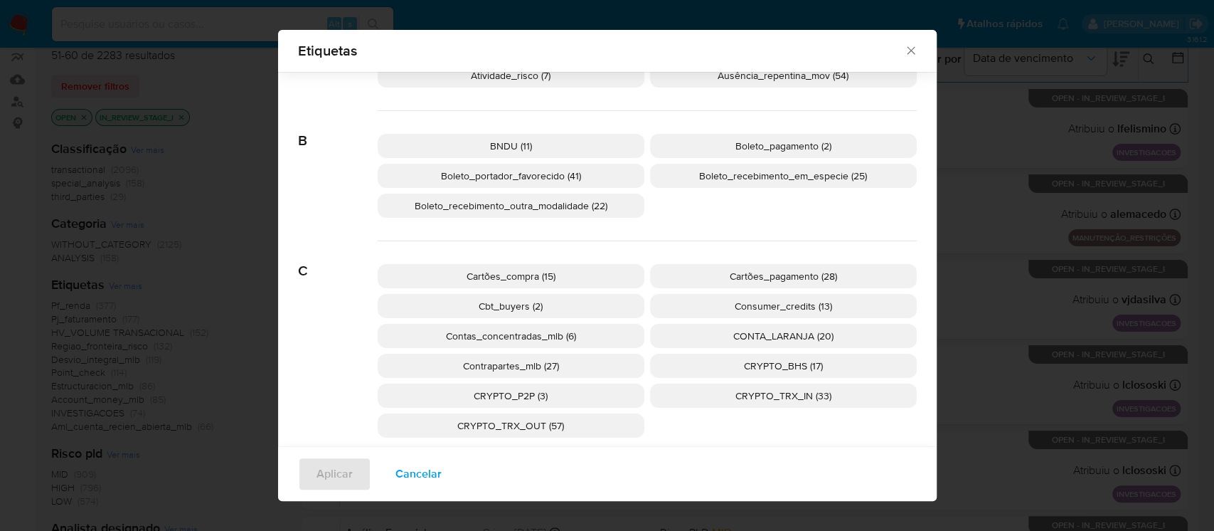
click at [730, 182] on p "Boleto_recebimento_em_especie (25)" at bounding box center [783, 176] width 267 height 24
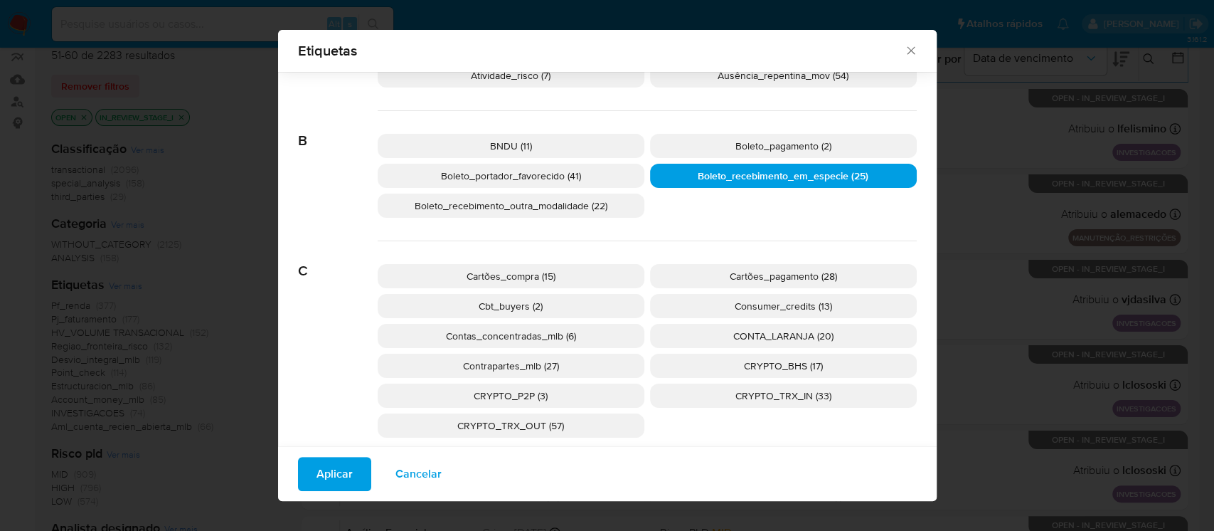
click at [317, 482] on span "Aplicar" at bounding box center [335, 473] width 36 height 31
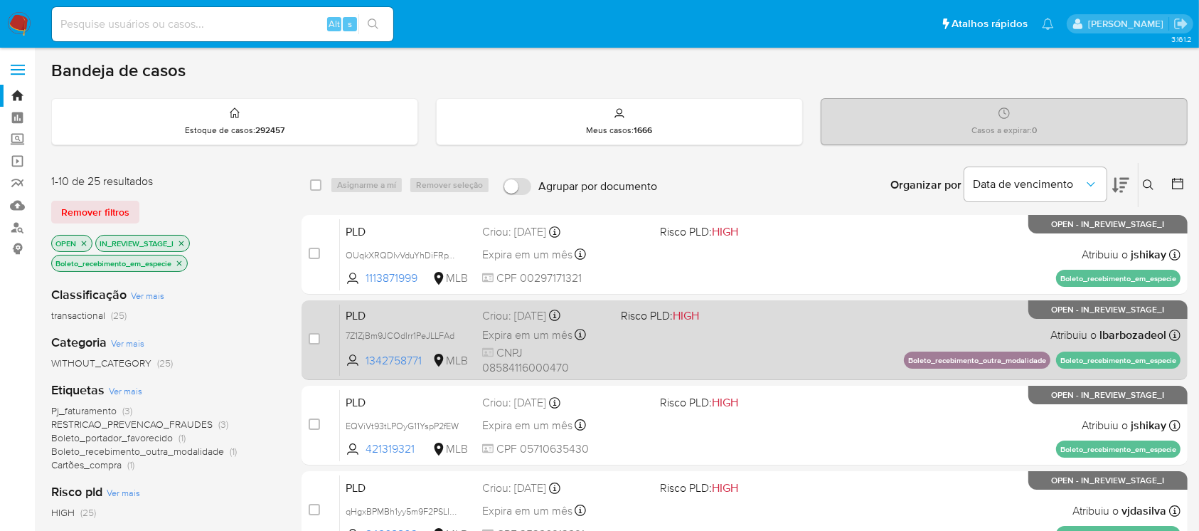
click at [653, 361] on div "PLD 7Z1ZjBm9JCOdlrr1PeJLLFAd 1342758771 MLB Risco PLD: HIGH Criou: 12/09/2025 C…" at bounding box center [760, 340] width 841 height 72
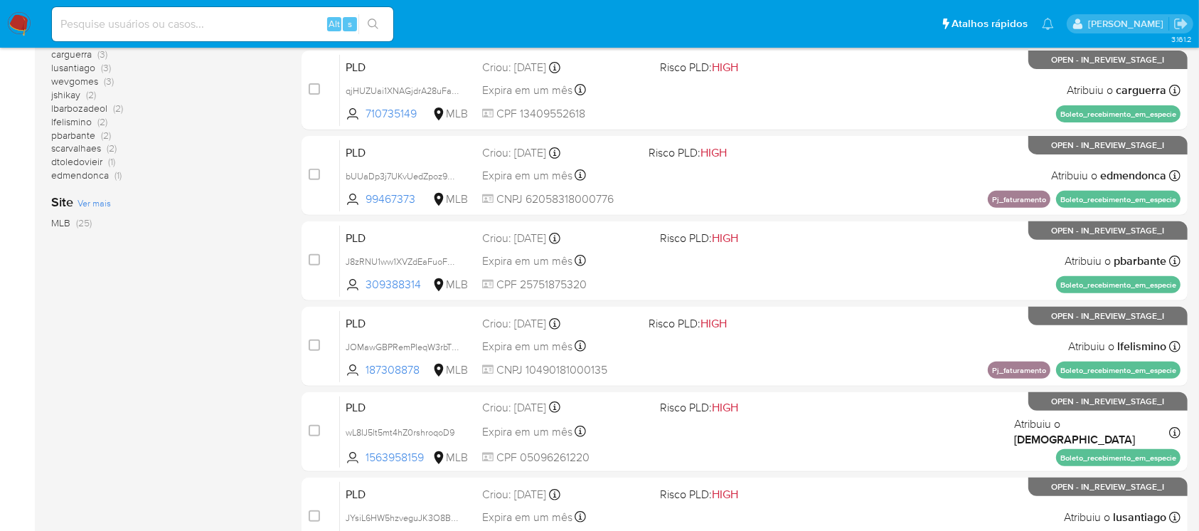
scroll to position [632, 0]
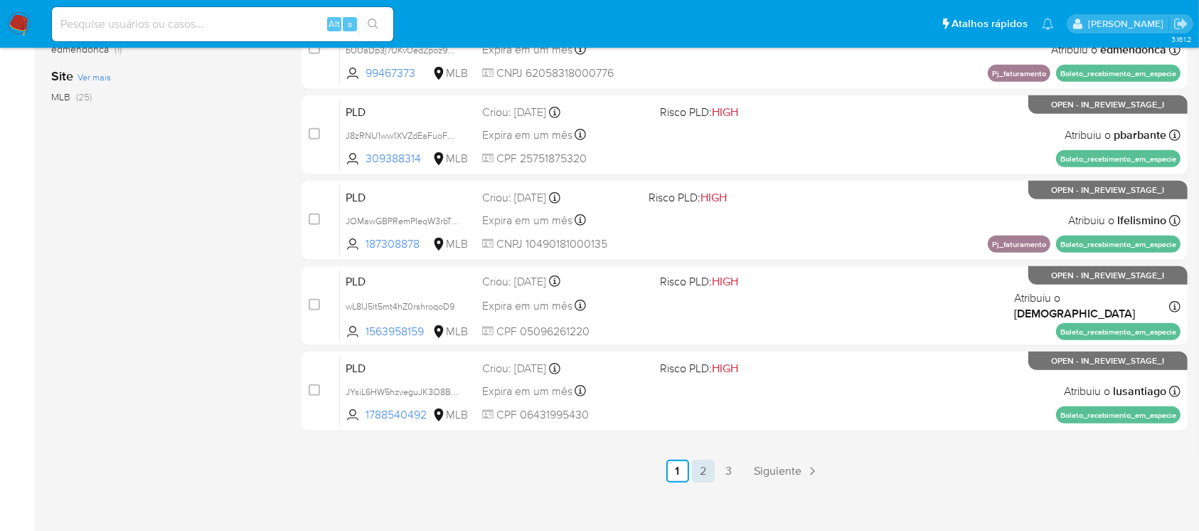
click at [705, 468] on link "2" at bounding box center [703, 471] width 23 height 23
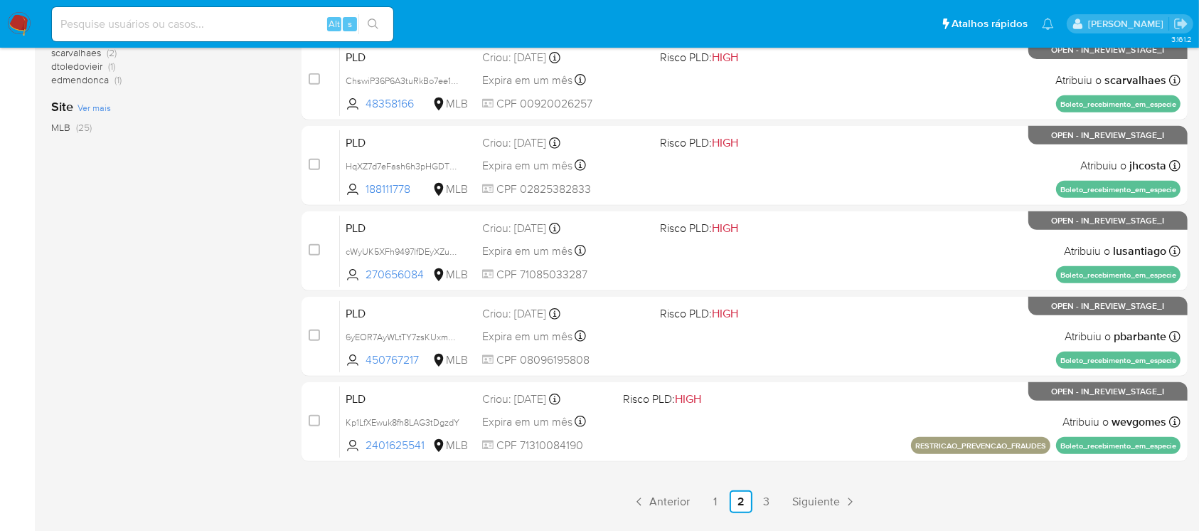
scroll to position [632, 0]
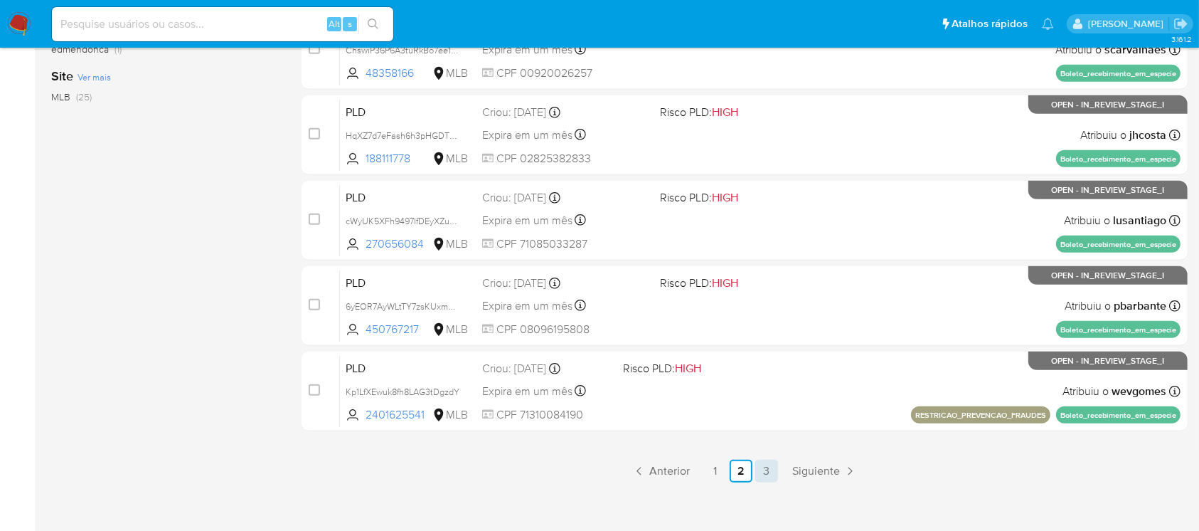
click at [770, 474] on link "3" at bounding box center [766, 471] width 23 height 23
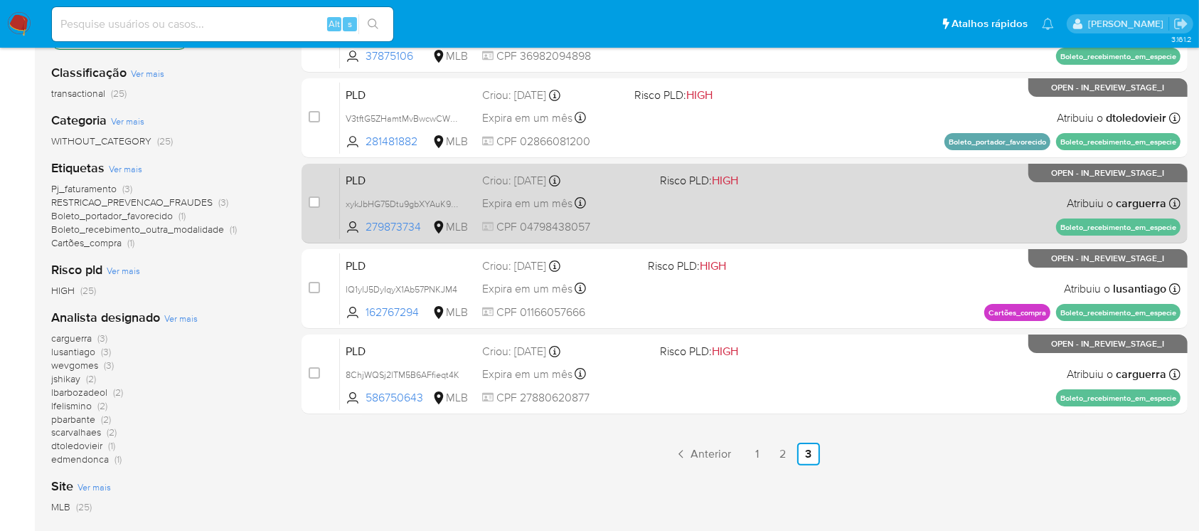
scroll to position [253, 0]
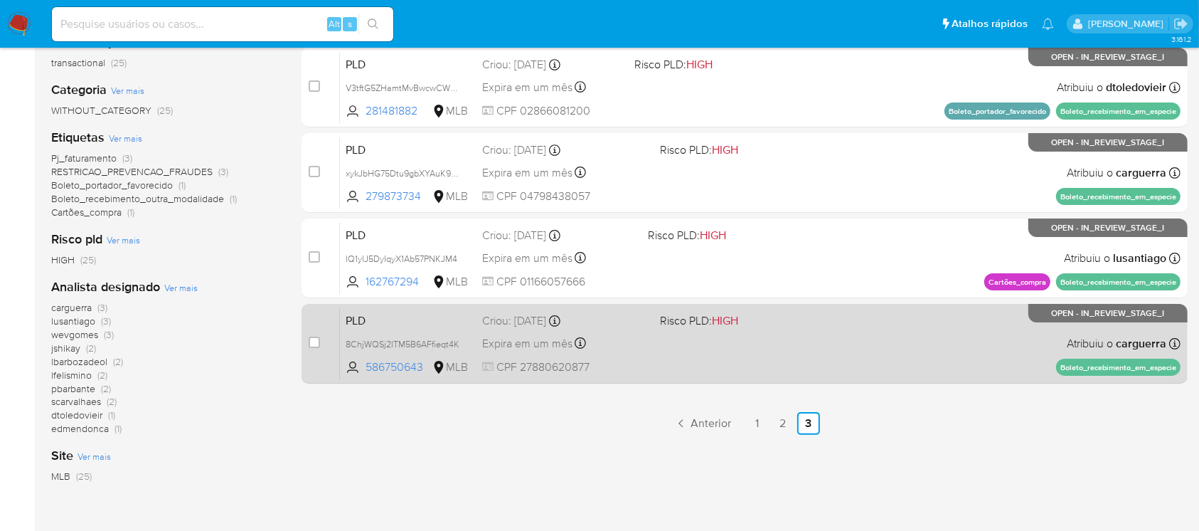
click at [645, 361] on span "CPF 27880620877" at bounding box center [565, 367] width 166 height 16
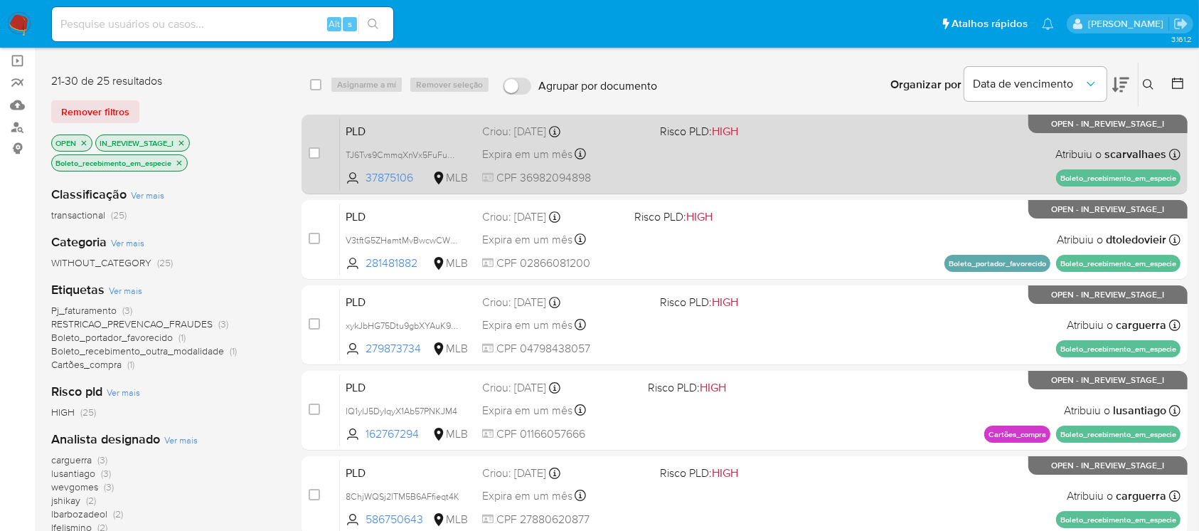
scroll to position [0, 0]
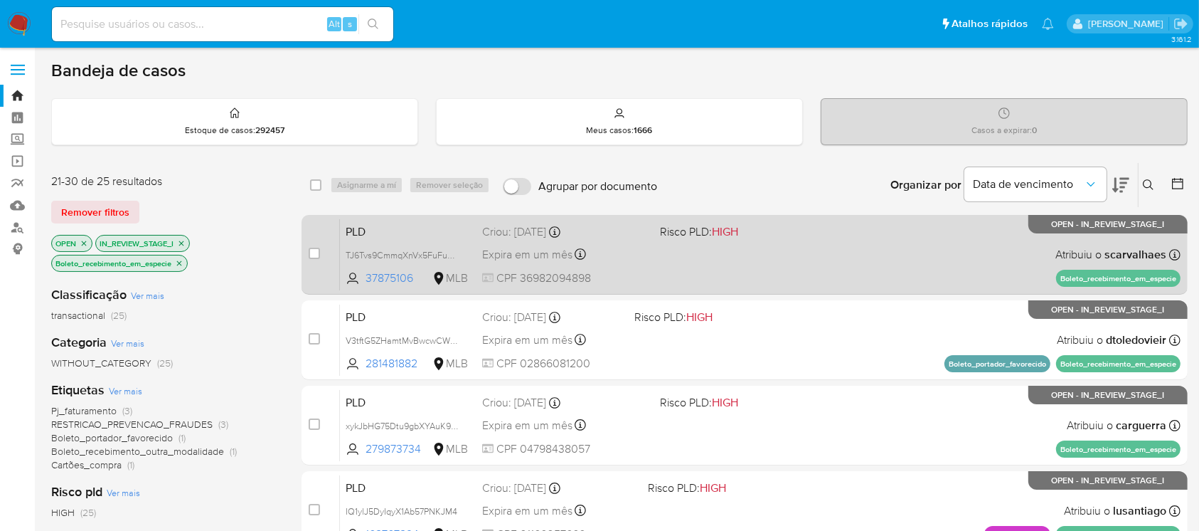
click at [683, 272] on div "PLD TJ6Tvs9CmmqXnVx5FuFubjlS 37875106 MLB Risco PLD: HIGH Criou: 12/09/2025 Cri…" at bounding box center [760, 254] width 841 height 72
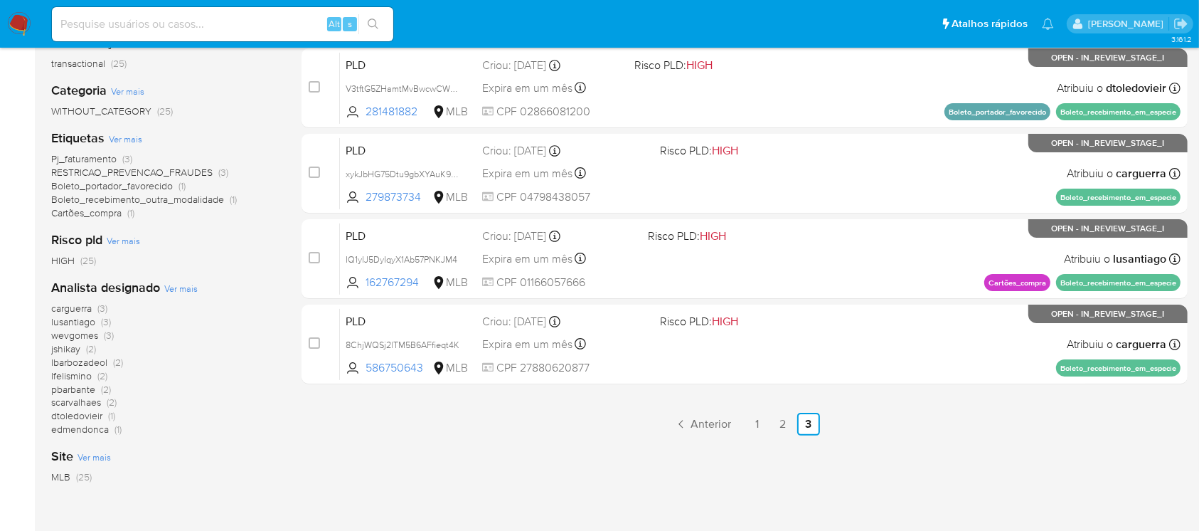
scroll to position [253, 0]
click at [780, 428] on link "2" at bounding box center [783, 423] width 23 height 23
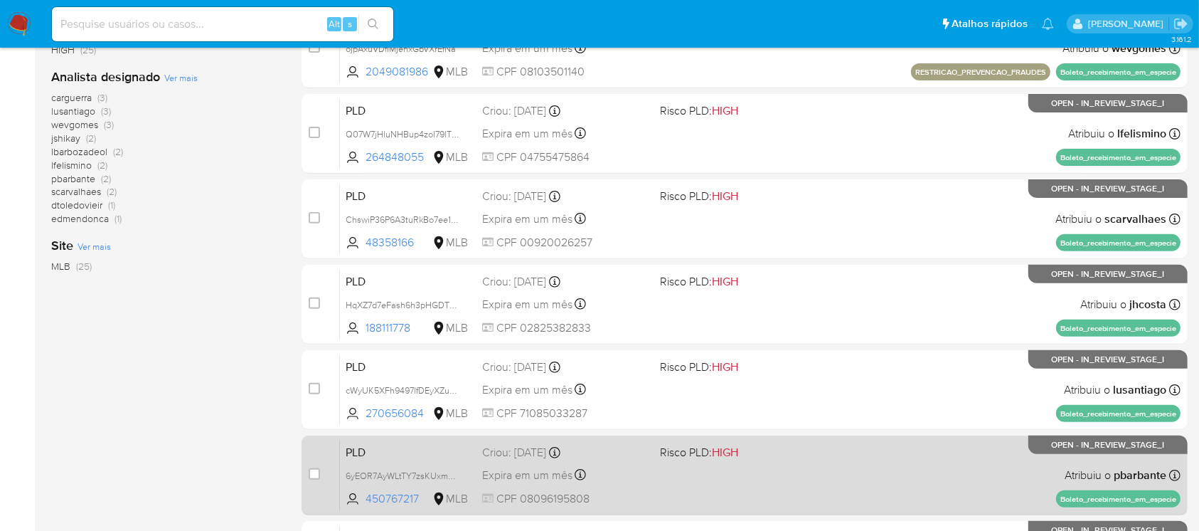
scroll to position [506, 0]
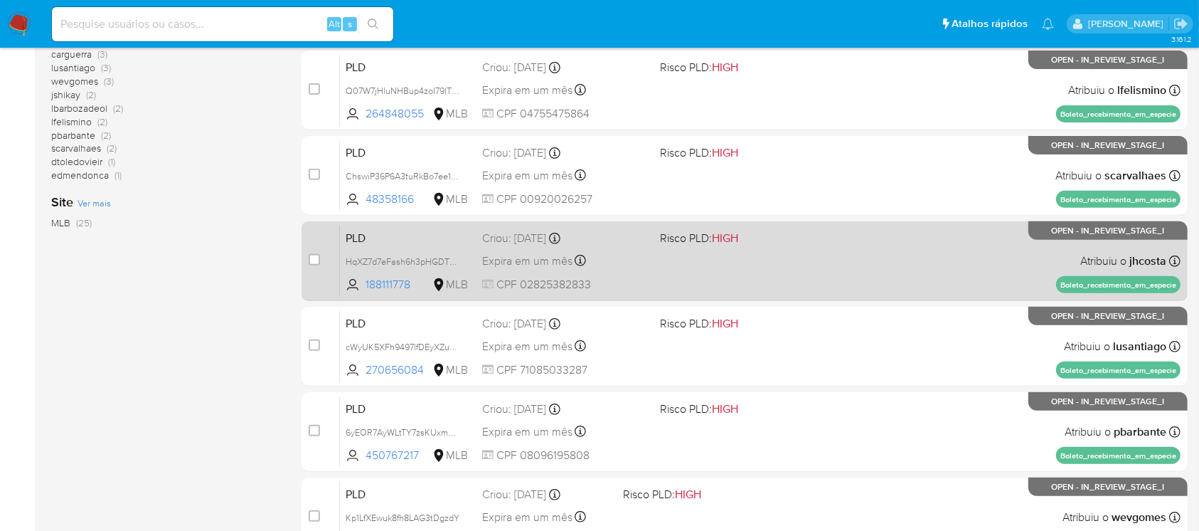
click at [677, 281] on div "PLD HqXZ7d7eFash6h3pHGDTCd3F 188111778 MLB Risco PLD: HIGH Criou: 12/09/2025 Cr…" at bounding box center [760, 261] width 841 height 72
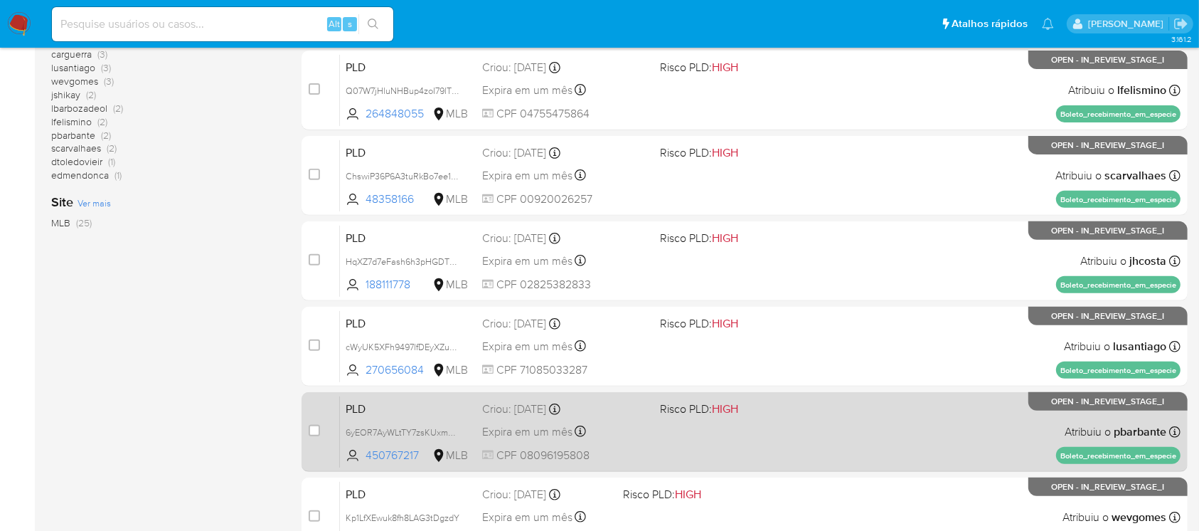
click at [734, 448] on div "PLD 6yEOR7AyWLtTY7zsKUxmLm6w 450767217 MLB Risco PLD: HIGH Criou: 12/09/2025 Cr…" at bounding box center [760, 432] width 841 height 72
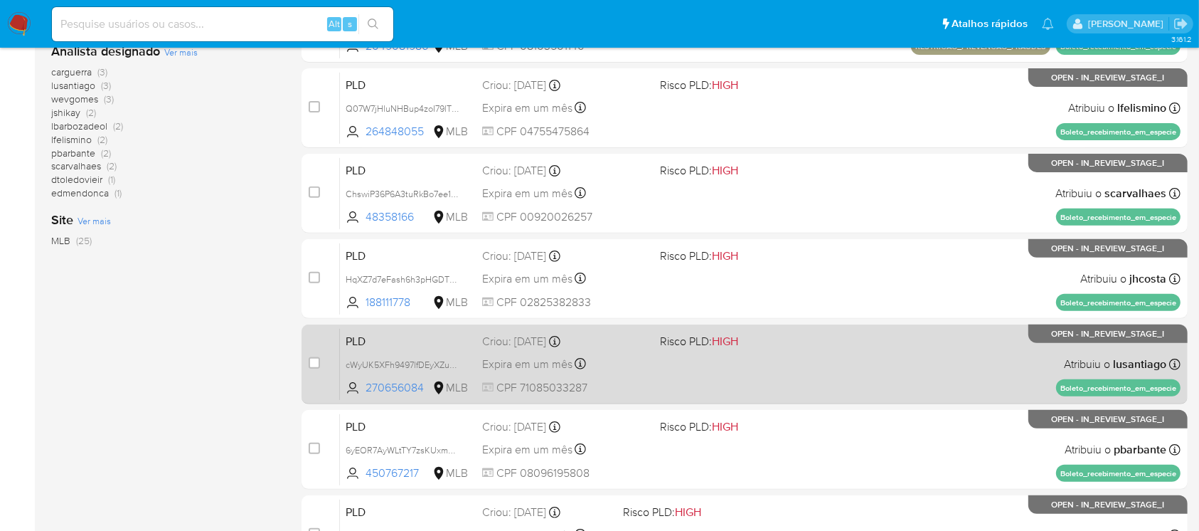
scroll to position [390, 0]
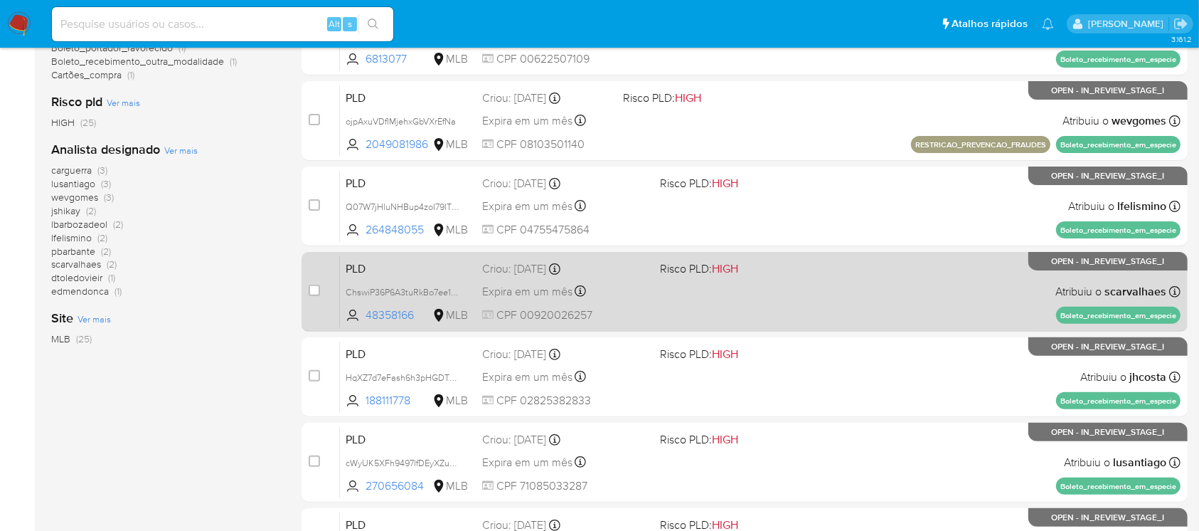
click at [685, 314] on div "PLD ChswiP36P6A3tuRkBo7ee1Tm 48358166 MLB Risco PLD: HIGH Criou: 12/09/2025 Cri…" at bounding box center [760, 291] width 841 height 72
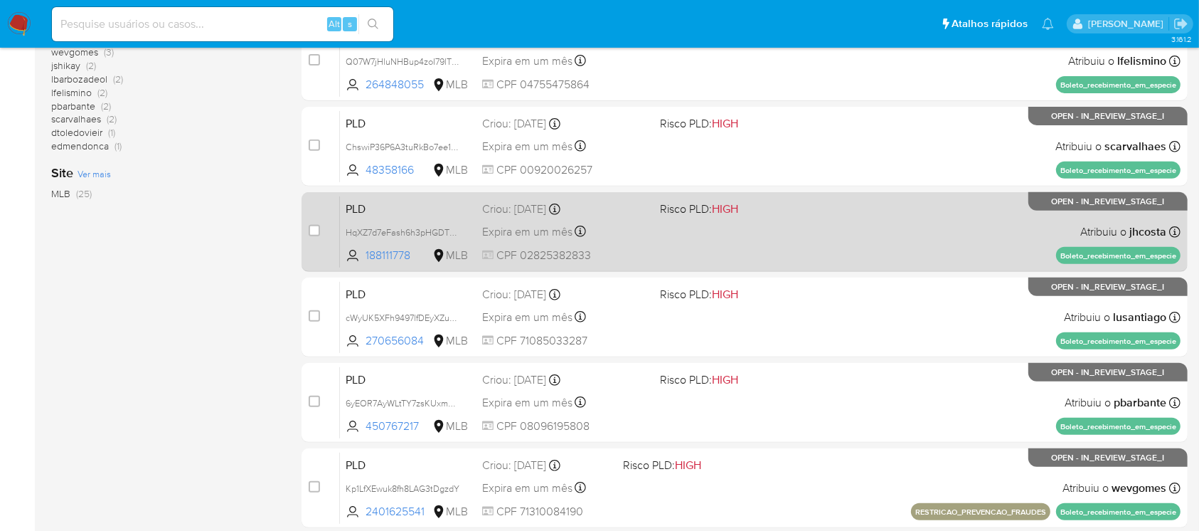
scroll to position [643, 0]
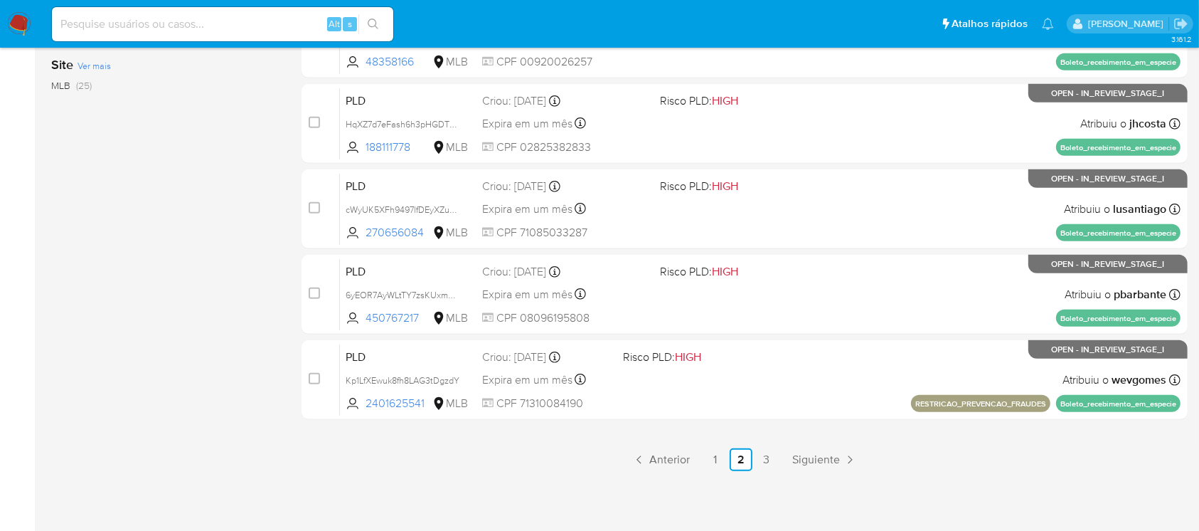
click at [713, 458] on link "1" at bounding box center [715, 459] width 23 height 23
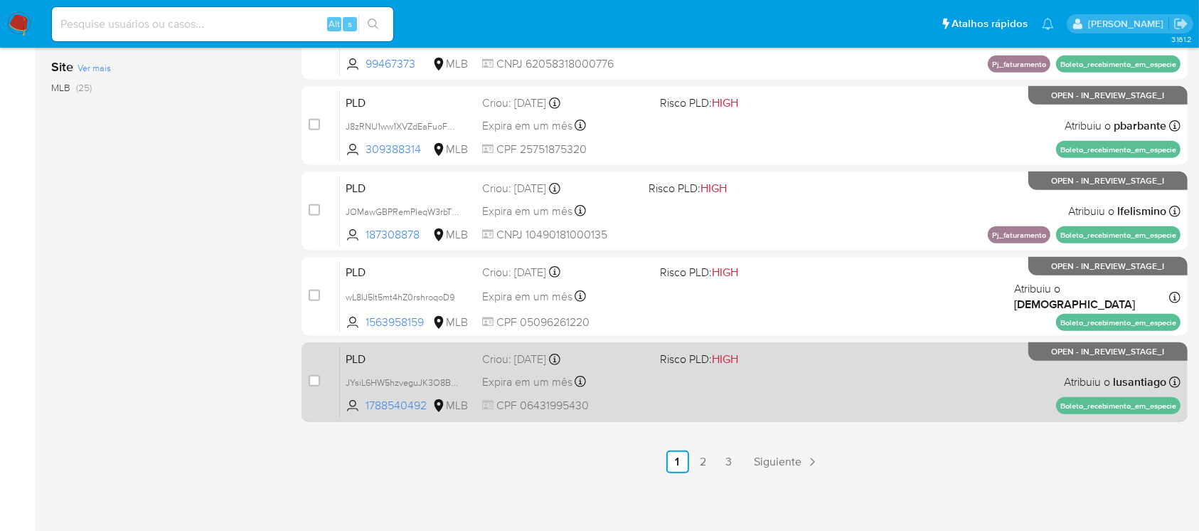
scroll to position [643, 0]
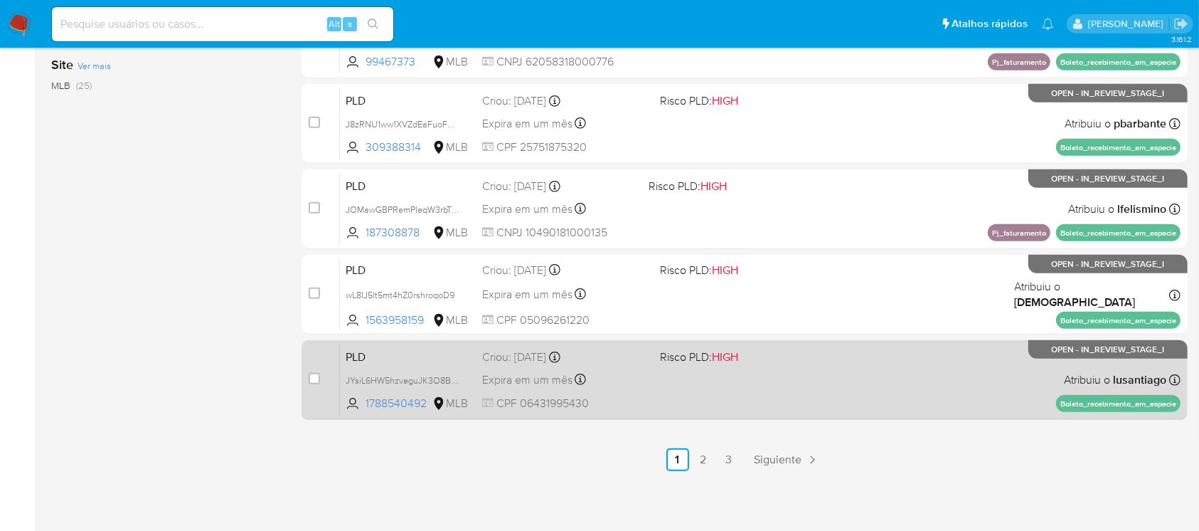
click at [734, 393] on div "PLD JYsiL6HW5hzveguJK3O8B8BJ 1788540492 MLB Risco PLD: HIGH Criou: 12/09/2025 C…" at bounding box center [760, 380] width 841 height 72
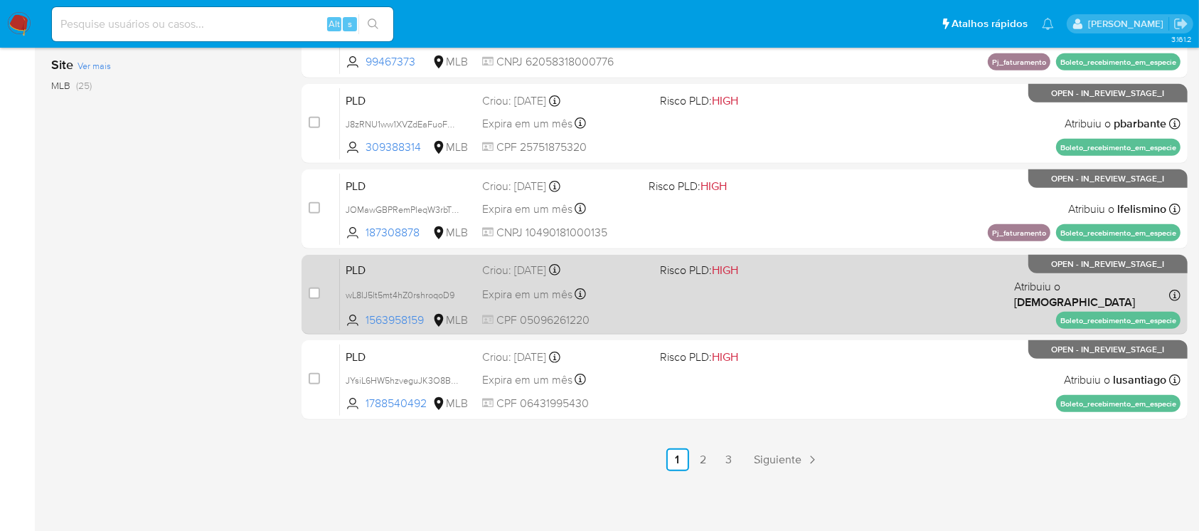
click at [673, 297] on div "PLD wL8IJ5lt5mt4hZ0rshroqoD9 1563958159 MLB Risco PLD: HIGH Criou: 12/09/2025 C…" at bounding box center [760, 294] width 841 height 72
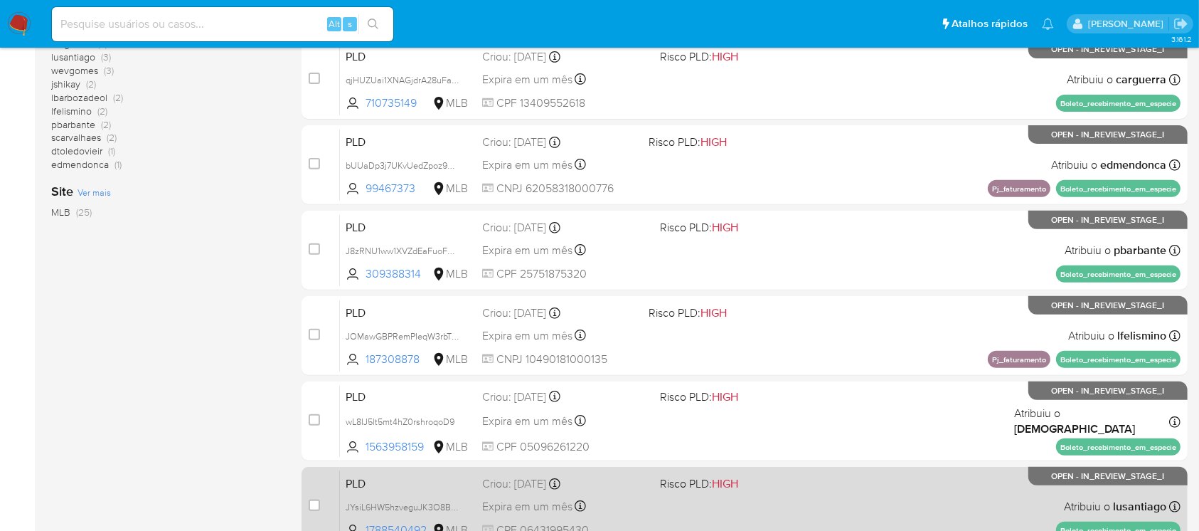
scroll to position [390, 0]
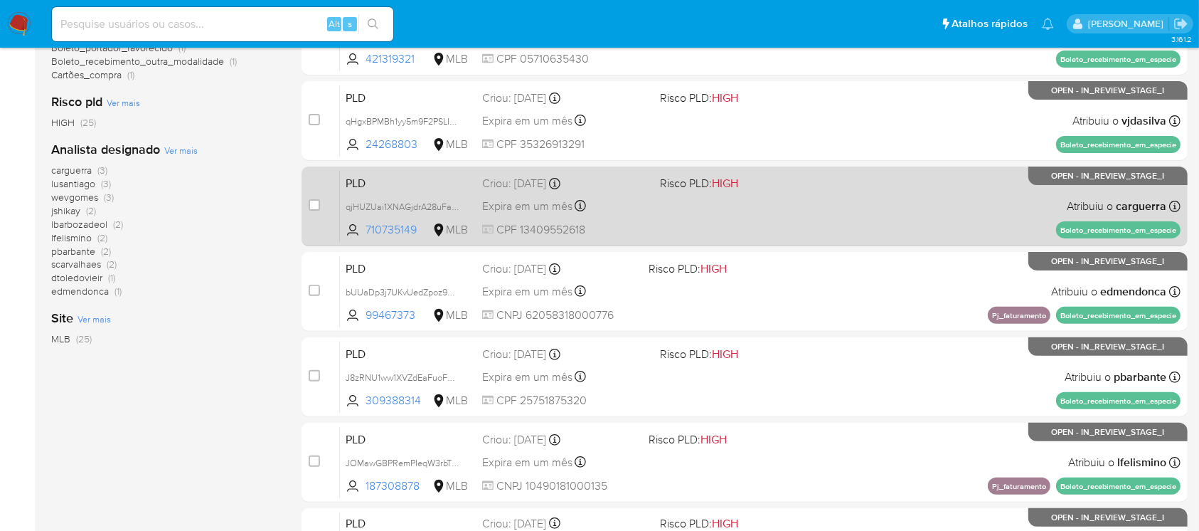
click at [677, 228] on div "PLD qjHUZUai1XNAGjdrA28uFaxk 710735149 MLB Risco PLD: HIGH Criou: 12/09/2025 Cr…" at bounding box center [760, 206] width 841 height 72
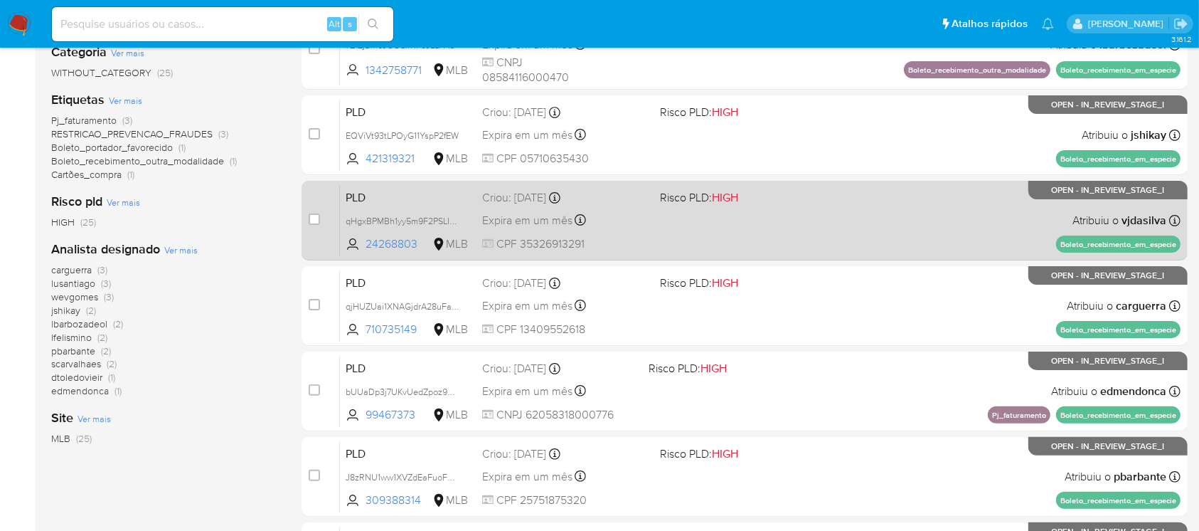
scroll to position [263, 0]
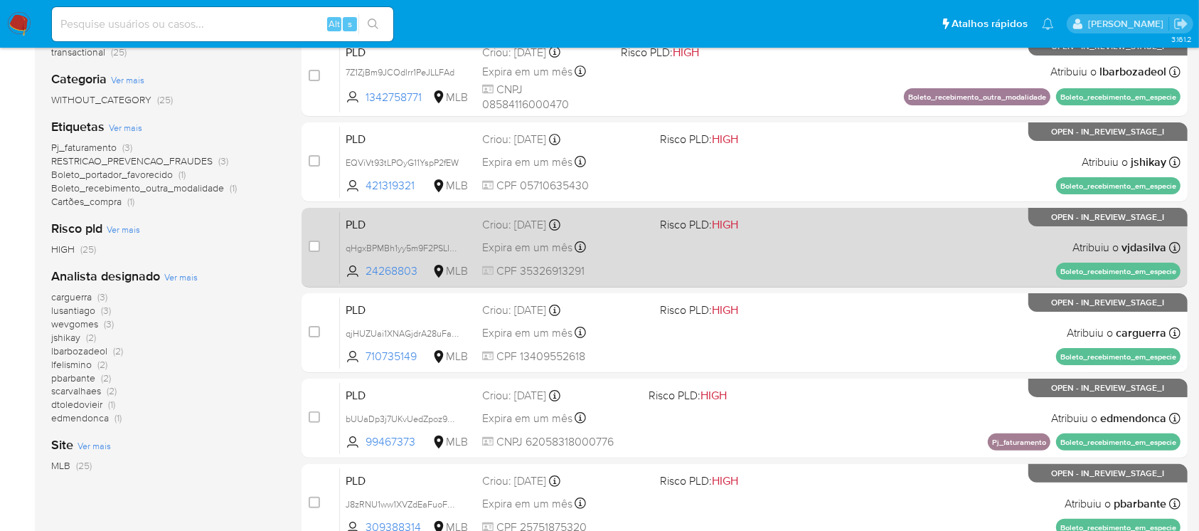
click at [700, 260] on div "PLD qHgxBPMBh1yy5m9F2PSLIqRC 24268803 MLB Risco PLD: HIGH Criou: 12/09/2025 Cri…" at bounding box center [760, 247] width 841 height 72
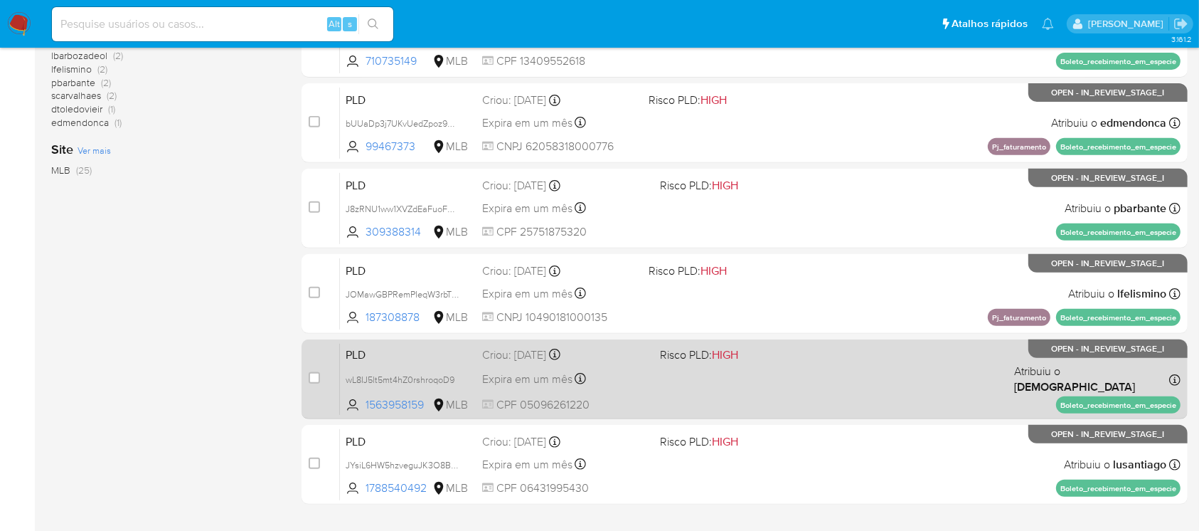
scroll to position [643, 0]
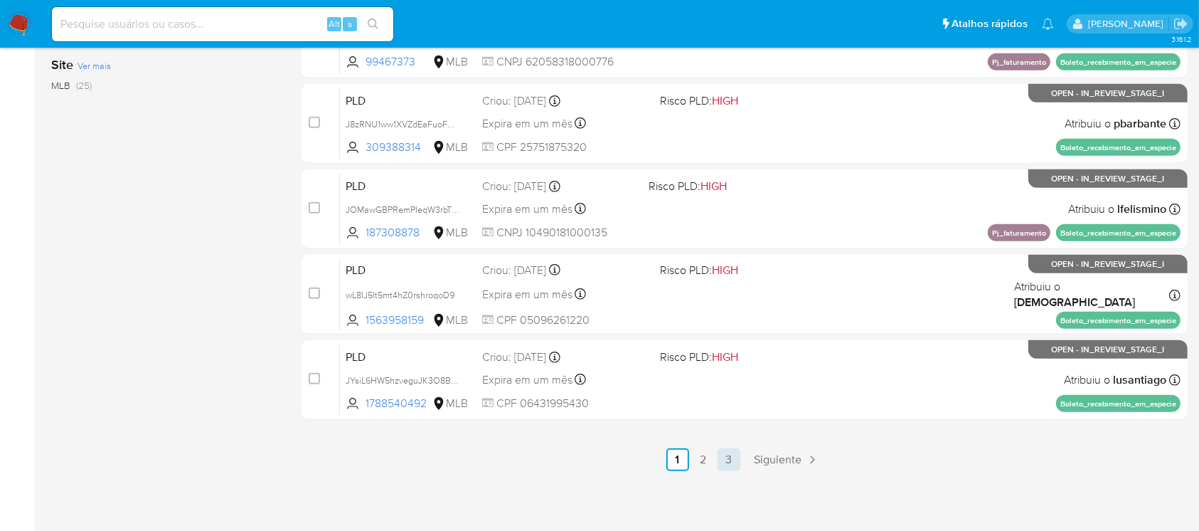
click at [728, 467] on link "3" at bounding box center [729, 459] width 23 height 23
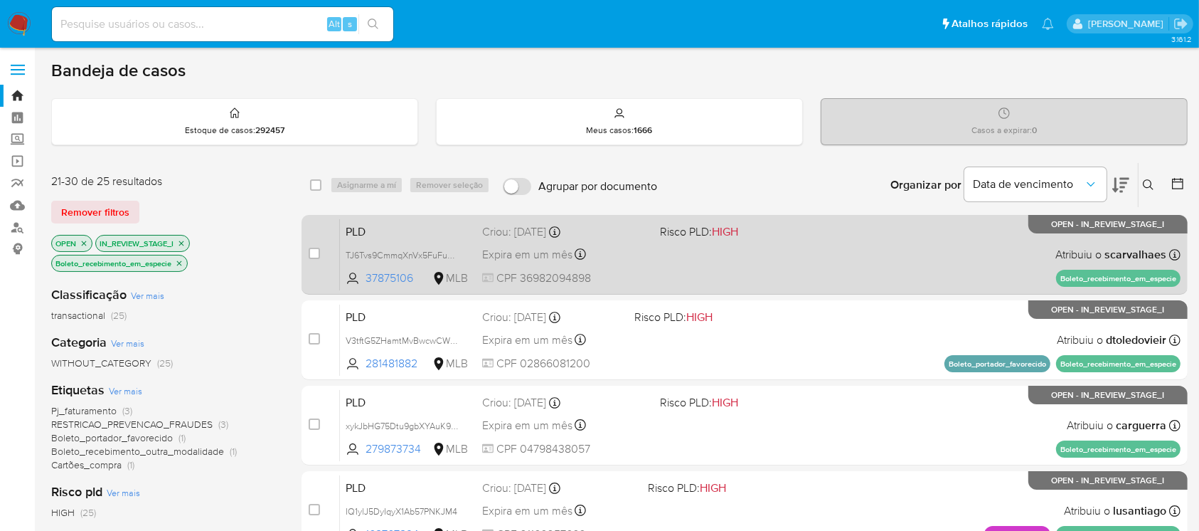
click at [686, 271] on div "PLD TJ6Tvs9CmmqXnVx5FuFubjlS 37875106 MLB Risco PLD: HIGH Criou: 12/09/2025 Cri…" at bounding box center [760, 254] width 841 height 72
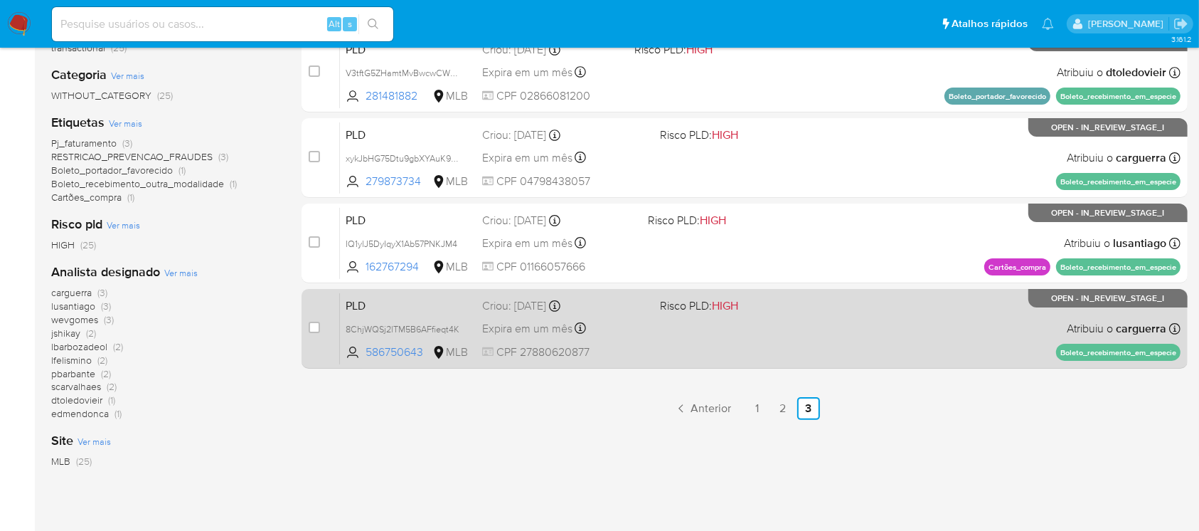
scroll to position [355, 0]
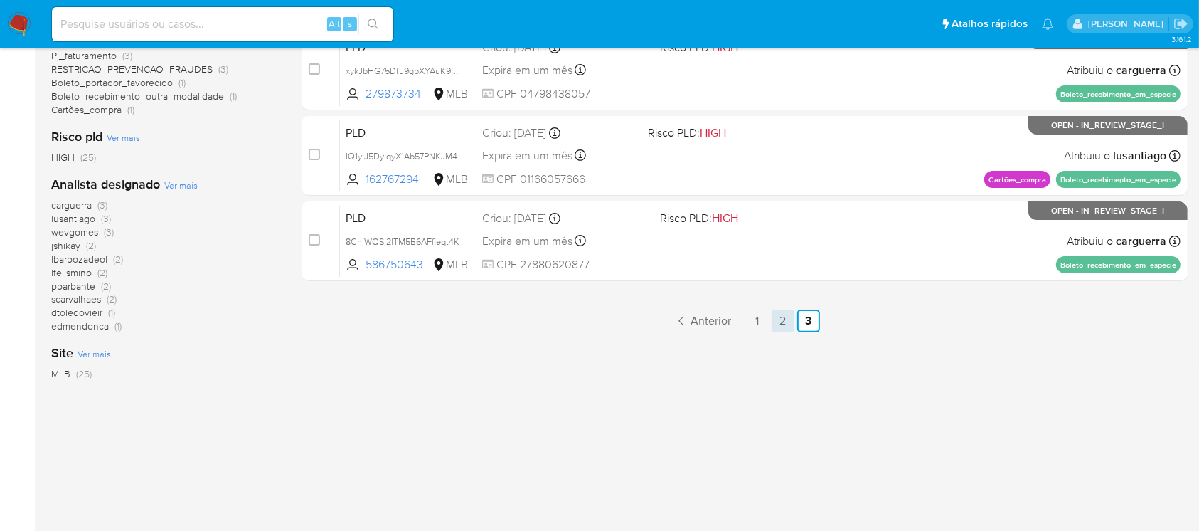
click at [778, 318] on link "2" at bounding box center [783, 320] width 23 height 23
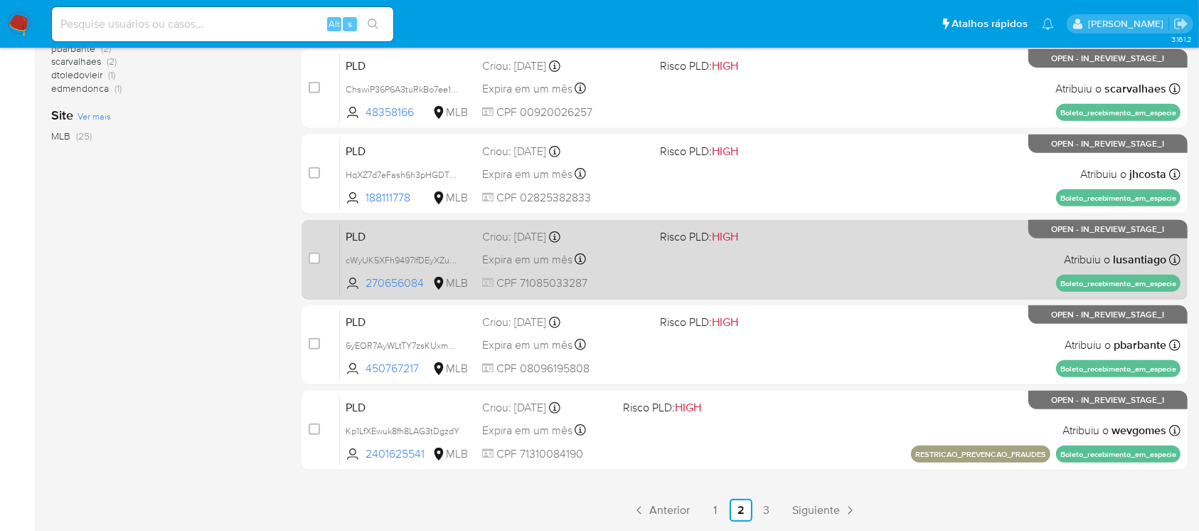
scroll to position [643, 0]
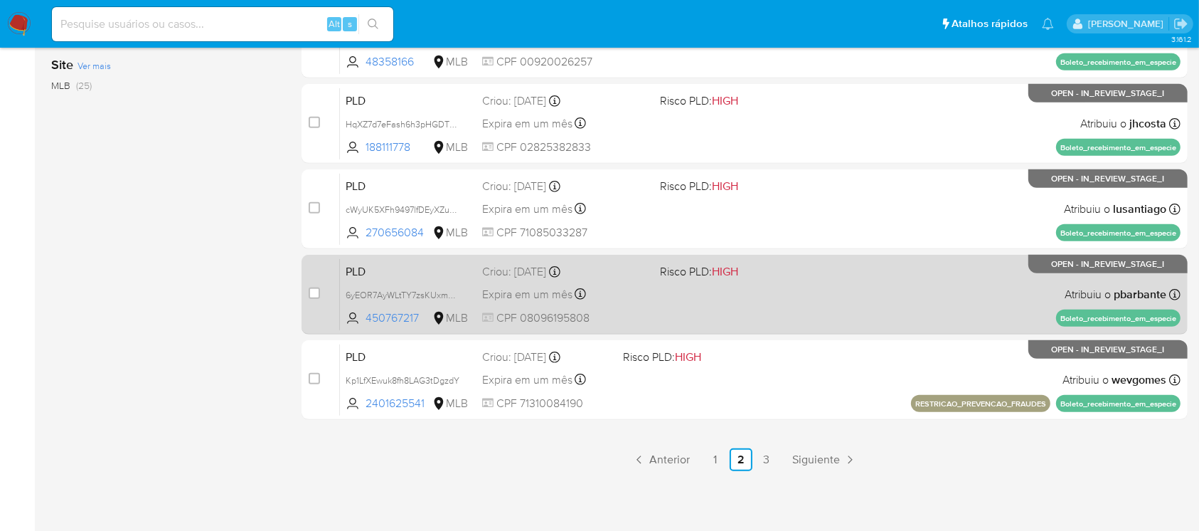
click at [754, 322] on div "PLD 6yEOR7AyWLtTY7zsKUxmLm6w 450767217 MLB Risco PLD: HIGH Criou: 12/09/2025 Cr…" at bounding box center [760, 294] width 841 height 72
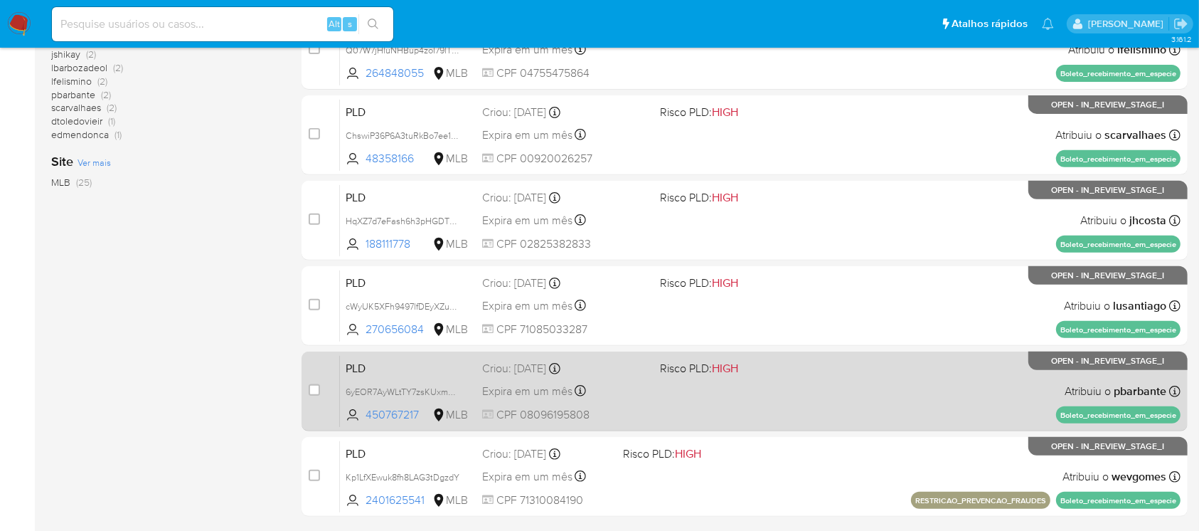
scroll to position [516, 0]
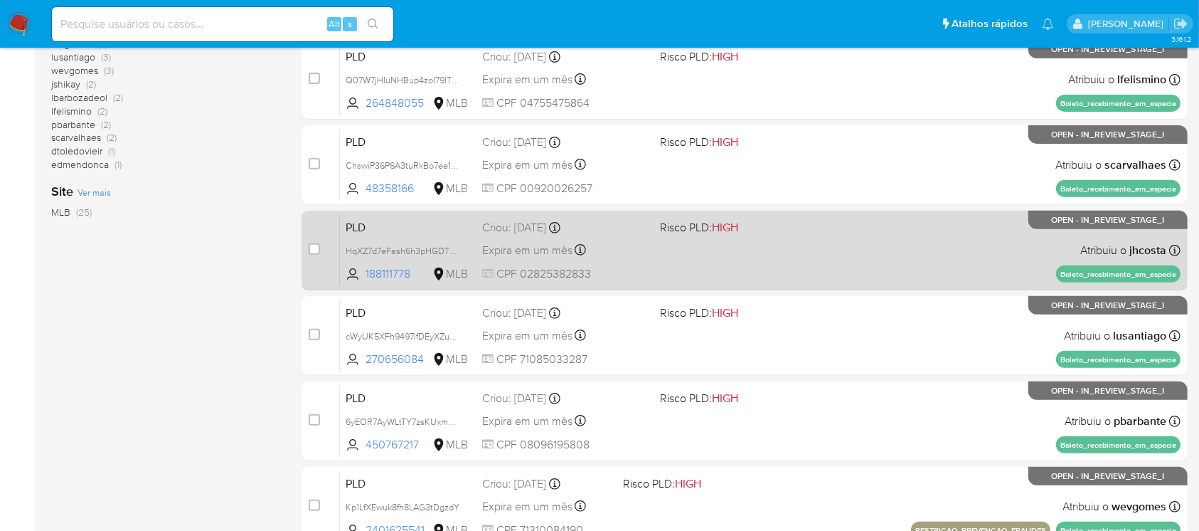
click at [725, 262] on div "PLD HqXZ7d7eFash6h3pHGDTCd3F 188111778 MLB Risco PLD: HIGH Criou: 12/09/2025 Cr…" at bounding box center [760, 250] width 841 height 72
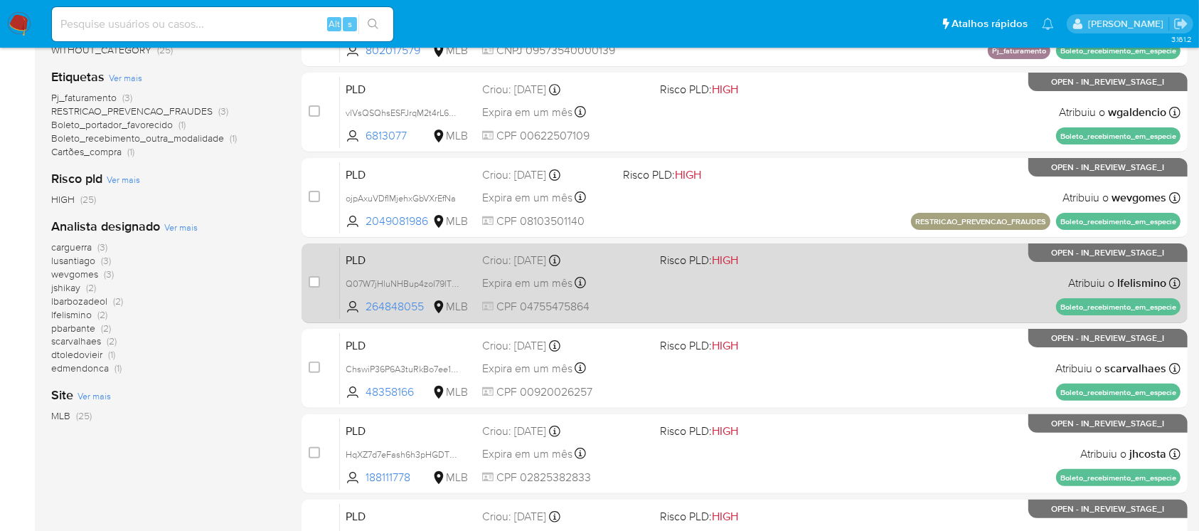
scroll to position [263, 0]
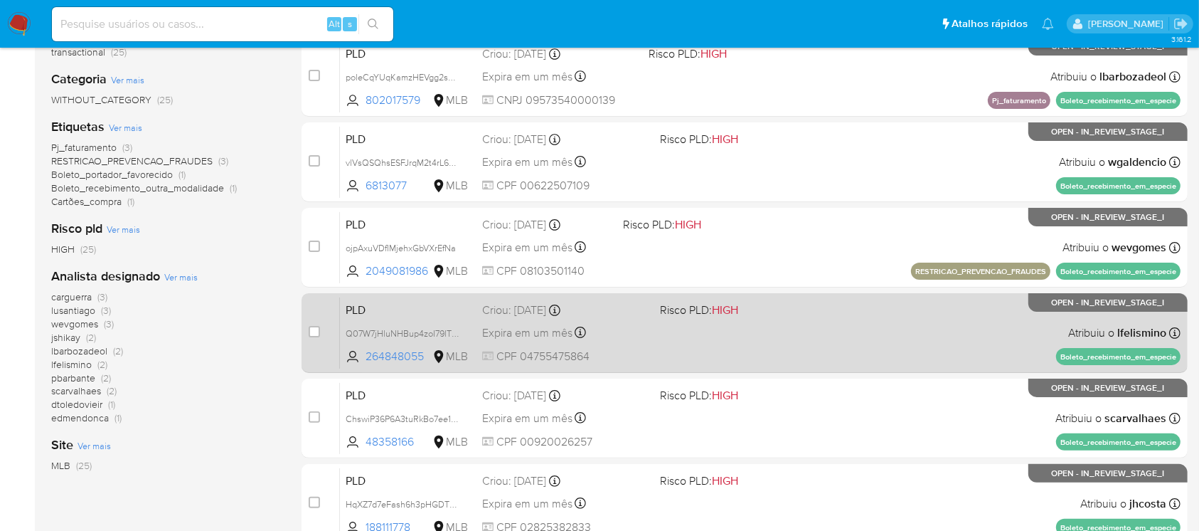
click at [672, 335] on div "PLD Q07W7jHluNHBup4zoI79lT0v 264848055 MLB Risco PLD: HIGH Criou: 12/09/2025 Cr…" at bounding box center [760, 333] width 841 height 72
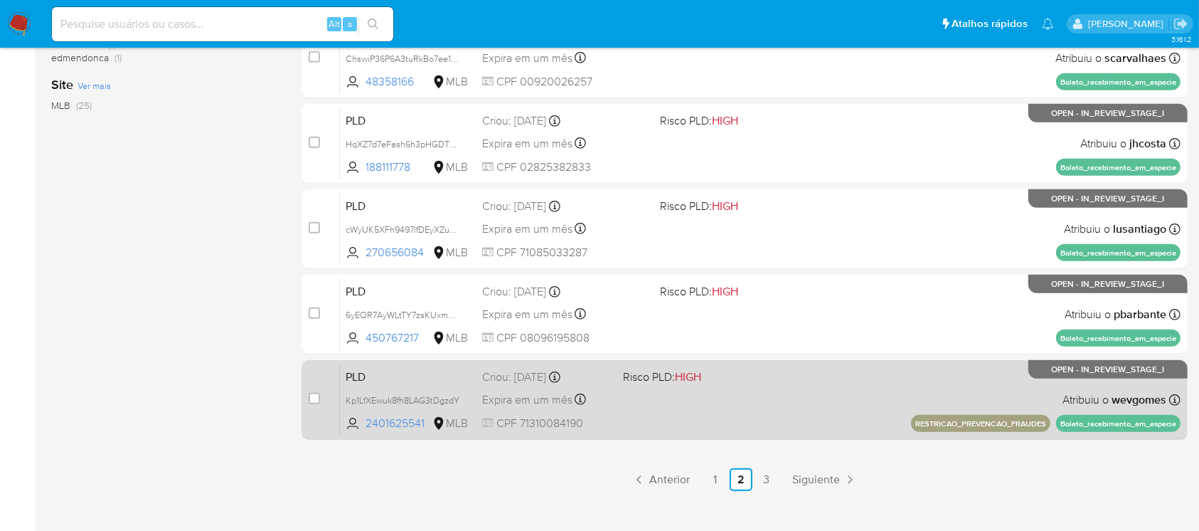
scroll to position [643, 0]
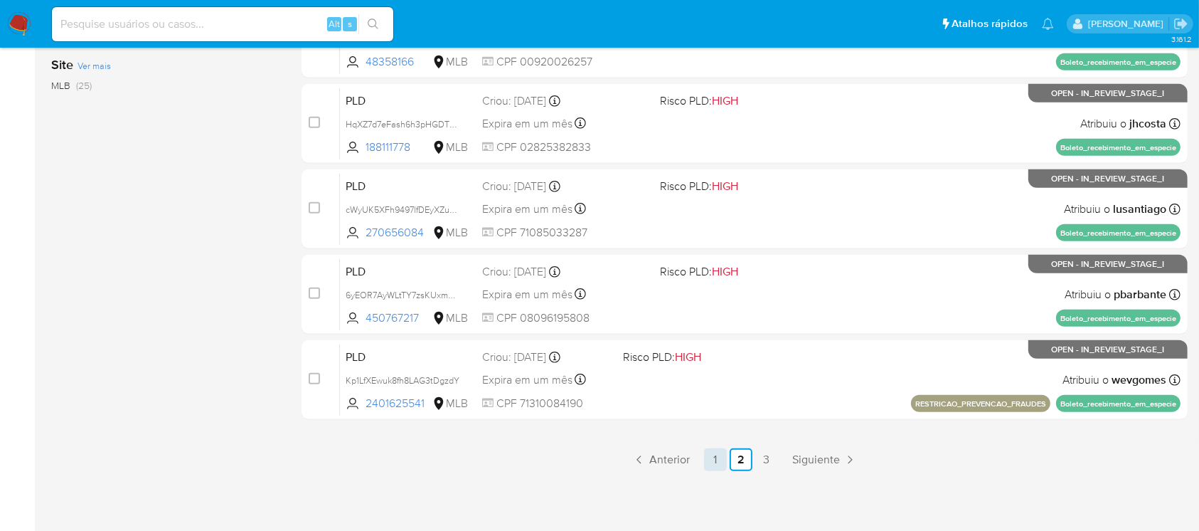
click at [720, 460] on link "1" at bounding box center [715, 459] width 23 height 23
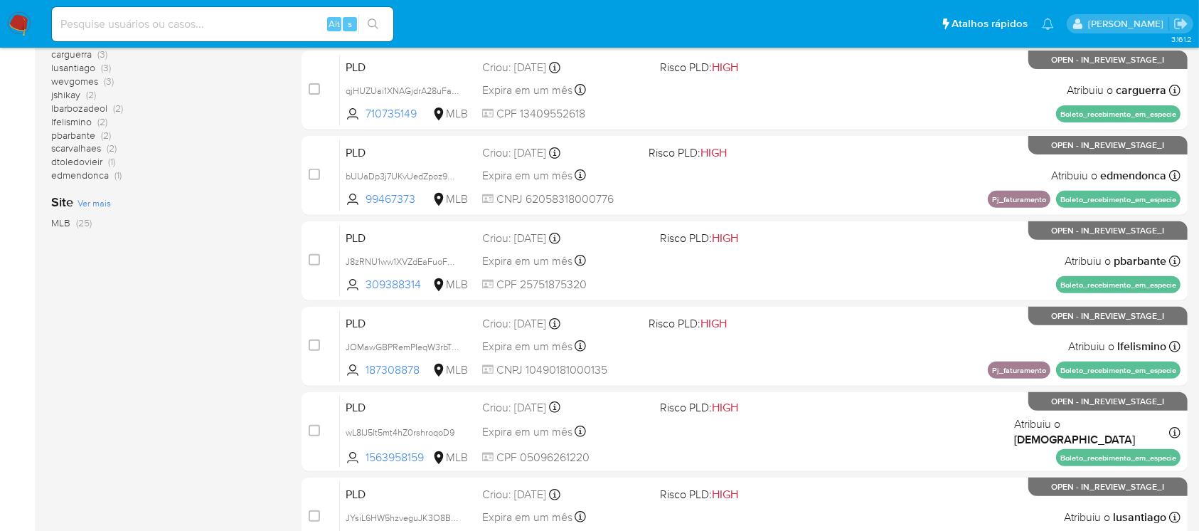
scroll to position [643, 0]
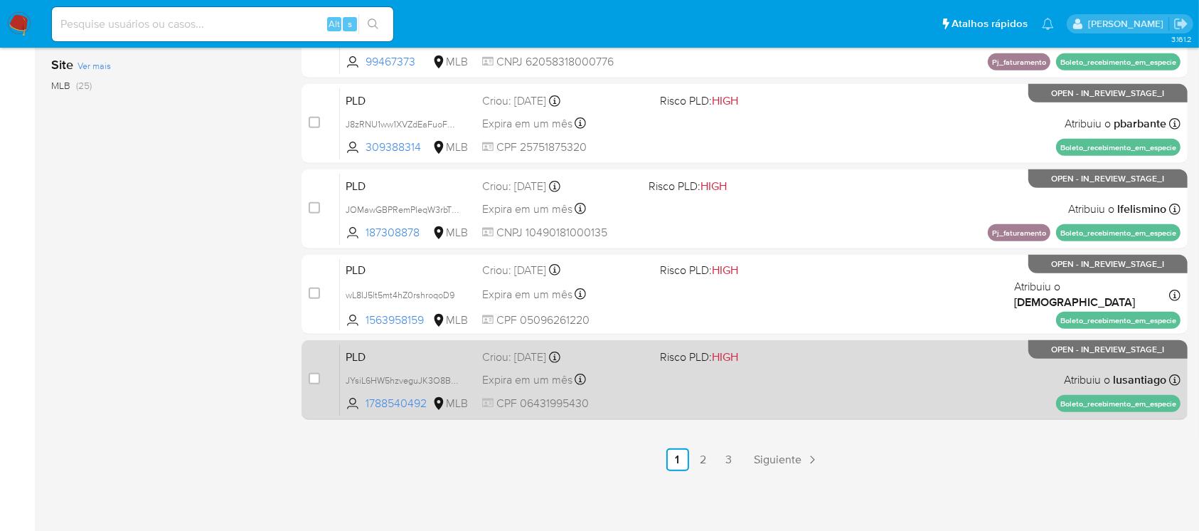
click at [694, 403] on div "PLD JYsiL6HW5hzveguJK3O8B8BJ 1788540492 MLB Risco PLD: HIGH Criou: 12/09/2025 C…" at bounding box center [760, 380] width 841 height 72
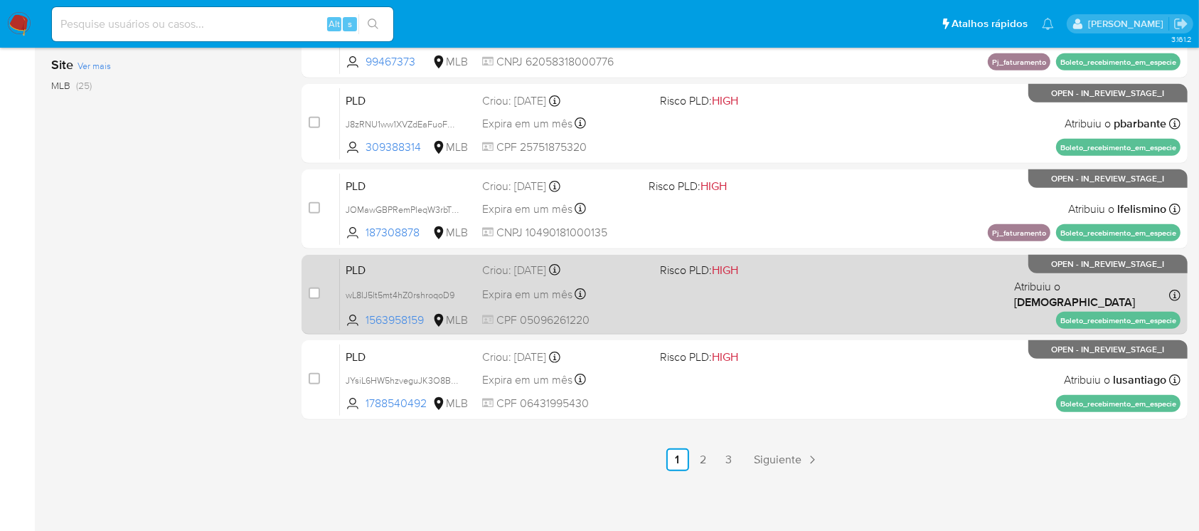
click at [635, 312] on span "CPF 05096261220" at bounding box center [565, 320] width 166 height 16
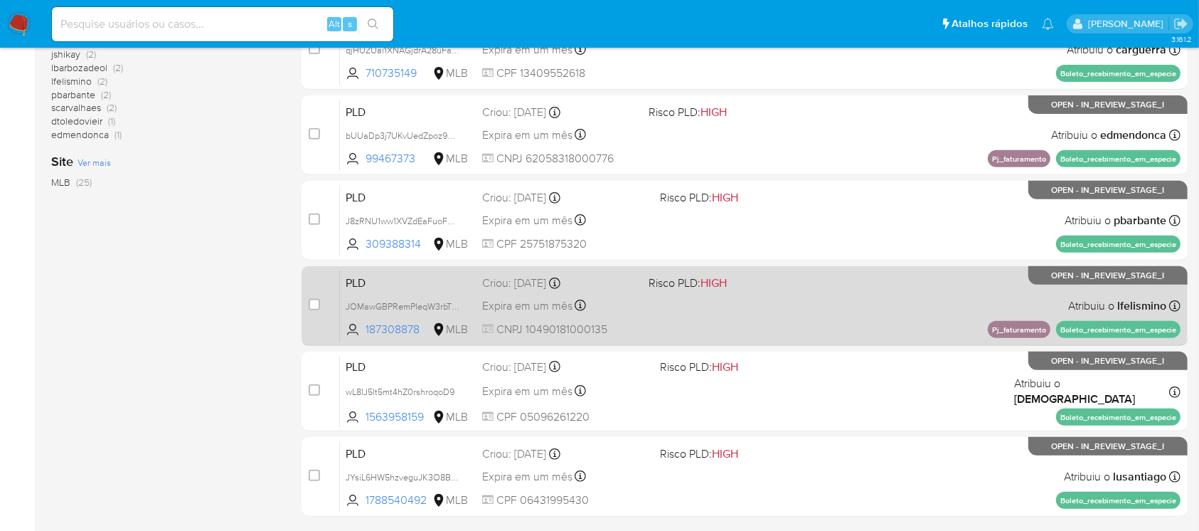
scroll to position [516, 0]
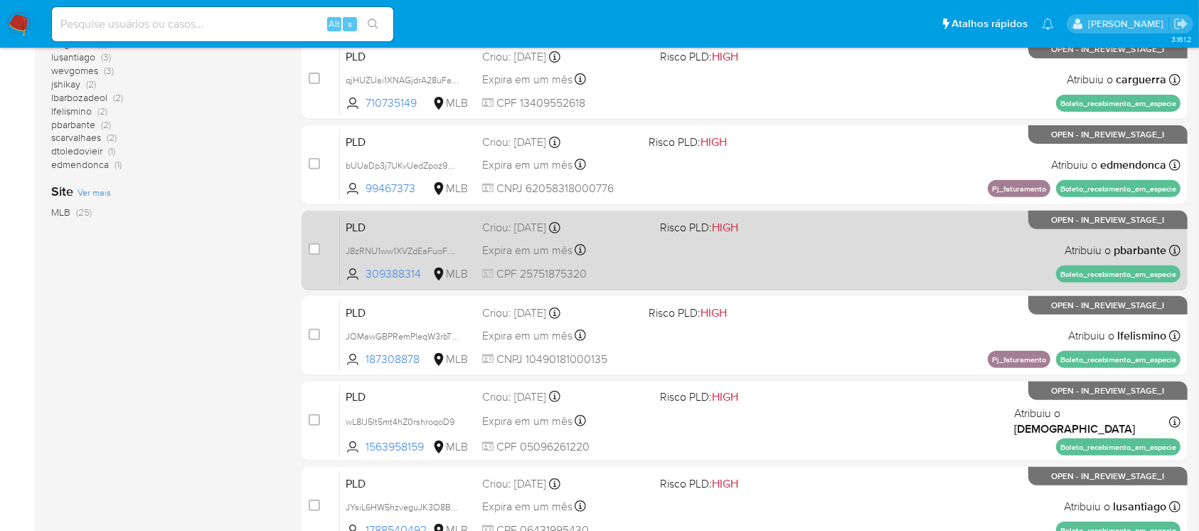
click at [733, 262] on div "PLD J8zRNU1ww1XVZdEaFuoFhGVb 309388314 MLB Risco PLD: HIGH Criou: 12/09/2025 Cr…" at bounding box center [760, 250] width 841 height 72
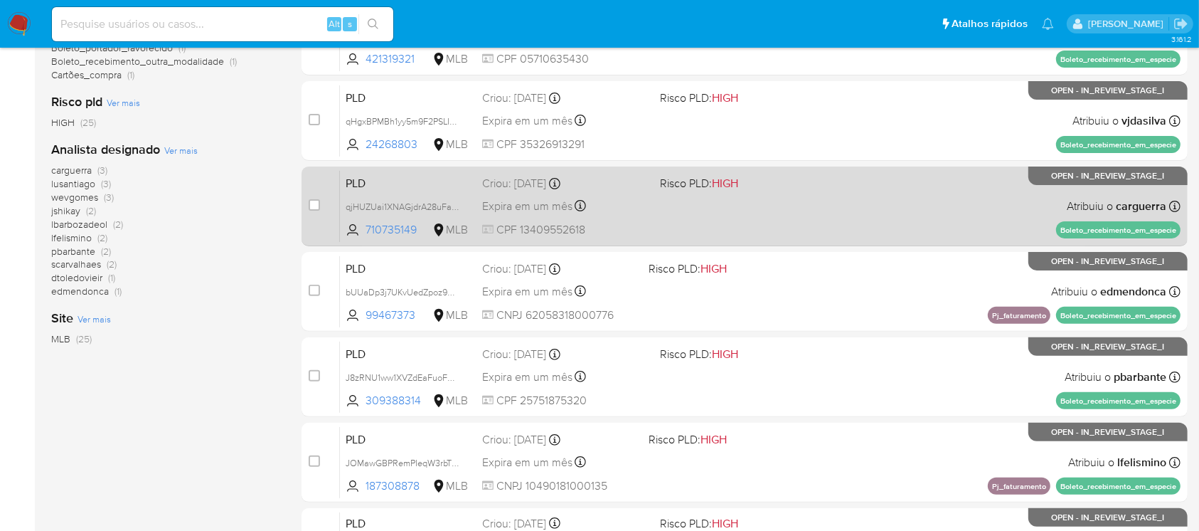
click at [667, 230] on div "PLD qjHUZUai1XNAGjdrA28uFaxk 710735149 MLB Risco PLD: HIGH Criou: 12/09/2025 Cr…" at bounding box center [760, 206] width 841 height 72
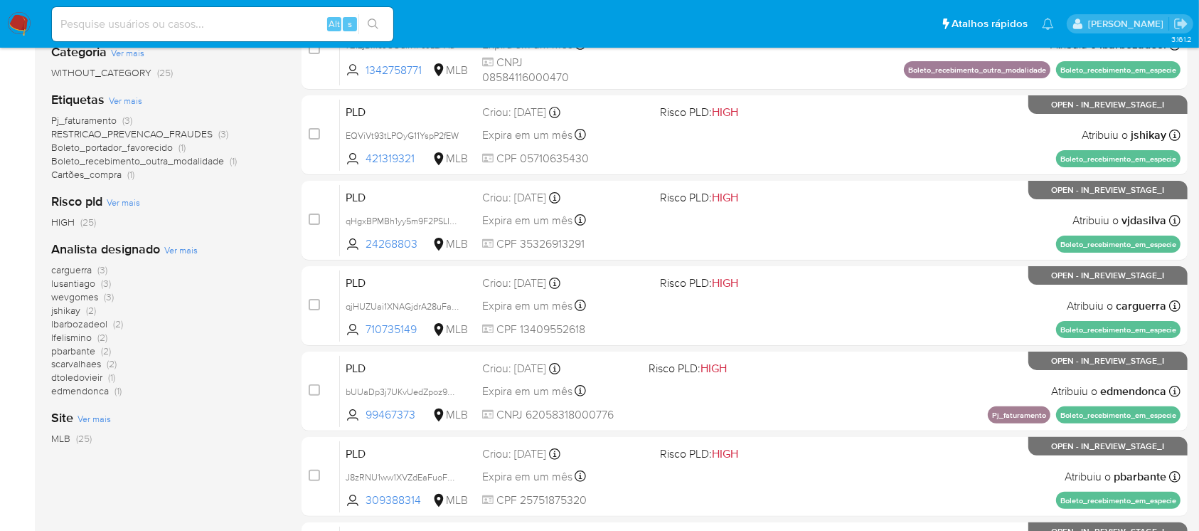
scroll to position [263, 0]
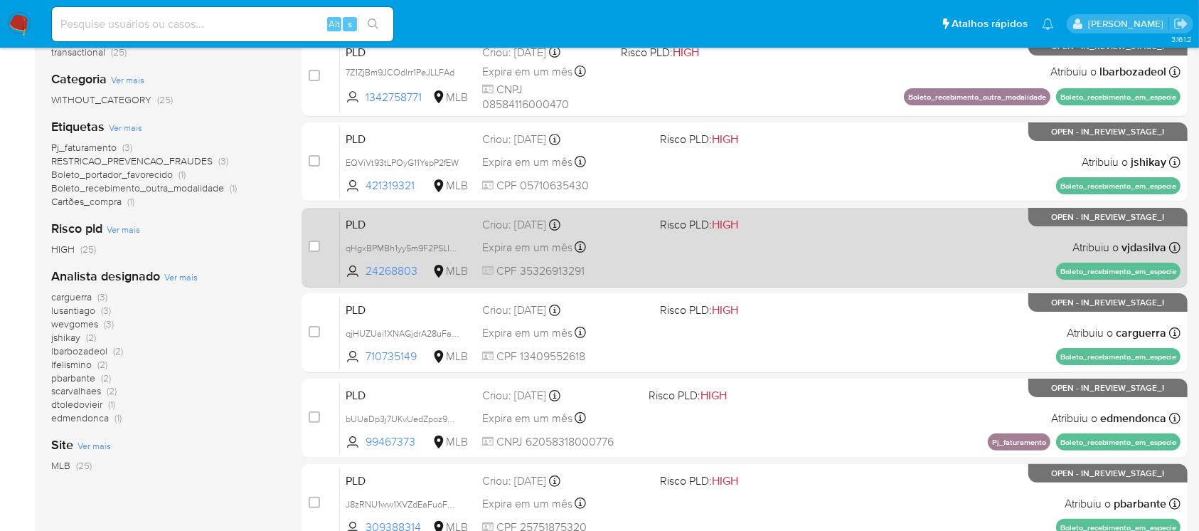
click at [669, 272] on div "PLD qHgxBPMBh1yy5m9F2PSLIqRC 24268803 MLB Risco PLD: HIGH Criou: 12/09/2025 Cri…" at bounding box center [760, 247] width 841 height 72
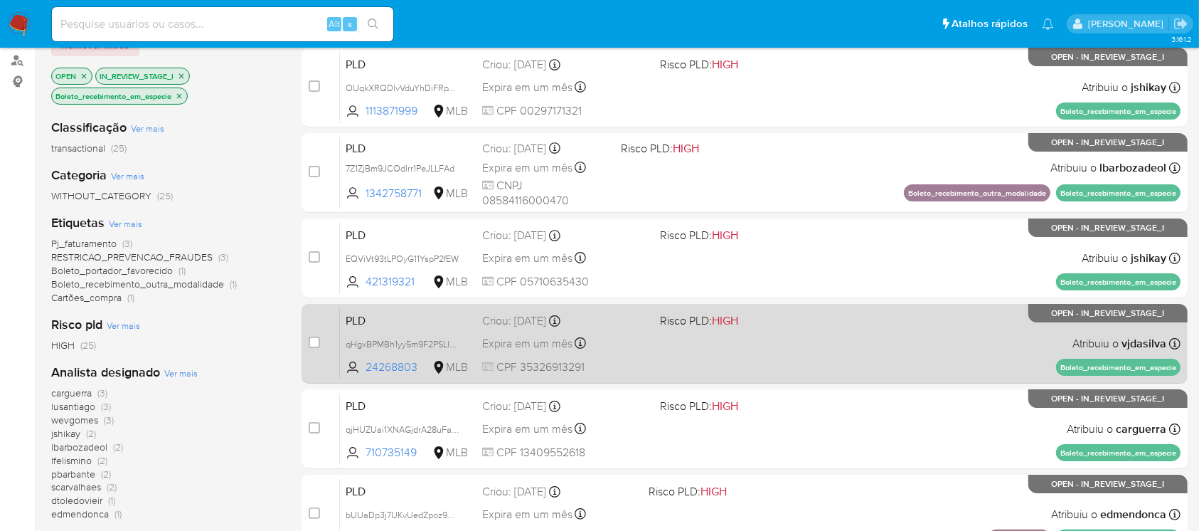
scroll to position [137, 0]
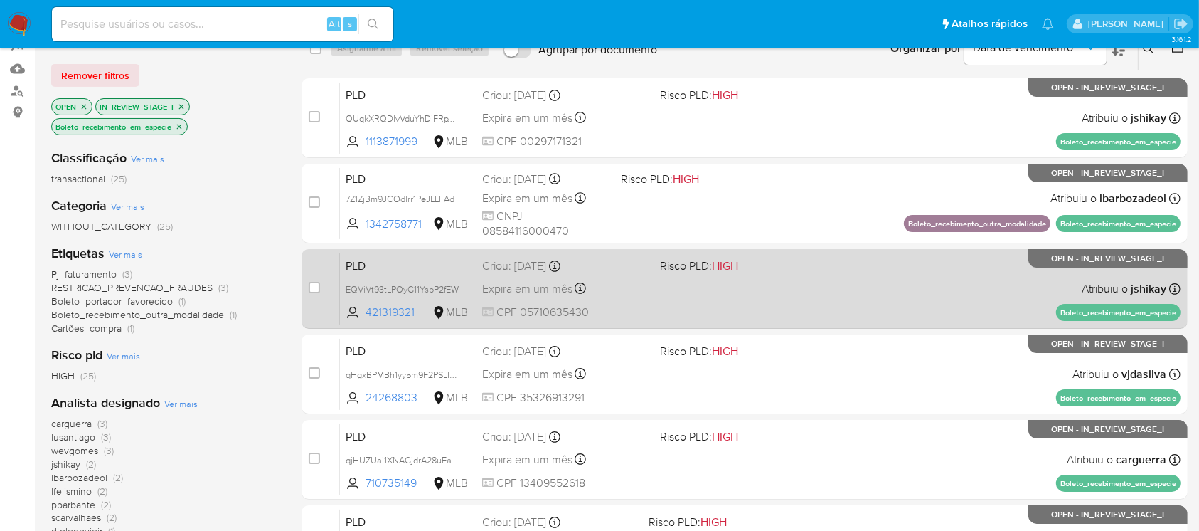
click at [685, 301] on div "PLD EQViVt93tLPOyG11YspP2fEW 421319321 MLB Risco PLD: HIGH Criou: 12/09/2025 Cr…" at bounding box center [760, 289] width 841 height 72
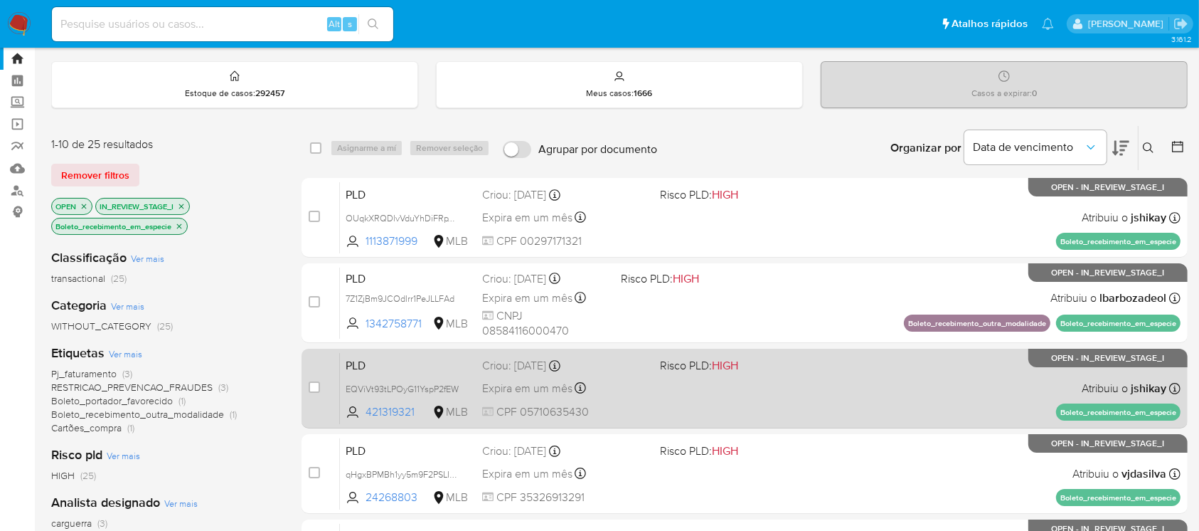
scroll to position [11, 0]
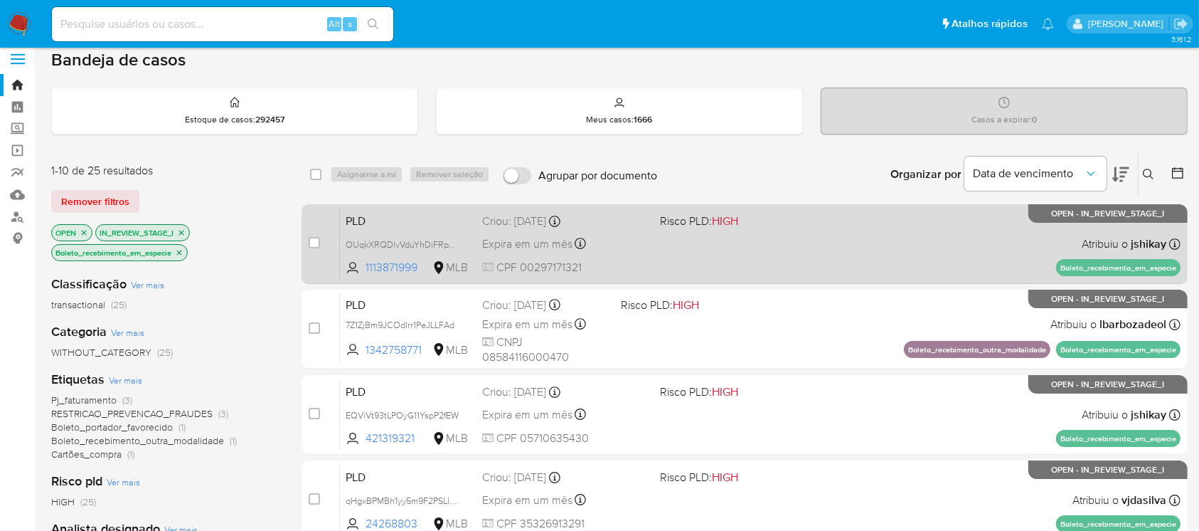
click at [639, 255] on div "PLD OUqkXRQDlvVduYhDiFRpYPNX 1113871999 MLB Risco PLD: HIGH Criou: 12/09/2025 C…" at bounding box center [760, 244] width 841 height 72
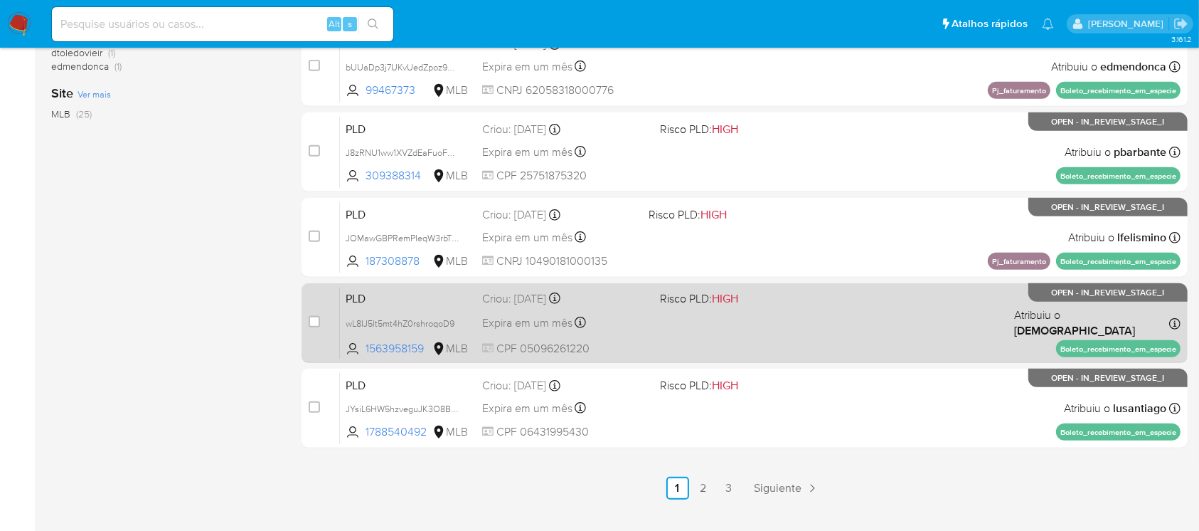
scroll to position [643, 0]
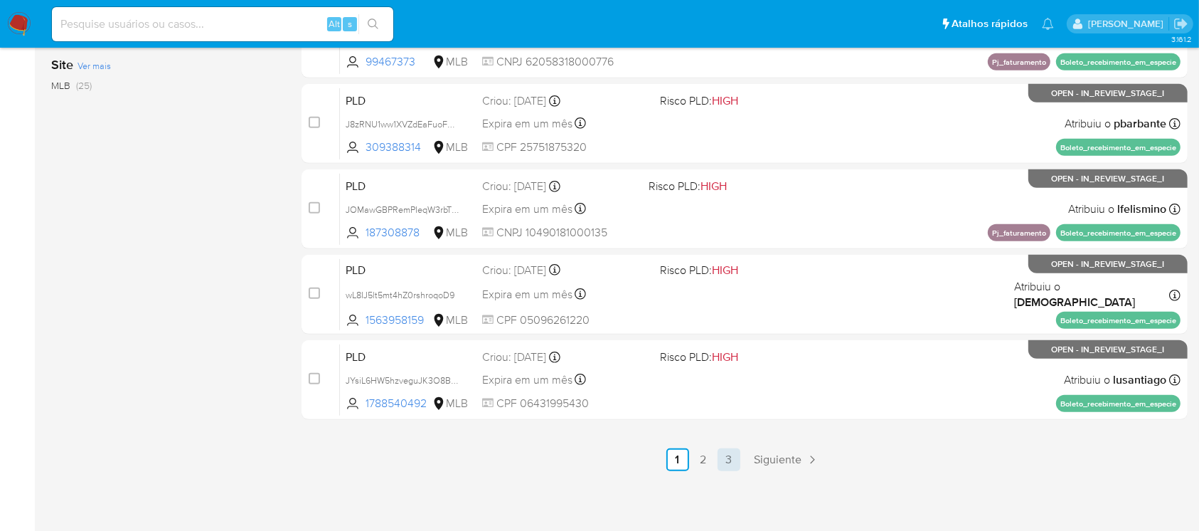
click at [736, 458] on link "3" at bounding box center [729, 459] width 23 height 23
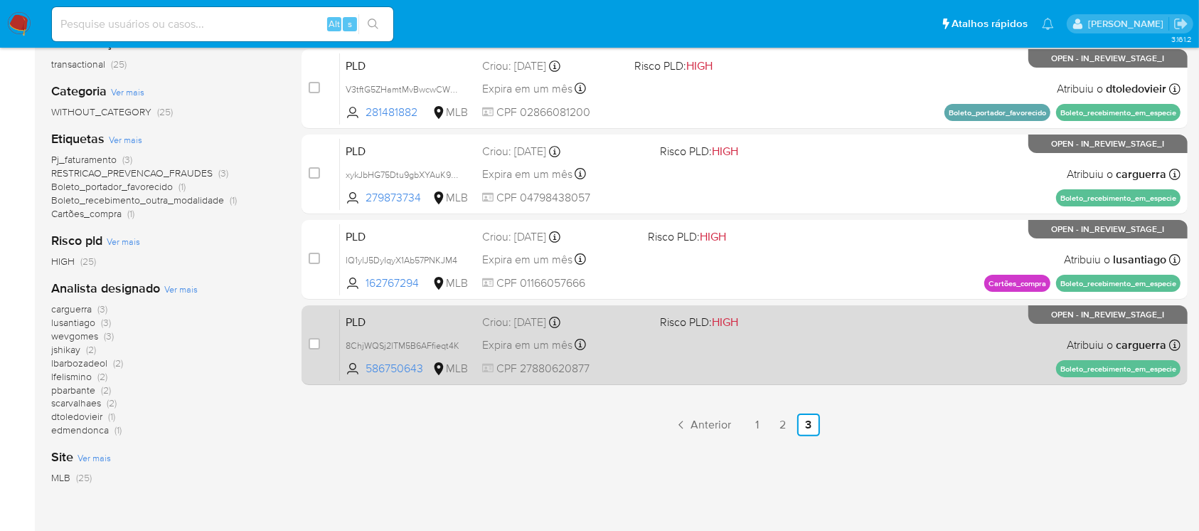
scroll to position [228, 0]
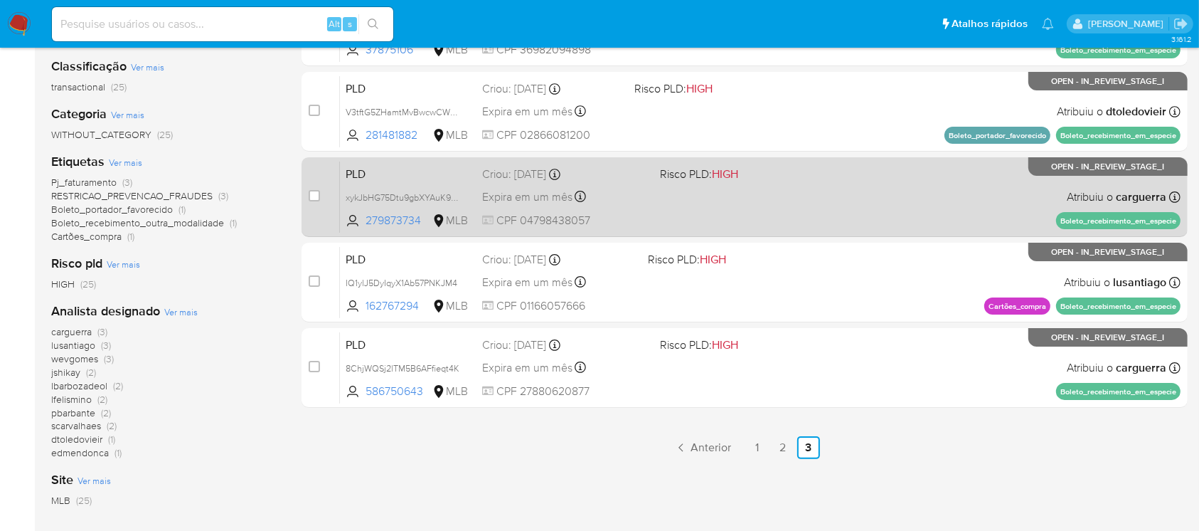
click at [668, 225] on div "PLD xykJbHG75Dtu9gbXYAuK9kUV 279873734 MLB Risco PLD: HIGH Criou: 12/09/2025 Cr…" at bounding box center [760, 197] width 841 height 72
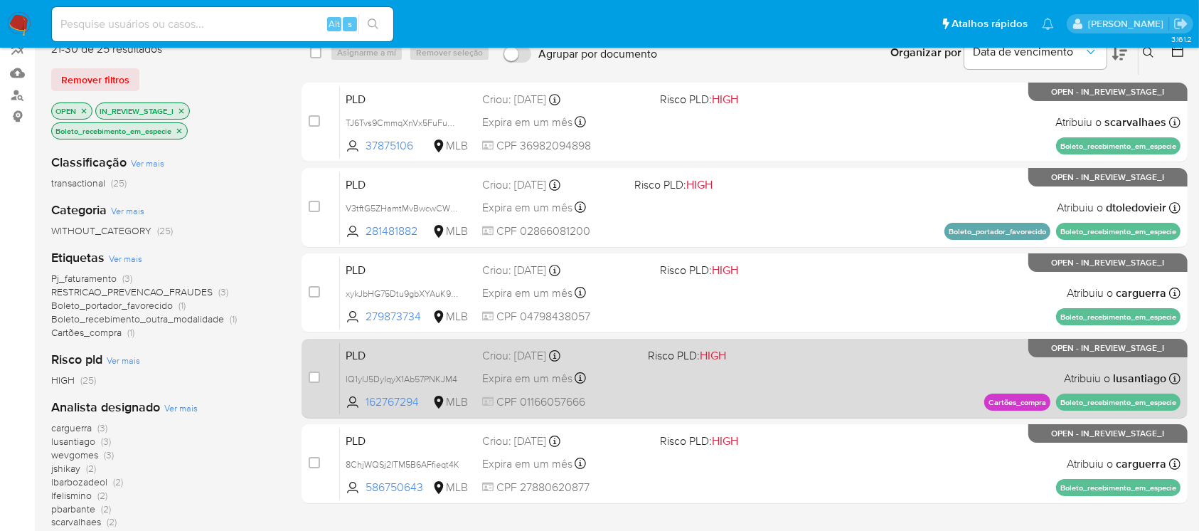
scroll to position [102, 0]
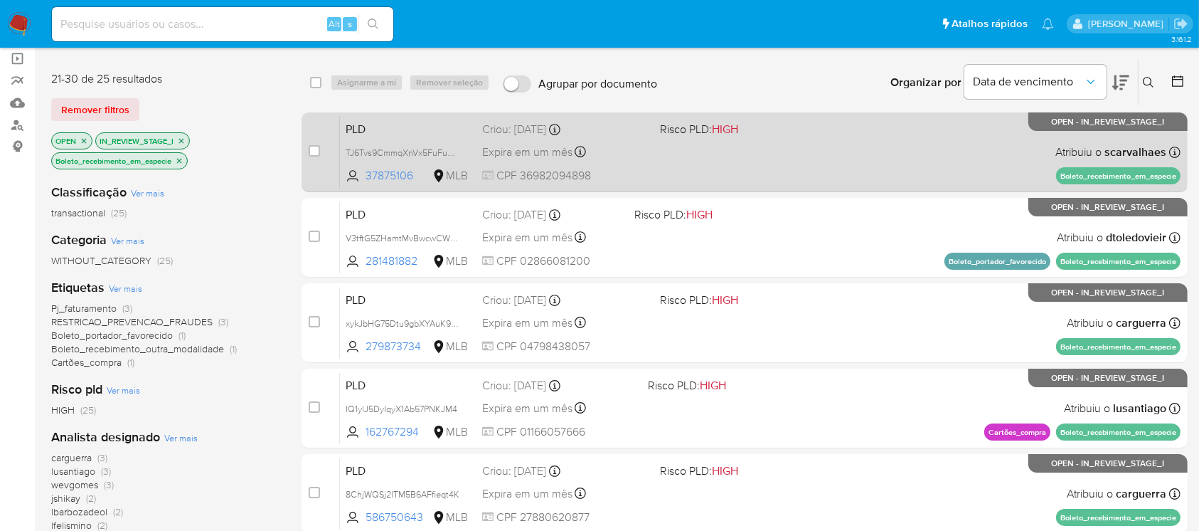
click at [657, 174] on div "PLD TJ6Tvs9CmmqXnVx5FuFubjlS 37875106 MLB Risco PLD: HIGH Criou: 12/09/2025 Cri…" at bounding box center [760, 152] width 841 height 72
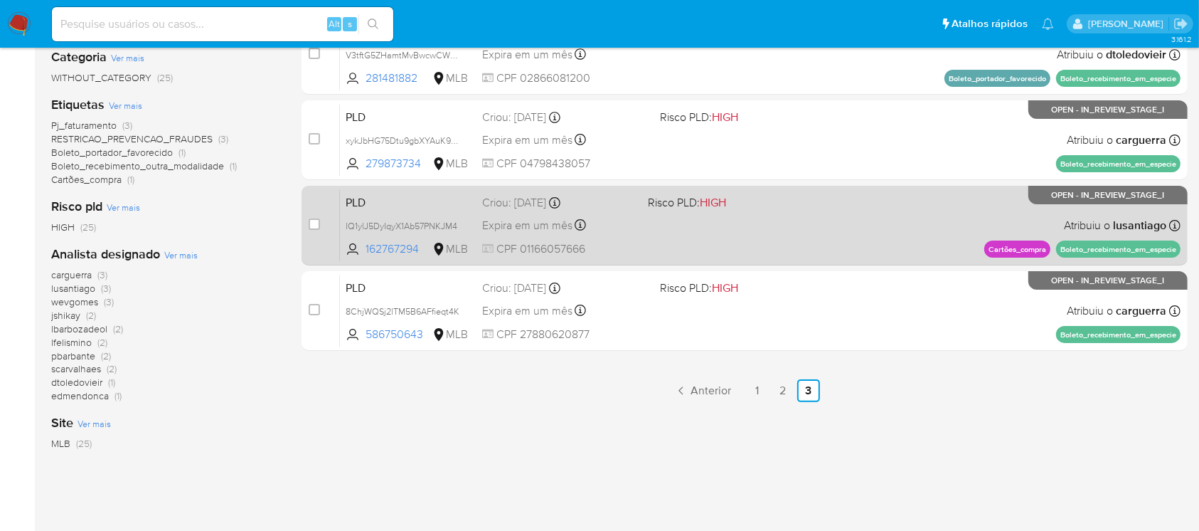
scroll to position [355, 0]
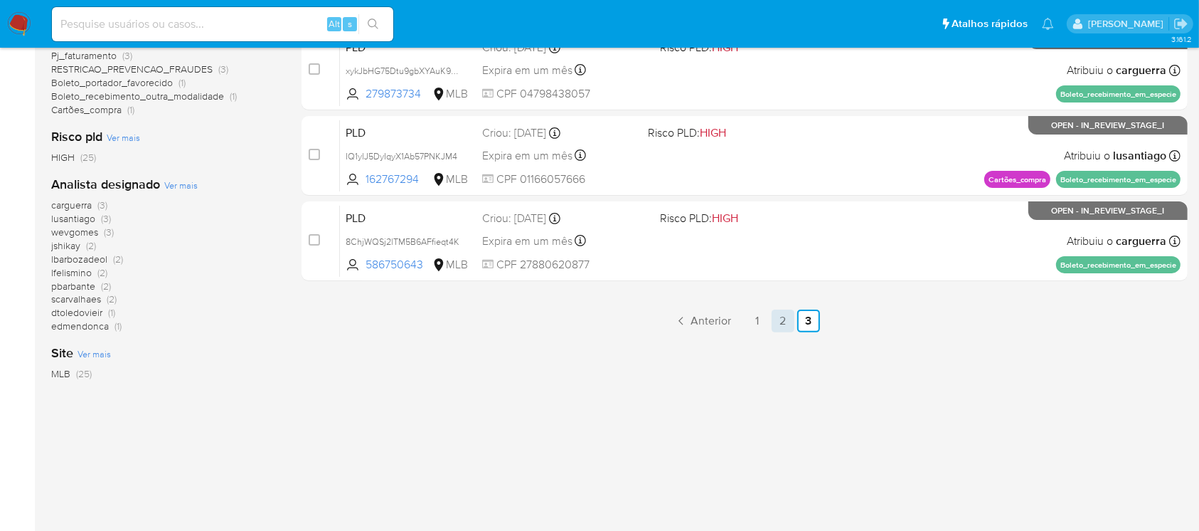
click at [775, 320] on link "2" at bounding box center [783, 320] width 23 height 23
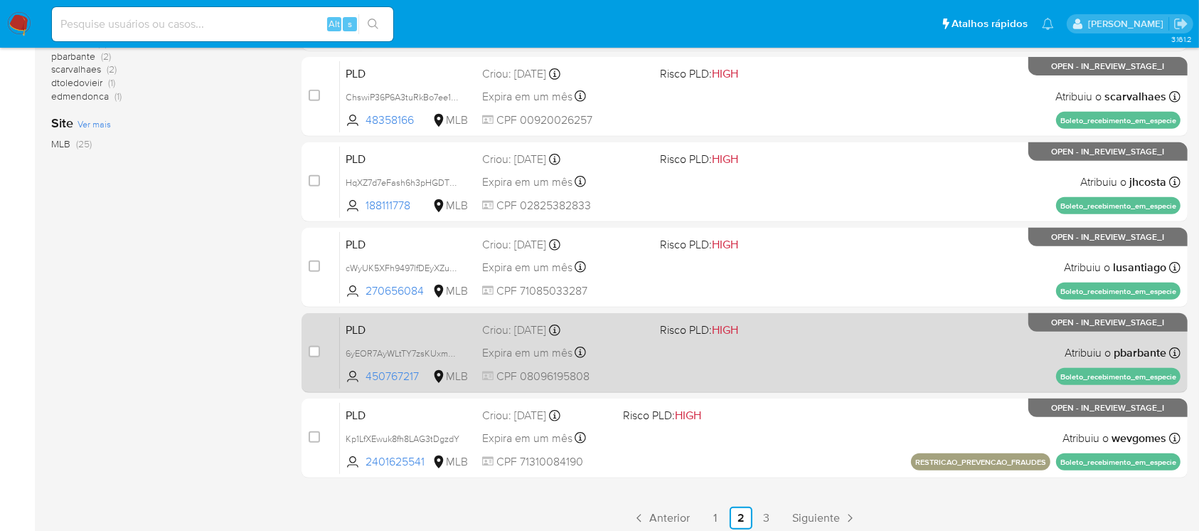
scroll to position [632, 0]
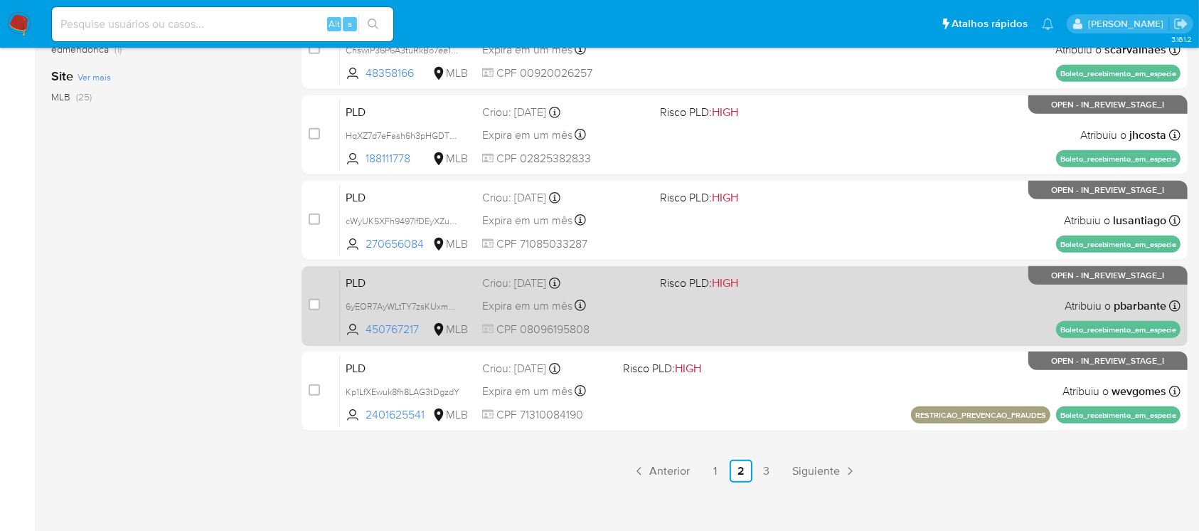
click at [660, 329] on div "PLD 6yEOR7AyWLtTY7zsKUxmLm6w 450767217 MLB Risco PLD: HIGH Criou: 12/09/2025 Cr…" at bounding box center [760, 306] width 841 height 72
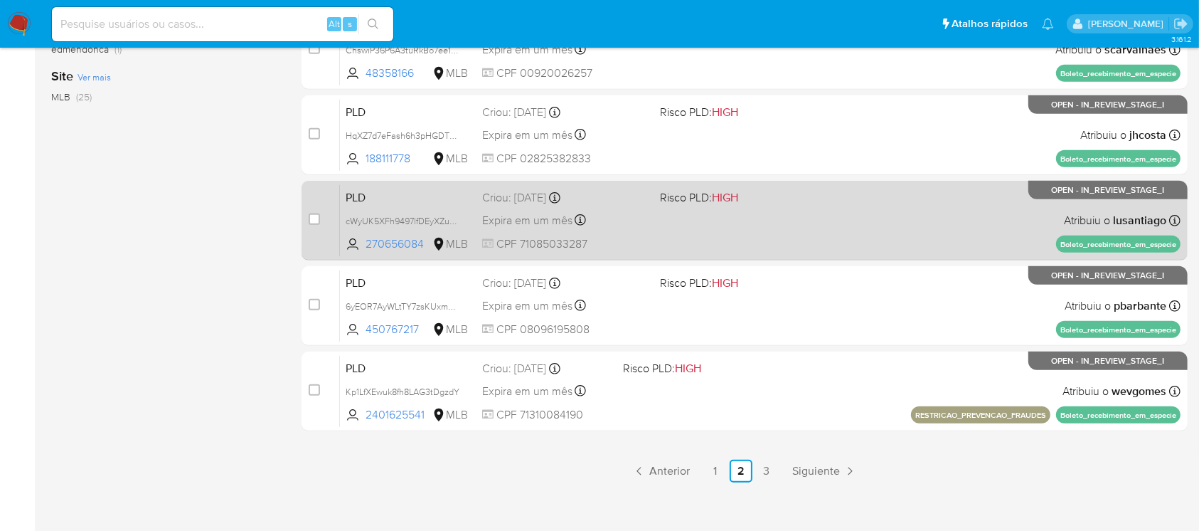
click at [647, 240] on span "CPF 71085033287" at bounding box center [565, 244] width 166 height 16
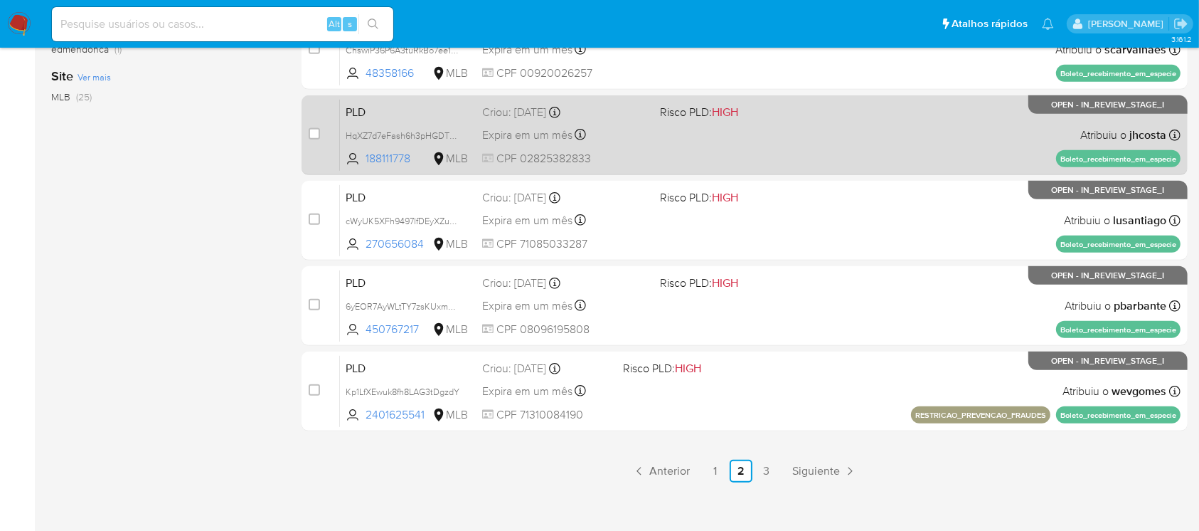
click at [632, 145] on div "PLD HqXZ7d7eFash6h3pHGDTCd3F 188111778 MLB Risco PLD: HIGH Criou: 12/09/2025 Cr…" at bounding box center [760, 135] width 841 height 72
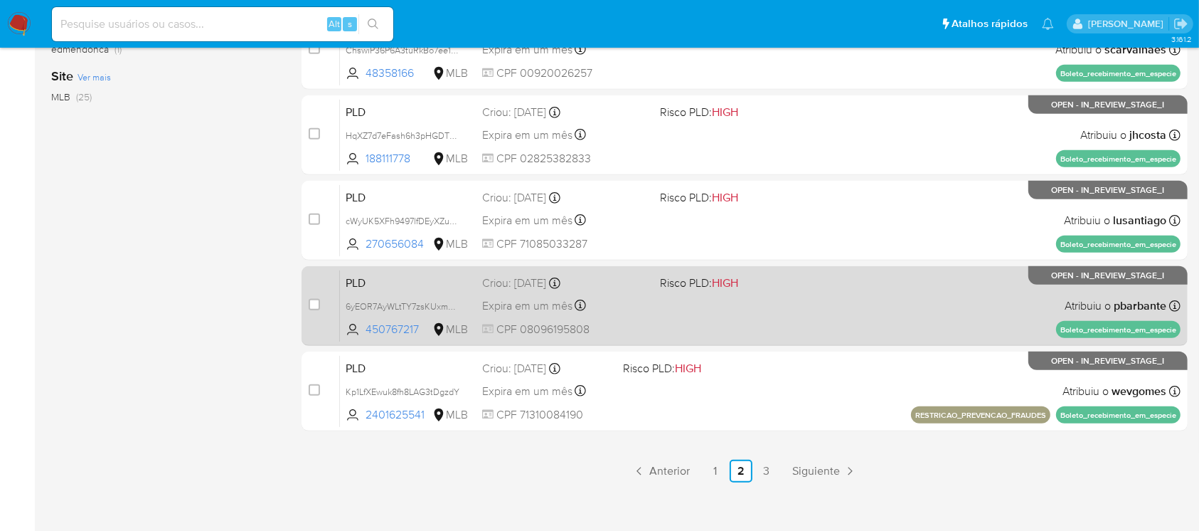
scroll to position [506, 0]
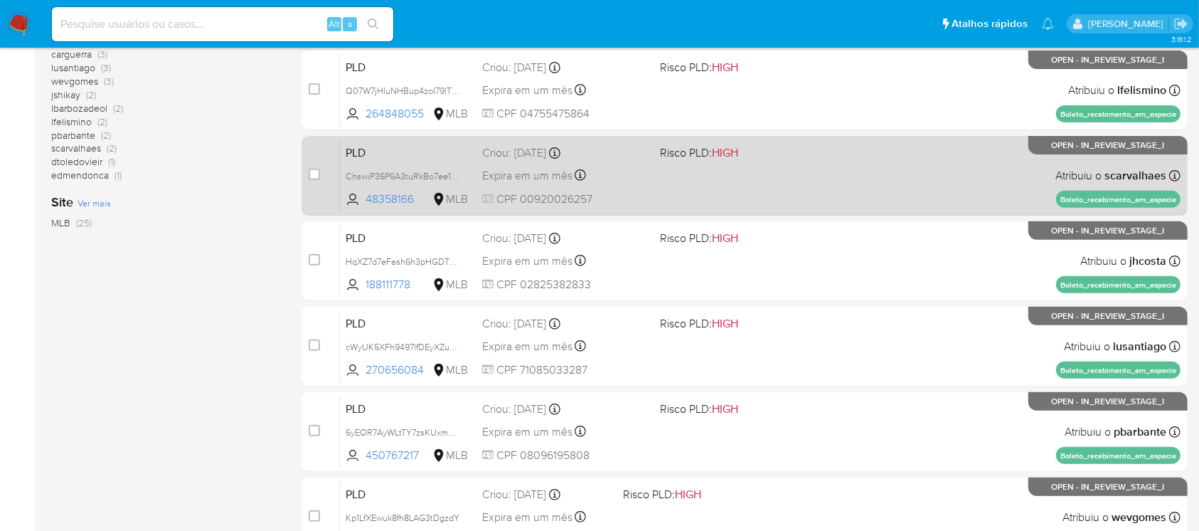
click at [671, 196] on div "PLD ChswiP36P6A3tuRkBo7ee1Tm 48358166 MLB Risco PLD: HIGH Criou: 12/09/2025 Cri…" at bounding box center [760, 175] width 841 height 72
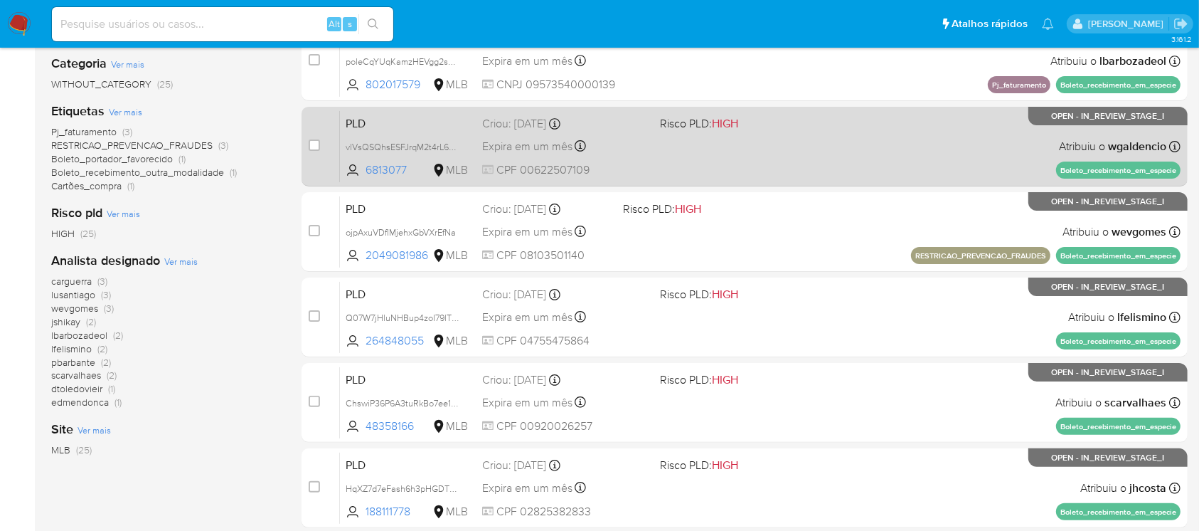
scroll to position [253, 0]
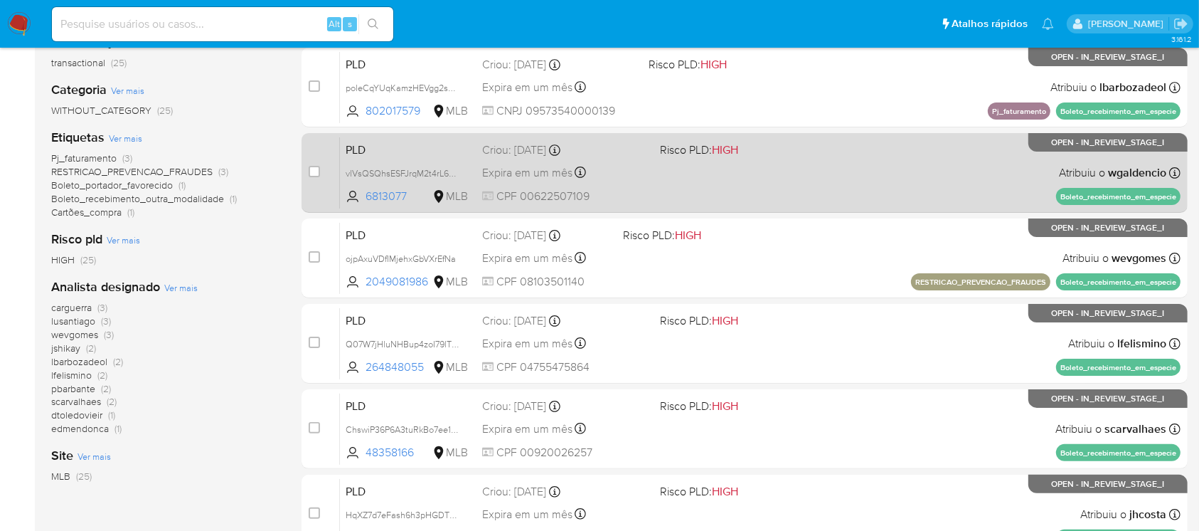
click at [649, 186] on div "PLD vlVsQSQhsESFJrqM2t4rL6AB 6813077 MLB Risco PLD: HIGH Criou: 12/09/2025 Crio…" at bounding box center [760, 173] width 841 height 72
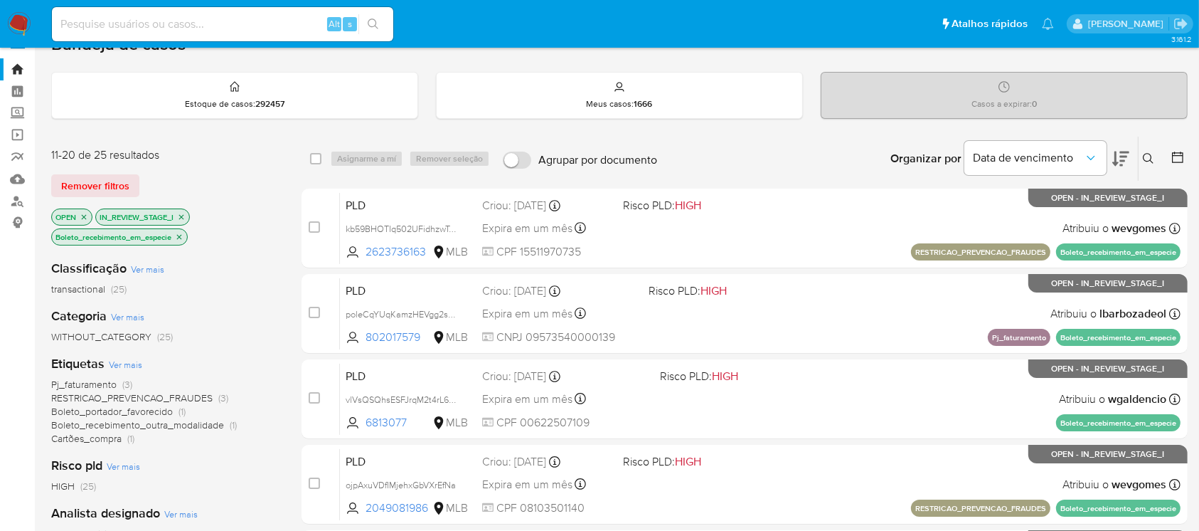
scroll to position [0, 0]
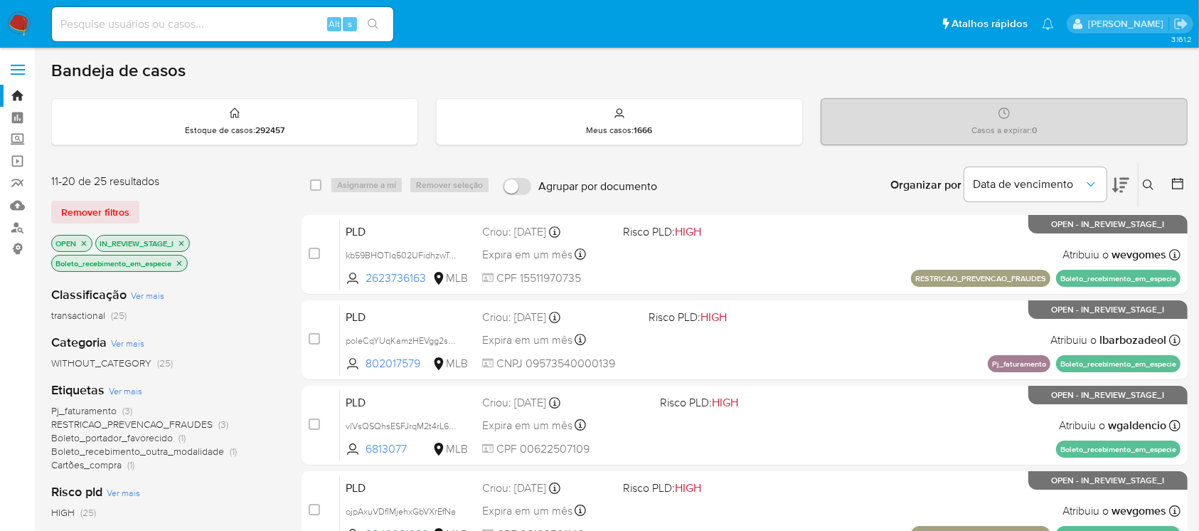
click at [182, 265] on icon "close-filter" at bounding box center [179, 263] width 9 height 9
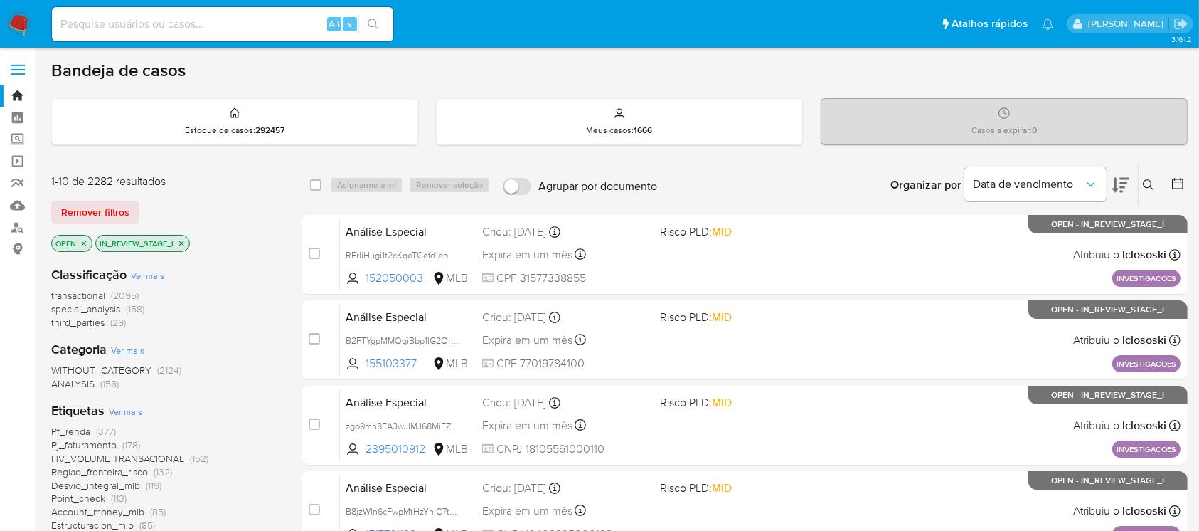
click at [183, 240] on icon "close-filter" at bounding box center [181, 242] width 5 height 5
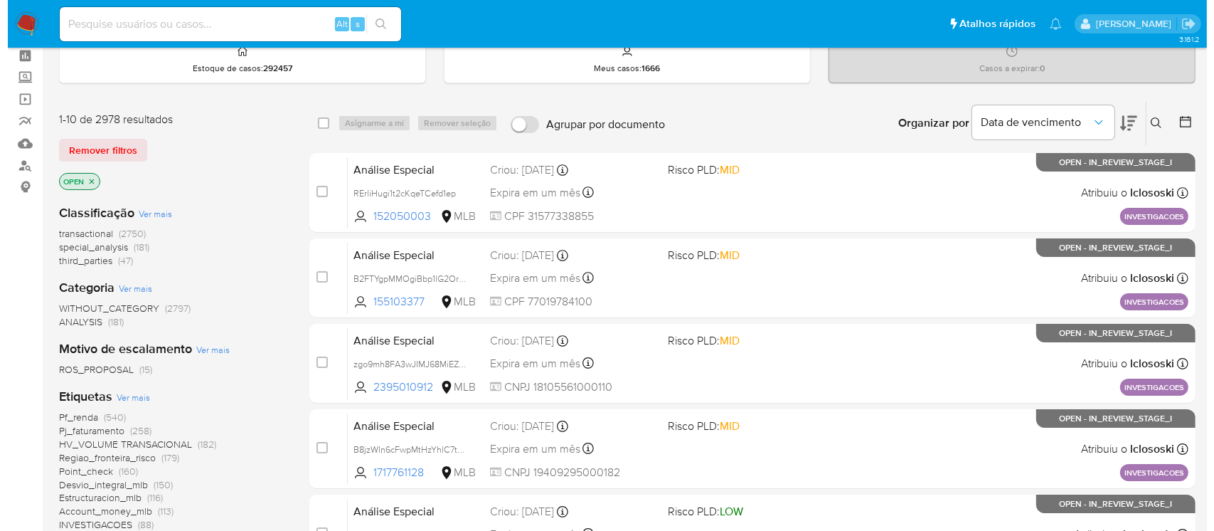
scroll to position [126, 0]
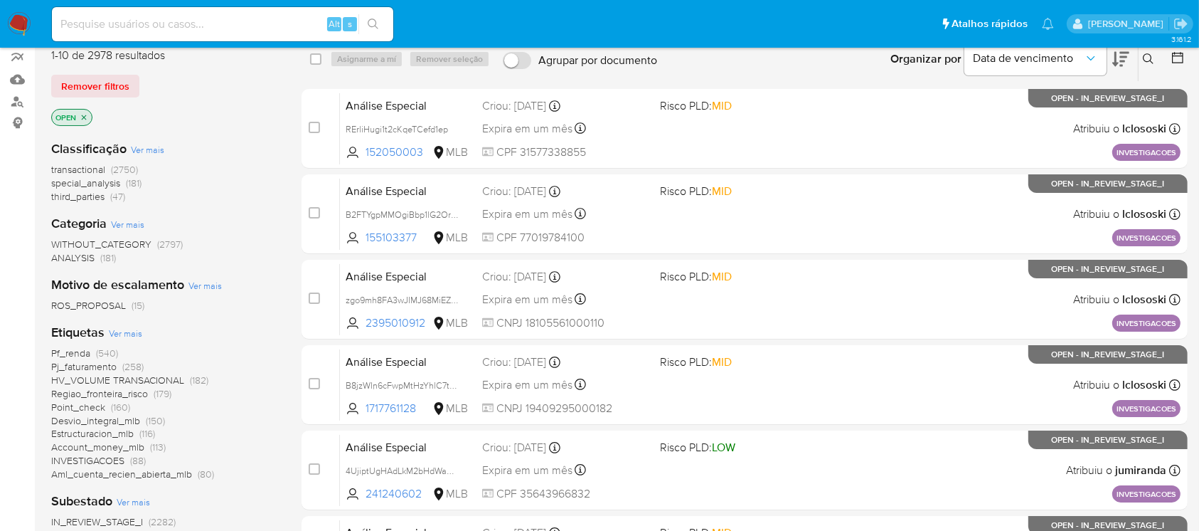
click at [120, 334] on span "Ver mais" at bounding box center [125, 333] width 33 height 13
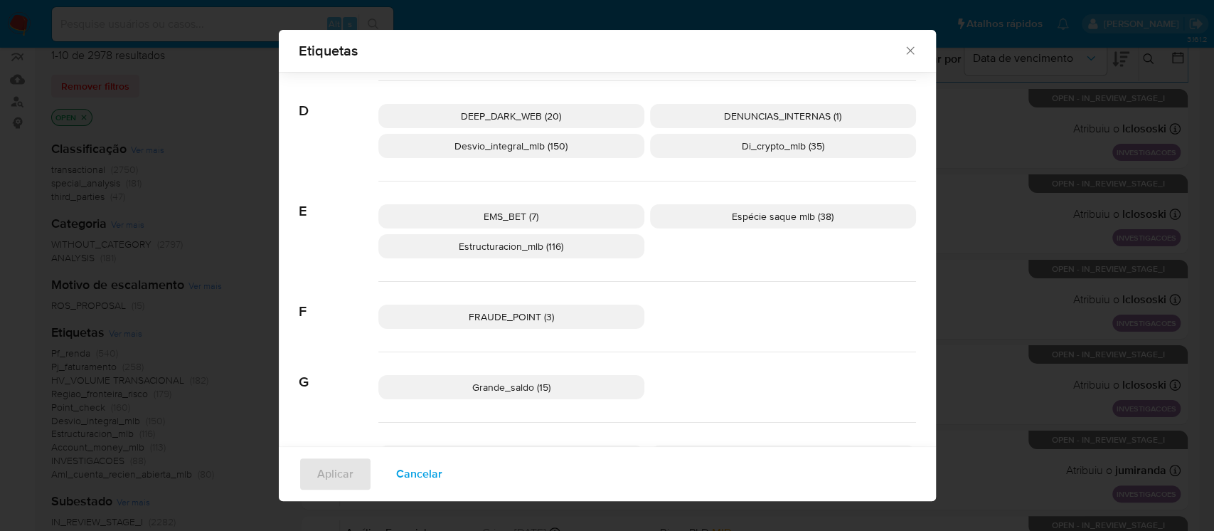
scroll to position [369, 0]
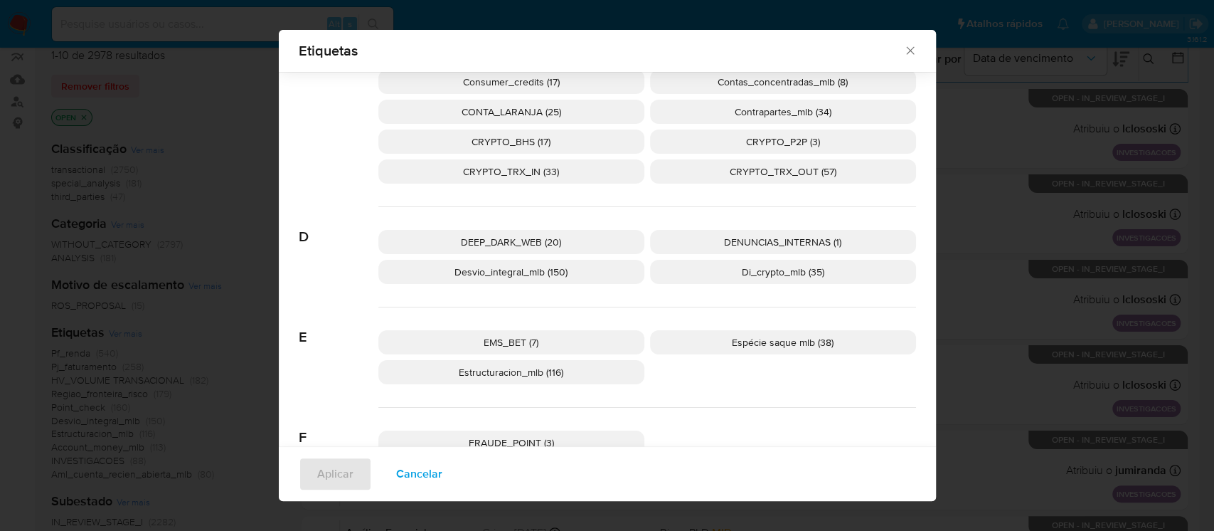
click at [695, 344] on p "Espécie saque mlb (38)" at bounding box center [783, 342] width 266 height 24
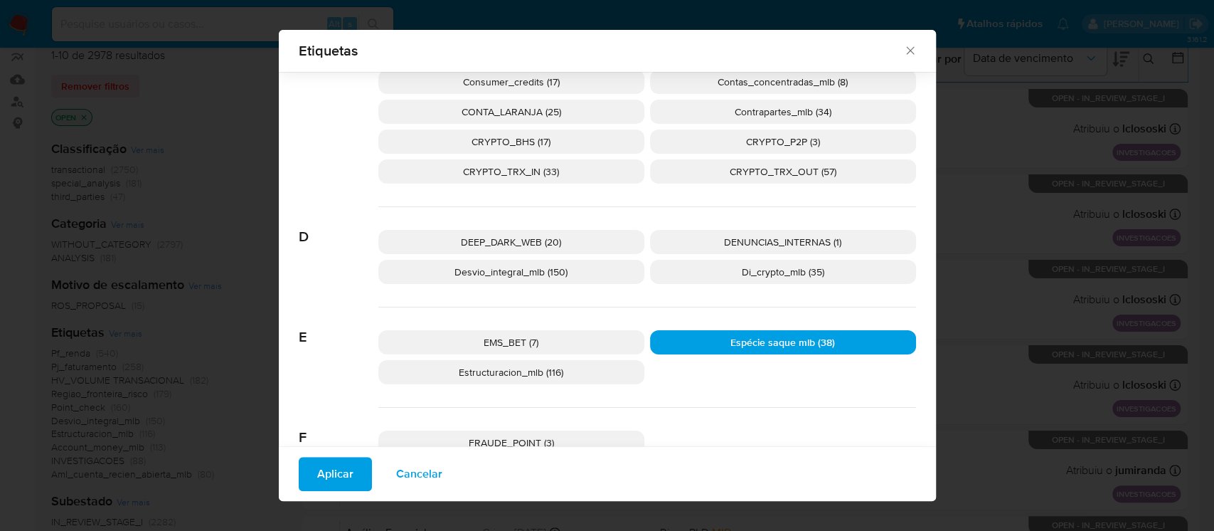
click at [317, 469] on span "Aplicar" at bounding box center [335, 473] width 36 height 31
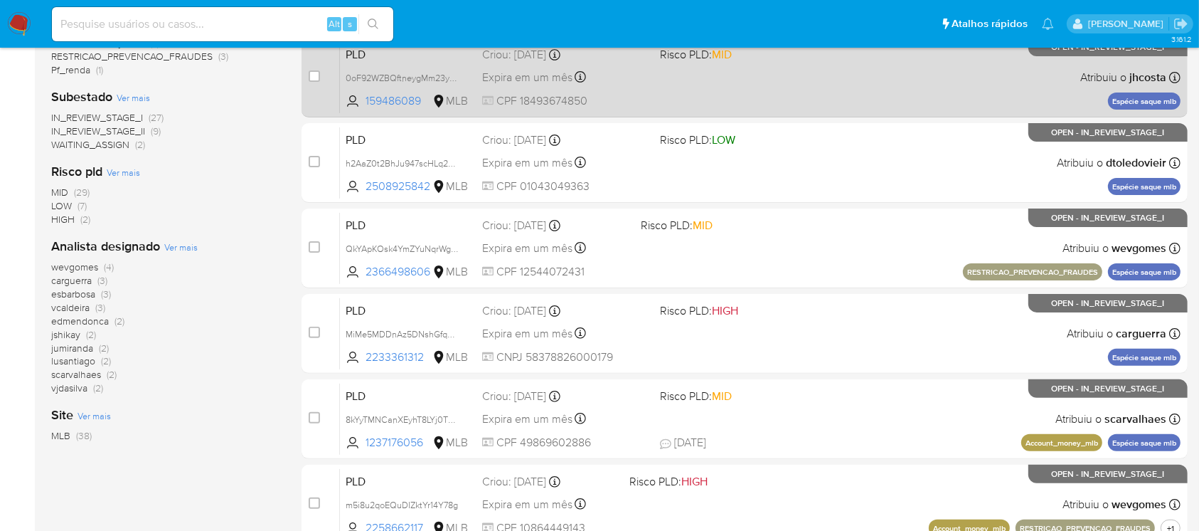
scroll to position [379, 0]
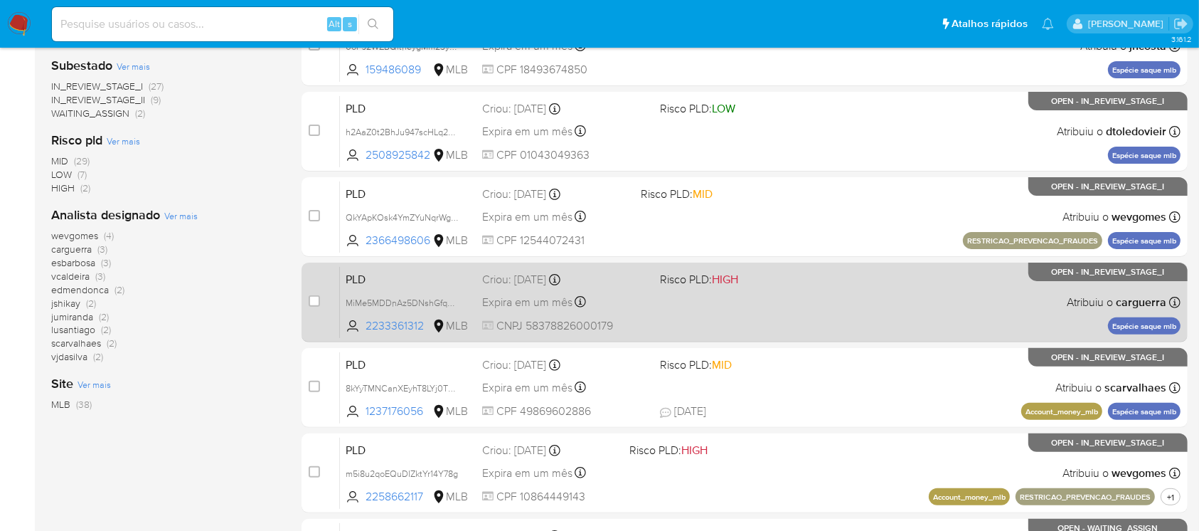
click at [666, 327] on div "PLD MiMe5MDDnAz5DNshGfqH4x0i 2233361312 MLB Risco PLD: HIGH Criou: 12/09/2025 C…" at bounding box center [760, 302] width 841 height 72
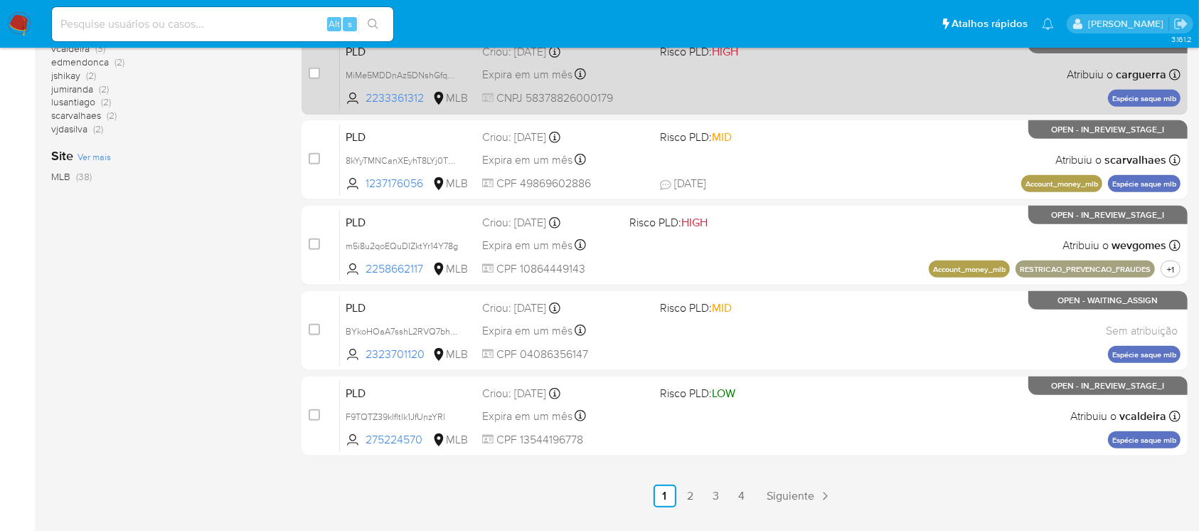
scroll to position [632, 0]
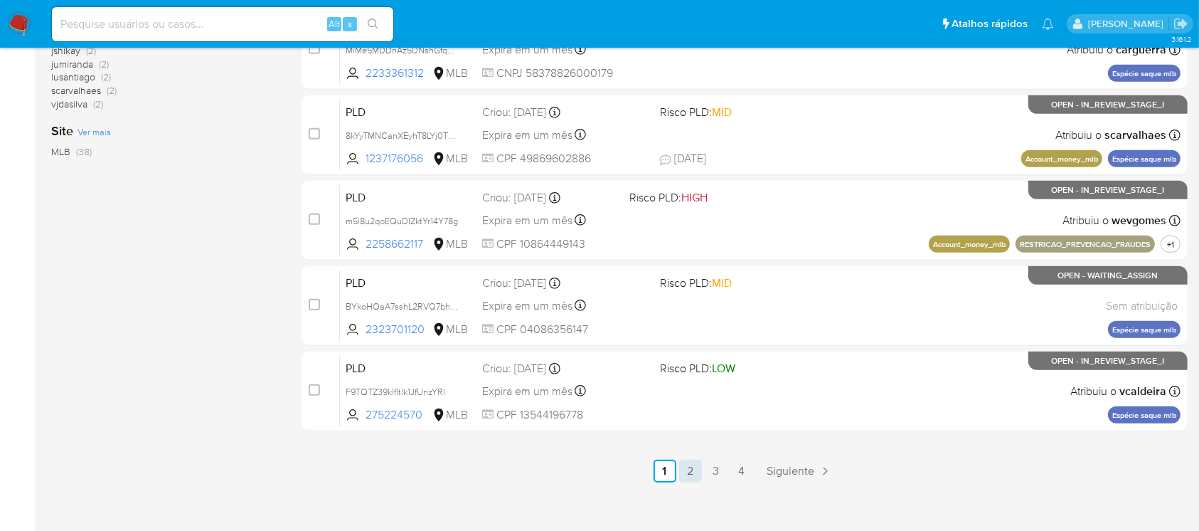
click at [696, 475] on link "2" at bounding box center [690, 471] width 23 height 23
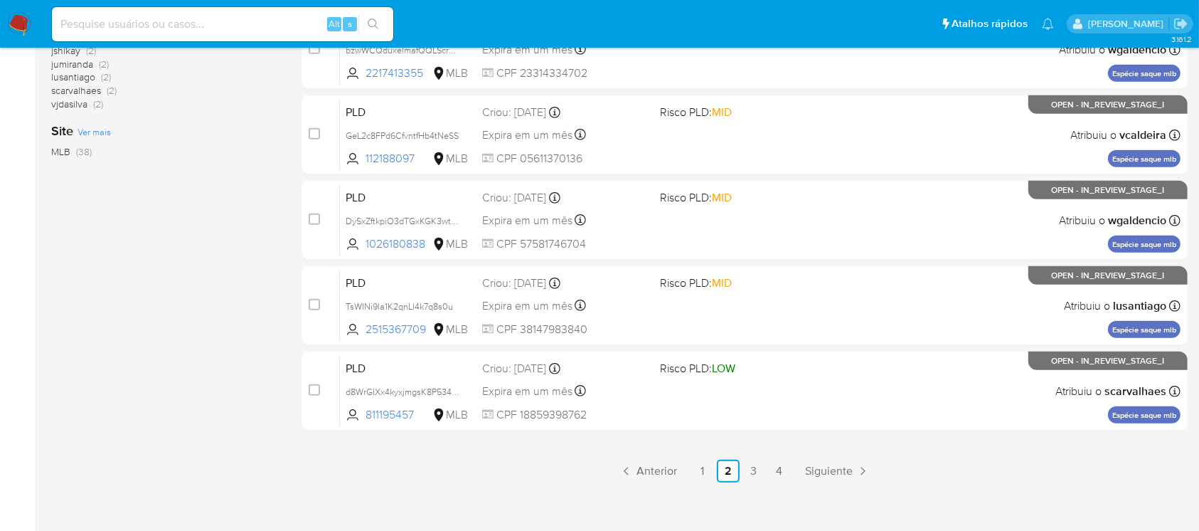
scroll to position [632, 0]
click at [756, 470] on link "3" at bounding box center [754, 471] width 23 height 23
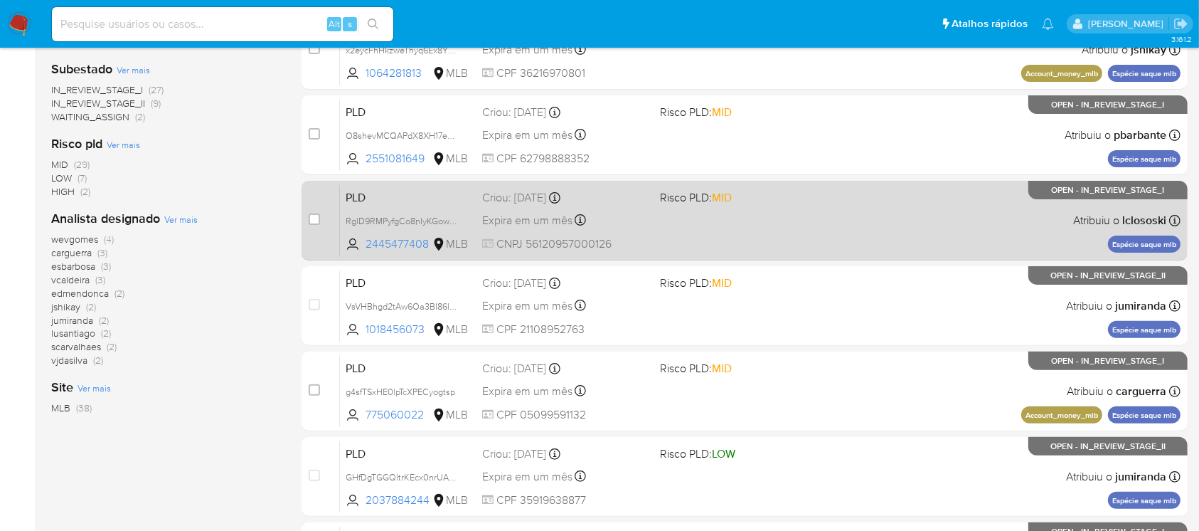
scroll to position [379, 0]
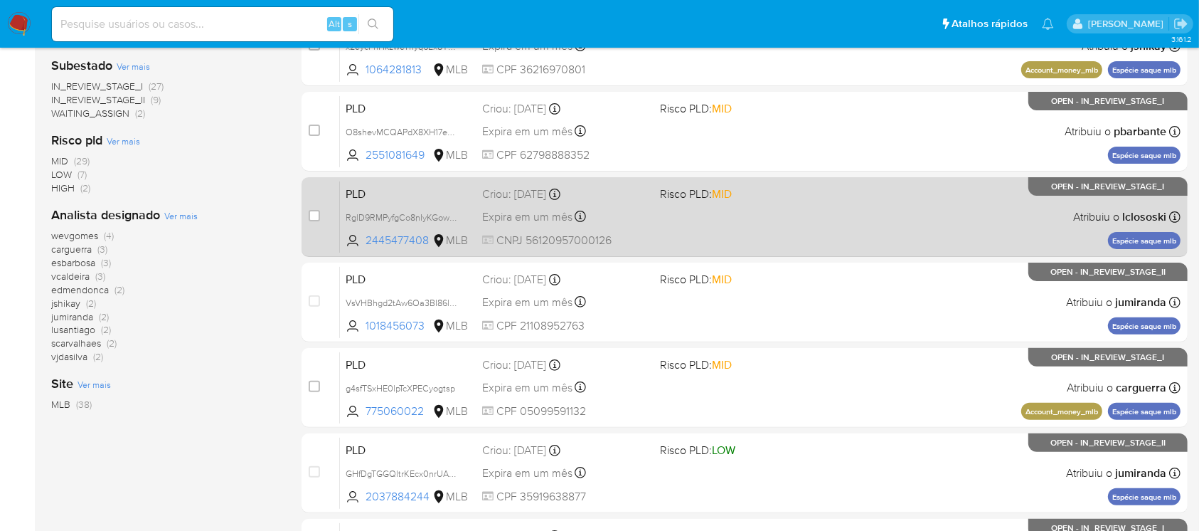
click at [672, 224] on div "PLD RglD9RMPyfgCo8nIyKGow6N0 2445477408 MLB Risco PLD: MID Criou: 12/09/2025 Cr…" at bounding box center [760, 217] width 841 height 72
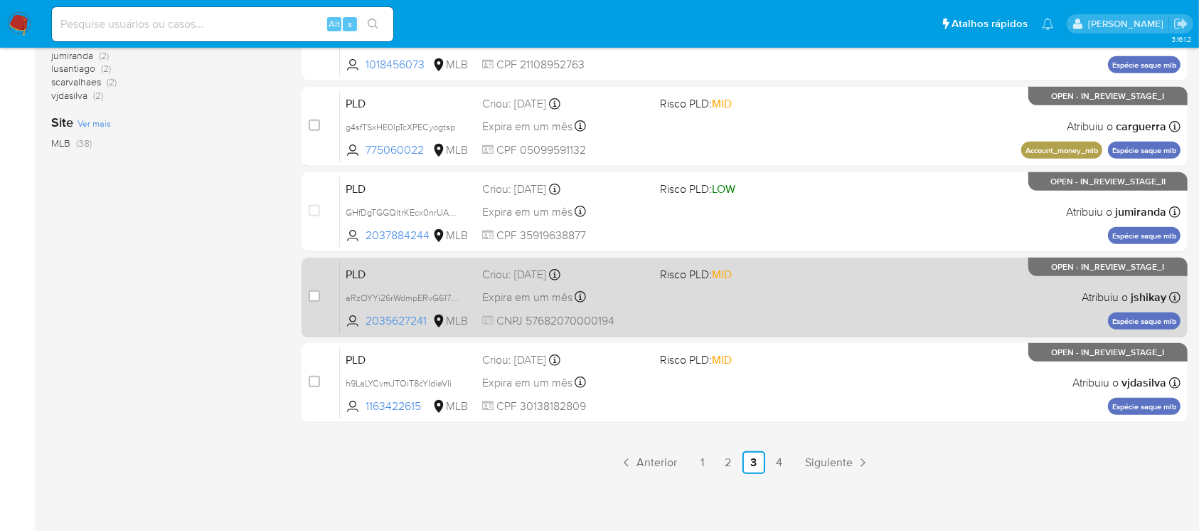
scroll to position [643, 0]
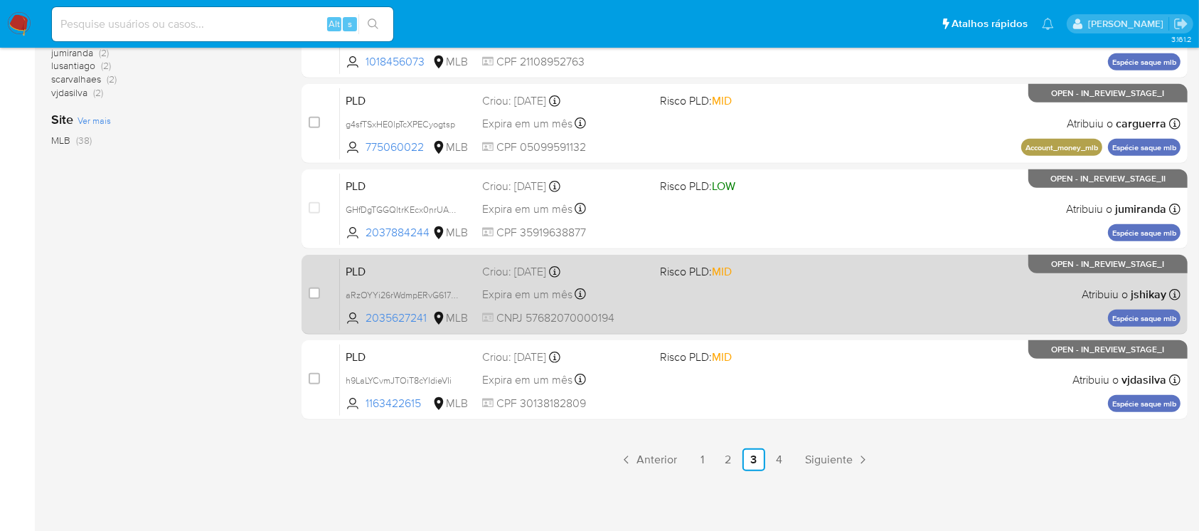
click at [690, 317] on div "PLD aRzOYYi26rWdmpERvG617ia4 2035627241 MLB Risco PLD: MID Criou: 12/09/2025 Cr…" at bounding box center [760, 294] width 841 height 72
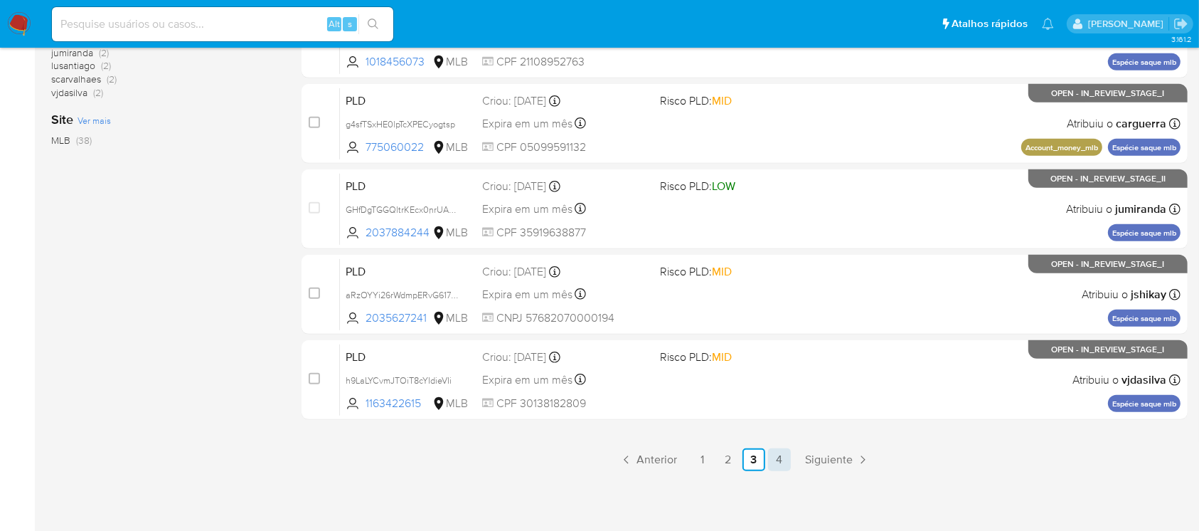
click at [780, 464] on link "4" at bounding box center [779, 459] width 23 height 23
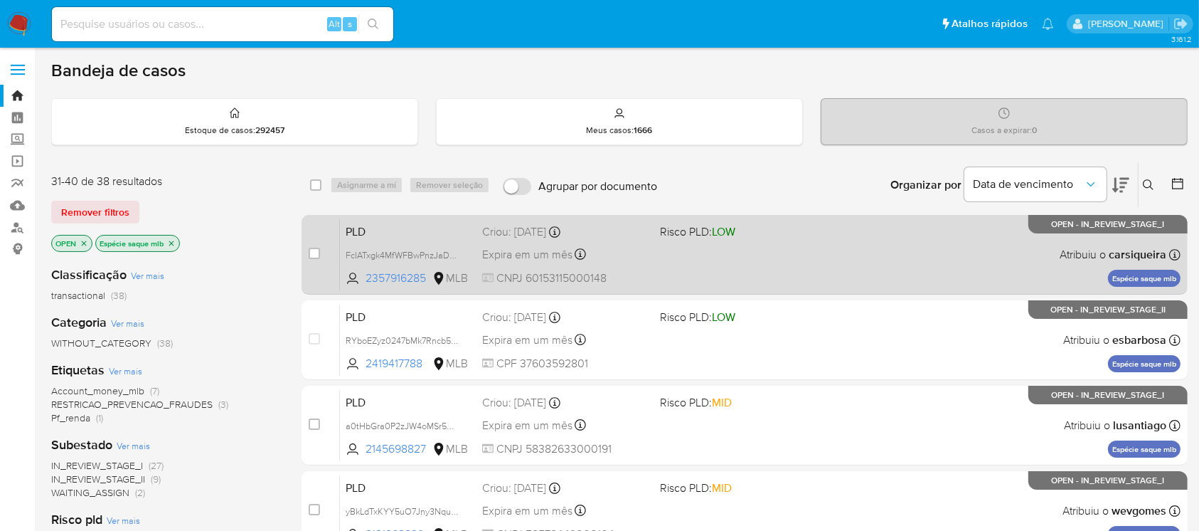
click at [658, 267] on div "PLD FcIATxgk4MfWFBwPnzJaDXyM 2357916285 MLB Risco PLD: LOW Criou: 12/09/2025 Cr…" at bounding box center [760, 254] width 841 height 72
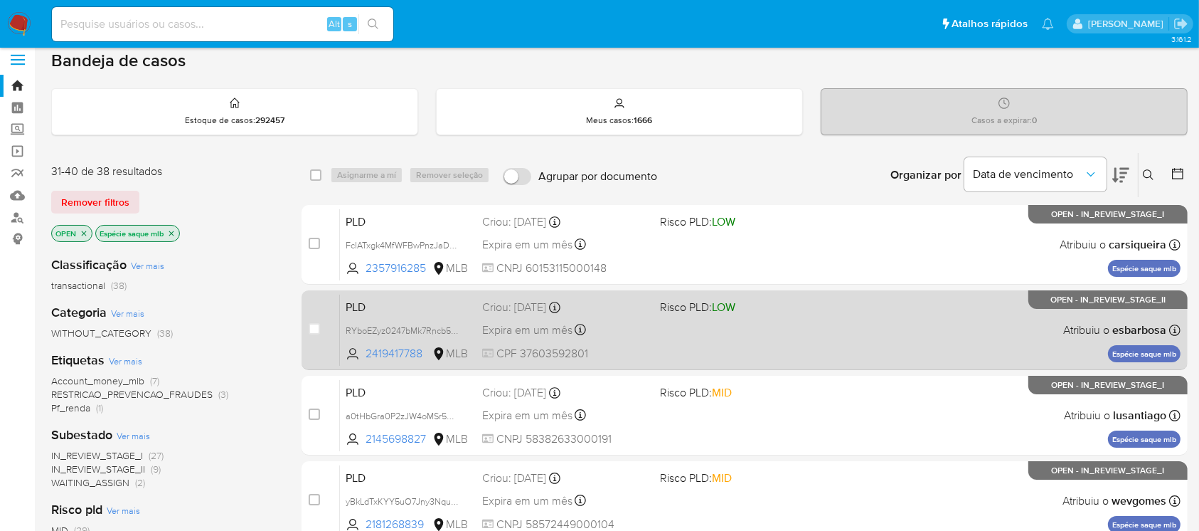
scroll to position [126, 0]
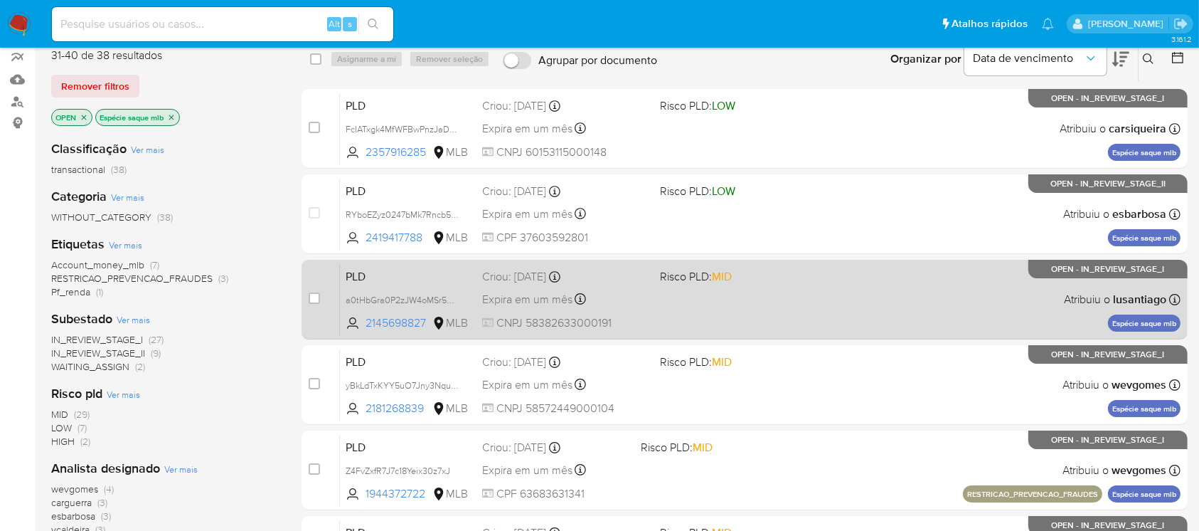
click at [683, 322] on div "PLD a0tHbGra0P2zJW4oMSr5MIdR 2145698827 MLB Risco PLD: MID Criou: 12/09/2025 Cr…" at bounding box center [760, 299] width 841 height 72
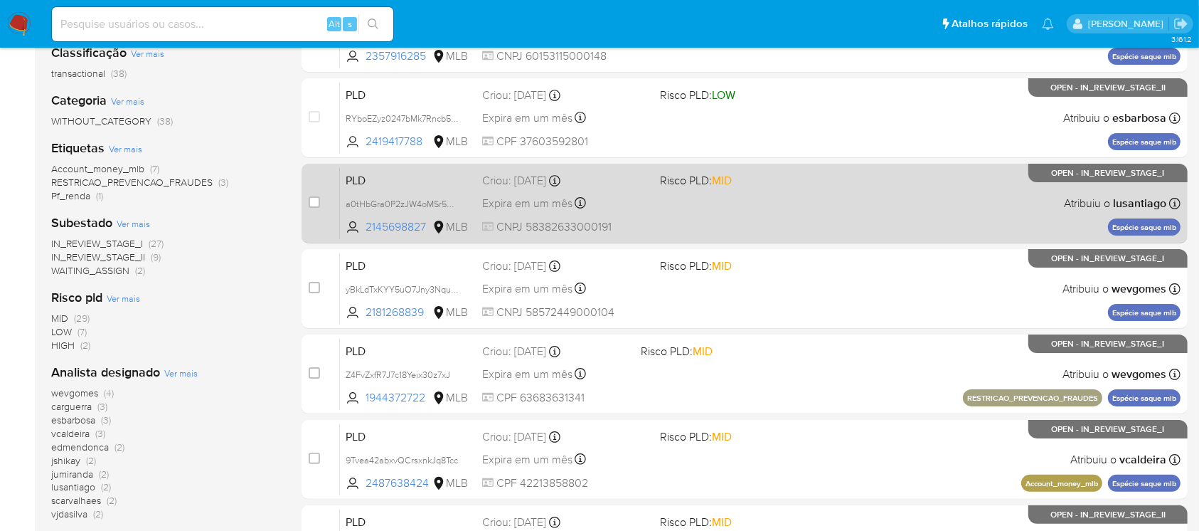
scroll to position [253, 0]
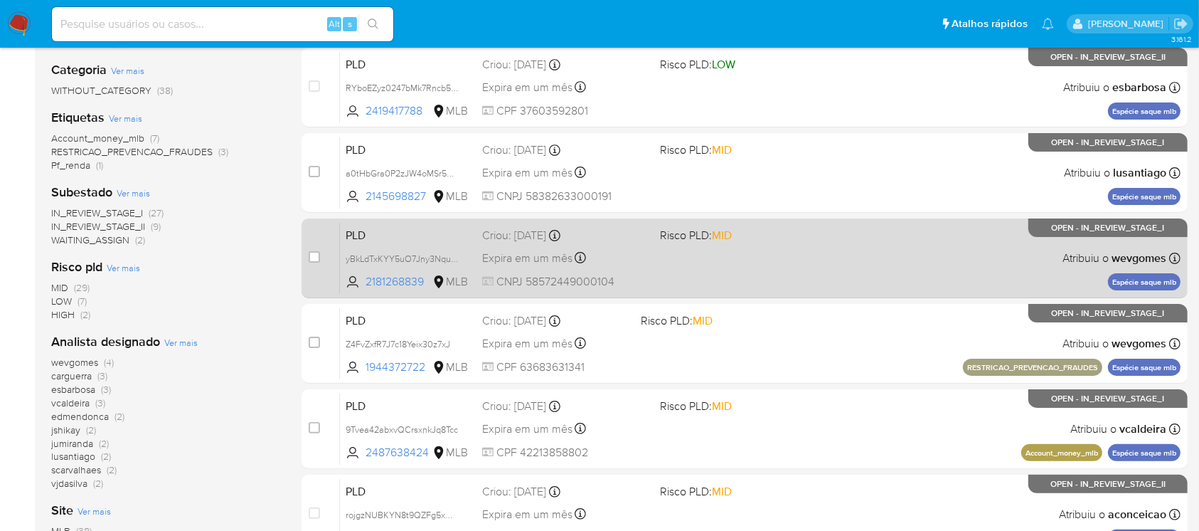
click at [677, 285] on div "PLD yBkLdTxKYY5uO7Jny3NquAyq 2181268839 MLB Risco PLD: MID Criou: 12/09/2025 Cr…" at bounding box center [760, 258] width 841 height 72
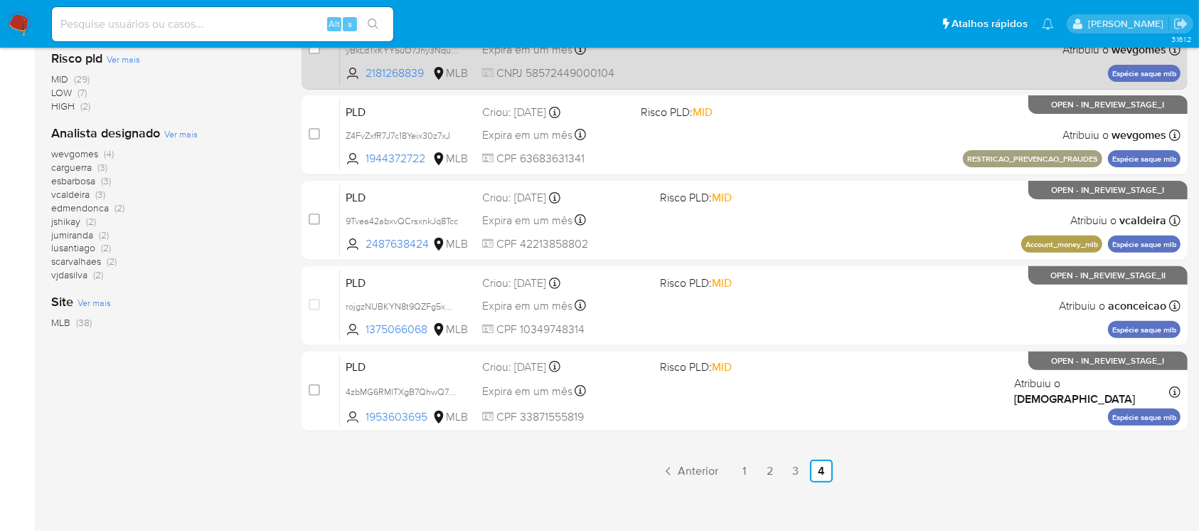
scroll to position [472, 0]
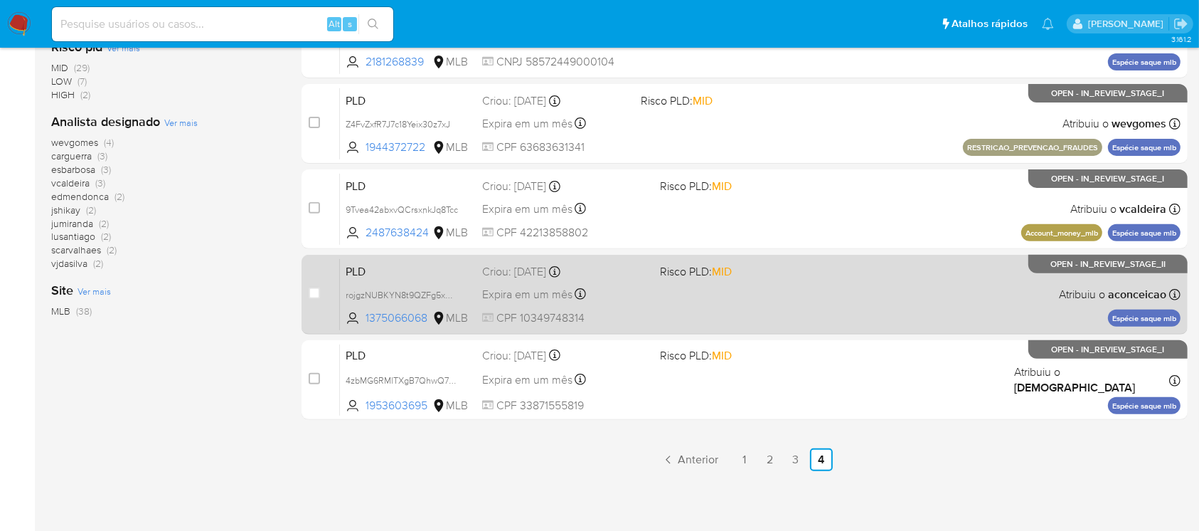
click at [640, 307] on div "PLD rojgzNUBKYN8t9QZFg5xmygo 1375066068 MLB Risco PLD: MID Criou: 12/09/2025 Cr…" at bounding box center [760, 294] width 841 height 72
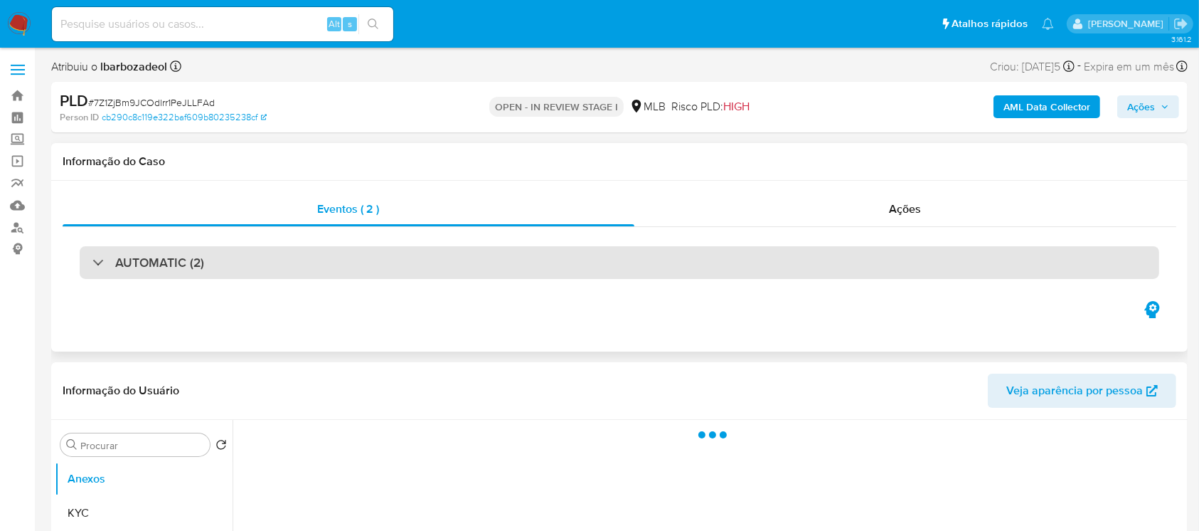
click at [99, 266] on div "AUTOMATIC (2)" at bounding box center [148, 263] width 112 height 16
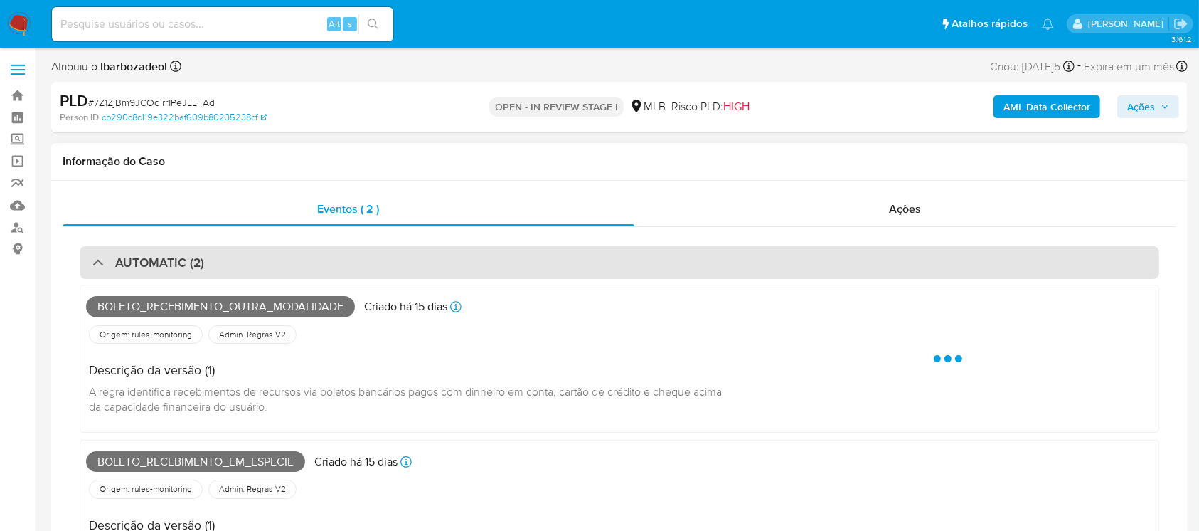
select select "10"
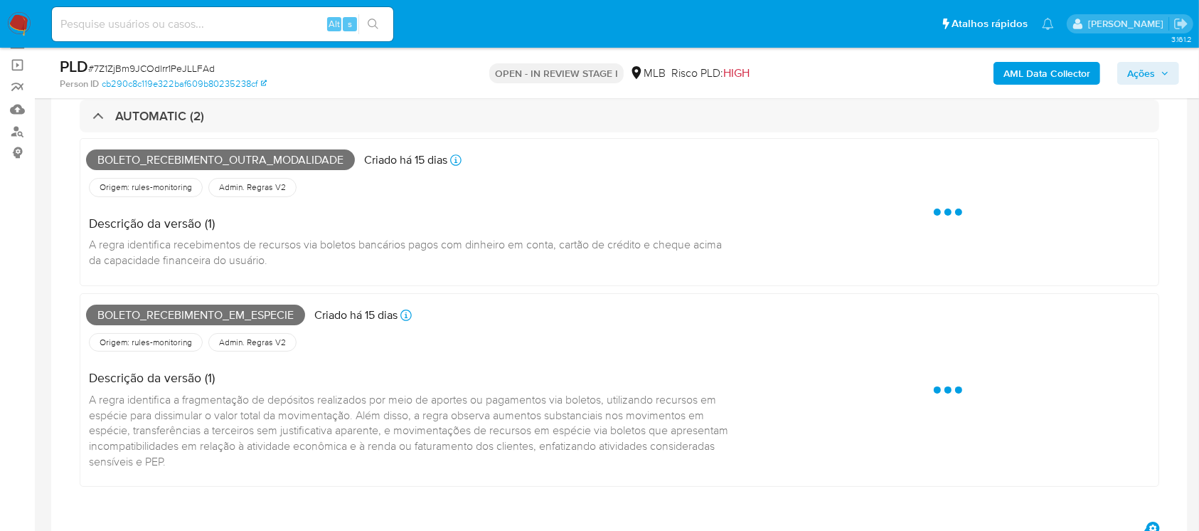
scroll to position [126, 0]
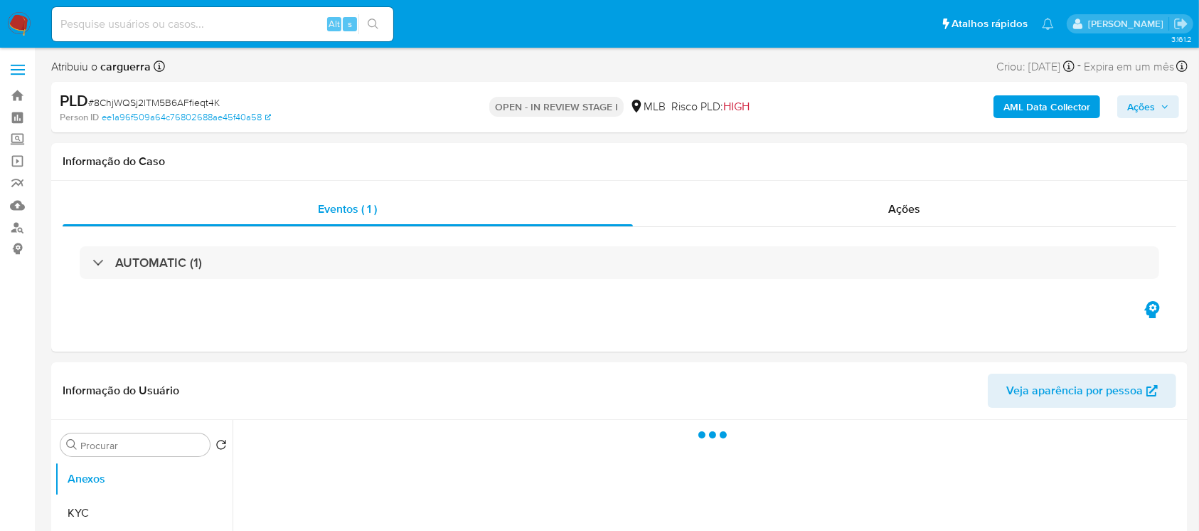
click at [92, 262] on div at bounding box center [92, 262] width 0 height 0
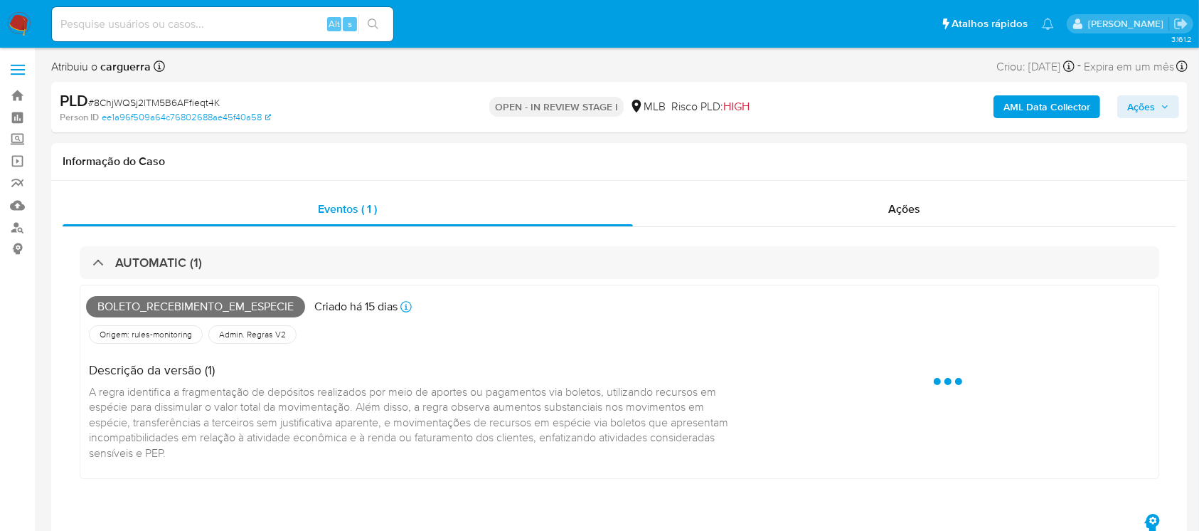
select select "10"
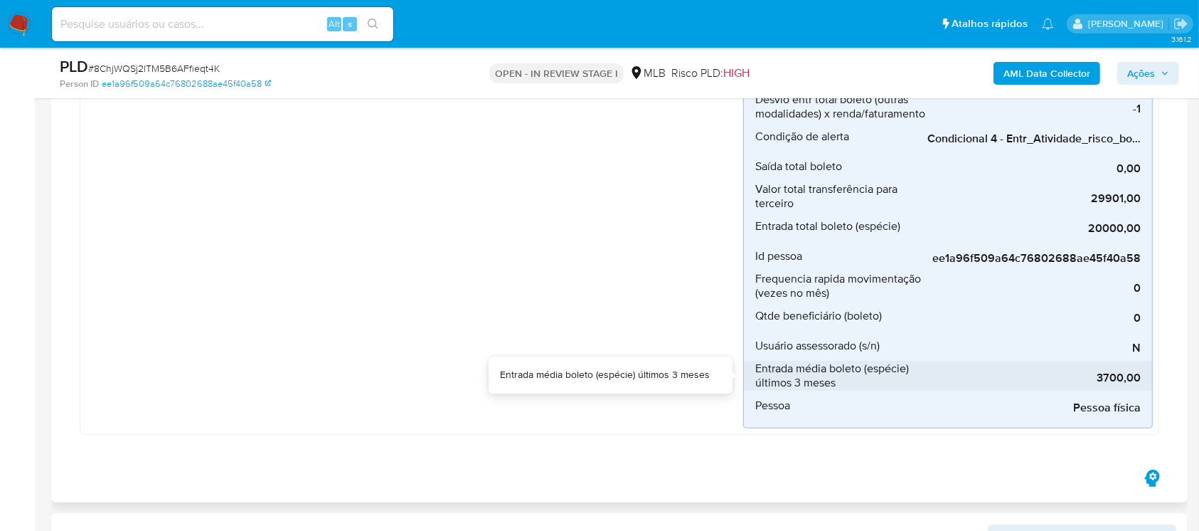
scroll to position [506, 0]
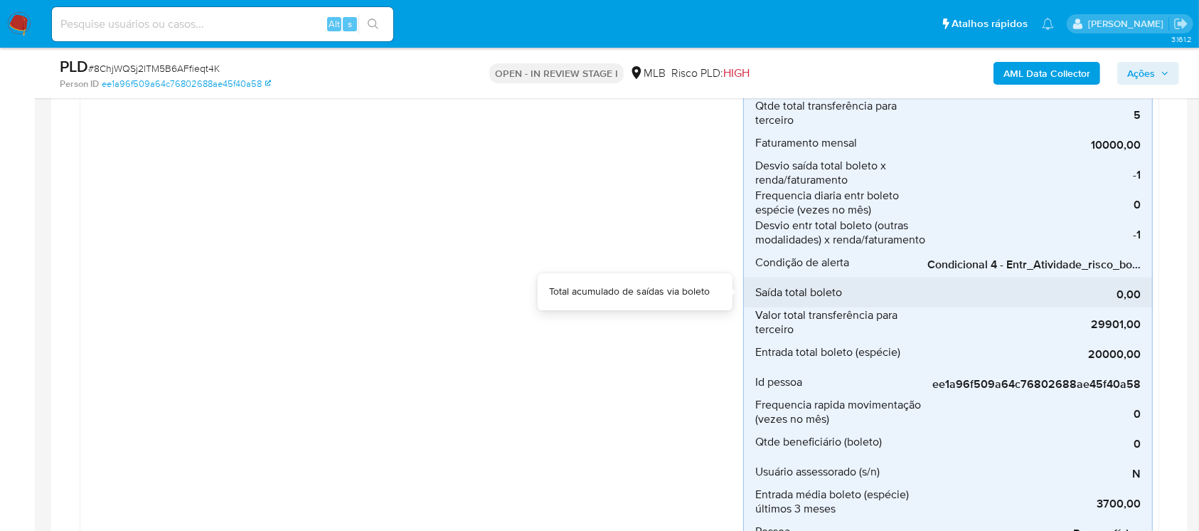
drag, startPoint x: 972, startPoint y: 278, endPoint x: 1033, endPoint y: 277, distance: 61.2
click at [1024, 278] on div "0,00" at bounding box center [1034, 292] width 213 height 30
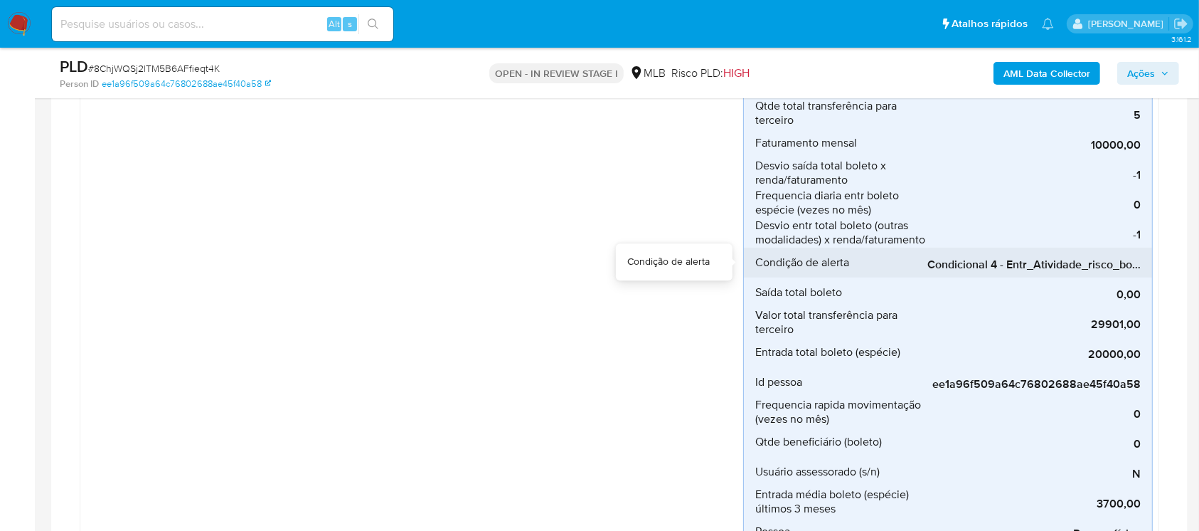
click at [1133, 277] on div "0,00" at bounding box center [1034, 292] width 213 height 30
click at [1047, 261] on span "Condicional 4 - Entr_Atividade_risco_boleto_espécie" at bounding box center [1034, 265] width 213 height 14
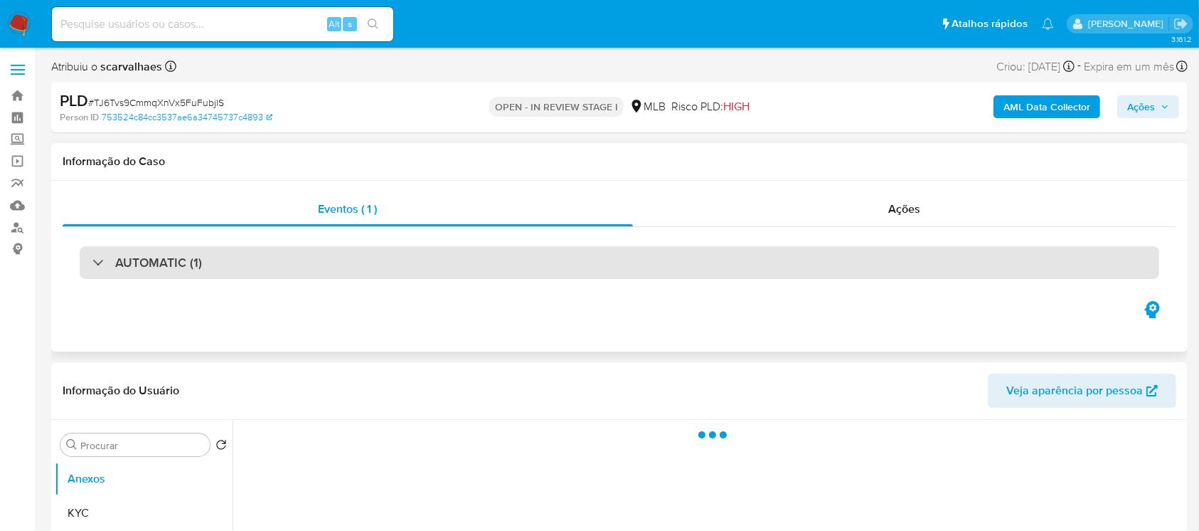
click at [90, 262] on div "AUTOMATIC (1)" at bounding box center [620, 262] width 1080 height 33
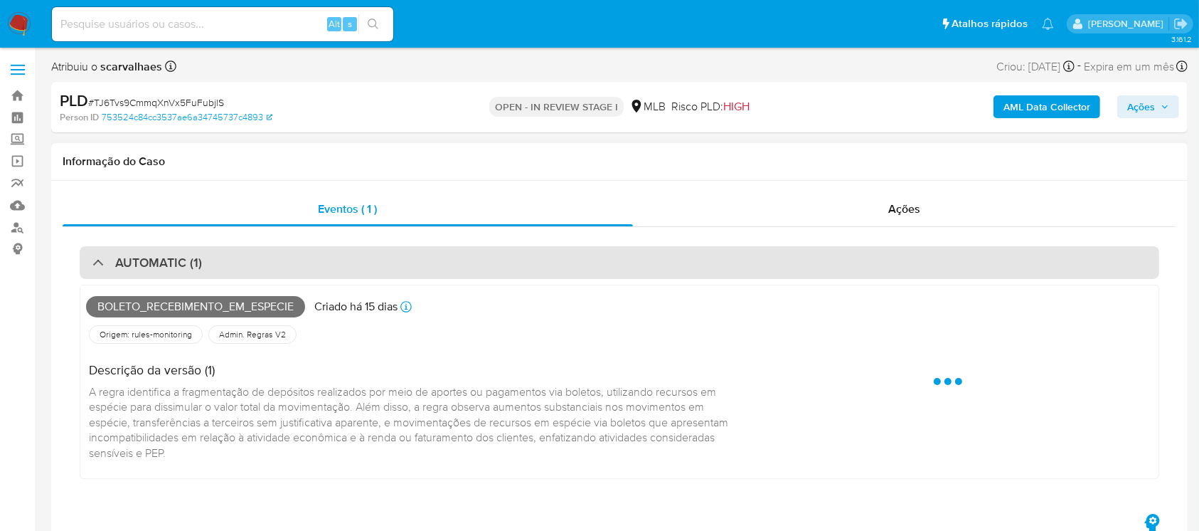
select select "10"
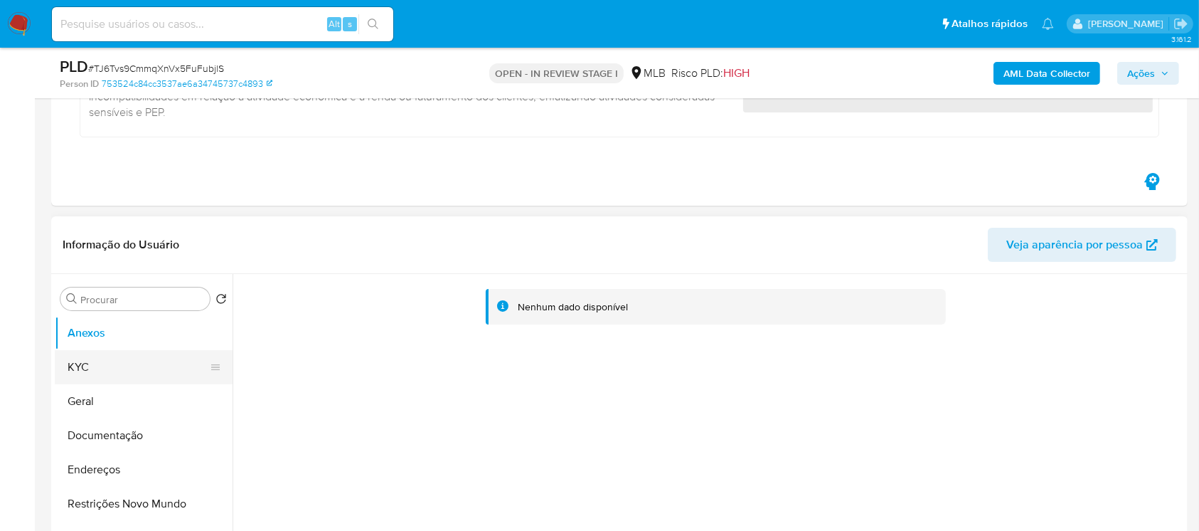
scroll to position [379, 0]
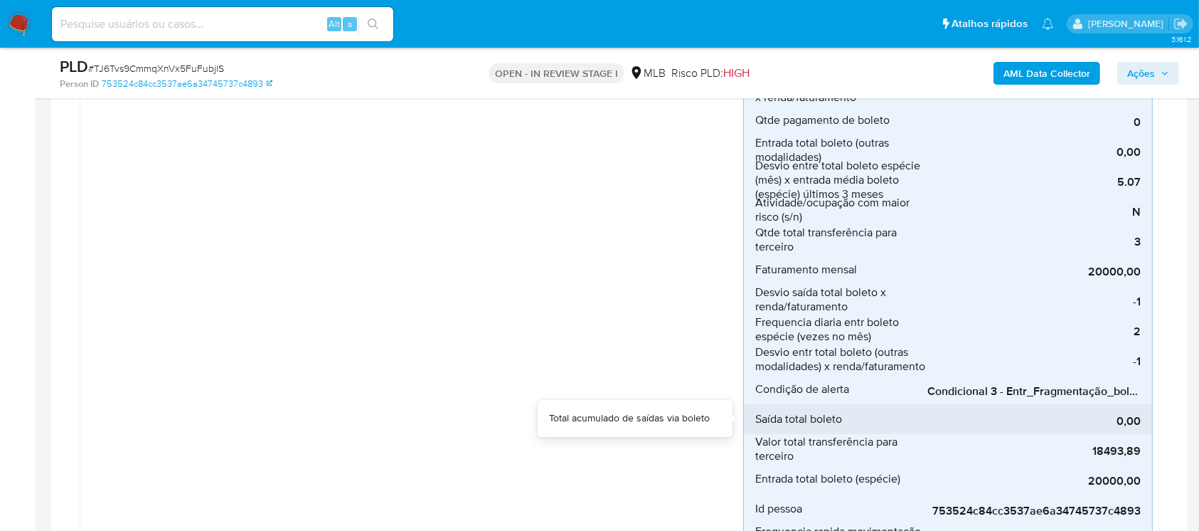
drag, startPoint x: 972, startPoint y: 405, endPoint x: 1015, endPoint y: 394, distance: 44.7
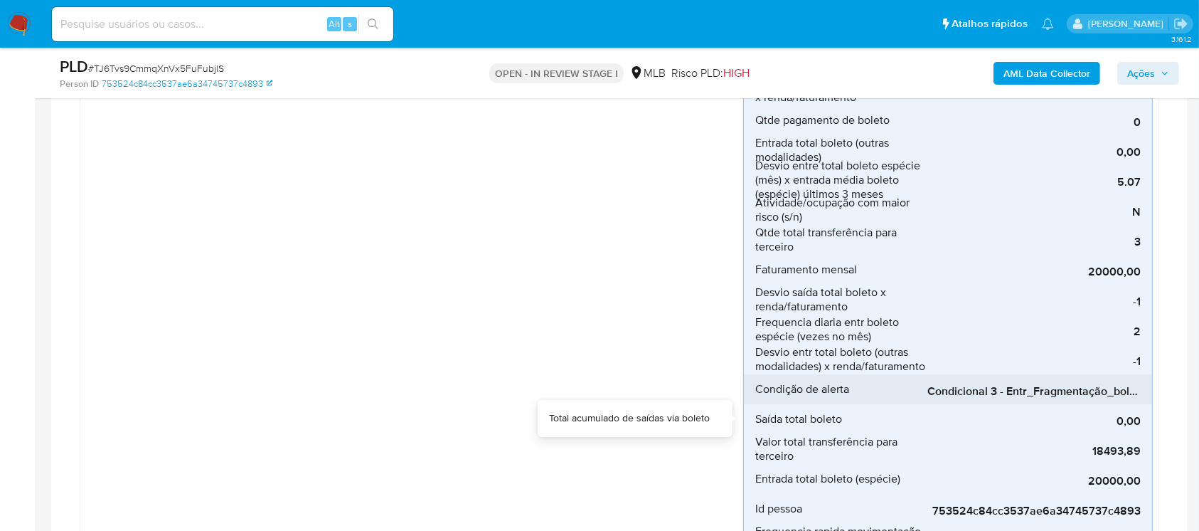
click at [1025, 408] on div "0,00" at bounding box center [1034, 419] width 213 height 30
click at [1012, 391] on span "Condicional 3 - Entr_Fragmentação_boleto_espécie" at bounding box center [1034, 391] width 213 height 14
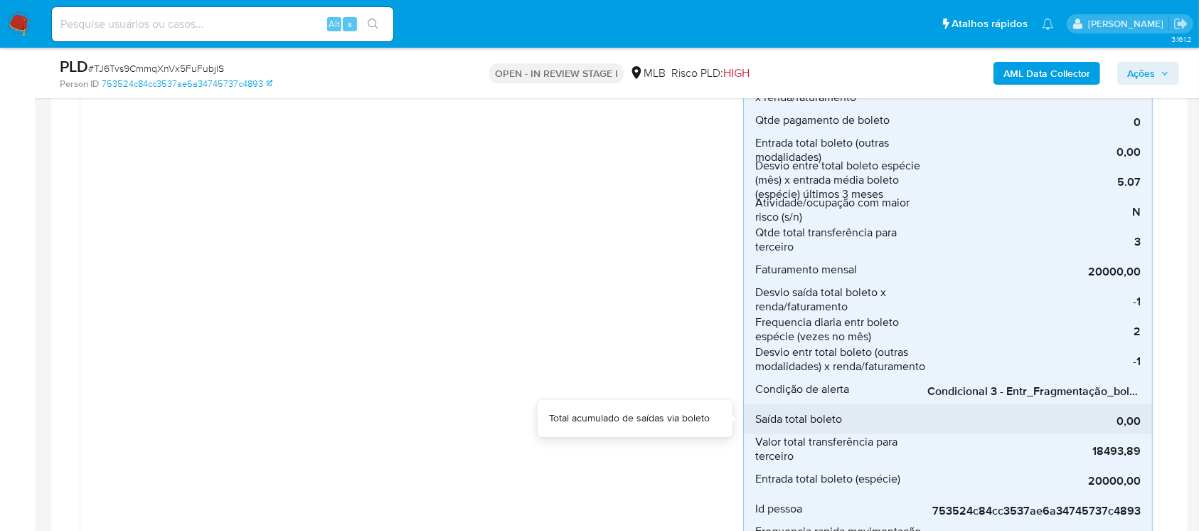
drag, startPoint x: 970, startPoint y: 405, endPoint x: 1025, endPoint y: 408, distance: 55.6
click at [1025, 408] on div "0,00" at bounding box center [1034, 419] width 213 height 30
click at [1129, 404] on div "0,00" at bounding box center [1034, 419] width 213 height 30
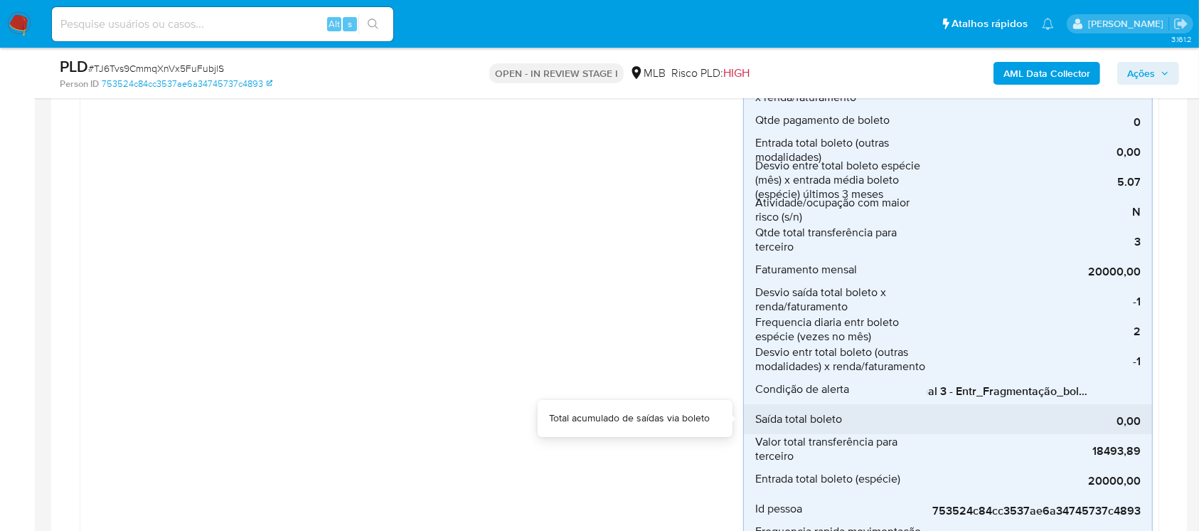
click at [1129, 404] on div "0,00" at bounding box center [1034, 419] width 213 height 30
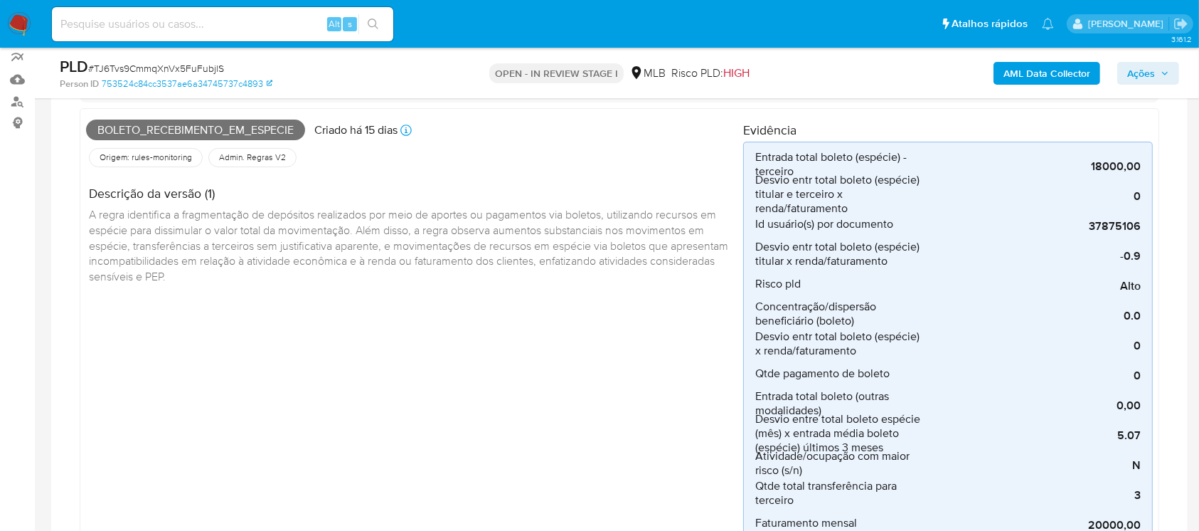
scroll to position [0, 0]
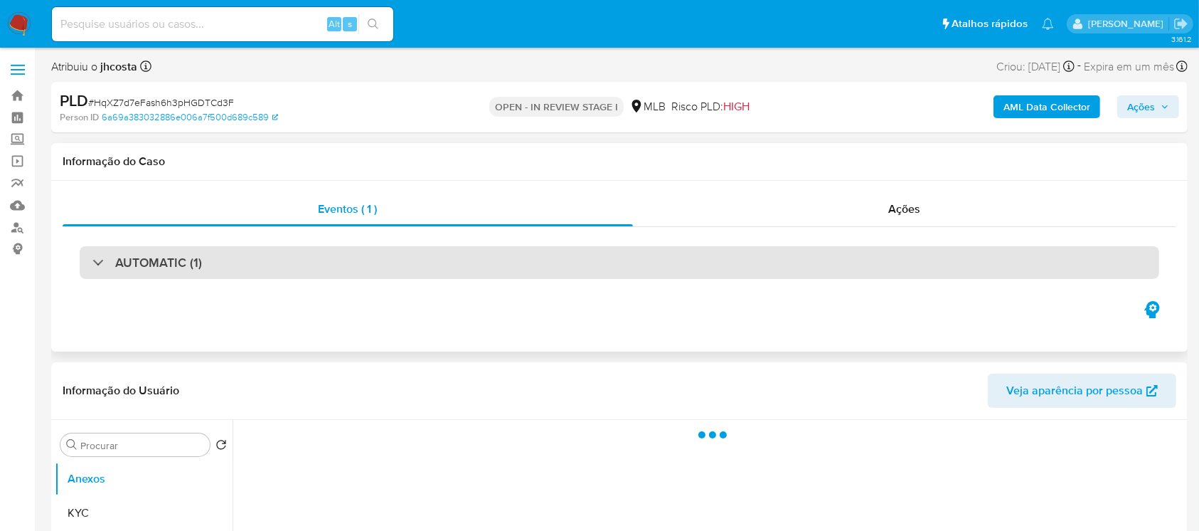
click at [91, 261] on div "AUTOMATIC (1)" at bounding box center [620, 262] width 1080 height 33
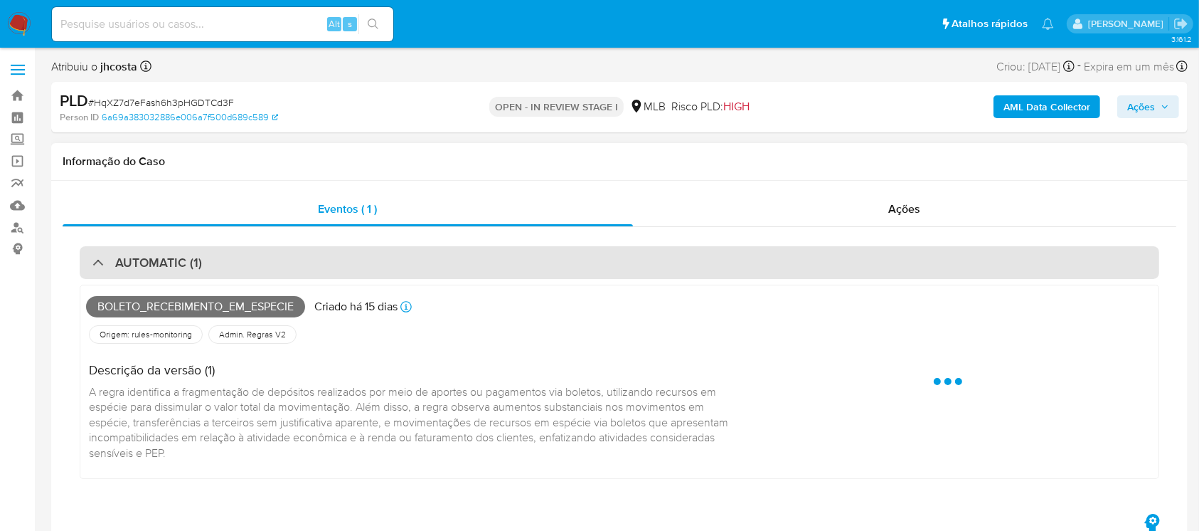
select select "10"
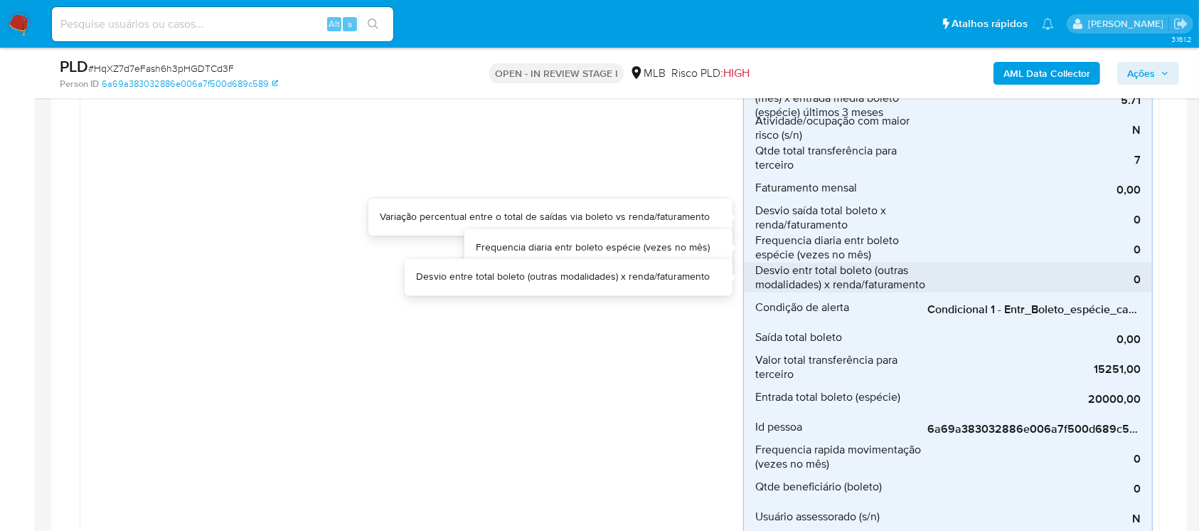
scroll to position [506, 0]
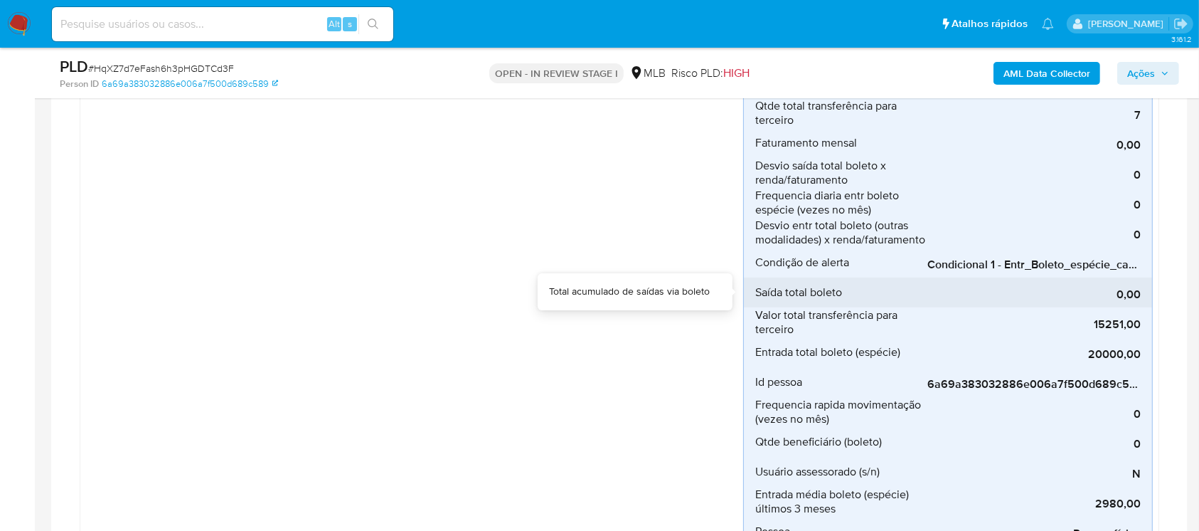
drag, startPoint x: 1031, startPoint y: 278, endPoint x: 1041, endPoint y: 278, distance: 10.7
click at [1041, 278] on div "0,00" at bounding box center [1034, 292] width 213 height 30
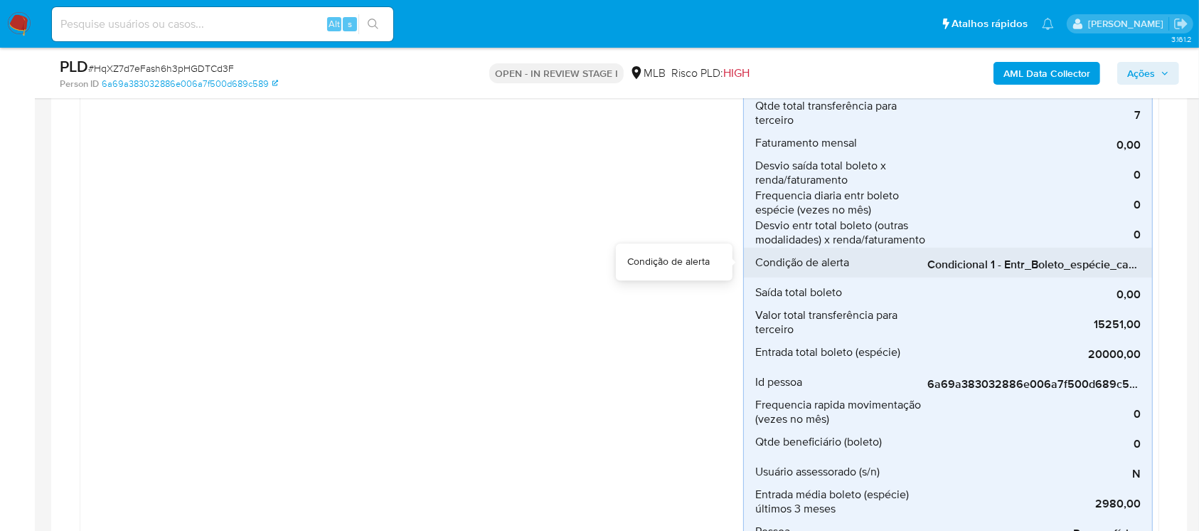
click at [983, 265] on span "Condicional 1 - Entr_Boleto_espécie_capacidade" at bounding box center [1034, 265] width 213 height 14
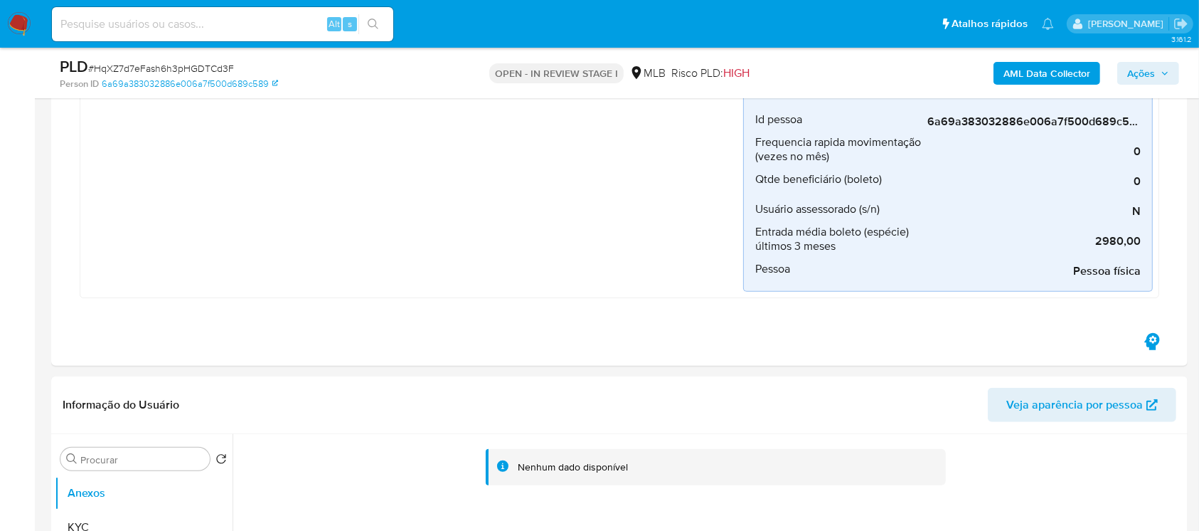
scroll to position [1012, 0]
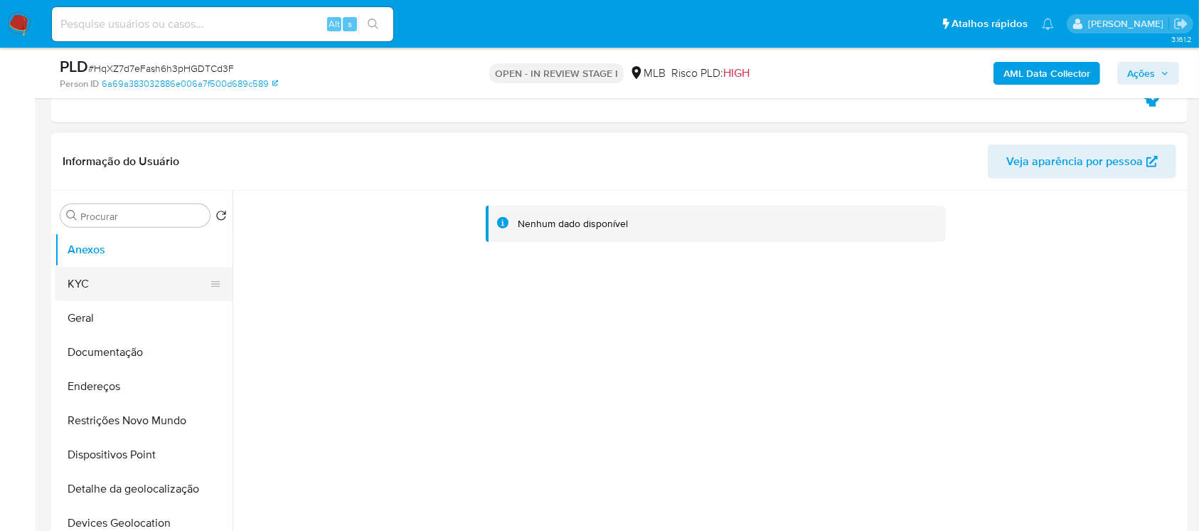
click at [105, 282] on button "KYC" at bounding box center [138, 284] width 166 height 34
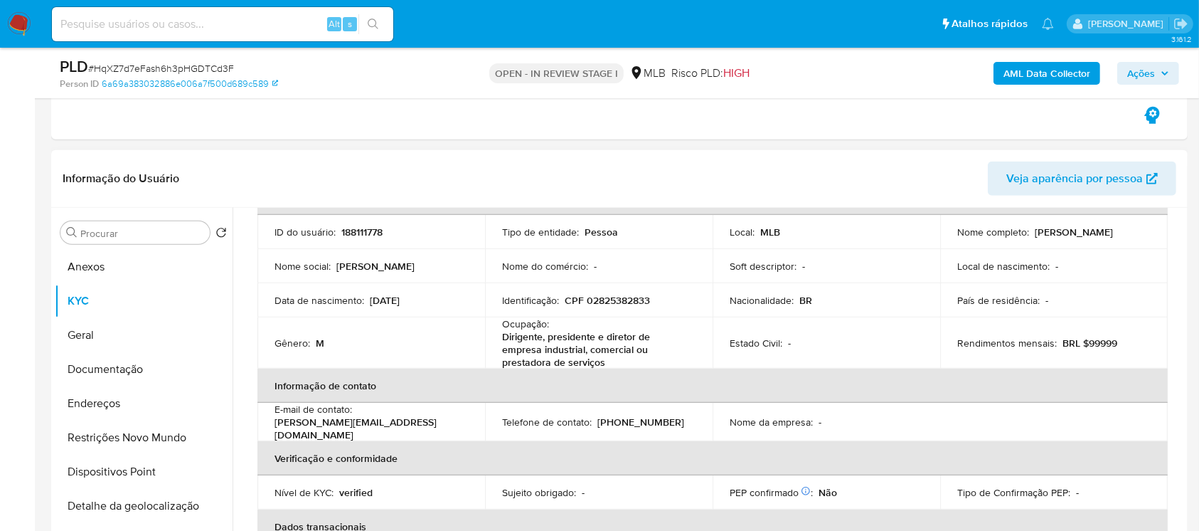
scroll to position [126, 0]
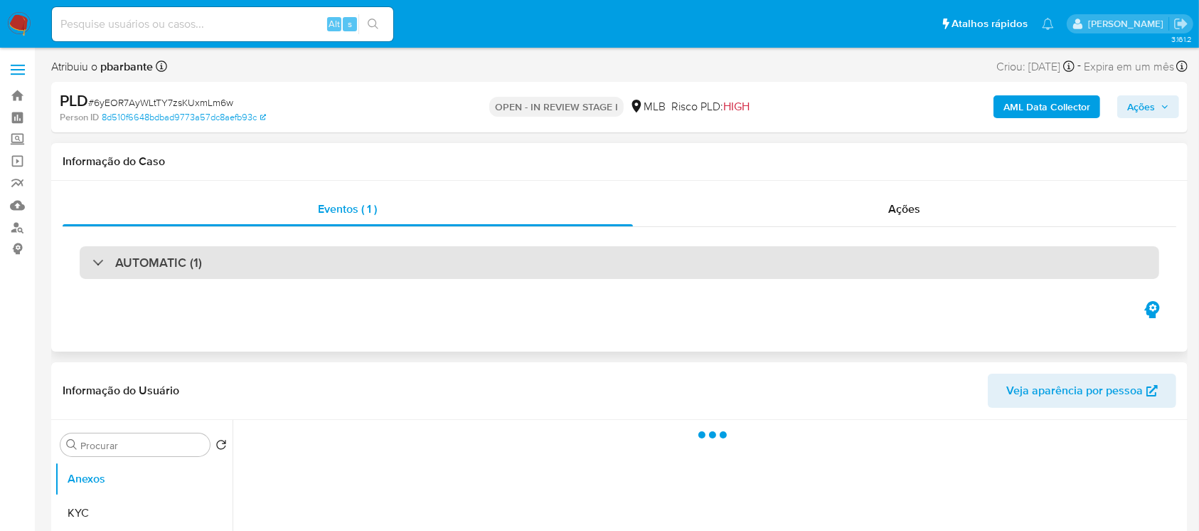
click at [102, 255] on div "AUTOMATIC (1)" at bounding box center [147, 263] width 110 height 16
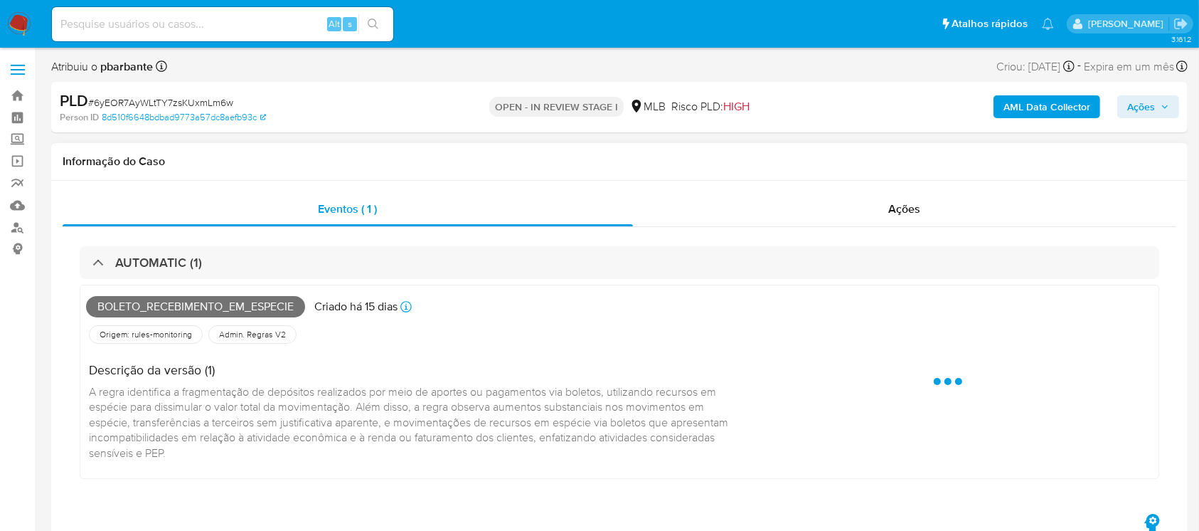
select select "10"
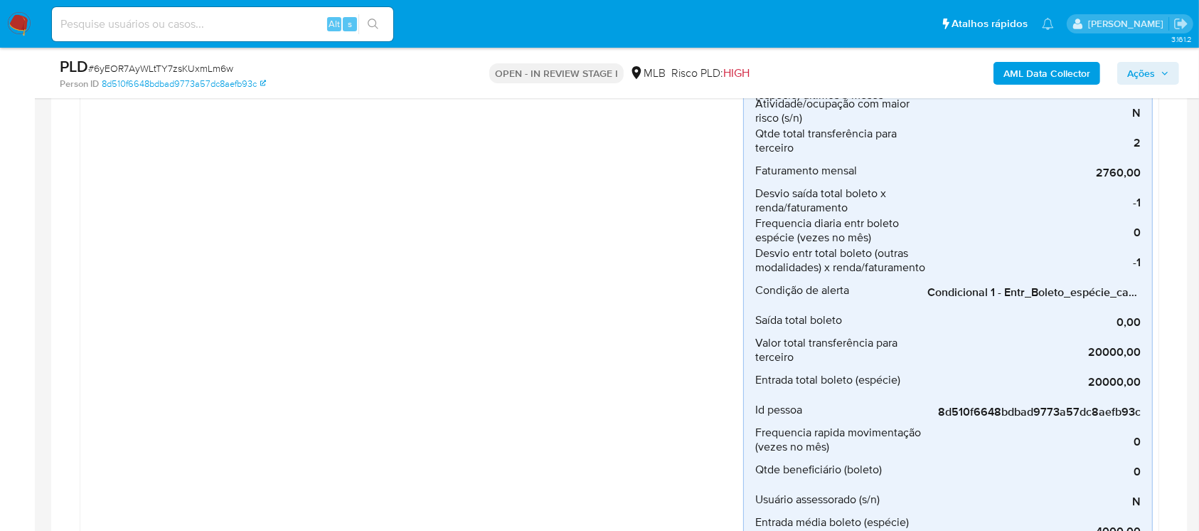
scroll to position [506, 0]
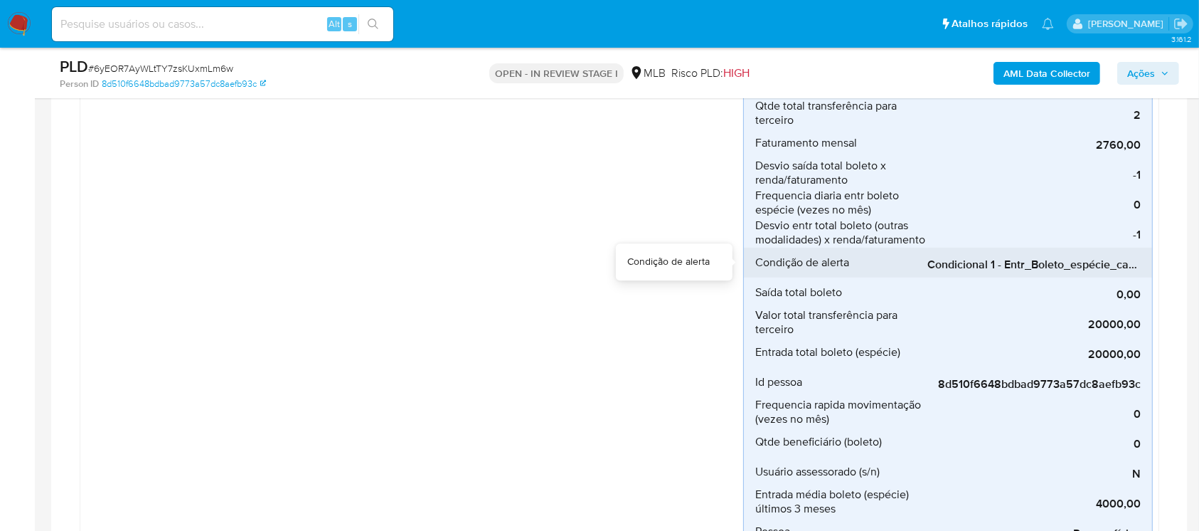
click at [982, 259] on span "Condicional 1 - Entr_Boleto_espécie_capacidade" at bounding box center [1034, 265] width 213 height 14
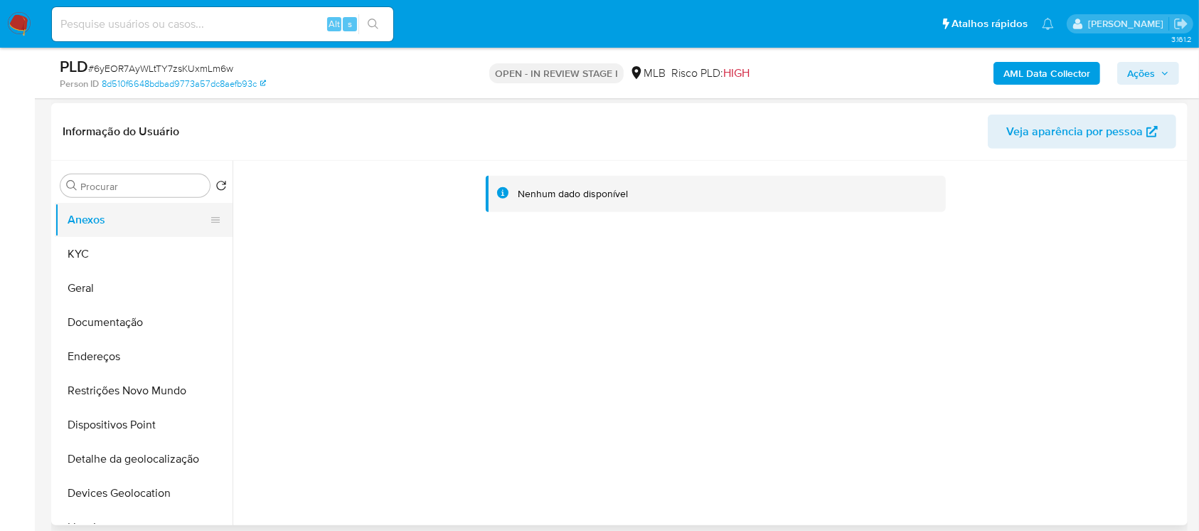
scroll to position [1012, 0]
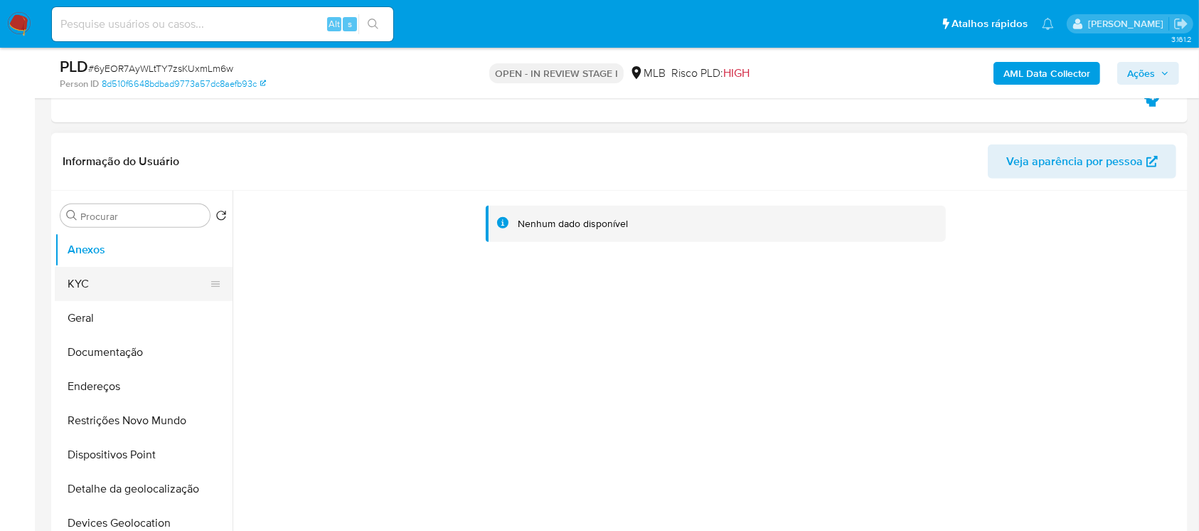
click at [85, 292] on button "KYC" at bounding box center [138, 284] width 166 height 34
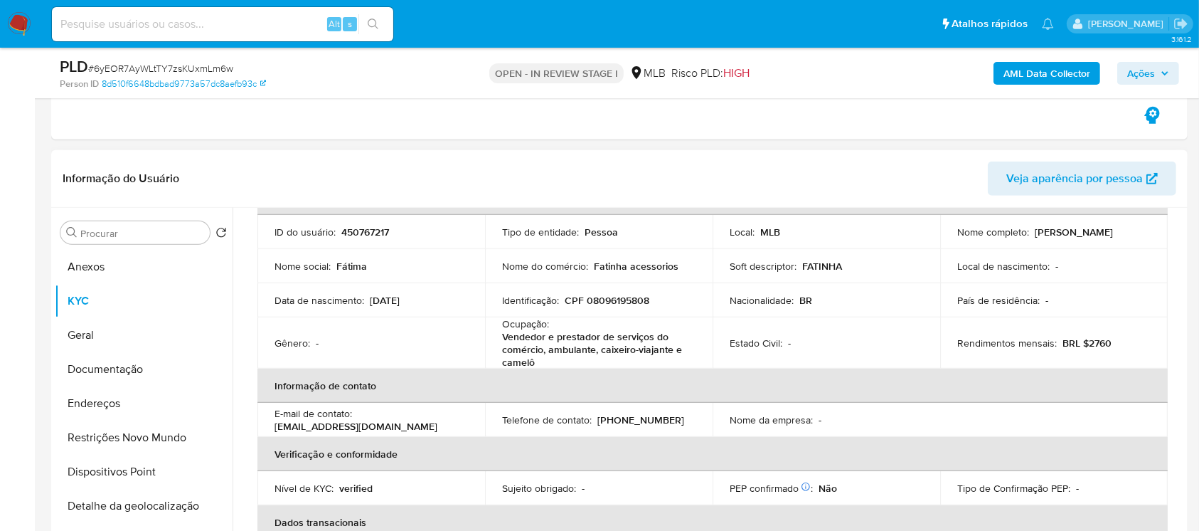
scroll to position [126, 0]
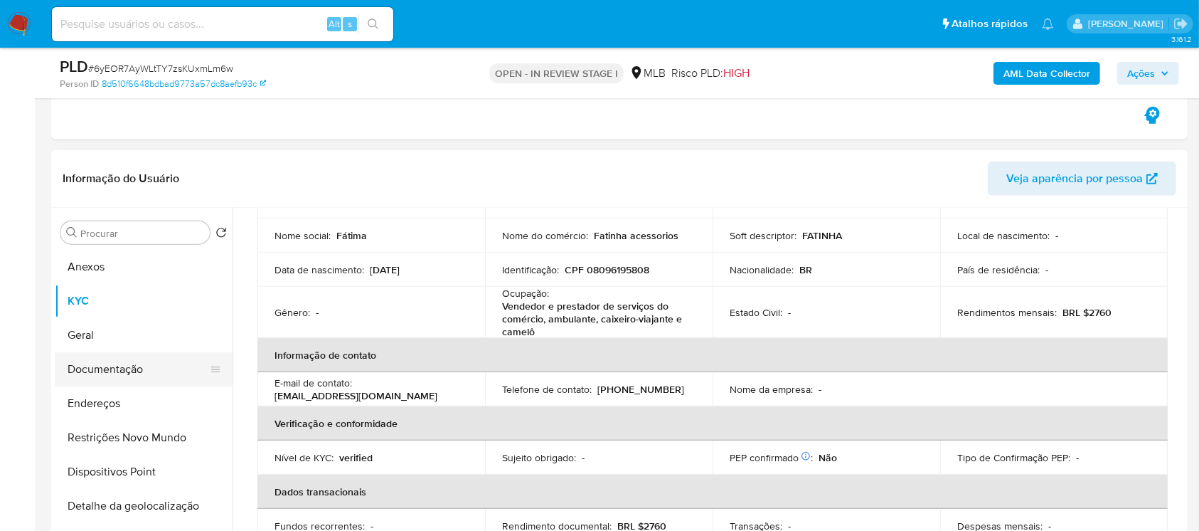
click at [99, 366] on button "Documentação" at bounding box center [138, 369] width 166 height 34
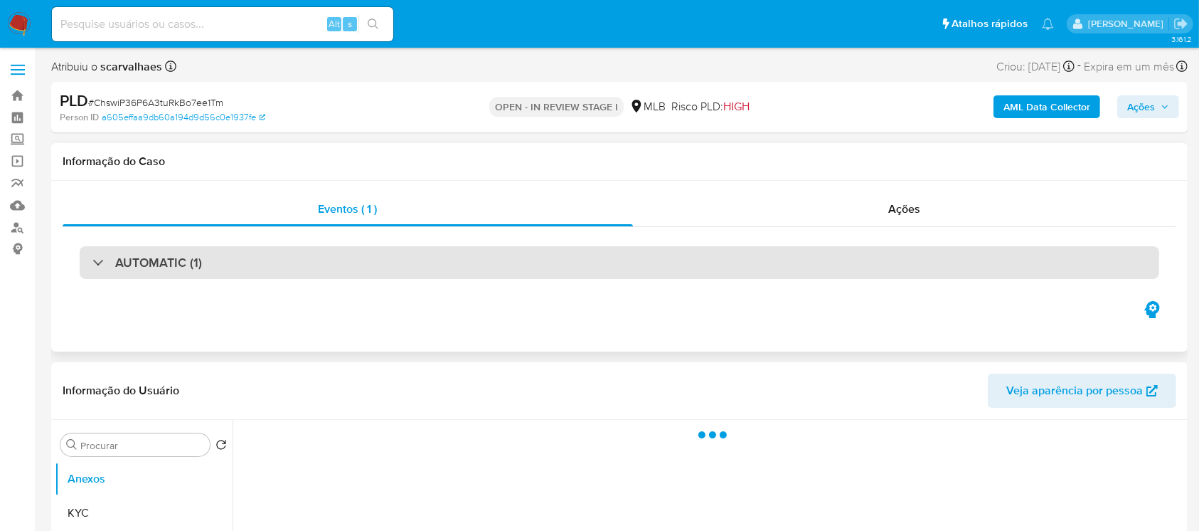
click at [90, 263] on div "AUTOMATIC (1)" at bounding box center [620, 262] width 1080 height 33
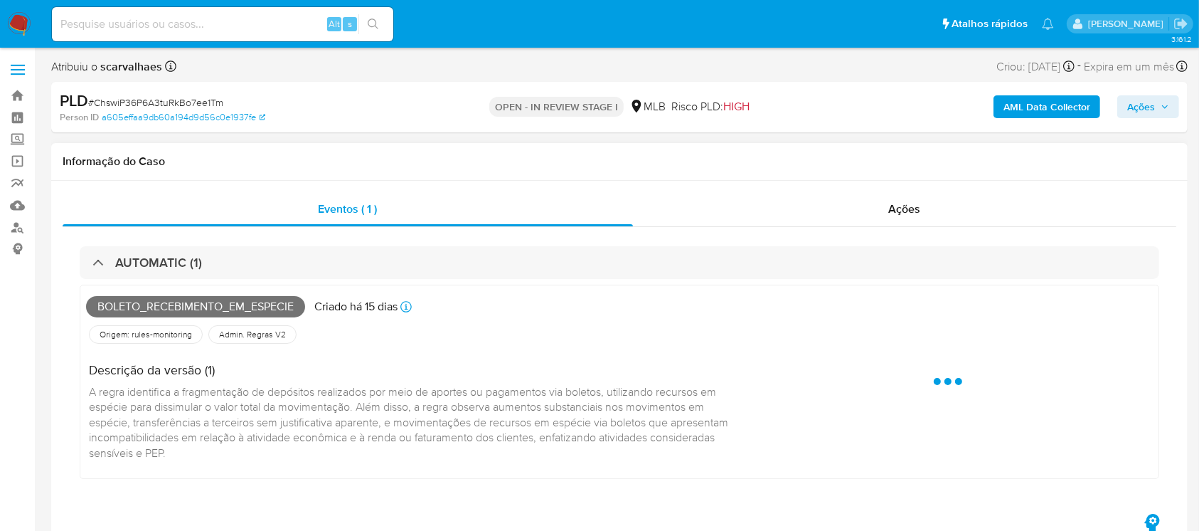
select select "10"
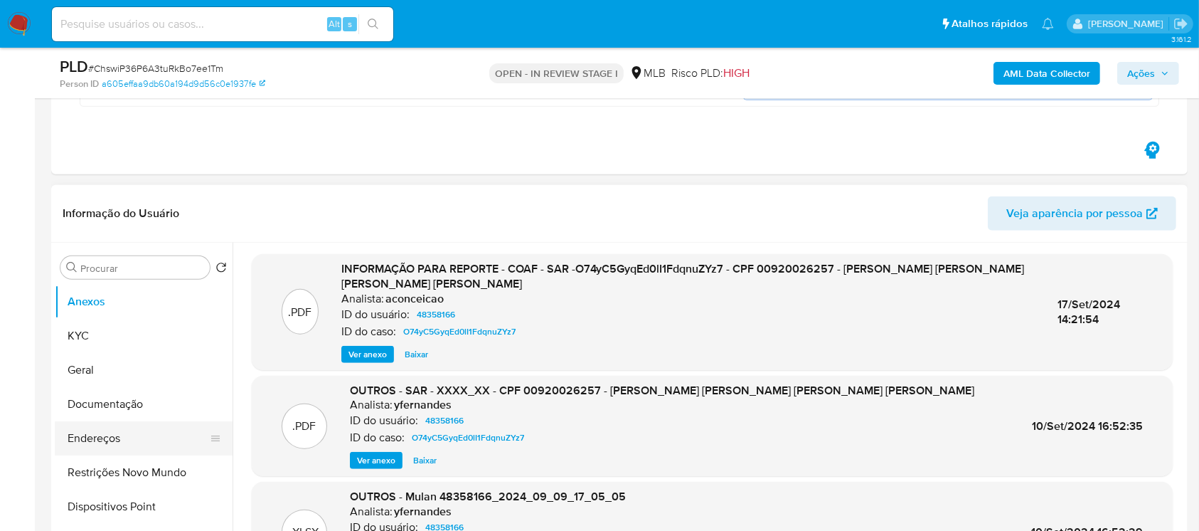
scroll to position [1012, 0]
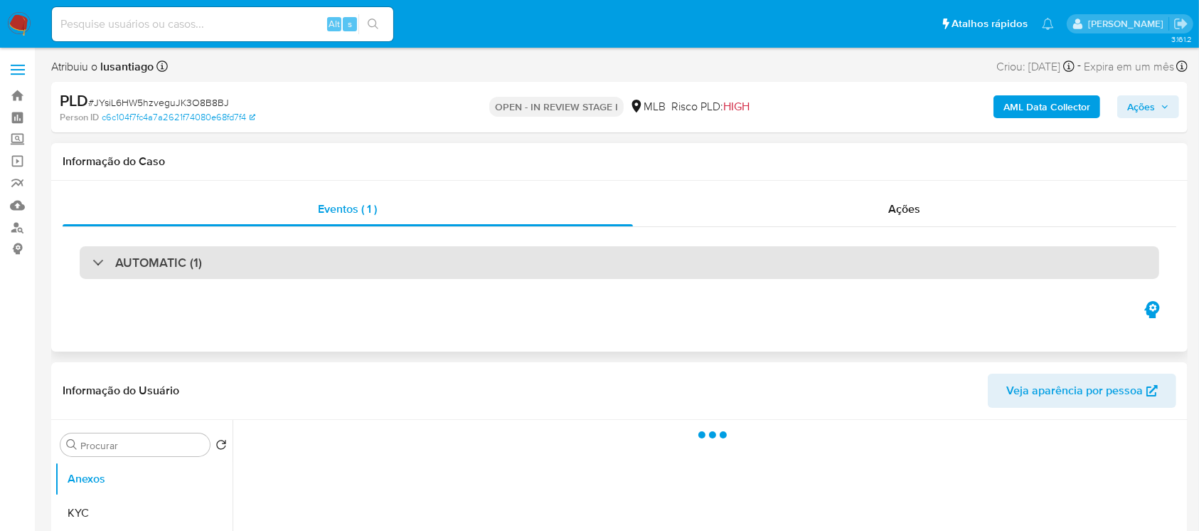
click at [92, 262] on div at bounding box center [92, 262] width 0 height 0
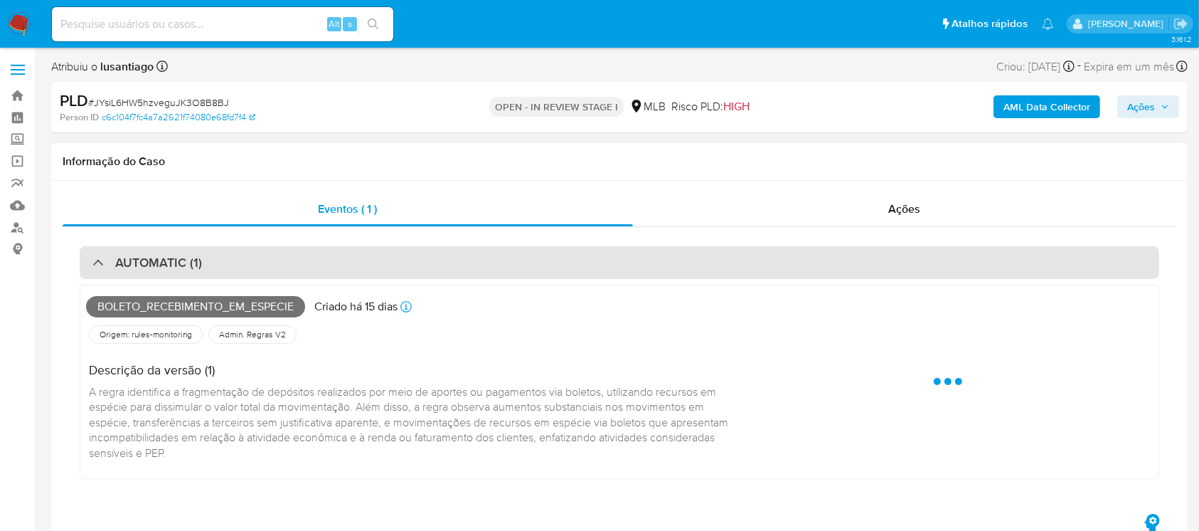
select select "10"
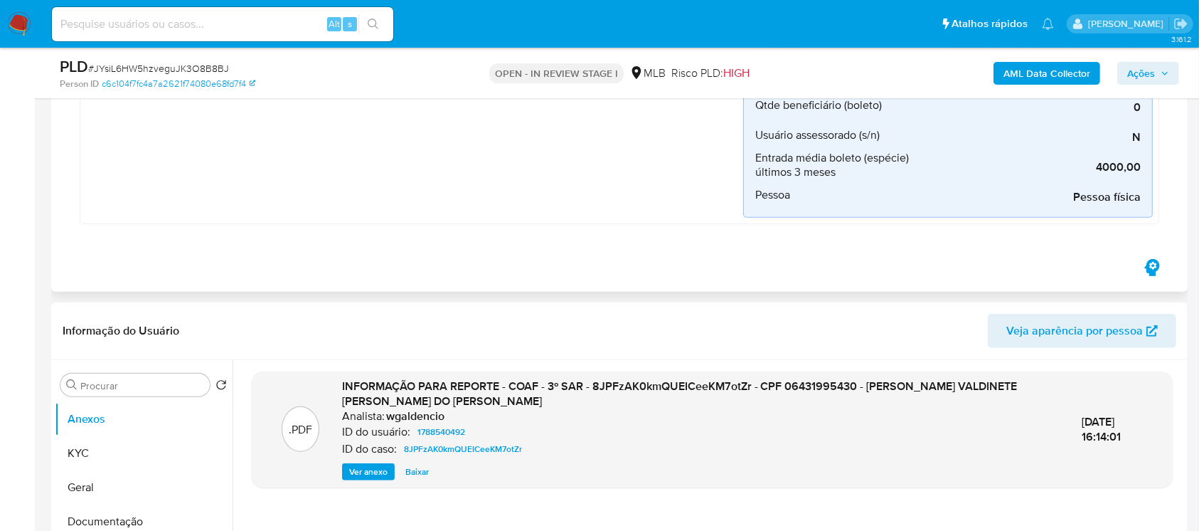
scroll to position [1012, 0]
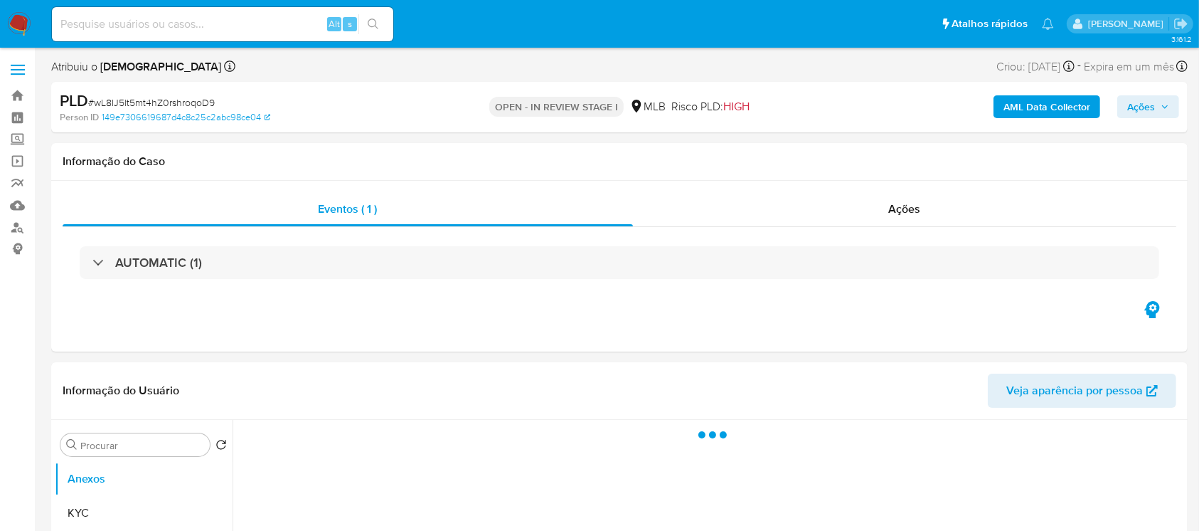
click at [92, 262] on div at bounding box center [92, 262] width 0 height 0
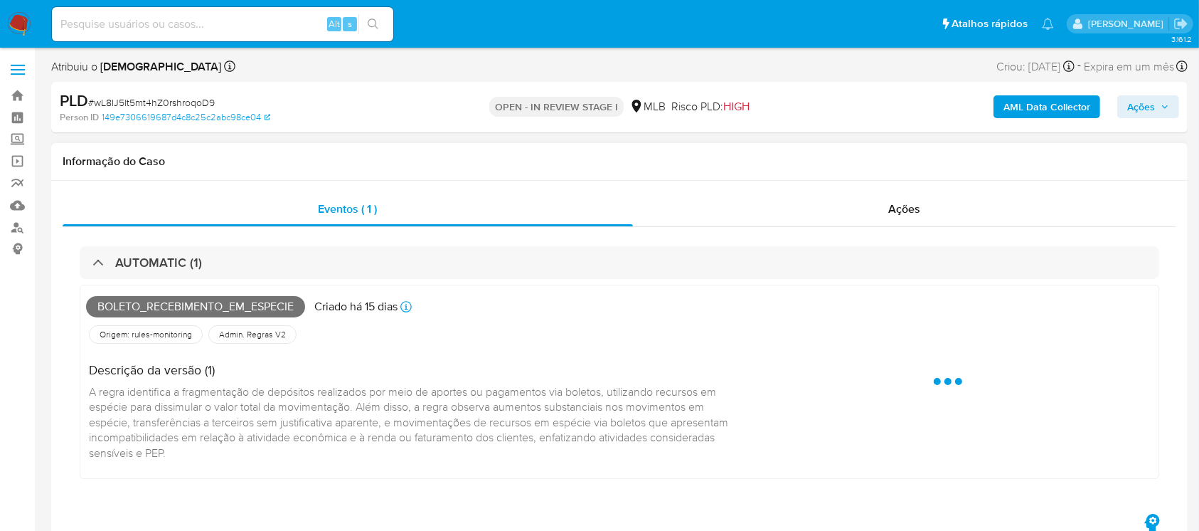
select select "10"
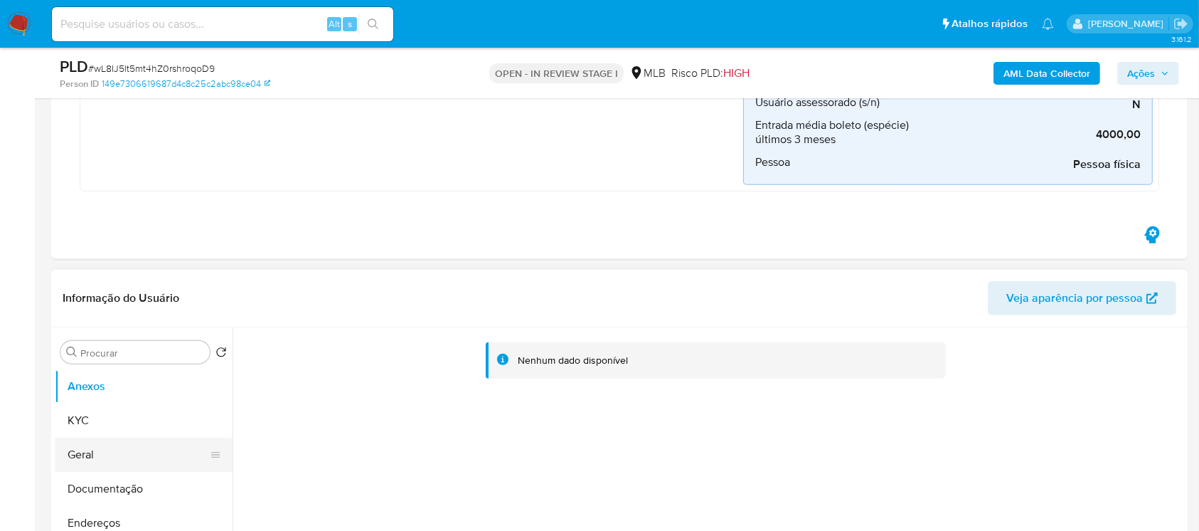
scroll to position [885, 0]
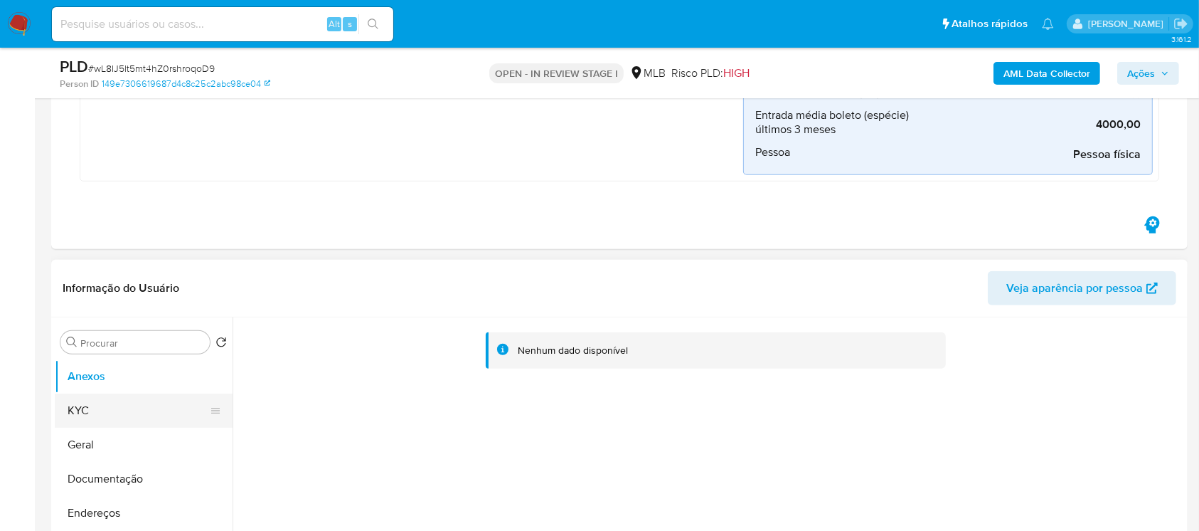
click at [86, 407] on button "KYC" at bounding box center [138, 410] width 166 height 34
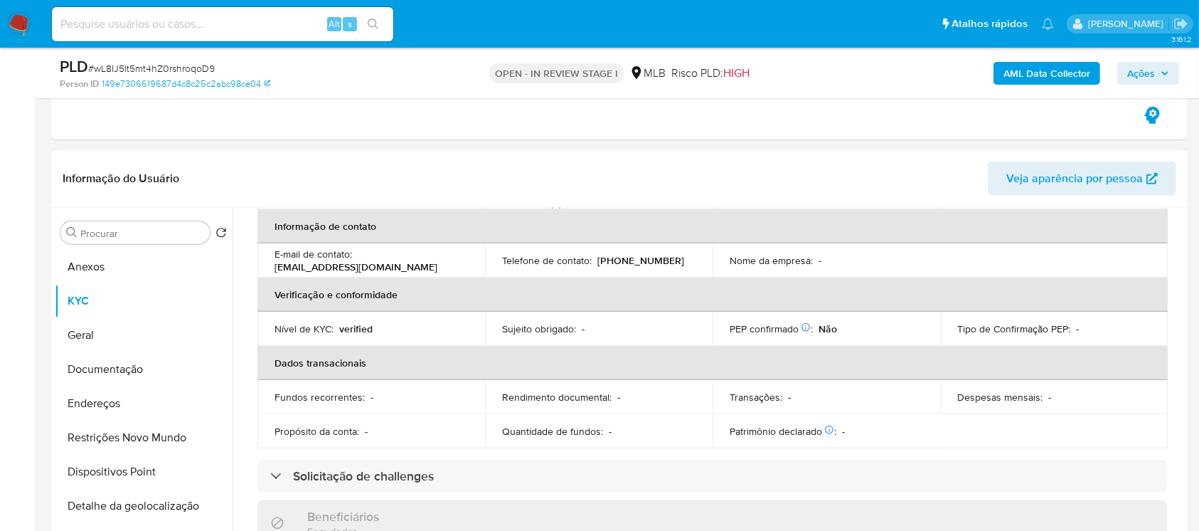
scroll to position [253, 0]
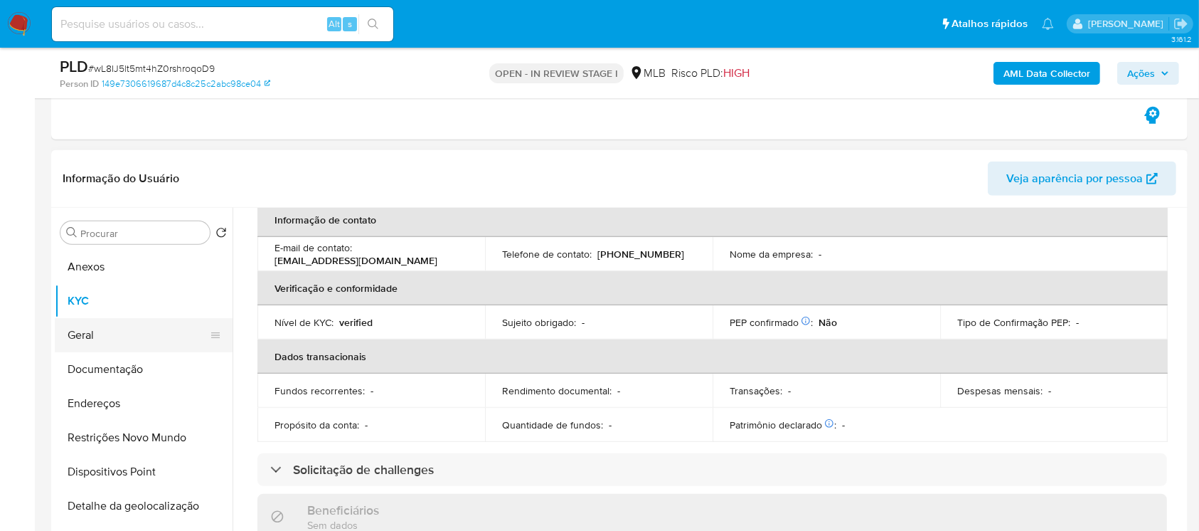
click at [123, 335] on button "Geral" at bounding box center [138, 335] width 166 height 34
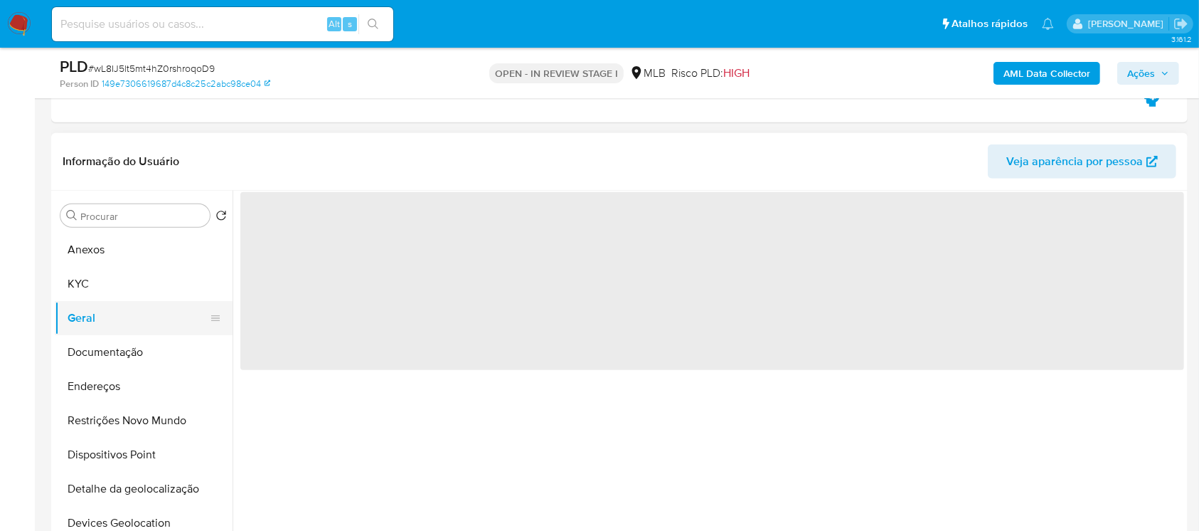
scroll to position [0, 0]
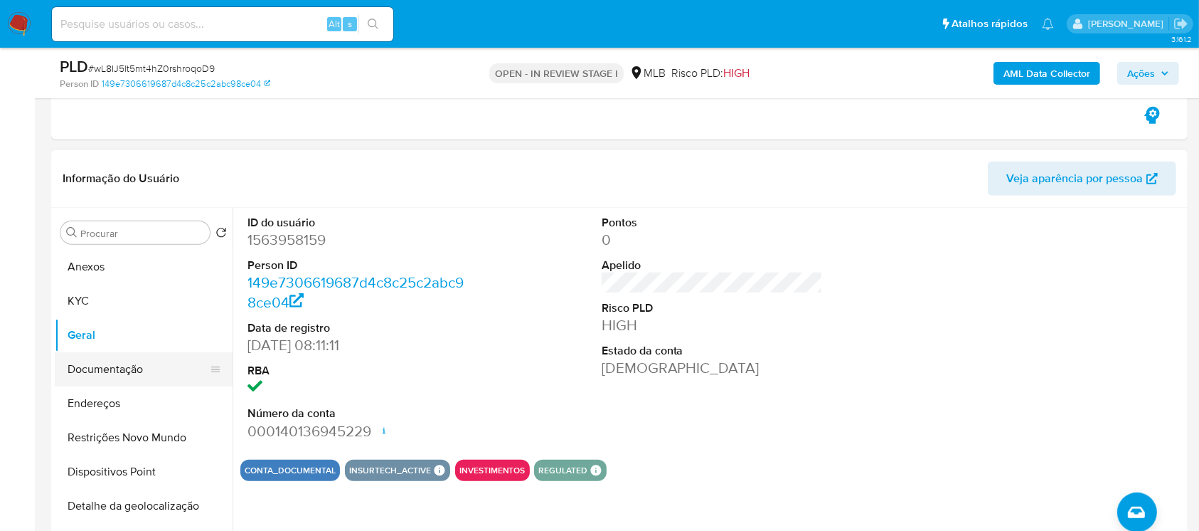
click at [83, 373] on button "Documentação" at bounding box center [138, 369] width 166 height 34
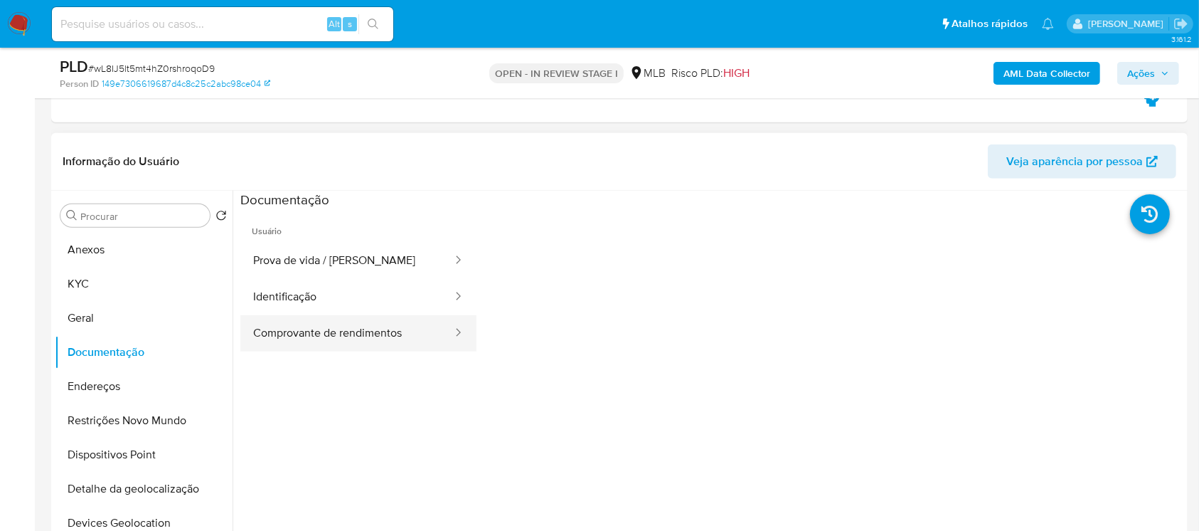
click at [293, 336] on button "Comprovante de rendimentos" at bounding box center [346, 333] width 213 height 36
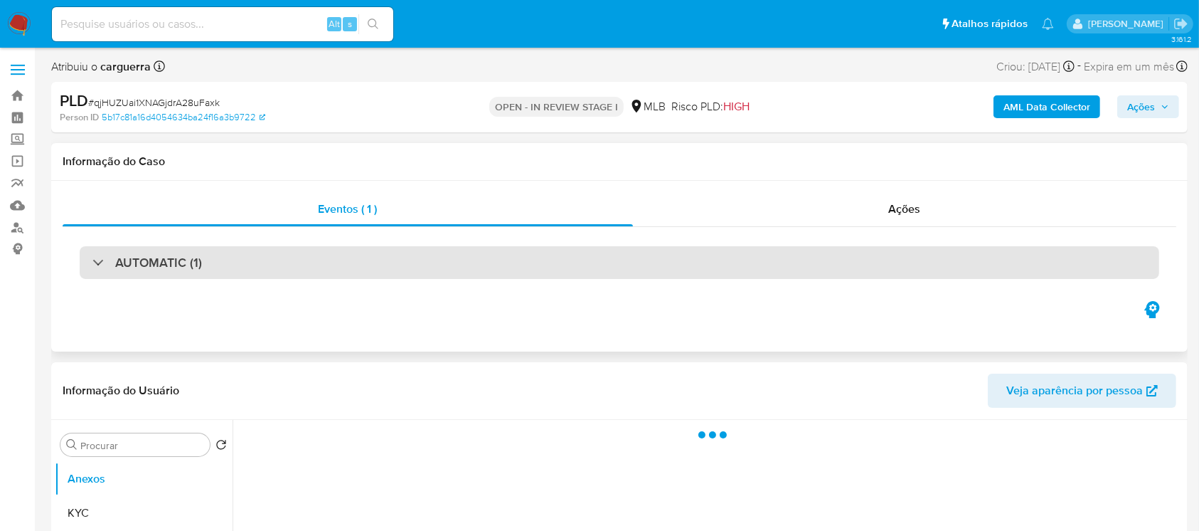
click at [100, 259] on div "AUTOMATIC (1)" at bounding box center [147, 263] width 110 height 16
select select "10"
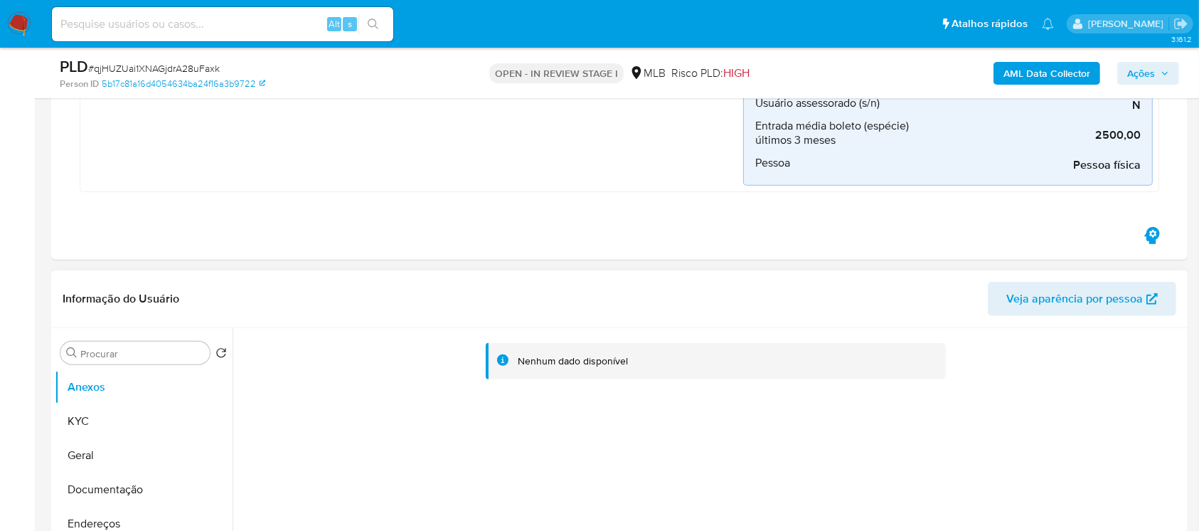
scroll to position [885, 0]
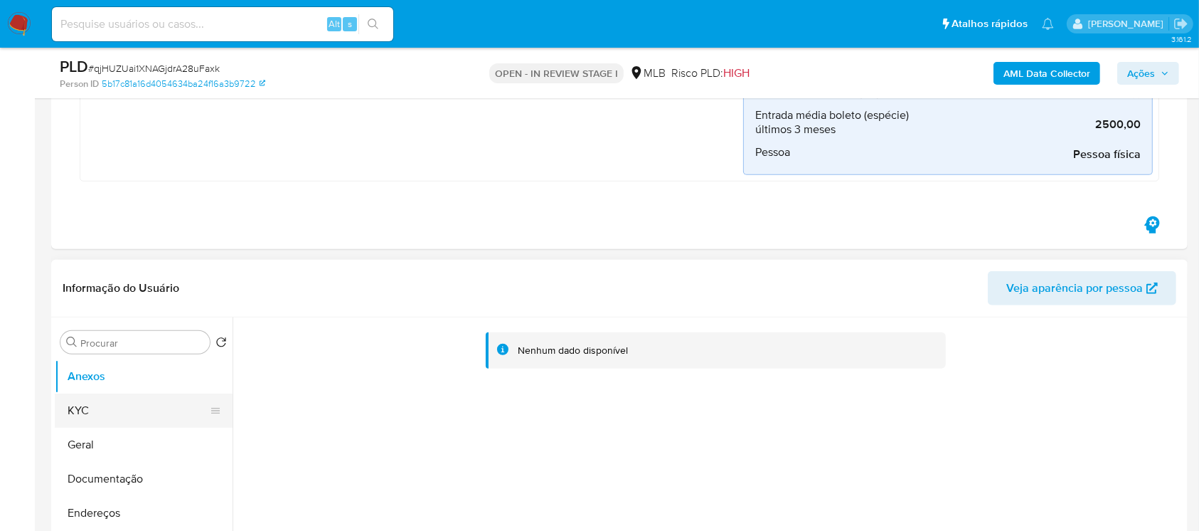
click at [83, 410] on button "KYC" at bounding box center [138, 410] width 166 height 34
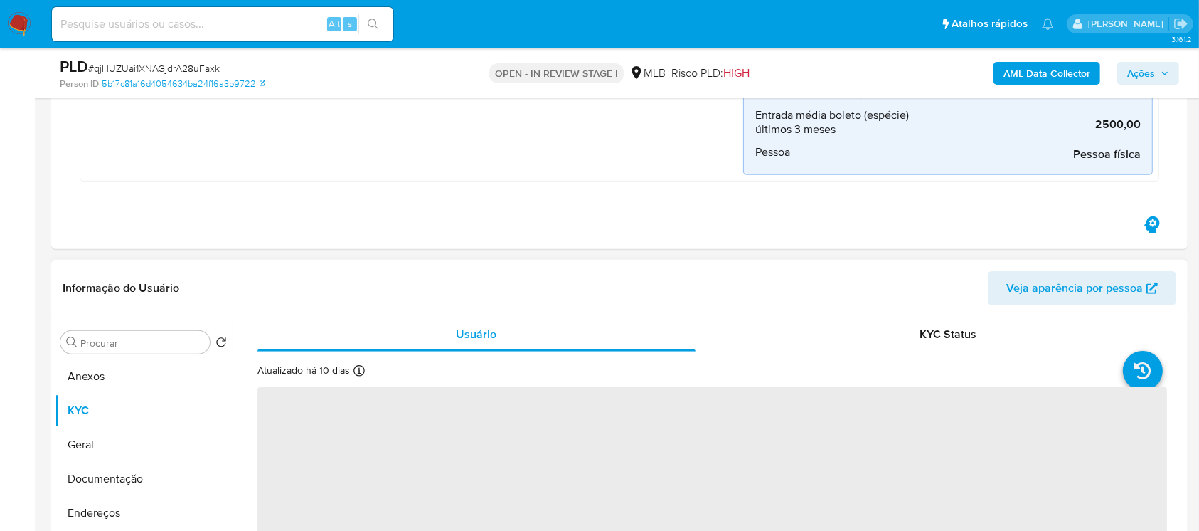
scroll to position [1012, 0]
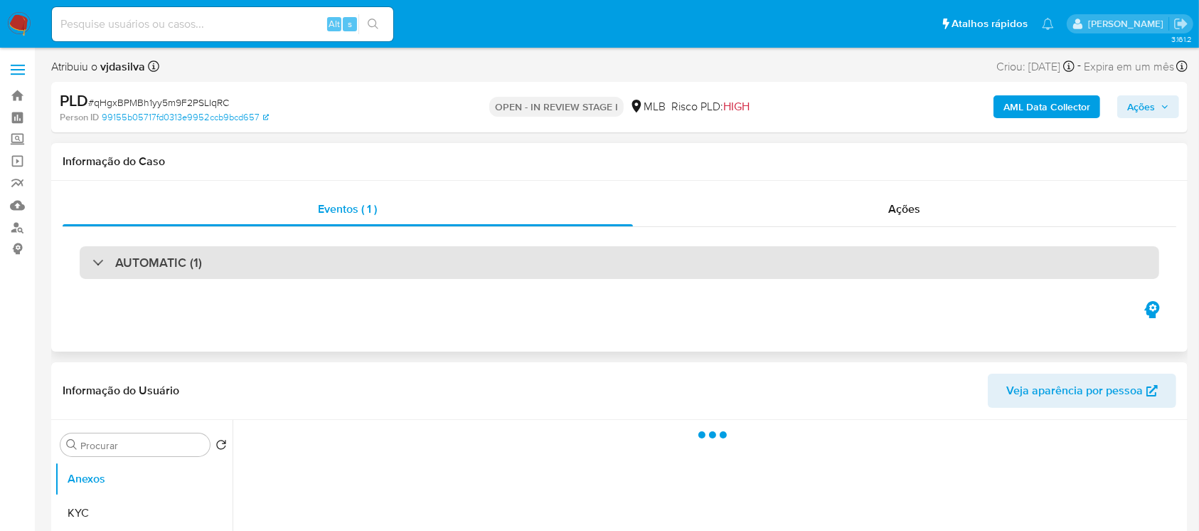
click at [101, 263] on div "AUTOMATIC (1)" at bounding box center [147, 263] width 110 height 16
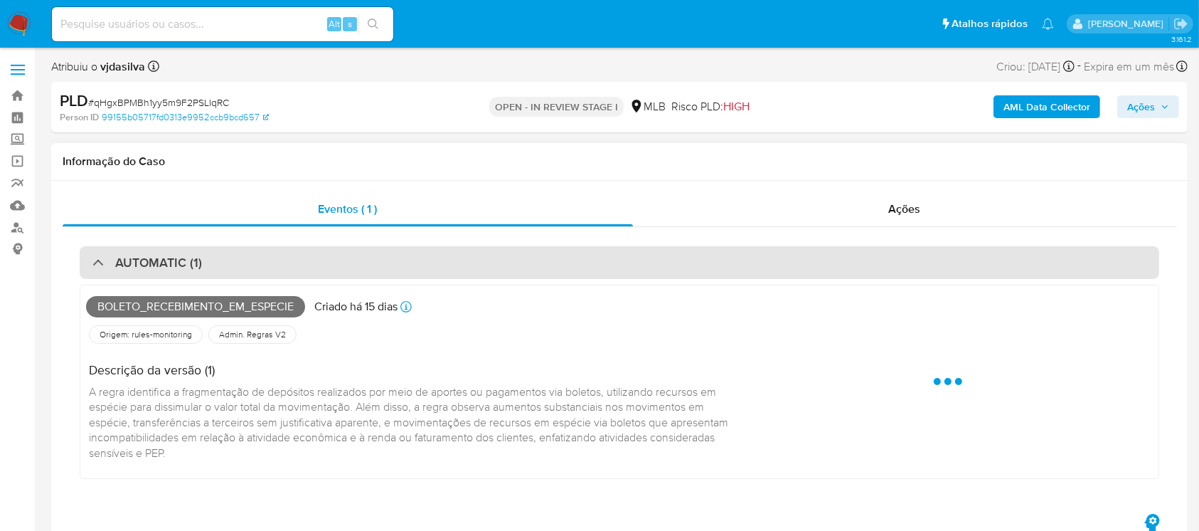
select select "10"
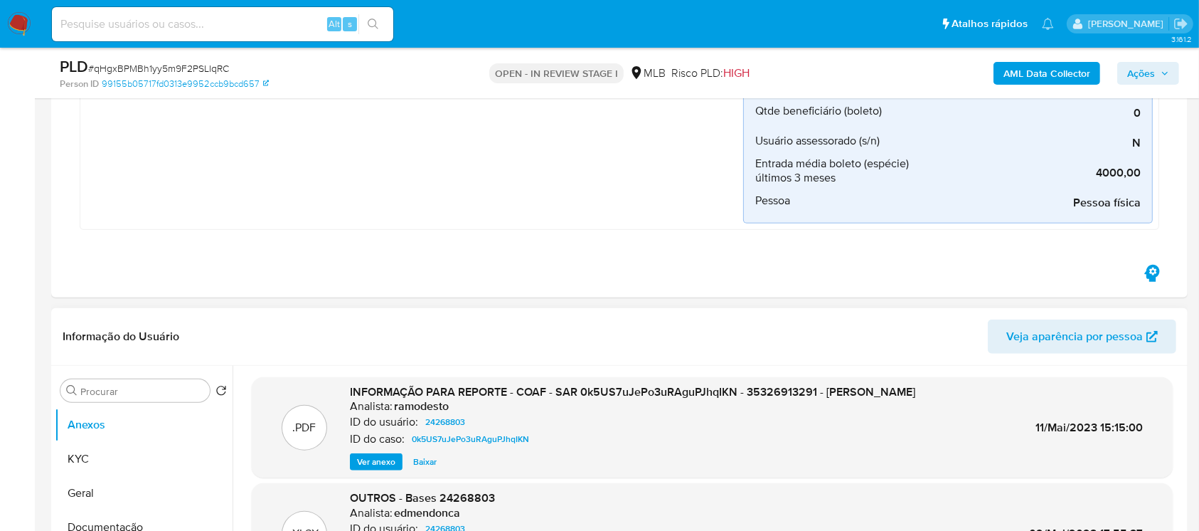
scroll to position [885, 0]
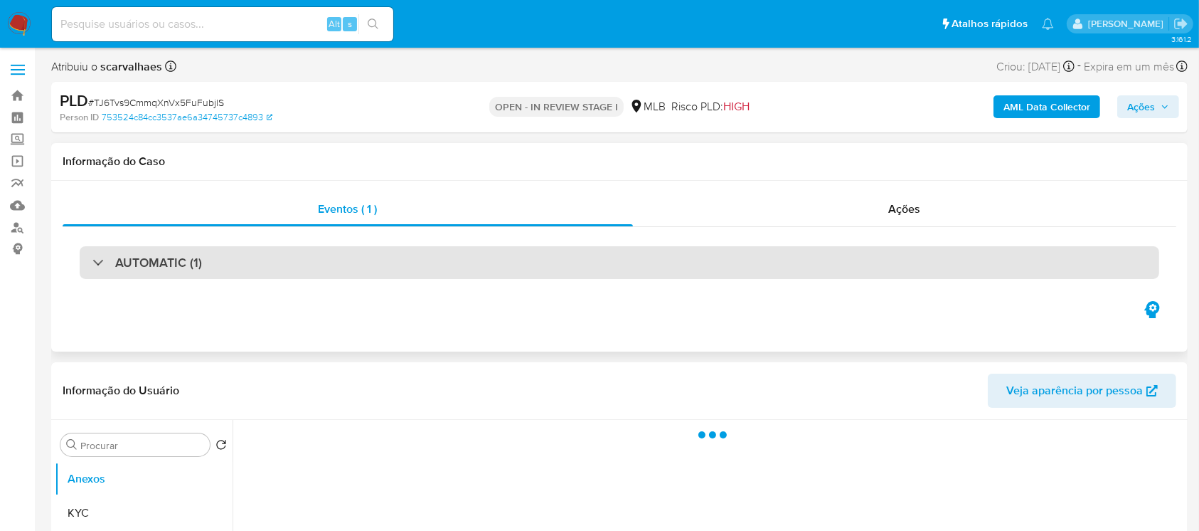
click at [102, 262] on div "AUTOMATIC (1)" at bounding box center [147, 263] width 110 height 16
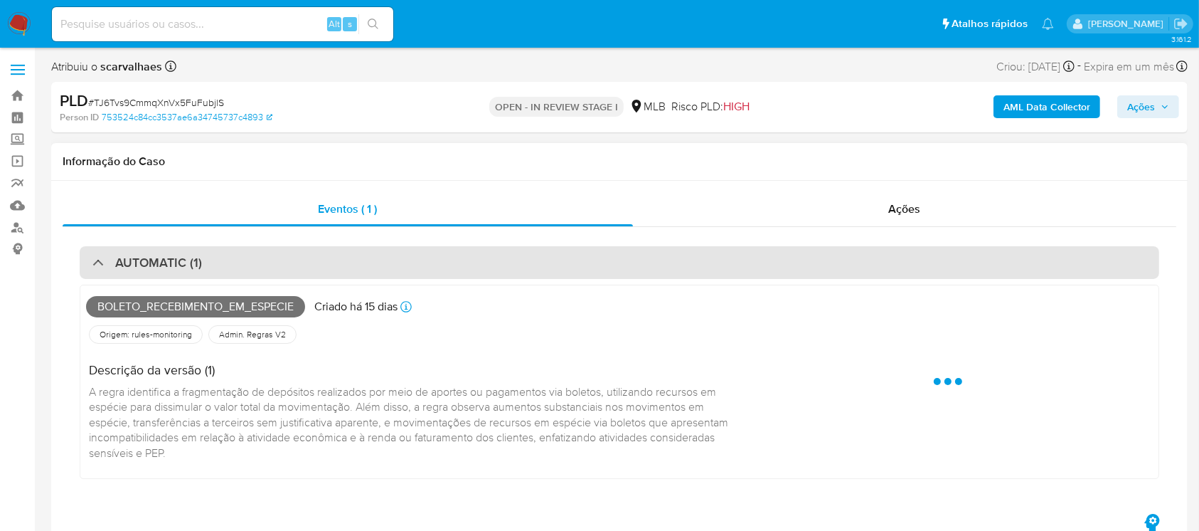
select select "10"
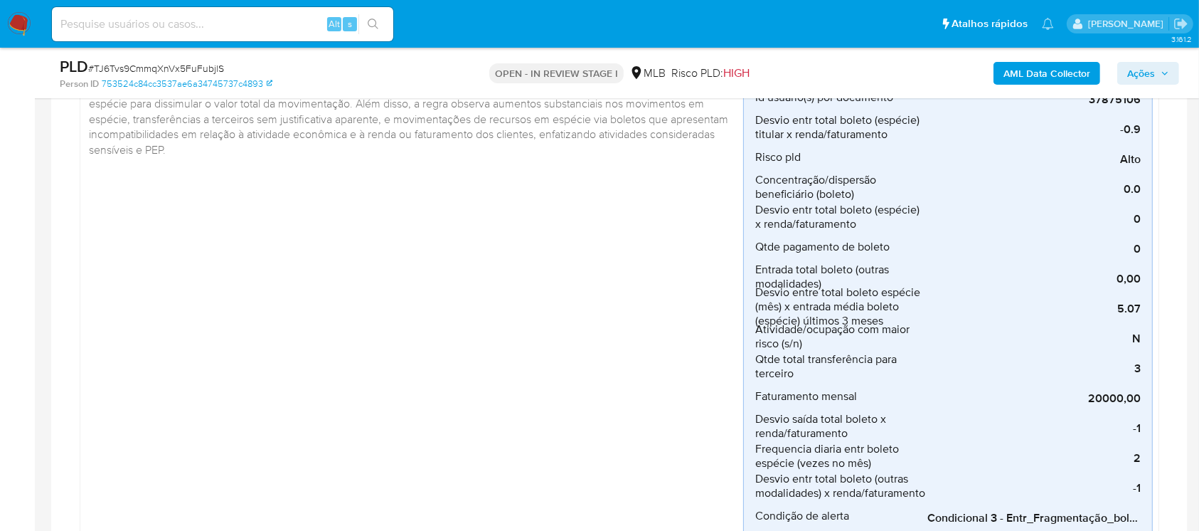
scroll to position [379, 0]
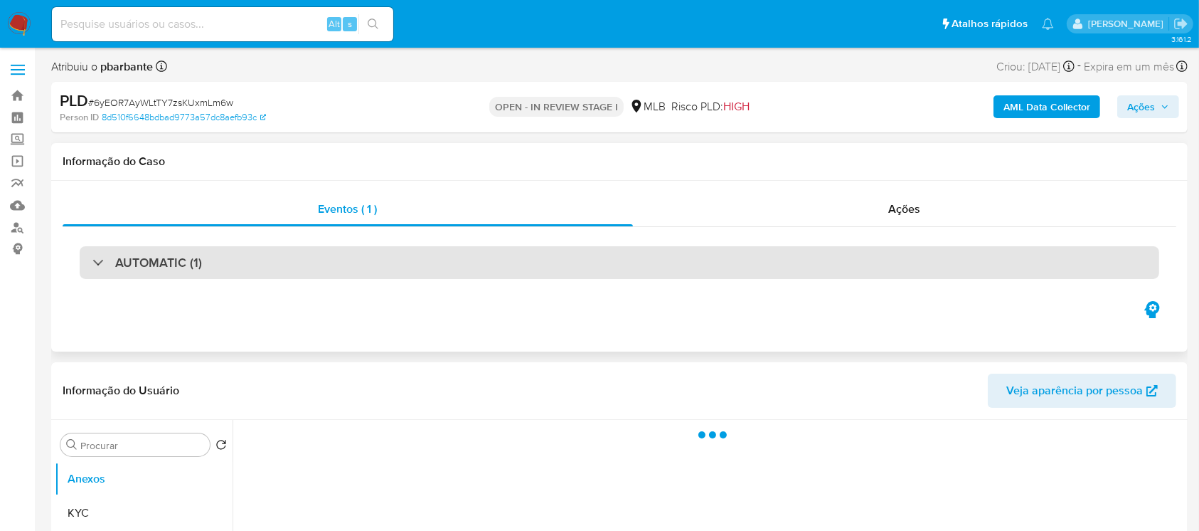
click at [92, 262] on div at bounding box center [92, 262] width 0 height 0
select select "10"
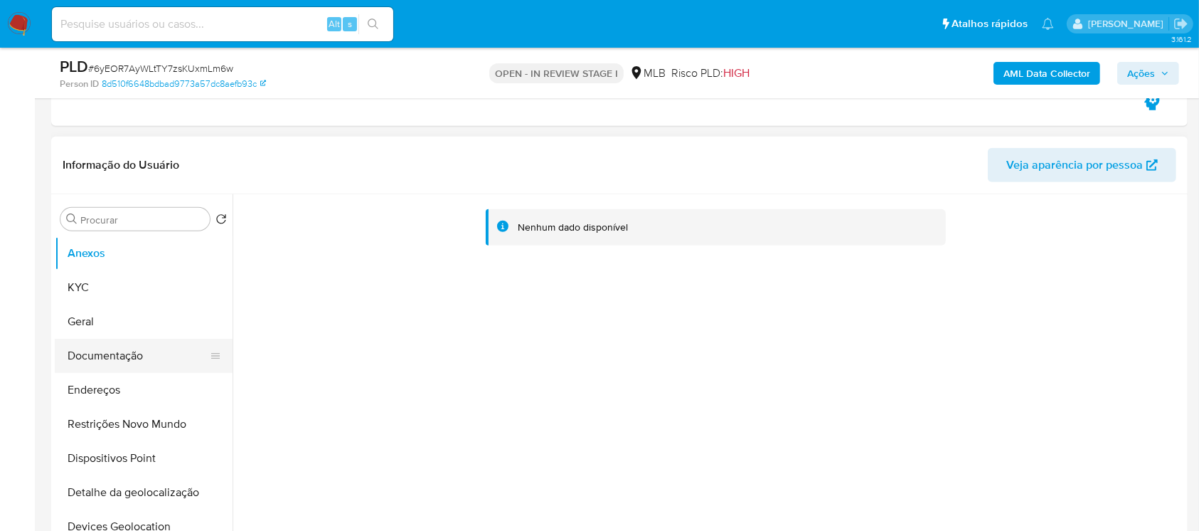
scroll to position [1012, 0]
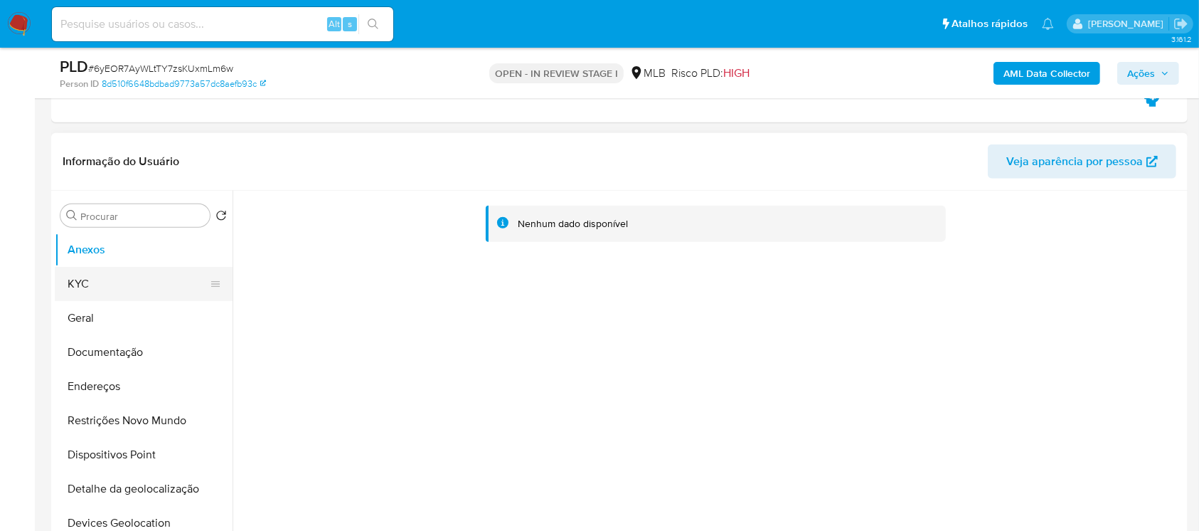
click at [108, 285] on button "KYC" at bounding box center [138, 284] width 166 height 34
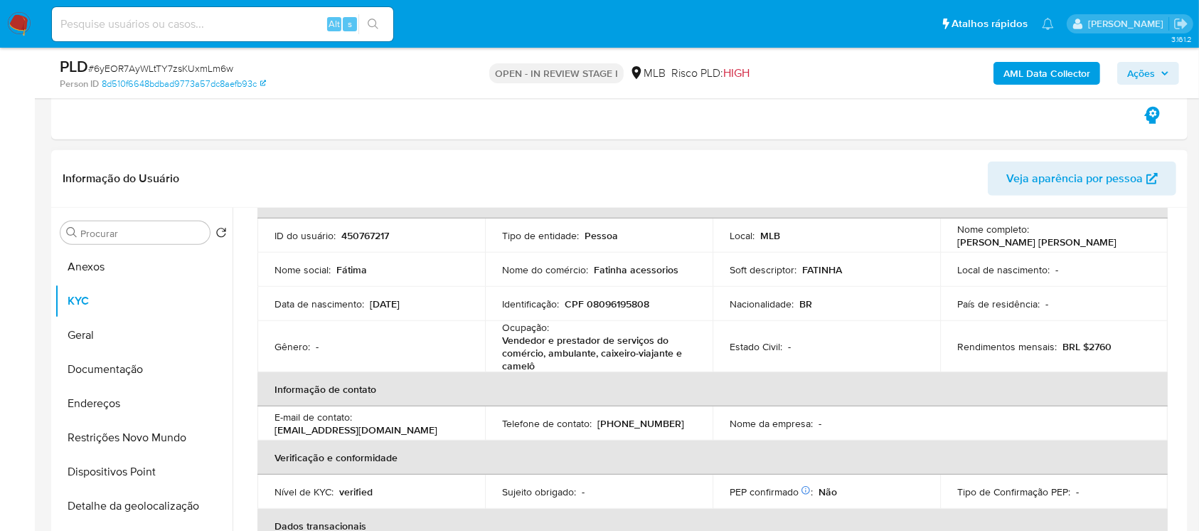
scroll to position [0, 0]
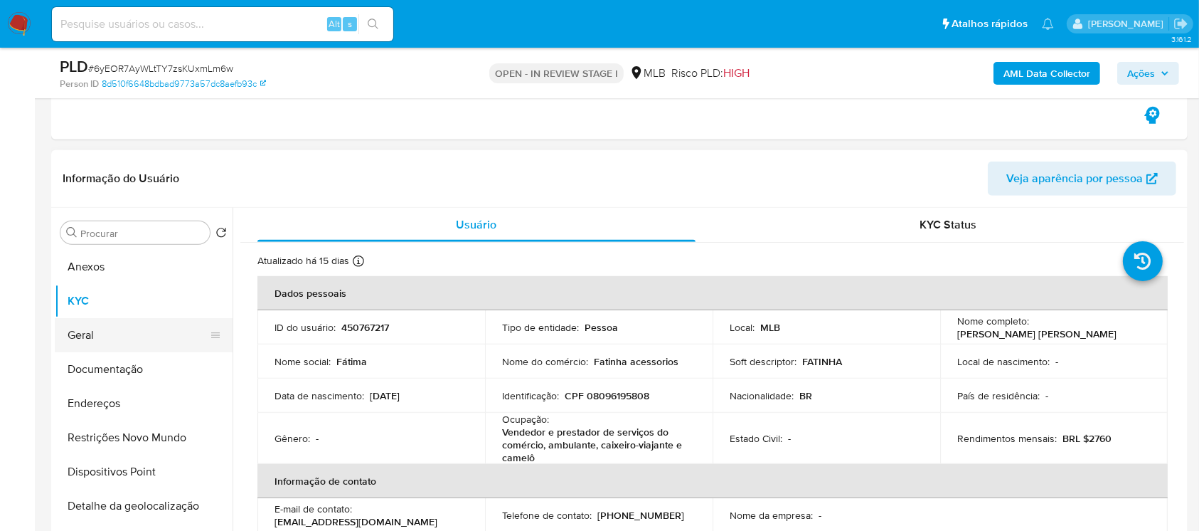
click at [85, 334] on button "Geral" at bounding box center [138, 335] width 166 height 34
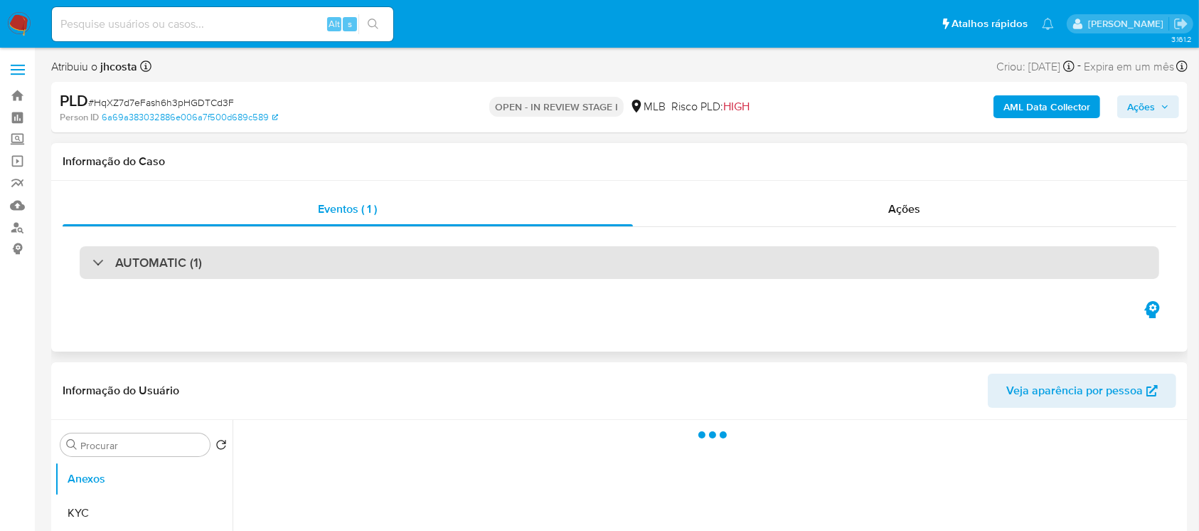
click at [99, 265] on div "AUTOMATIC (1)" at bounding box center [147, 263] width 110 height 16
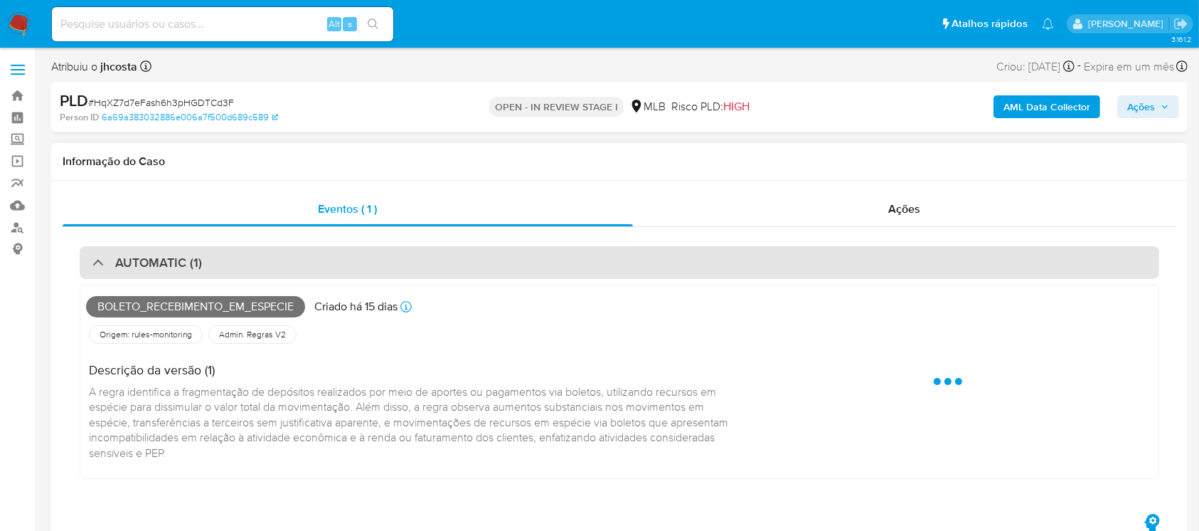
select select "10"
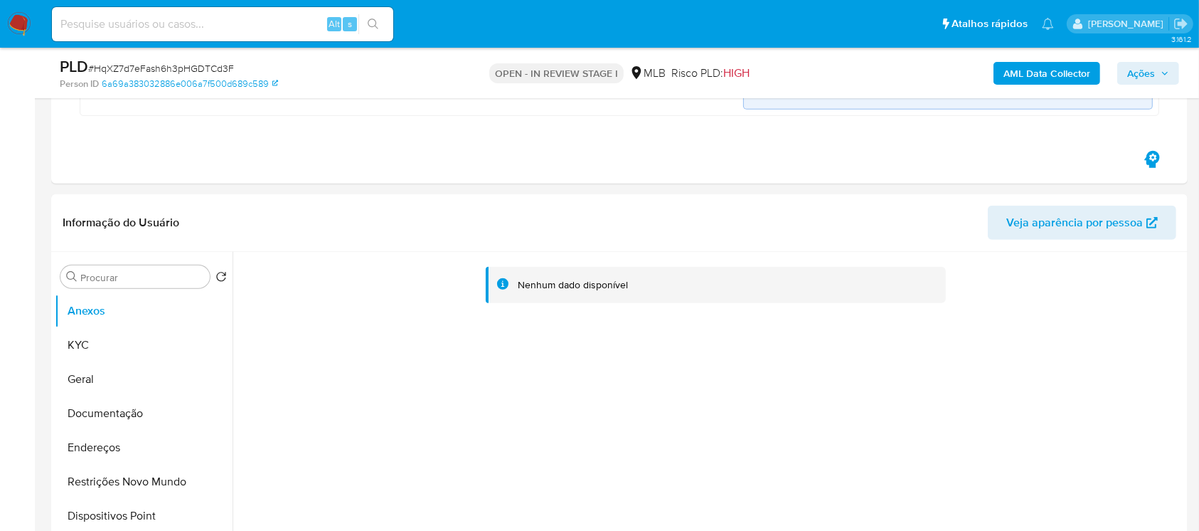
scroll to position [1012, 0]
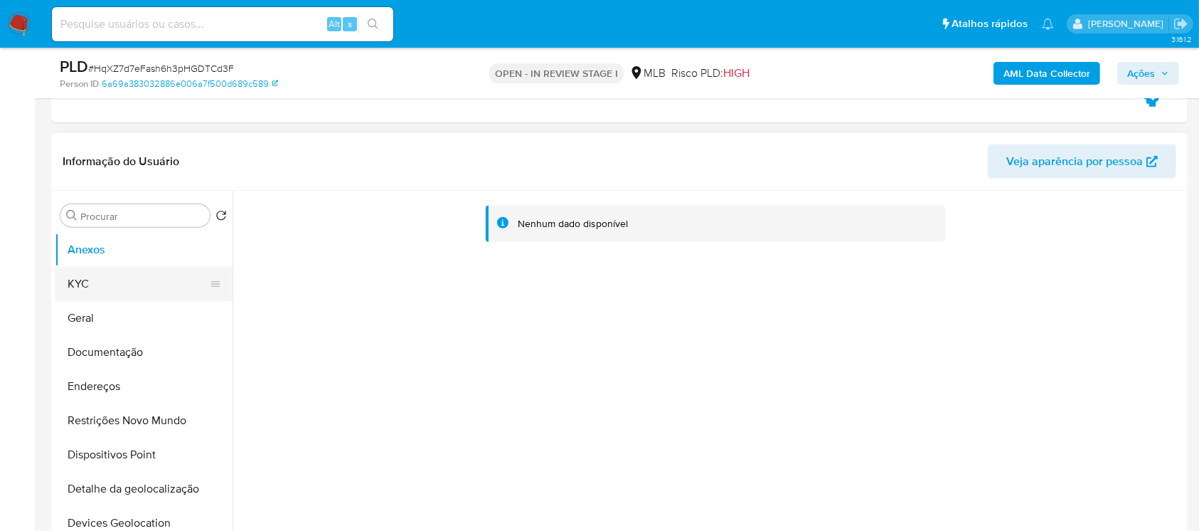
click at [85, 292] on button "KYC" at bounding box center [138, 284] width 166 height 34
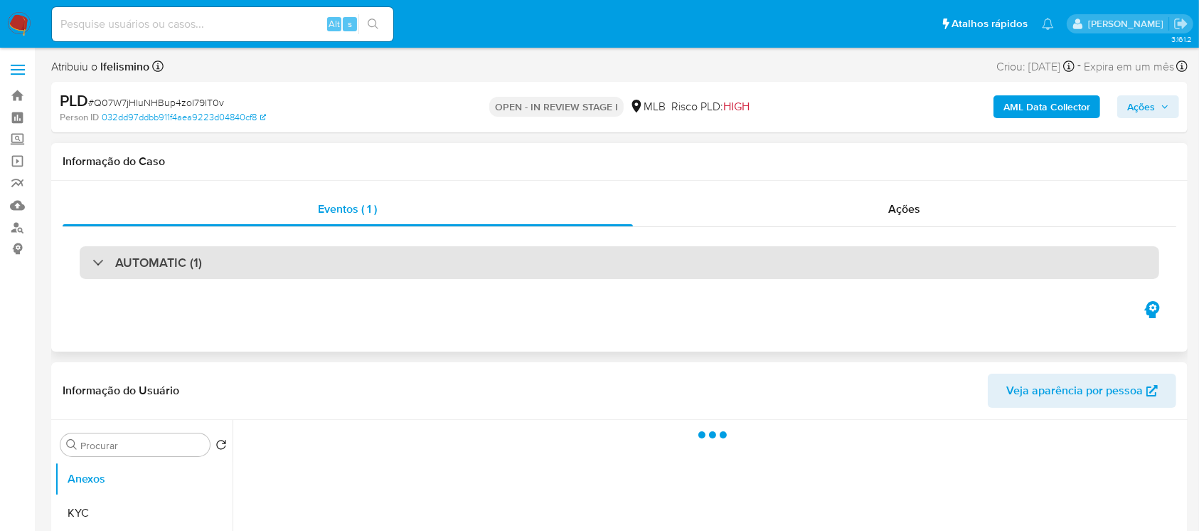
click at [96, 266] on div "AUTOMATIC (1)" at bounding box center [147, 263] width 110 height 16
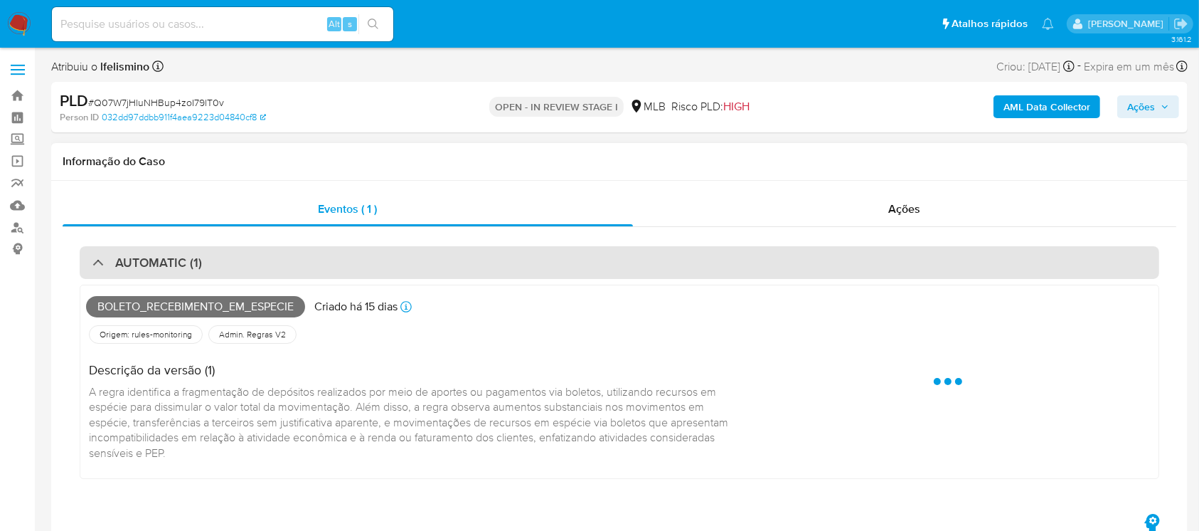
select select "10"
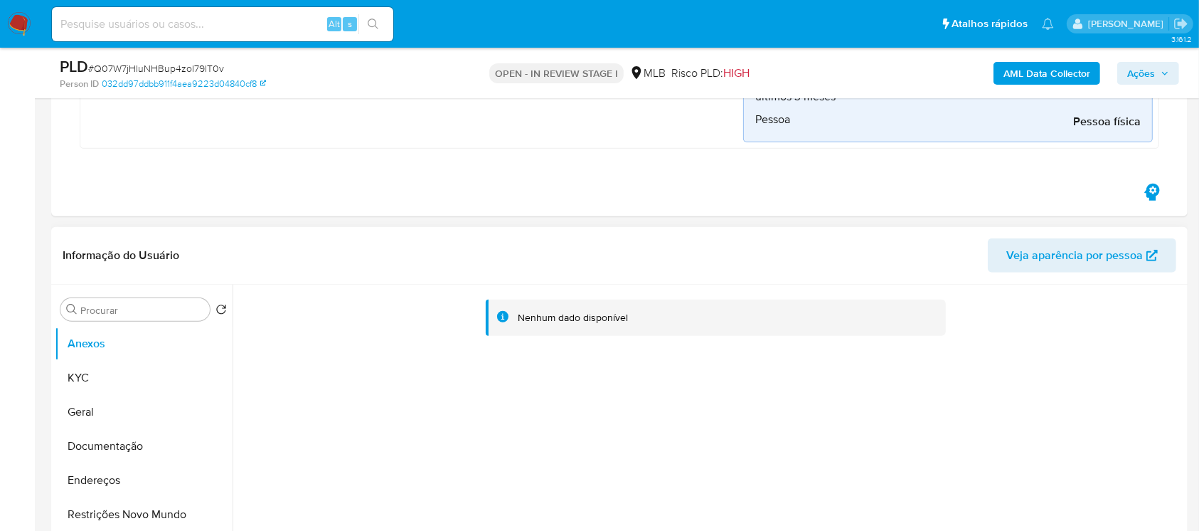
scroll to position [1012, 0]
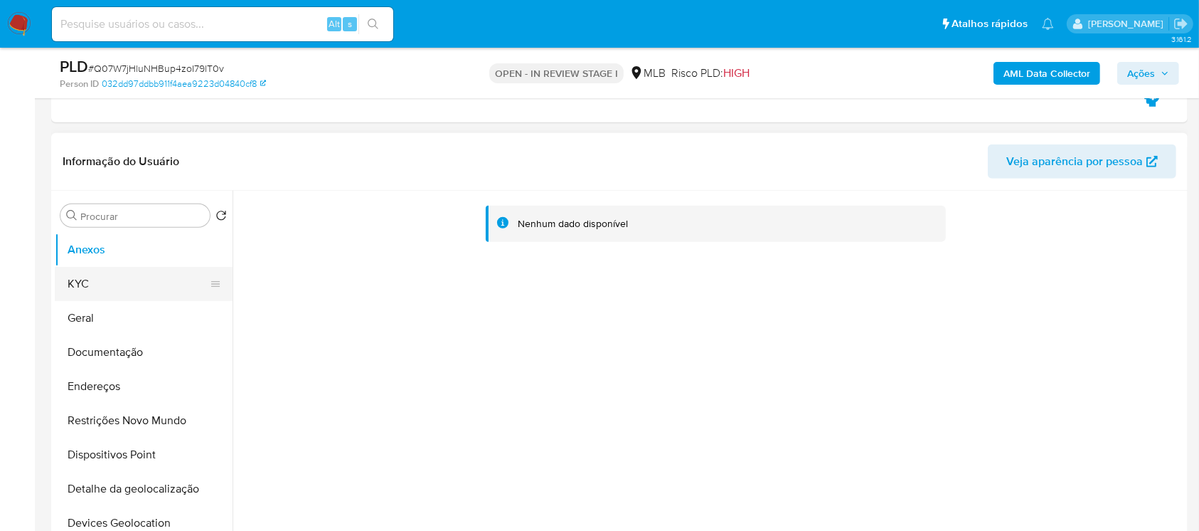
click at [95, 280] on button "KYC" at bounding box center [138, 284] width 166 height 34
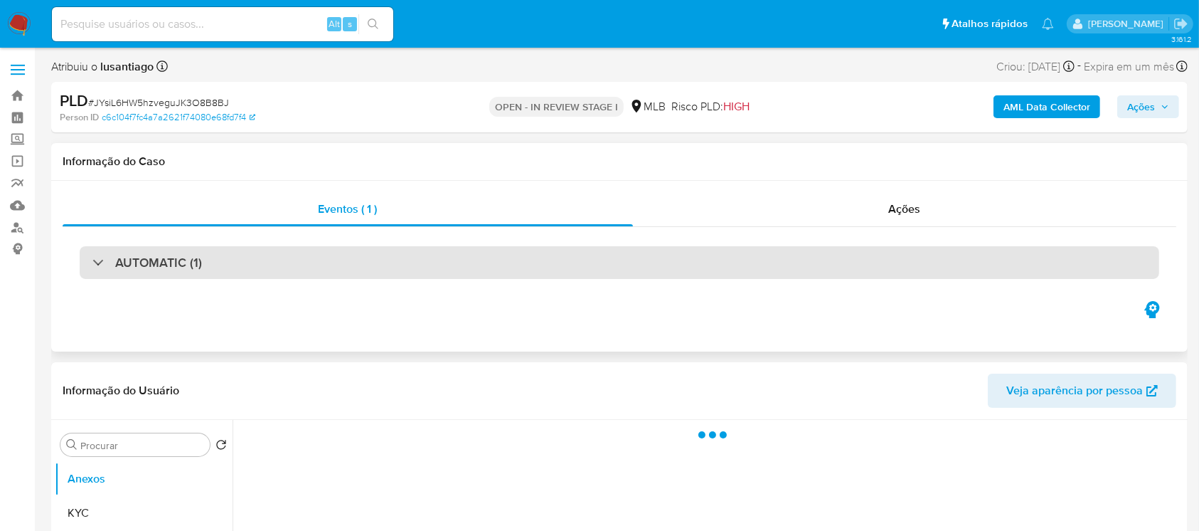
click at [92, 264] on div "AUTOMATIC (1)" at bounding box center [147, 263] width 110 height 16
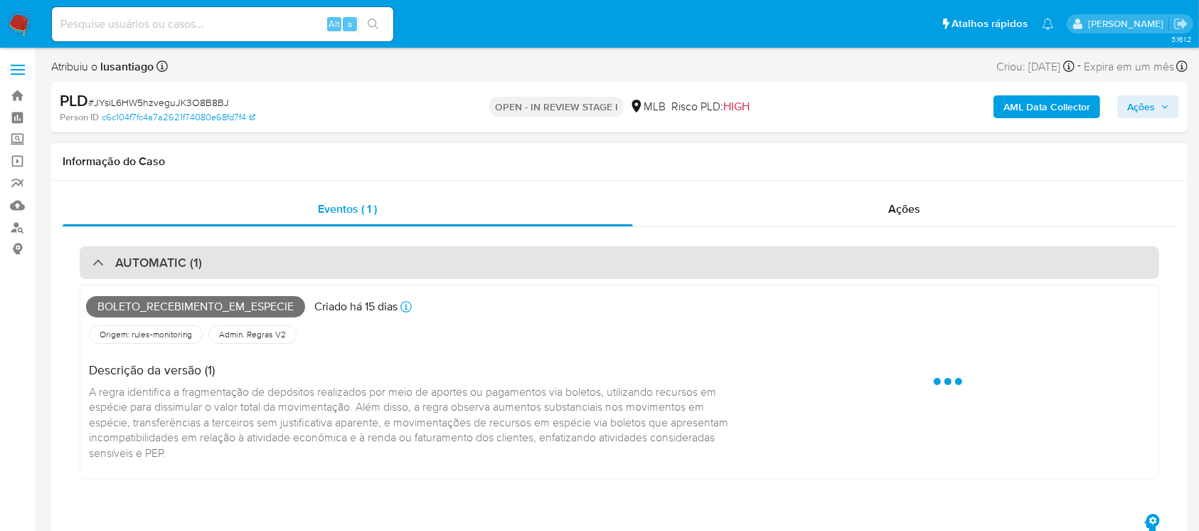
select select "10"
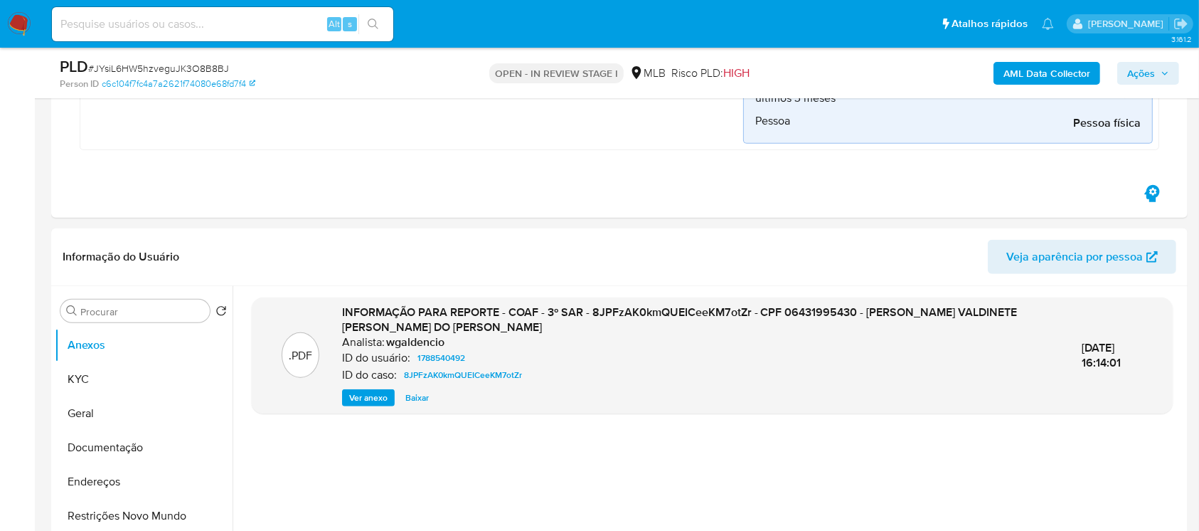
scroll to position [885, 0]
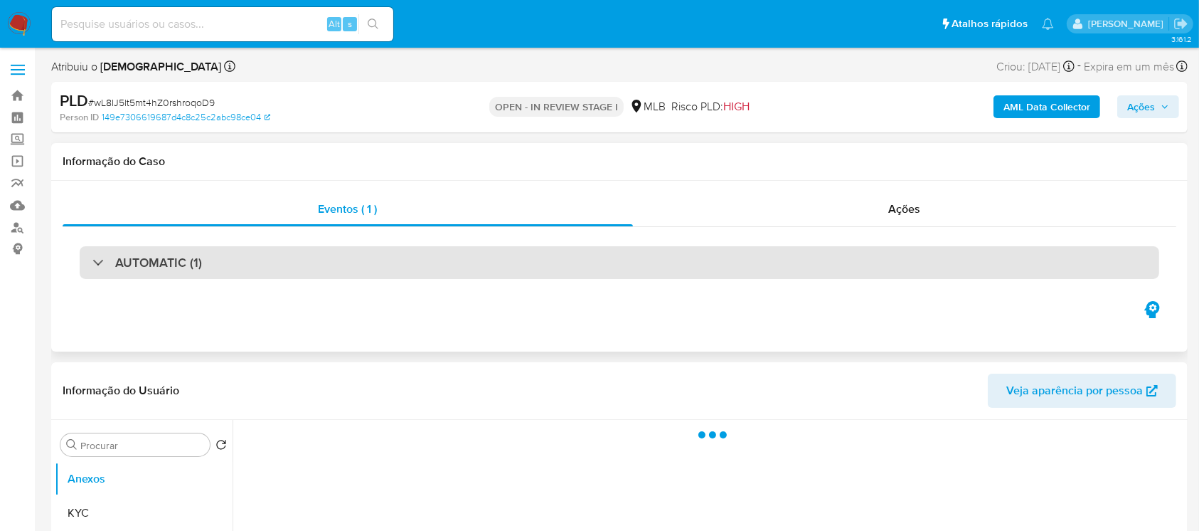
click at [83, 255] on div "AUTOMATIC (1)" at bounding box center [620, 262] width 1080 height 33
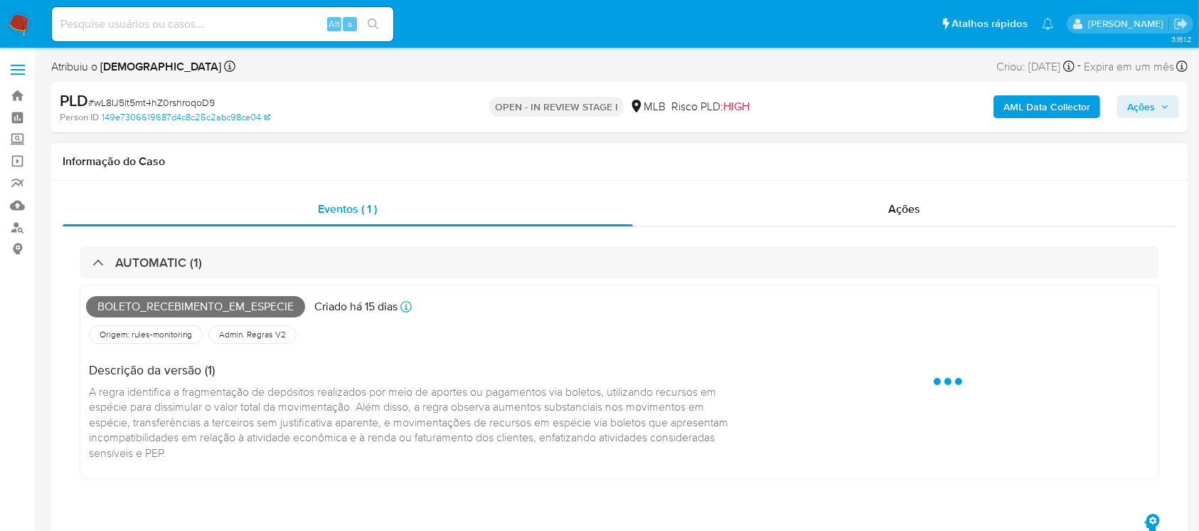
select select "10"
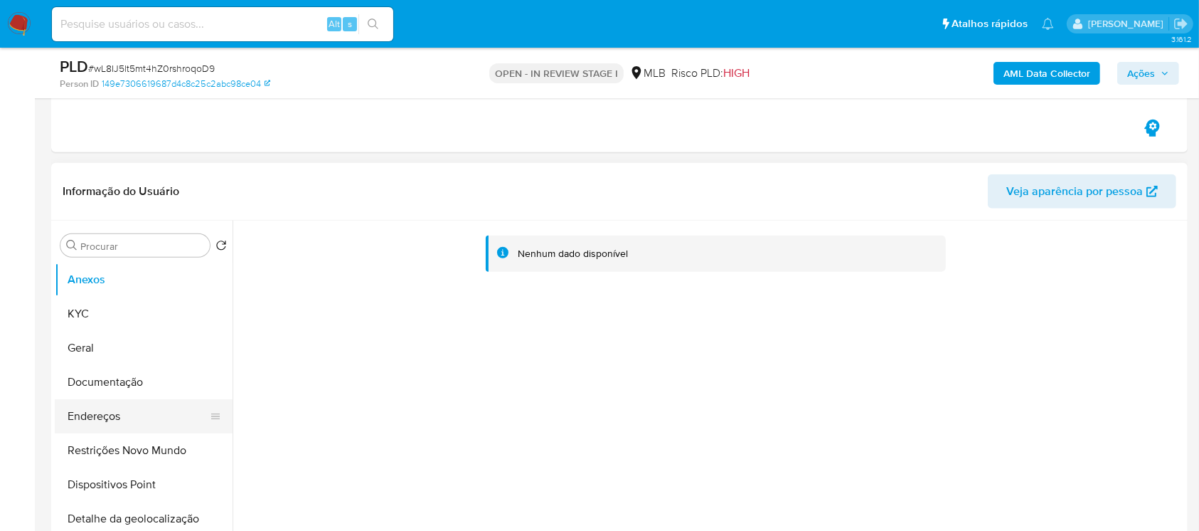
scroll to position [1012, 0]
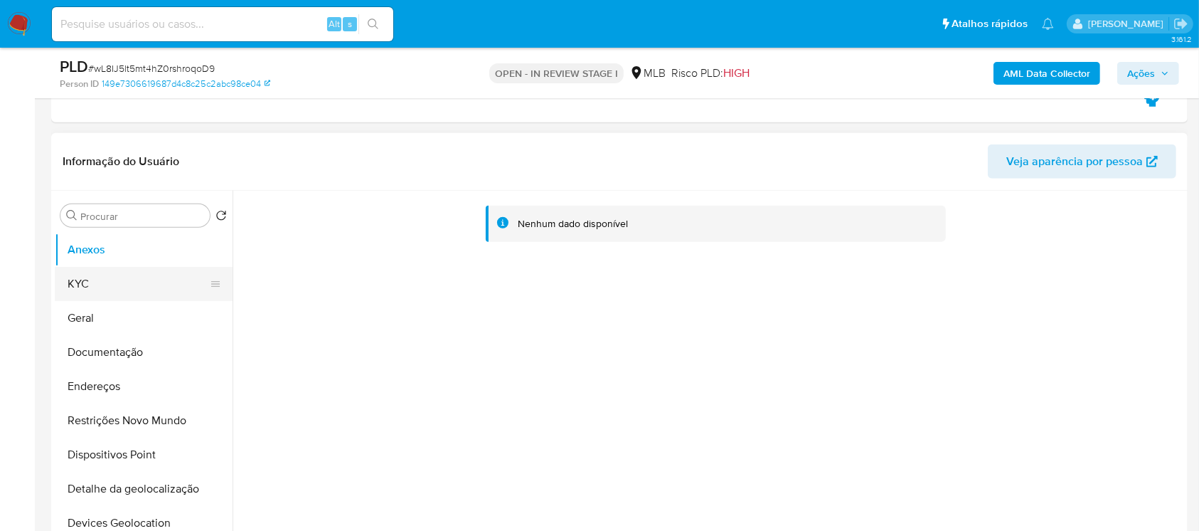
click at [93, 295] on button "KYC" at bounding box center [138, 284] width 166 height 34
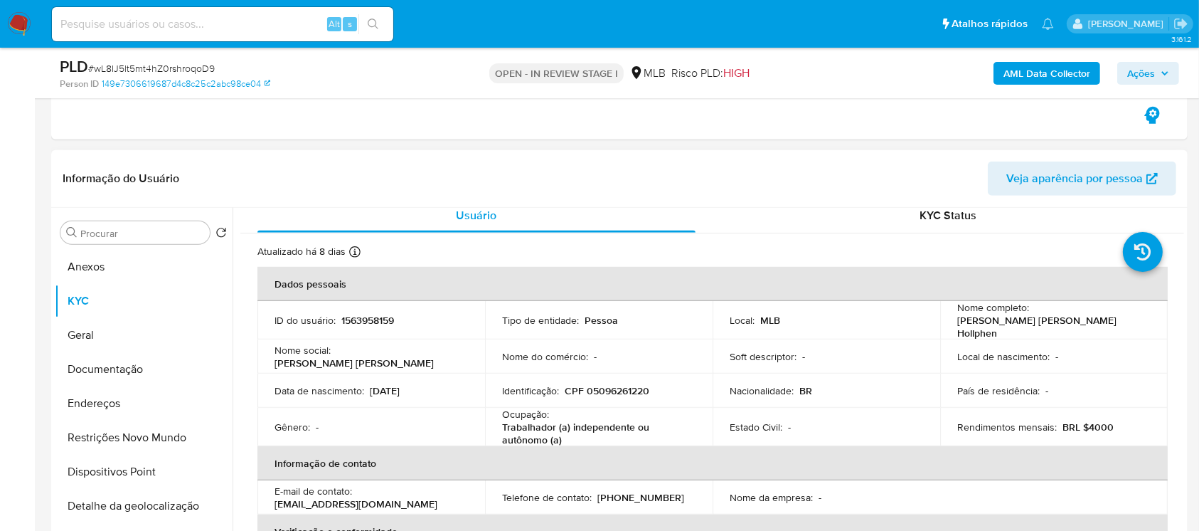
scroll to position [0, 0]
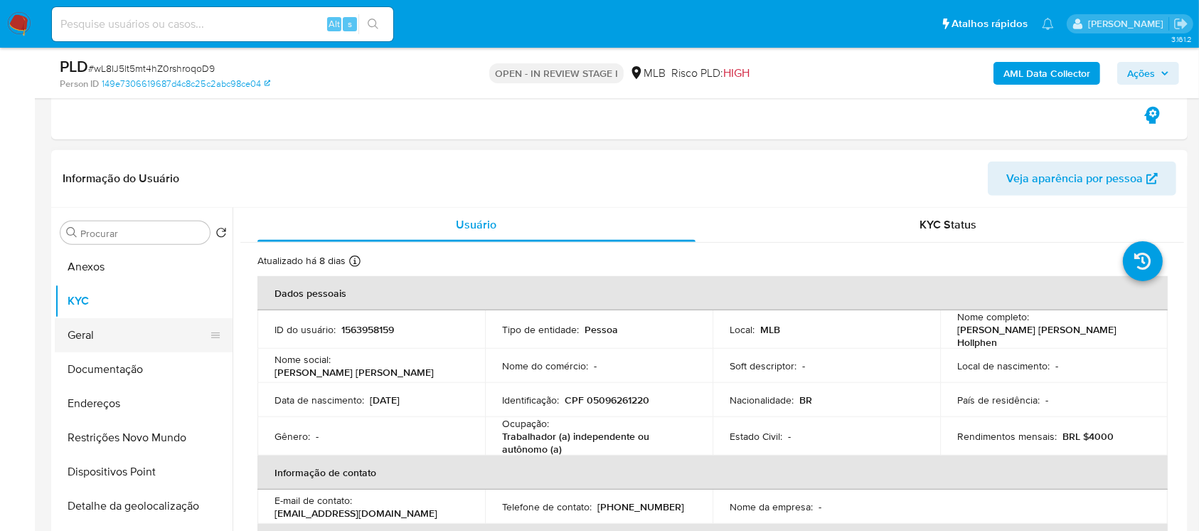
click at [83, 344] on button "Geral" at bounding box center [138, 335] width 166 height 34
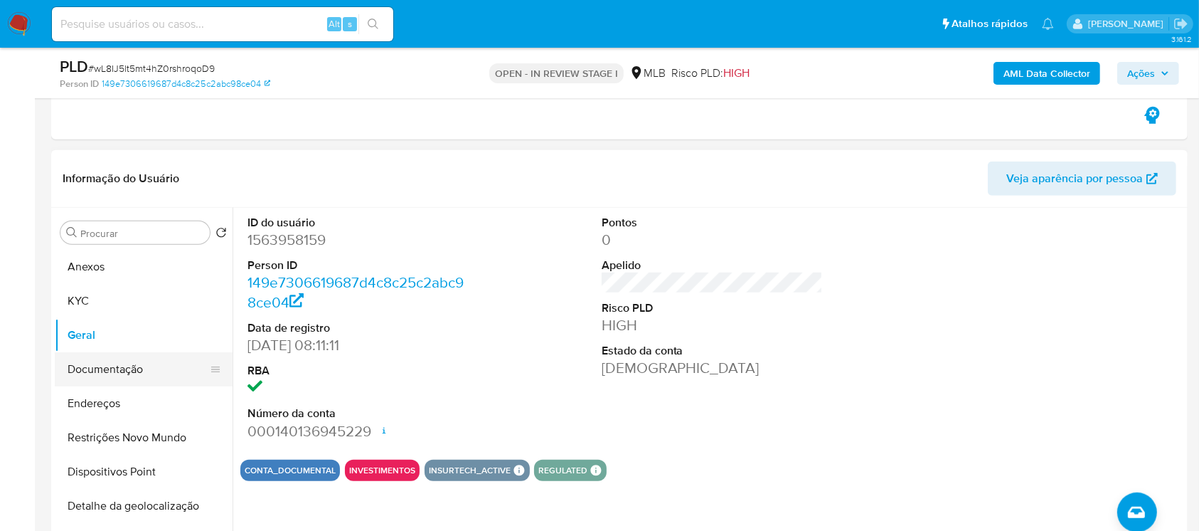
click at [97, 367] on button "Documentação" at bounding box center [138, 369] width 166 height 34
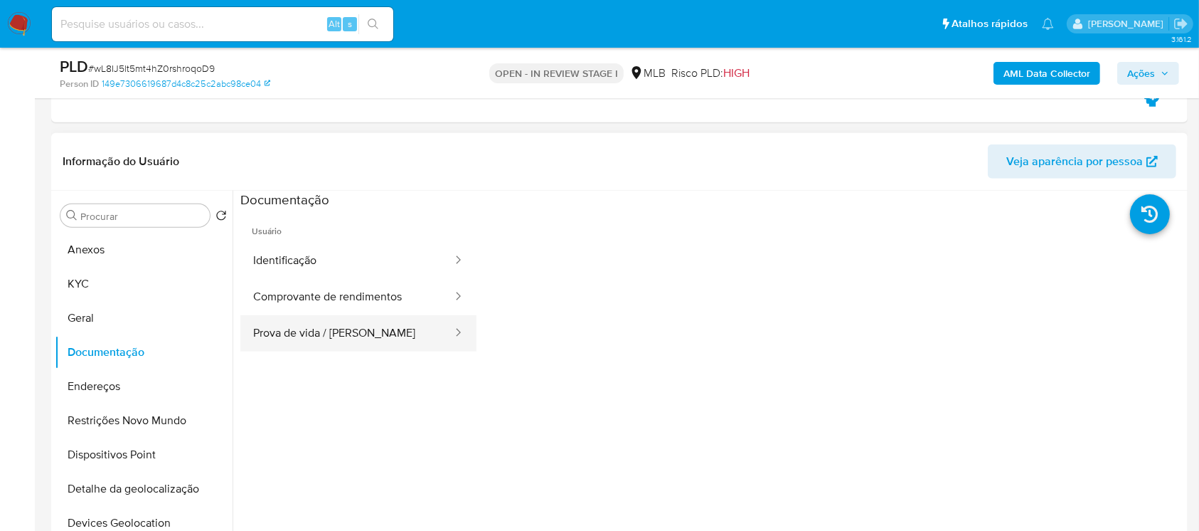
click at [284, 348] on button "Prova de vida / Selfie" at bounding box center [346, 333] width 213 height 36
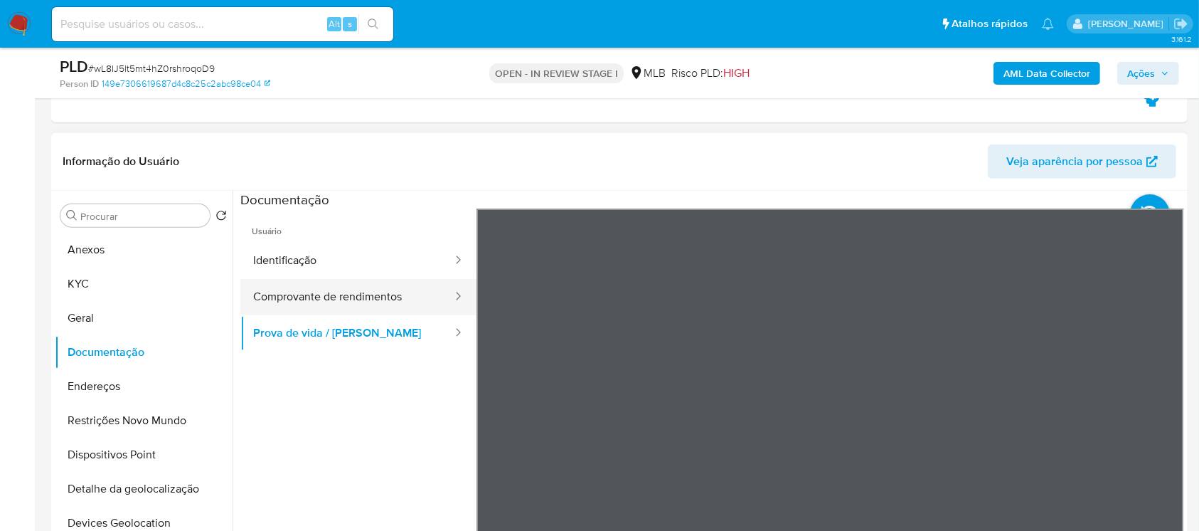
click at [345, 304] on button "Comprovante de rendimentos" at bounding box center [346, 297] width 213 height 36
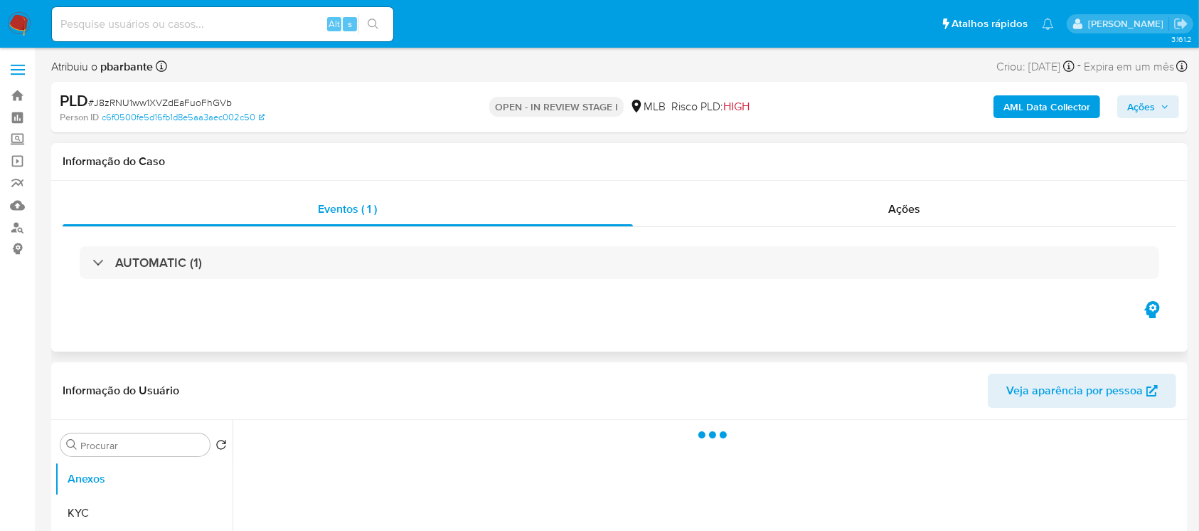
select select "10"
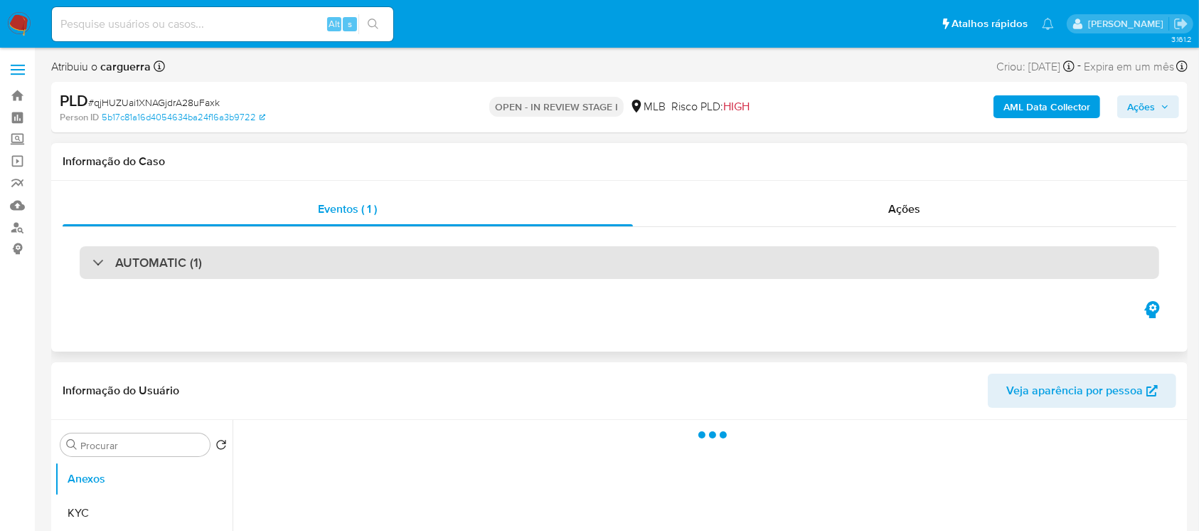
click at [92, 262] on div at bounding box center [92, 262] width 0 height 0
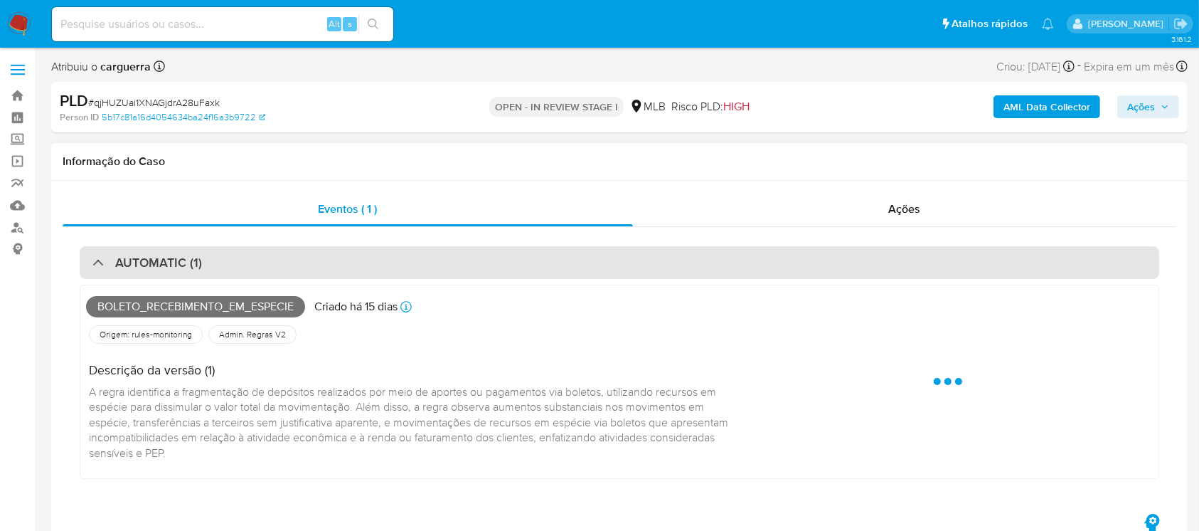
select select "10"
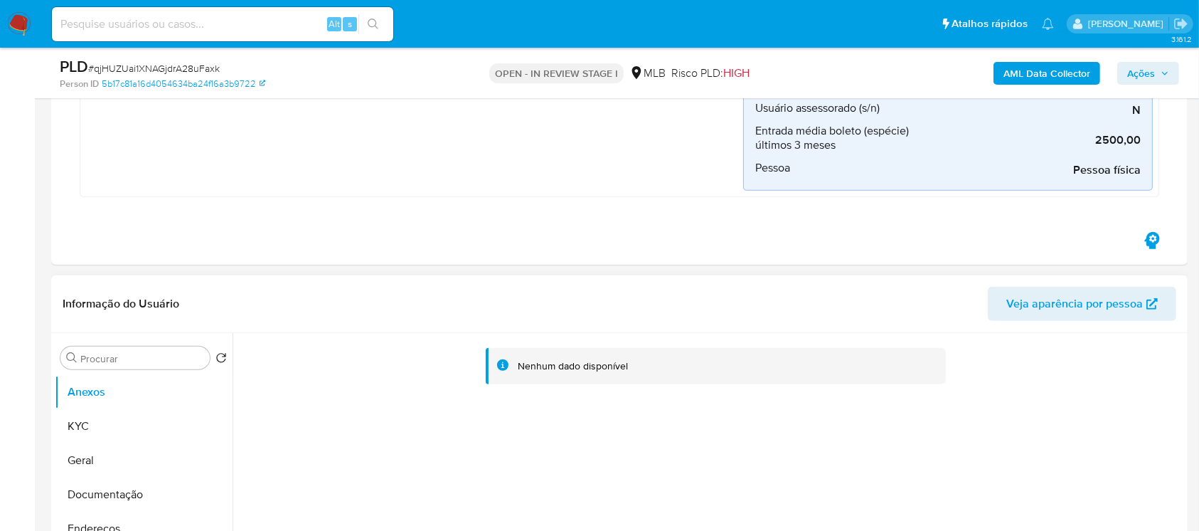
scroll to position [1138, 0]
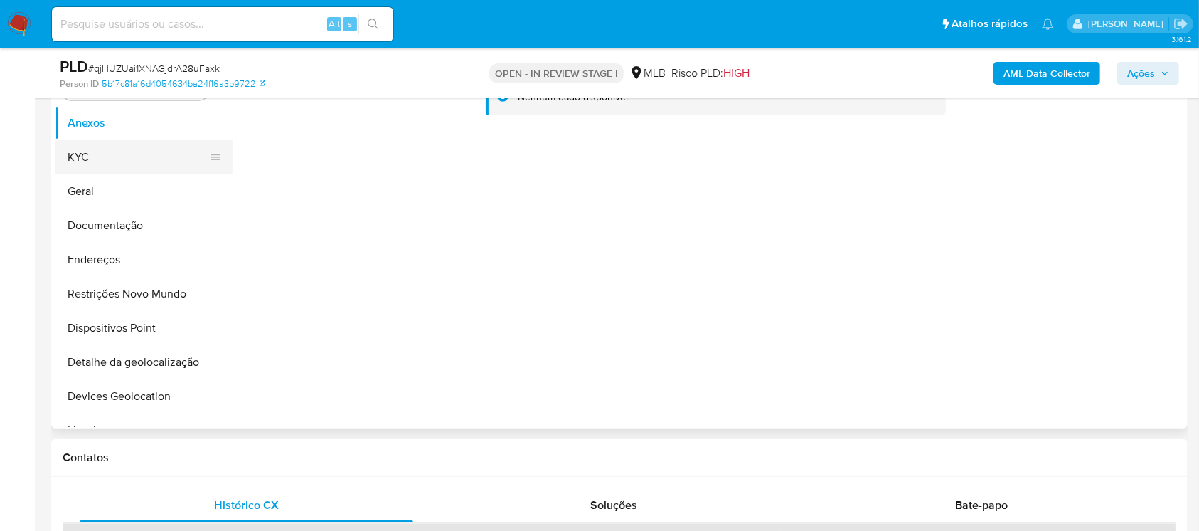
click at [89, 168] on button "KYC" at bounding box center [138, 157] width 166 height 34
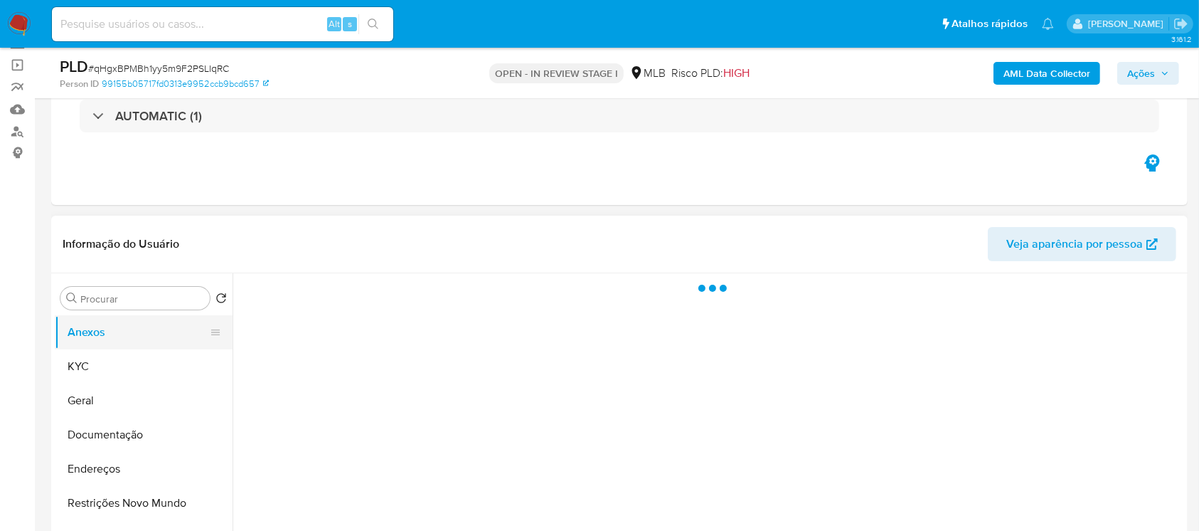
scroll to position [126, 0]
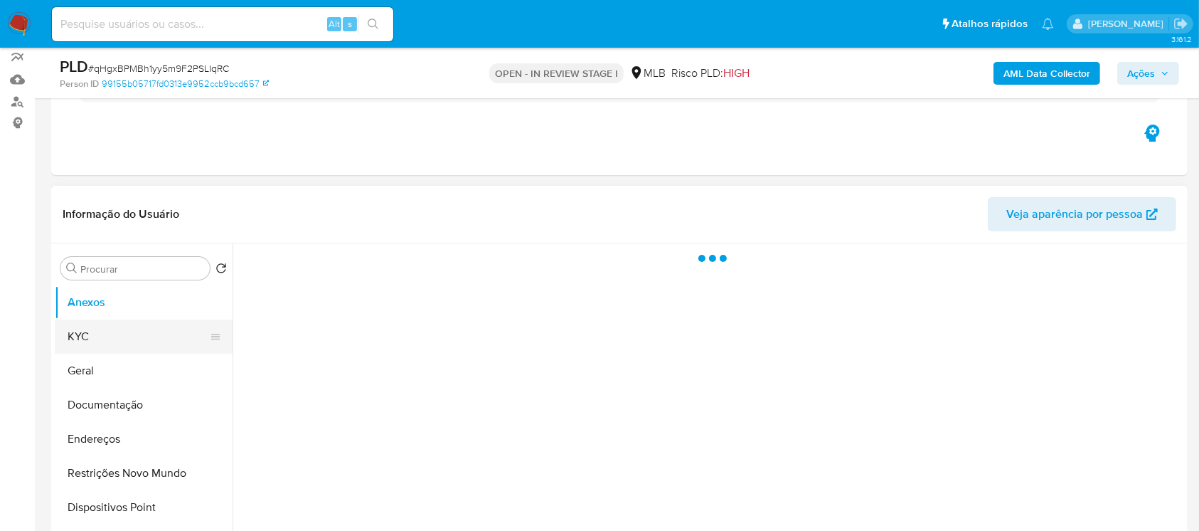
click at [106, 340] on button "KYC" at bounding box center [138, 336] width 166 height 34
select select "10"
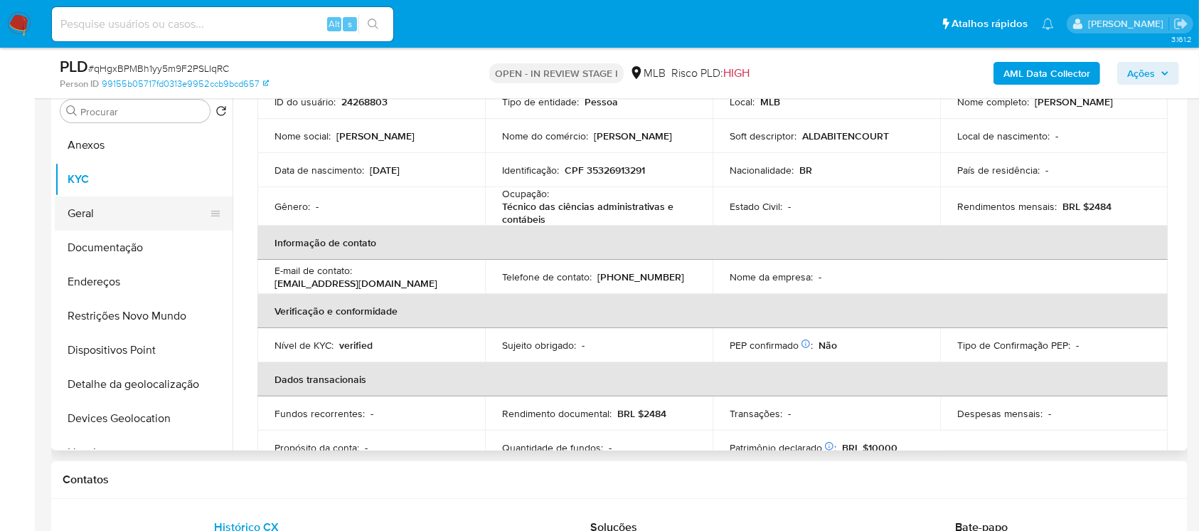
scroll to position [253, 0]
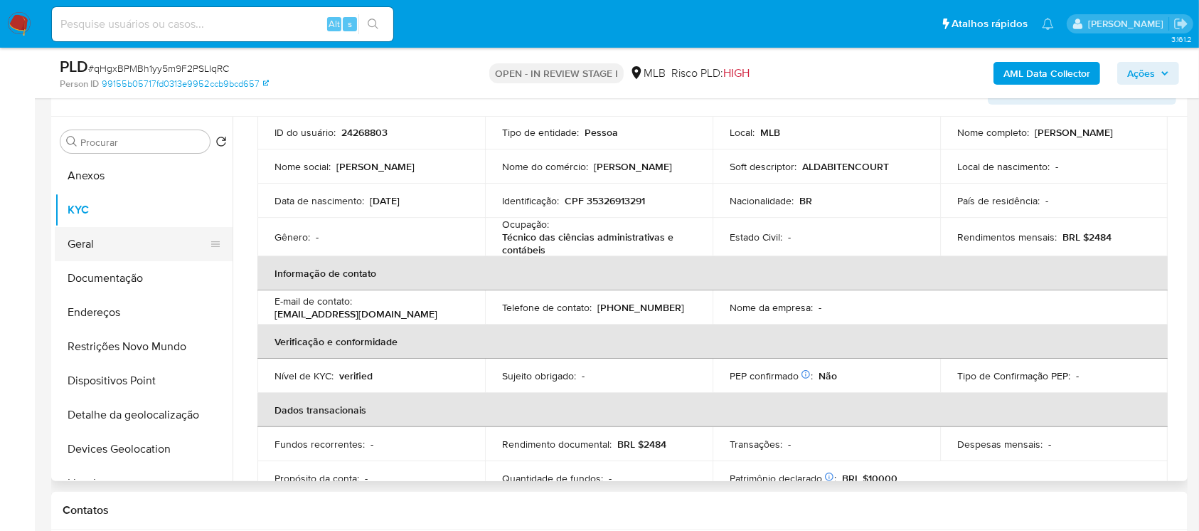
click at [83, 231] on button "Geral" at bounding box center [138, 244] width 166 height 34
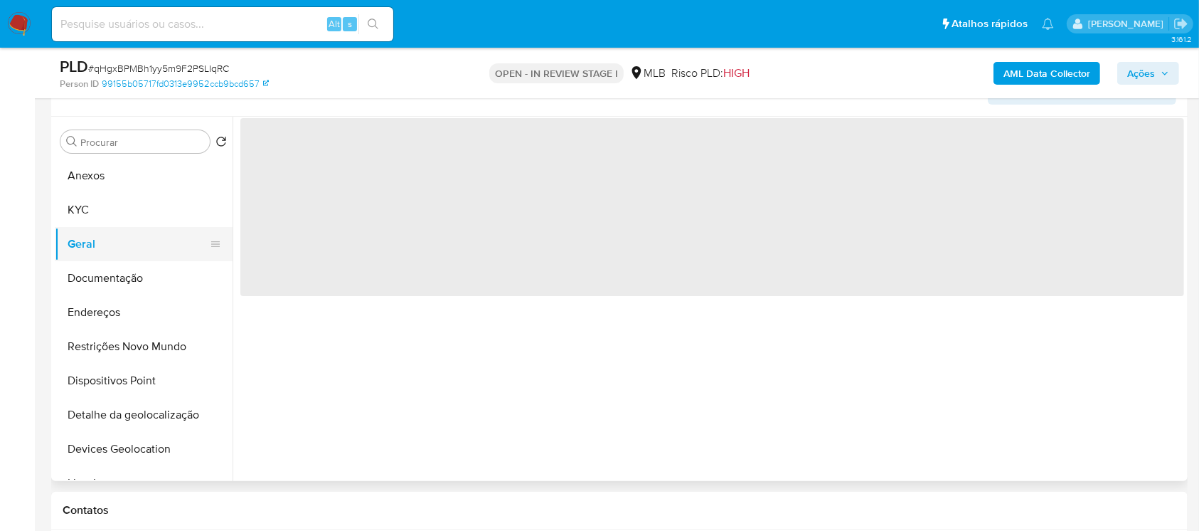
scroll to position [0, 0]
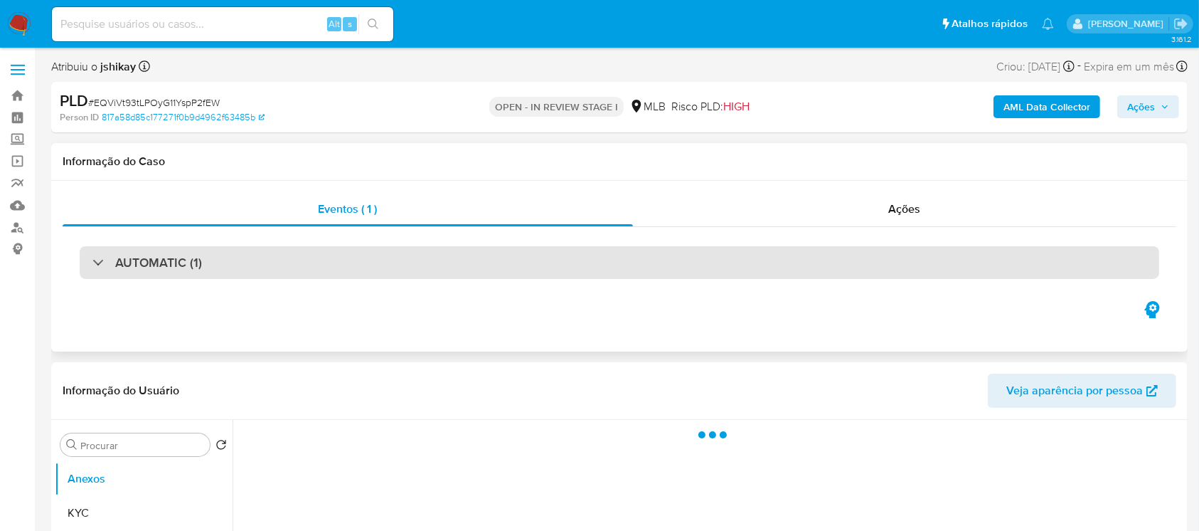
click at [96, 265] on div "AUTOMATIC (1)" at bounding box center [147, 263] width 110 height 16
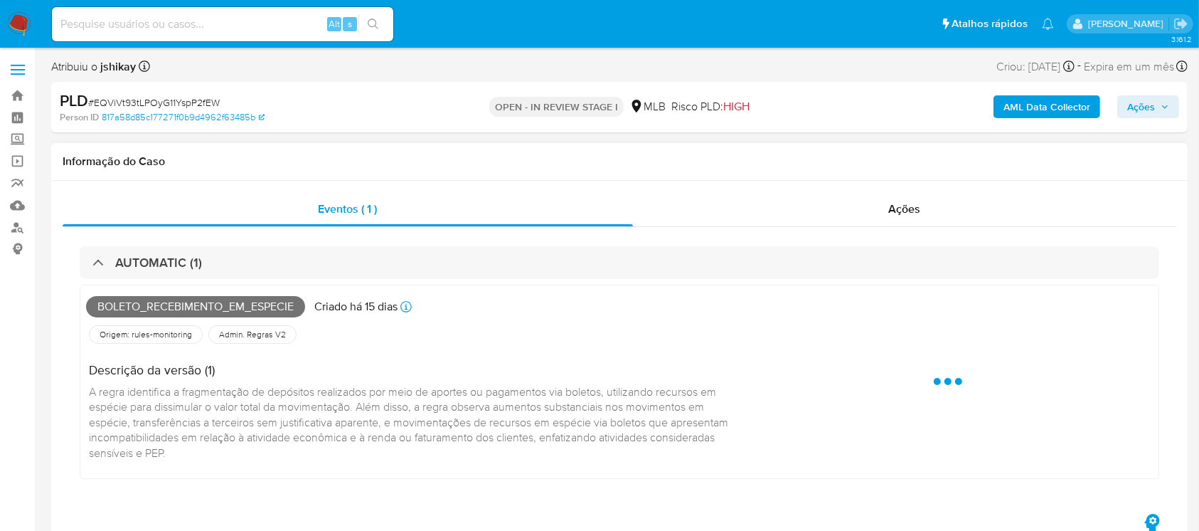
select select "10"
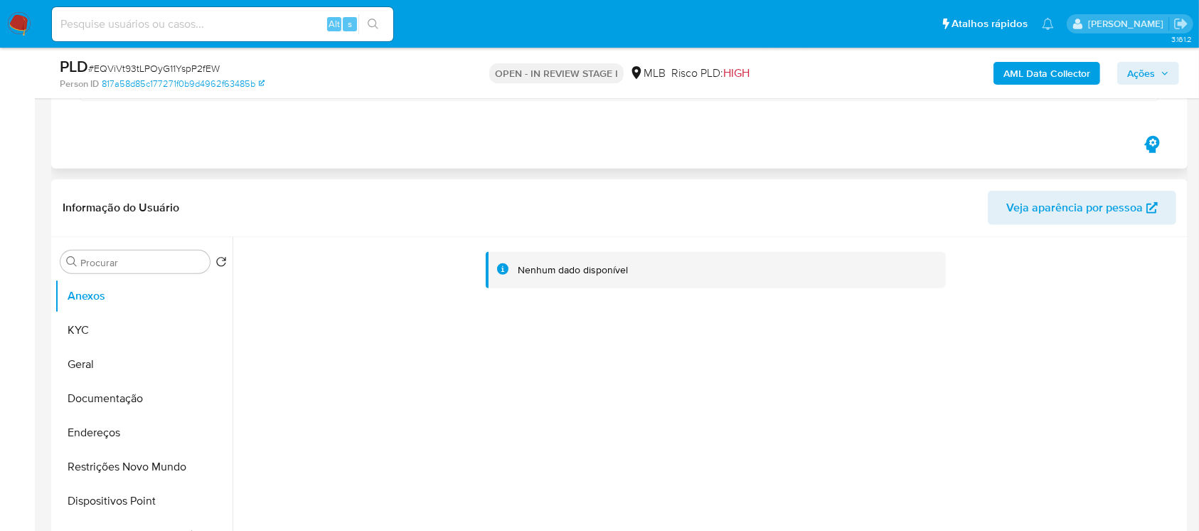
scroll to position [1012, 0]
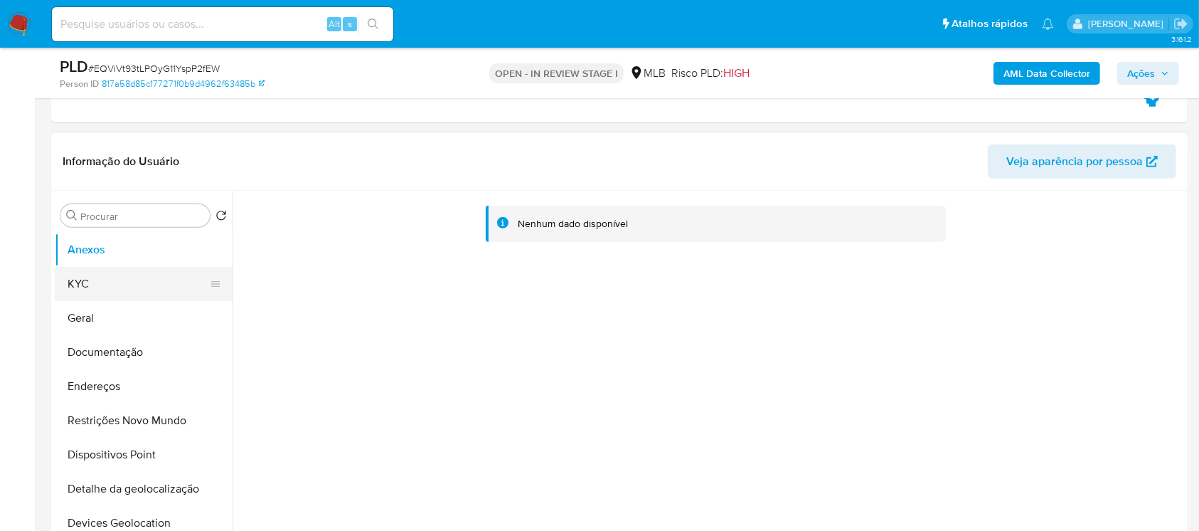
click at [86, 275] on button "KYC" at bounding box center [138, 284] width 166 height 34
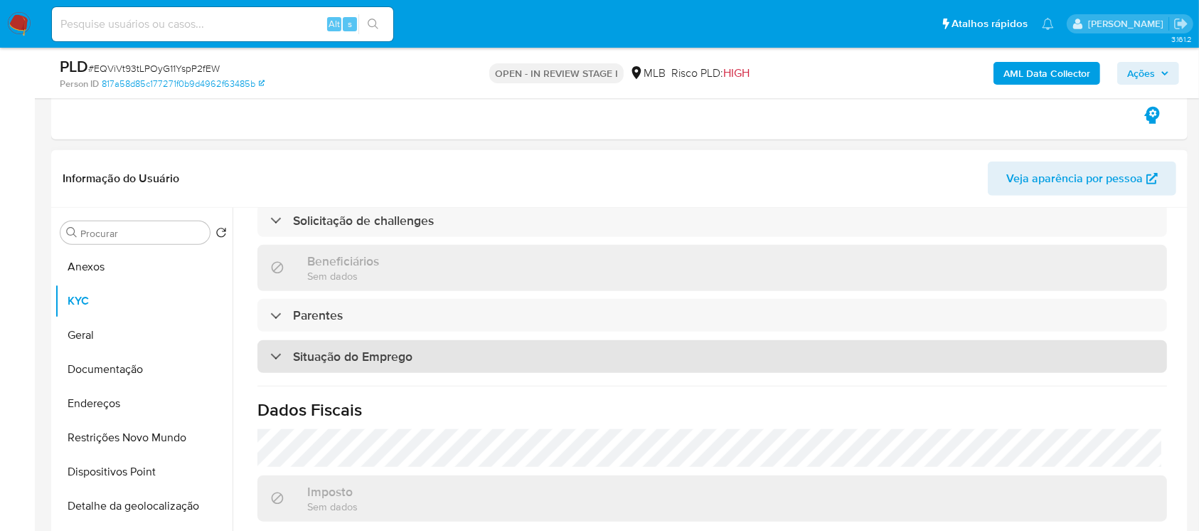
scroll to position [605, 0]
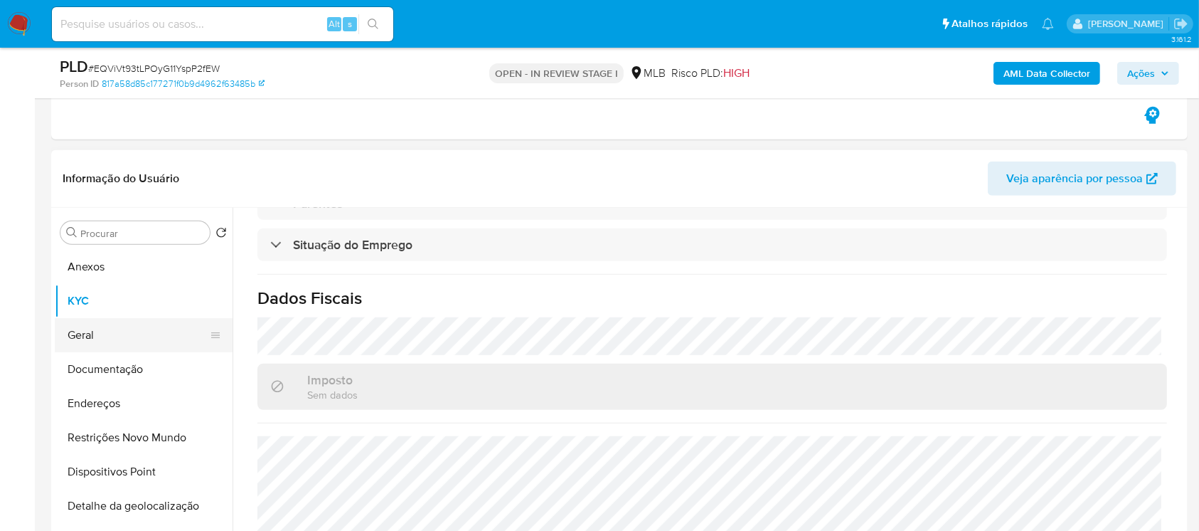
click at [88, 327] on button "Geral" at bounding box center [138, 335] width 166 height 34
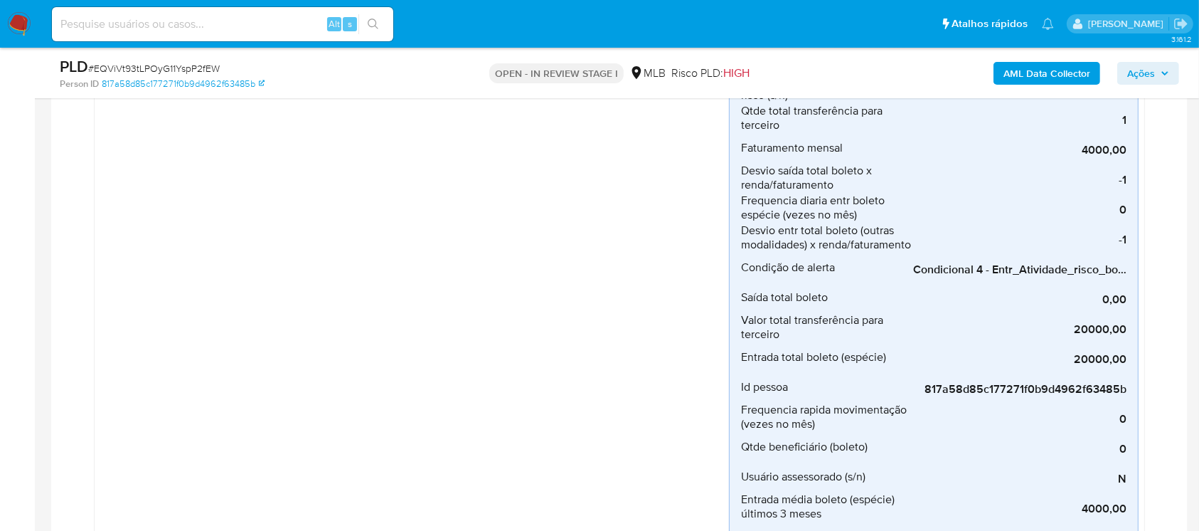
scroll to position [506, 0]
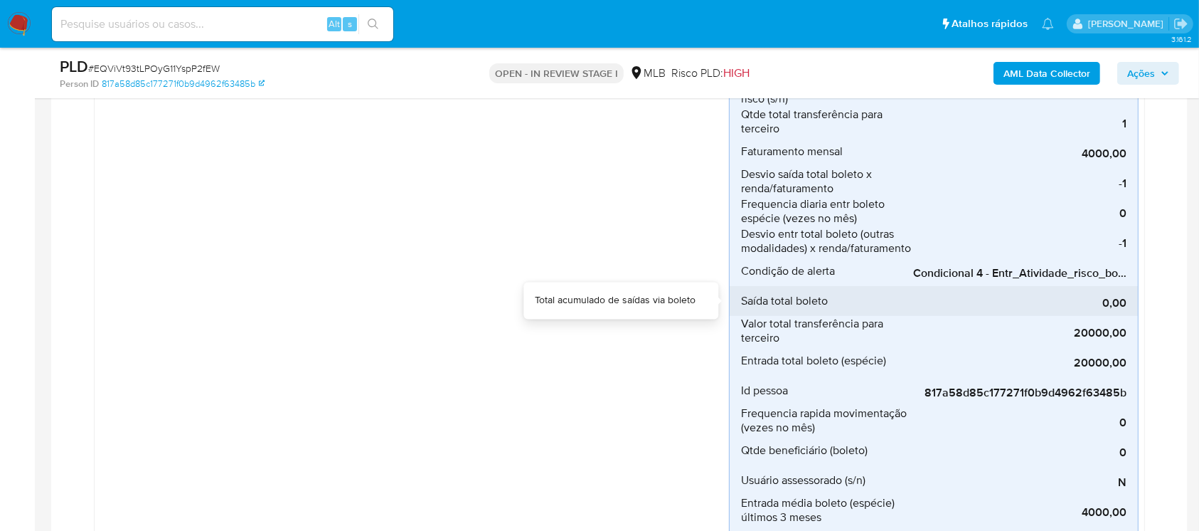
drag, startPoint x: 960, startPoint y: 287, endPoint x: 1032, endPoint y: 287, distance: 71.9
click at [1032, 287] on div "0,00" at bounding box center [1019, 301] width 213 height 30
click at [1103, 286] on div "0,00" at bounding box center [1019, 301] width 213 height 30
click at [1118, 286] on div "0,00" at bounding box center [1019, 301] width 213 height 30
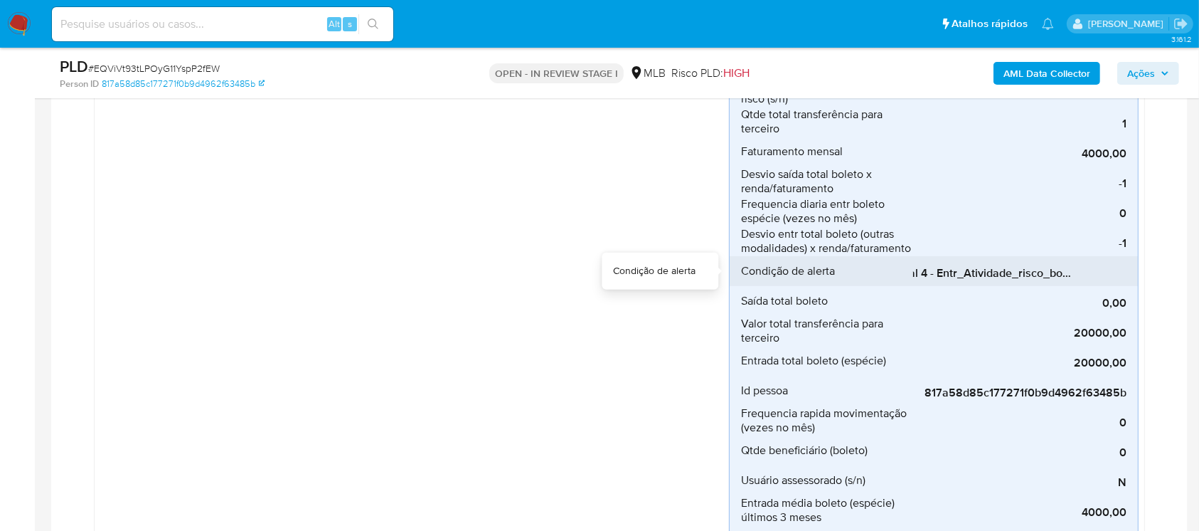
click at [980, 272] on span "Condicional 4 - Entr_Atividade_risco_boleto_espécie" at bounding box center [1019, 273] width 213 height 14
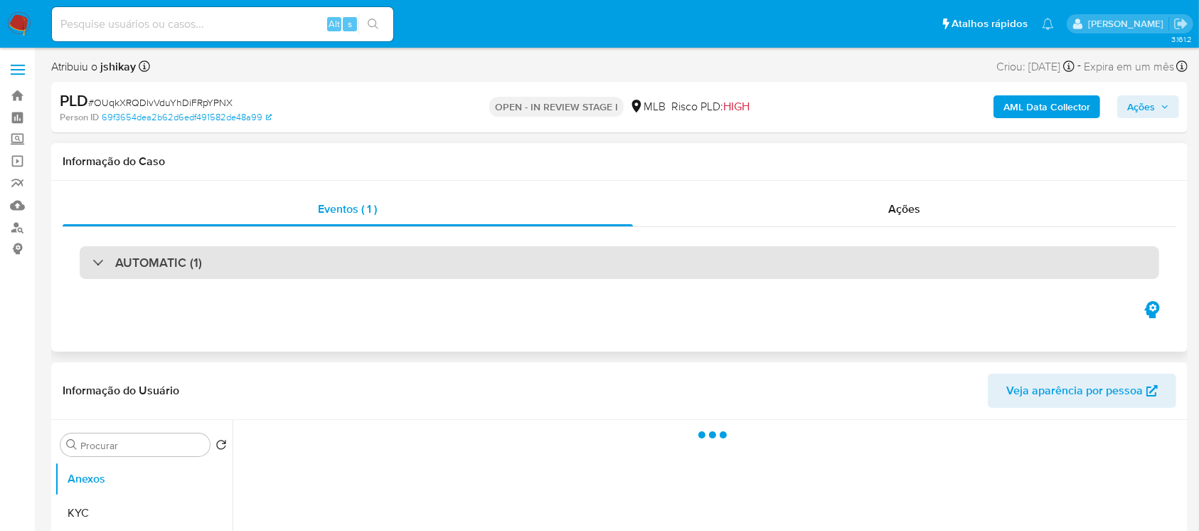
click at [92, 262] on div at bounding box center [92, 262] width 0 height 0
select select "10"
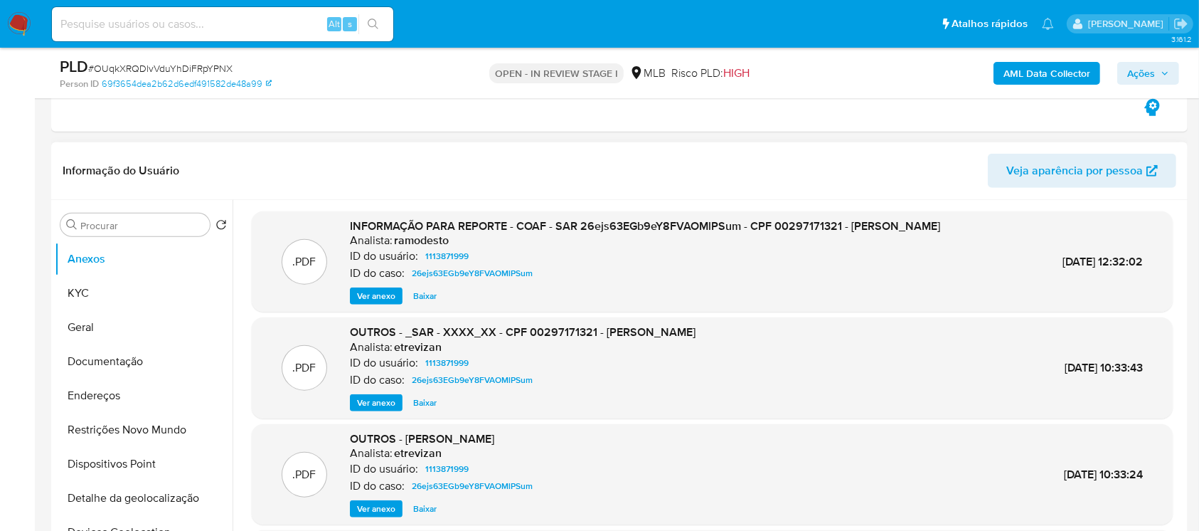
scroll to position [1012, 0]
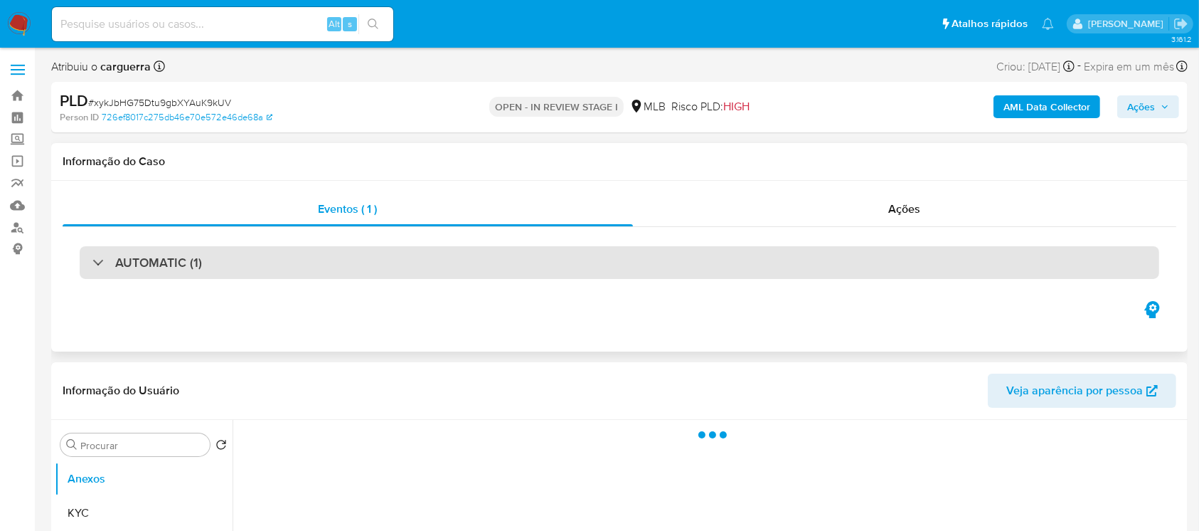
click at [92, 262] on div at bounding box center [92, 262] width 0 height 0
select select "10"
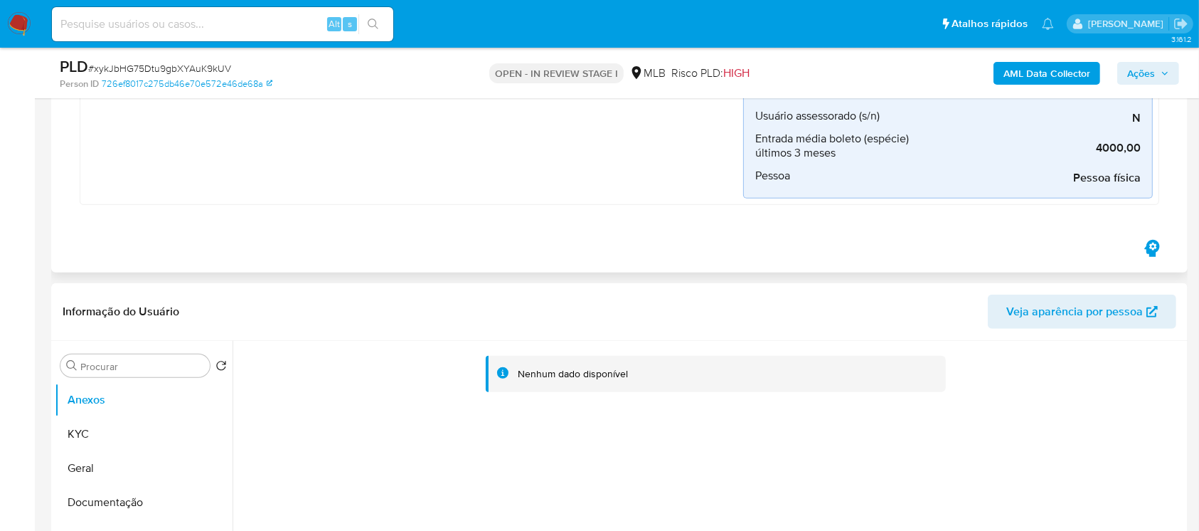
scroll to position [885, 0]
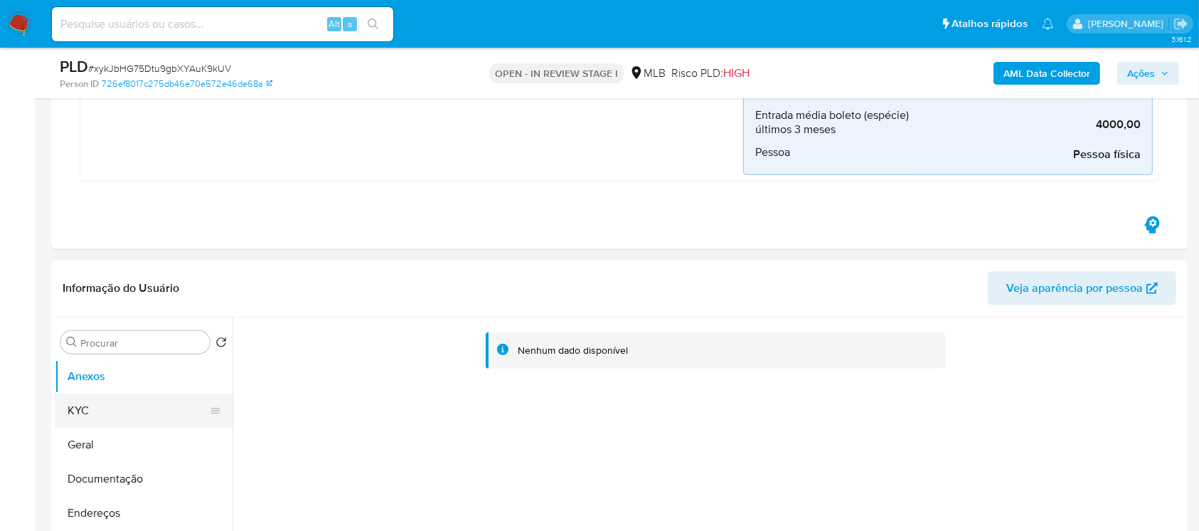
click at [79, 409] on button "KYC" at bounding box center [138, 410] width 166 height 34
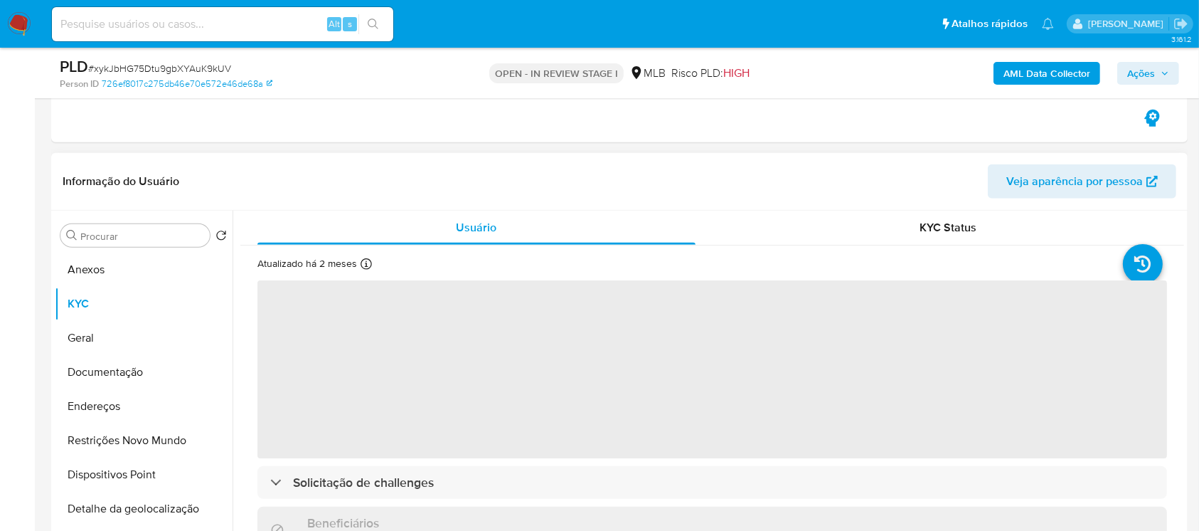
scroll to position [1138, 0]
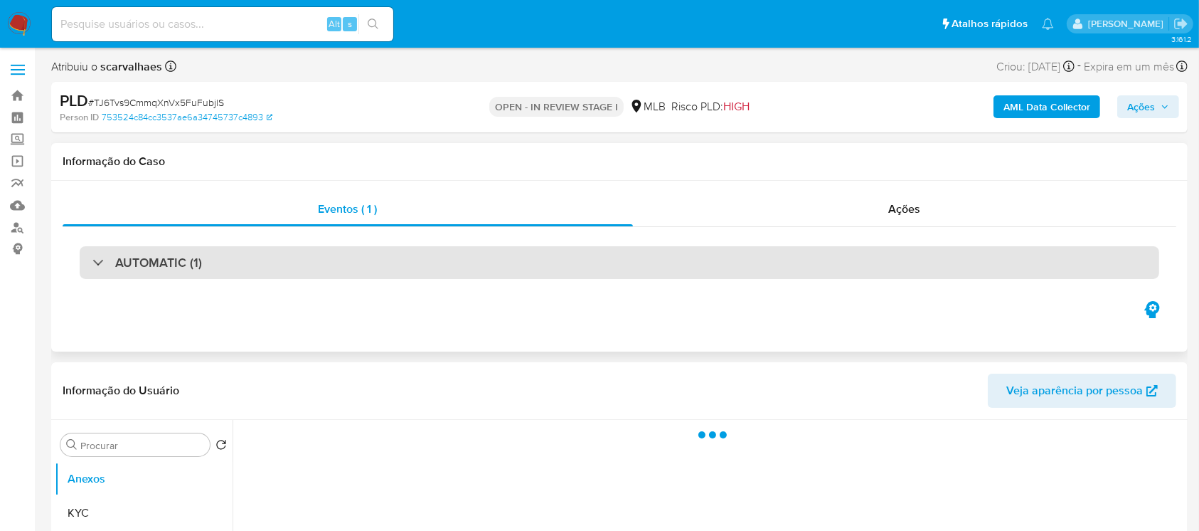
click at [94, 266] on div "AUTOMATIC (1)" at bounding box center [147, 263] width 110 height 16
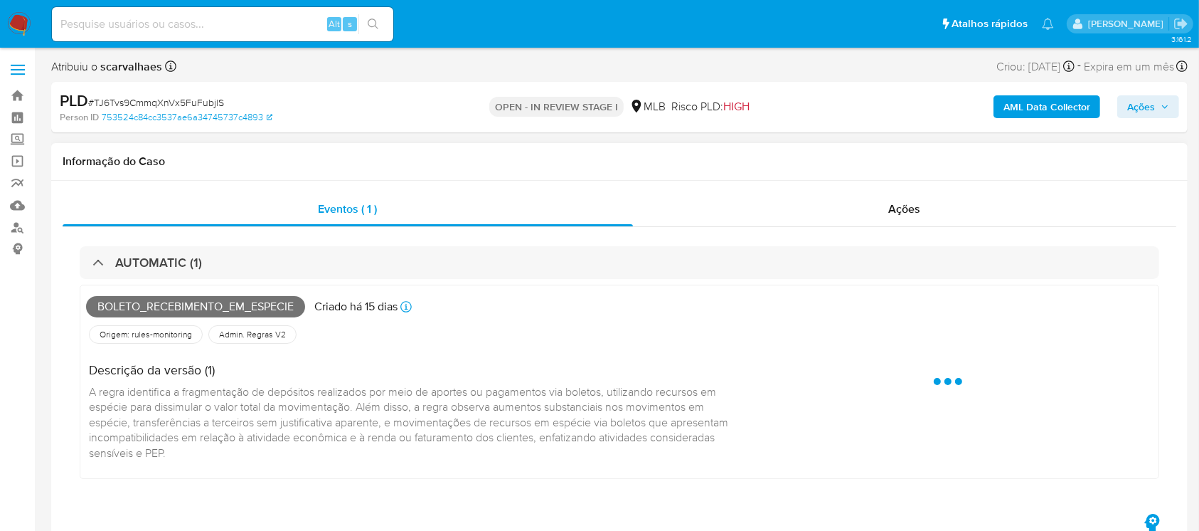
select select "10"
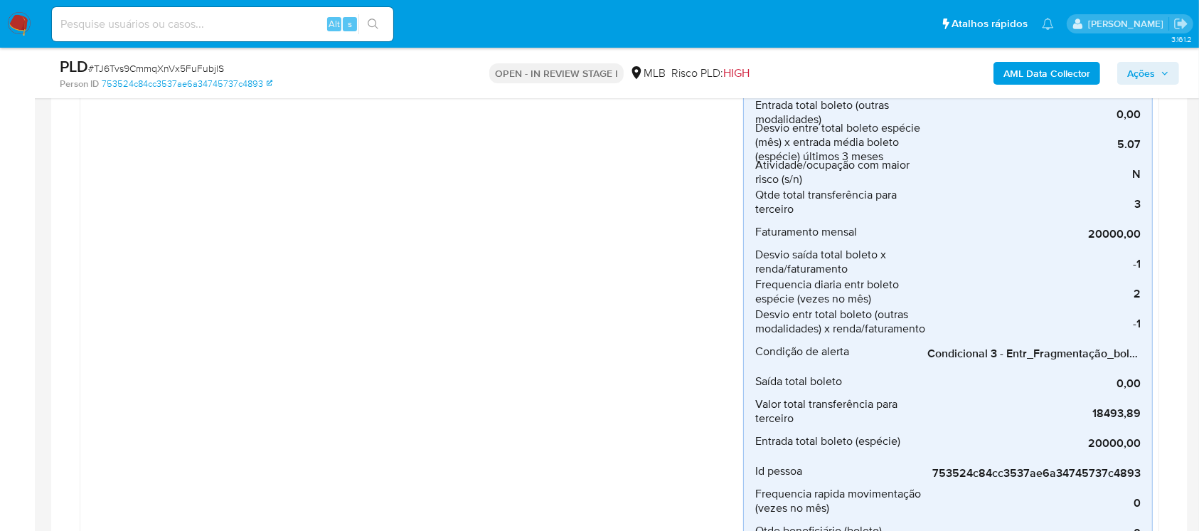
scroll to position [506, 0]
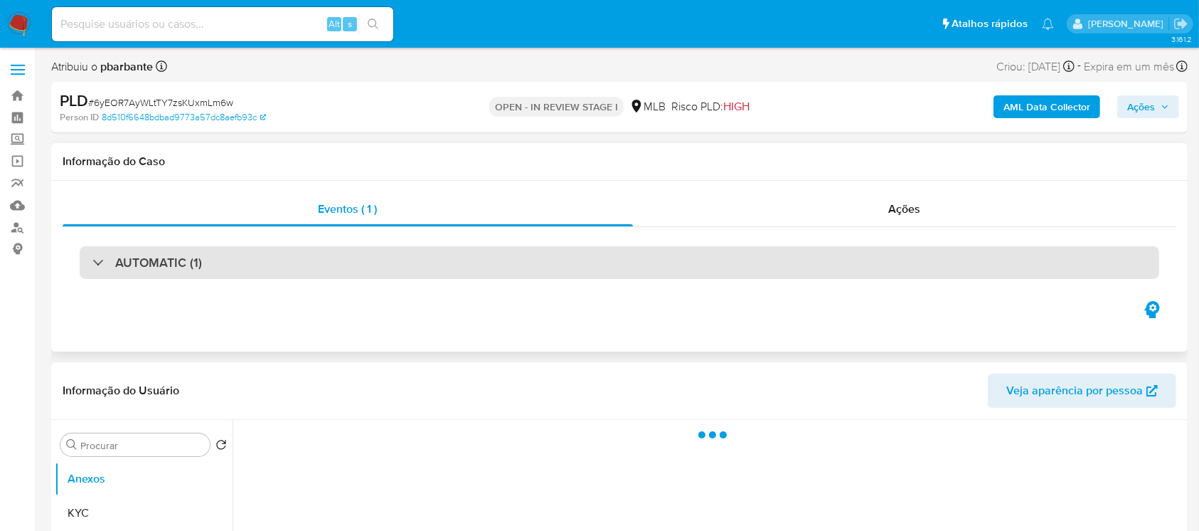
click at [92, 262] on div at bounding box center [92, 262] width 0 height 0
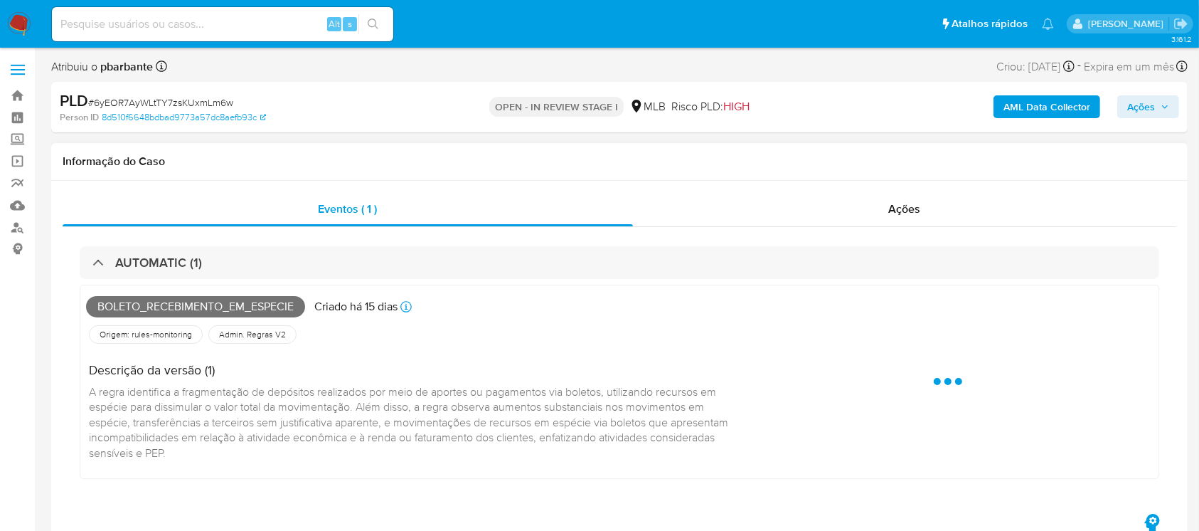
select select "10"
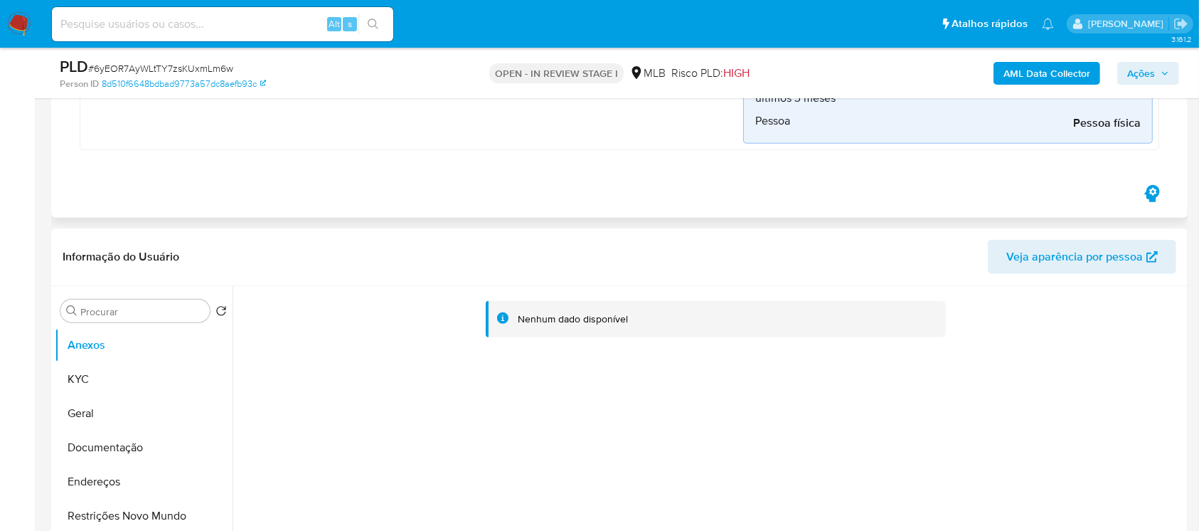
scroll to position [1012, 0]
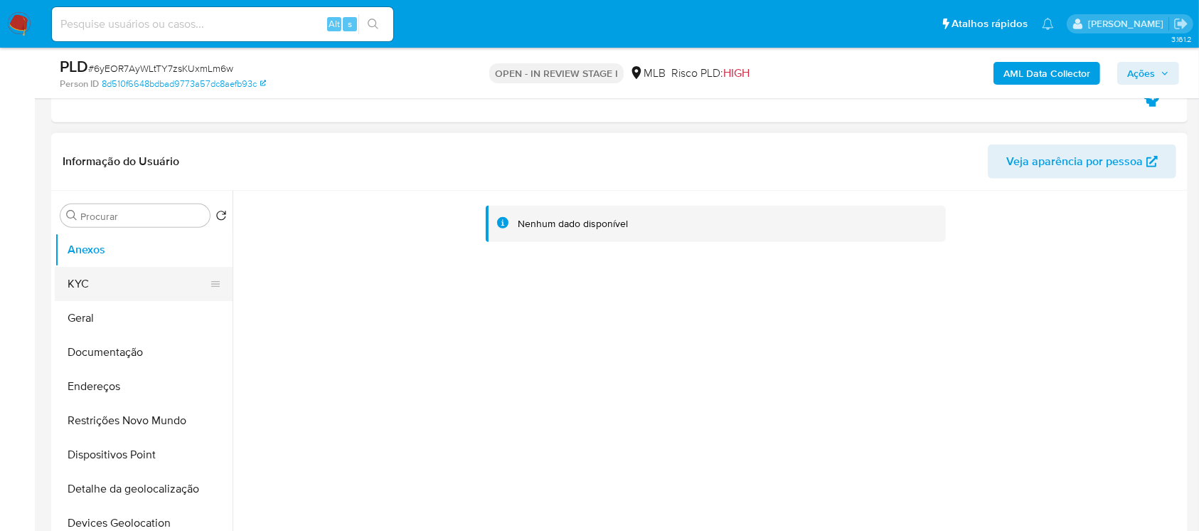
click at [97, 289] on button "KYC" at bounding box center [138, 284] width 166 height 34
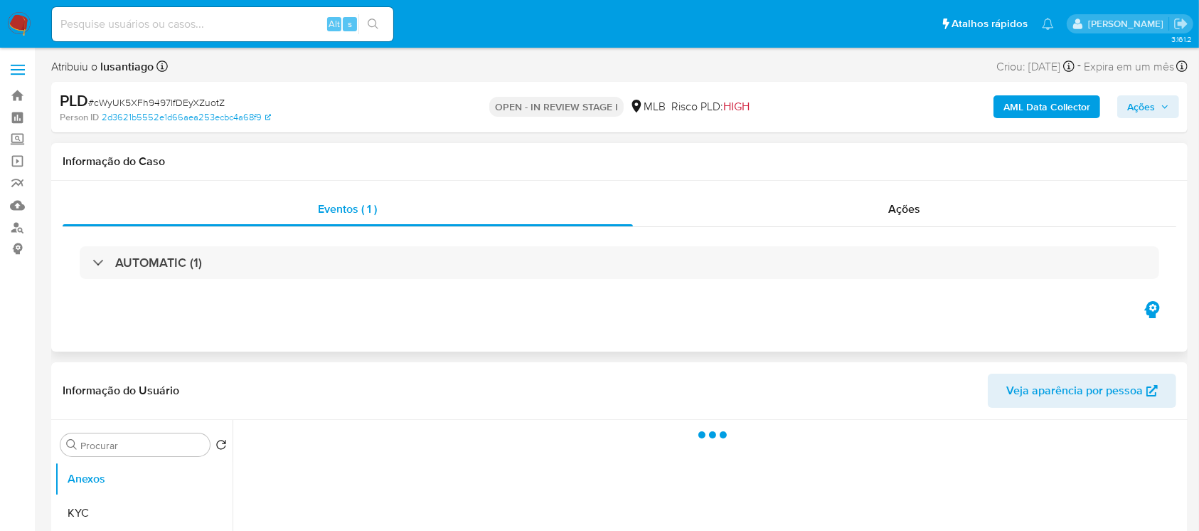
click at [92, 265] on div "AUTOMATIC (1)" at bounding box center [147, 263] width 110 height 16
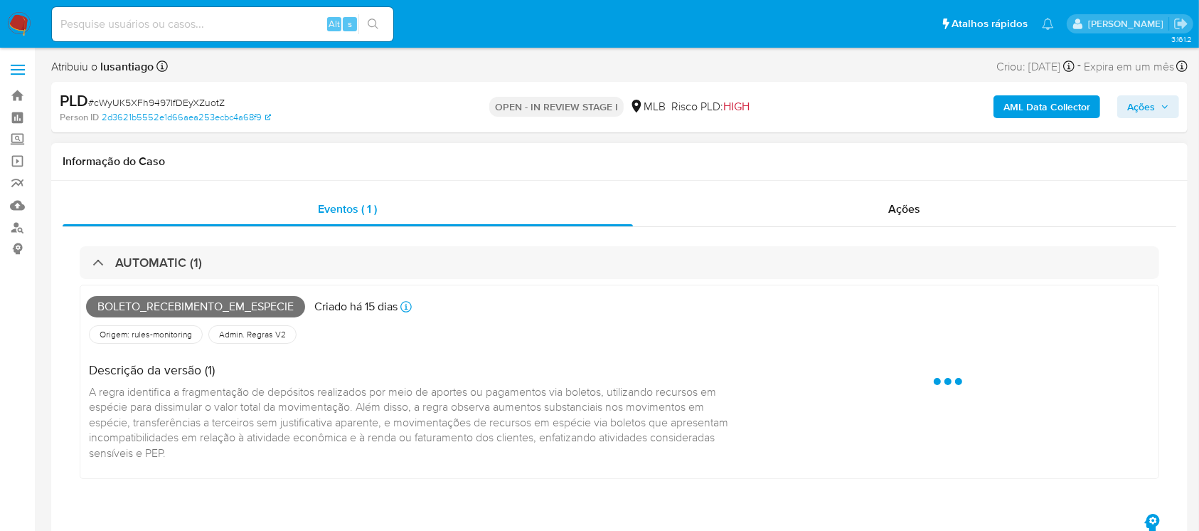
select select "10"
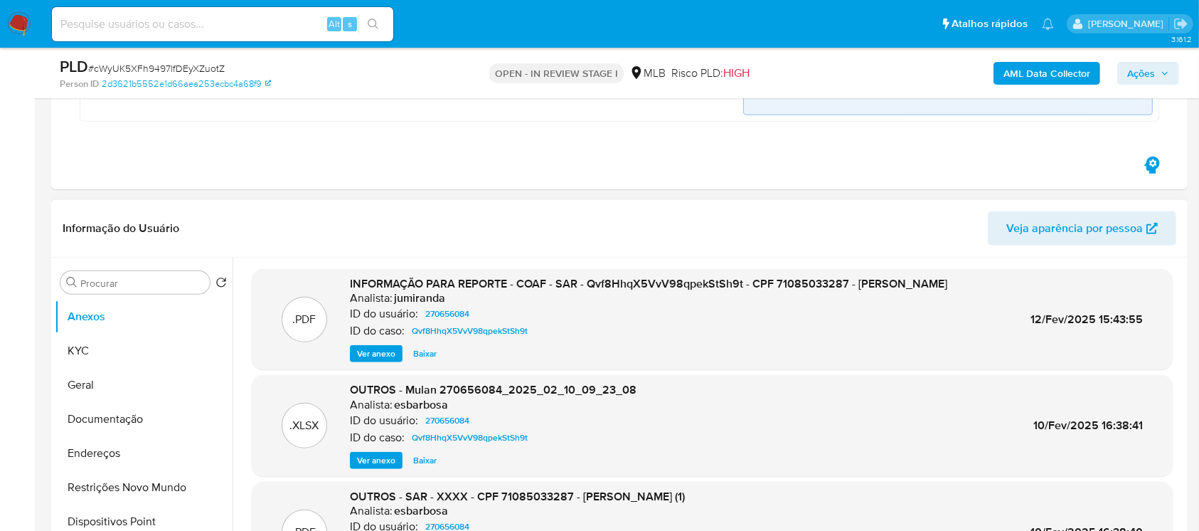
scroll to position [1012, 0]
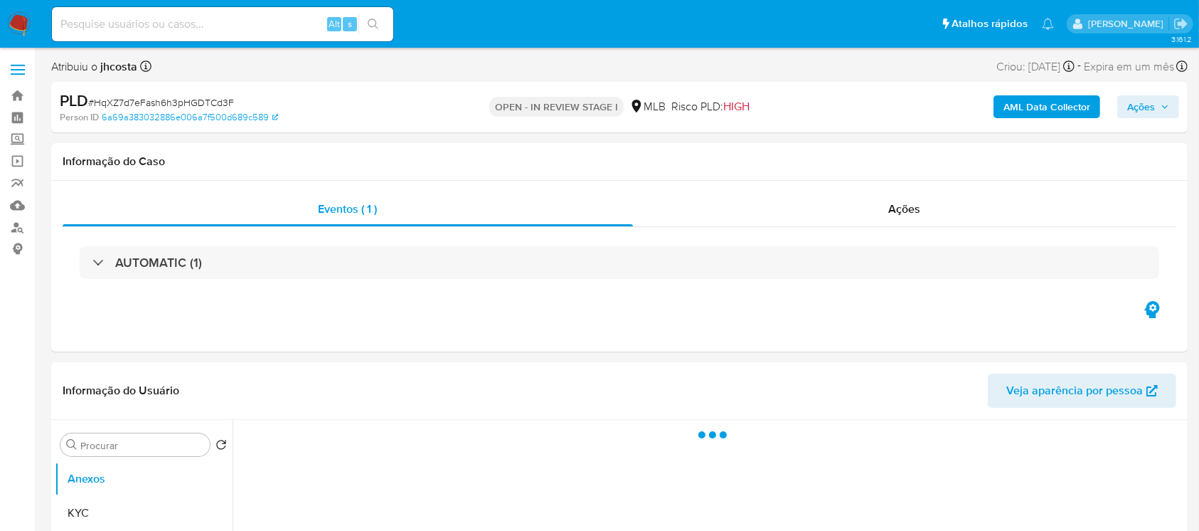
click at [92, 260] on div "AUTOMATIC (1)" at bounding box center [147, 263] width 110 height 16
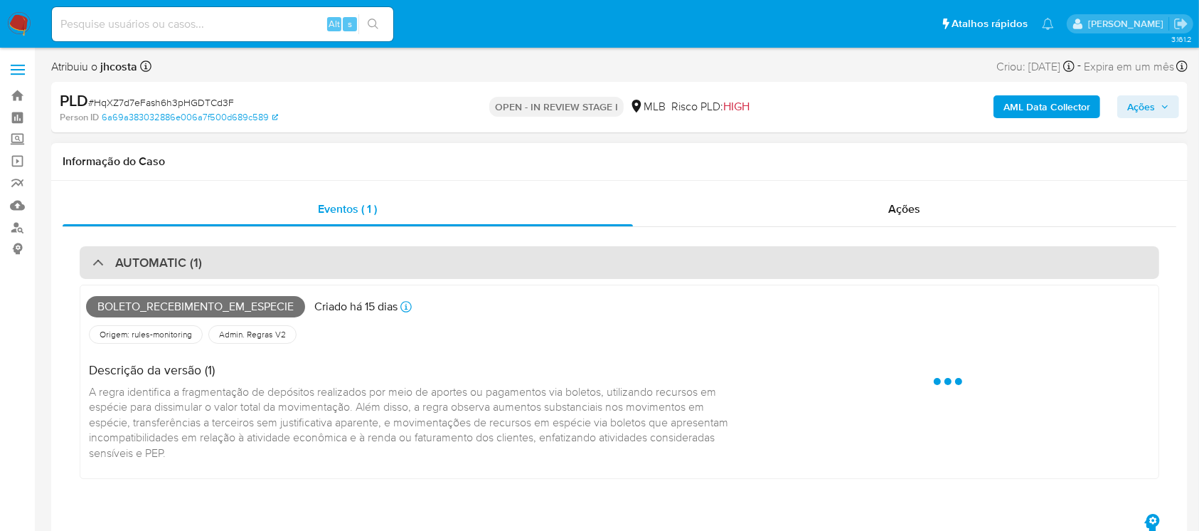
select select "10"
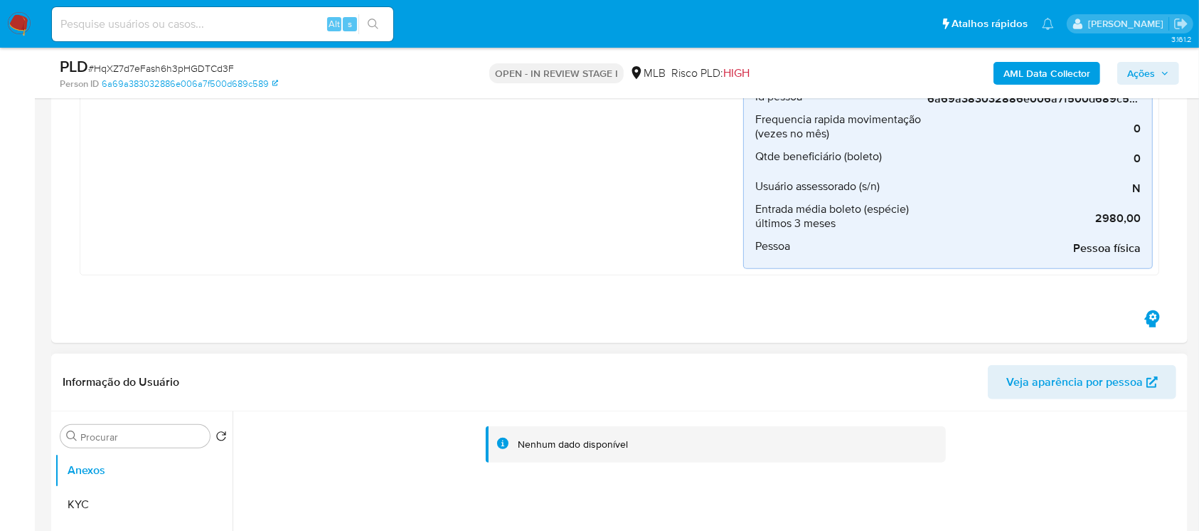
scroll to position [885, 0]
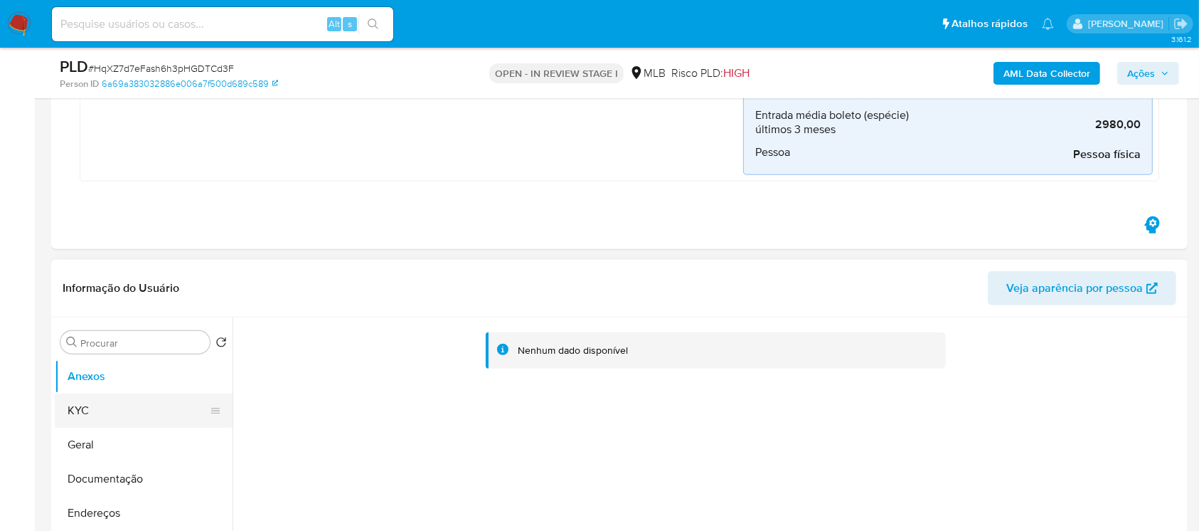
click at [83, 416] on button "KYC" at bounding box center [138, 410] width 166 height 34
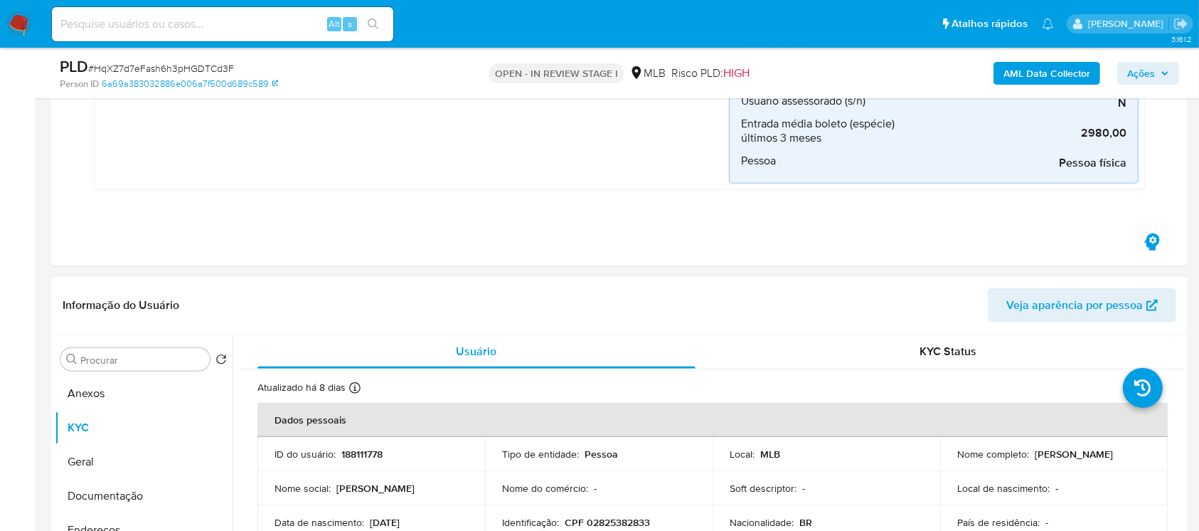
scroll to position [1012, 0]
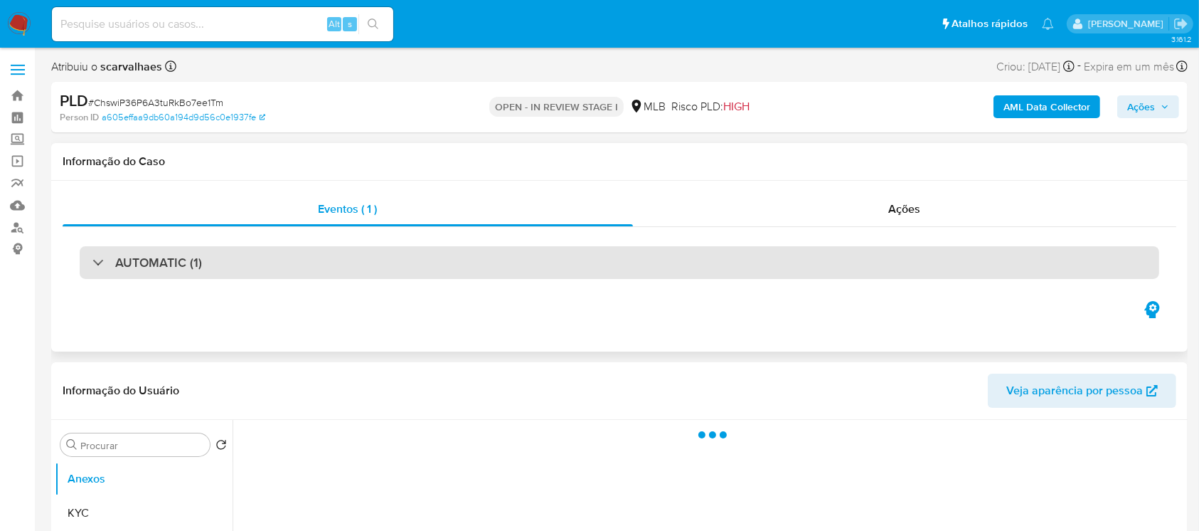
click at [93, 267] on div "AUTOMATIC (1)" at bounding box center [147, 263] width 110 height 16
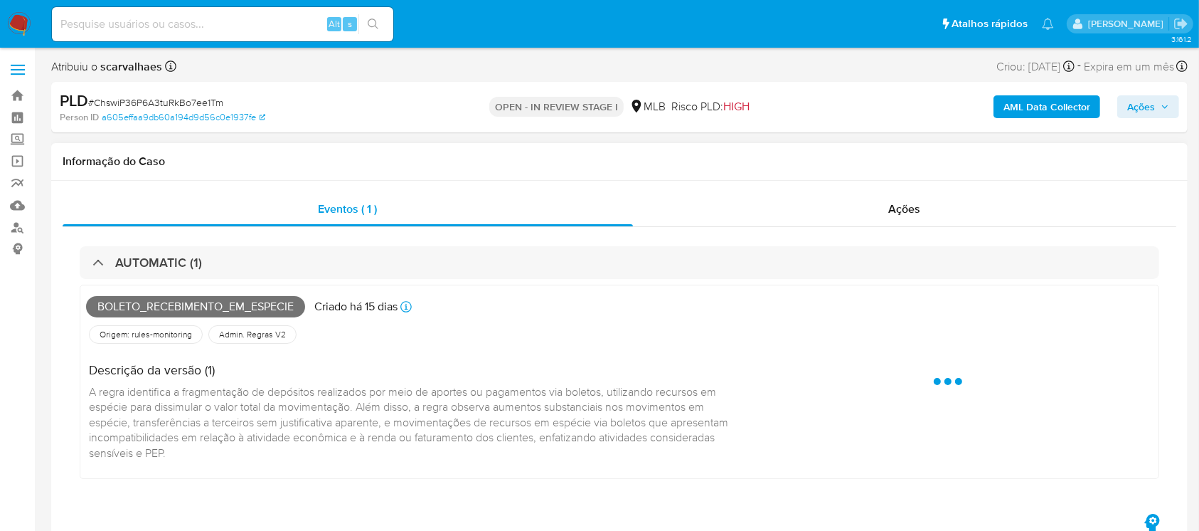
select select "10"
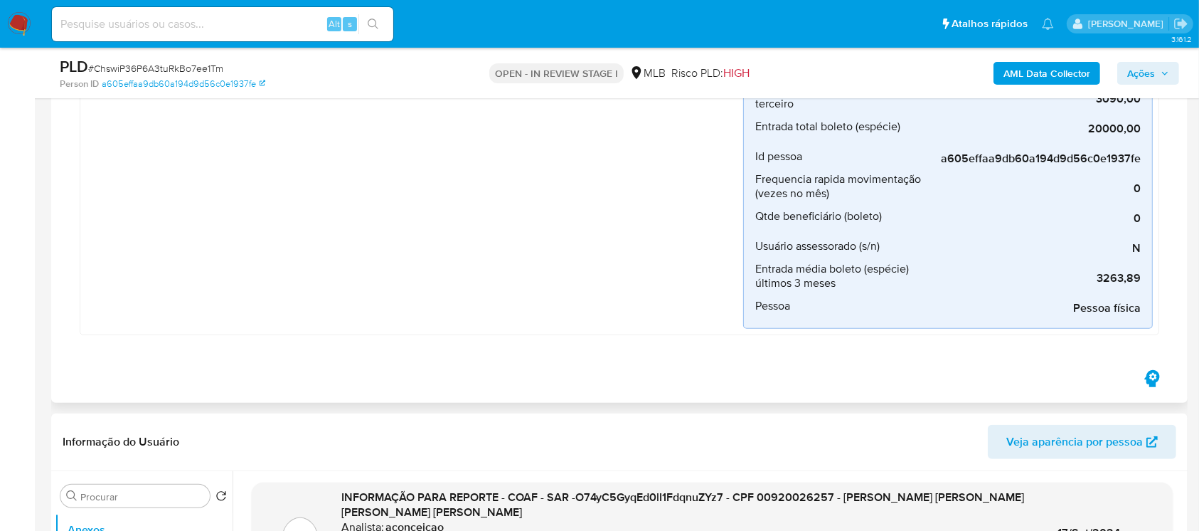
scroll to position [885, 0]
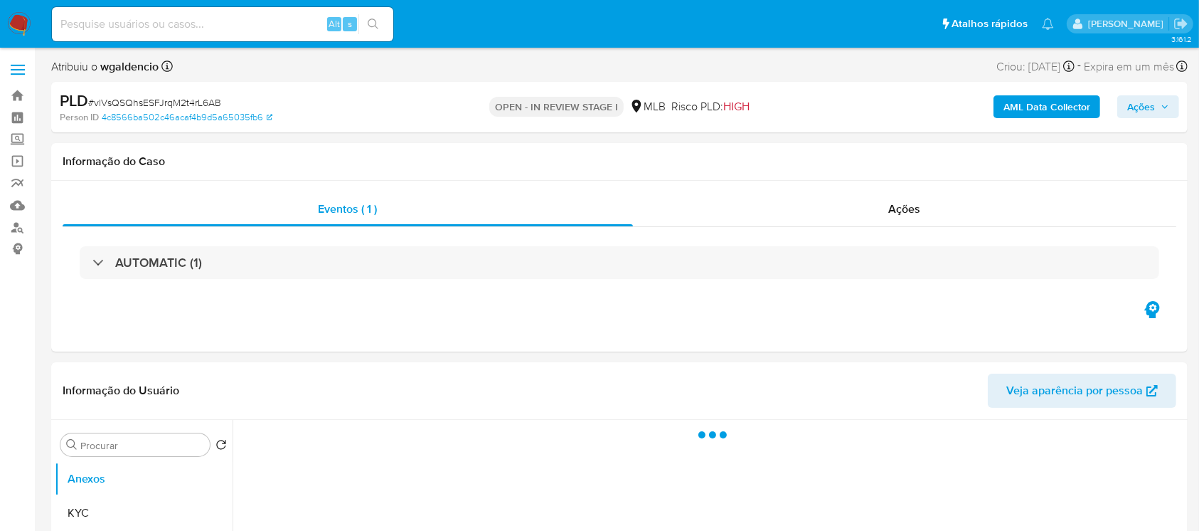
click at [96, 259] on div "AUTOMATIC (1)" at bounding box center [147, 263] width 110 height 16
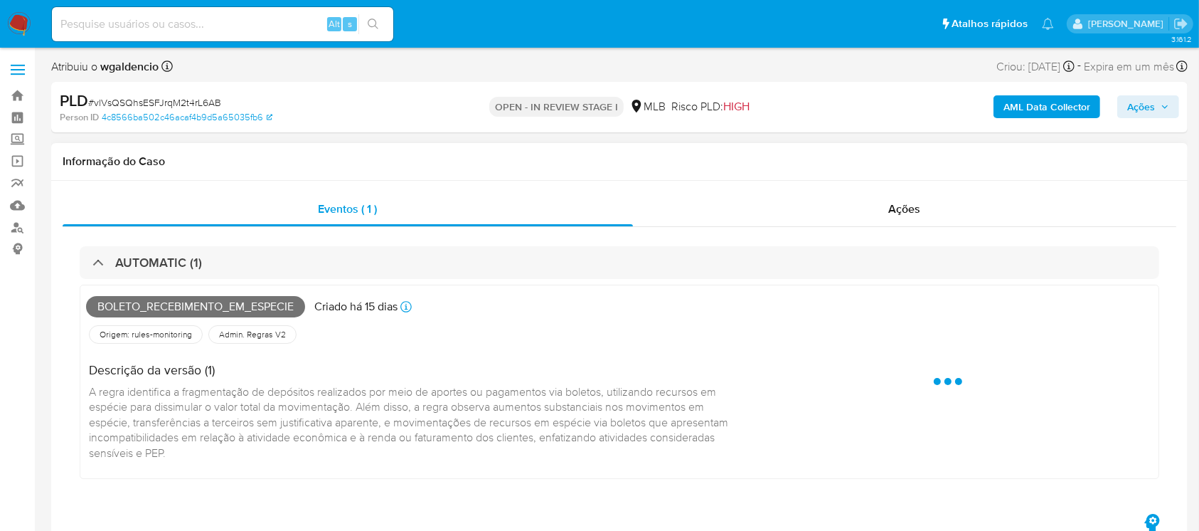
select select "10"
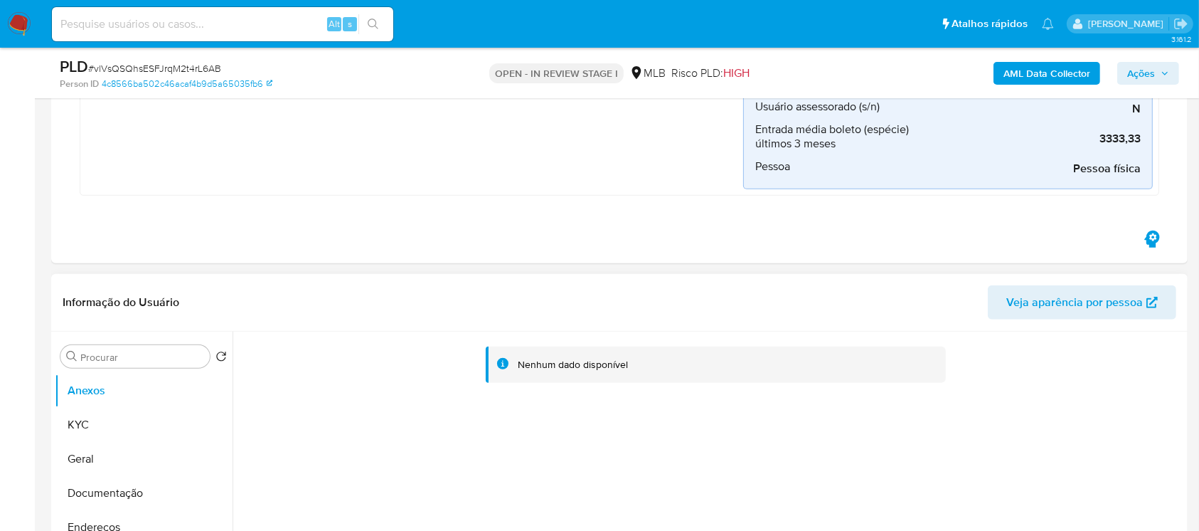
scroll to position [885, 0]
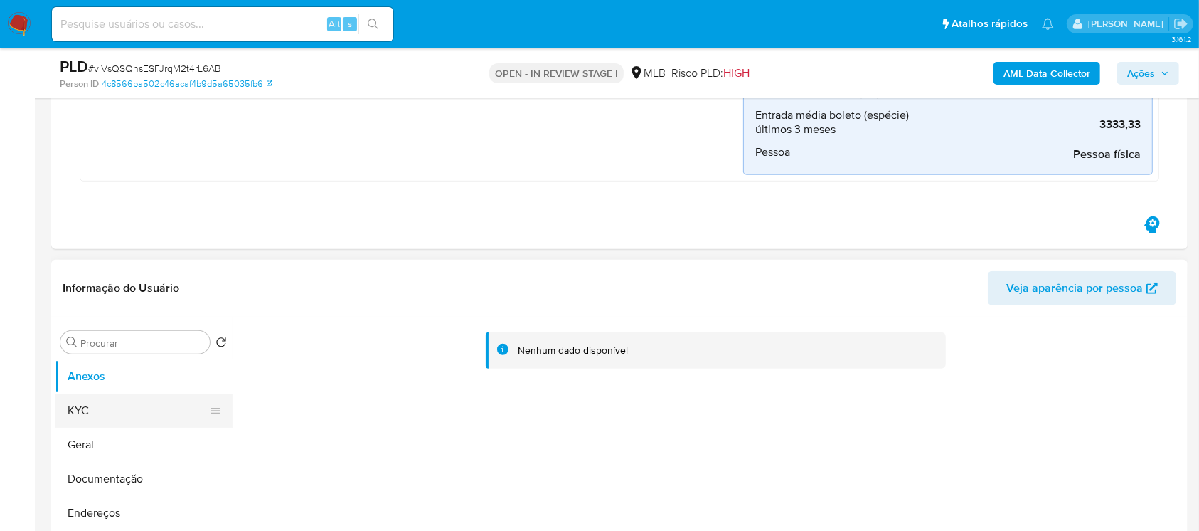
click at [85, 414] on button "KYC" at bounding box center [138, 410] width 166 height 34
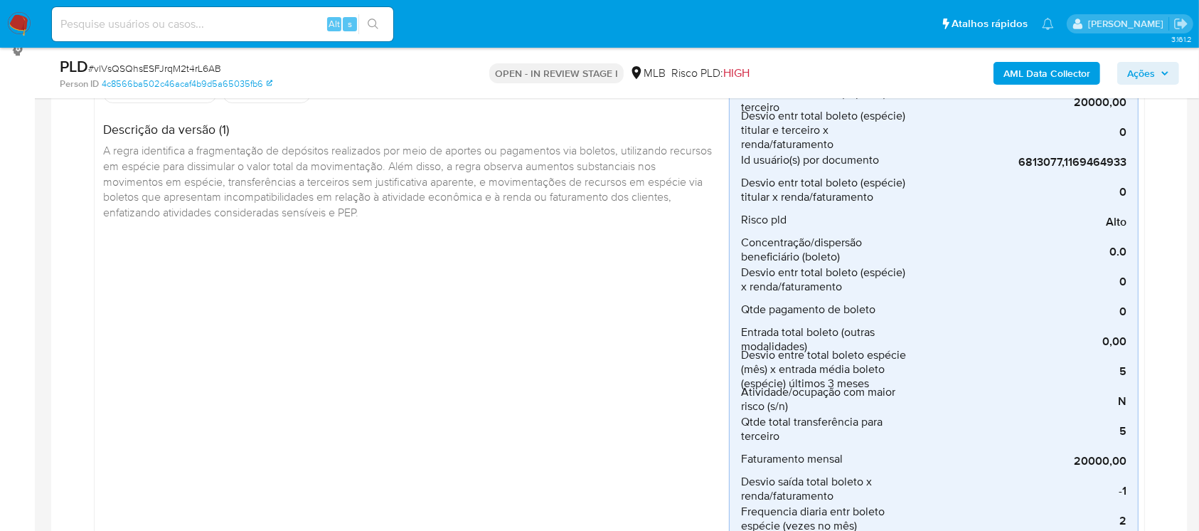
scroll to position [126, 0]
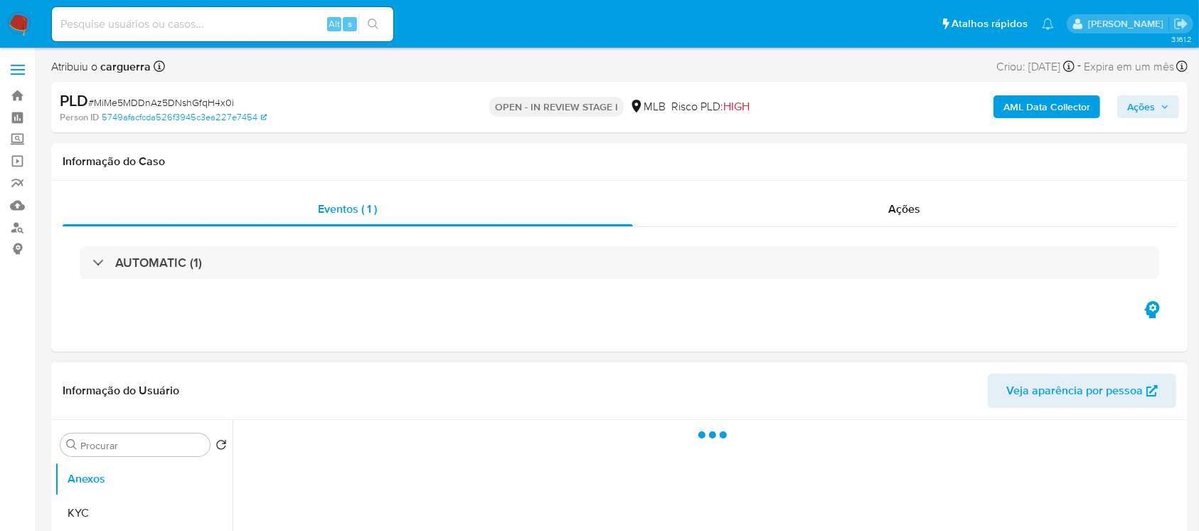
select select "10"
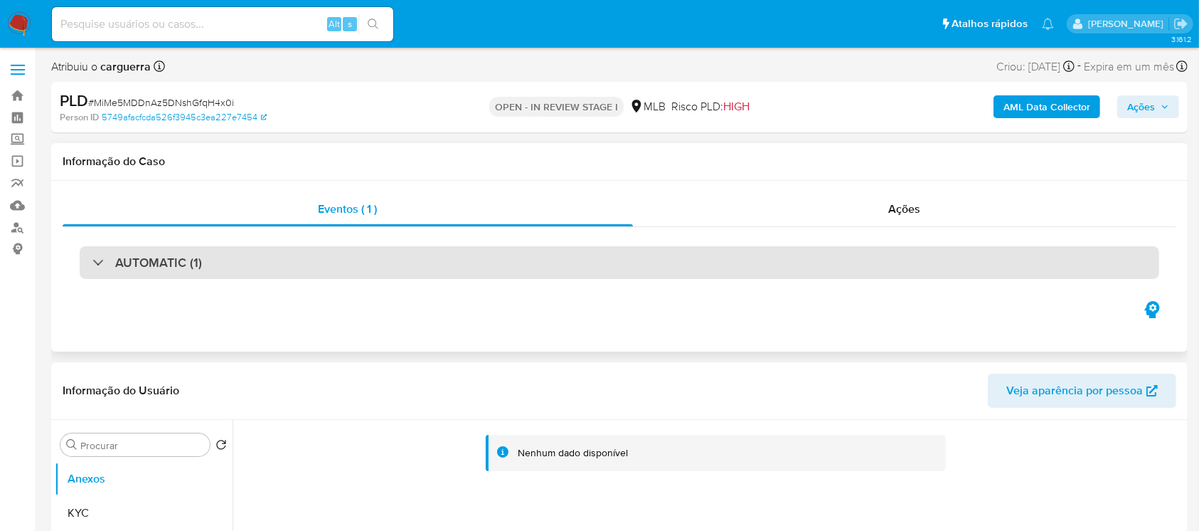
click at [216, 266] on div "AUTOMATIC (1)" at bounding box center [620, 262] width 1080 height 33
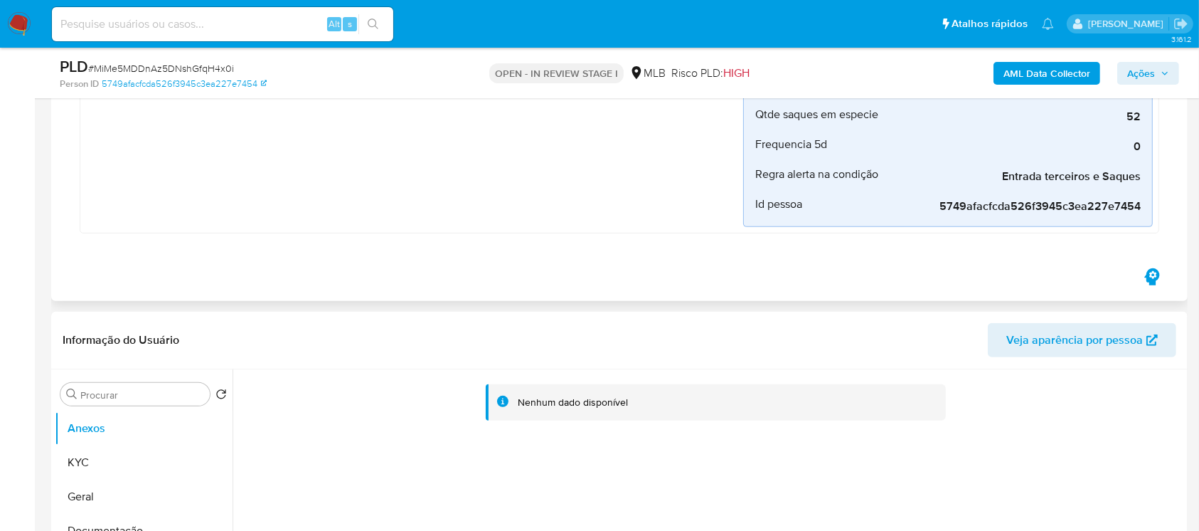
scroll to position [506, 0]
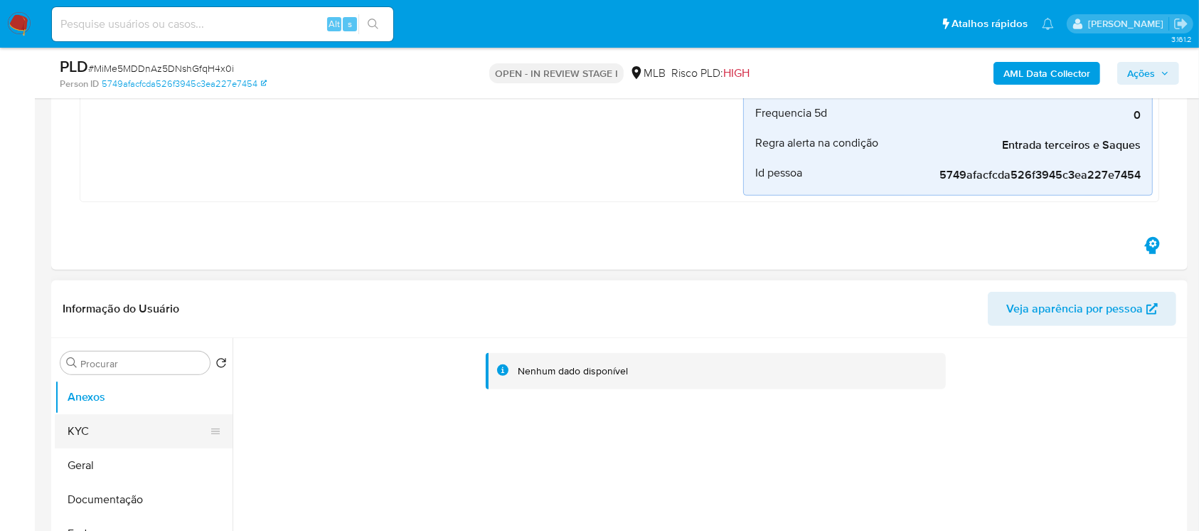
click at [105, 420] on button "KYC" at bounding box center [138, 431] width 166 height 34
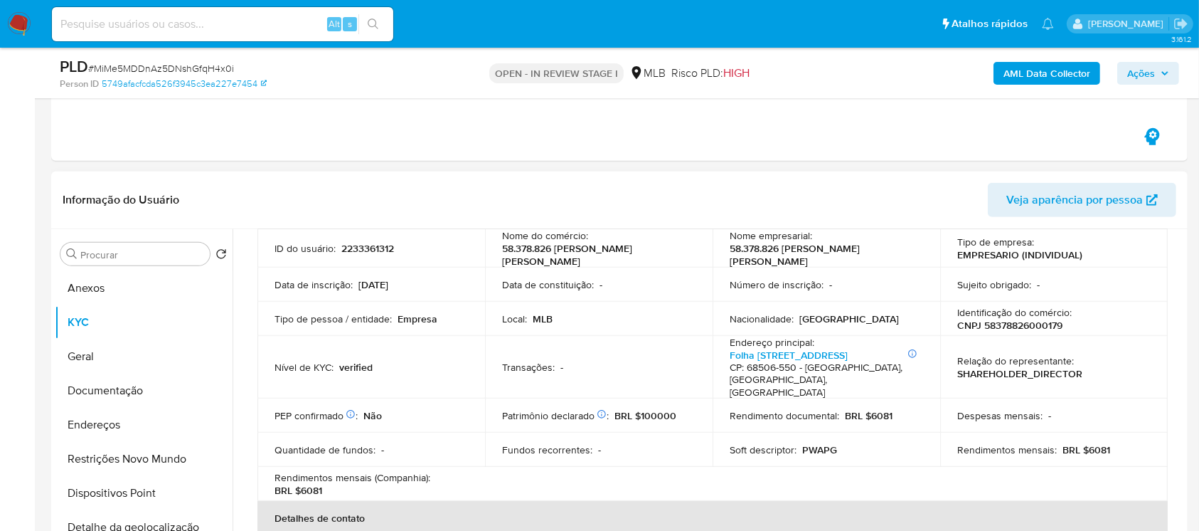
scroll to position [126, 0]
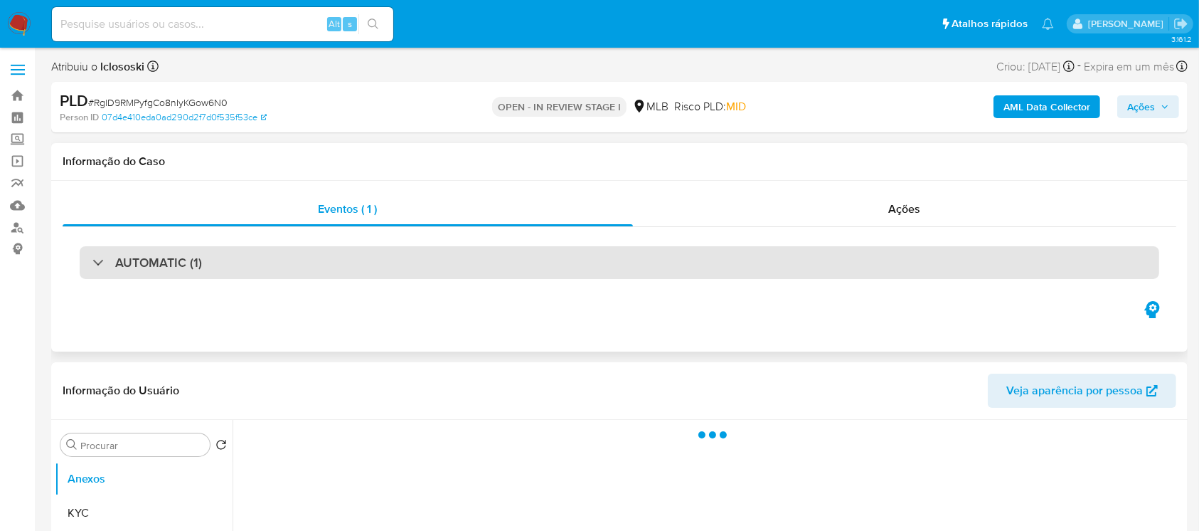
click at [93, 265] on div "AUTOMATIC (1)" at bounding box center [147, 263] width 110 height 16
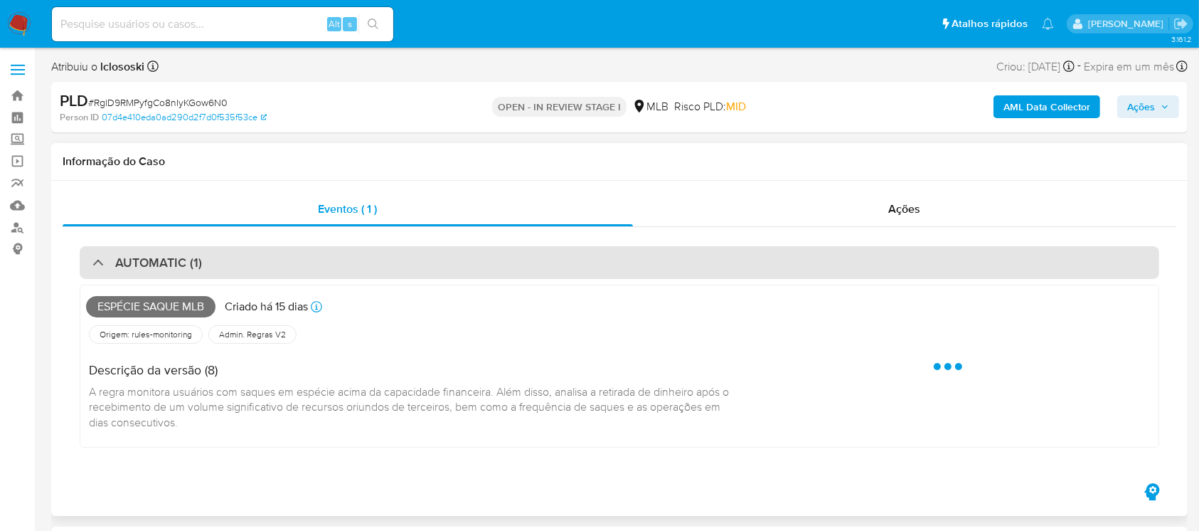
select select "10"
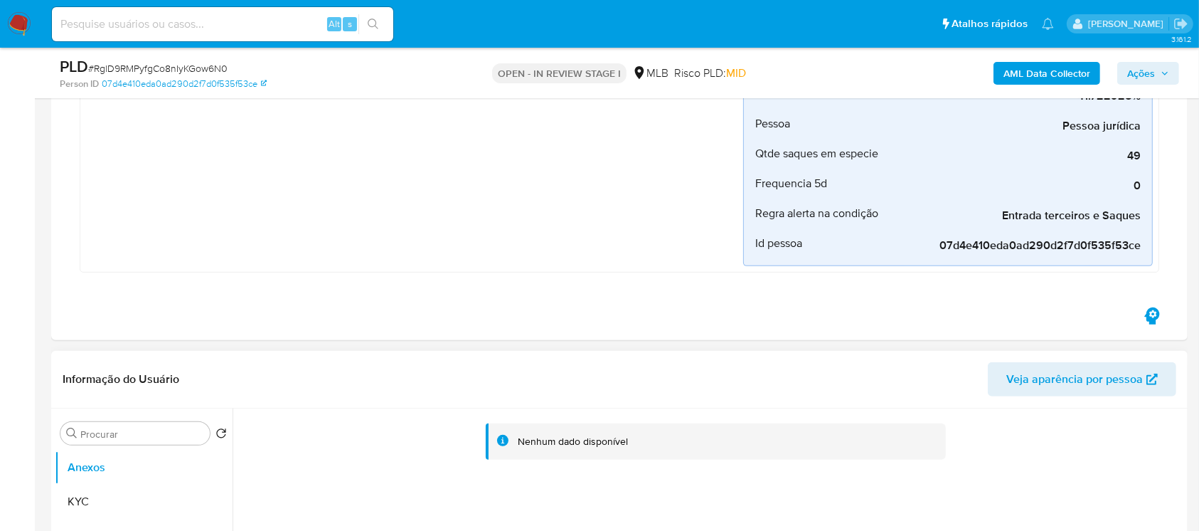
scroll to position [506, 0]
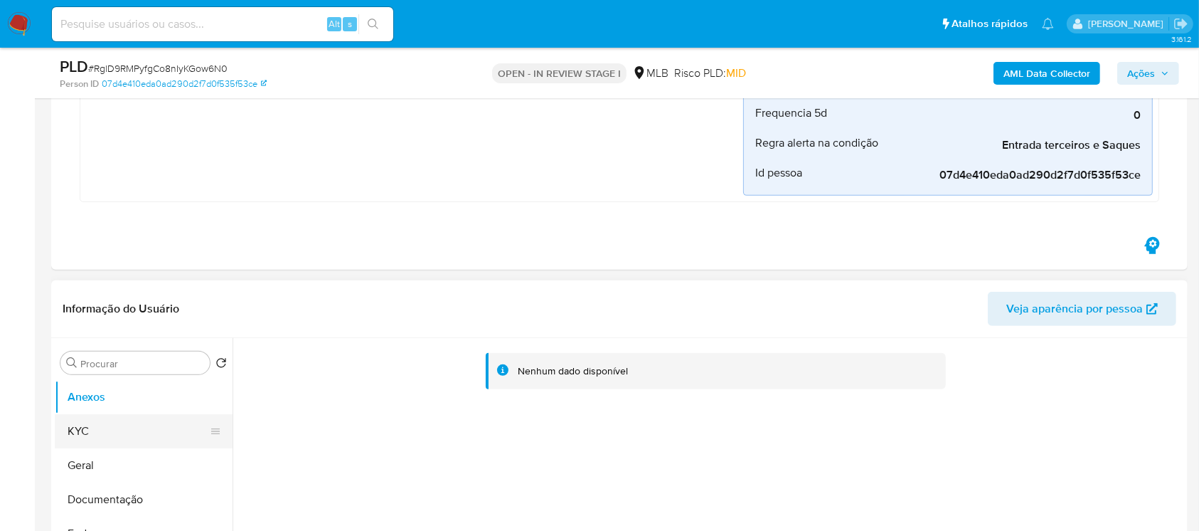
click at [81, 428] on button "KYC" at bounding box center [138, 431] width 166 height 34
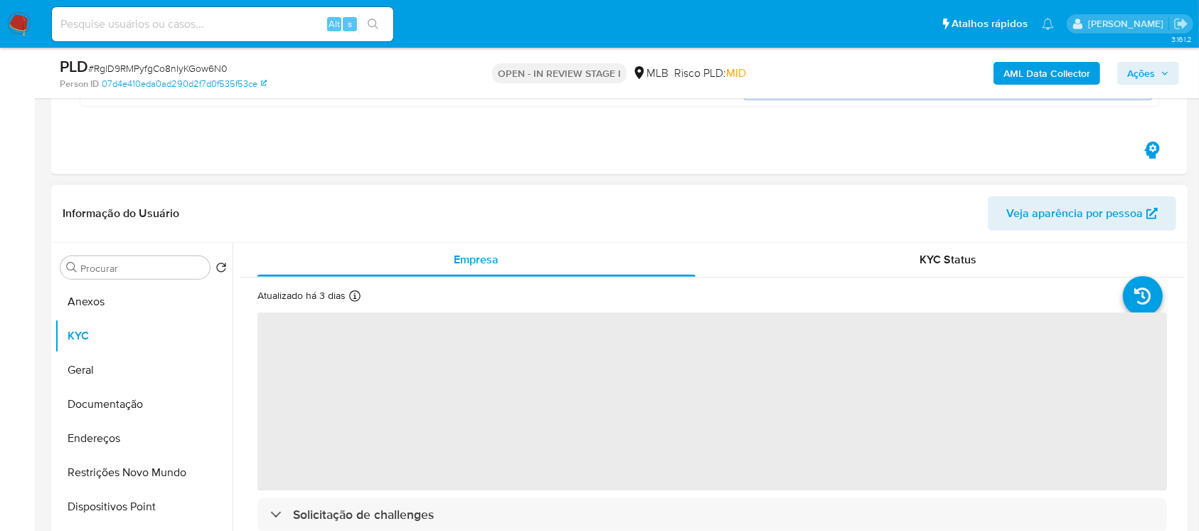
scroll to position [632, 0]
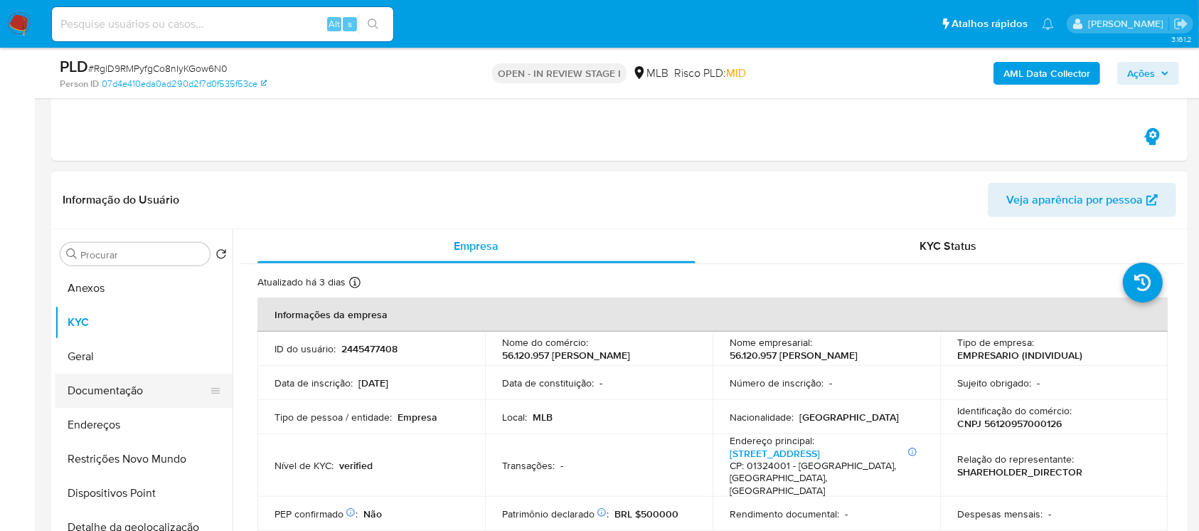
click at [111, 400] on button "Documentação" at bounding box center [138, 390] width 166 height 34
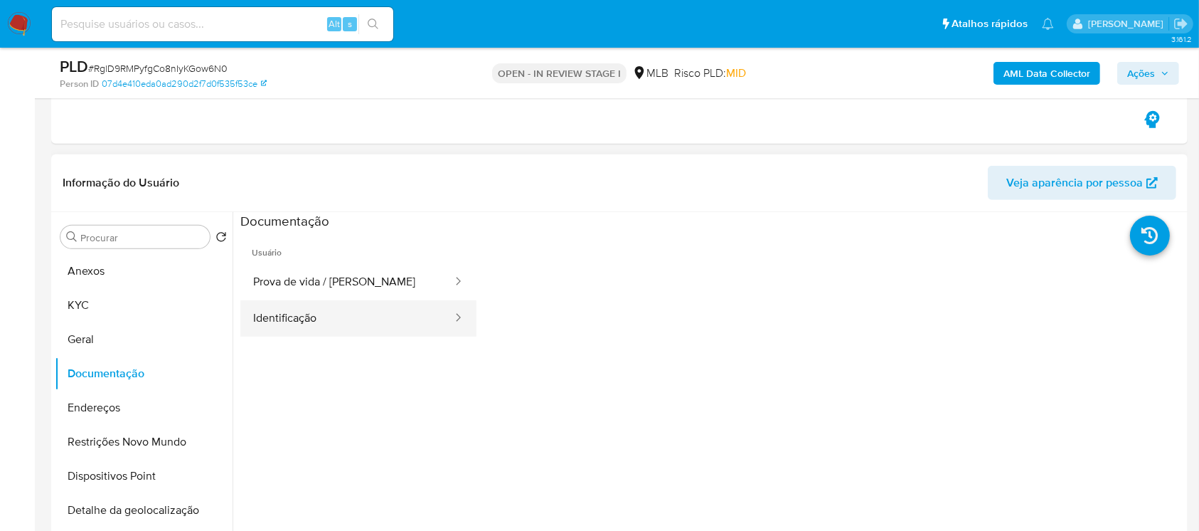
click at [282, 324] on button "Identificação" at bounding box center [346, 318] width 213 height 36
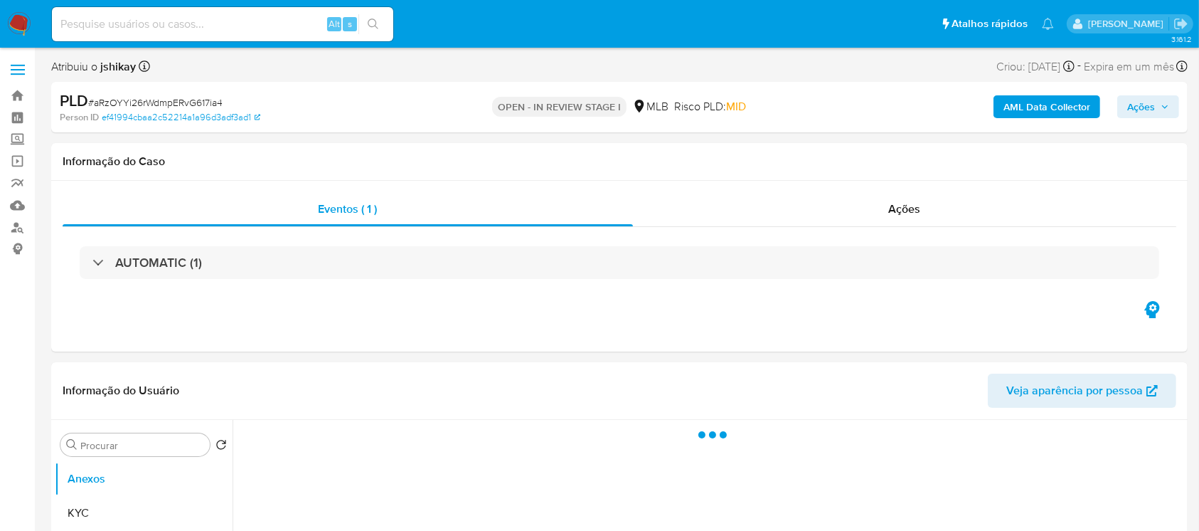
click at [95, 259] on div "AUTOMATIC (1)" at bounding box center [147, 263] width 110 height 16
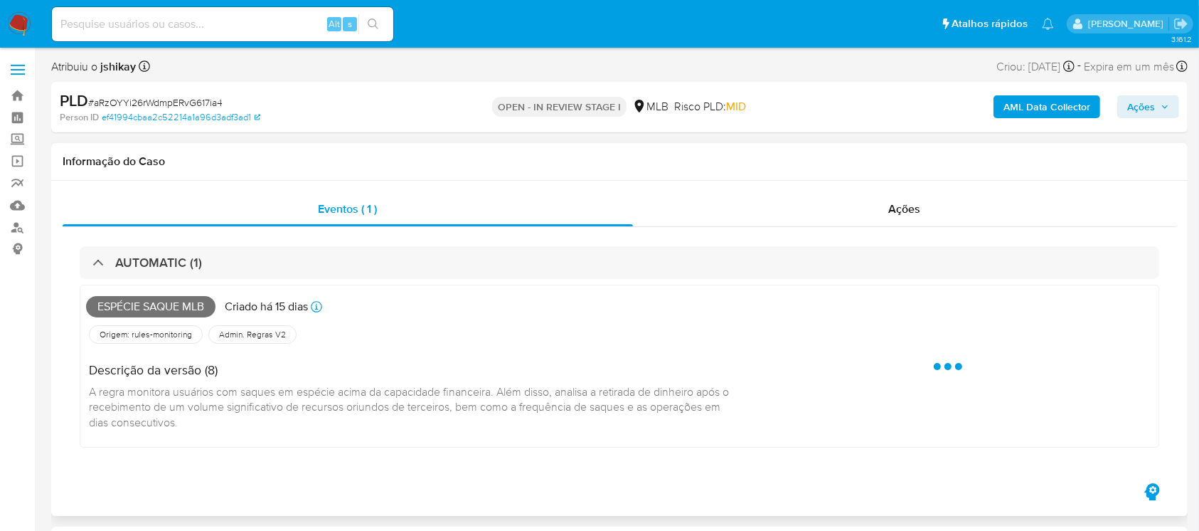
select select "10"
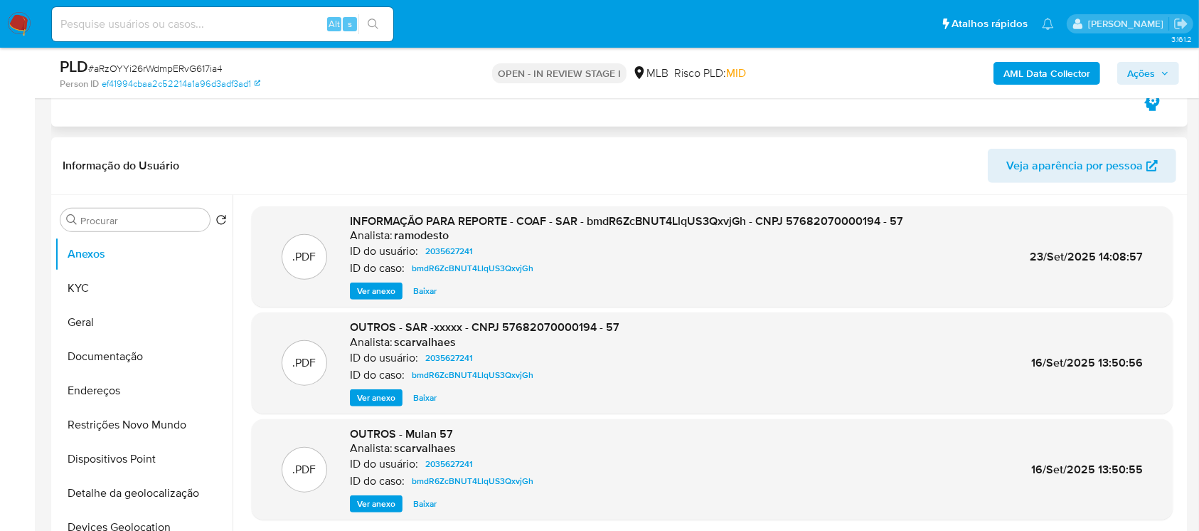
scroll to position [506, 0]
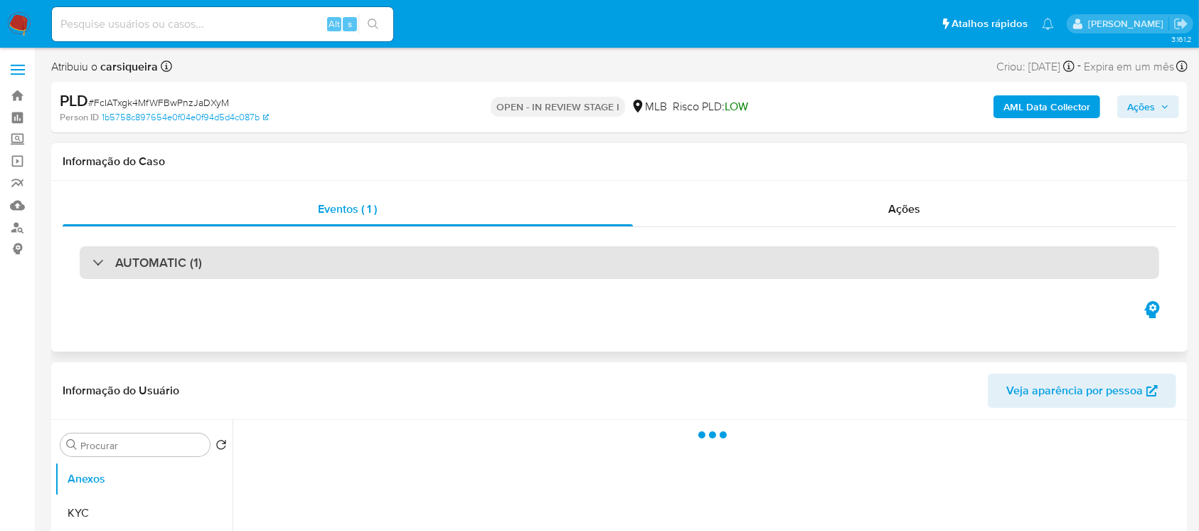
click at [84, 268] on div "AUTOMATIC (1)" at bounding box center [620, 262] width 1080 height 33
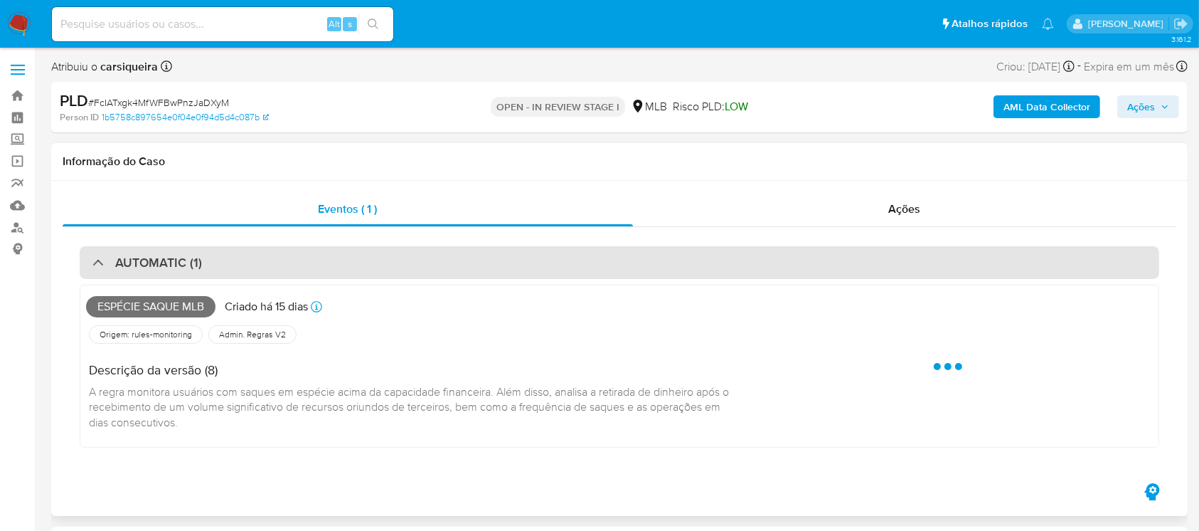
select select "10"
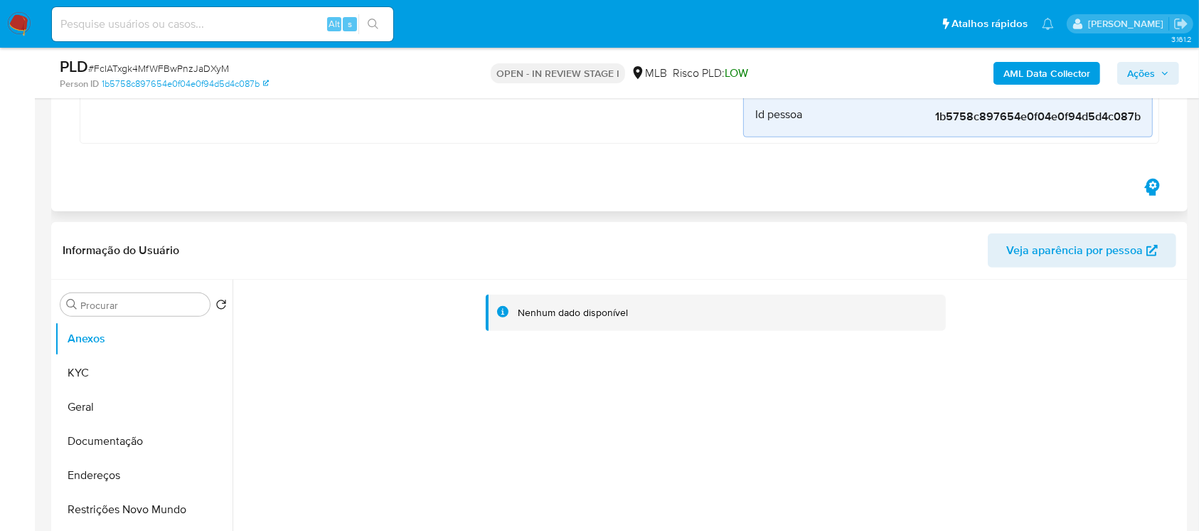
scroll to position [632, 0]
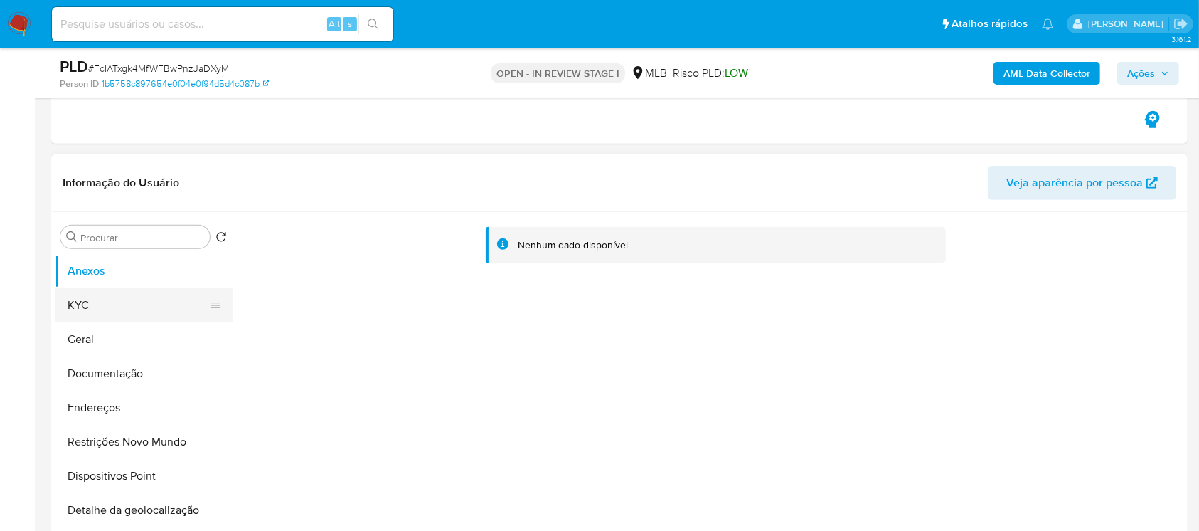
click at [90, 312] on button "KYC" at bounding box center [138, 305] width 166 height 34
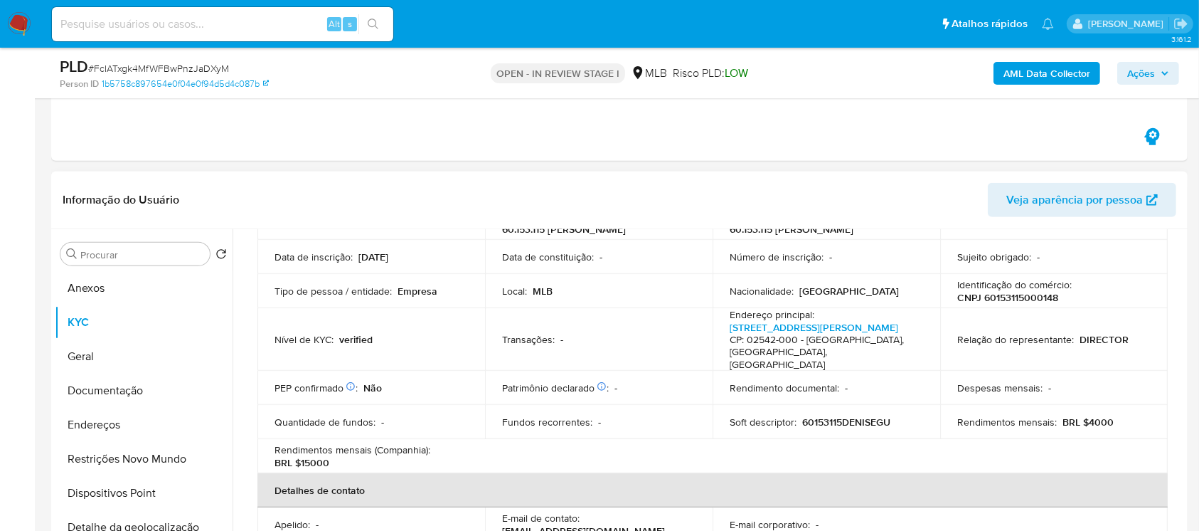
scroll to position [0, 0]
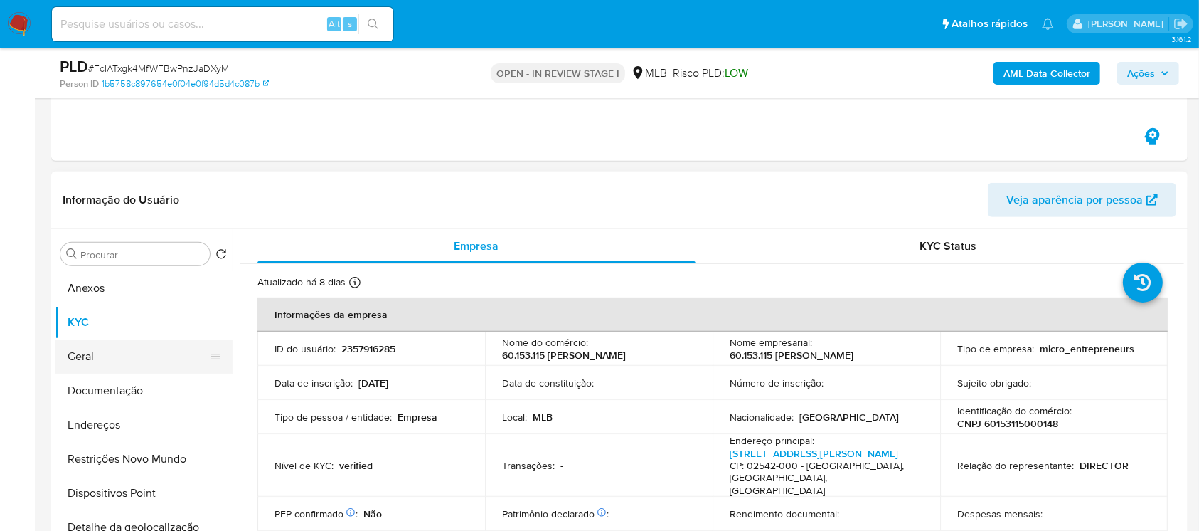
click at [92, 358] on button "Geral" at bounding box center [138, 356] width 166 height 34
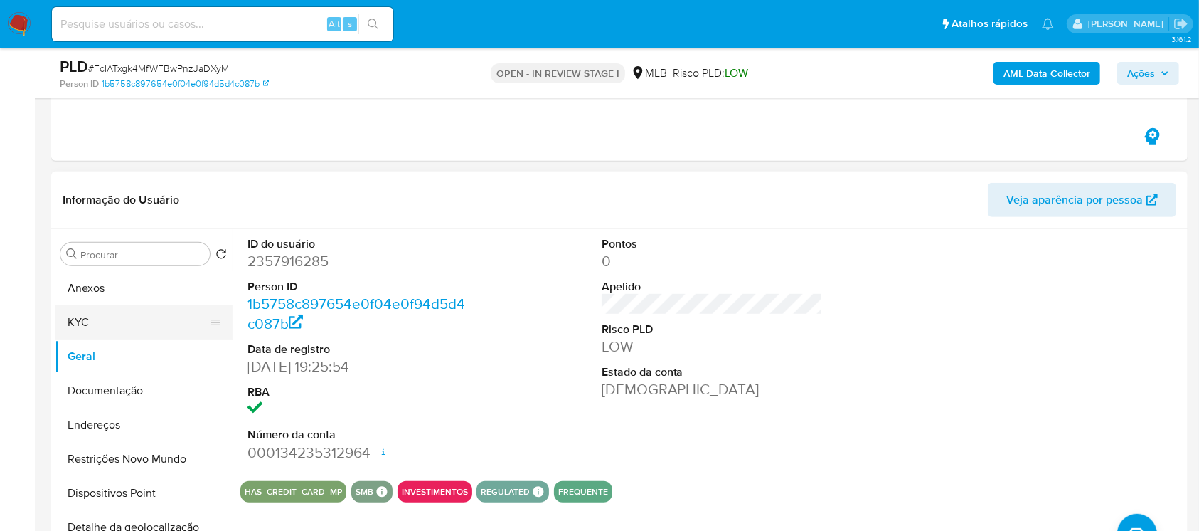
click at [90, 328] on button "KYC" at bounding box center [138, 322] width 166 height 34
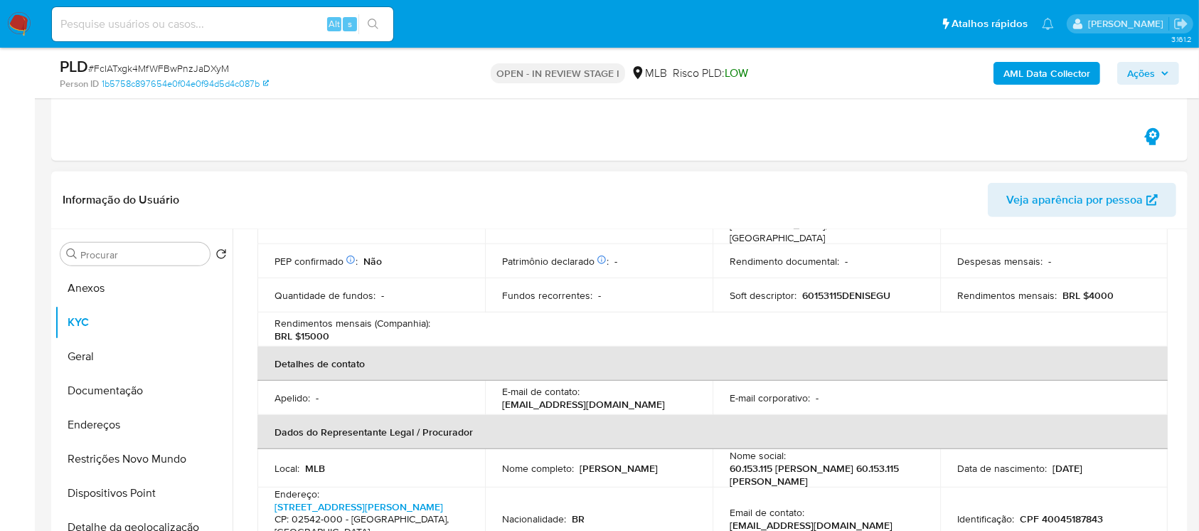
scroll to position [379, 0]
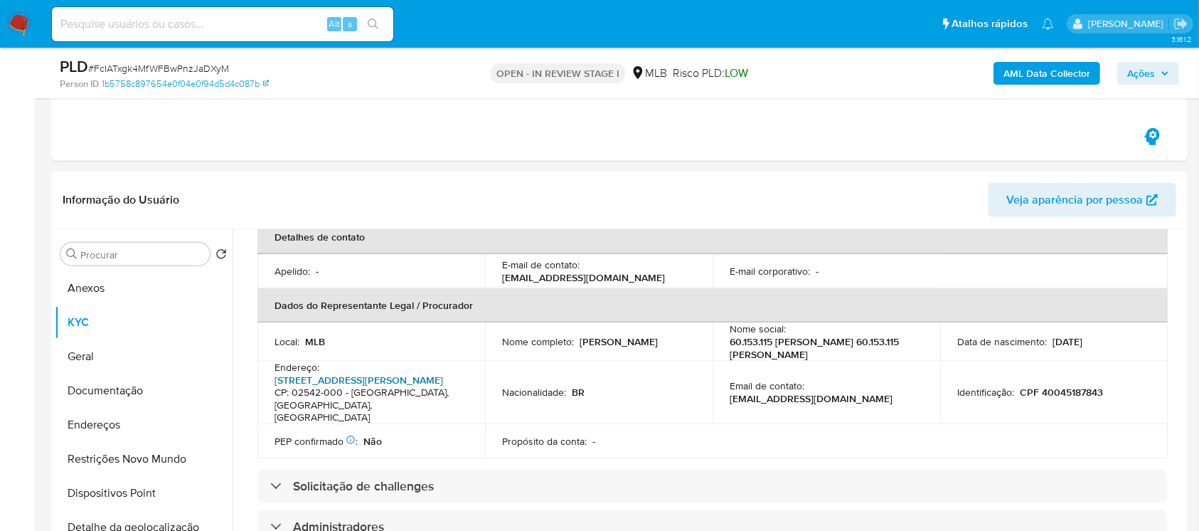
click at [324, 387] on link "[STREET_ADDRESS][PERSON_NAME][PERSON_NAME]" at bounding box center [359, 380] width 169 height 14
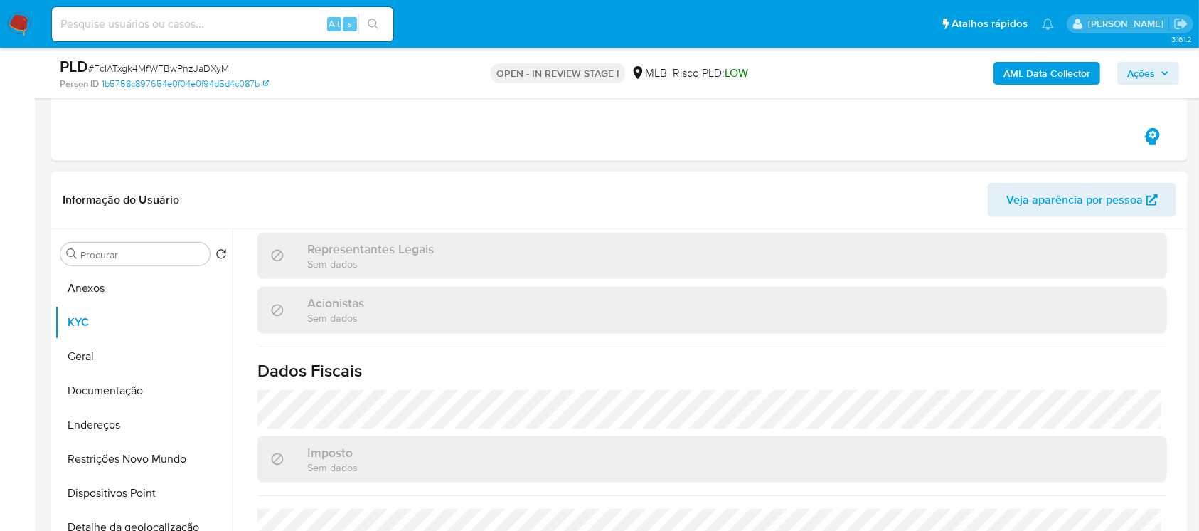
scroll to position [812, 0]
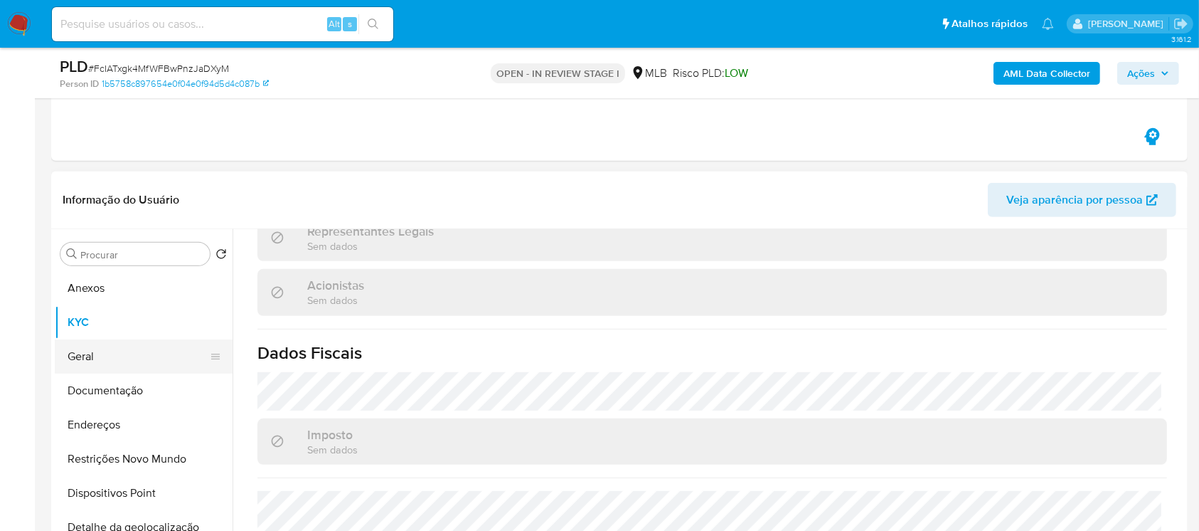
click at [69, 356] on button "Geral" at bounding box center [138, 356] width 166 height 34
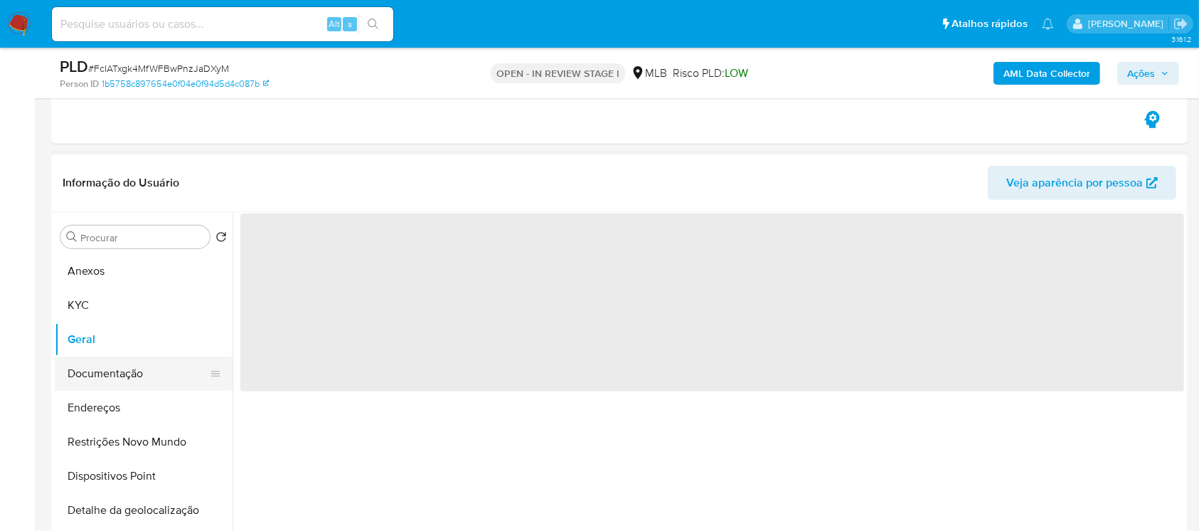
click at [95, 376] on button "Documentação" at bounding box center [138, 373] width 166 height 34
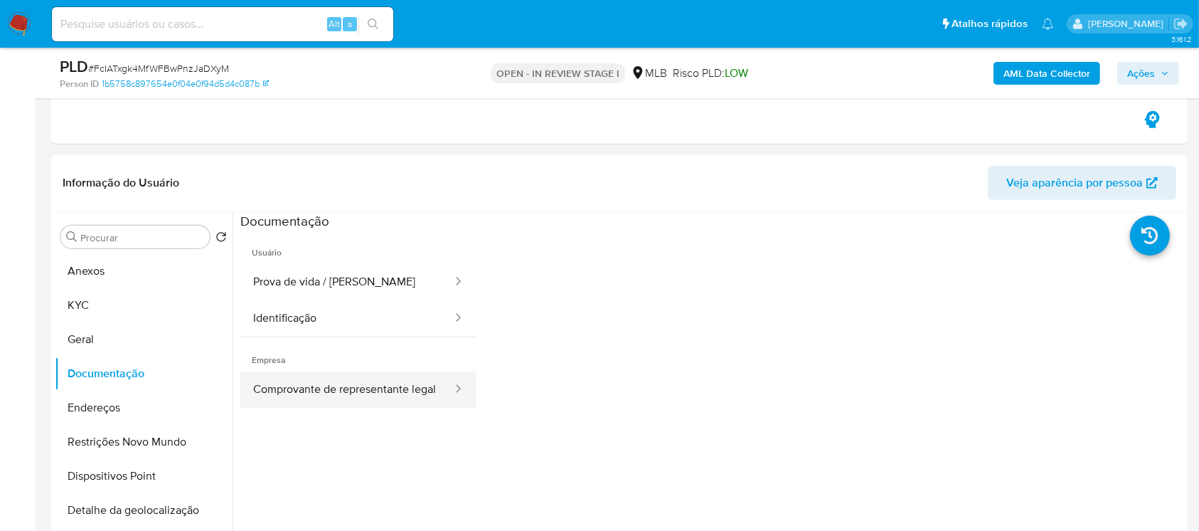
click at [285, 408] on button "Comprovante de representante legal" at bounding box center [346, 389] width 213 height 36
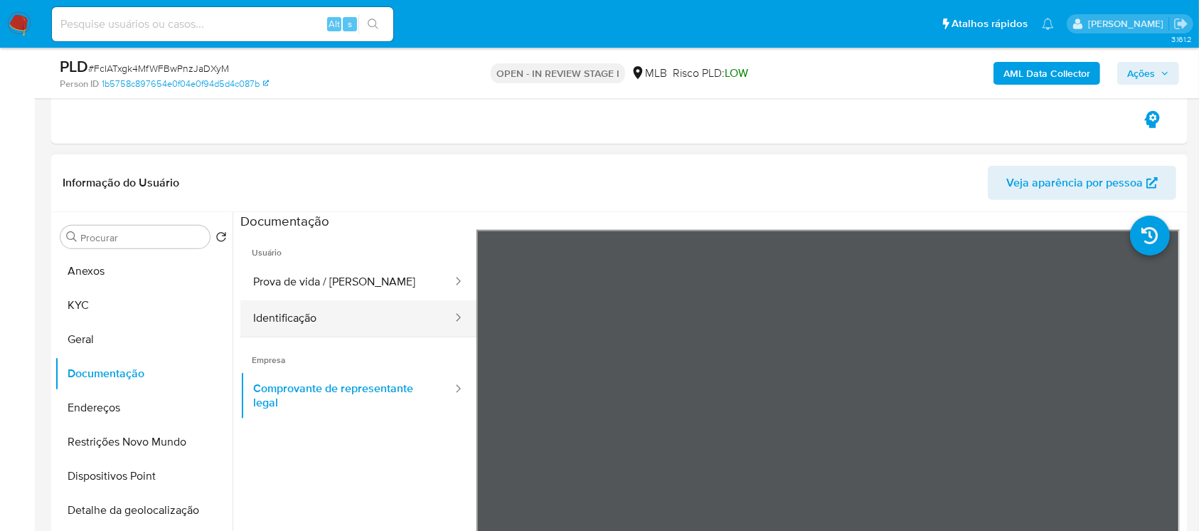
click at [299, 330] on button "Identificação" at bounding box center [346, 318] width 213 height 36
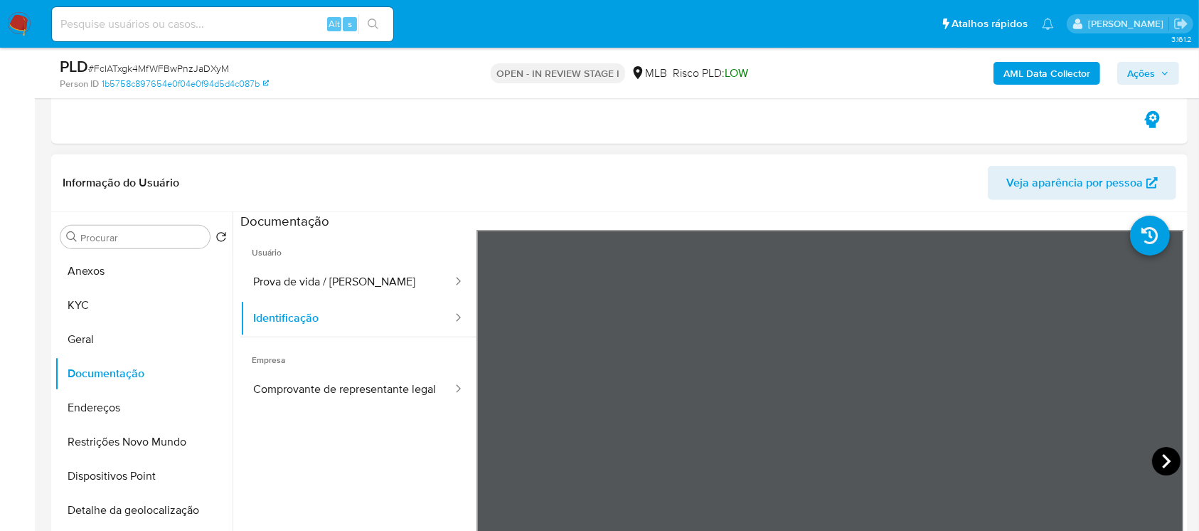
click at [1161, 460] on icon at bounding box center [1166, 461] width 28 height 28
click at [307, 280] on button "Prova de vida / Selfie" at bounding box center [346, 282] width 213 height 36
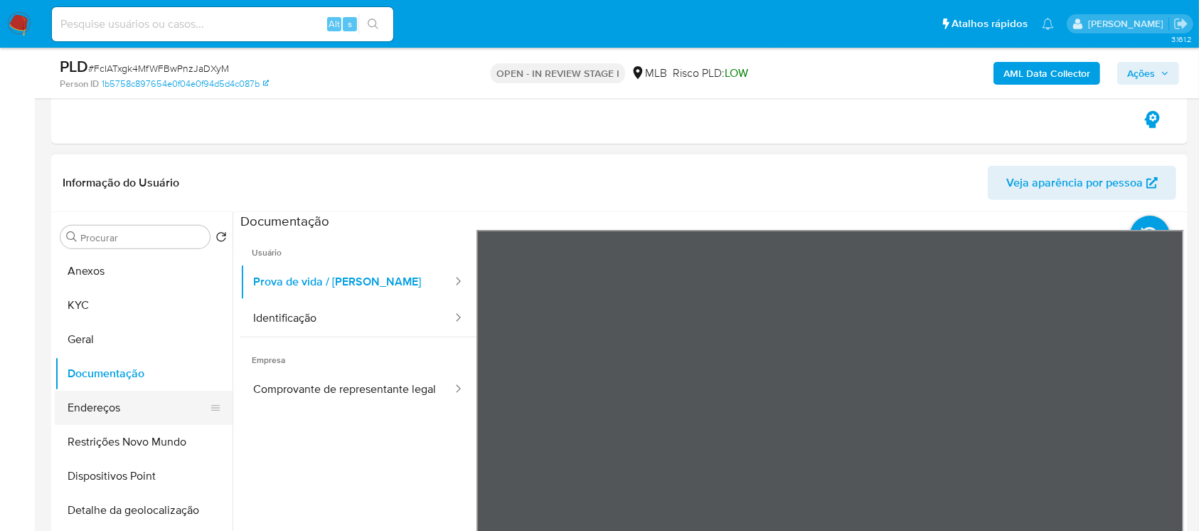
click at [80, 408] on button "Endereços" at bounding box center [138, 408] width 166 height 34
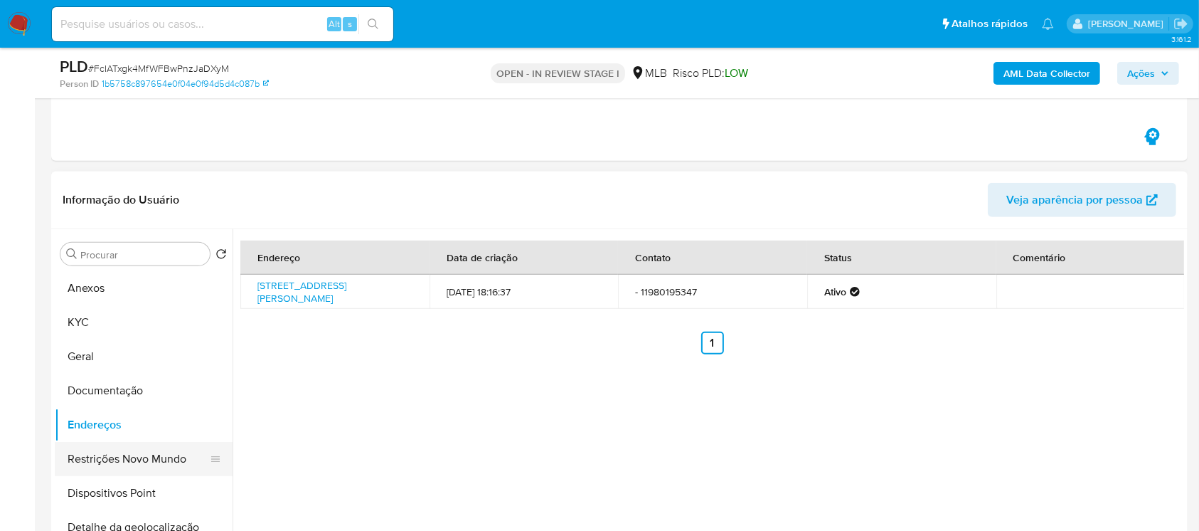
click at [91, 457] on button "Restrições Novo Mundo" at bounding box center [138, 459] width 166 height 34
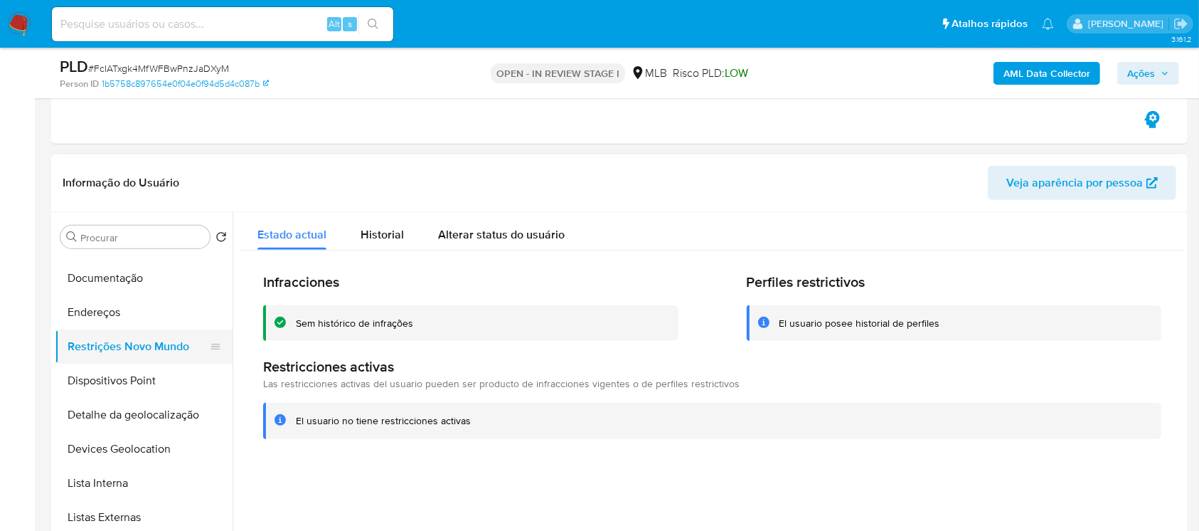
scroll to position [126, 0]
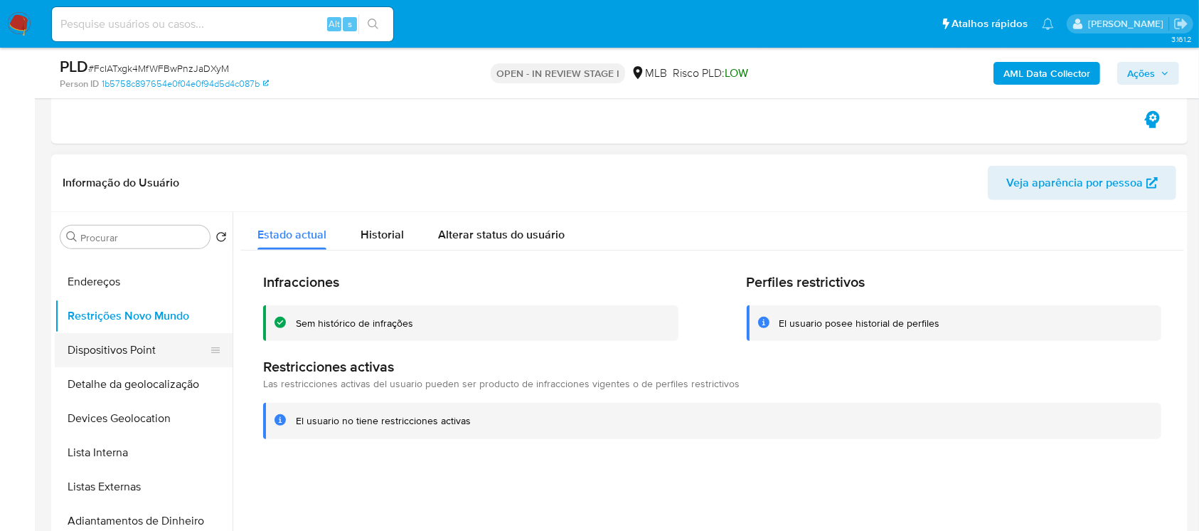
click at [95, 356] on button "Dispositivos Point" at bounding box center [138, 350] width 166 height 34
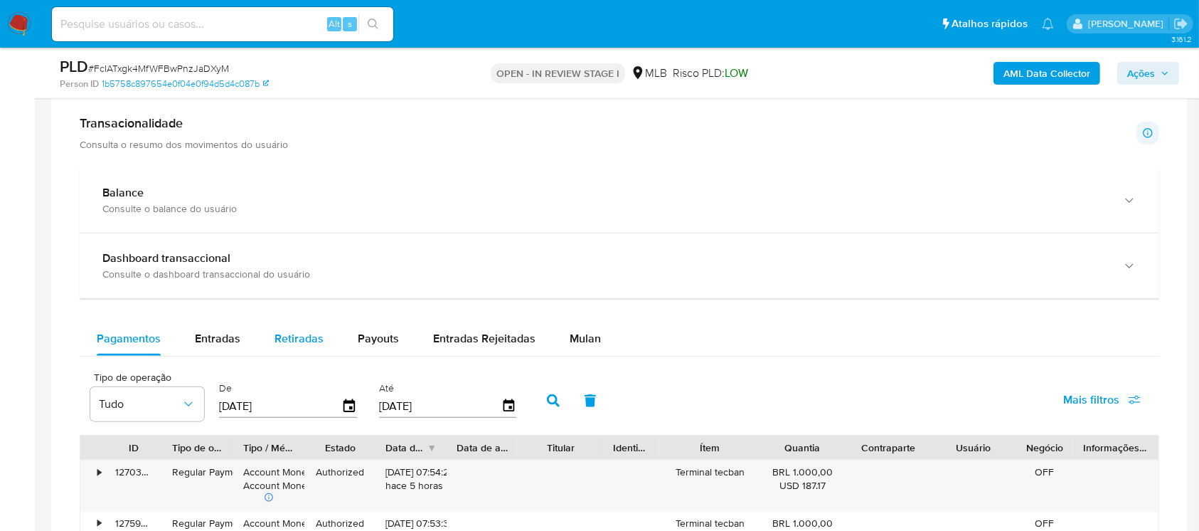
scroll to position [1391, 0]
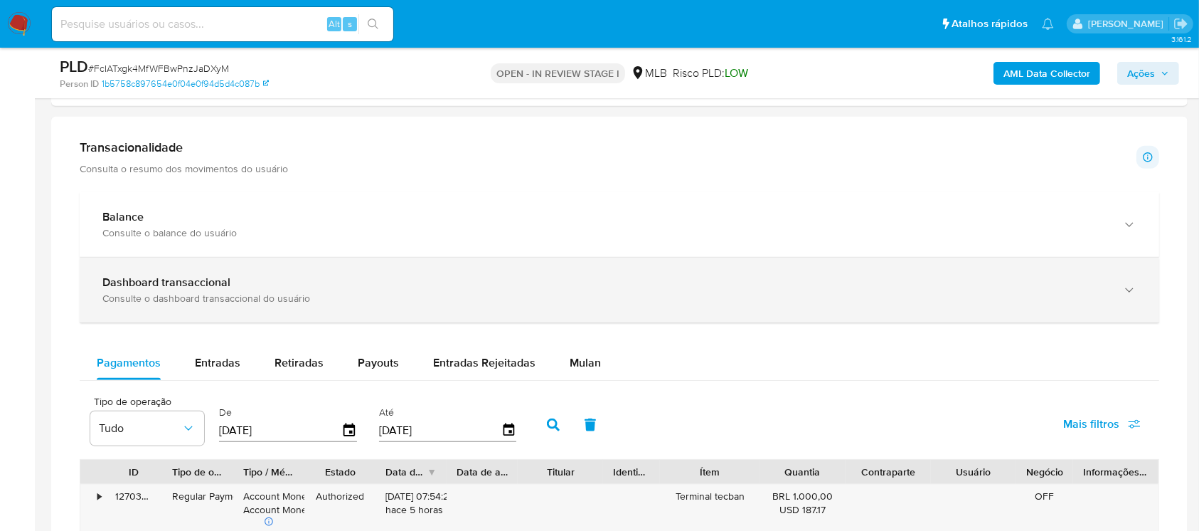
click at [284, 306] on div "Dashboard transaccional Consulte o dashboard transaccional do usuário" at bounding box center [620, 290] width 1080 height 65
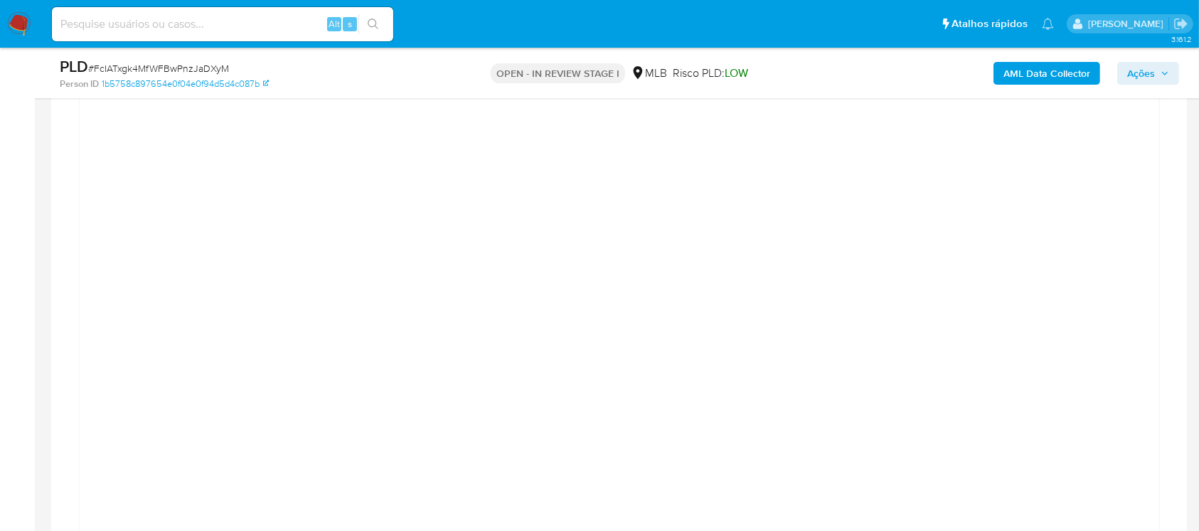
scroll to position [1696, 0]
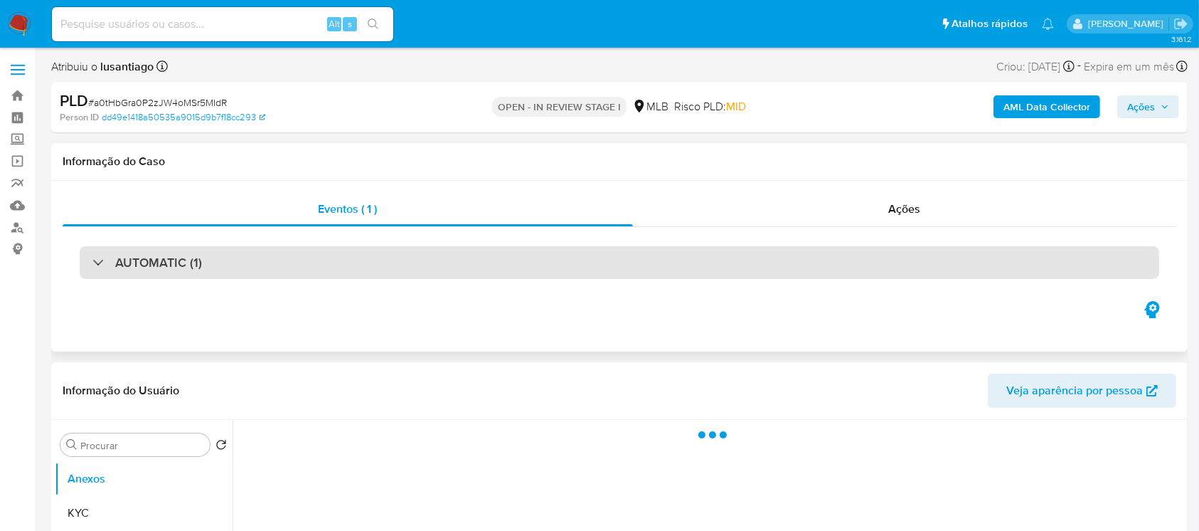
click at [97, 266] on div "AUTOMATIC (1)" at bounding box center [147, 263] width 110 height 16
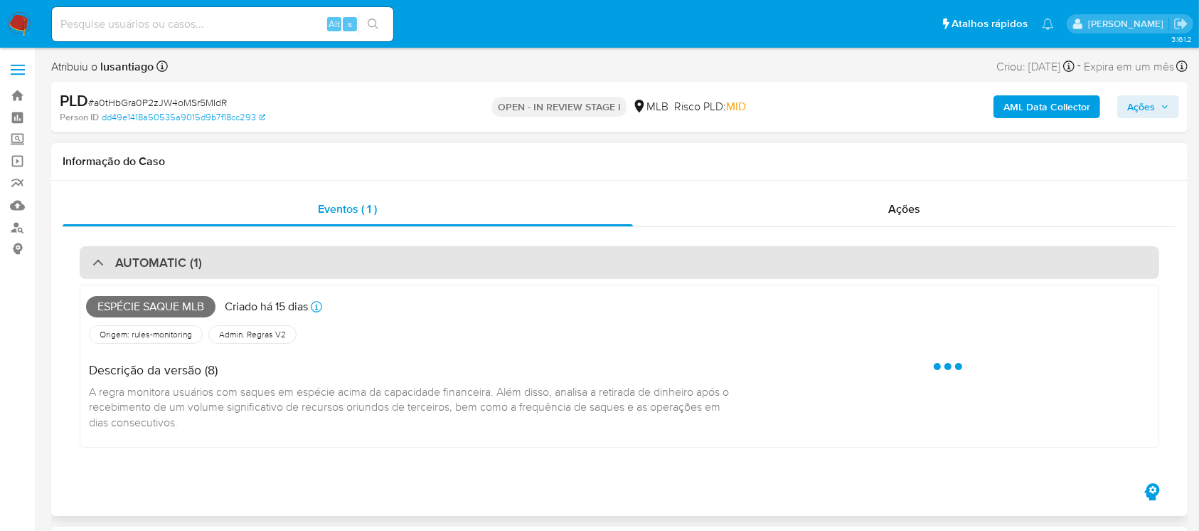
select select "10"
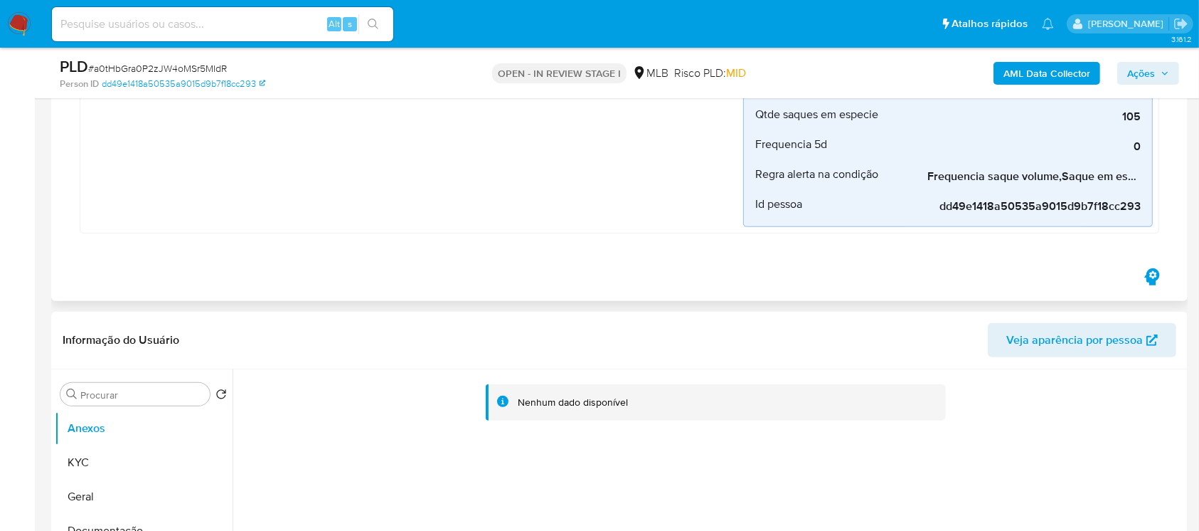
scroll to position [506, 0]
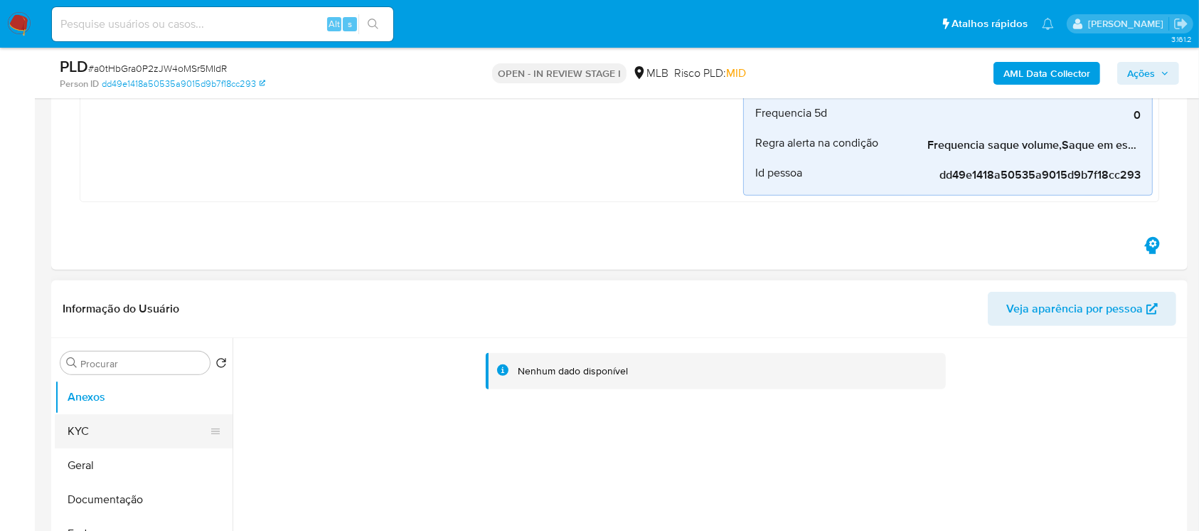
click at [75, 430] on button "KYC" at bounding box center [138, 431] width 166 height 34
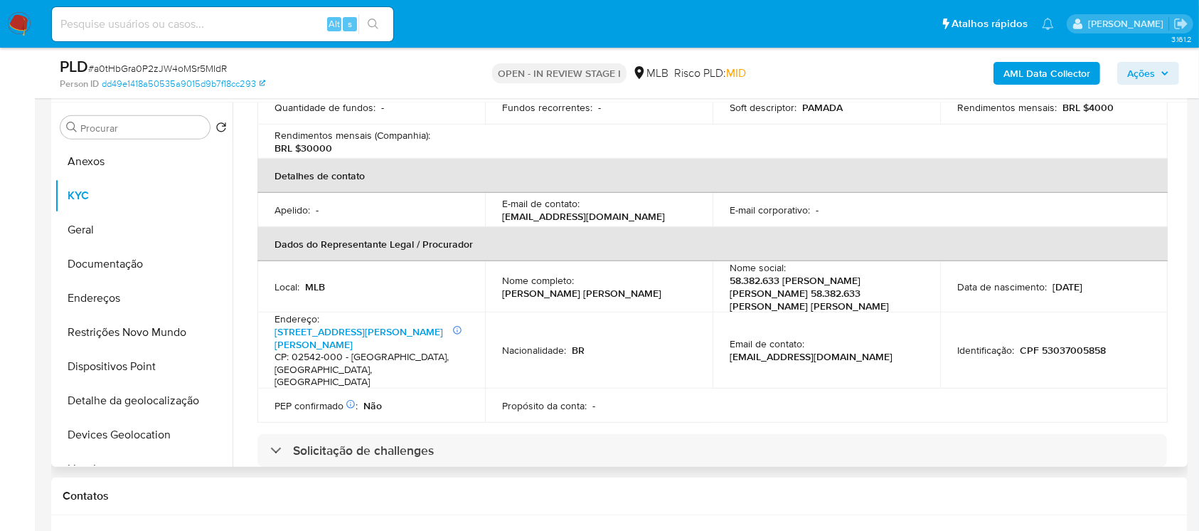
scroll to position [379, 0]
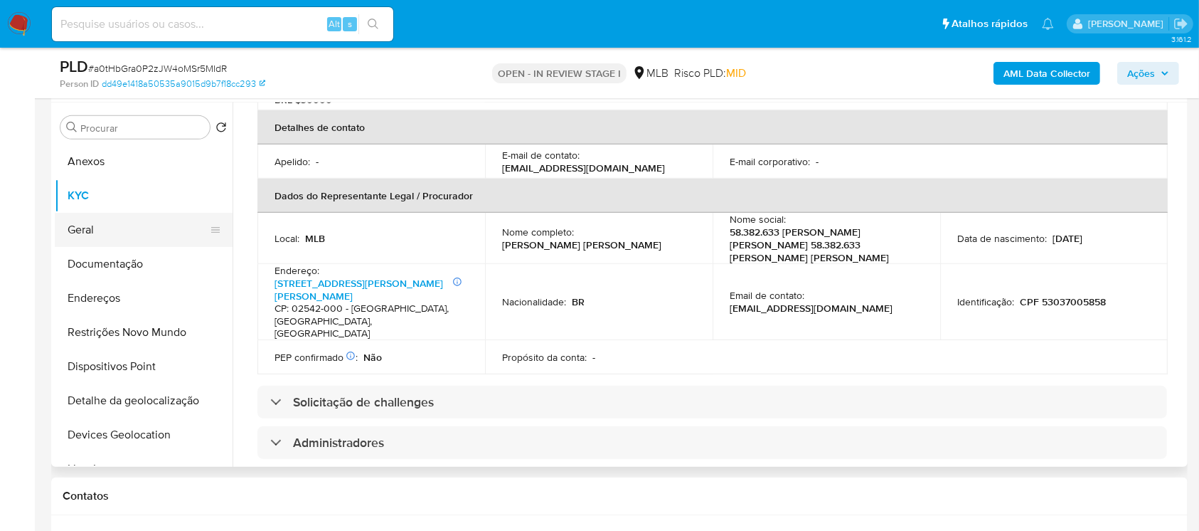
click at [90, 243] on button "Geral" at bounding box center [138, 230] width 166 height 34
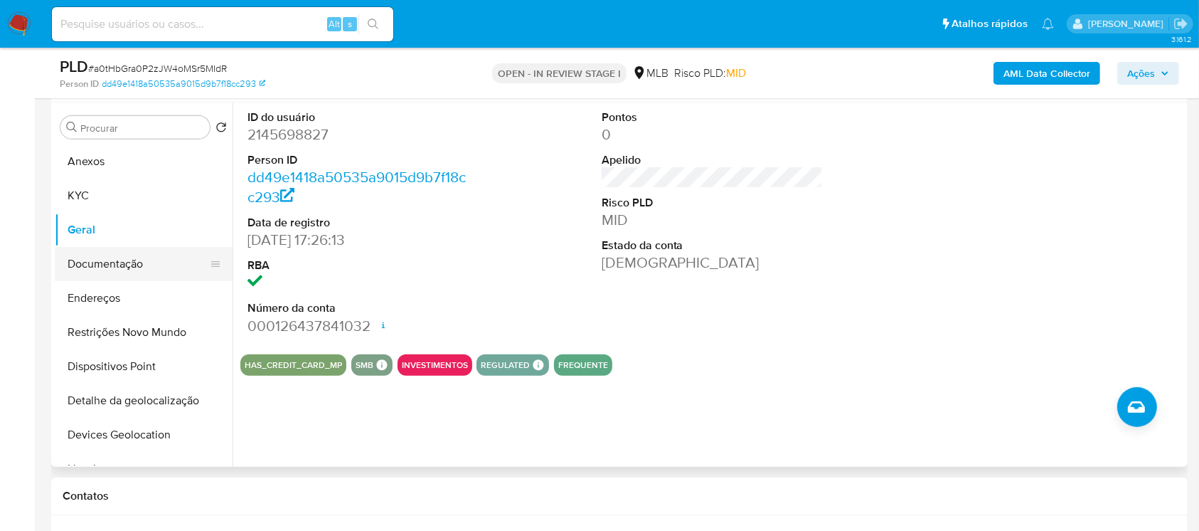
click at [90, 274] on button "Documentação" at bounding box center [138, 264] width 166 height 34
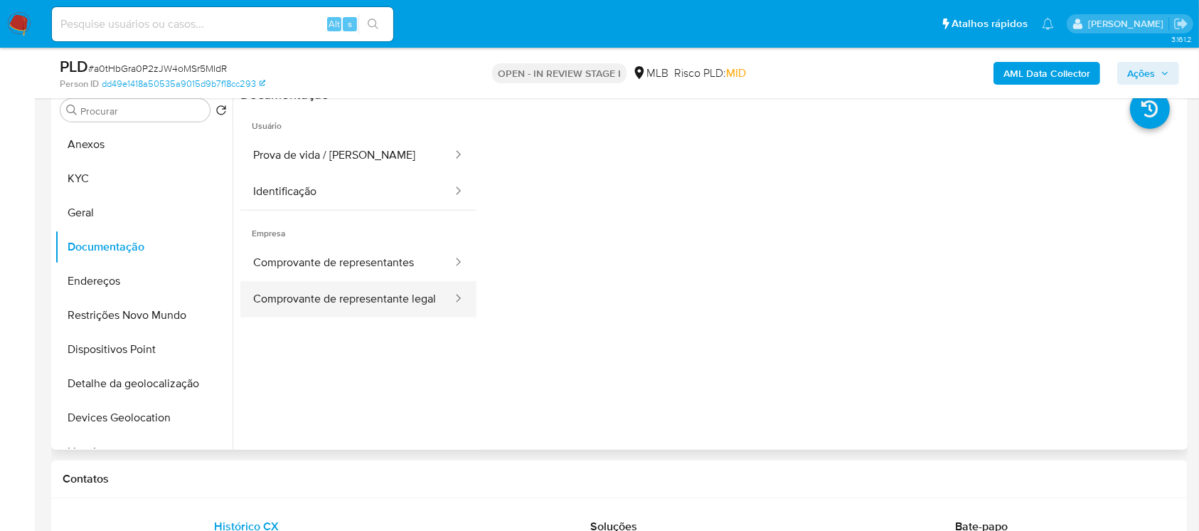
click at [336, 293] on button "Comprovante de representante legal" at bounding box center [346, 299] width 213 height 36
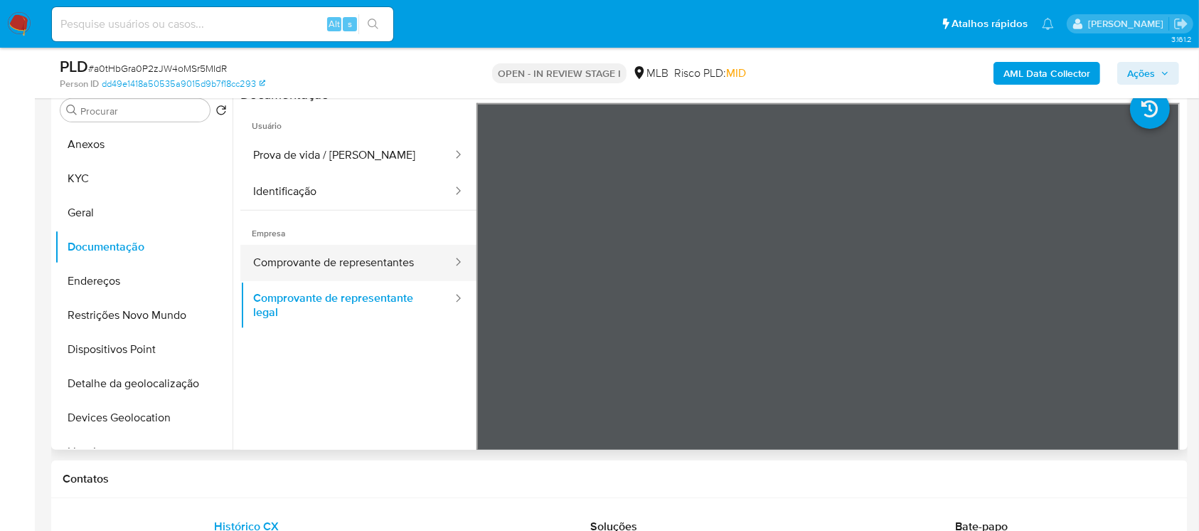
click at [279, 265] on button "Comprovante de representantes" at bounding box center [346, 263] width 213 height 36
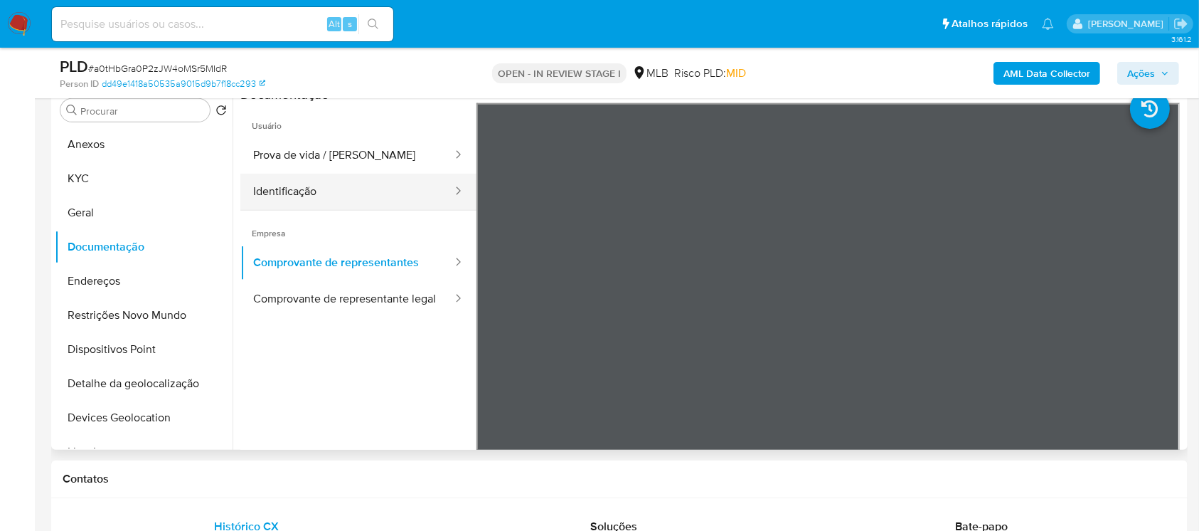
click at [289, 193] on button "Identificação" at bounding box center [346, 192] width 213 height 36
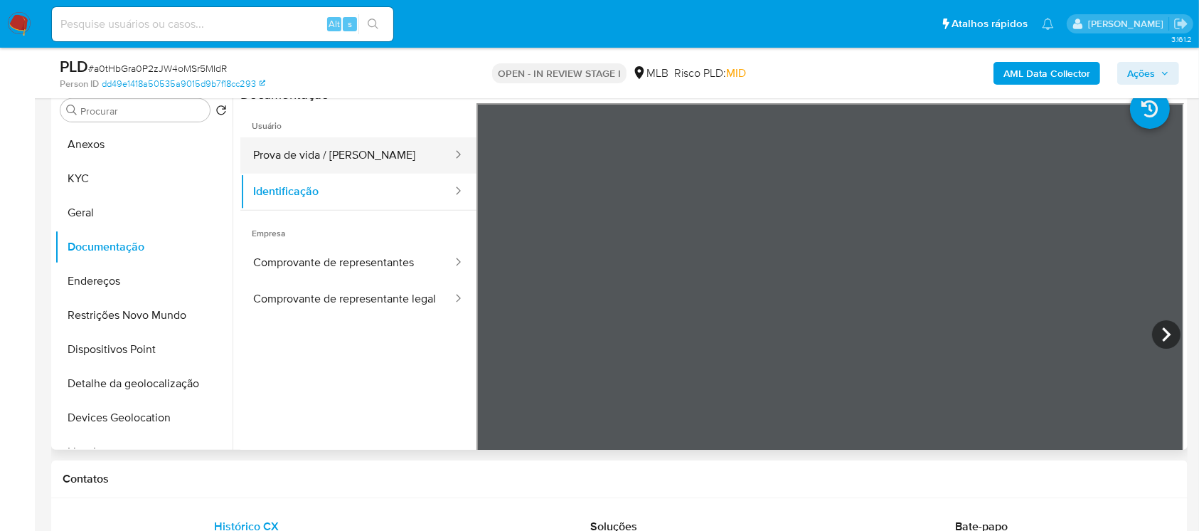
click at [282, 161] on button "Prova de vida / Selfie" at bounding box center [346, 155] width 213 height 36
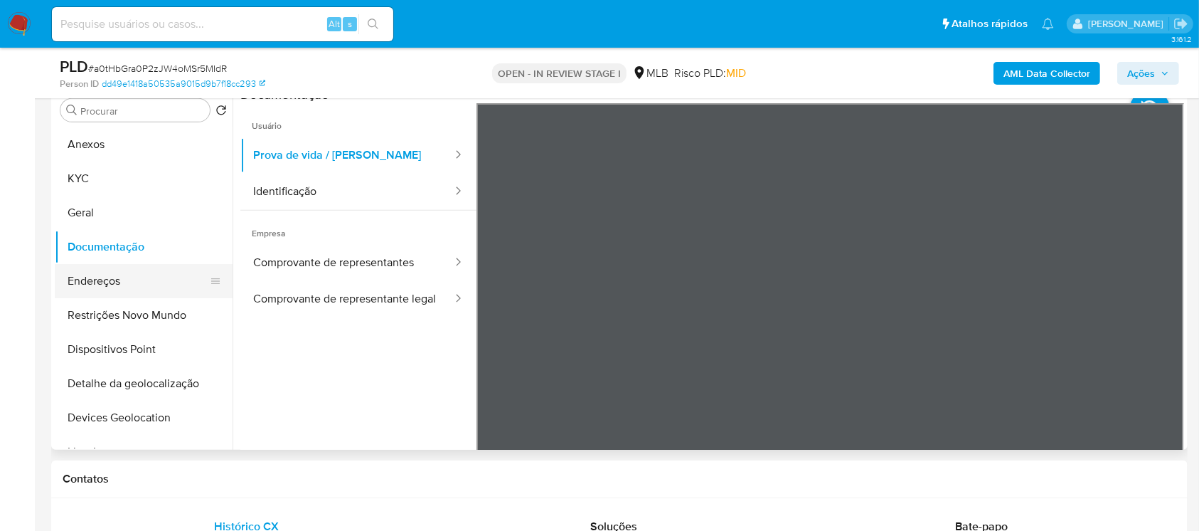
click at [97, 284] on button "Endereços" at bounding box center [138, 281] width 166 height 34
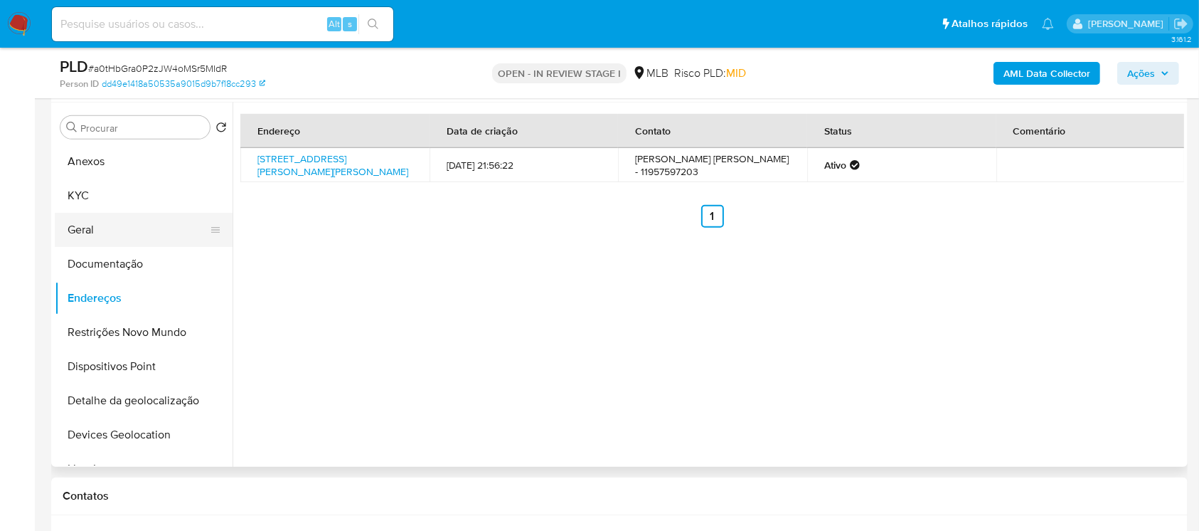
click at [85, 242] on button "Geral" at bounding box center [138, 230] width 166 height 34
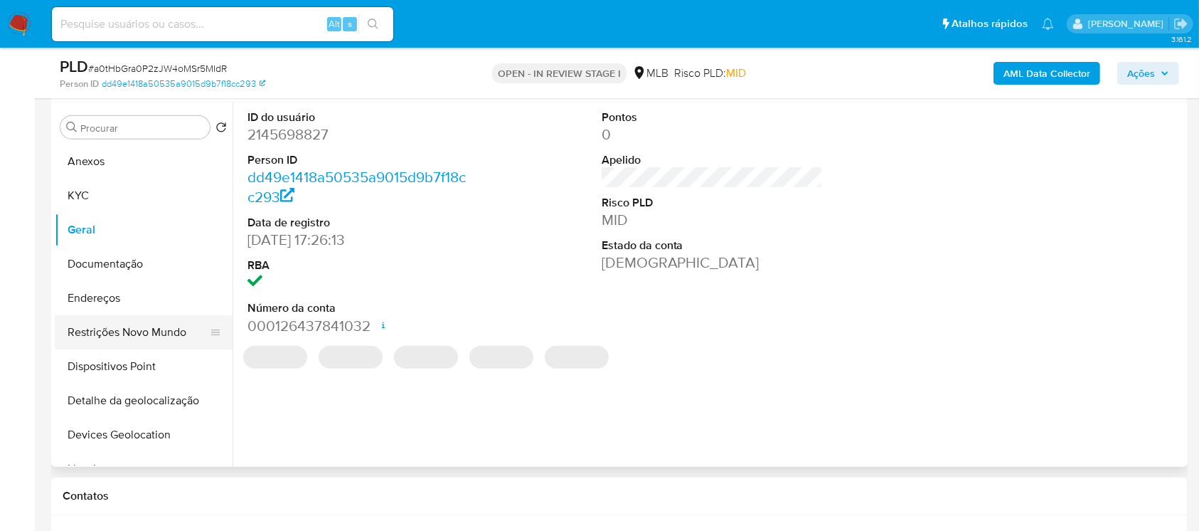
click at [91, 326] on button "Restrições Novo Mundo" at bounding box center [138, 332] width 166 height 34
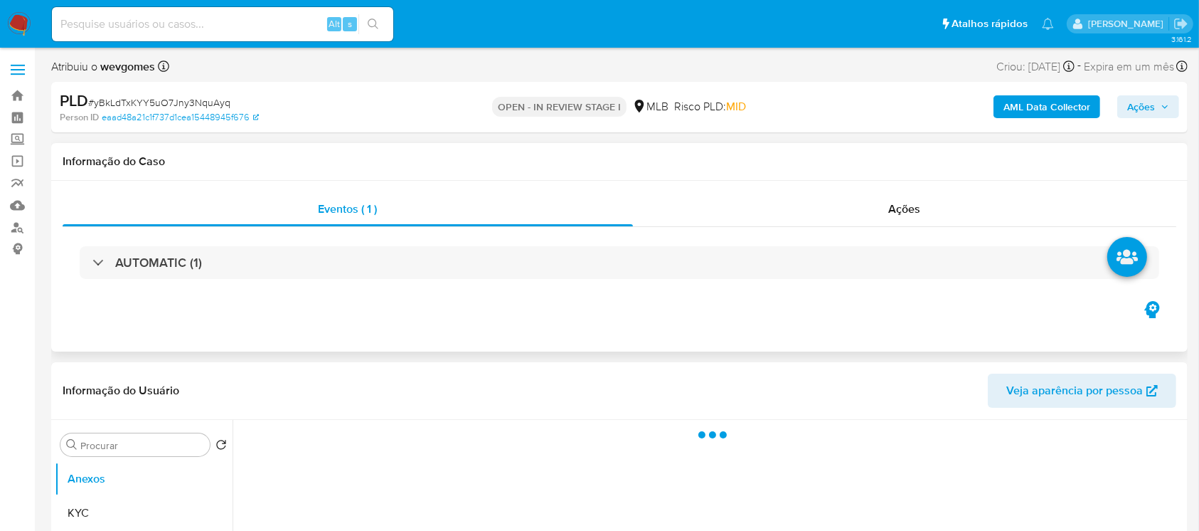
select select "10"
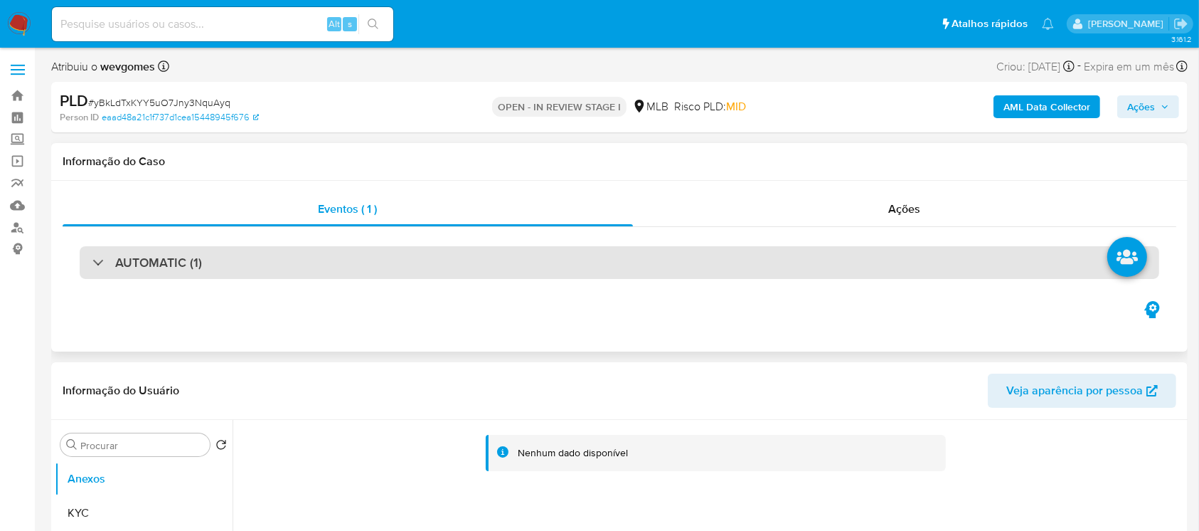
click at [124, 272] on div "AUTOMATIC (1)" at bounding box center [620, 262] width 1080 height 33
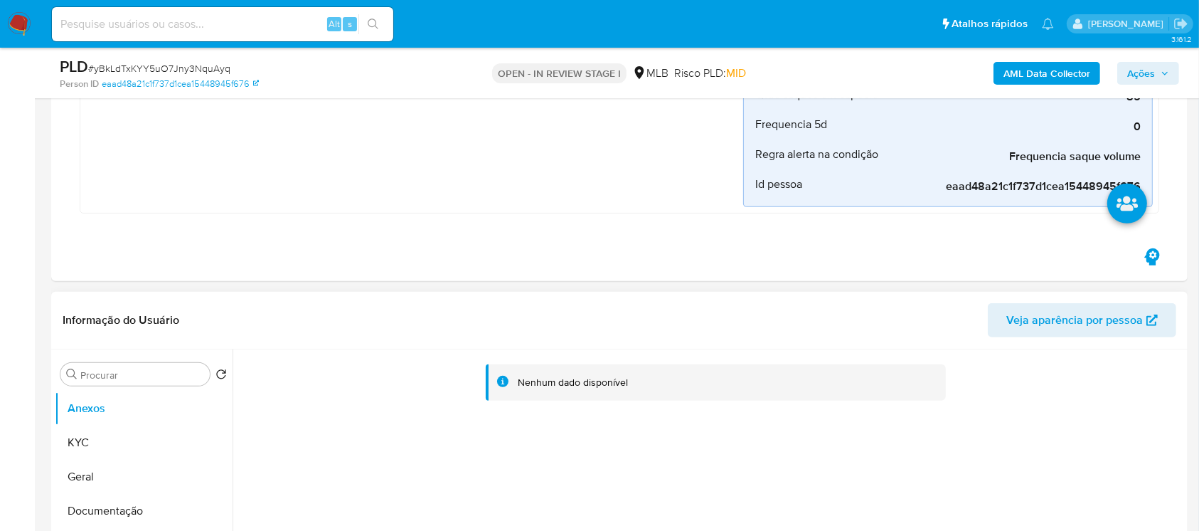
scroll to position [506, 0]
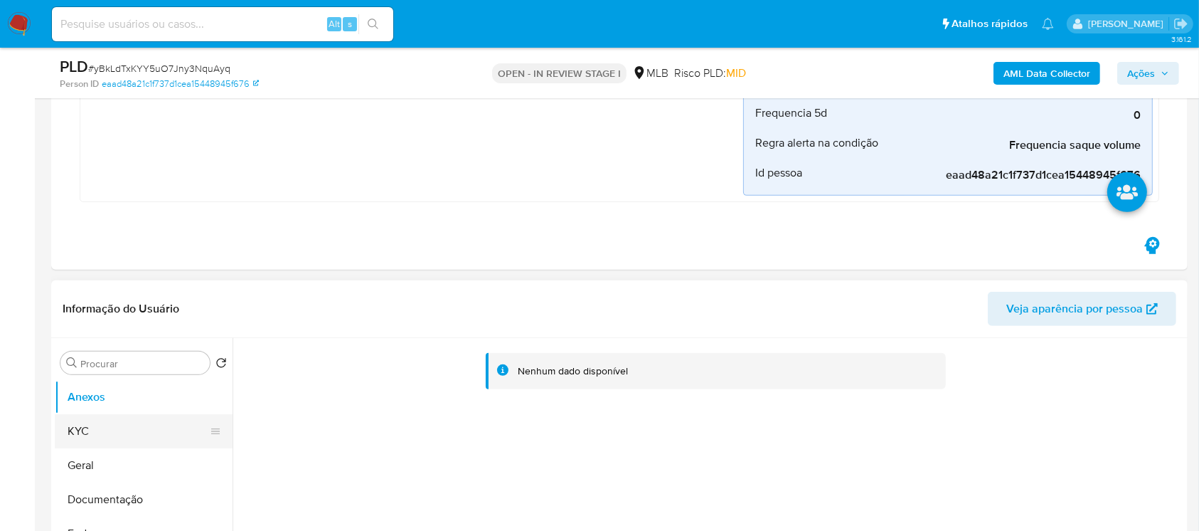
click at [91, 433] on button "KYC" at bounding box center [138, 431] width 166 height 34
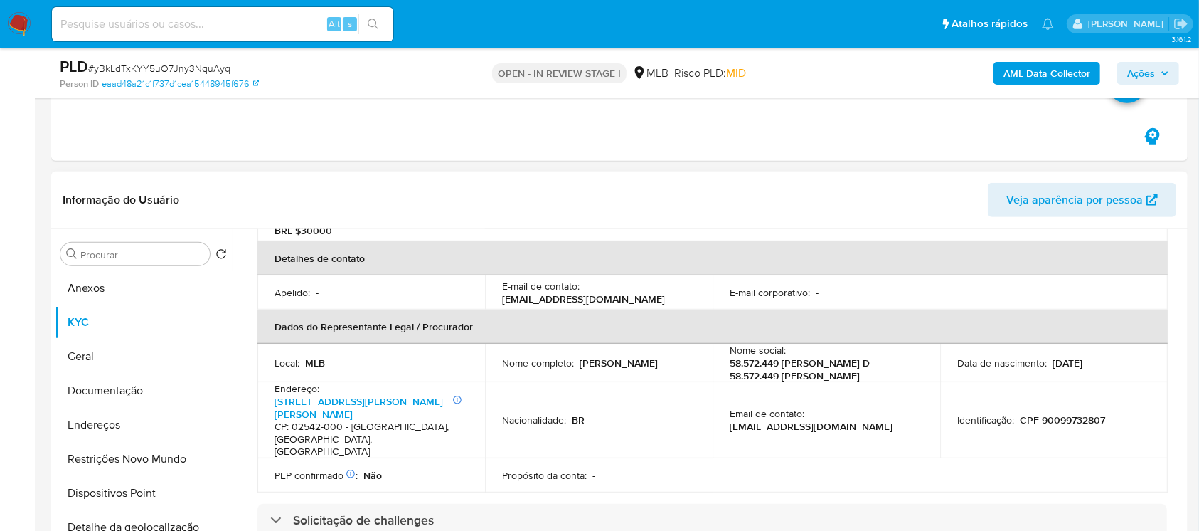
scroll to position [379, 0]
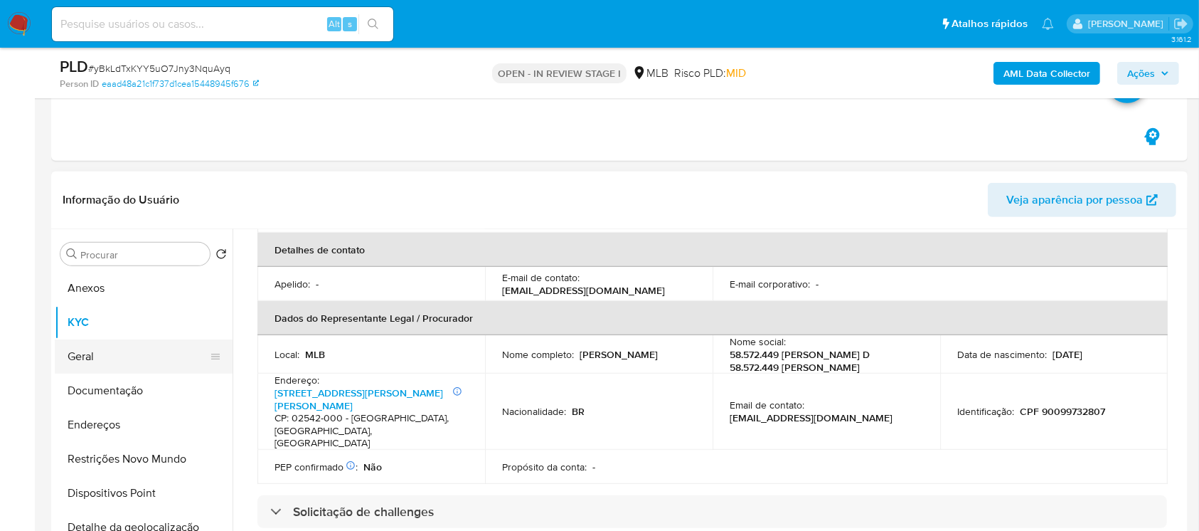
click at [80, 351] on button "Geral" at bounding box center [138, 356] width 166 height 34
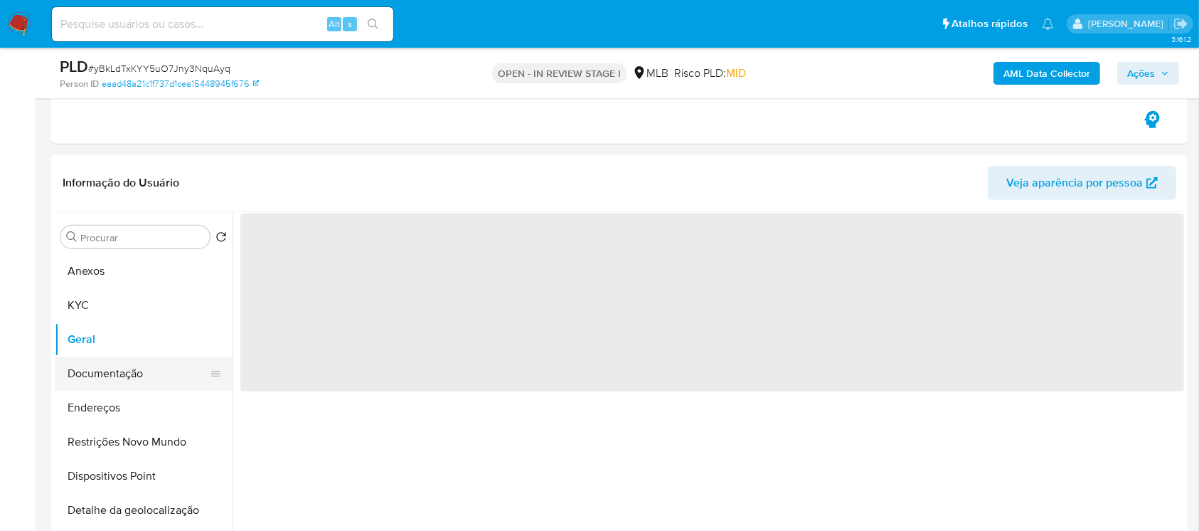
scroll to position [0, 0]
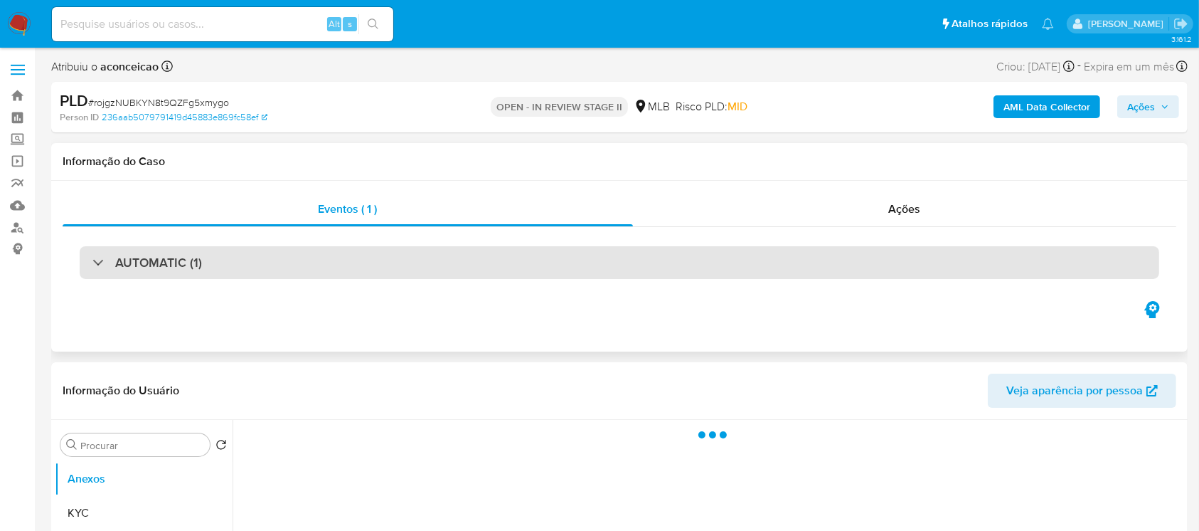
click at [88, 256] on div "AUTOMATIC (1)" at bounding box center [620, 262] width 1080 height 33
select select "10"
